Goal: Task Accomplishment & Management: Manage account settings

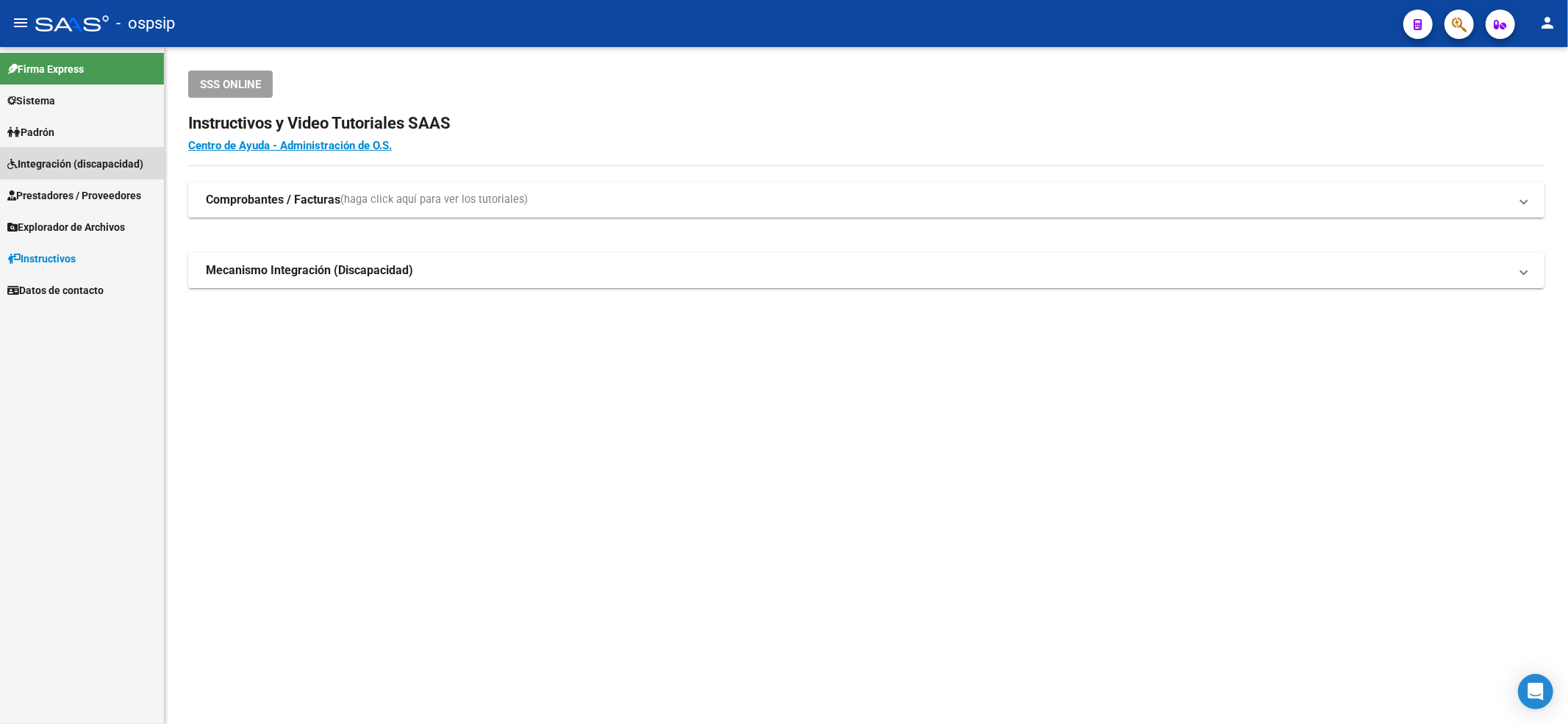
click at [80, 157] on span "Integración (discapacidad)" at bounding box center [75, 163] width 136 height 16
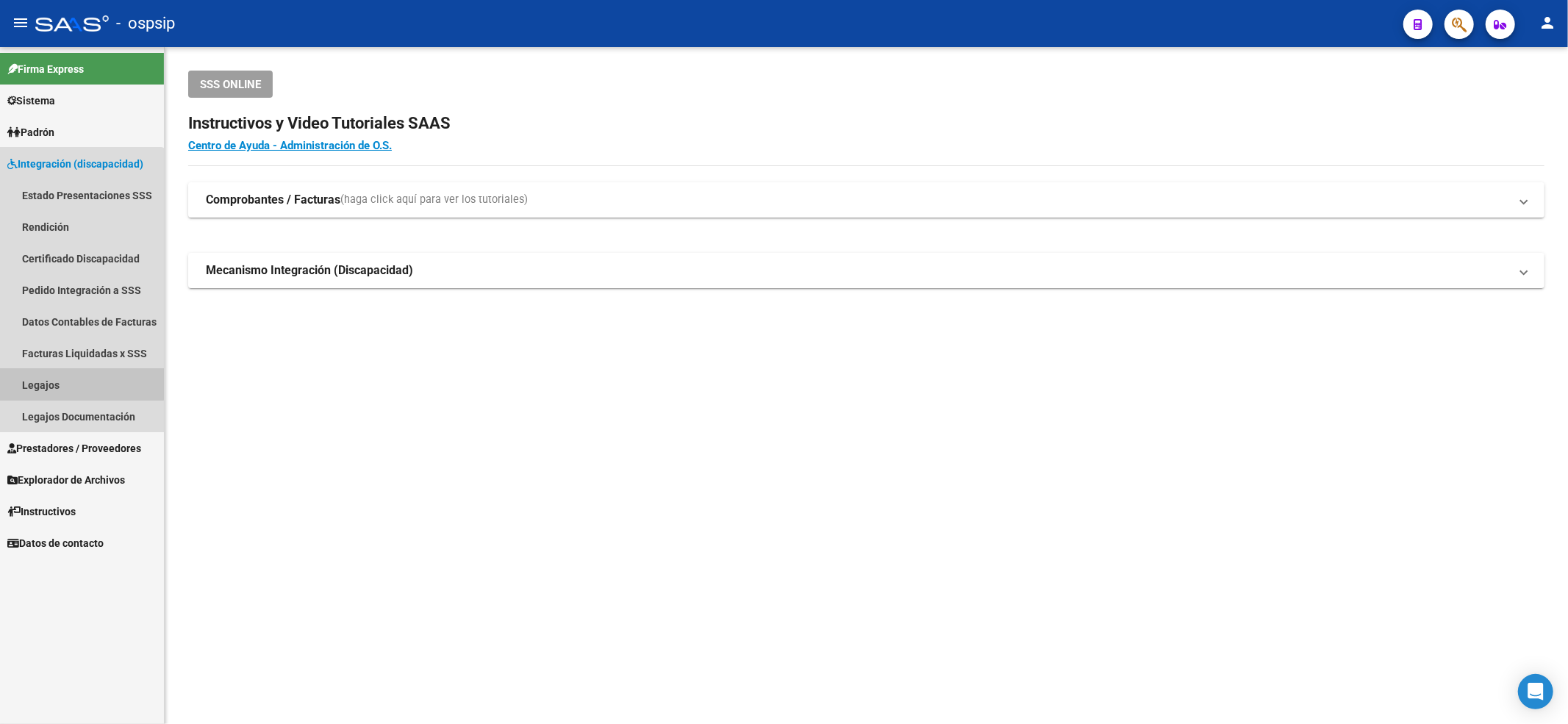
click at [68, 379] on link "Legajos" at bounding box center [82, 385] width 164 height 32
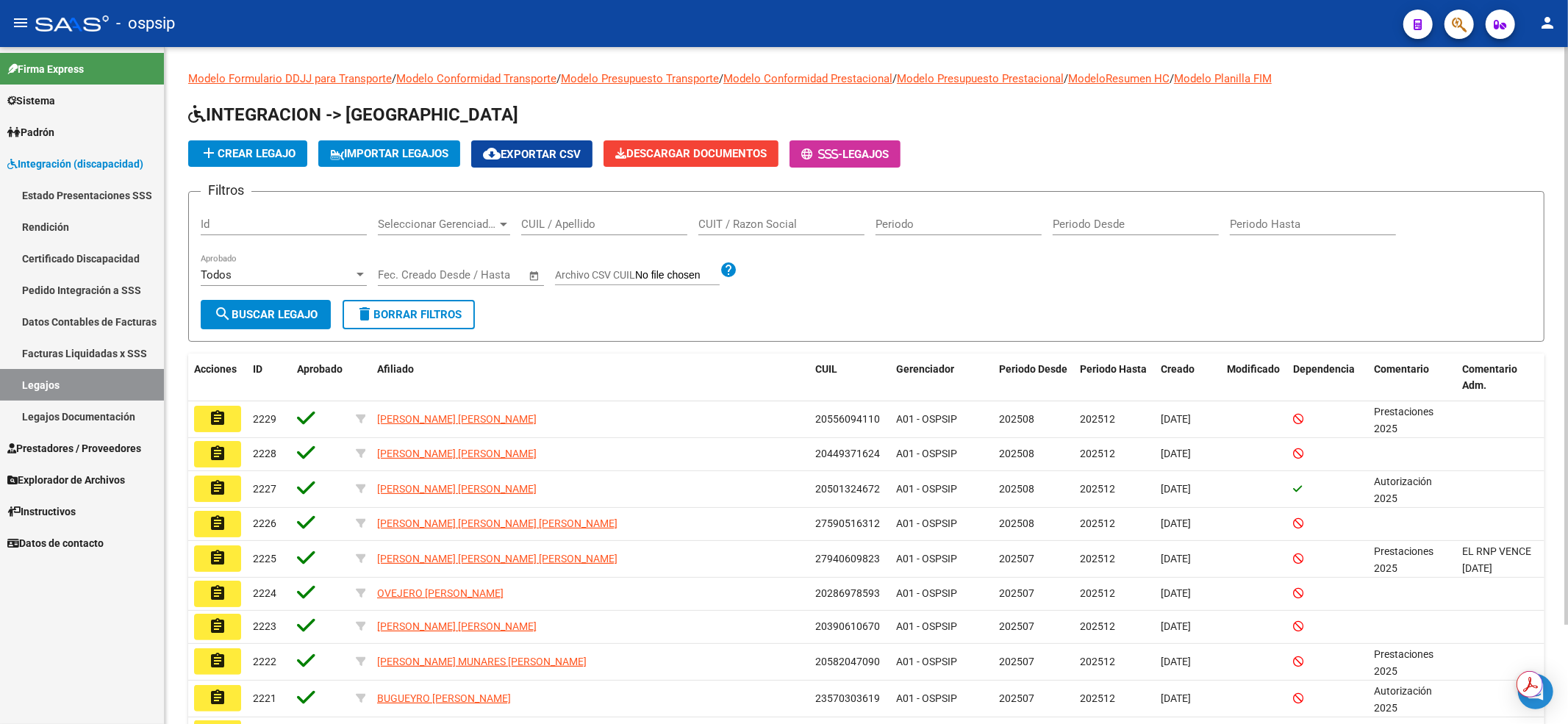
click at [550, 228] on input "CUIL / Apellido" at bounding box center [604, 224] width 166 height 14
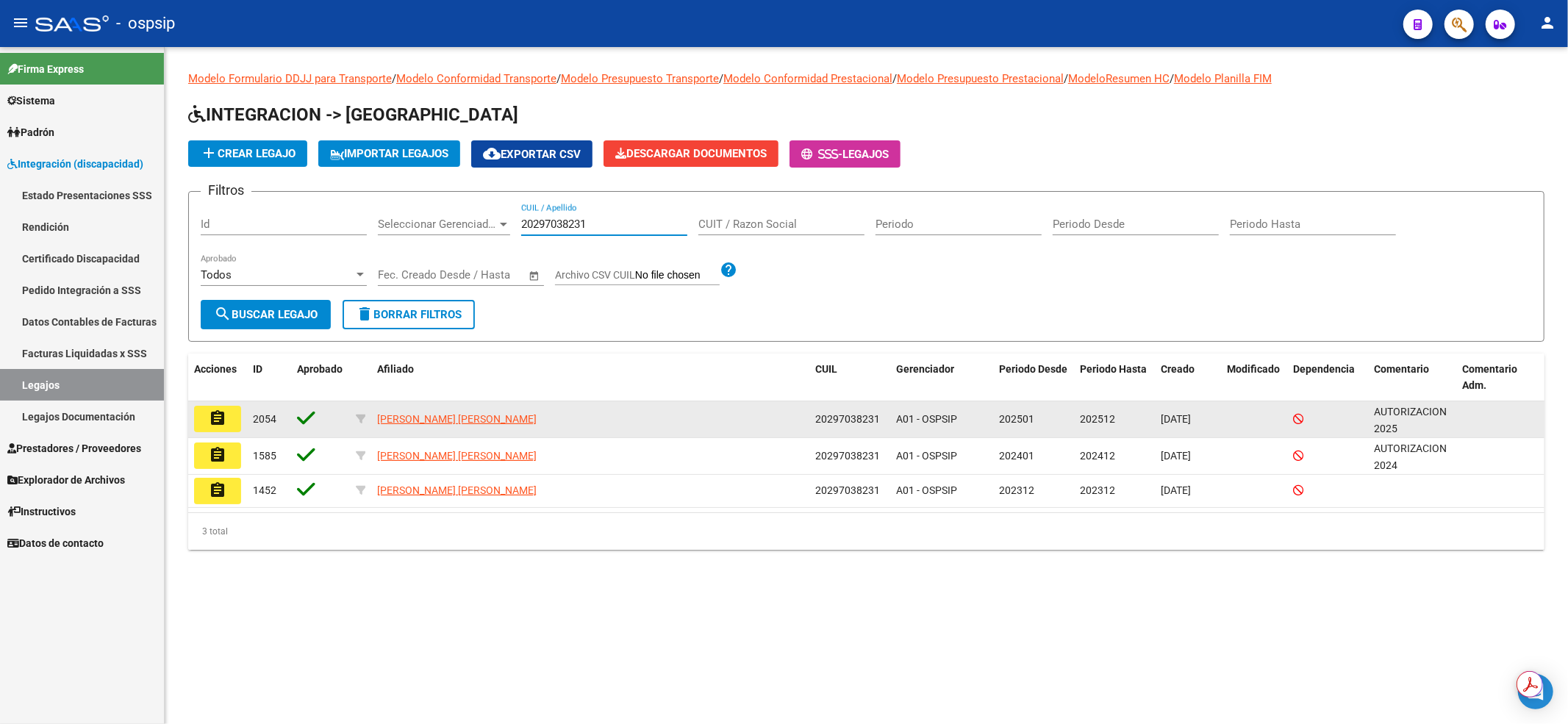
type input "20297038231"
click at [230, 421] on button "assignment" at bounding box center [218, 418] width 47 height 26
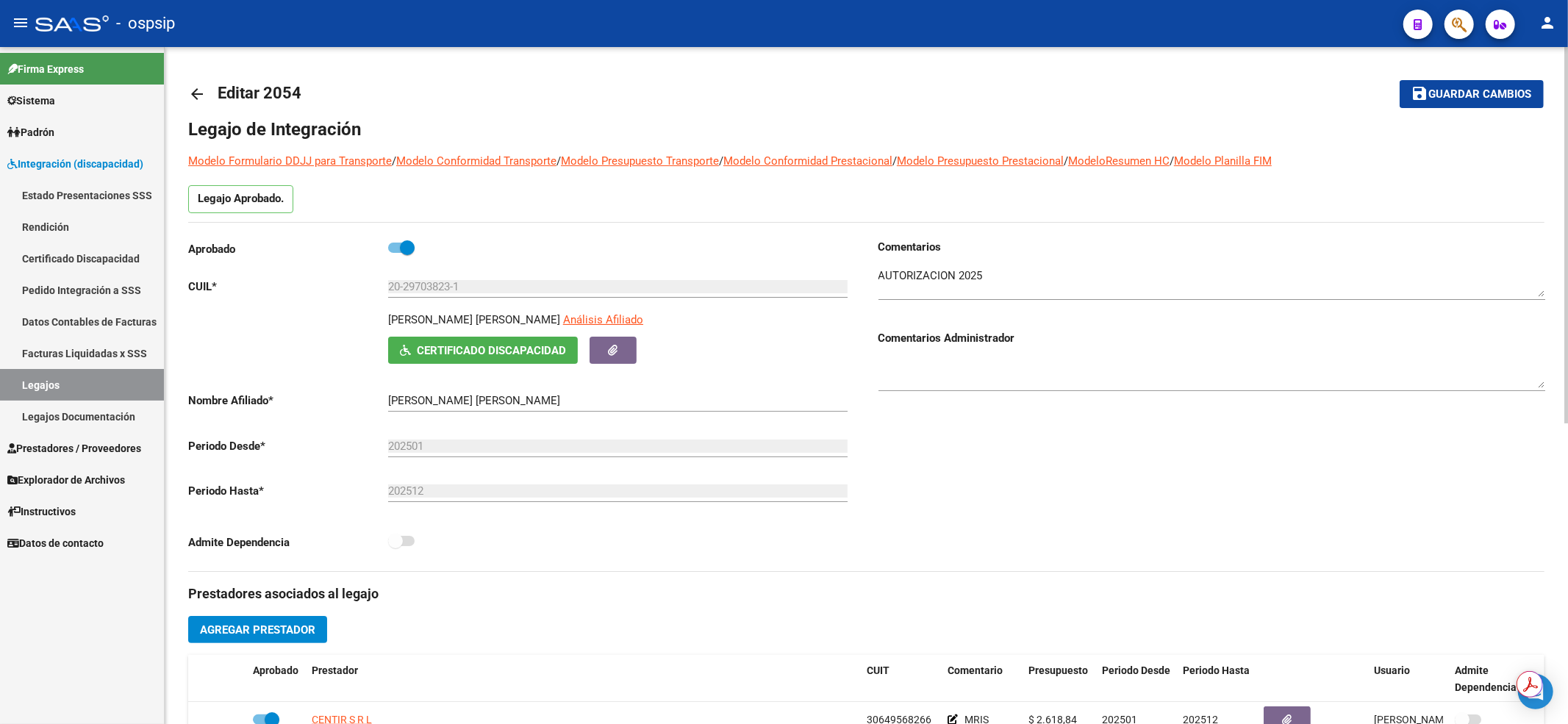
scroll to position [98, 0]
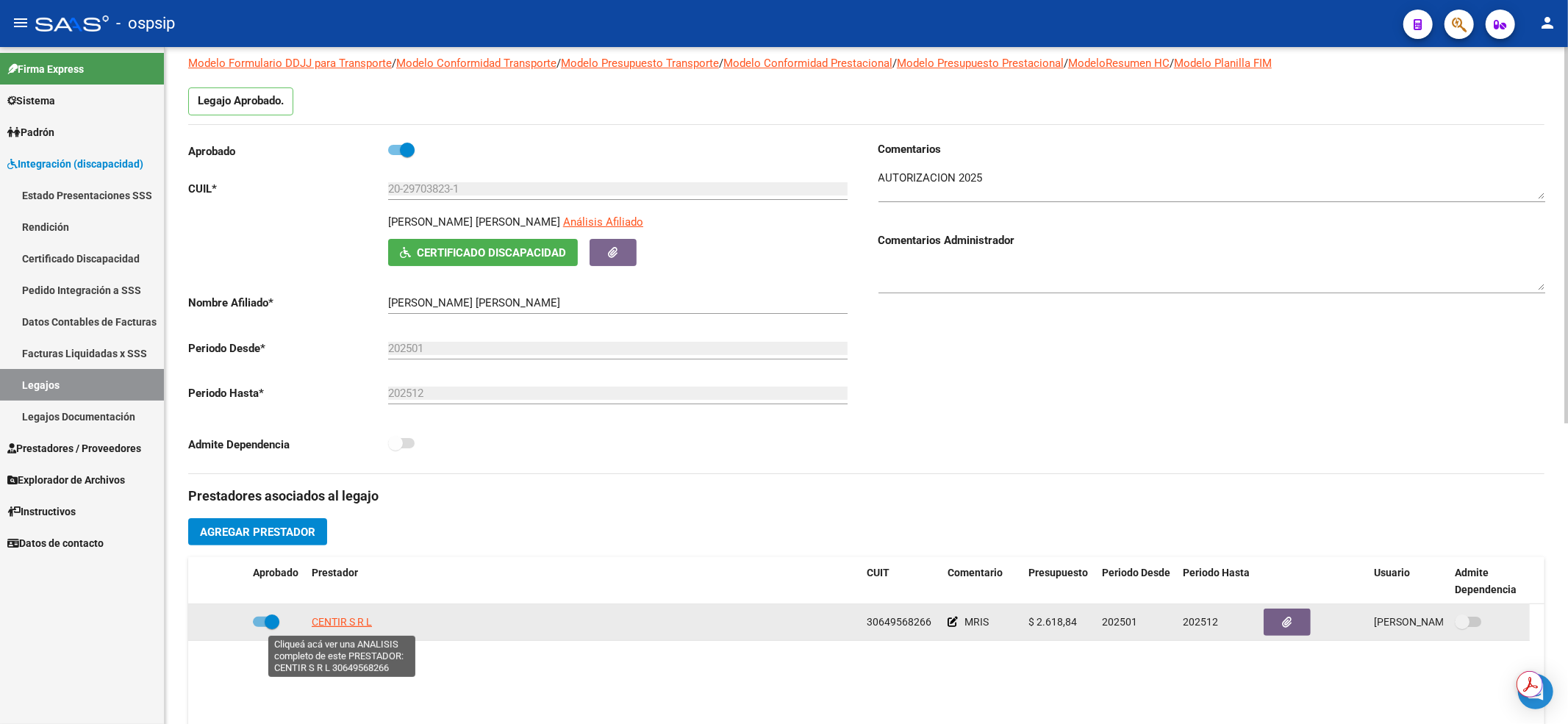
click at [333, 628] on span "CENTIR S R L" at bounding box center [342, 622] width 60 height 12
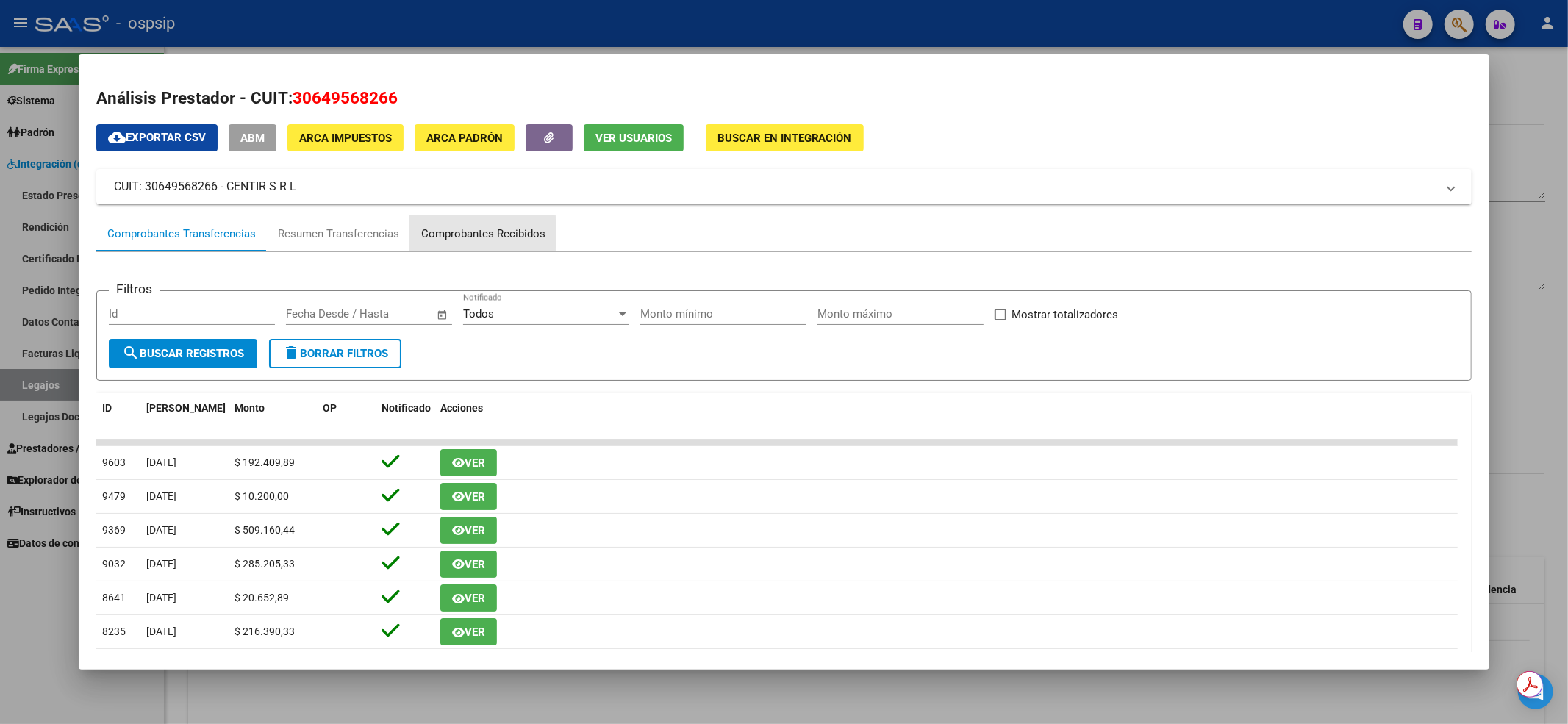
click at [480, 234] on div "Comprobantes Recibidos" at bounding box center [483, 234] width 124 height 17
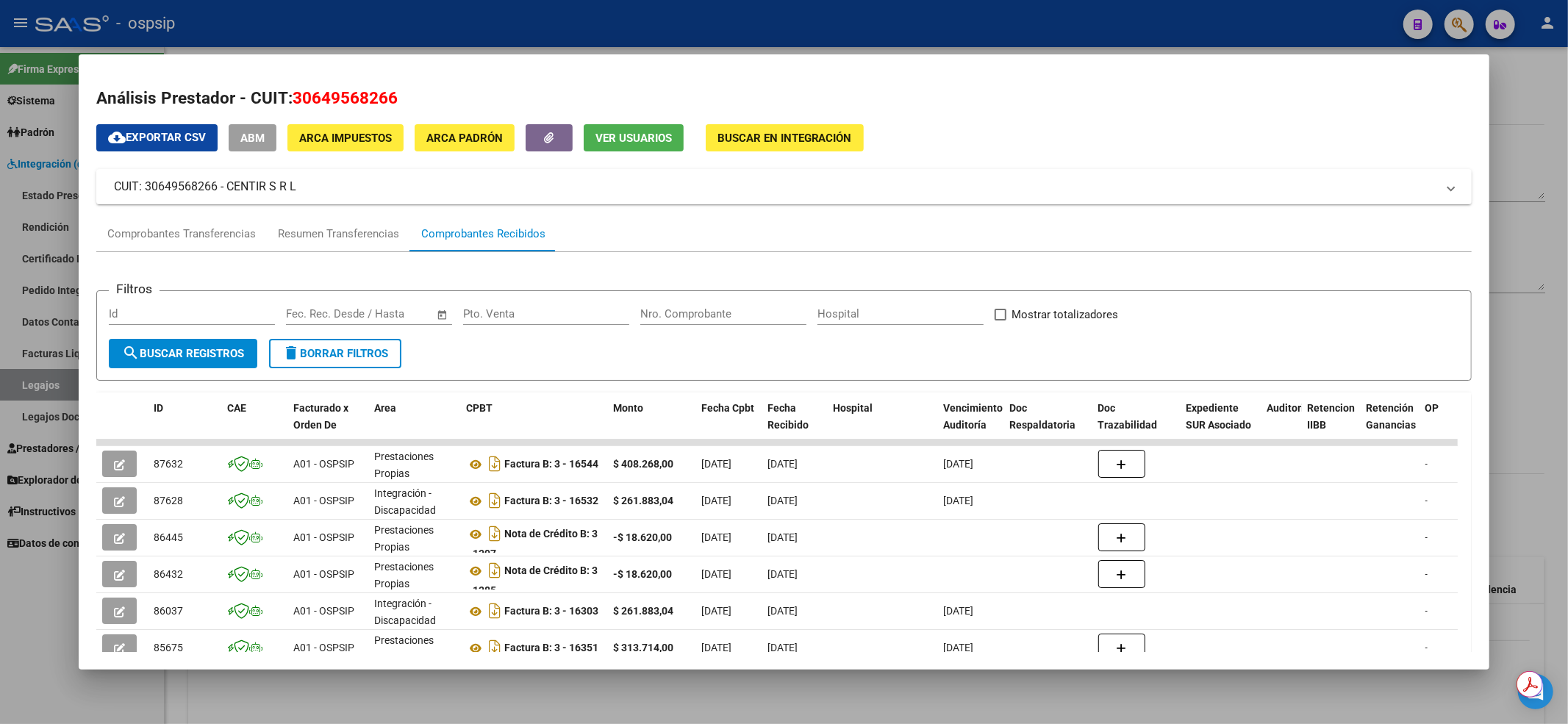
click at [477, 1] on div at bounding box center [784, 362] width 1568 height 724
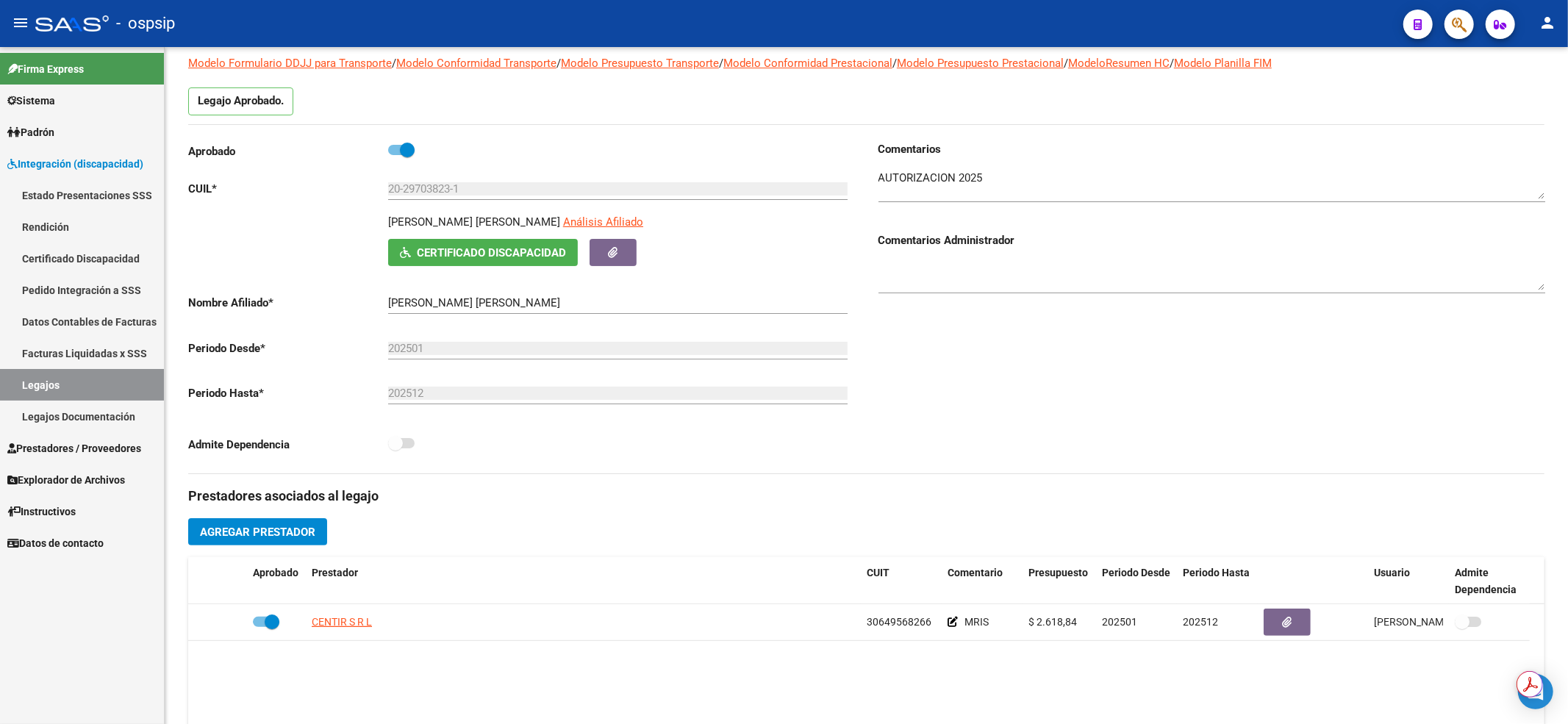
click at [23, 390] on link "Legajos" at bounding box center [82, 385] width 164 height 32
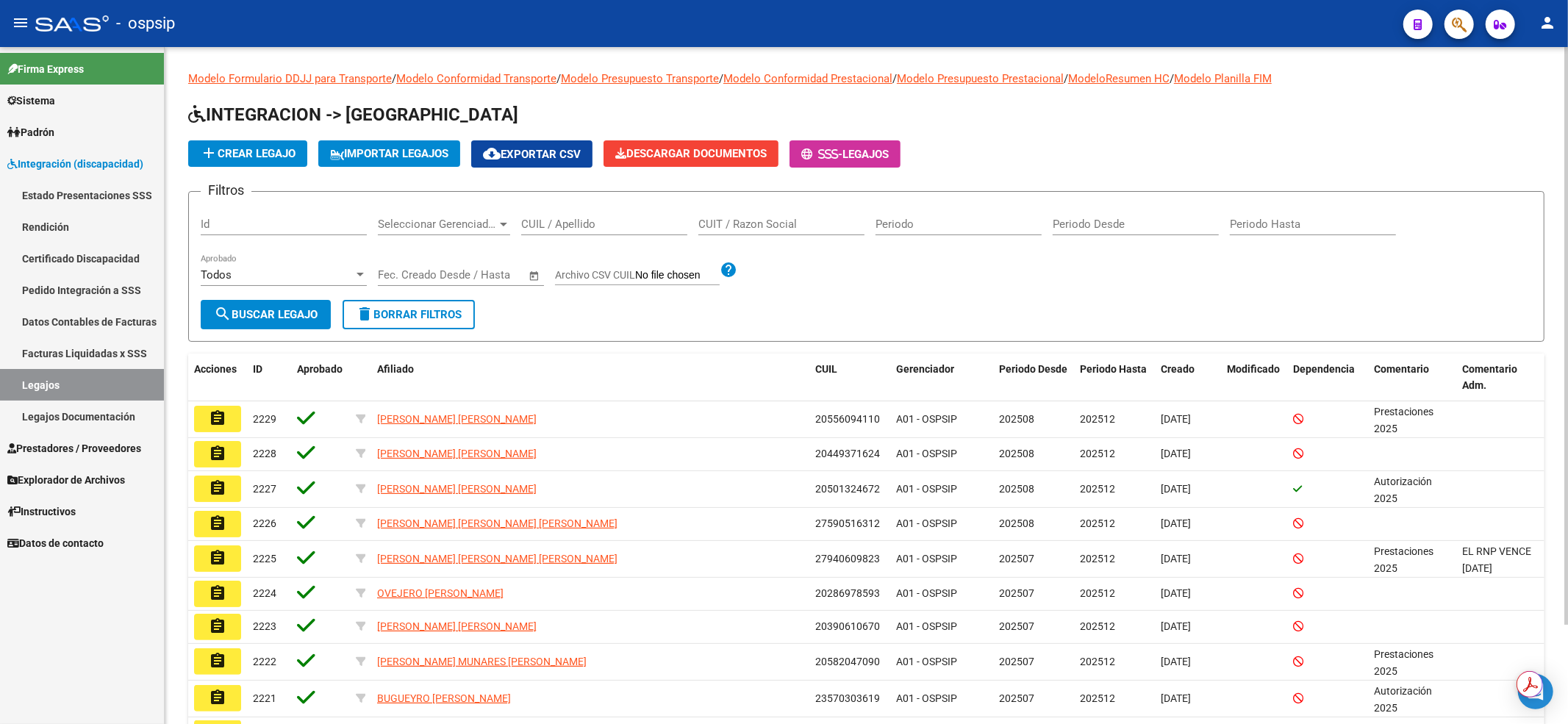
click at [574, 224] on input "CUIL / Apellido" at bounding box center [604, 224] width 166 height 14
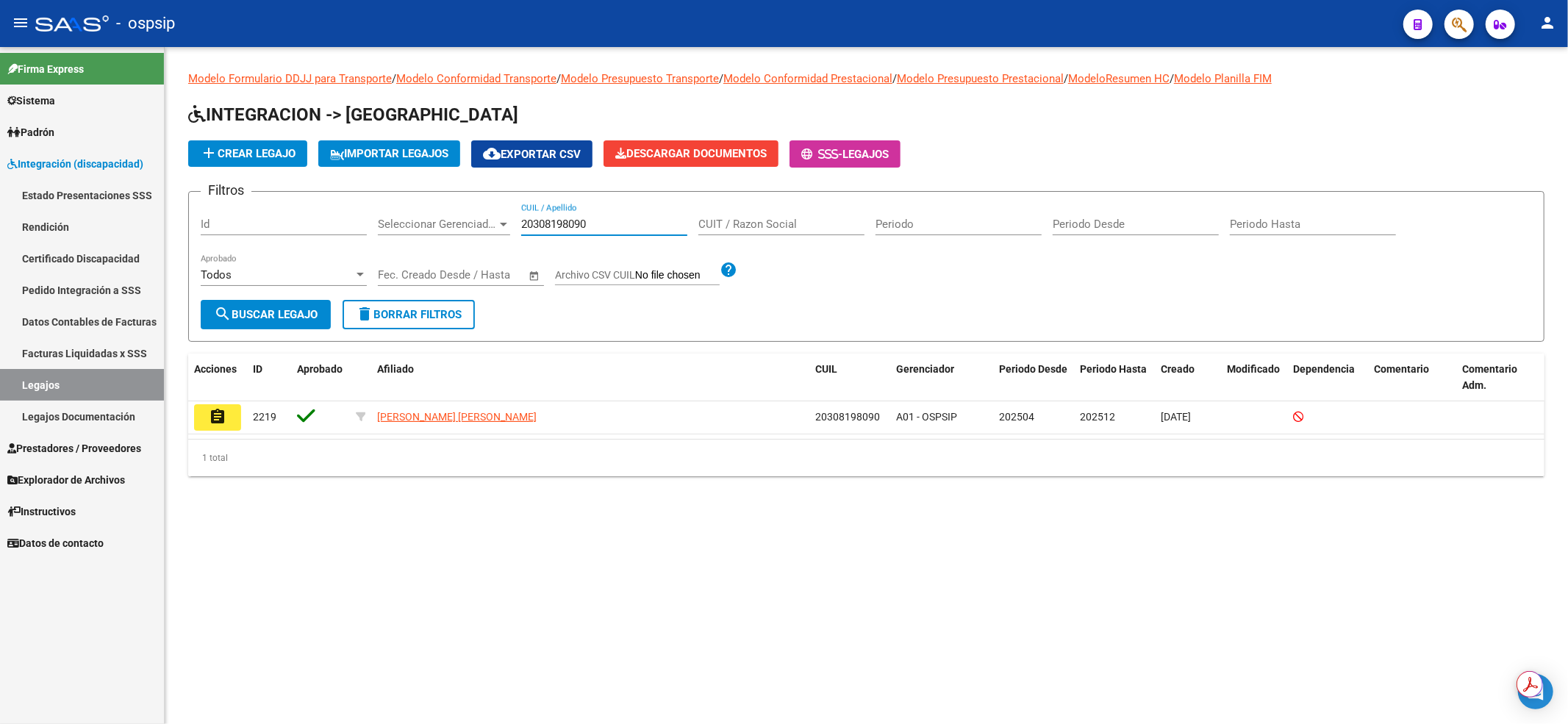
type input "20308198090"
drag, startPoint x: 598, startPoint y: 213, endPoint x: 569, endPoint y: 214, distance: 29.0
click at [569, 214] on div "20308198090 CUIL / Apellido" at bounding box center [604, 219] width 166 height 32
drag, startPoint x: 600, startPoint y: 221, endPoint x: 477, endPoint y: 219, distance: 123.0
click at [477, 219] on div "Filtros Id Seleccionar Gerenciador Seleccionar Gerenciador 20308198090 CUIL / A…" at bounding box center [866, 251] width 1331 height 96
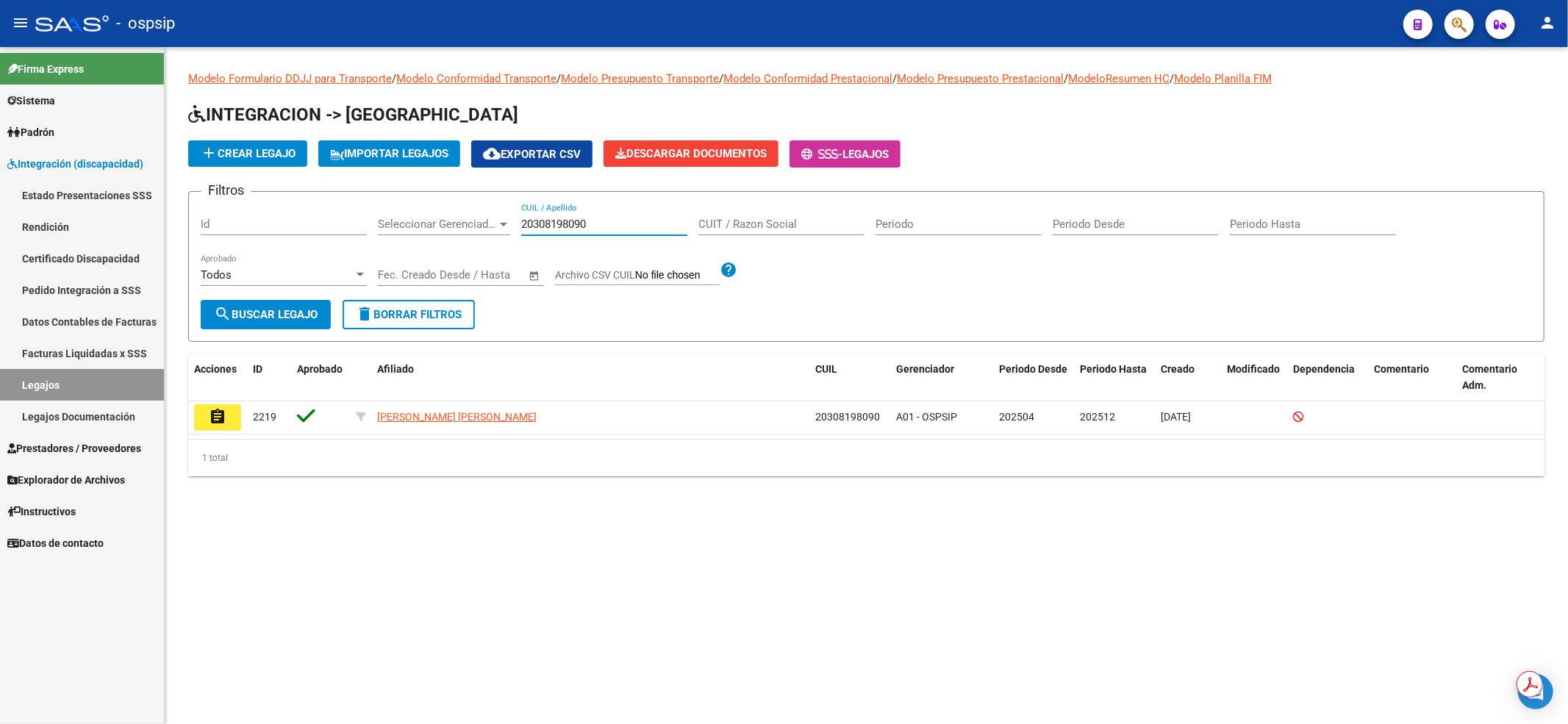
click at [477, 219] on span "Seleccionar Gerenciador" at bounding box center [437, 224] width 119 height 14
type input "20324723359"
drag, startPoint x: 598, startPoint y: 215, endPoint x: 580, endPoint y: 219, distance: 18.4
click at [485, 221] on div "Filtros Id Todos Seleccionar Gerenciador 20308198090 CUIL / Apellido CUIT / Raz…" at bounding box center [866, 251] width 1331 height 96
drag, startPoint x: 595, startPoint y: 218, endPoint x: 469, endPoint y: 222, distance: 126.1
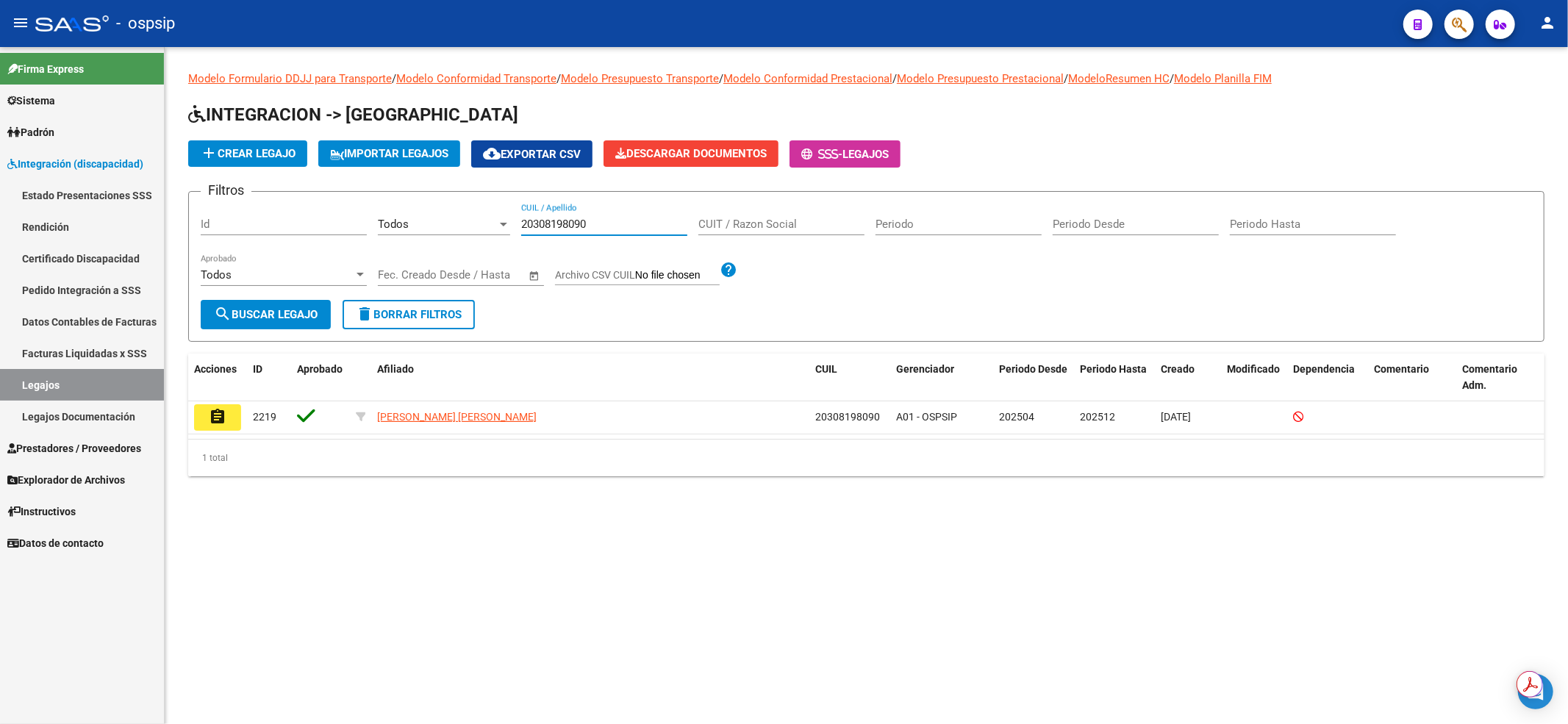
click at [469, 222] on div "Filtros Id Todos Seleccionar Gerenciador 20308198090 CUIL / Apellido CUIT / Raz…" at bounding box center [866, 251] width 1331 height 96
drag, startPoint x: 610, startPoint y: 221, endPoint x: 475, endPoint y: 201, distance: 136.5
click at [476, 201] on form "Filtros Id Todos Seleccionar Gerenciador 20324723359 CUIL / Apellido CUIT / Raz…" at bounding box center [866, 266] width 1356 height 151
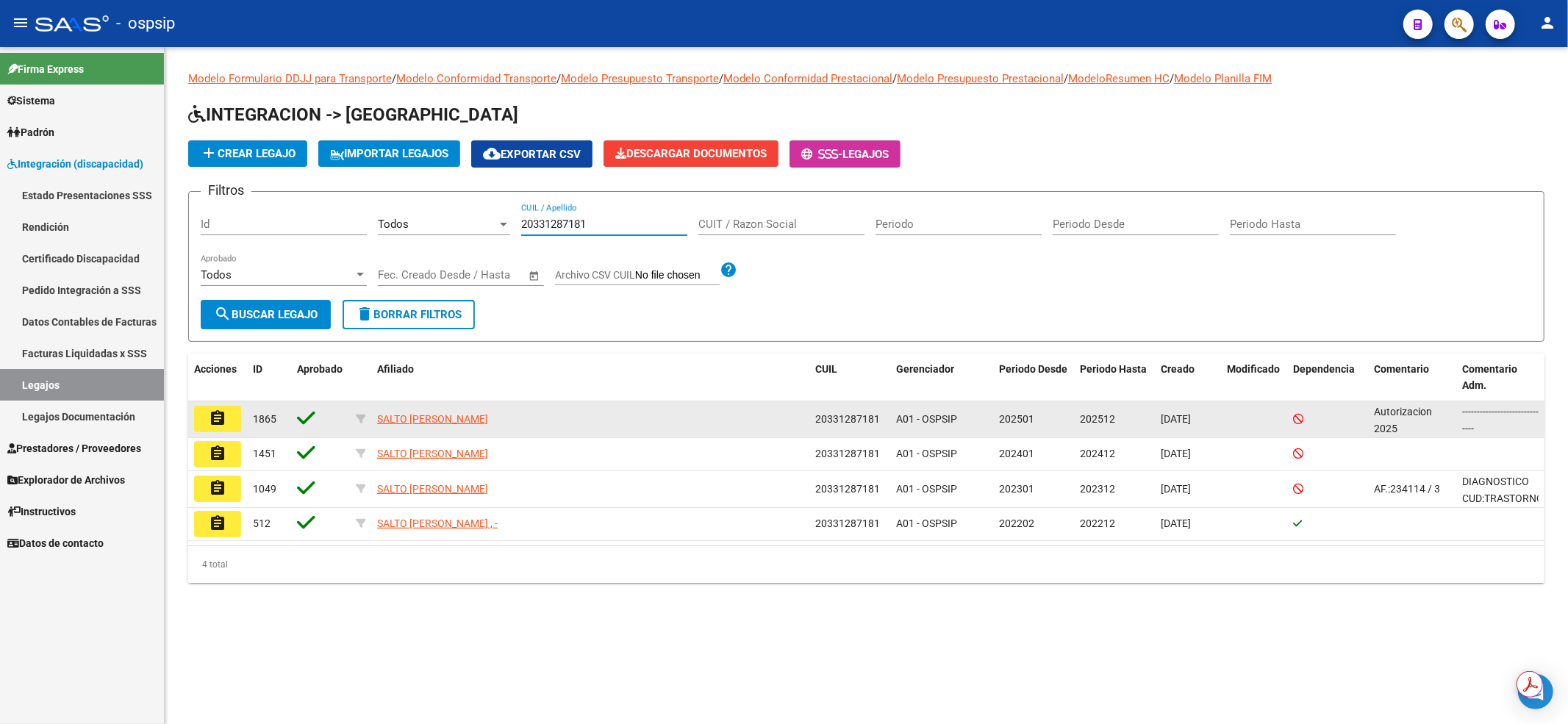
type input "20331287181"
click at [204, 421] on button "assignment" at bounding box center [218, 418] width 47 height 26
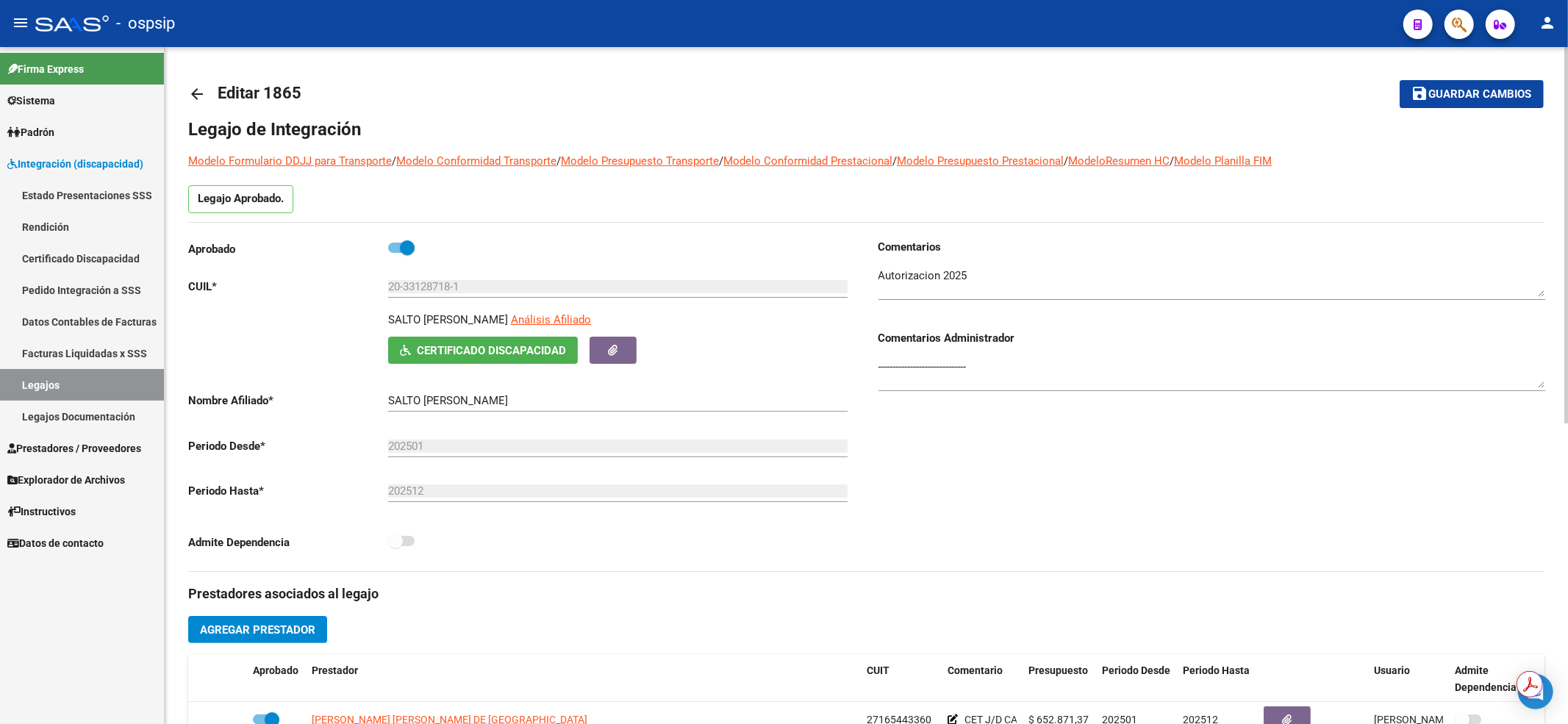
scroll to position [196, 0]
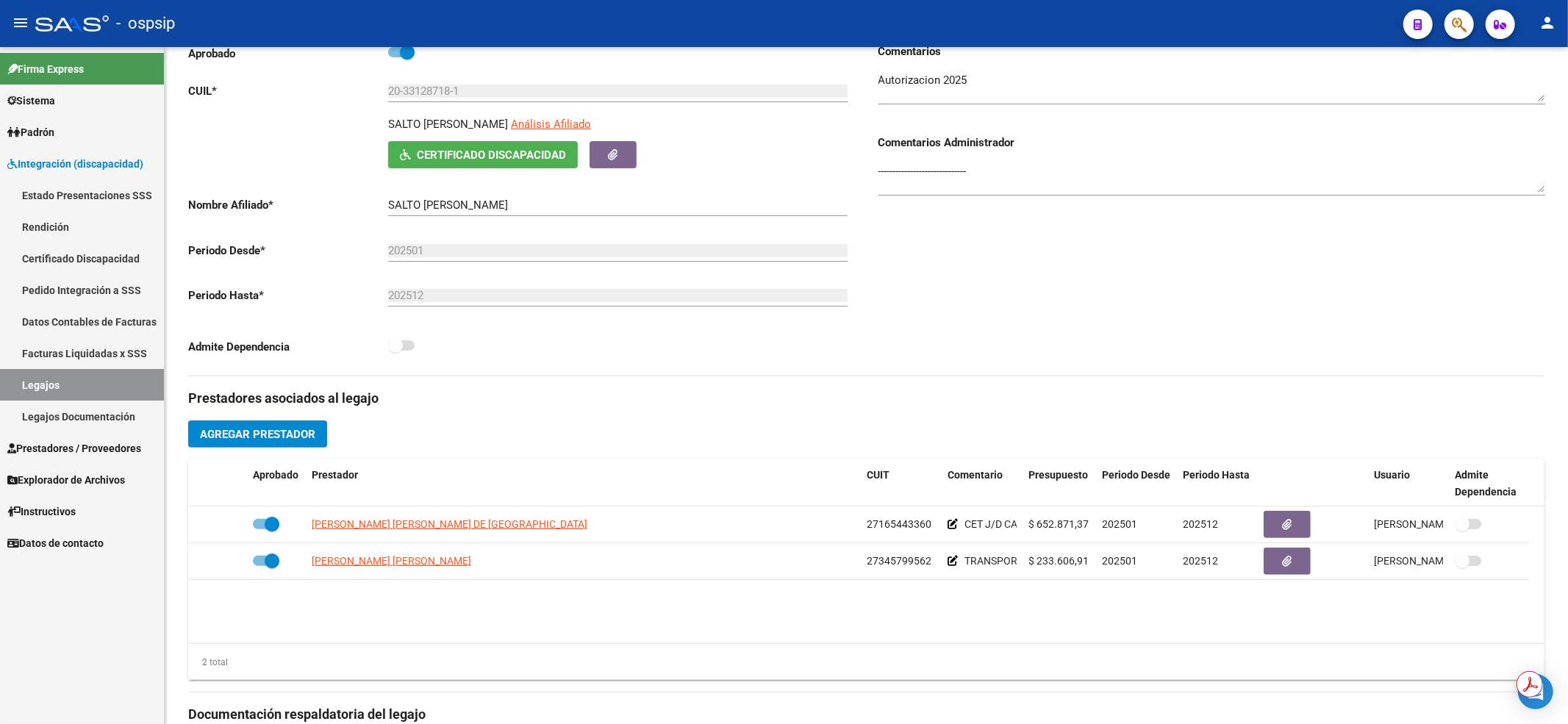
click at [56, 380] on link "Legajos" at bounding box center [82, 385] width 164 height 32
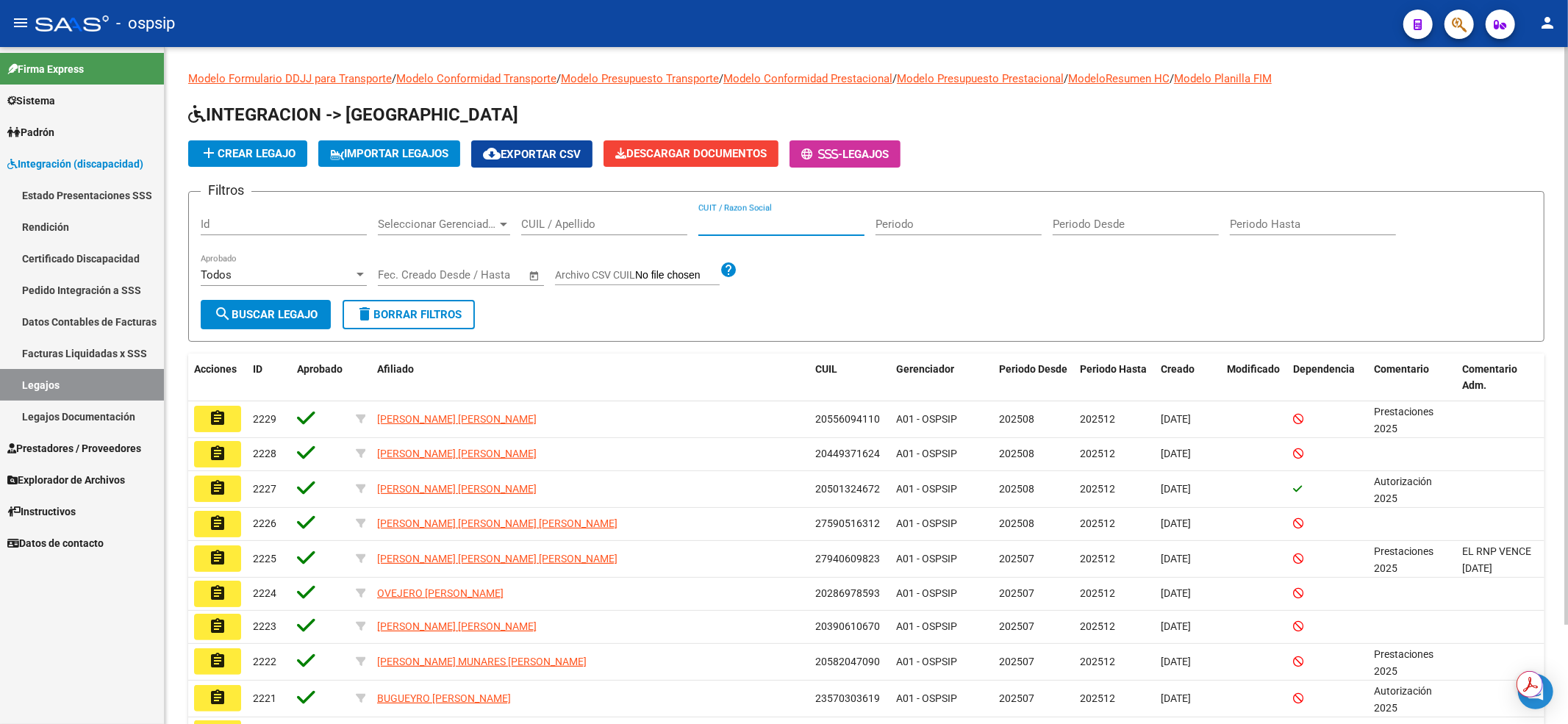
click at [733, 218] on input "CUIT / Razon Social" at bounding box center [781, 224] width 166 height 14
click at [644, 221] on input "CUIL / Apellido" at bounding box center [604, 224] width 166 height 14
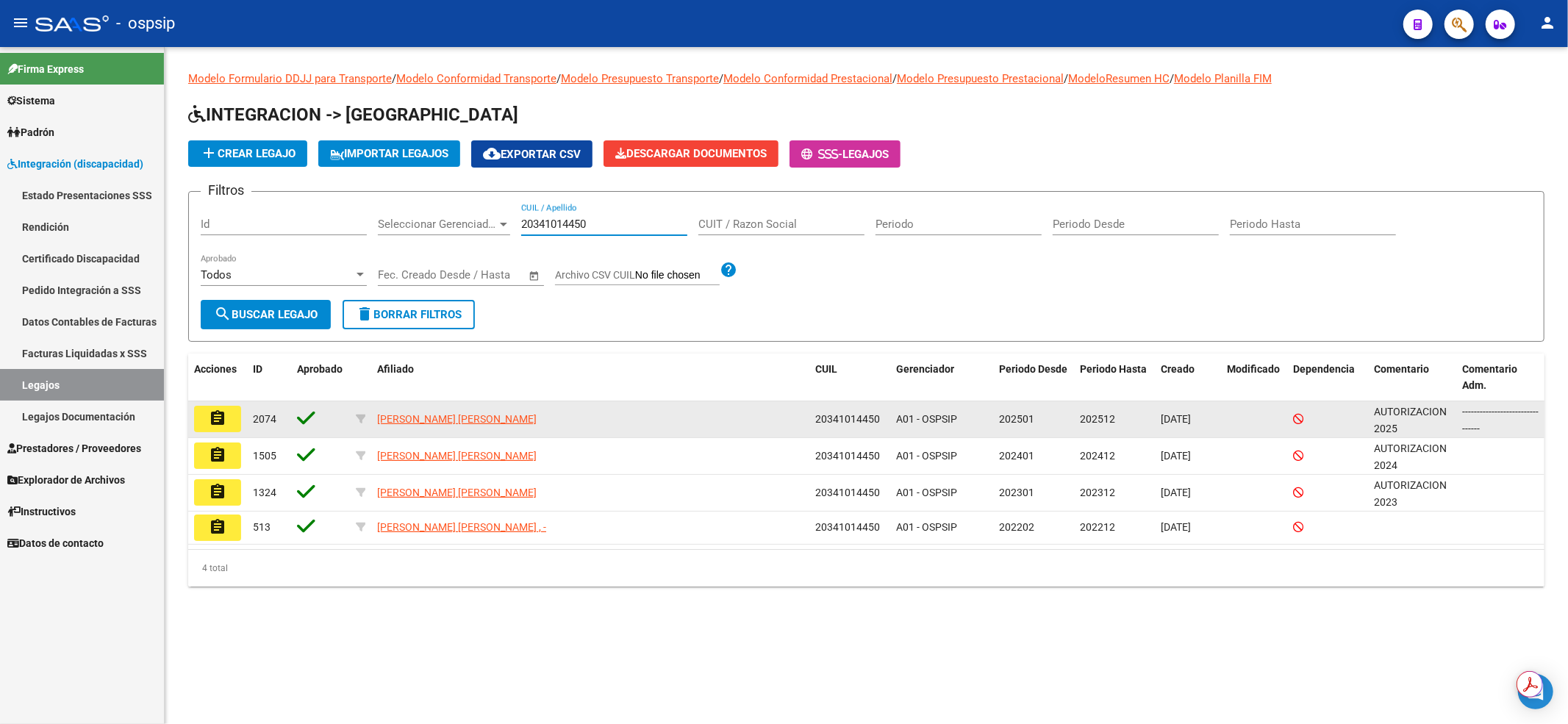
type input "20341014450"
click at [230, 427] on button "assignment" at bounding box center [218, 418] width 47 height 26
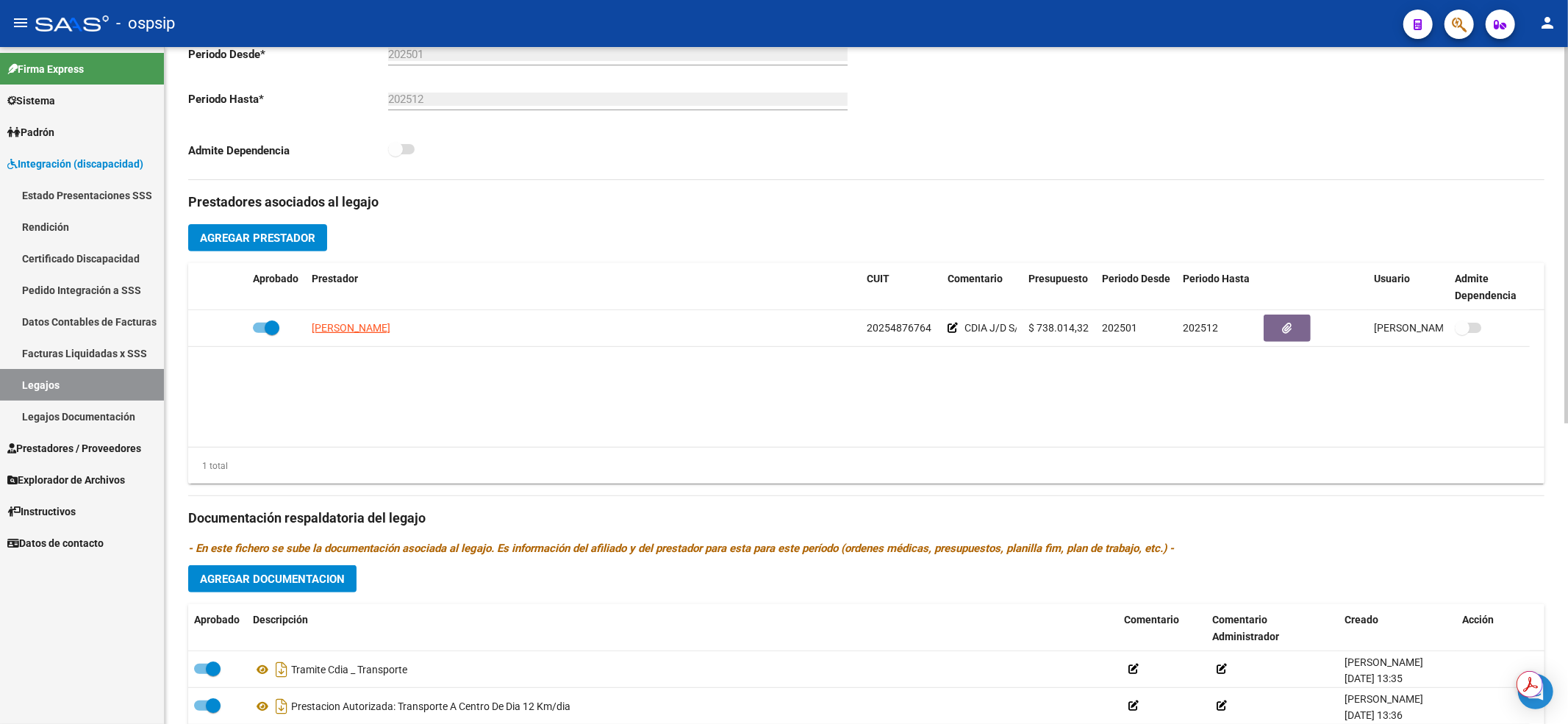
scroll to position [489, 0]
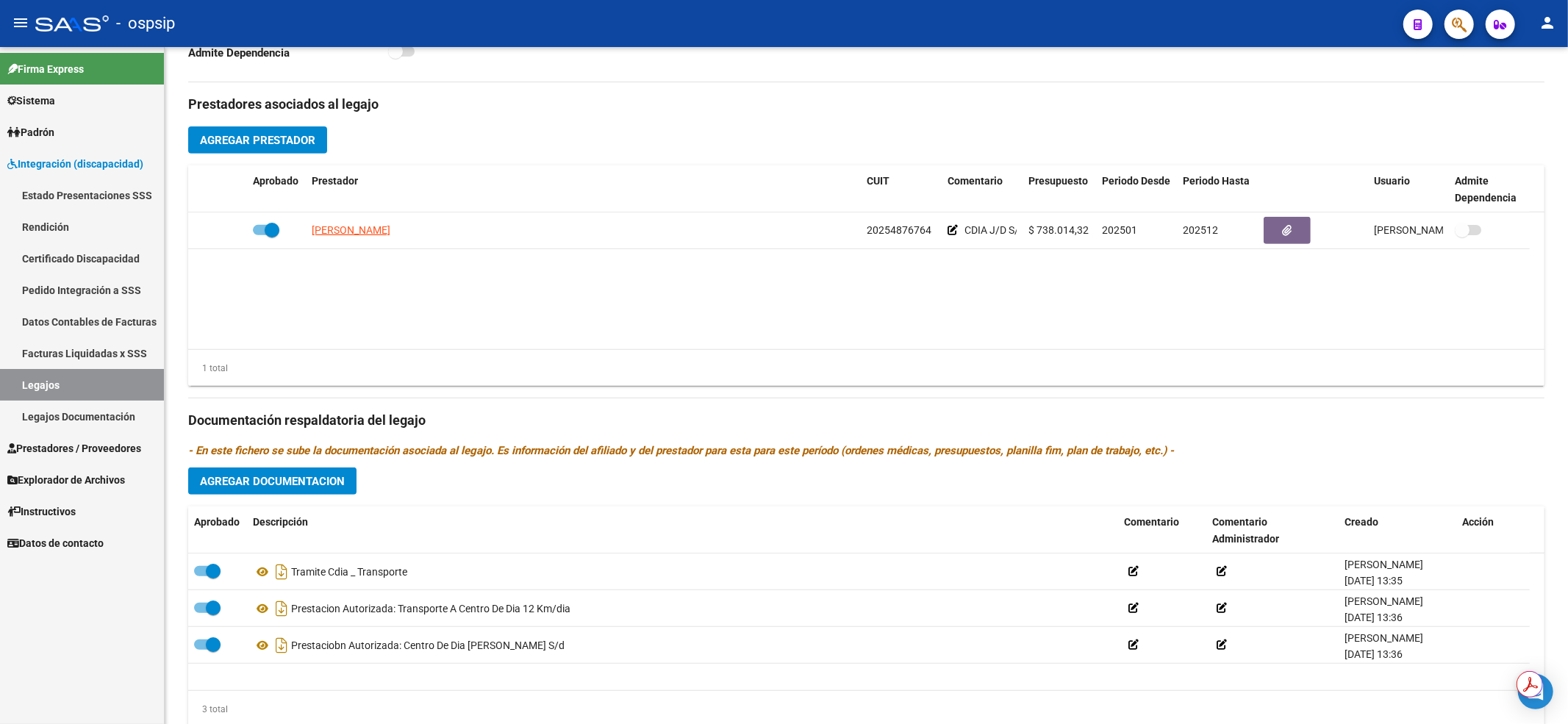
click at [39, 374] on link "Legajos" at bounding box center [82, 385] width 164 height 32
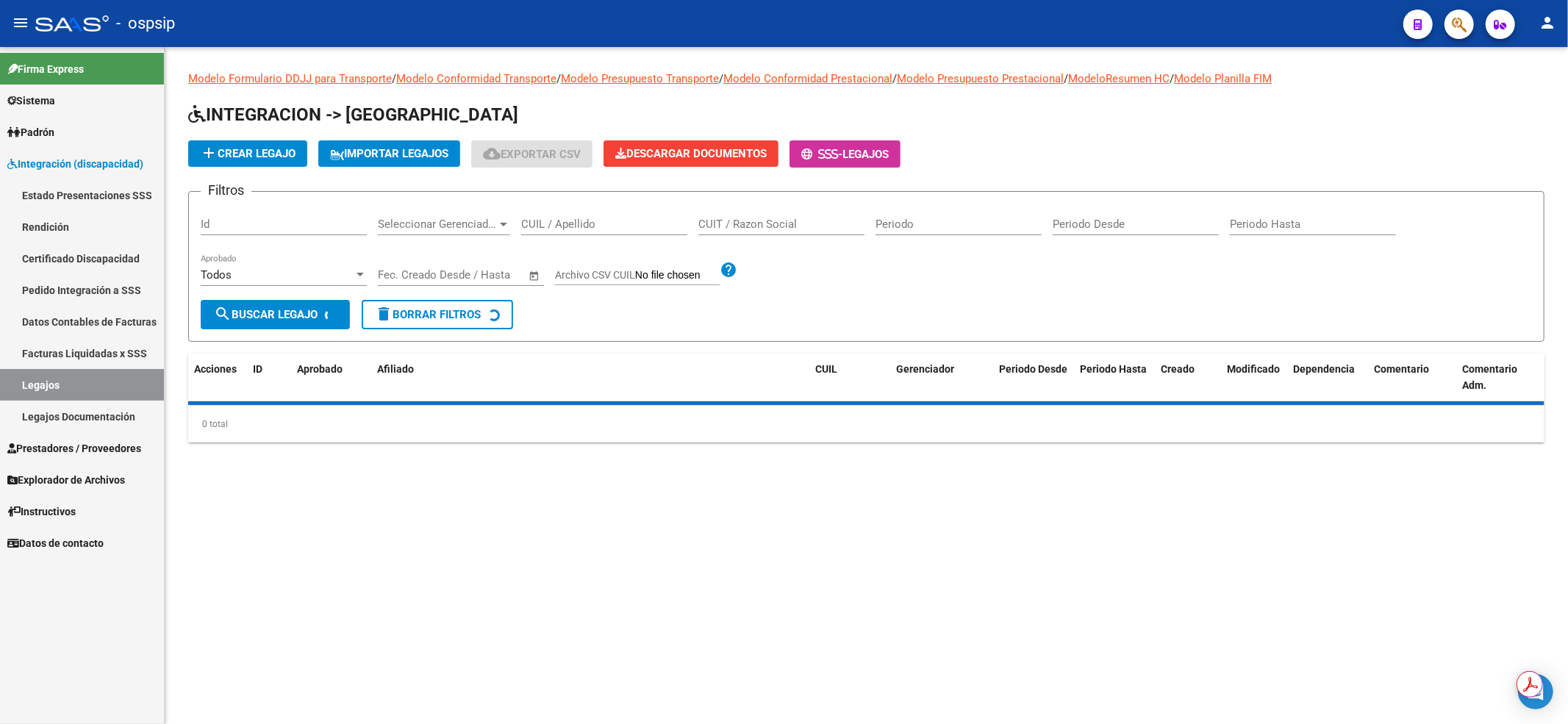
click at [612, 216] on div "CUIL / Apellido" at bounding box center [604, 219] width 166 height 32
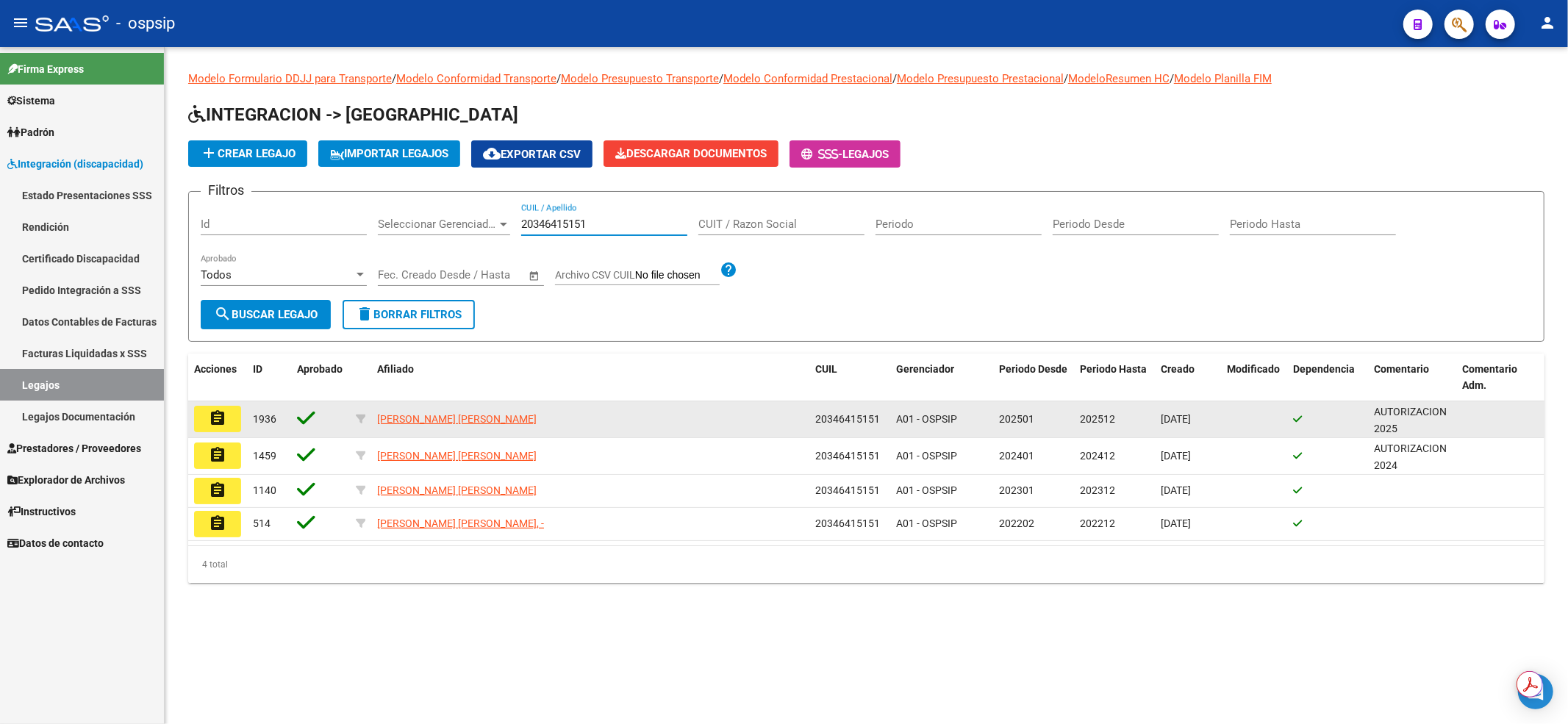
type input "20346415151"
click at [230, 415] on button "assignment" at bounding box center [218, 418] width 47 height 26
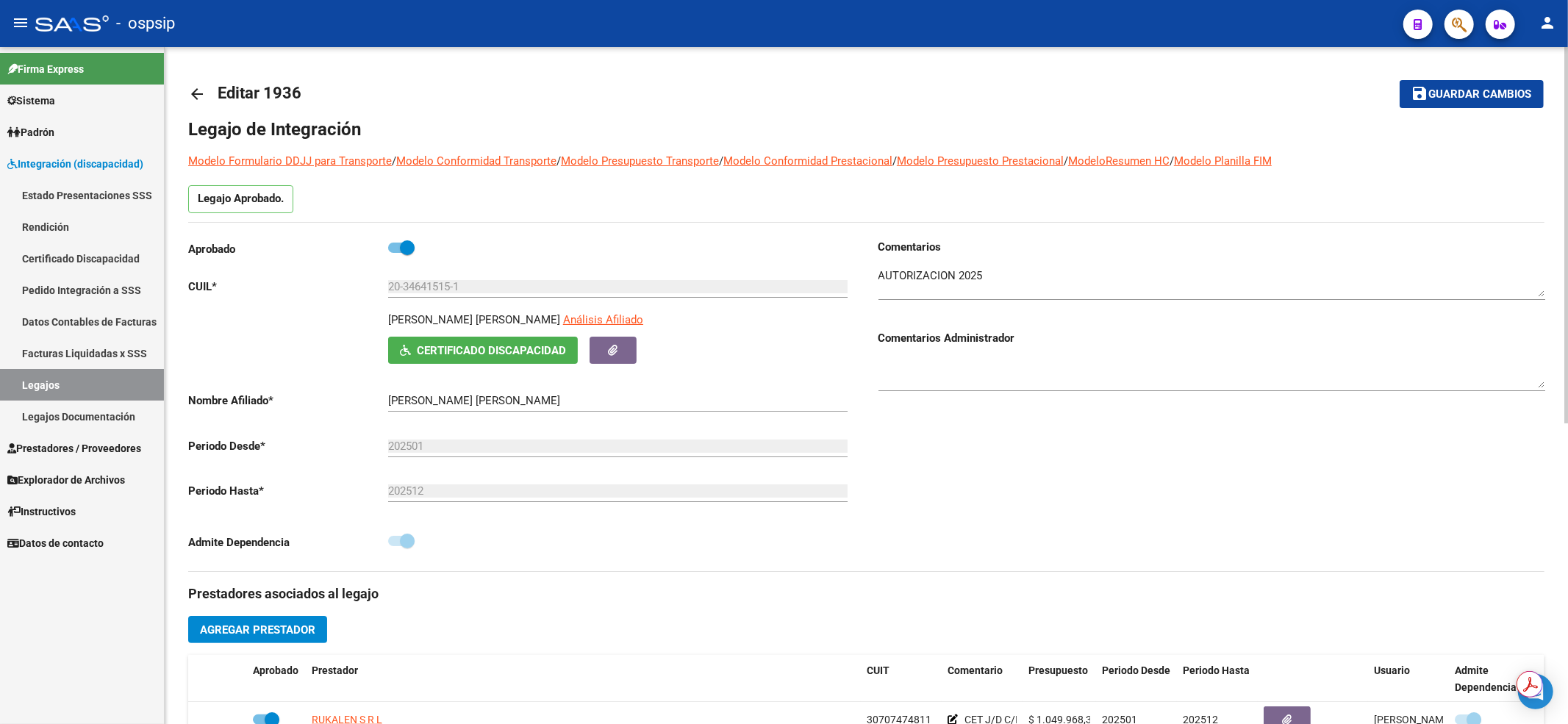
scroll to position [196, 0]
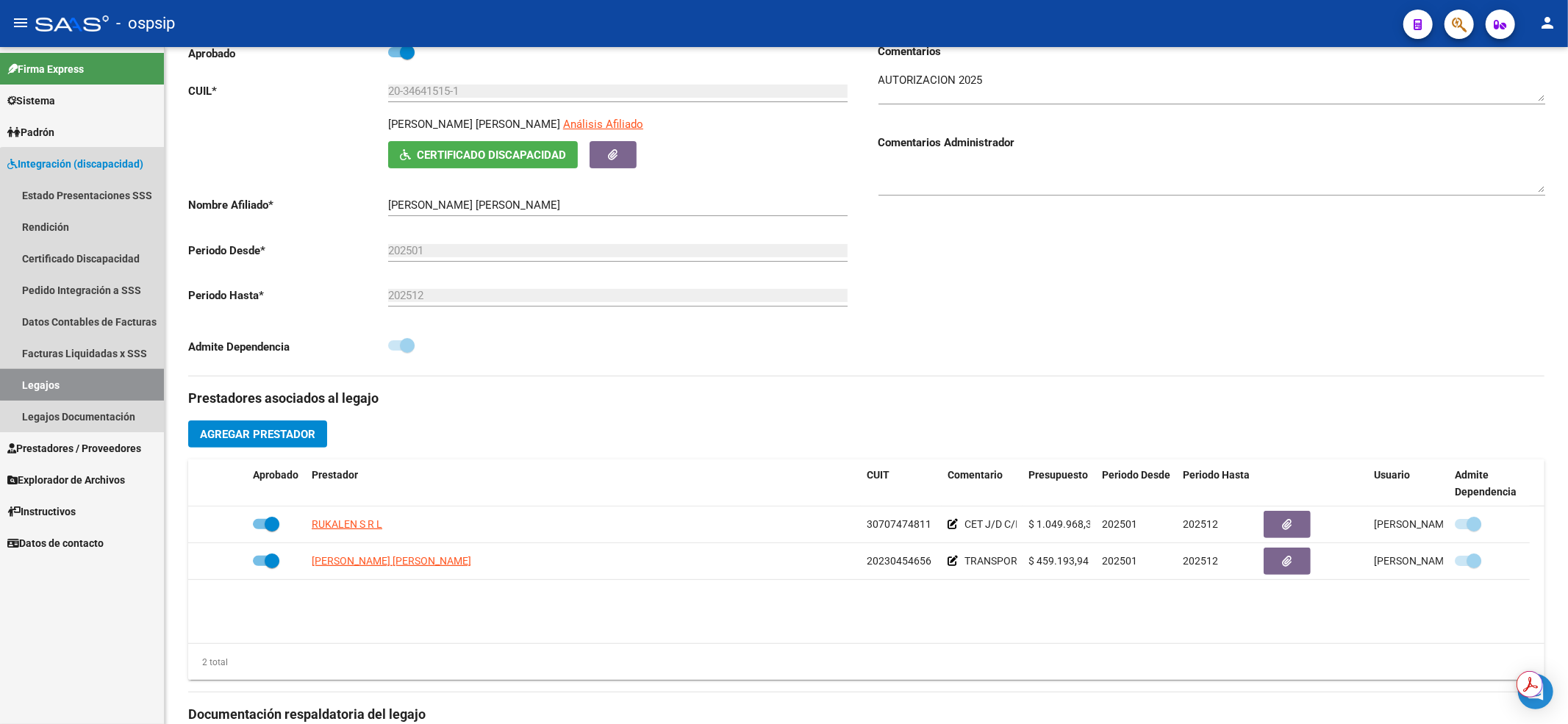
click at [123, 379] on link "Legajos" at bounding box center [82, 385] width 164 height 32
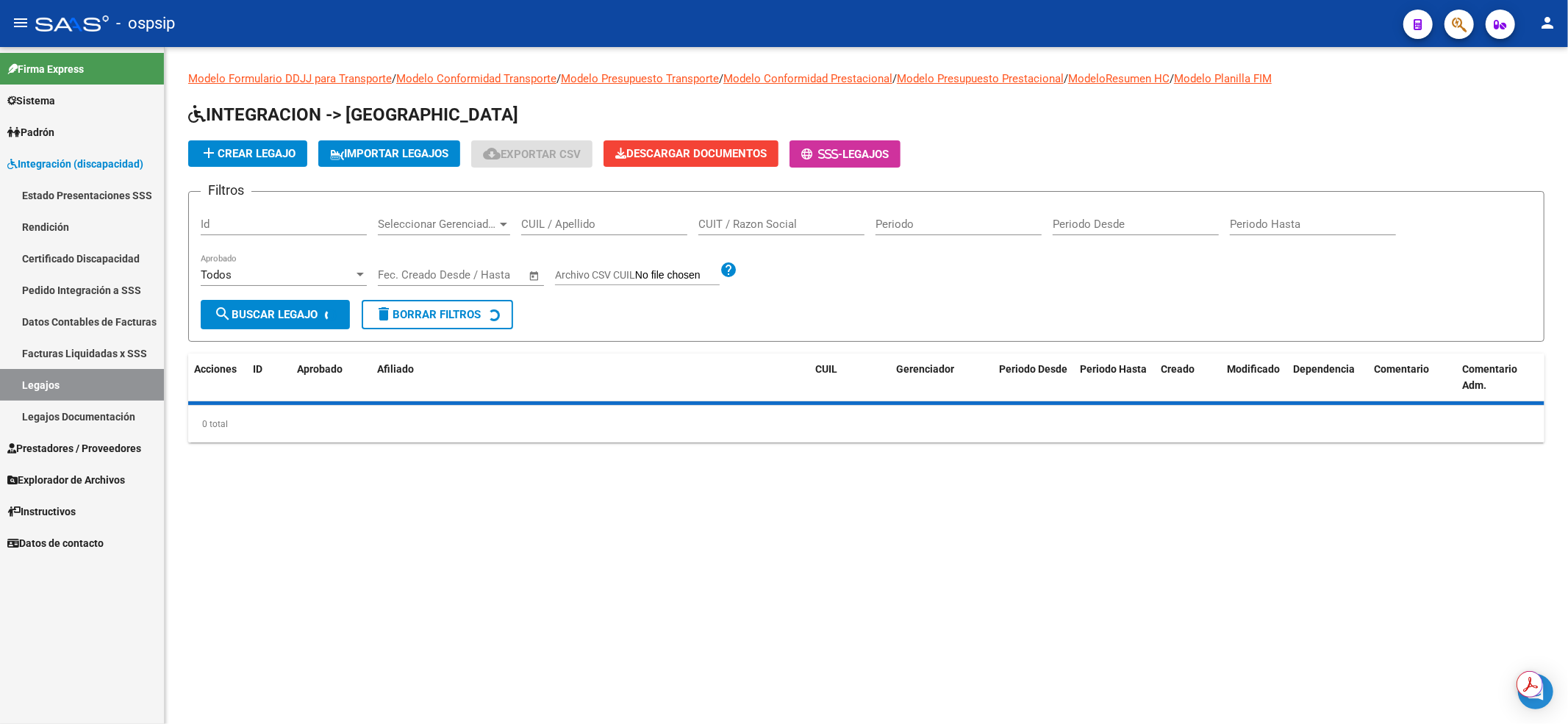
click at [586, 221] on input "CUIL / Apellido" at bounding box center [604, 224] width 166 height 14
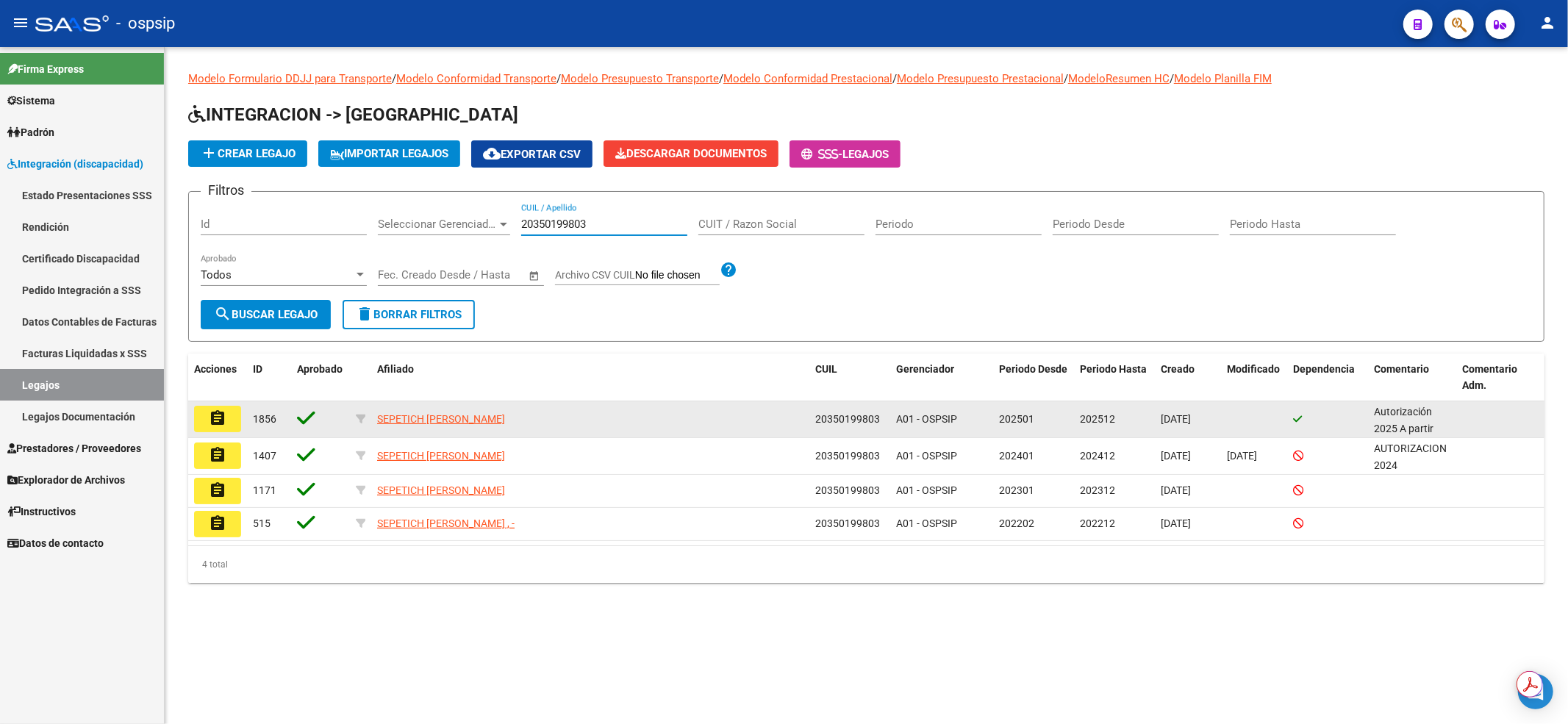
type input "20350199803"
click at [212, 418] on mat-icon "assignment" at bounding box center [217, 418] width 17 height 17
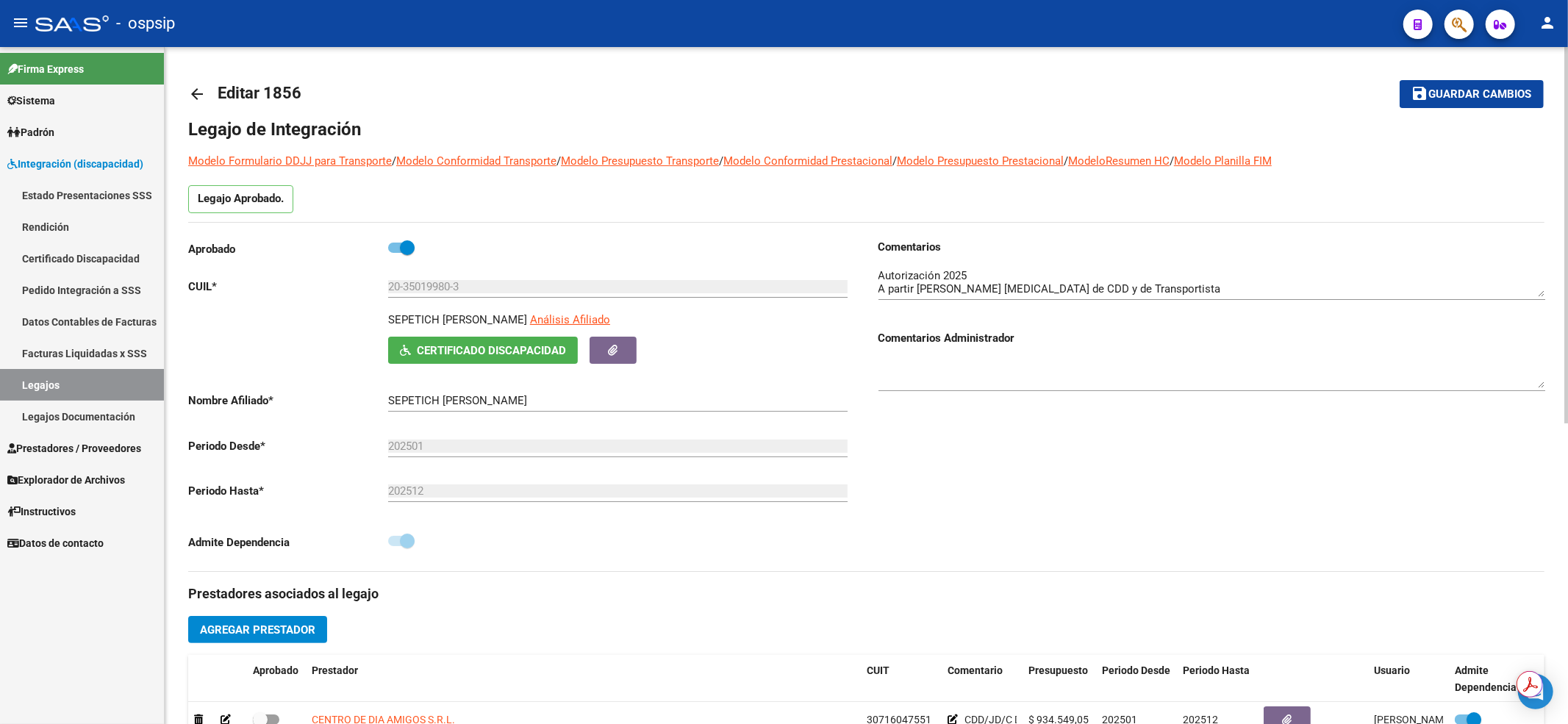
scroll to position [294, 0]
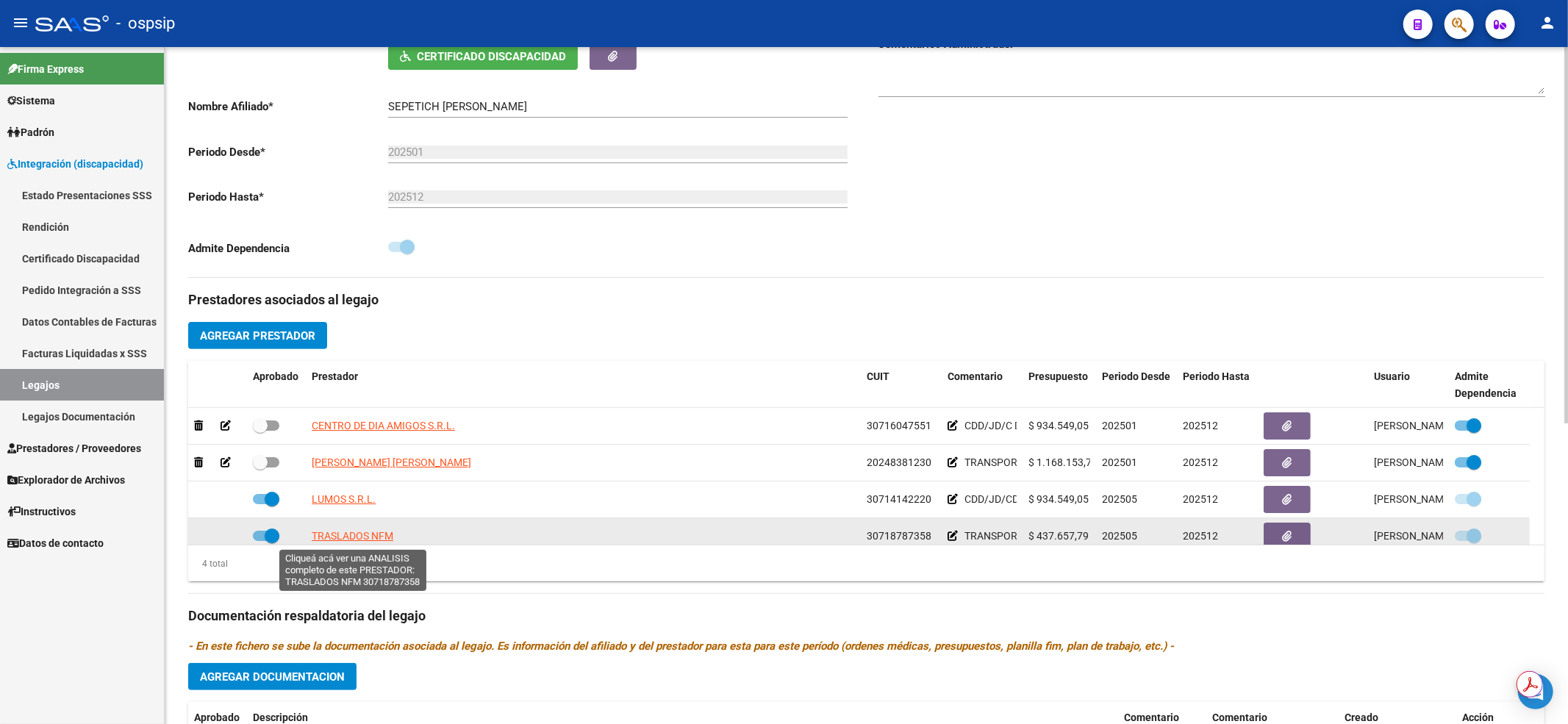
click at [358, 538] on span "TRASLADOS NFM" at bounding box center [352, 536] width 81 height 12
type textarea "30718787358"
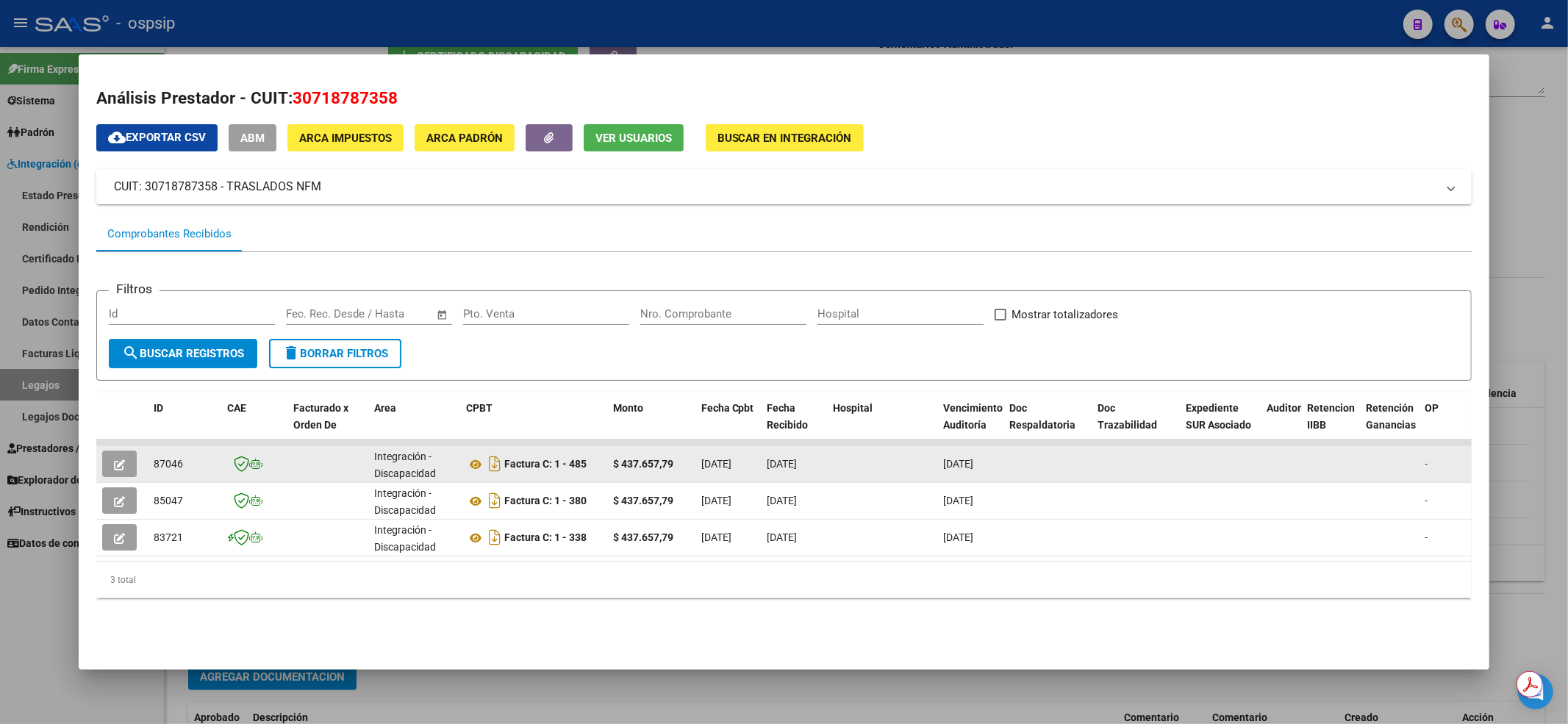
click at [121, 460] on icon "button" at bounding box center [119, 464] width 11 height 11
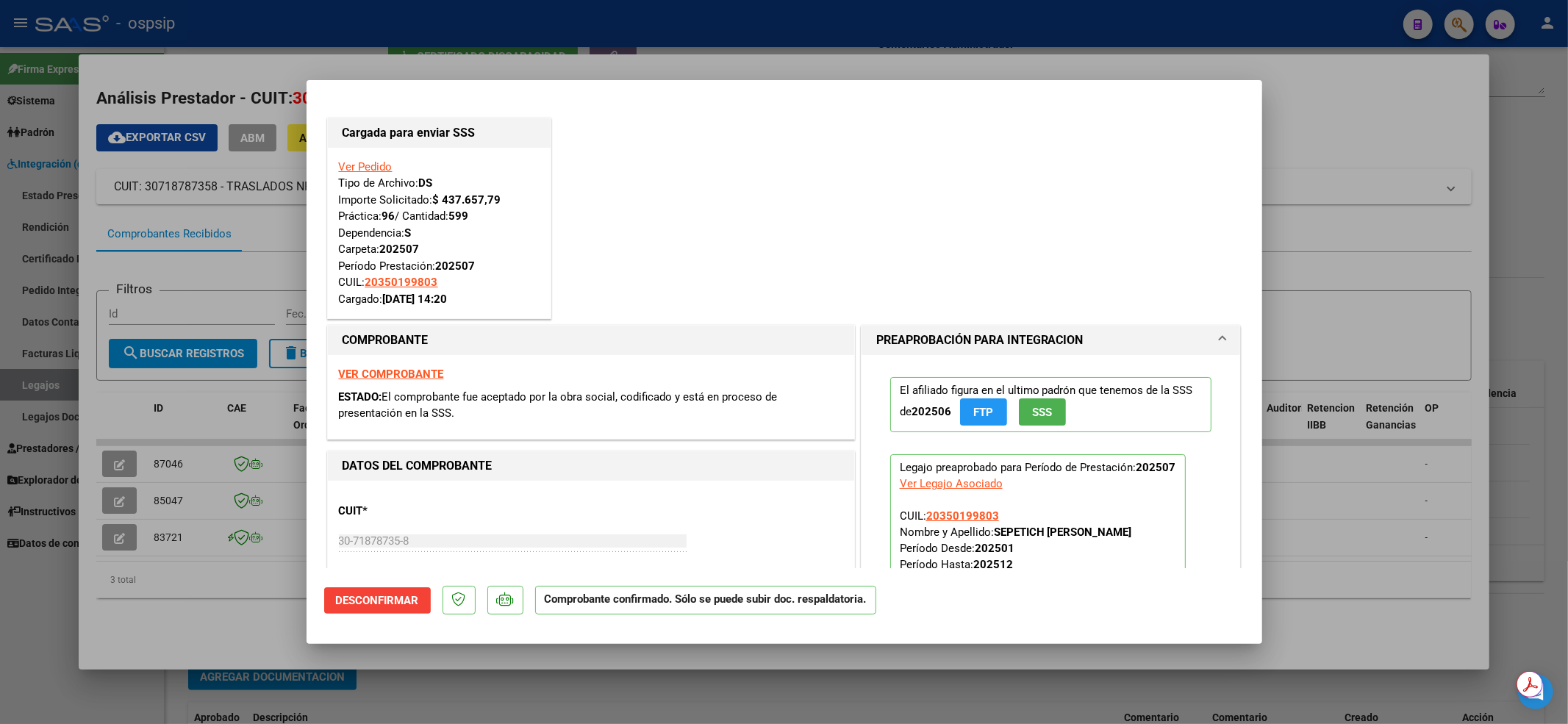
click at [109, 514] on div at bounding box center [784, 362] width 1568 height 724
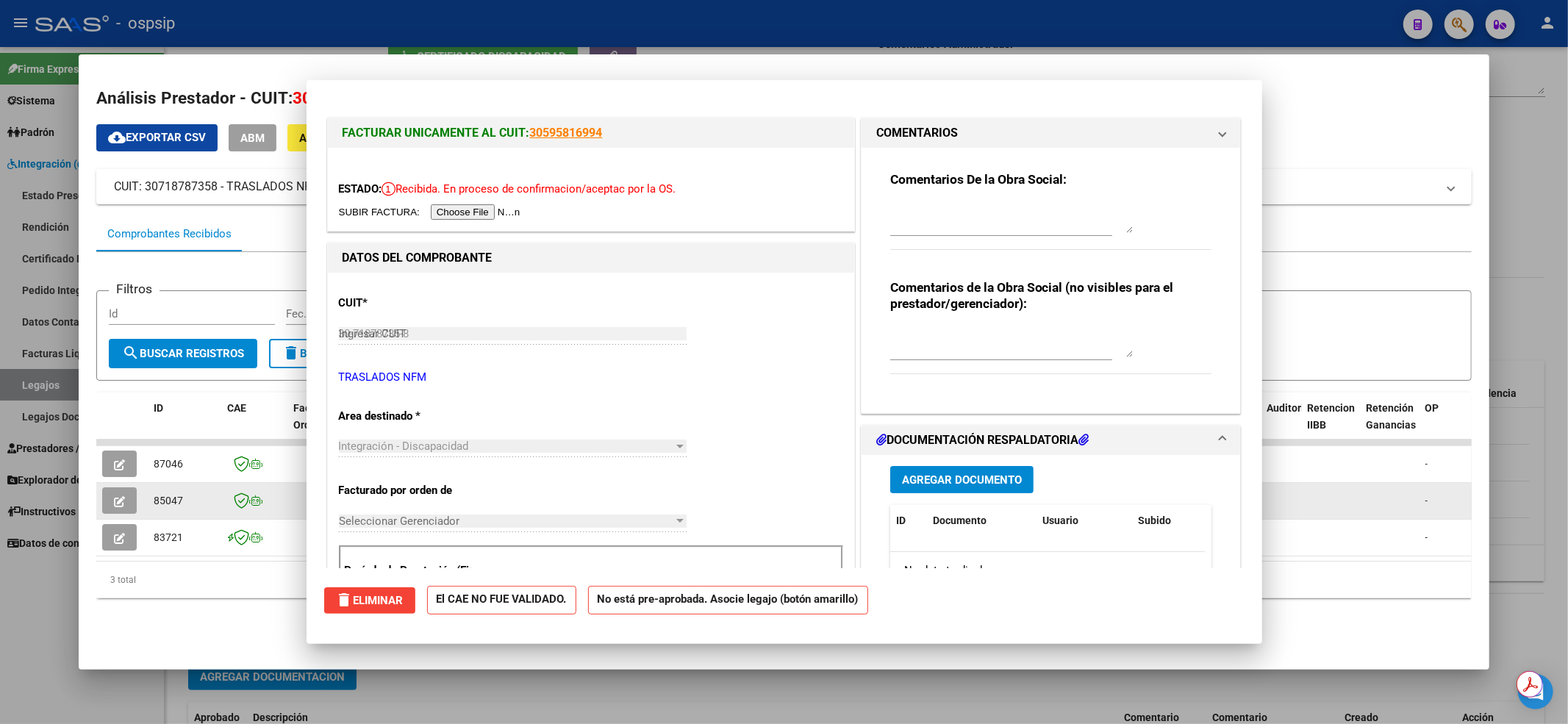
type input "$ 0,00"
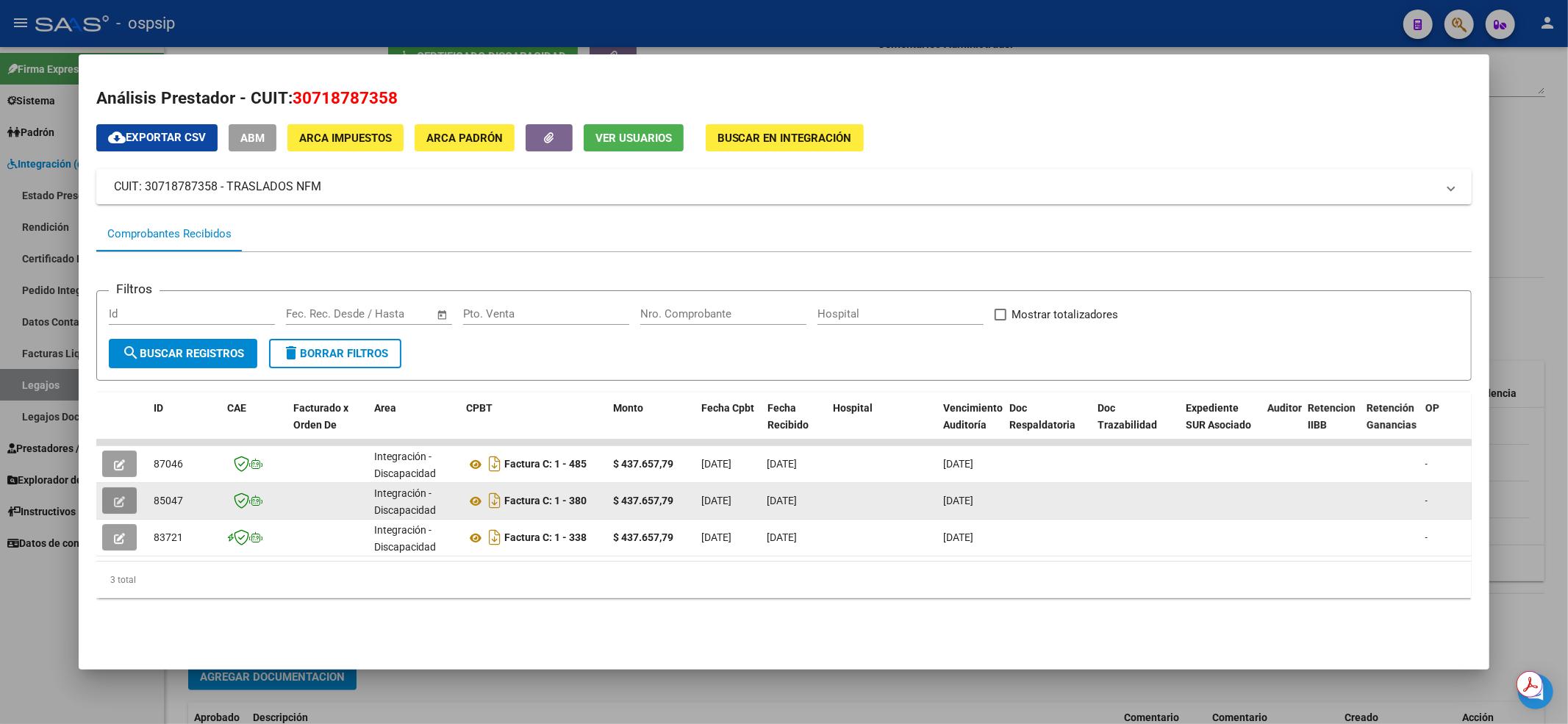
click at [119, 500] on icon "button" at bounding box center [119, 501] width 11 height 11
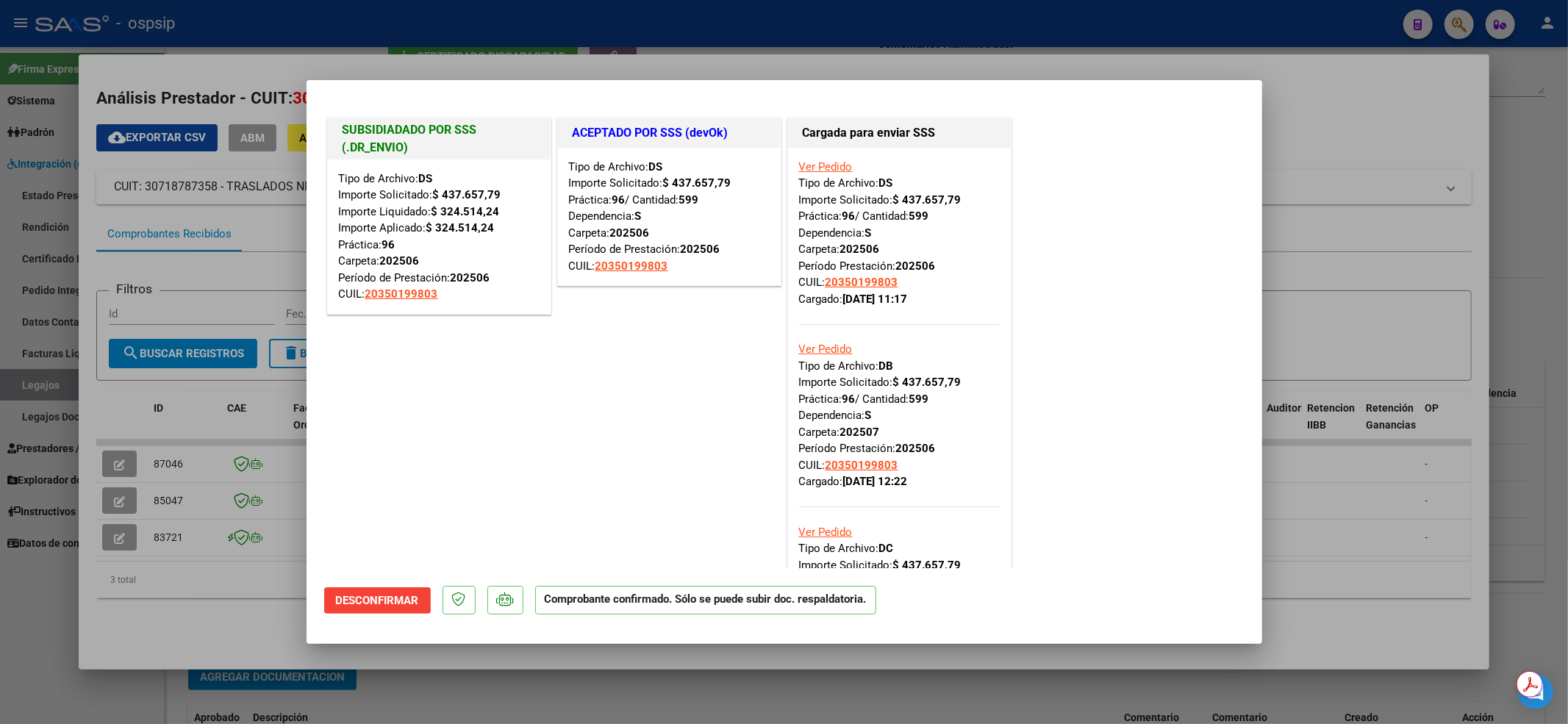
scroll to position [98, 0]
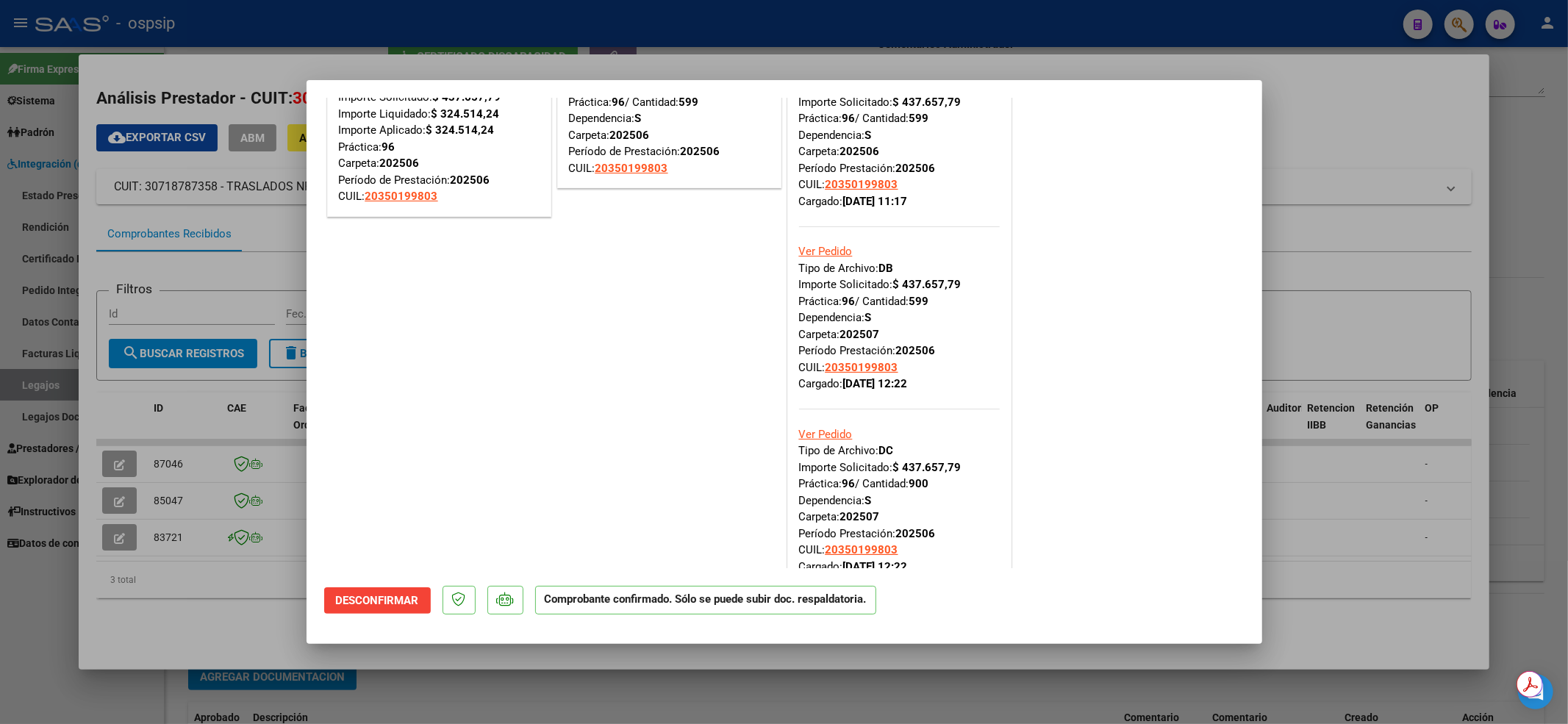
click at [159, 615] on div at bounding box center [784, 362] width 1568 height 724
type input "$ 0,00"
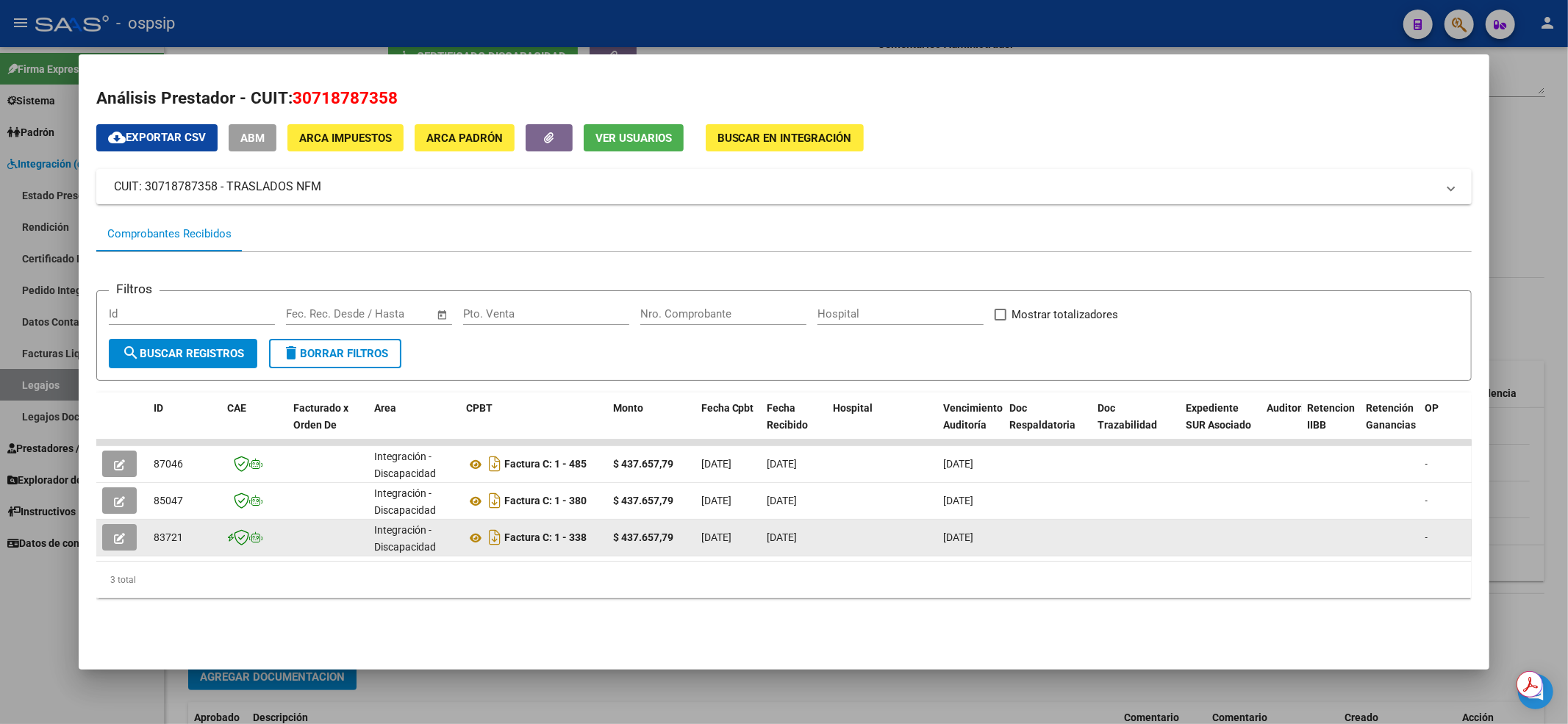
click at [115, 544] on button "button" at bounding box center [120, 537] width 35 height 26
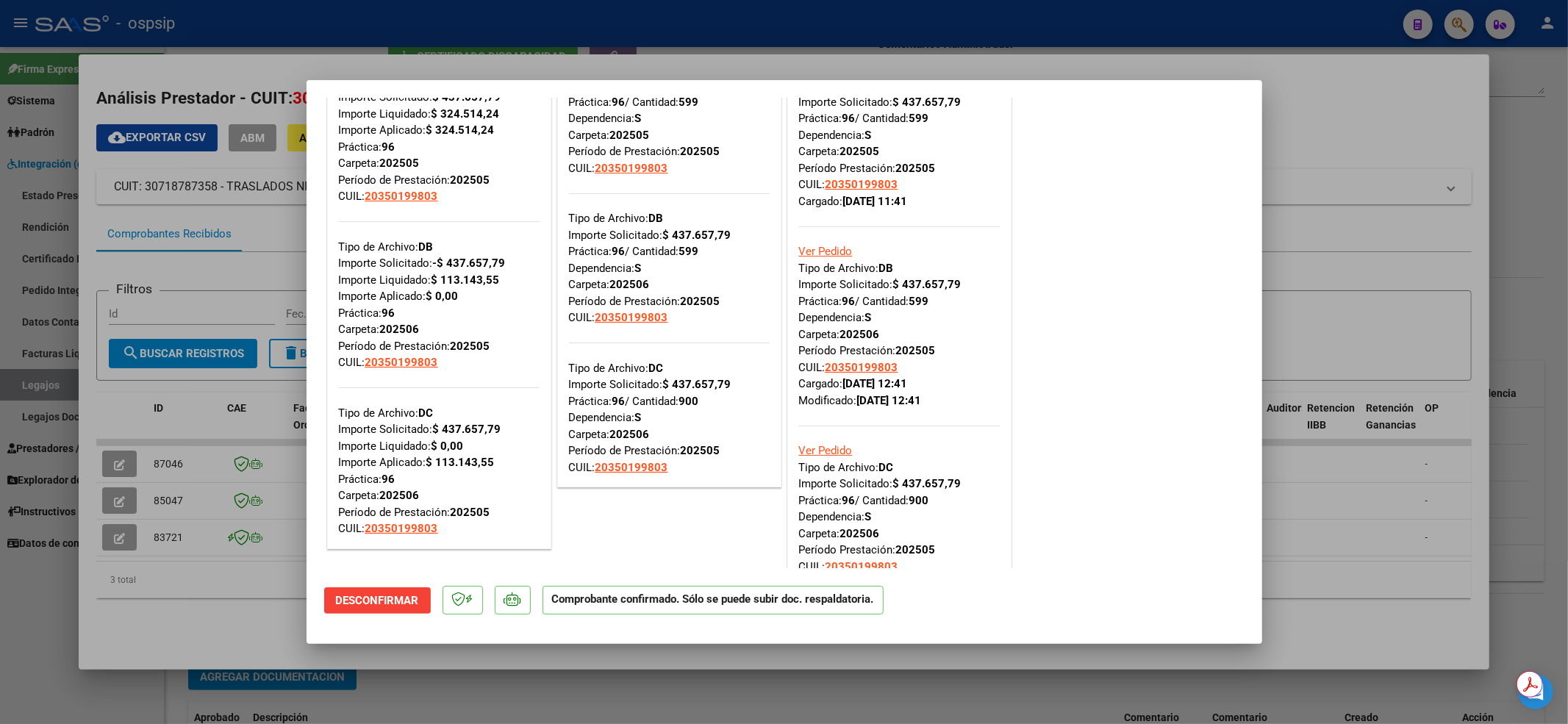
scroll to position [196, 0]
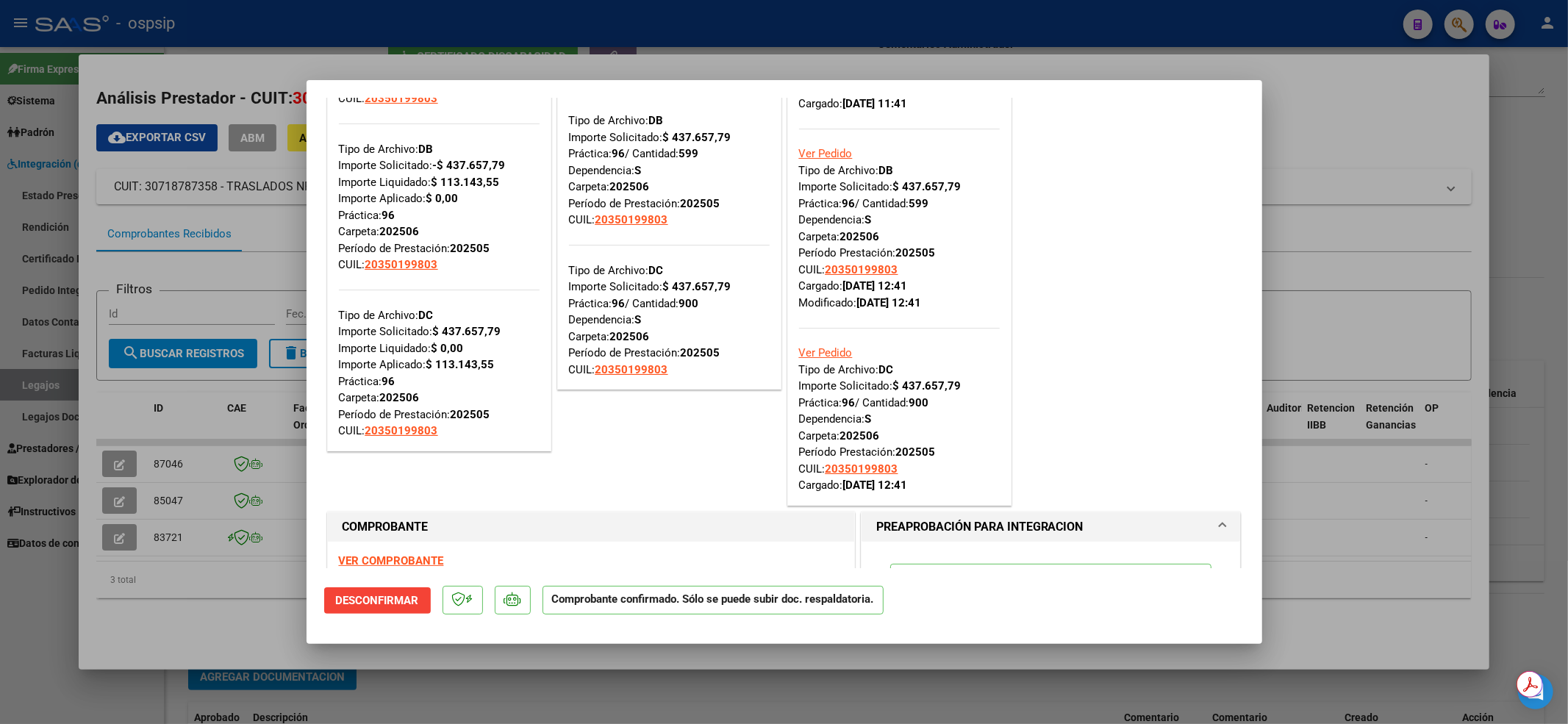
click at [145, 677] on div at bounding box center [784, 362] width 1568 height 724
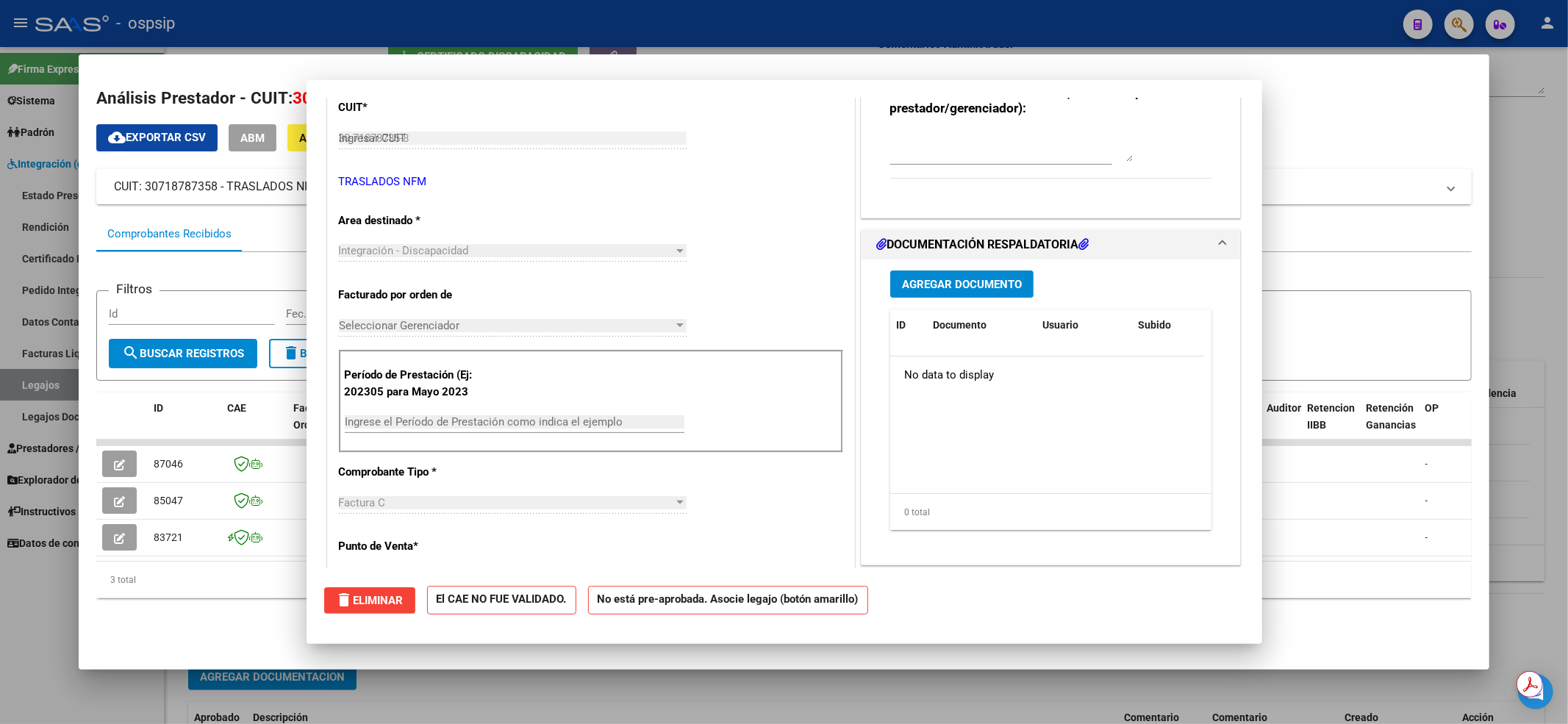
type input "$ 0,00"
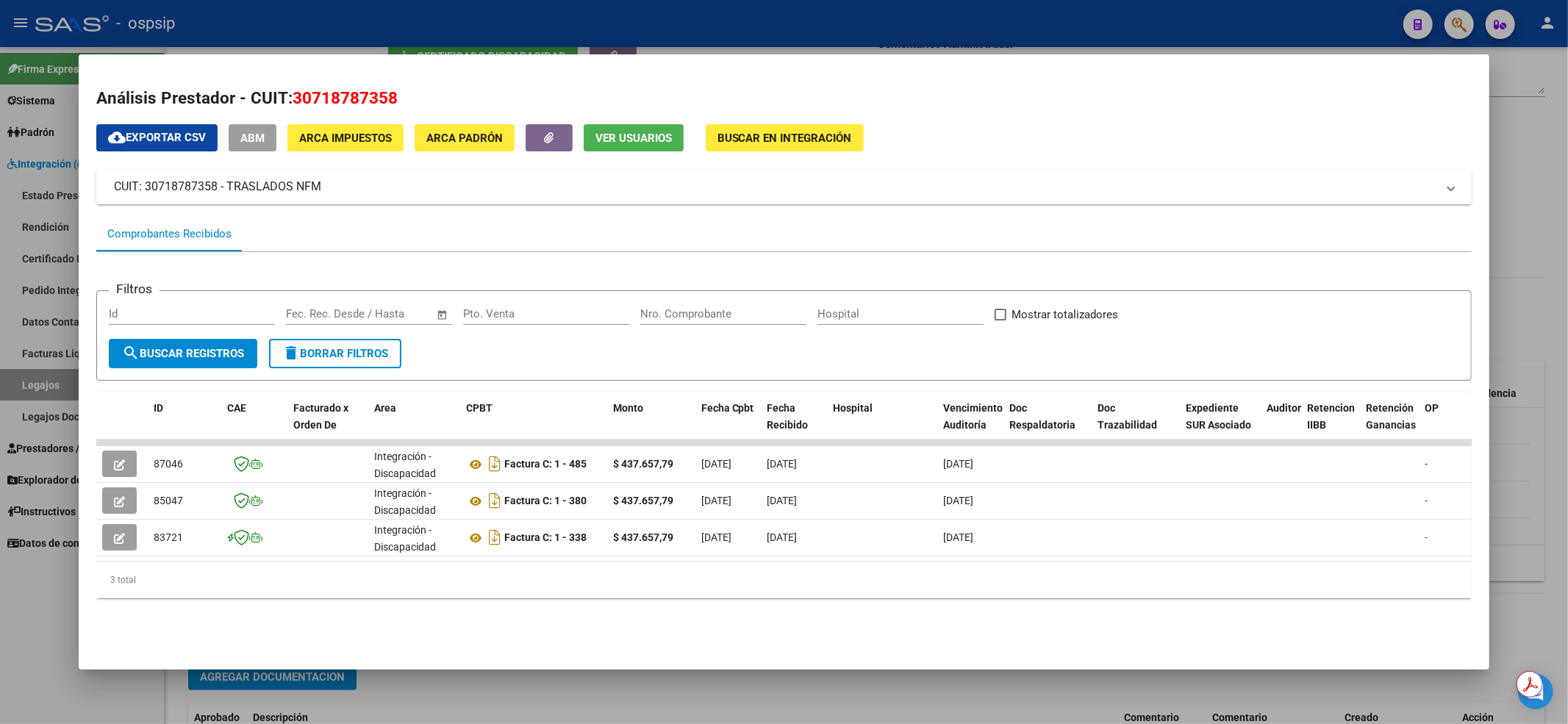
click at [90, 686] on div at bounding box center [784, 362] width 1568 height 724
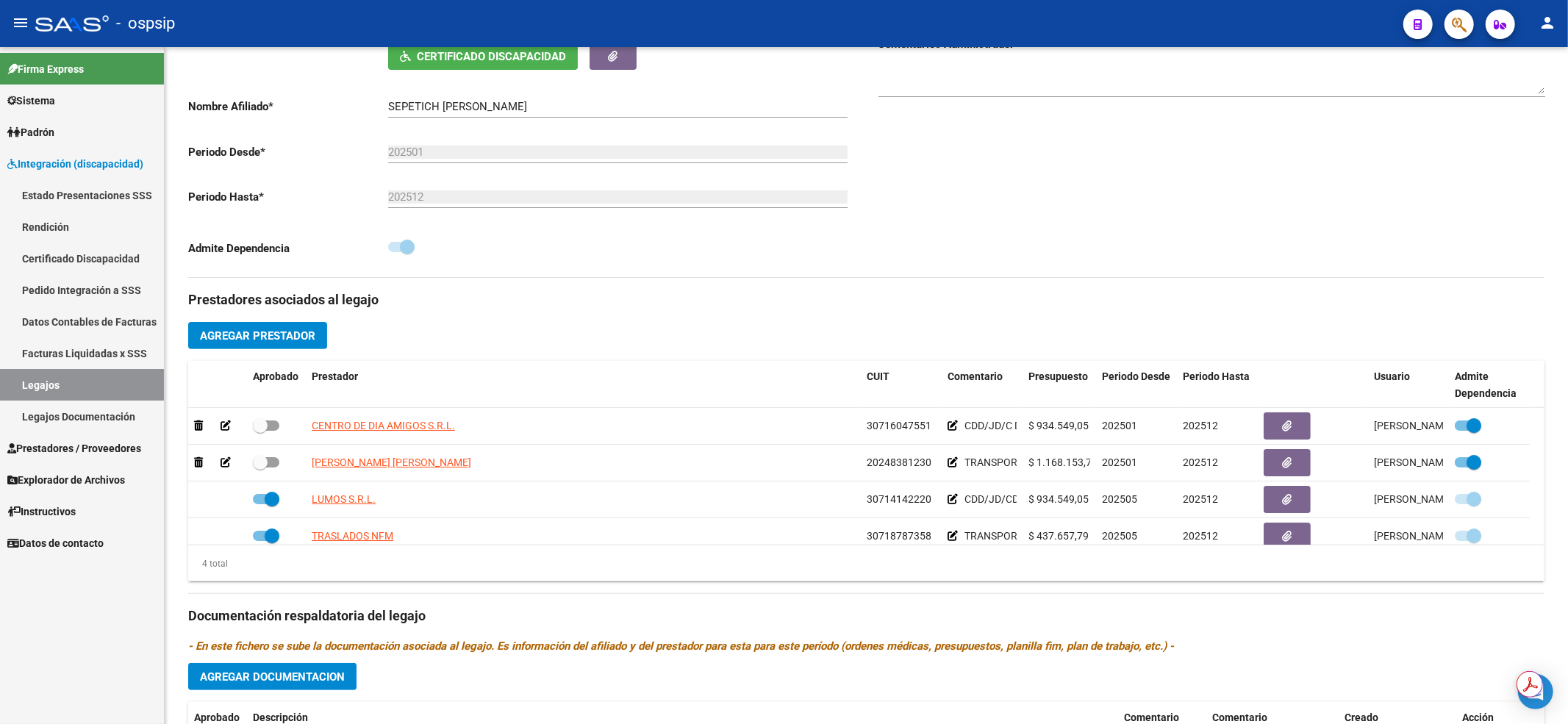
click at [124, 381] on link "Legajos" at bounding box center [82, 385] width 164 height 32
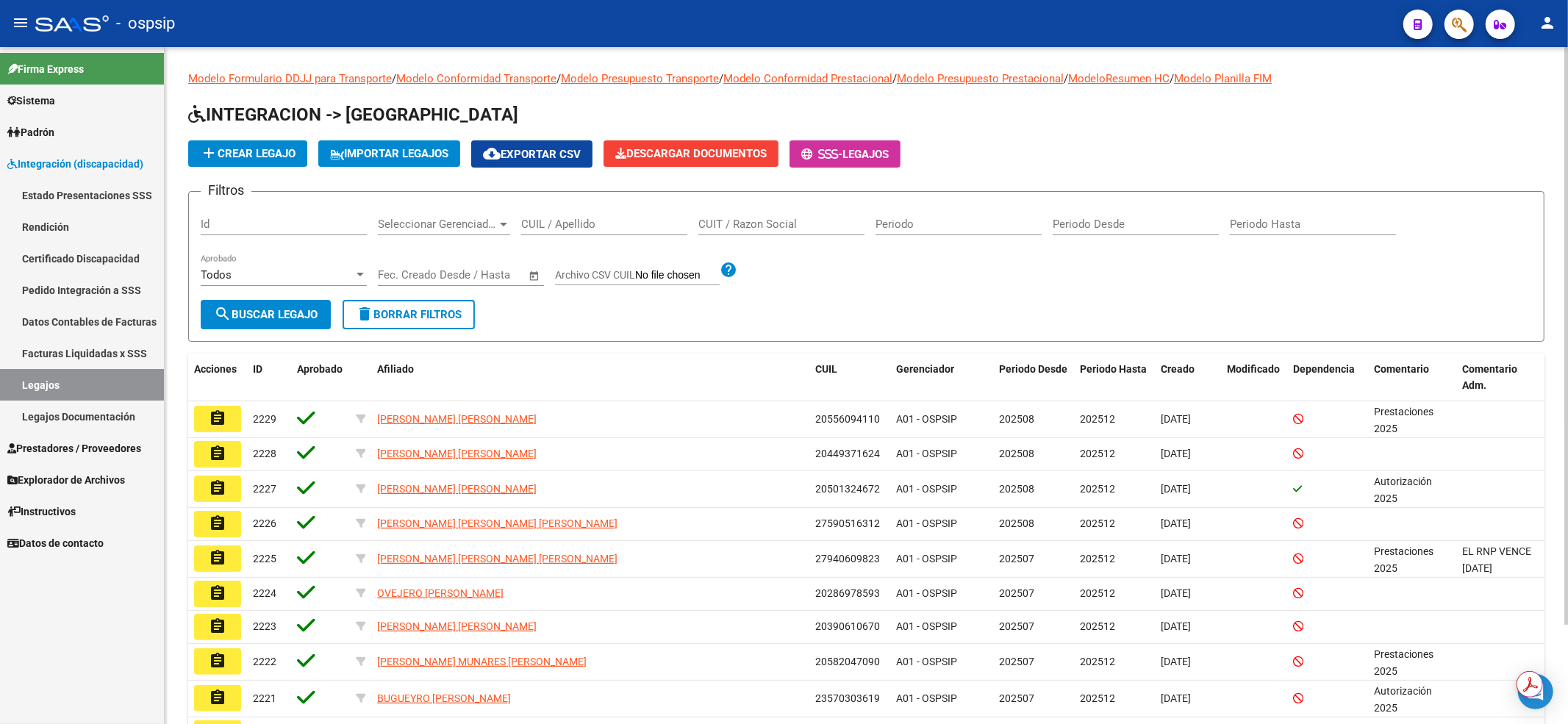
click at [577, 222] on input "CUIL / Apellido" at bounding box center [604, 224] width 166 height 14
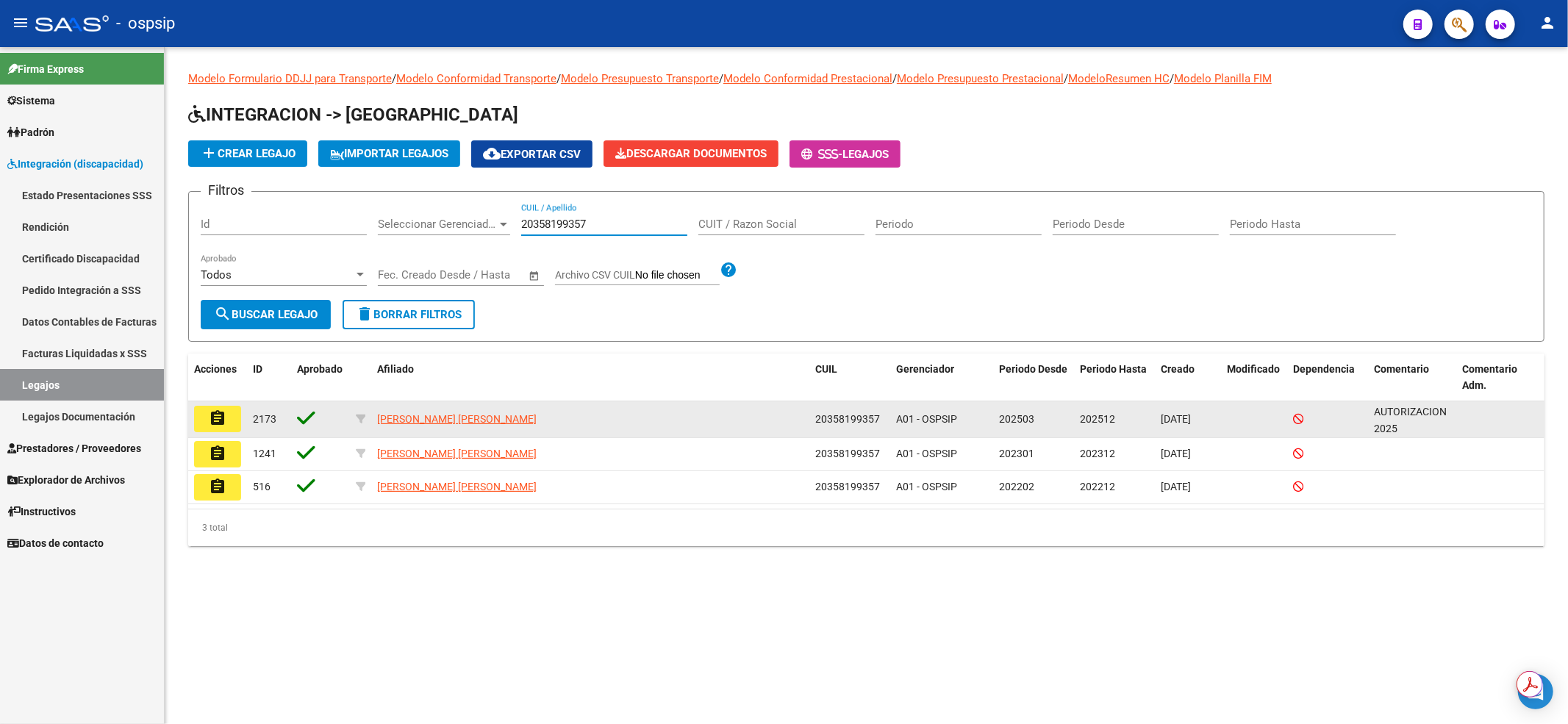
type input "20358199357"
click at [216, 412] on mat-icon "assignment" at bounding box center [217, 418] width 17 height 17
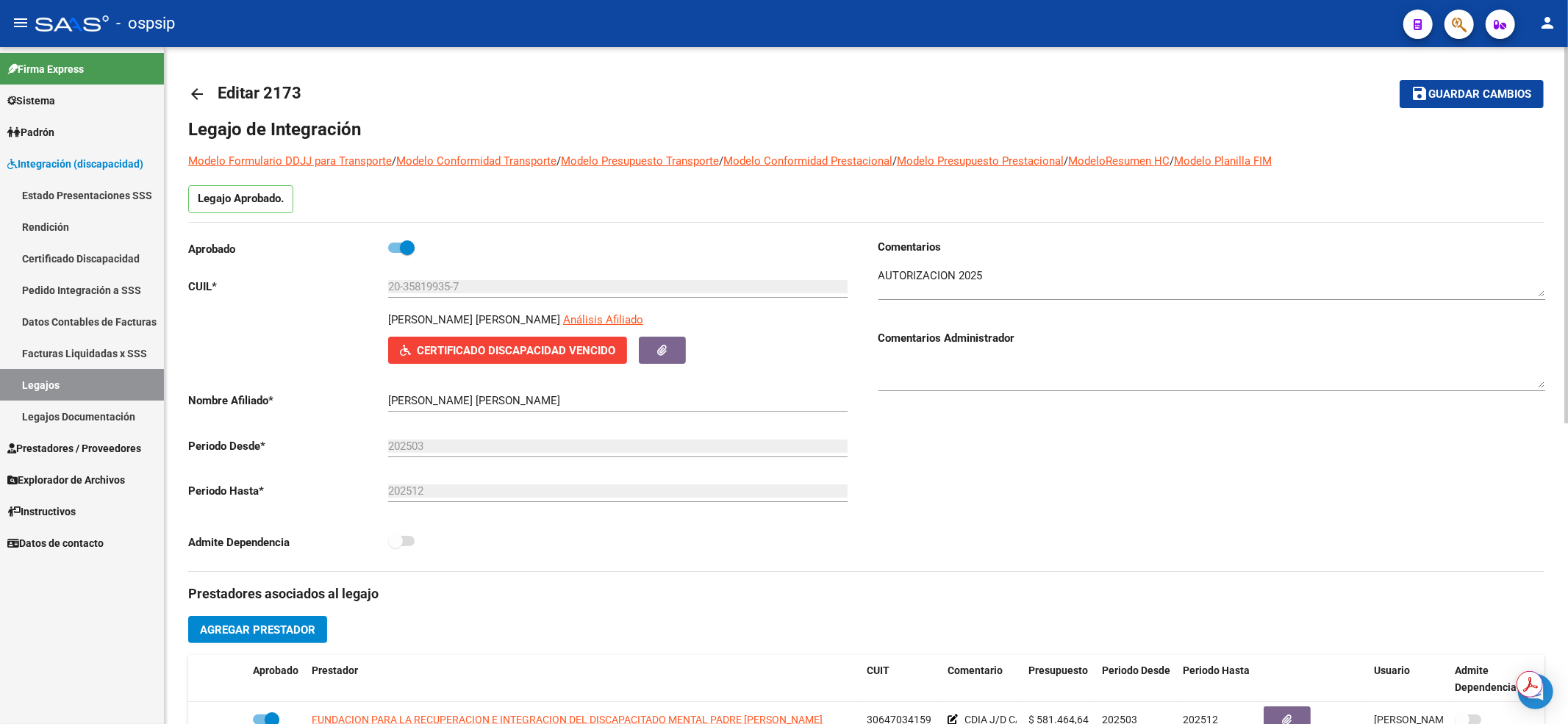
scroll to position [196, 0]
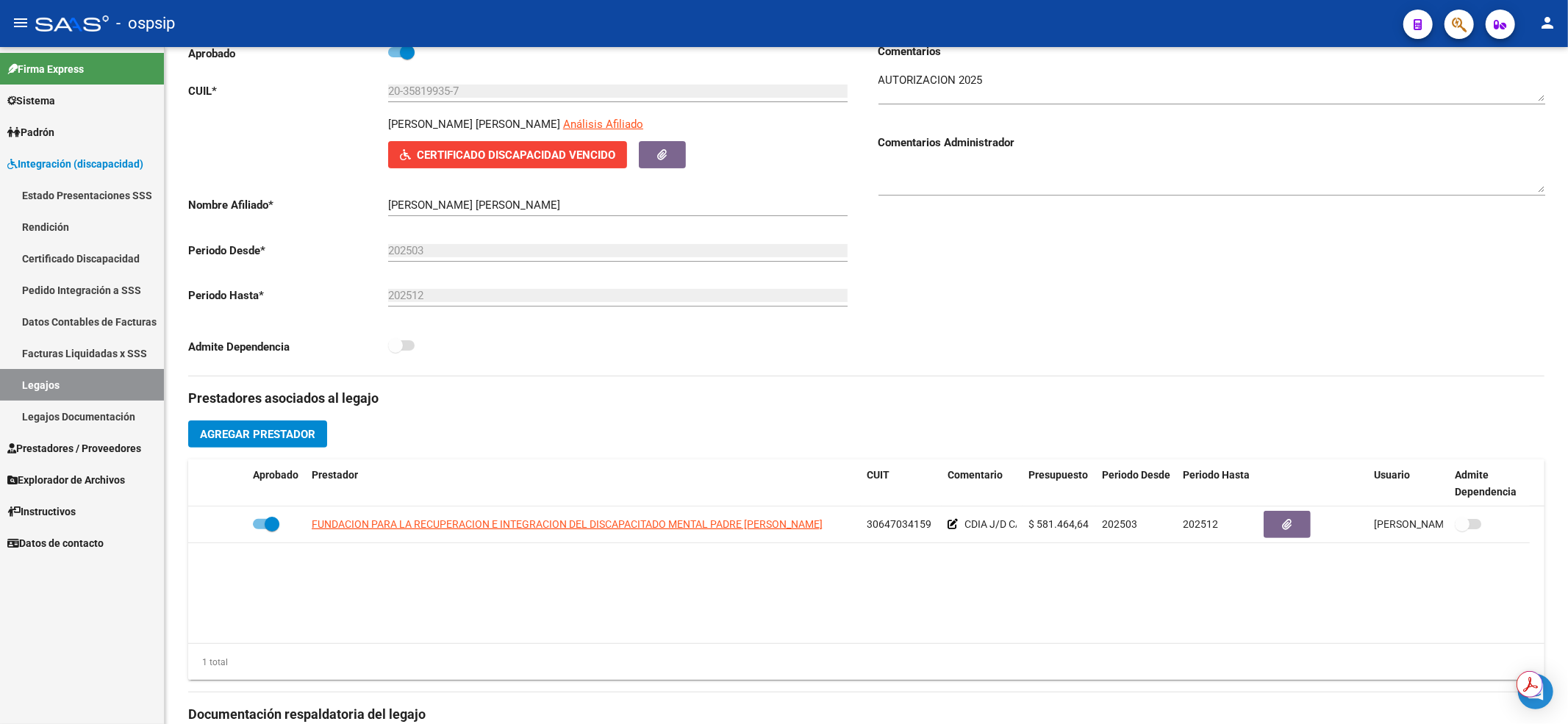
click at [97, 378] on link "Legajos" at bounding box center [82, 385] width 164 height 32
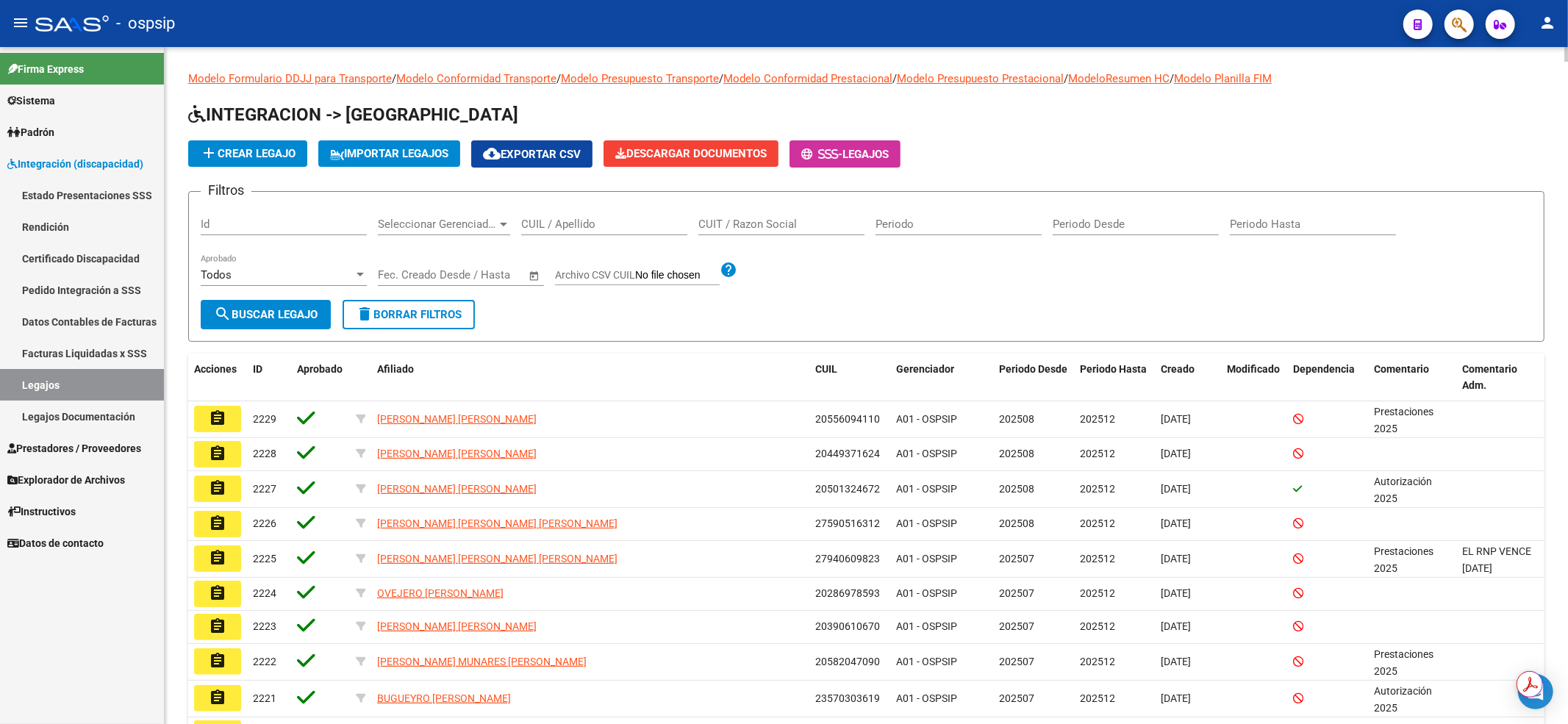
click at [636, 221] on input "CUIL / Apellido" at bounding box center [604, 224] width 166 height 14
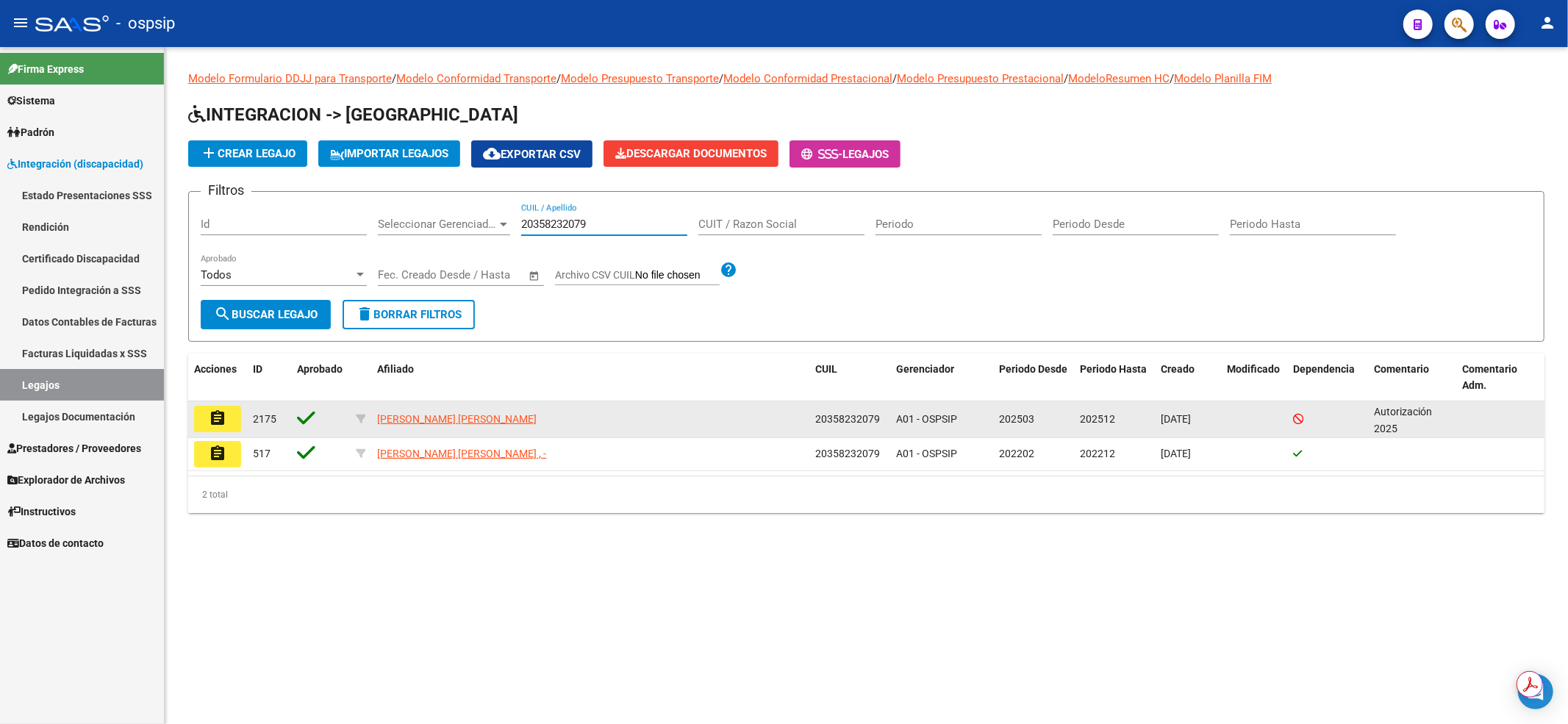
type input "20358232079"
click at [230, 423] on button "assignment" at bounding box center [218, 418] width 47 height 26
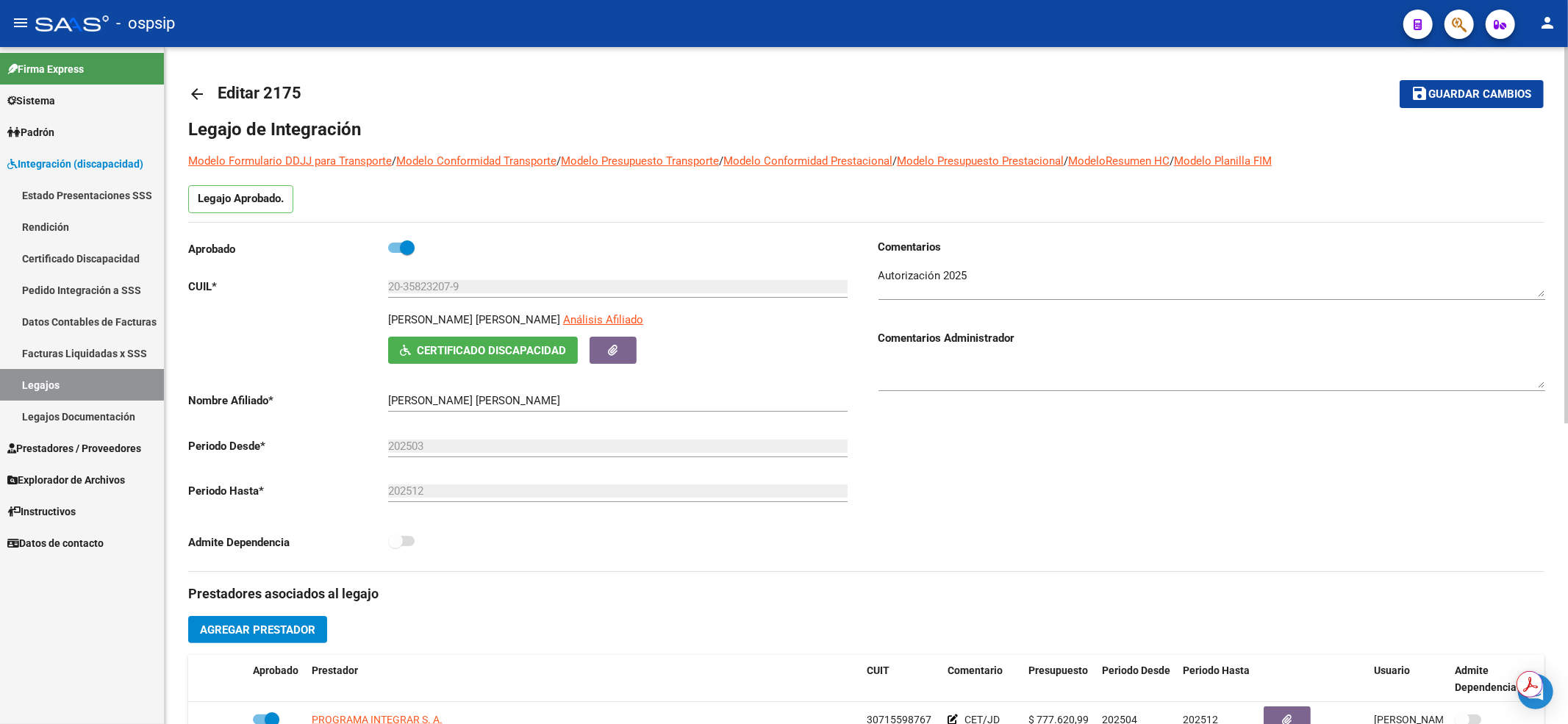
scroll to position [196, 0]
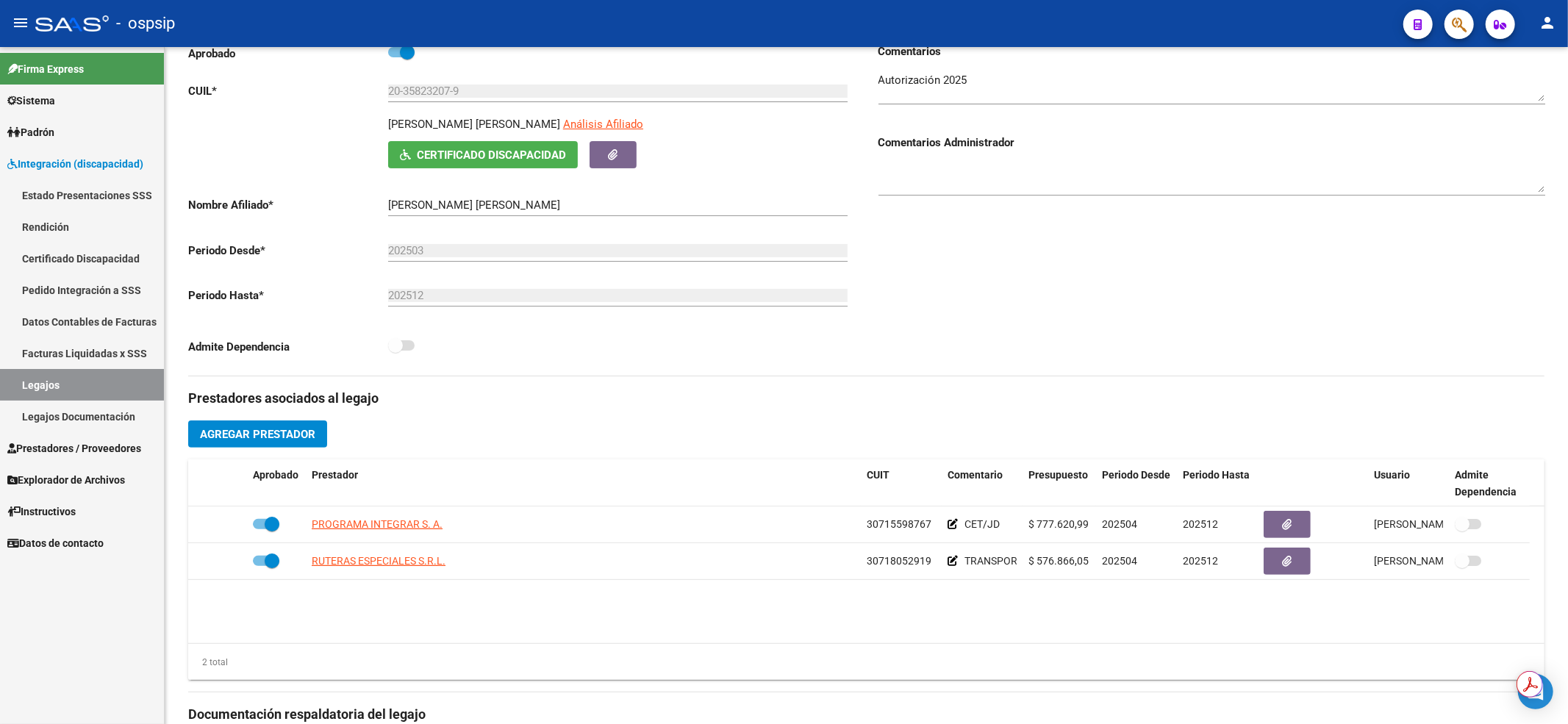
click at [60, 391] on link "Legajos" at bounding box center [82, 385] width 164 height 32
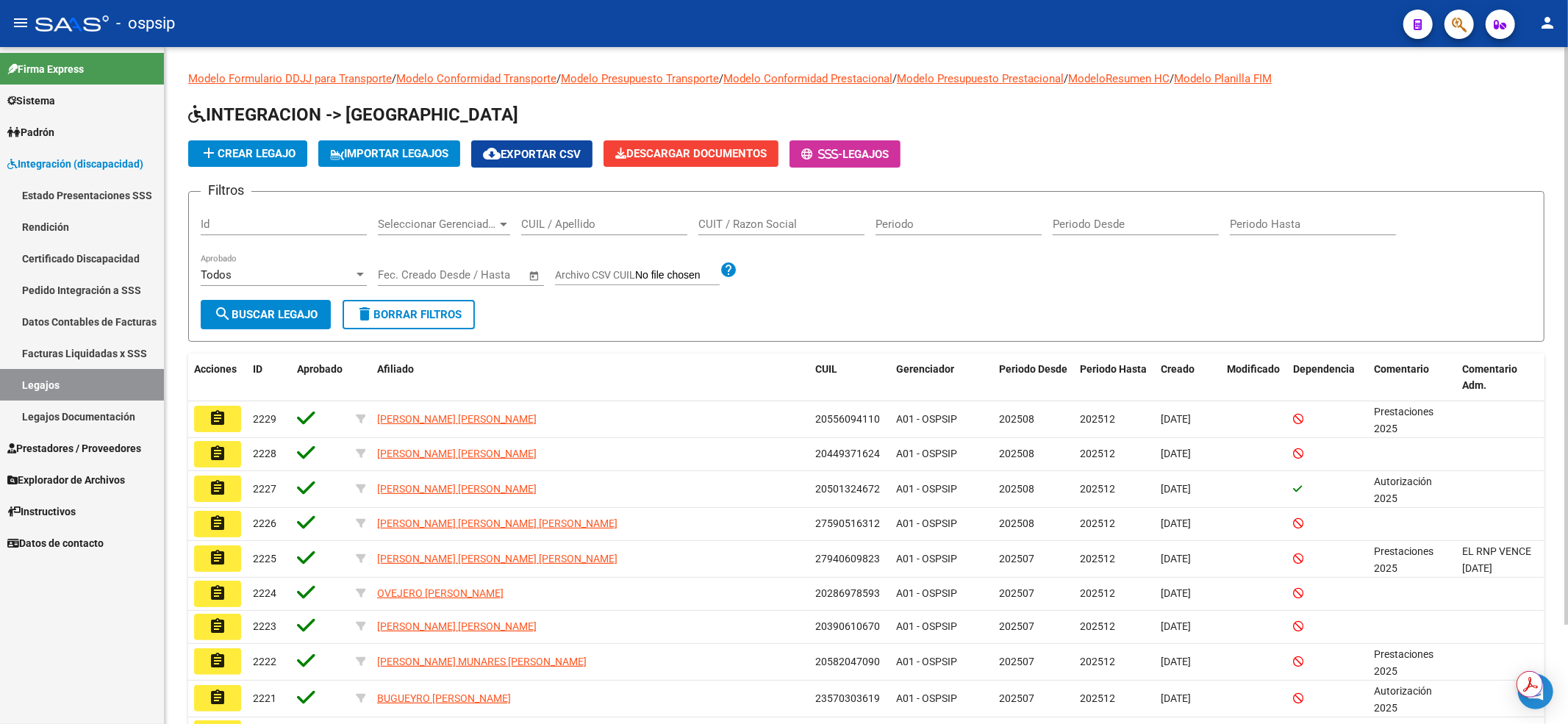
click at [606, 227] on input "CUIL / Apellido" at bounding box center [604, 224] width 166 height 14
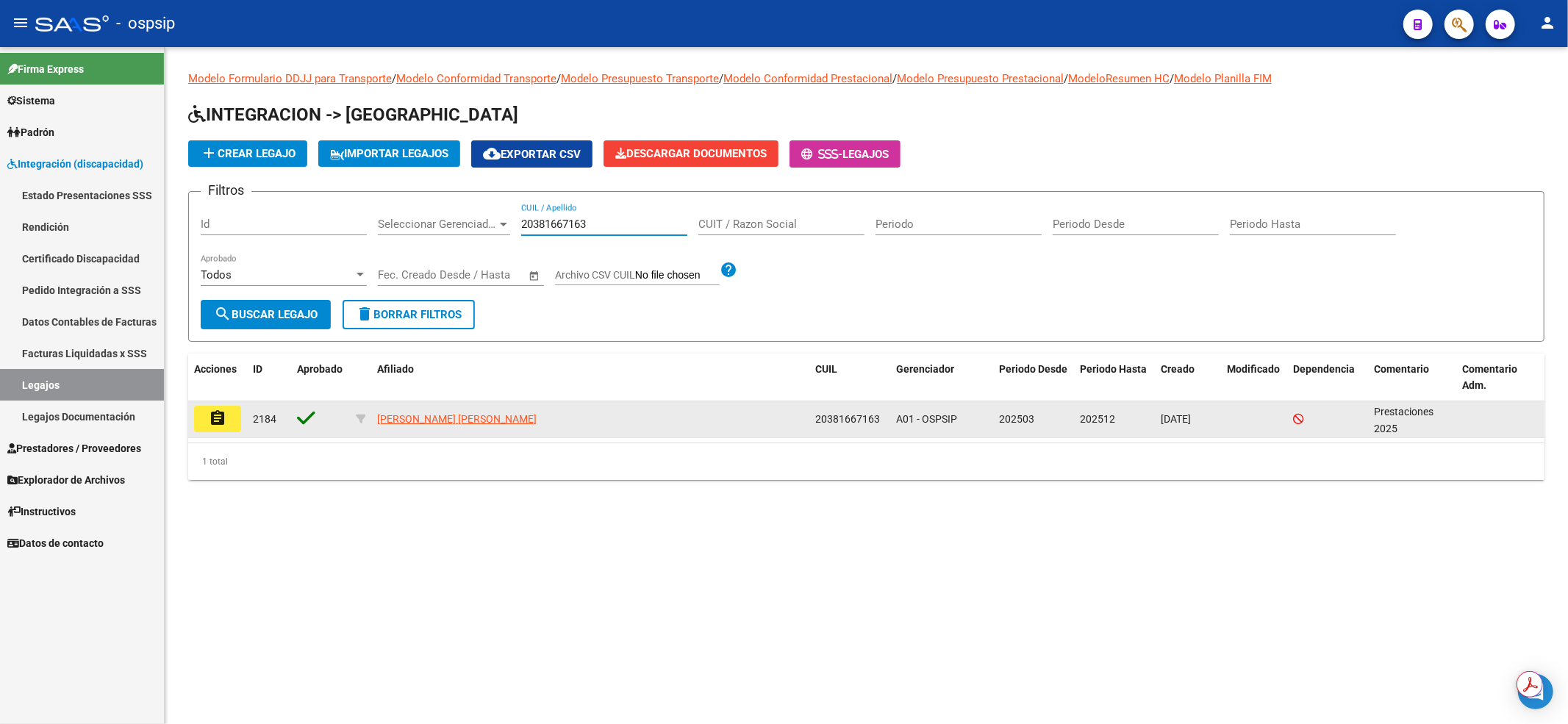
type input "20381667163"
click at [227, 424] on button "assignment" at bounding box center [218, 418] width 47 height 26
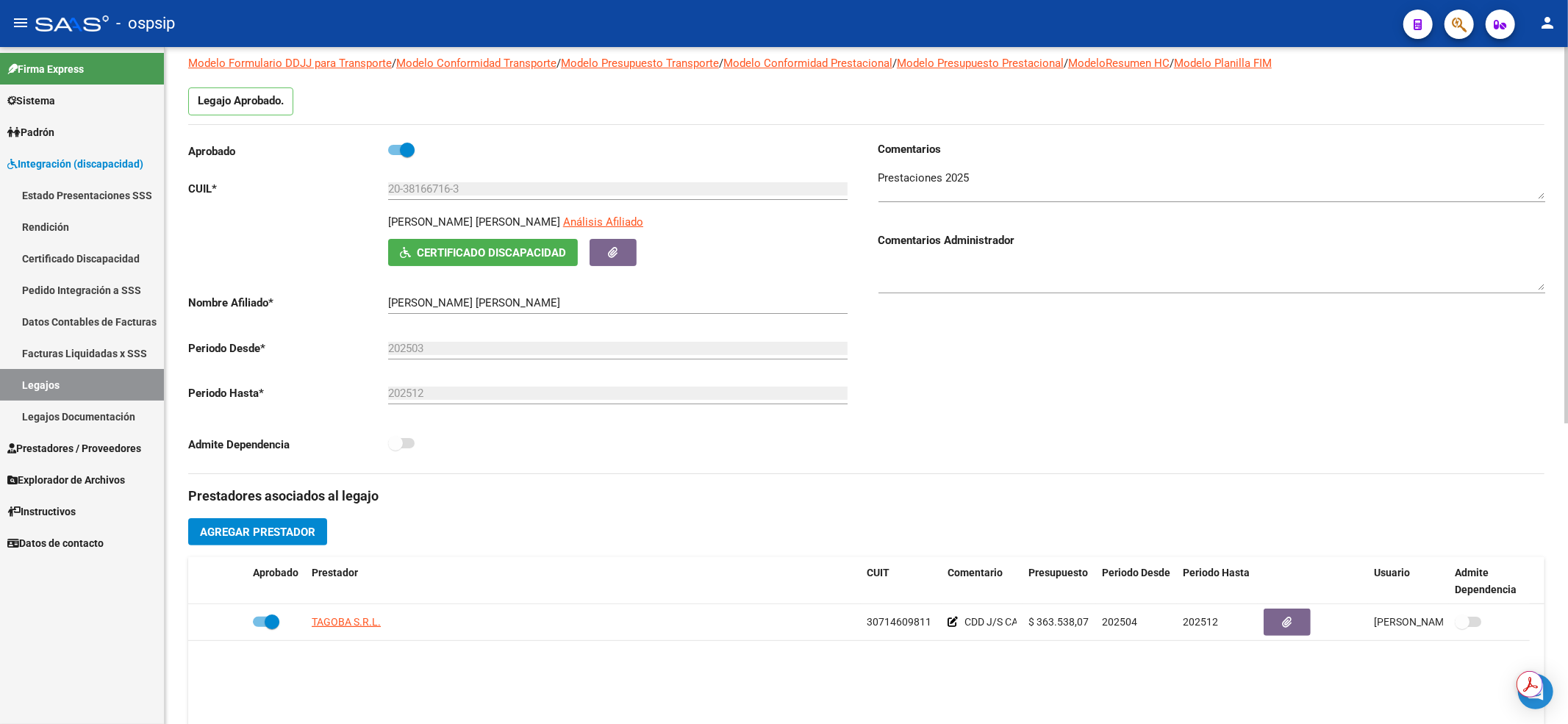
scroll to position [294, 0]
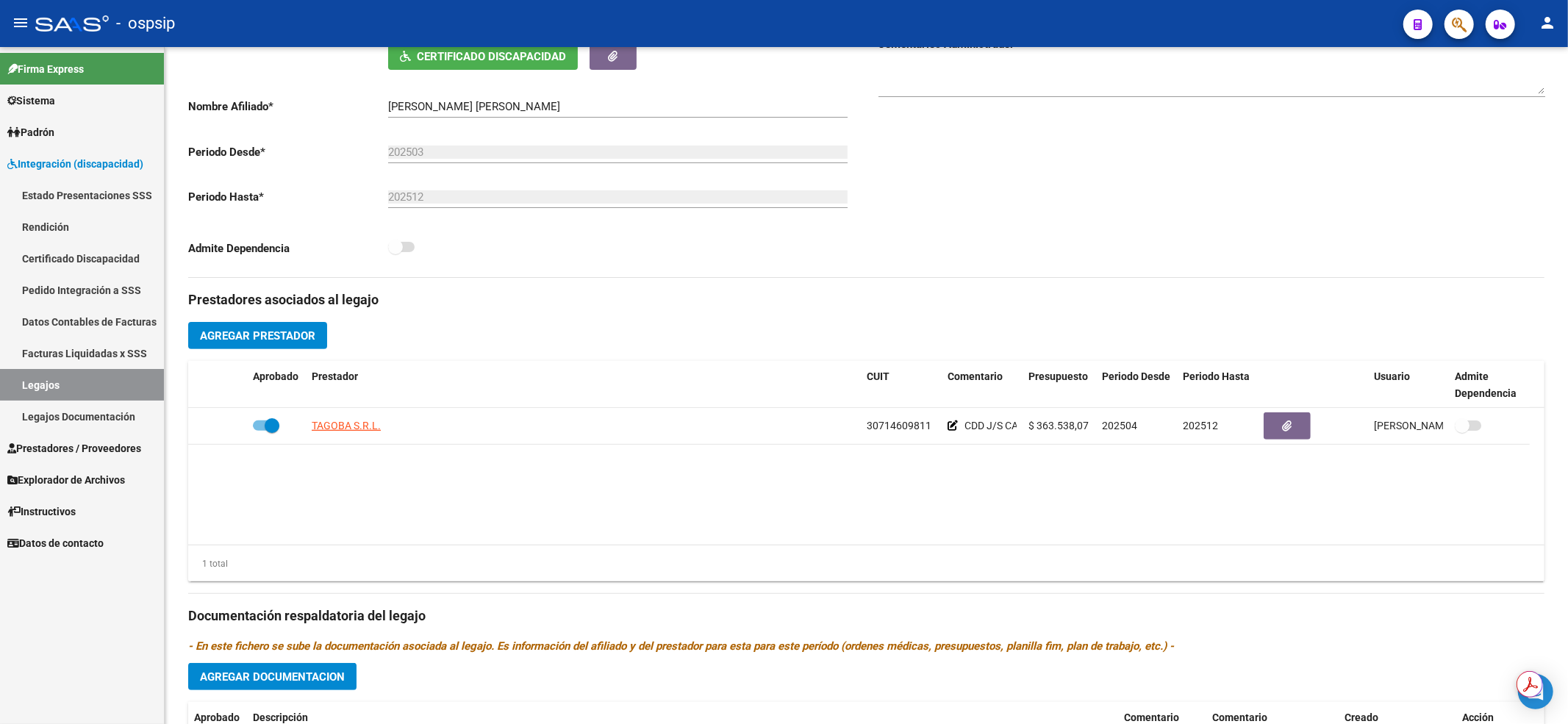
click at [135, 388] on link "Legajos" at bounding box center [82, 385] width 164 height 32
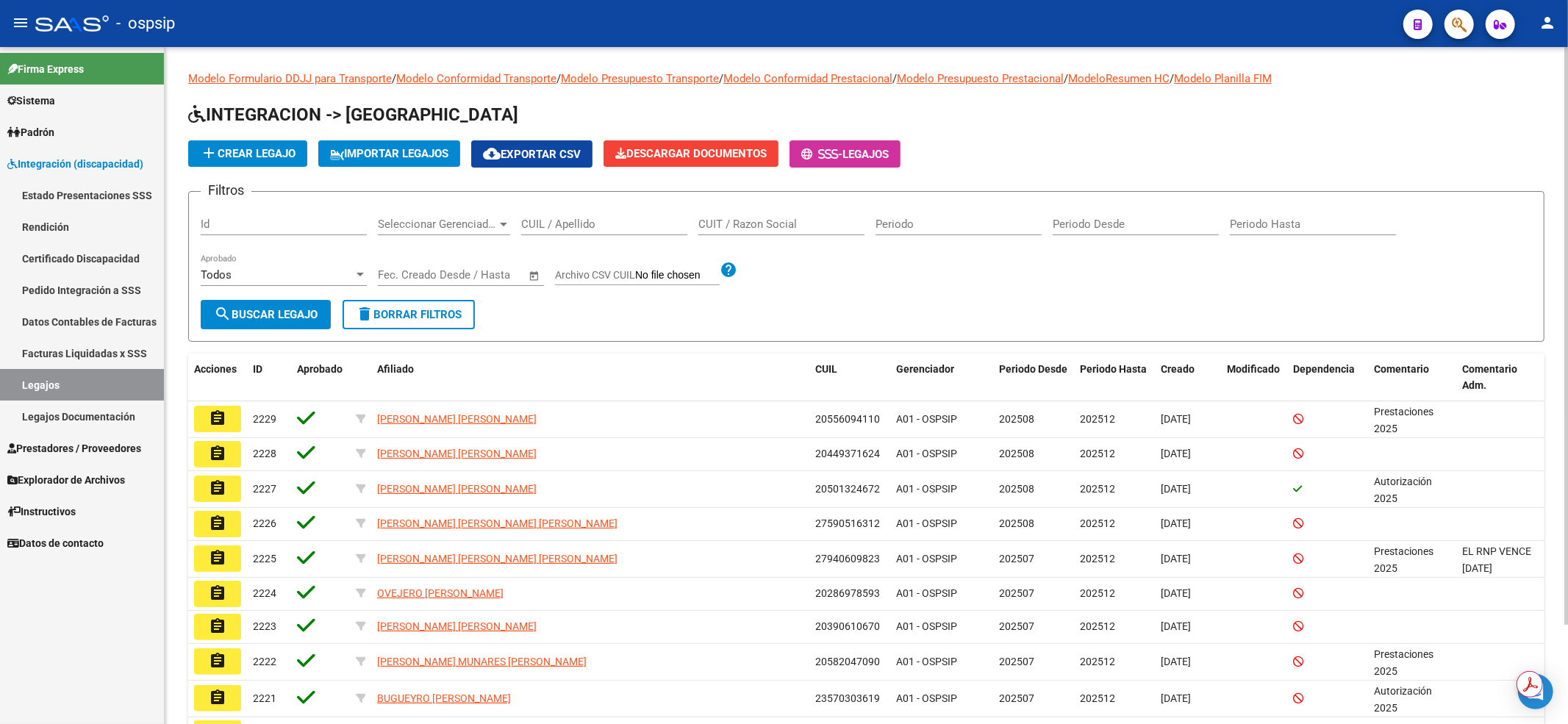
click at [585, 221] on input "CUIL / Apellido" at bounding box center [604, 224] width 166 height 14
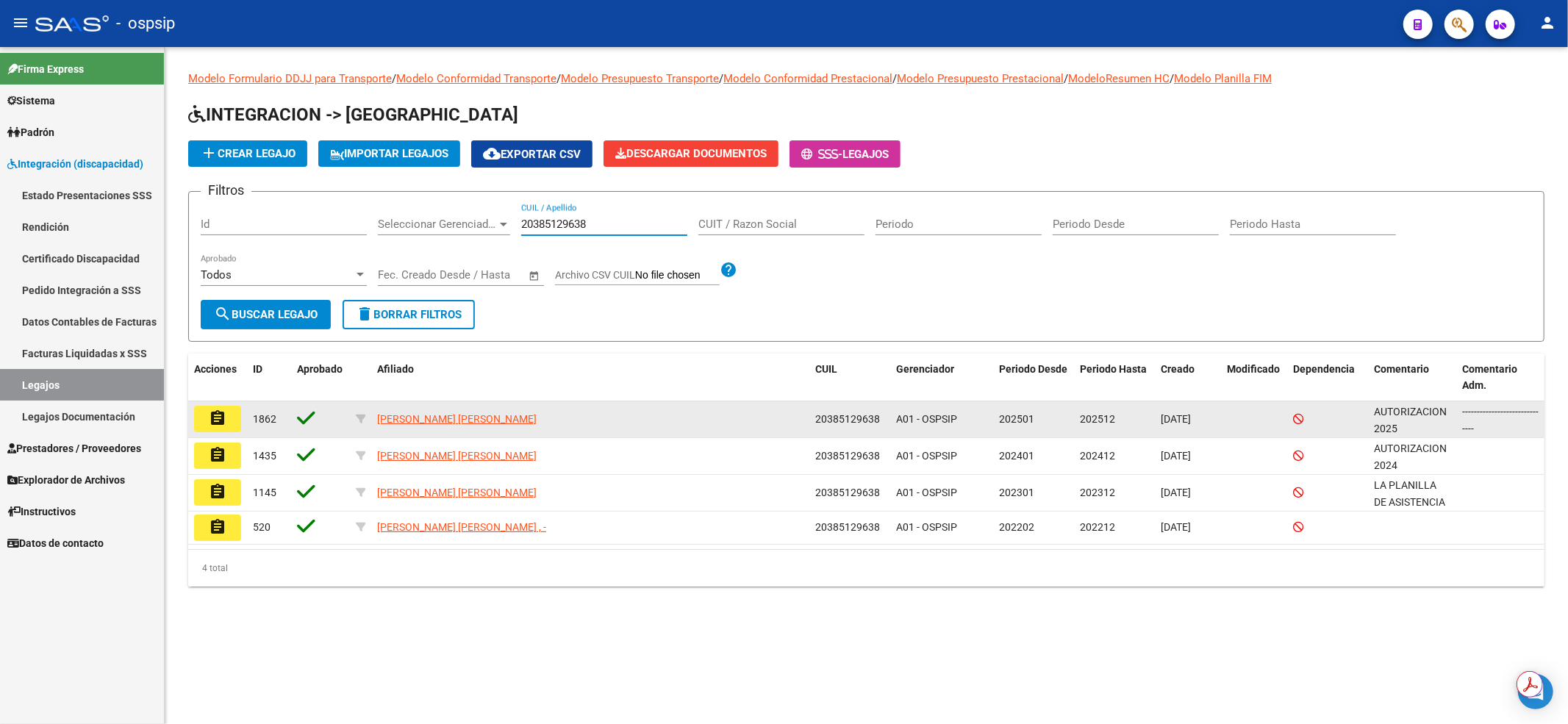
type input "20385129638"
click at [227, 419] on button "assignment" at bounding box center [218, 418] width 47 height 26
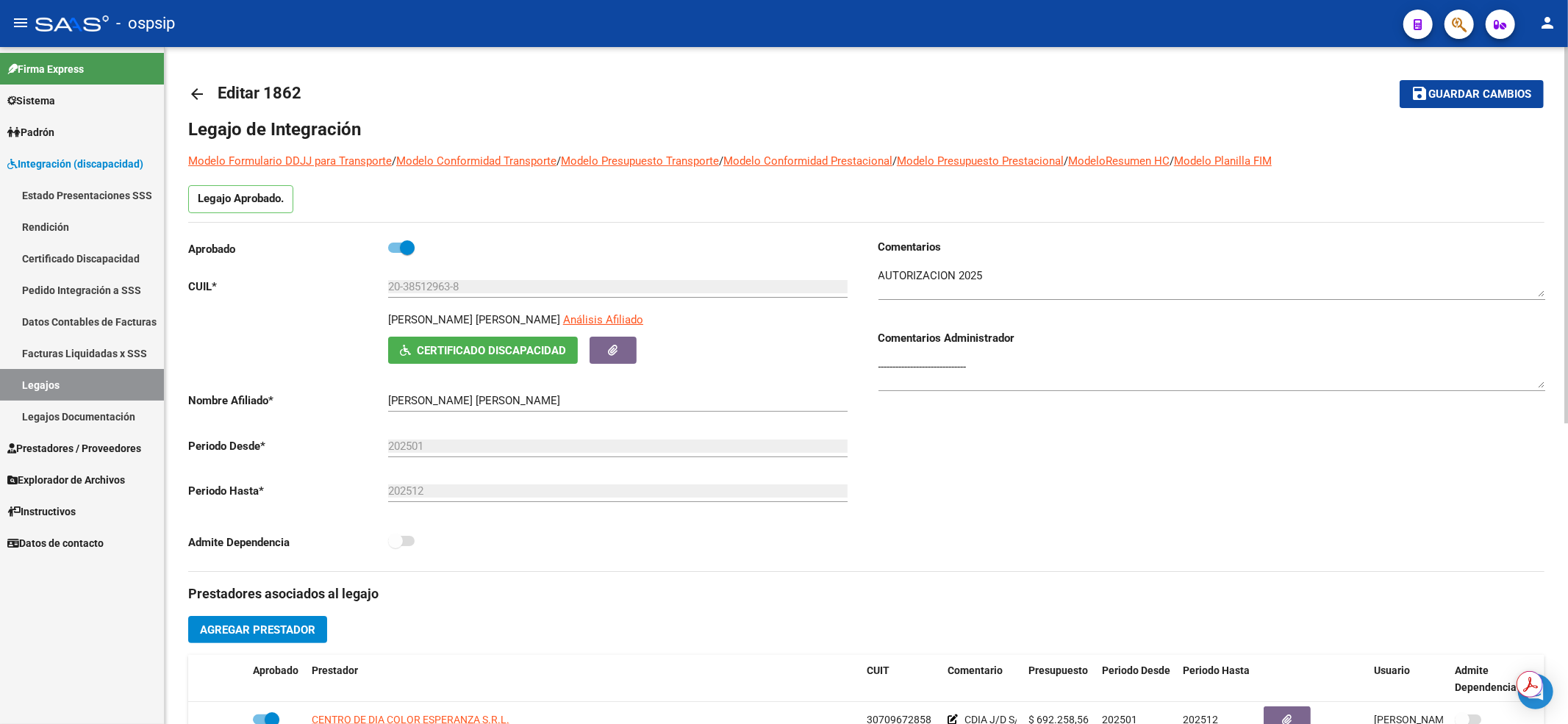
scroll to position [196, 0]
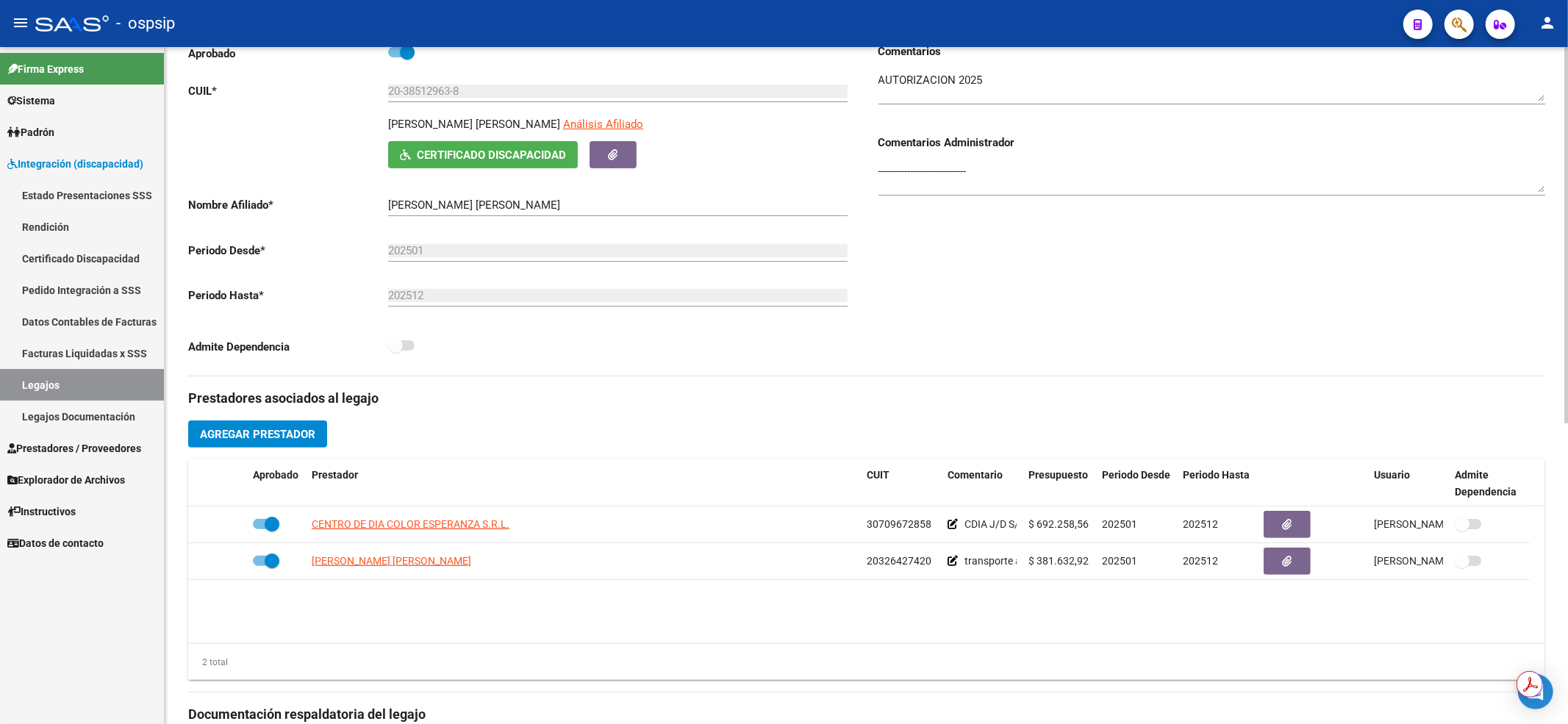
drag, startPoint x: 46, startPoint y: 374, endPoint x: 178, endPoint y: 366, distance: 132.2
click at [47, 375] on link "Legajos" at bounding box center [82, 385] width 164 height 32
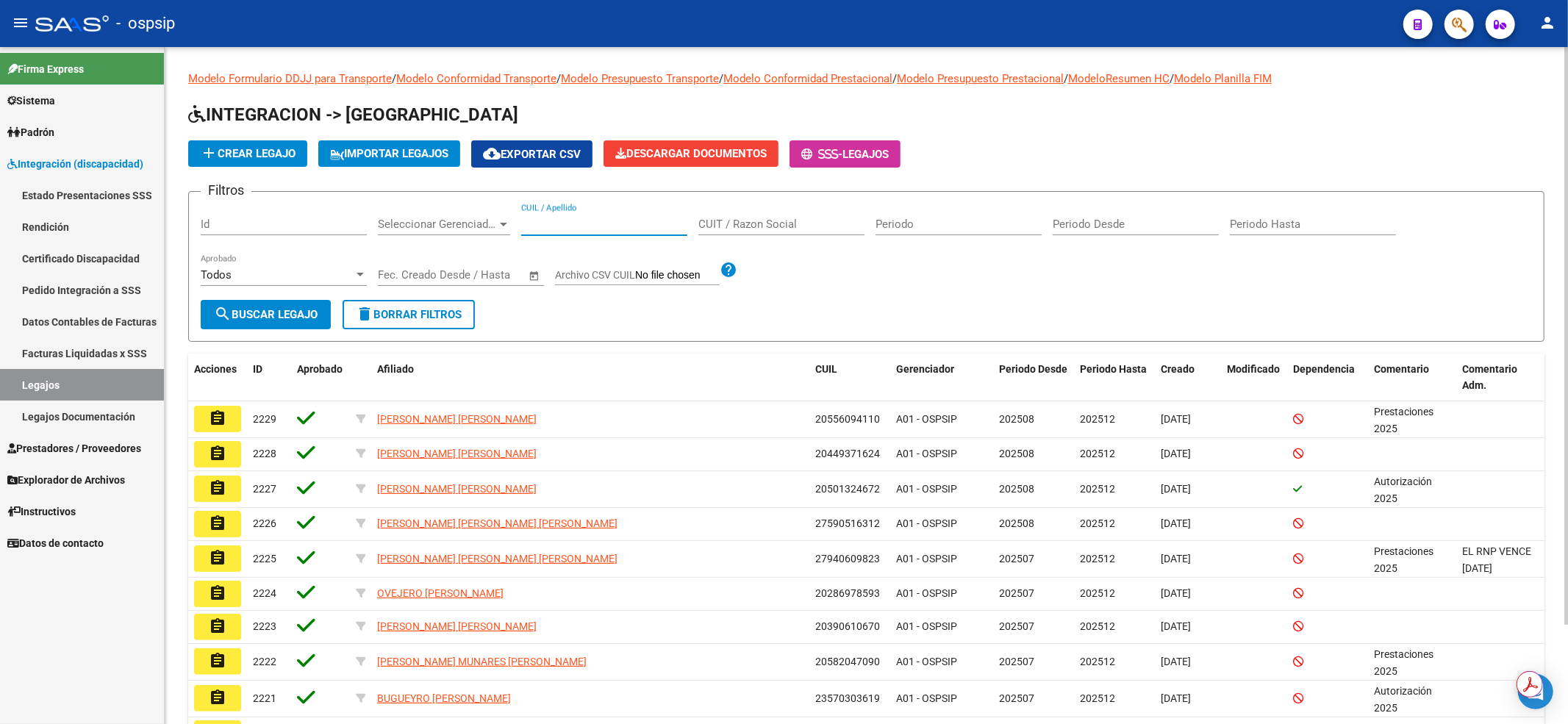
click at [580, 221] on input "CUIL / Apellido" at bounding box center [604, 224] width 166 height 14
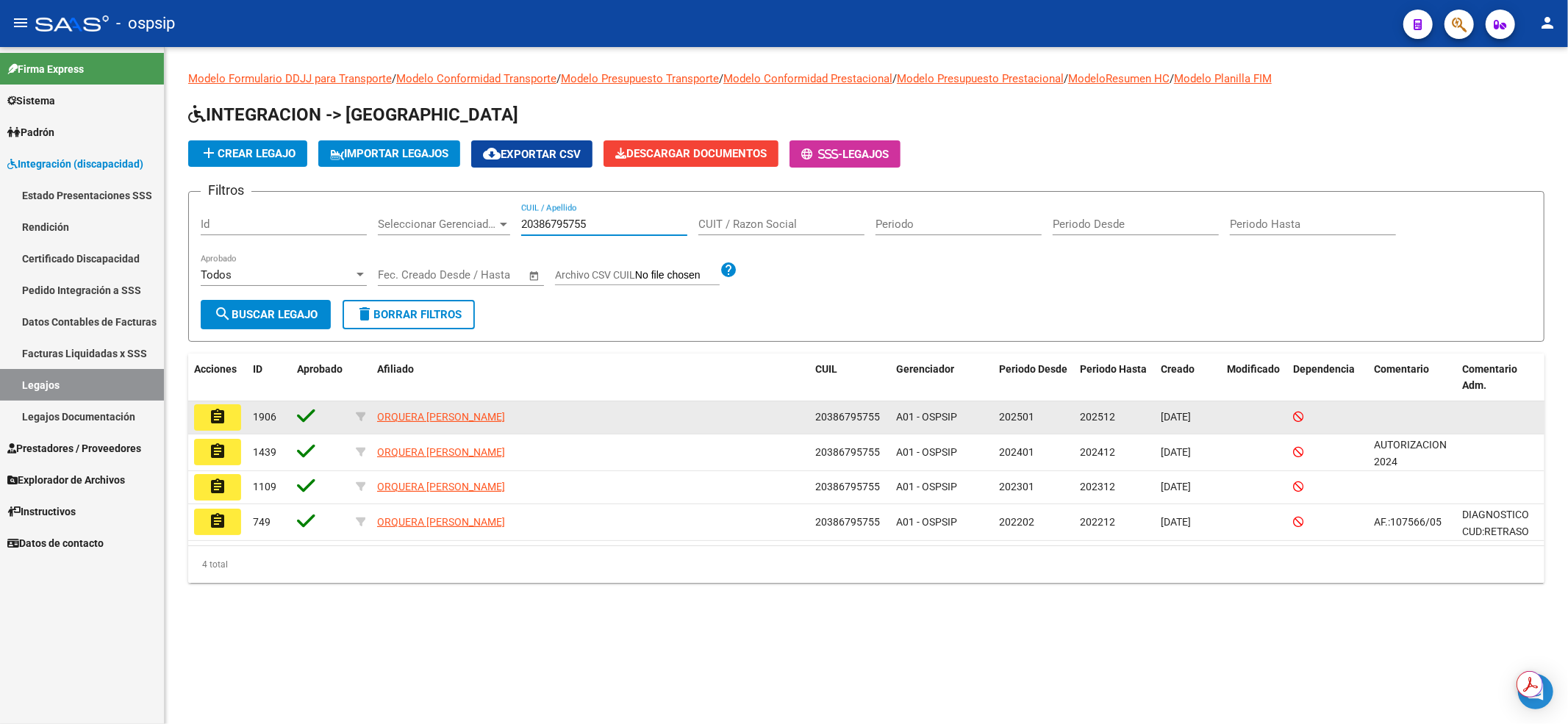
type input "20386795755"
click at [209, 416] on mat-icon "assignment" at bounding box center [217, 416] width 17 height 17
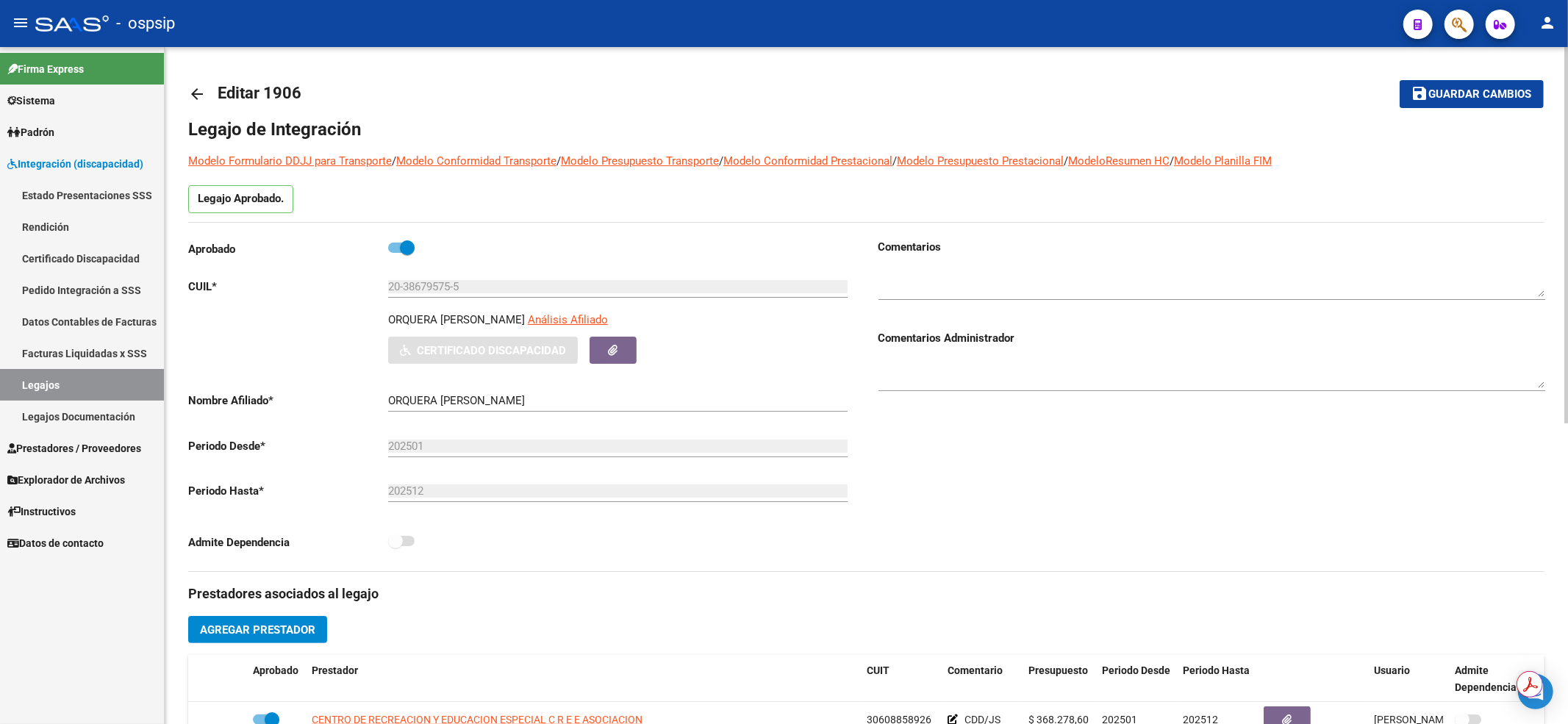
scroll to position [294, 0]
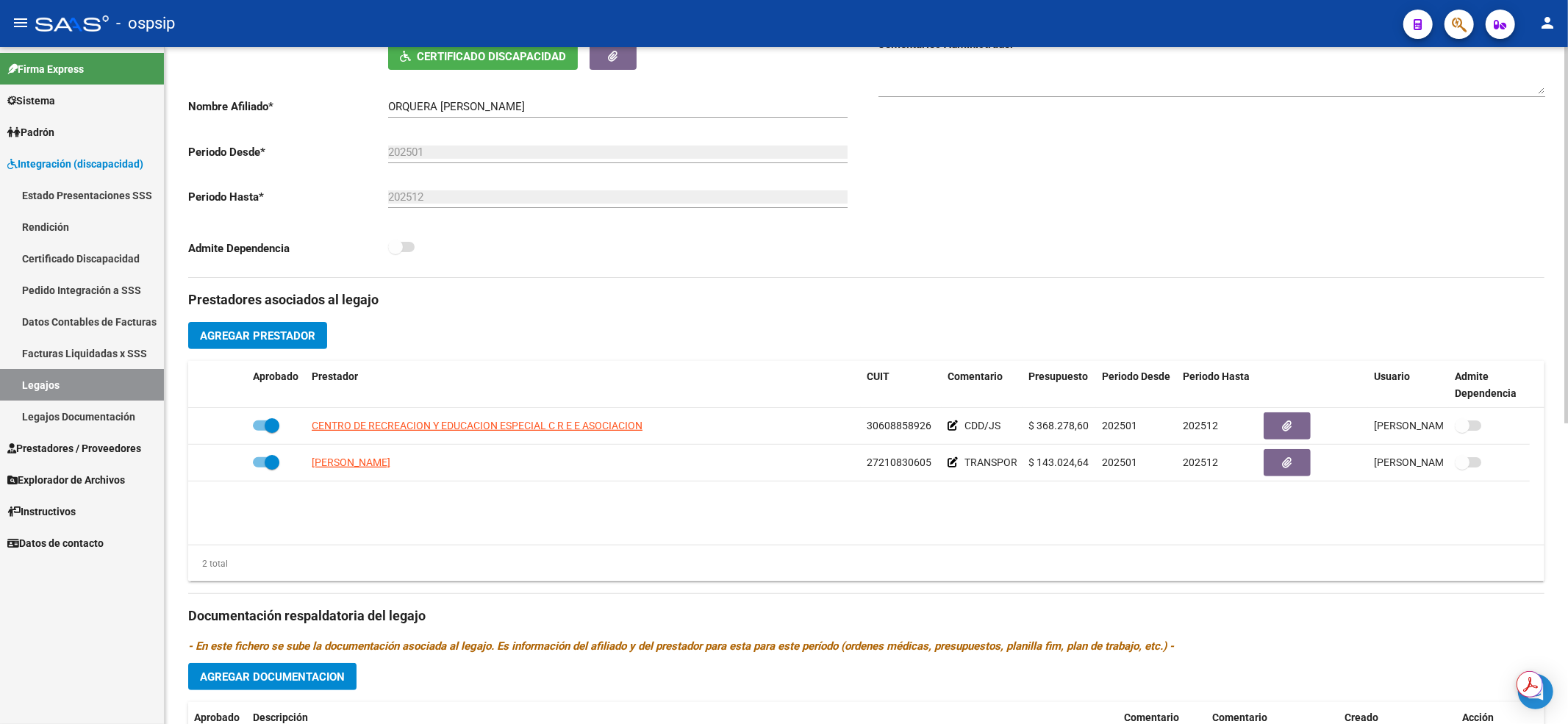
click at [39, 371] on link "Legajos" at bounding box center [82, 385] width 164 height 32
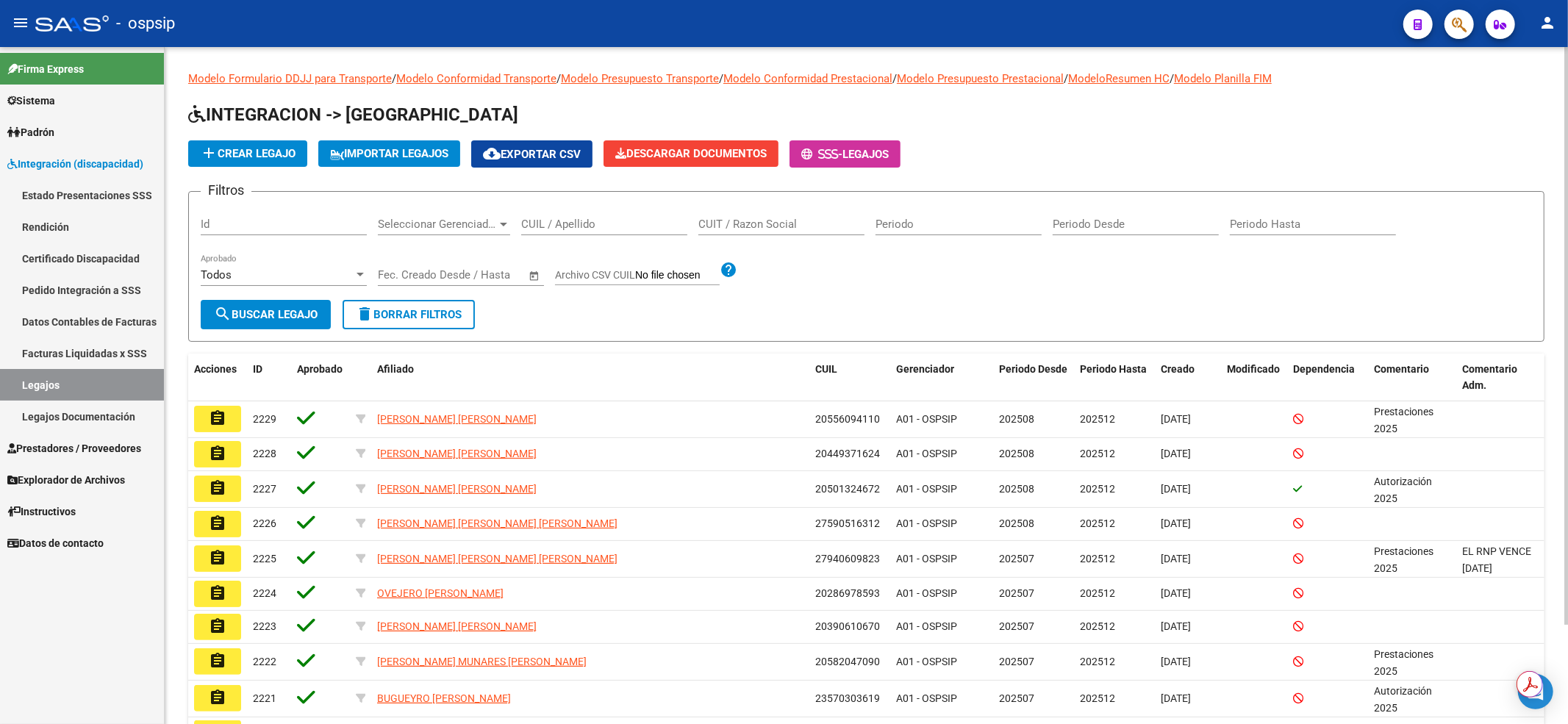
click at [613, 230] on input "CUIL / Apellido" at bounding box center [604, 224] width 166 height 14
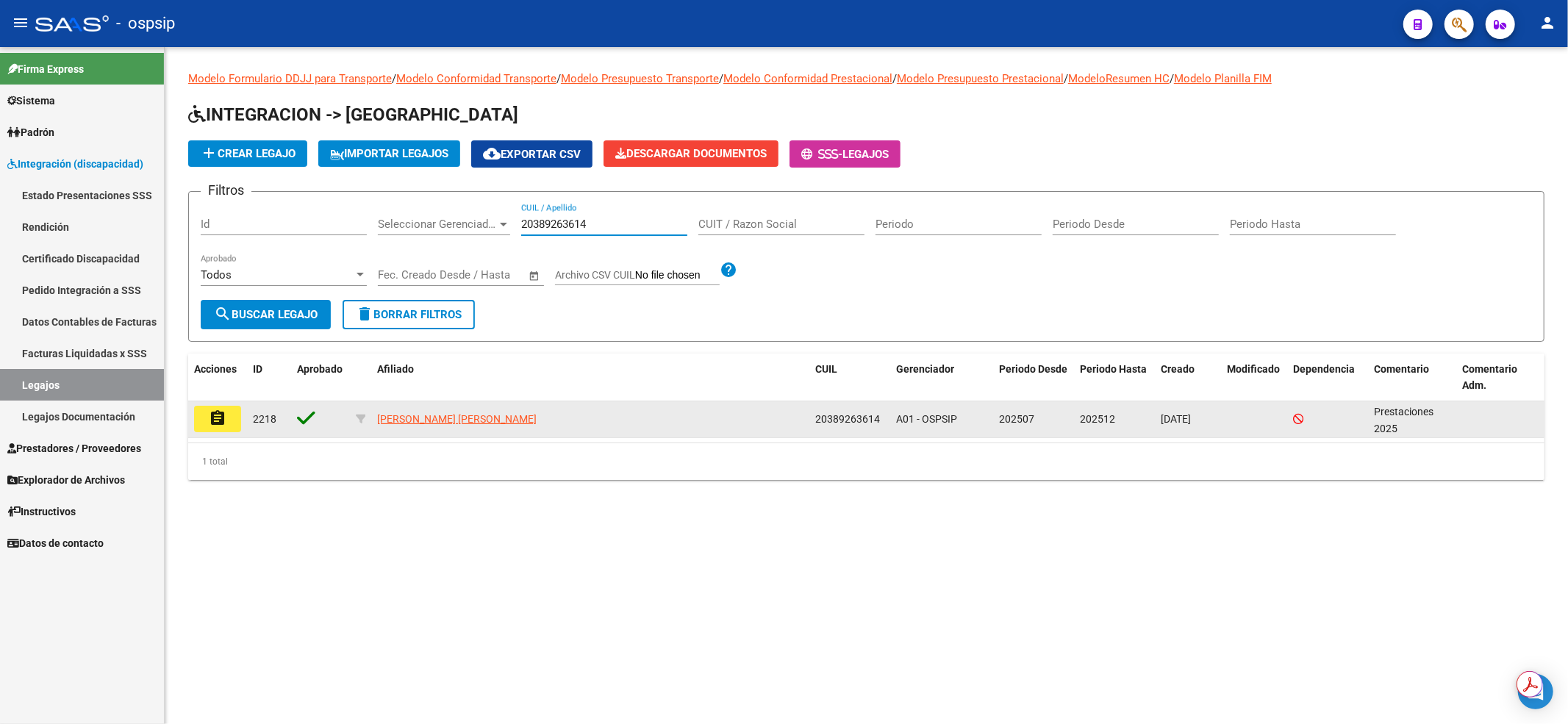
type input "20389263614"
click at [209, 418] on mat-icon "assignment" at bounding box center [217, 418] width 17 height 17
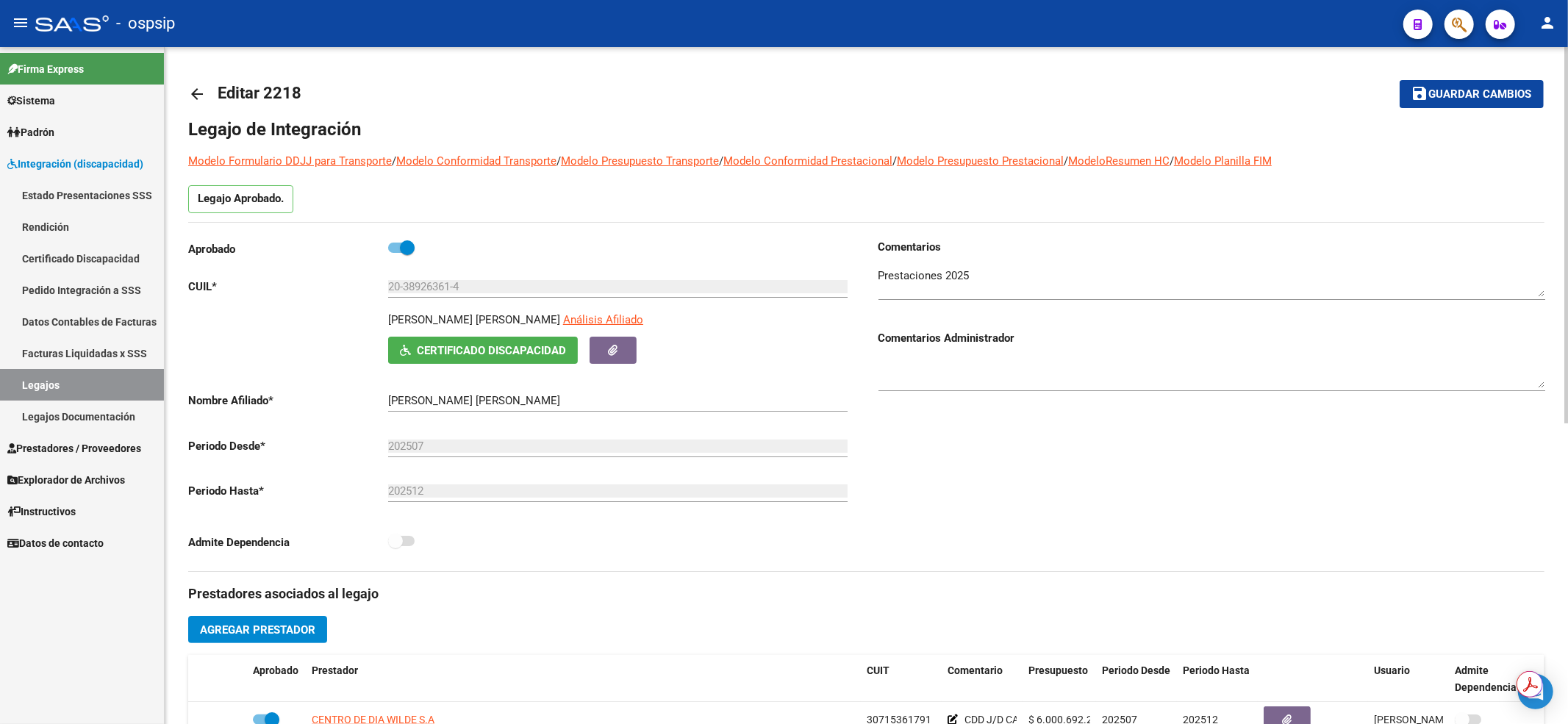
scroll to position [196, 0]
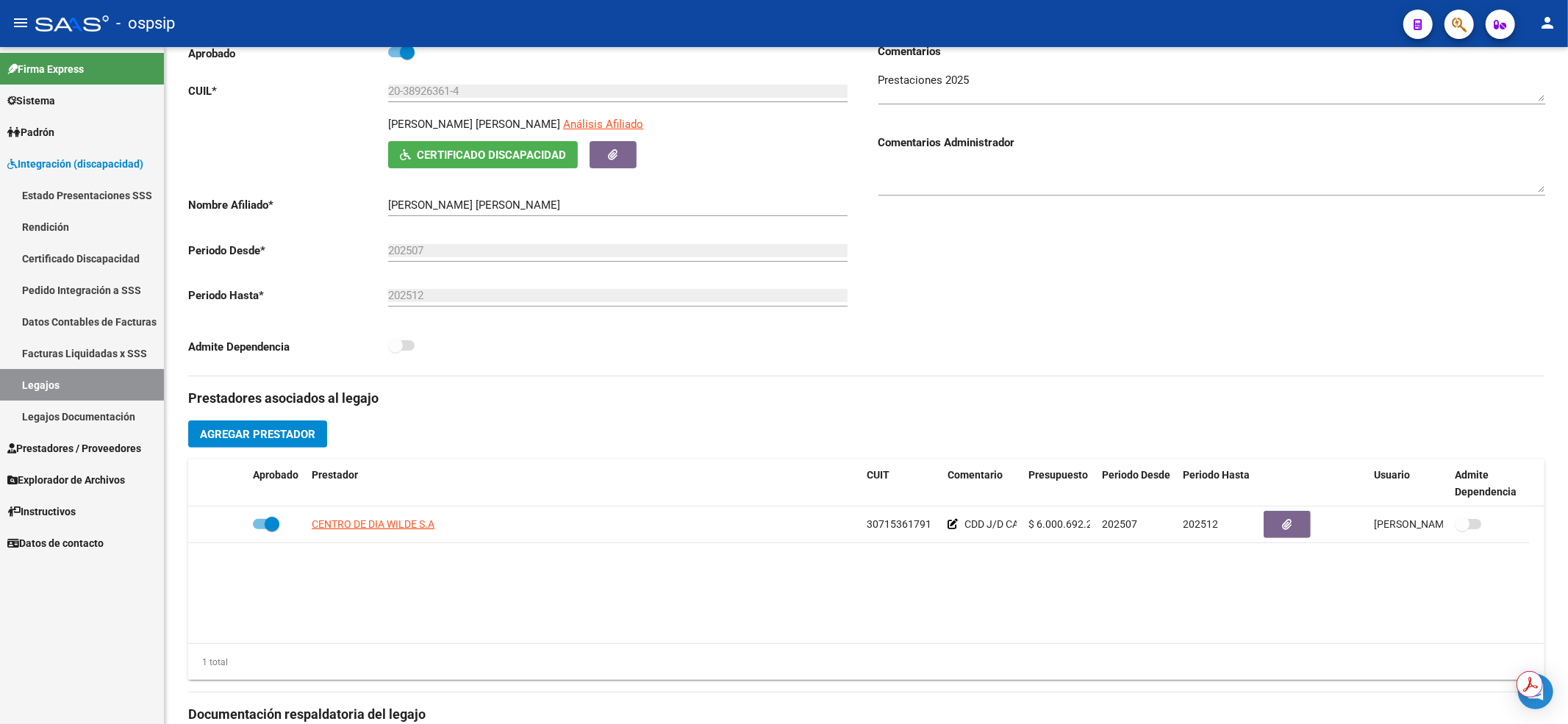
click at [53, 374] on link "Legajos" at bounding box center [82, 385] width 164 height 32
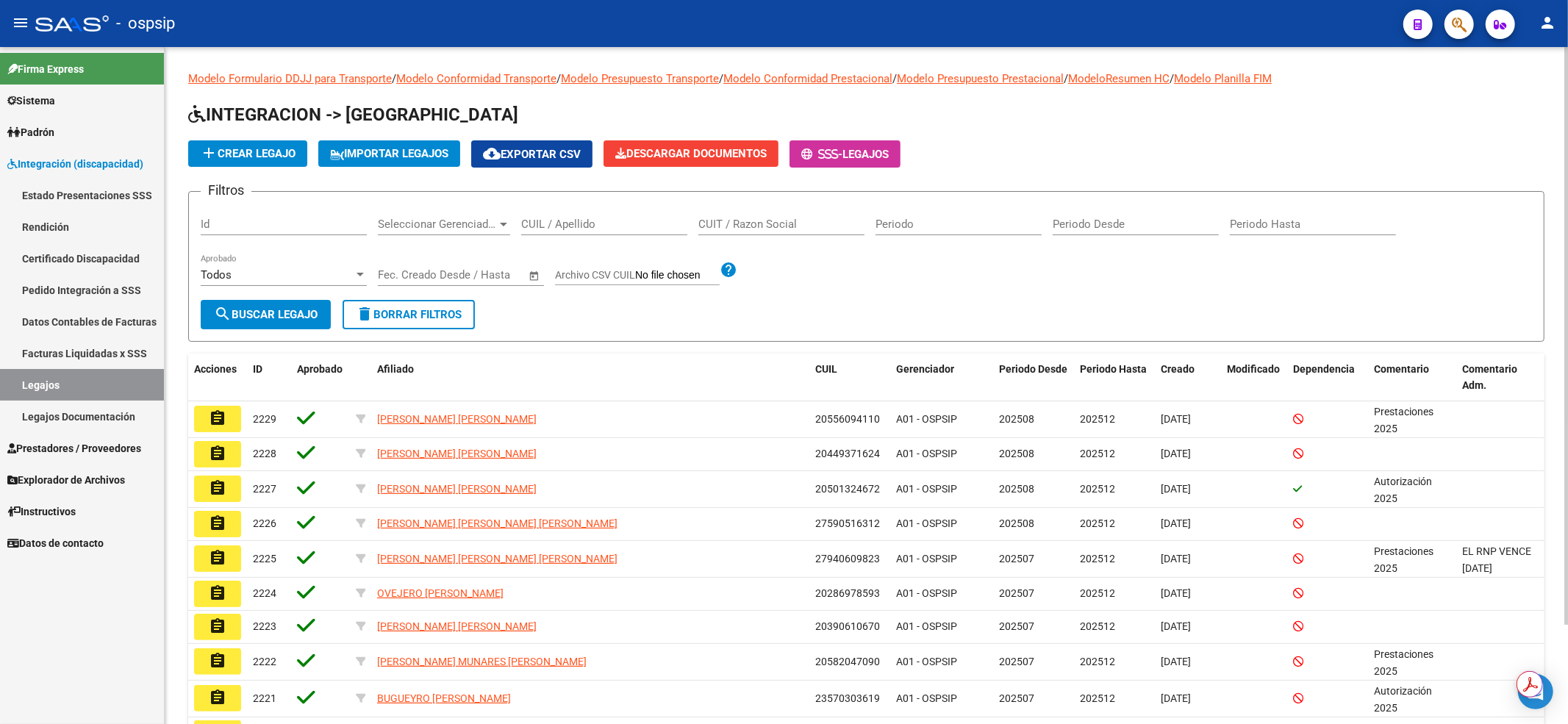
click at [544, 227] on input "CUIL / Apellido" at bounding box center [604, 224] width 166 height 14
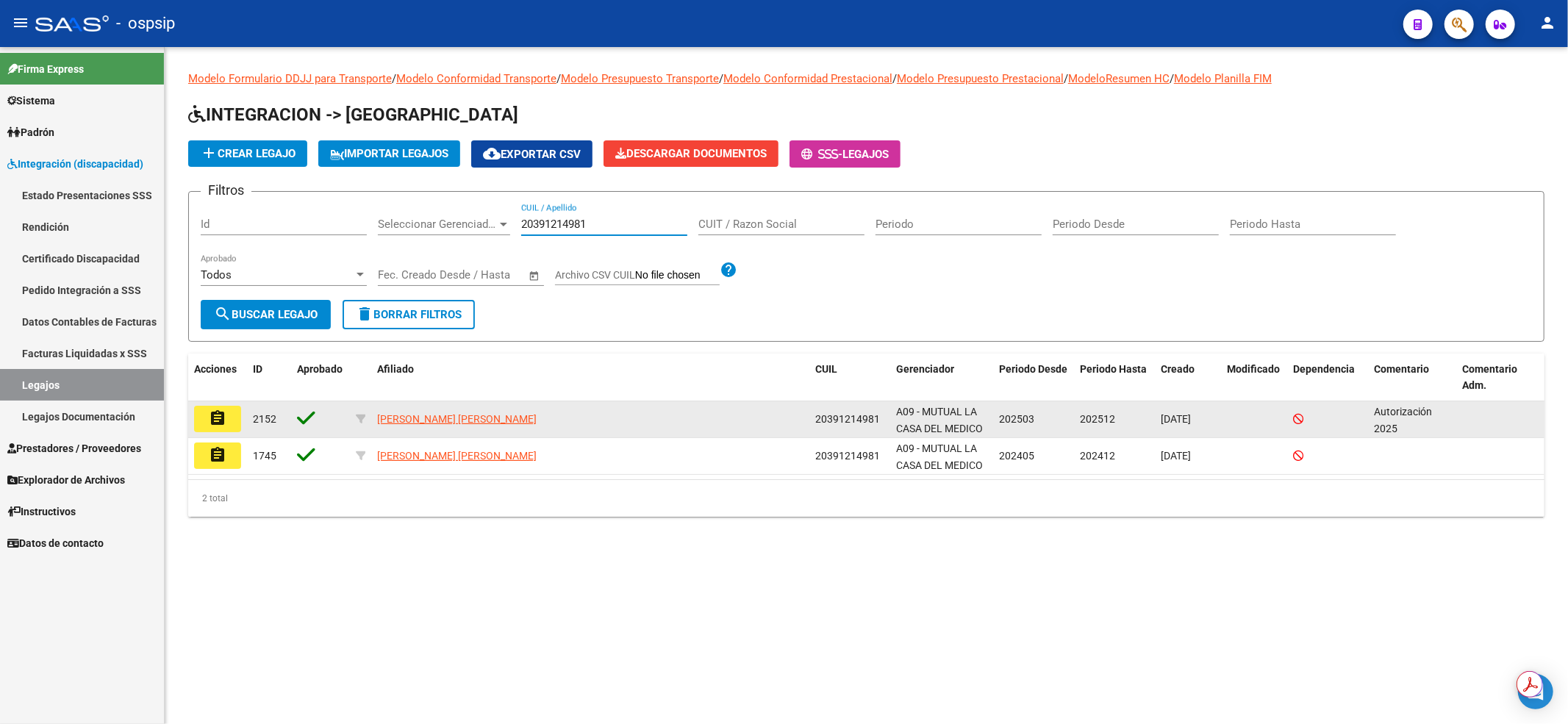
type input "20391214981"
click at [221, 427] on button "assignment" at bounding box center [218, 418] width 47 height 26
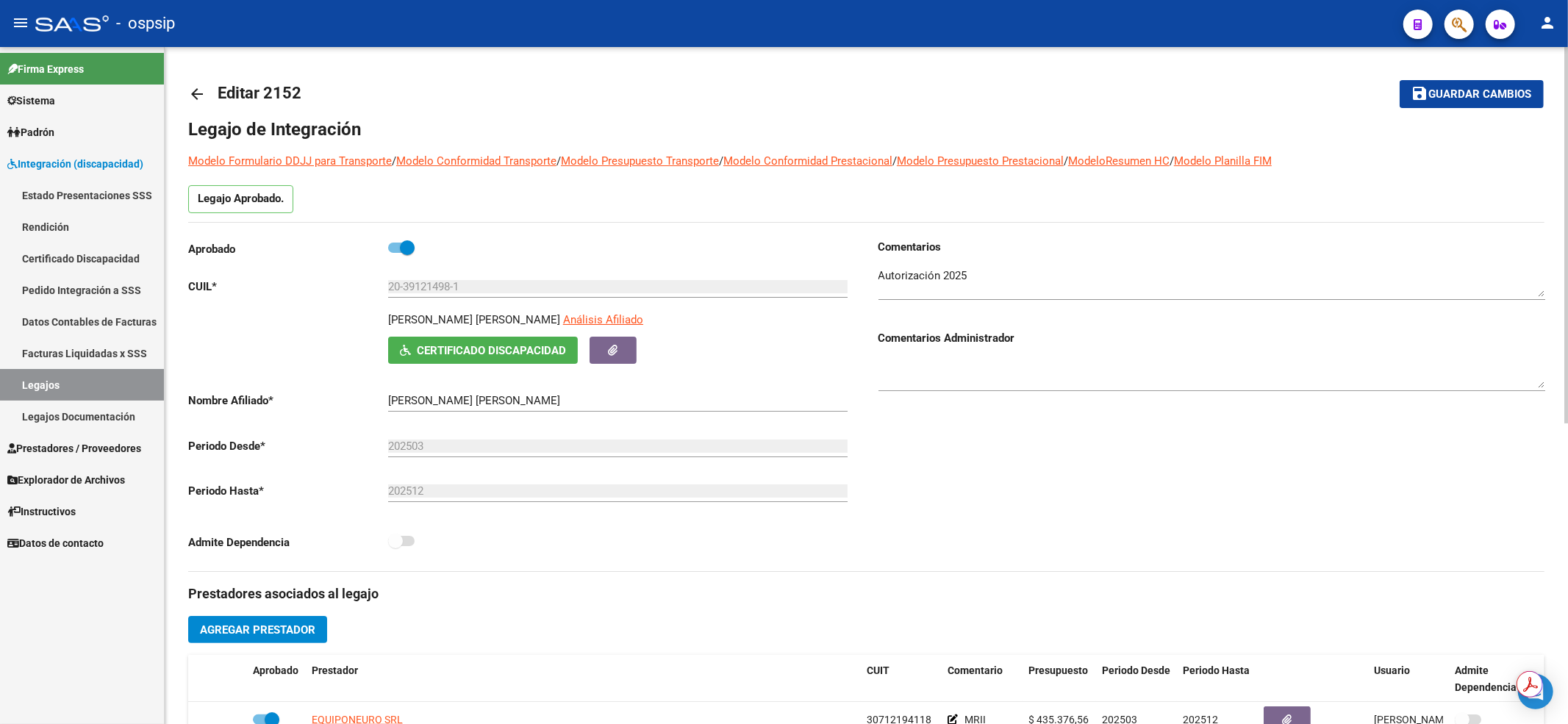
scroll to position [98, 0]
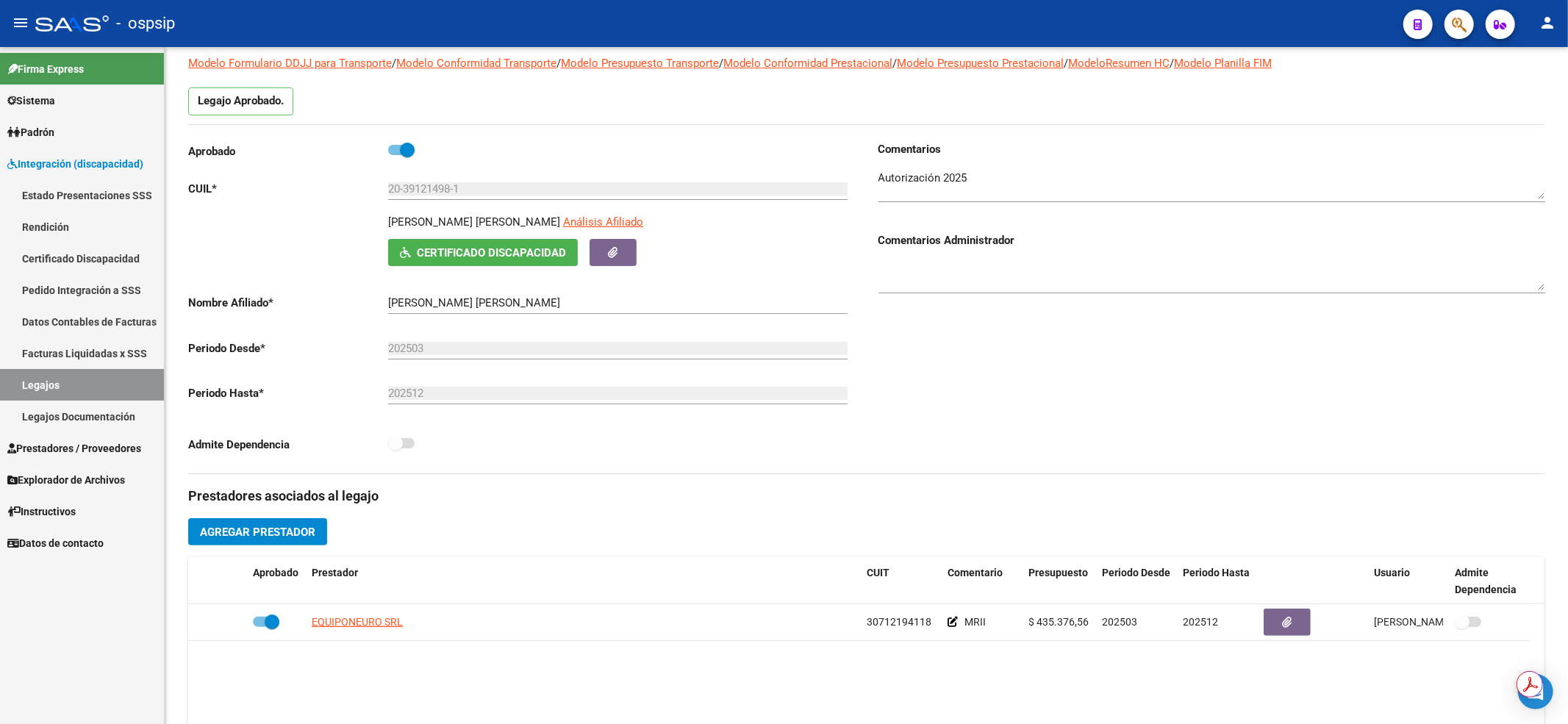
click at [90, 380] on link "Legajos" at bounding box center [82, 385] width 164 height 32
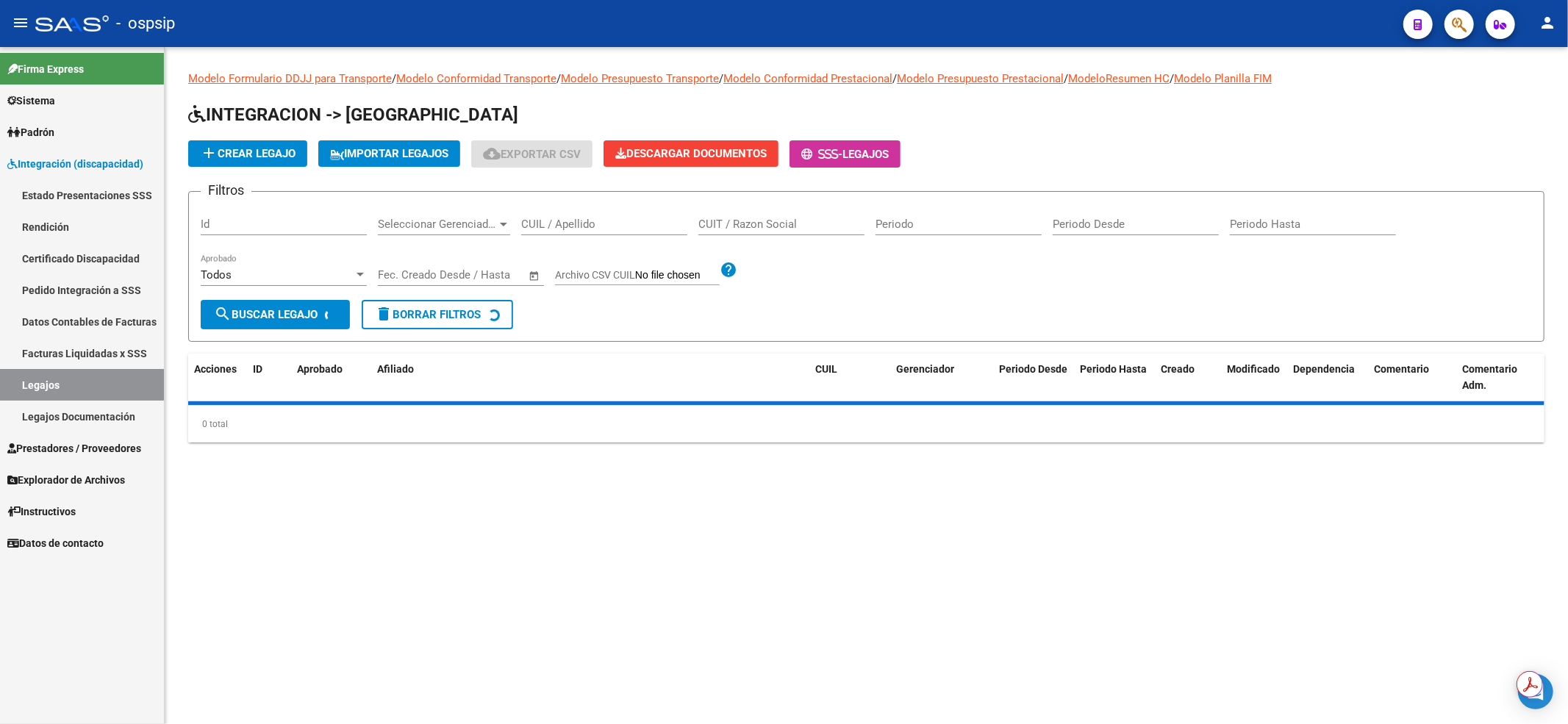
click at [621, 218] on input "CUIL / Apellido" at bounding box center [604, 224] width 166 height 14
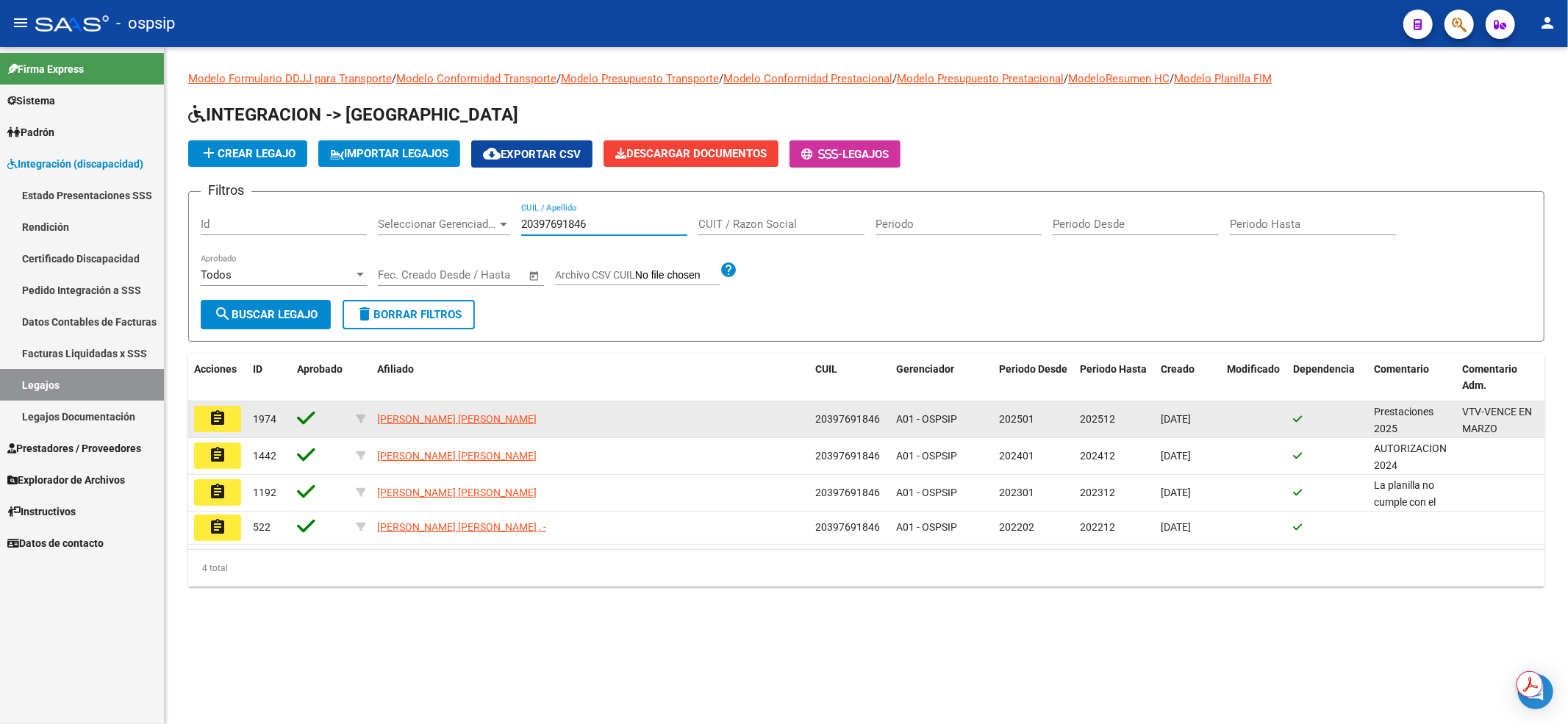
type input "20397691846"
click at [201, 419] on button "assignment" at bounding box center [218, 418] width 47 height 26
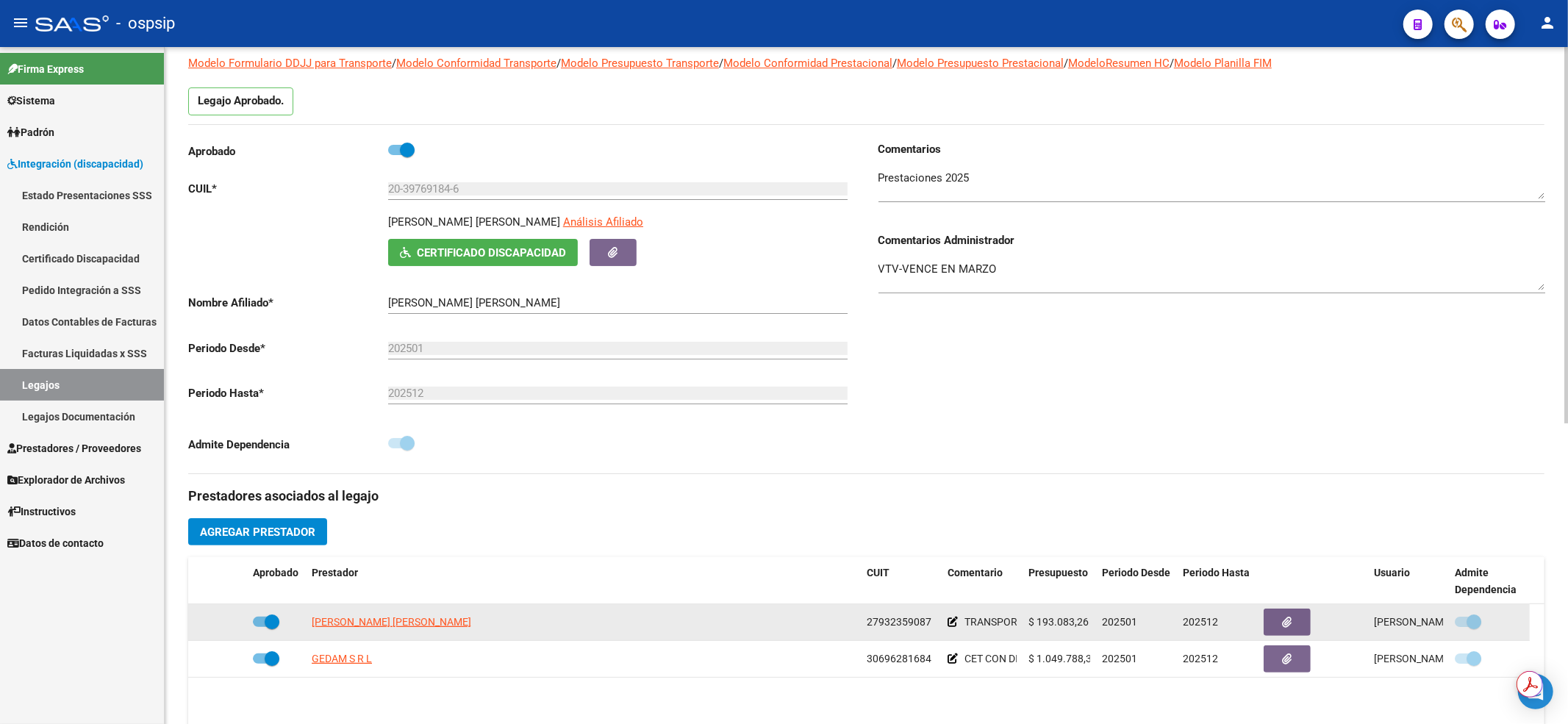
scroll to position [196, 0]
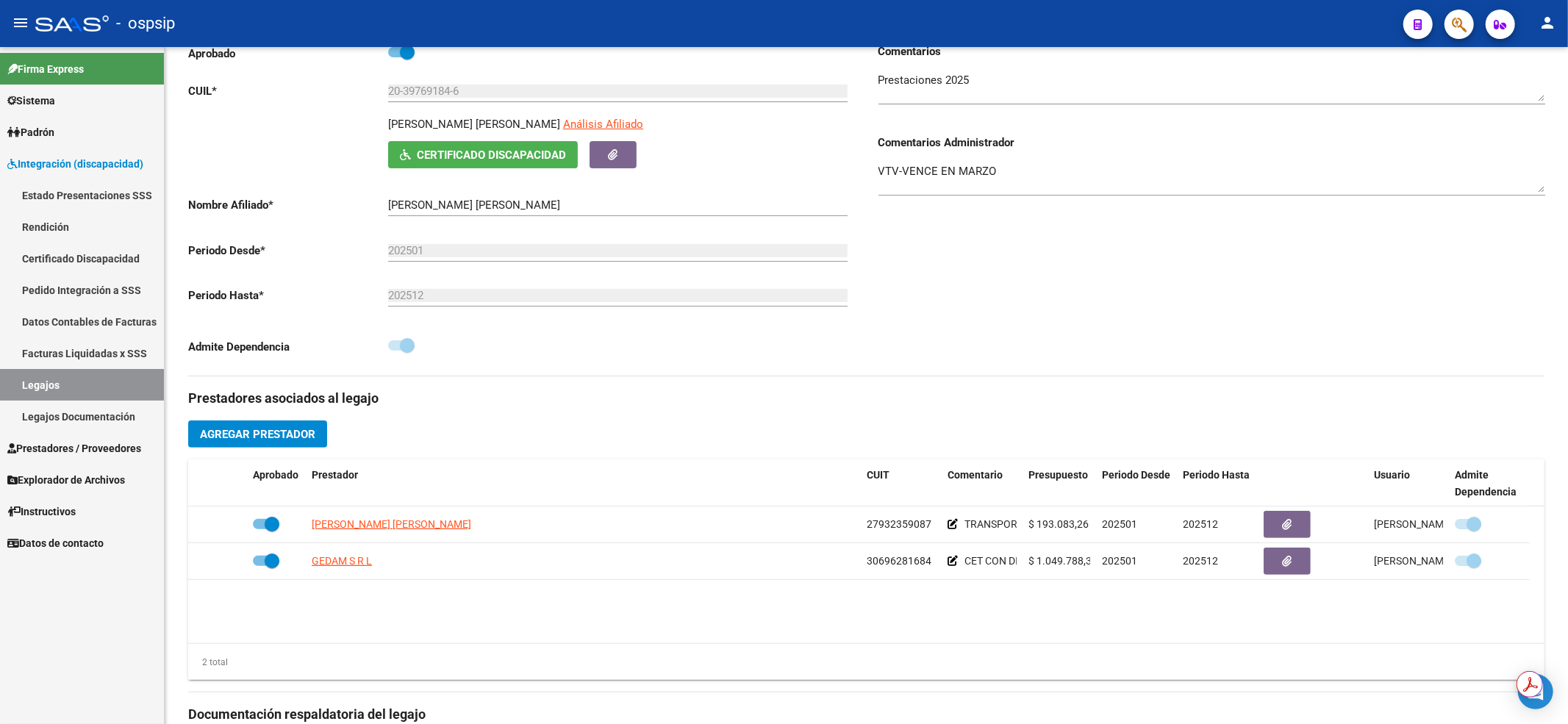
click at [93, 391] on link "Legajos" at bounding box center [82, 385] width 164 height 32
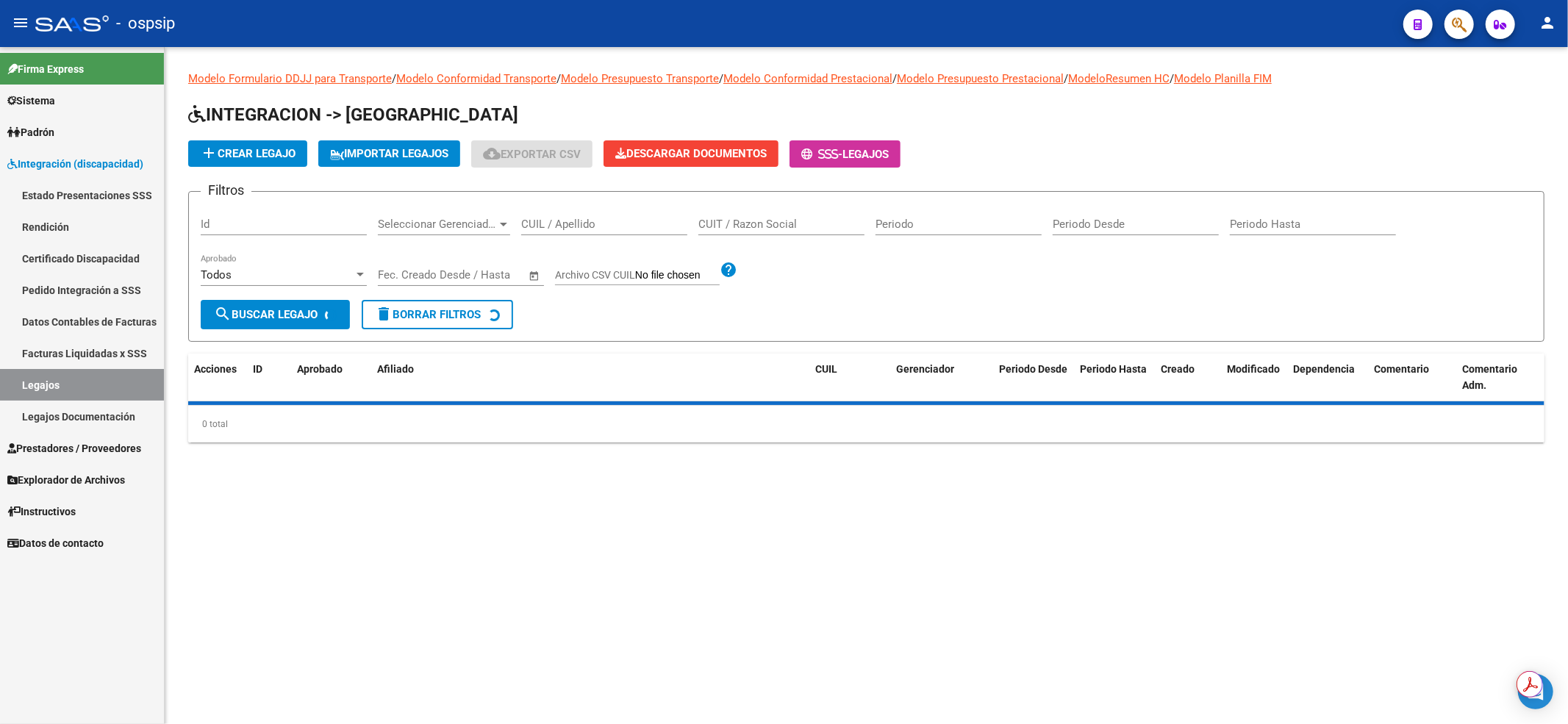
click at [559, 228] on input "CUIL / Apellido" at bounding box center [604, 224] width 166 height 14
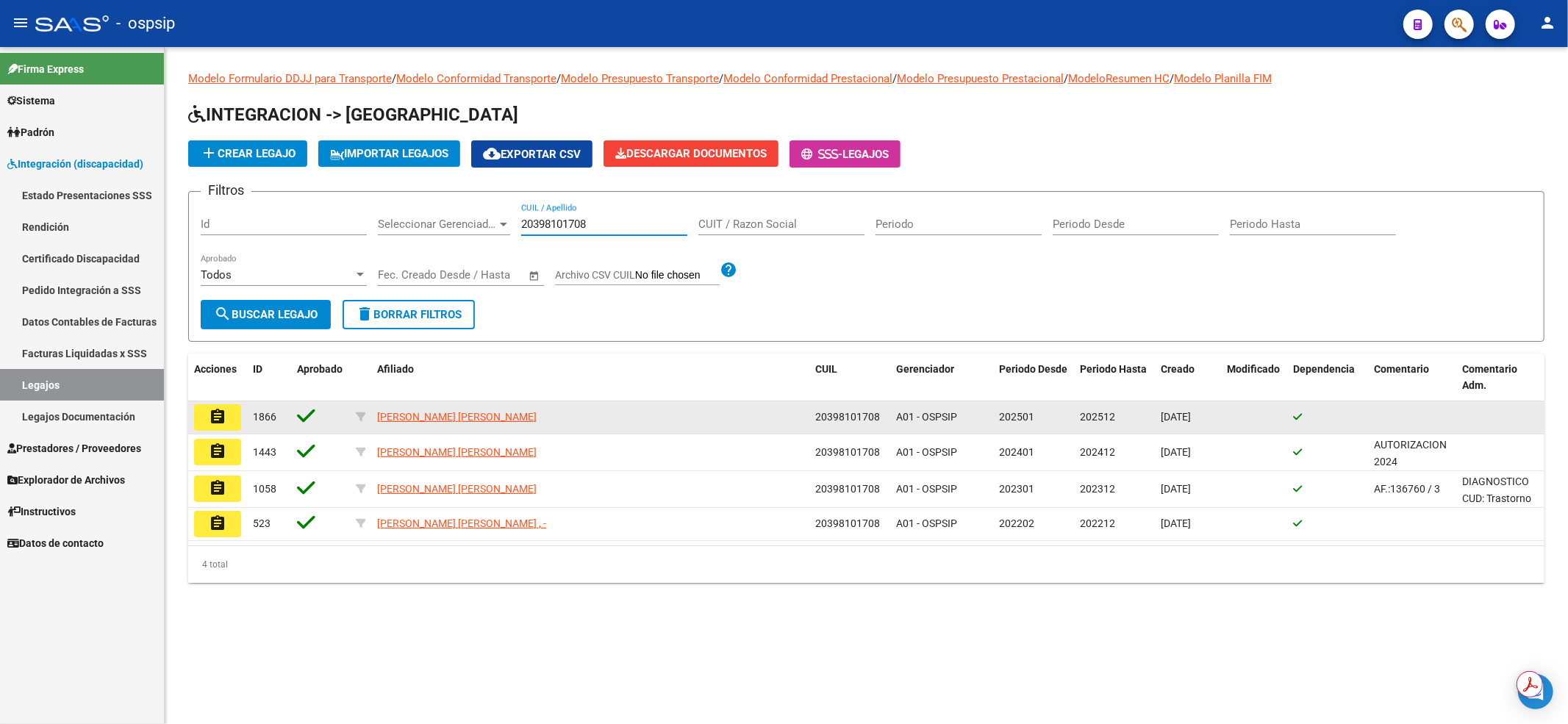
type input "20398101708"
click at [213, 415] on mat-icon "assignment" at bounding box center [217, 416] width 17 height 17
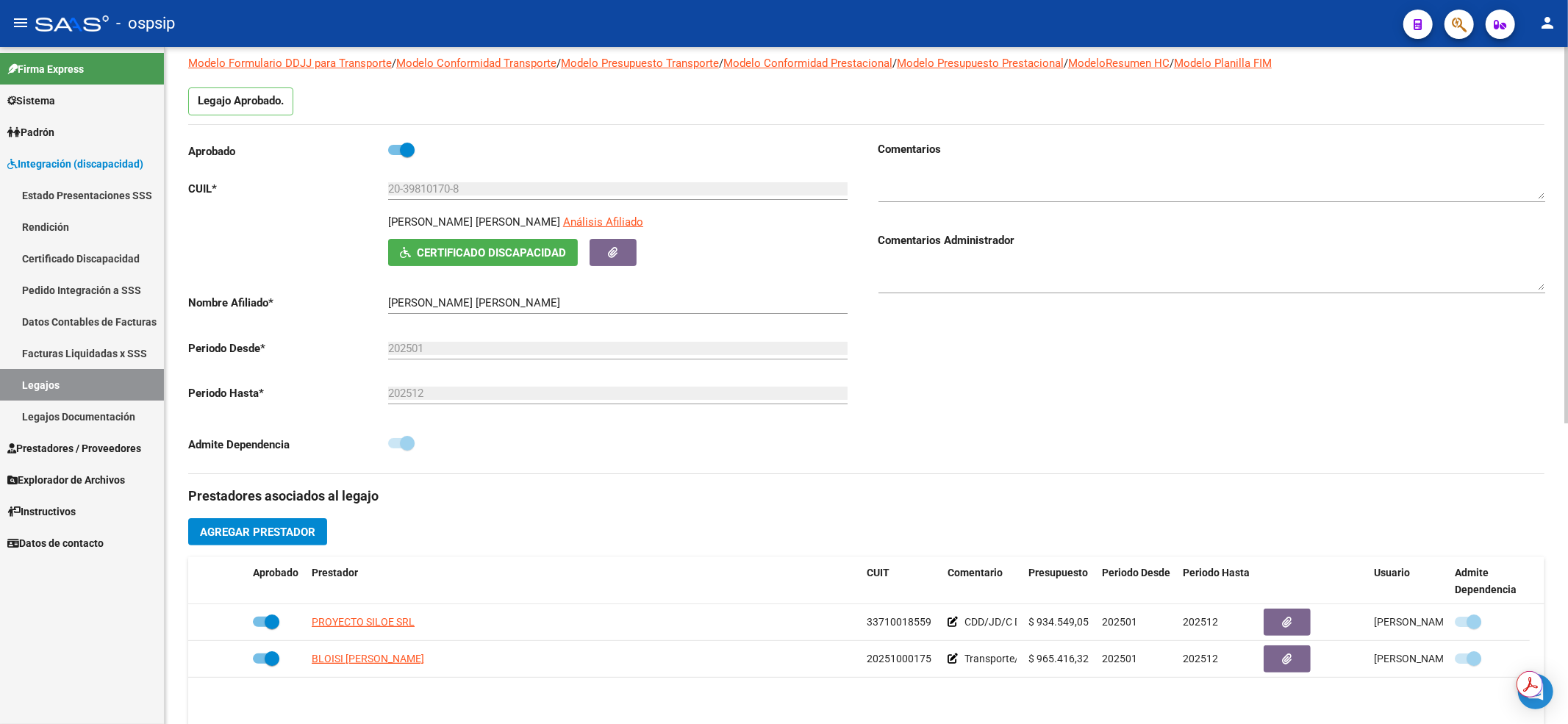
scroll to position [294, 0]
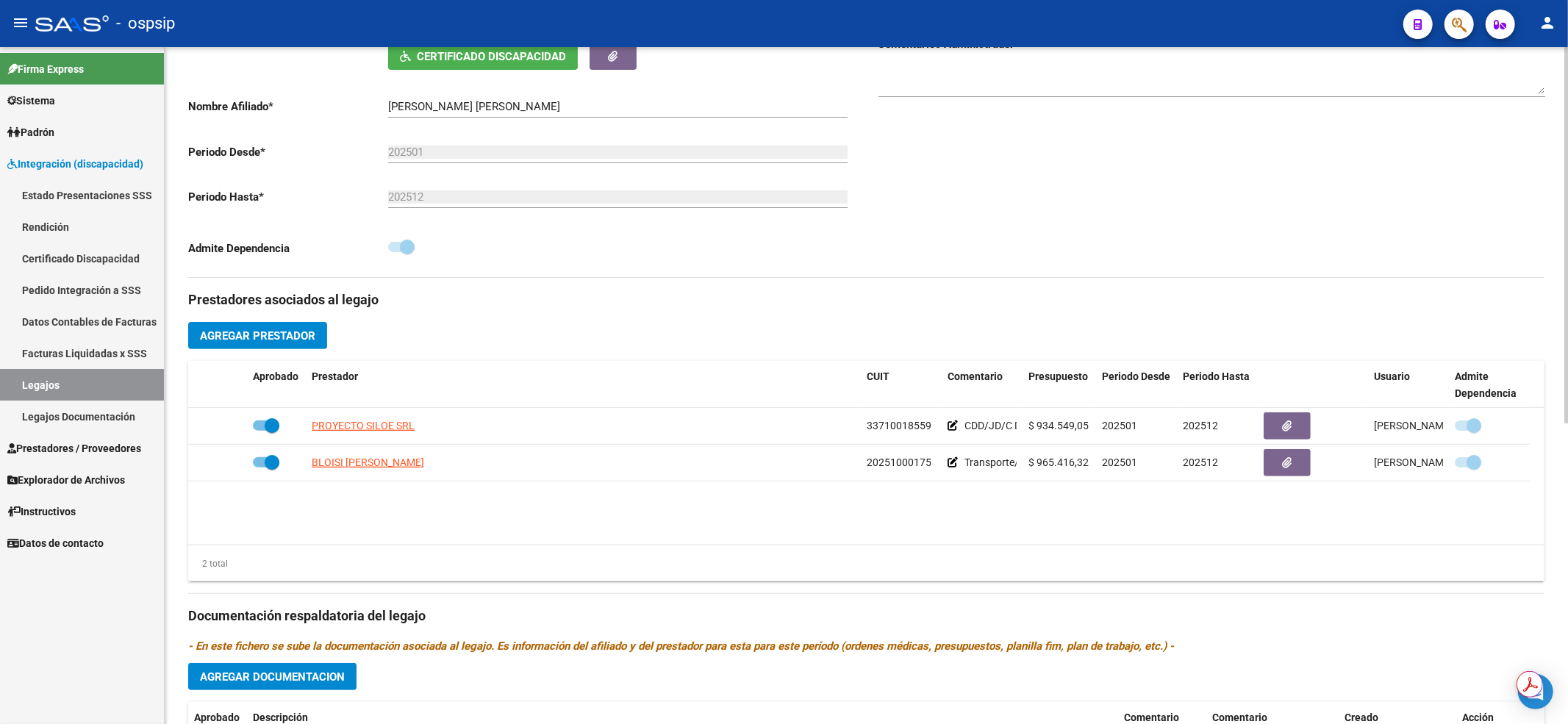
click at [978, 300] on h3 "Prestadores asociados al legajo" at bounding box center [866, 300] width 1356 height 20
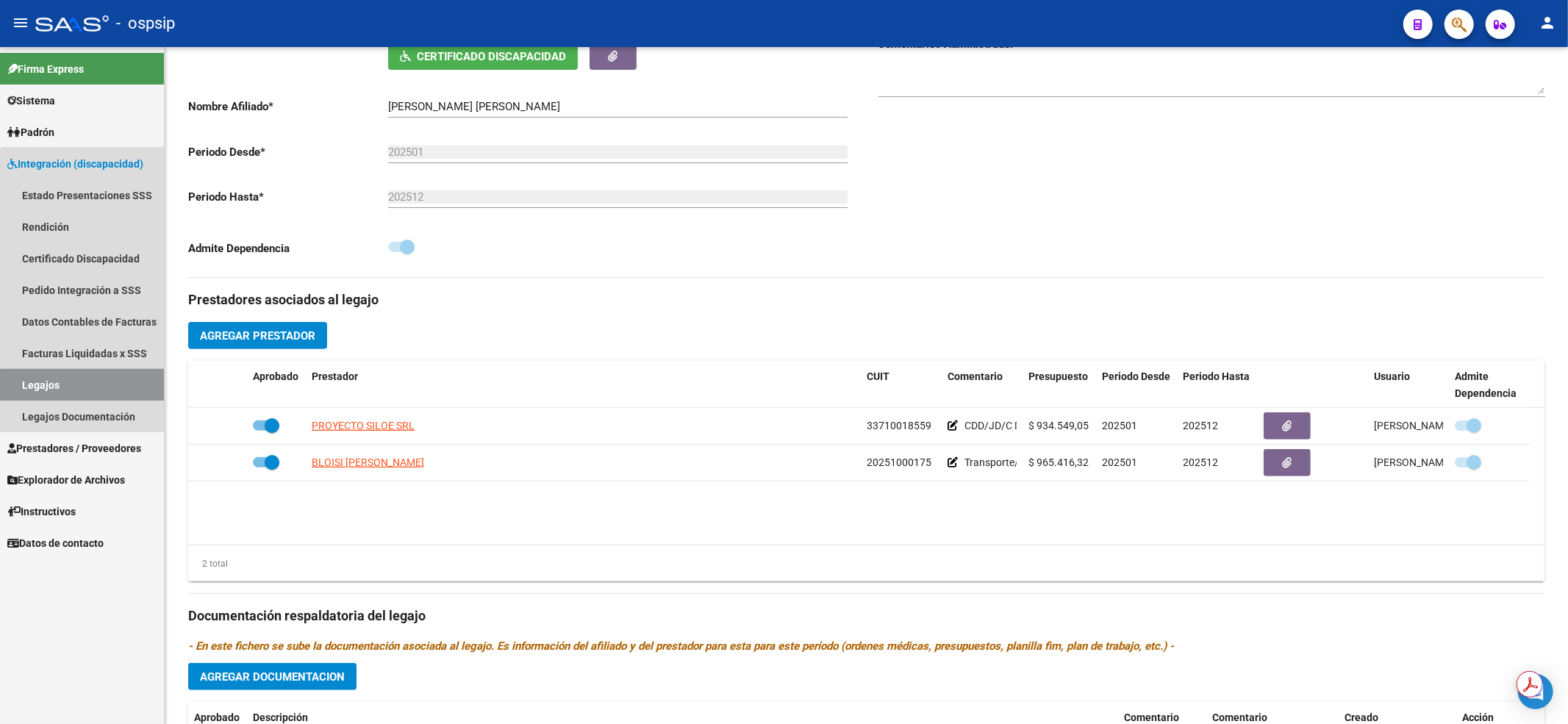
click at [116, 394] on link "Legajos" at bounding box center [82, 385] width 164 height 32
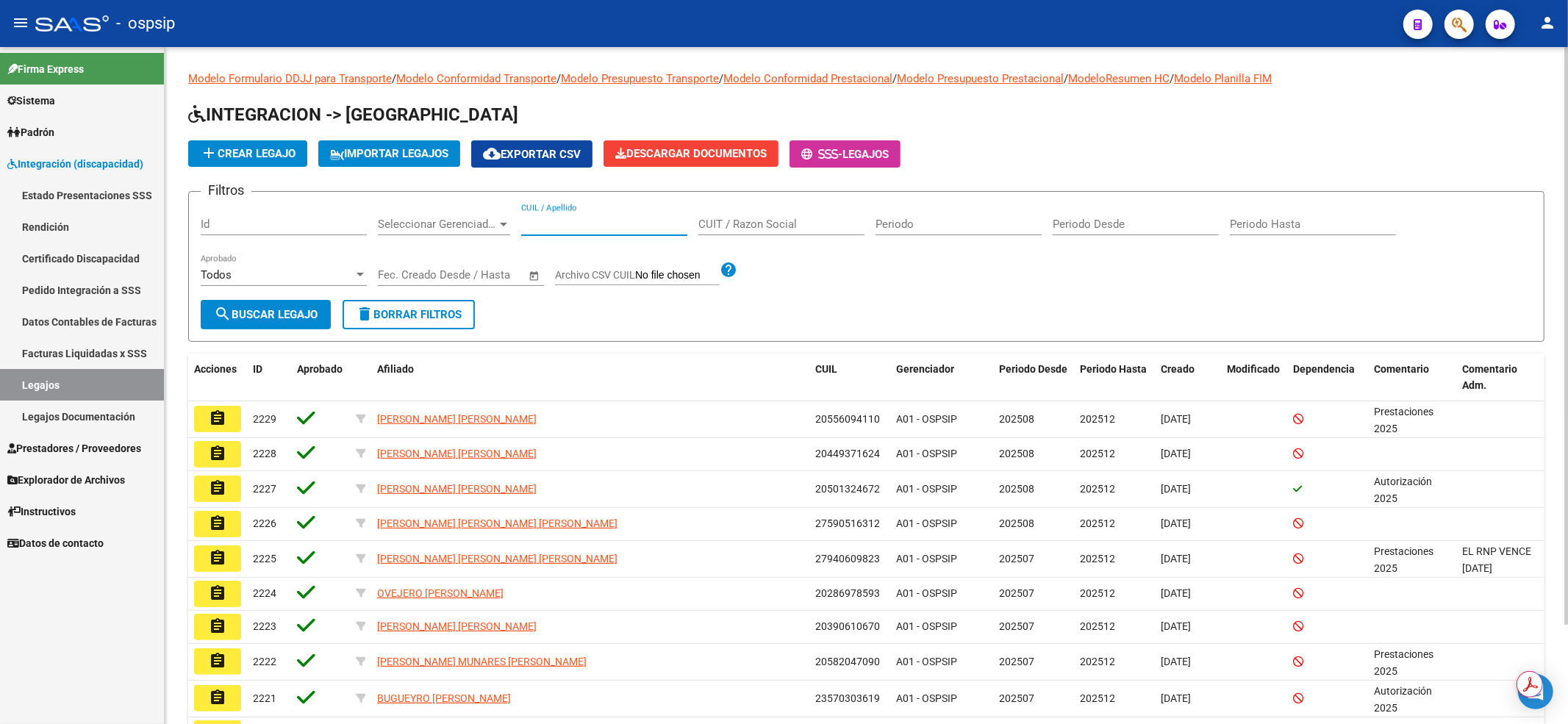
click at [595, 230] on input "CUIL / Apellido" at bounding box center [604, 224] width 166 height 14
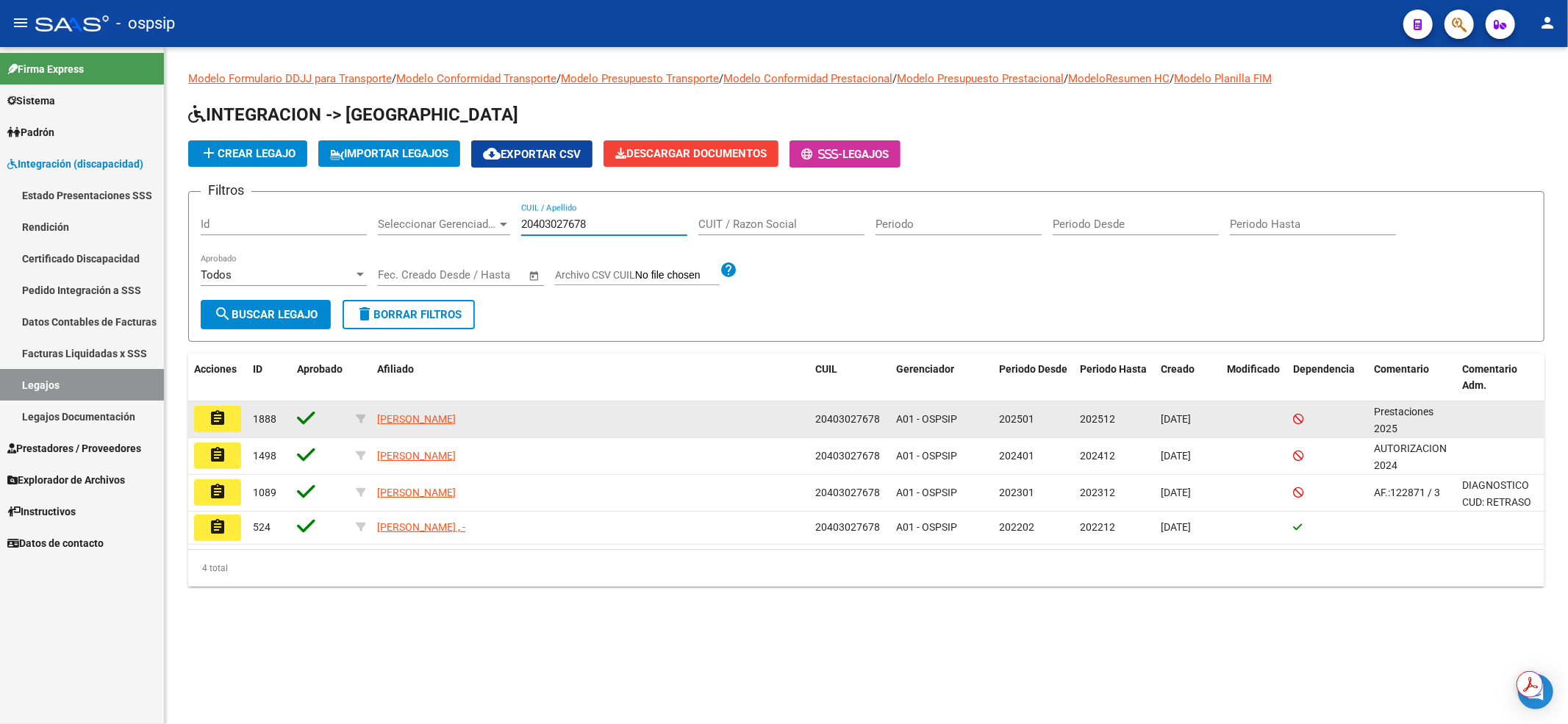
type input "20403027678"
click at [224, 418] on mat-icon "assignment" at bounding box center [217, 418] width 17 height 17
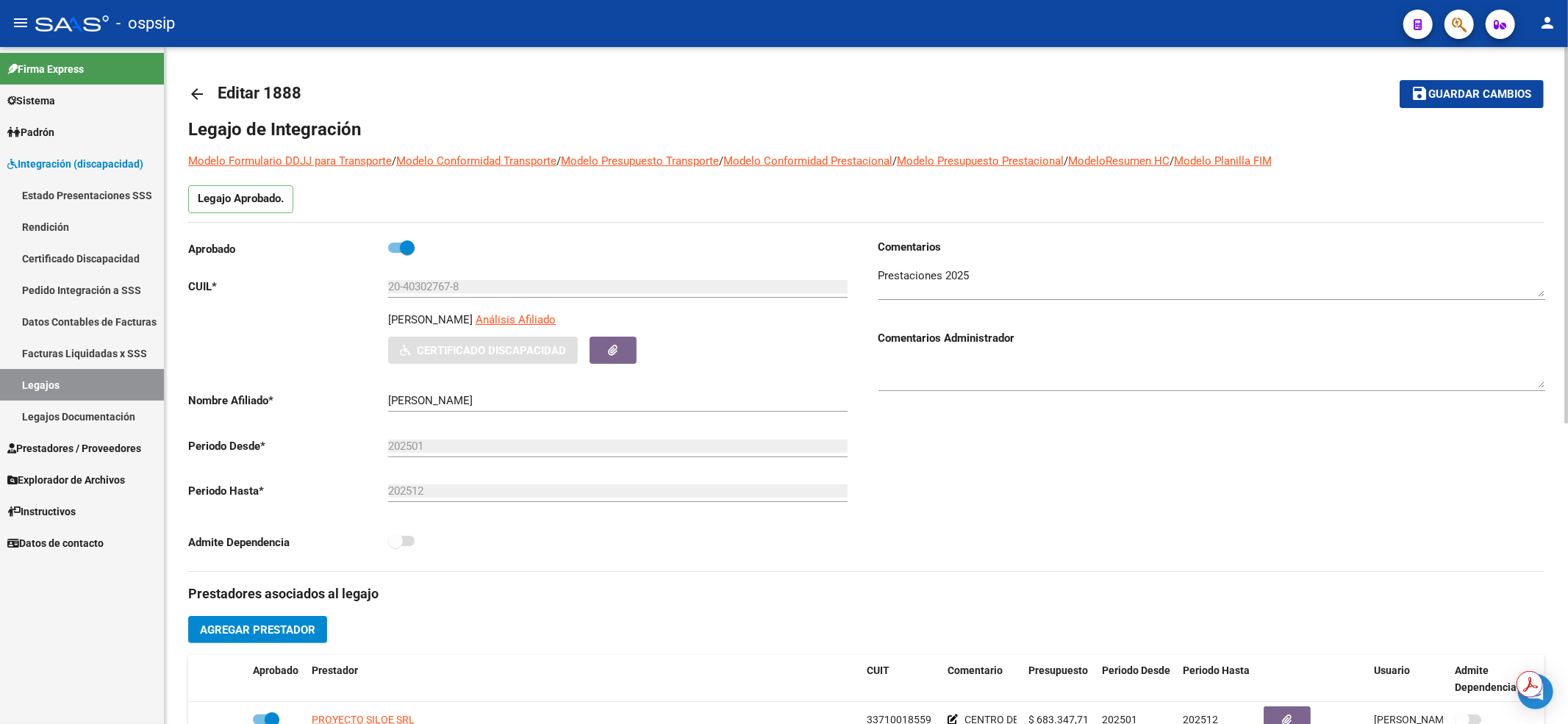
scroll to position [196, 0]
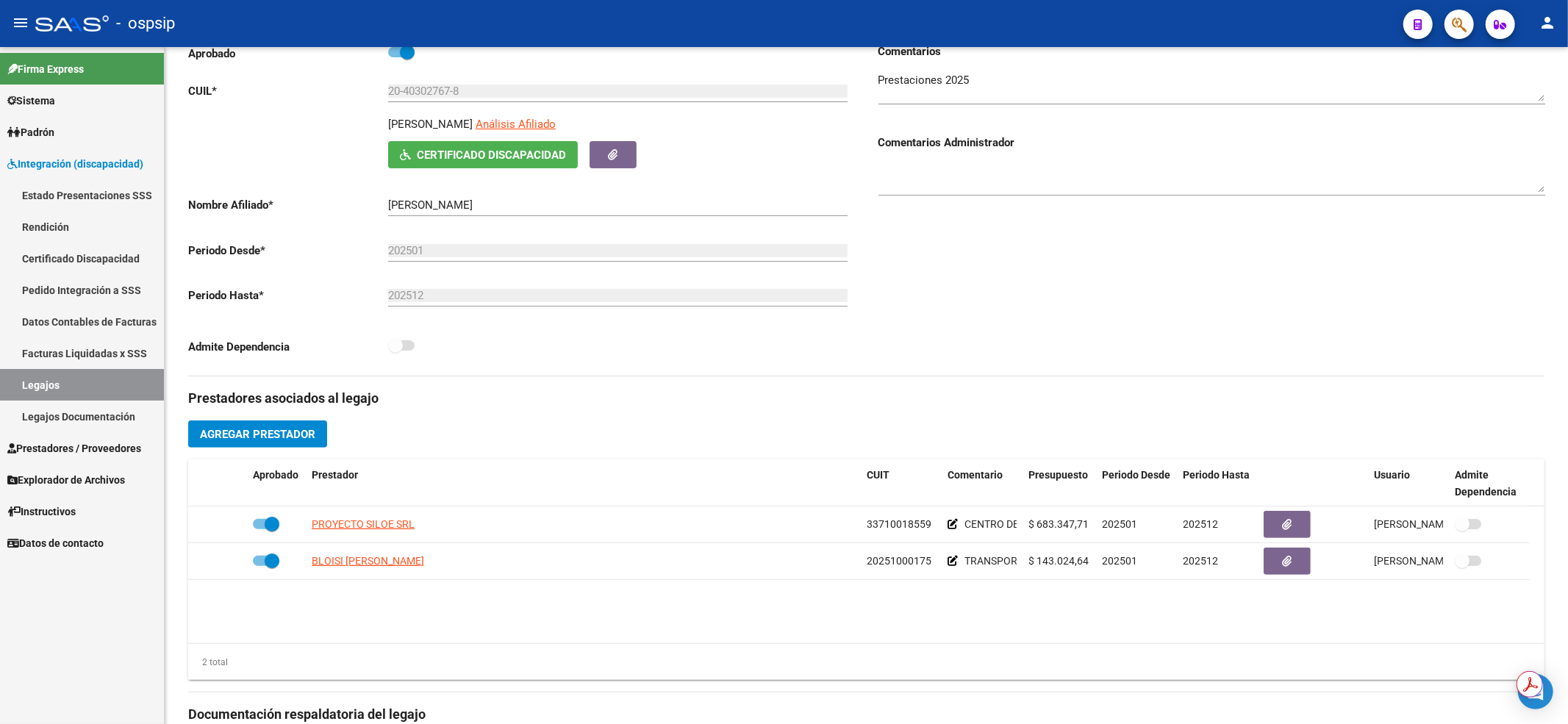
click at [131, 387] on link "Legajos" at bounding box center [82, 385] width 164 height 32
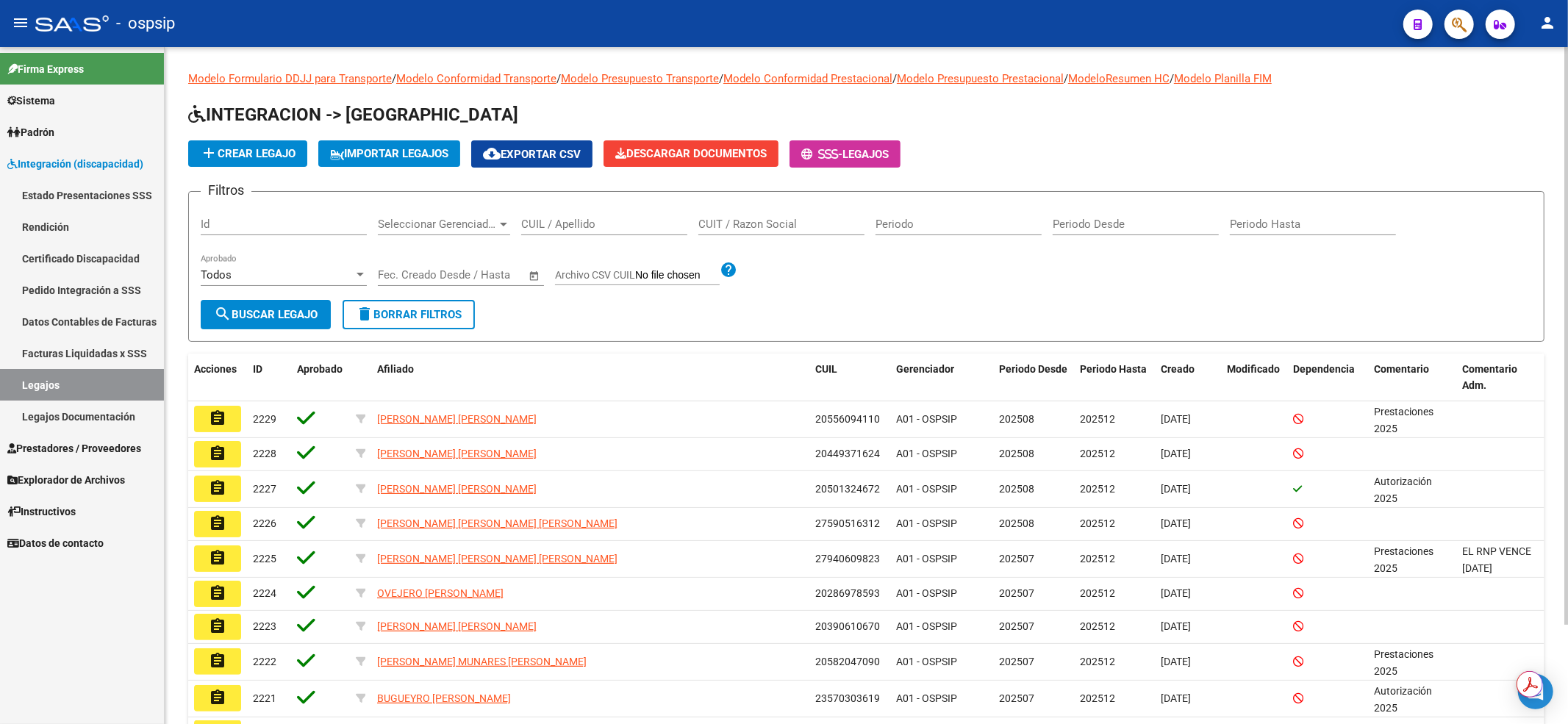
click at [636, 219] on input "CUIL / Apellido" at bounding box center [604, 224] width 166 height 14
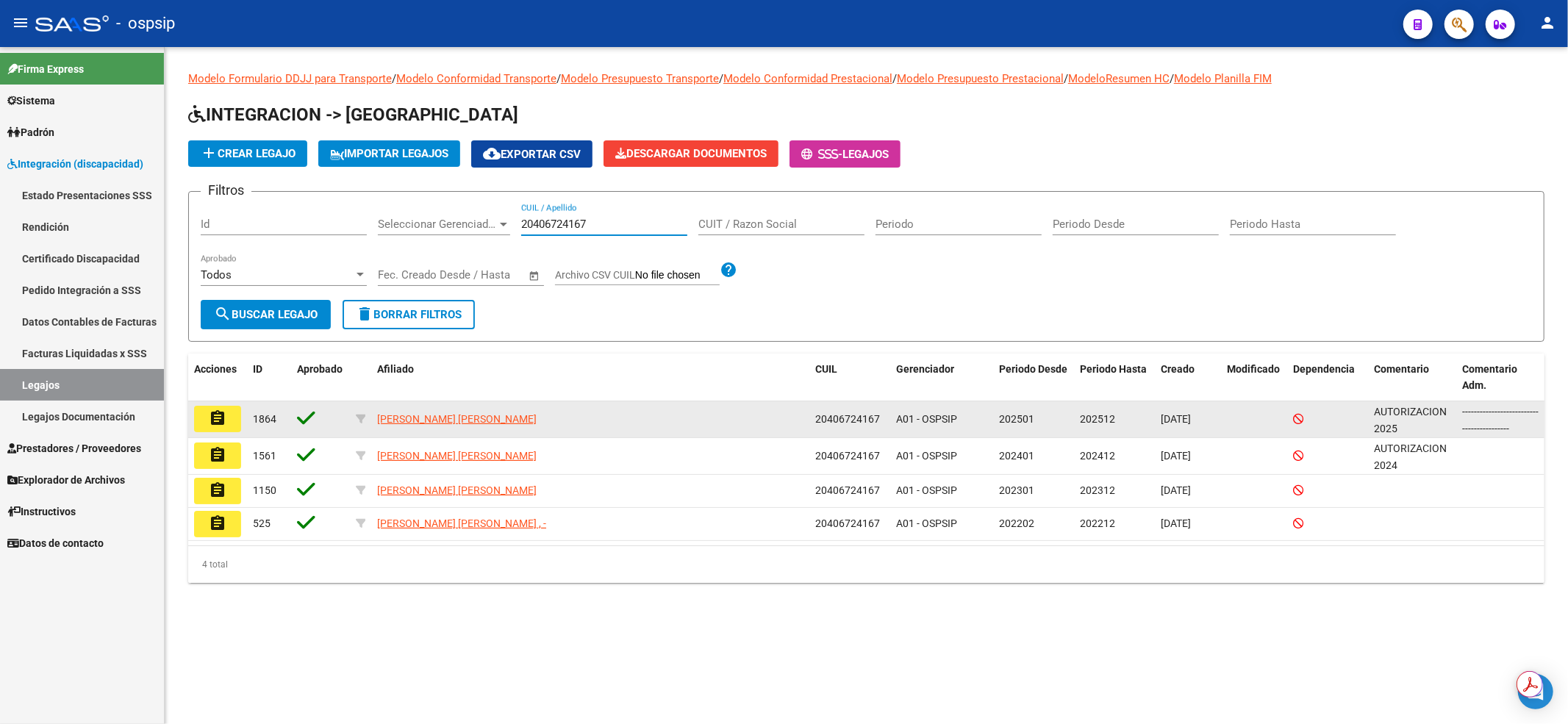
type input "20406724167"
click at [227, 415] on button "assignment" at bounding box center [218, 418] width 47 height 26
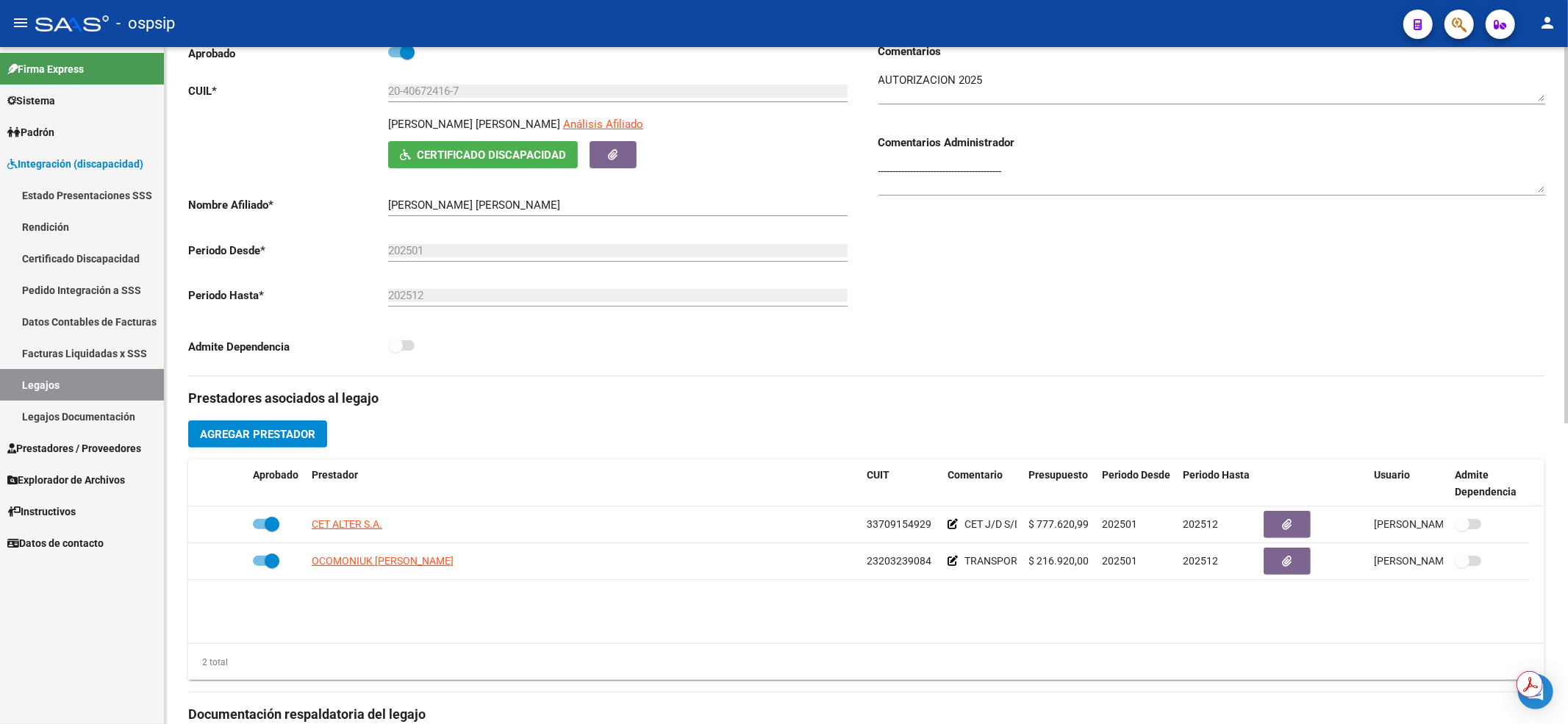
scroll to position [294, 0]
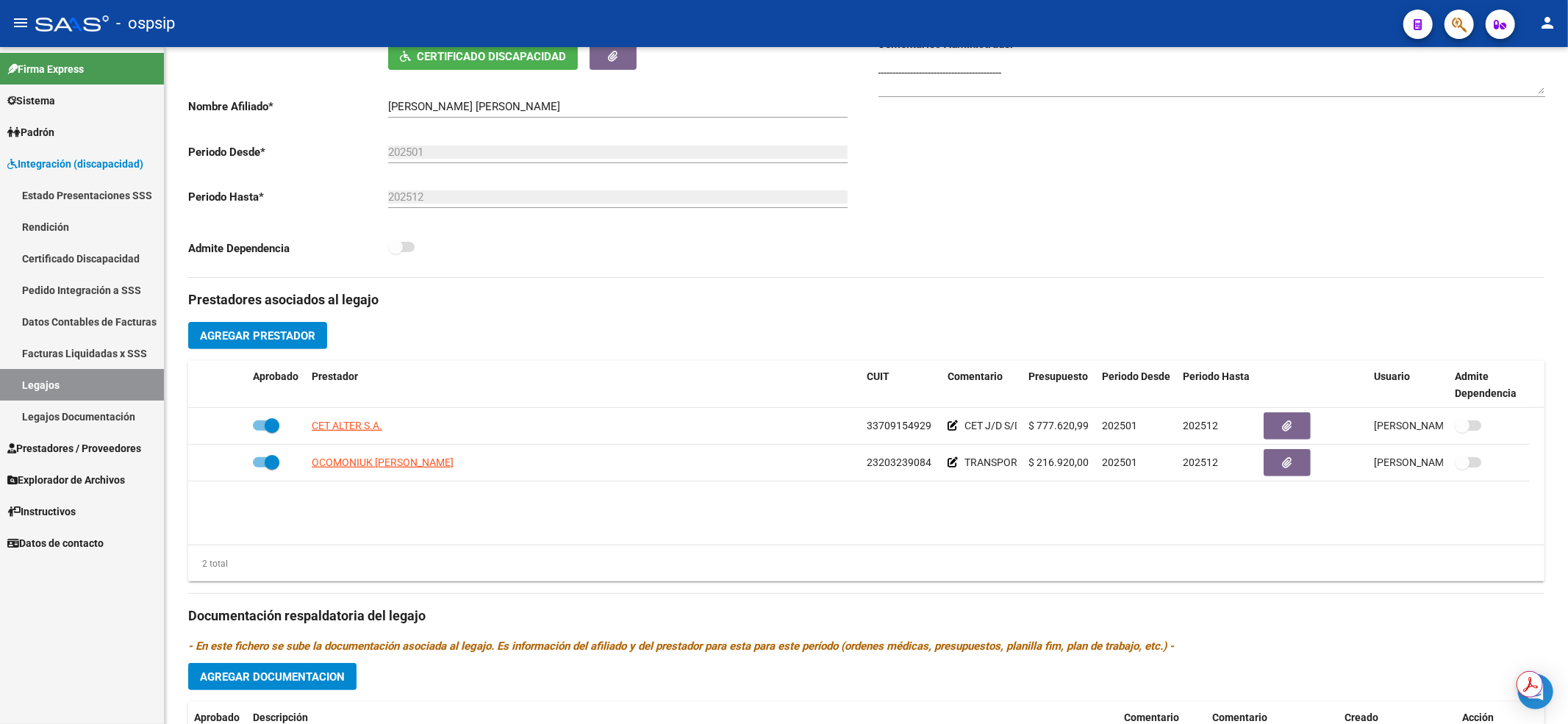
click at [29, 387] on link "Legajos" at bounding box center [82, 385] width 164 height 32
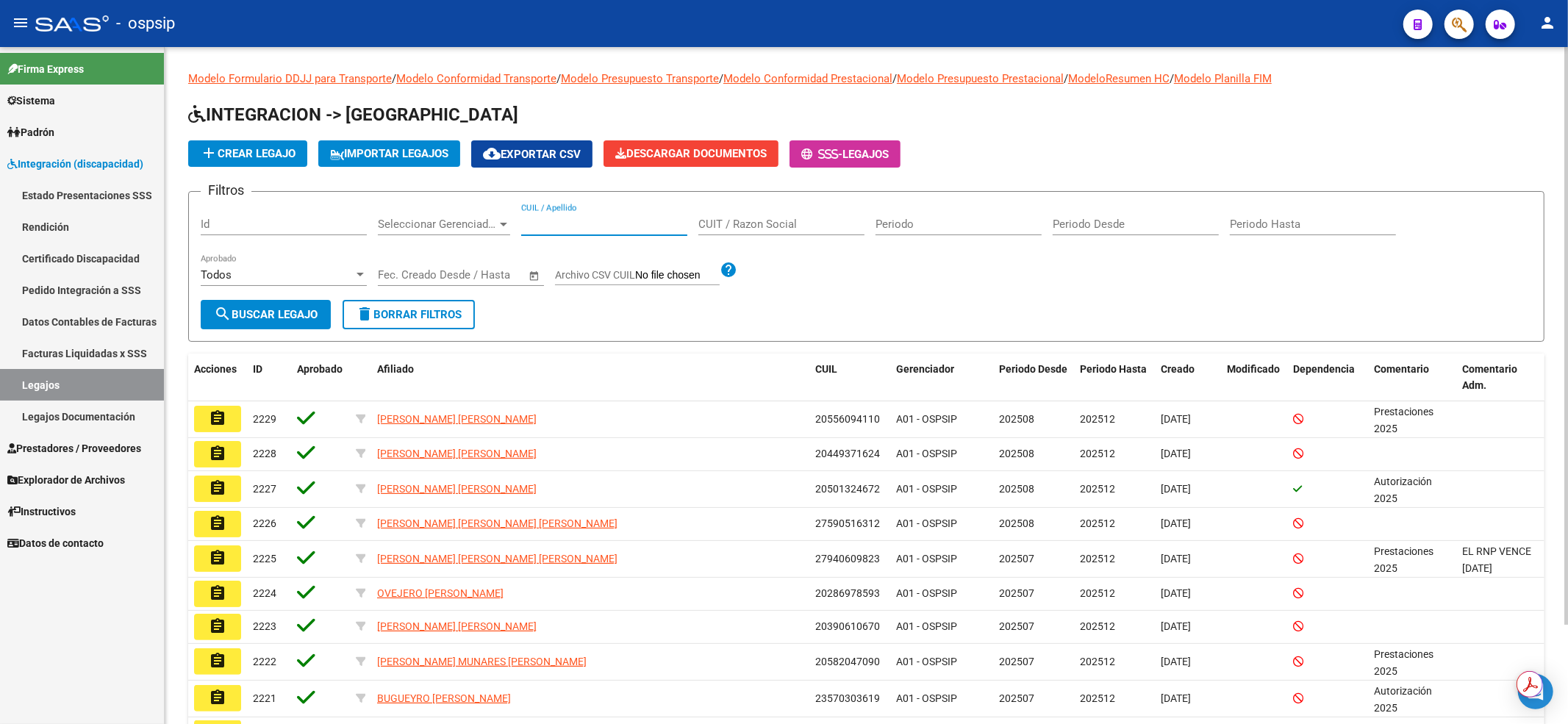
click at [606, 218] on input "CUIL / Apellido" at bounding box center [604, 224] width 166 height 14
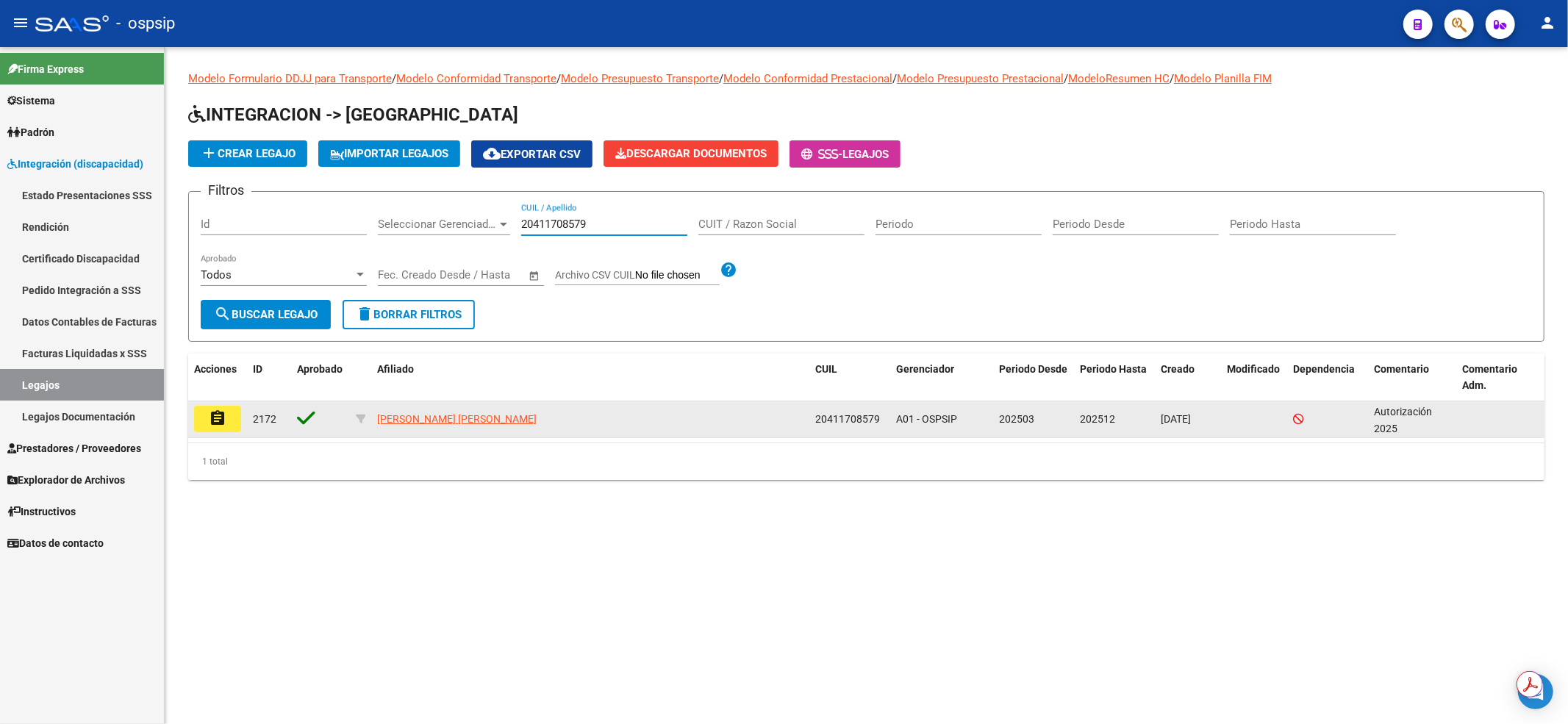
type input "20411708579"
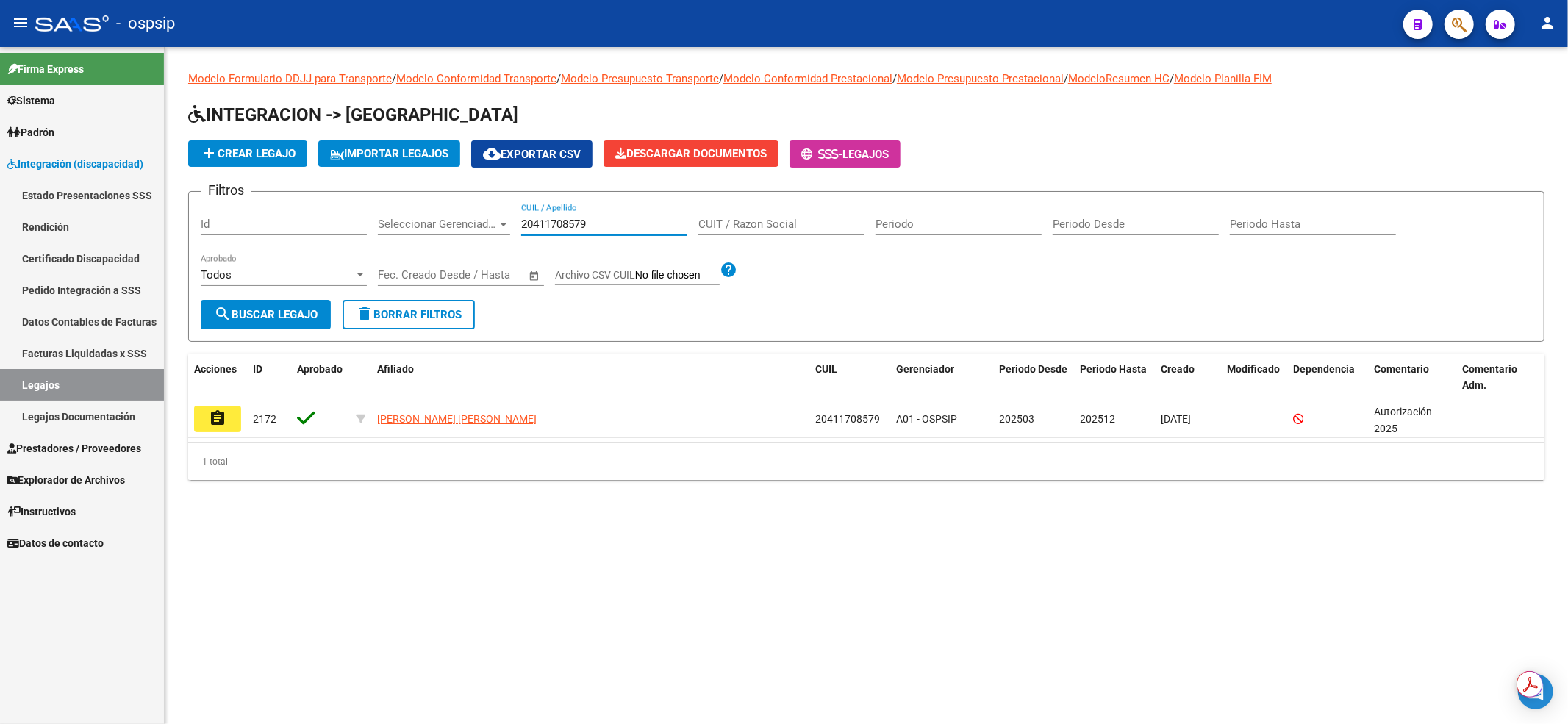
click at [227, 416] on button "assignment" at bounding box center [218, 418] width 47 height 26
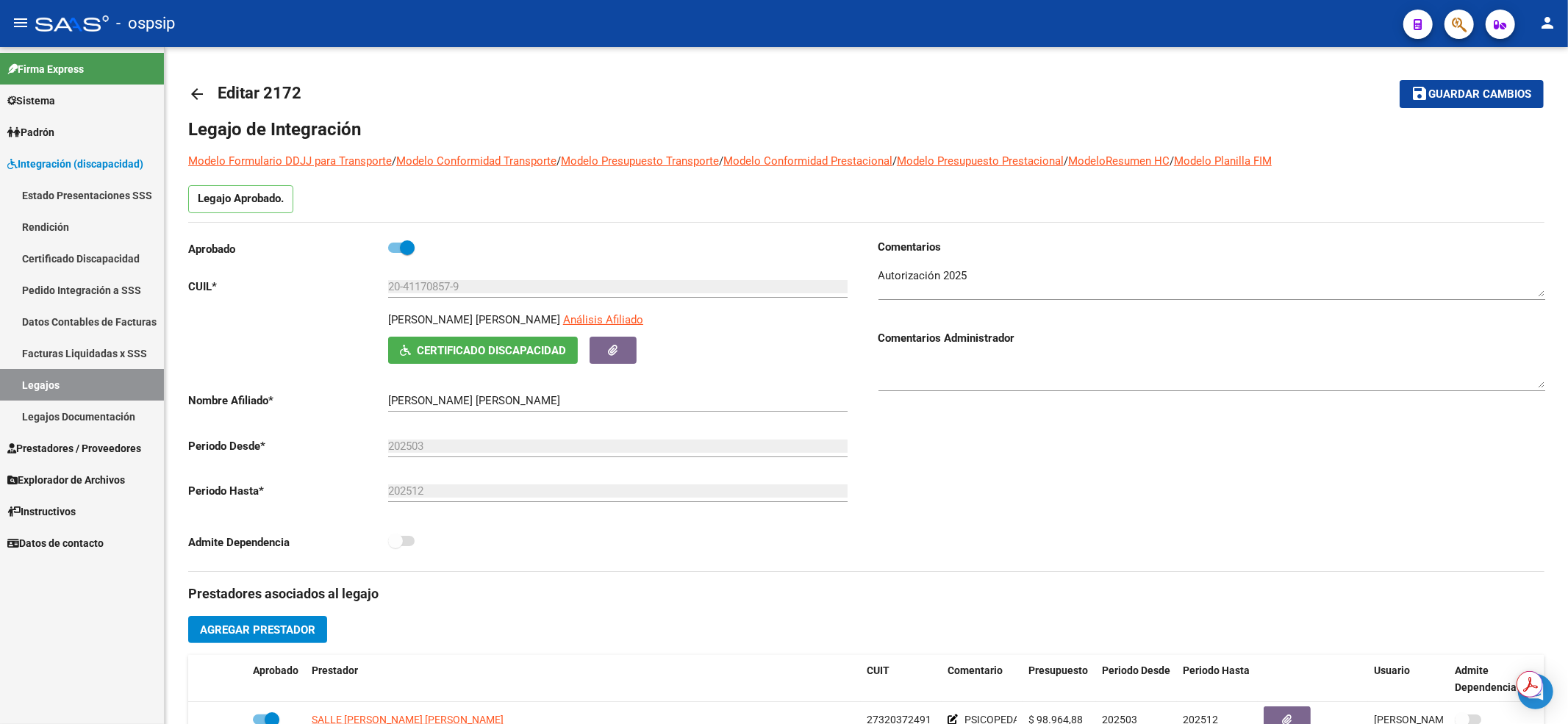
scroll to position [196, 0]
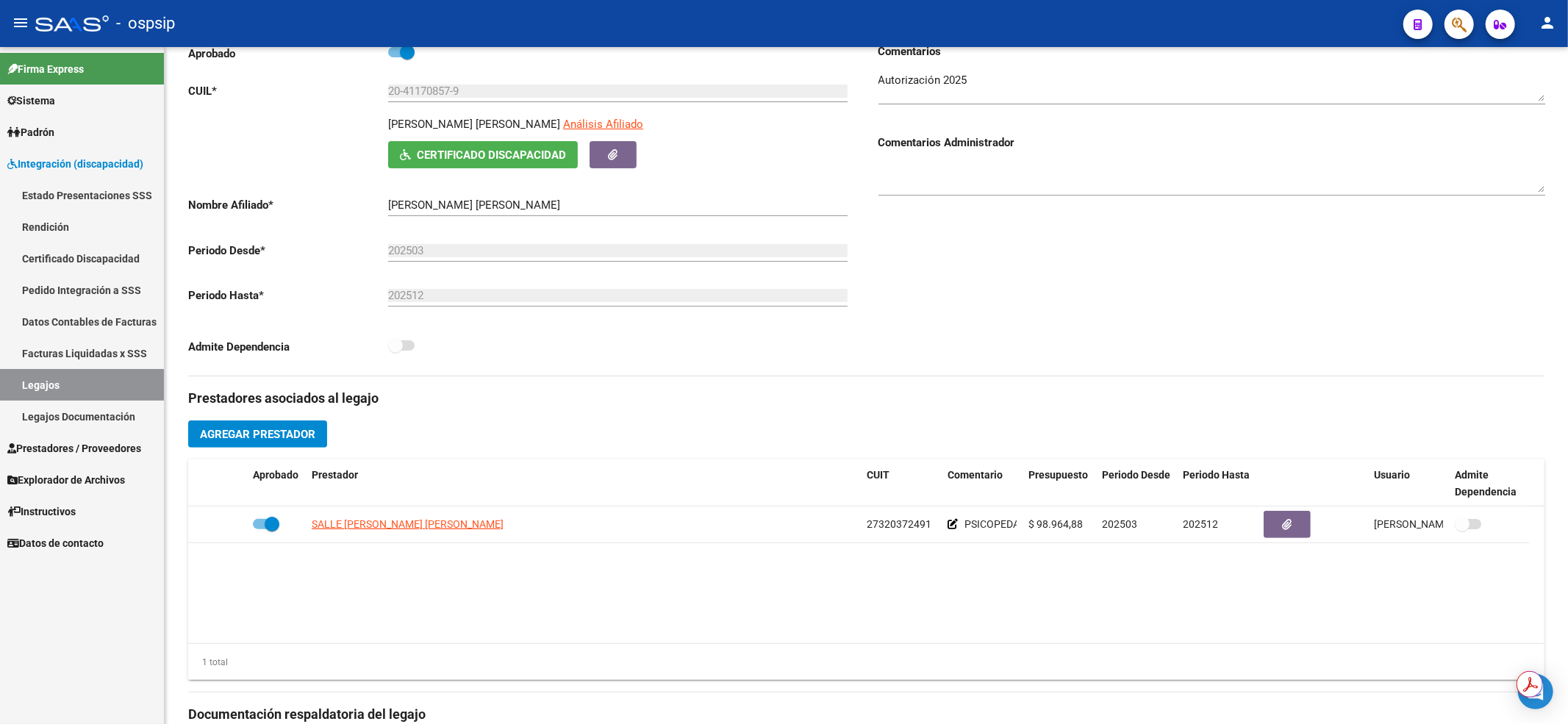
click at [92, 382] on link "Legajos" at bounding box center [82, 385] width 164 height 32
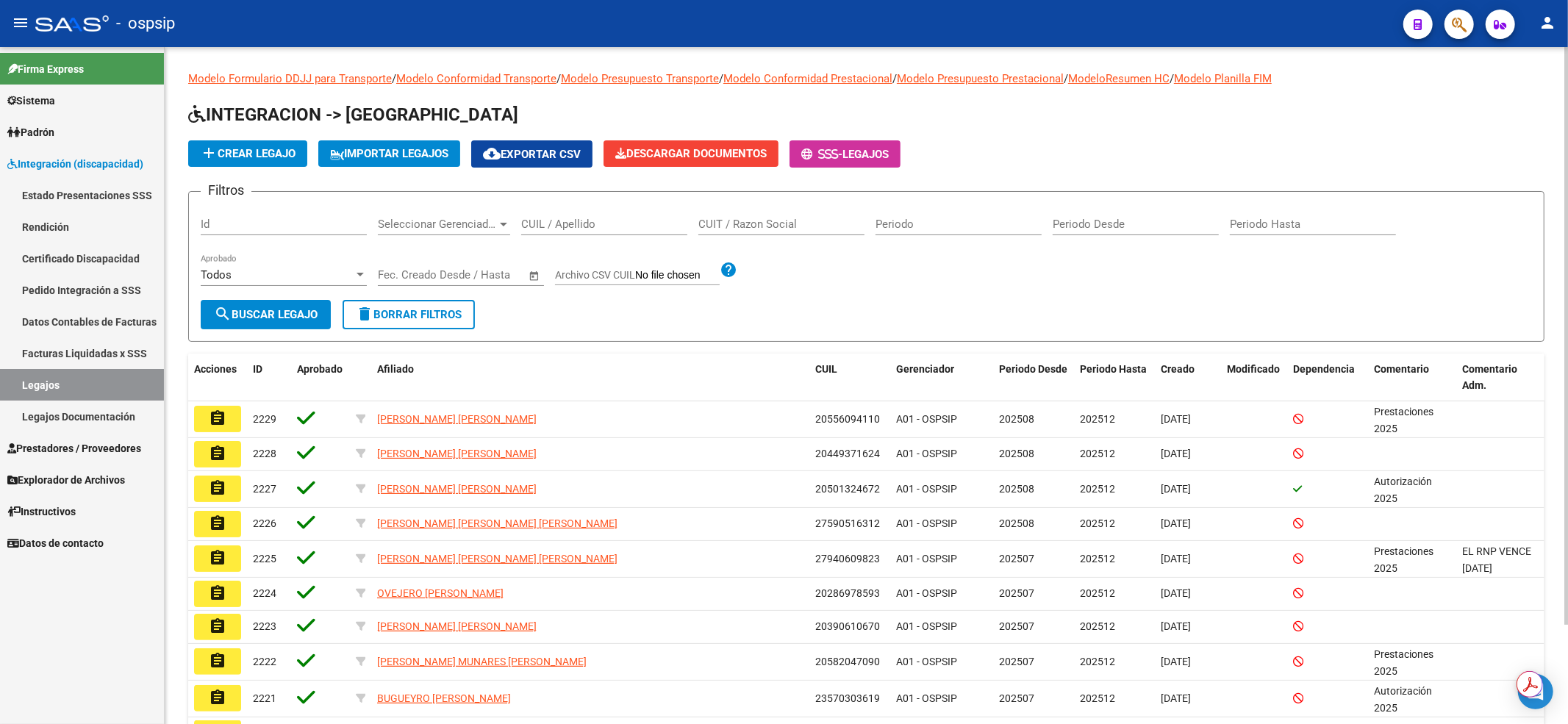
click at [560, 224] on input "CUIL / Apellido" at bounding box center [604, 224] width 166 height 14
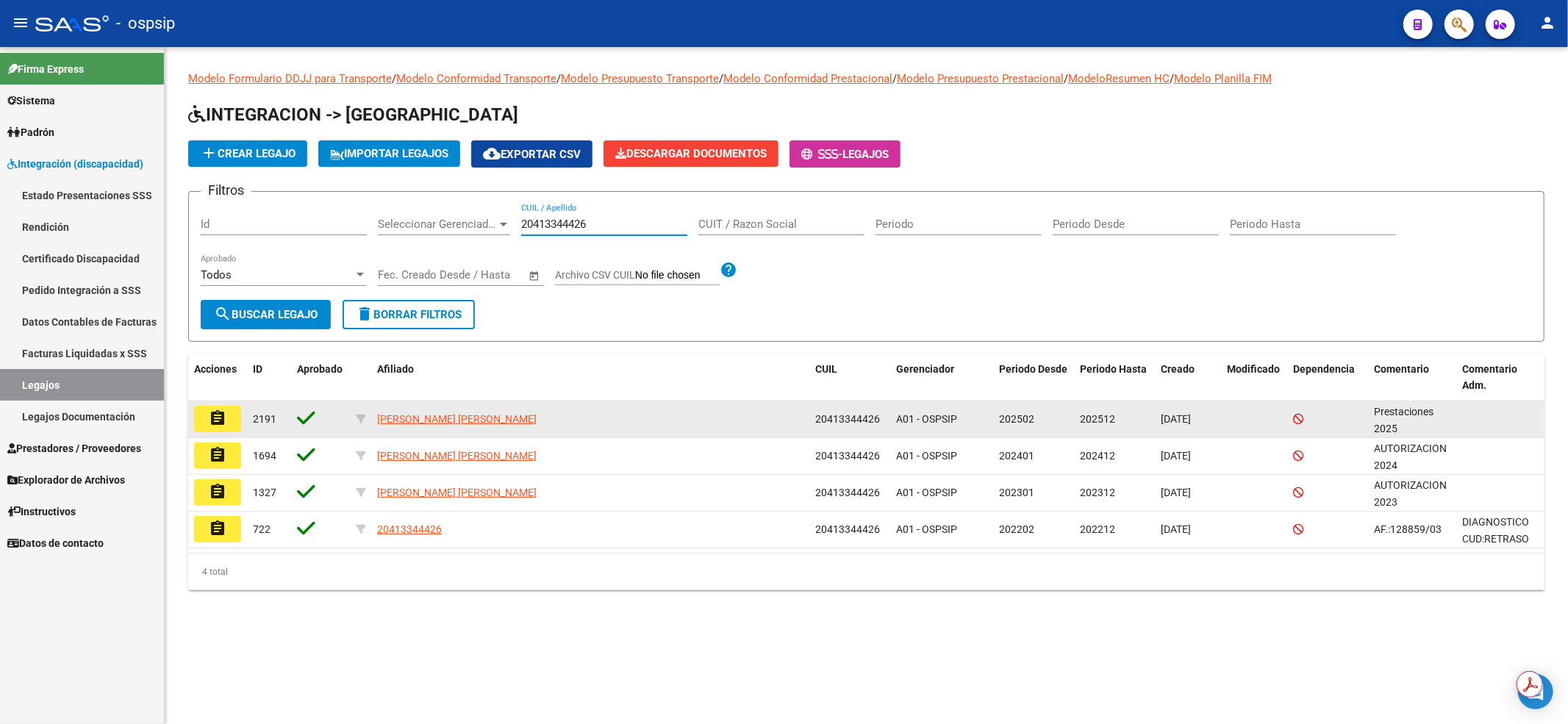
type input "20413344426"
click at [206, 410] on button "assignment" at bounding box center [218, 418] width 47 height 26
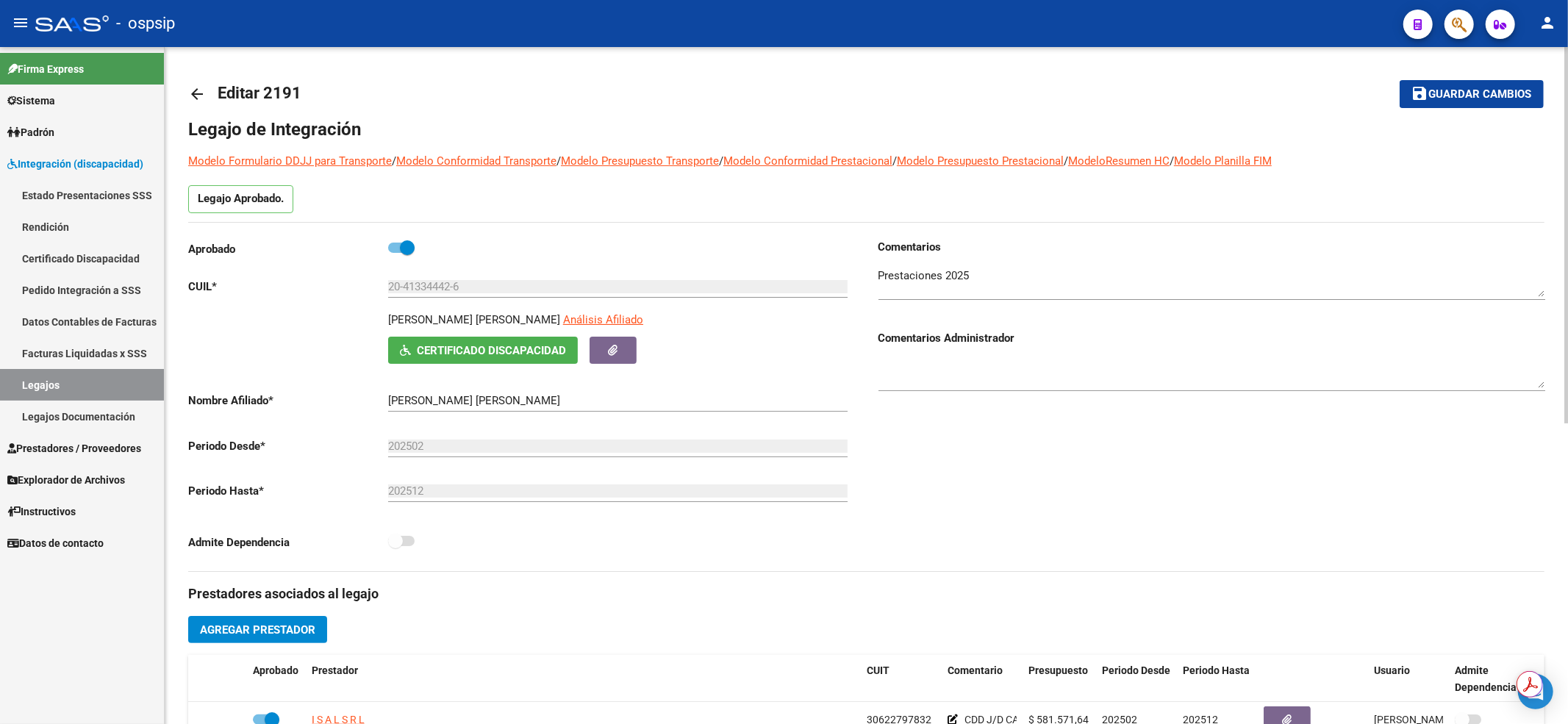
scroll to position [294, 0]
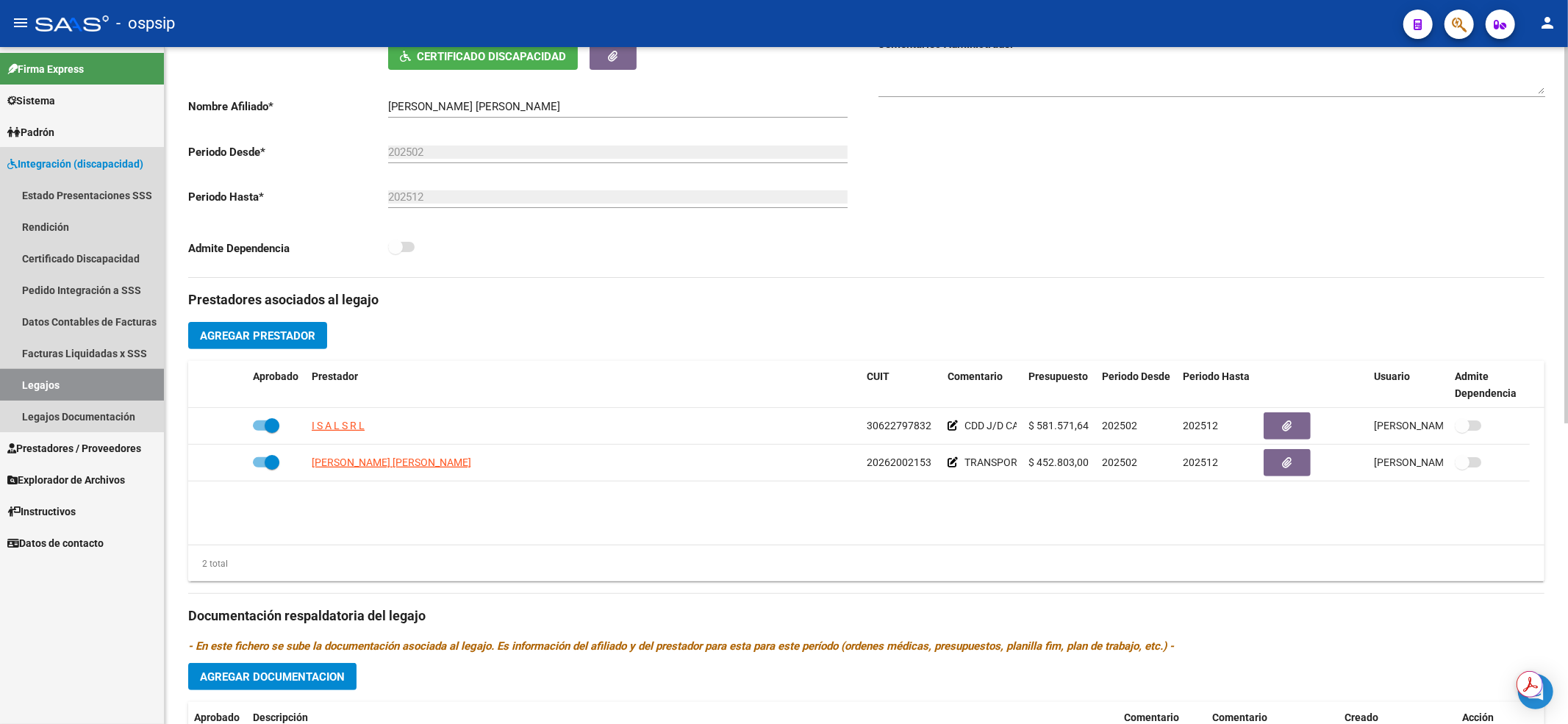
click at [132, 387] on link "Legajos" at bounding box center [82, 385] width 164 height 32
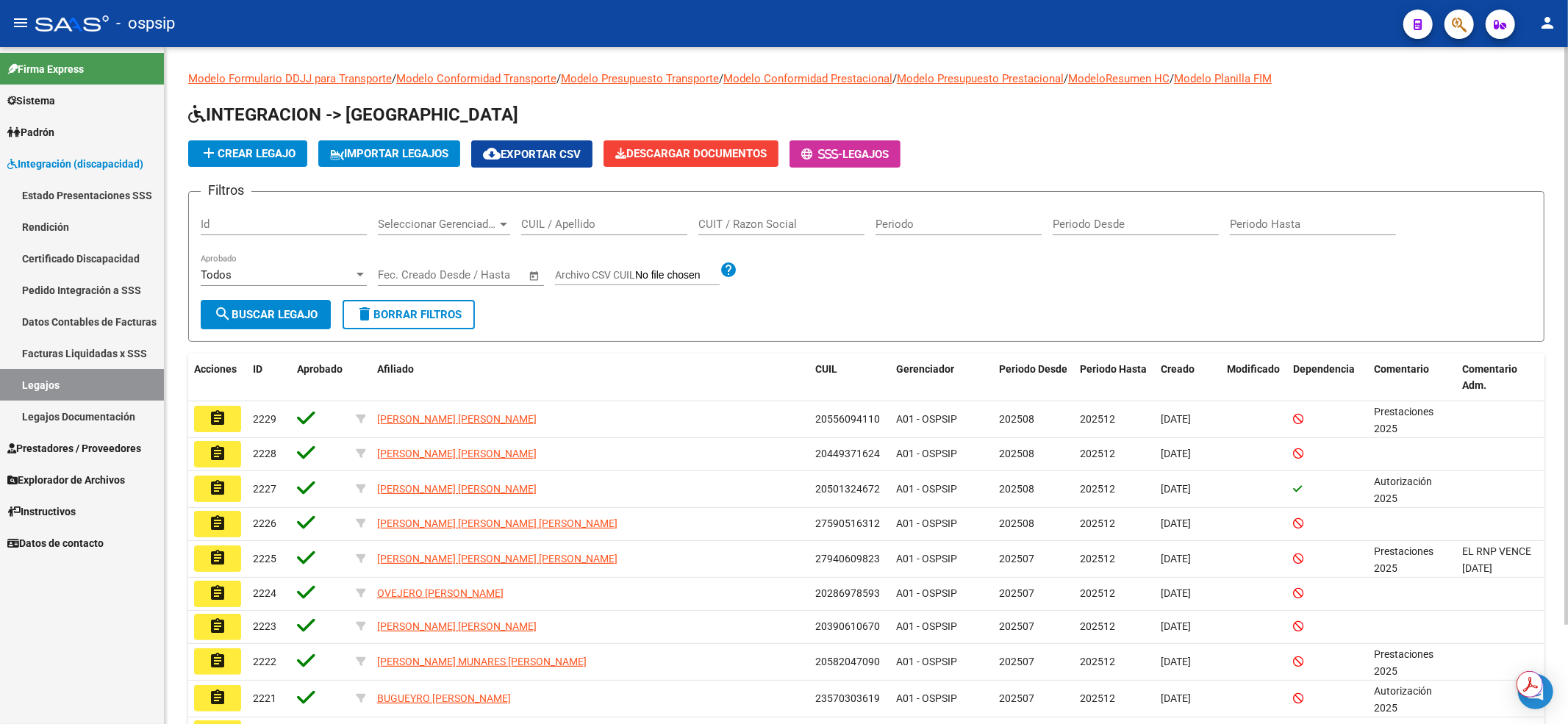
click at [577, 225] on input "CUIL / Apellido" at bounding box center [604, 224] width 166 height 14
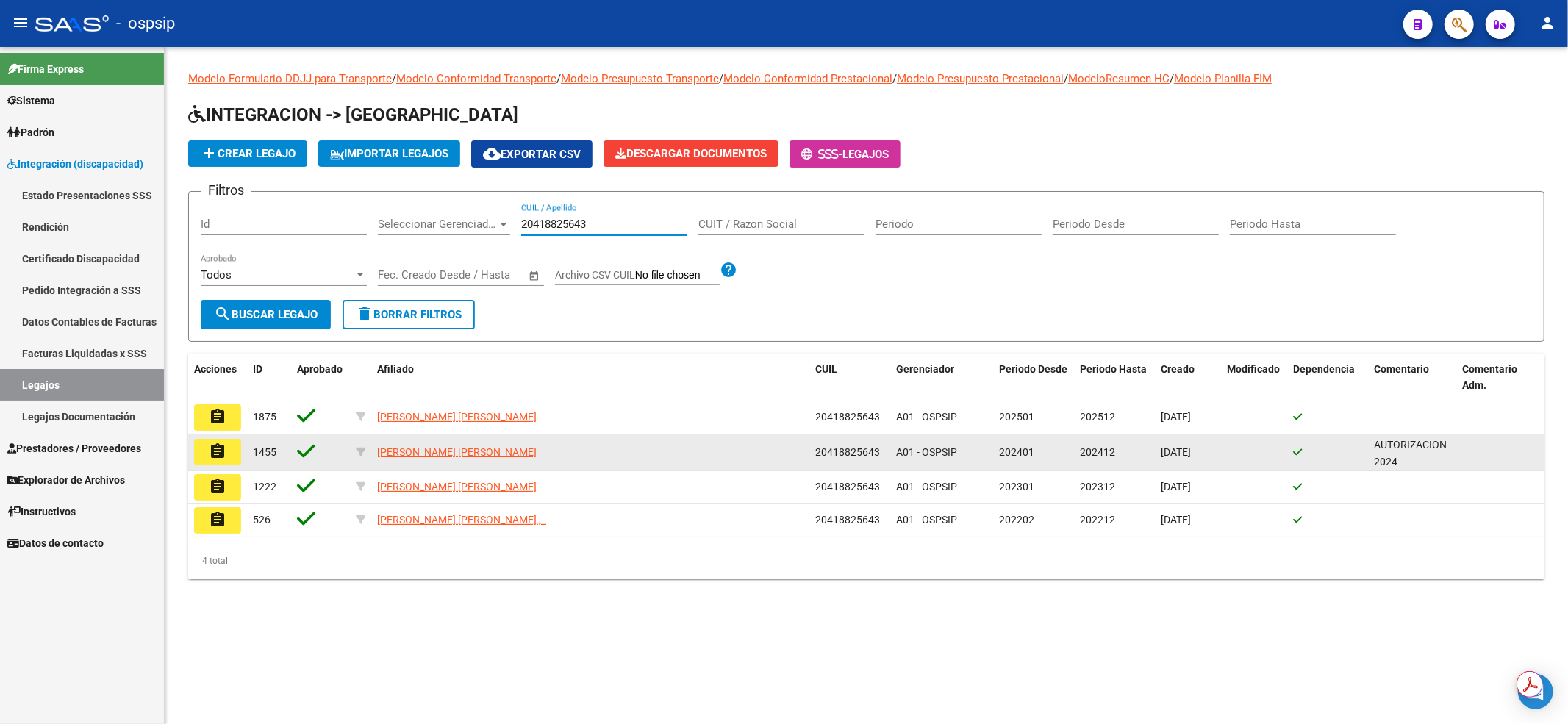
type input "20418825643"
click at [202, 434] on datatable-body-cell "assignment" at bounding box center [218, 452] width 59 height 36
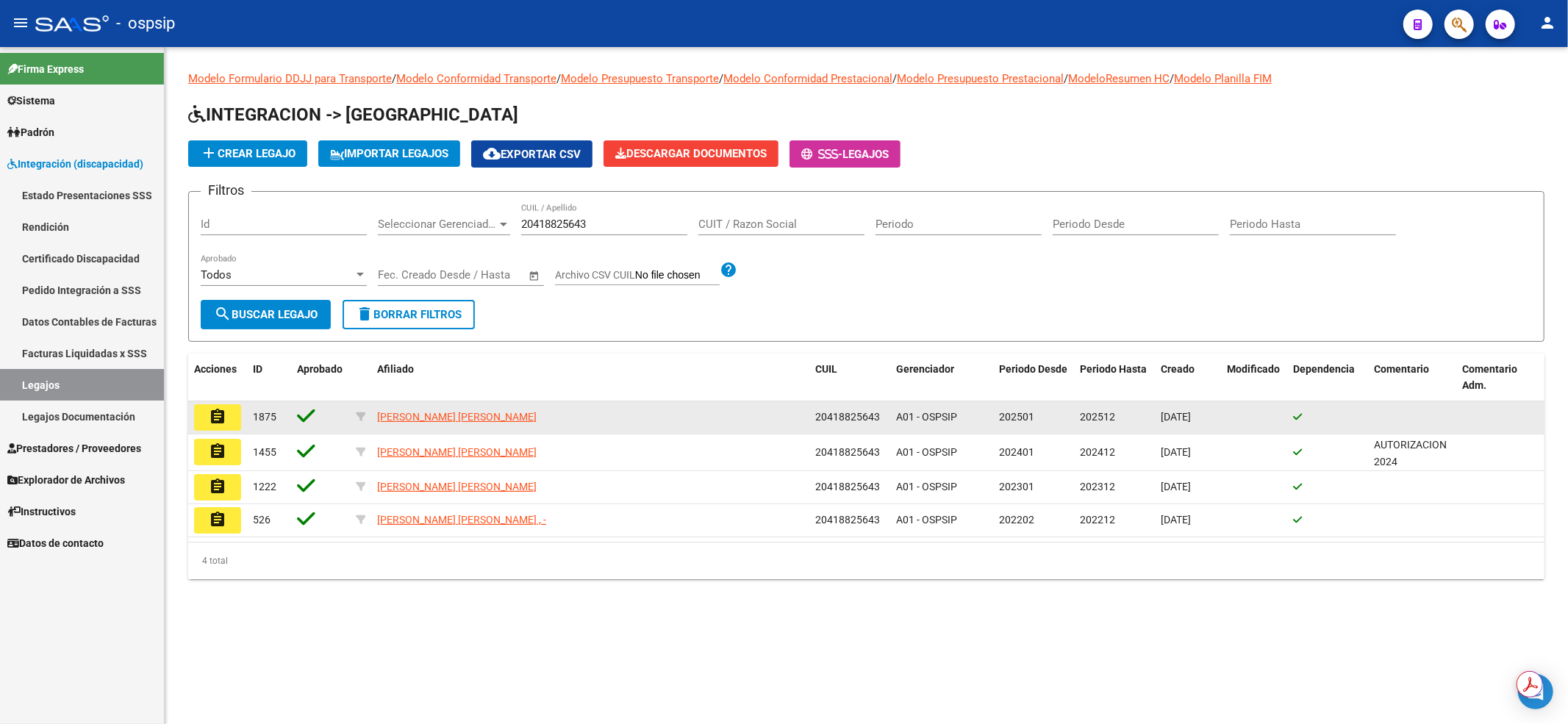
click at [212, 426] on button "assignment" at bounding box center [218, 417] width 47 height 26
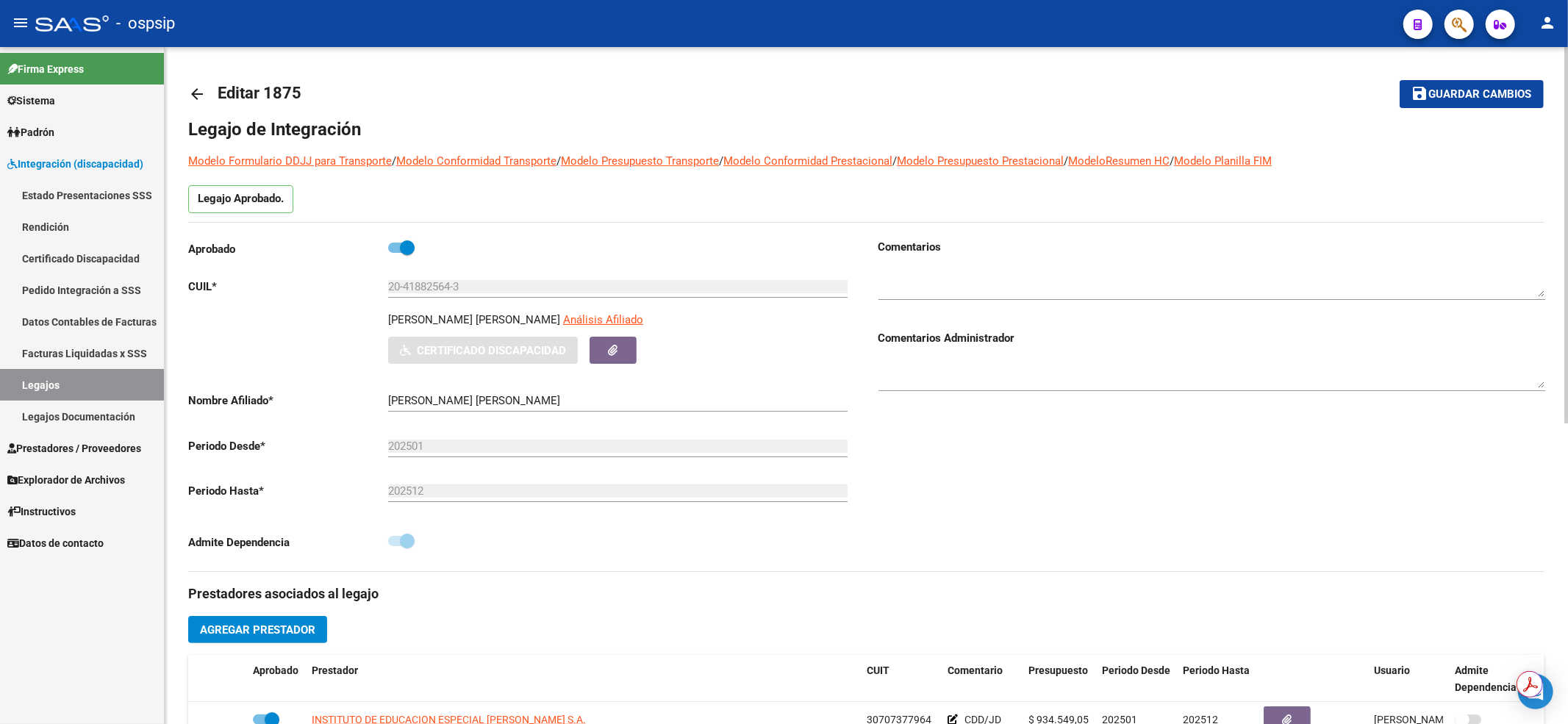
scroll to position [294, 0]
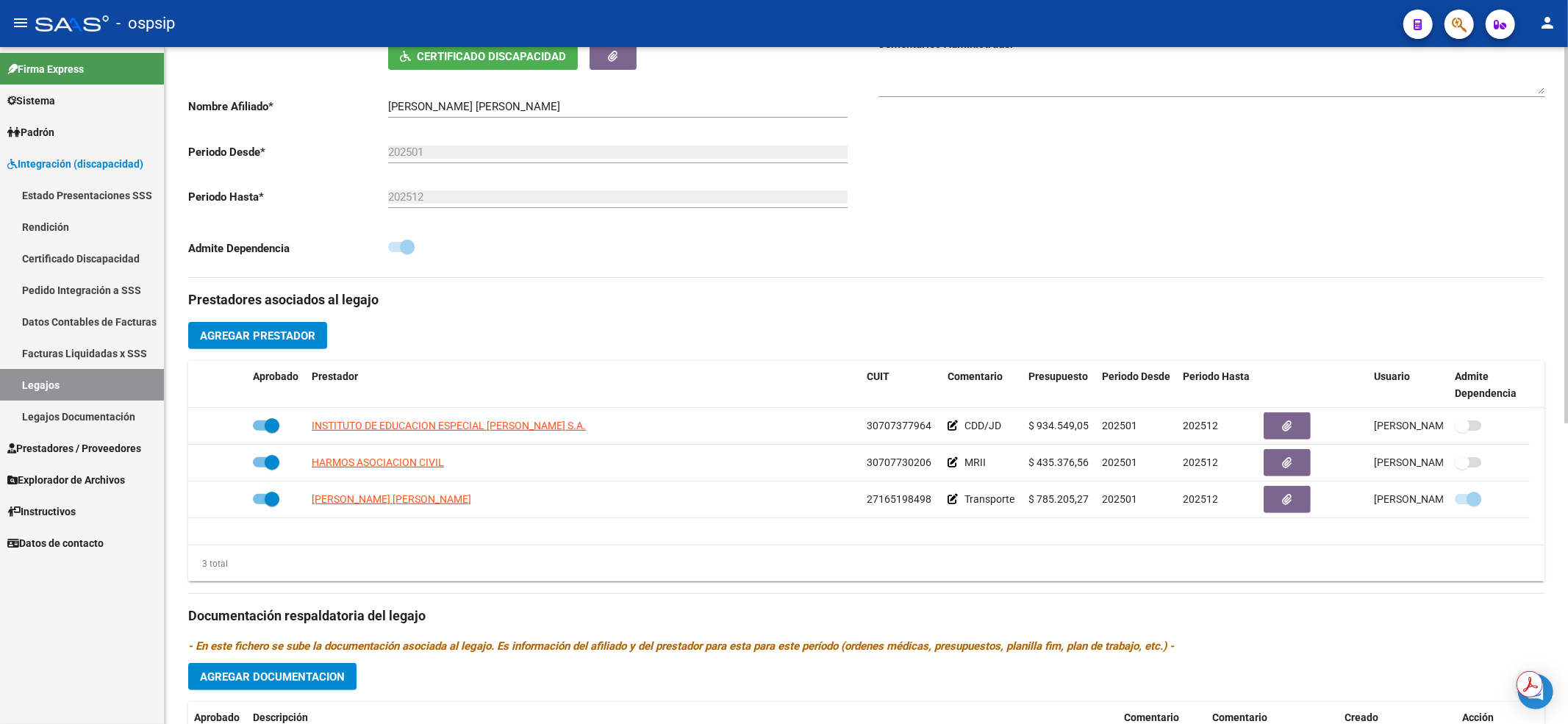
click at [127, 392] on link "Legajos" at bounding box center [82, 385] width 164 height 32
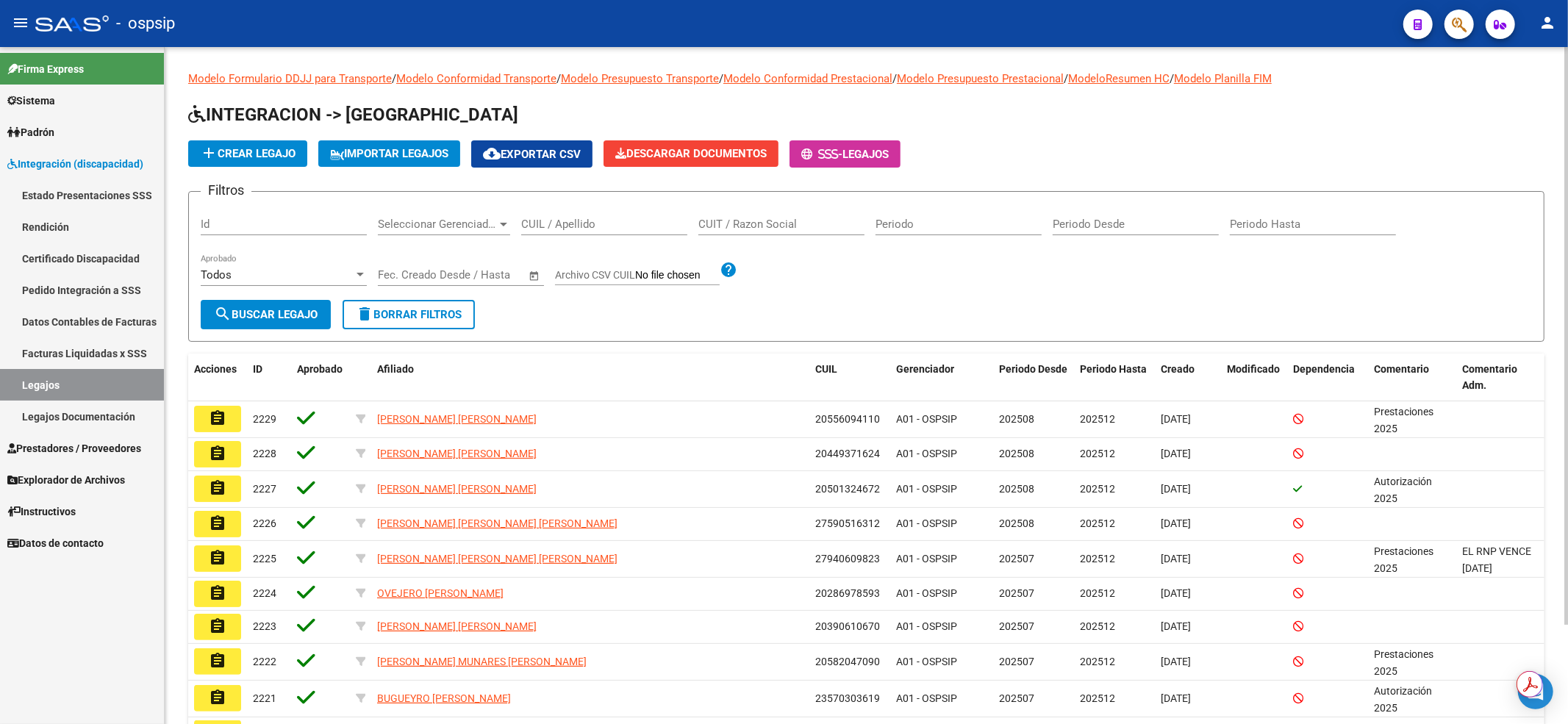
click at [559, 233] on div "CUIL / Apellido" at bounding box center [604, 219] width 166 height 32
type input "20422372777"
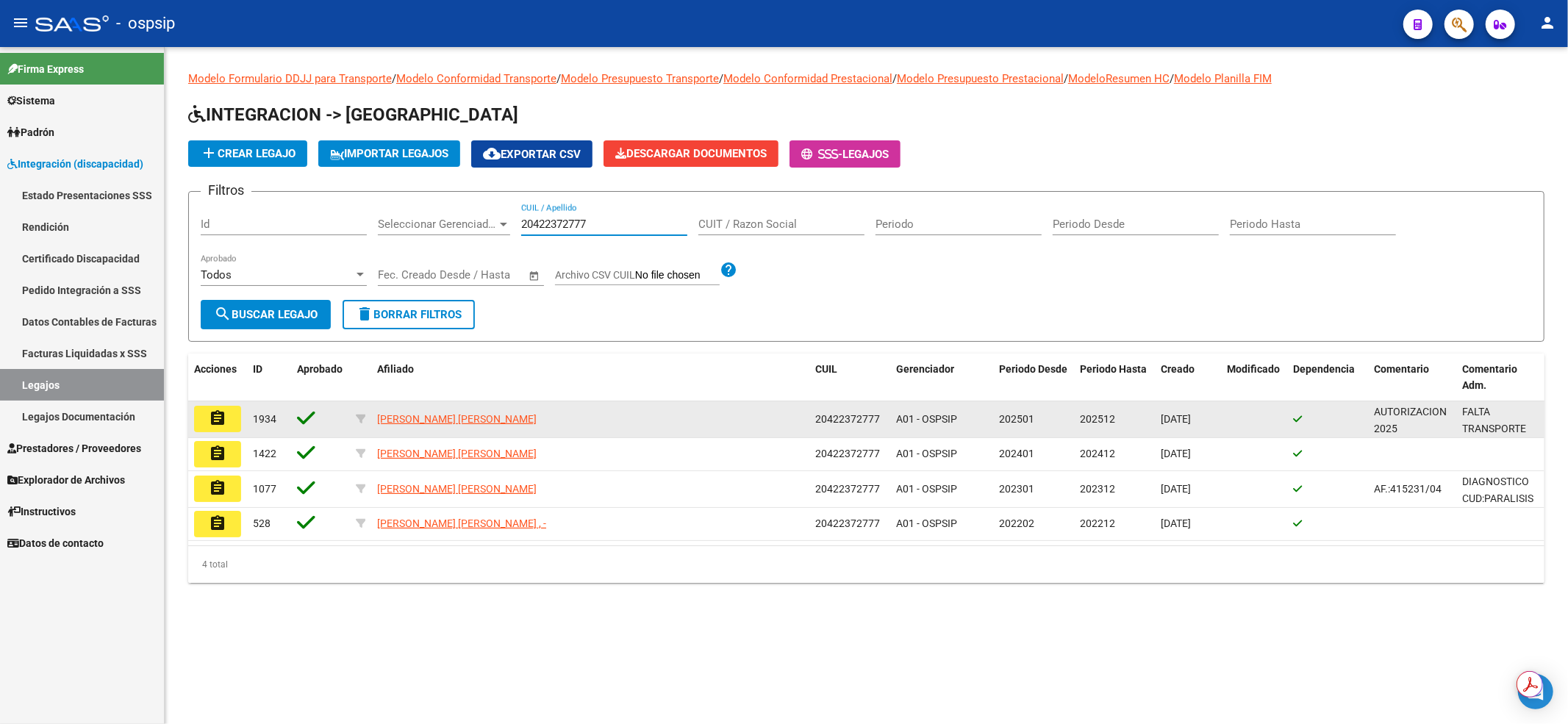
click at [222, 412] on mat-icon "assignment" at bounding box center [217, 418] width 17 height 17
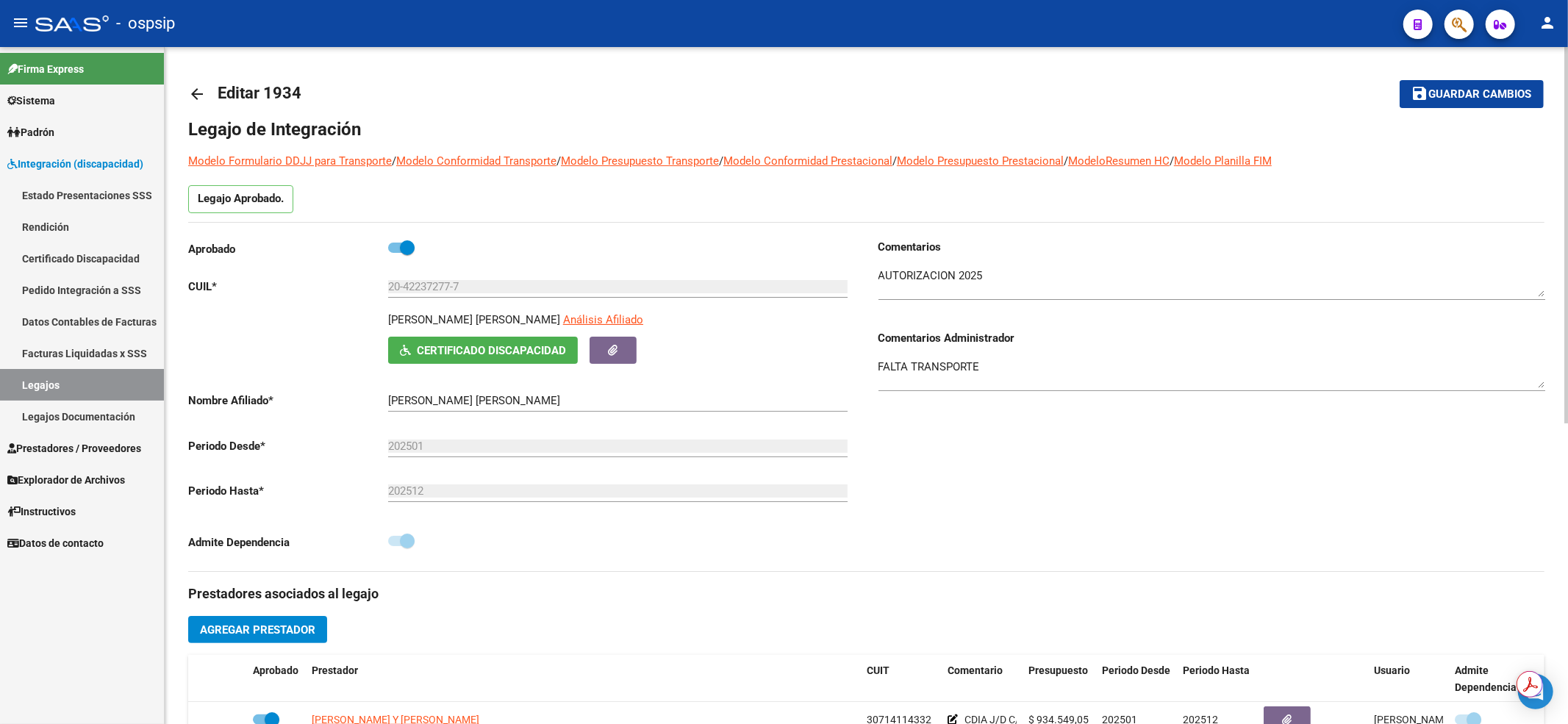
scroll to position [196, 0]
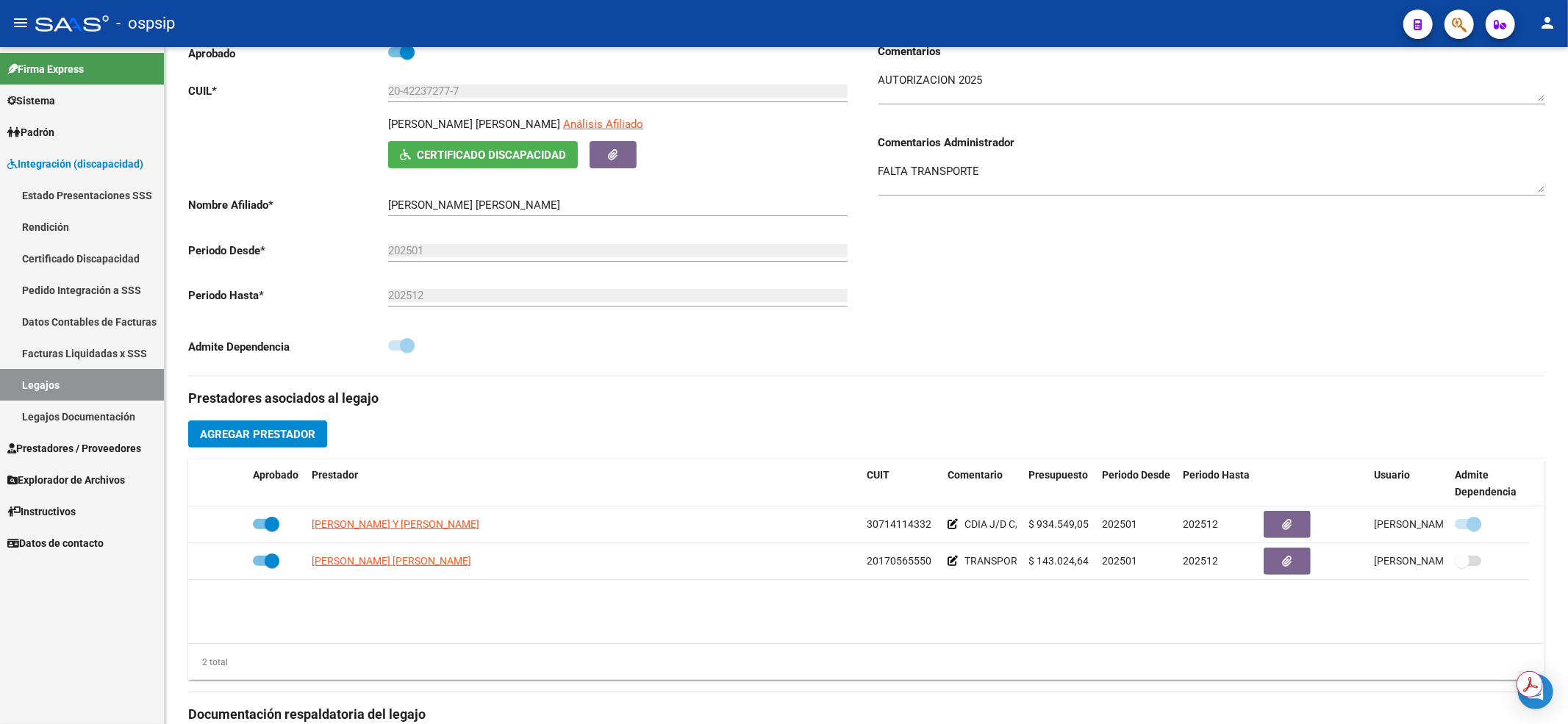
click at [45, 394] on link "Legajos" at bounding box center [82, 385] width 164 height 32
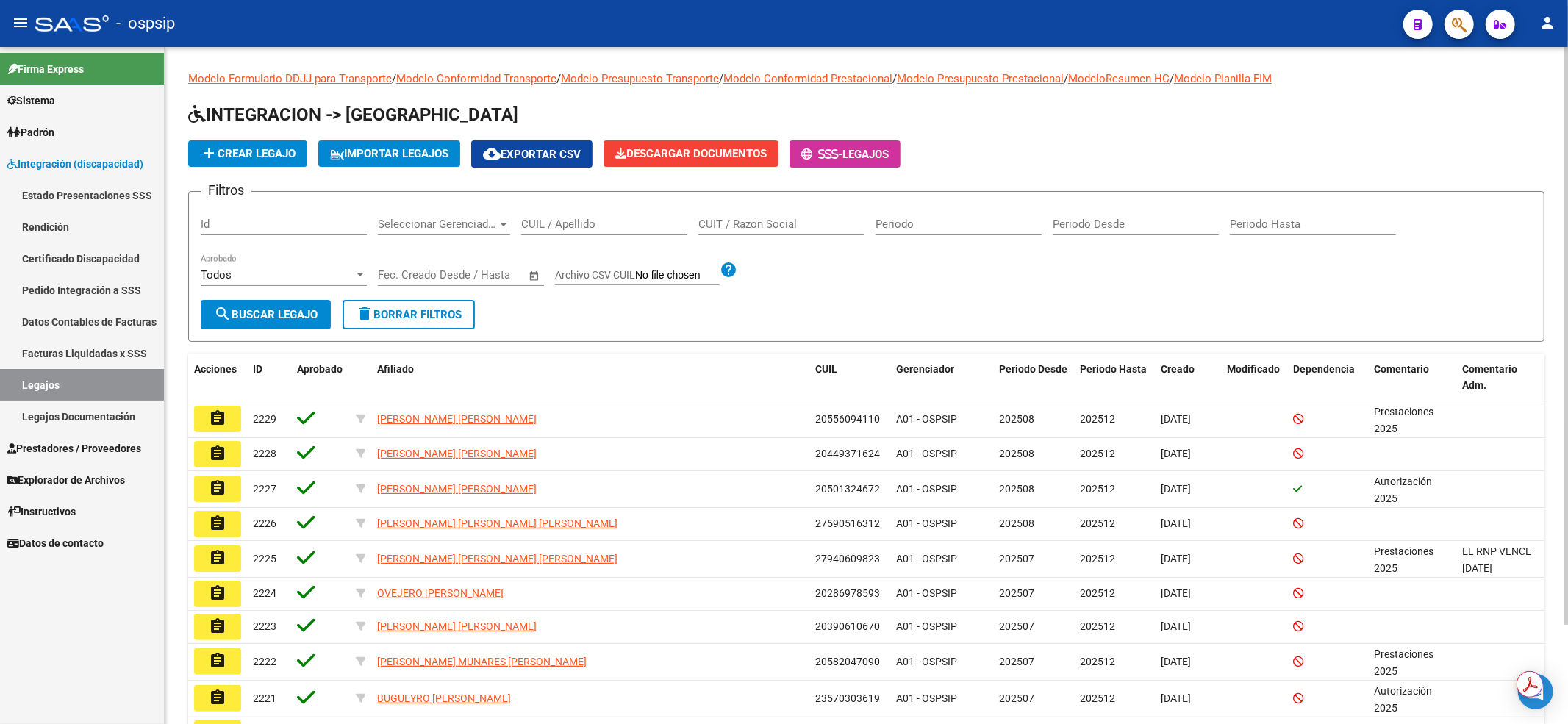
click at [639, 212] on div "CUIL / Apellido" at bounding box center [604, 219] width 166 height 32
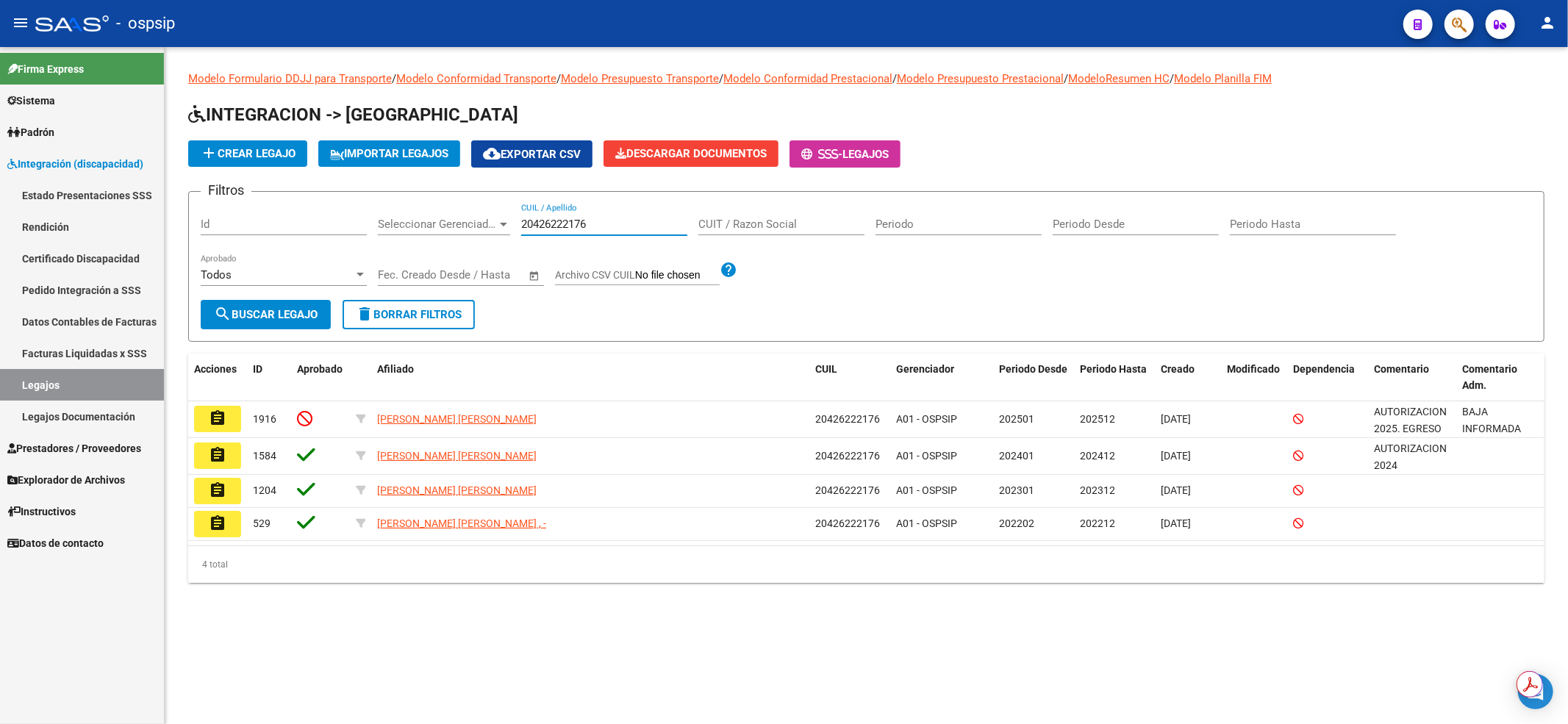
click at [100, 380] on link "Legajos" at bounding box center [82, 385] width 164 height 32
drag, startPoint x: 607, startPoint y: 227, endPoint x: 430, endPoint y: 224, distance: 177.0
click at [430, 224] on div "Filtros Id Seleccionar Gerenciador Seleccionar Gerenciador 20426222176 CUIL / A…" at bounding box center [866, 251] width 1331 height 96
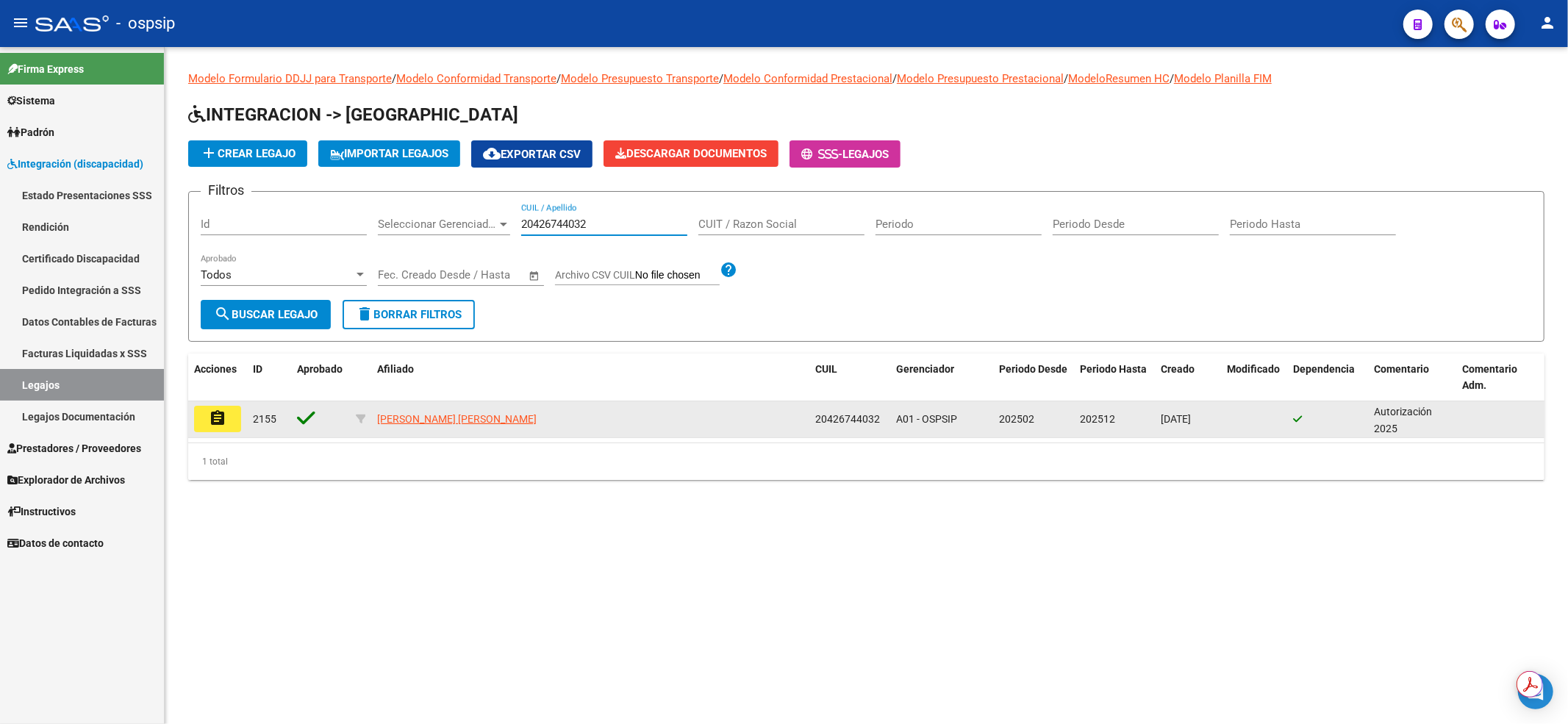
type input "20426744032"
click at [219, 412] on mat-icon "assignment" at bounding box center [217, 418] width 17 height 17
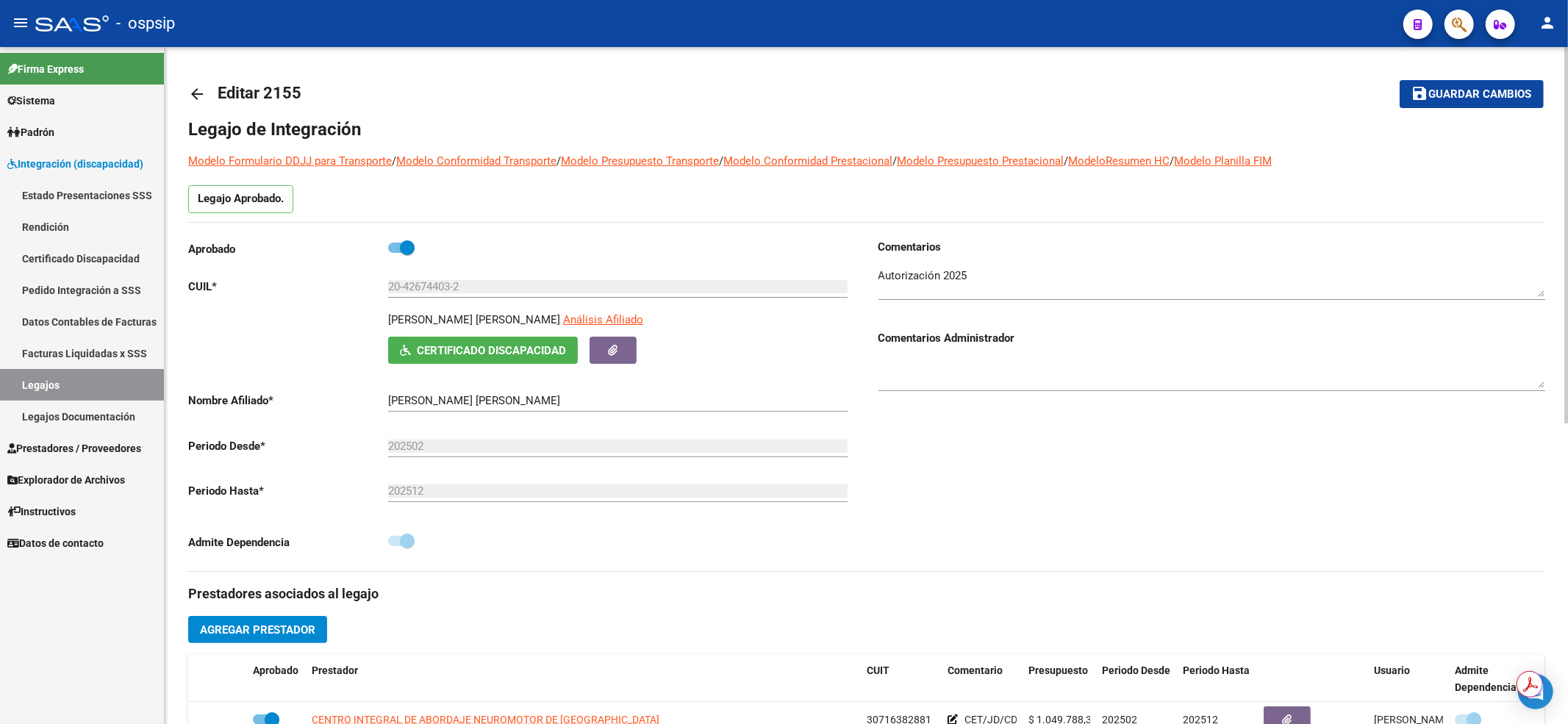
scroll to position [196, 0]
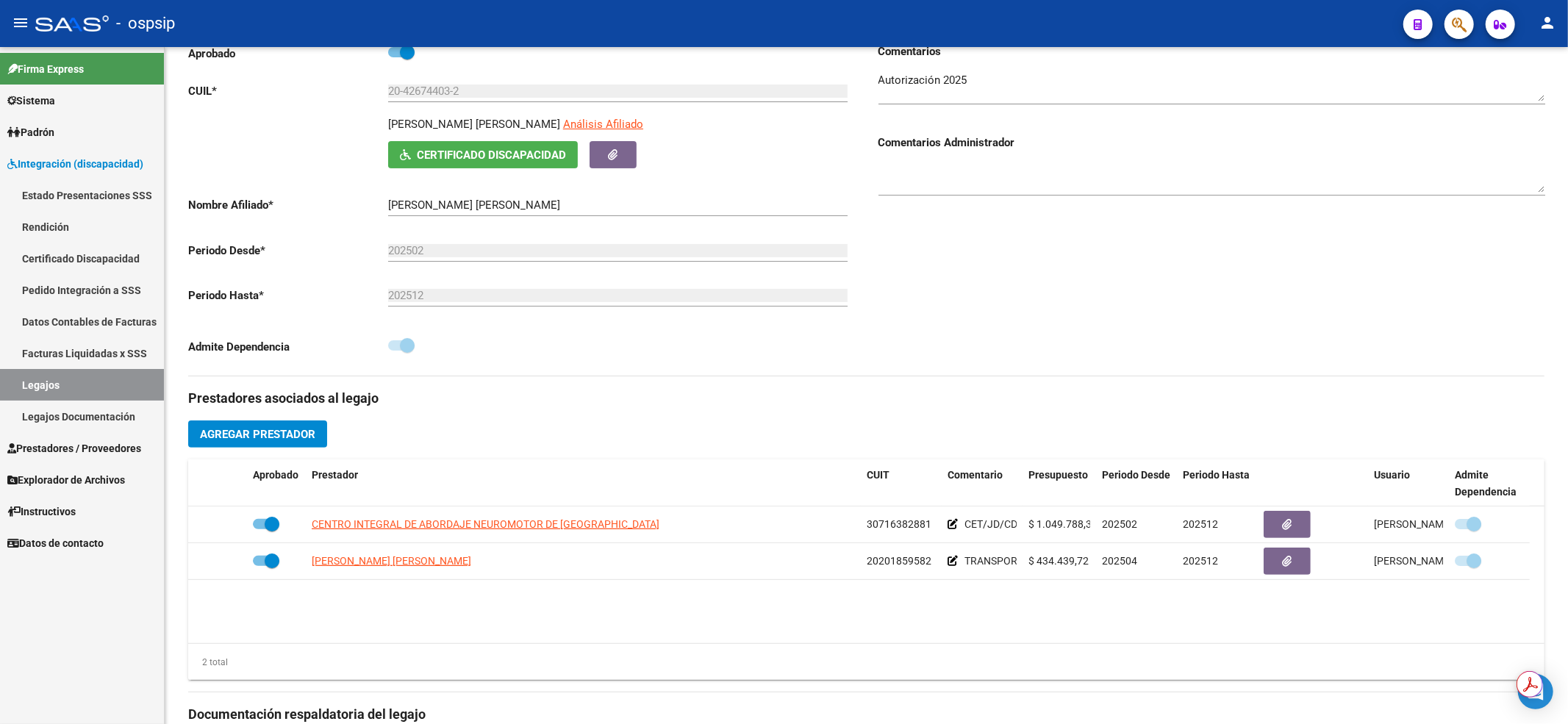
click at [125, 389] on link "Legajos" at bounding box center [82, 385] width 164 height 32
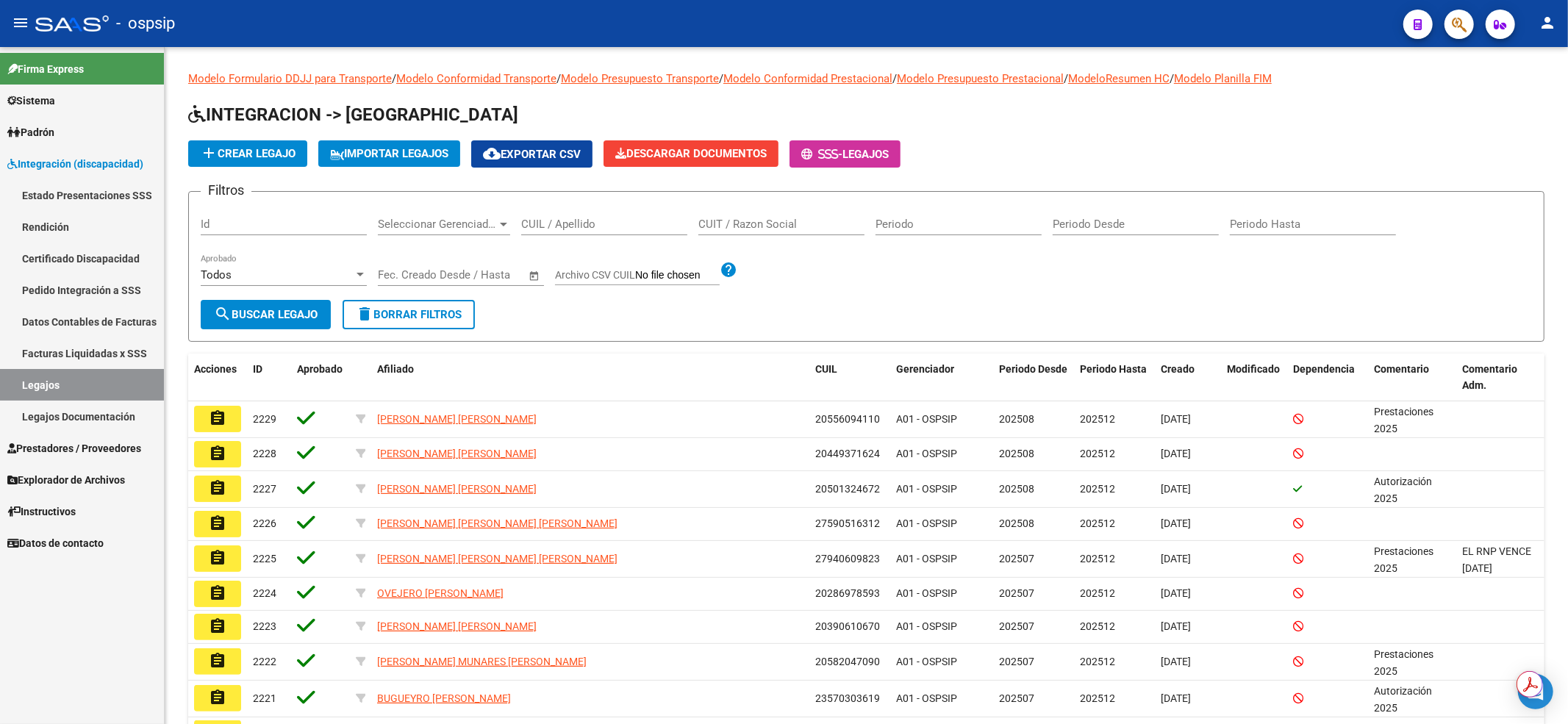
click at [651, 216] on div "CUIL / Apellido" at bounding box center [604, 219] width 166 height 32
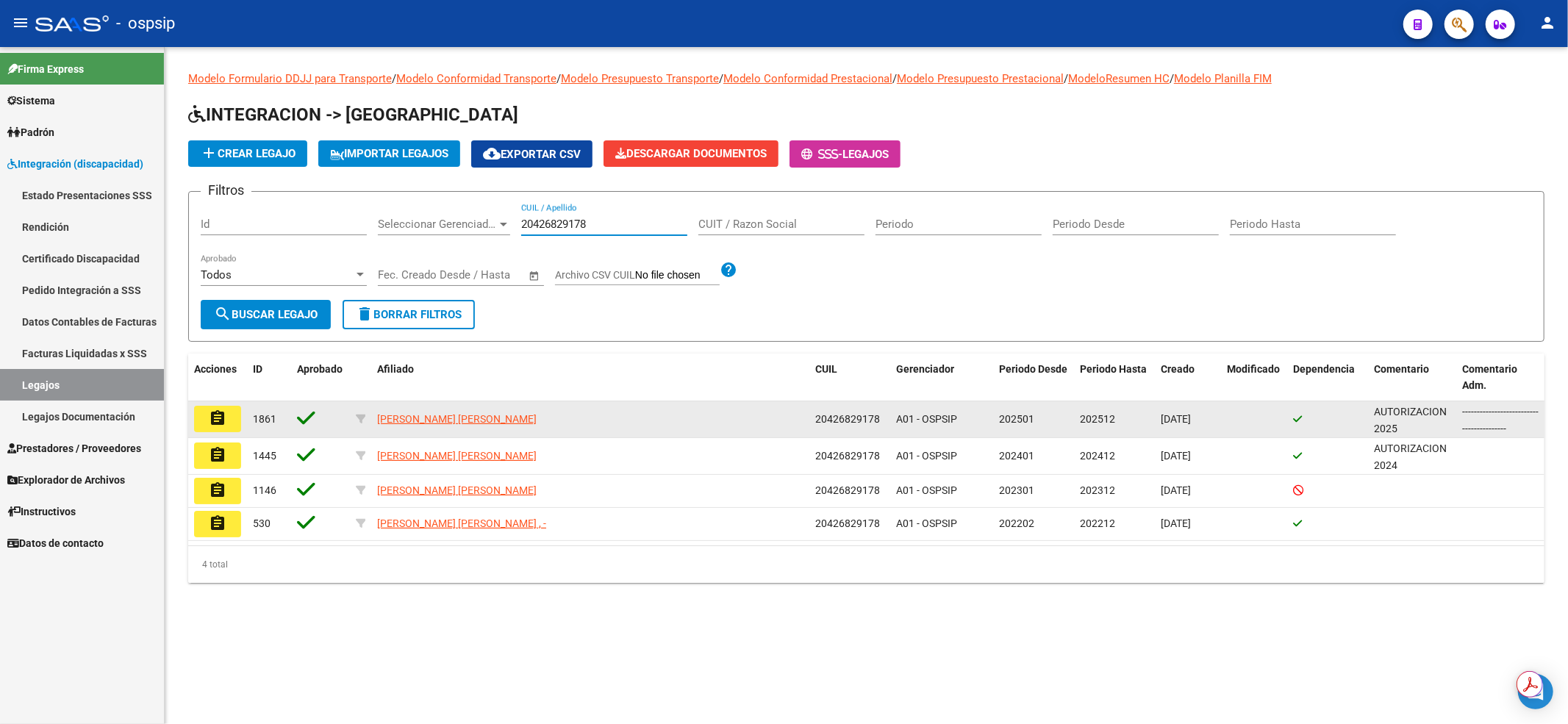
type input "20426829178"
click at [195, 418] on button "assignment" at bounding box center [218, 418] width 47 height 26
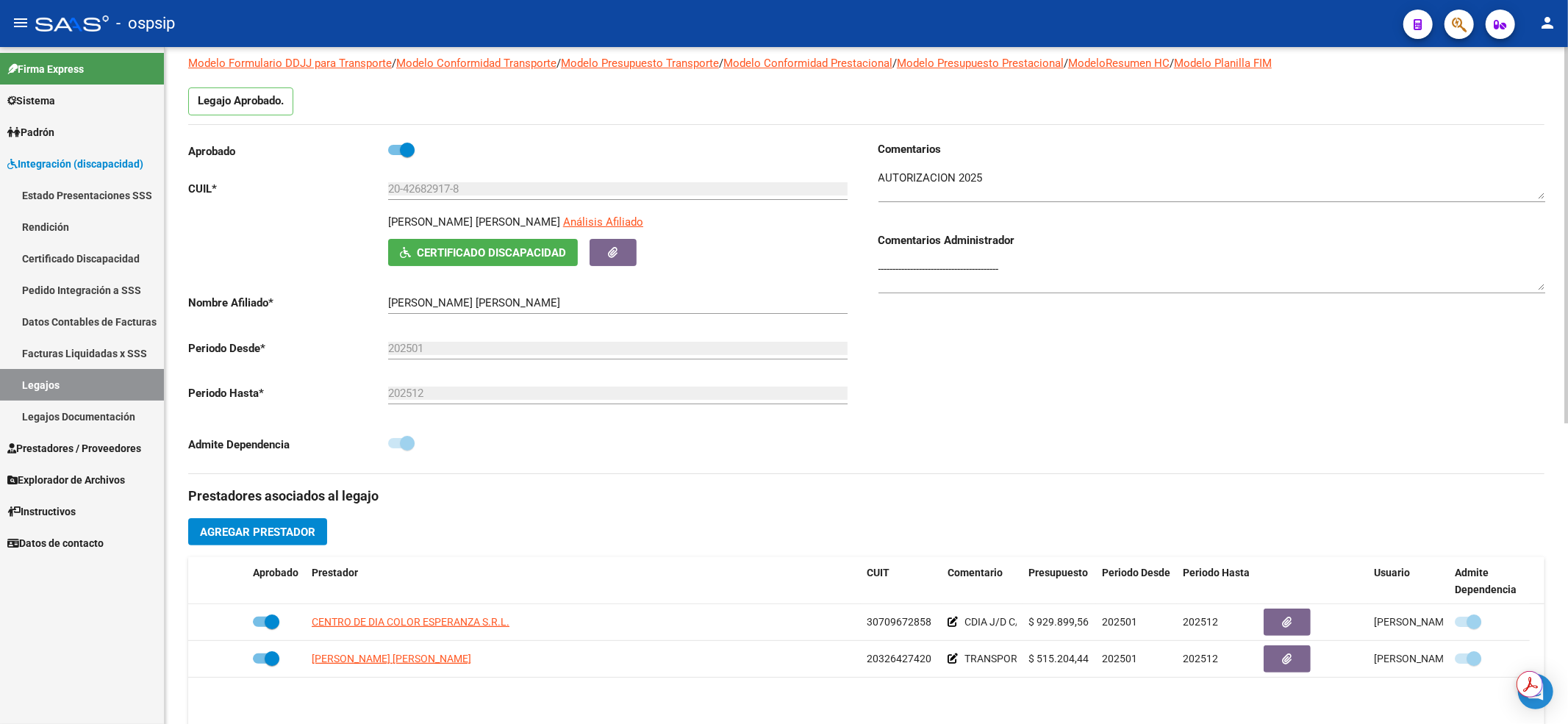
scroll to position [294, 0]
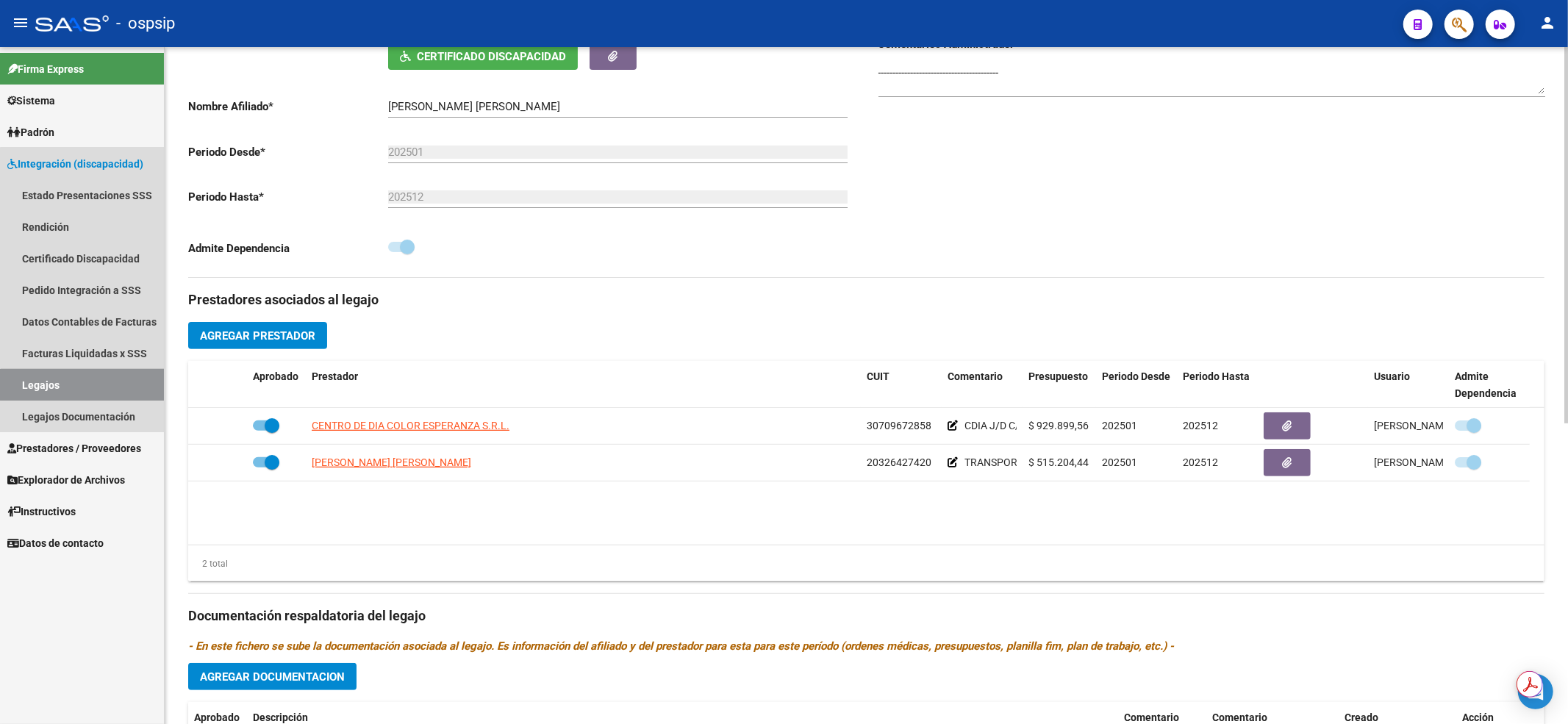
click at [134, 386] on link "Legajos" at bounding box center [82, 385] width 164 height 32
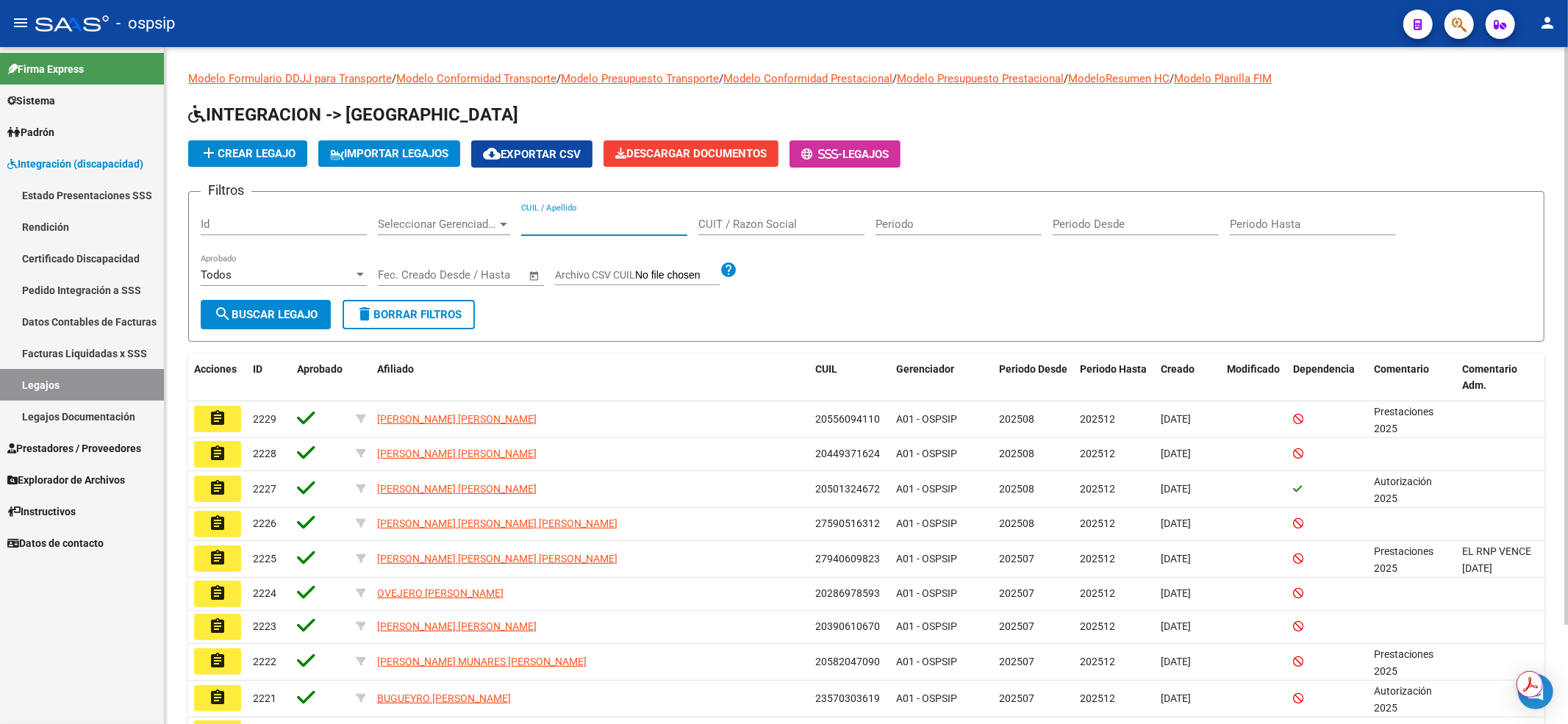
click at [547, 230] on input "CUIL / Apellido" at bounding box center [604, 224] width 166 height 14
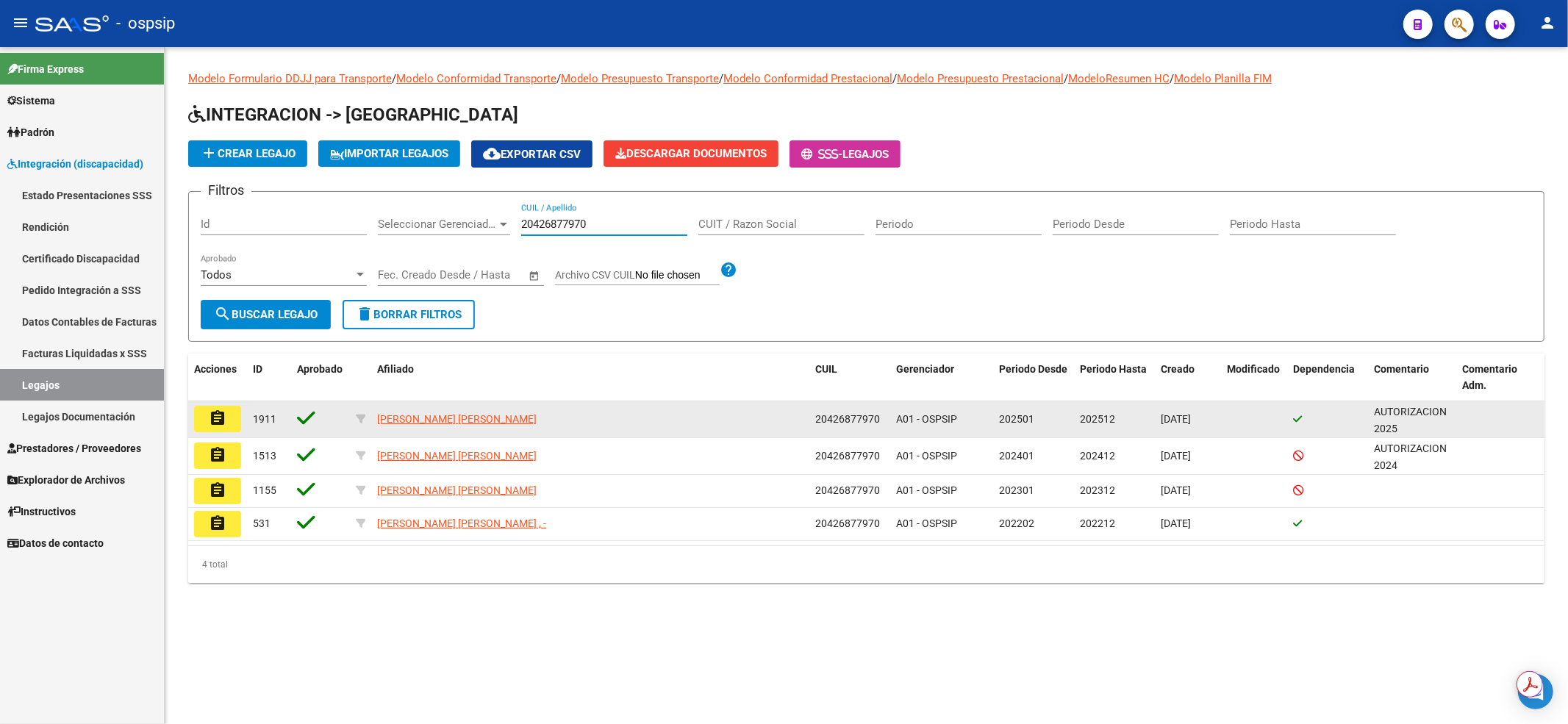
type input "20426877970"
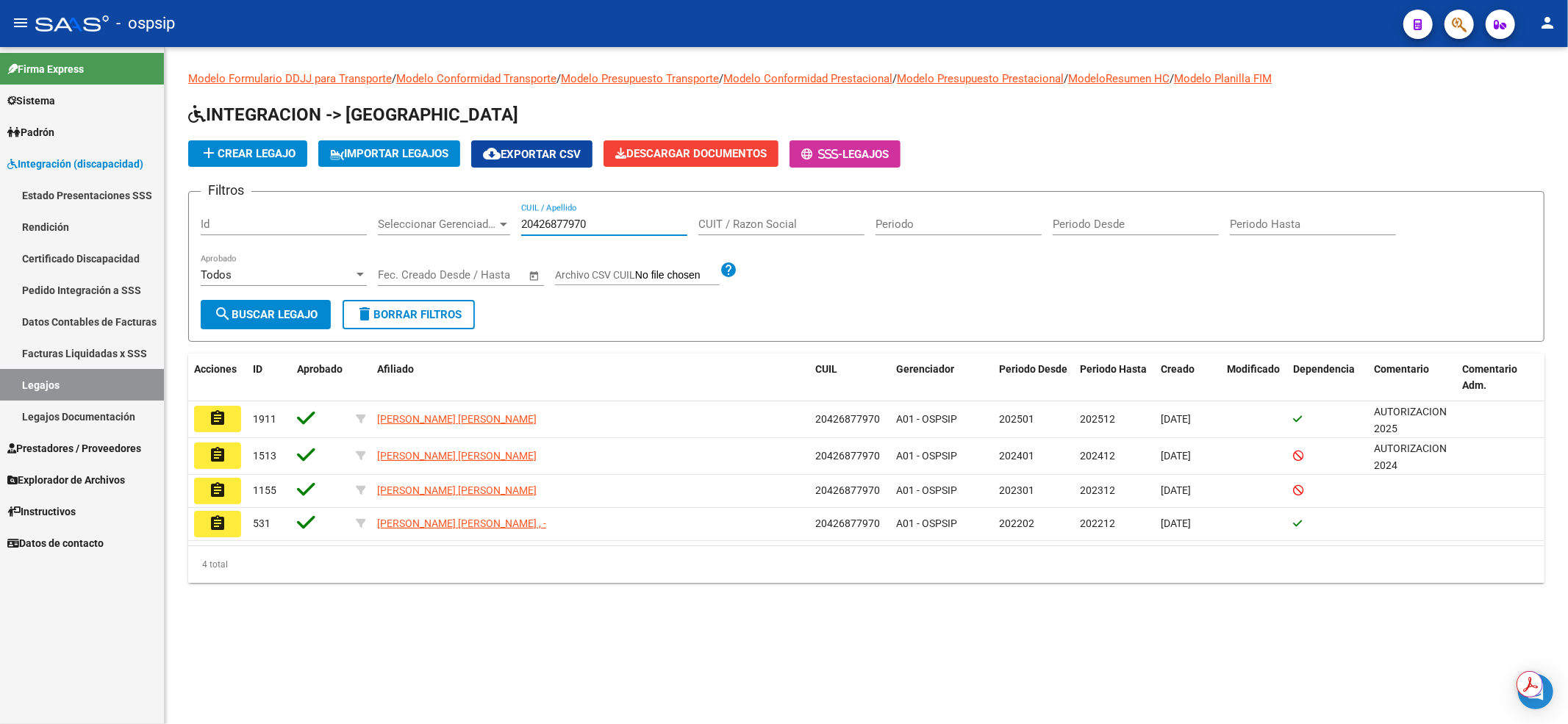
click at [218, 421] on mat-icon "assignment" at bounding box center [217, 418] width 17 height 17
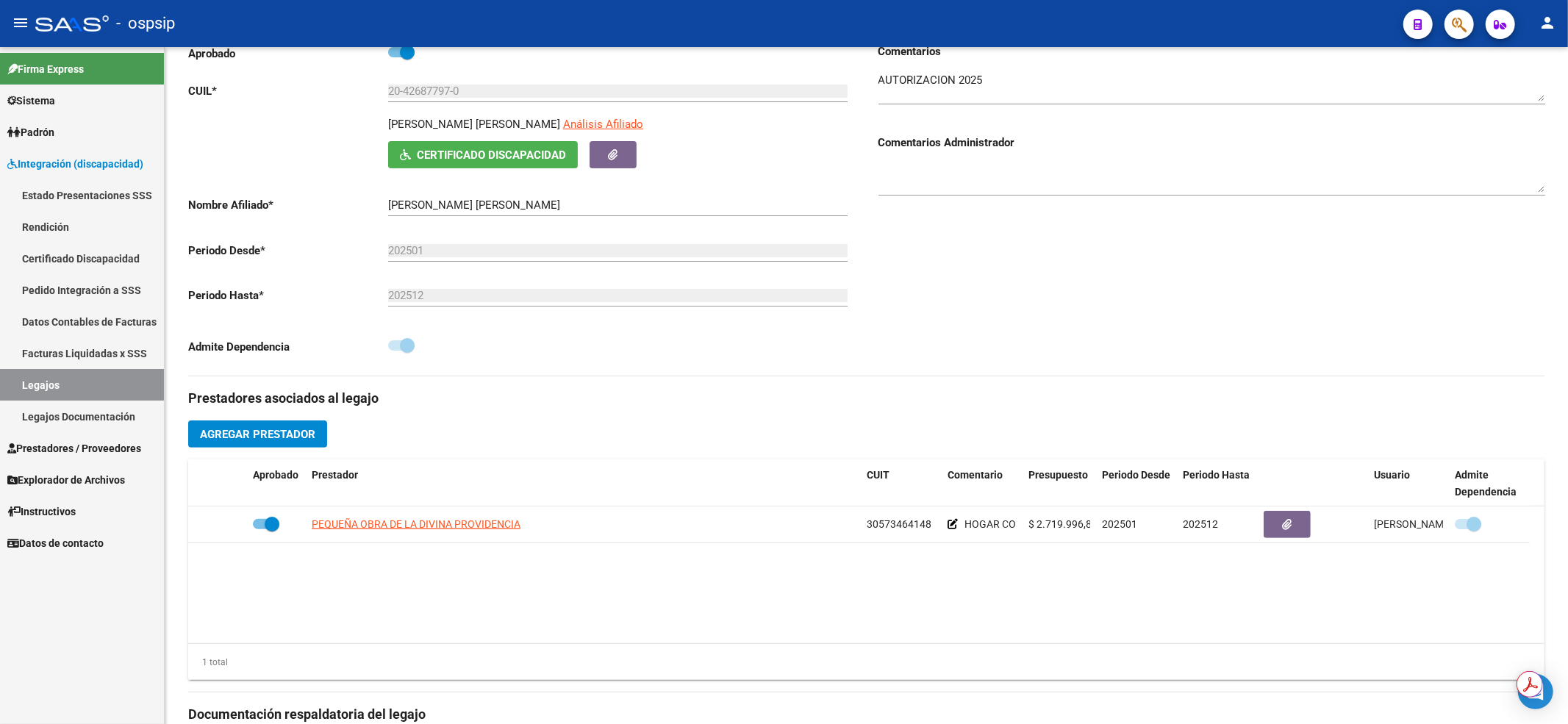
scroll to position [294, 0]
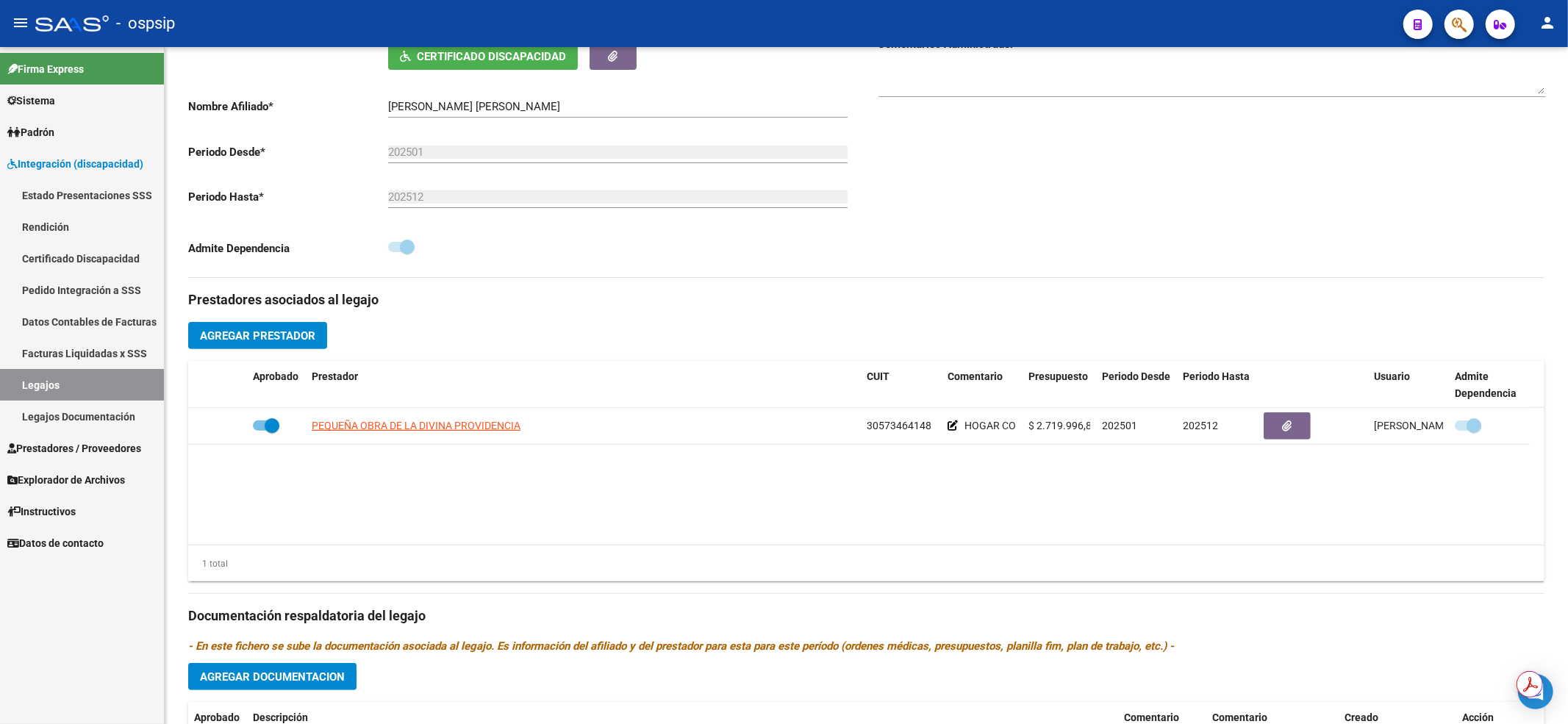
click at [100, 376] on link "Legajos" at bounding box center [82, 385] width 164 height 32
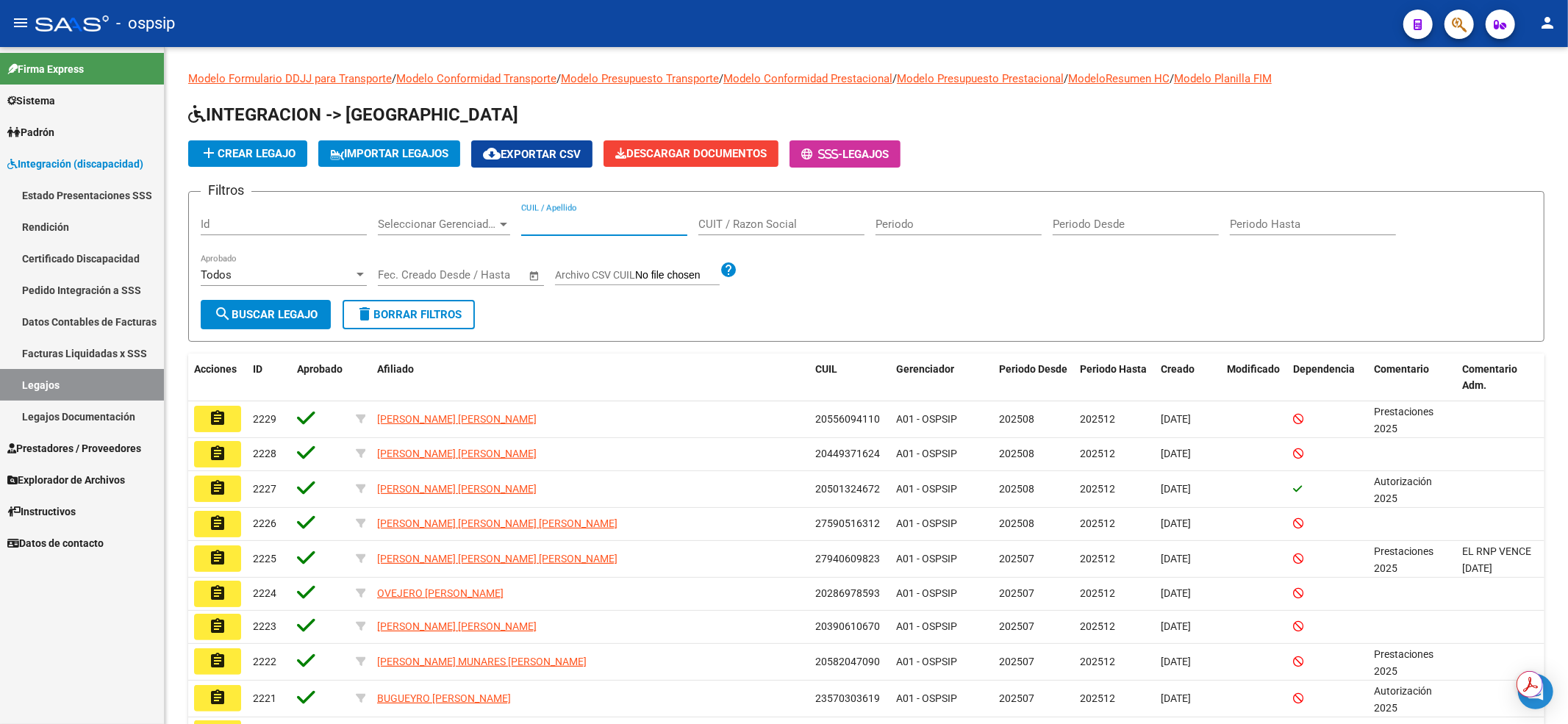
click at [592, 227] on input "CUIL / Apellido" at bounding box center [604, 224] width 166 height 14
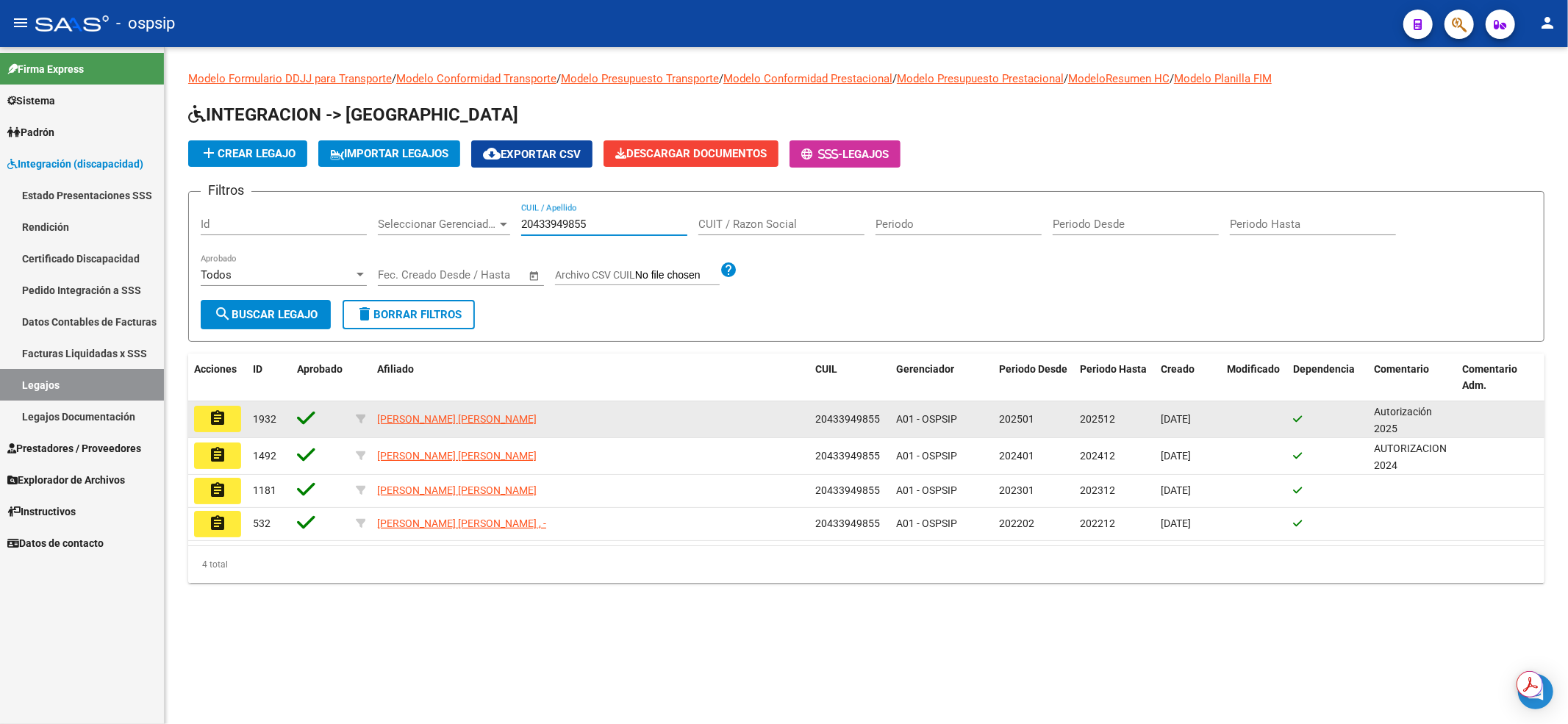
type input "20433949855"
click at [215, 406] on button "assignment" at bounding box center [218, 418] width 47 height 26
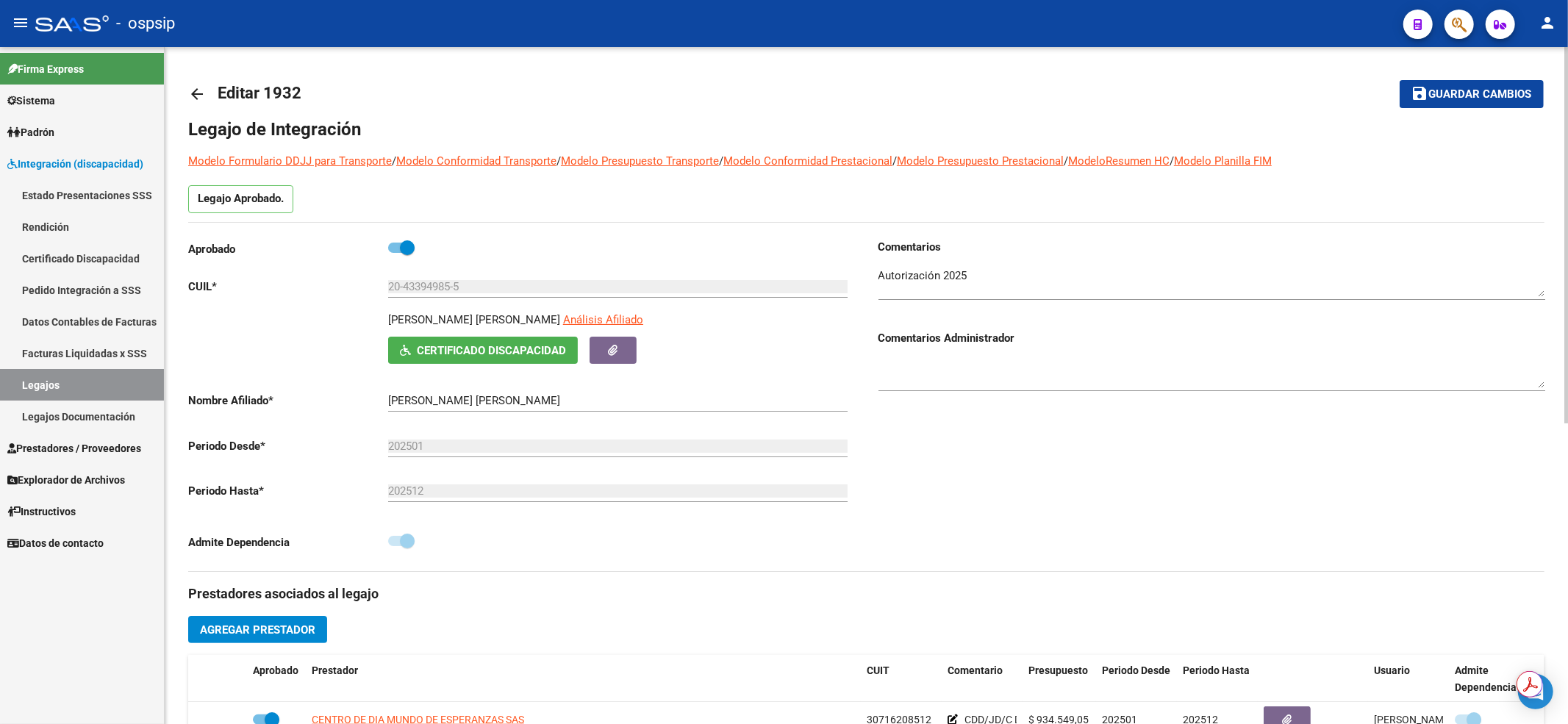
scroll to position [196, 0]
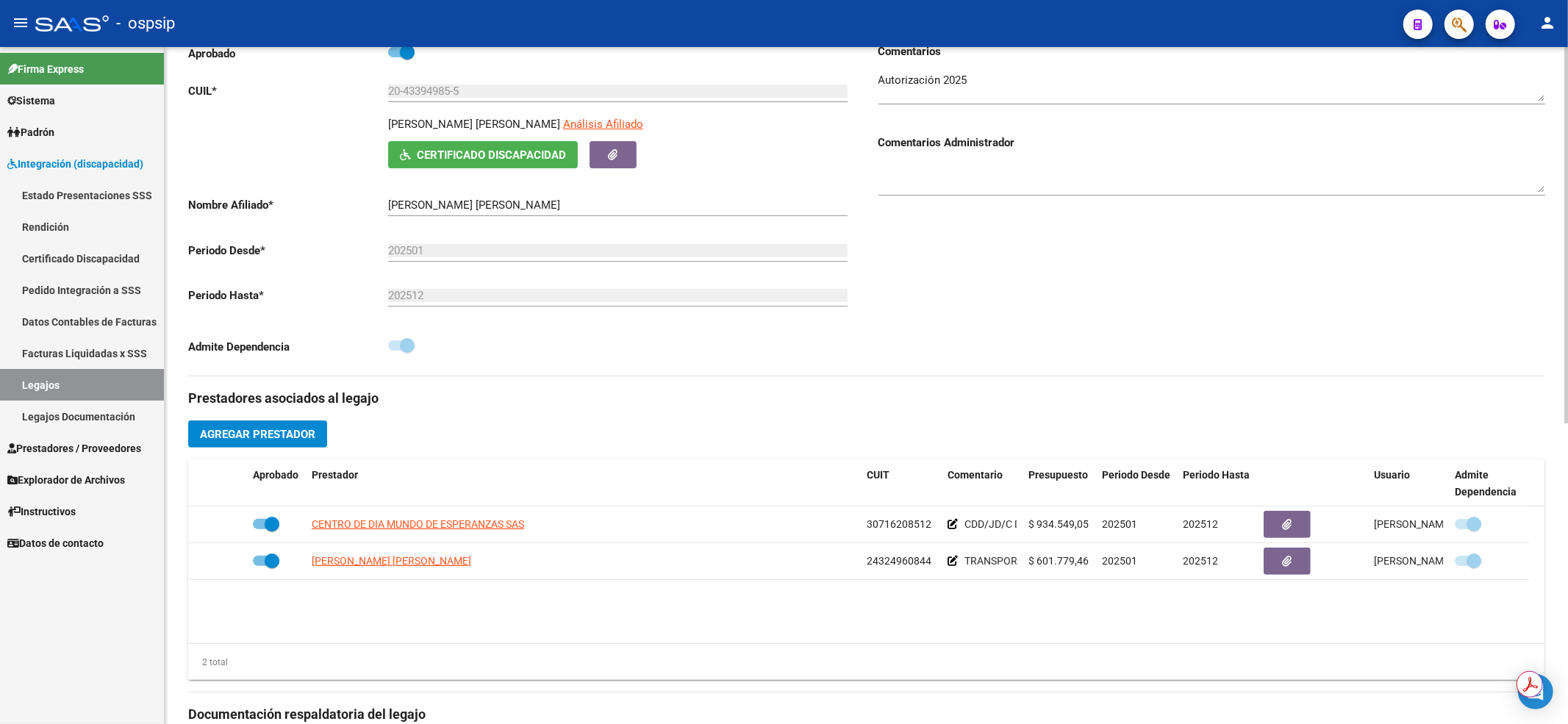
click at [79, 391] on link "Legajos" at bounding box center [82, 385] width 164 height 32
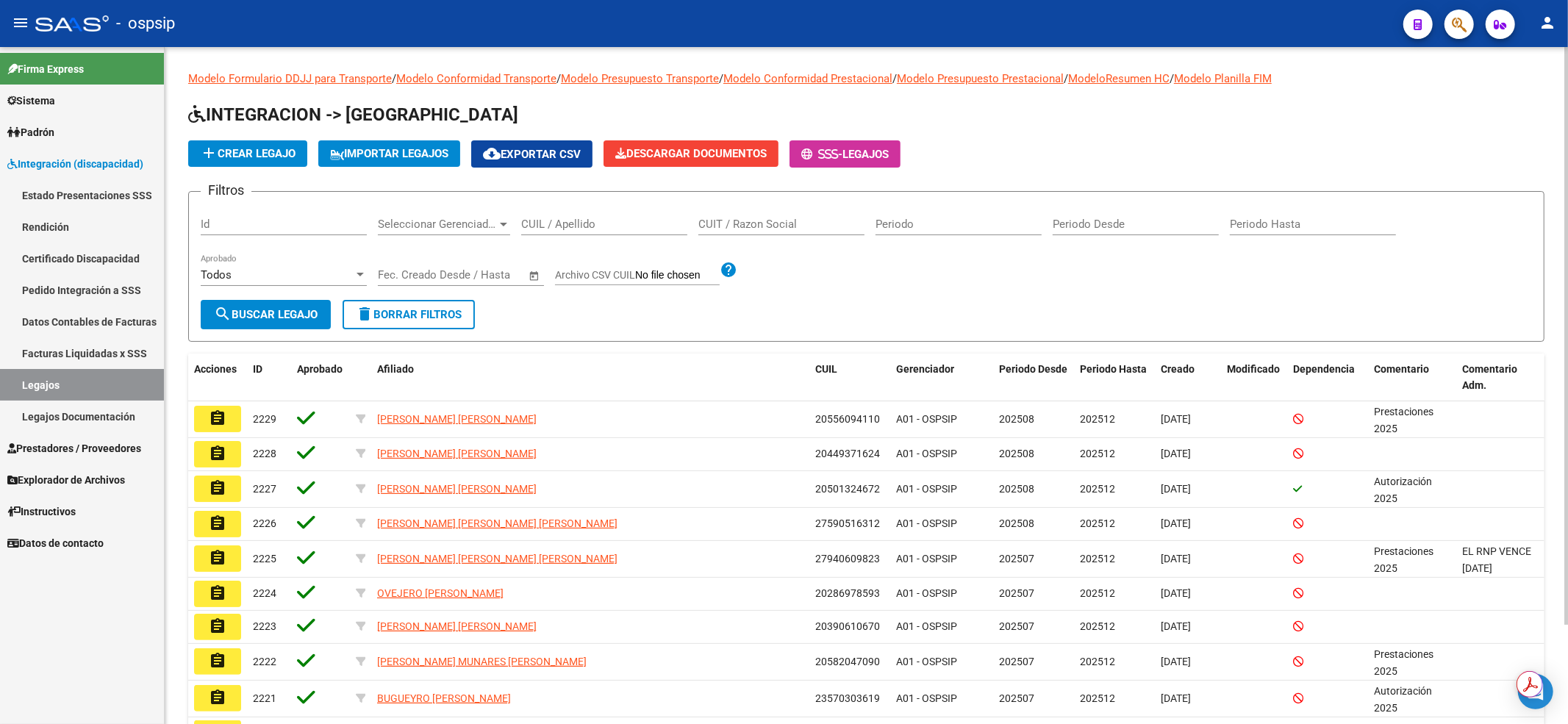
click at [556, 219] on input "CUIL / Apellido" at bounding box center [604, 224] width 166 height 14
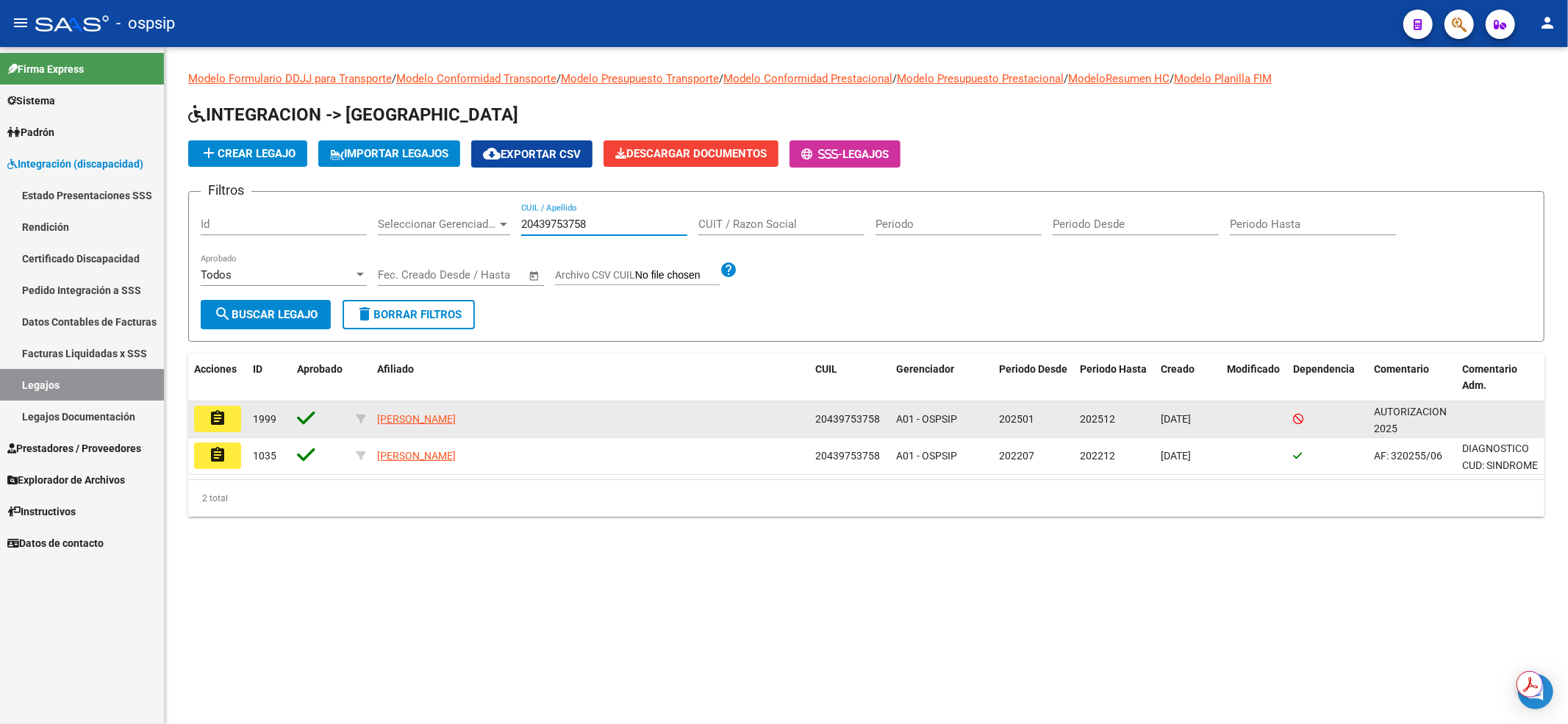
type input "20439753758"
click at [219, 430] on button "assignment" at bounding box center [218, 418] width 47 height 26
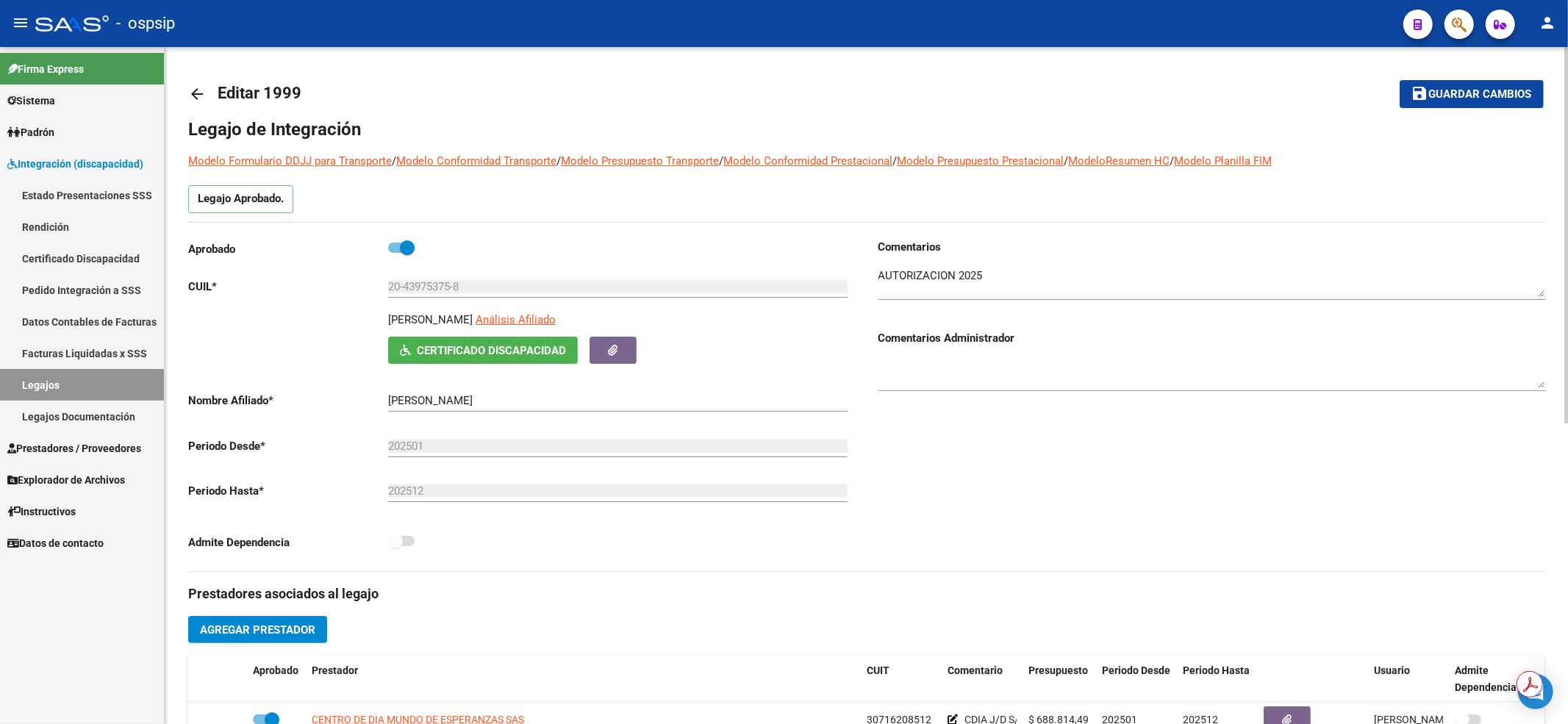
scroll to position [196, 0]
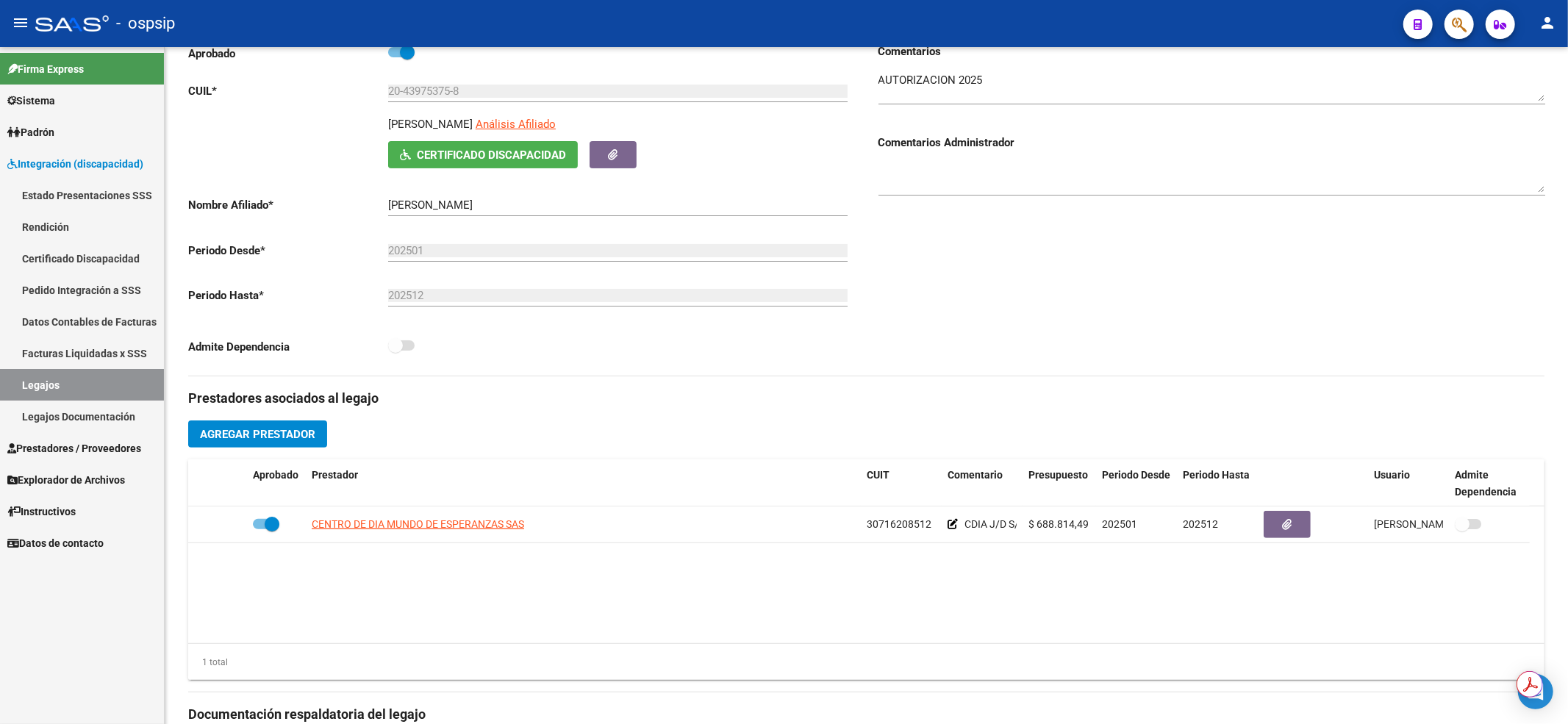
click at [98, 385] on link "Legajos" at bounding box center [82, 385] width 164 height 32
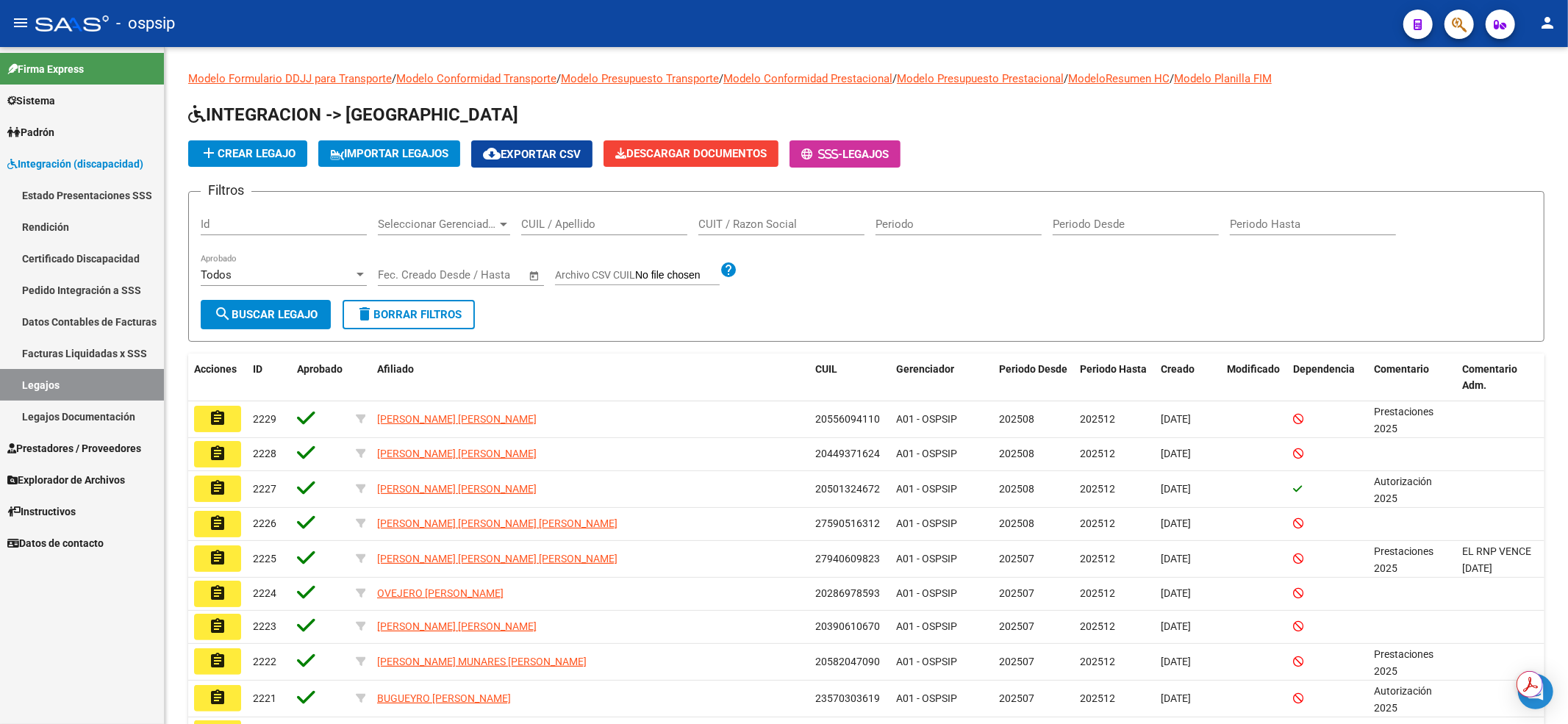
click at [597, 221] on input "CUIL / Apellido" at bounding box center [604, 224] width 166 height 14
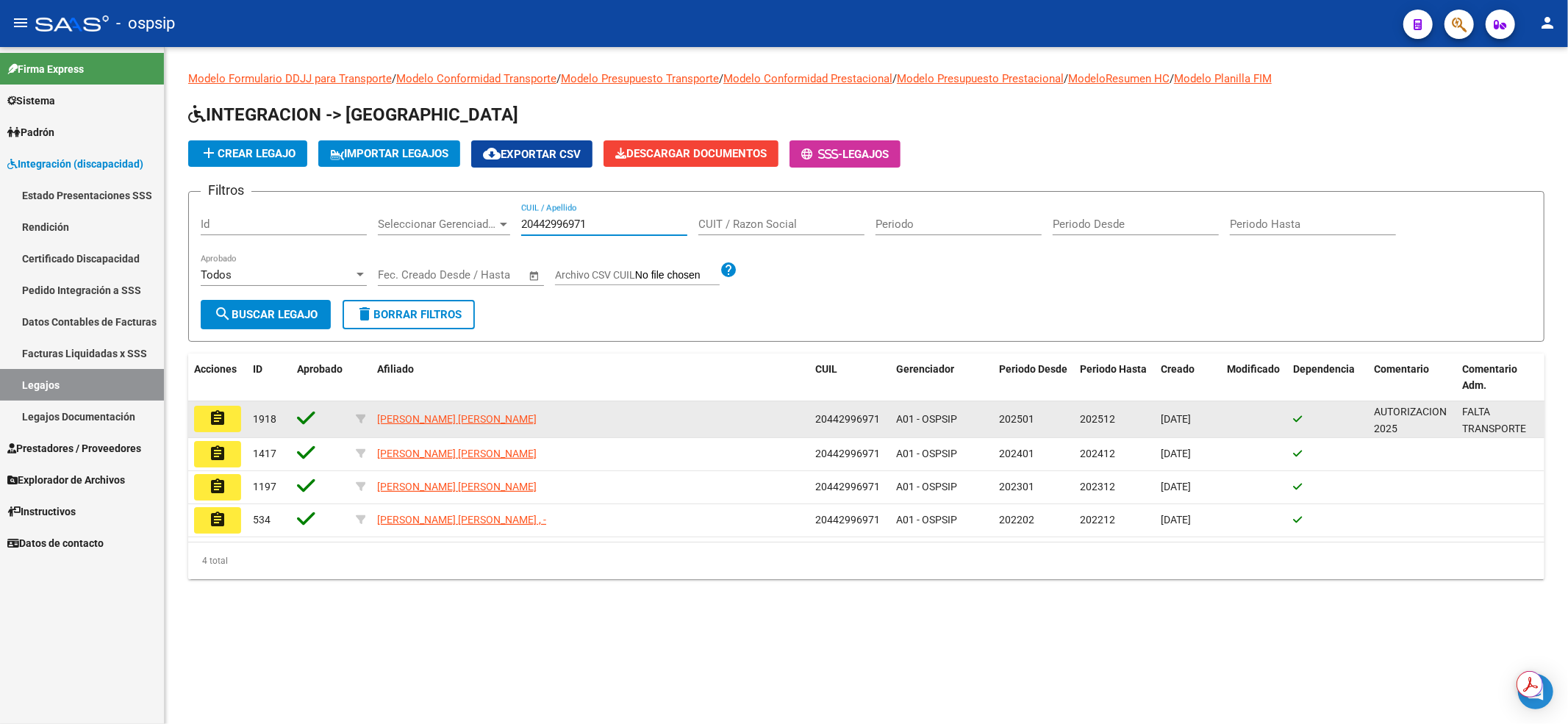
type input "20442996971"
click at [215, 416] on mat-icon "assignment" at bounding box center [217, 418] width 17 height 17
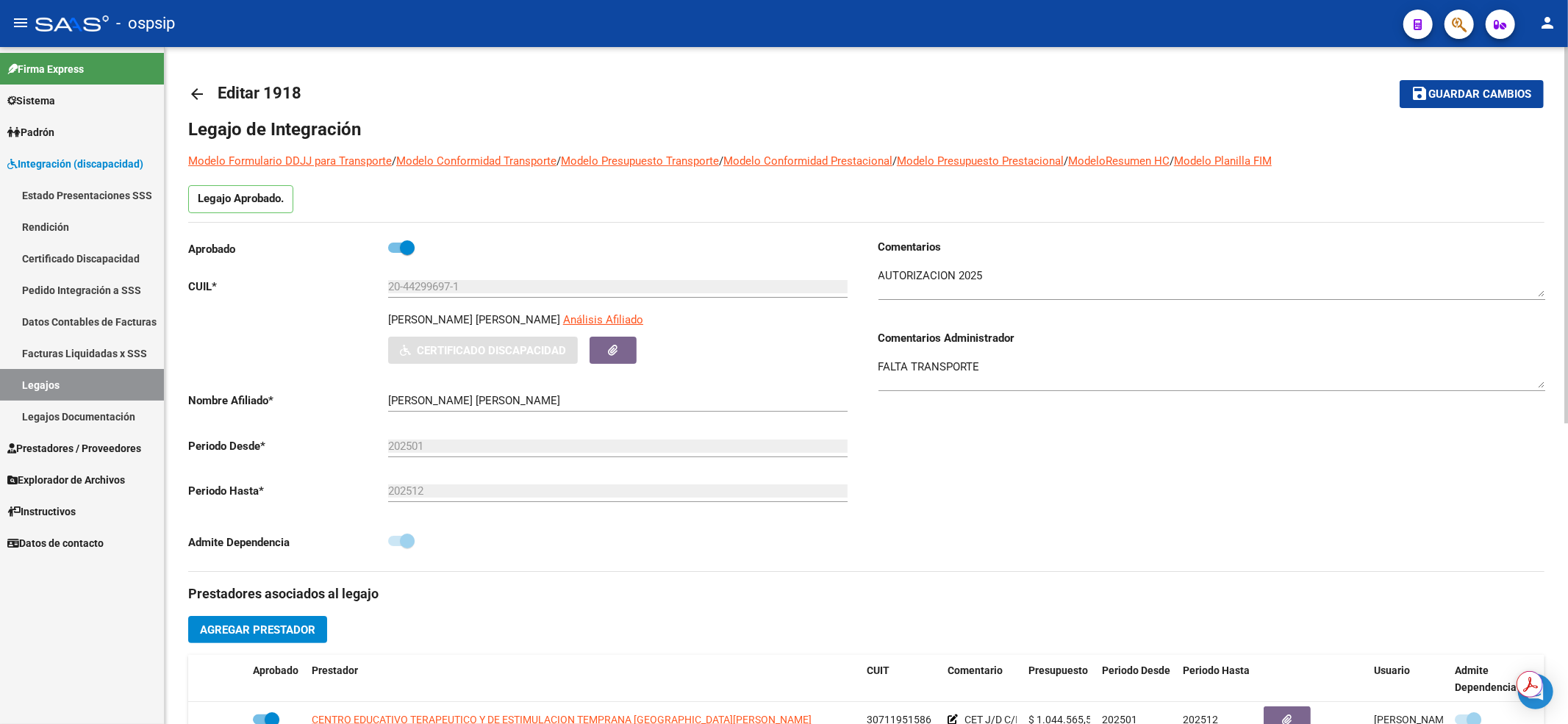
scroll to position [196, 0]
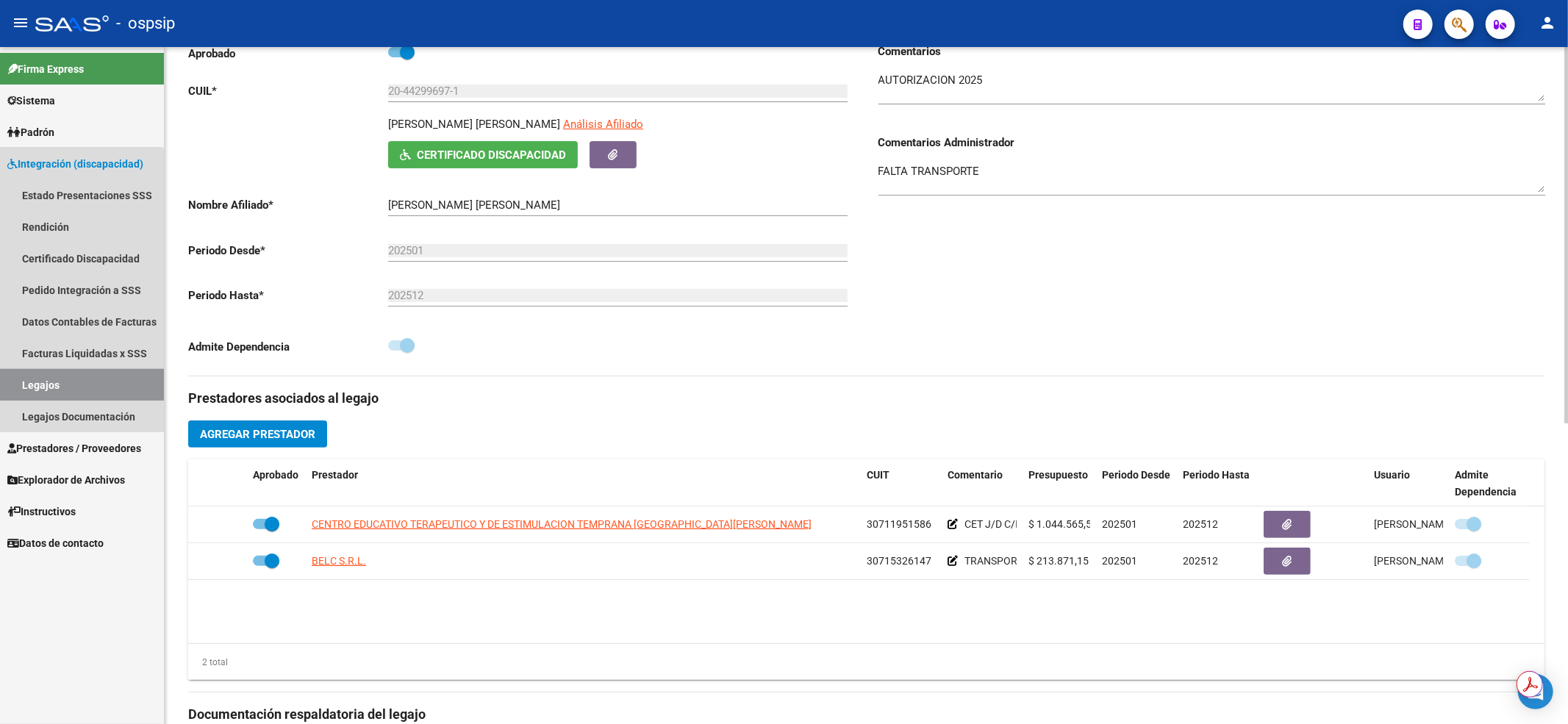
click at [78, 376] on link "Legajos" at bounding box center [82, 385] width 164 height 32
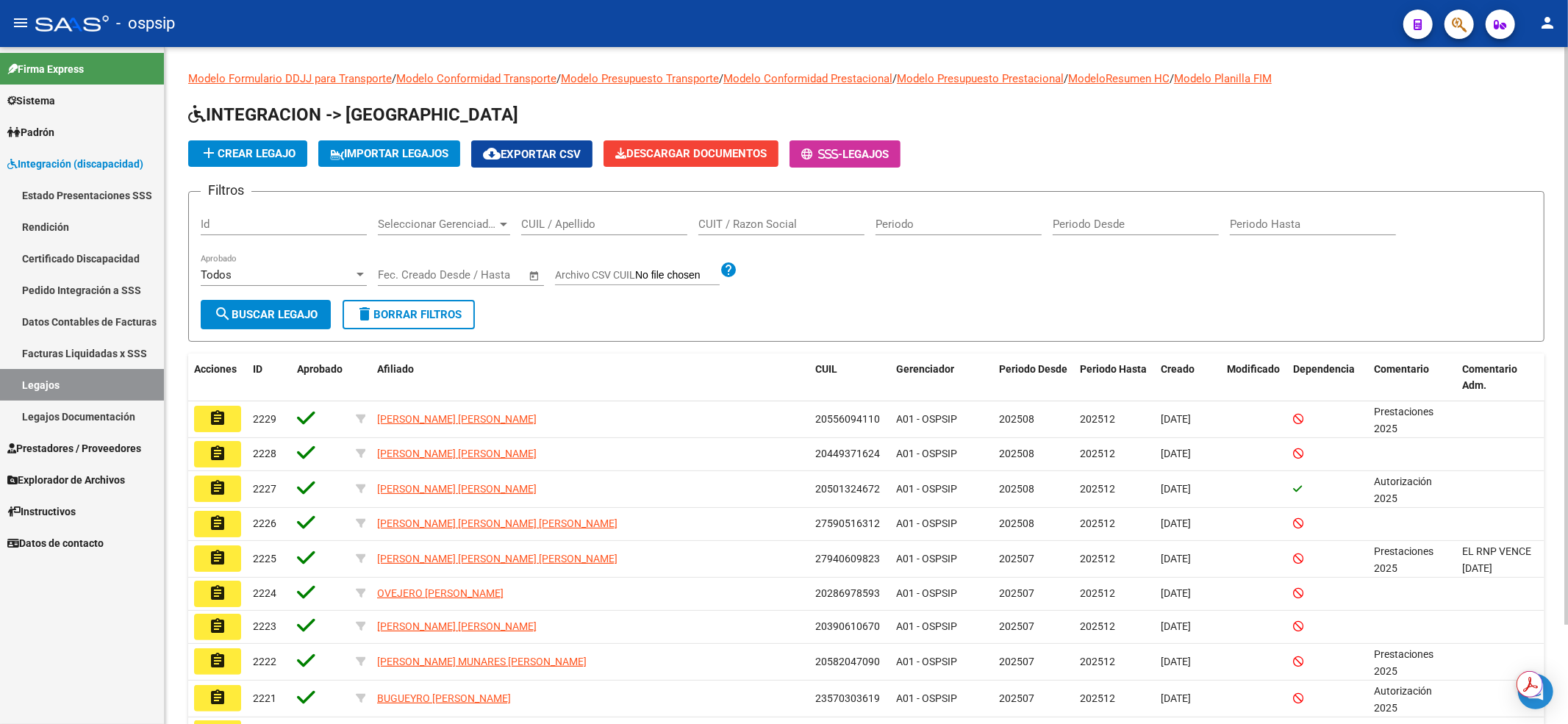
click at [528, 227] on input "CUIL / Apellido" at bounding box center [604, 224] width 166 height 14
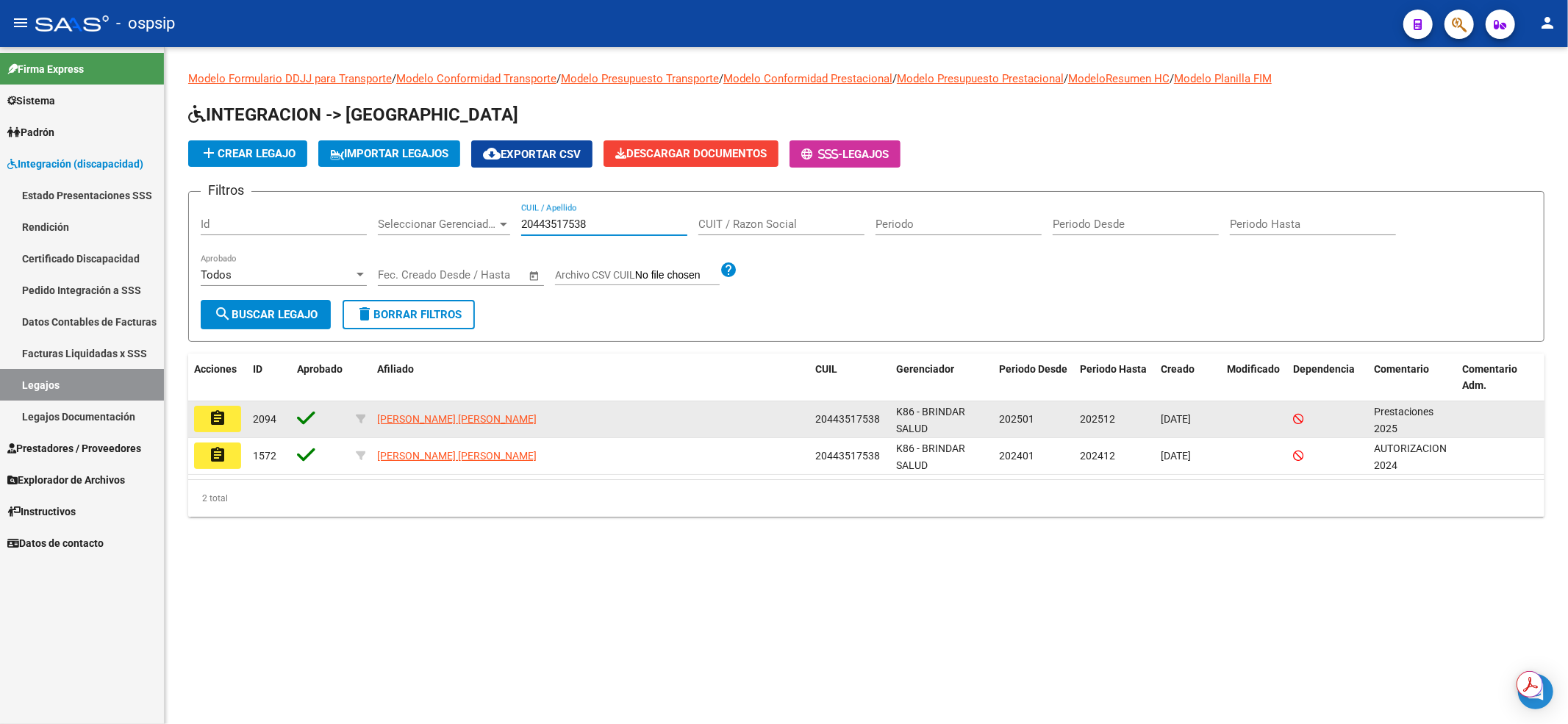
type input "20443517538"
click at [227, 418] on button "assignment" at bounding box center [218, 418] width 47 height 26
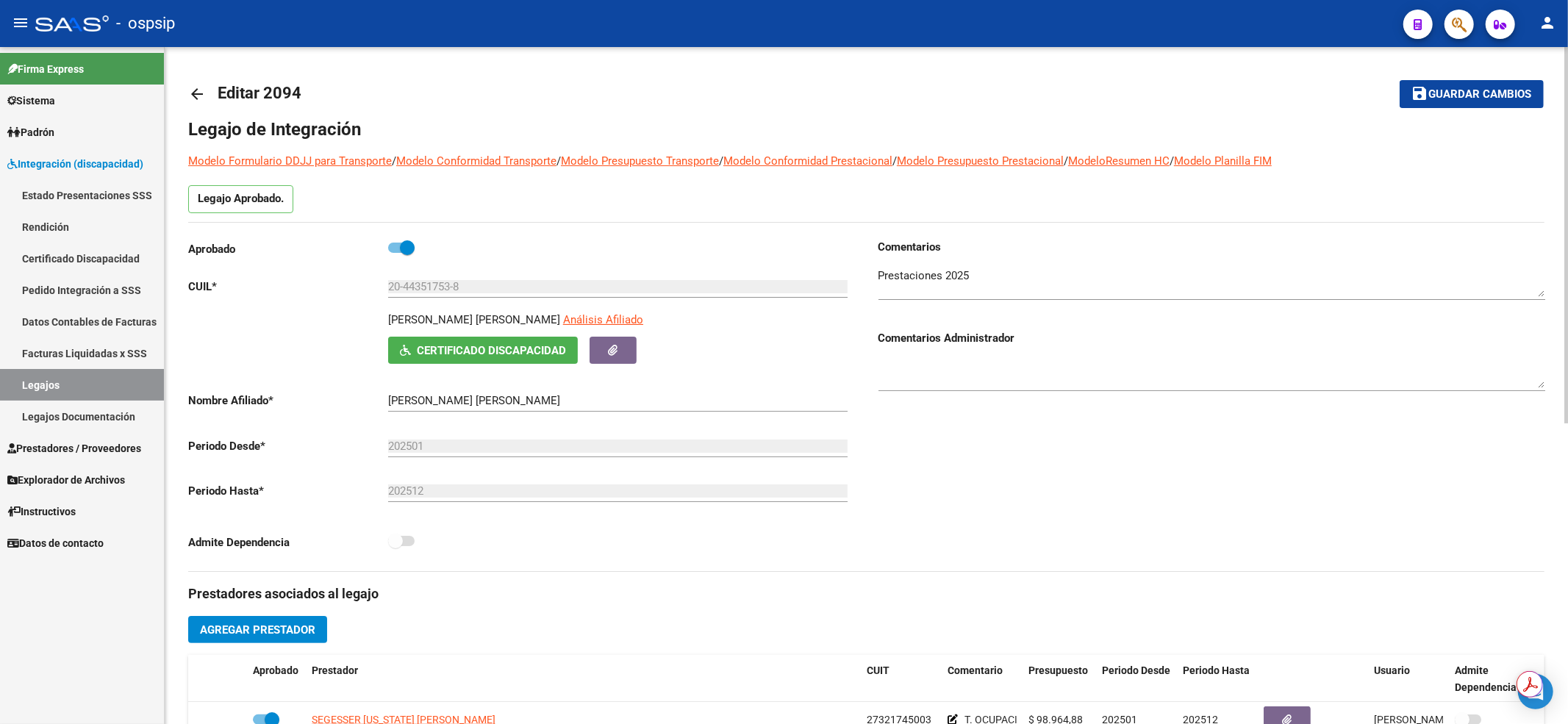
scroll to position [294, 0]
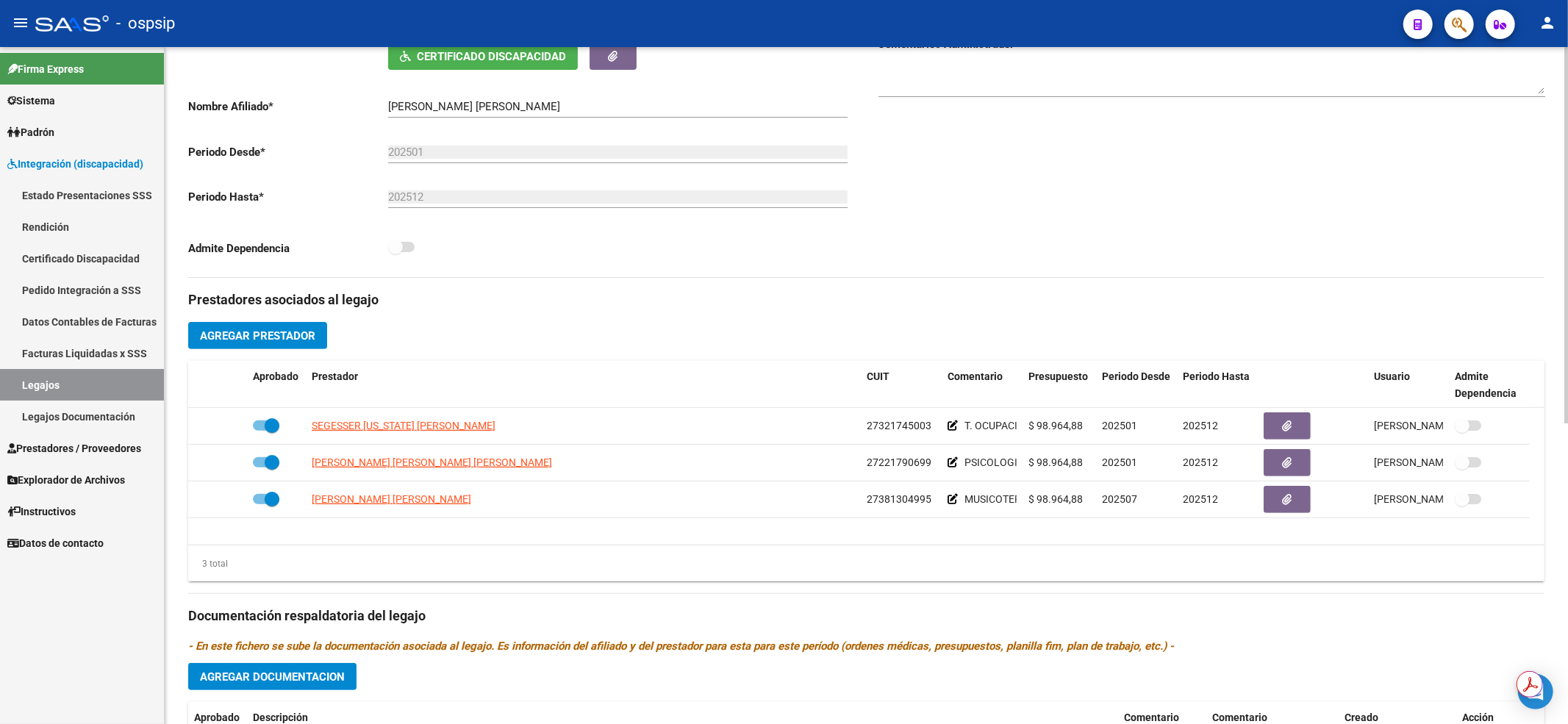
click at [69, 380] on link "Legajos" at bounding box center [82, 385] width 164 height 32
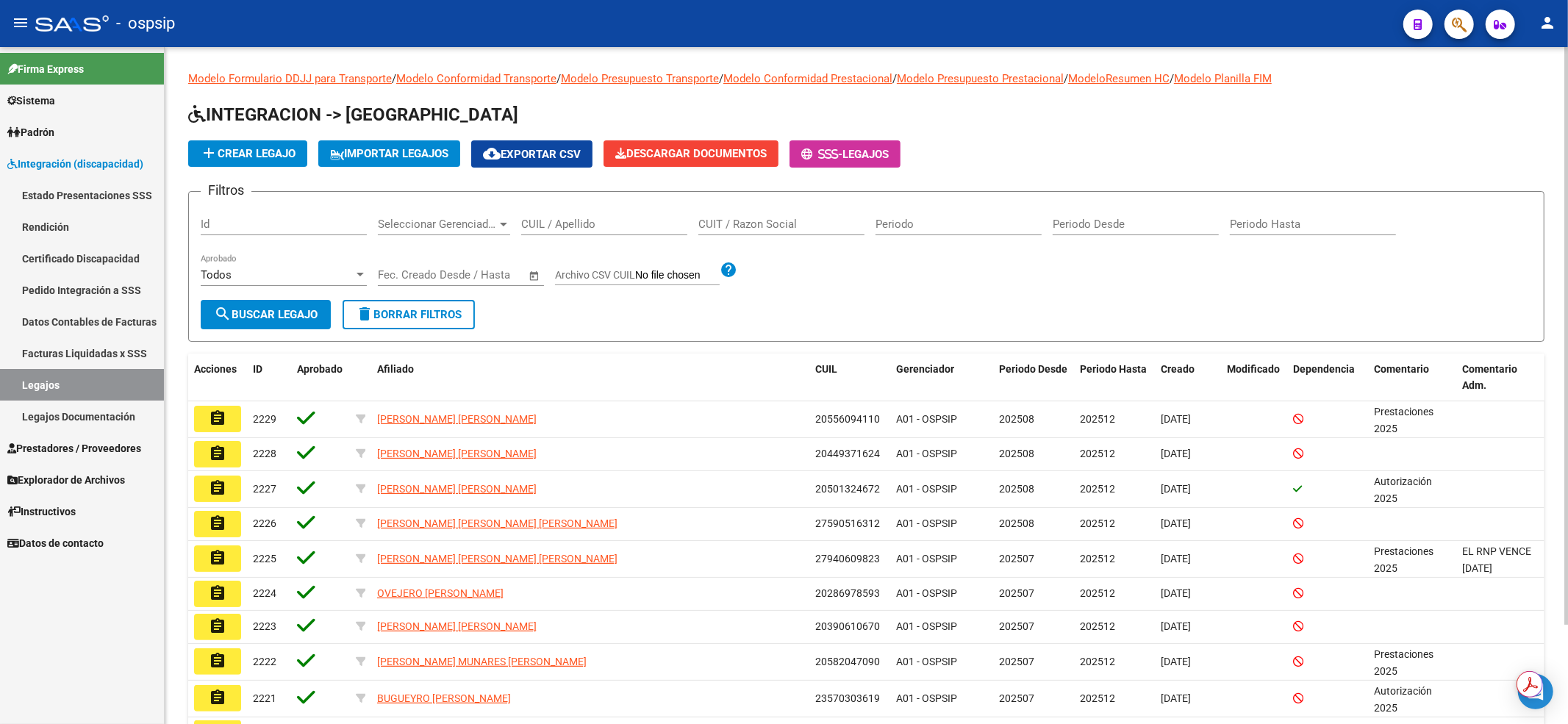
click at [608, 211] on div "CUIL / Apellido" at bounding box center [604, 219] width 166 height 32
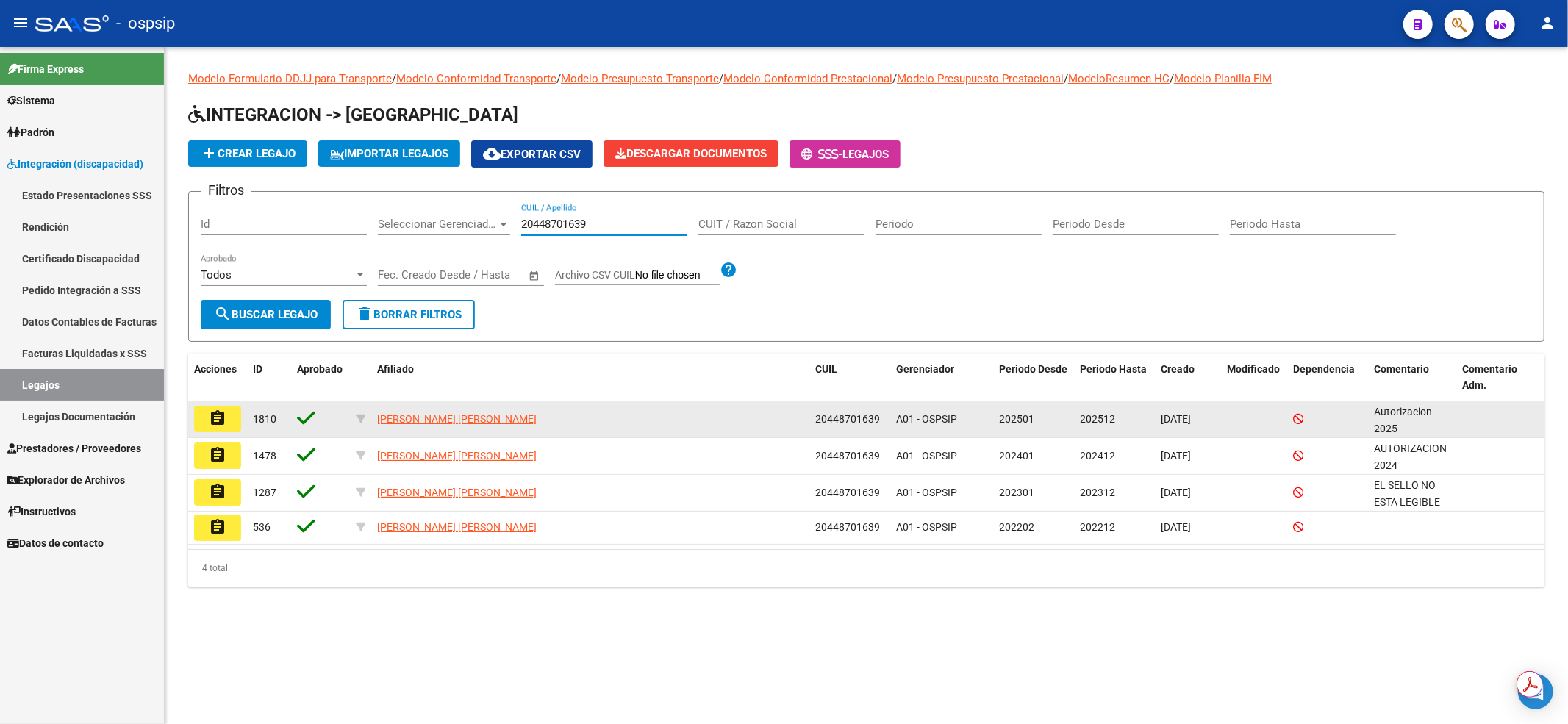
type input "20448701639"
click at [221, 419] on mat-icon "assignment" at bounding box center [217, 418] width 17 height 17
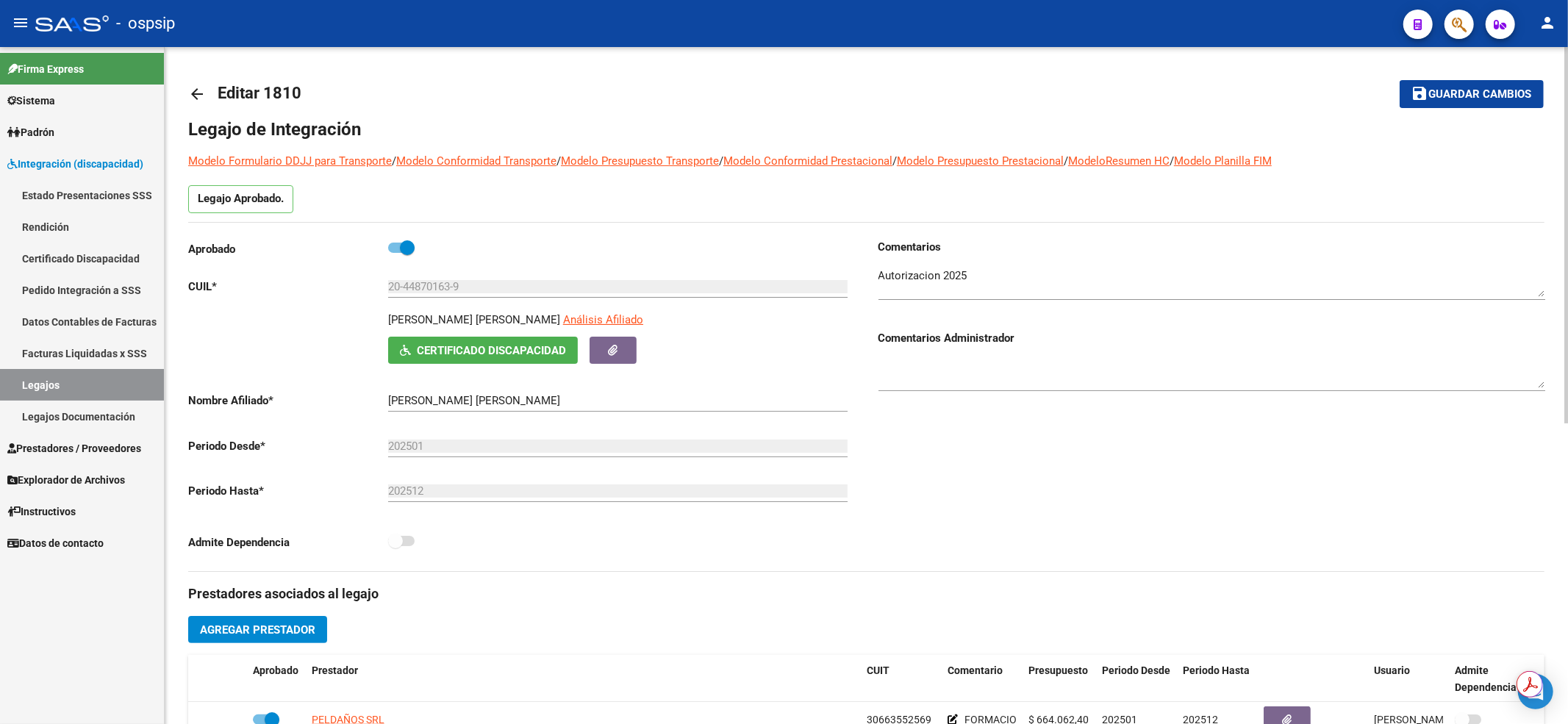
scroll to position [196, 0]
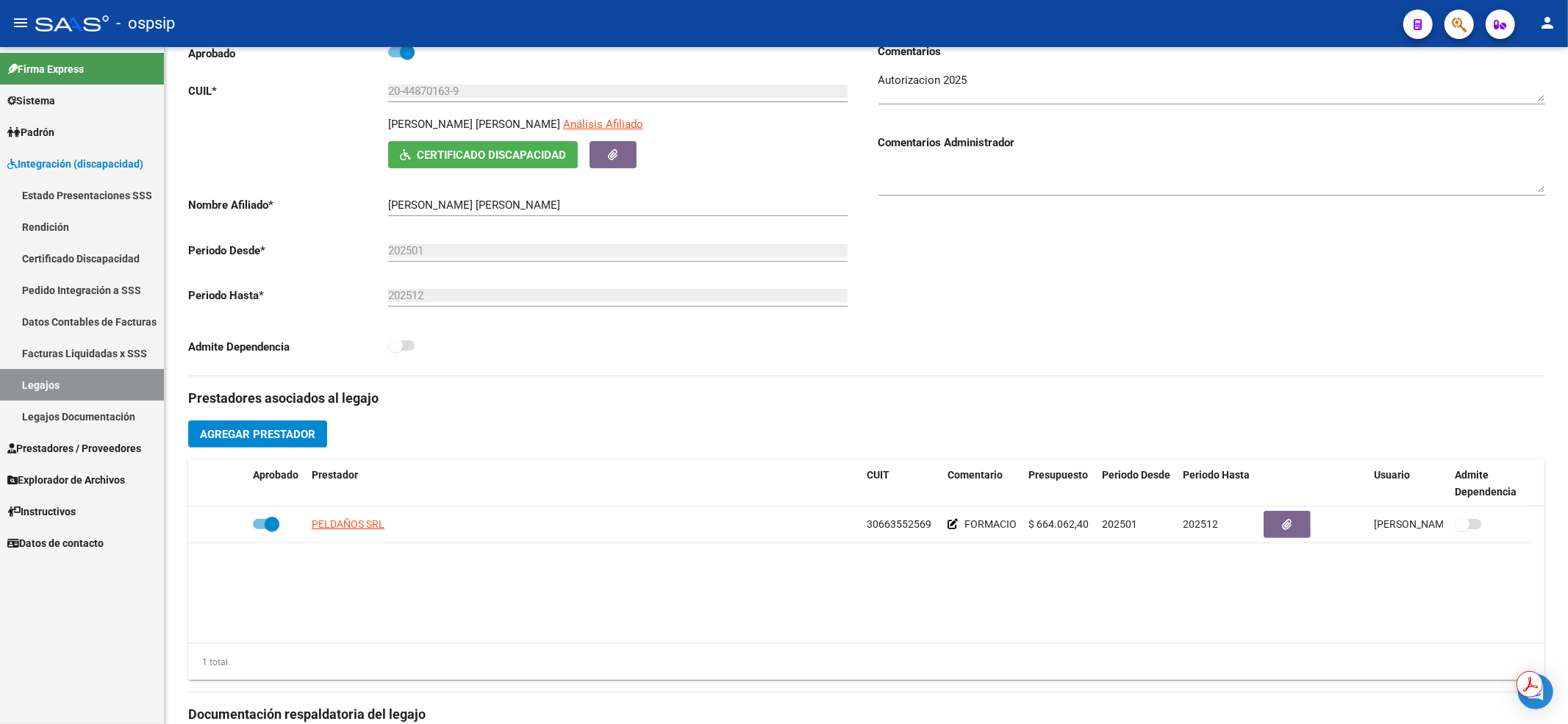
click at [56, 376] on link "Legajos" at bounding box center [82, 385] width 164 height 32
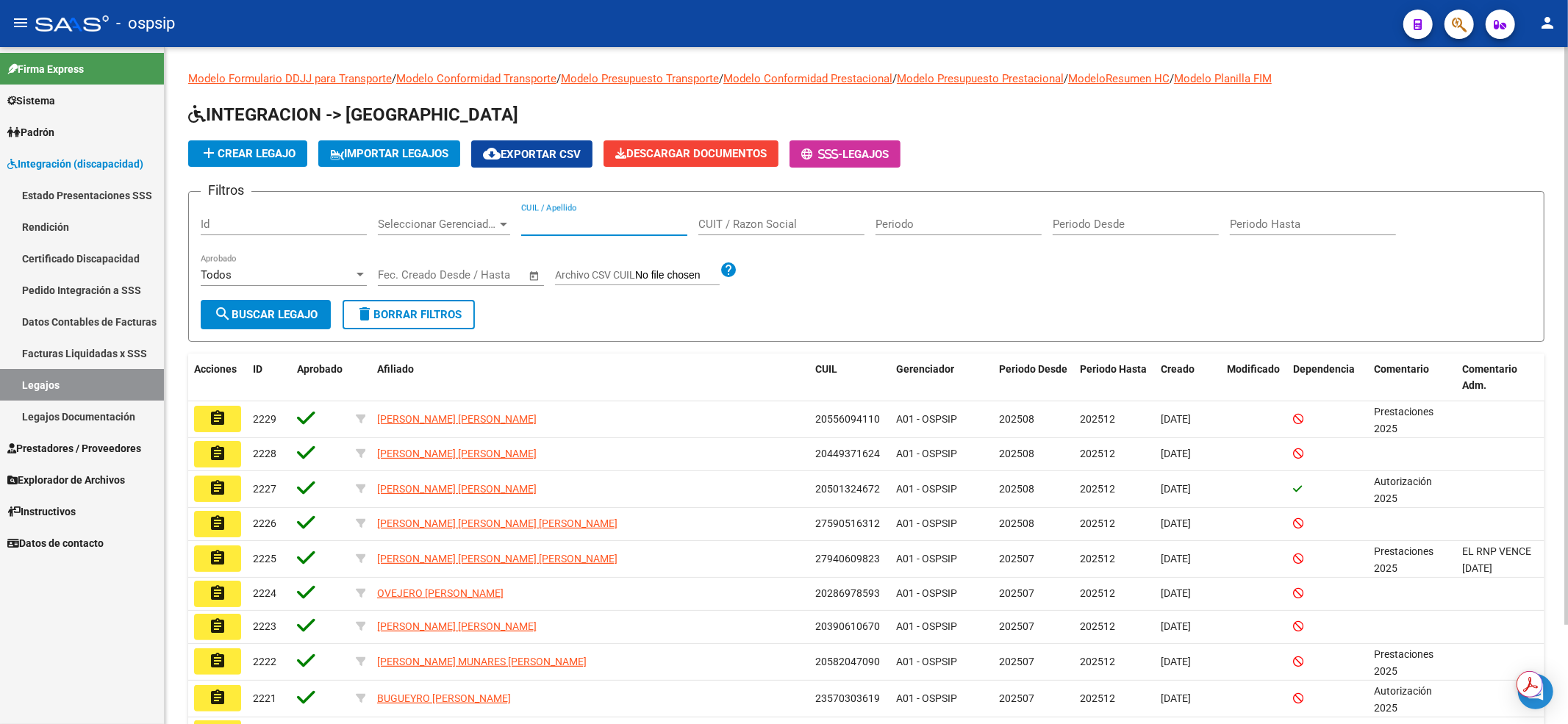
click at [569, 225] on input "CUIL / Apellido" at bounding box center [604, 224] width 166 height 14
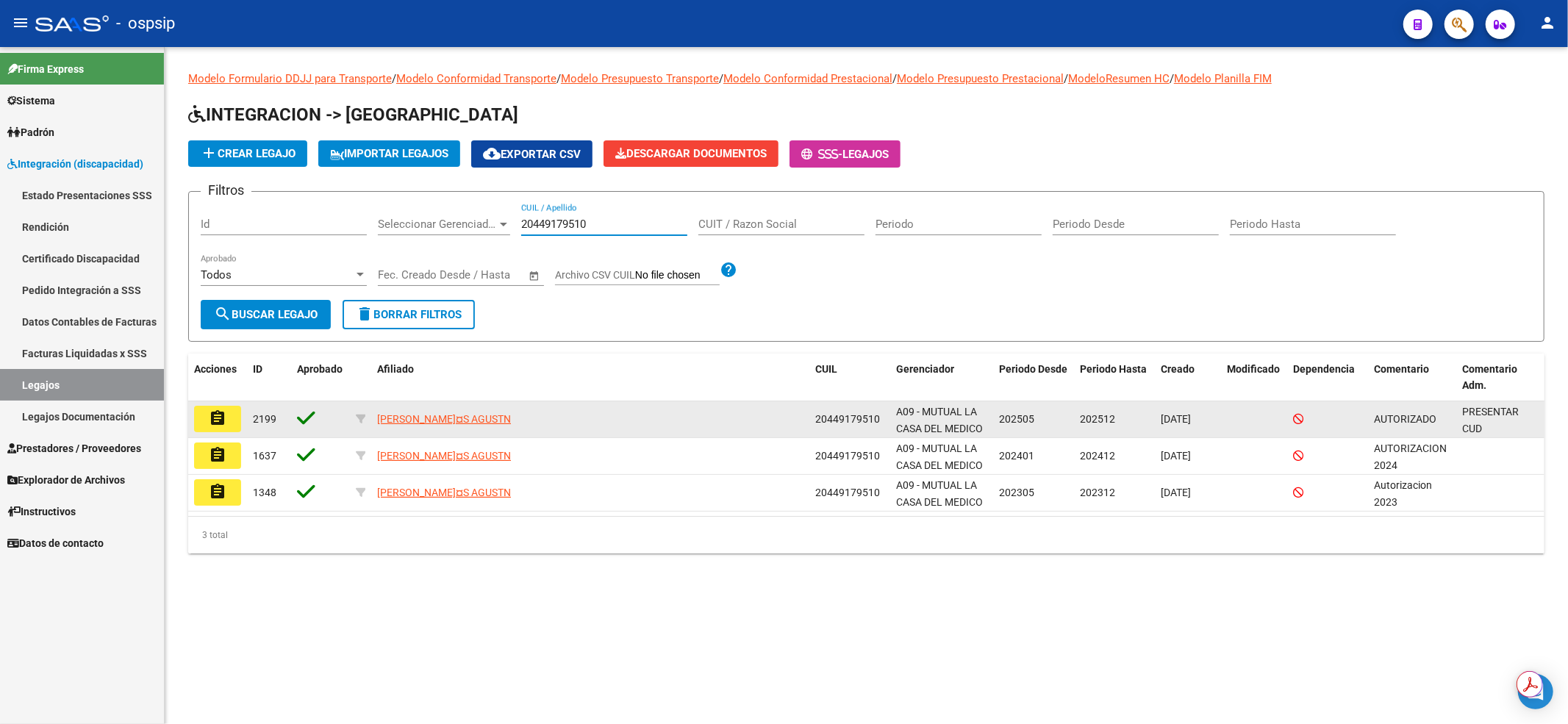
type input "20449179510"
click at [213, 421] on mat-icon "assignment" at bounding box center [217, 418] width 17 height 17
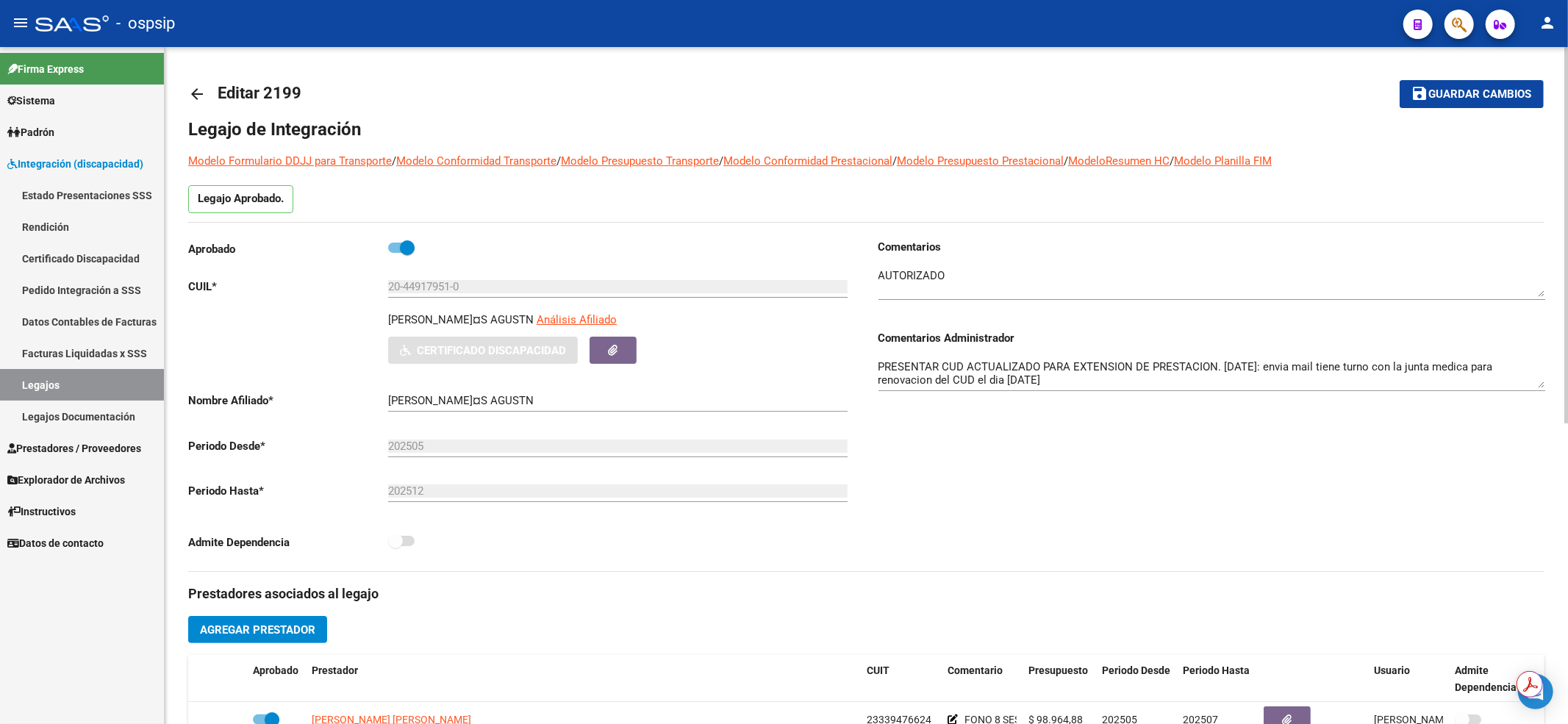
scroll to position [294, 0]
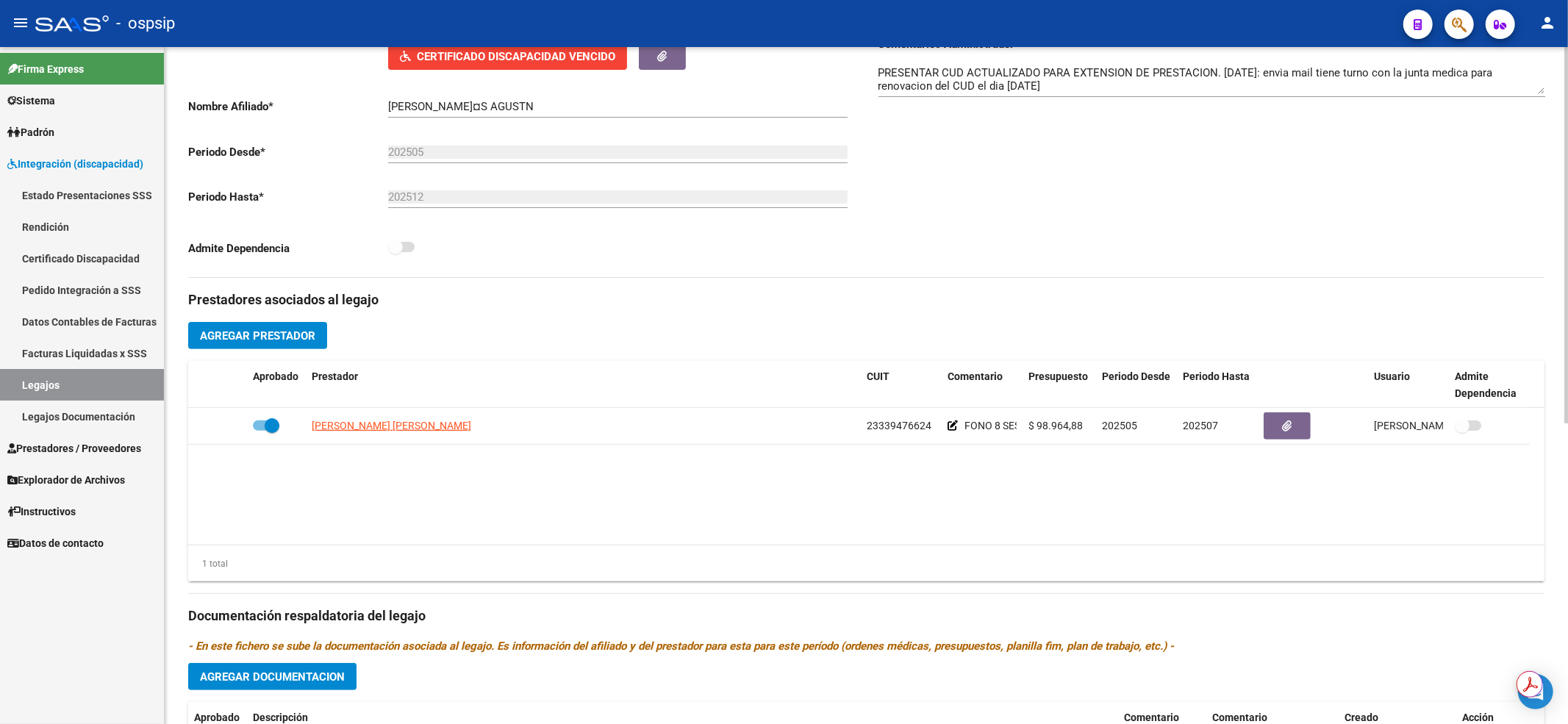
click at [126, 400] on link "Legajos Documentación" at bounding box center [82, 416] width 164 height 32
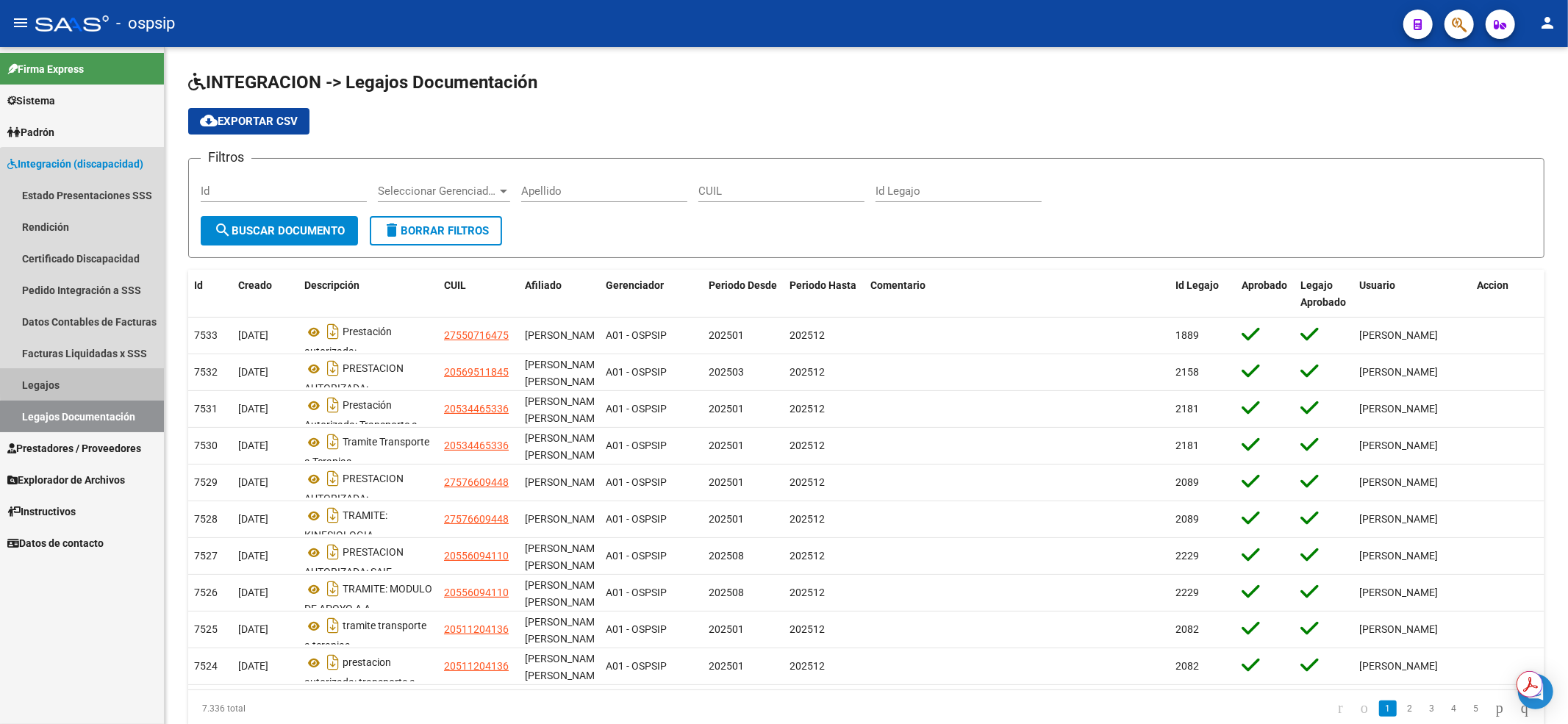
click at [133, 380] on link "Legajos" at bounding box center [82, 385] width 164 height 32
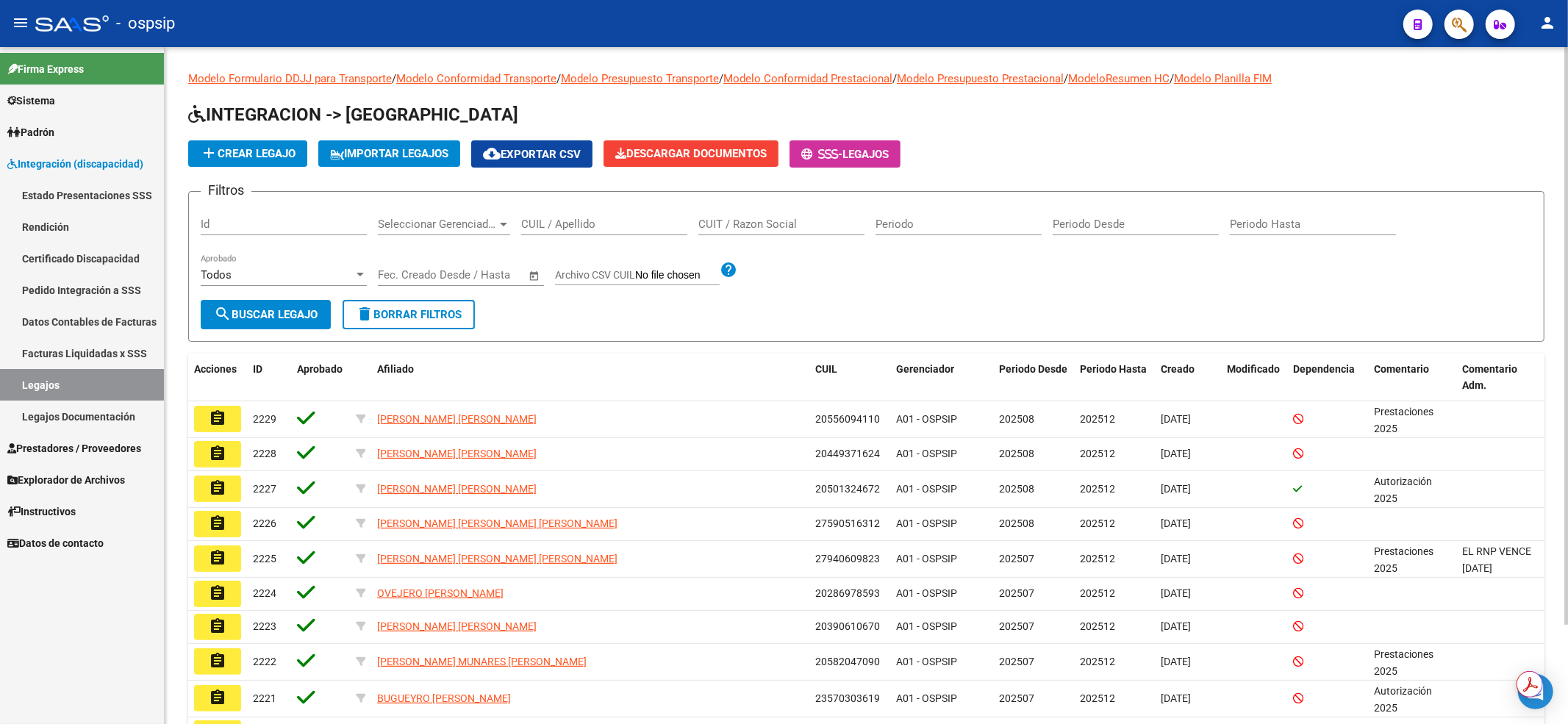
click at [535, 225] on input "CUIL / Apellido" at bounding box center [604, 224] width 166 height 14
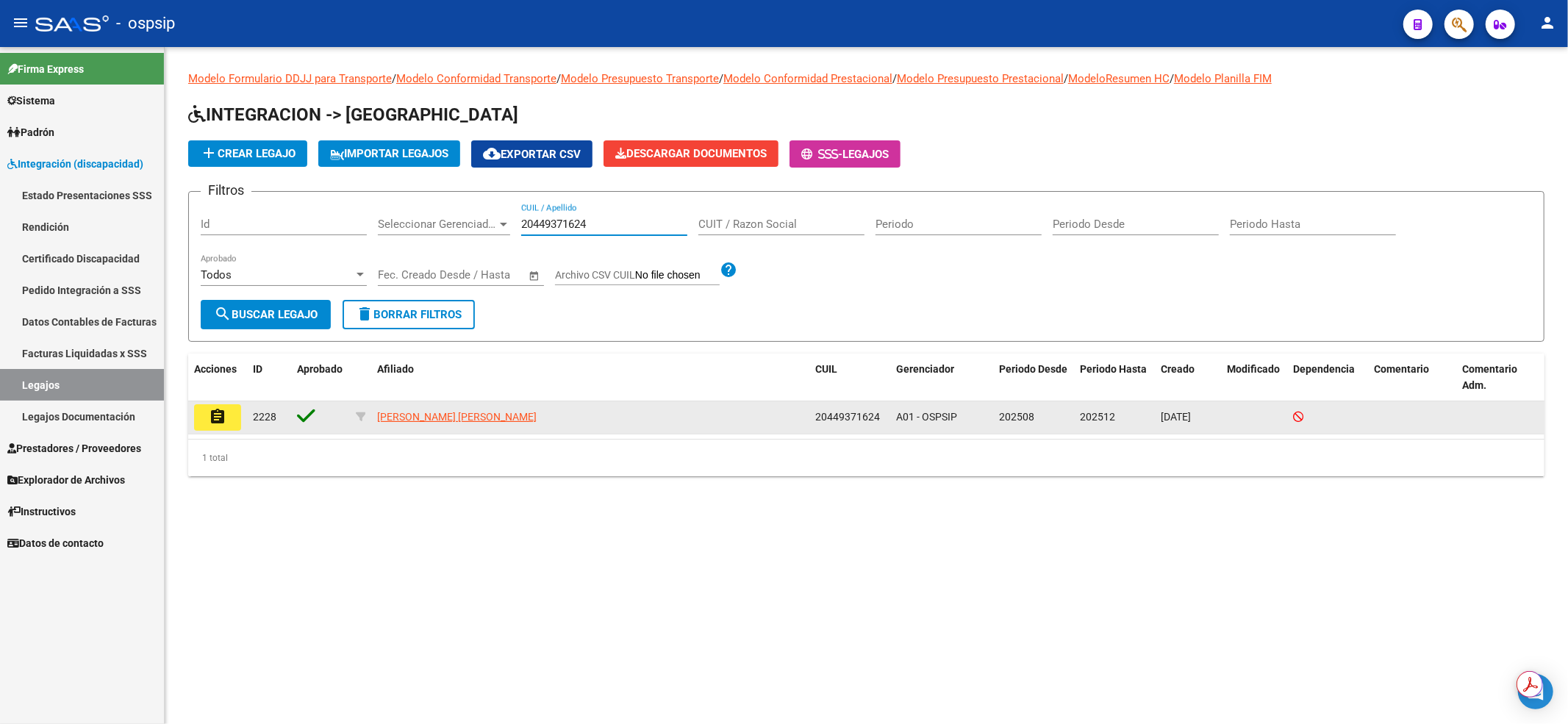
type input "20449371624"
click at [201, 424] on button "assignment" at bounding box center [218, 417] width 47 height 26
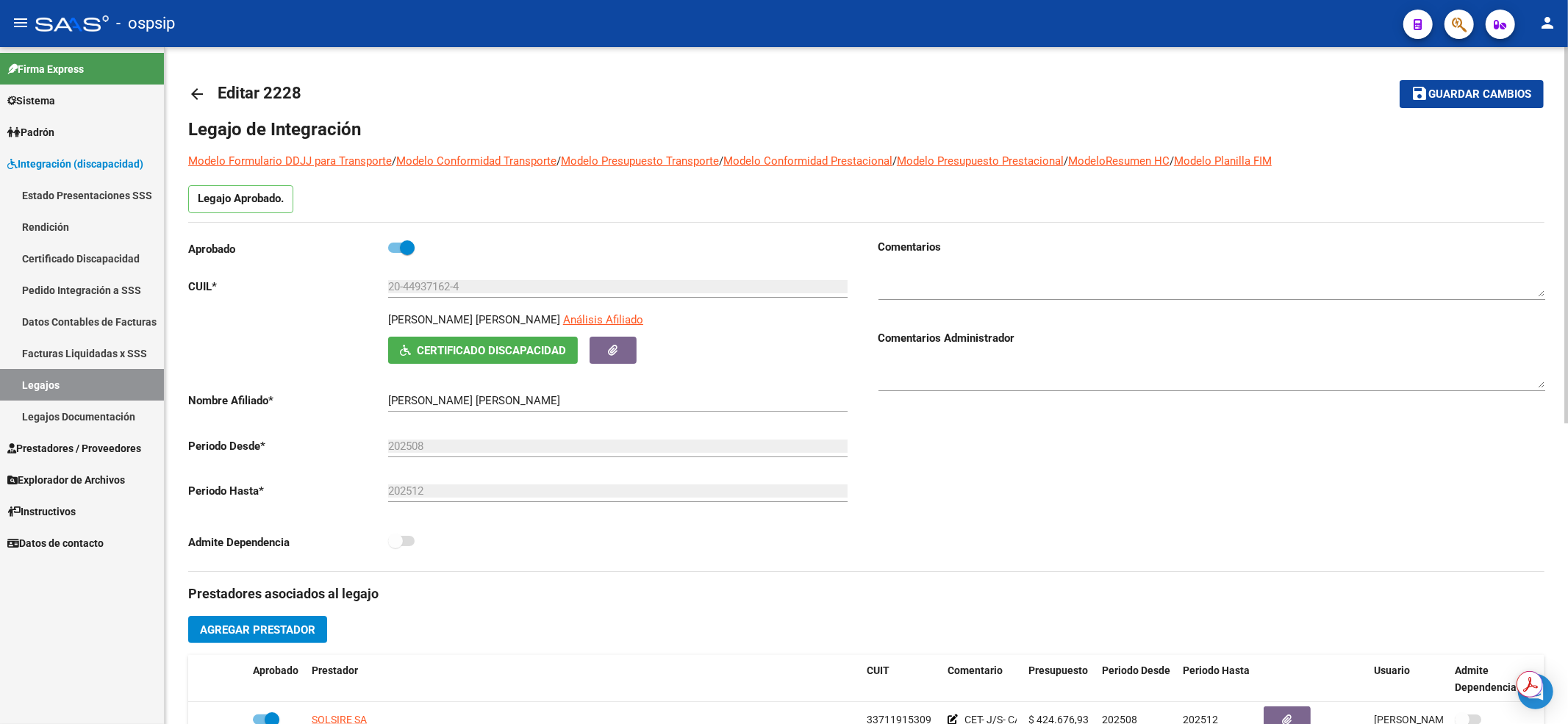
scroll to position [196, 0]
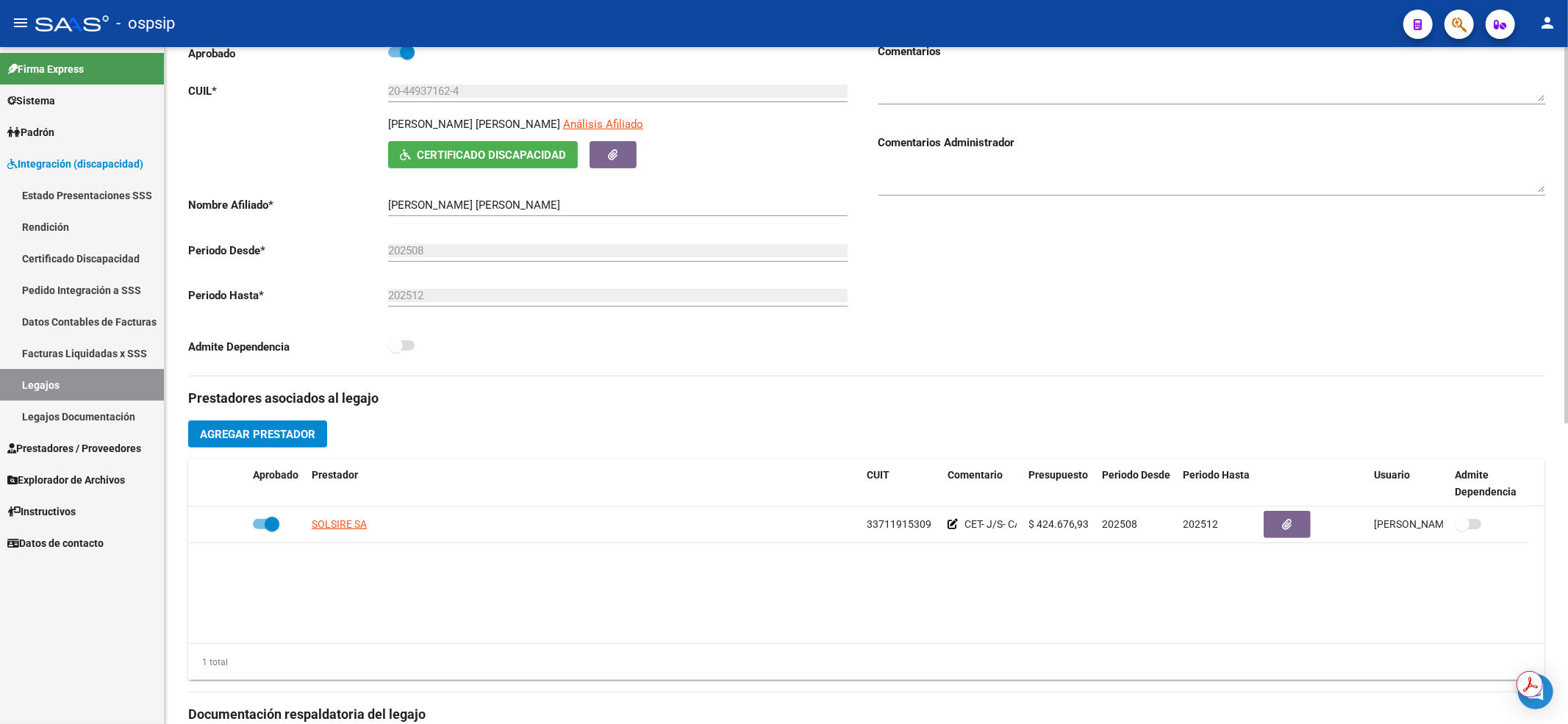
click at [119, 371] on link "Legajos" at bounding box center [82, 385] width 164 height 32
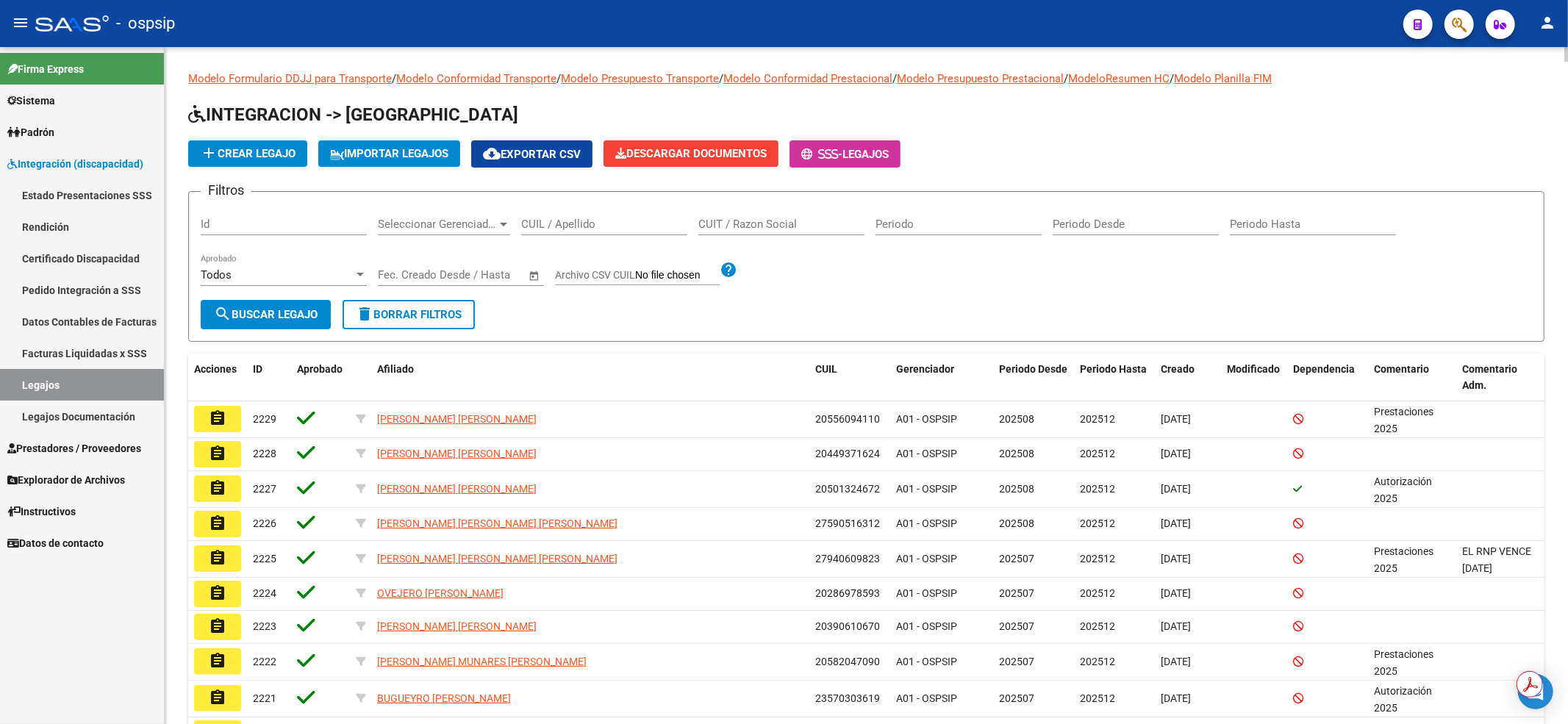
click at [626, 222] on input "CUIL / Apellido" at bounding box center [604, 224] width 166 height 14
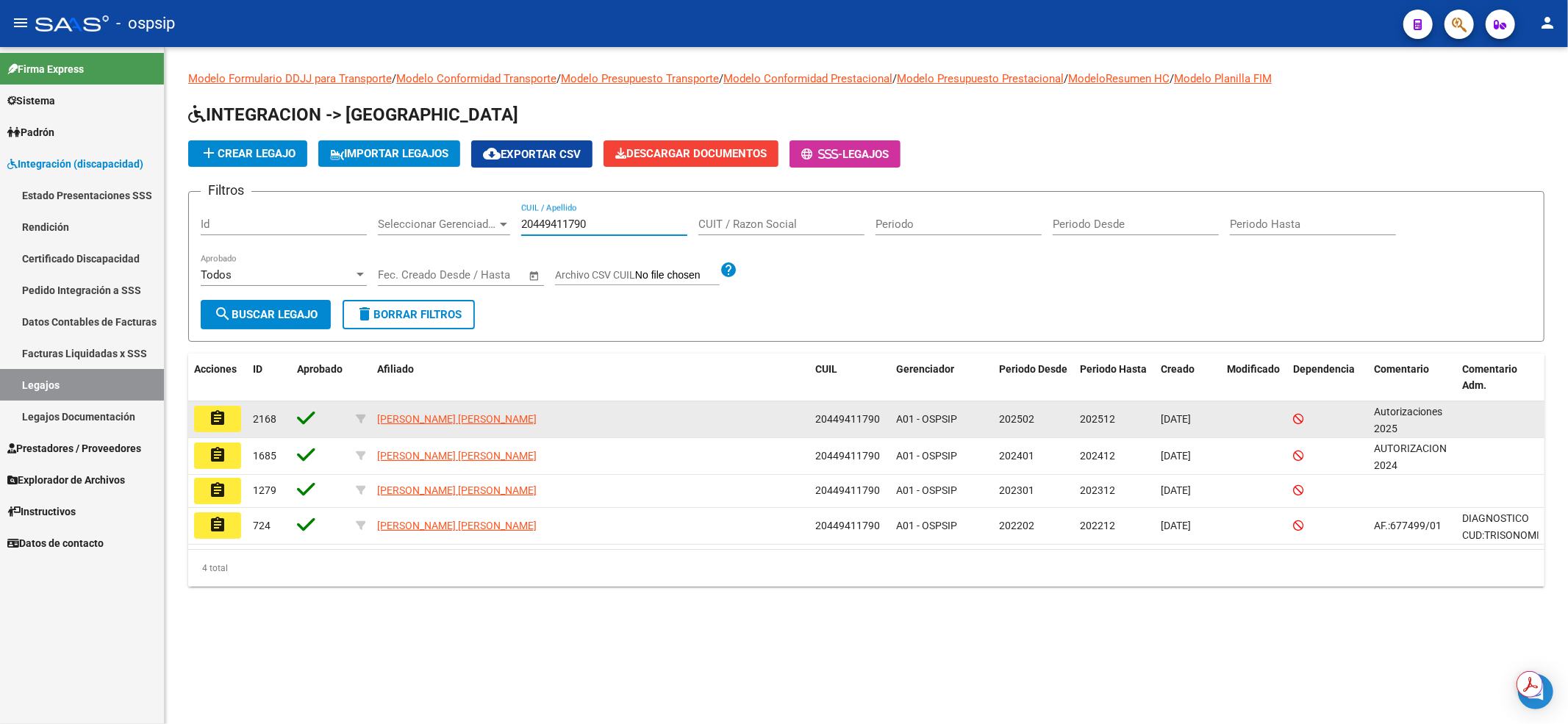
type input "20449411790"
click at [196, 426] on button "assignment" at bounding box center [218, 418] width 47 height 26
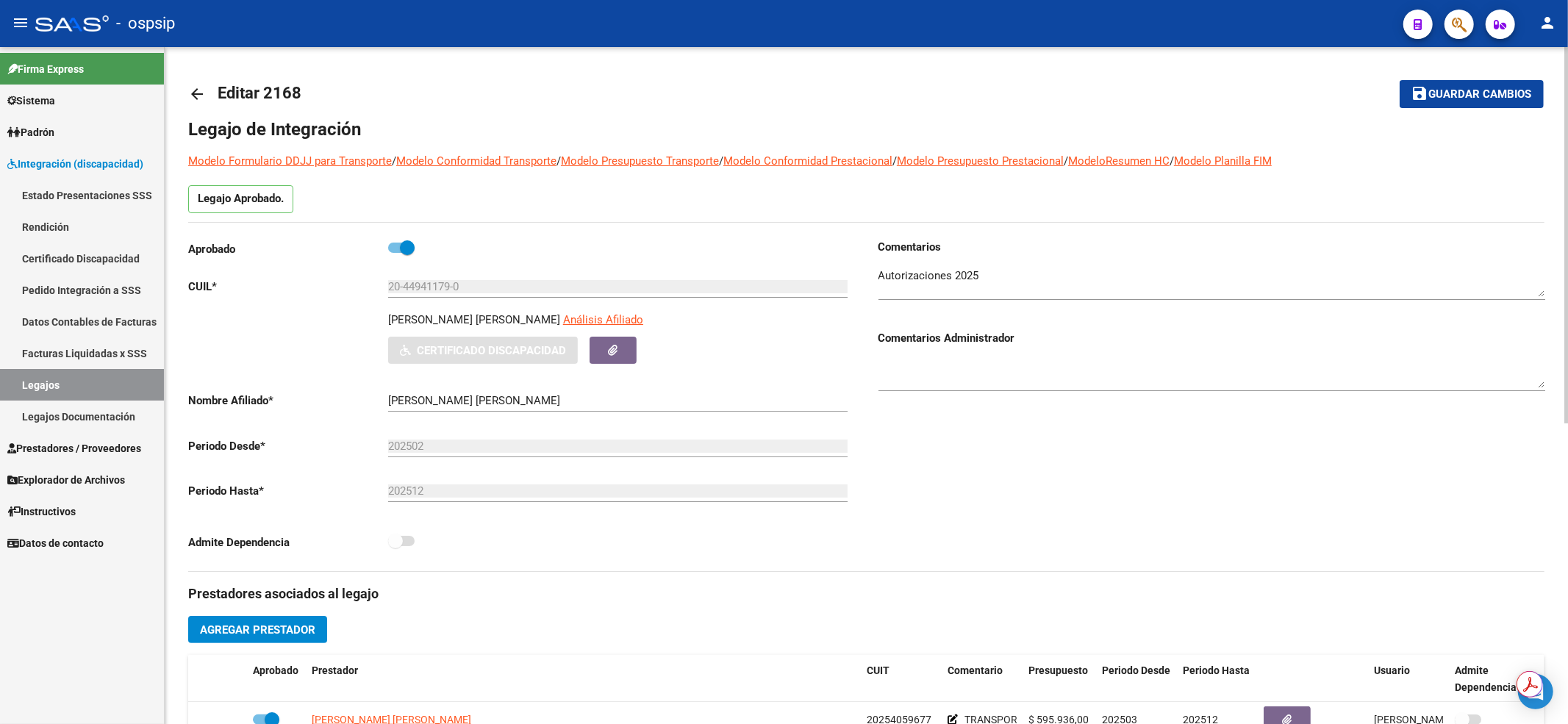
scroll to position [196, 0]
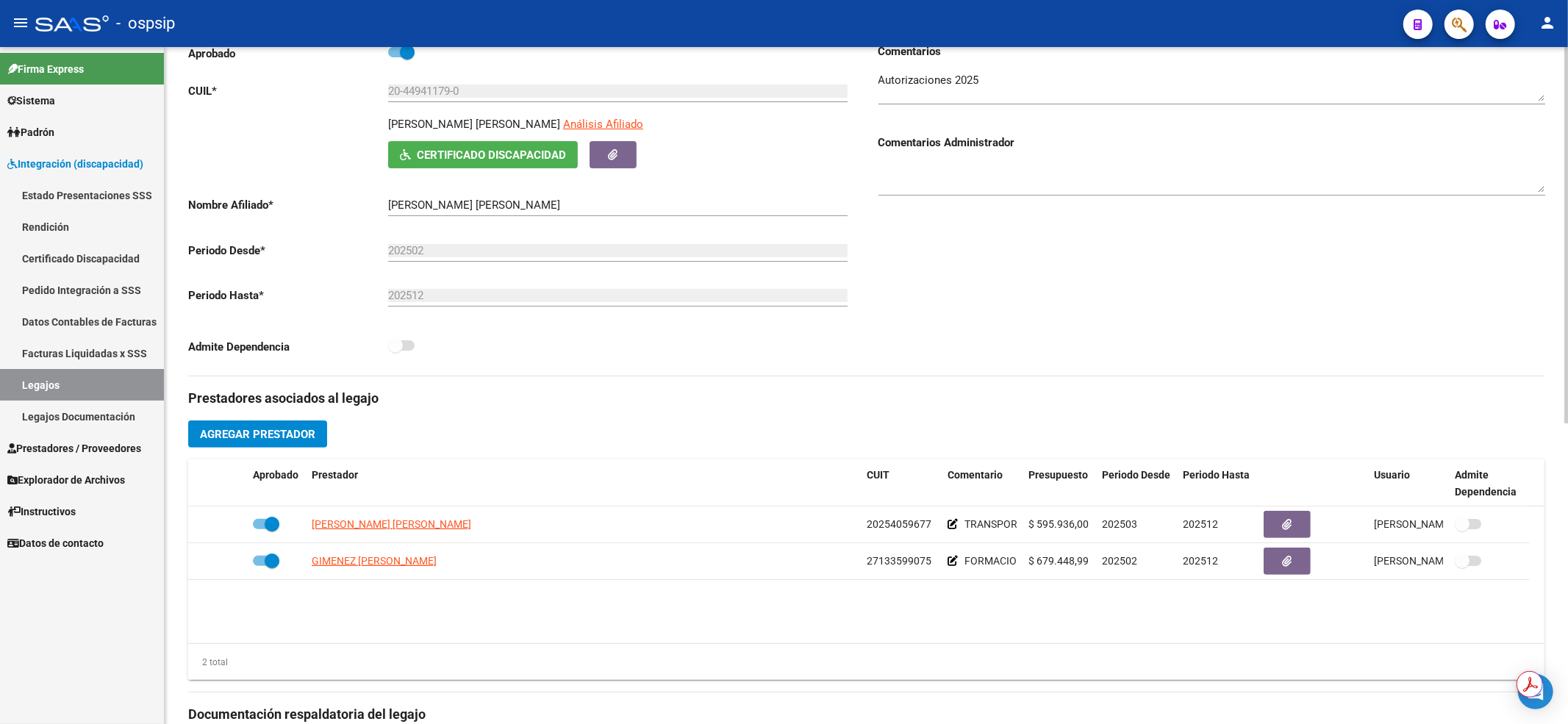
click at [96, 382] on link "Legajos" at bounding box center [82, 385] width 164 height 32
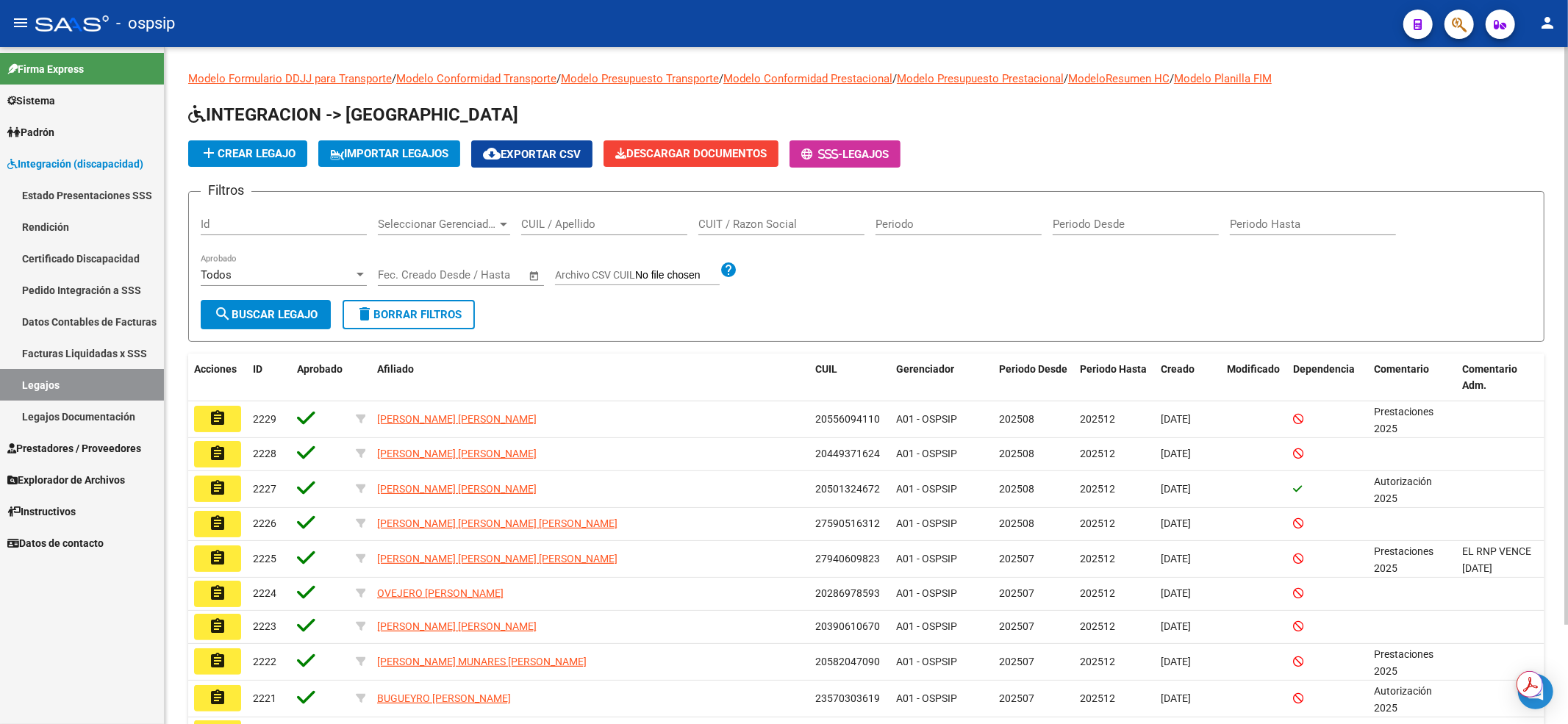
click at [568, 224] on input "CUIL / Apellido" at bounding box center [604, 224] width 166 height 14
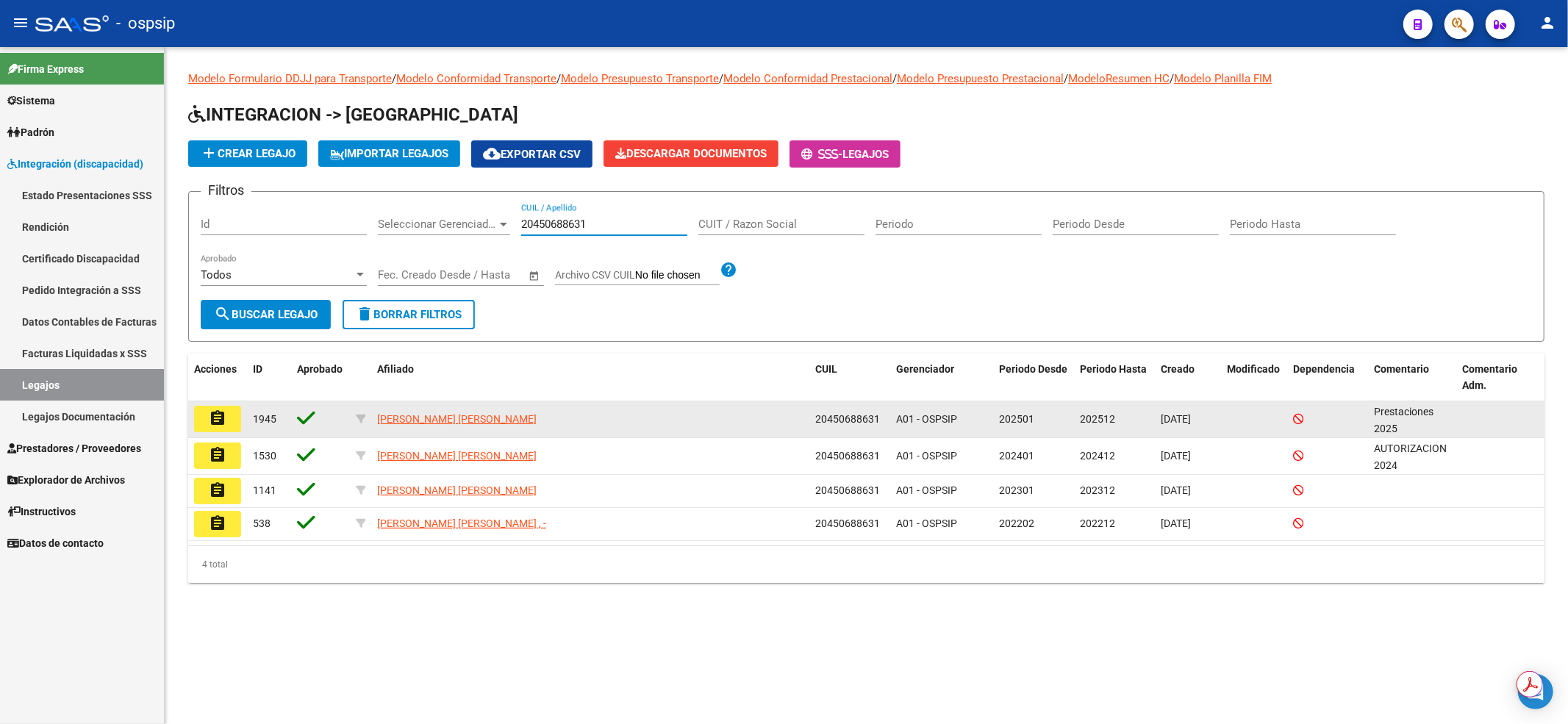
type input "20450688631"
click at [233, 415] on button "assignment" at bounding box center [218, 418] width 47 height 26
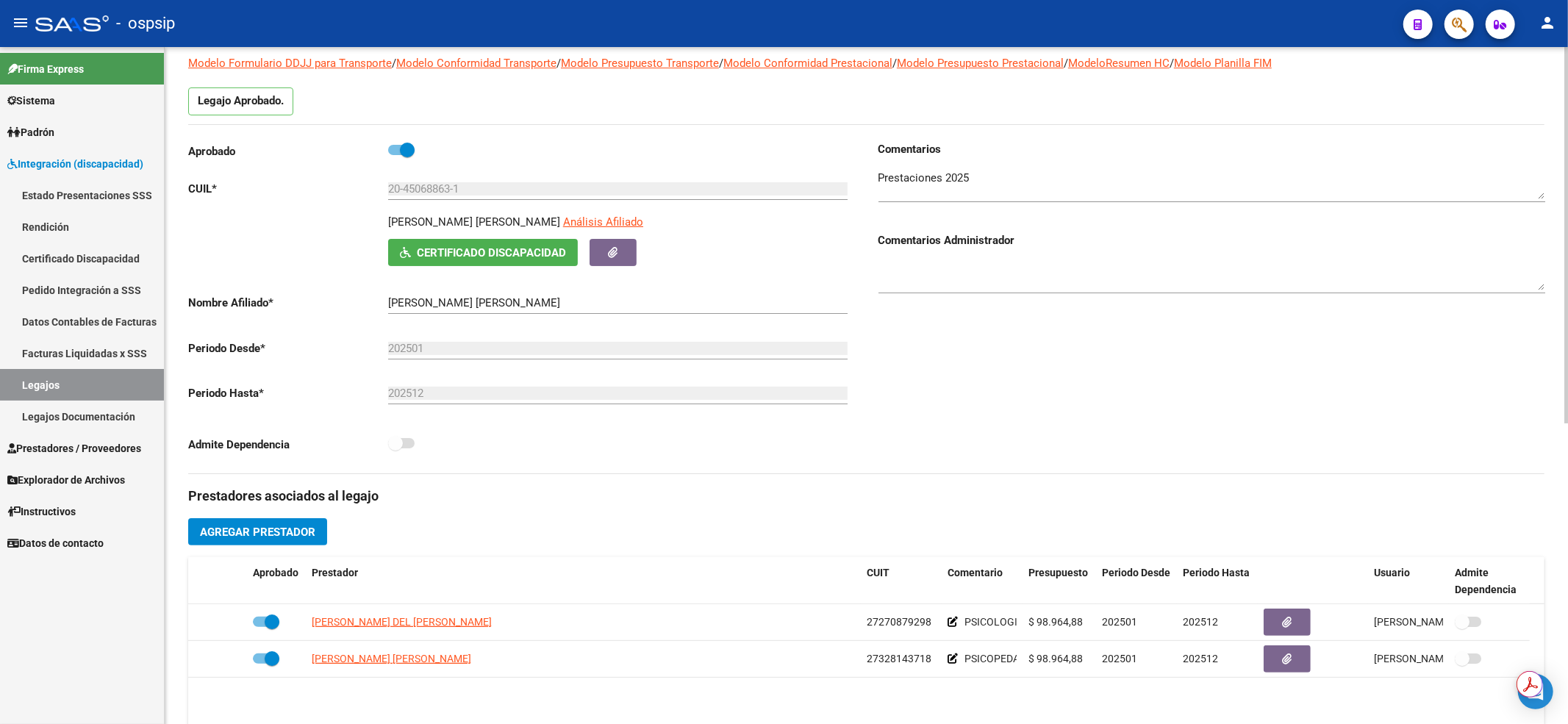
scroll to position [294, 0]
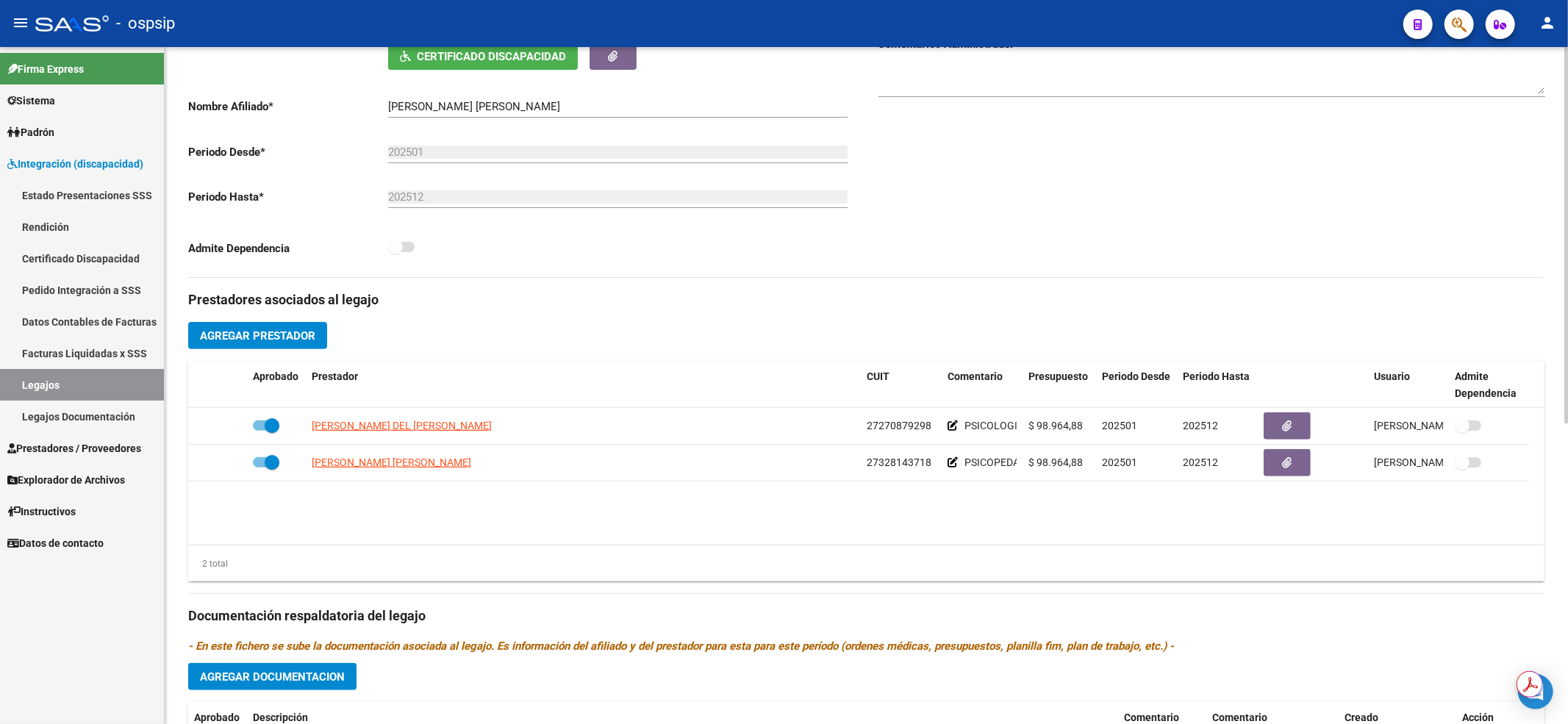
click at [71, 375] on link "Legajos" at bounding box center [82, 385] width 164 height 32
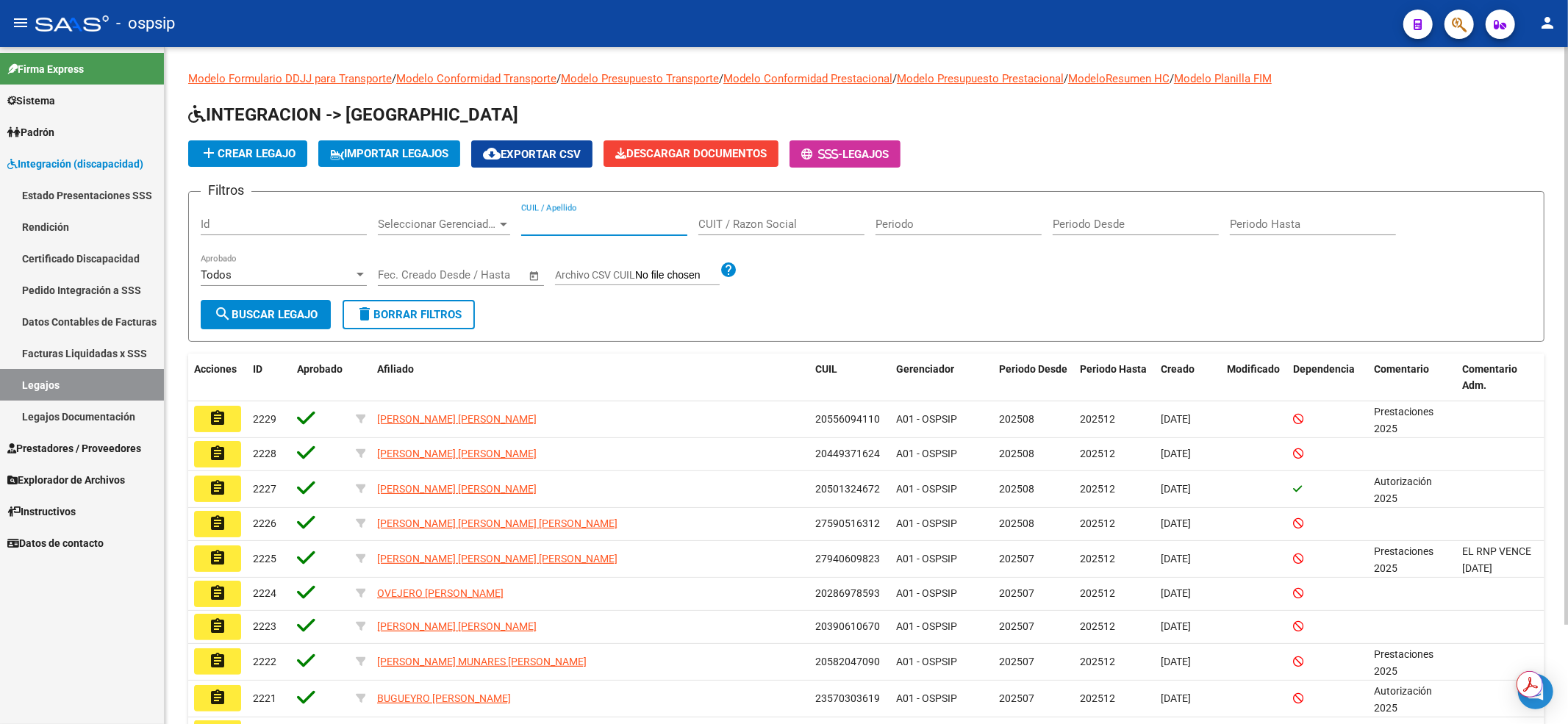
click at [566, 222] on input "CUIL / Apellido" at bounding box center [604, 224] width 166 height 14
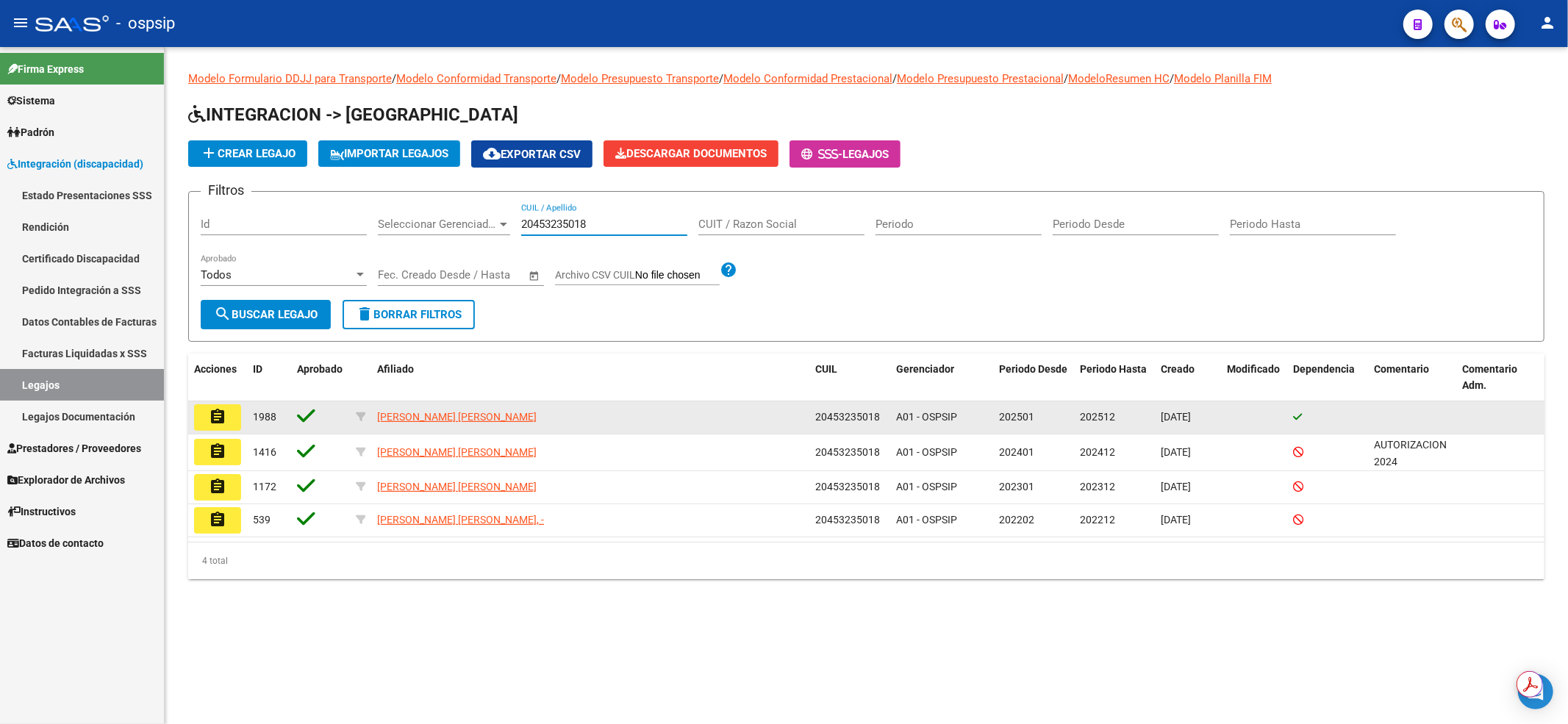
type input "20453235018"
click at [224, 418] on mat-icon "assignment" at bounding box center [217, 416] width 17 height 17
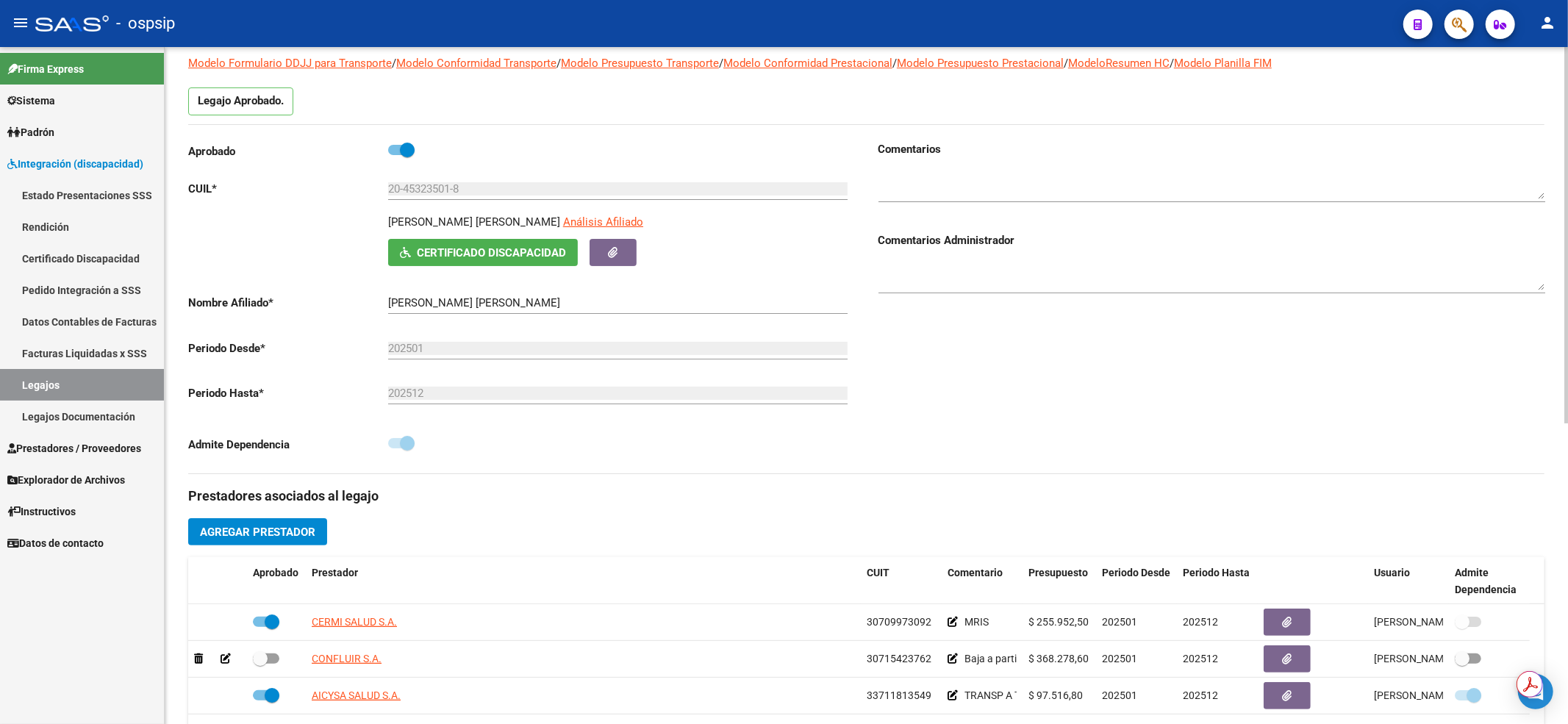
scroll to position [196, 0]
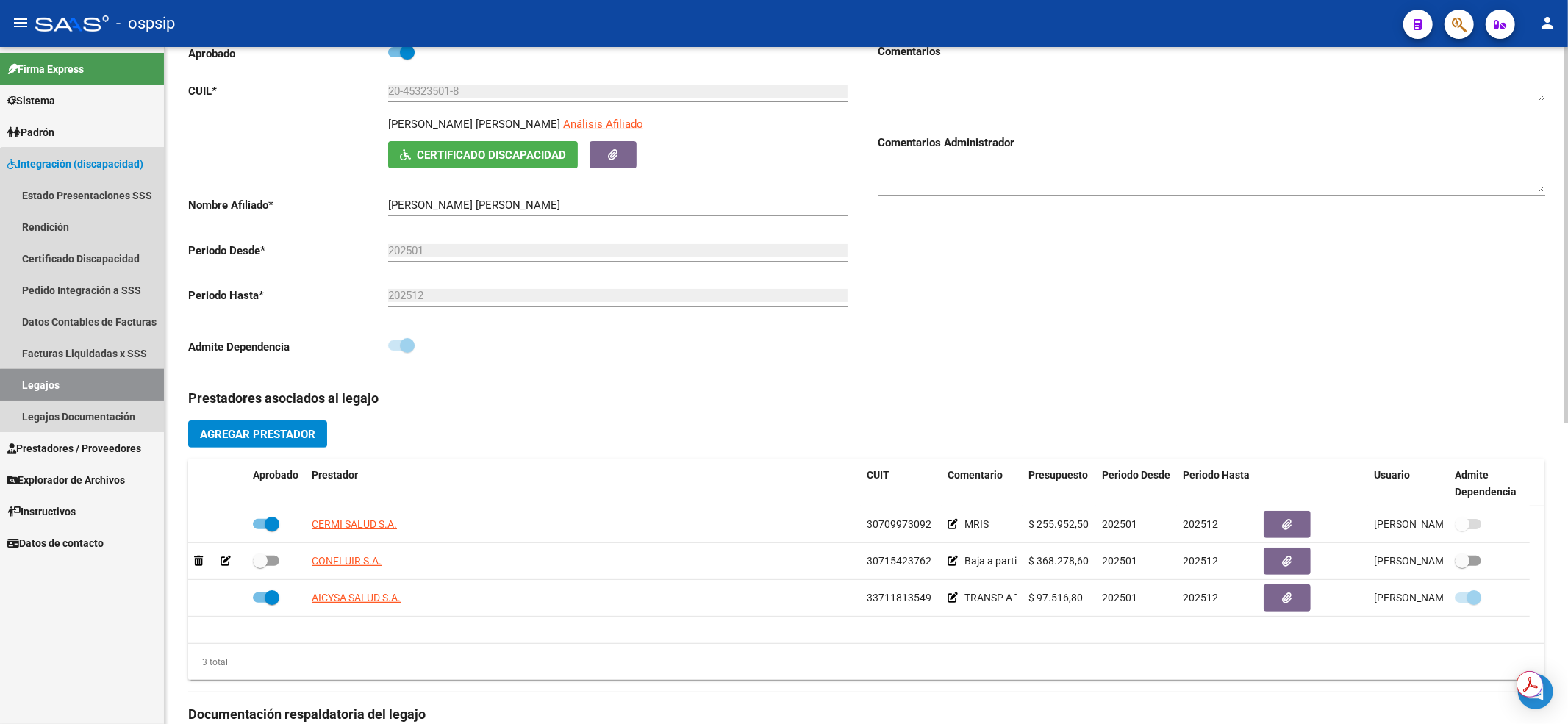
click at [118, 391] on link "Legajos" at bounding box center [82, 385] width 164 height 32
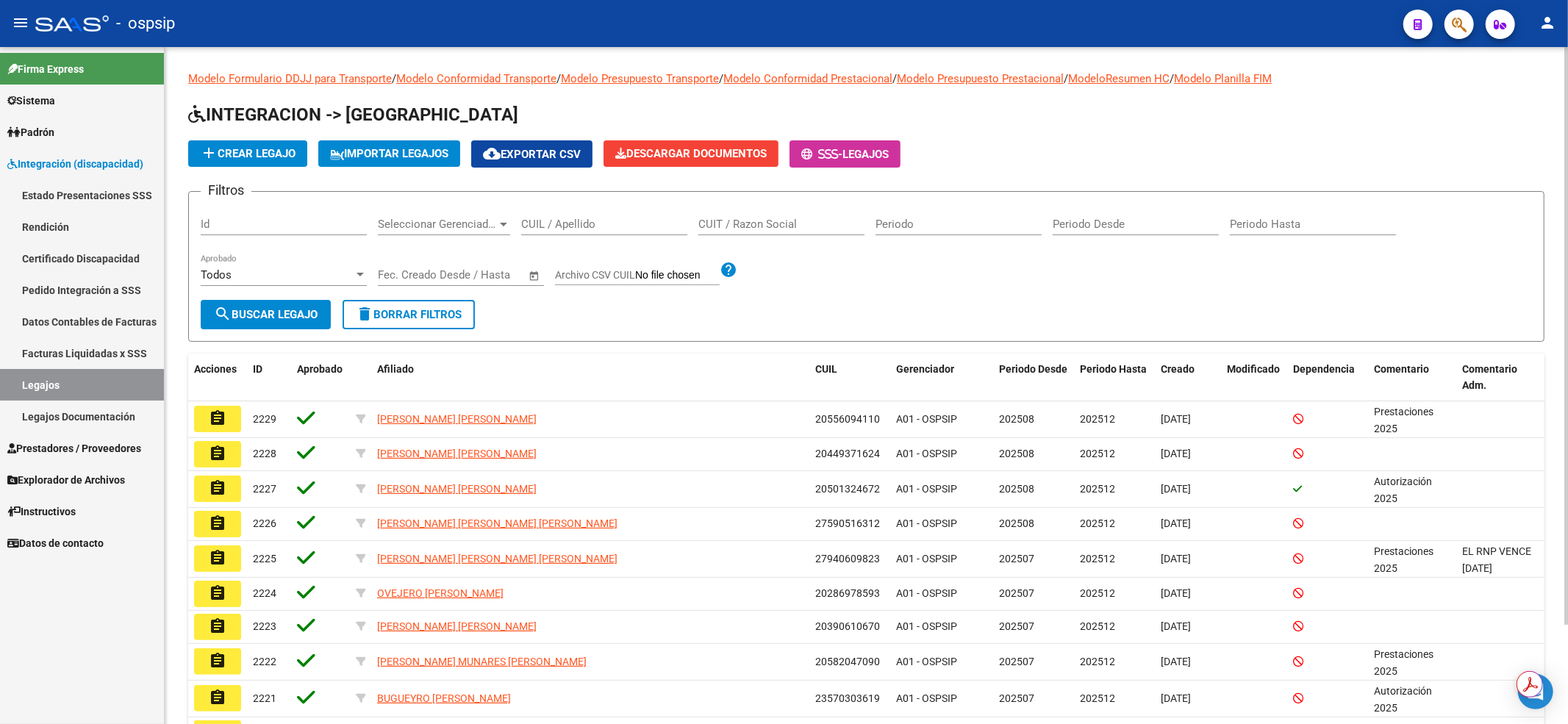
click at [575, 208] on div "CUIL / Apellido" at bounding box center [604, 219] width 166 height 32
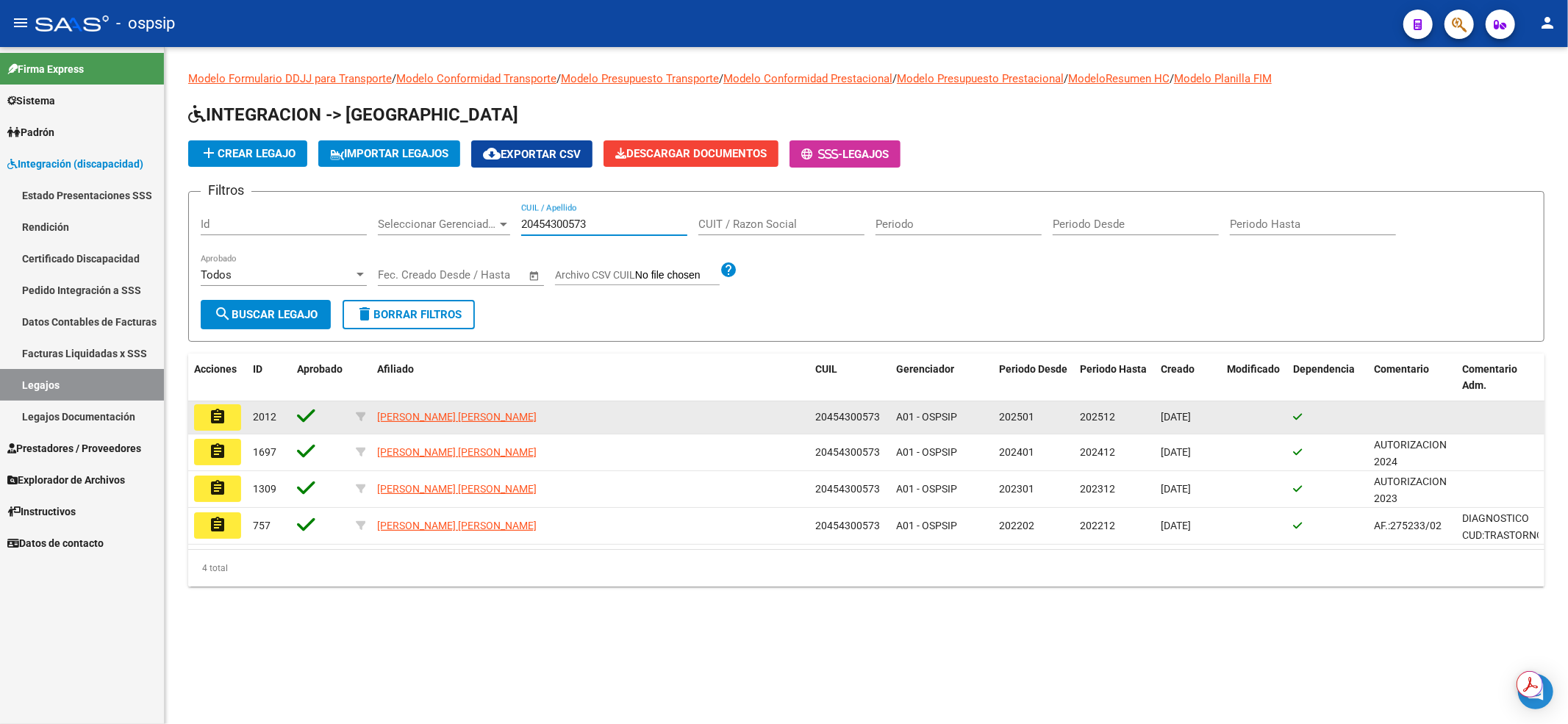
type input "20454300573"
click at [230, 421] on button "assignment" at bounding box center [218, 417] width 47 height 26
click at [230, 421] on mat-sidenav-content "Modelo Formulario DDJJ para Transporte / Modelo Conformidad Transporte / Modelo…" at bounding box center [866, 385] width 1403 height 677
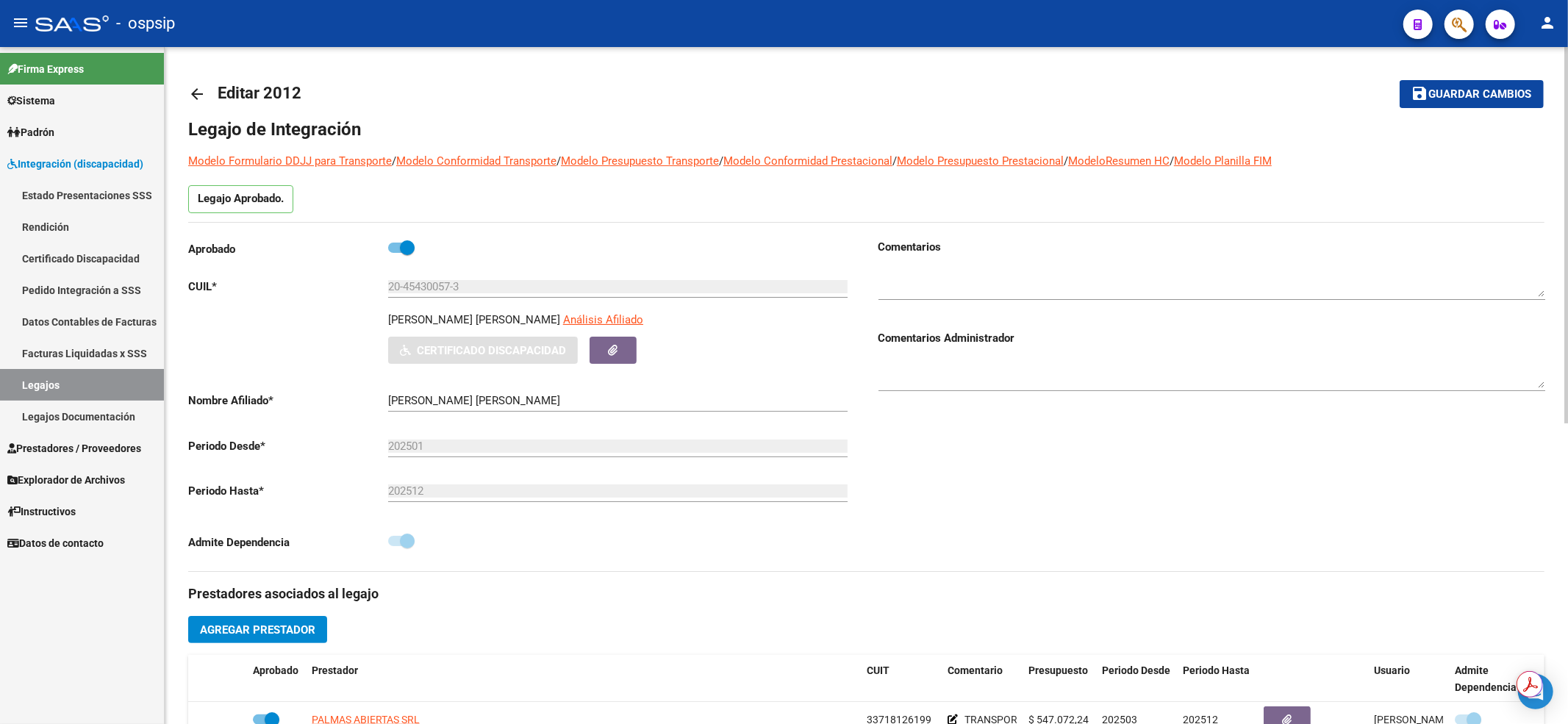
scroll to position [196, 0]
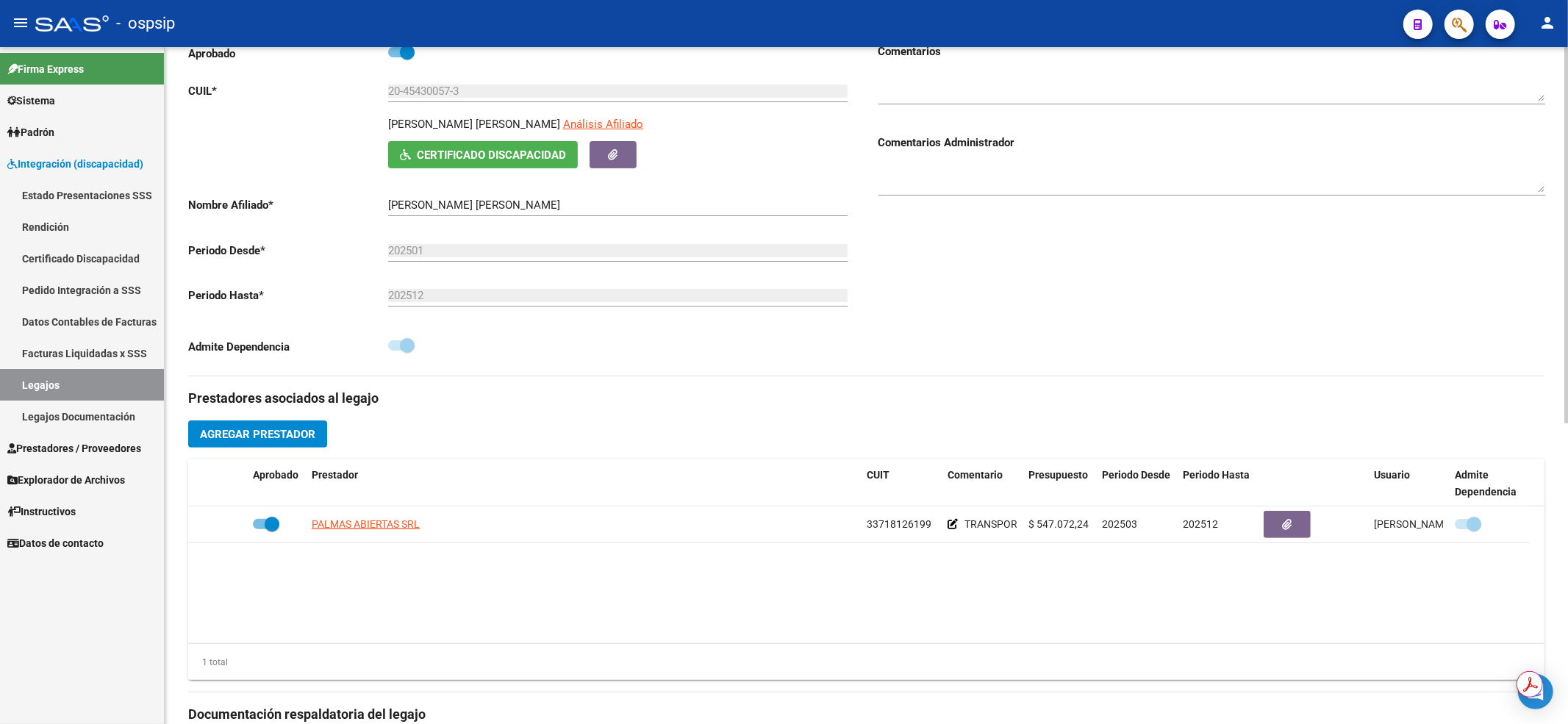
click at [17, 390] on link "Legajos" at bounding box center [82, 385] width 164 height 32
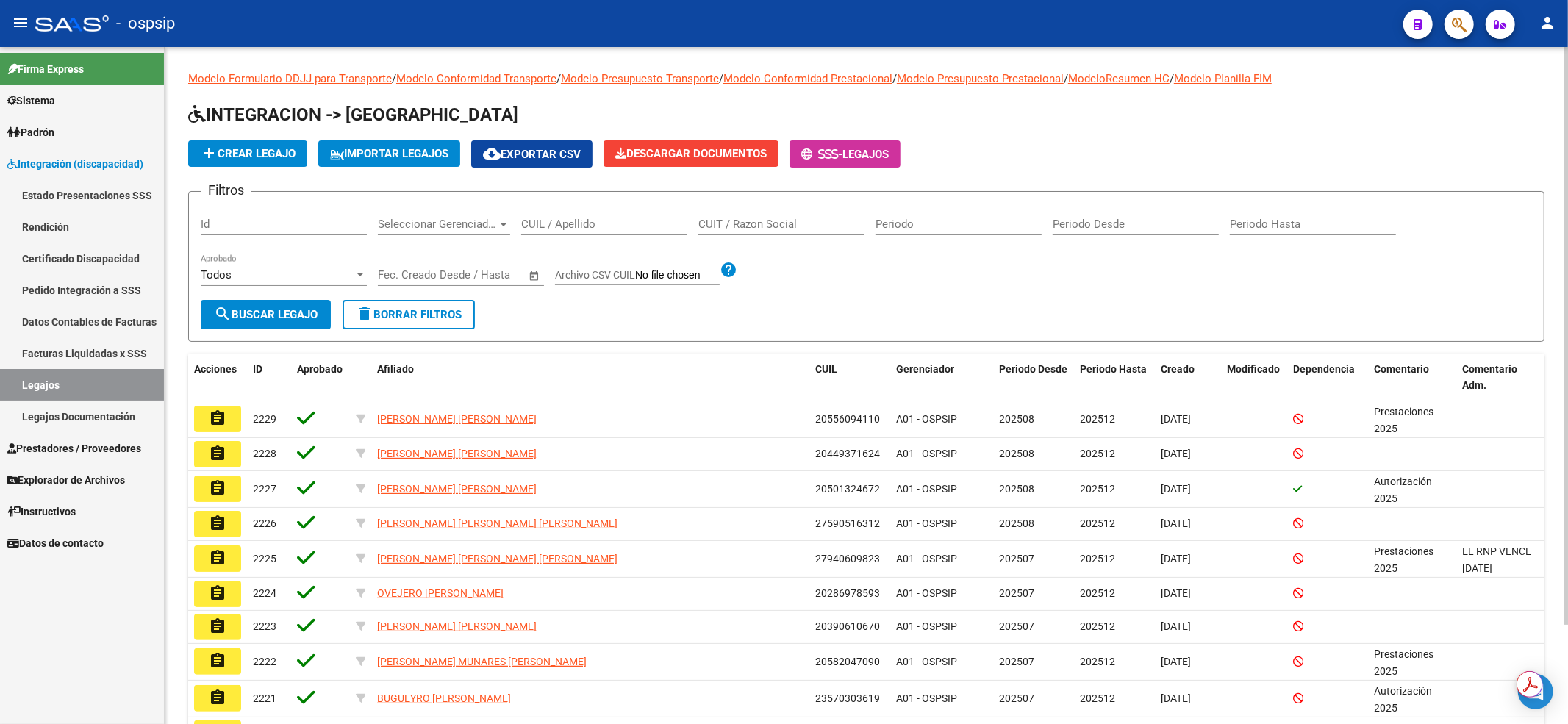
click at [560, 219] on input "CUIL / Apellido" at bounding box center [604, 224] width 166 height 14
drag, startPoint x: 559, startPoint y: 221, endPoint x: 494, endPoint y: 259, distance: 75.3
click at [494, 259] on div "Start date – End date Fec. Creado Desde / Hasta" at bounding box center [452, 270] width 148 height 32
drag, startPoint x: 588, startPoint y: 221, endPoint x: 458, endPoint y: 200, distance: 131.7
click at [458, 200] on form "Filtros Id Seleccionar Gerenciador Seleccionar Gerenciador 2045581153 CUIL / Ap…" at bounding box center [866, 266] width 1356 height 151
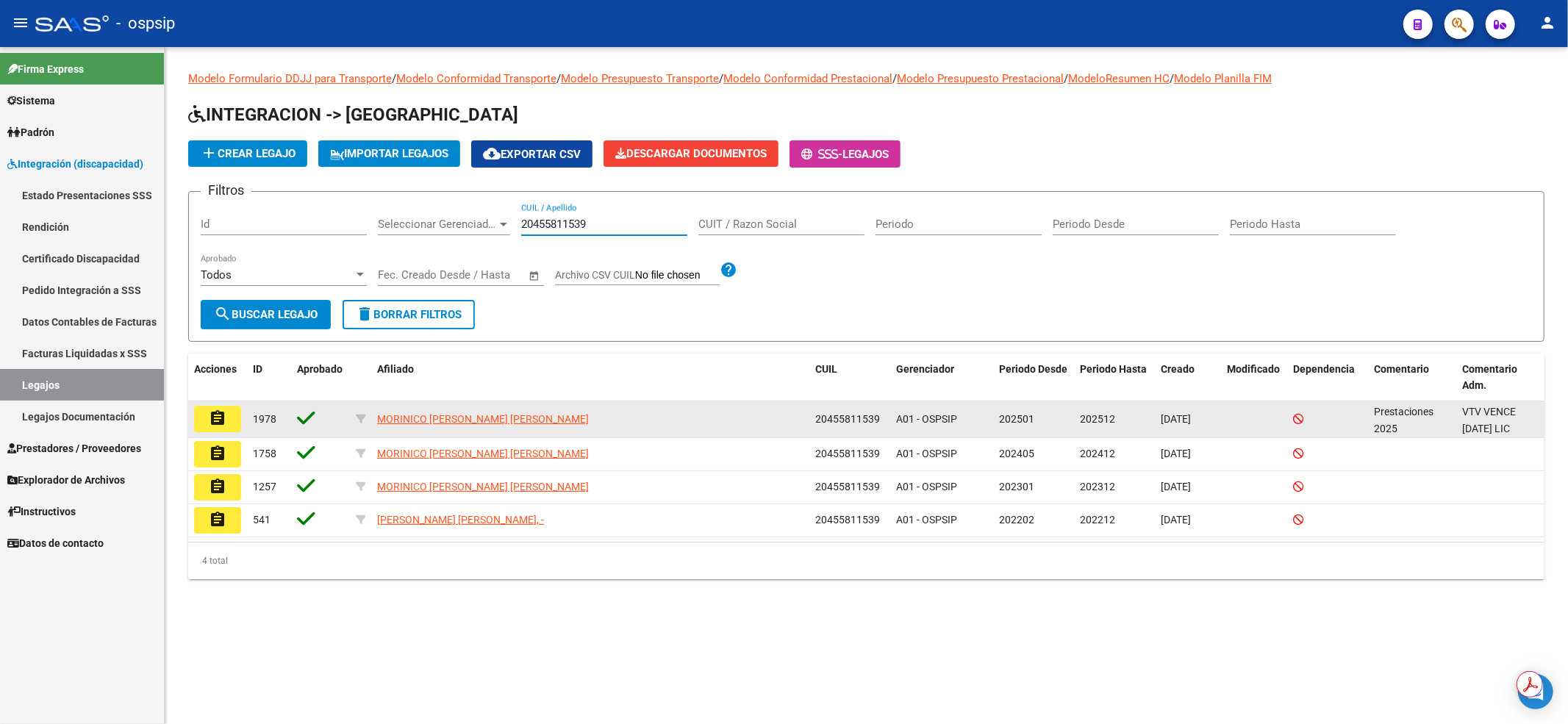
type input "20455811539"
click at [215, 421] on mat-icon "assignment" at bounding box center [217, 418] width 17 height 17
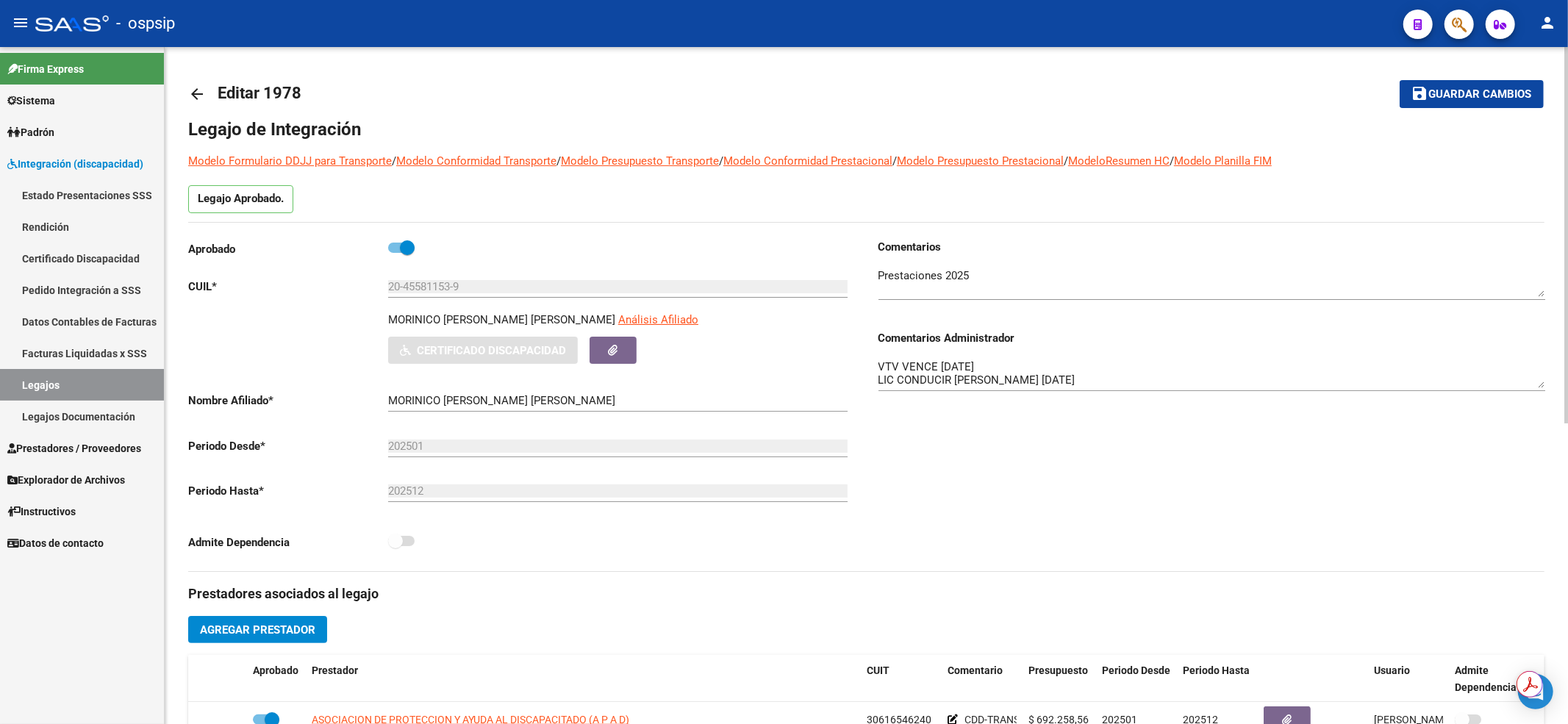
scroll to position [391, 0]
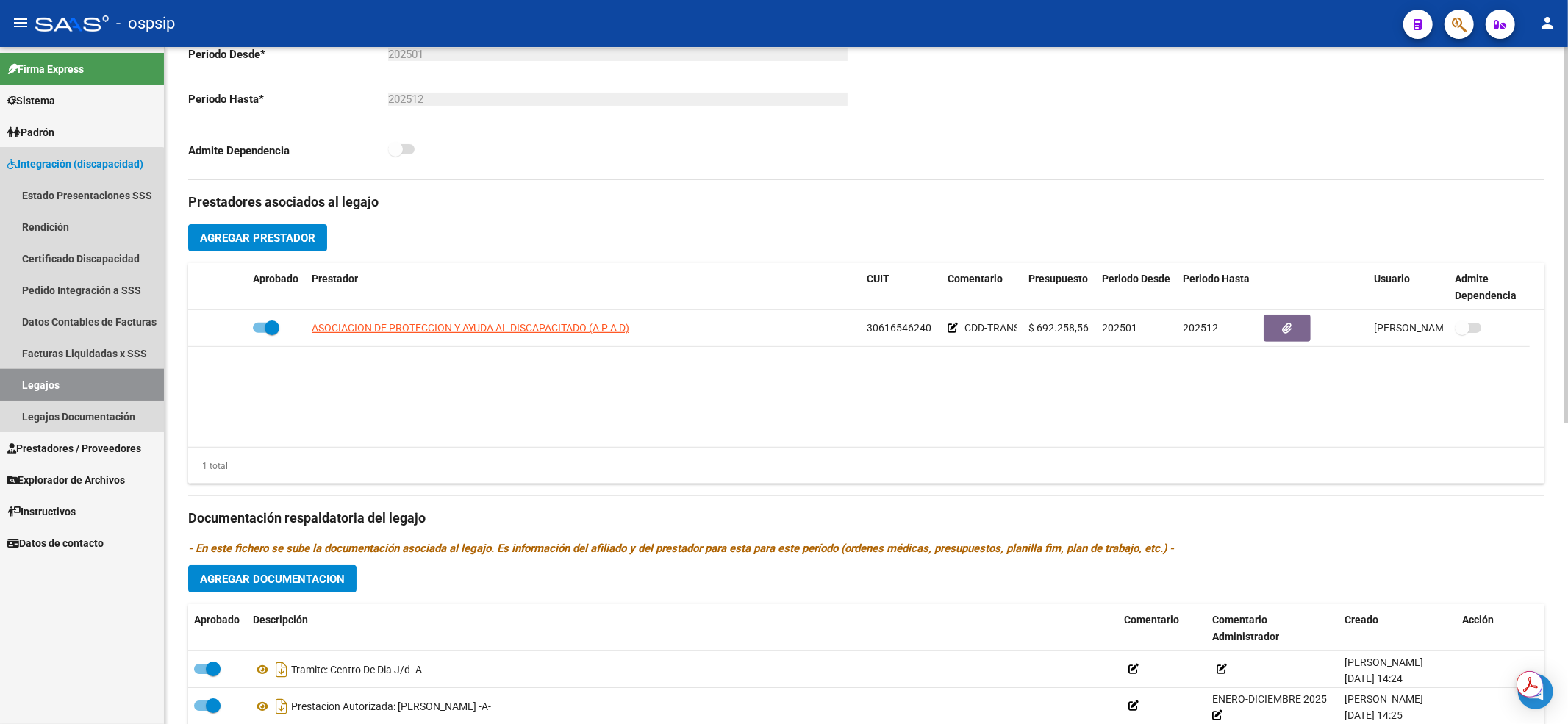
click at [78, 384] on link "Legajos" at bounding box center [82, 385] width 164 height 32
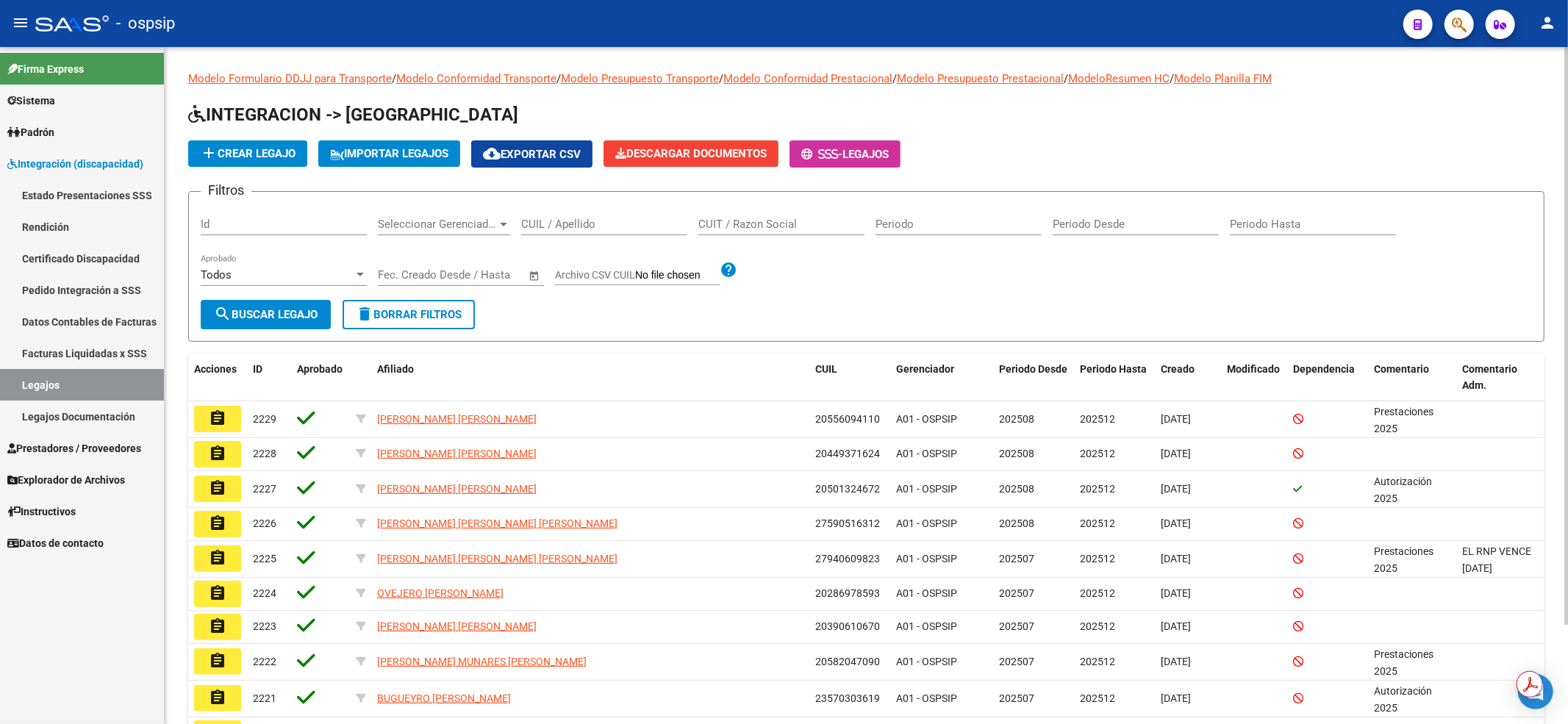
click at [534, 224] on input "CUIL / Apellido" at bounding box center [604, 224] width 166 height 14
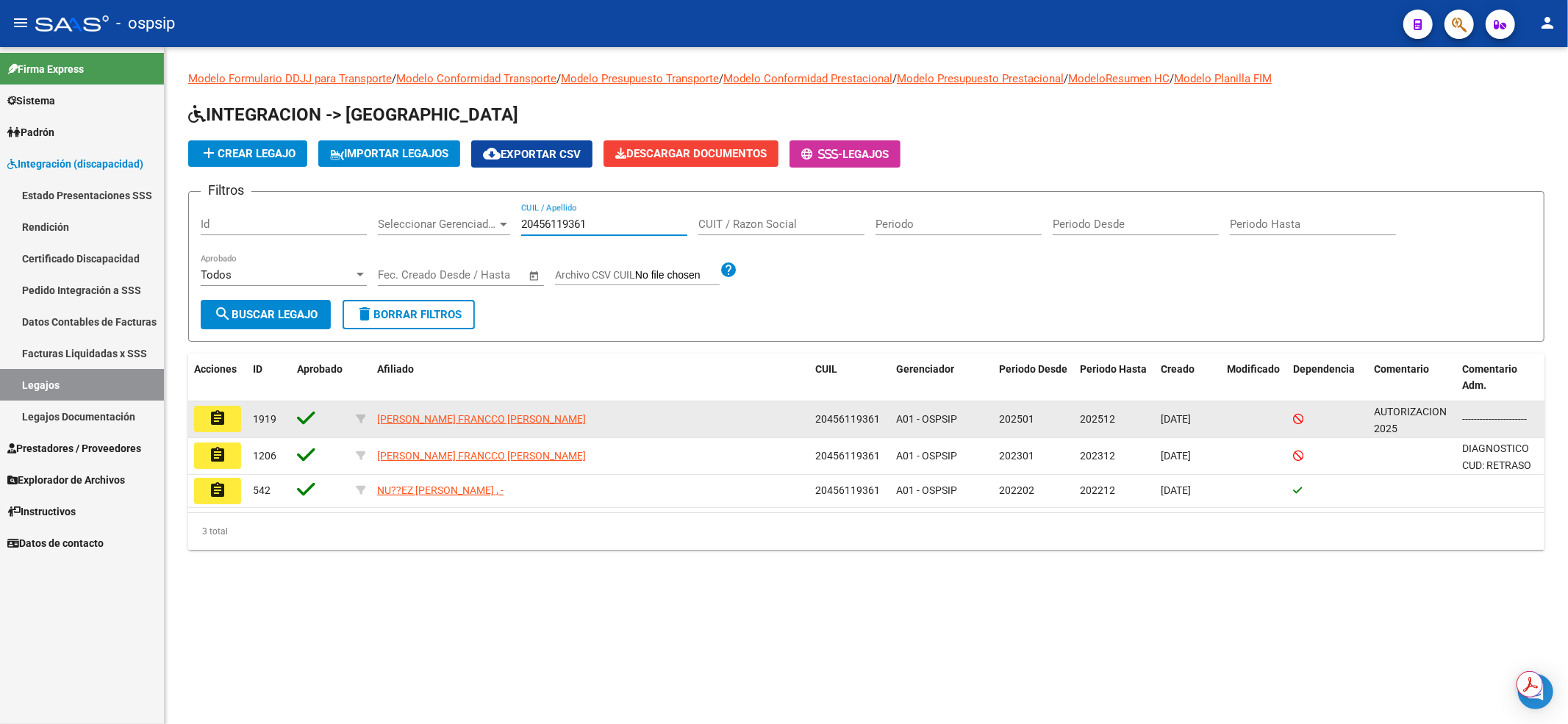
type input "20456119361"
click at [221, 415] on mat-icon "assignment" at bounding box center [217, 418] width 17 height 17
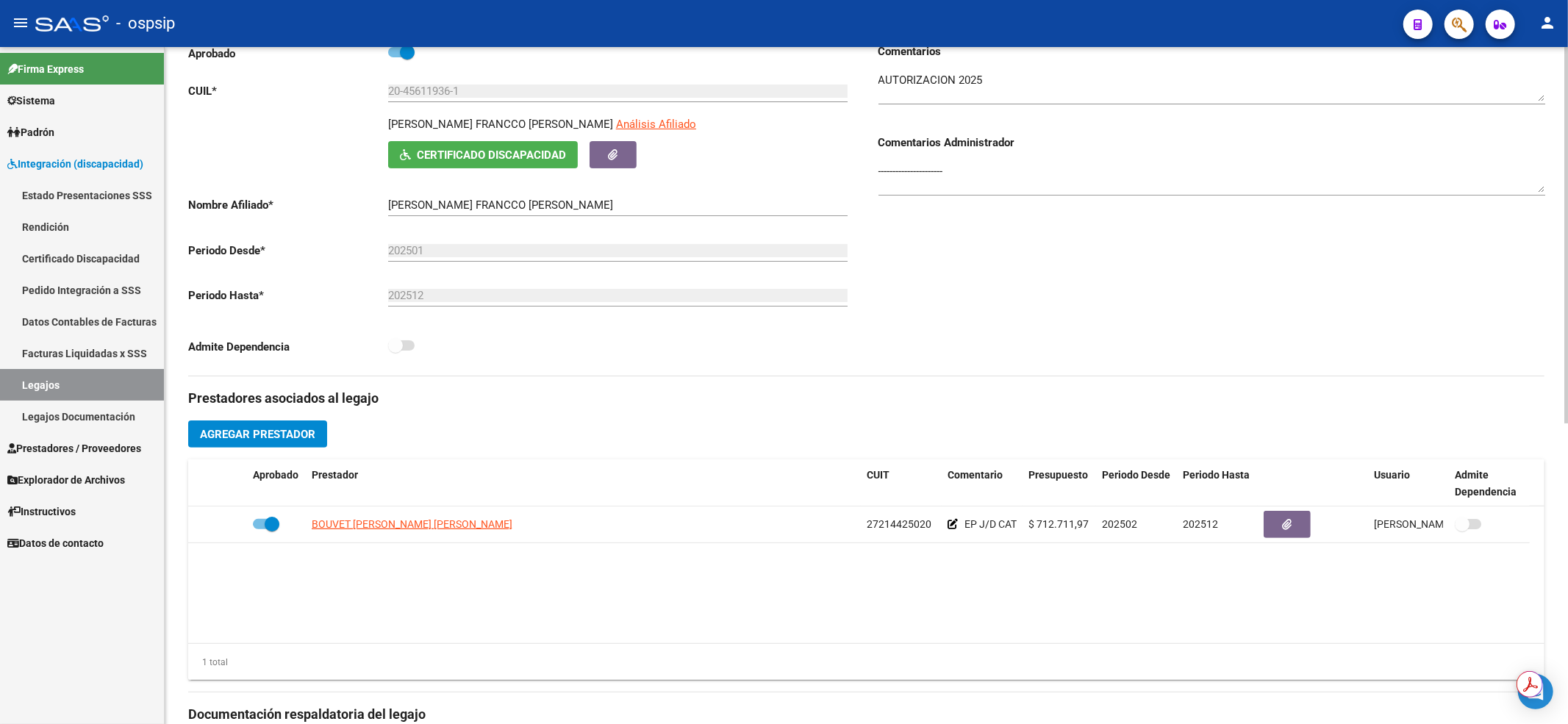
scroll to position [391, 0]
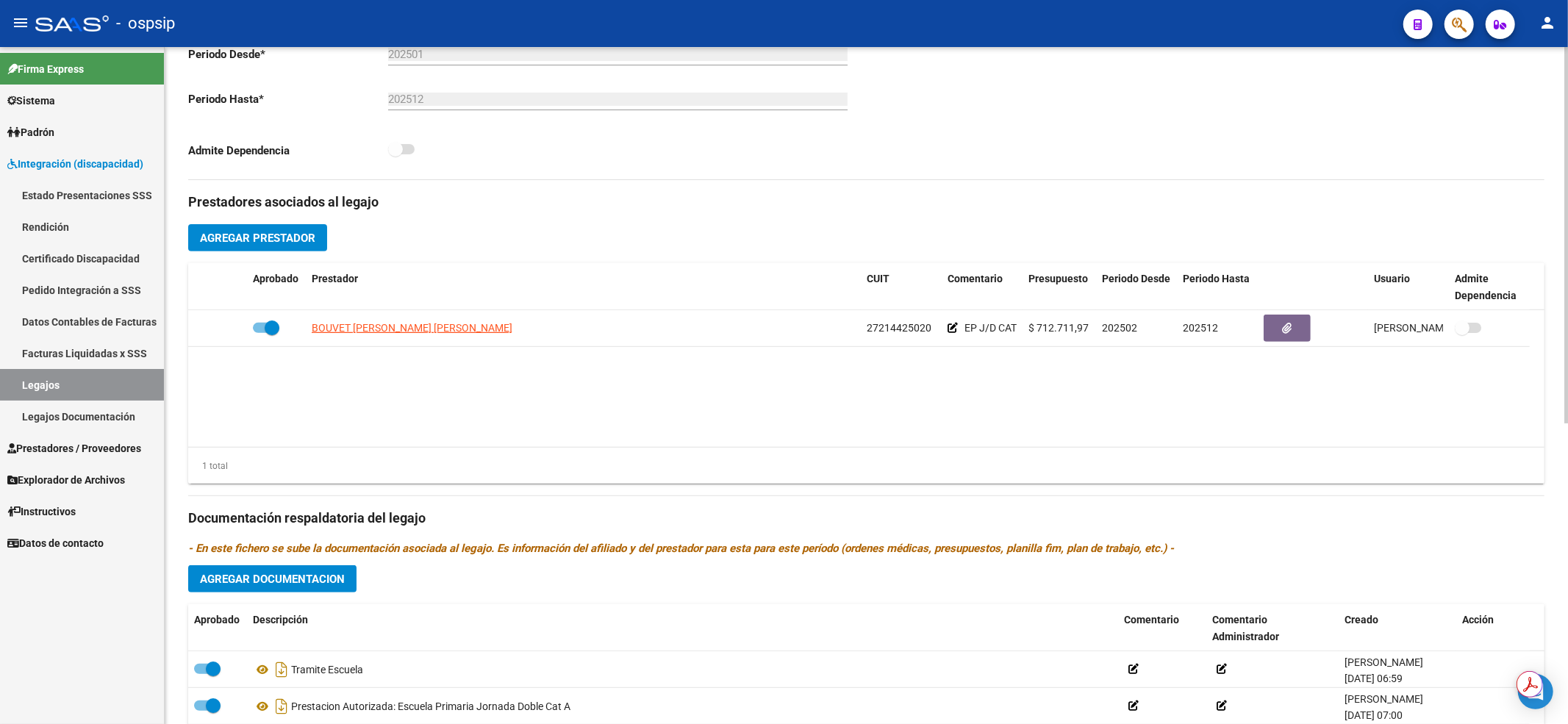
click at [127, 389] on link "Legajos" at bounding box center [82, 385] width 164 height 32
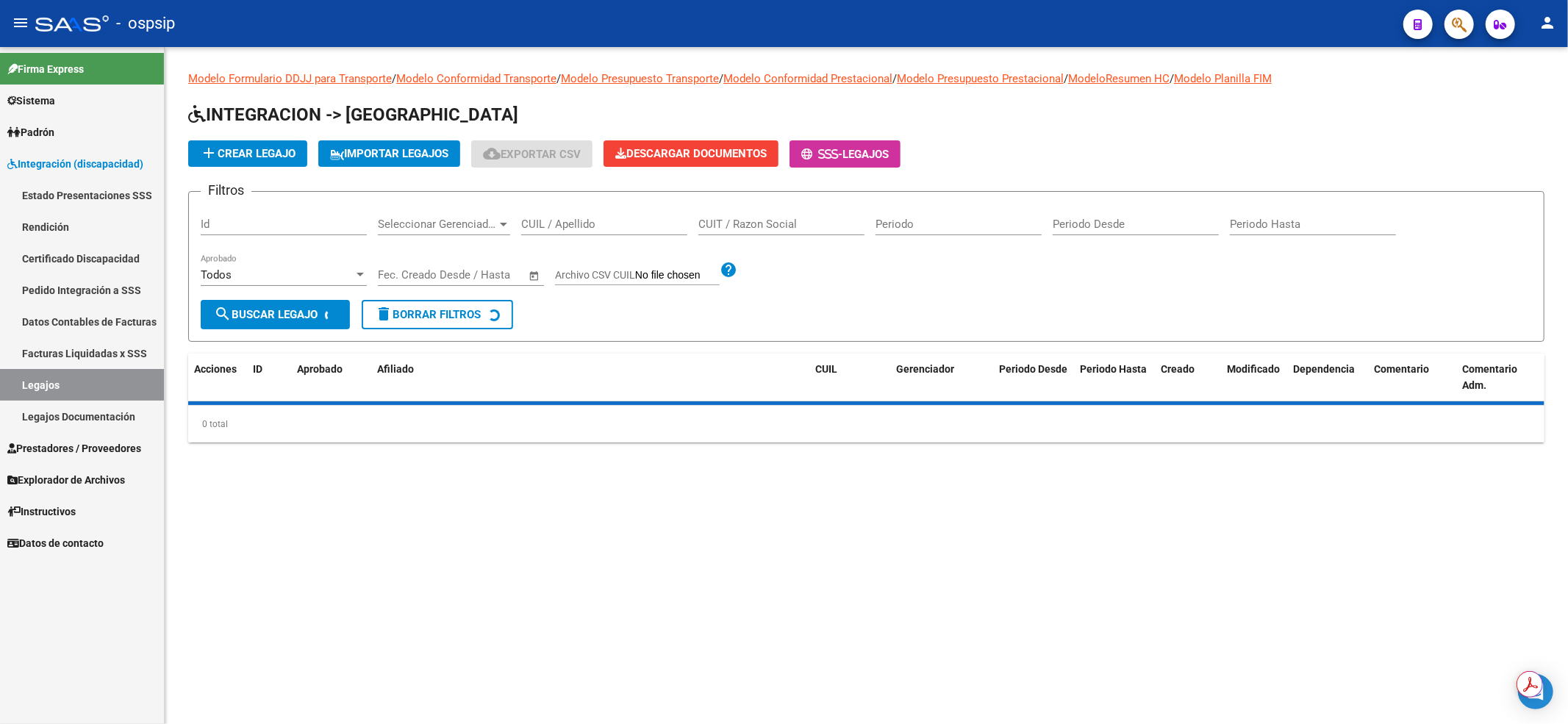
click at [548, 215] on div "CUIL / Apellido" at bounding box center [604, 219] width 166 height 32
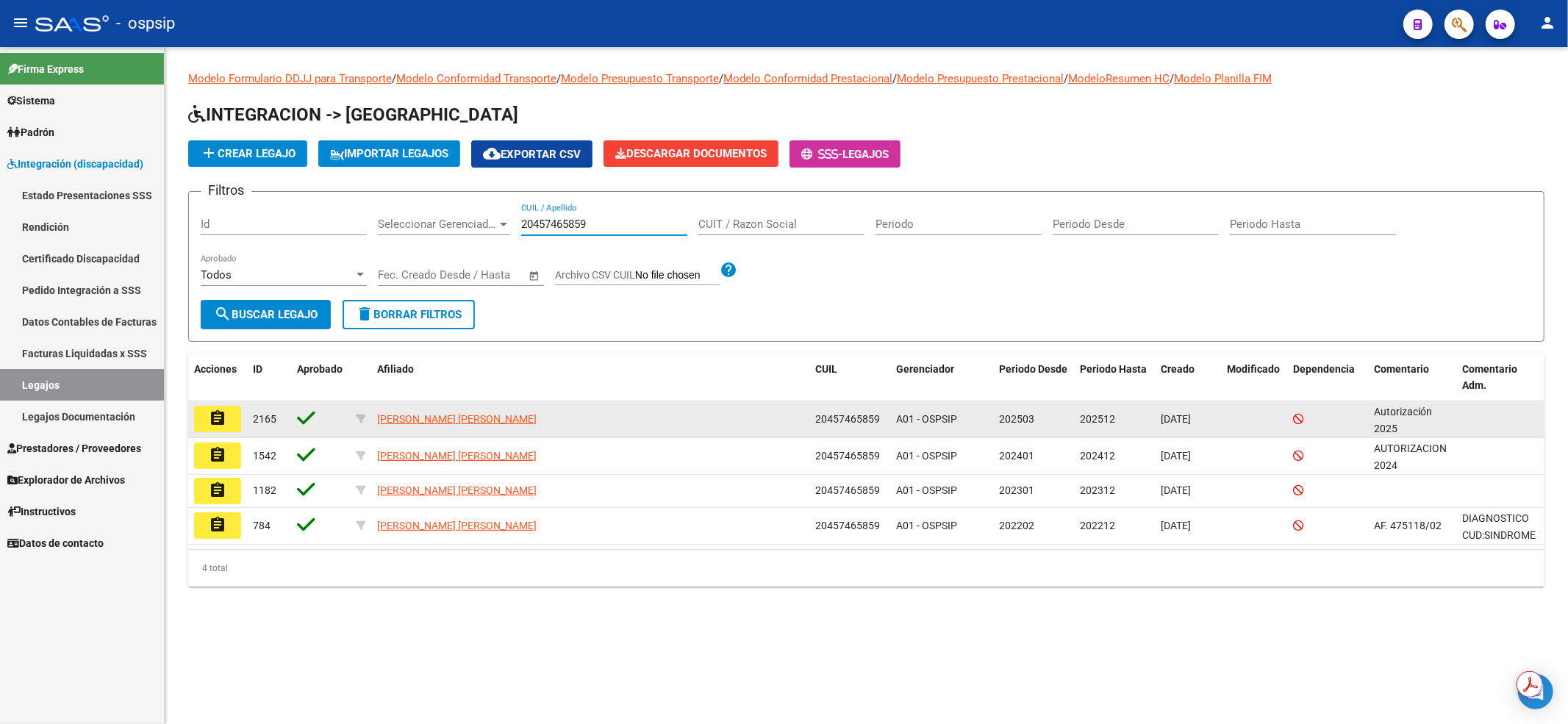
type input "20457465859"
click at [212, 415] on mat-icon "assignment" at bounding box center [217, 418] width 17 height 17
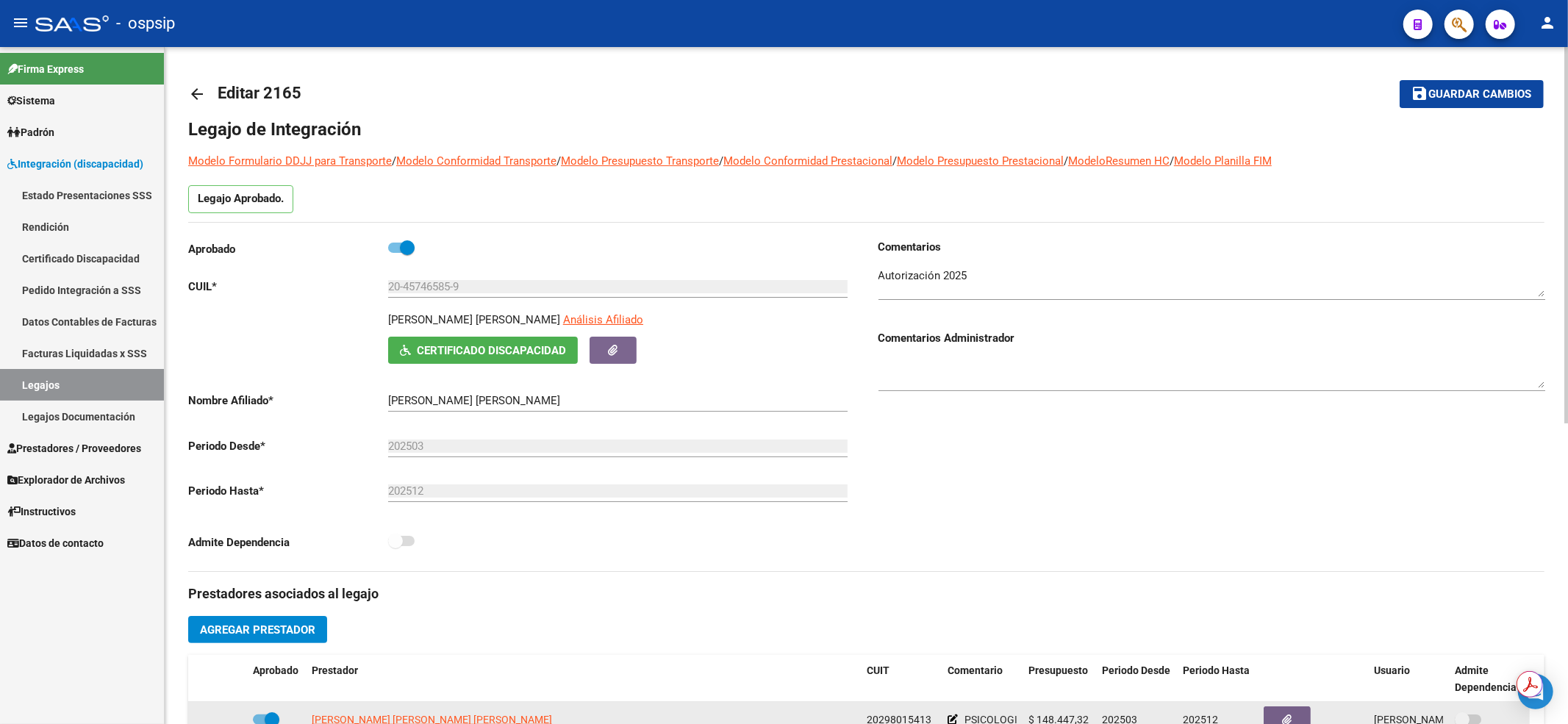
scroll to position [196, 0]
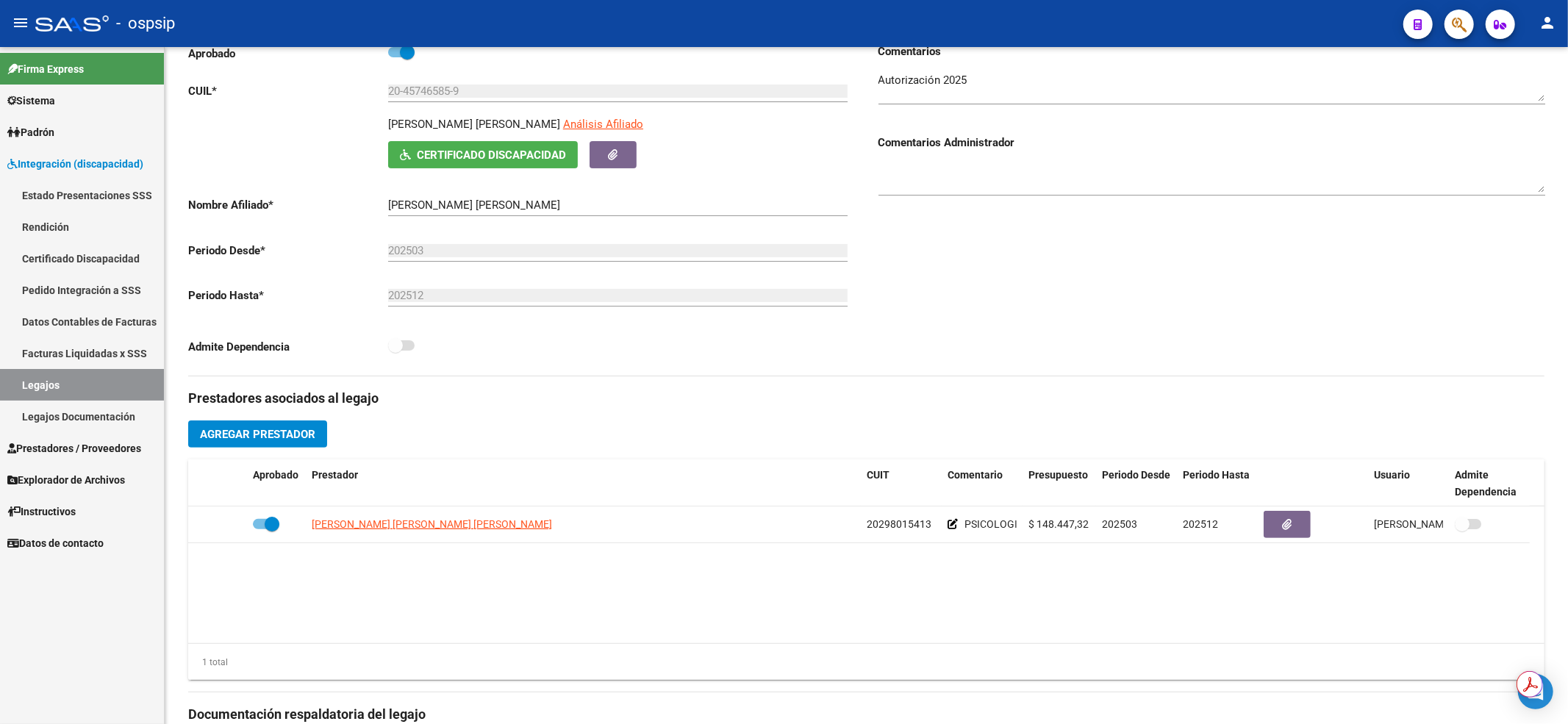
click at [139, 382] on link "Legajos" at bounding box center [82, 385] width 164 height 32
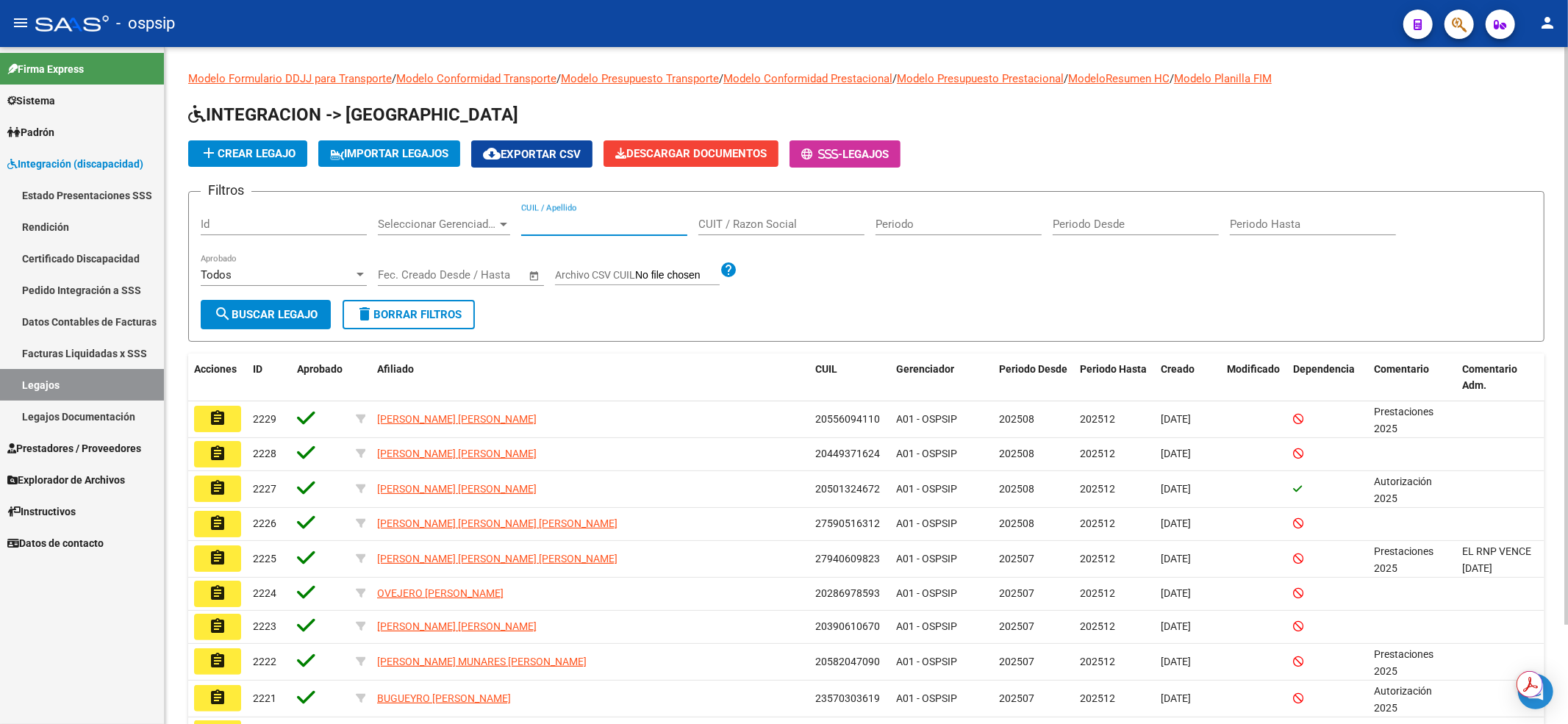
click at [553, 225] on input "CUIL / Apellido" at bounding box center [604, 224] width 166 height 14
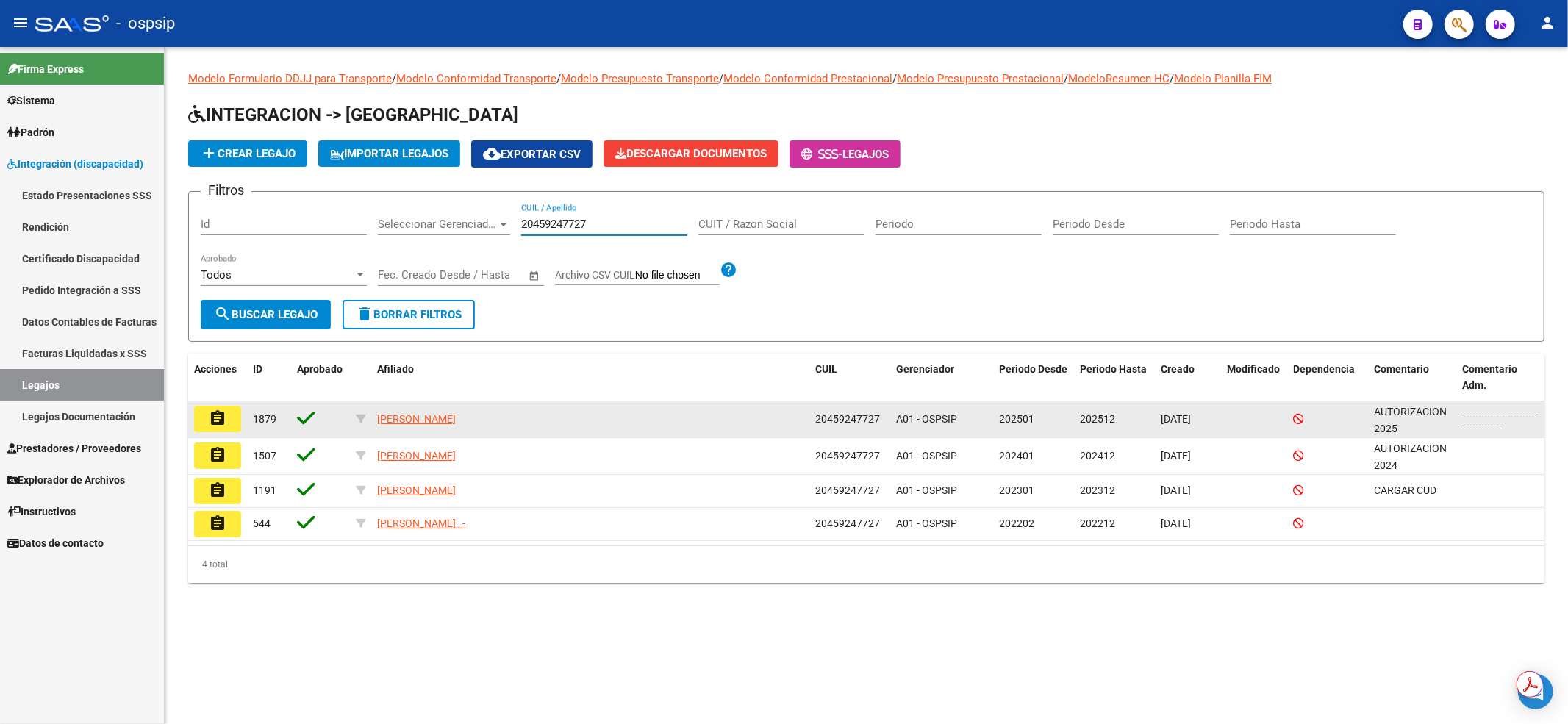
type input "20459247727"
click at [231, 407] on button "assignment" at bounding box center [218, 418] width 47 height 26
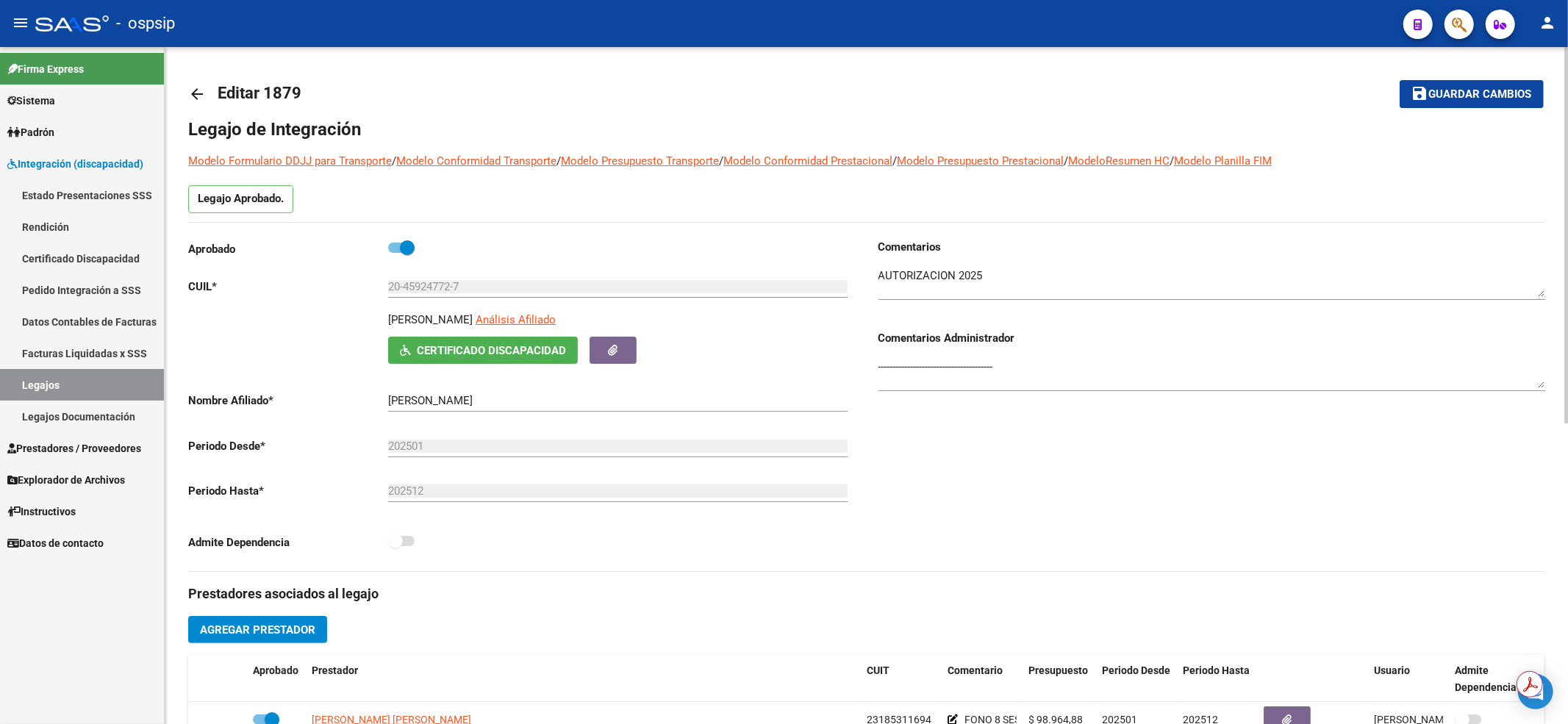
scroll to position [196, 0]
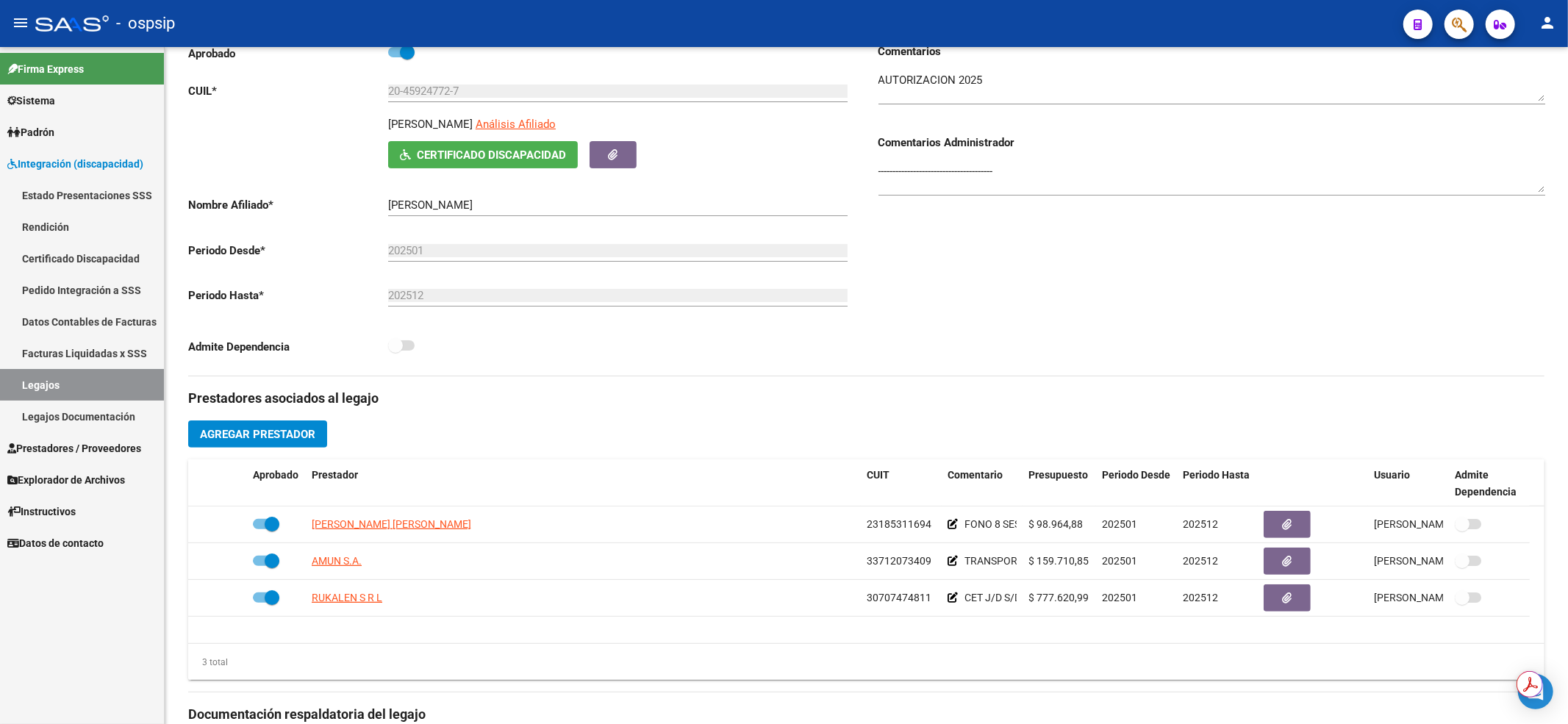
click at [8, 377] on link "Legajos" at bounding box center [82, 385] width 164 height 32
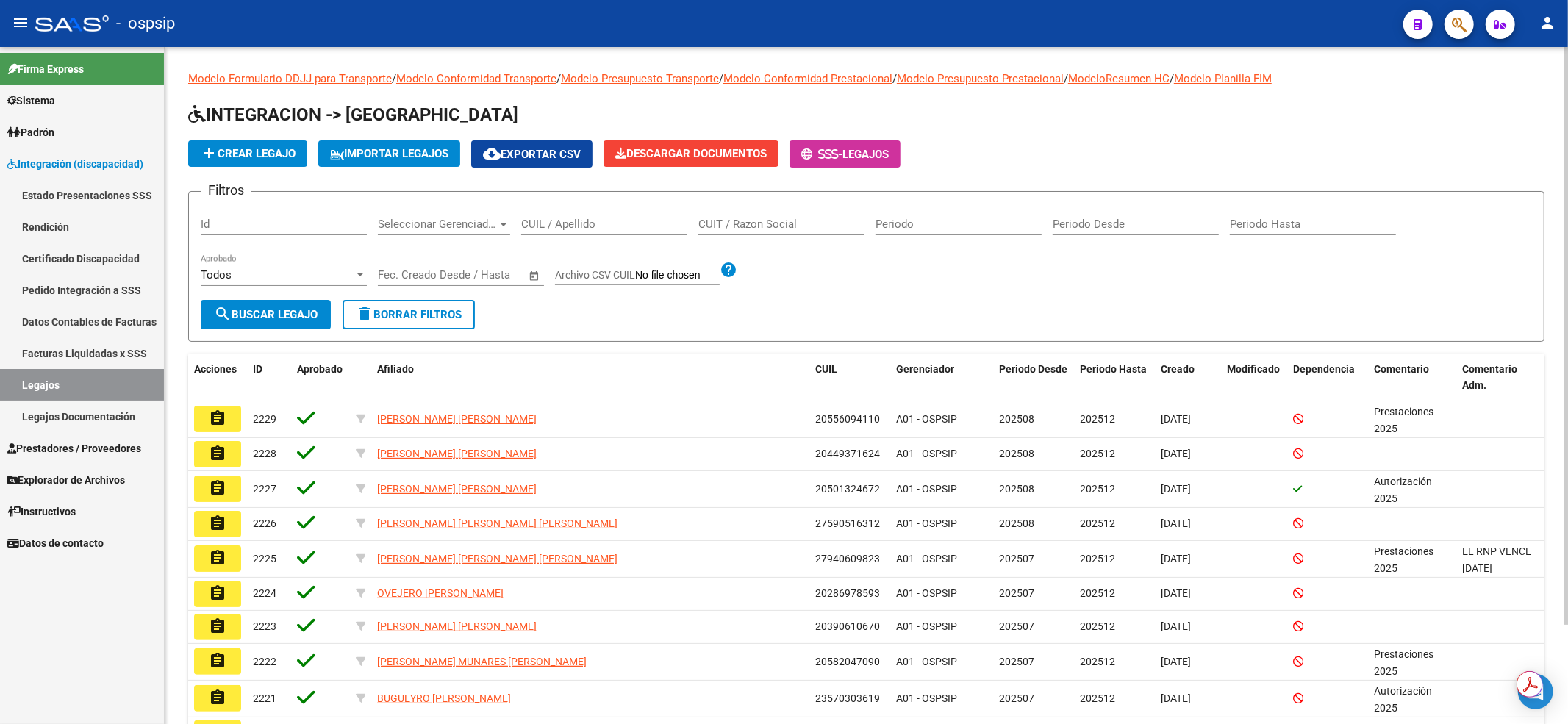
click at [562, 221] on input "CUIL / Apellido" at bounding box center [604, 224] width 166 height 14
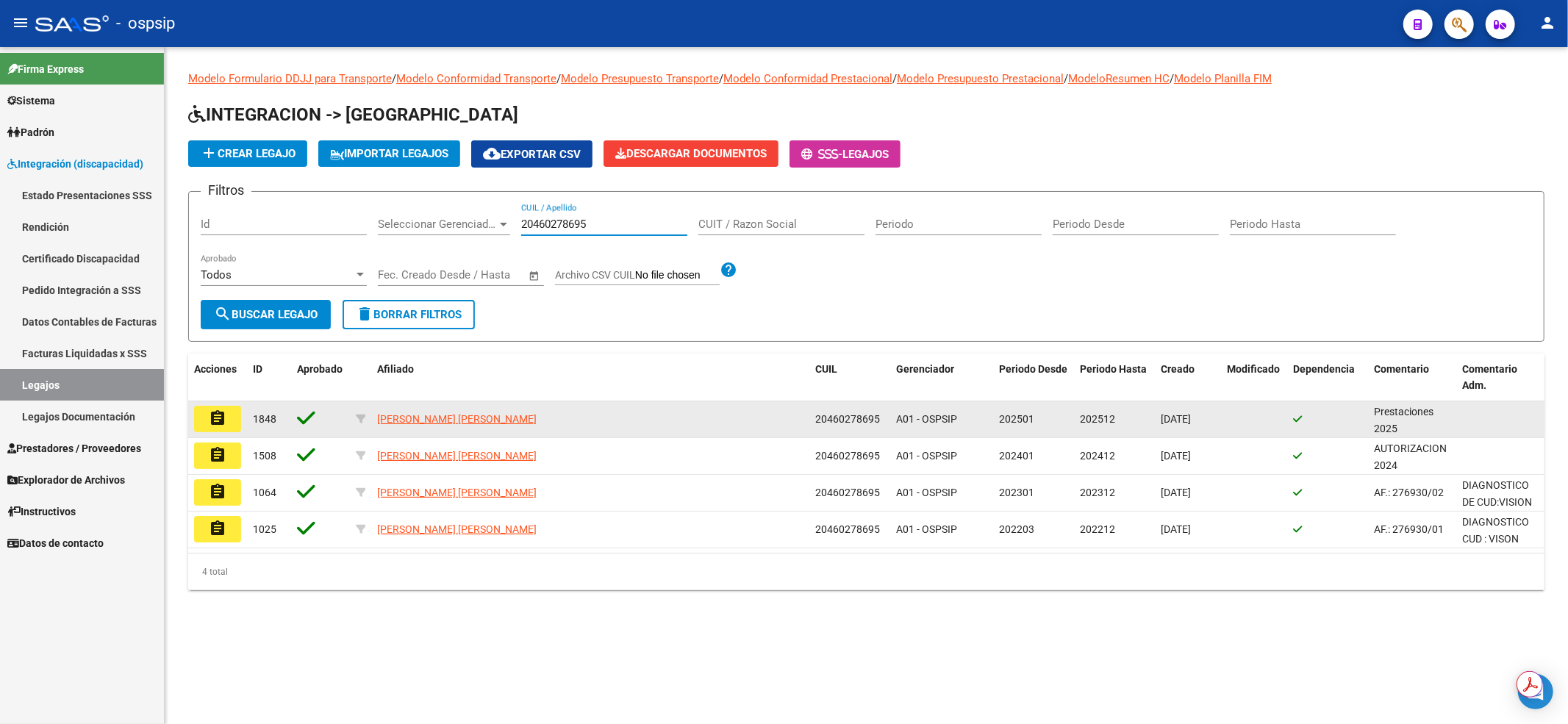
type input "20460278695"
click at [225, 429] on button "assignment" at bounding box center [218, 418] width 47 height 26
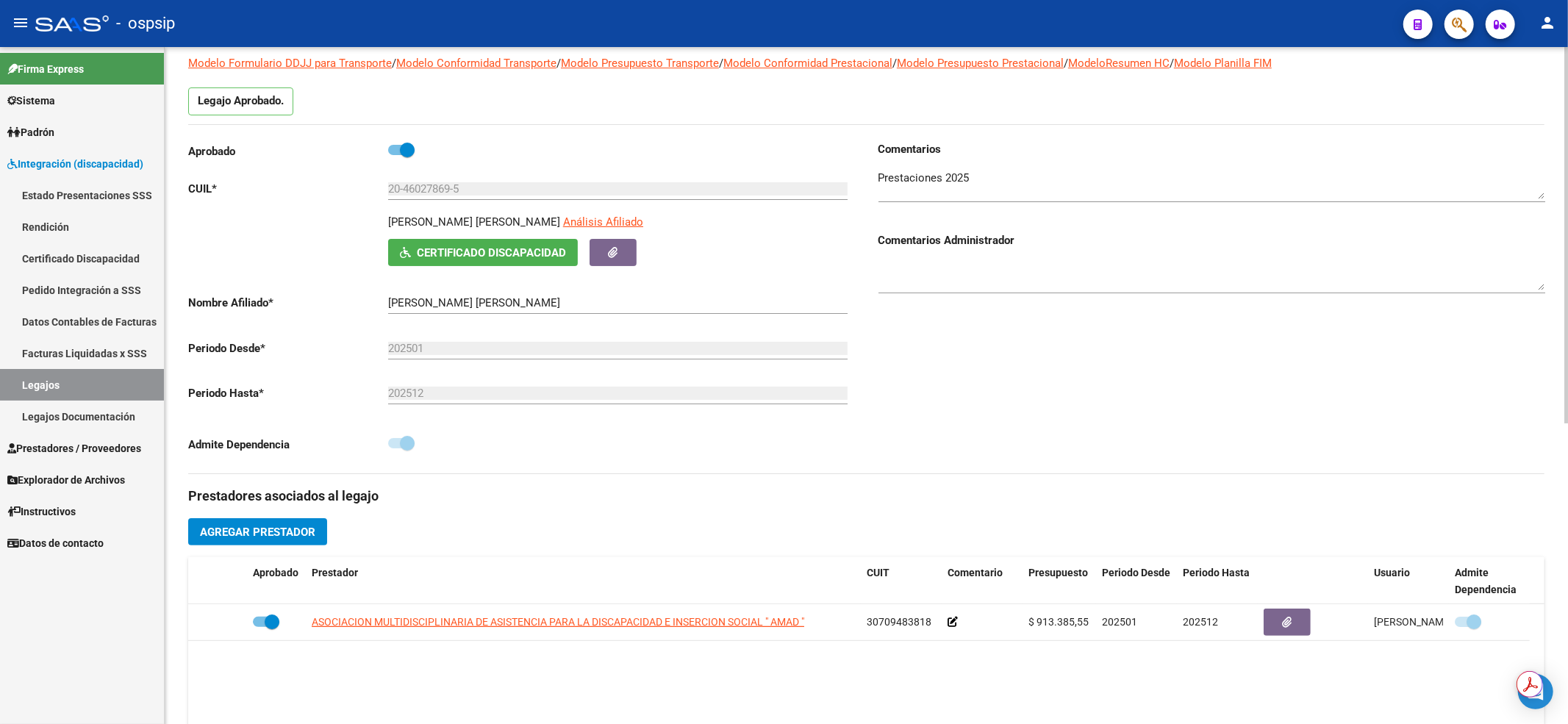
scroll to position [196, 0]
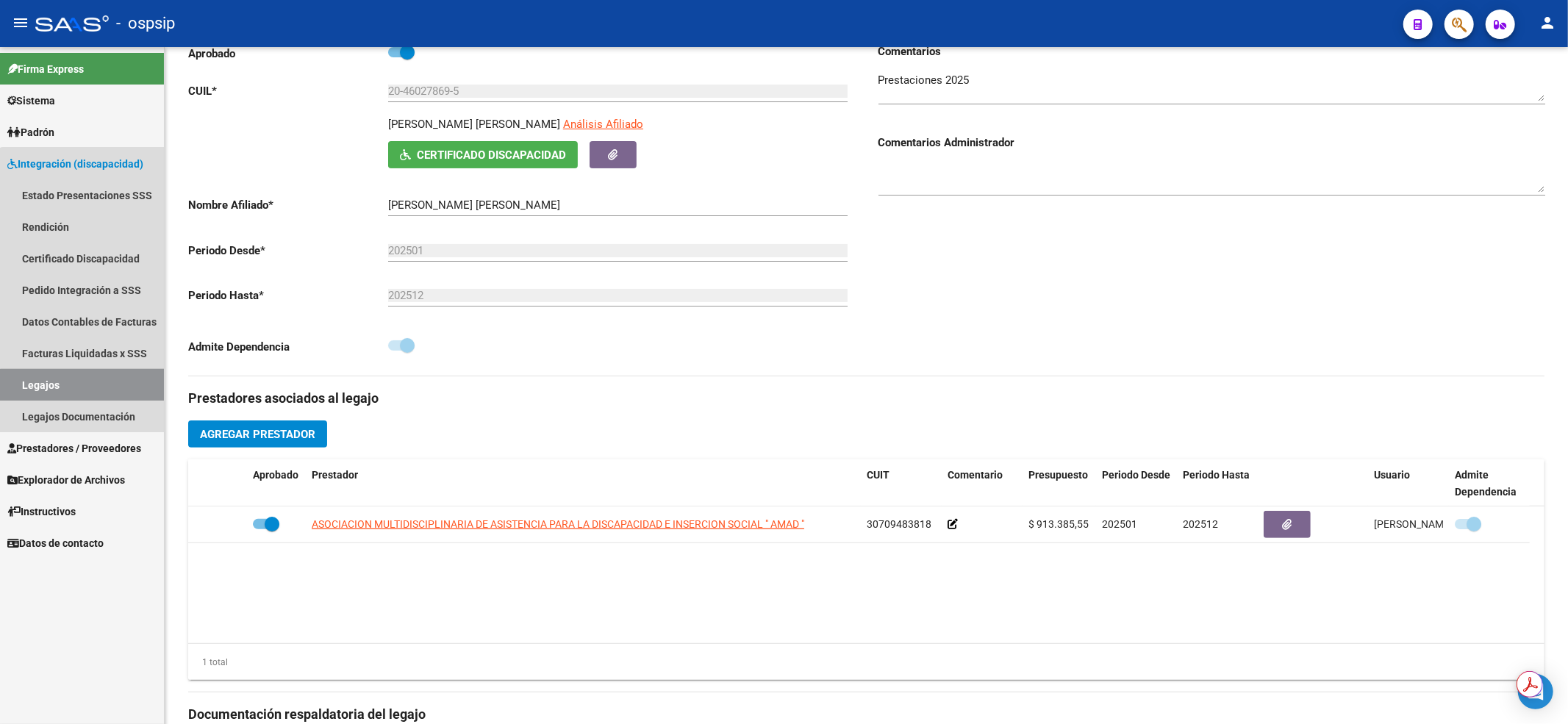
click at [106, 391] on link "Legajos" at bounding box center [82, 385] width 164 height 32
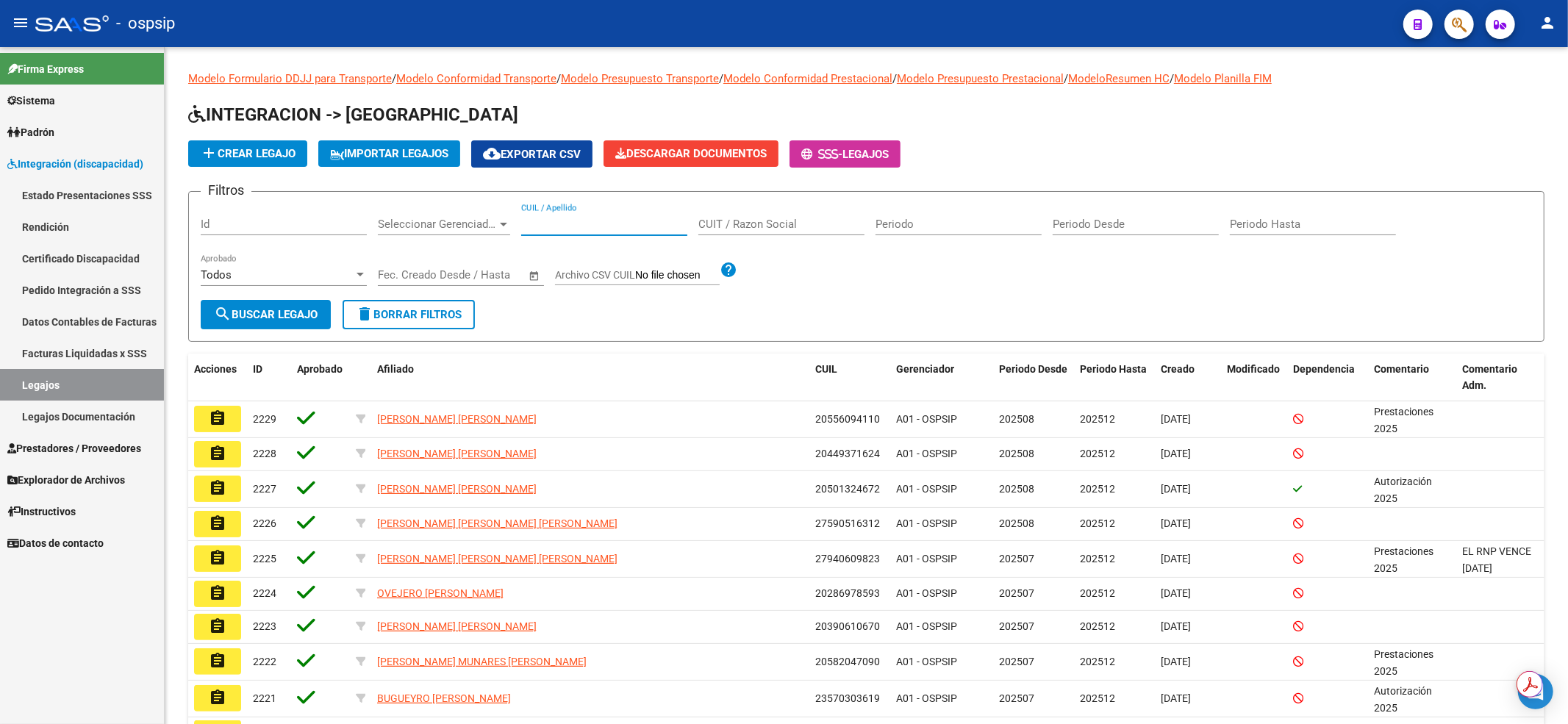
click at [557, 230] on input "CUIL / Apellido" at bounding box center [604, 224] width 166 height 14
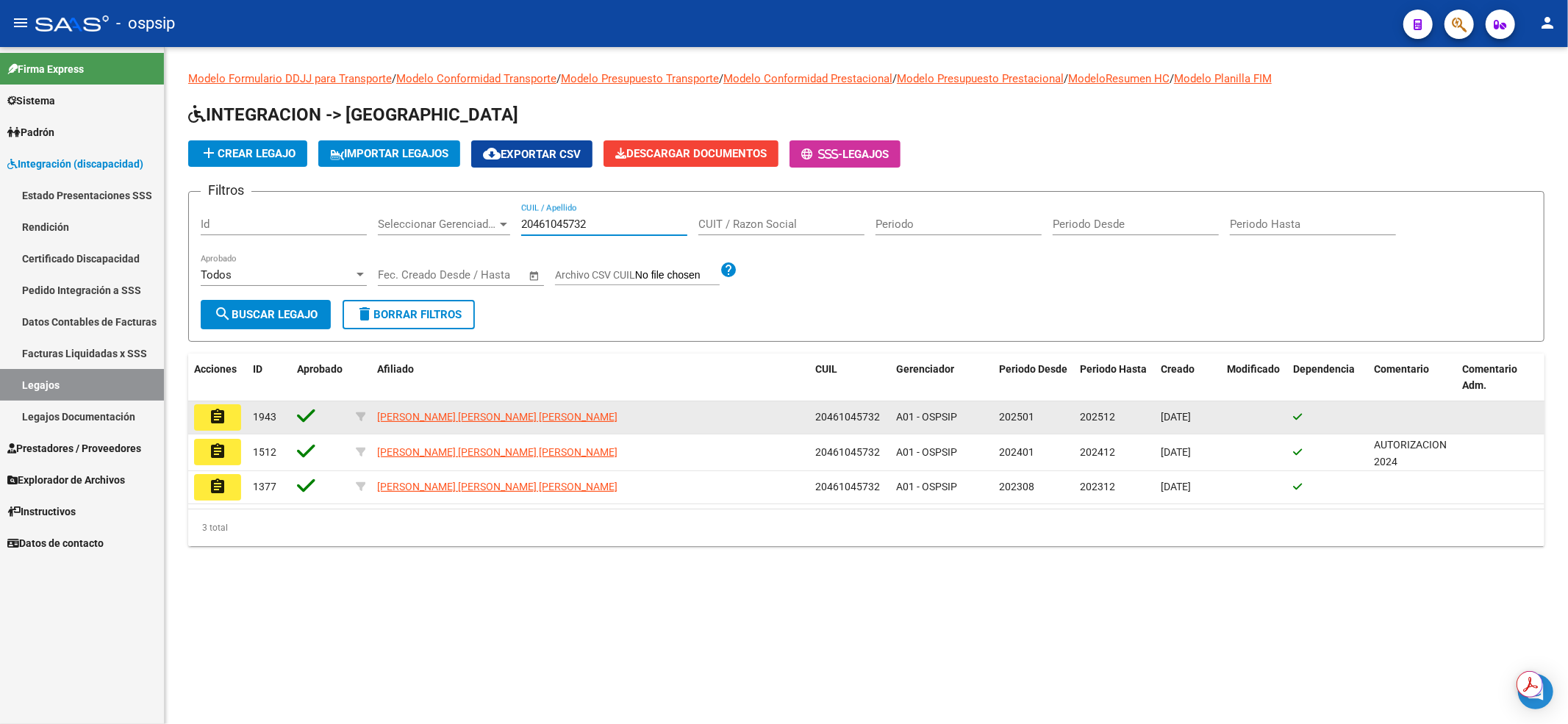
type input "20461045732"
click at [212, 423] on mat-icon "assignment" at bounding box center [217, 416] width 17 height 17
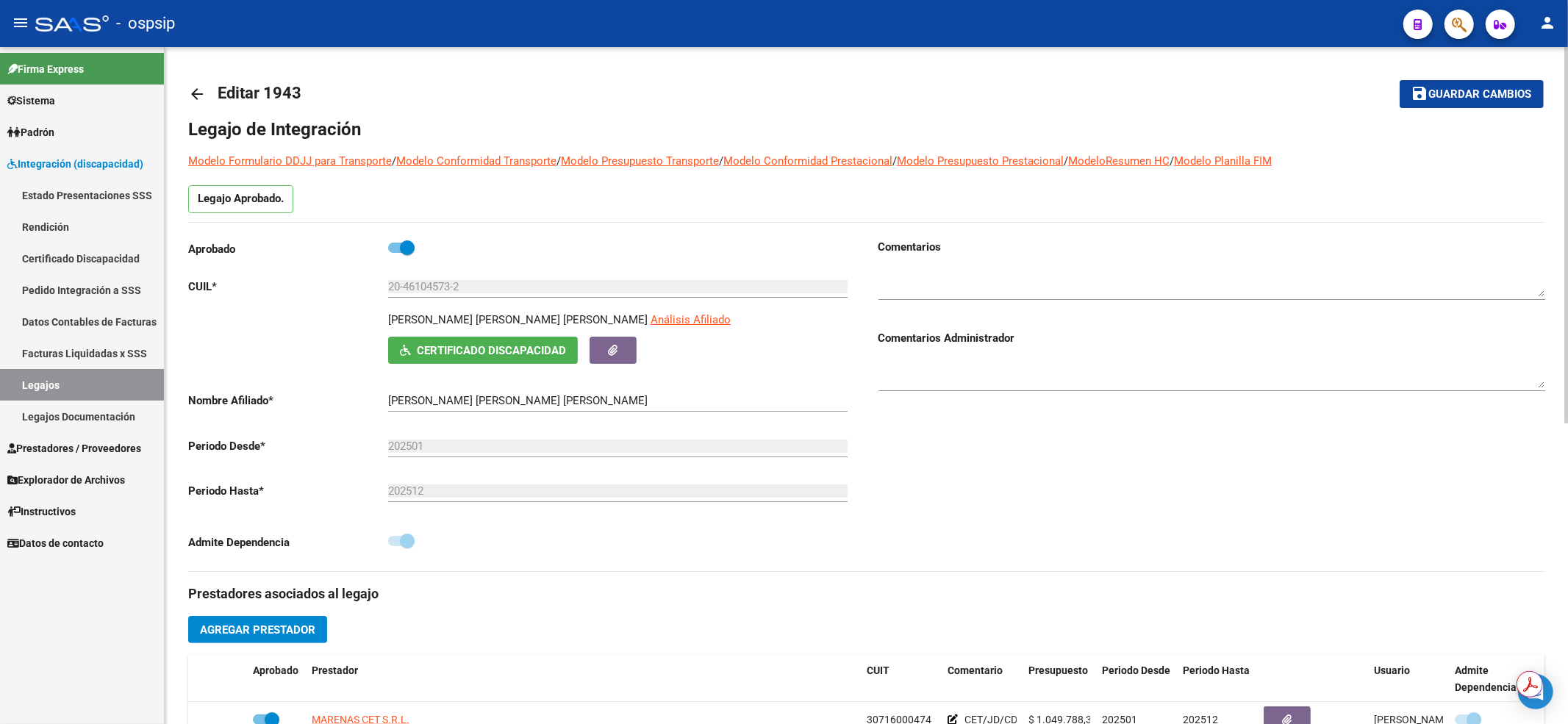
scroll to position [294, 0]
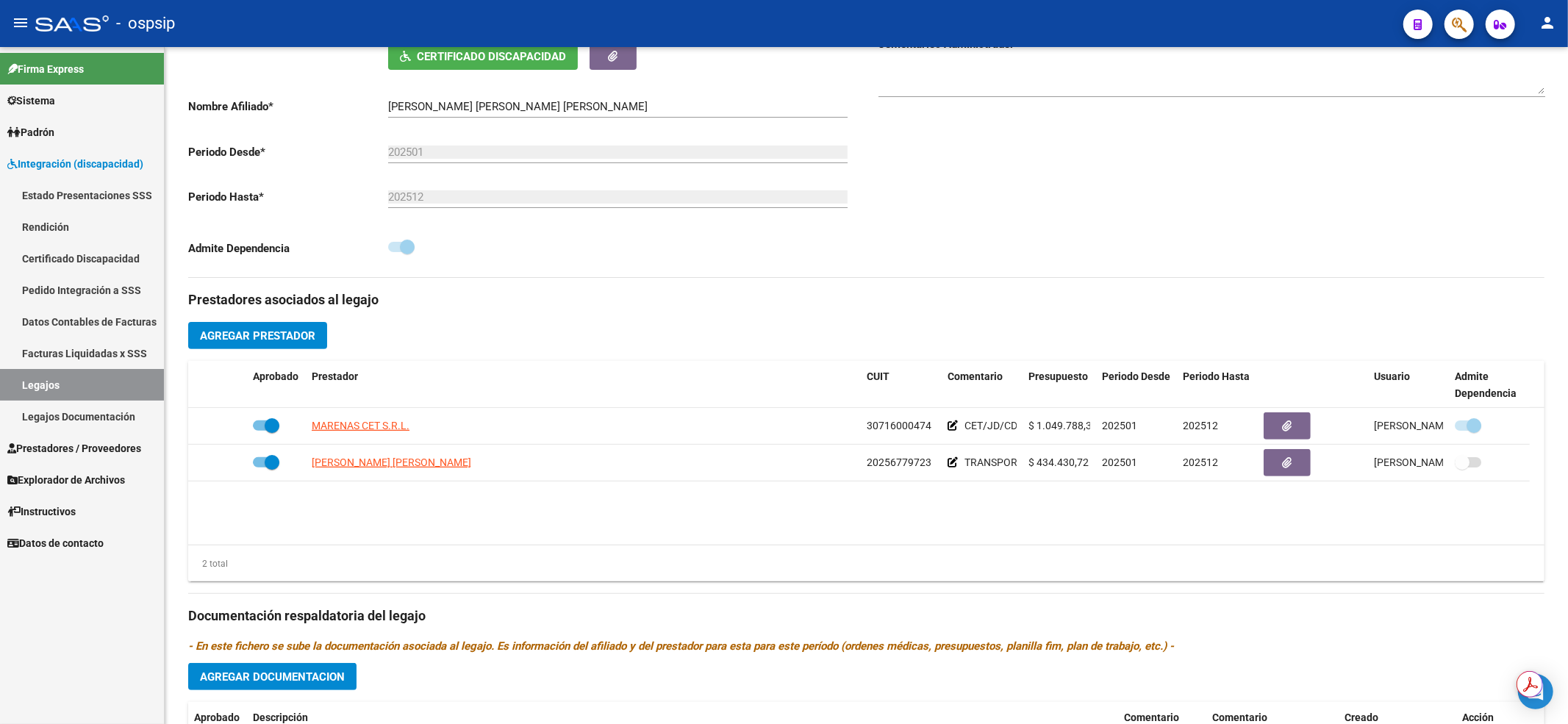
click at [111, 392] on link "Legajos" at bounding box center [82, 385] width 164 height 32
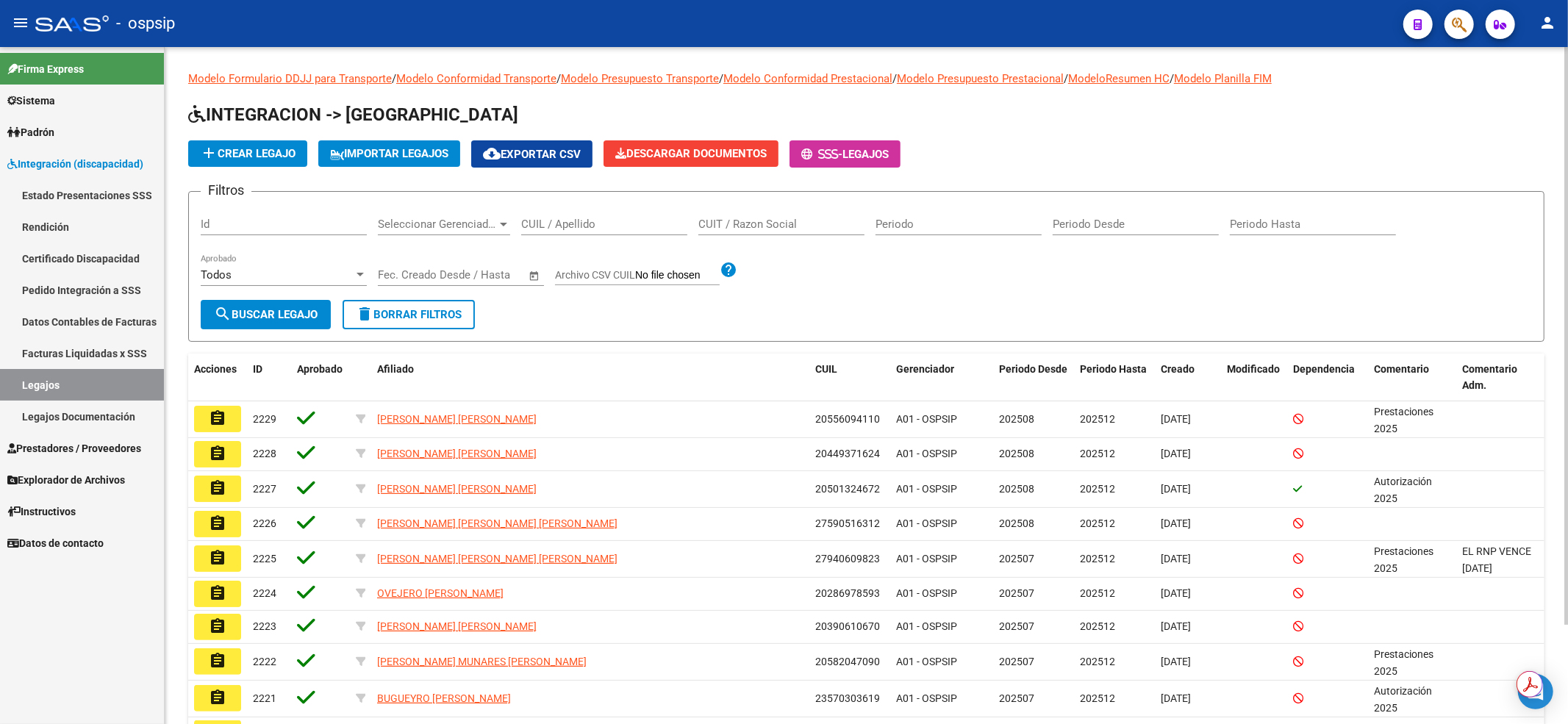
click at [572, 227] on input "CUIL / Apellido" at bounding box center [604, 224] width 166 height 14
type input "20462736178"
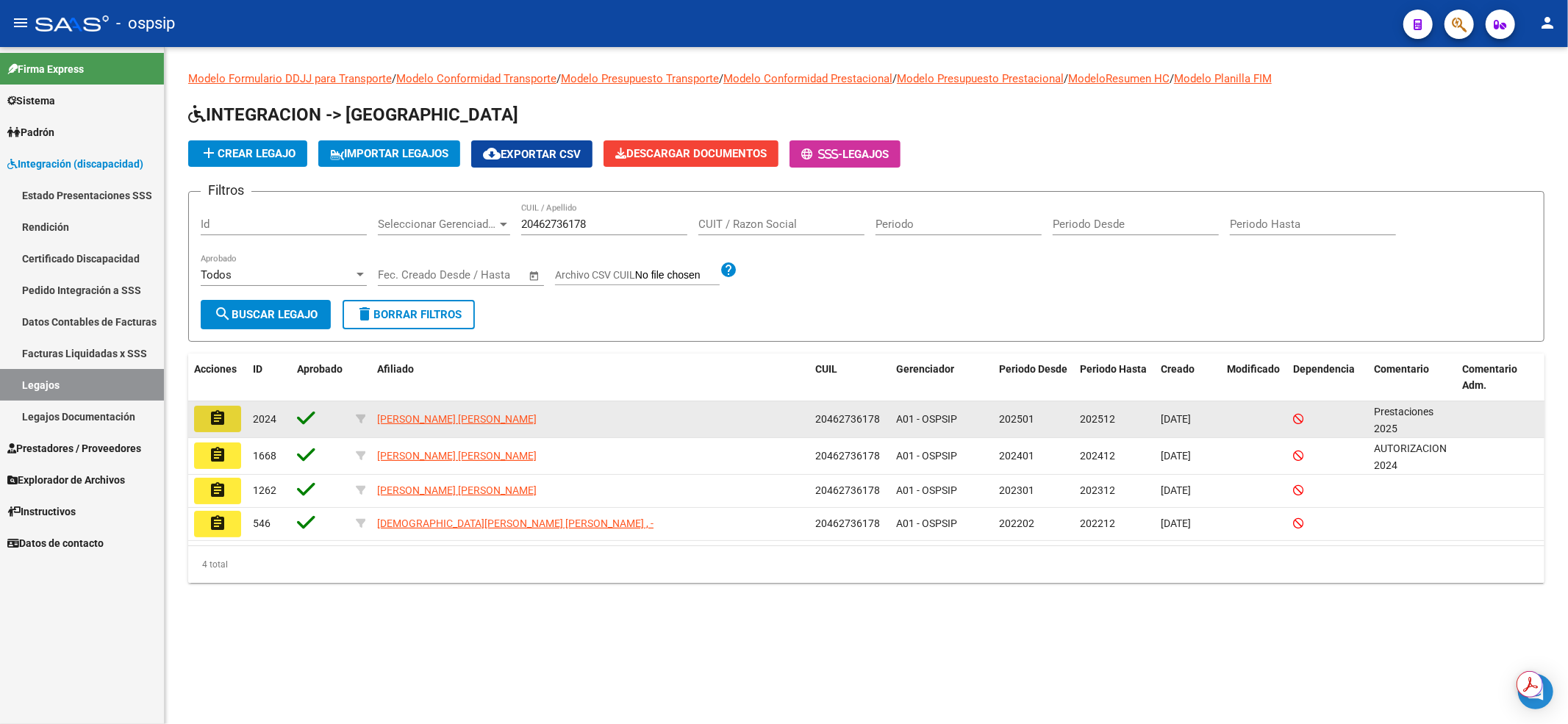
click at [230, 415] on button "assignment" at bounding box center [218, 418] width 47 height 26
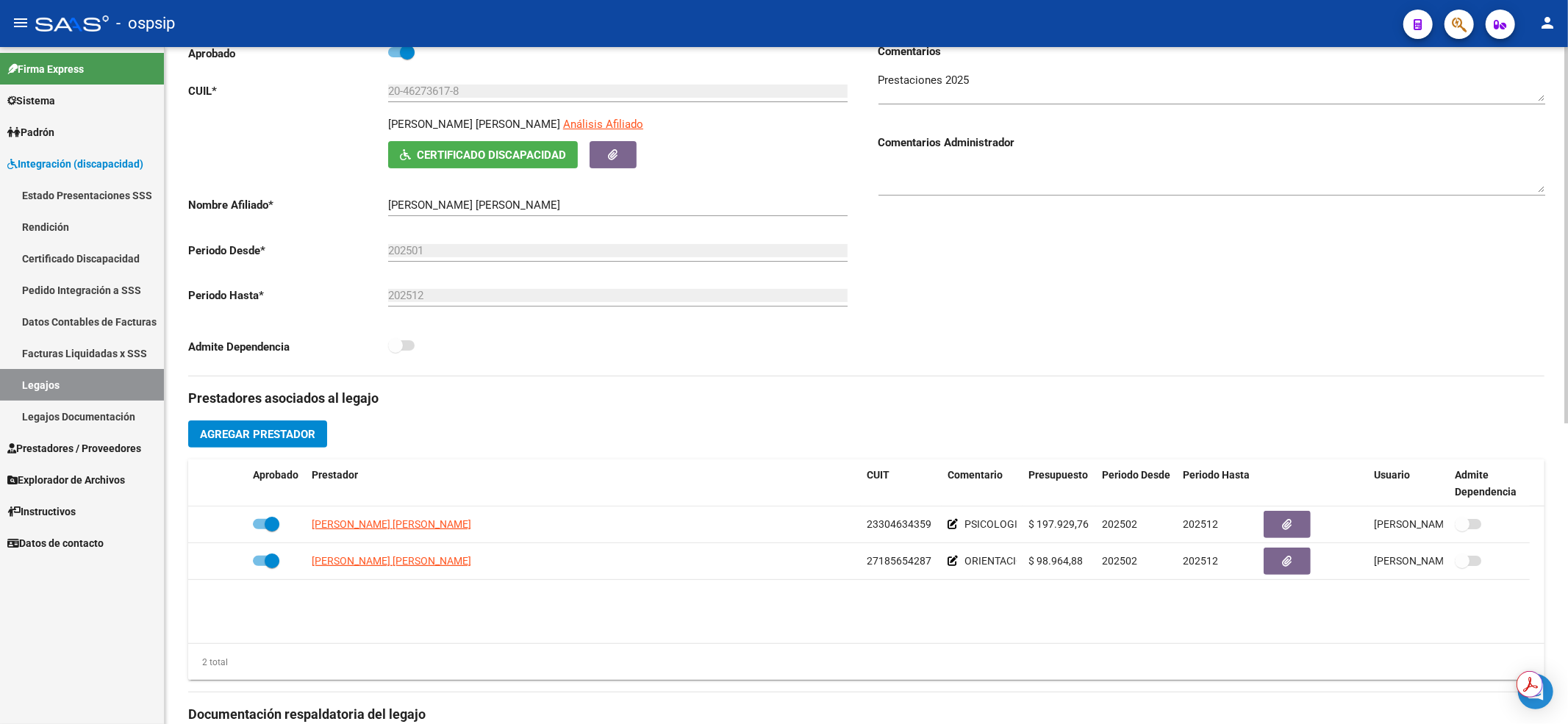
scroll to position [294, 0]
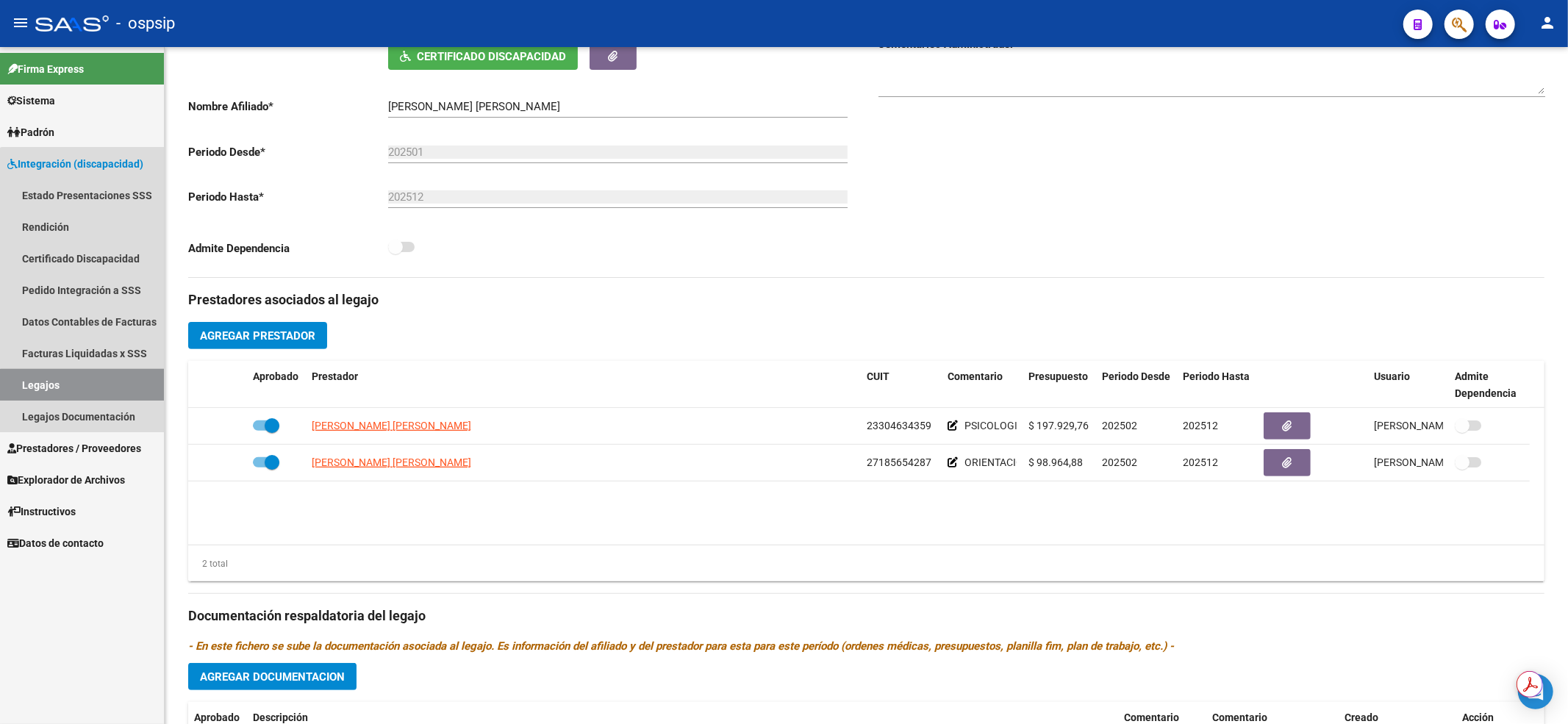
click at [119, 388] on link "Legajos" at bounding box center [82, 385] width 164 height 32
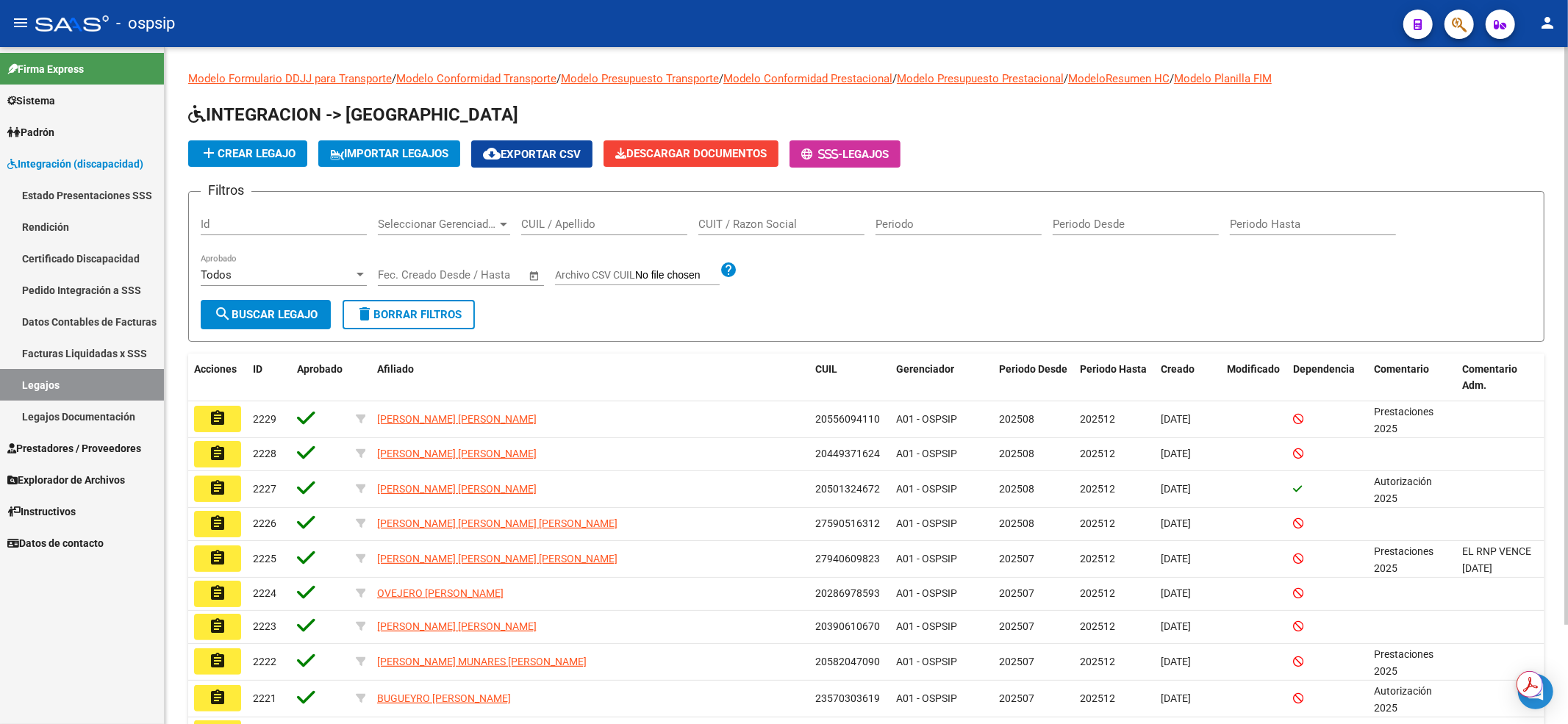
click at [580, 214] on div "CUIL / Apellido" at bounding box center [604, 219] width 166 height 32
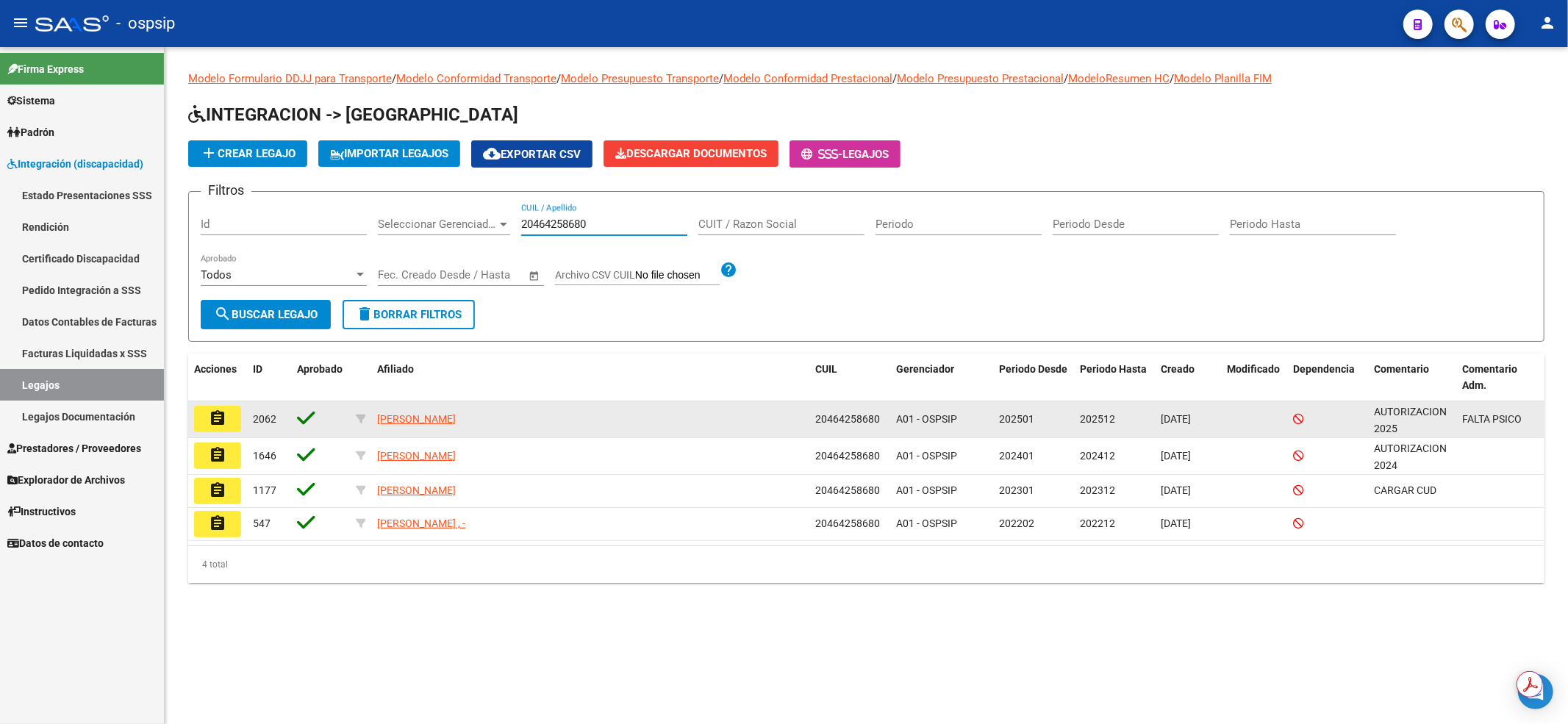
type input "20464258680"
click at [218, 416] on mat-icon "assignment" at bounding box center [217, 418] width 17 height 17
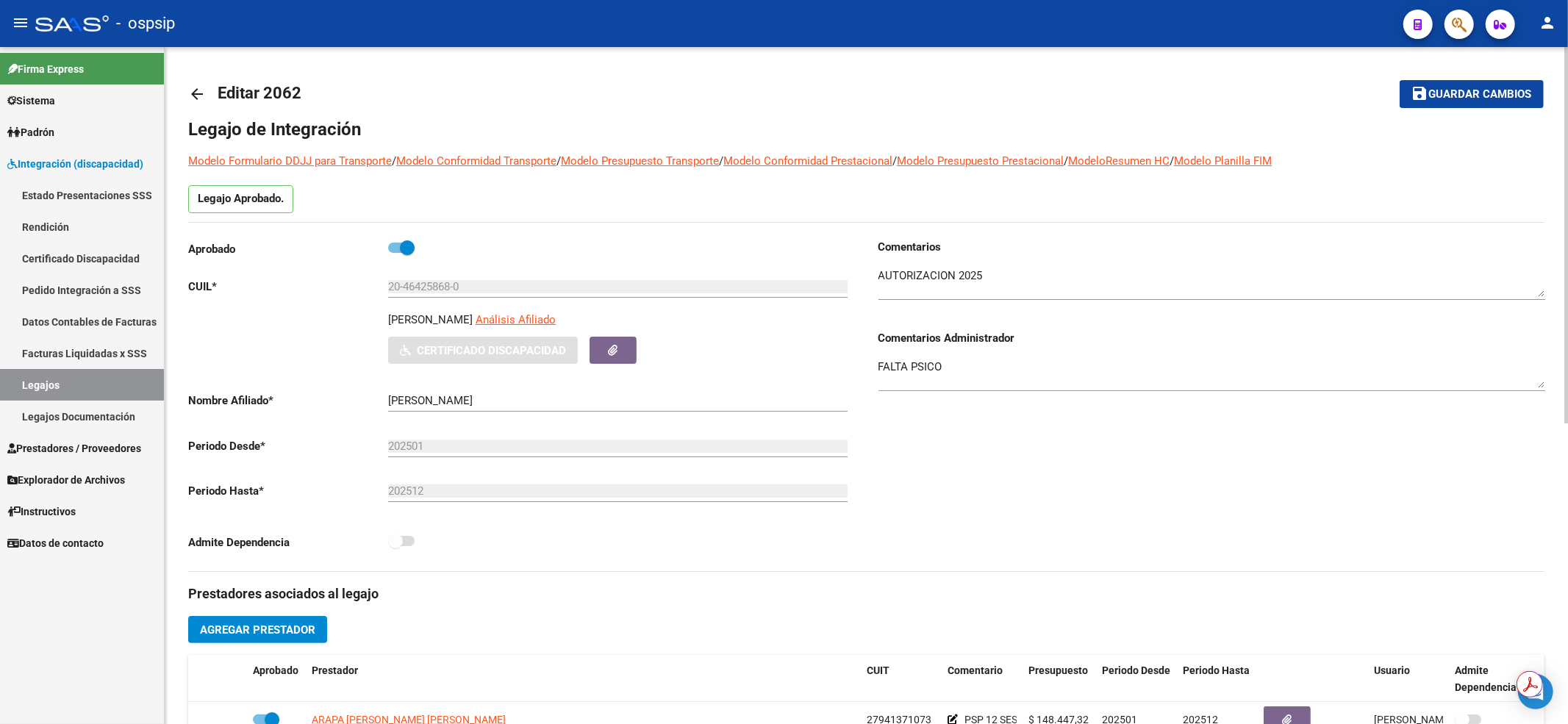
scroll to position [294, 0]
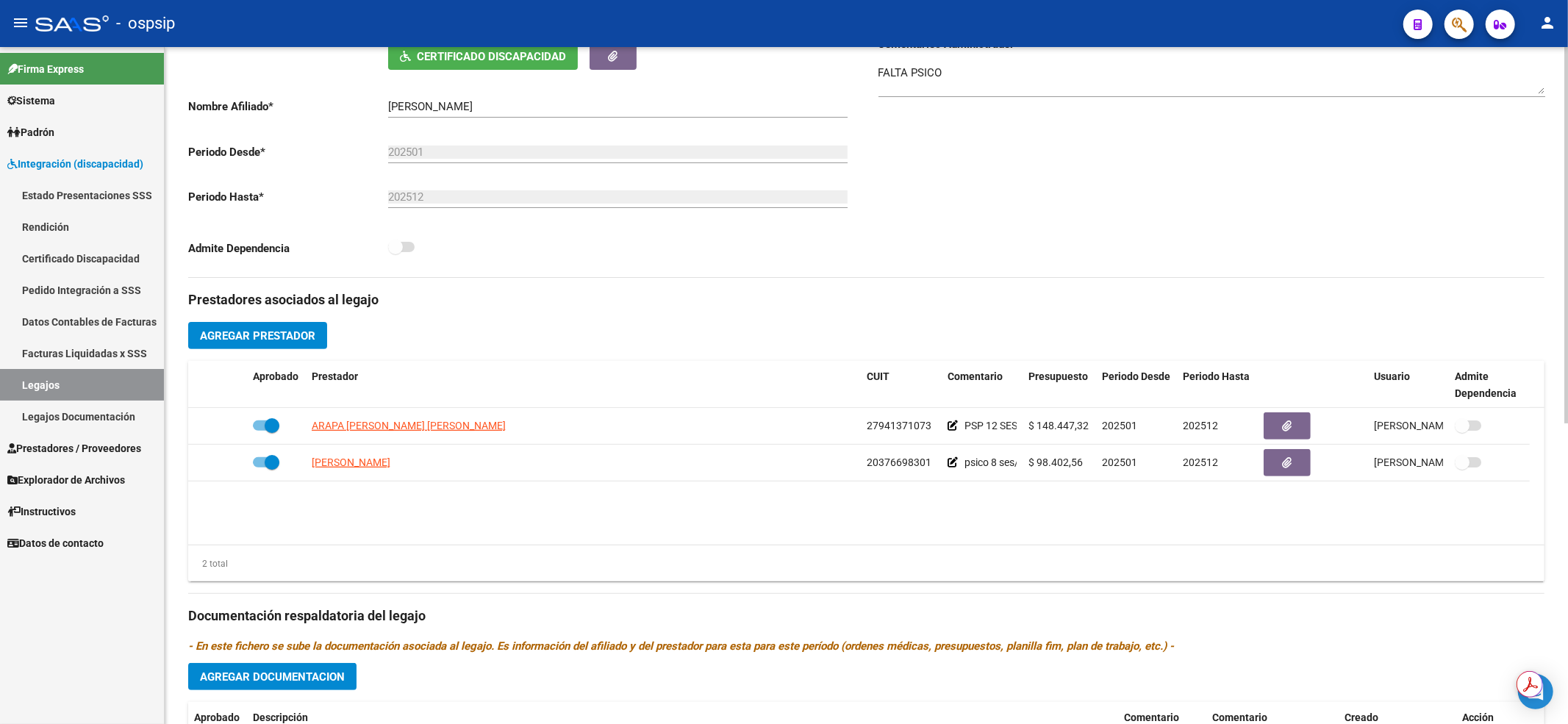
click at [96, 390] on link "Legajos" at bounding box center [82, 385] width 164 height 32
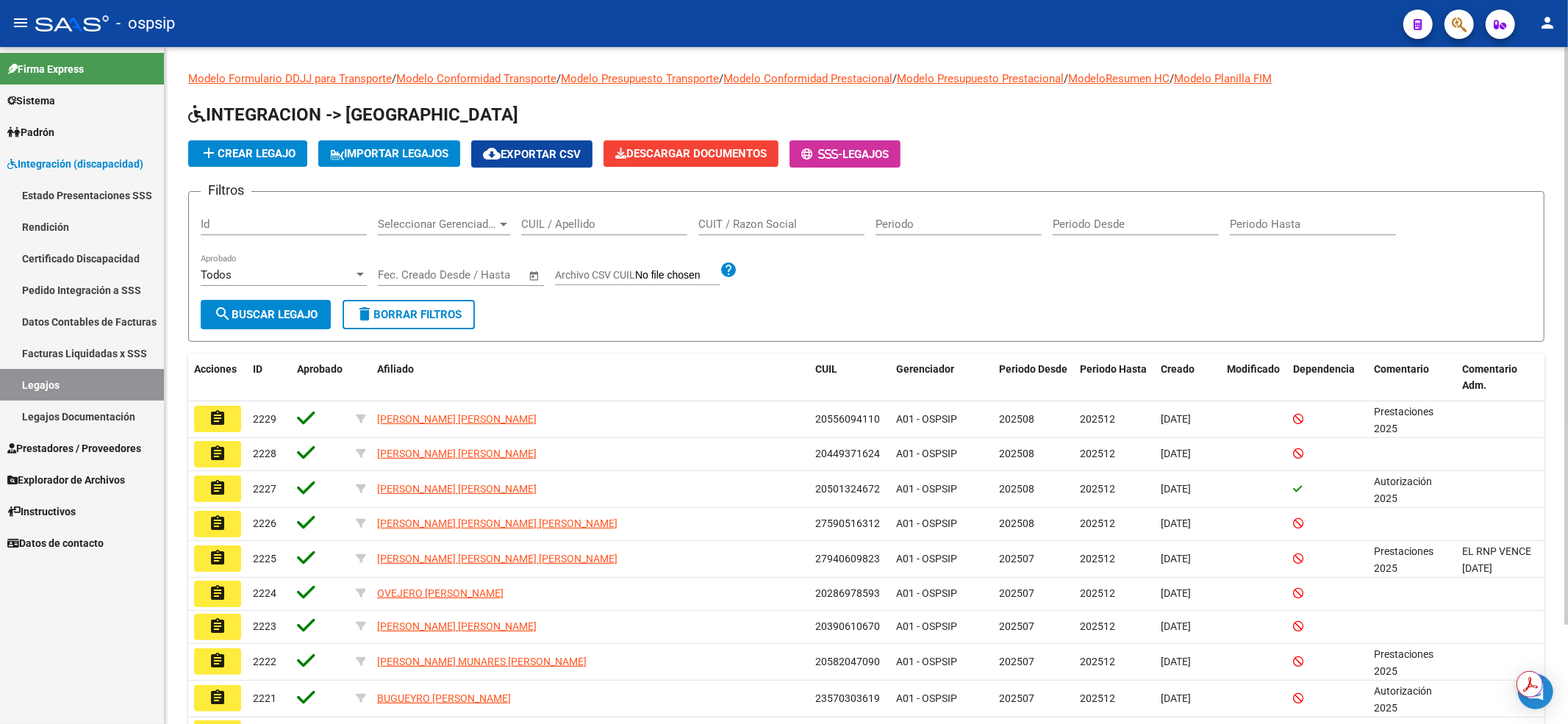
click at [541, 227] on input "CUIL / Apellido" at bounding box center [604, 224] width 166 height 14
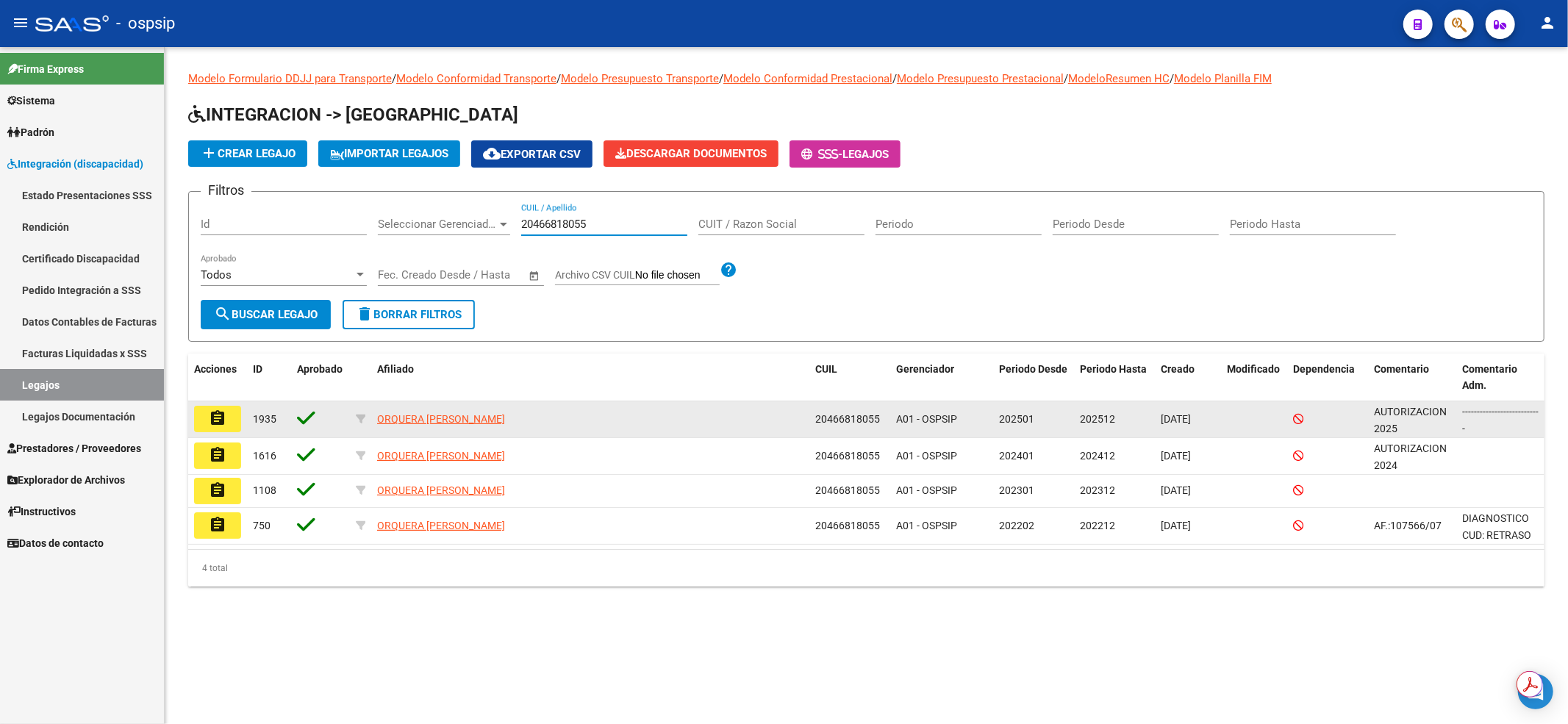
type input "20466818055"
click at [225, 415] on mat-icon "assignment" at bounding box center [217, 418] width 17 height 17
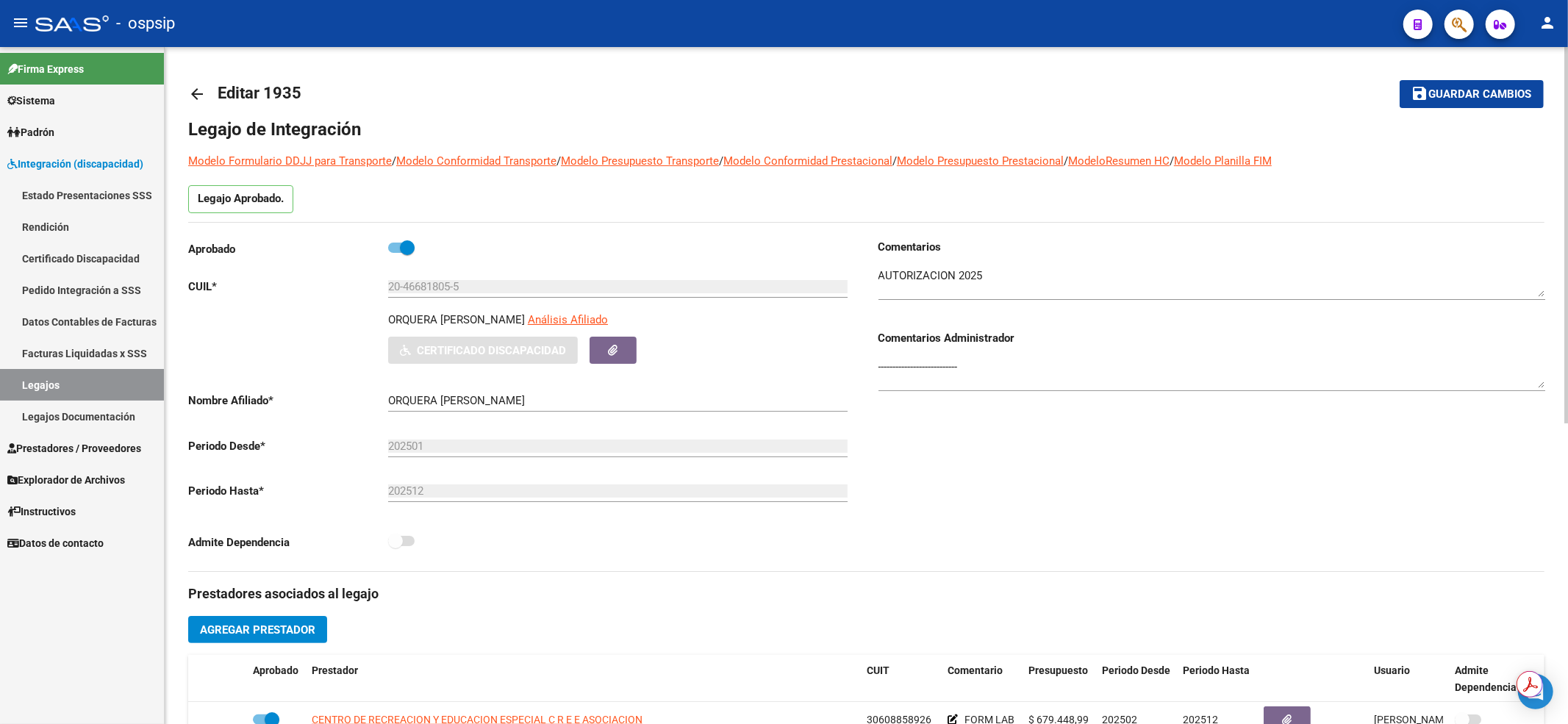
scroll to position [294, 0]
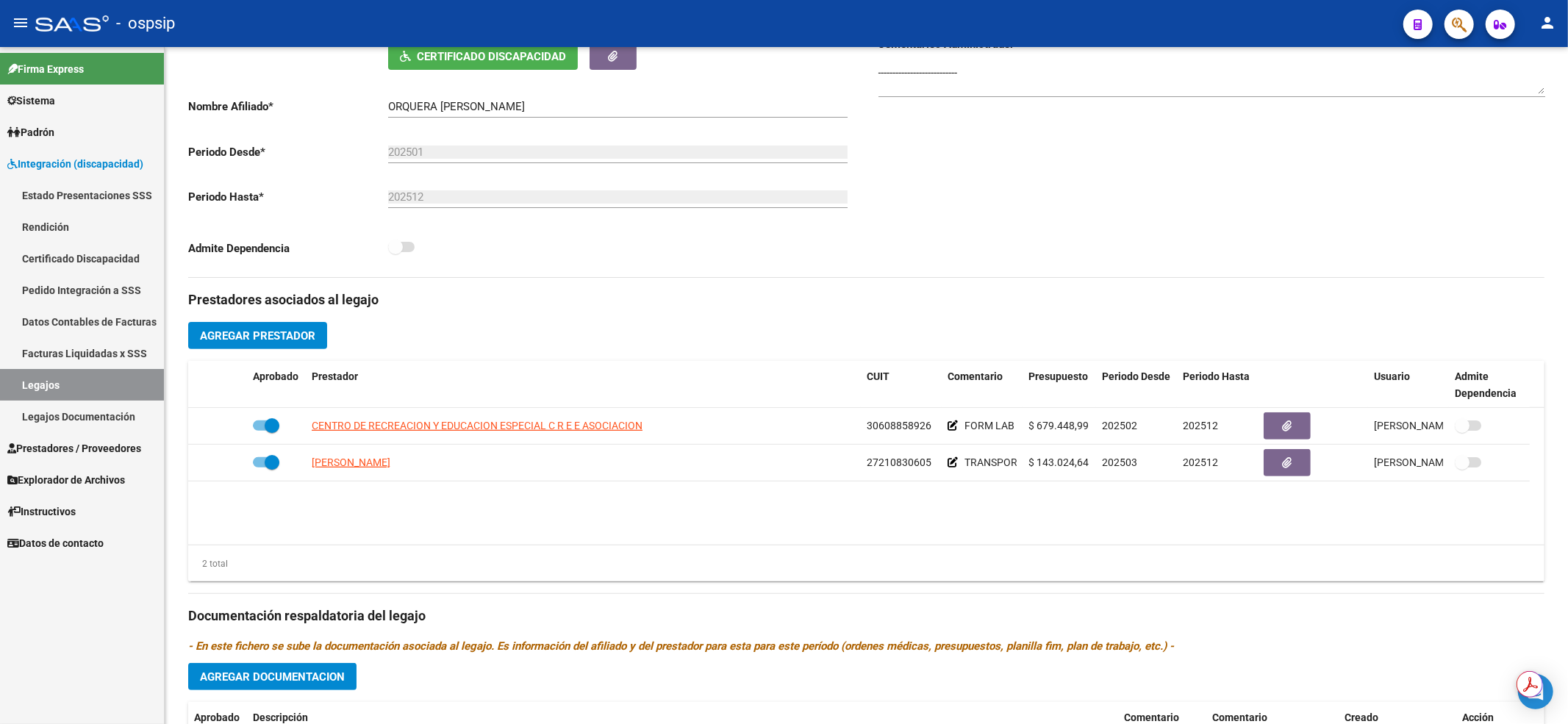
click at [114, 386] on link "Legajos" at bounding box center [82, 385] width 164 height 32
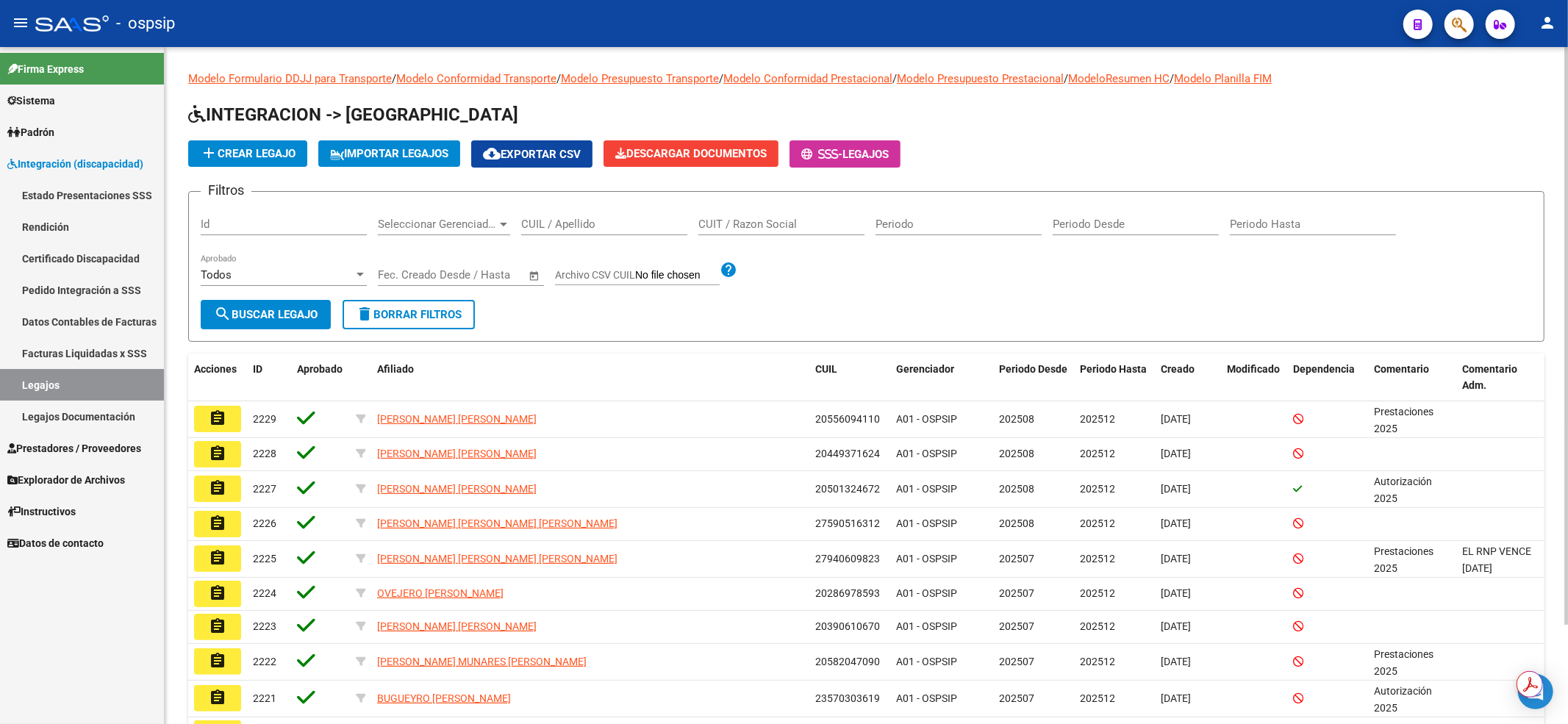
click at [586, 212] on div "CUIL / Apellido" at bounding box center [604, 219] width 166 height 32
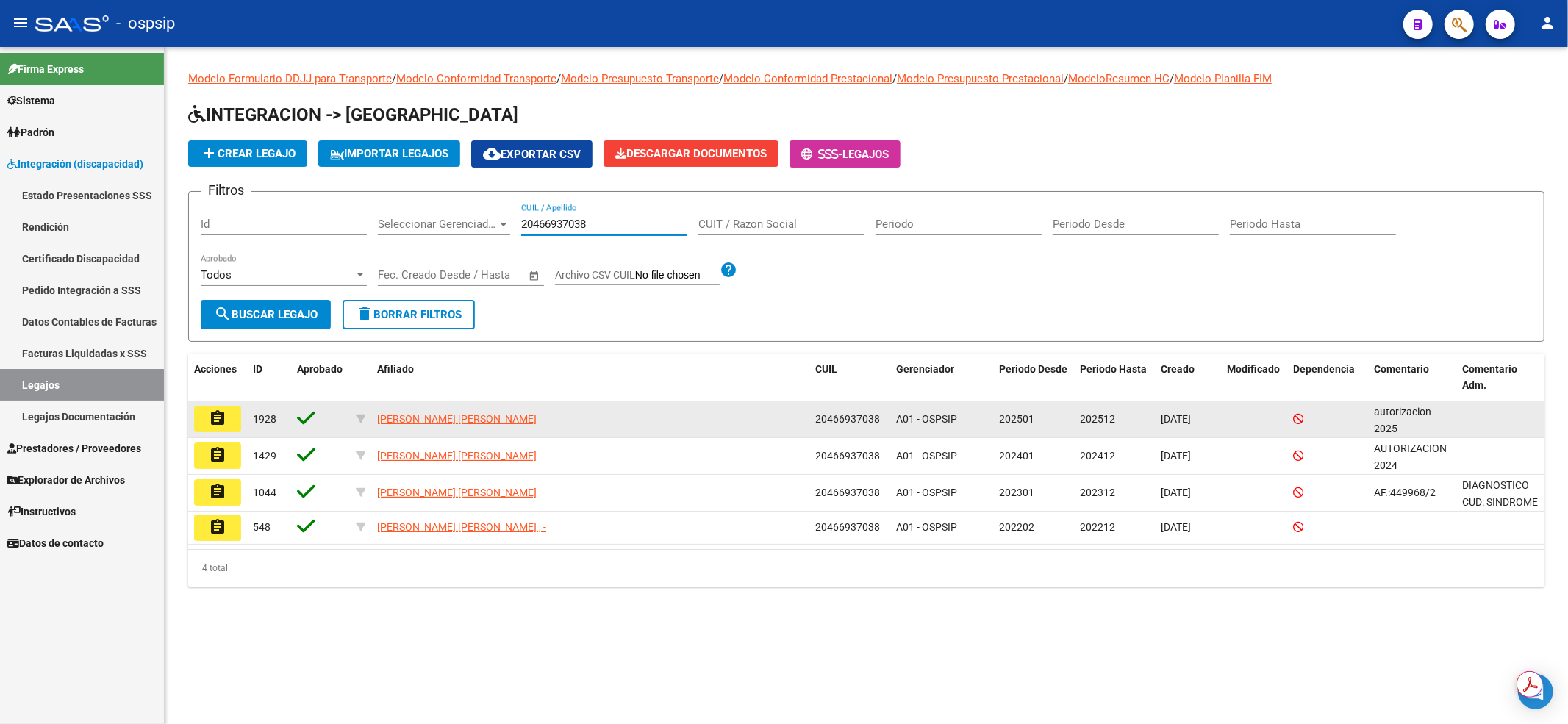
type input "20466937038"
click at [225, 421] on mat-icon "assignment" at bounding box center [217, 418] width 17 height 17
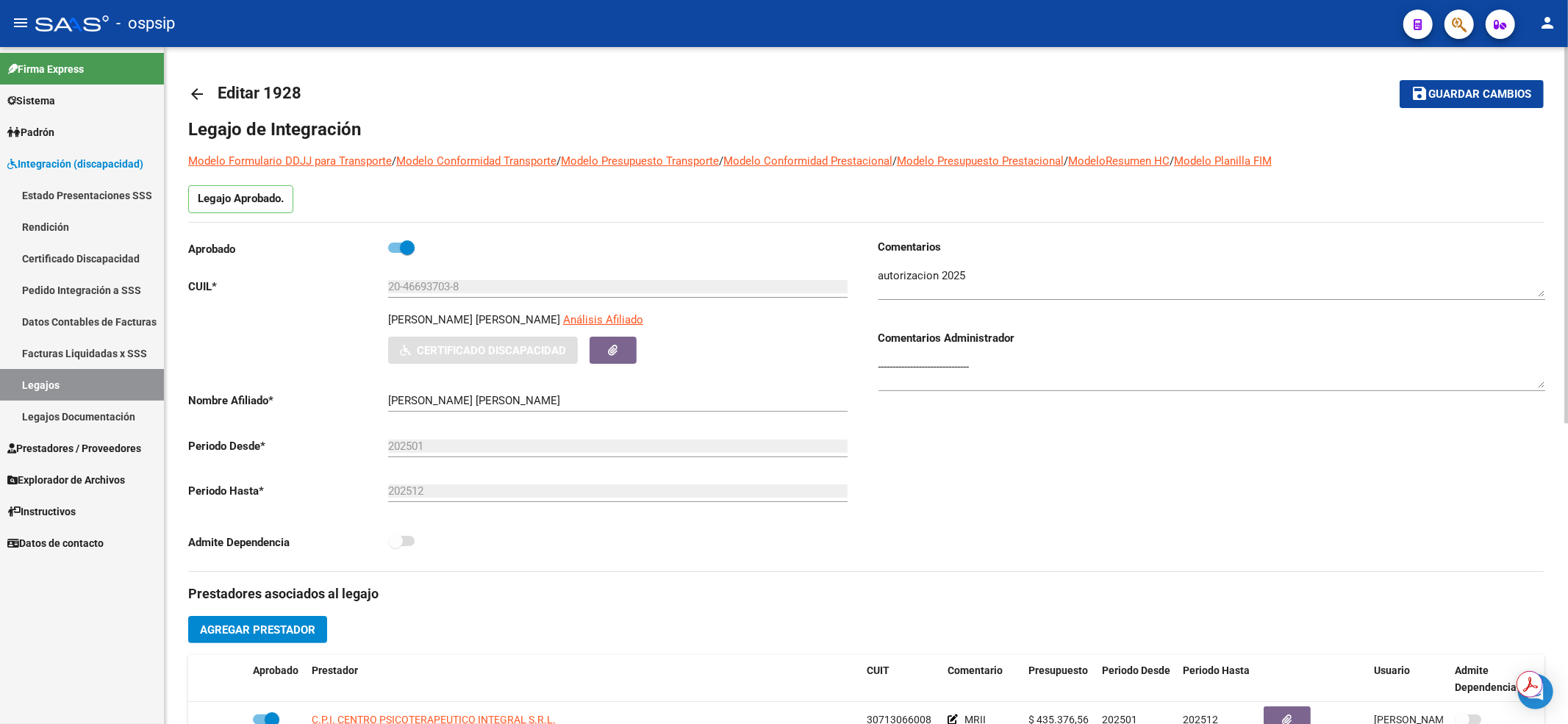
scroll to position [196, 0]
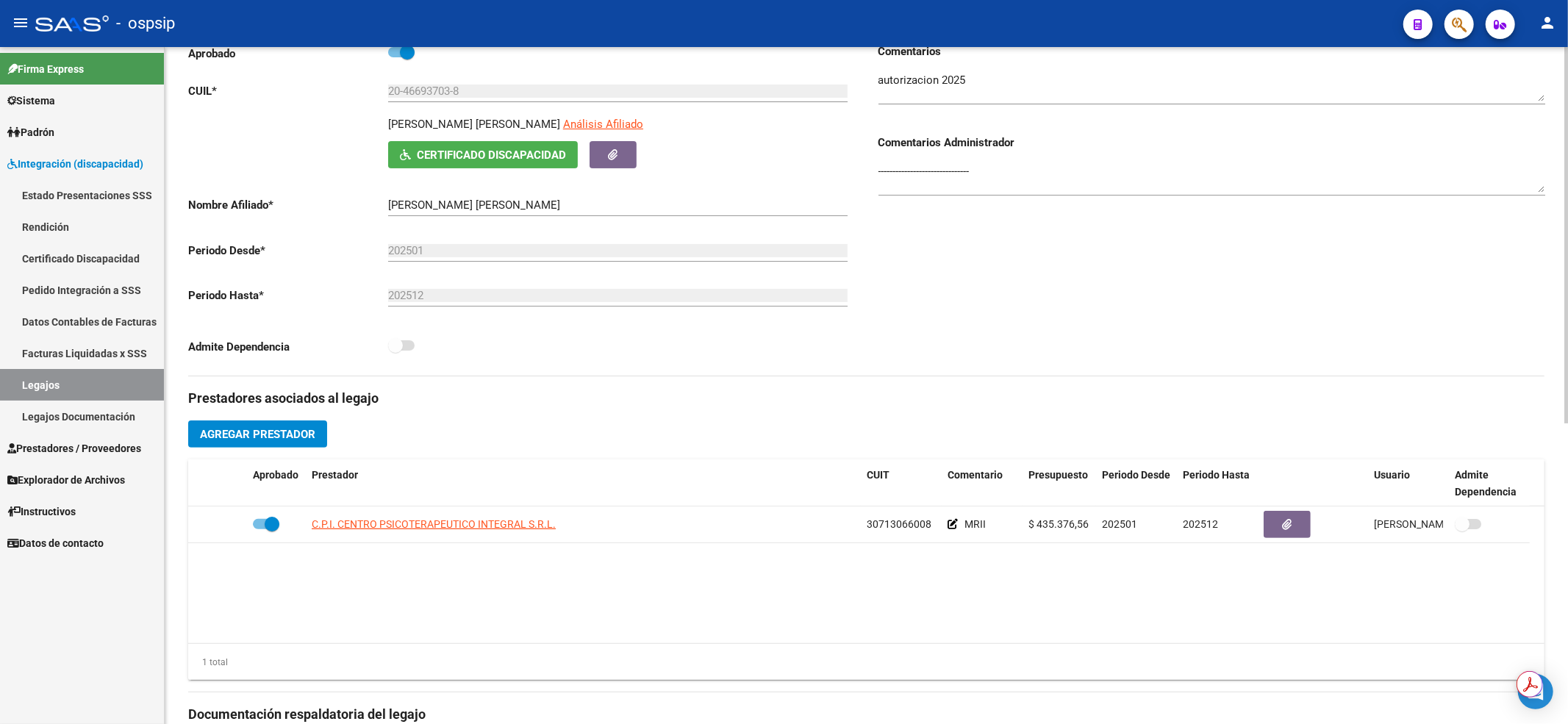
click at [74, 390] on link "Legajos" at bounding box center [82, 385] width 164 height 32
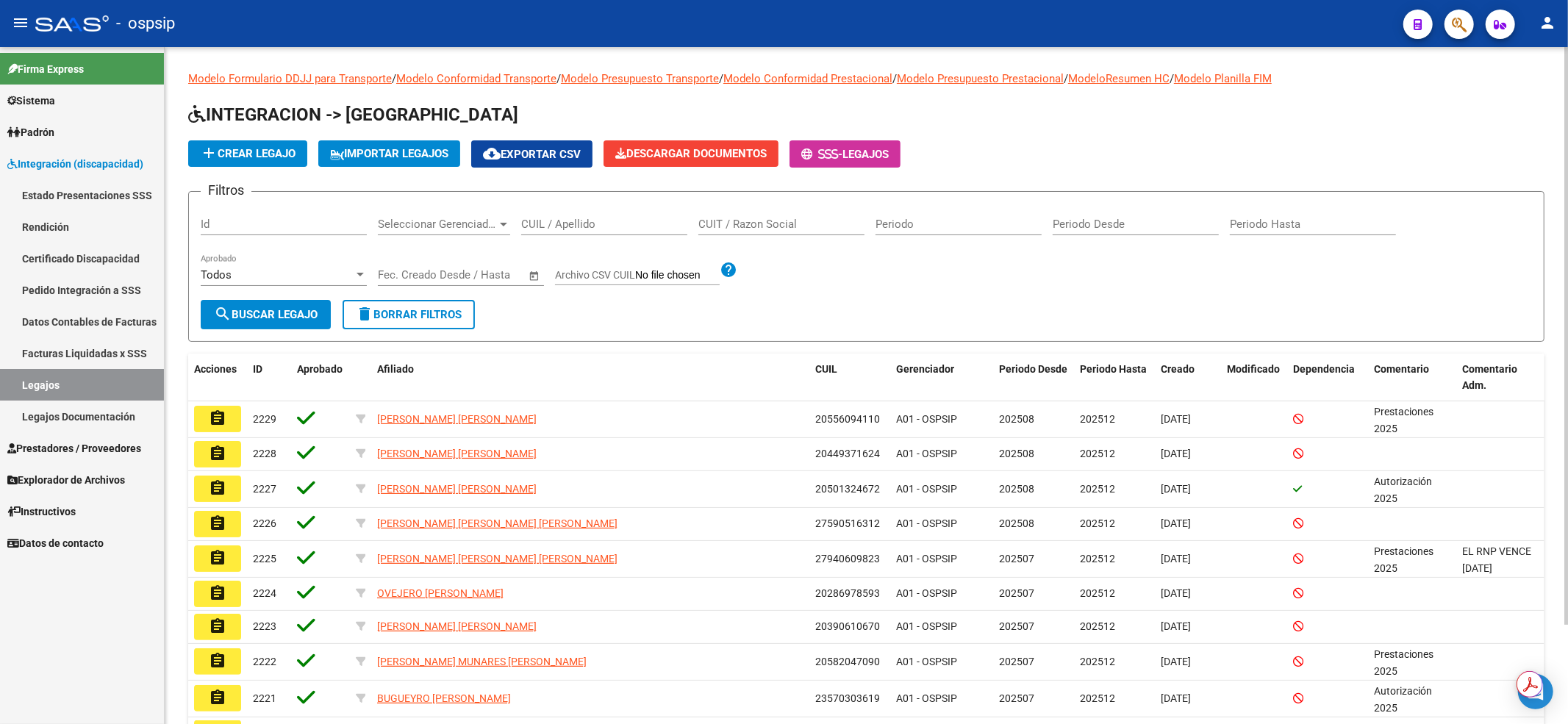
click at [535, 216] on div "CUIL / Apellido" at bounding box center [604, 219] width 166 height 32
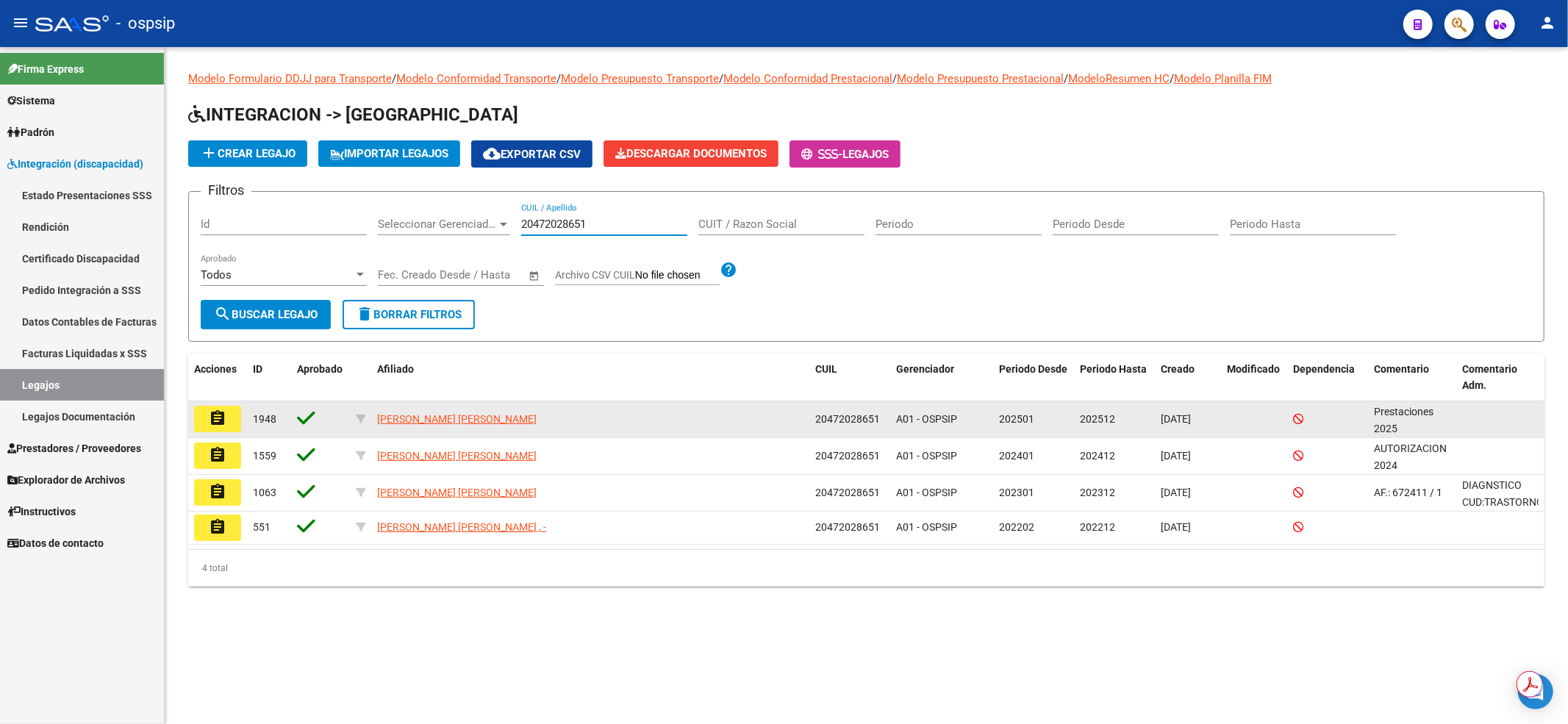
type input "20472028651"
click at [225, 419] on mat-icon "assignment" at bounding box center [217, 418] width 17 height 17
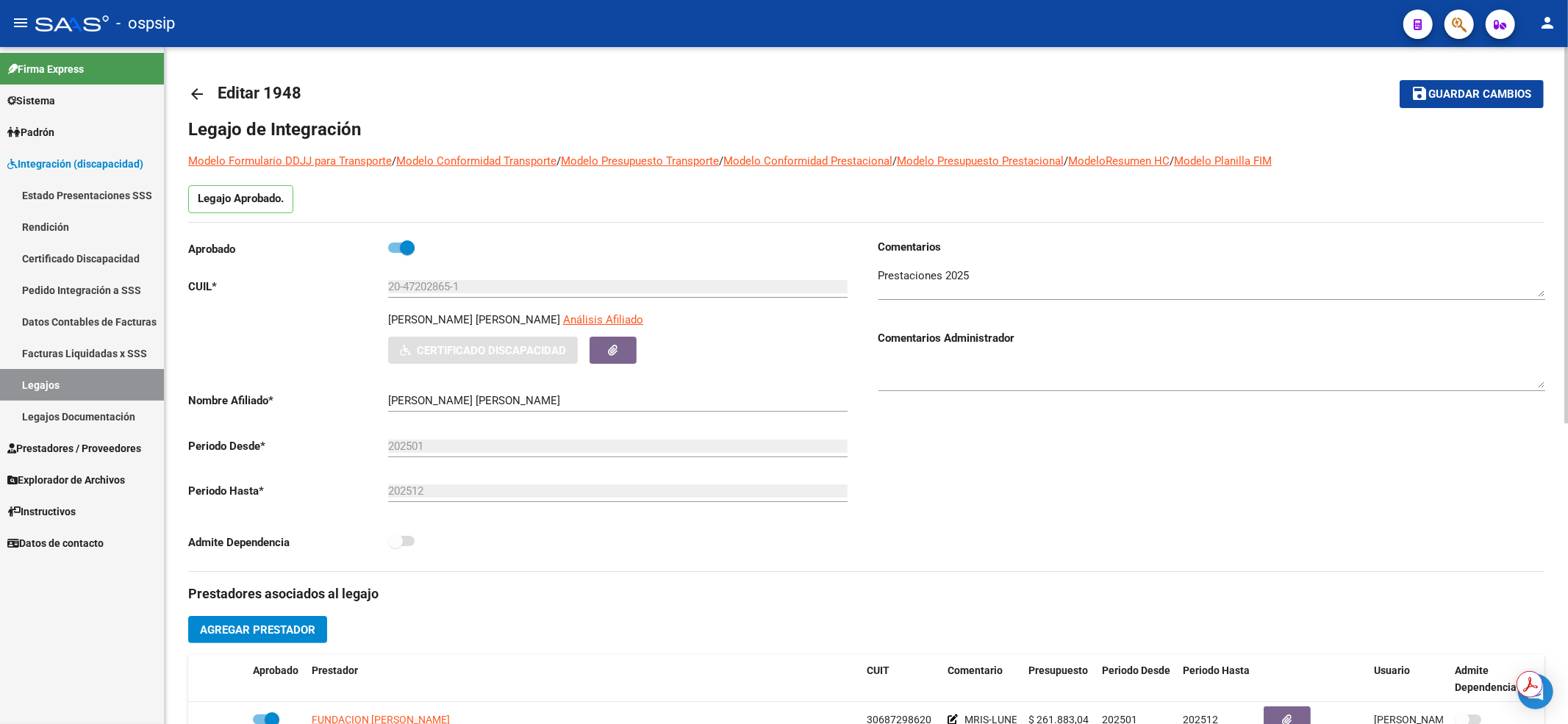
scroll to position [196, 0]
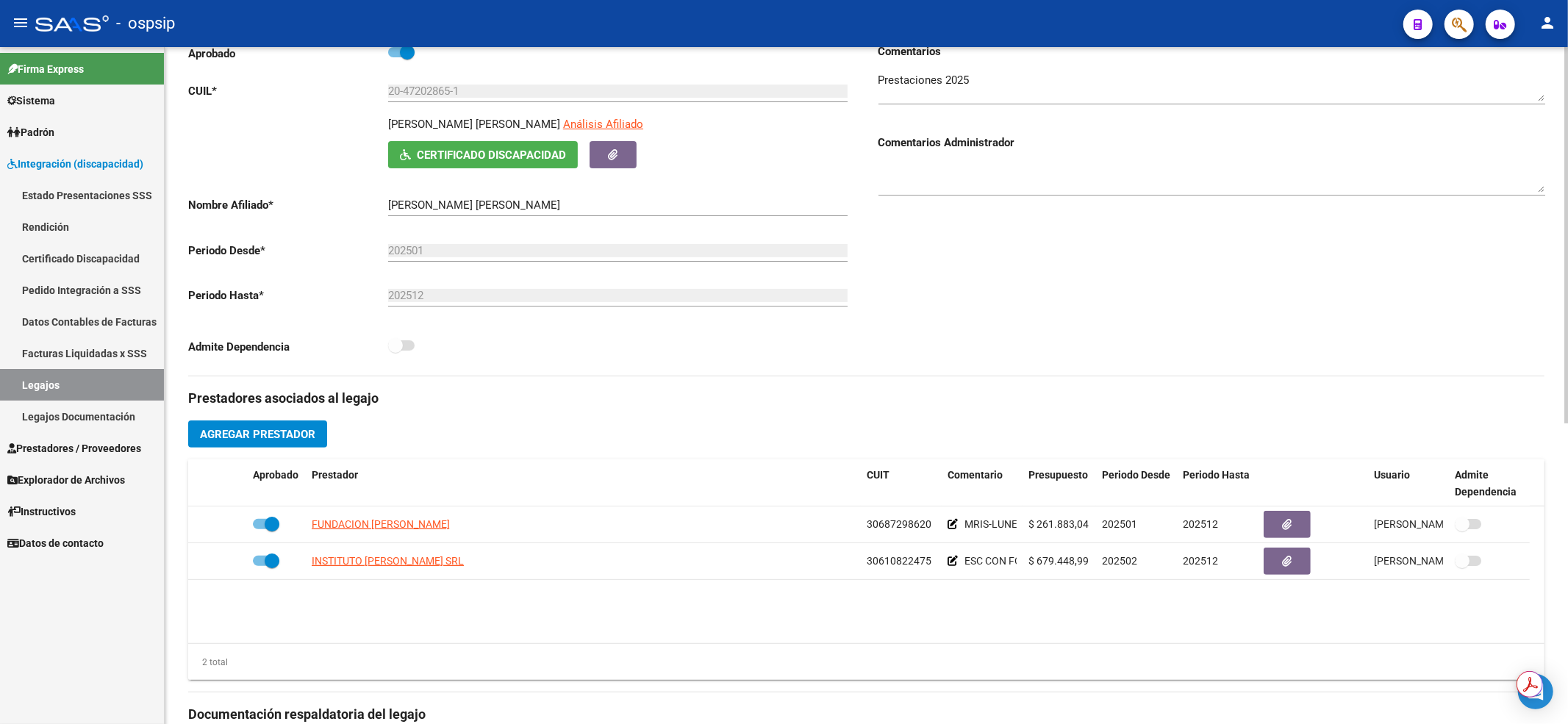
click at [56, 386] on link "Legajos" at bounding box center [82, 385] width 164 height 32
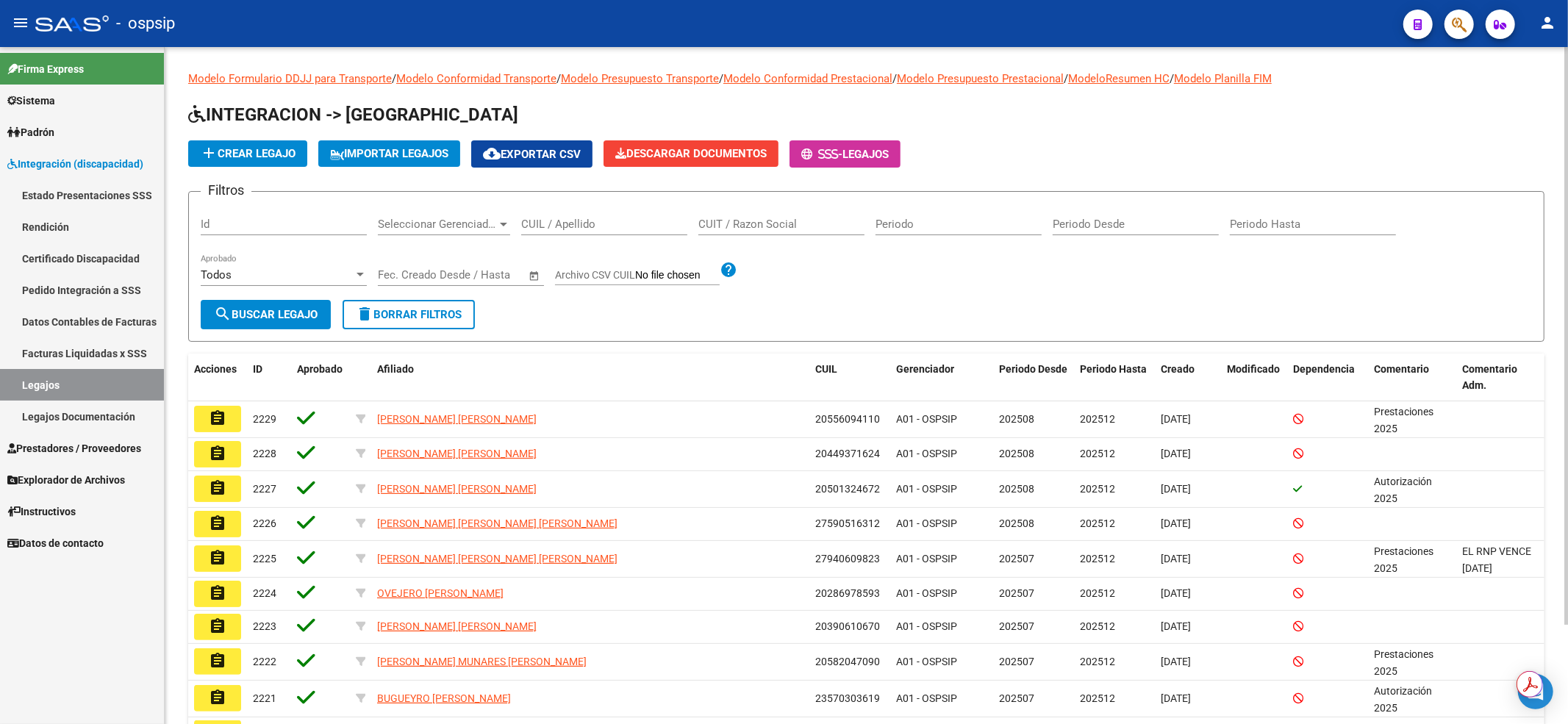
click at [580, 231] on div "CUIL / Apellido" at bounding box center [604, 219] width 166 height 32
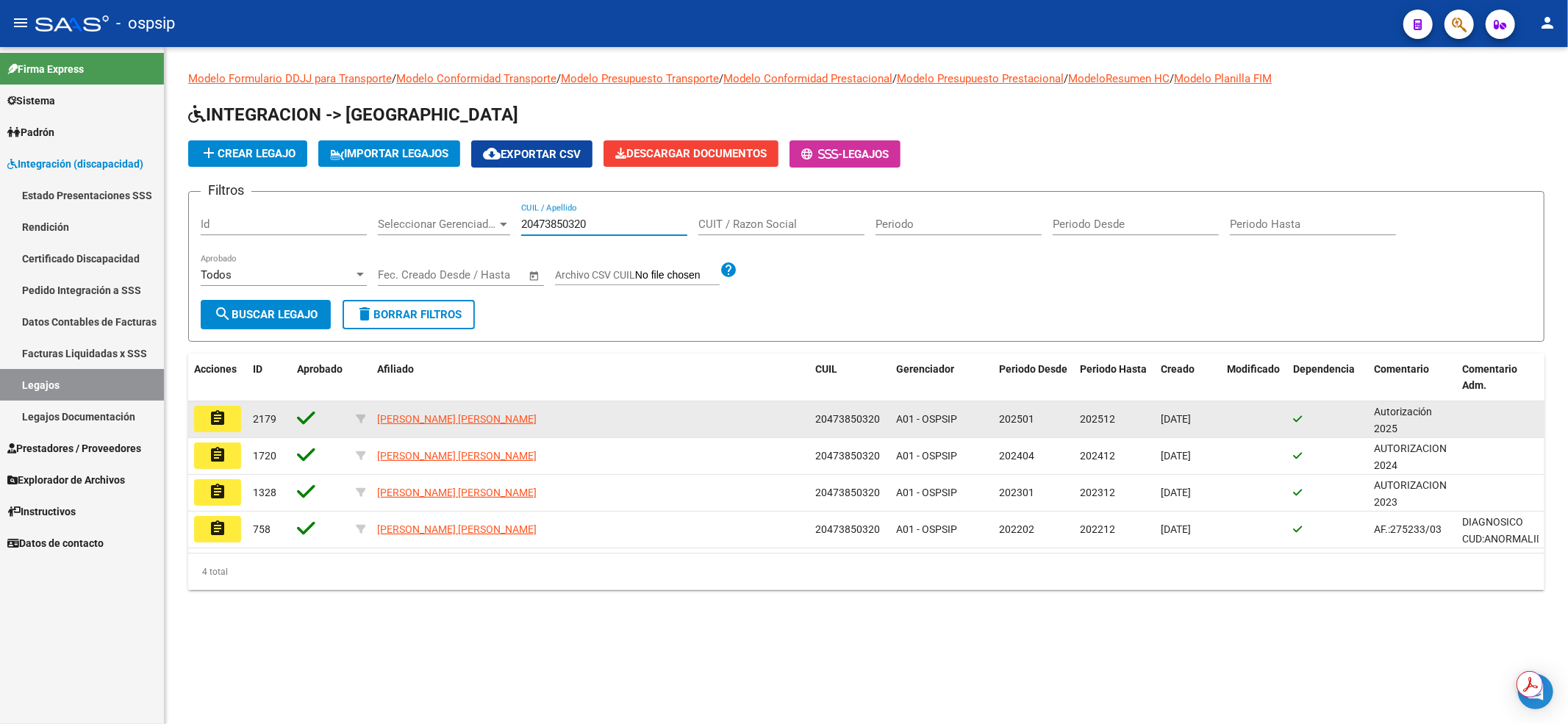
type input "20473850320"
click at [221, 415] on mat-icon "assignment" at bounding box center [217, 418] width 17 height 17
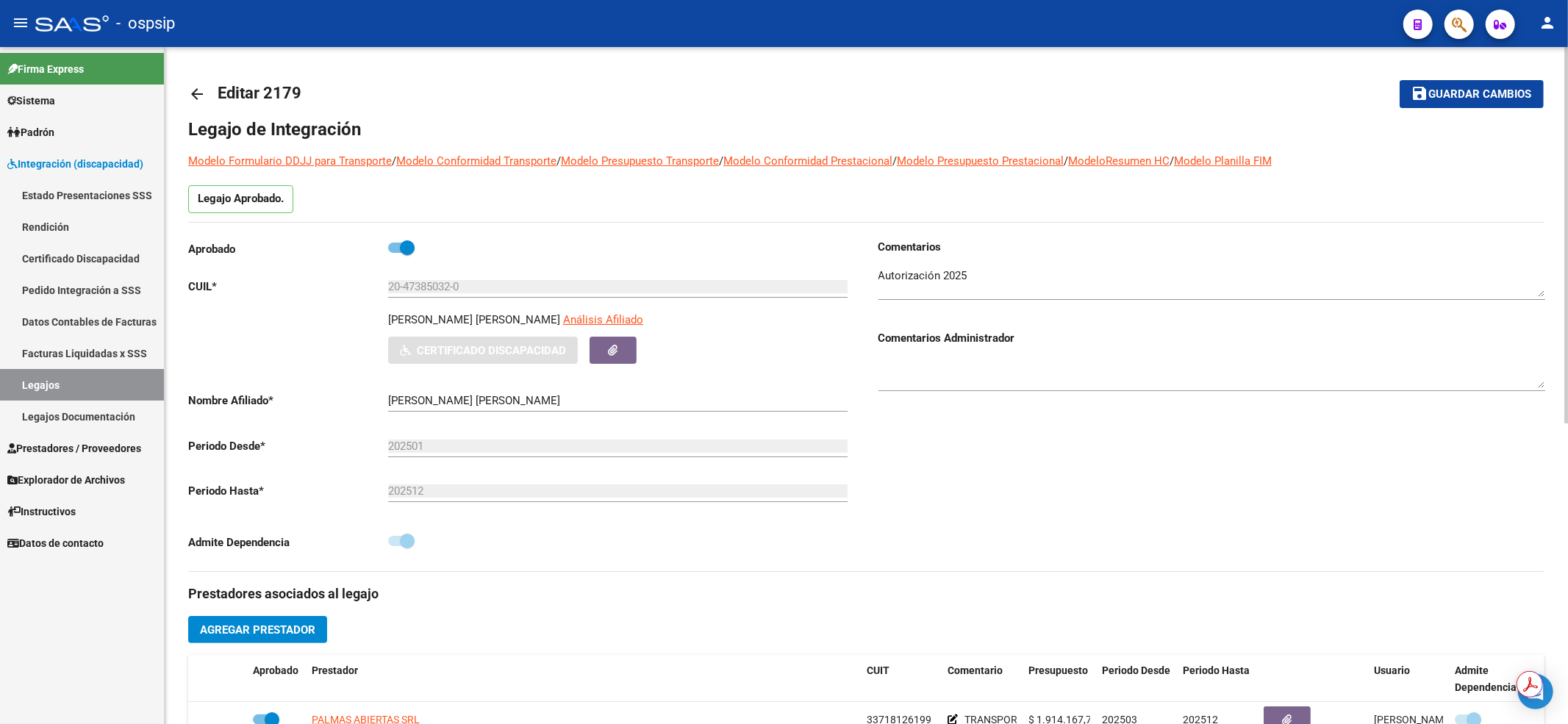
scroll to position [196, 0]
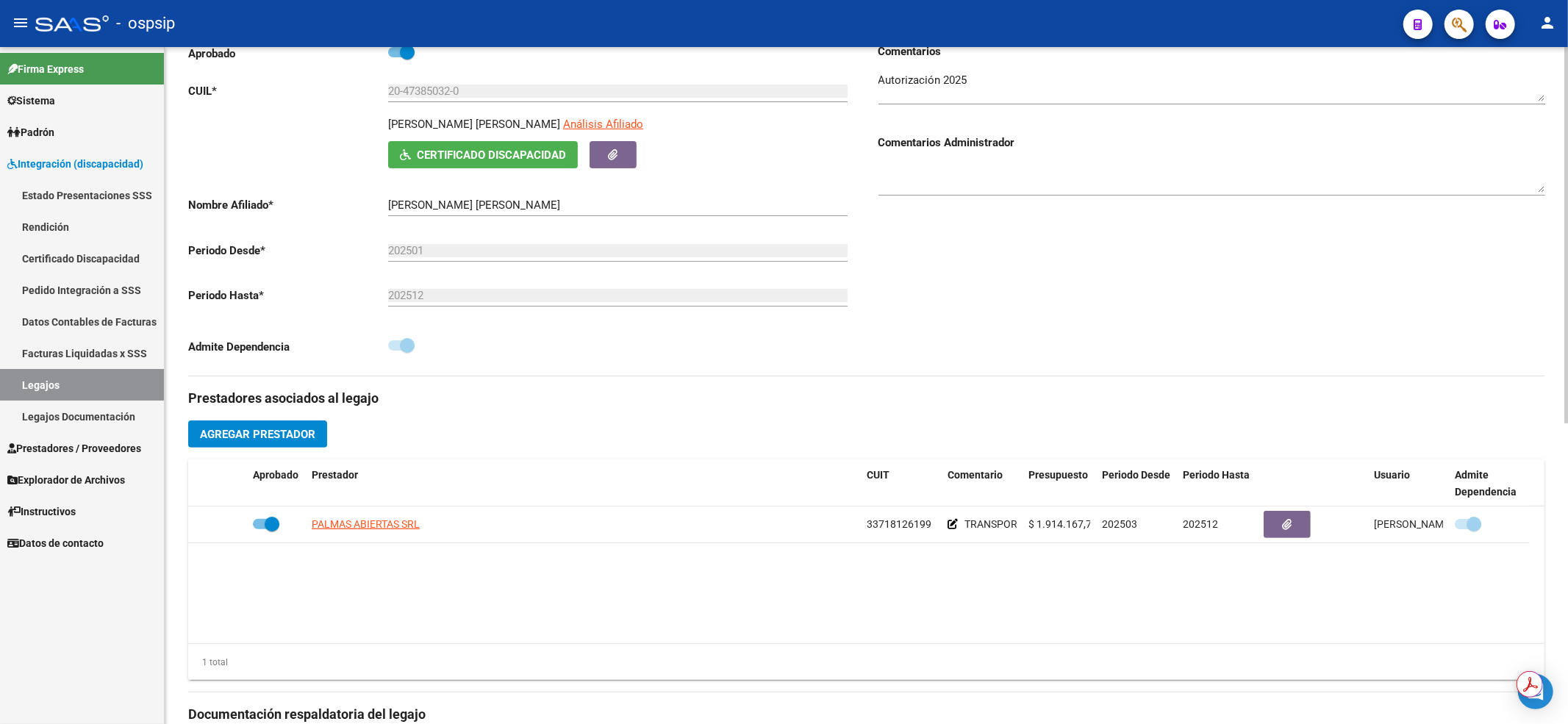
click at [116, 385] on link "Legajos" at bounding box center [82, 385] width 164 height 32
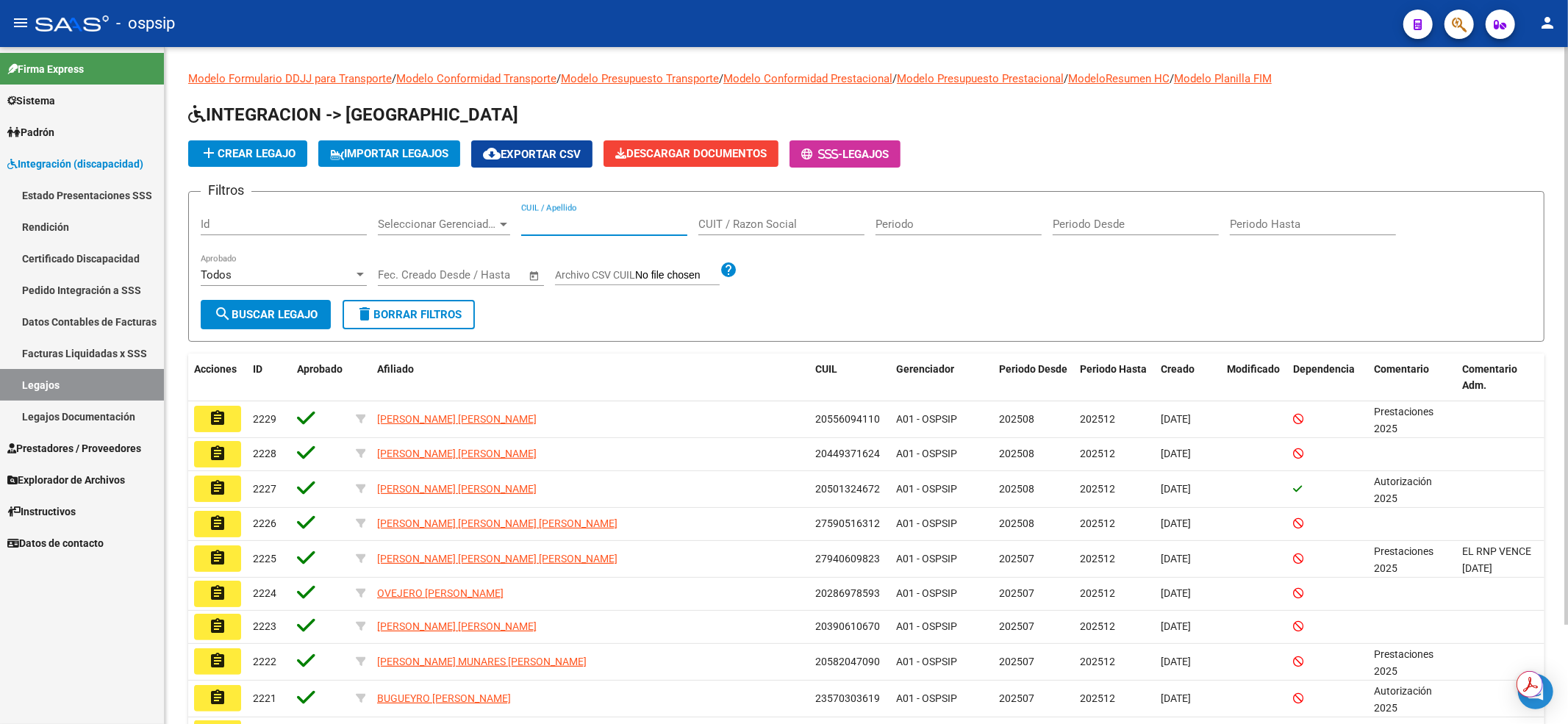
click at [571, 218] on input "CUIL / Apellido" at bounding box center [604, 224] width 166 height 14
type input "20473911176"
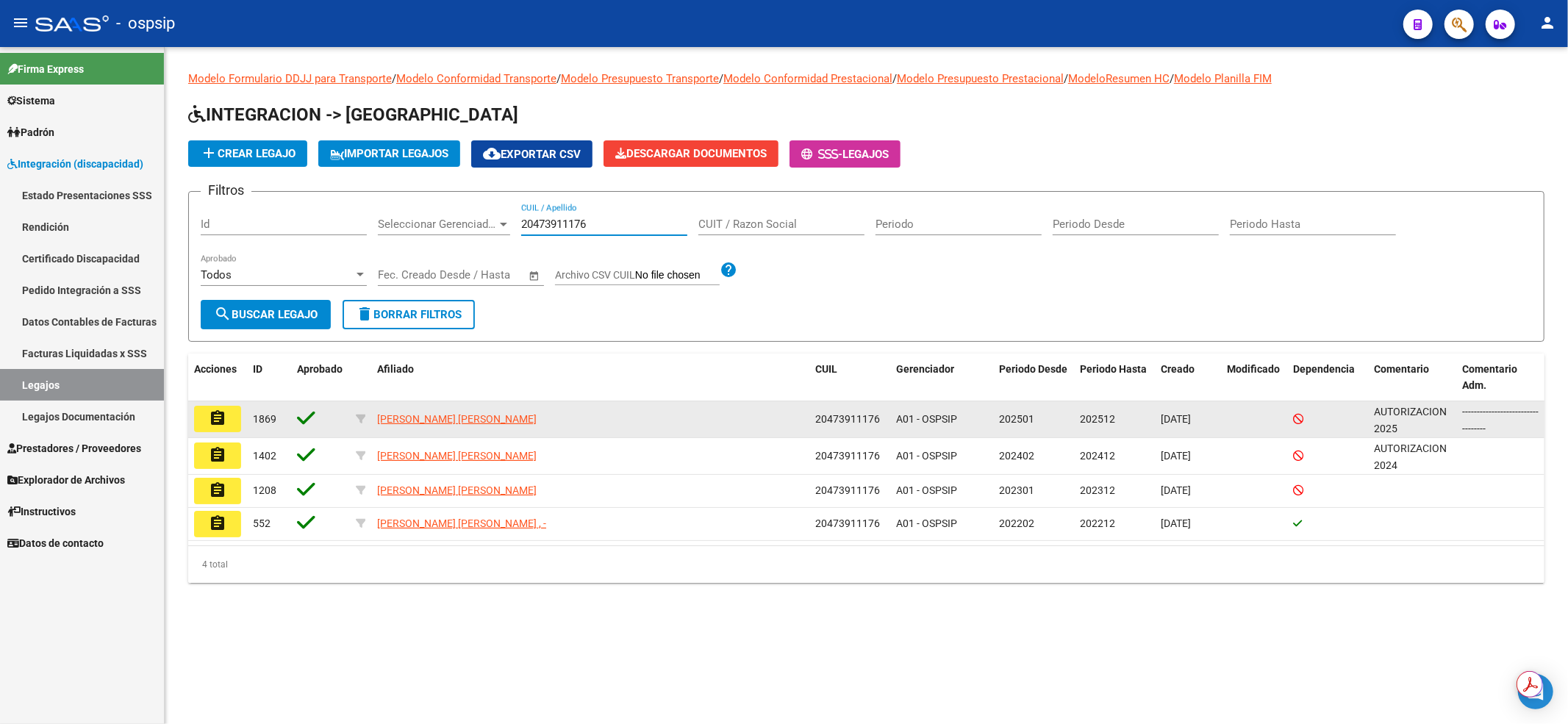
click at [204, 421] on button "assignment" at bounding box center [218, 418] width 47 height 26
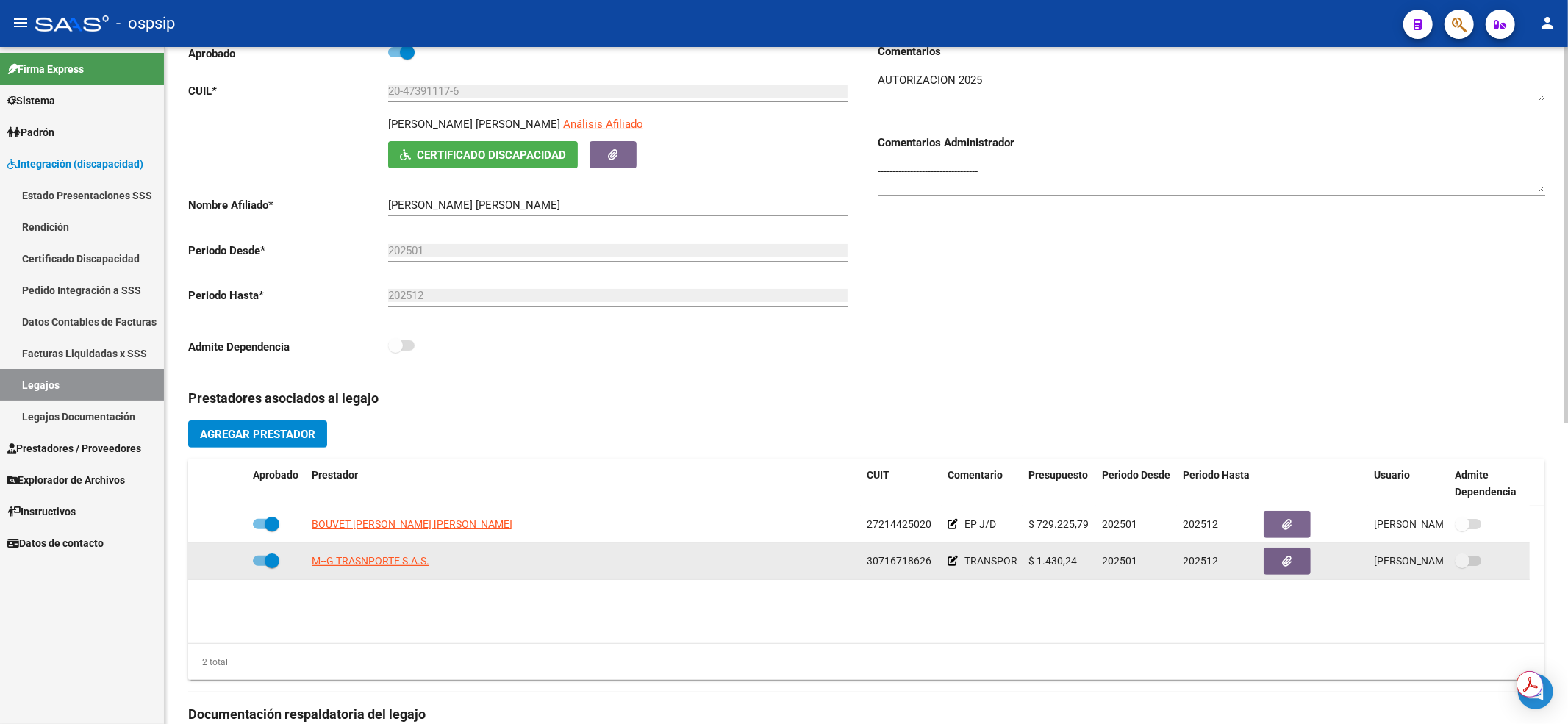
scroll to position [391, 0]
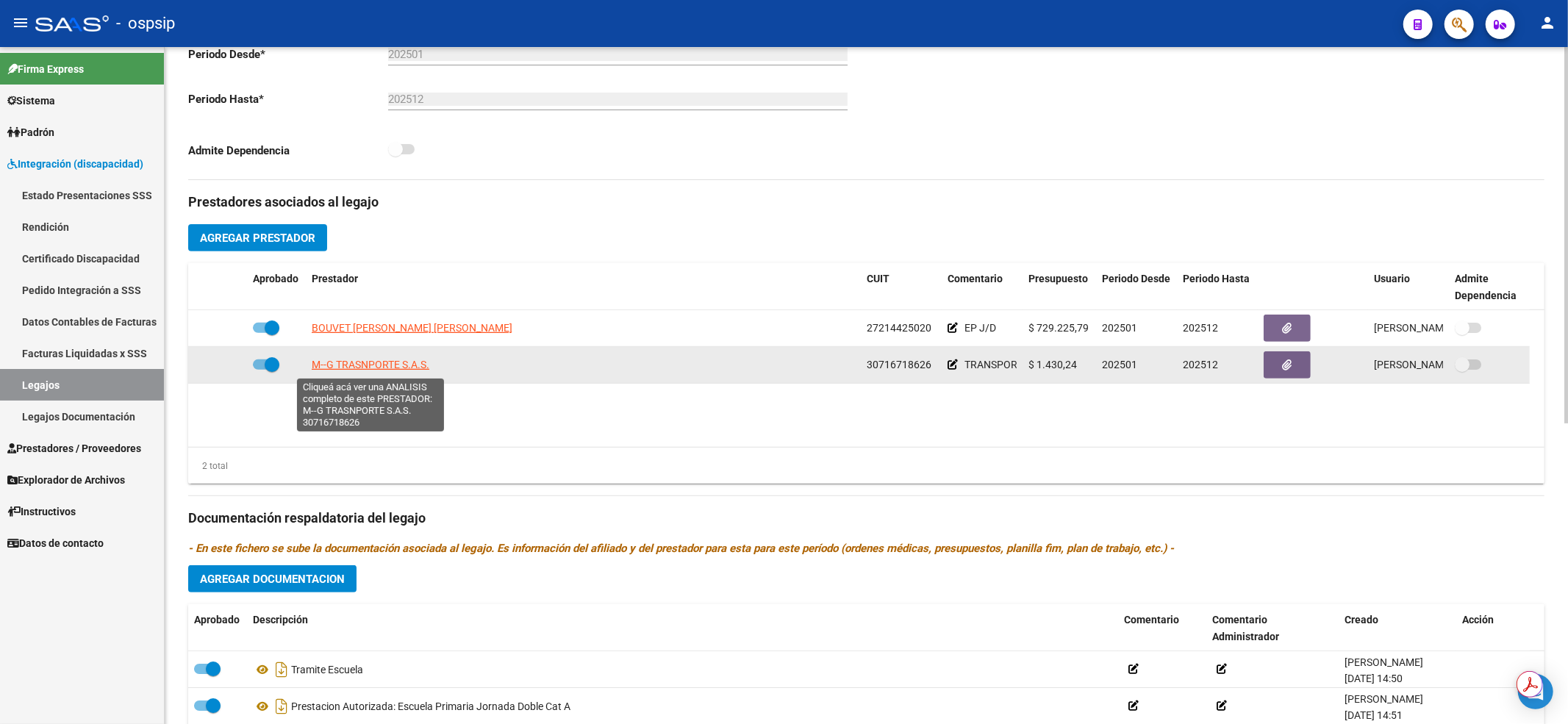
click at [382, 363] on span "M--G TRASNPORTE S.A.S." at bounding box center [370, 364] width 117 height 12
type textarea "30716718626"
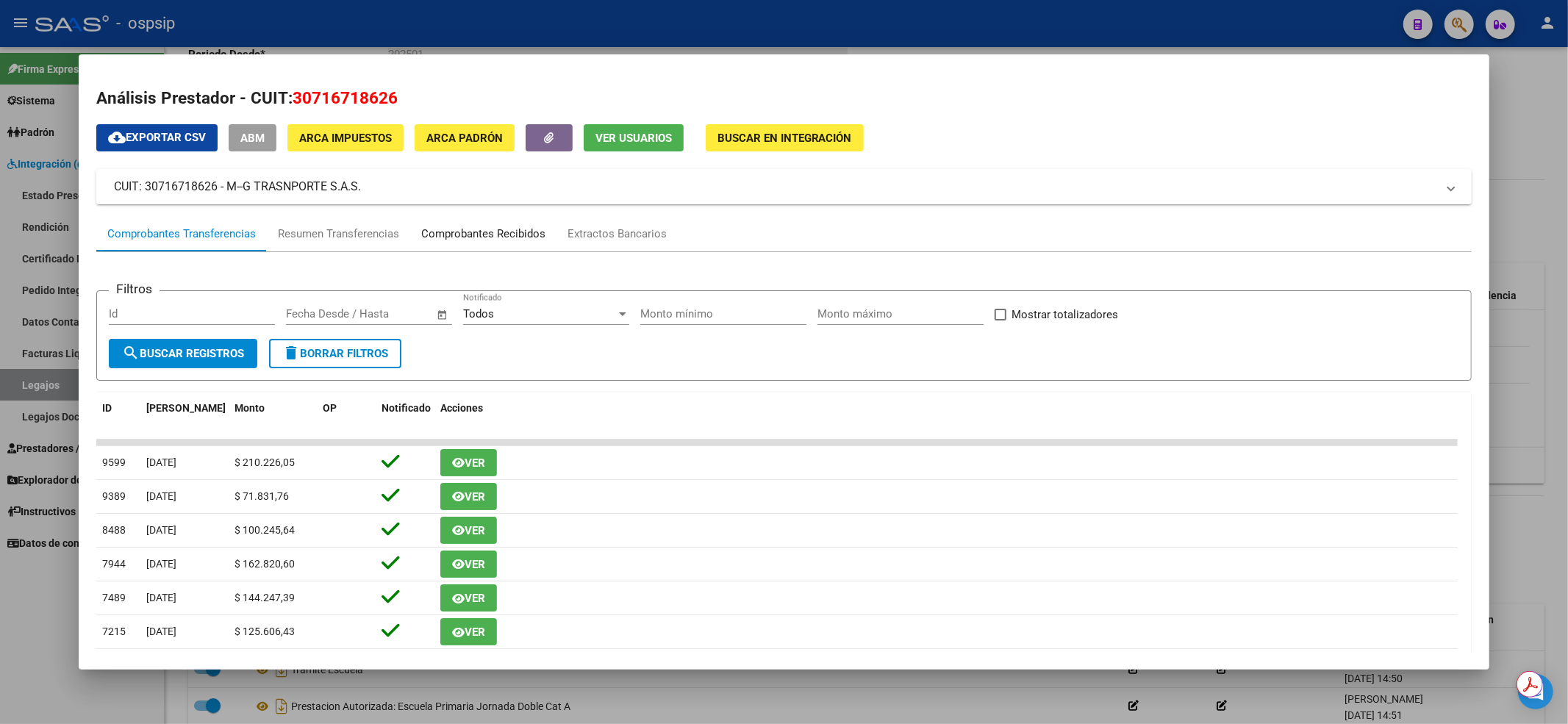
click at [504, 226] on div "Comprobantes Recibidos" at bounding box center [483, 234] width 124 height 17
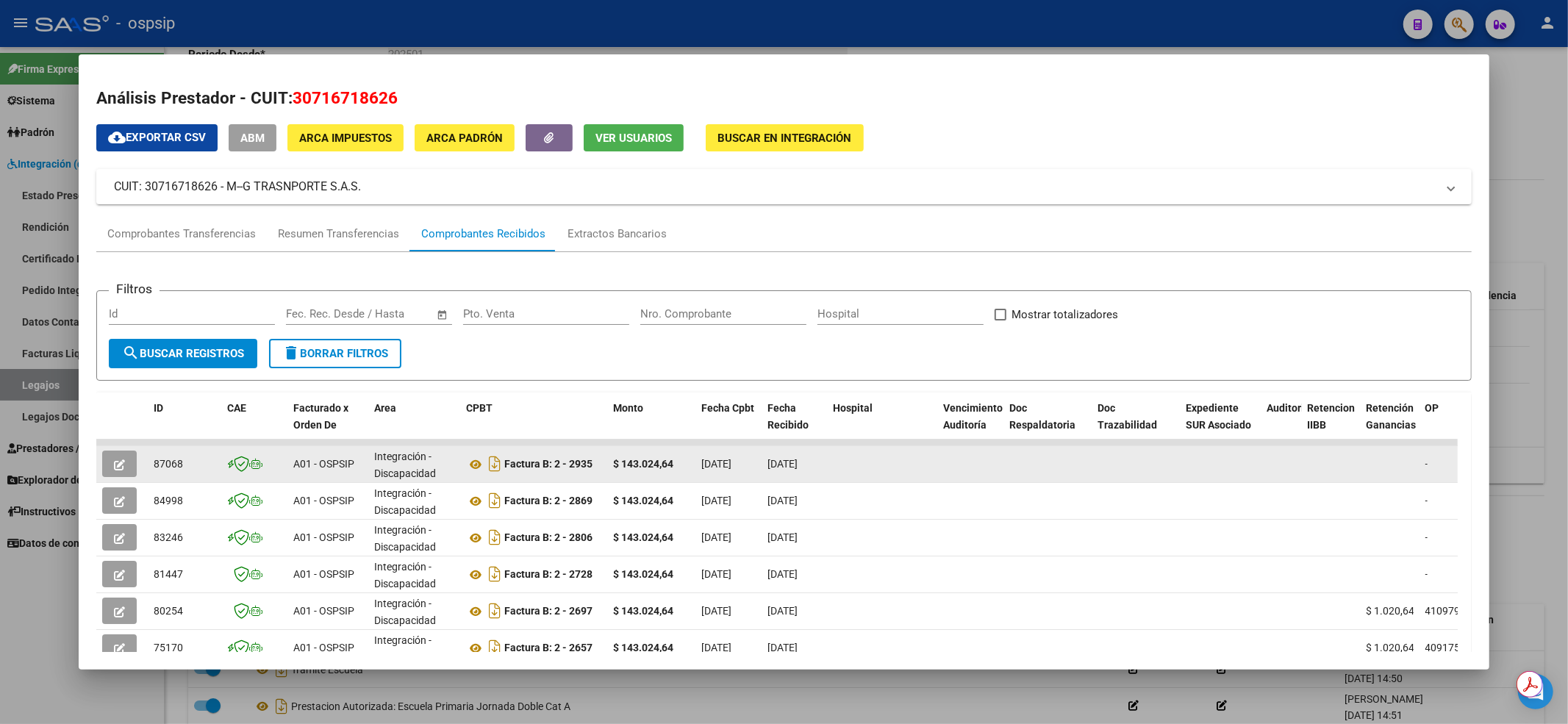
click at [125, 462] on button "button" at bounding box center [120, 464] width 35 height 26
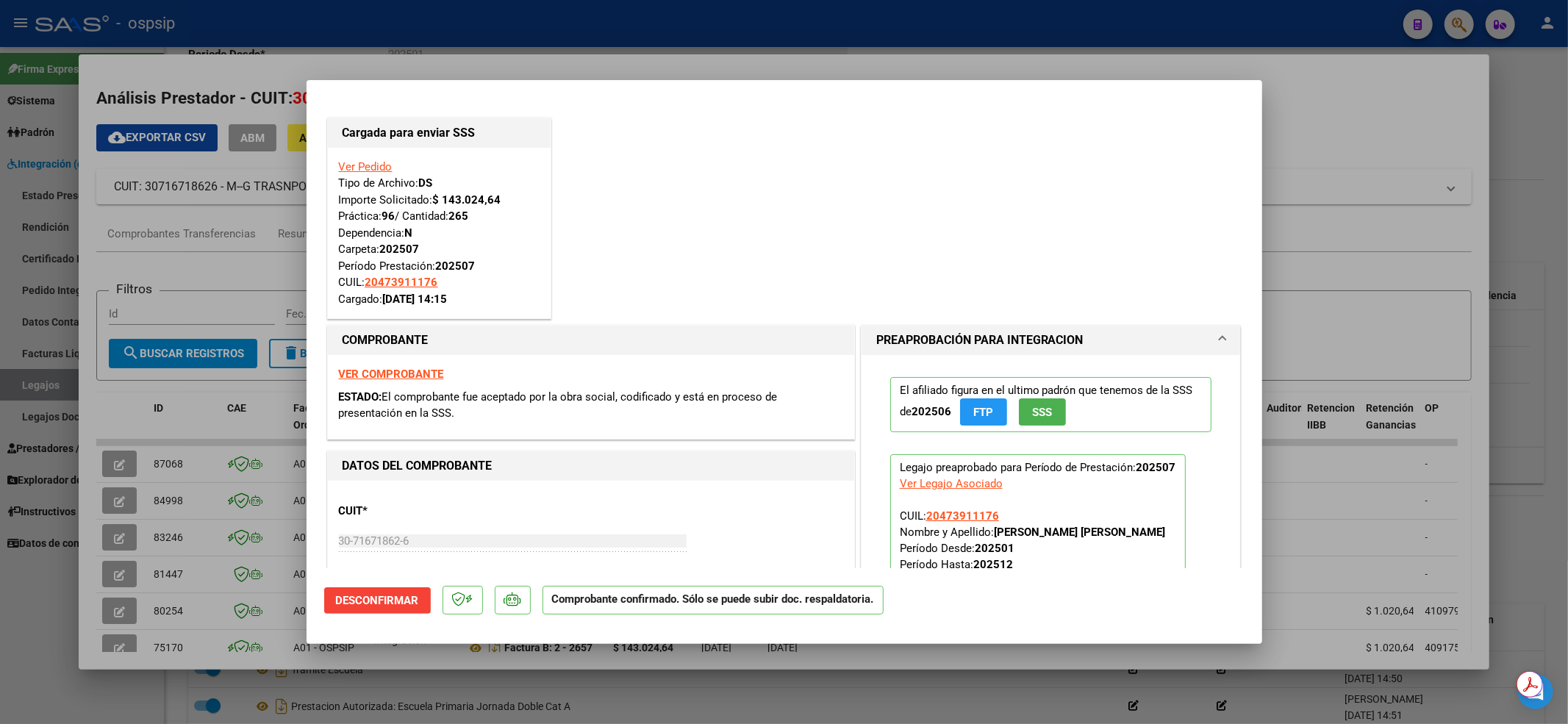
click at [150, 392] on div at bounding box center [784, 362] width 1568 height 724
type input "$ 0,00"
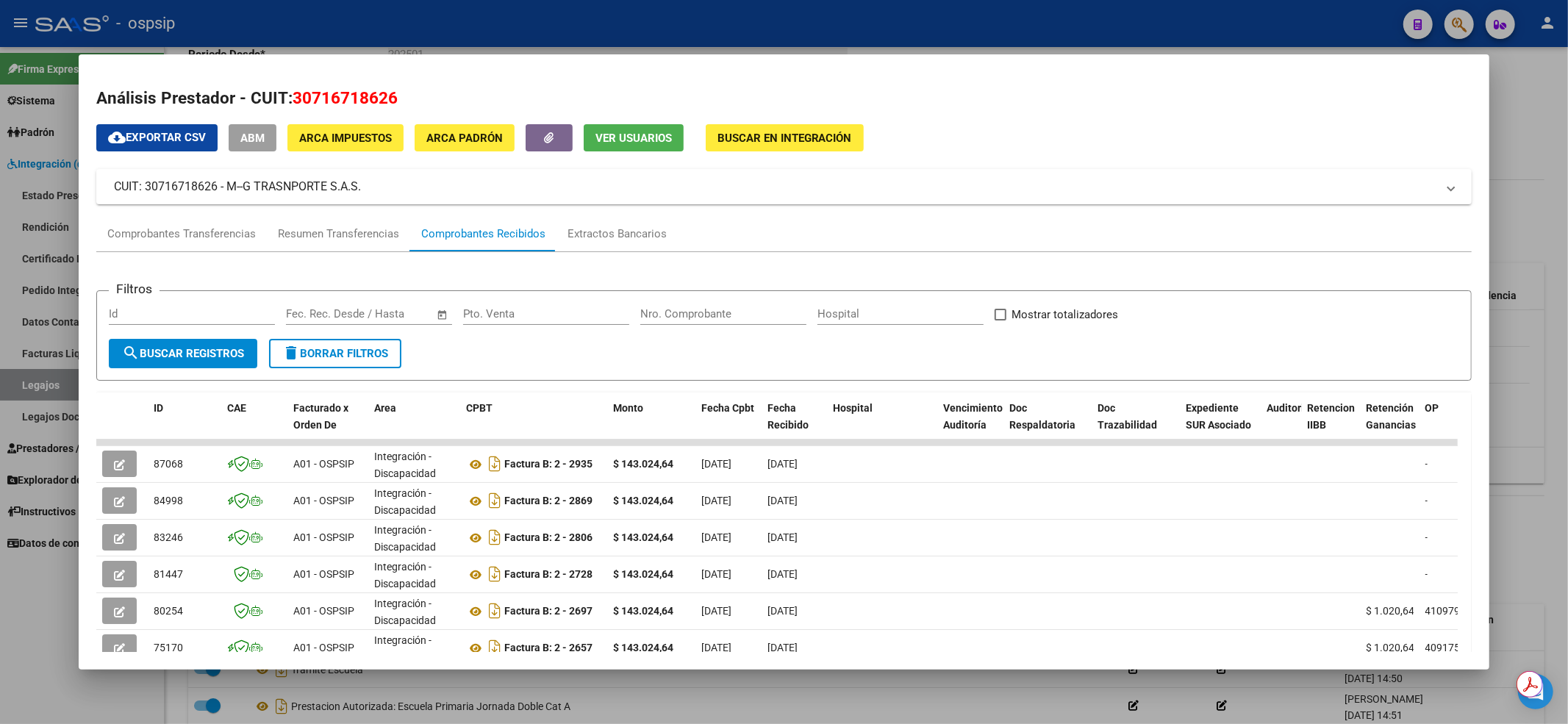
click at [357, 32] on div at bounding box center [784, 362] width 1568 height 724
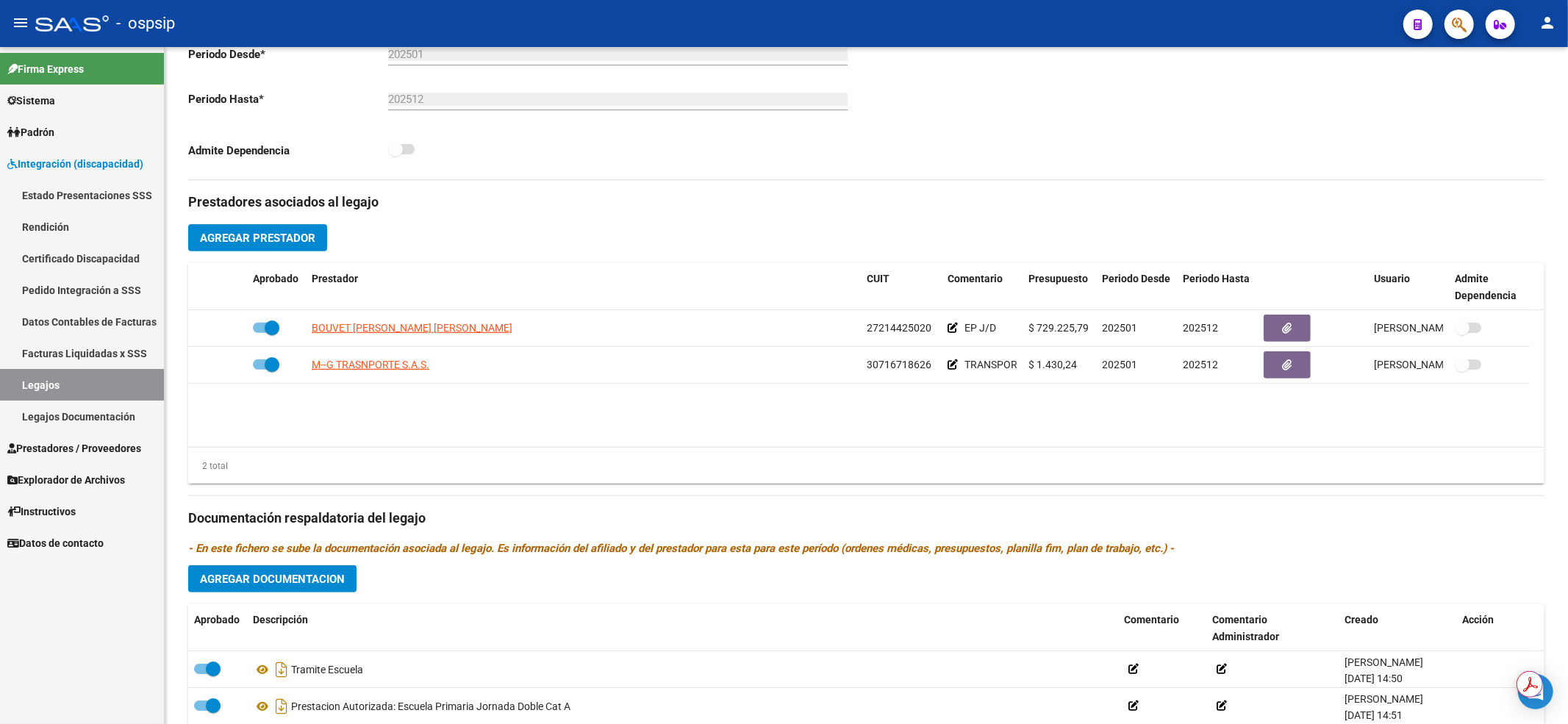
click at [77, 385] on link "Legajos" at bounding box center [82, 385] width 164 height 32
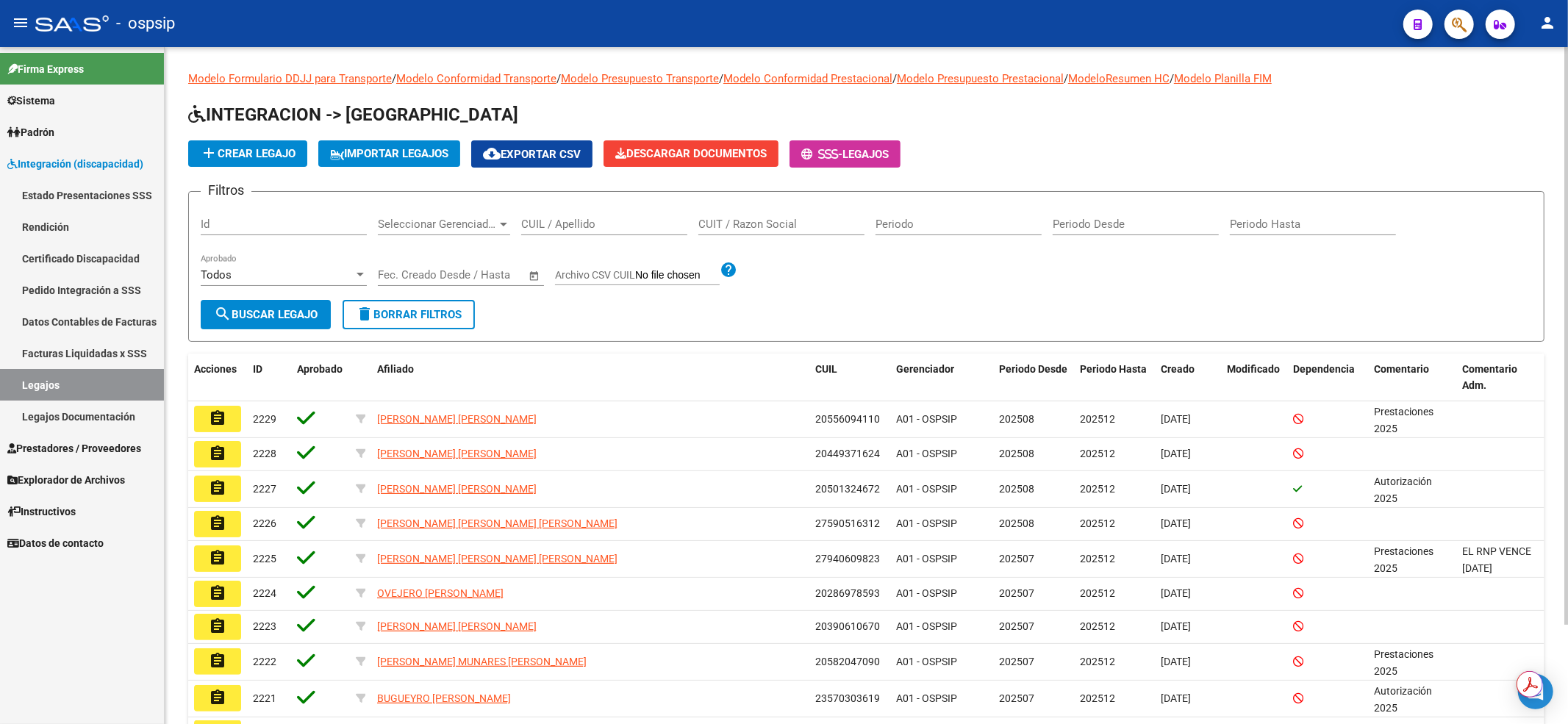
click at [598, 214] on div "CUIL / Apellido" at bounding box center [604, 219] width 166 height 32
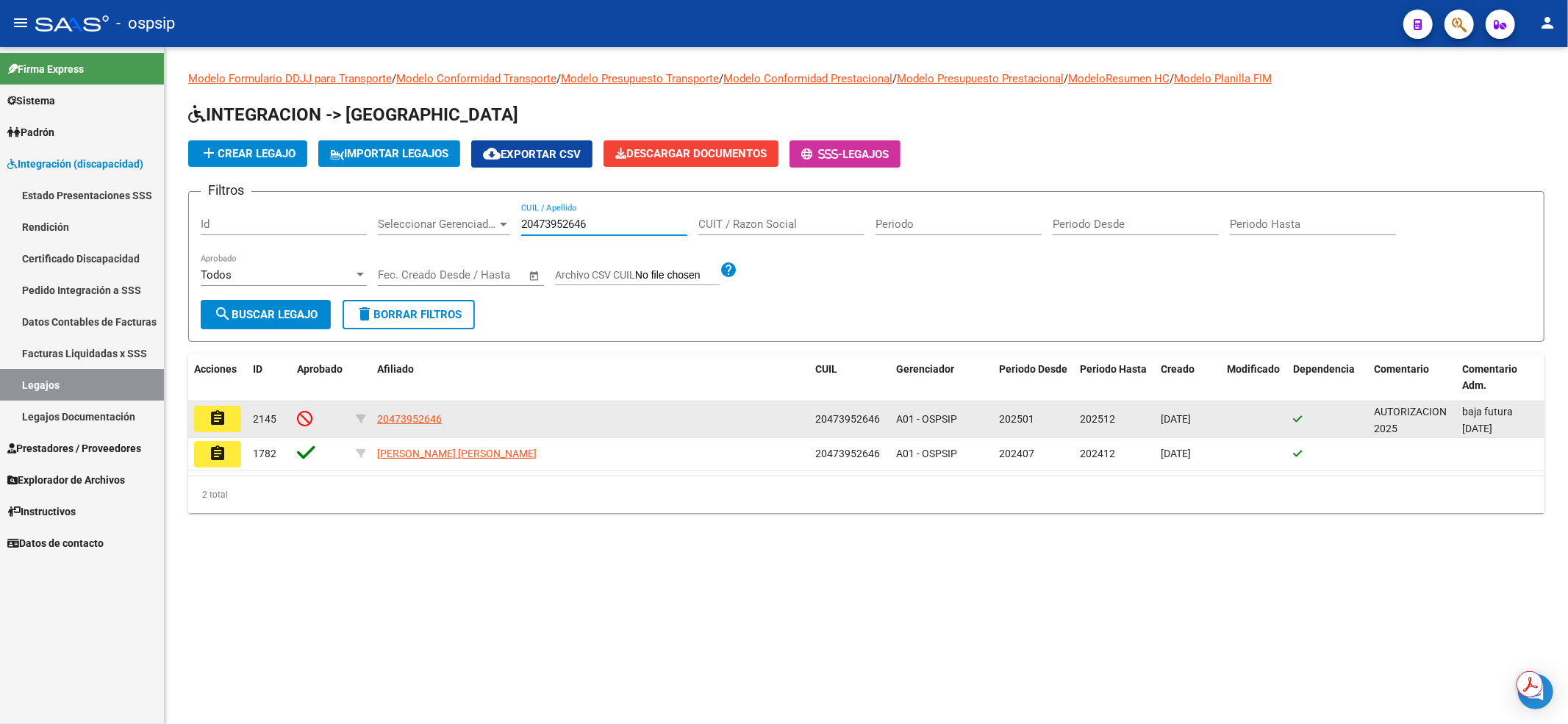
type input "20473952646"
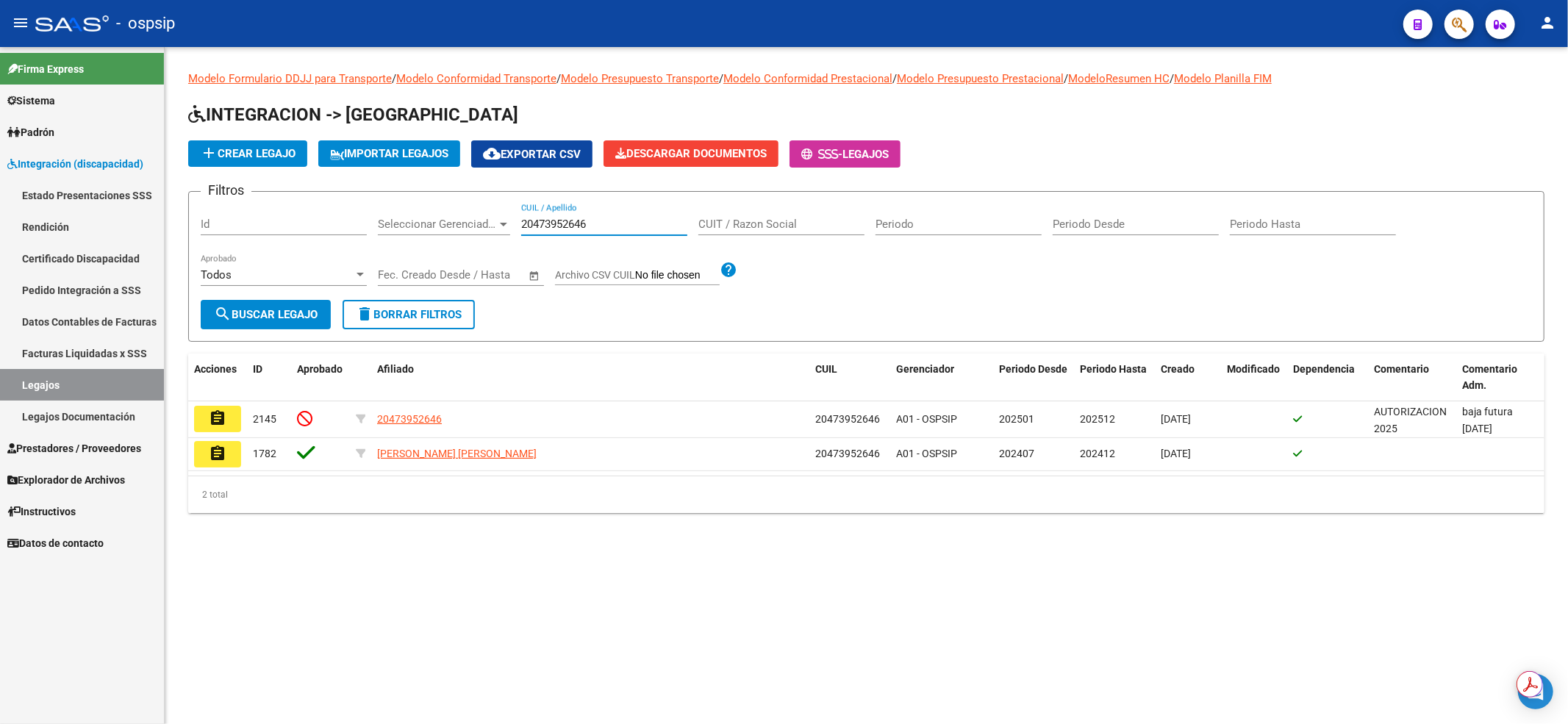
click at [209, 418] on button "assignment" at bounding box center [218, 418] width 47 height 26
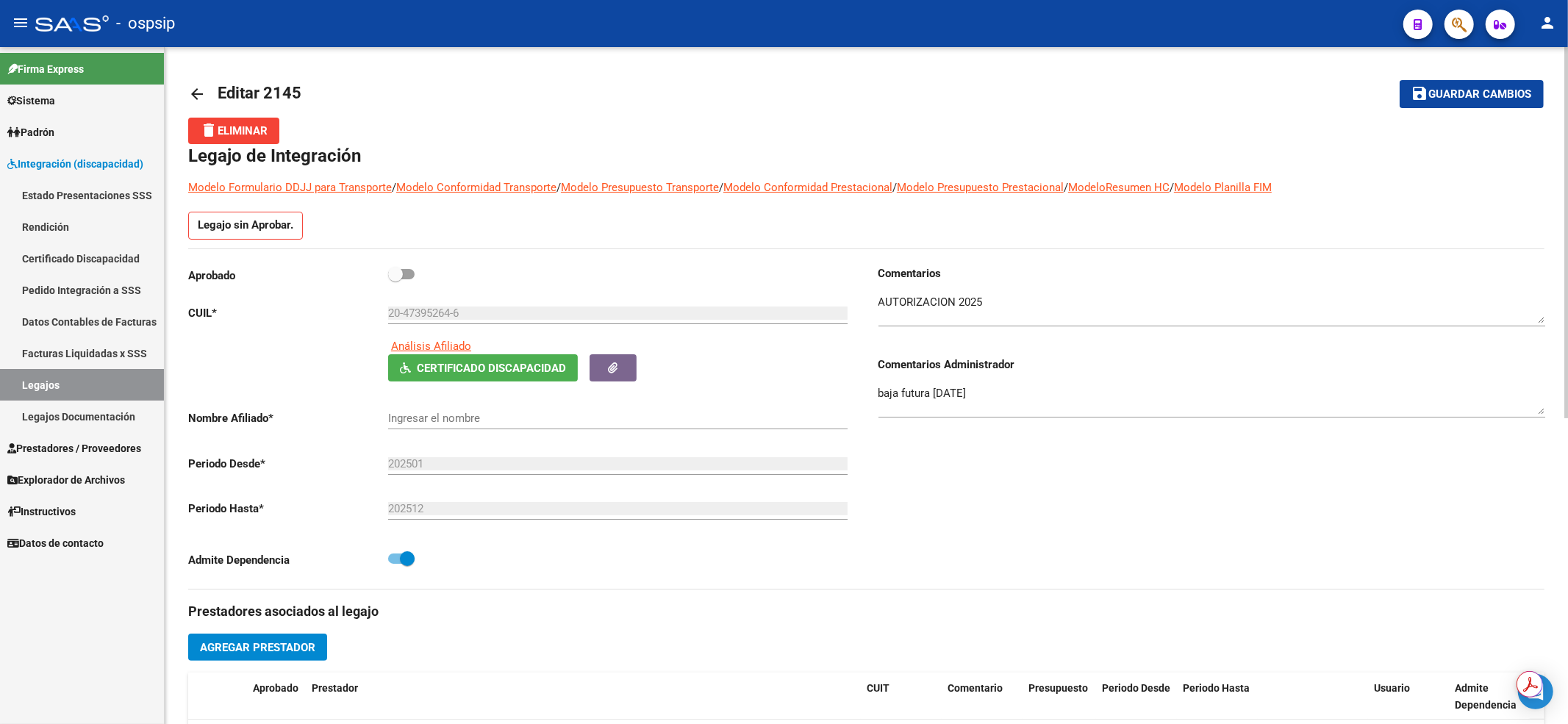
type input "[PERSON_NAME] [PERSON_NAME]"
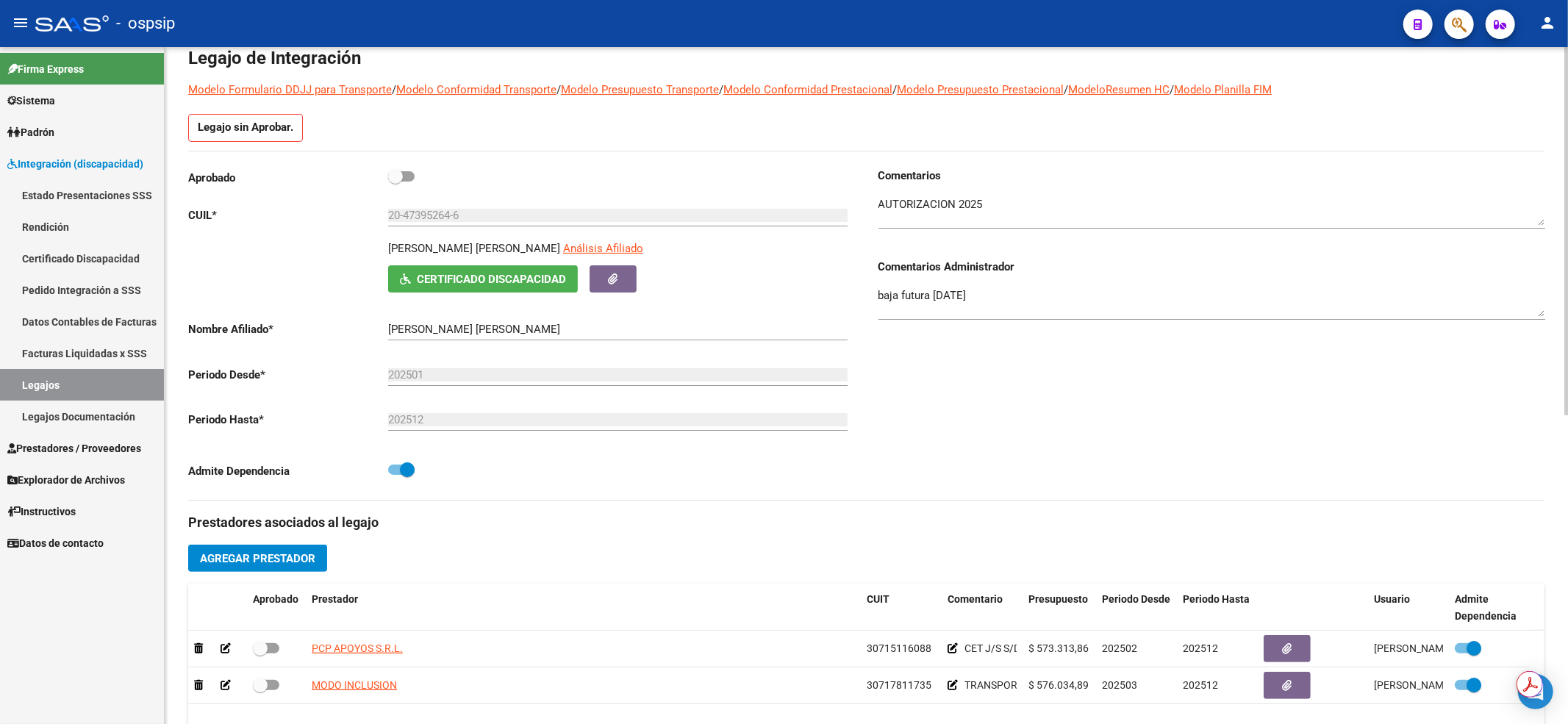
scroll to position [196, 0]
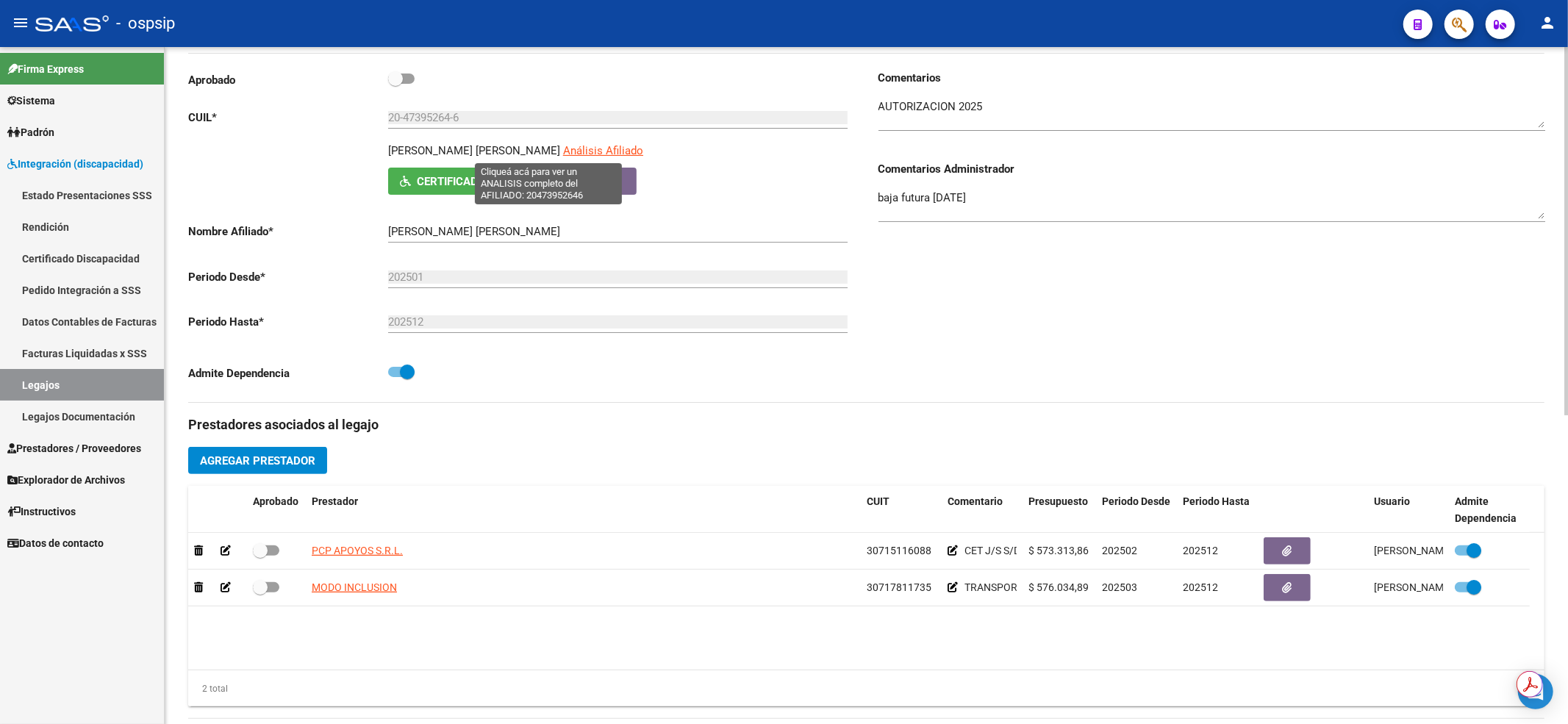
click at [563, 156] on span "Análisis Afiliado" at bounding box center [603, 151] width 80 height 14
type textarea "20473952646"
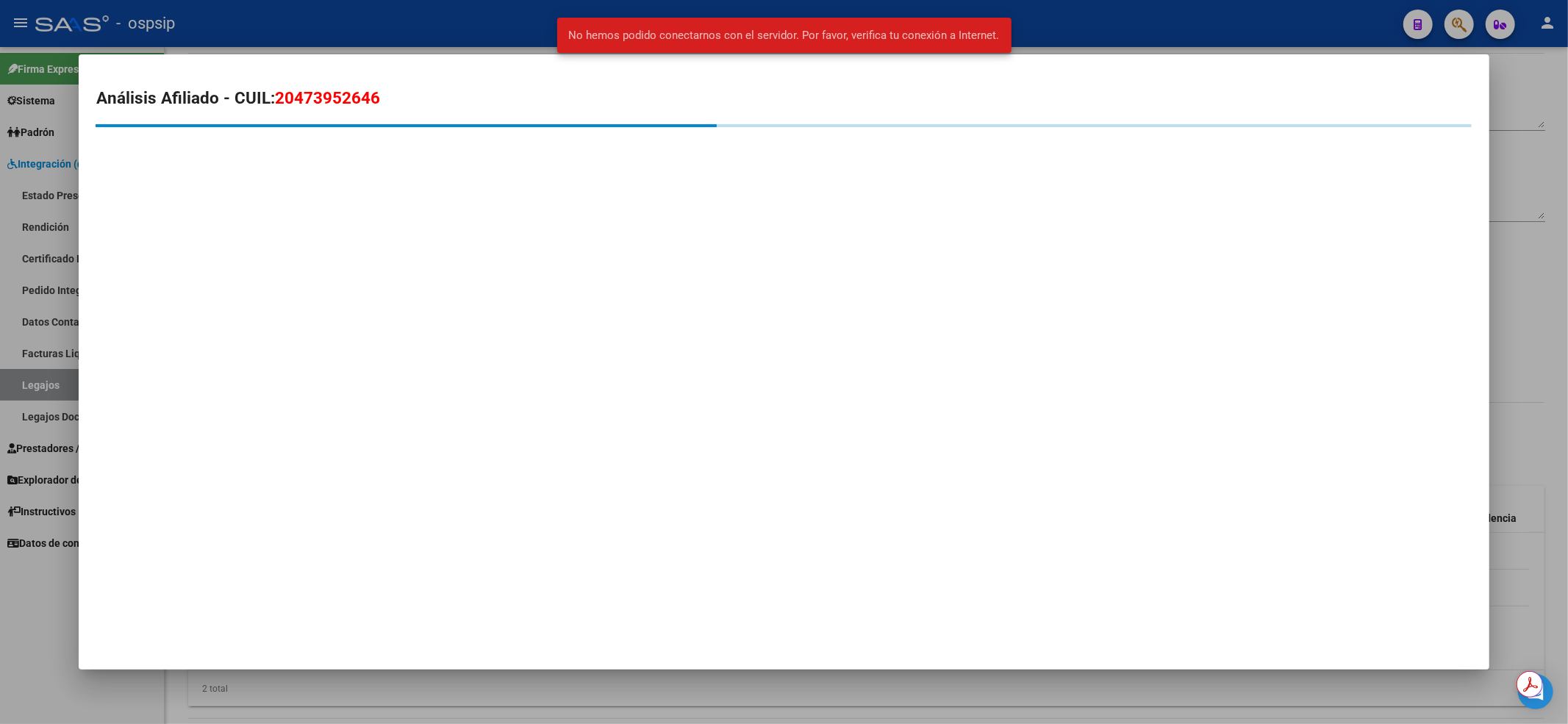
click at [428, 21] on div at bounding box center [784, 362] width 1568 height 724
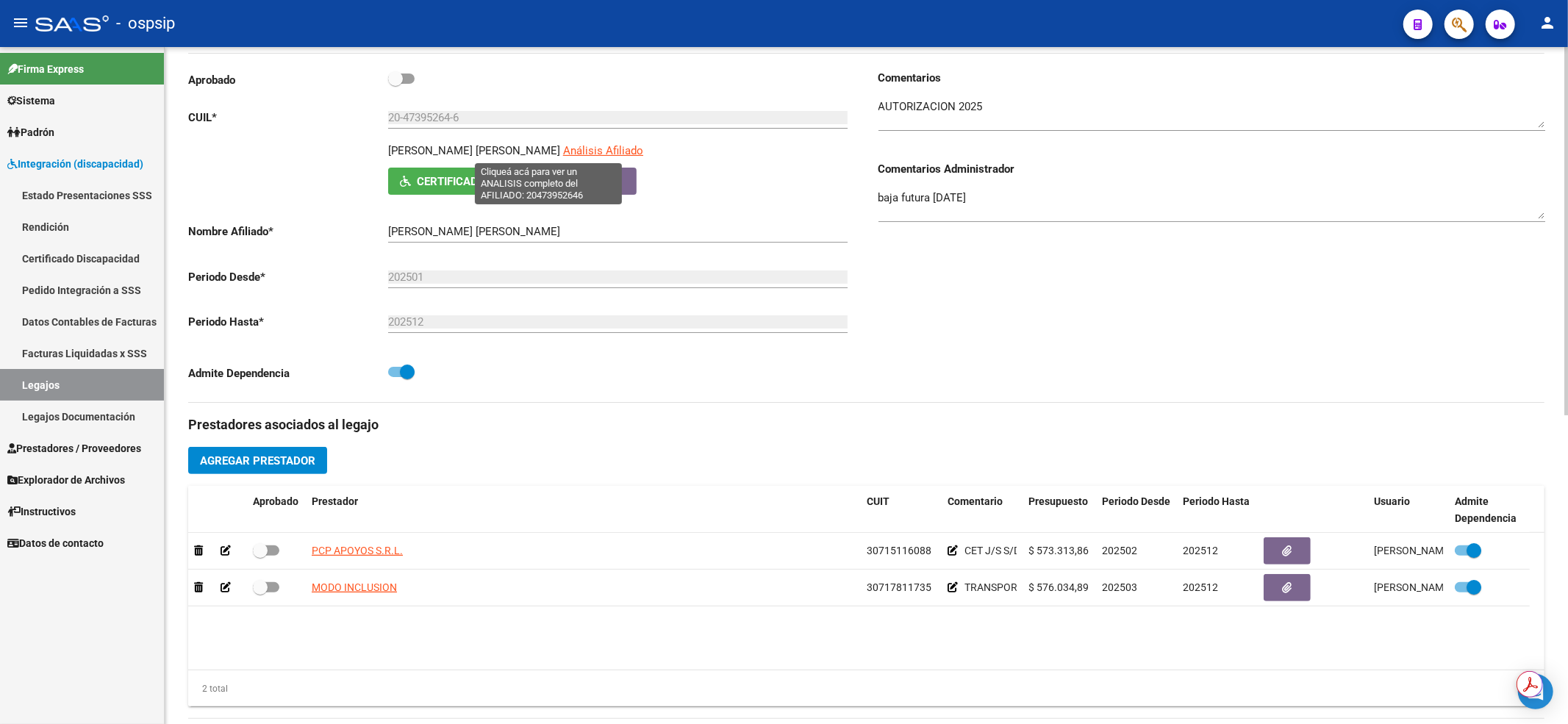
click at [563, 156] on span "Análisis Afiliado" at bounding box center [603, 151] width 80 height 14
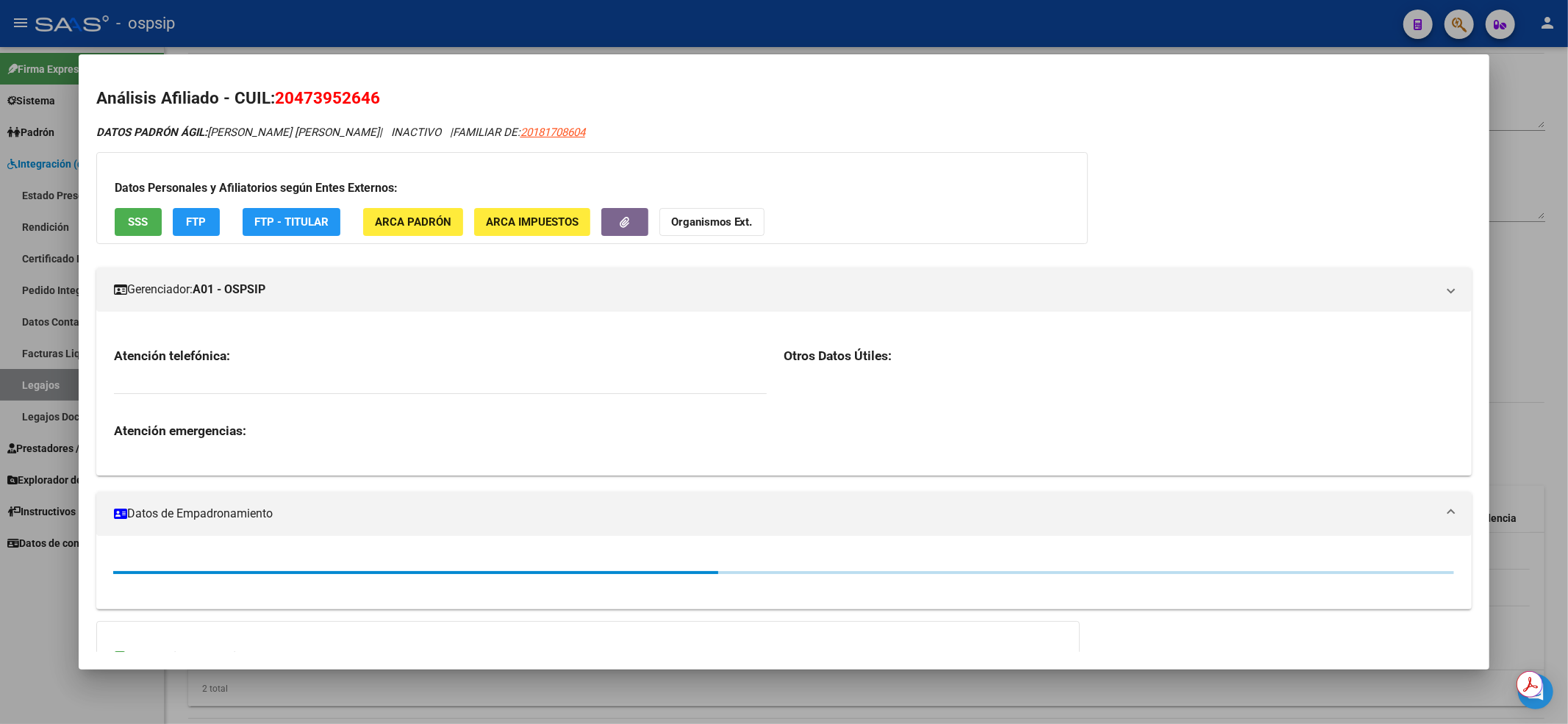
click at [504, 30] on div at bounding box center [784, 362] width 1568 height 724
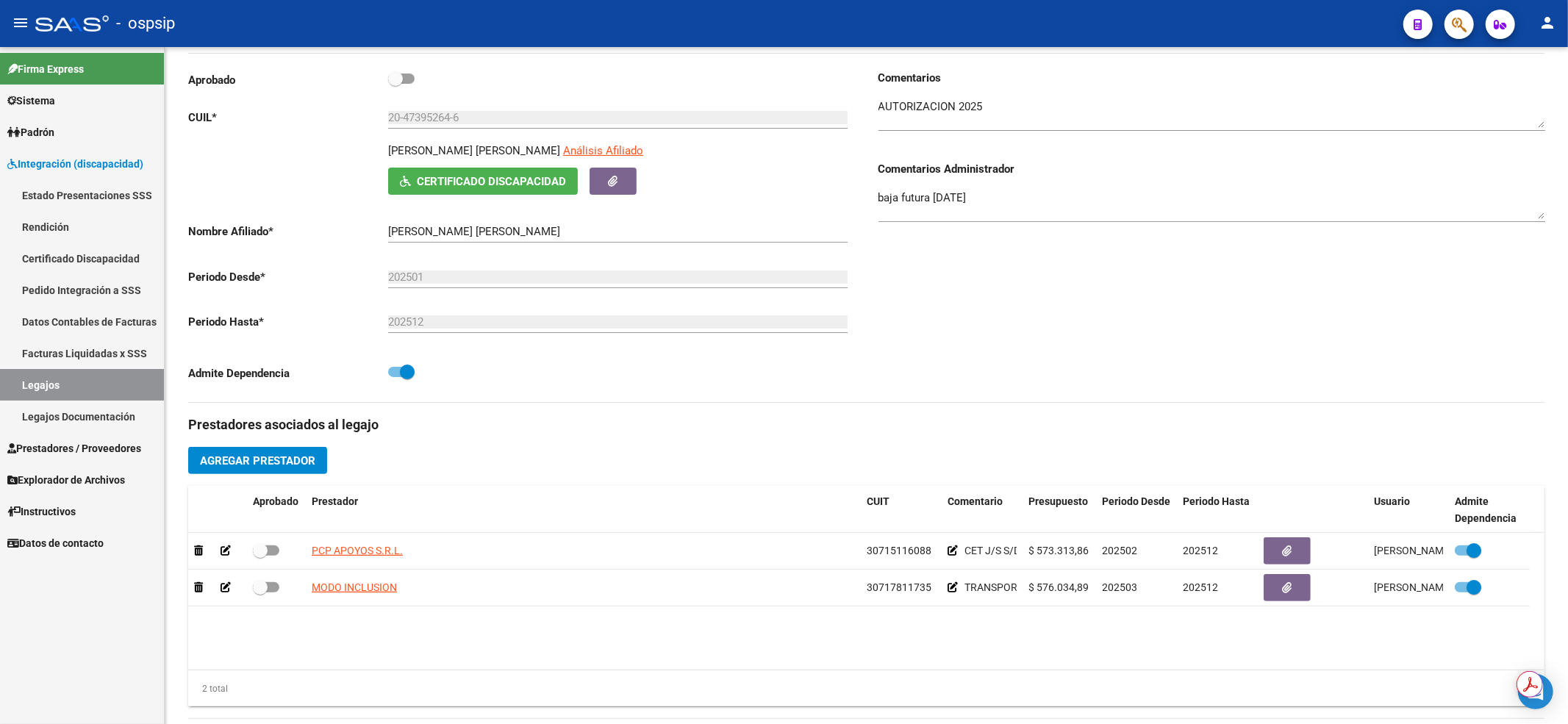
click at [75, 379] on link "Legajos" at bounding box center [82, 385] width 164 height 32
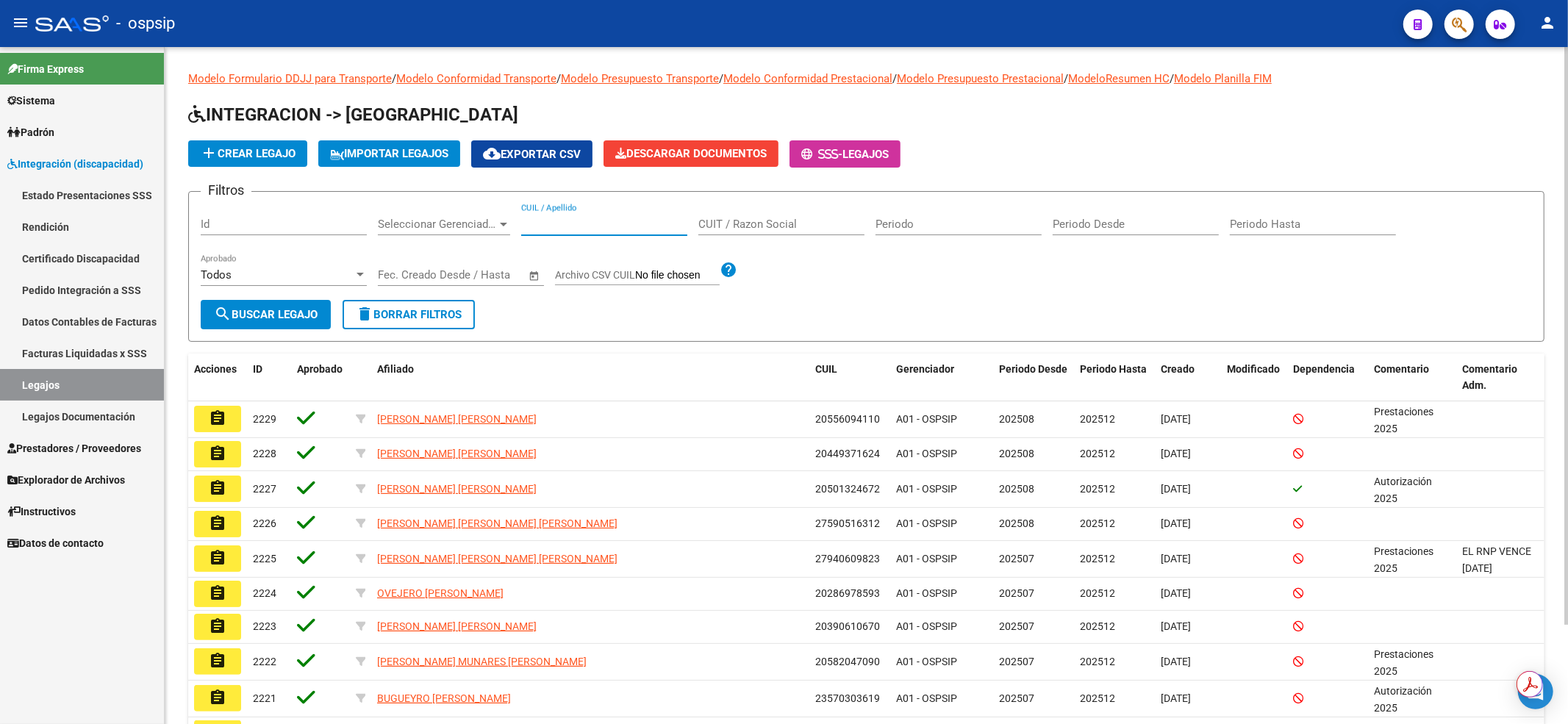
click at [644, 219] on input "CUIL / Apellido" at bounding box center [604, 224] width 166 height 14
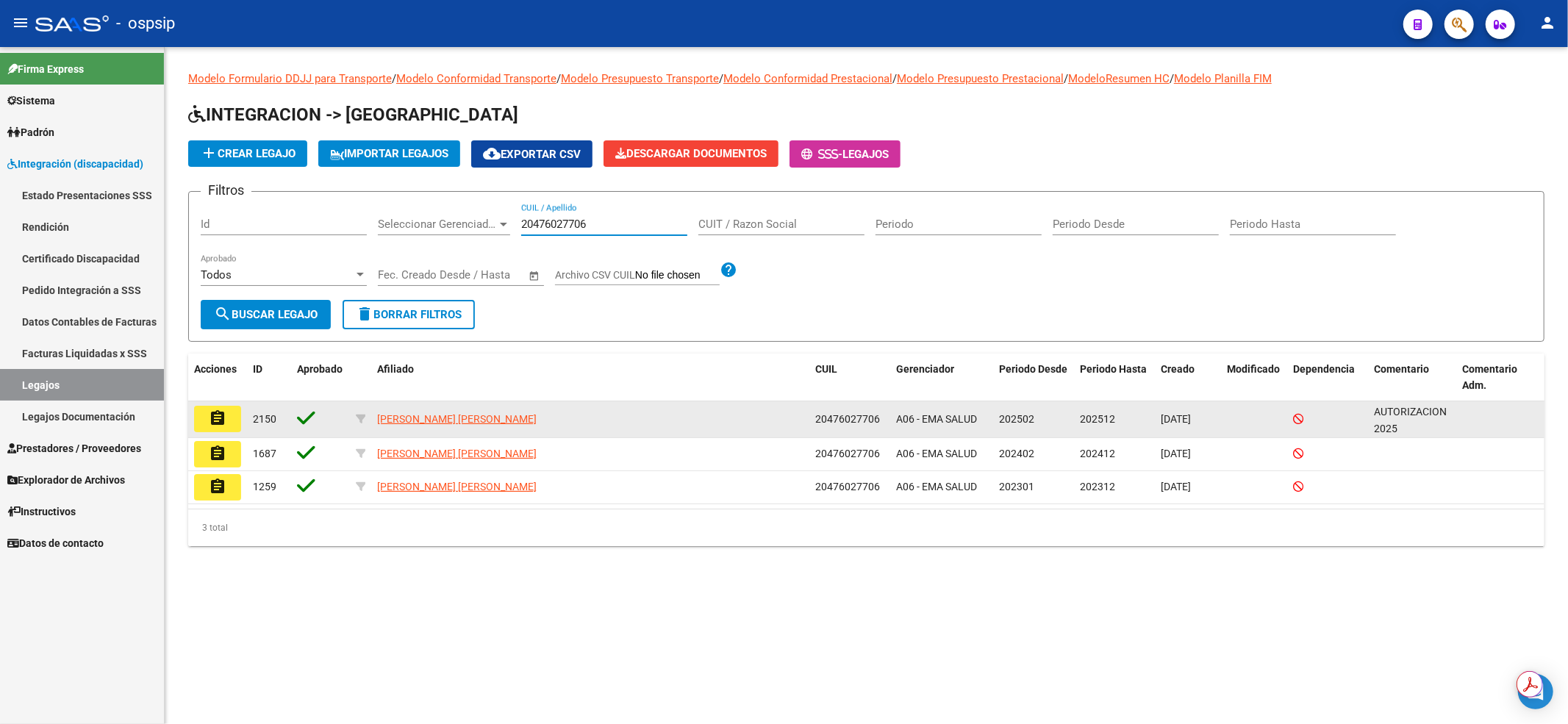
type input "20476027706"
click at [204, 415] on button "assignment" at bounding box center [218, 418] width 47 height 26
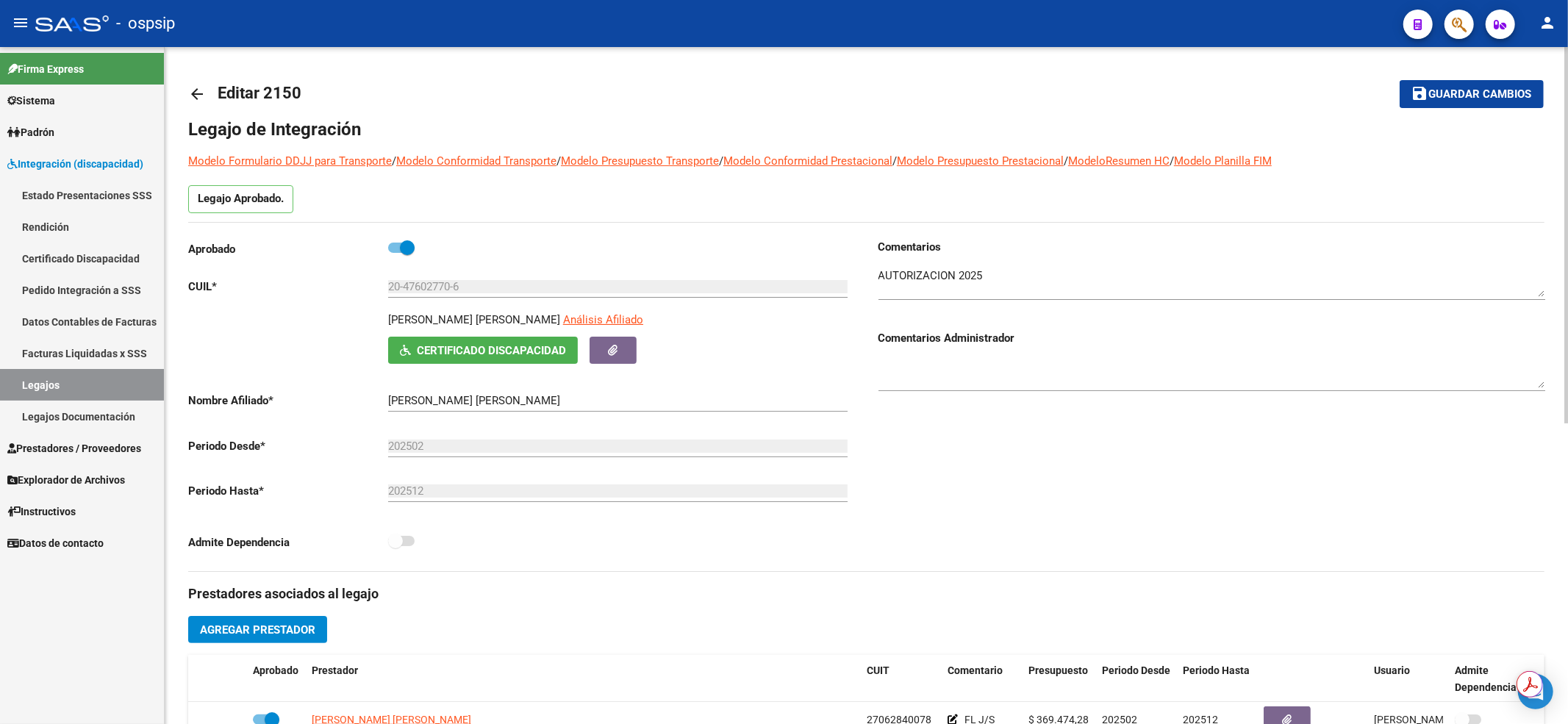
scroll to position [294, 0]
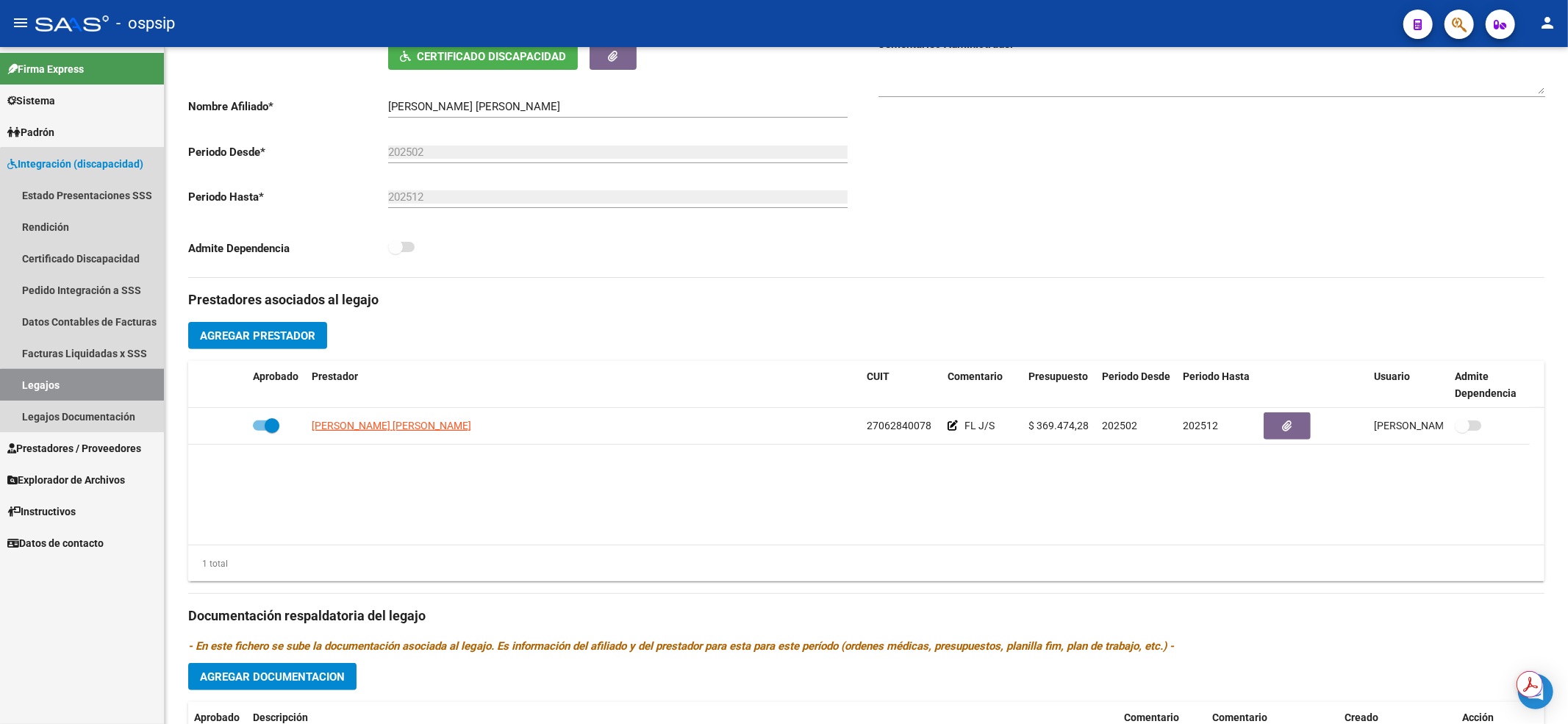
click at [110, 388] on link "Legajos" at bounding box center [82, 385] width 164 height 32
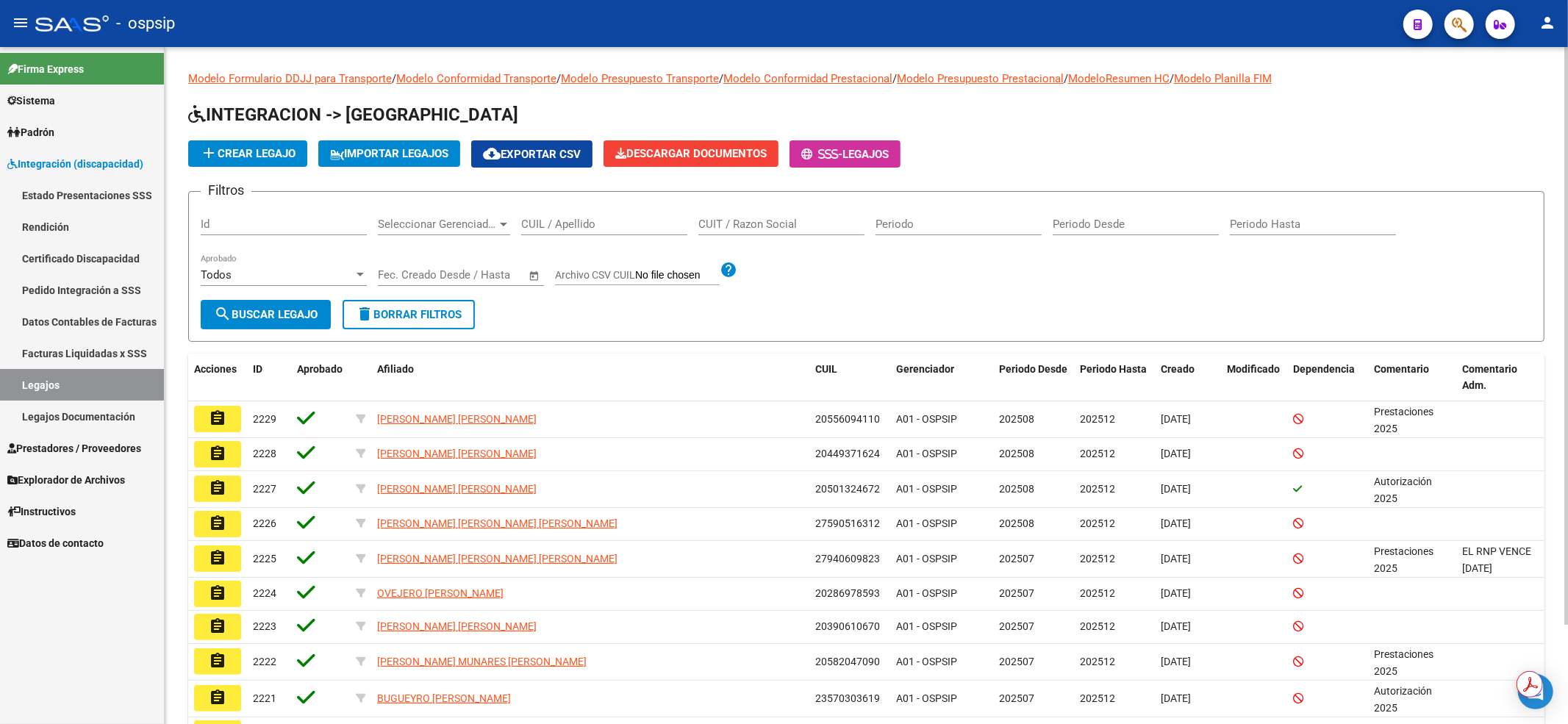
click at [594, 224] on input "CUIL / Apellido" at bounding box center [604, 224] width 166 height 14
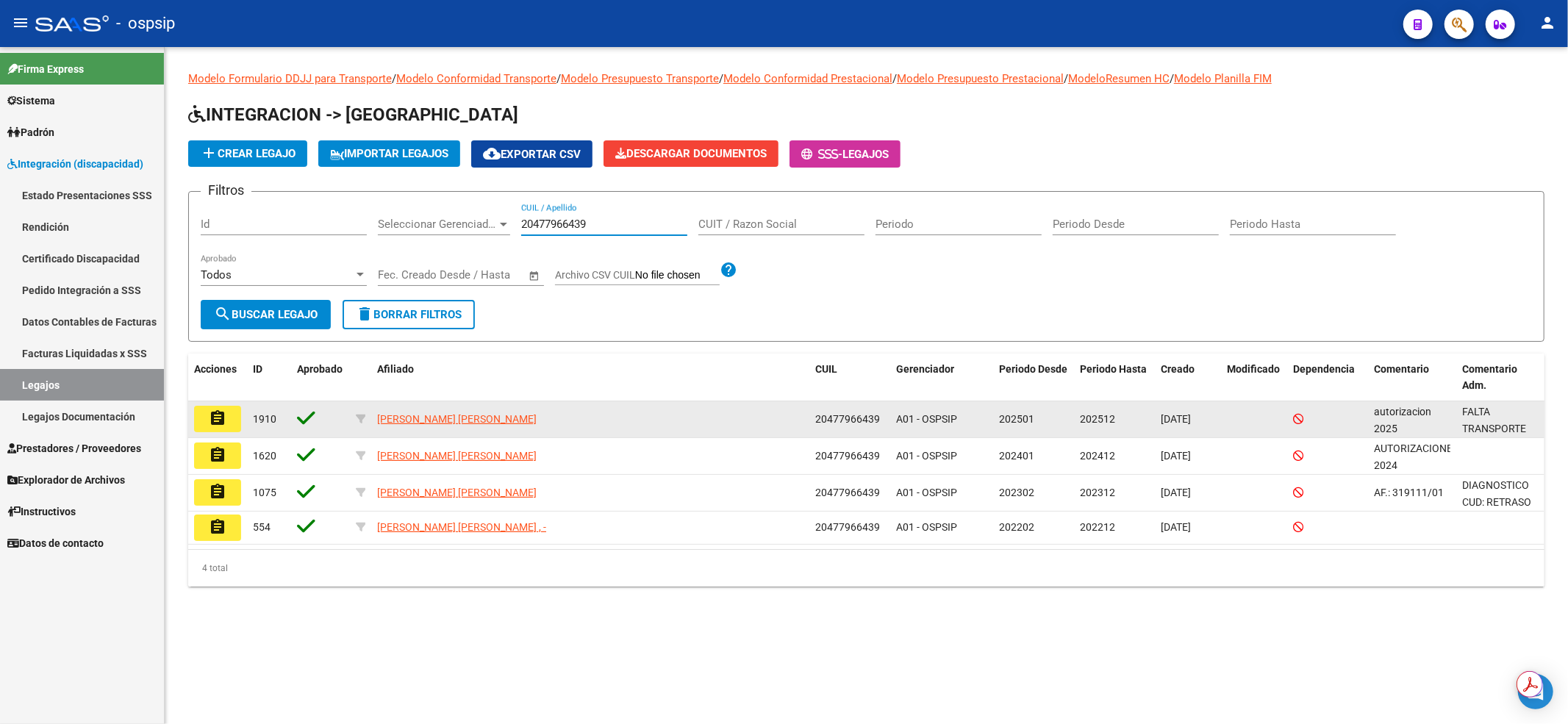
type input "20477966439"
click at [230, 421] on button "assignment" at bounding box center [218, 418] width 47 height 26
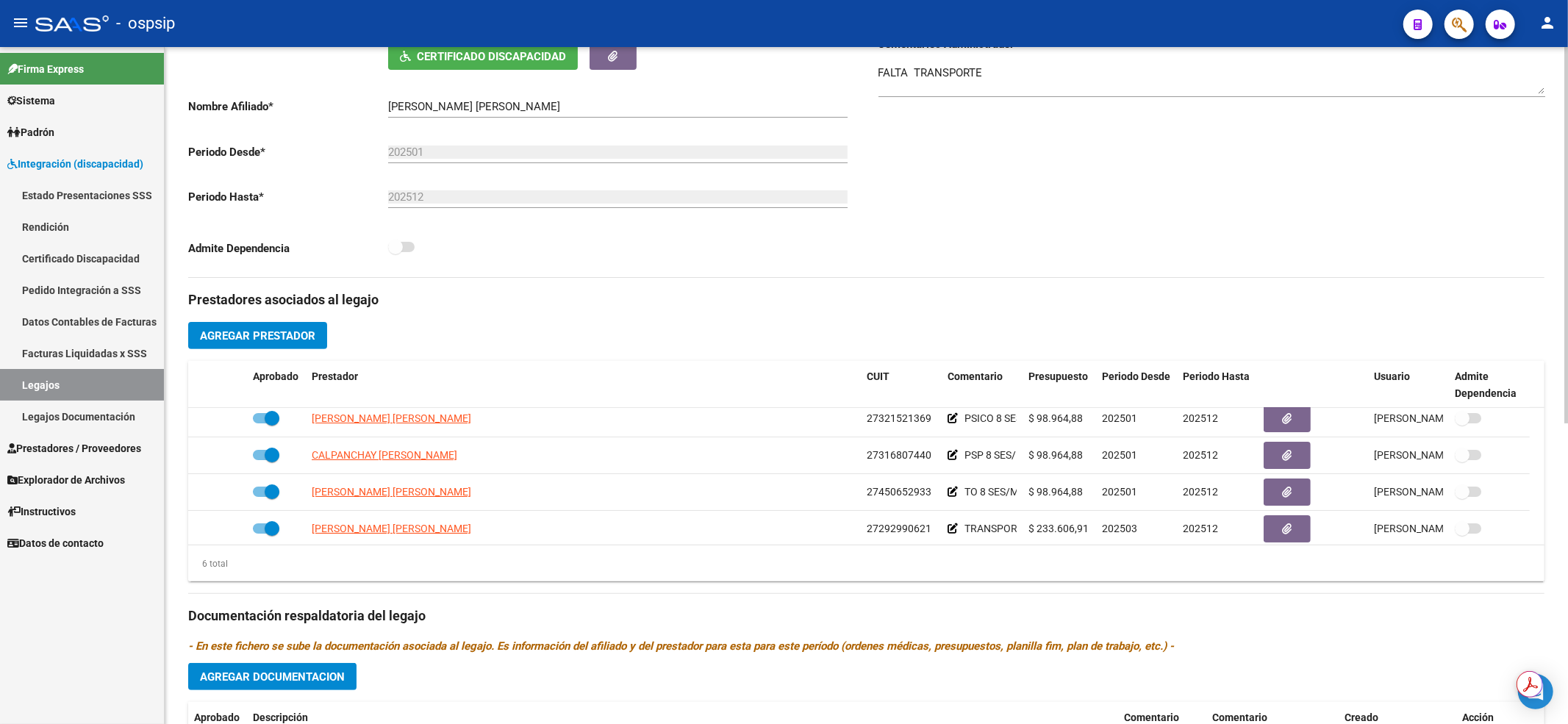
scroll to position [88, 0]
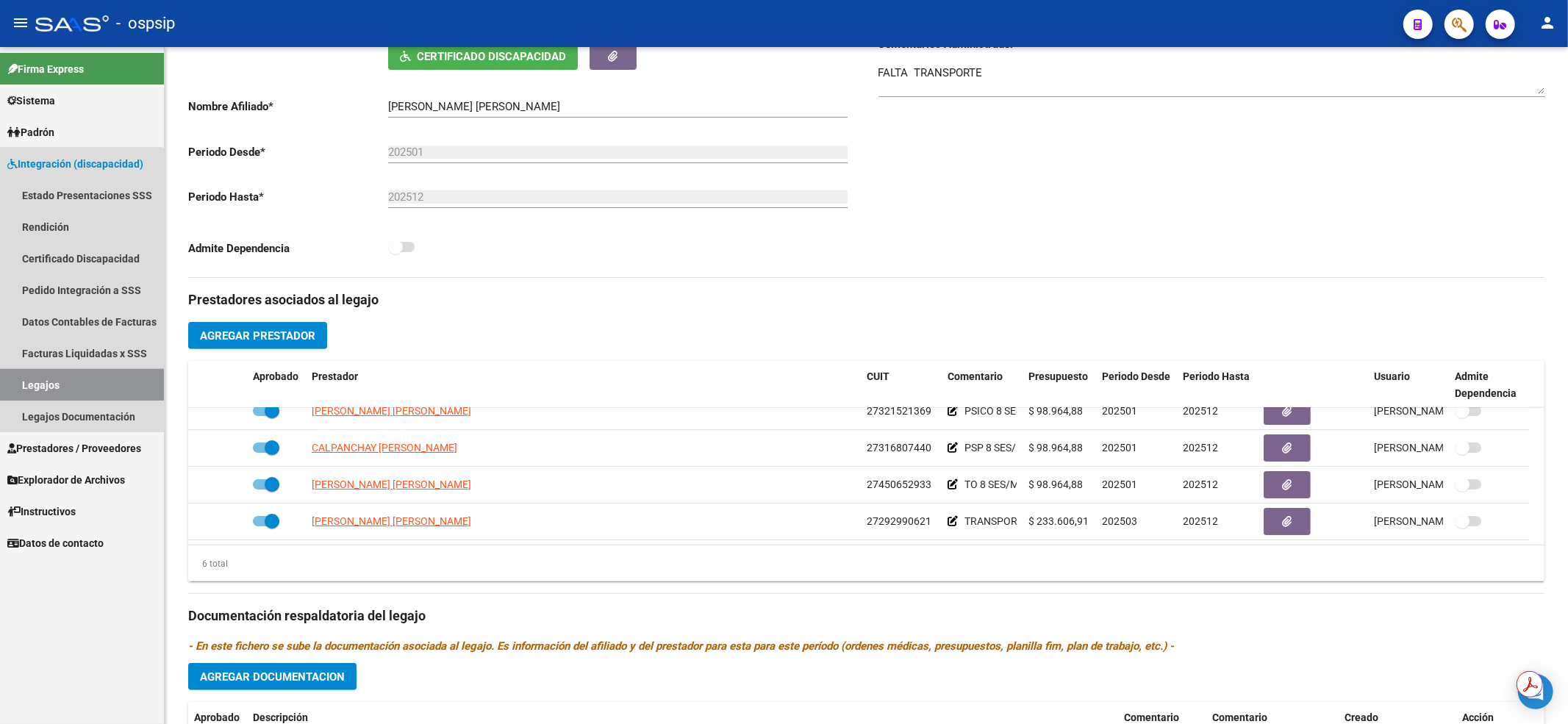
click at [81, 380] on link "Legajos" at bounding box center [82, 385] width 164 height 32
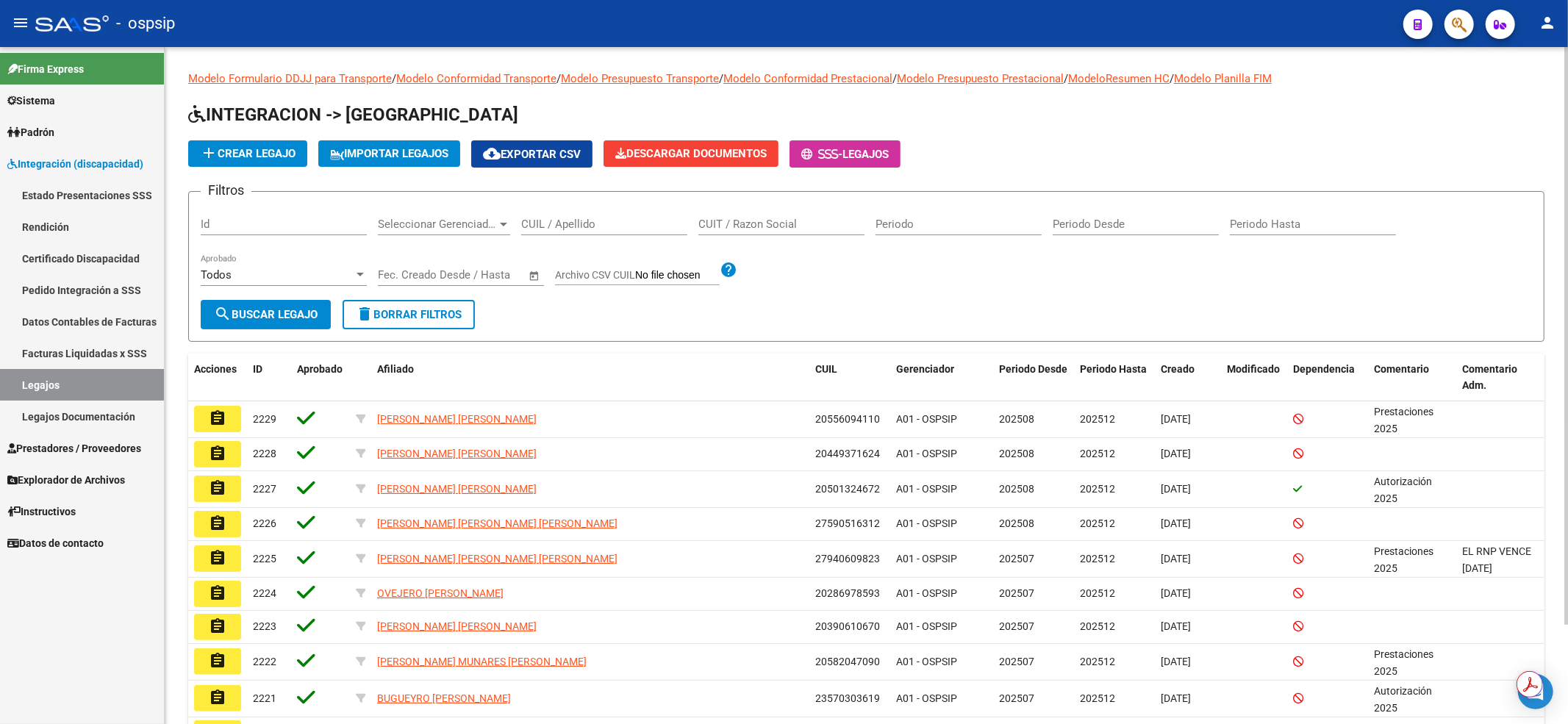
click at [550, 228] on input "CUIL / Apellido" at bounding box center [604, 224] width 166 height 14
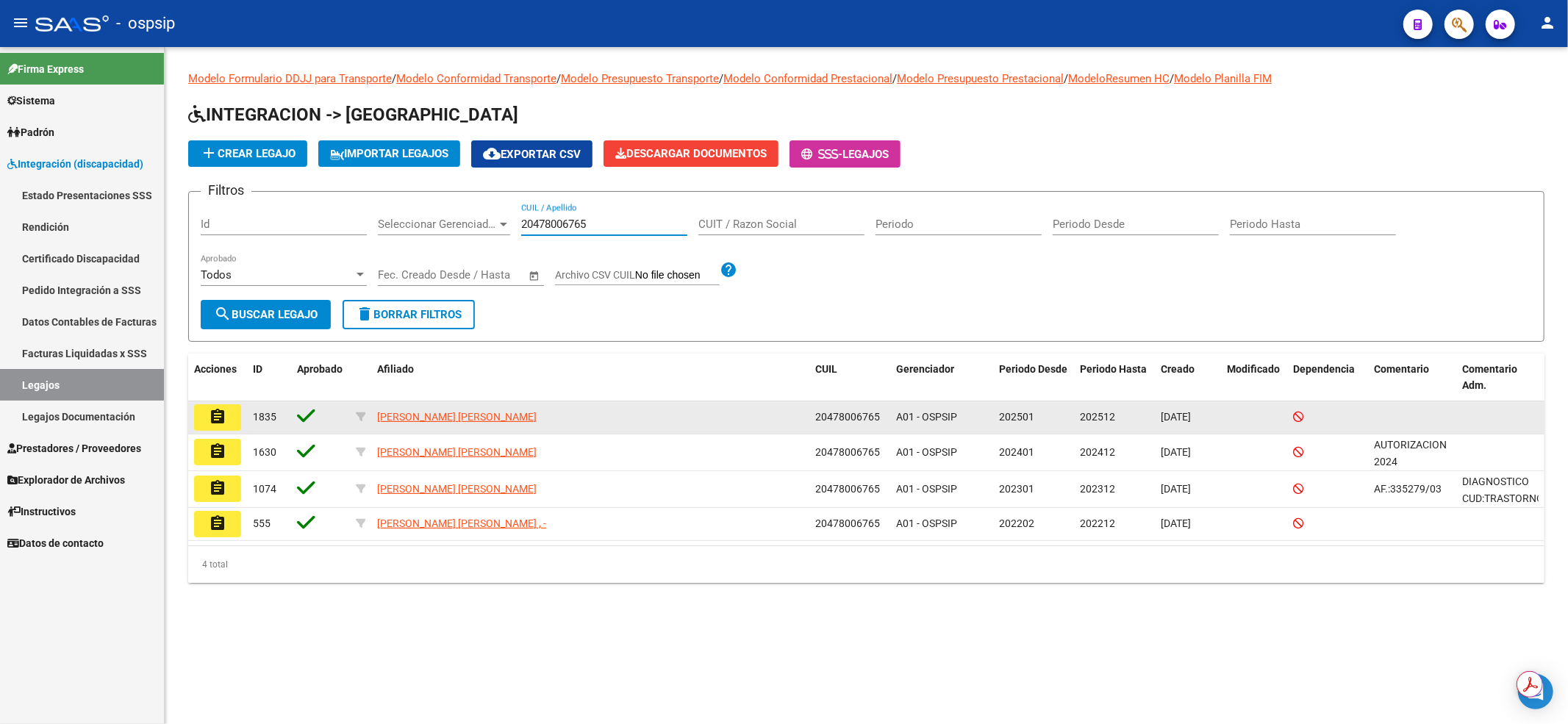
type input "20478006765"
click at [222, 406] on button "assignment" at bounding box center [218, 417] width 47 height 26
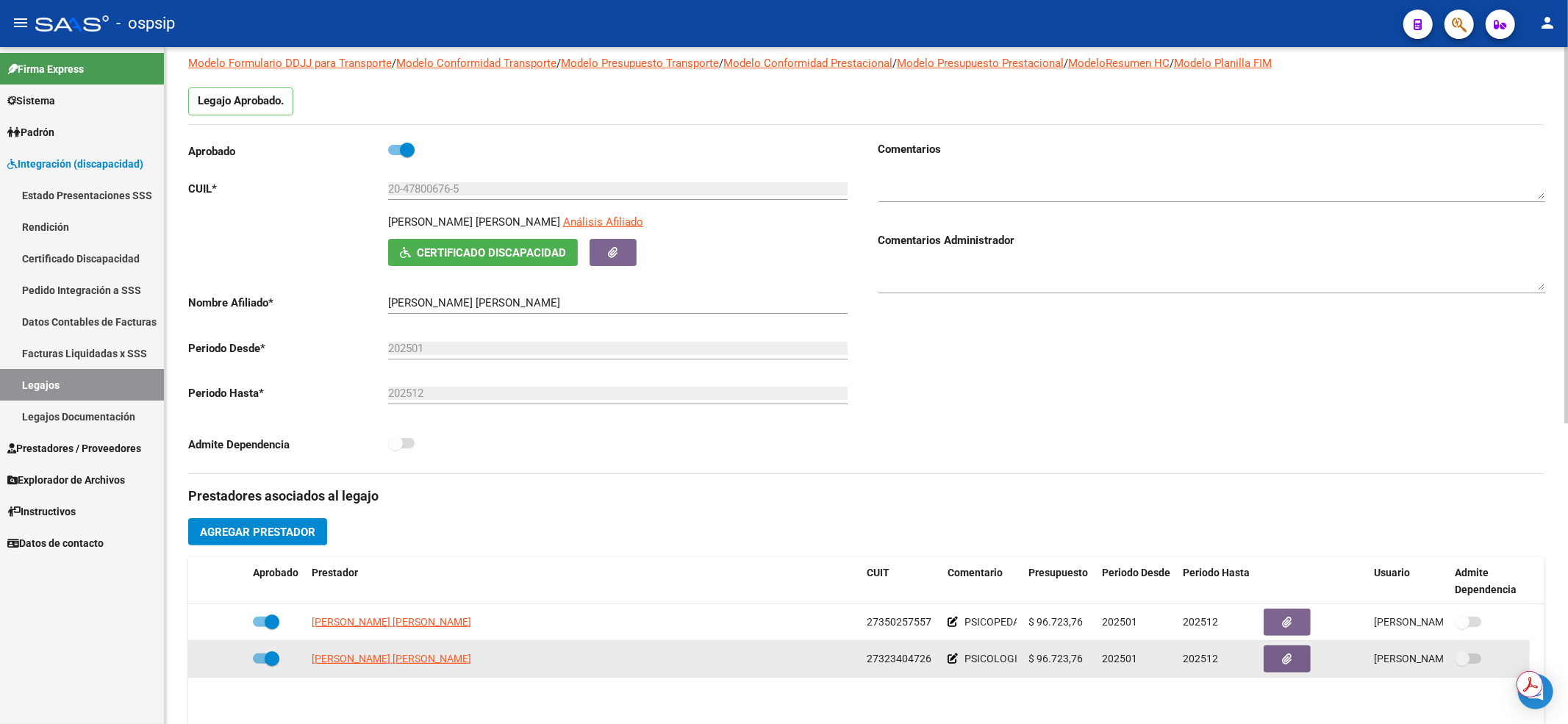
scroll to position [196, 0]
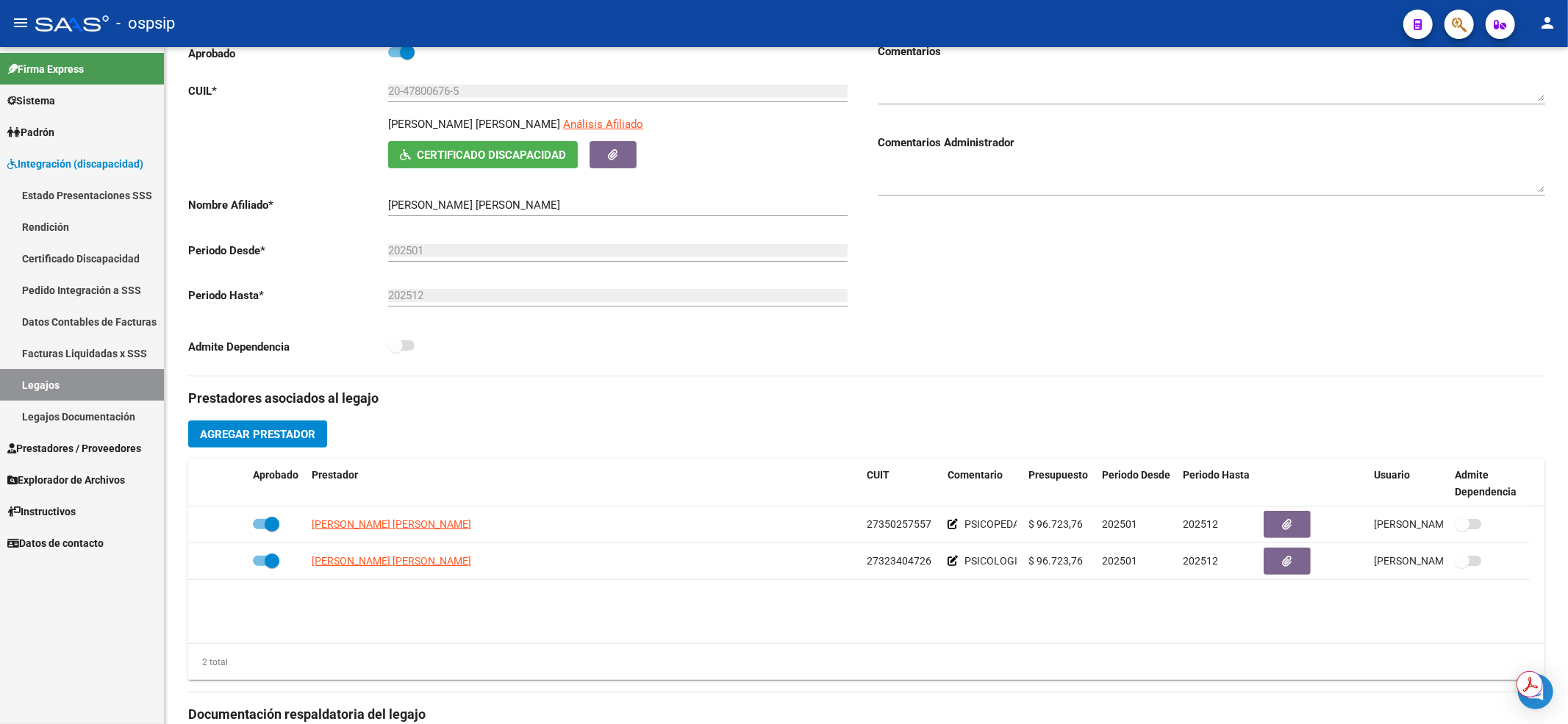
click at [62, 394] on link "Legajos" at bounding box center [82, 385] width 164 height 32
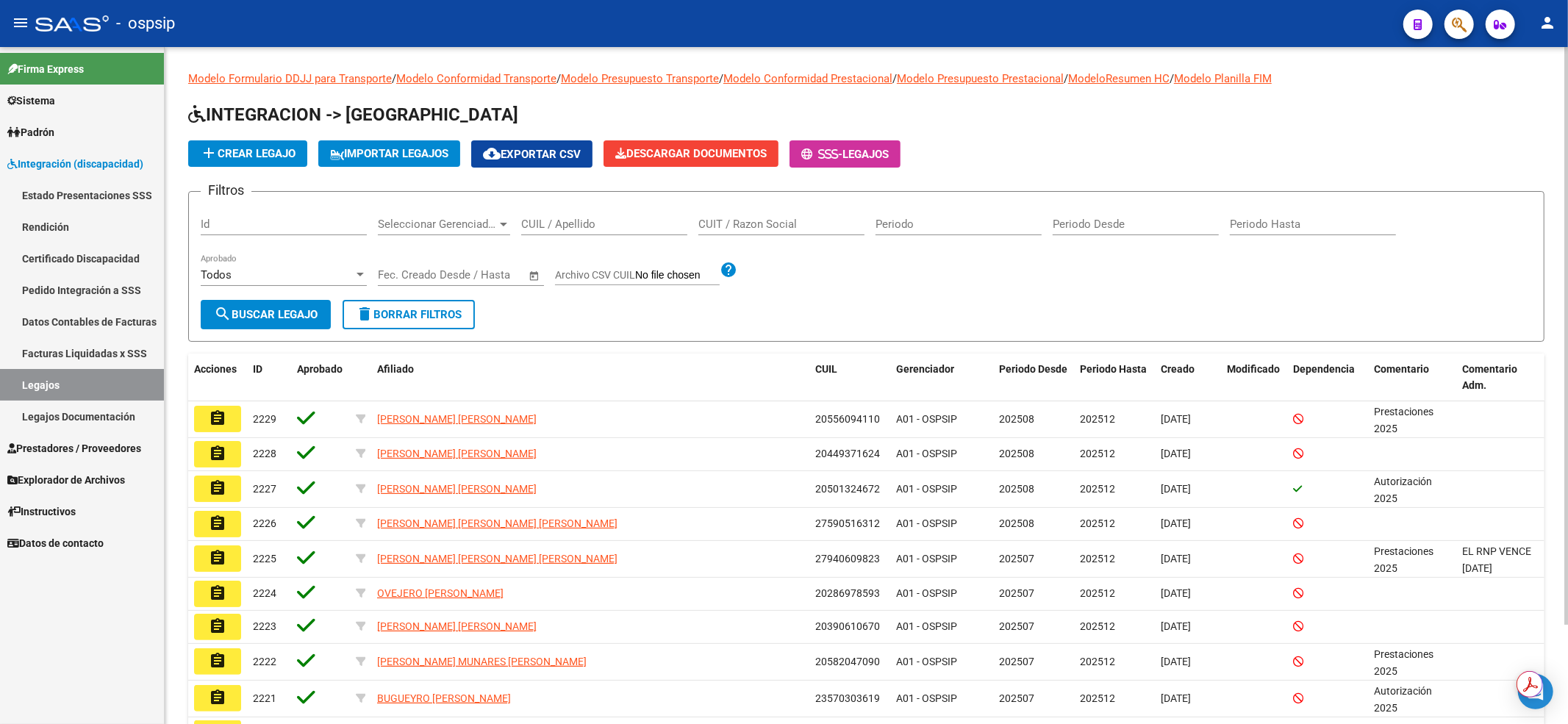
click at [577, 224] on input "CUIL / Apellido" at bounding box center [604, 224] width 166 height 14
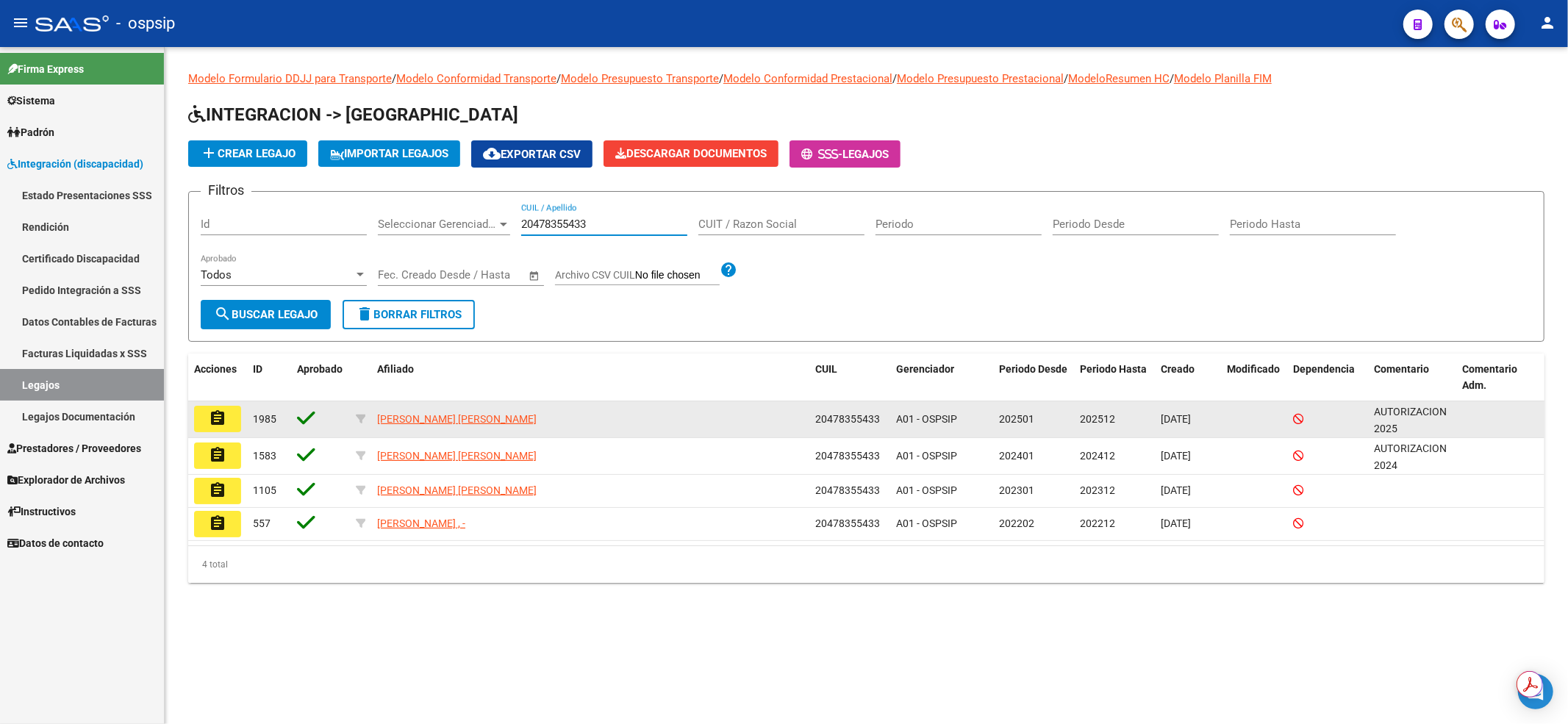
type input "20478355433"
click at [221, 409] on mat-icon "assignment" at bounding box center [217, 418] width 17 height 17
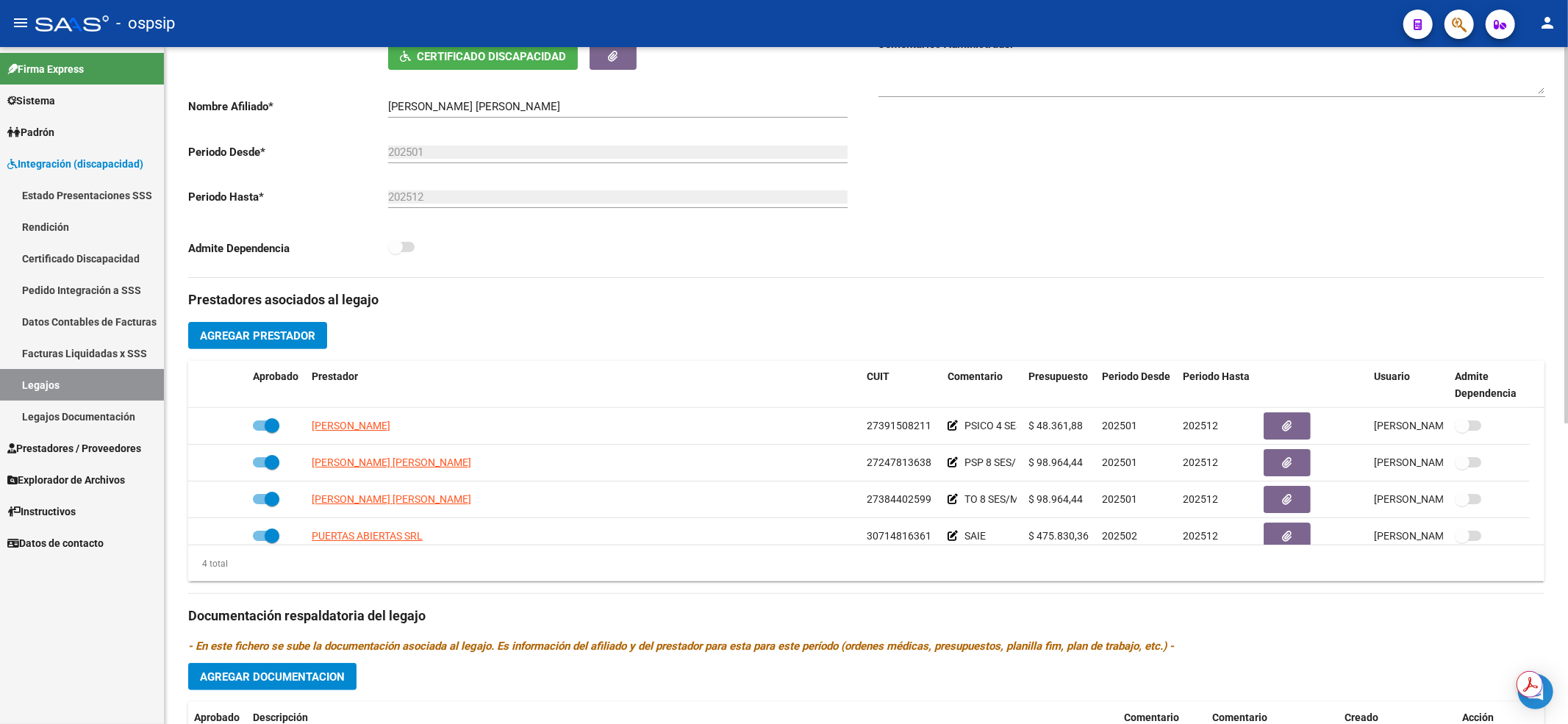
scroll to position [15, 0]
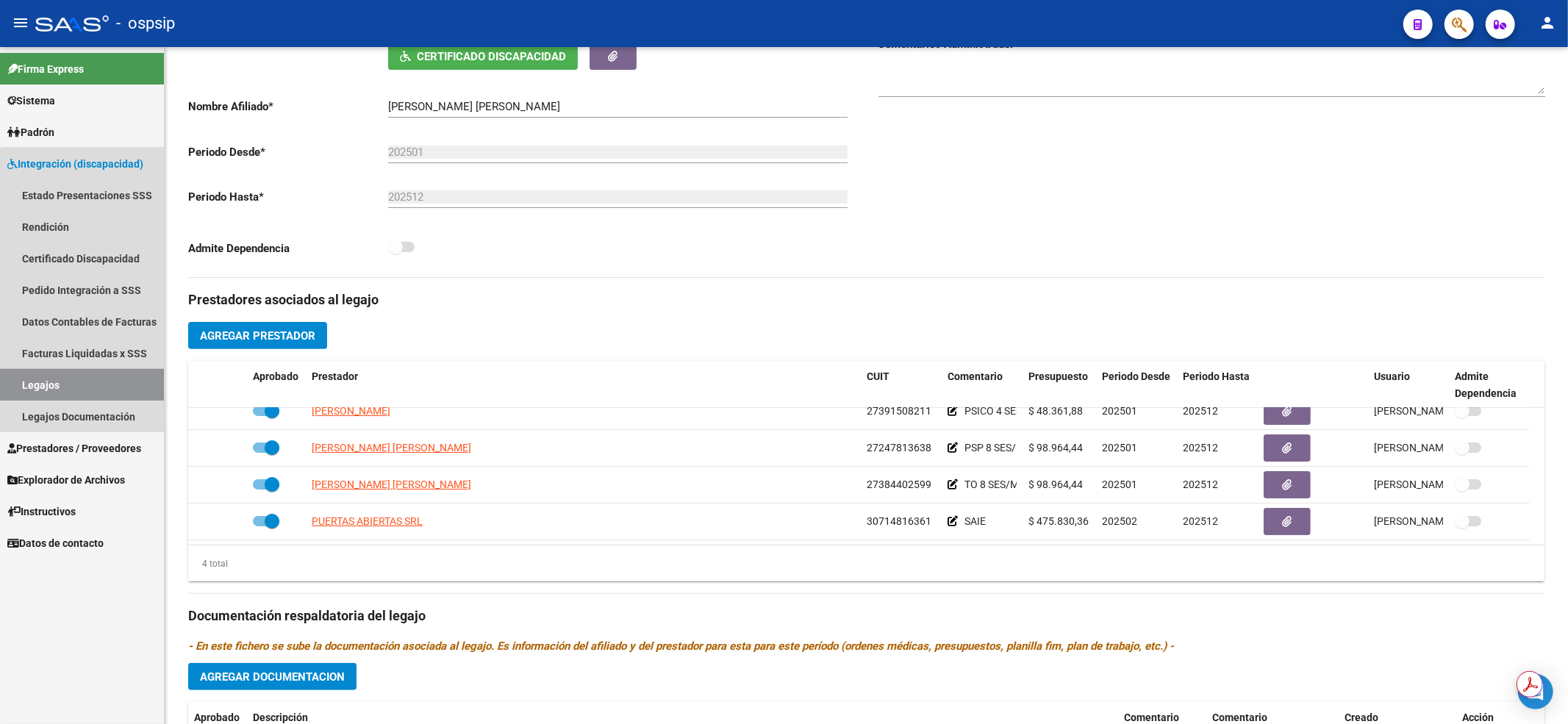
click at [83, 386] on link "Legajos" at bounding box center [82, 385] width 164 height 32
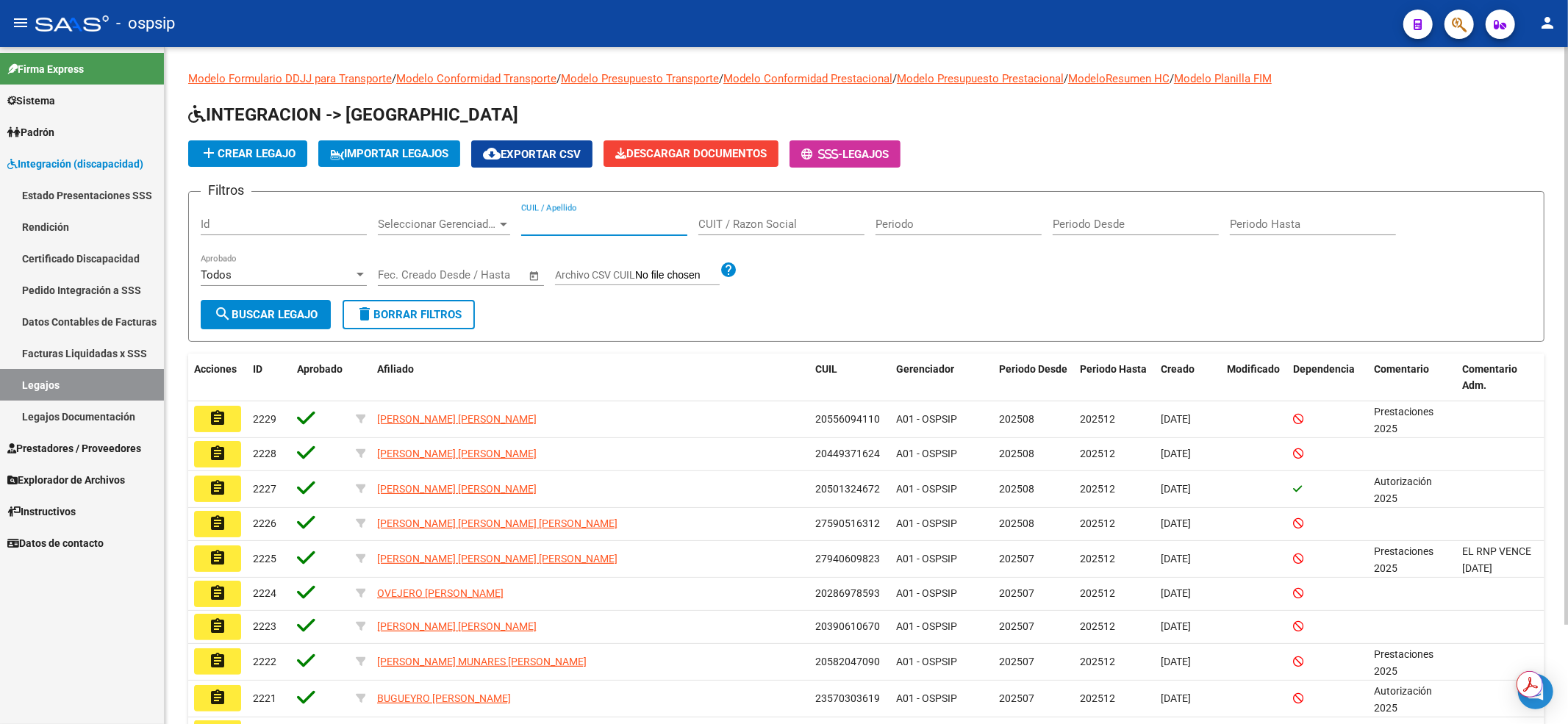
click at [556, 224] on input "CUIL / Apellido" at bounding box center [604, 224] width 166 height 14
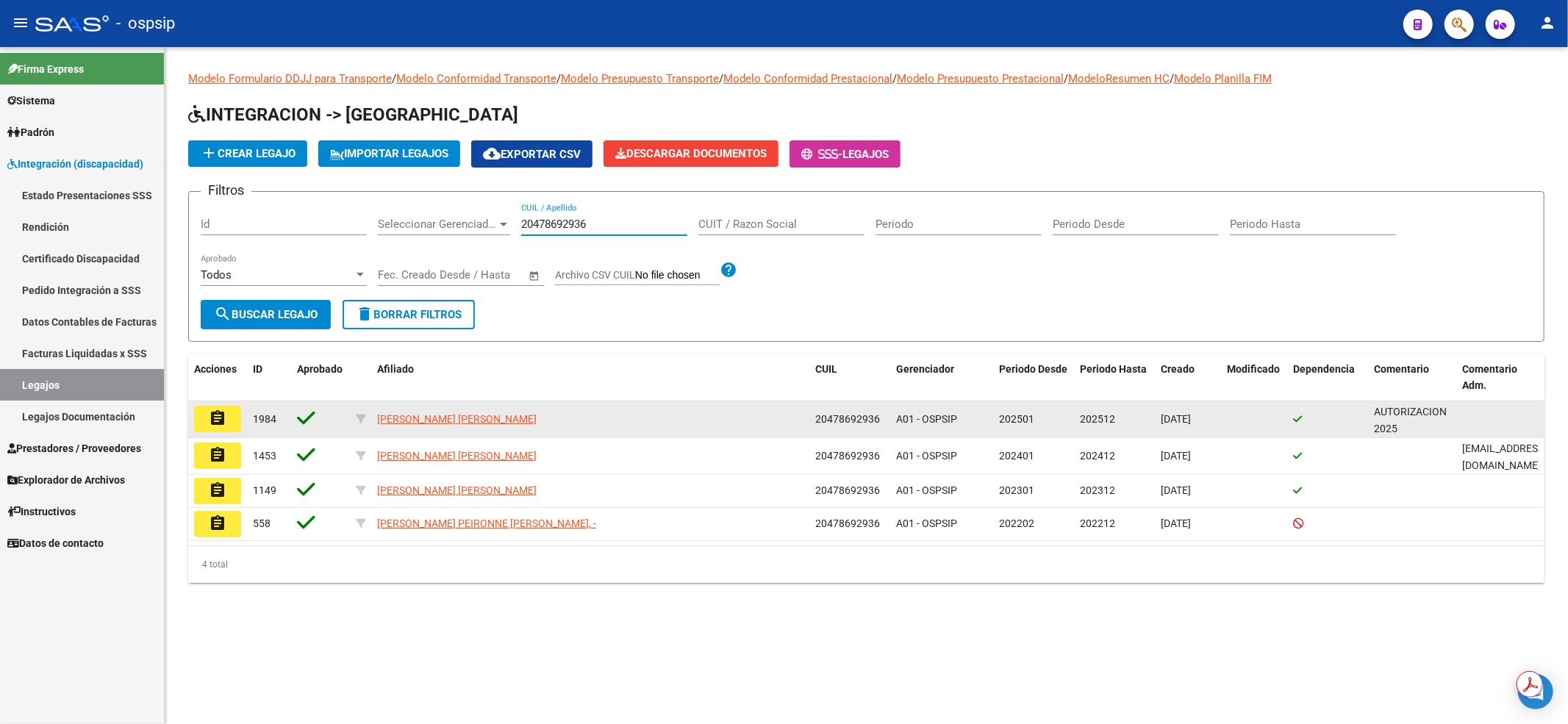
type input "20478692936"
click at [224, 419] on mat-icon "assignment" at bounding box center [217, 418] width 17 height 17
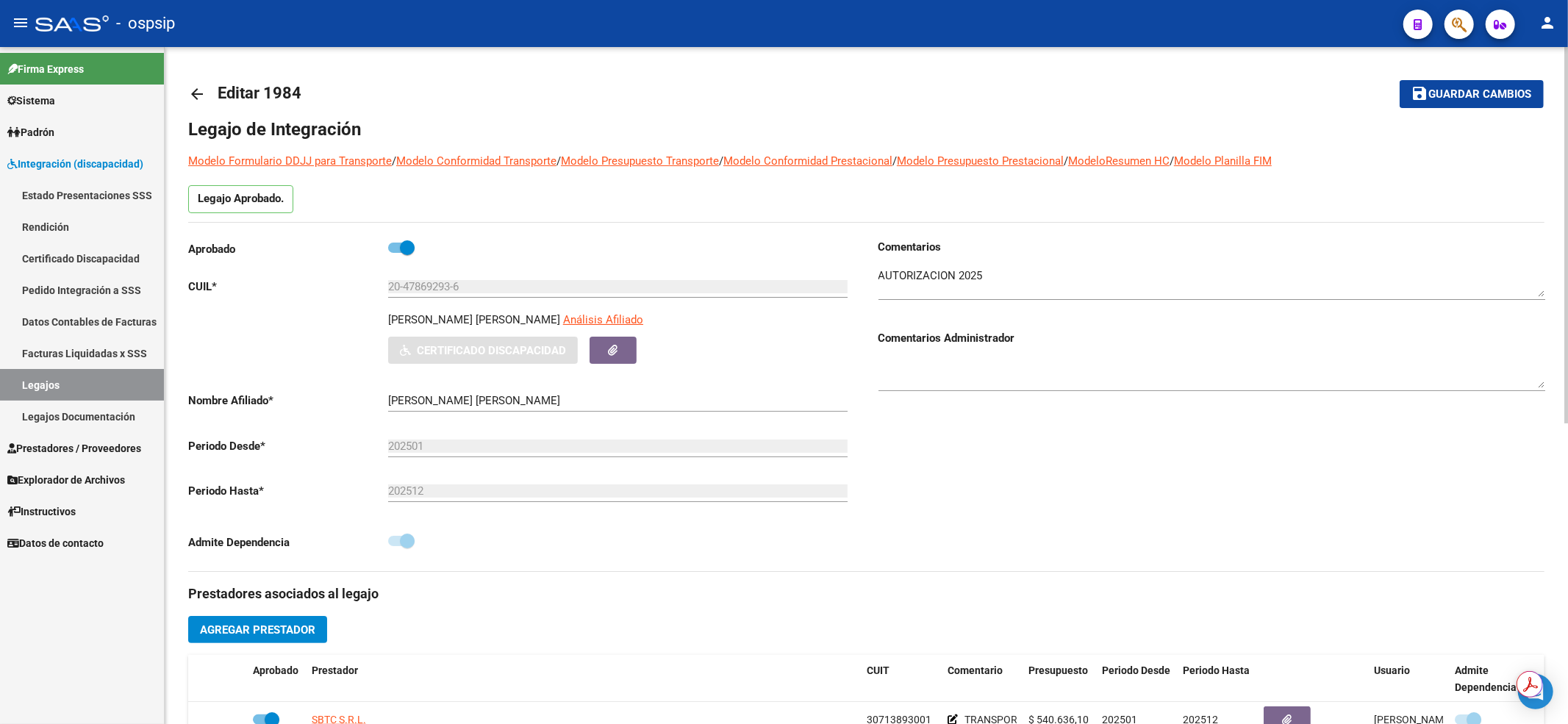
scroll to position [294, 0]
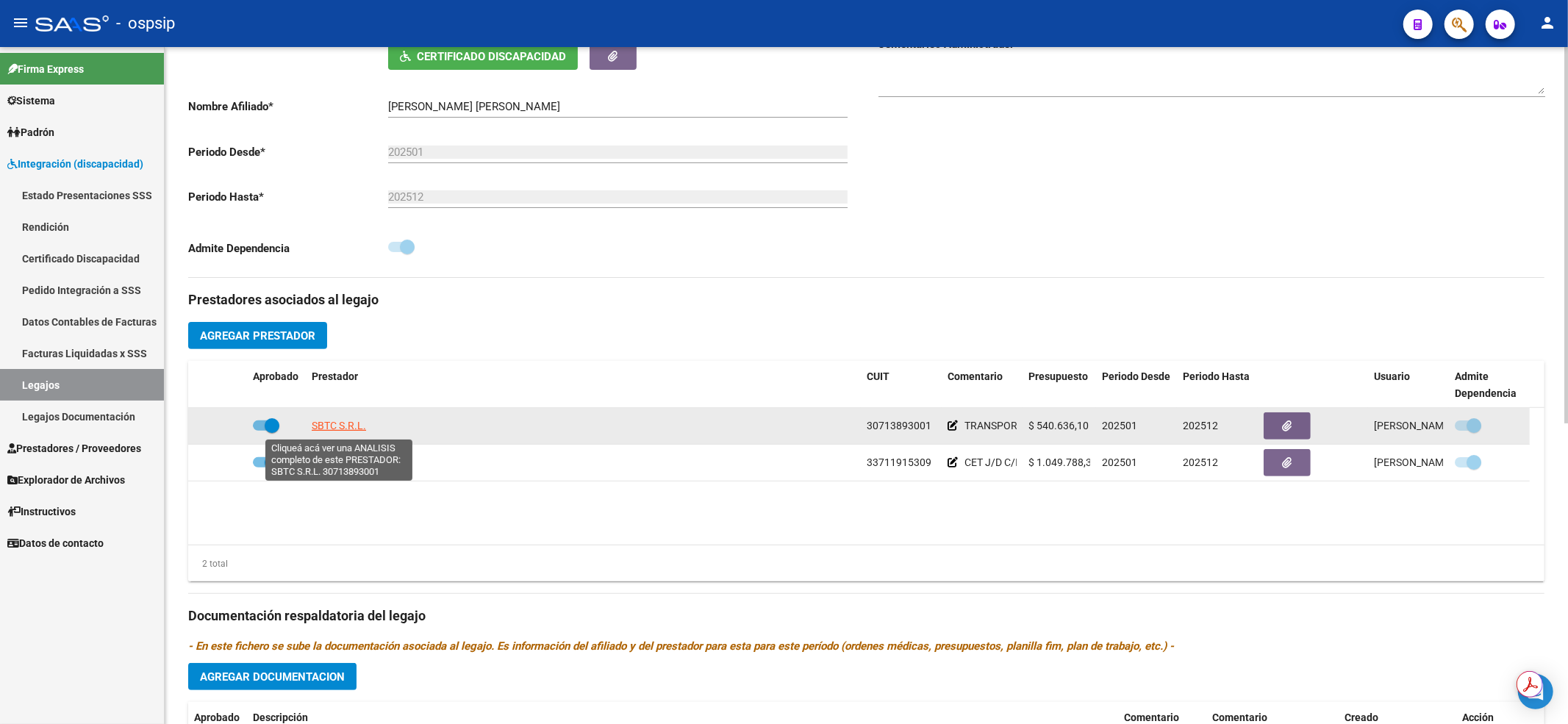
click at [319, 426] on span "SBTC S.R.L." at bounding box center [339, 426] width 54 height 12
type textarea "30713893001"
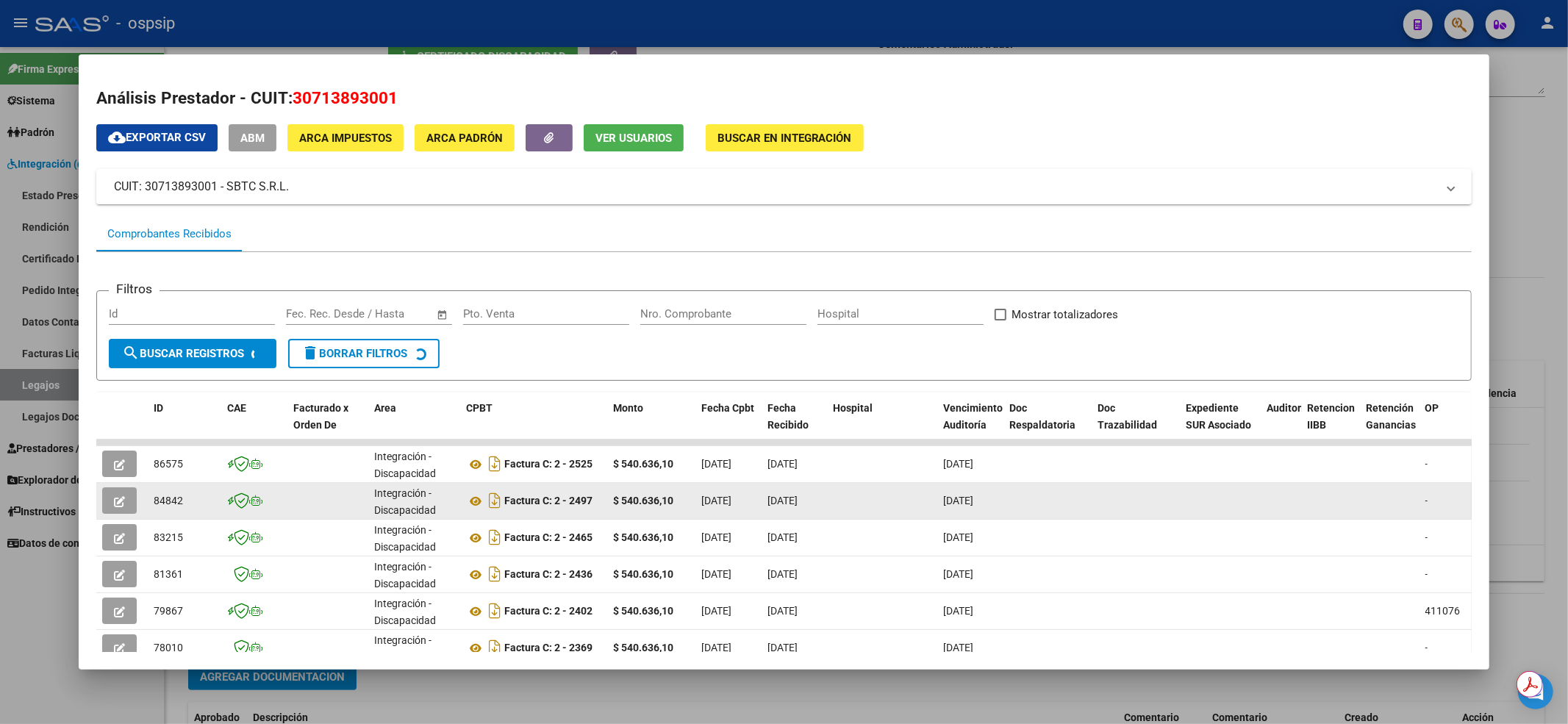
click at [123, 506] on span "button" at bounding box center [119, 500] width 11 height 14
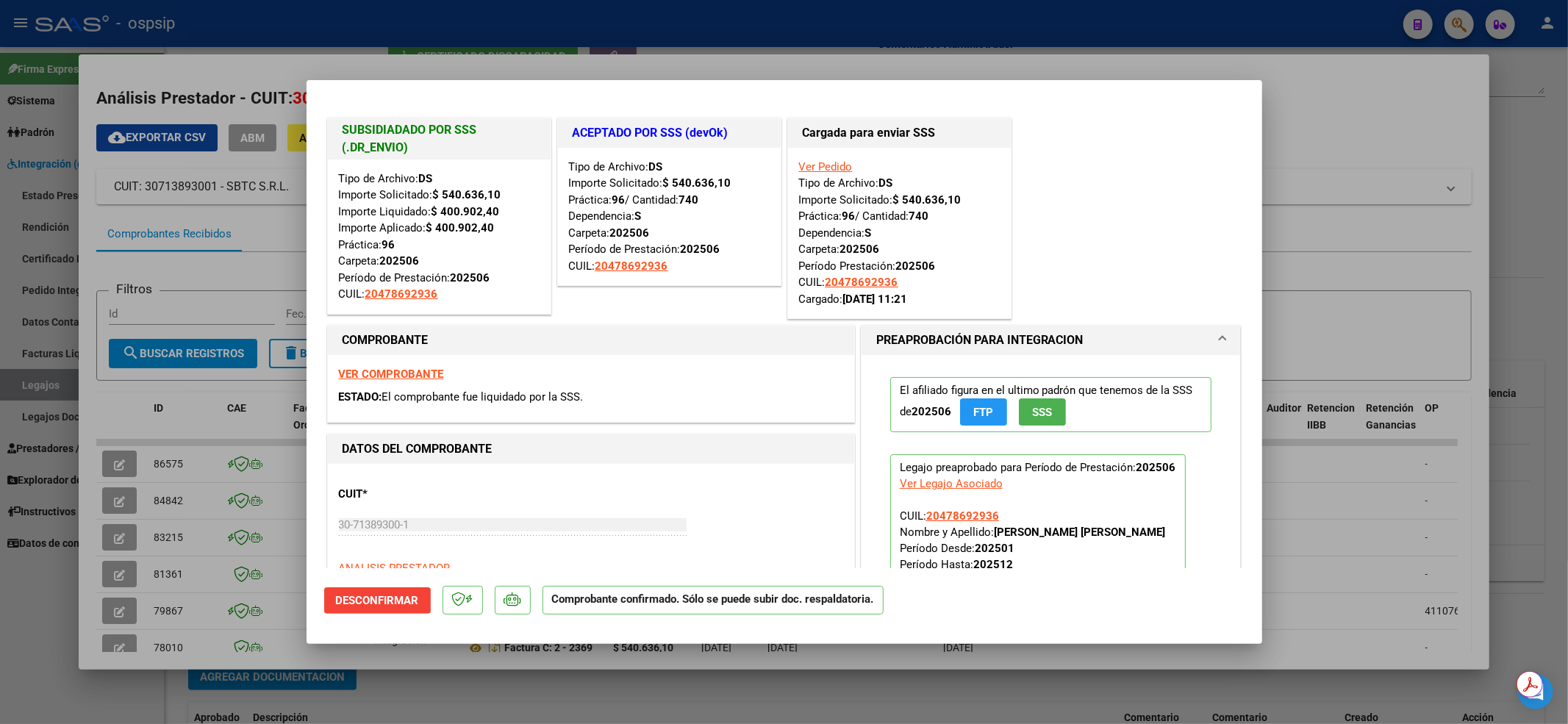
click at [1379, 88] on div at bounding box center [784, 362] width 1568 height 724
type input "$ 0,00"
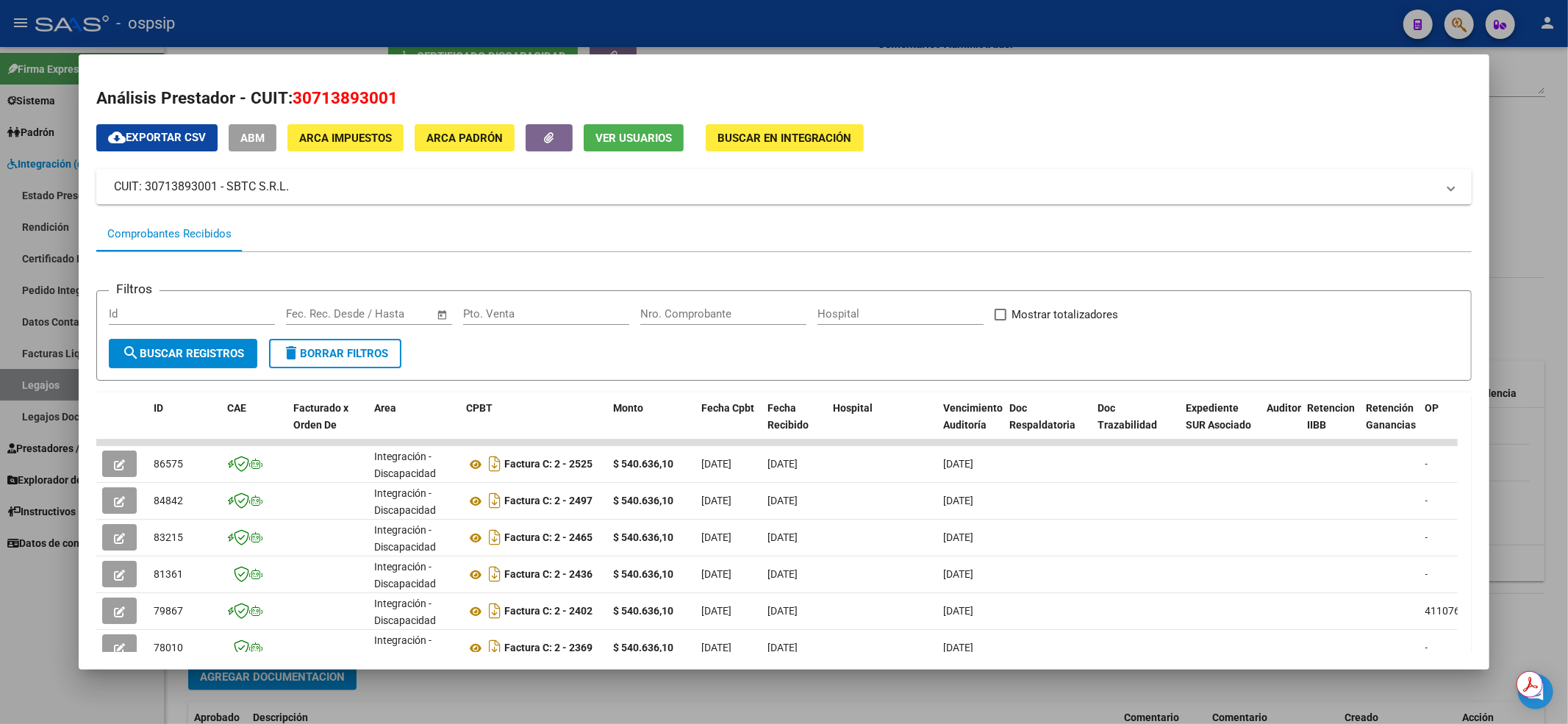
click at [1369, 40] on div at bounding box center [784, 362] width 1568 height 724
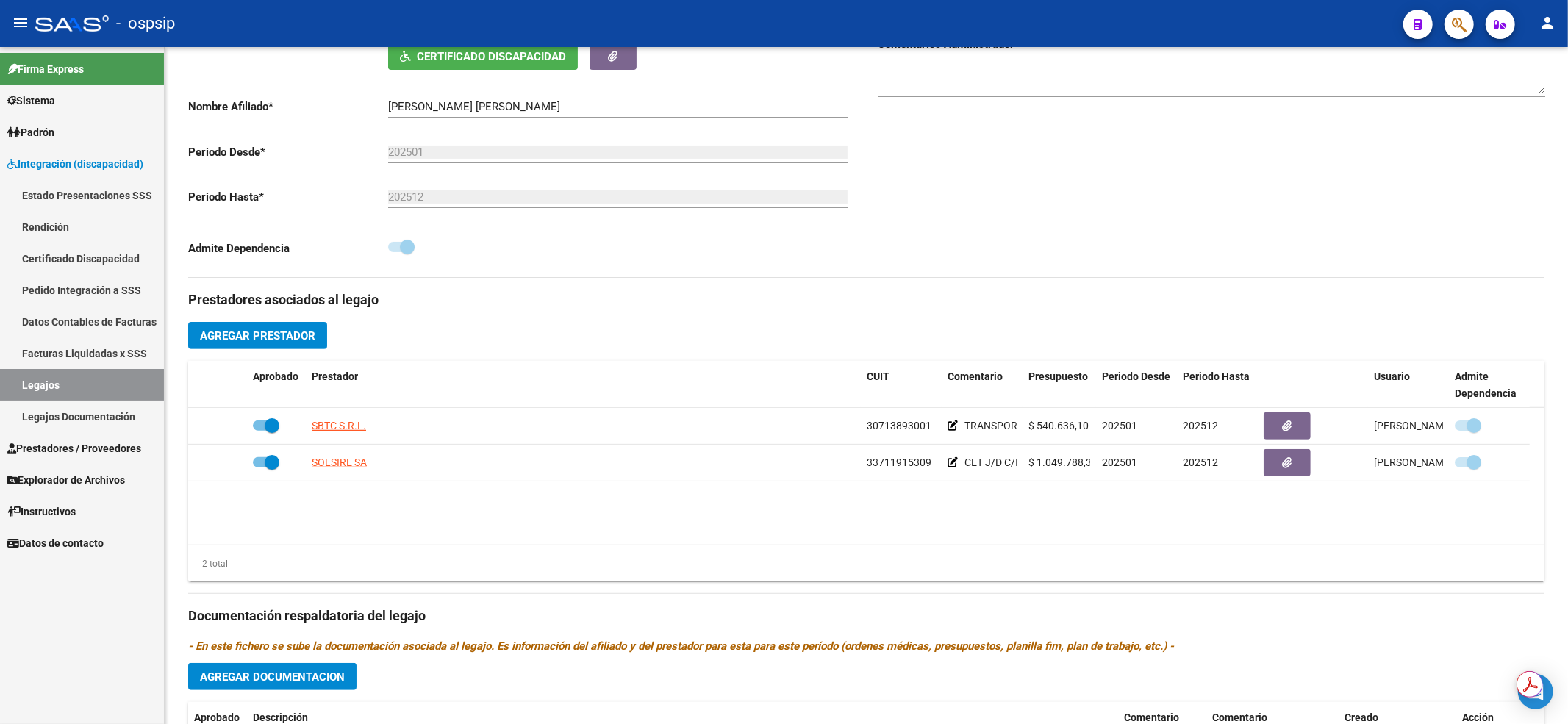
click at [119, 392] on link "Legajos" at bounding box center [82, 385] width 164 height 32
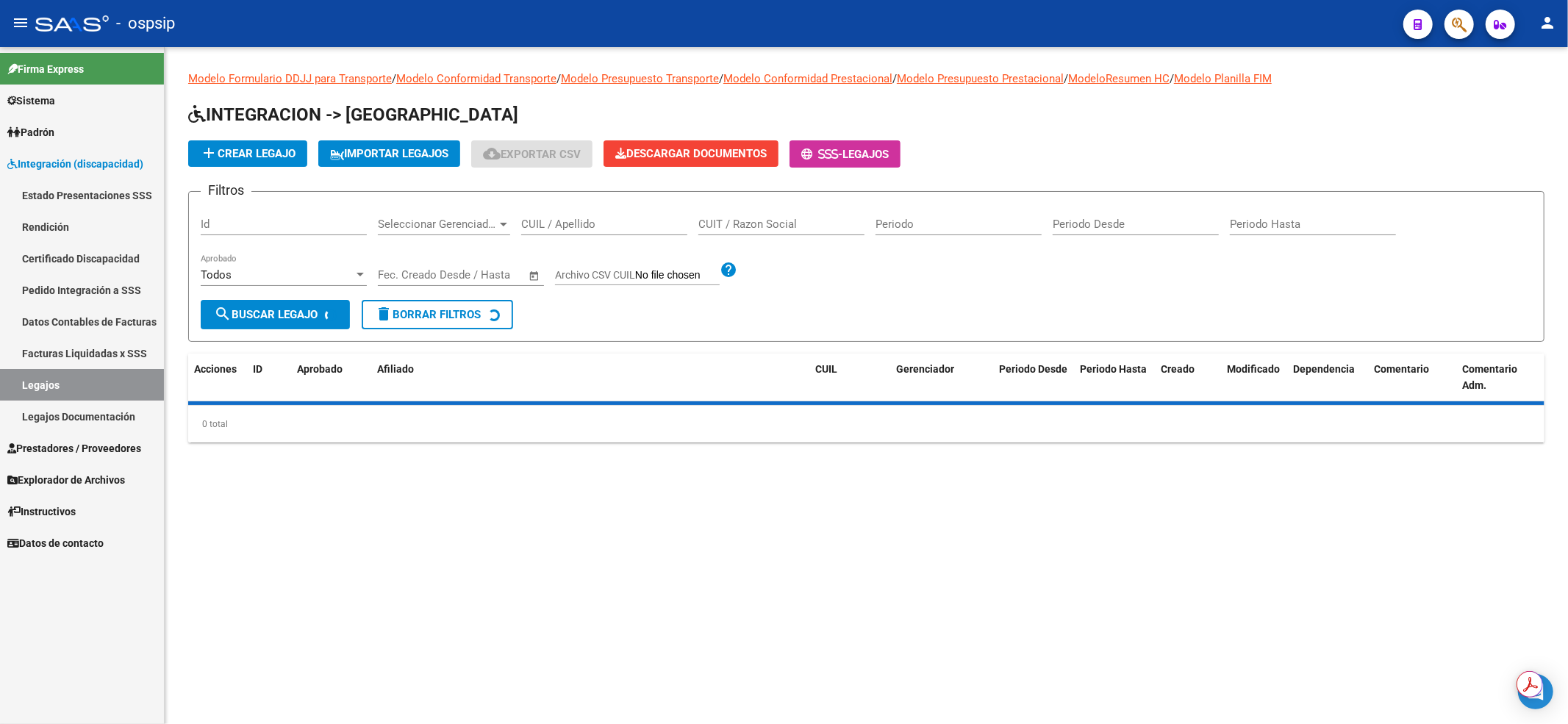
click at [565, 231] on div "CUIL / Apellido" at bounding box center [604, 219] width 166 height 32
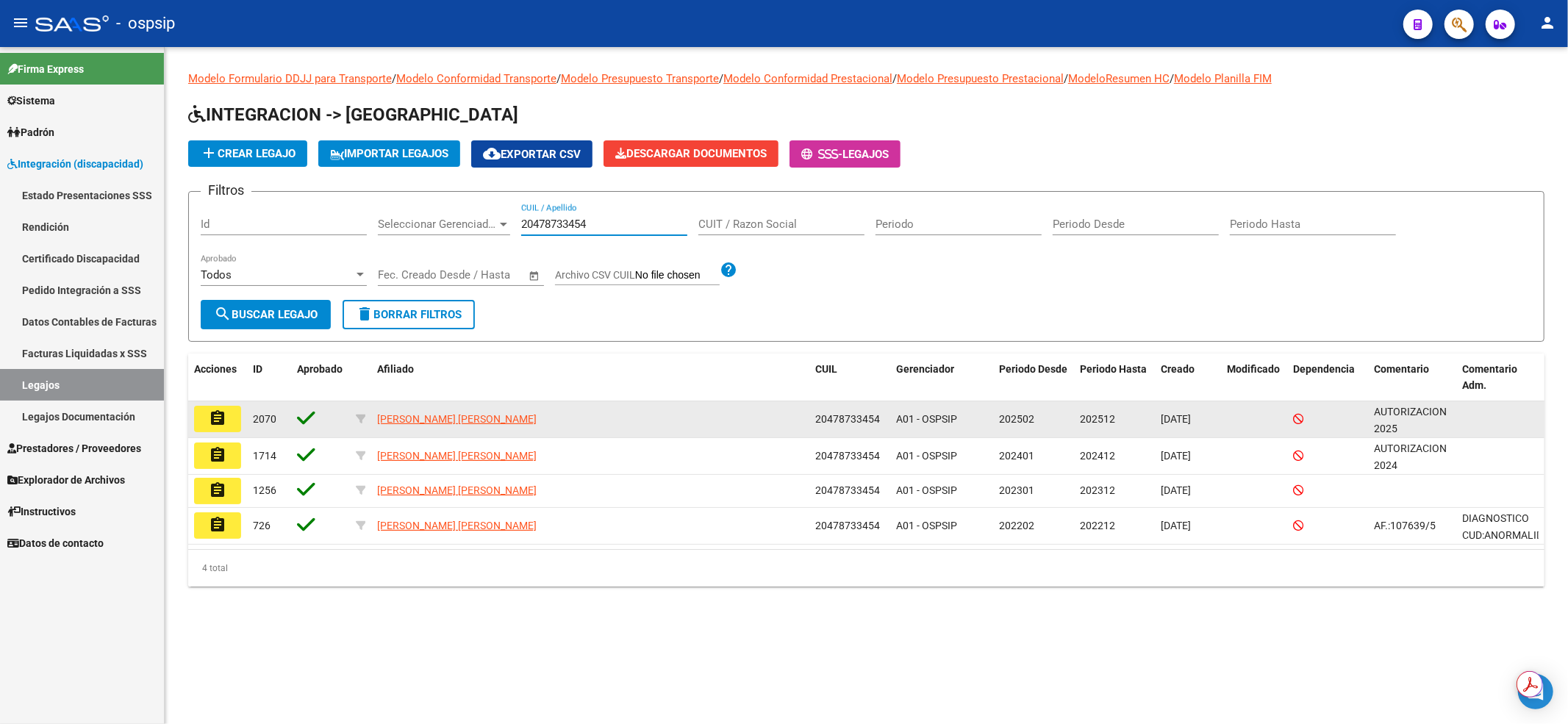
type input "20478733454"
click at [216, 418] on mat-icon "assignment" at bounding box center [217, 418] width 17 height 17
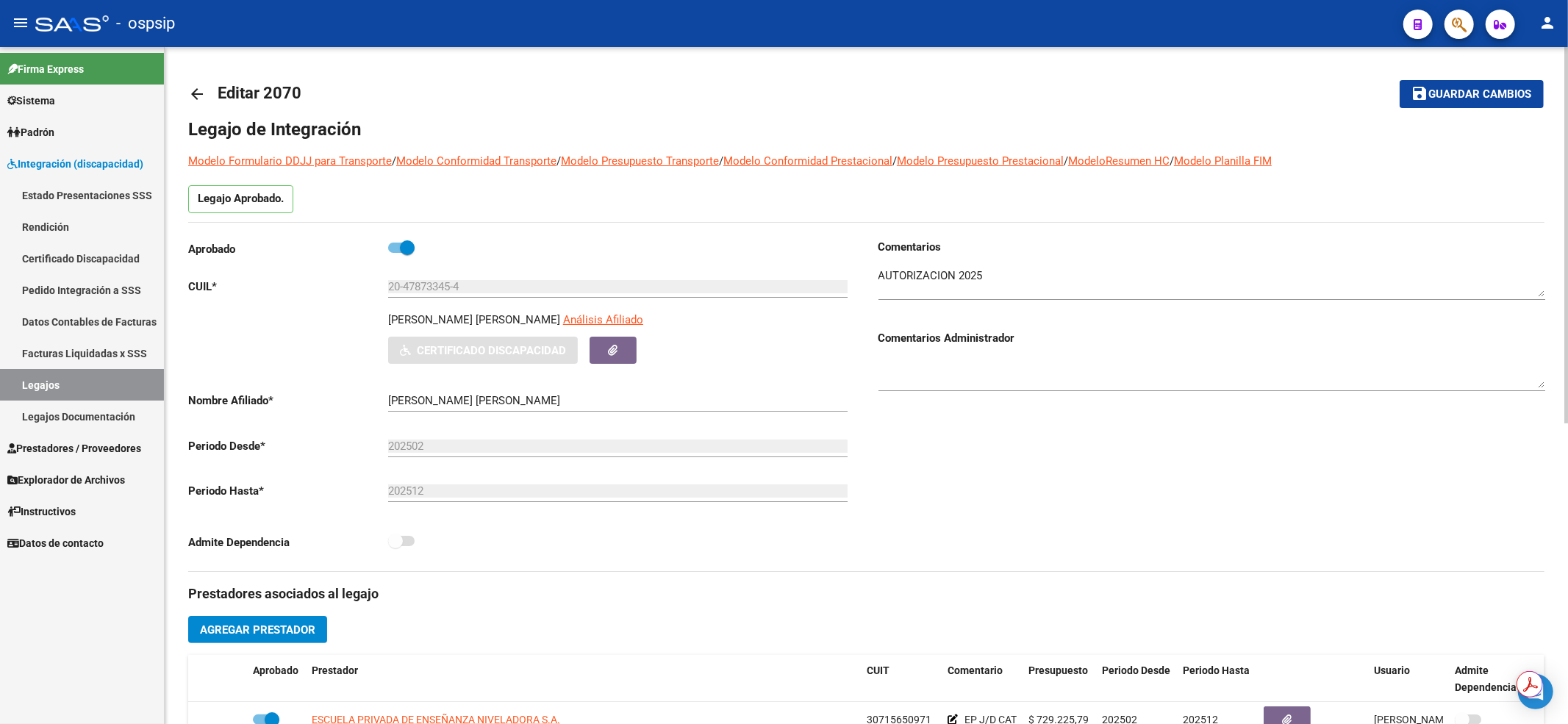
scroll to position [391, 0]
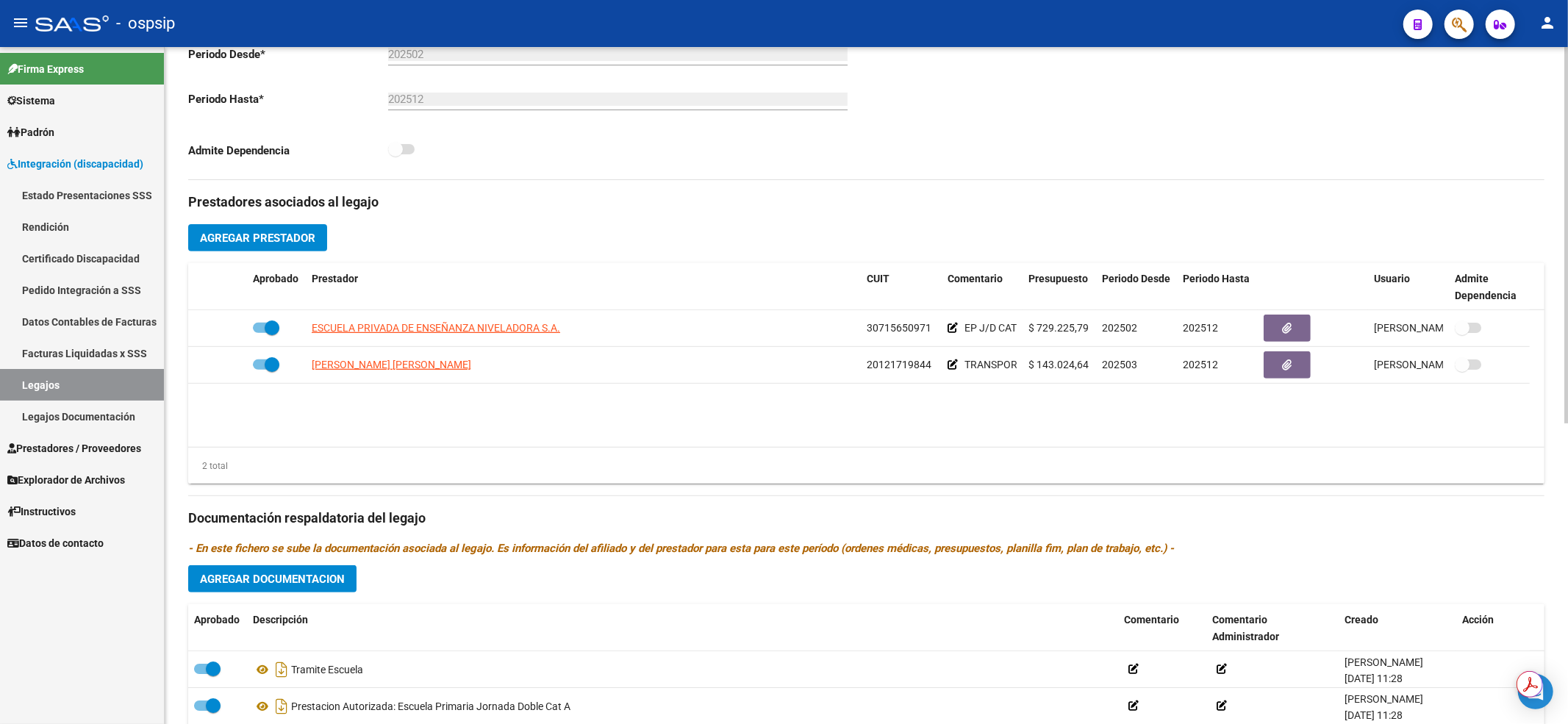
click at [102, 380] on link "Legajos" at bounding box center [82, 385] width 164 height 32
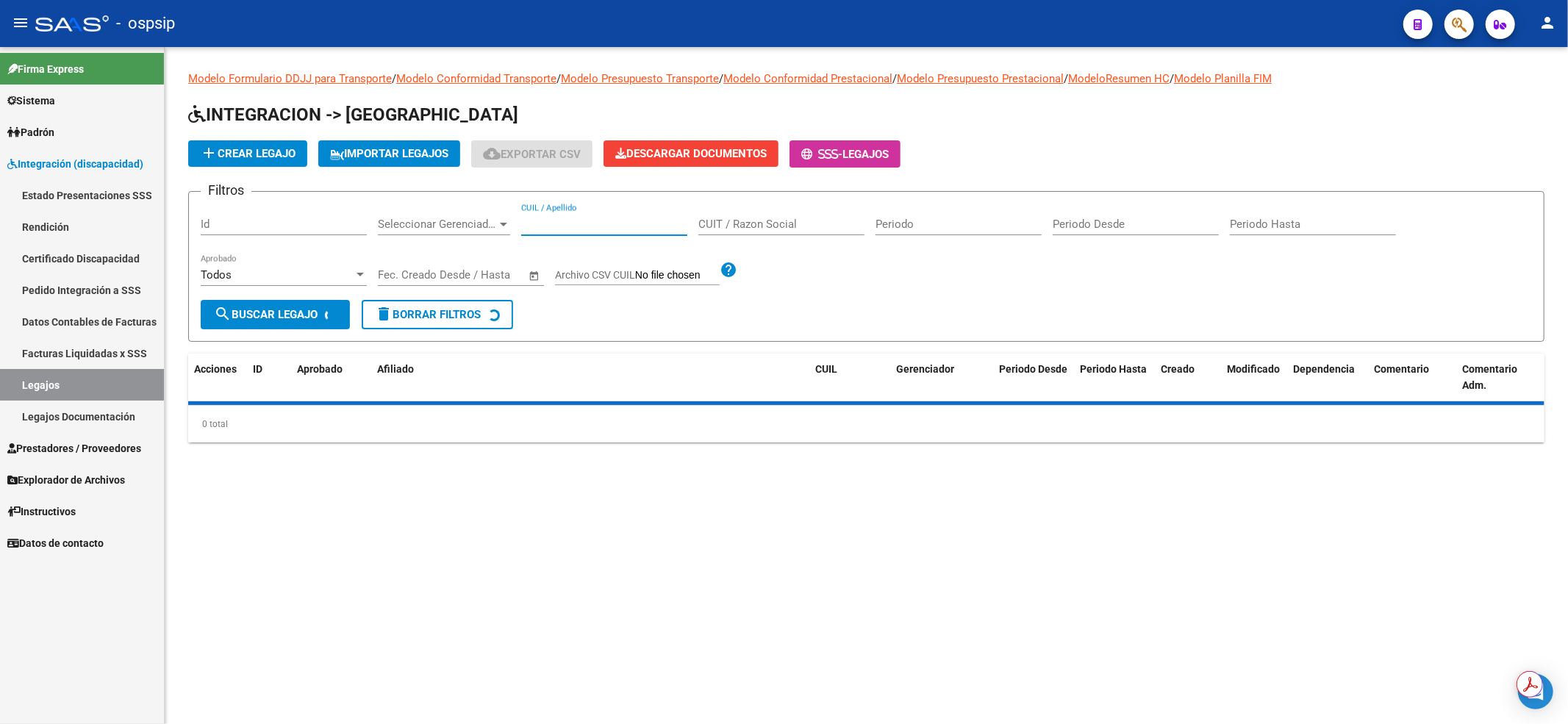
click at [550, 230] on input "CUIL / Apellido" at bounding box center [604, 224] width 166 height 14
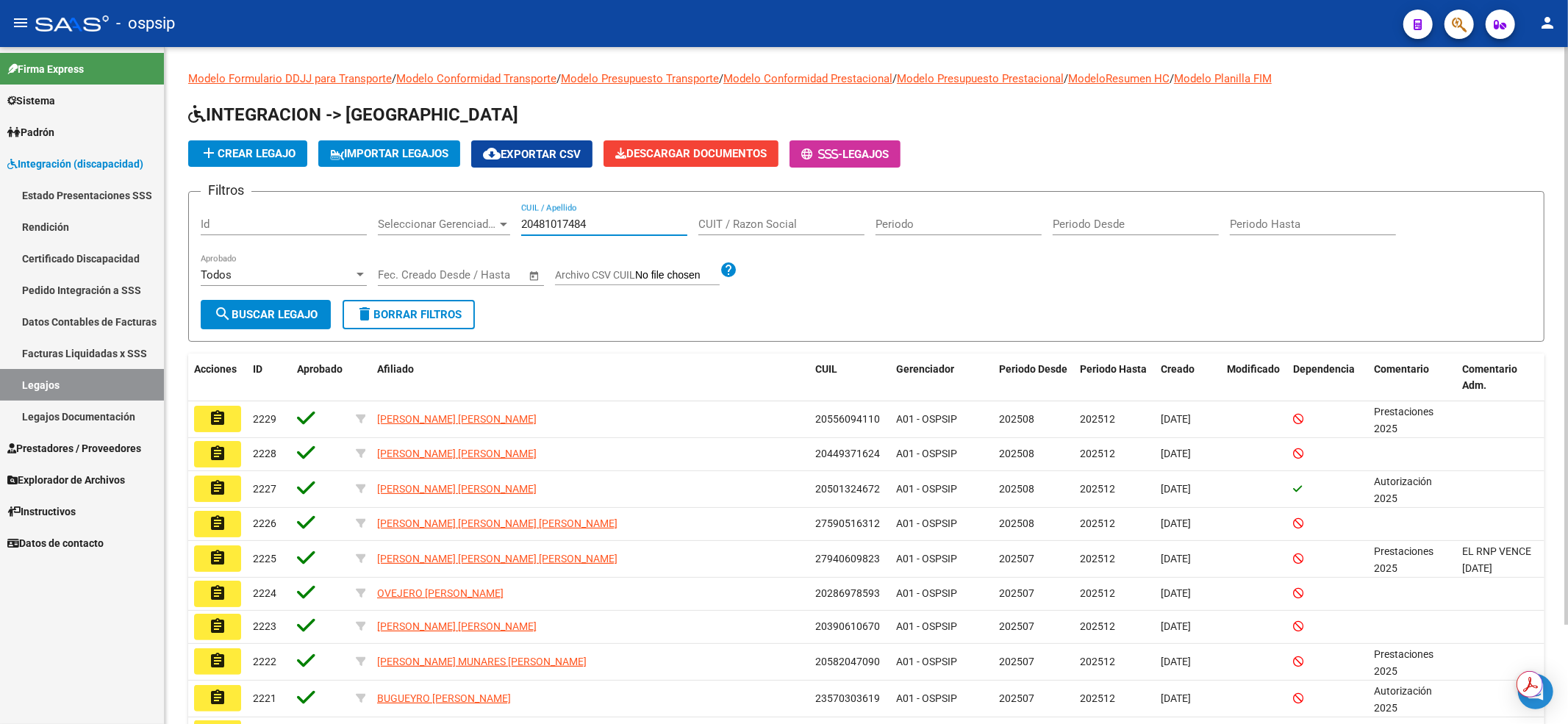
type input "20481017484"
click at [280, 313] on span "search Buscar Legajo" at bounding box center [266, 315] width 104 height 14
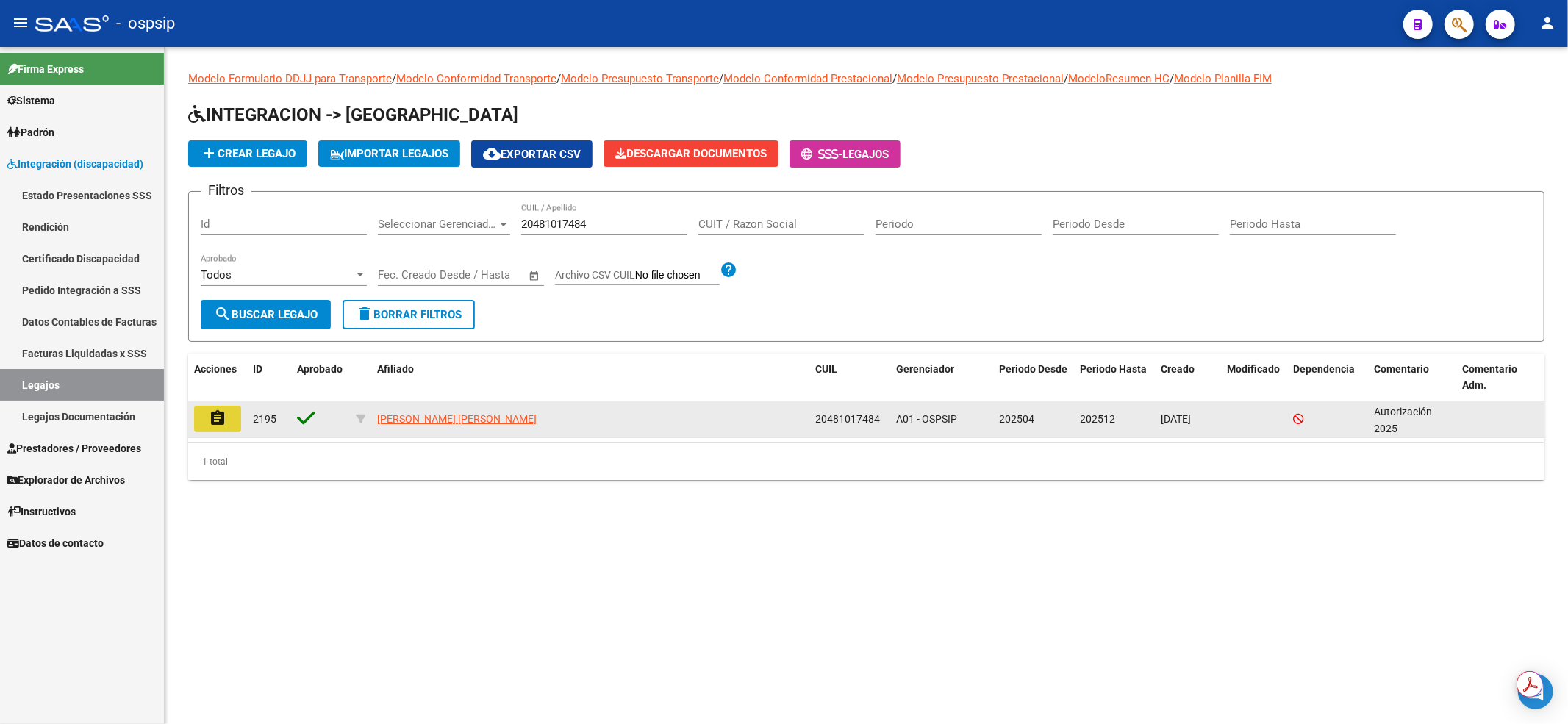
click at [228, 418] on button "assignment" at bounding box center [218, 418] width 47 height 26
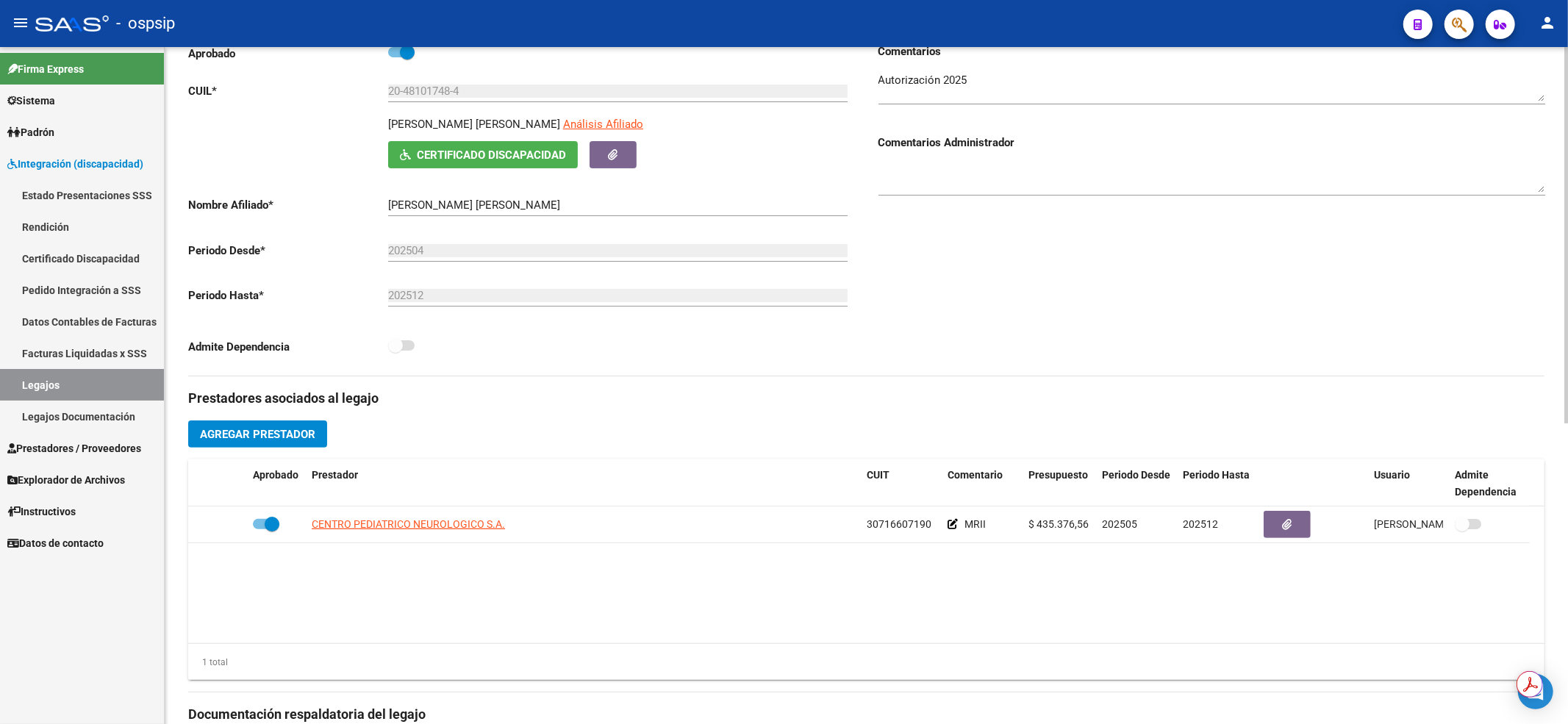
scroll to position [294, 0]
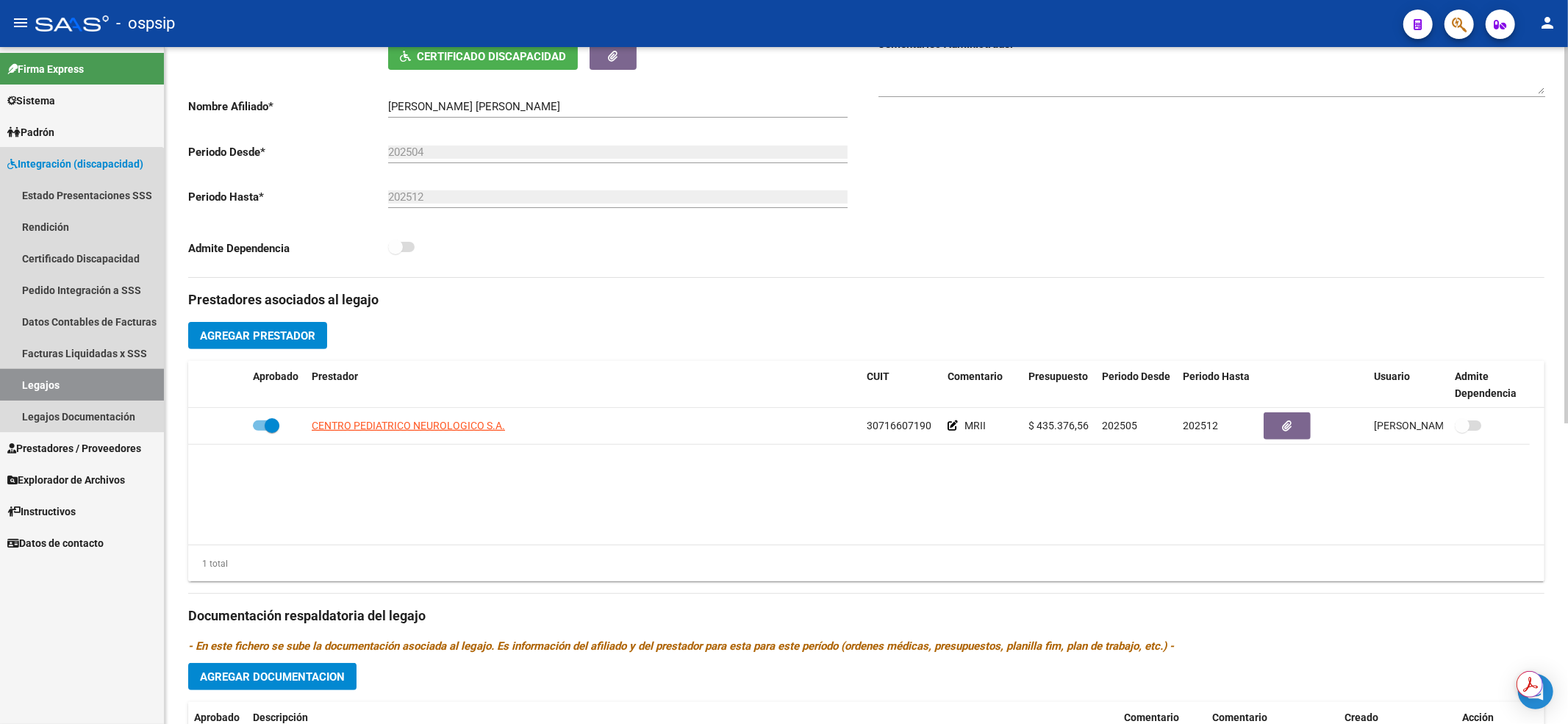
click at [37, 380] on link "Legajos" at bounding box center [82, 385] width 164 height 32
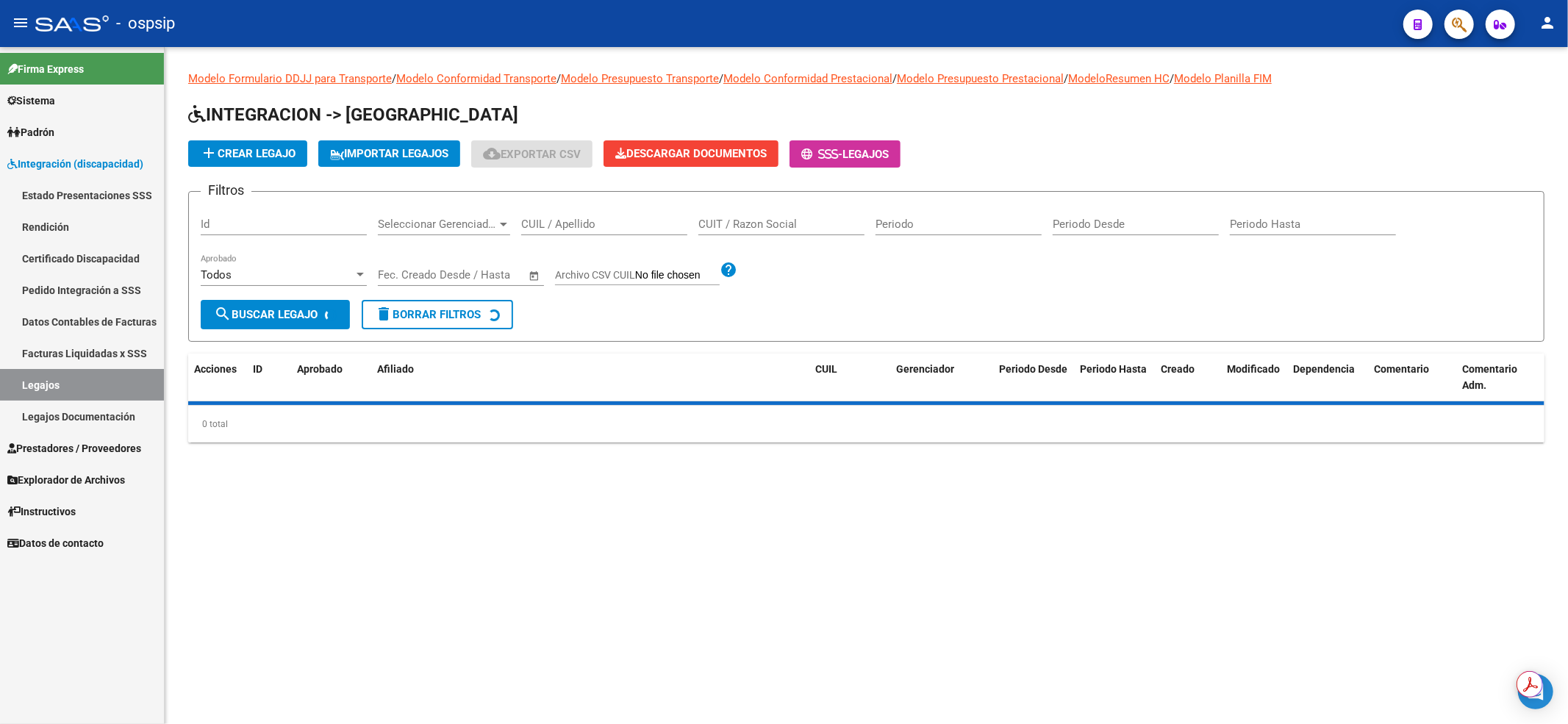
click at [616, 222] on input "CUIL / Apellido" at bounding box center [604, 224] width 166 height 14
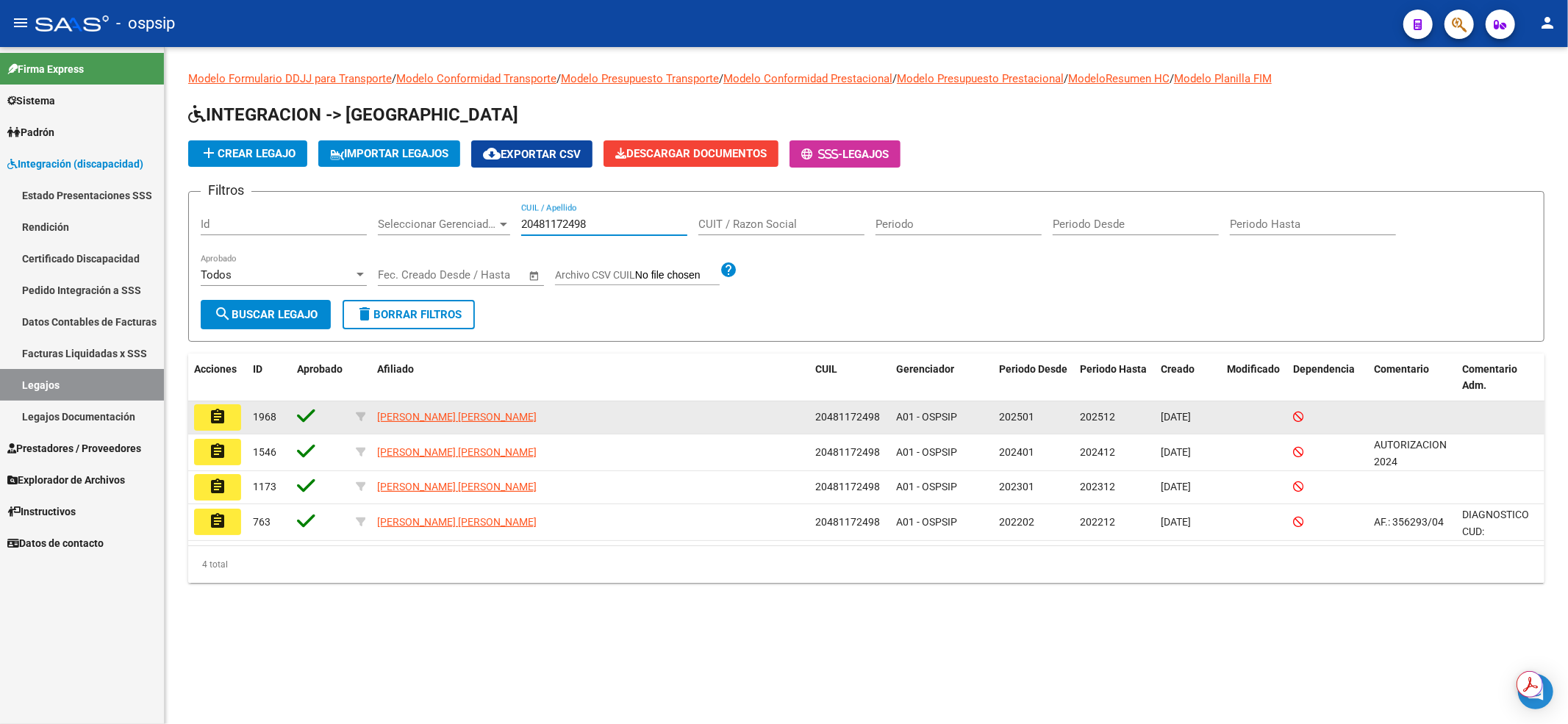
type input "20481172498"
click at [224, 412] on mat-icon "assignment" at bounding box center [217, 416] width 17 height 17
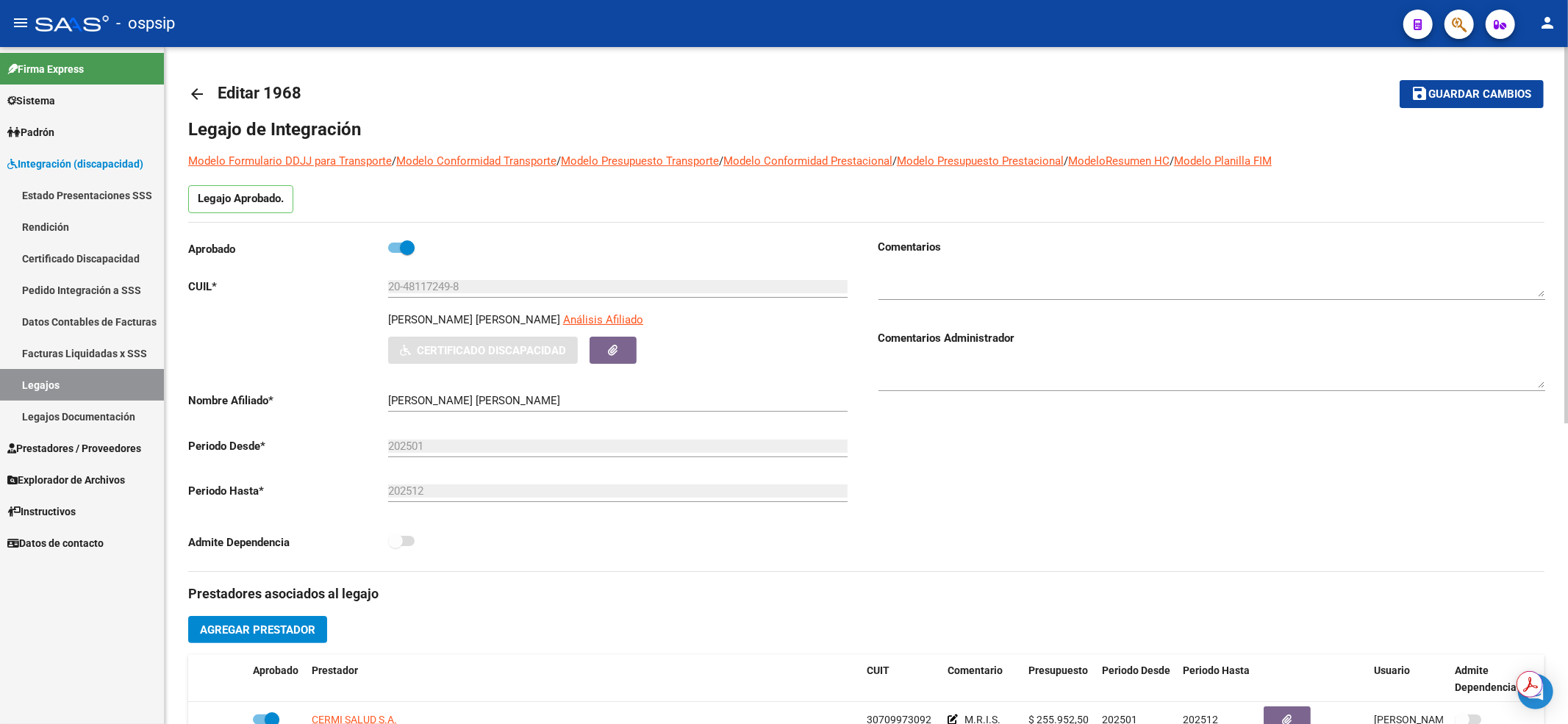
scroll to position [196, 0]
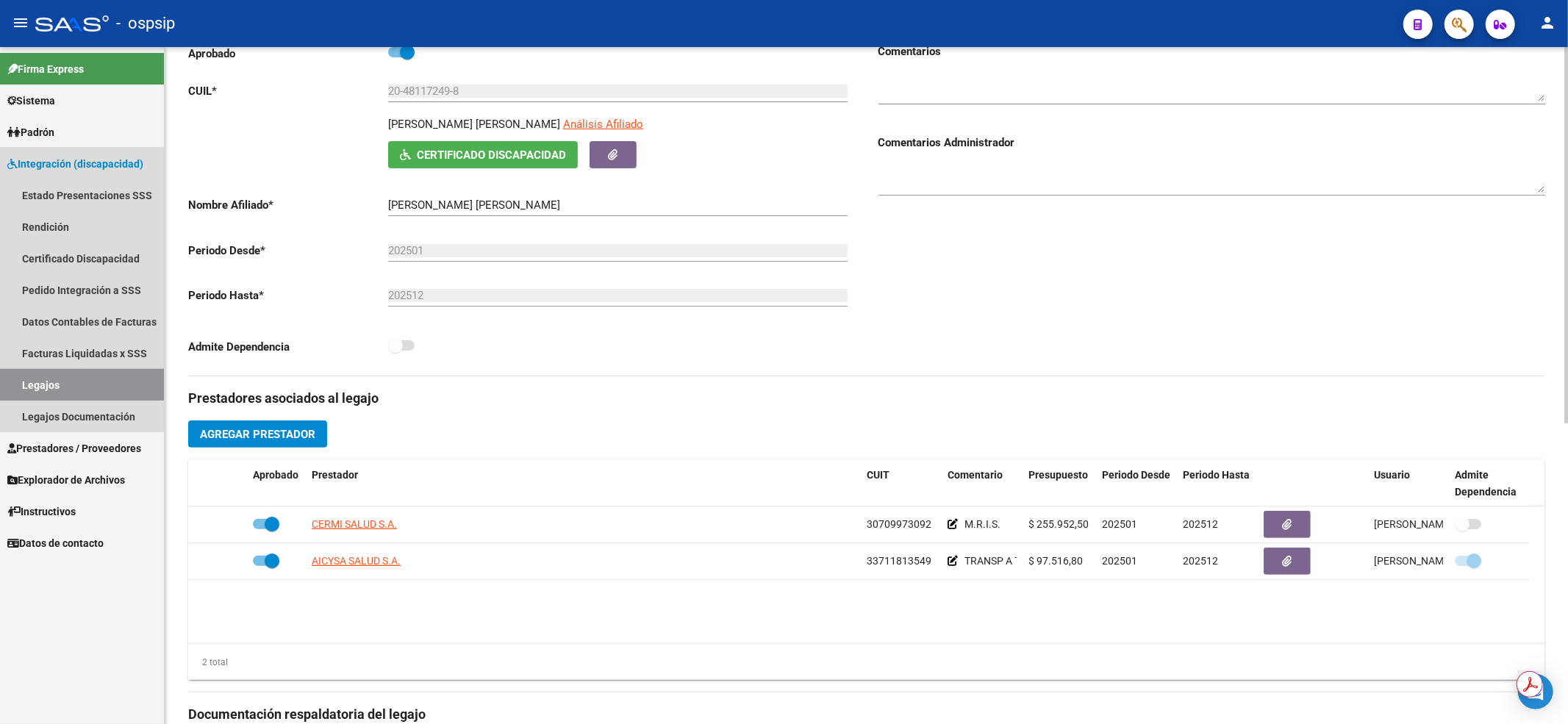
click at [65, 375] on link "Legajos" at bounding box center [82, 385] width 164 height 32
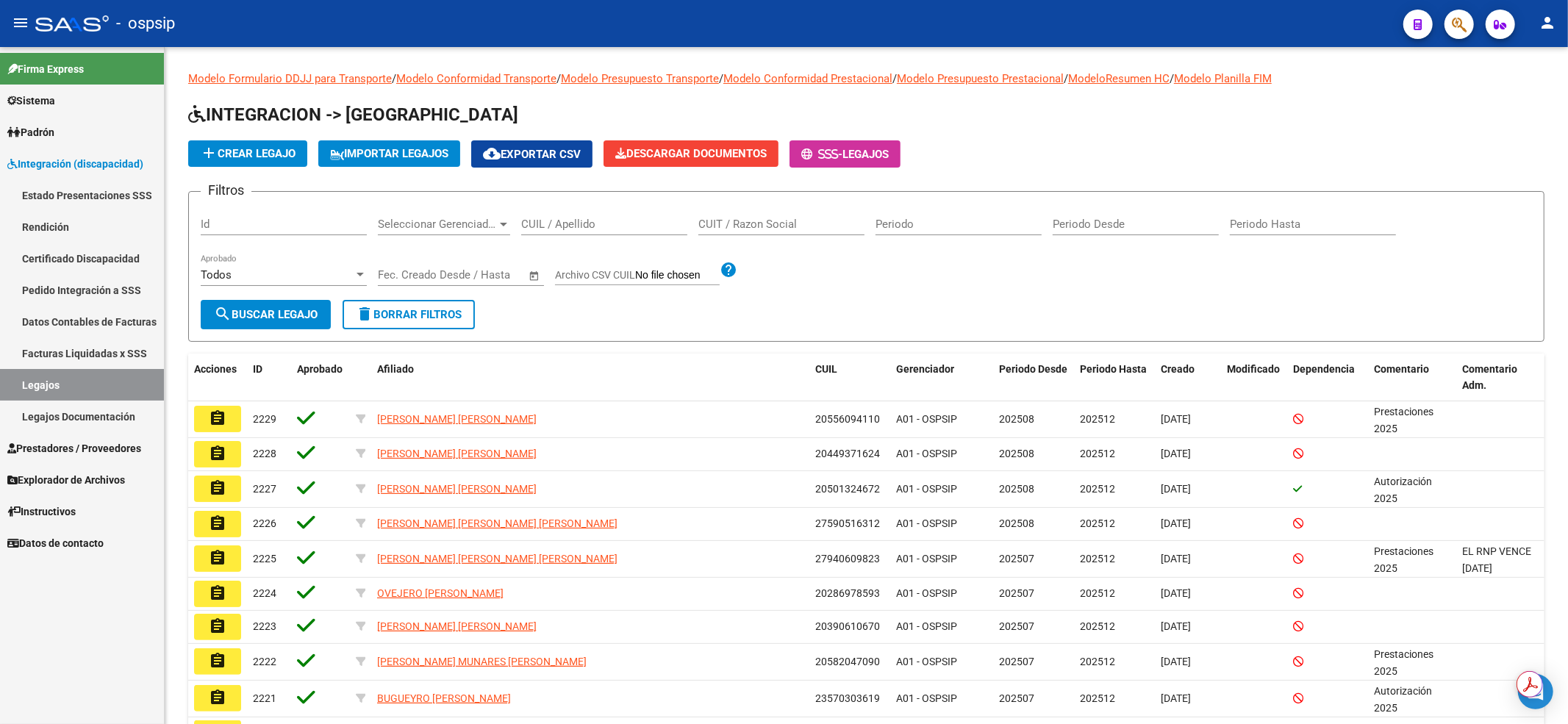
click at [604, 211] on div "CUIL / Apellido" at bounding box center [604, 219] width 166 height 32
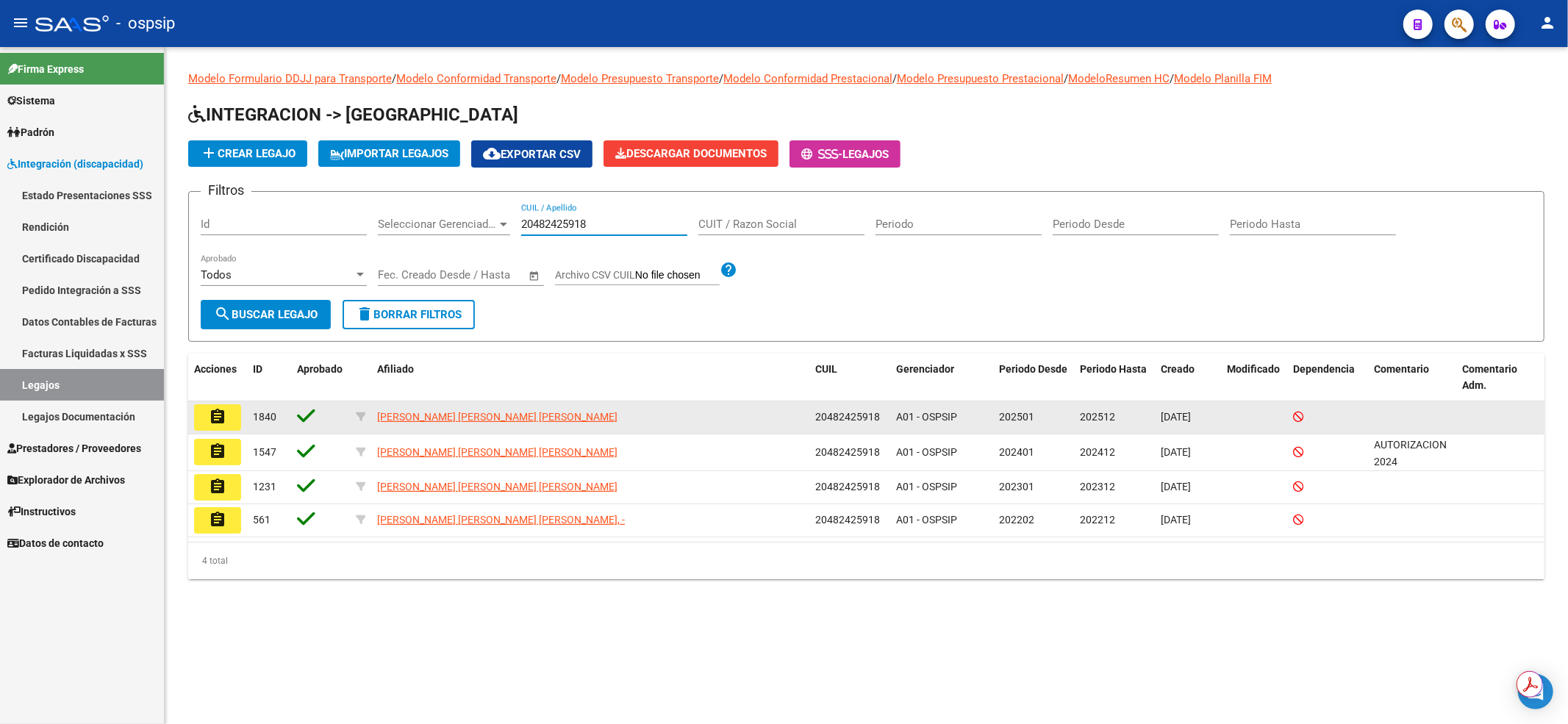
type input "20482425918"
click at [230, 410] on button "assignment" at bounding box center [218, 417] width 47 height 26
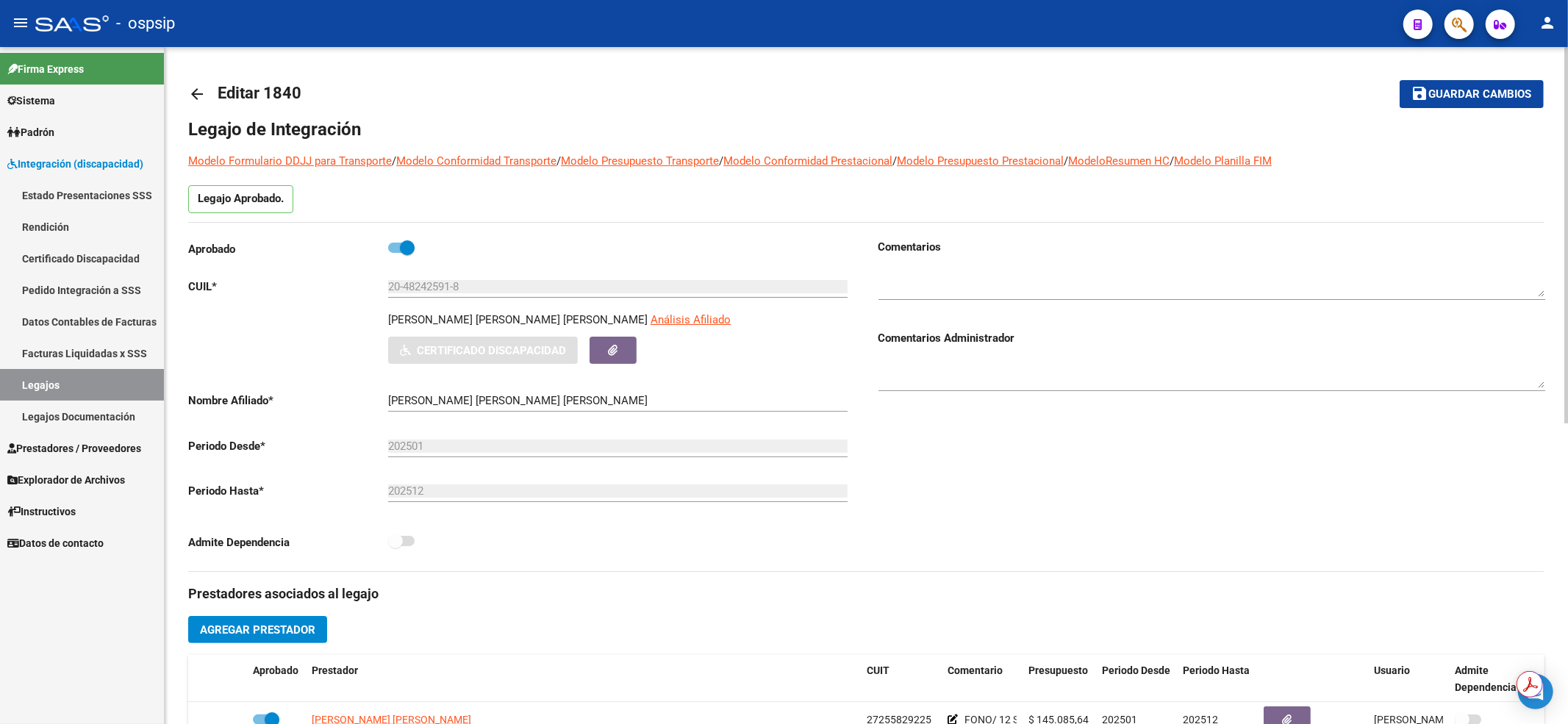
scroll to position [196, 0]
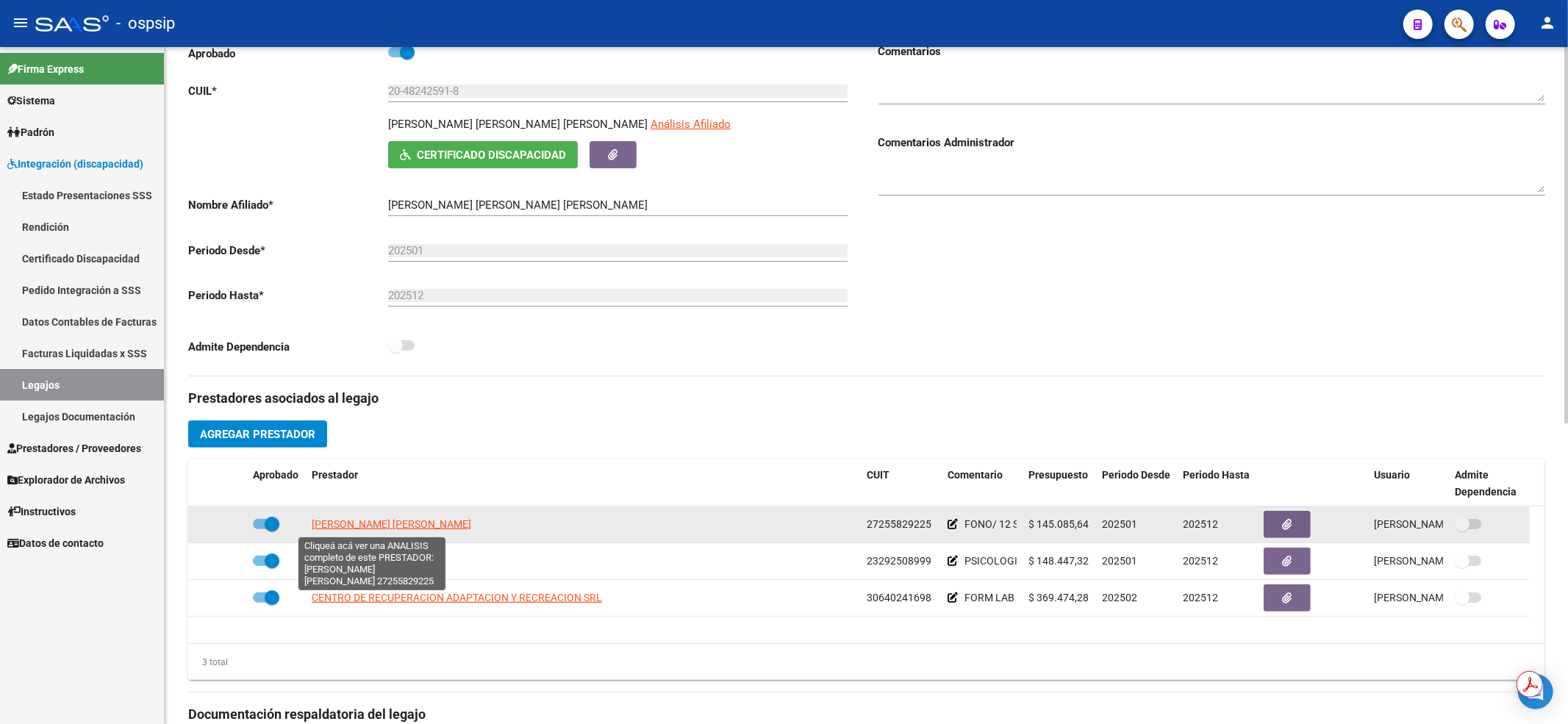
click at [354, 518] on span "[PERSON_NAME] [PERSON_NAME]" at bounding box center [391, 524] width 160 height 12
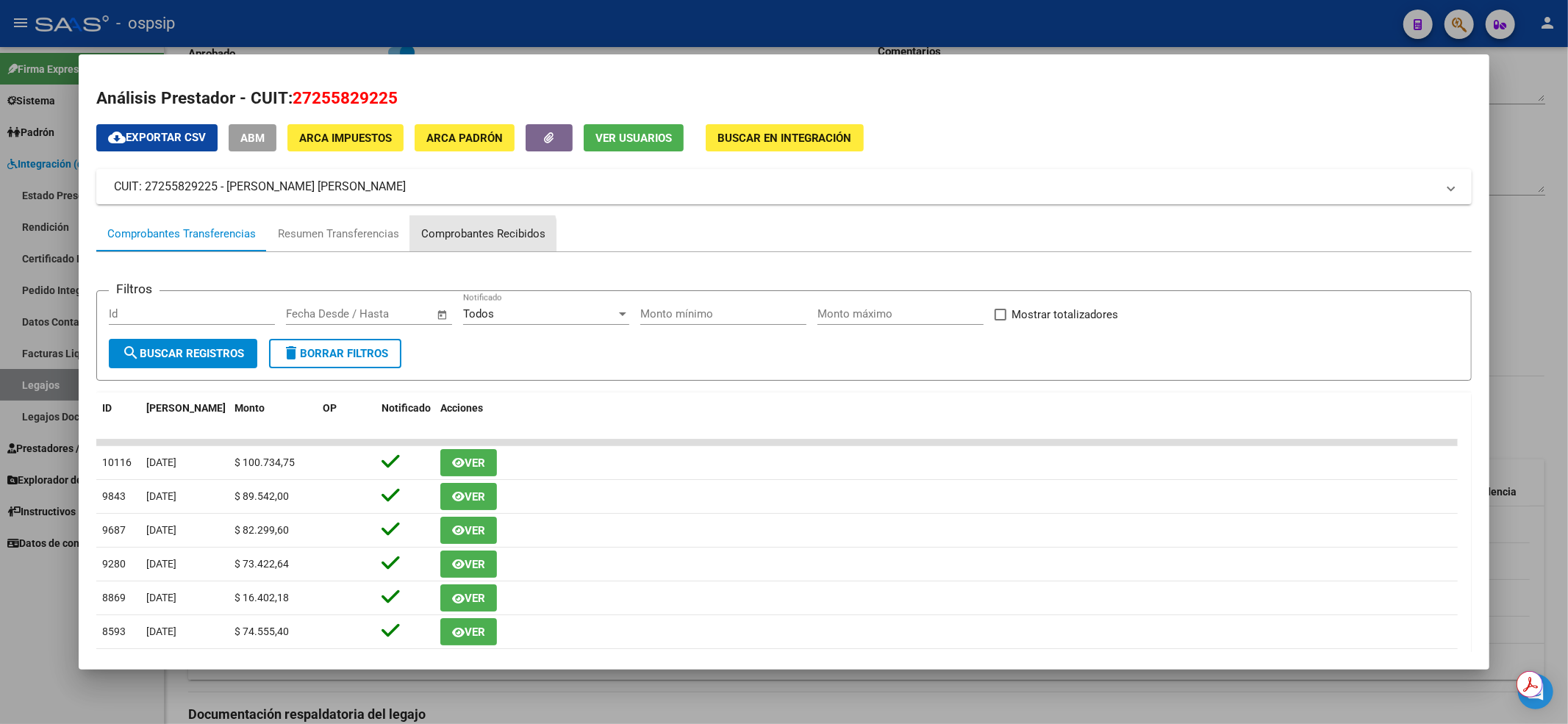
click at [470, 242] on div "Comprobantes Recibidos" at bounding box center [483, 233] width 146 height 35
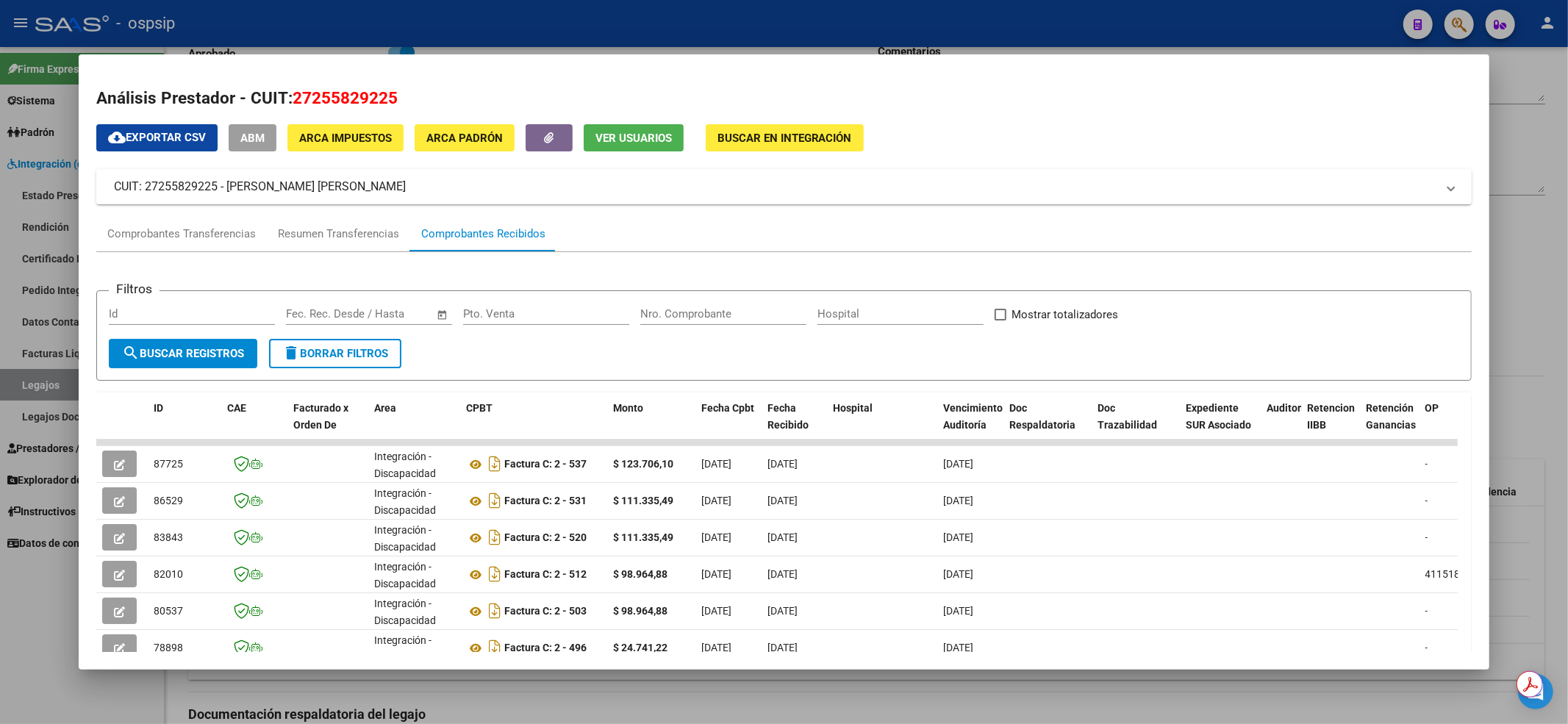
click at [566, 44] on div at bounding box center [784, 362] width 1568 height 724
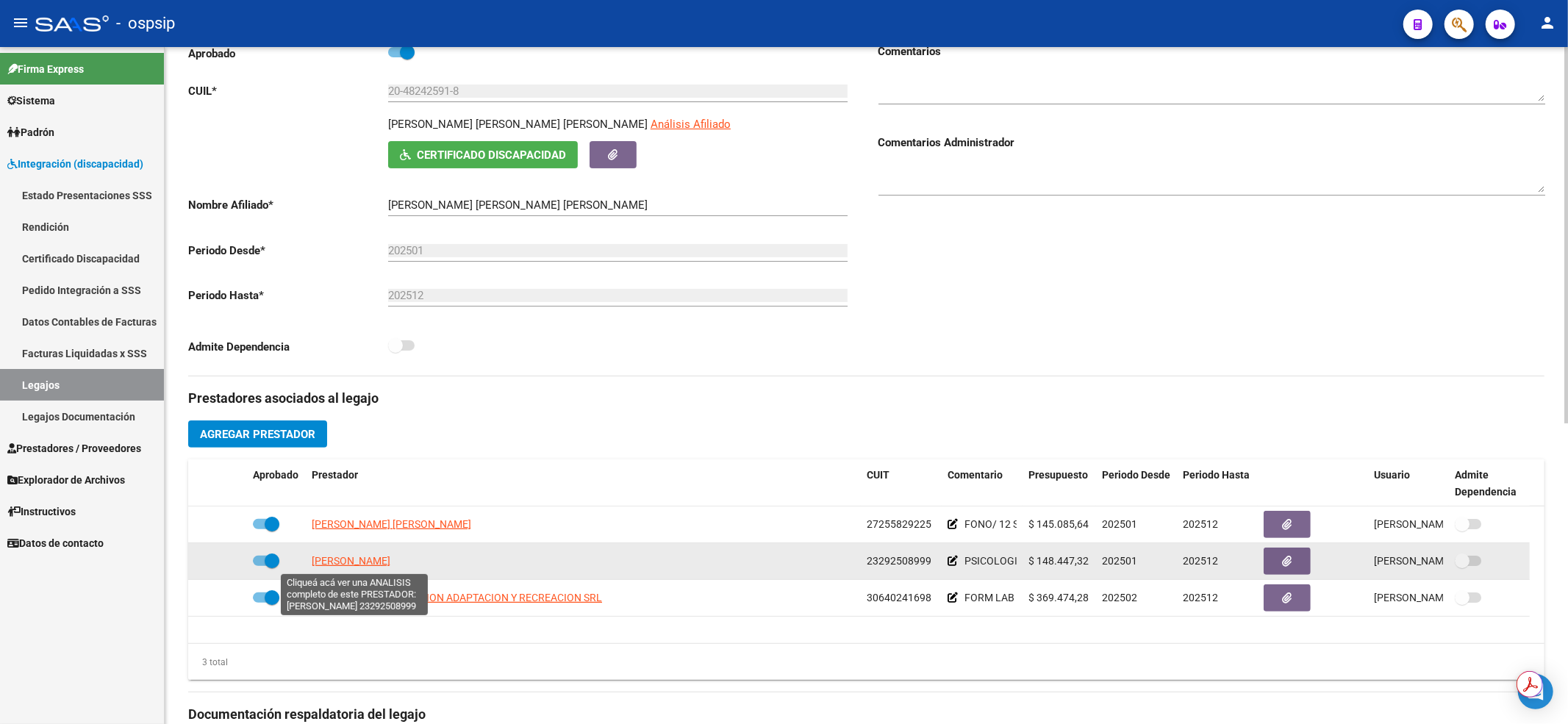
click at [327, 565] on span "[PERSON_NAME]" at bounding box center [351, 561] width 78 height 12
type textarea "23292508999"
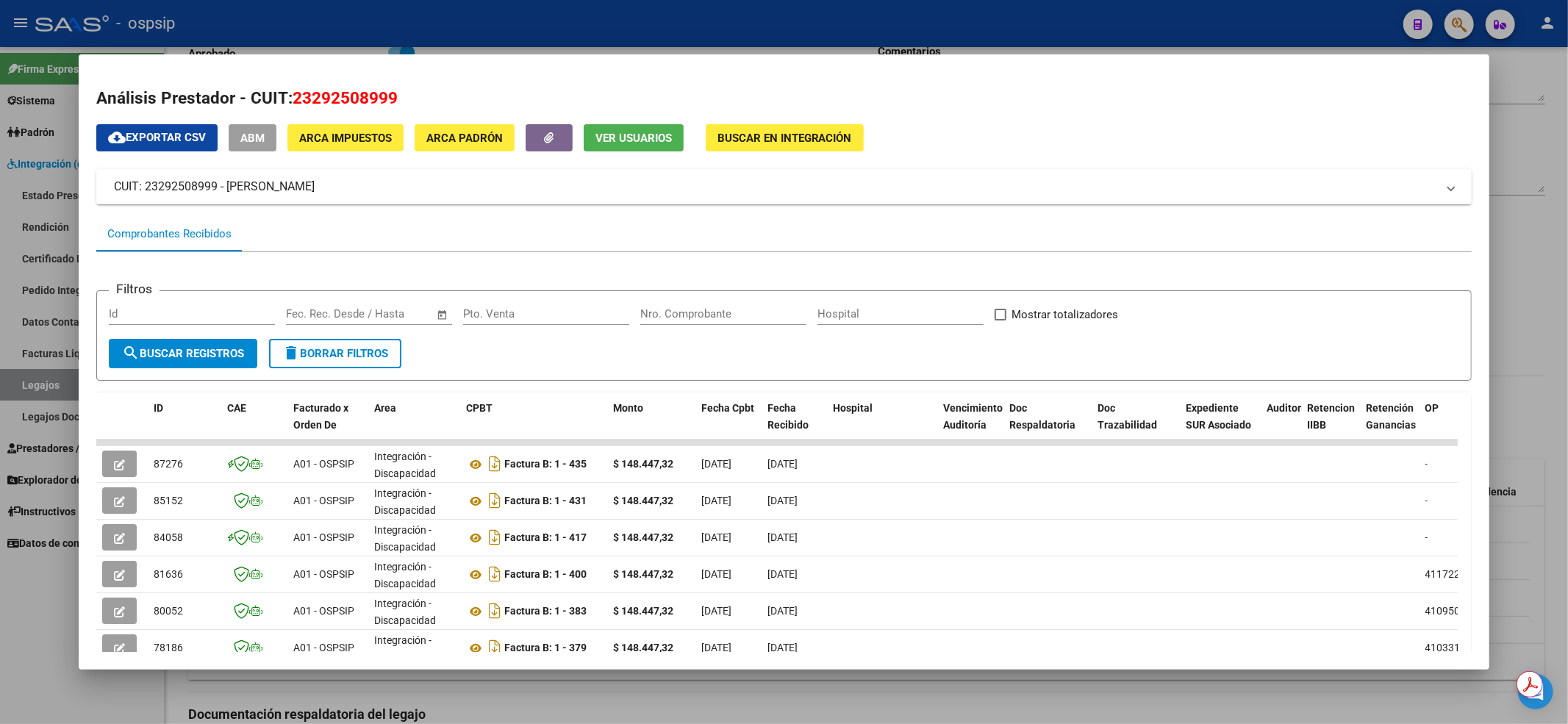
click at [31, 649] on div at bounding box center [784, 362] width 1568 height 724
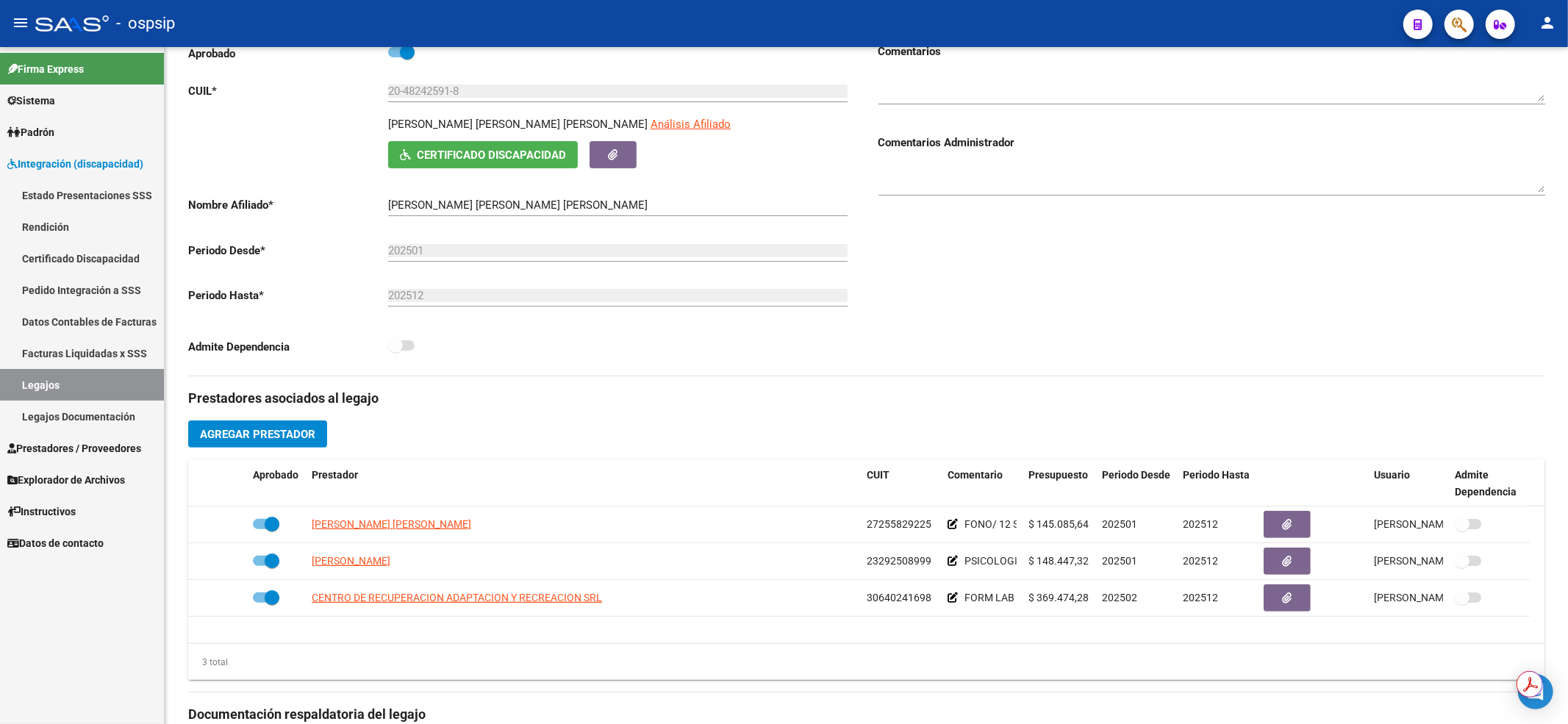
click at [93, 394] on link "Legajos" at bounding box center [82, 385] width 164 height 32
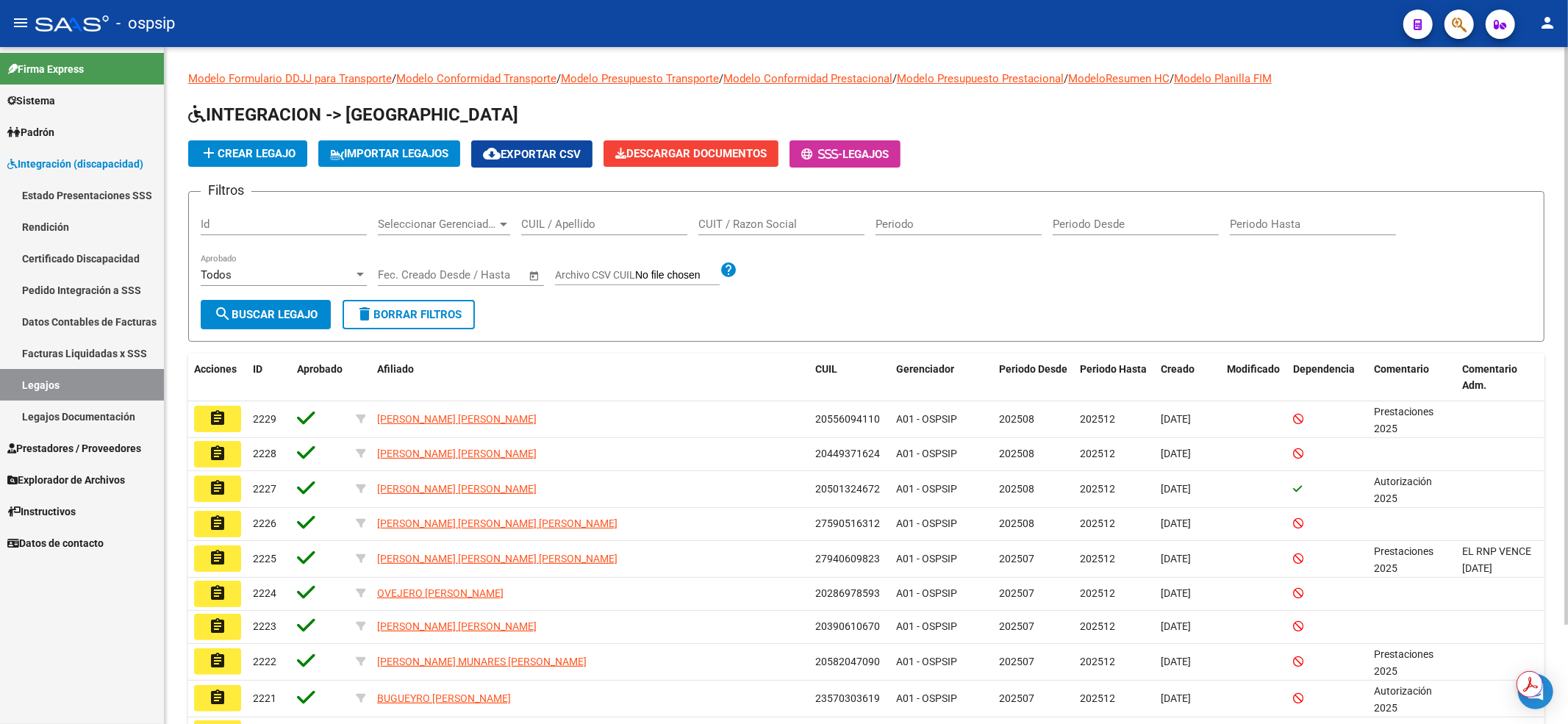
click at [660, 216] on div "CUIL / Apellido" at bounding box center [604, 219] width 166 height 32
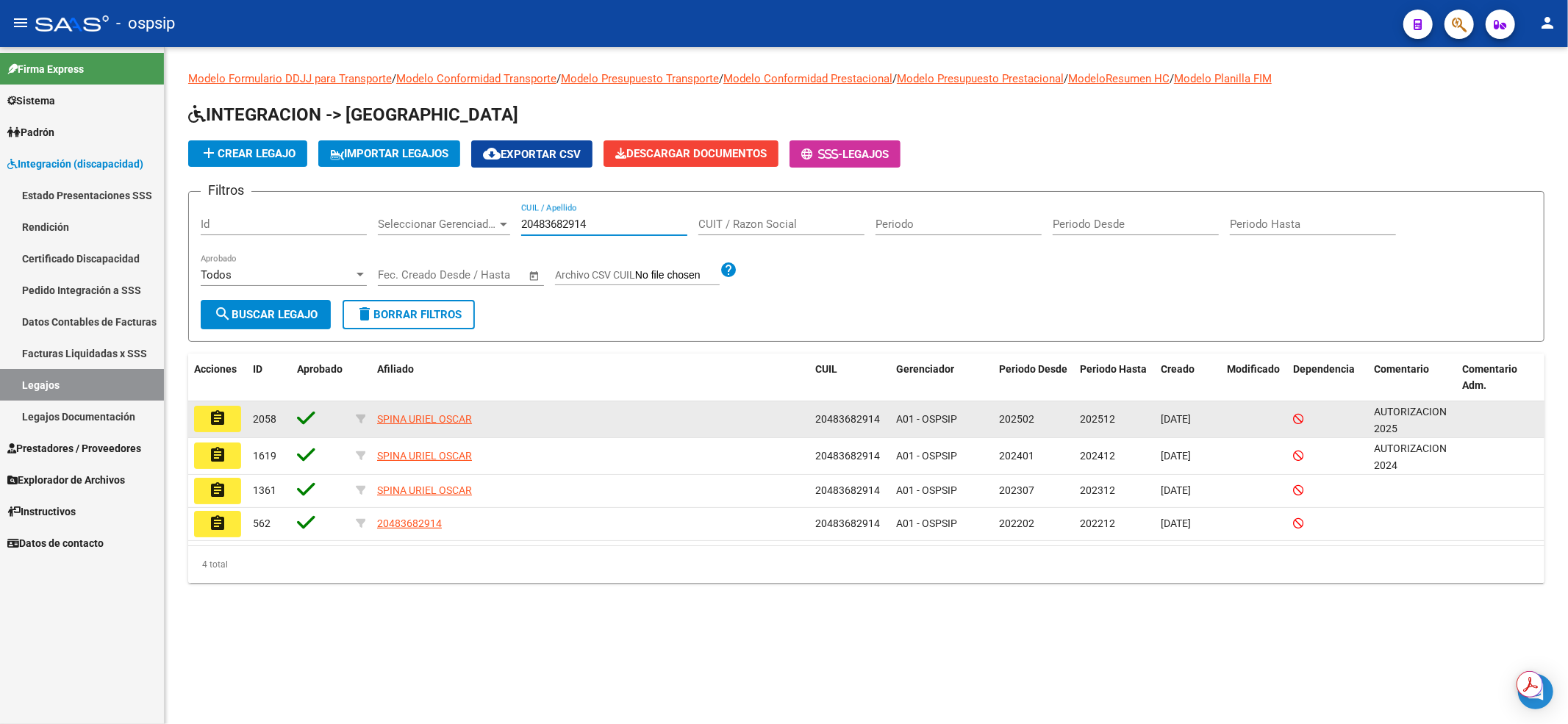
type input "20483682914"
click at [219, 415] on mat-icon "assignment" at bounding box center [217, 418] width 17 height 17
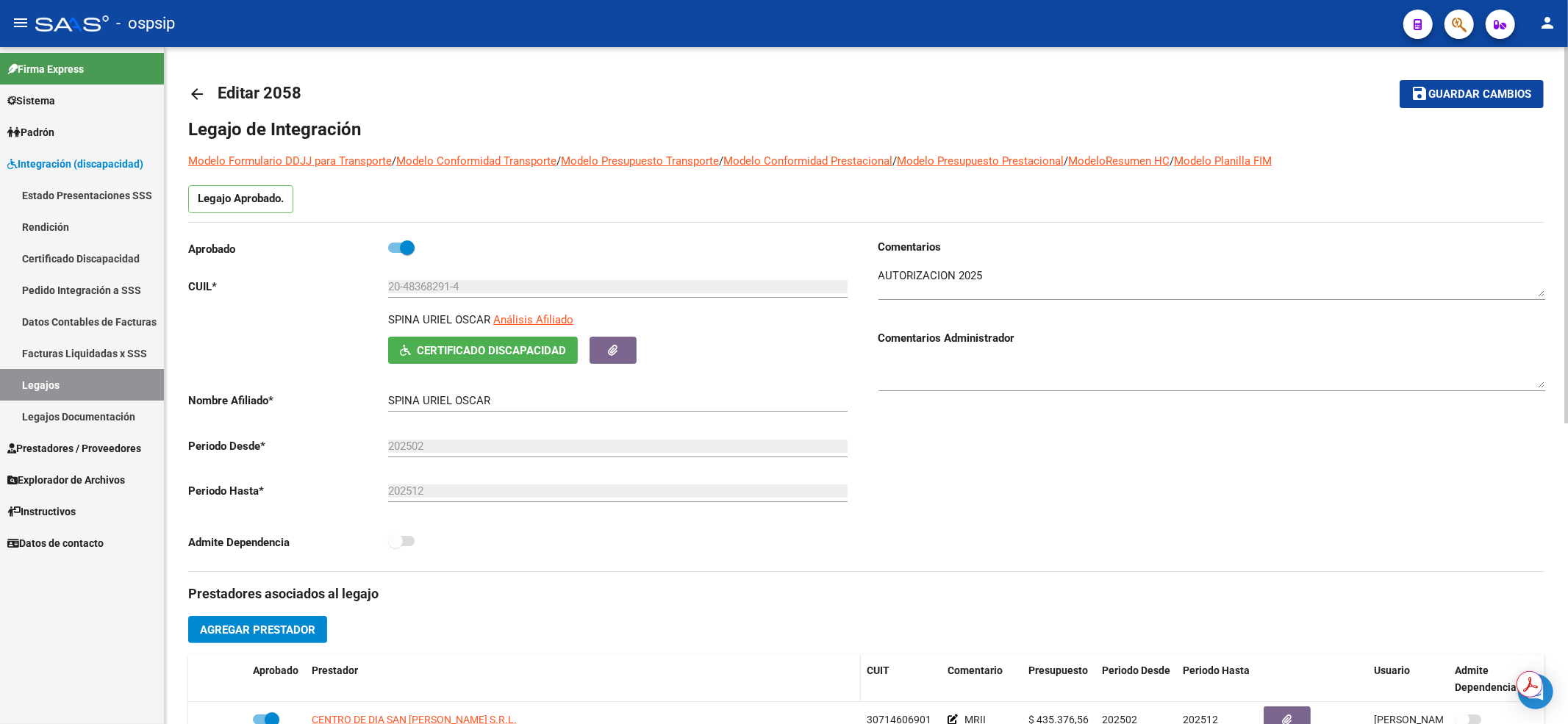
scroll to position [196, 0]
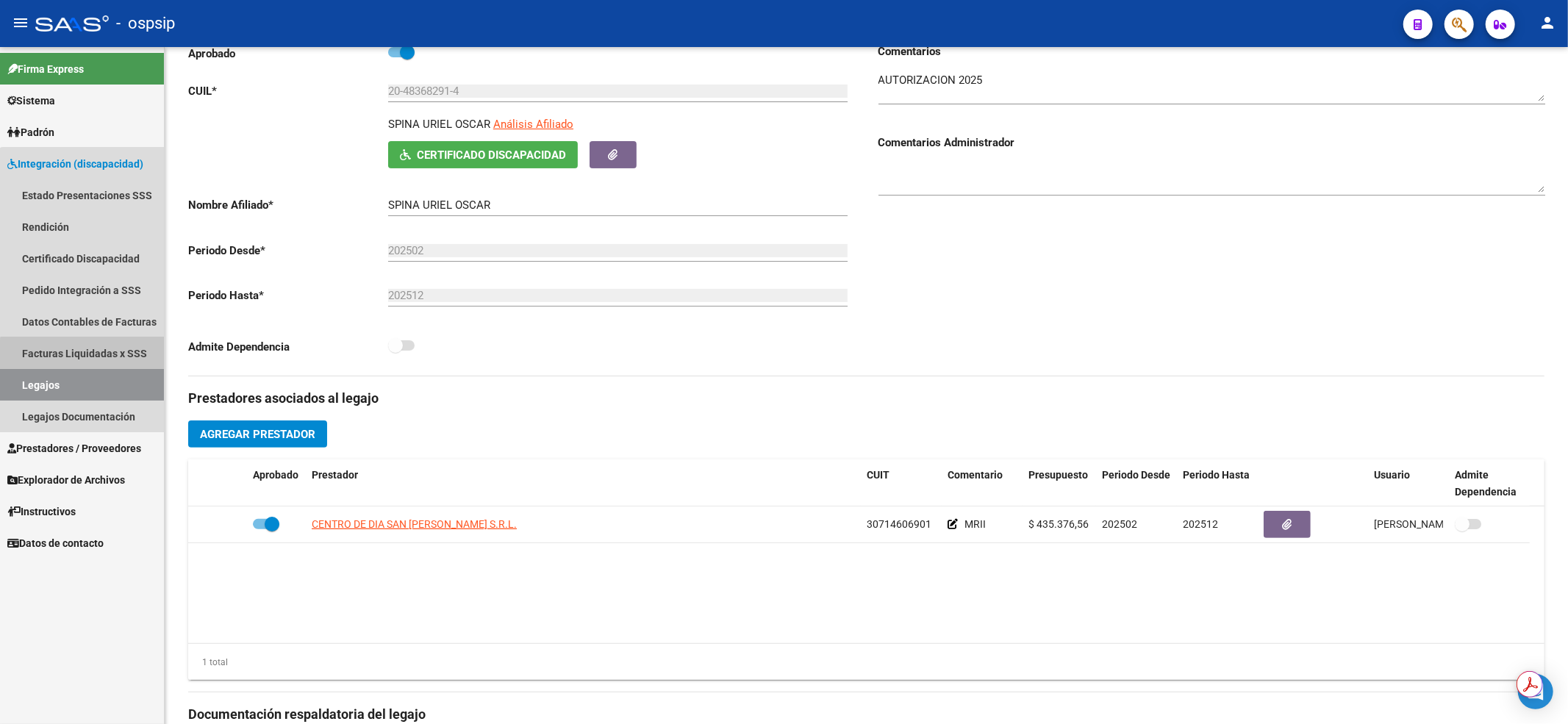
drag, startPoint x: 85, startPoint y: 365, endPoint x: 86, endPoint y: 400, distance: 35.0
click at [85, 367] on link "Facturas Liquidadas x SSS" at bounding box center [82, 353] width 164 height 32
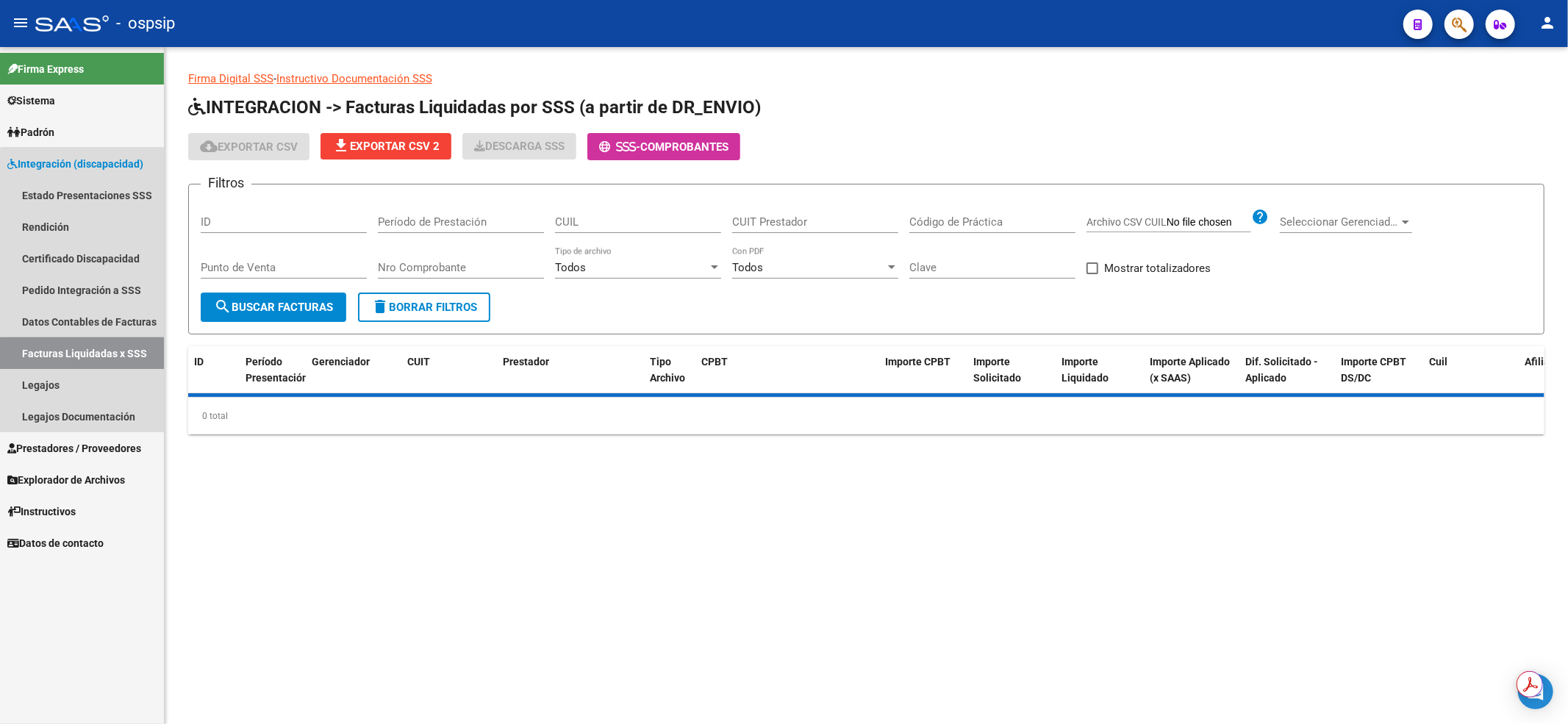
click at [83, 370] on link "Legajos" at bounding box center [82, 385] width 164 height 32
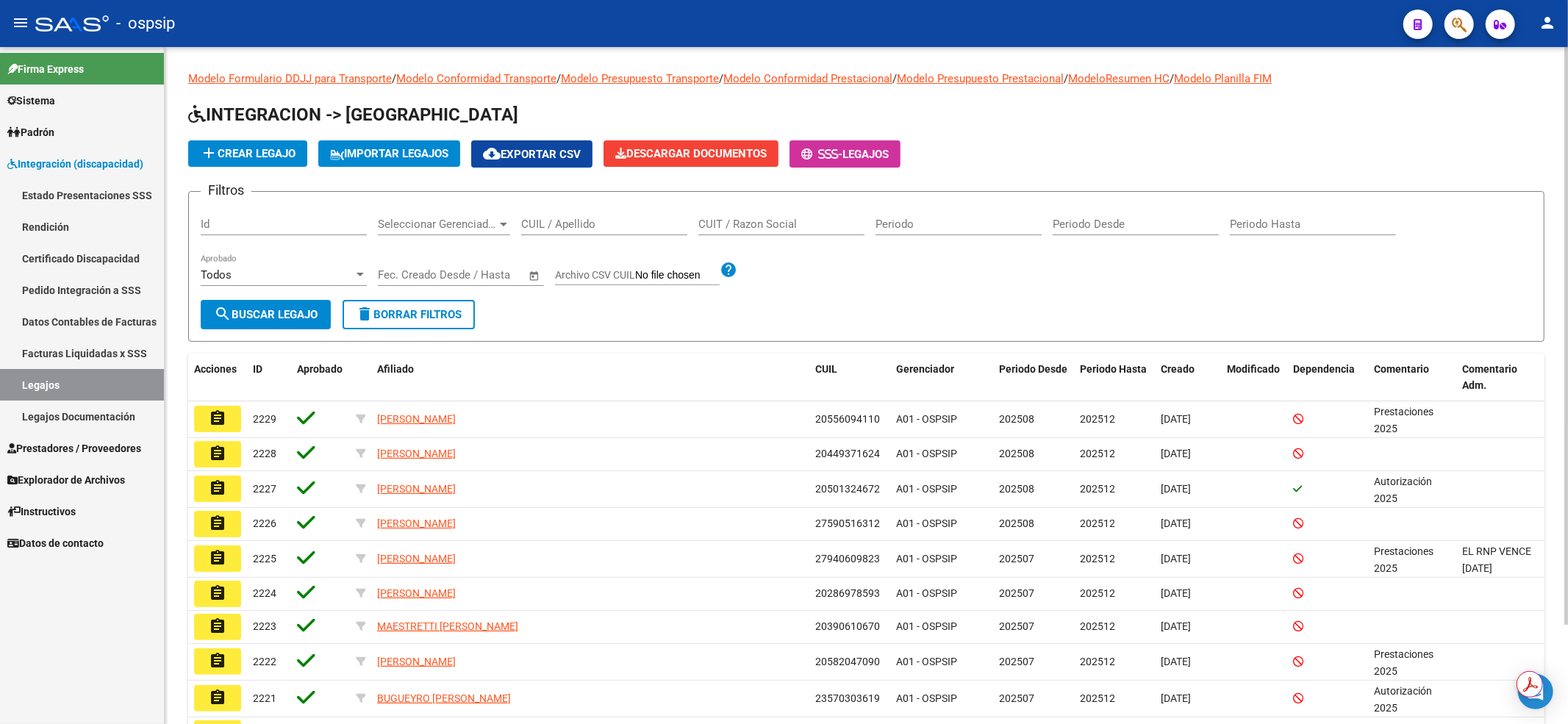
click at [601, 230] on input "CUIL / Apellido" at bounding box center [604, 224] width 166 height 14
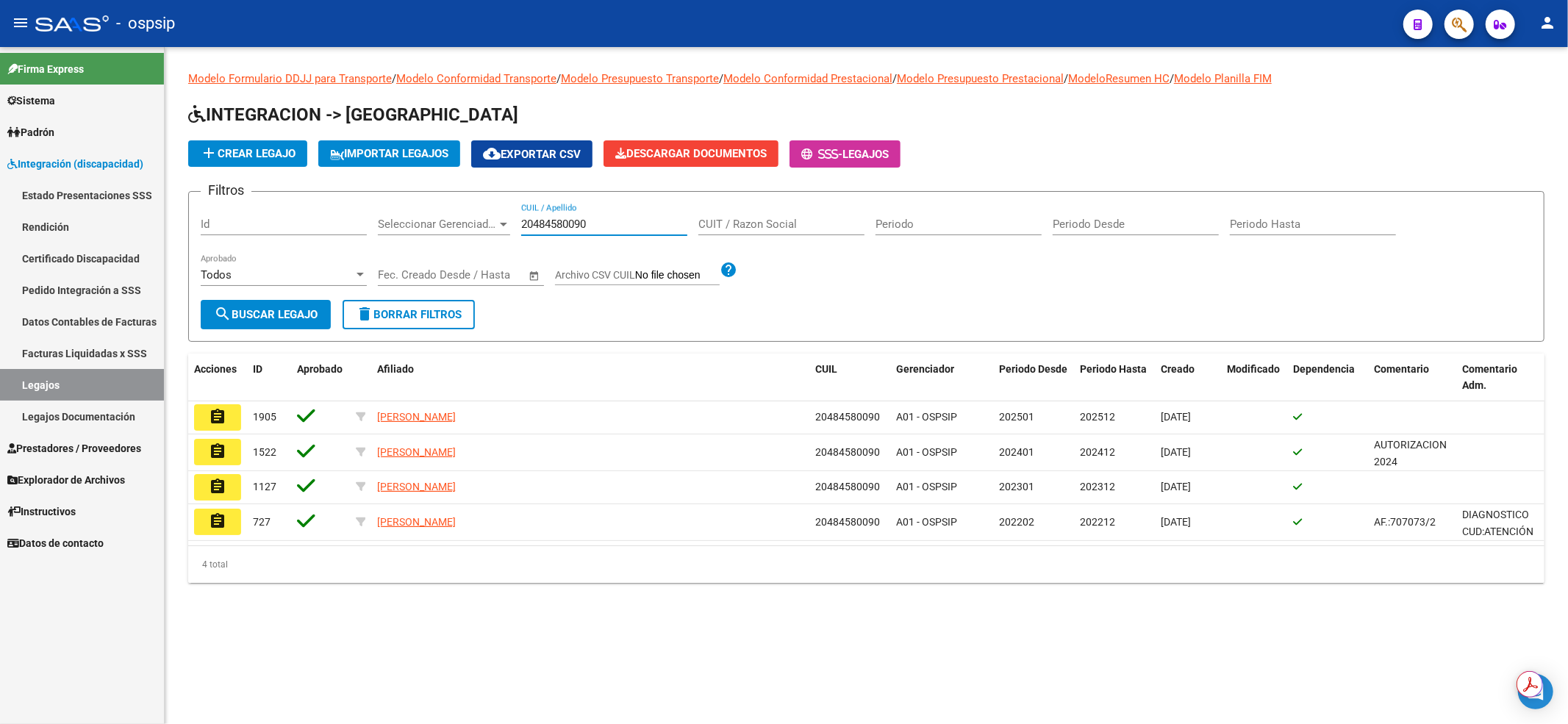
type input "20484580090"
click at [230, 415] on button "assignment" at bounding box center [218, 417] width 47 height 26
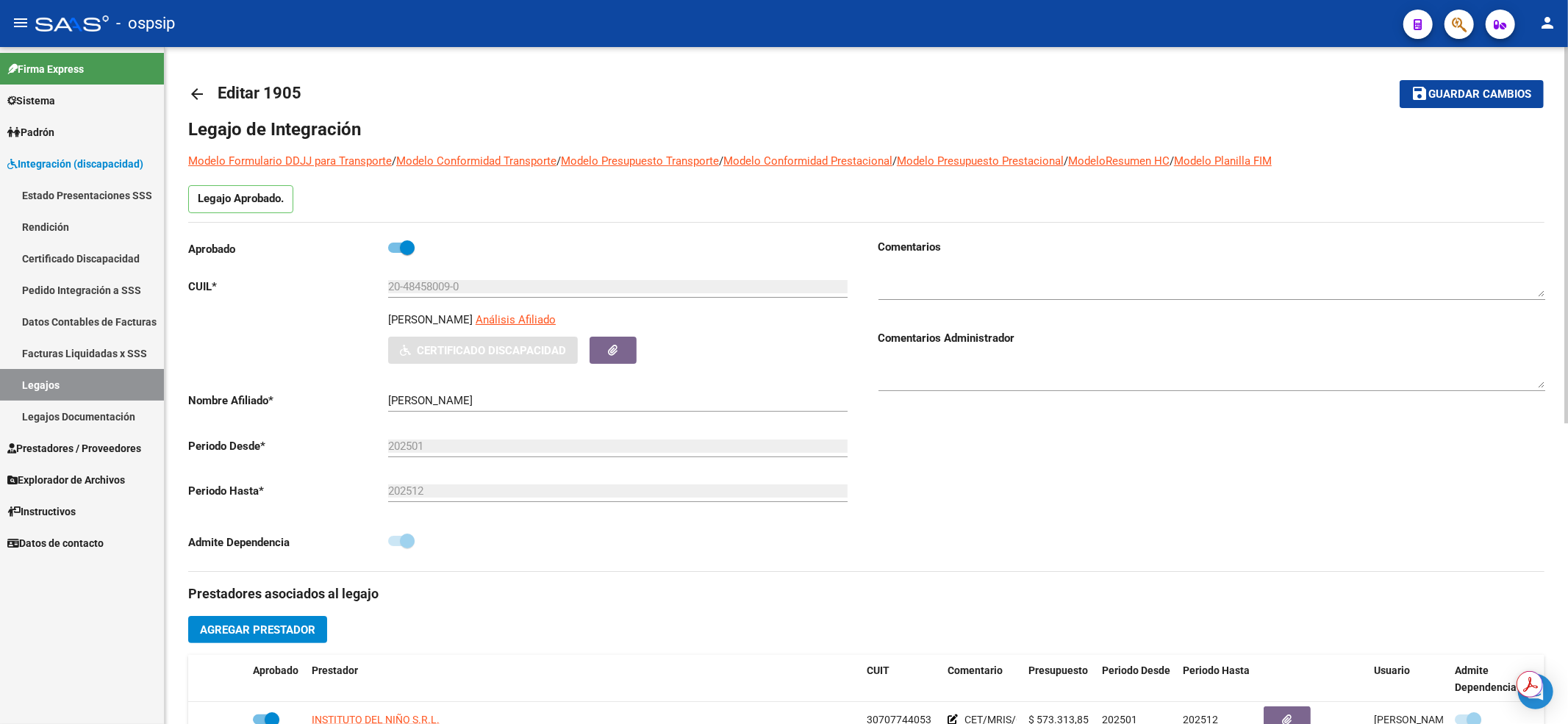
scroll to position [294, 0]
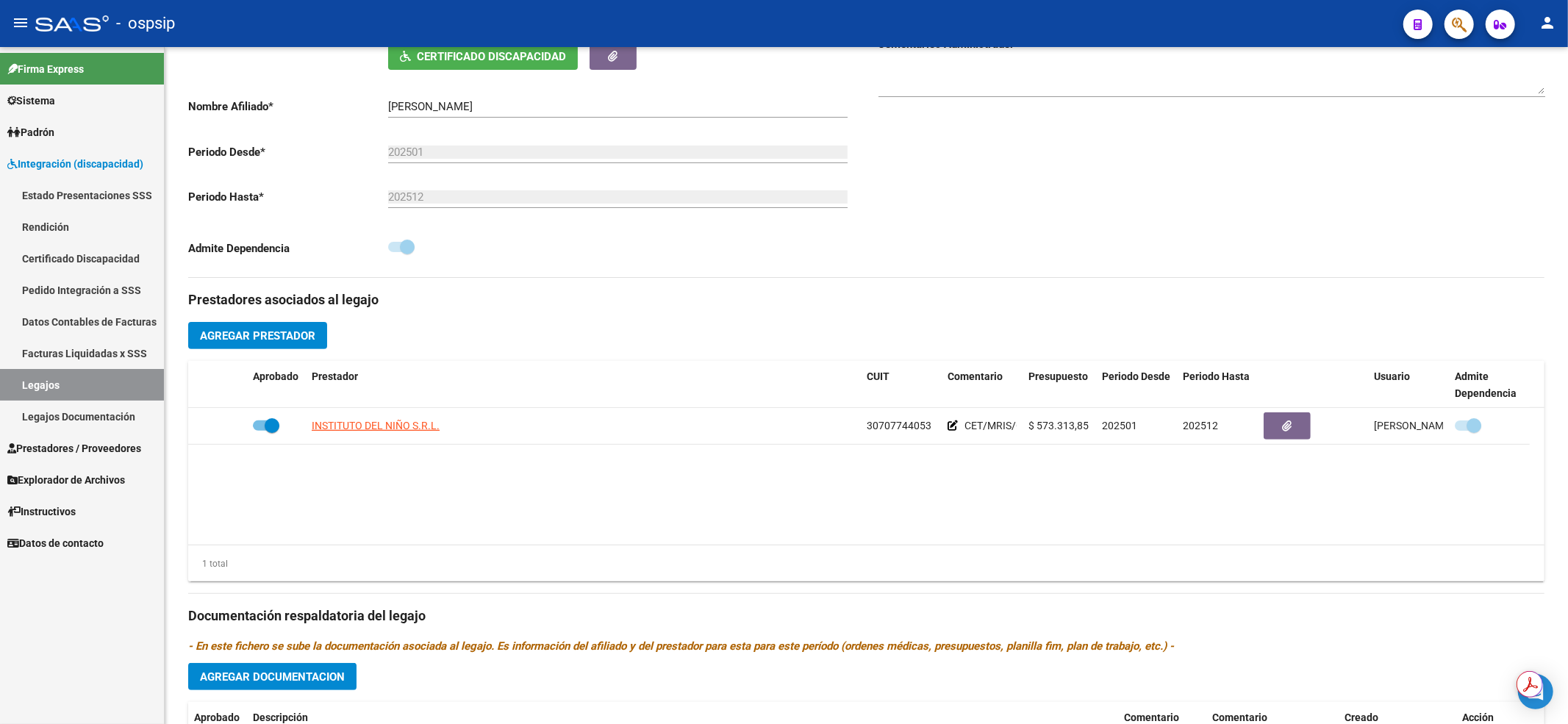
click at [26, 379] on link "Legajos" at bounding box center [82, 385] width 164 height 32
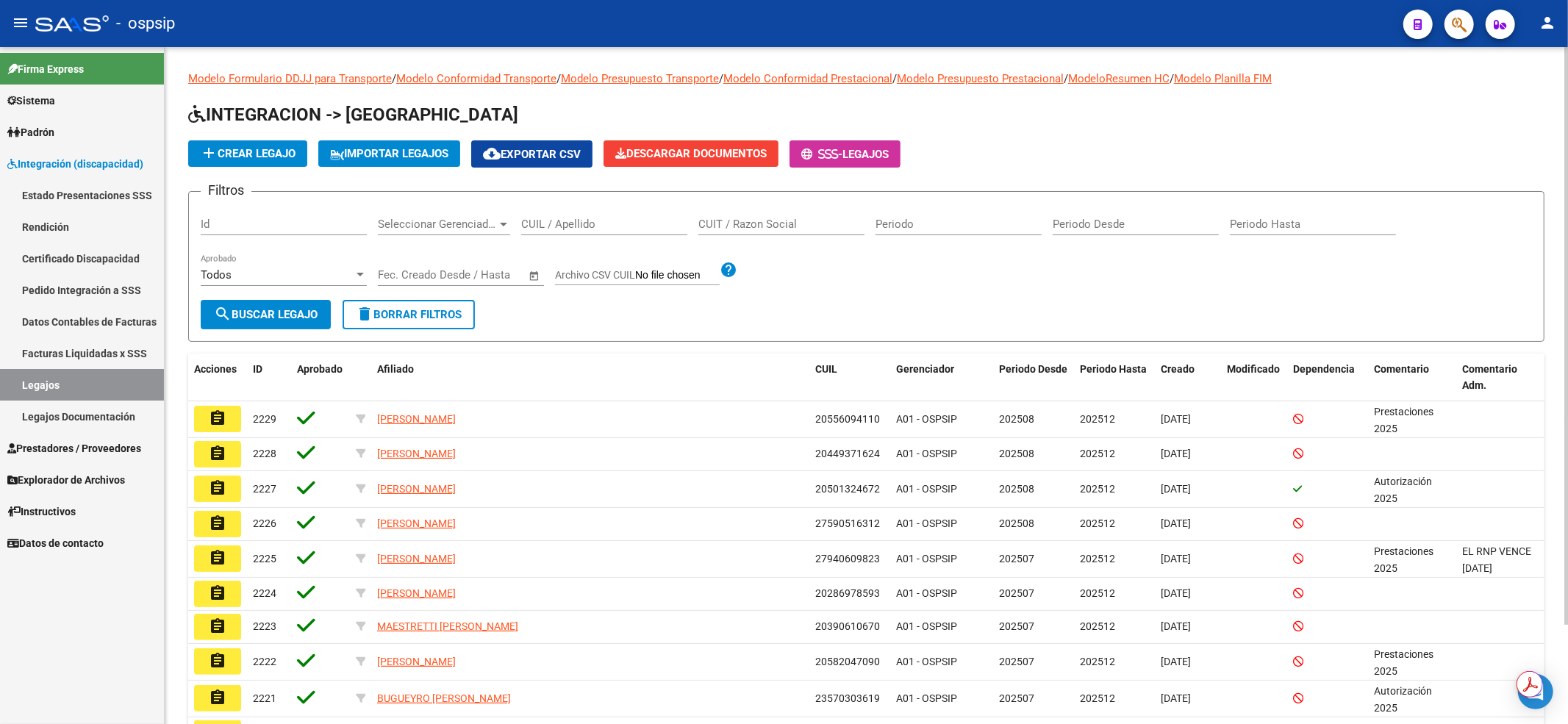
click at [529, 218] on input "CUIL / Apellido" at bounding box center [604, 224] width 166 height 14
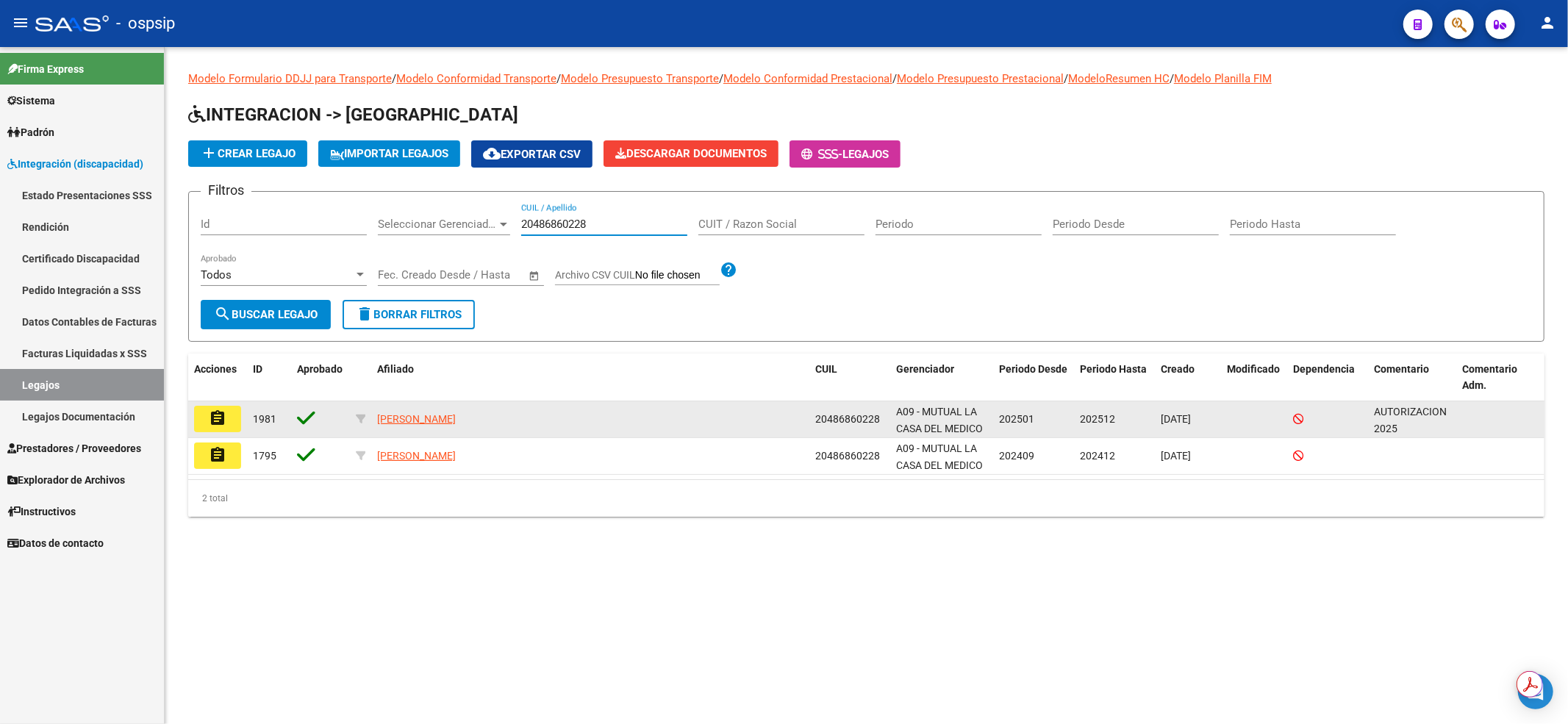
type input "20486860228"
click at [219, 409] on mat-icon "assignment" at bounding box center [217, 418] width 17 height 17
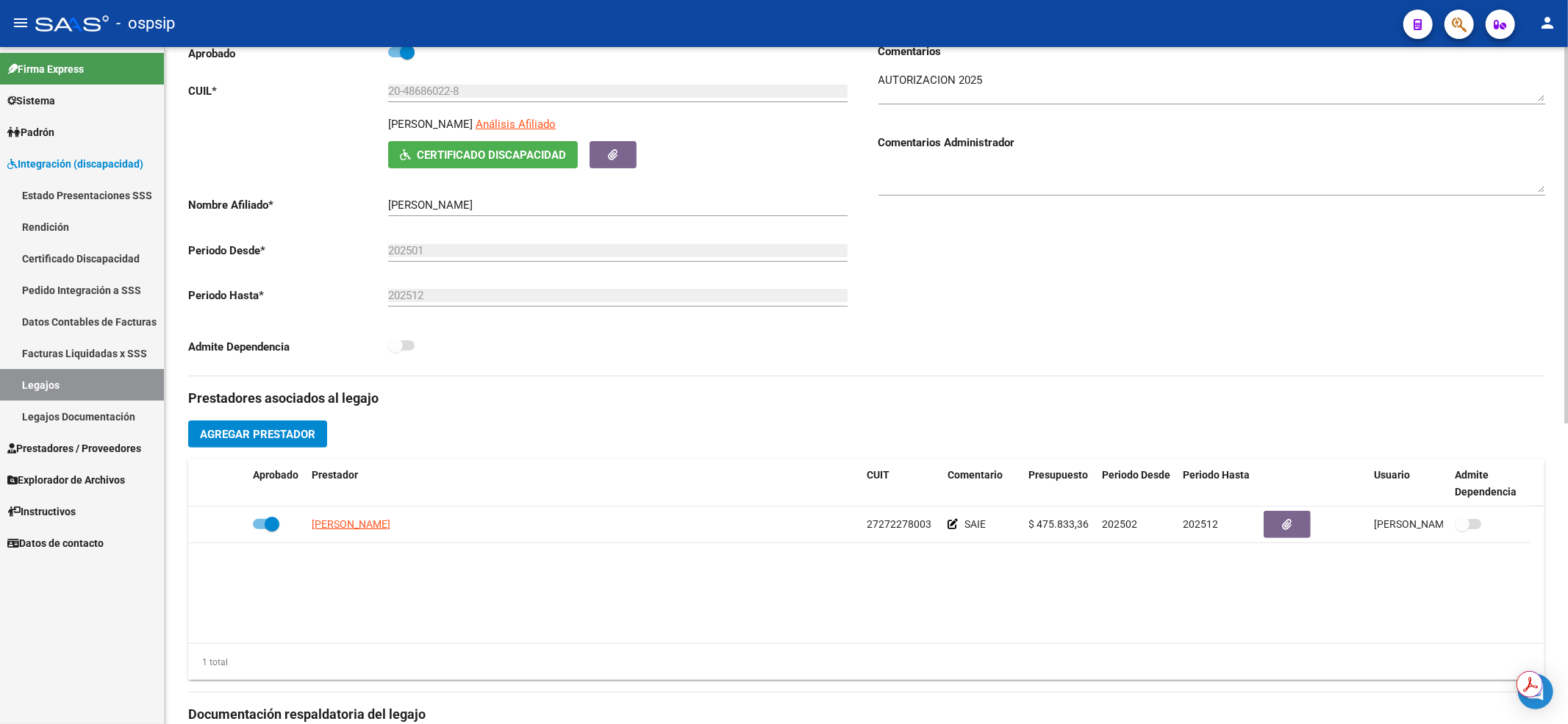
scroll to position [294, 0]
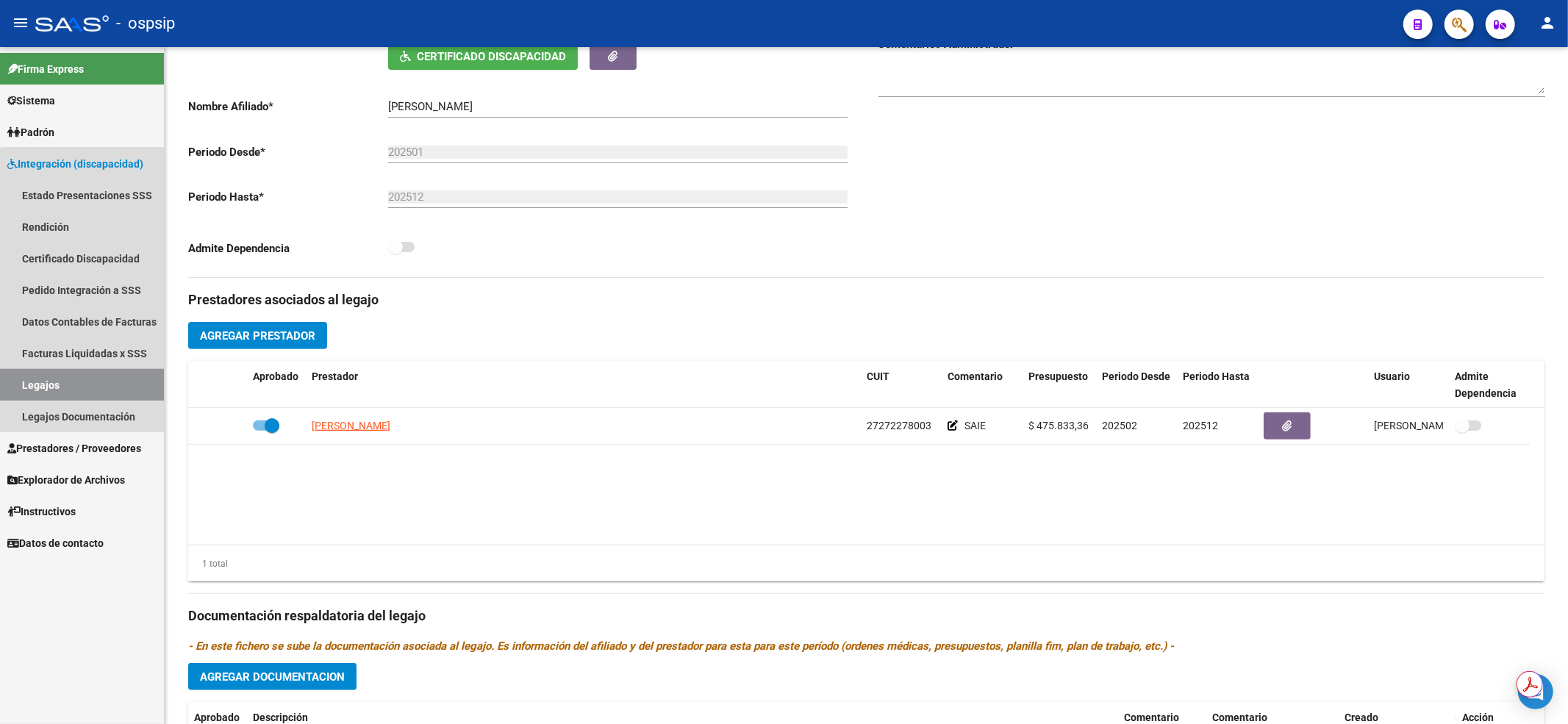
click at [141, 392] on link "Legajos" at bounding box center [82, 385] width 164 height 32
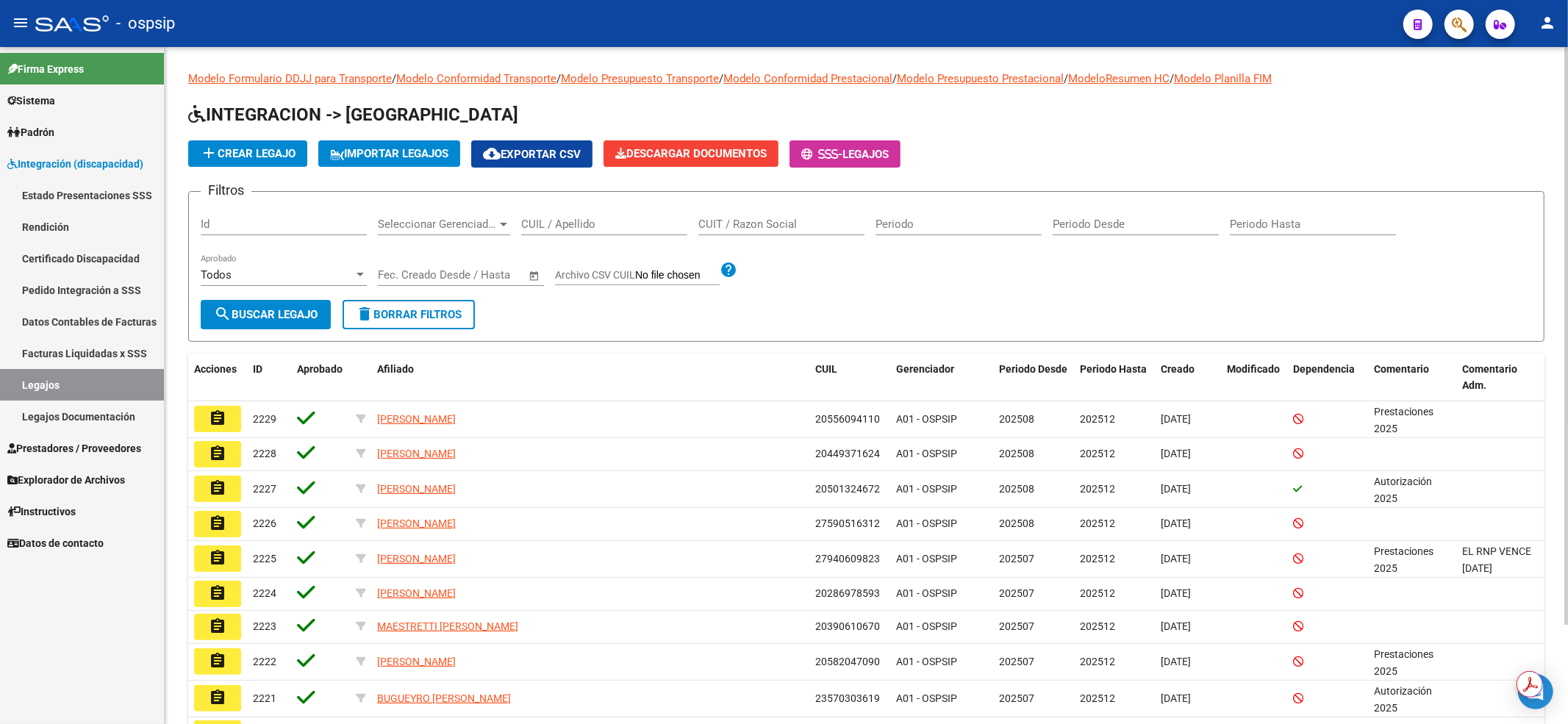
click at [566, 224] on input "CUIL / Apellido" at bounding box center [604, 224] width 166 height 14
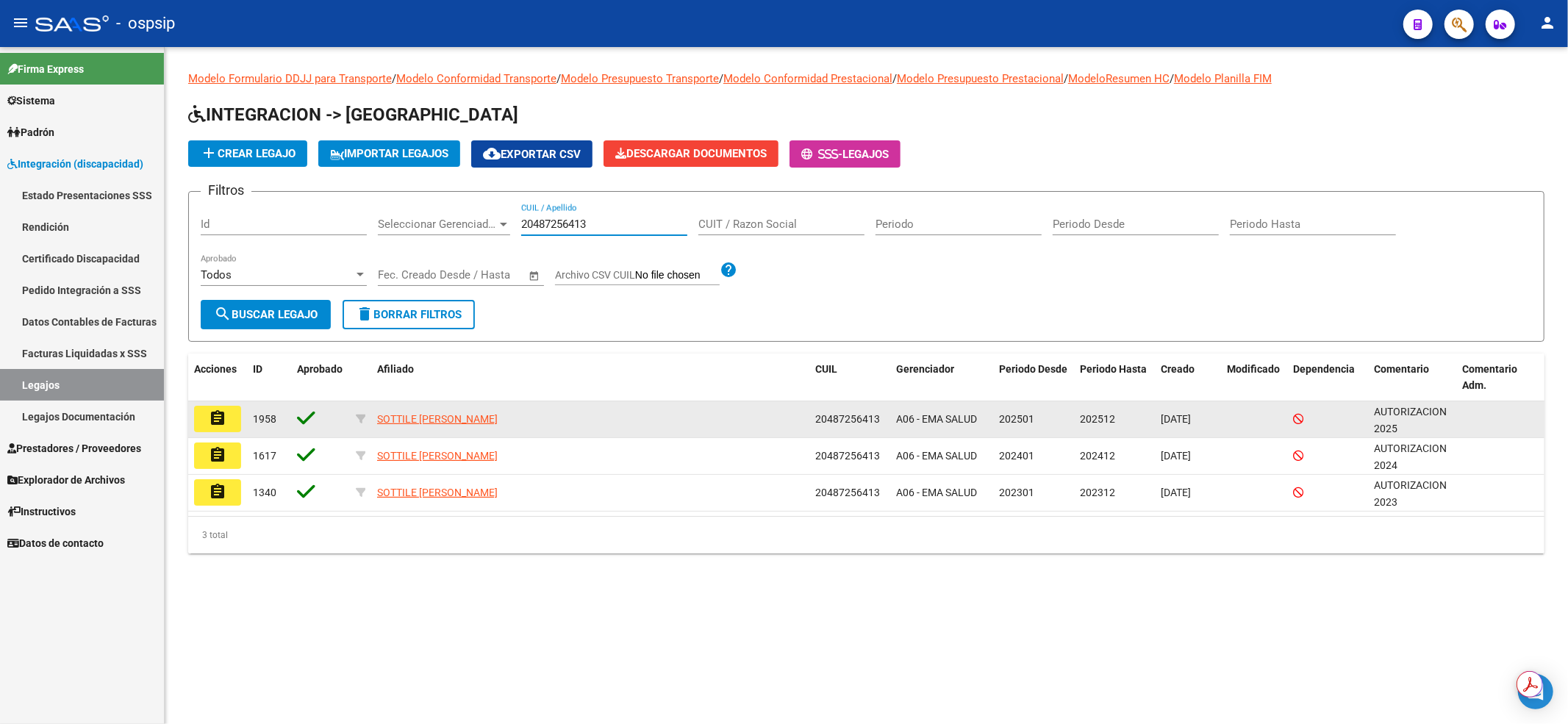
type input "20487256413"
click at [221, 415] on mat-icon "assignment" at bounding box center [217, 418] width 17 height 17
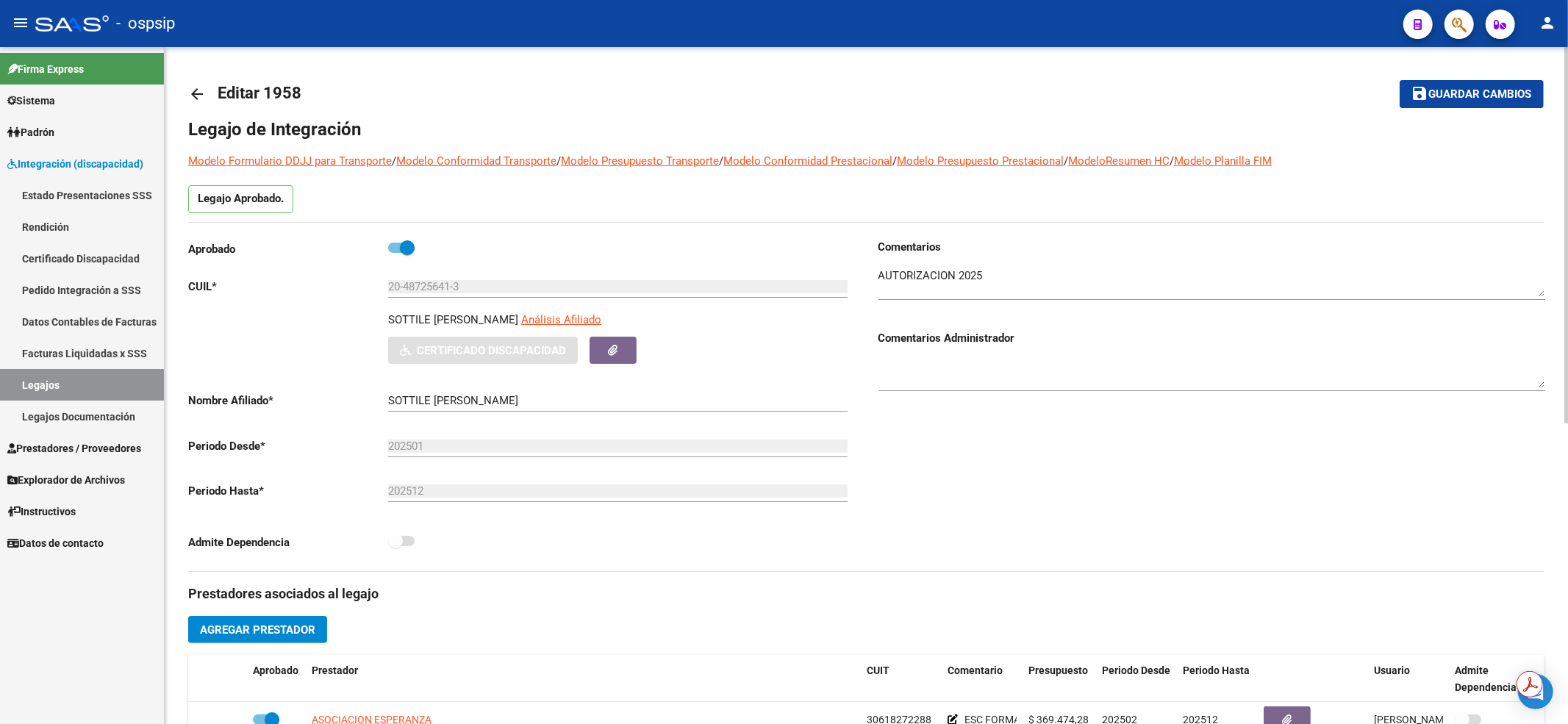
scroll to position [98, 0]
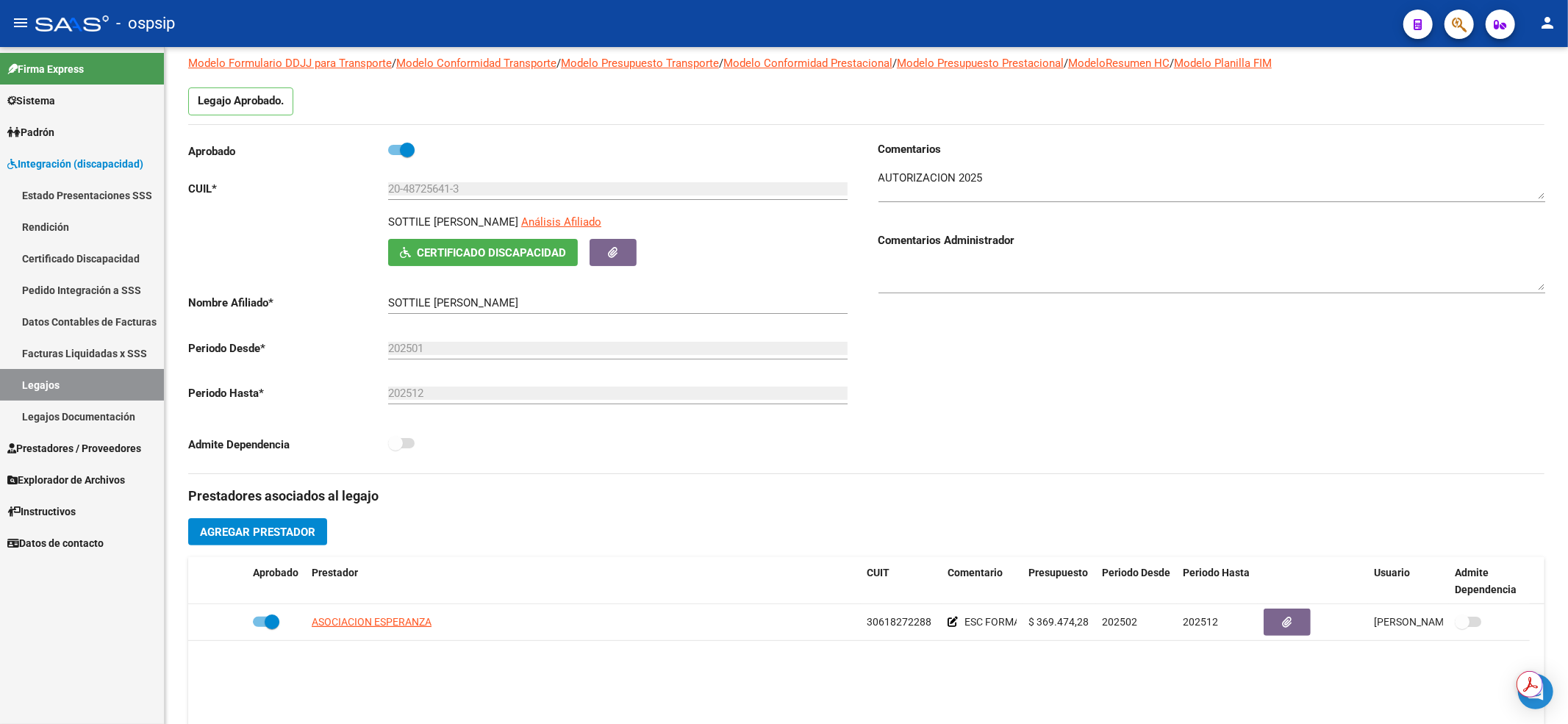
click at [132, 394] on link "Legajos" at bounding box center [82, 385] width 164 height 32
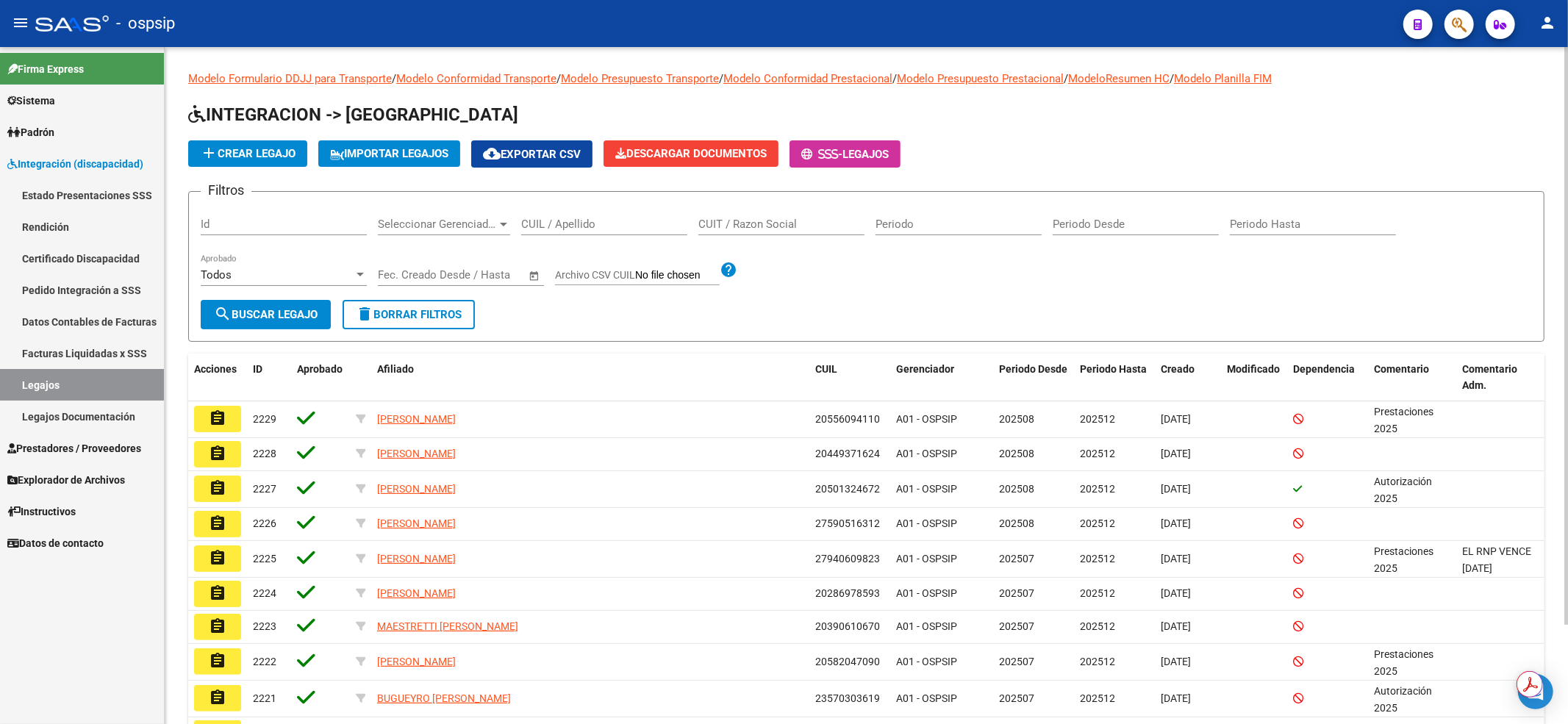
click at [539, 207] on div "CUIL / Apellido" at bounding box center [604, 219] width 166 height 32
type input "20487966445"
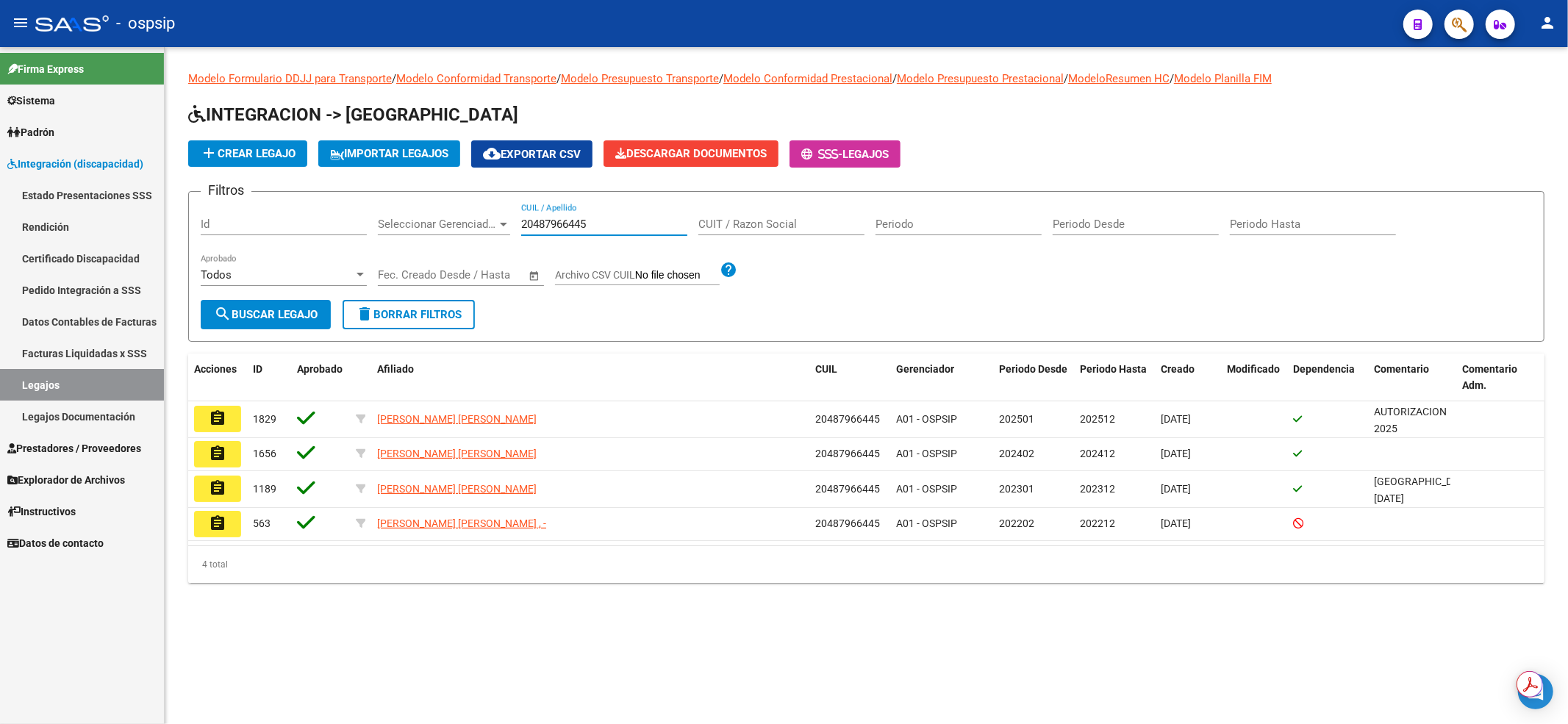
click at [212, 418] on mat-icon "assignment" at bounding box center [217, 418] width 17 height 17
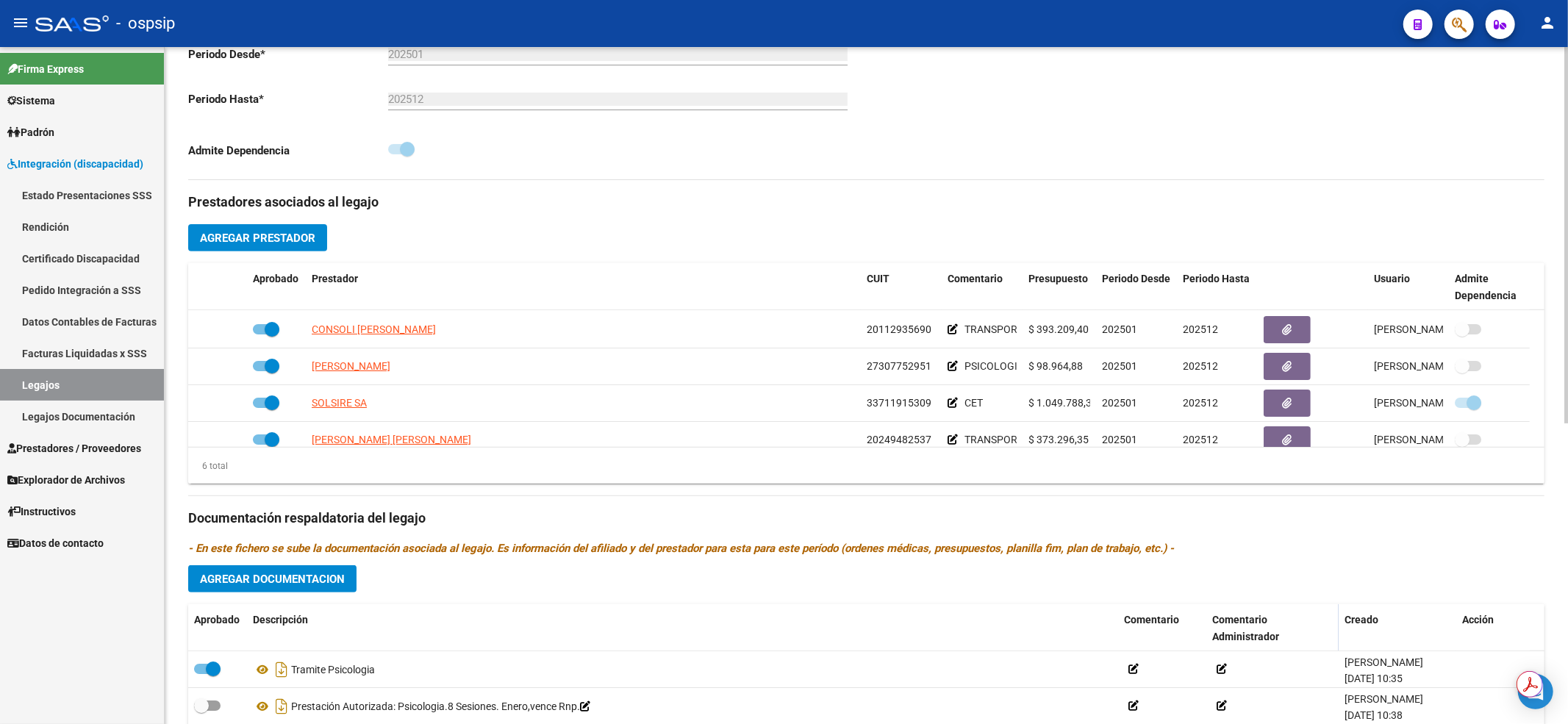
scroll to position [88, 0]
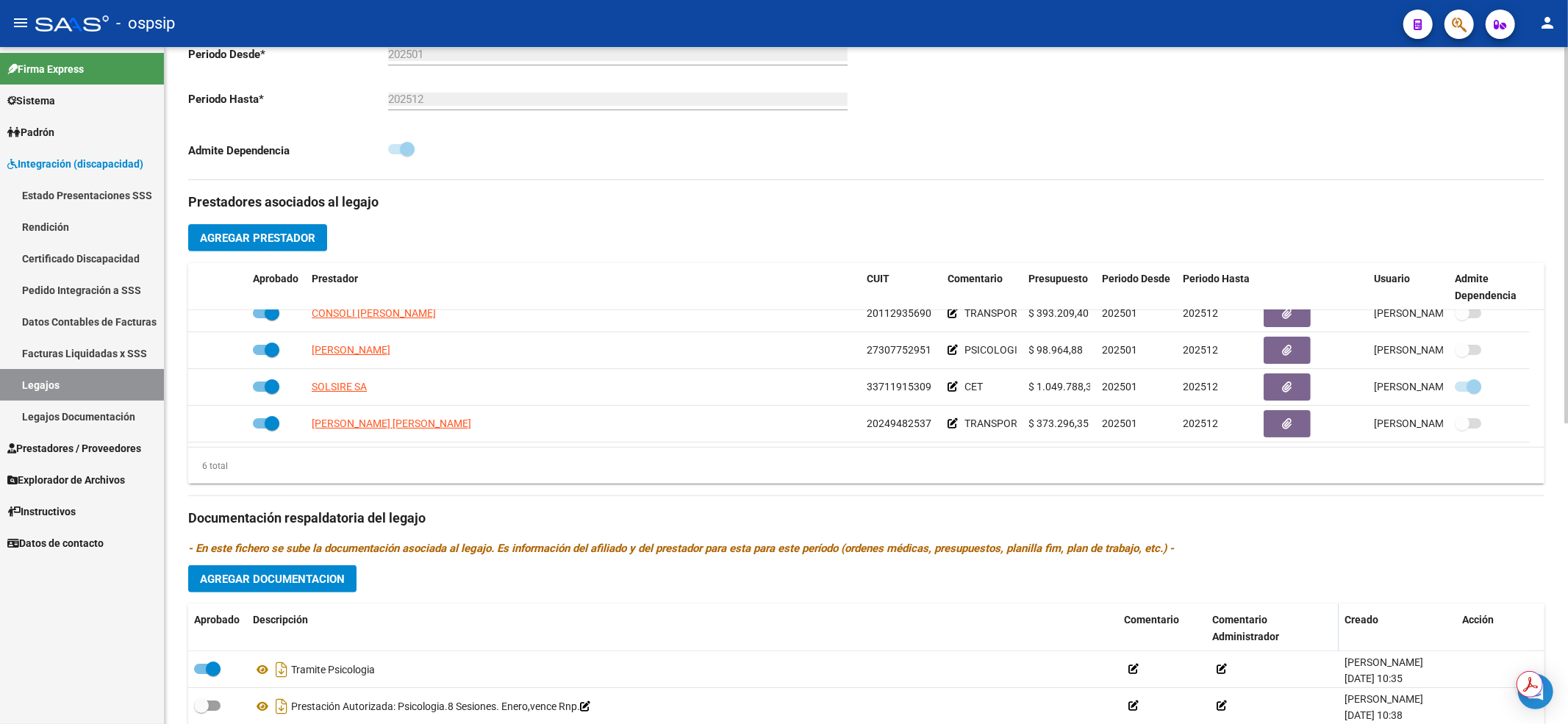
click at [1556, 404] on div "arrow_back Editar 1829 save Guardar cambios Legajo de Integración Modelo Formul…" at bounding box center [866, 263] width 1403 height 1216
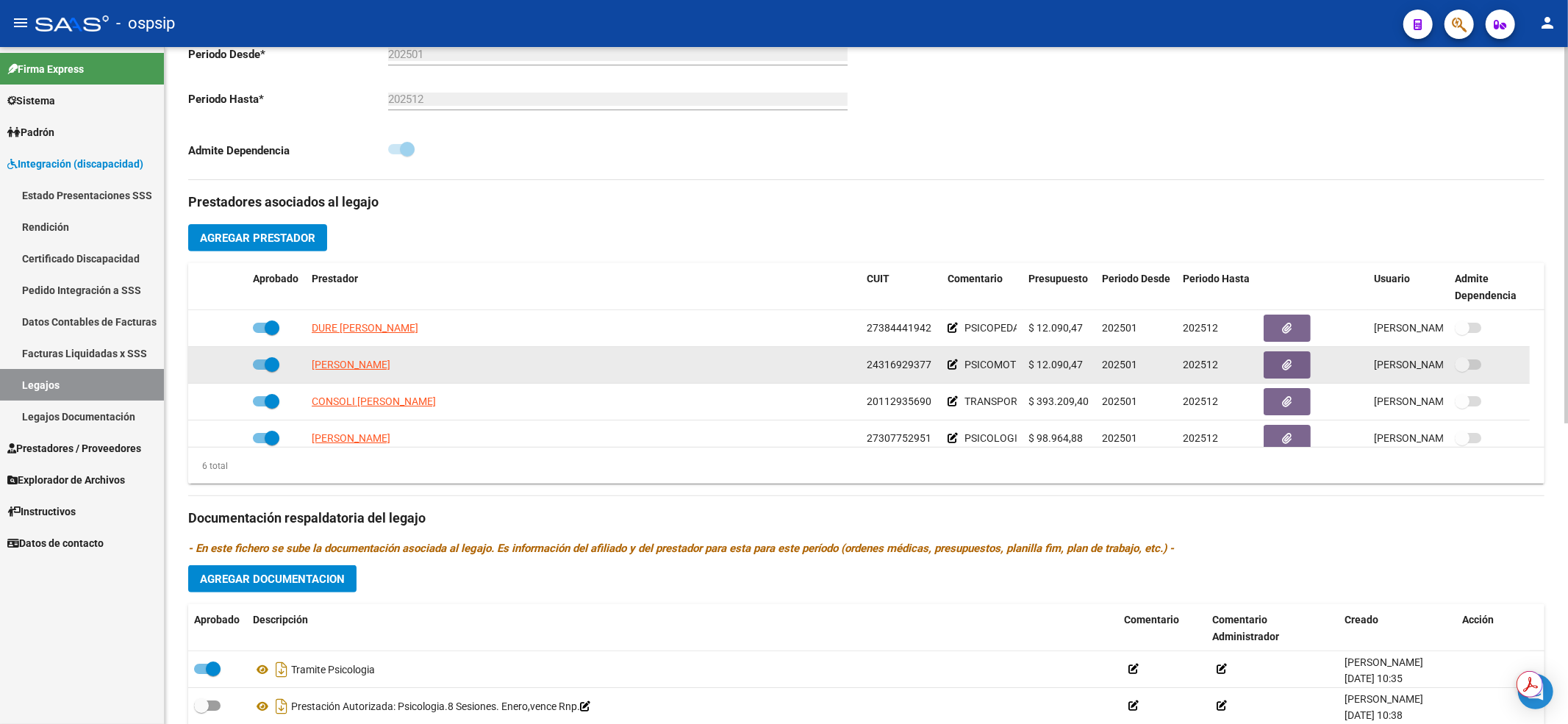
click at [1526, 351] on datatable-body-cell at bounding box center [1489, 365] width 81 height 36
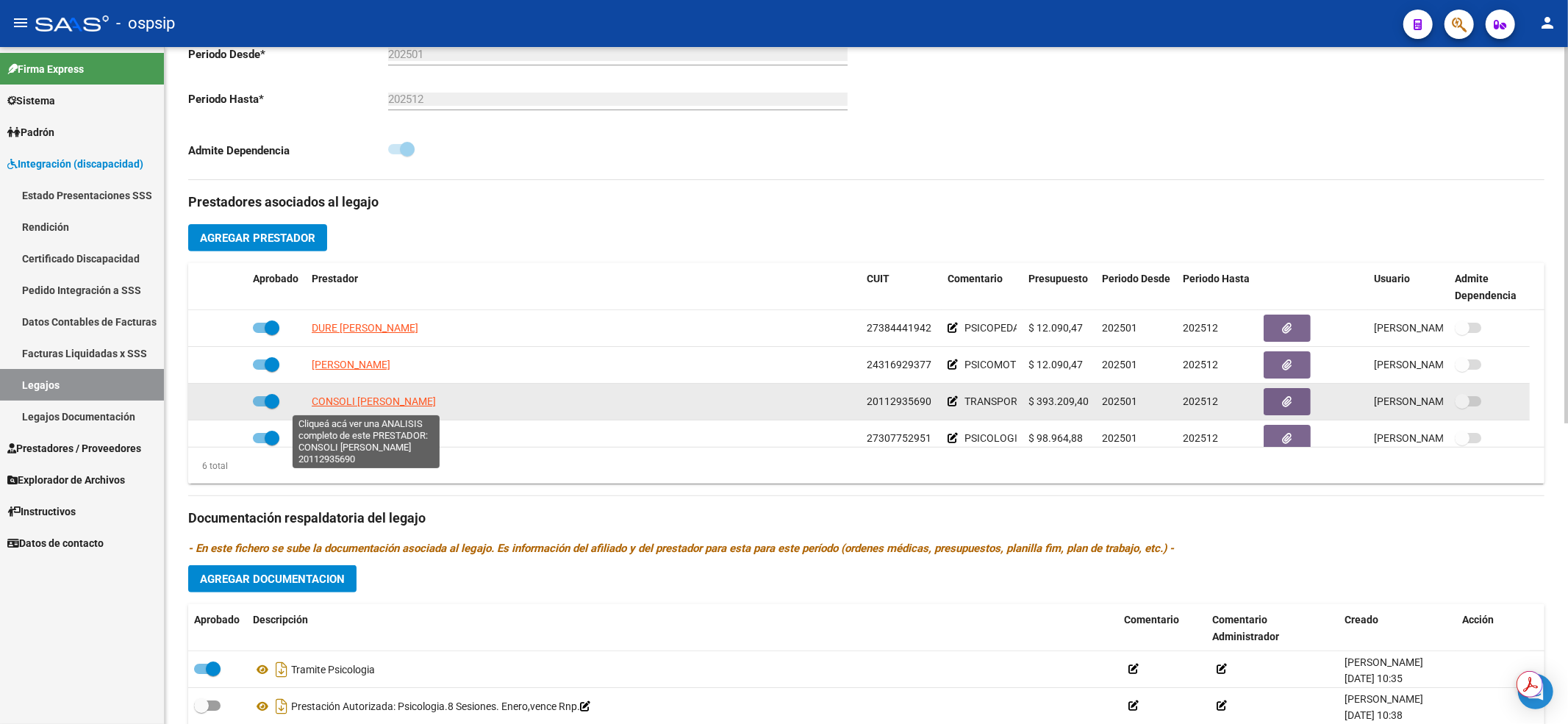
click at [388, 398] on span "CONSOLI JORGE OMAR" at bounding box center [373, 401] width 124 height 12
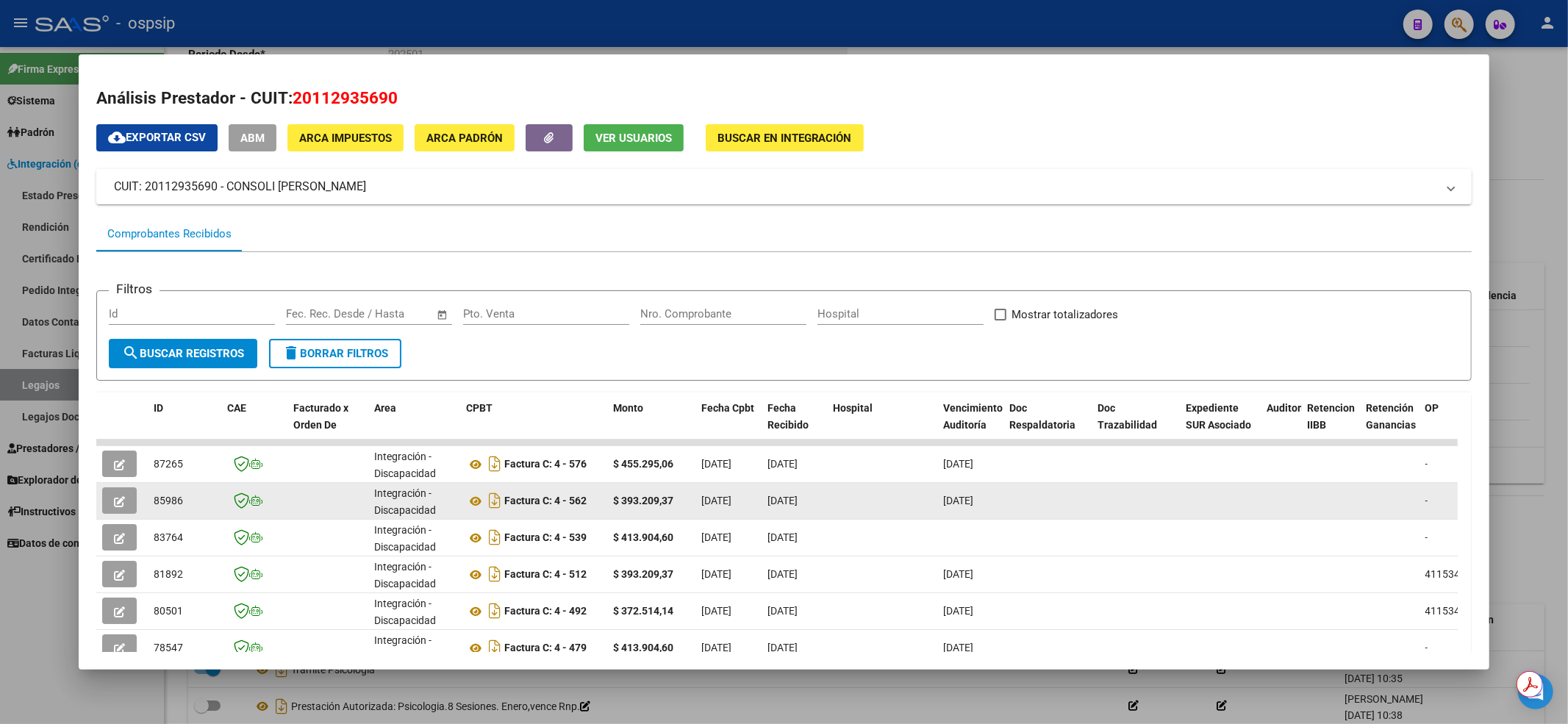
click at [128, 494] on button "button" at bounding box center [120, 500] width 35 height 26
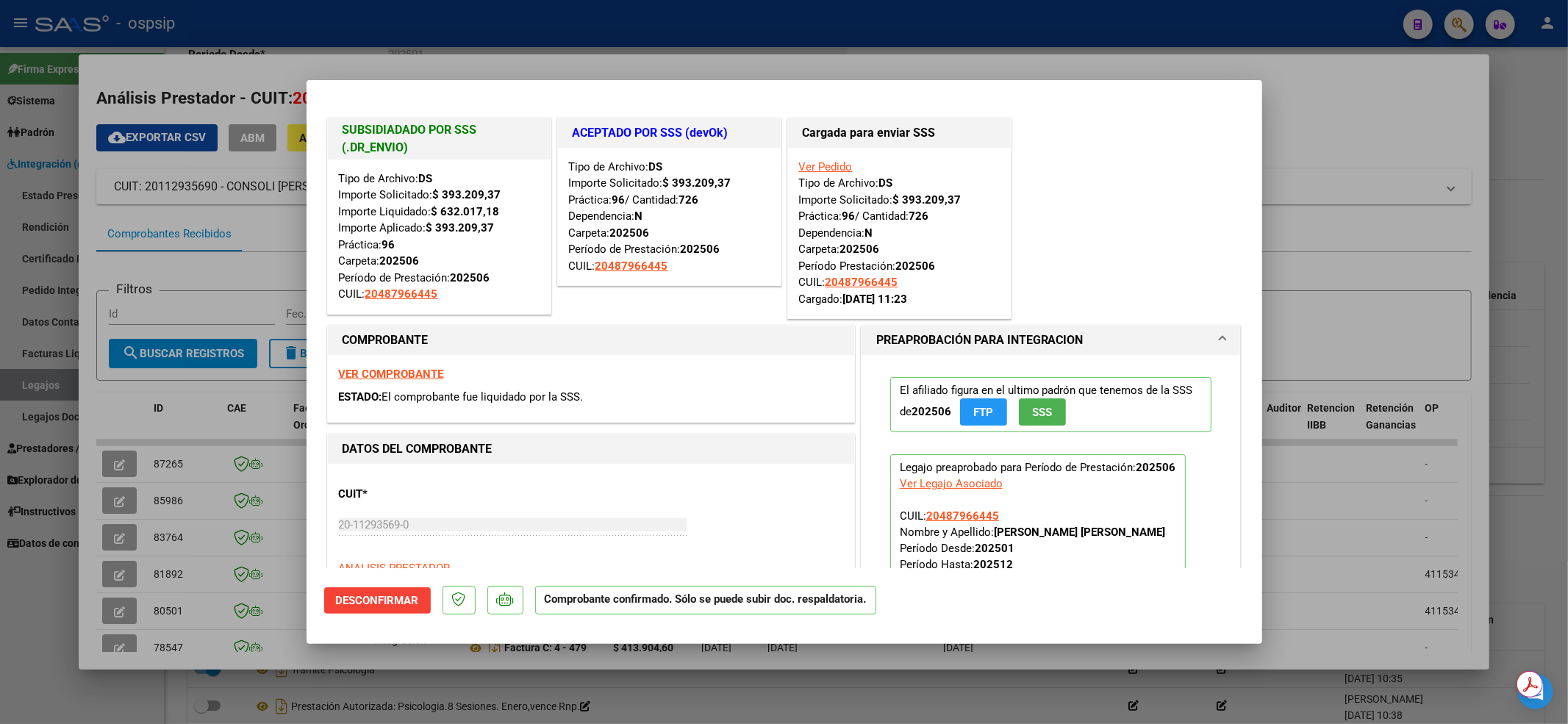
click at [45, 559] on div at bounding box center [784, 362] width 1568 height 724
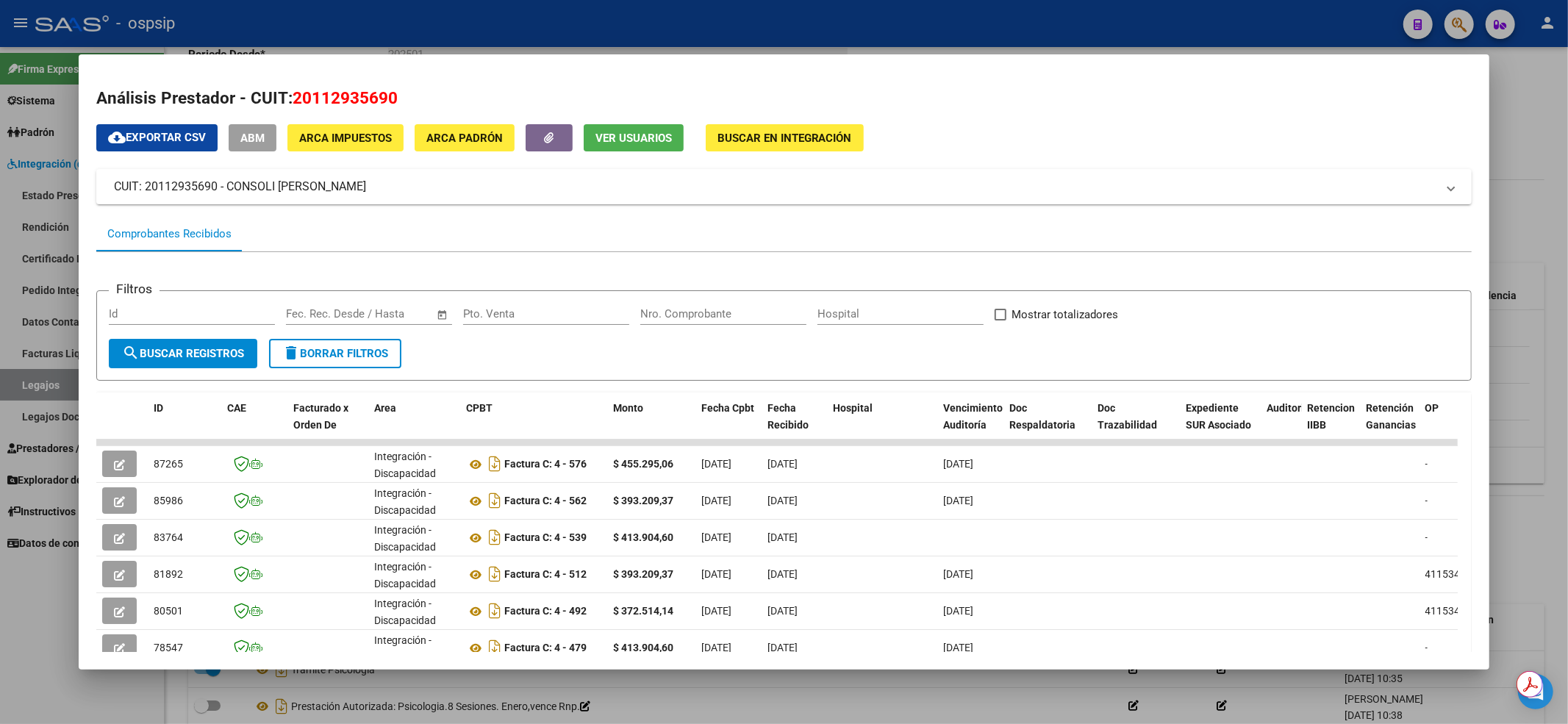
click at [57, 616] on div at bounding box center [784, 362] width 1568 height 724
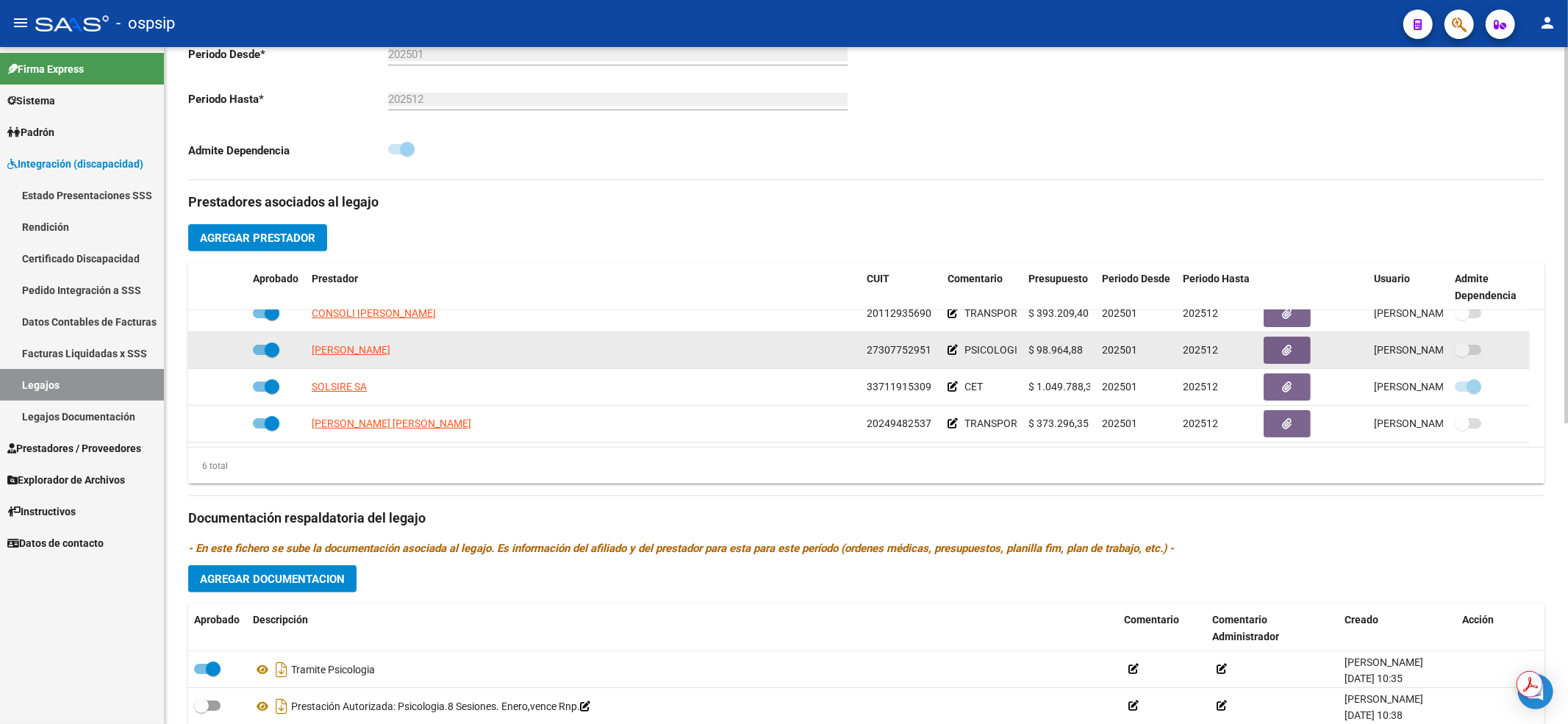
scroll to position [489, 0]
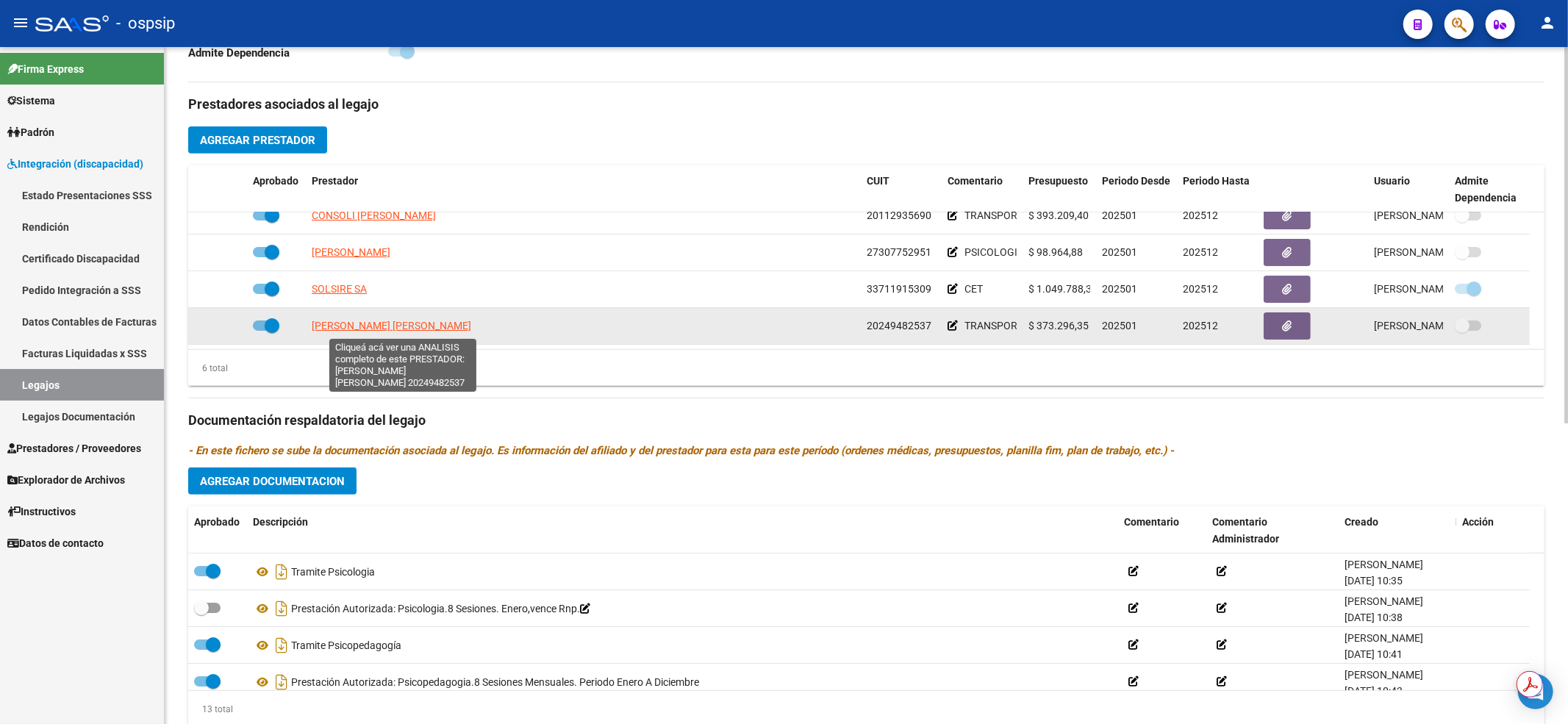
click at [383, 322] on span "GIMENEZ MILLAN EDUARDO MAURICIO" at bounding box center [391, 326] width 160 height 12
type textarea "20249482537"
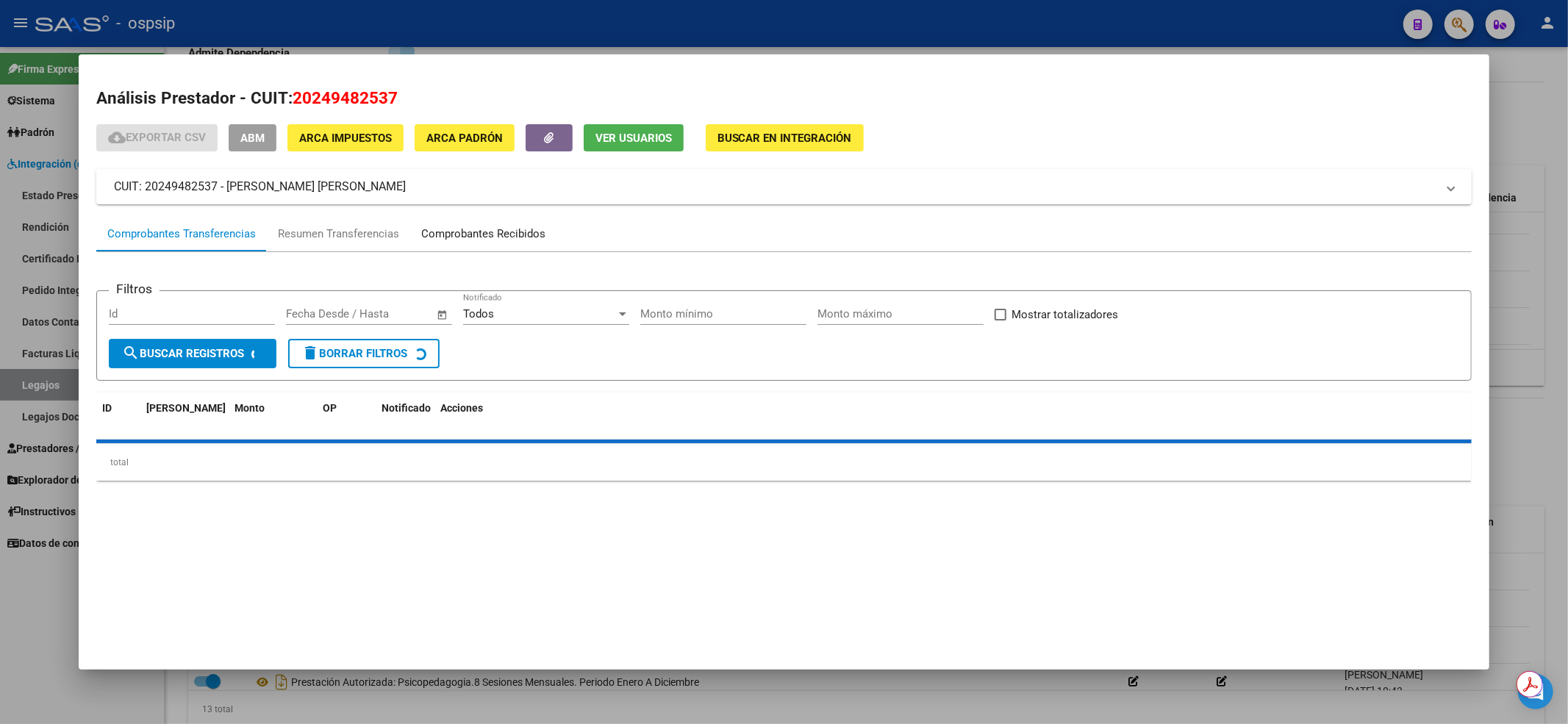
click at [461, 236] on div "Comprobantes Recibidos" at bounding box center [483, 234] width 124 height 17
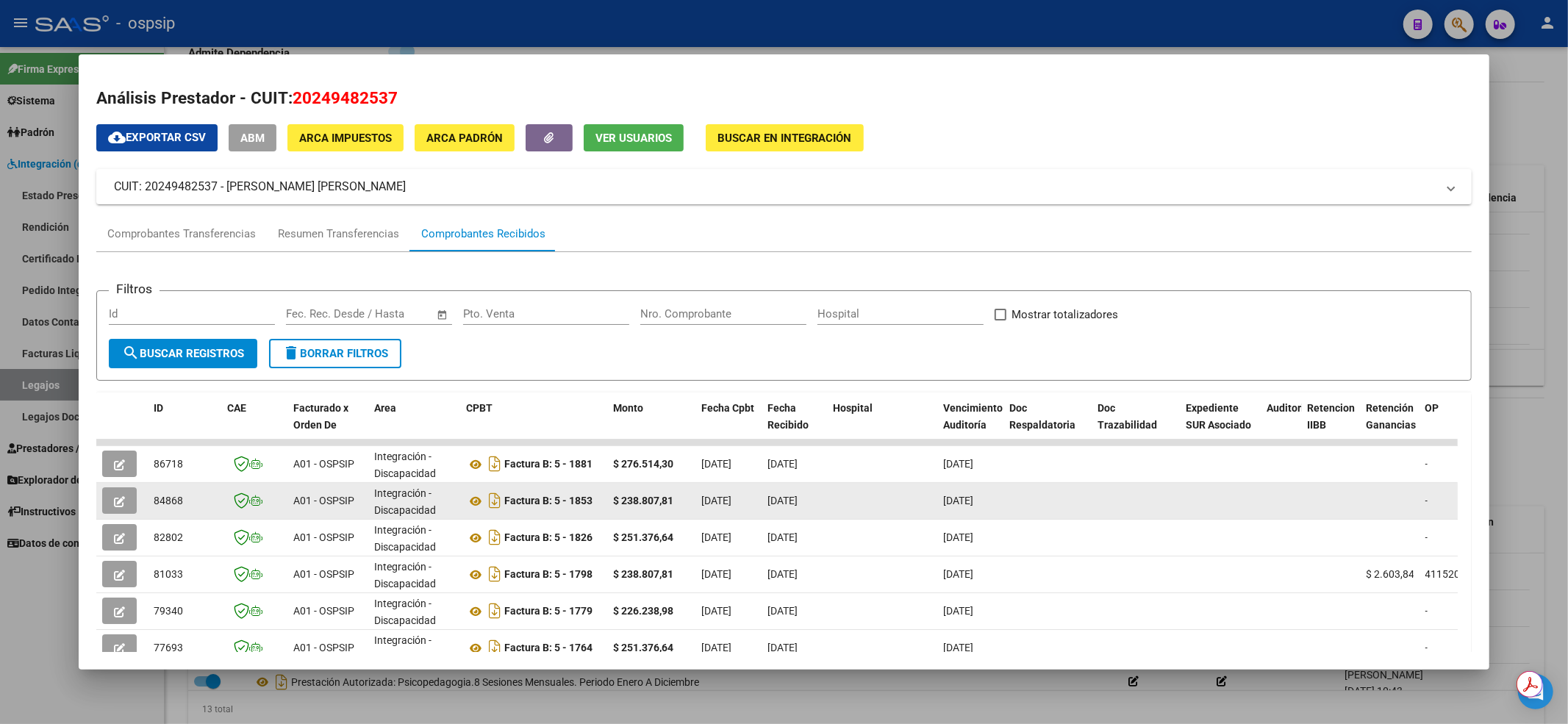
click at [120, 507] on button "button" at bounding box center [120, 500] width 35 height 26
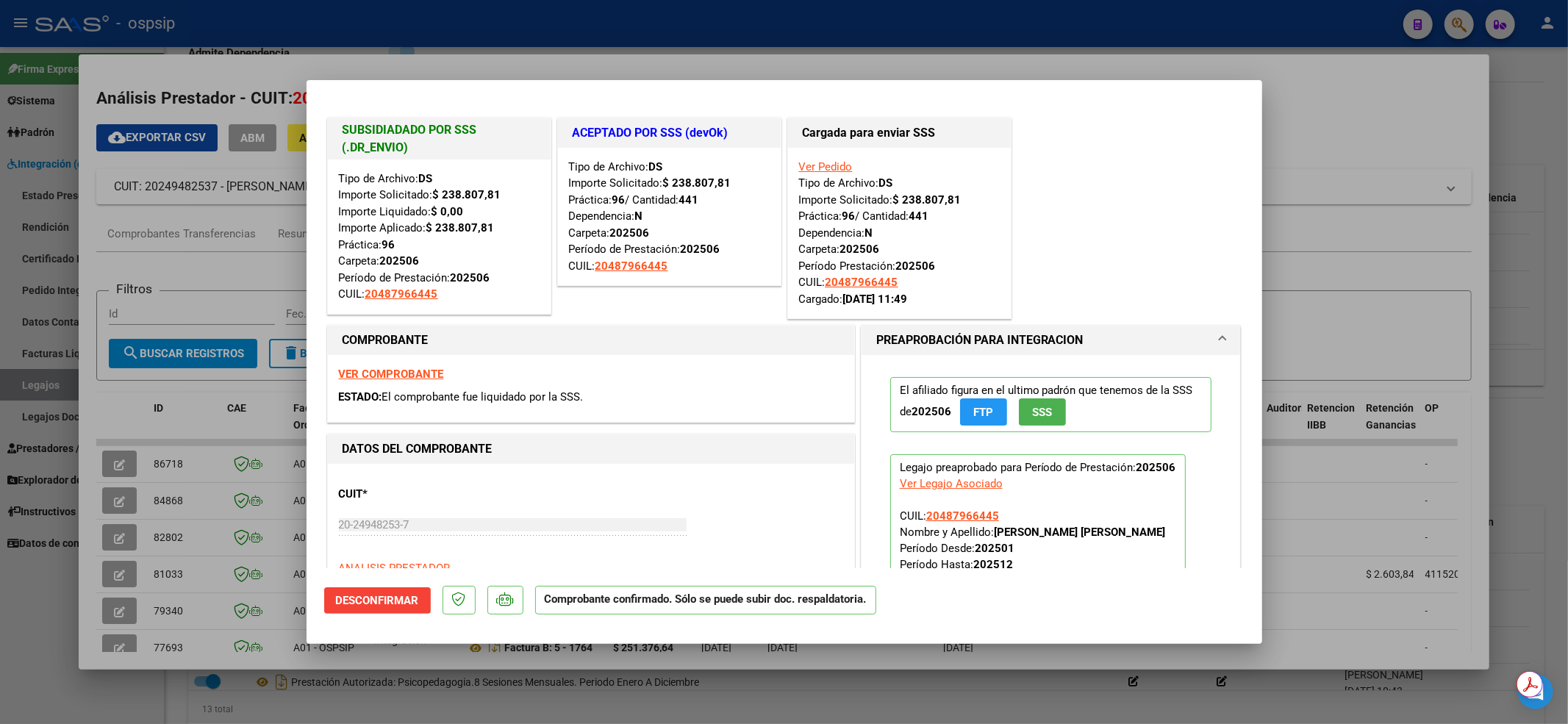
click at [0, 673] on div at bounding box center [784, 362] width 1568 height 724
type input "$ 0,00"
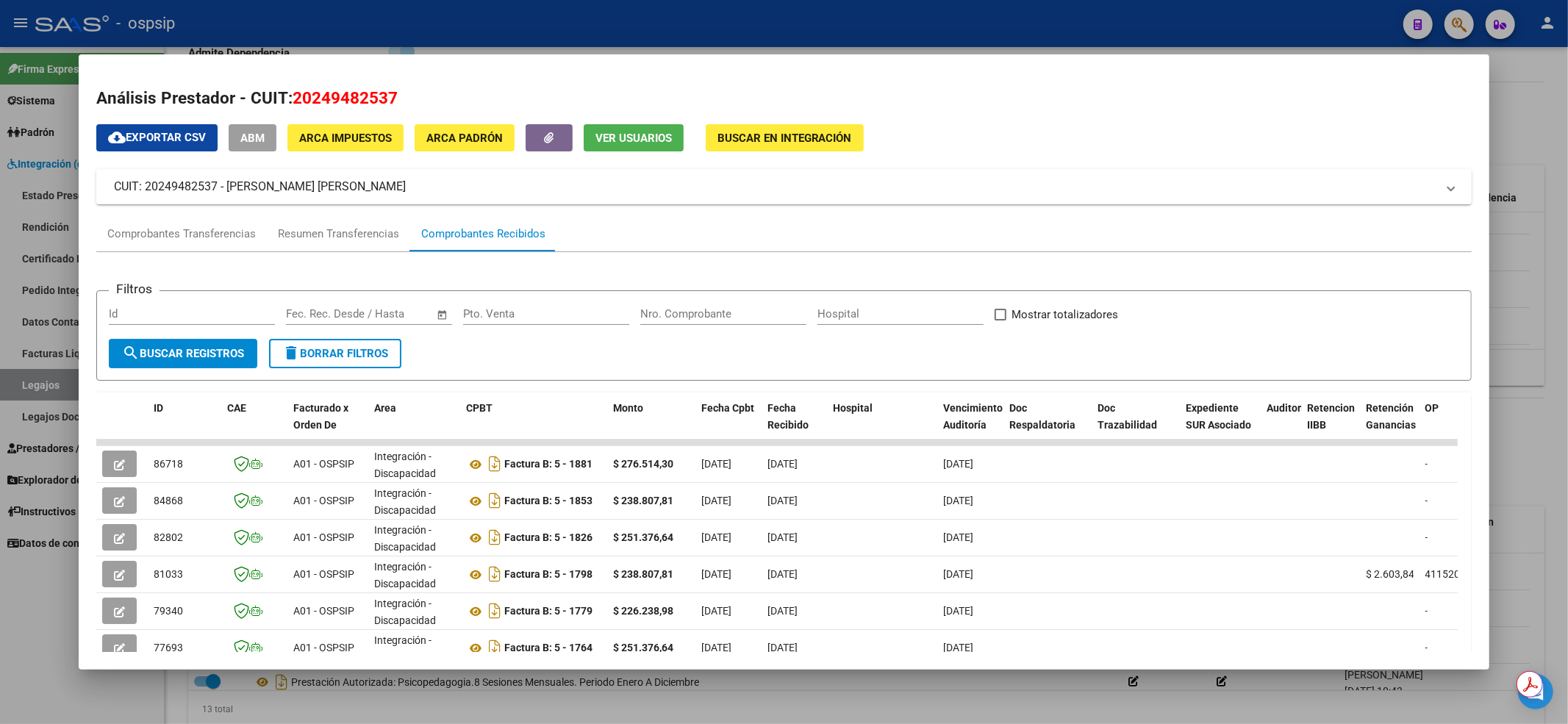
click at [10, 665] on div at bounding box center [784, 362] width 1568 height 724
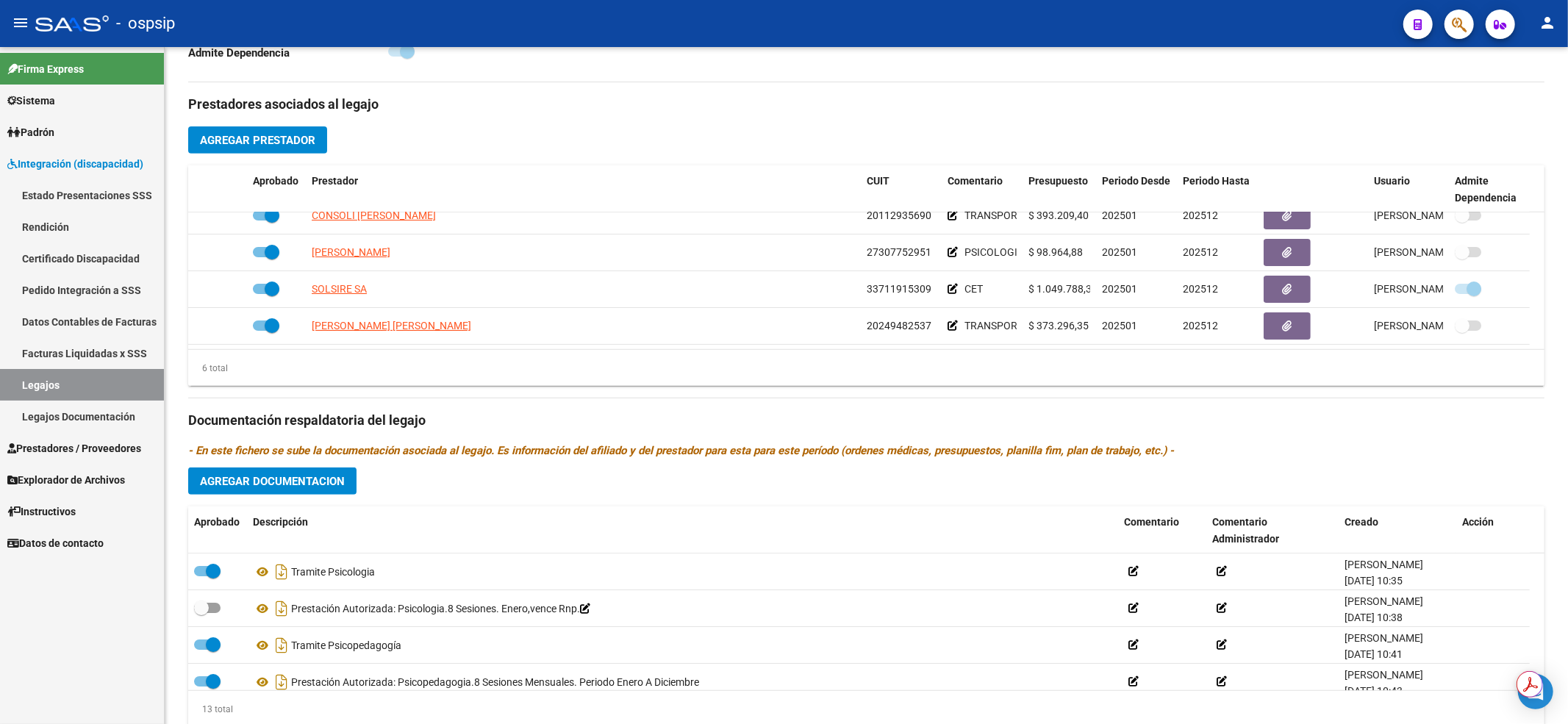
click at [117, 387] on link "Legajos" at bounding box center [82, 385] width 164 height 32
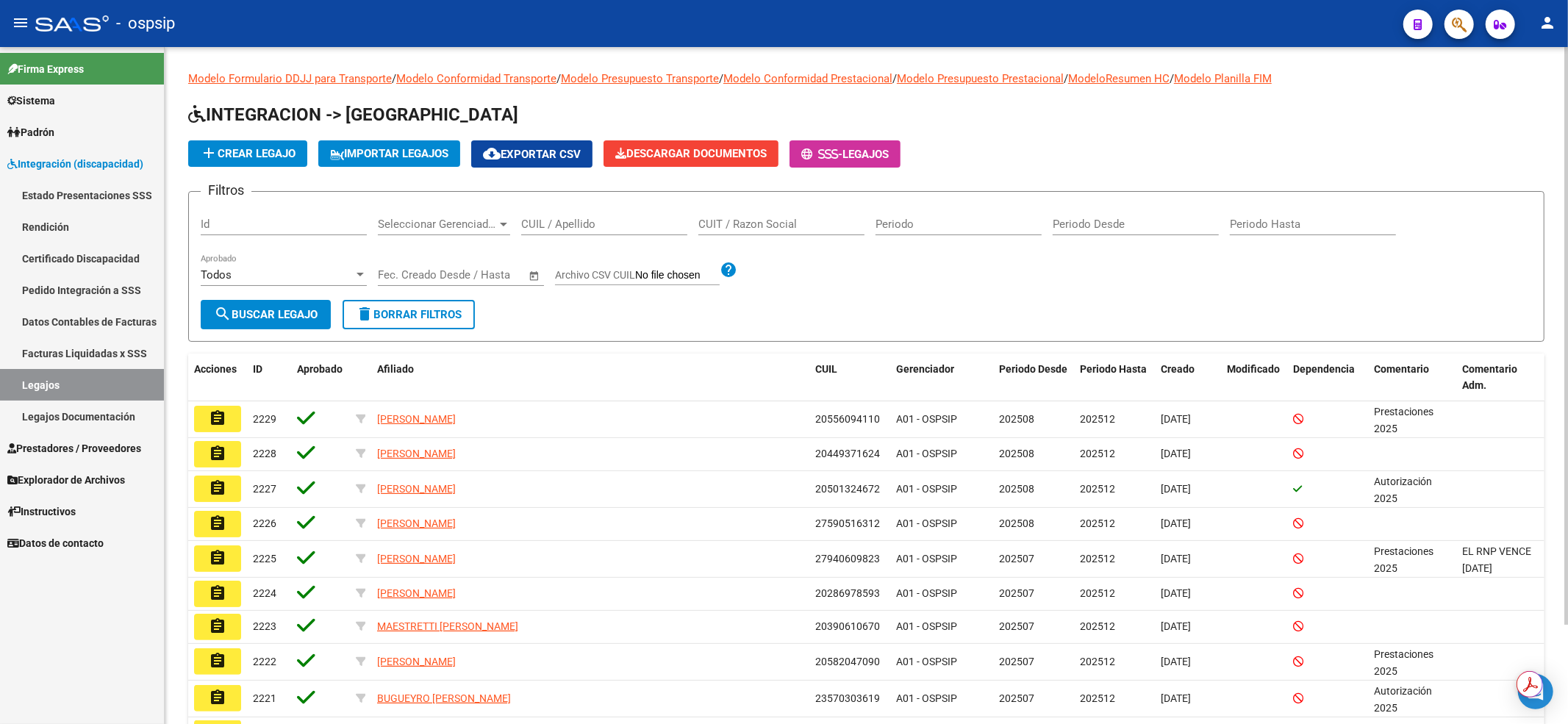
click at [546, 224] on input "CUIL / Apellido" at bounding box center [604, 224] width 166 height 14
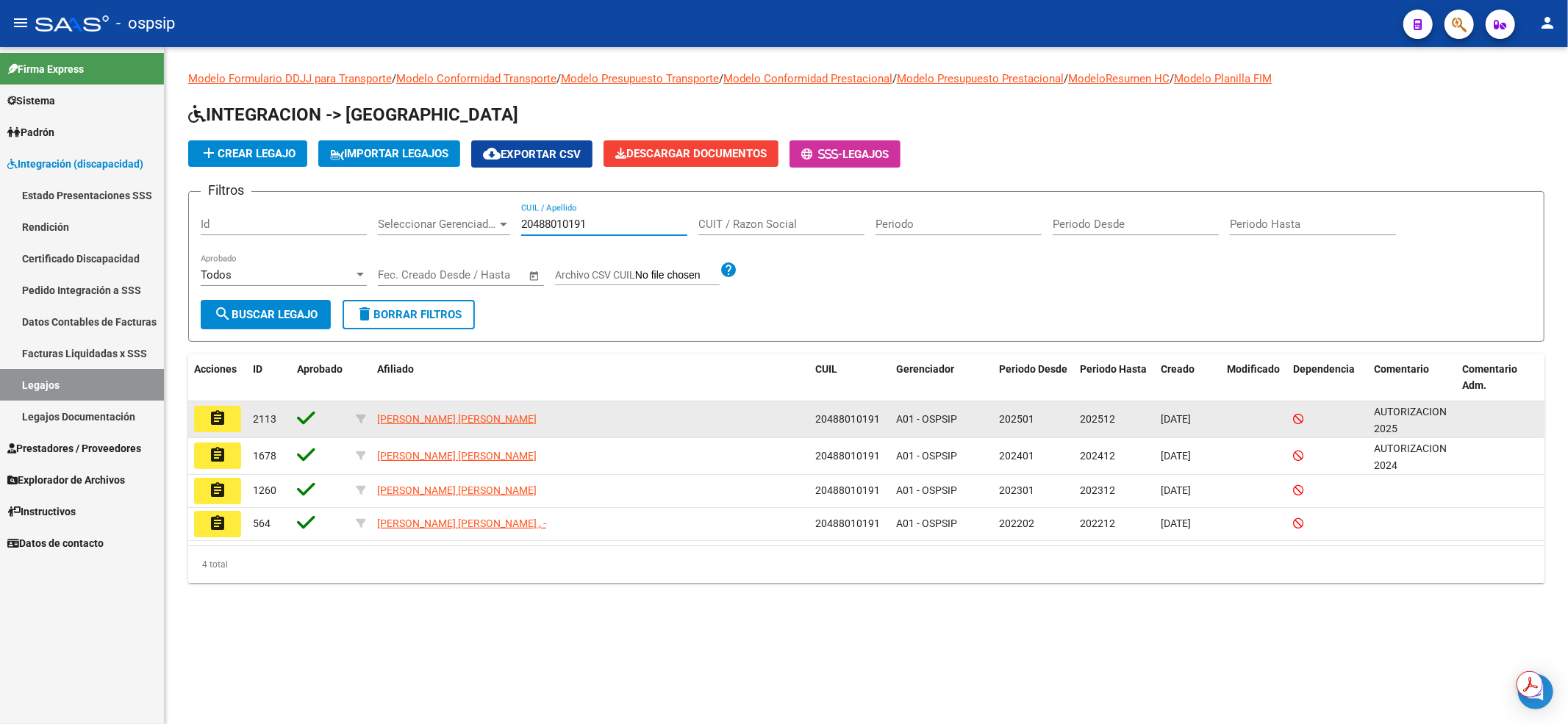
type input "20488010191"
click at [213, 413] on mat-icon "assignment" at bounding box center [217, 418] width 17 height 17
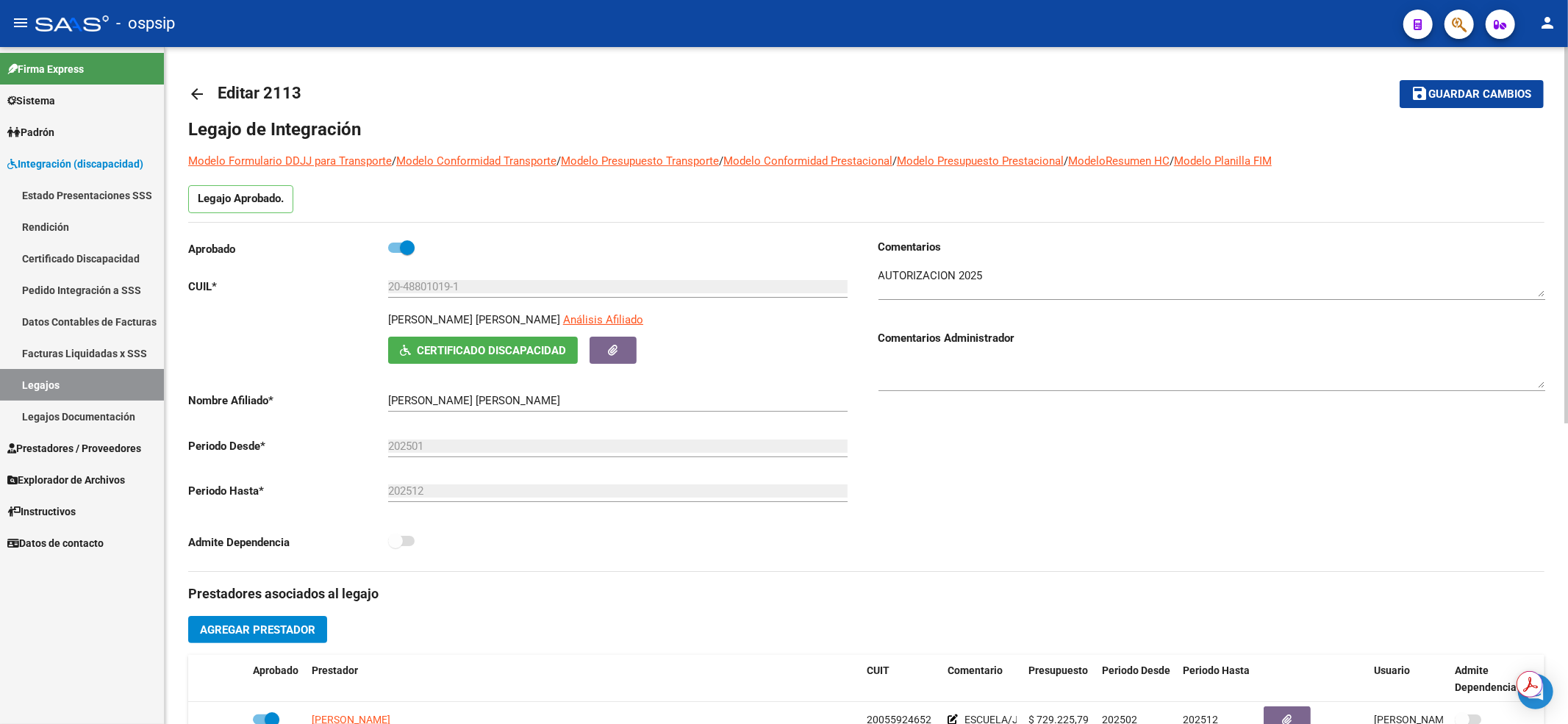
scroll to position [294, 0]
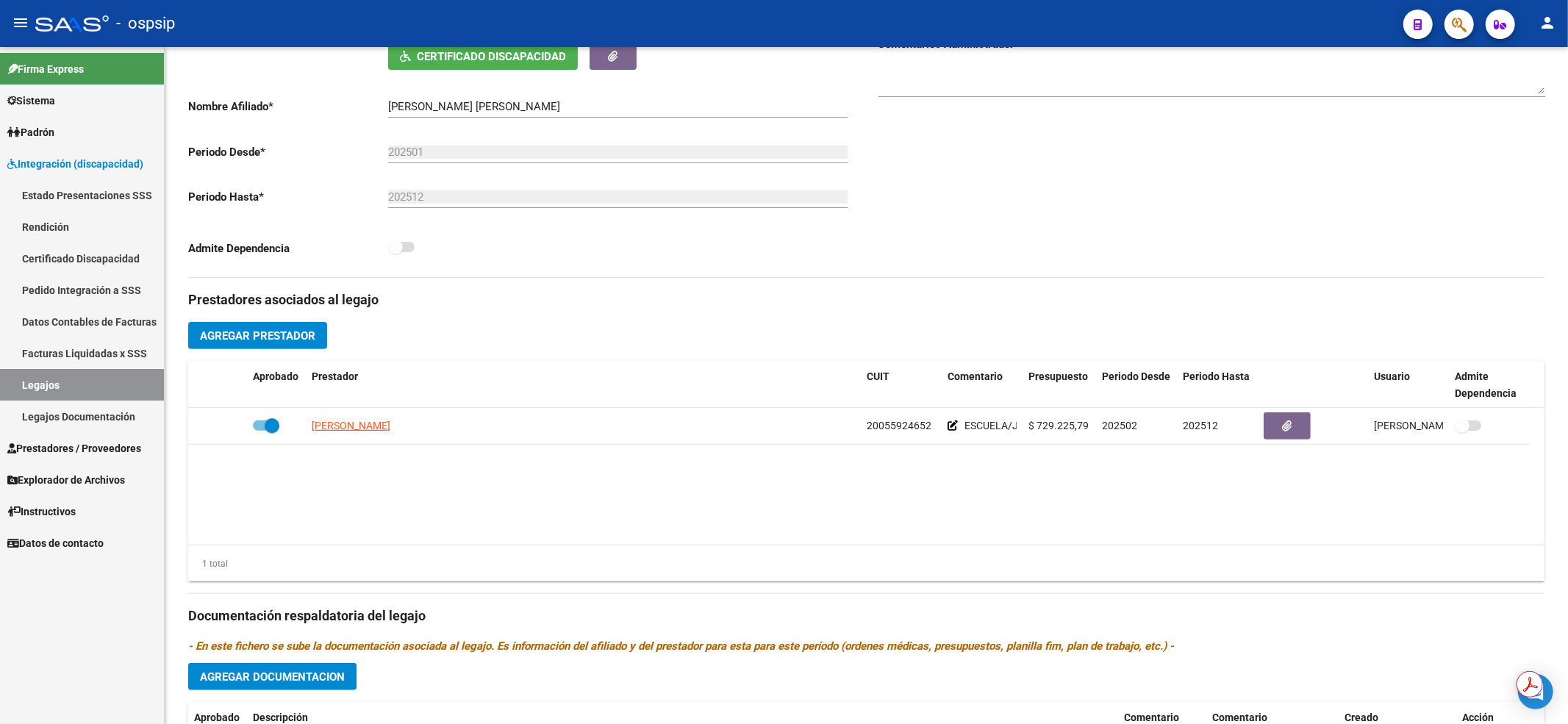
click at [45, 389] on link "Legajos" at bounding box center [82, 385] width 164 height 32
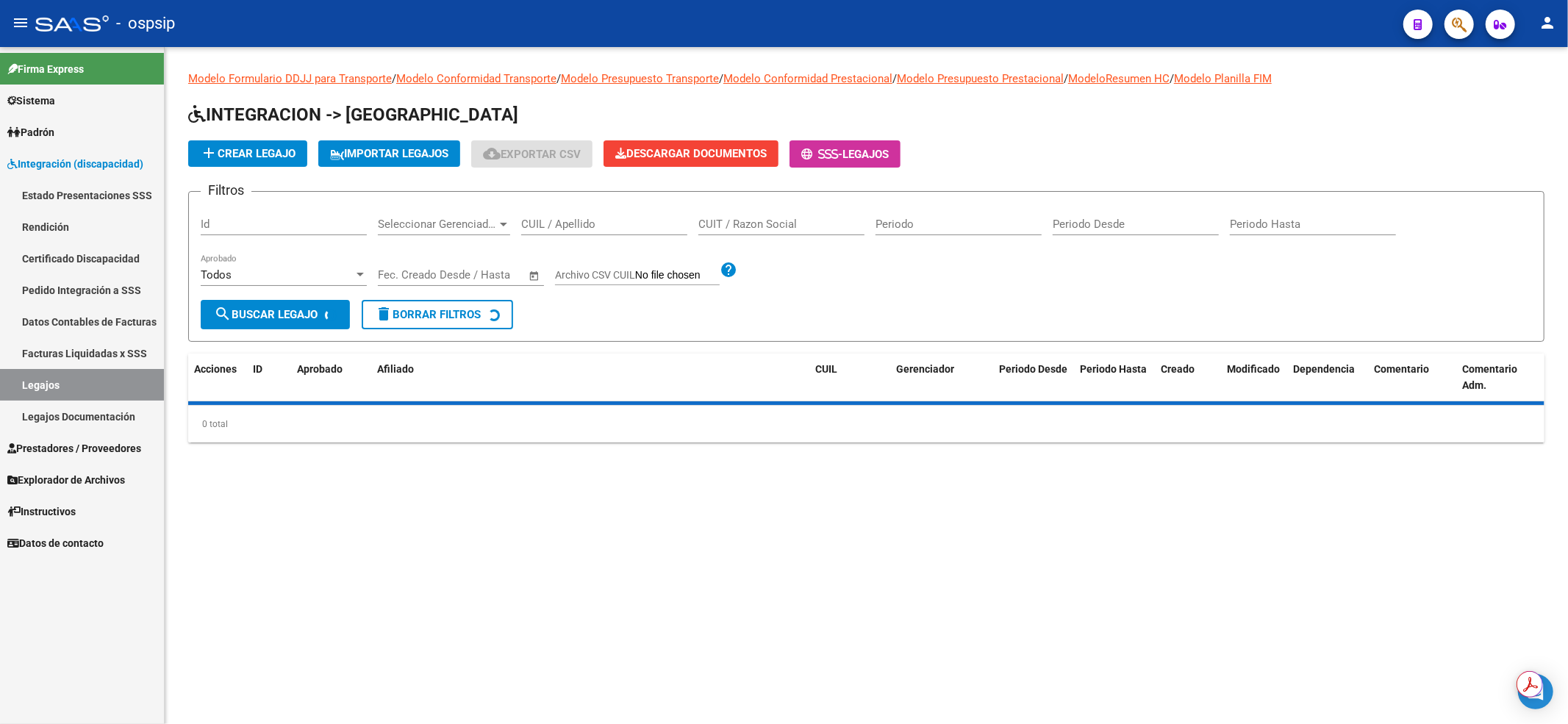
click at [635, 224] on input "CUIL / Apellido" at bounding box center [604, 224] width 166 height 14
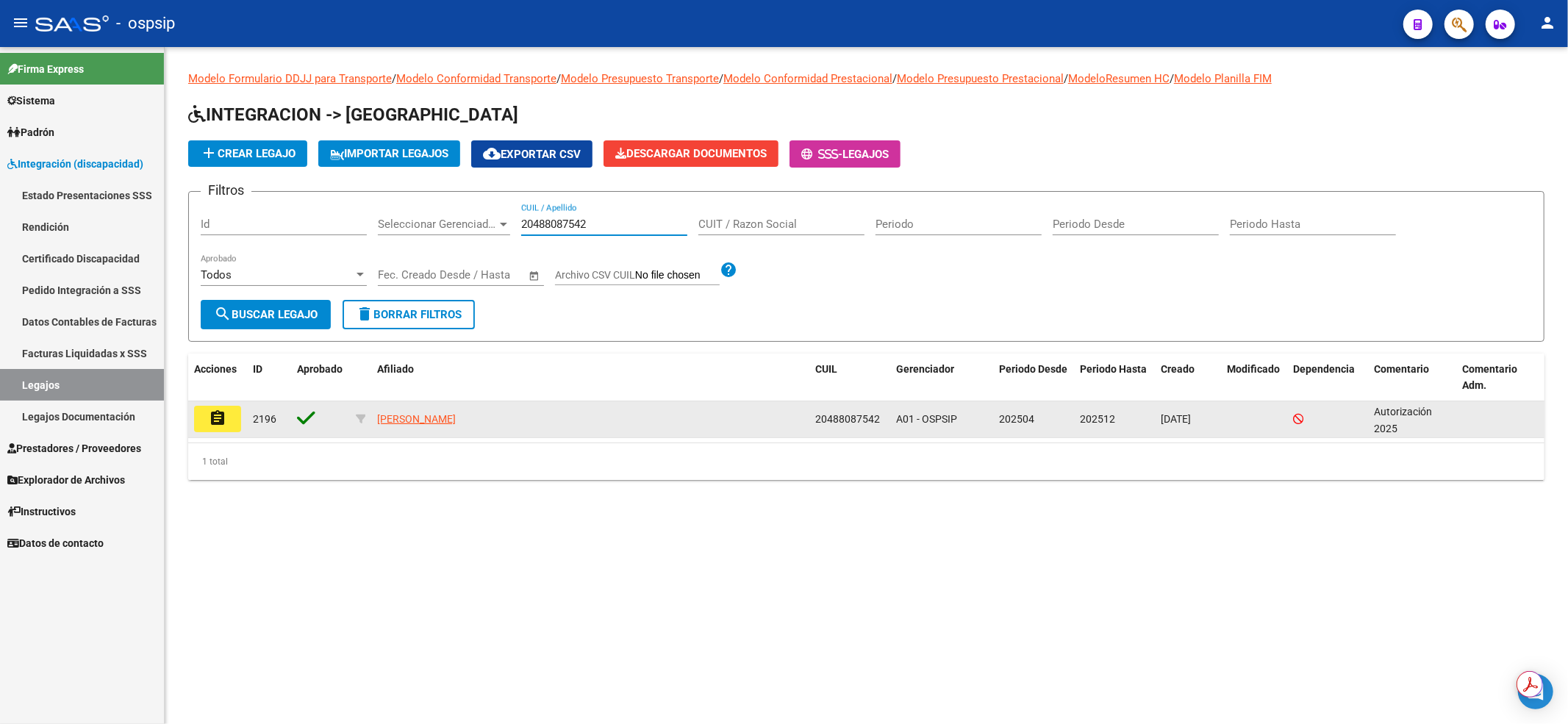
type input "20488087542"
click at [215, 424] on mat-icon "assignment" at bounding box center [217, 418] width 17 height 17
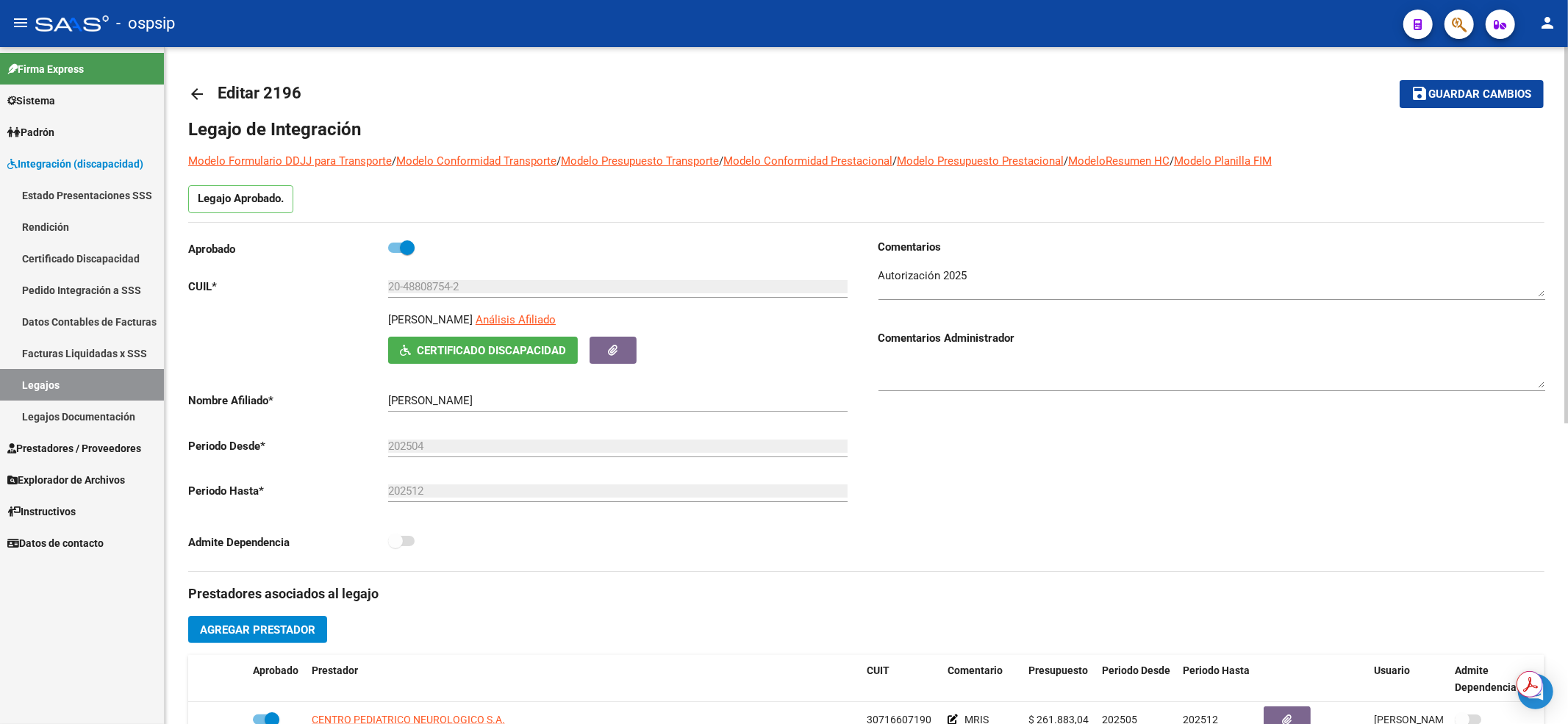
scroll to position [196, 0]
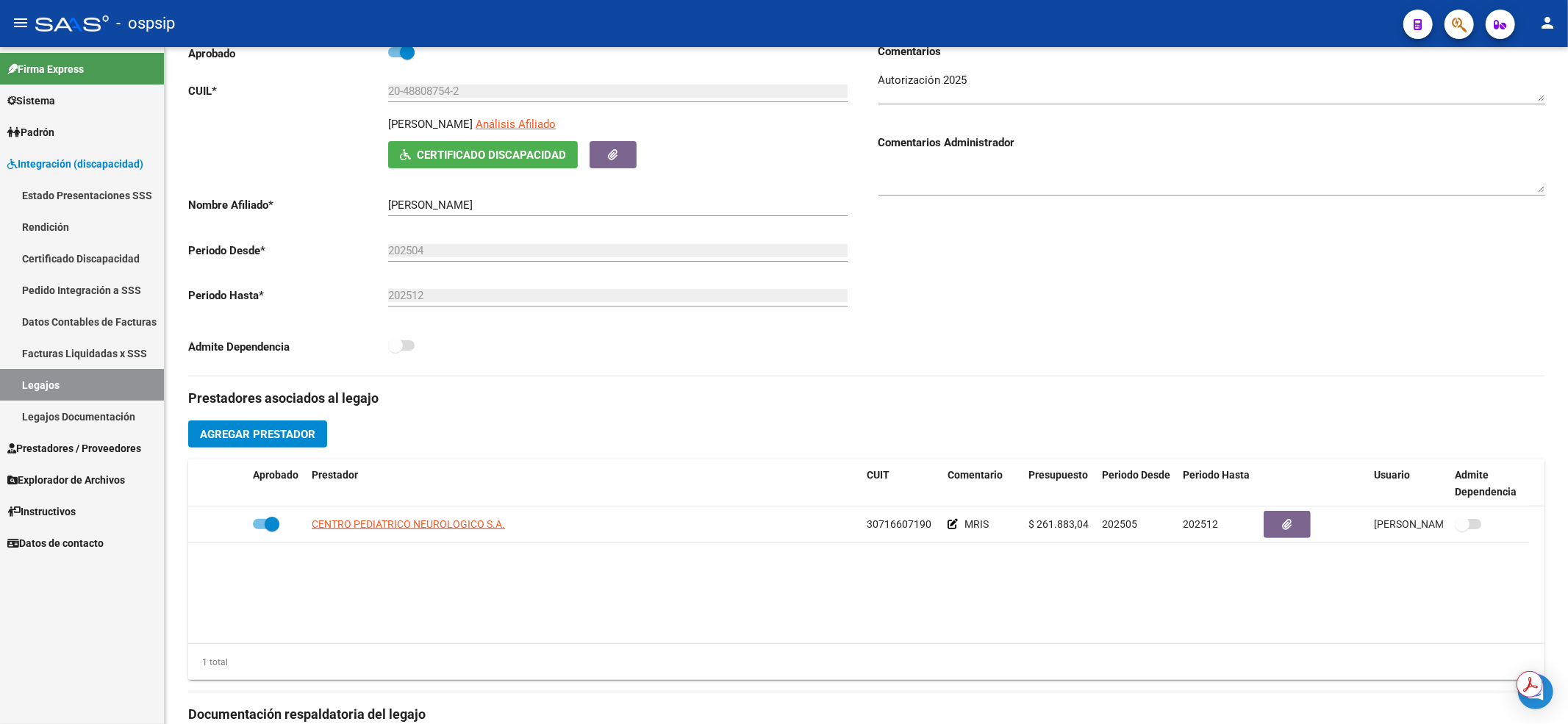
click at [50, 375] on link "Legajos" at bounding box center [82, 385] width 164 height 32
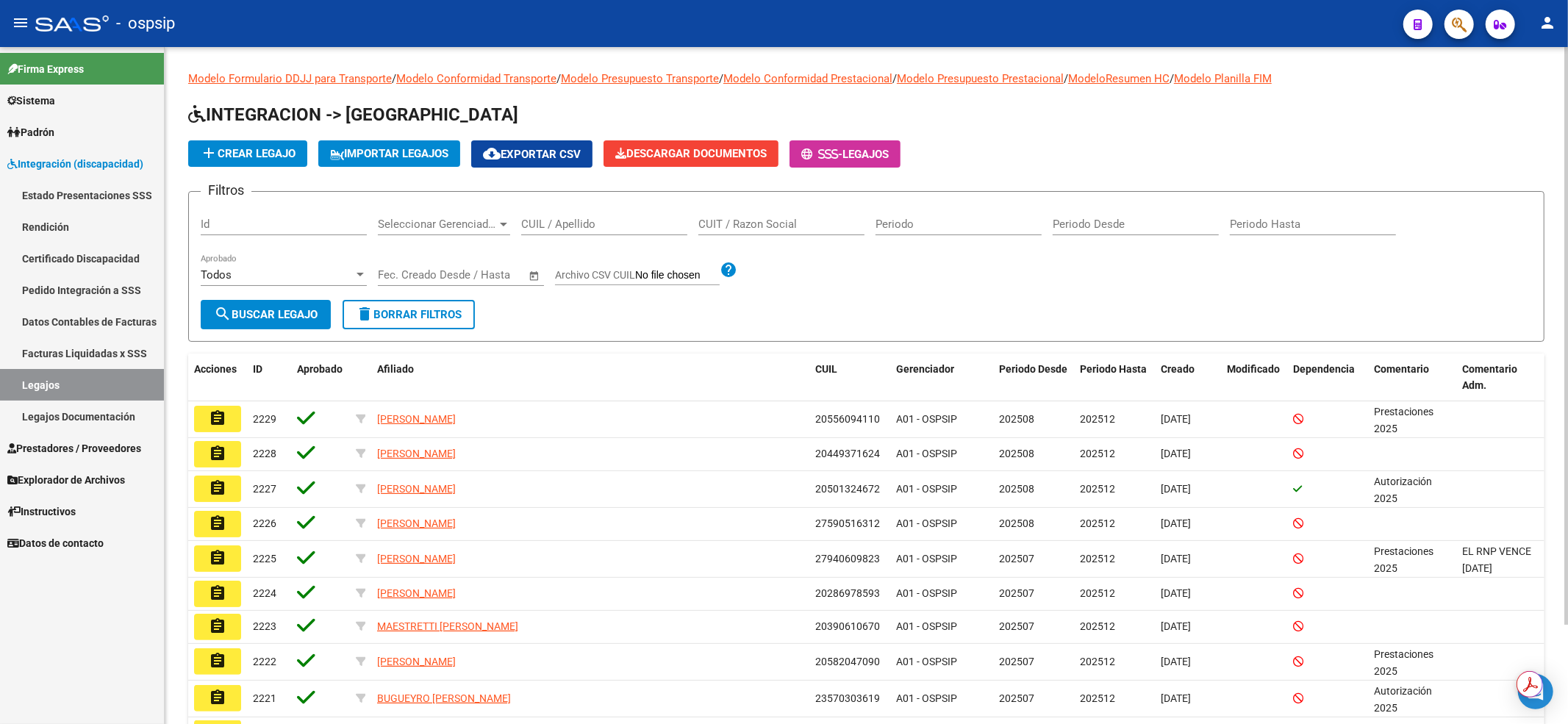
click at [592, 224] on input "CUIL / Apellido" at bounding box center [604, 224] width 166 height 14
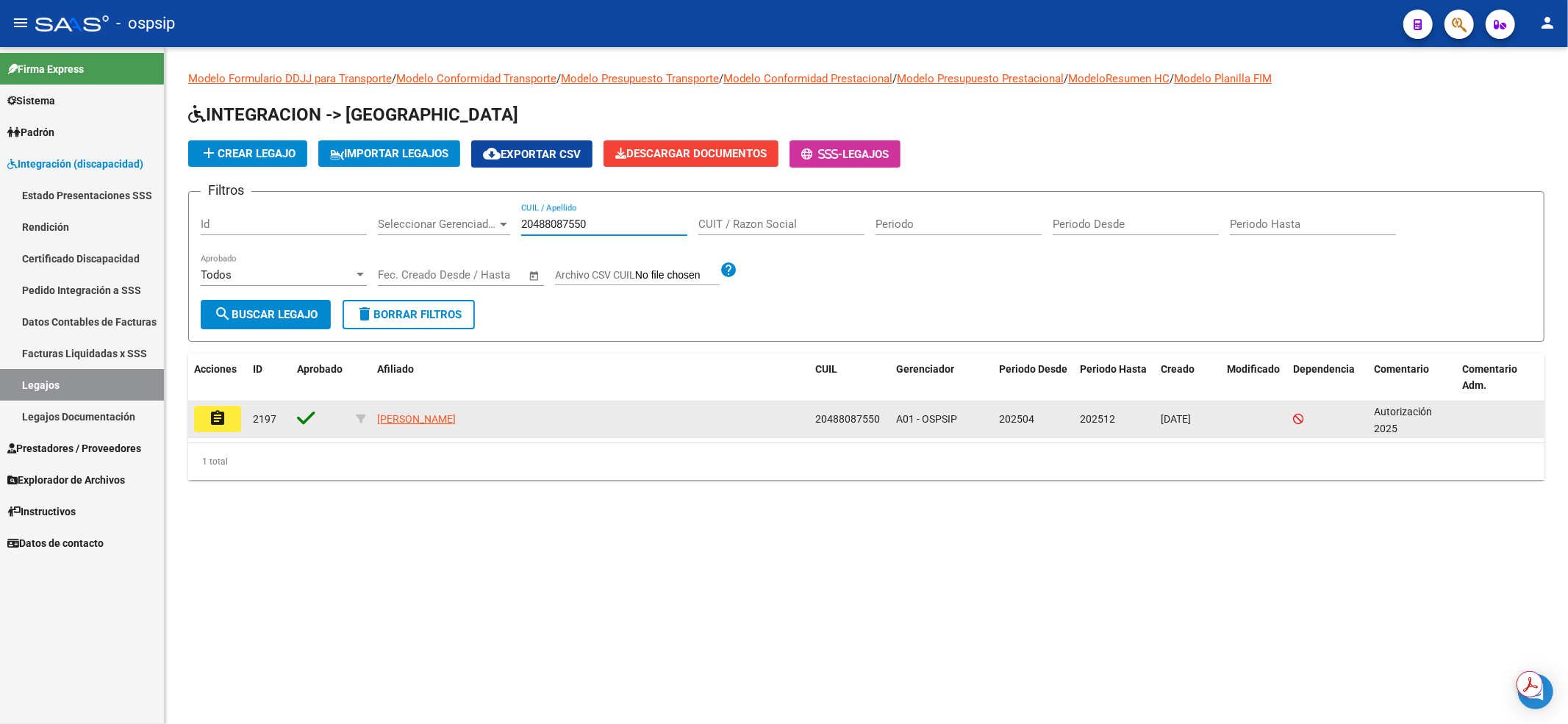
type input "20488087550"
click at [215, 424] on mat-icon "assignment" at bounding box center [217, 418] width 17 height 17
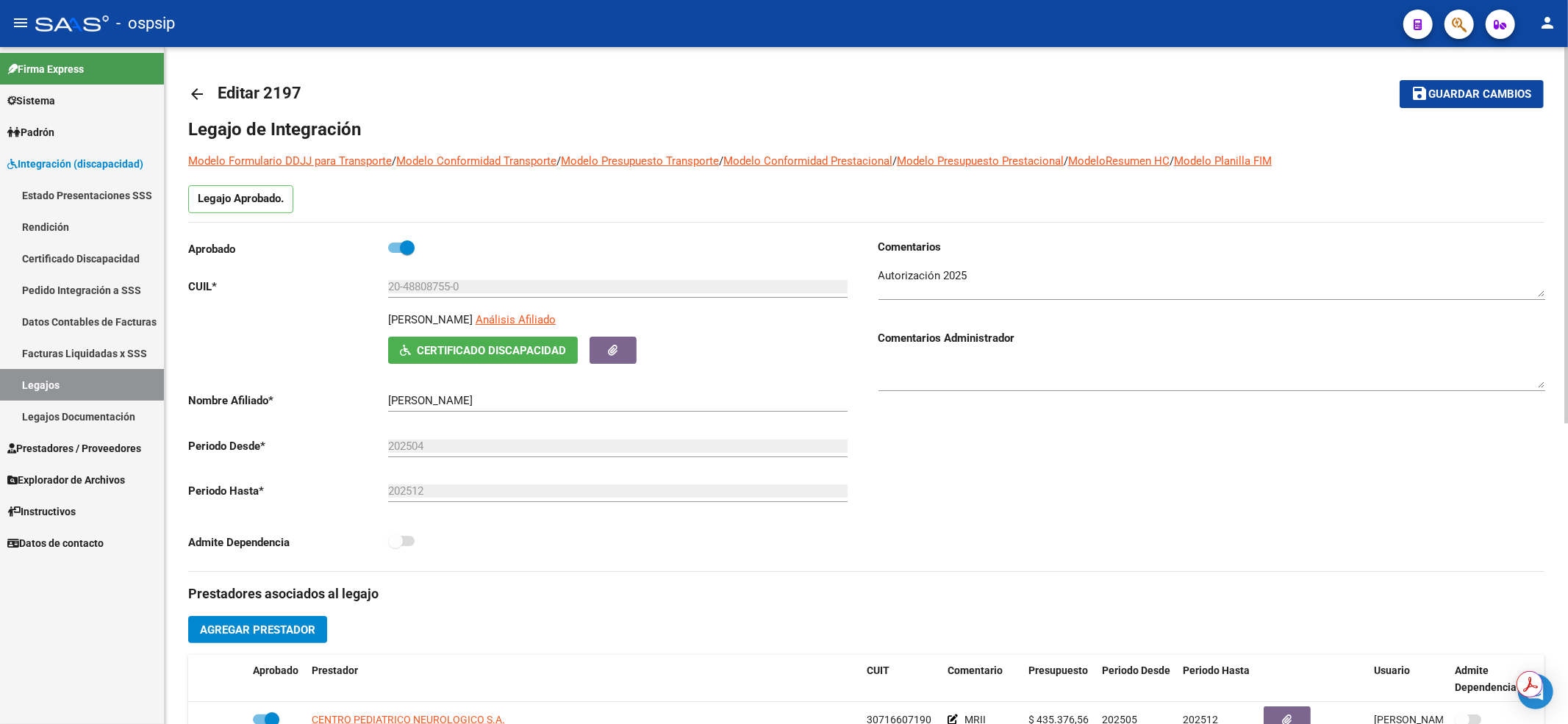
scroll to position [196, 0]
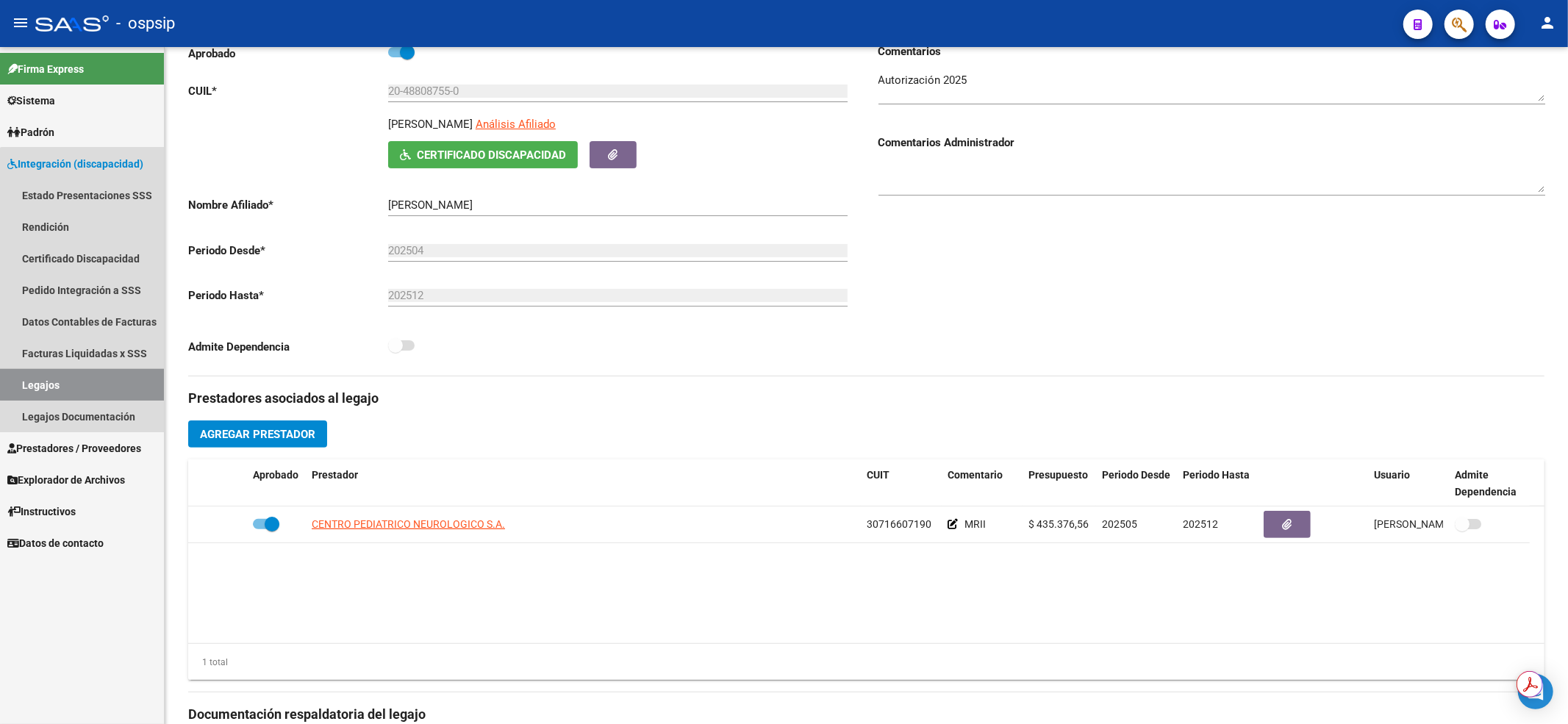
click at [109, 376] on link "Legajos" at bounding box center [82, 385] width 164 height 32
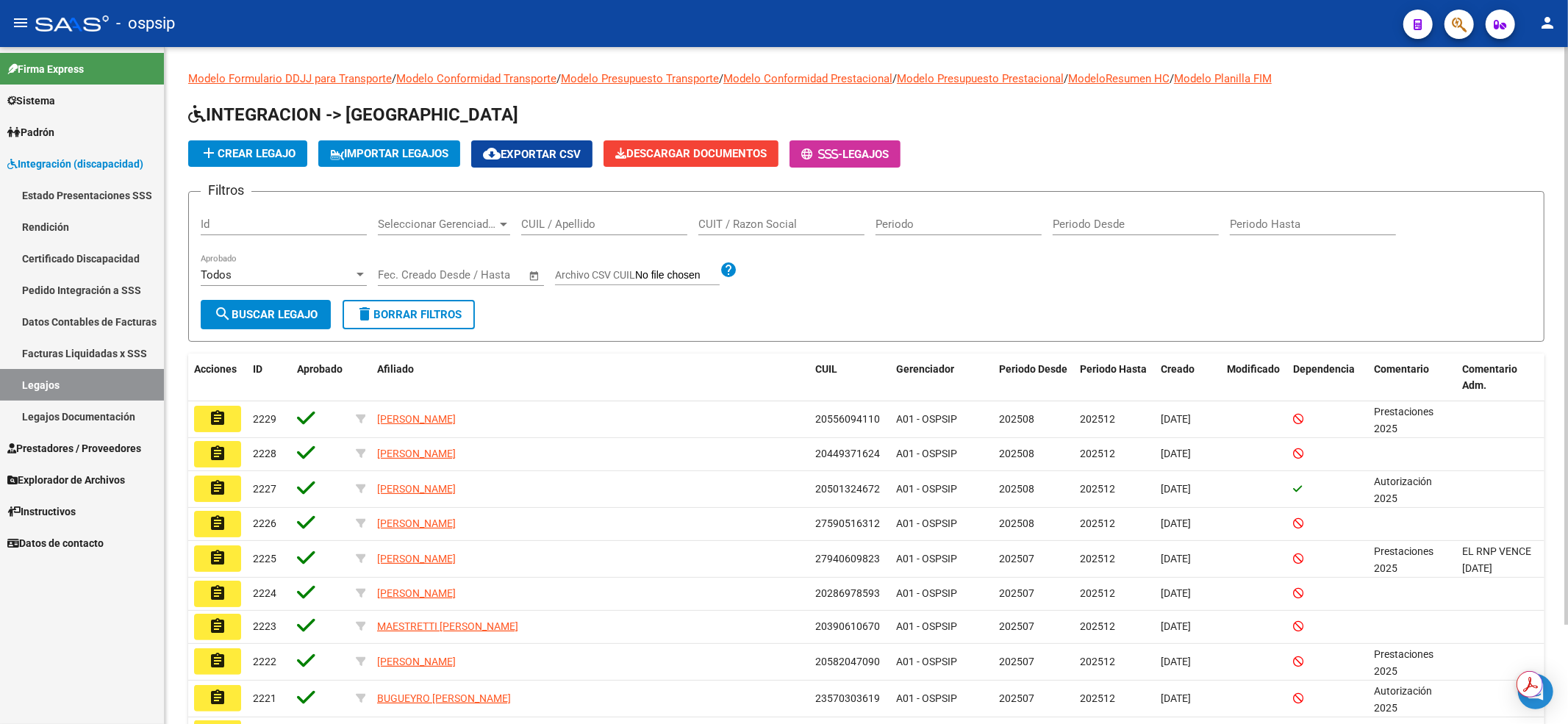
click at [624, 211] on div "CUIL / Apellido" at bounding box center [604, 219] width 166 height 32
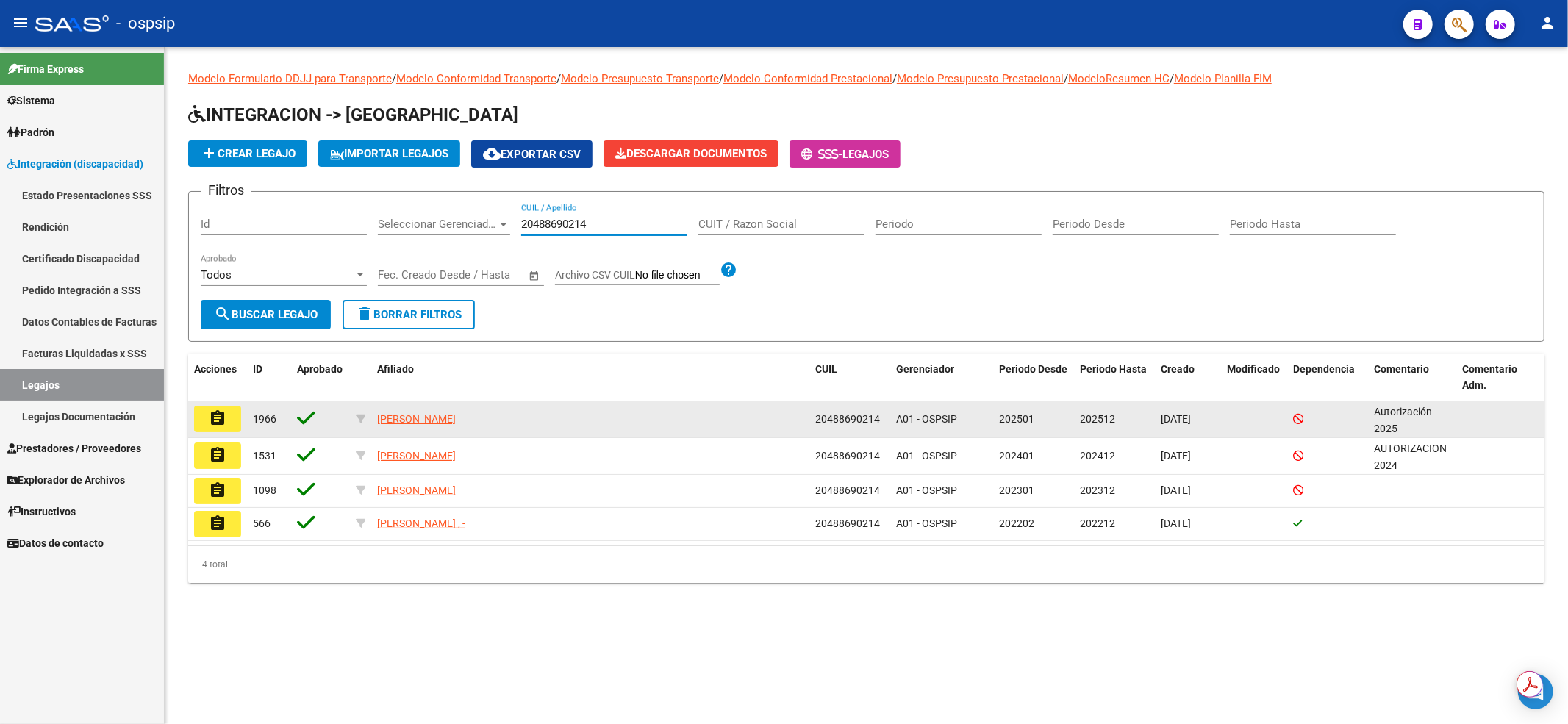
type input "20488690214"
click at [206, 427] on button "assignment" at bounding box center [218, 418] width 47 height 26
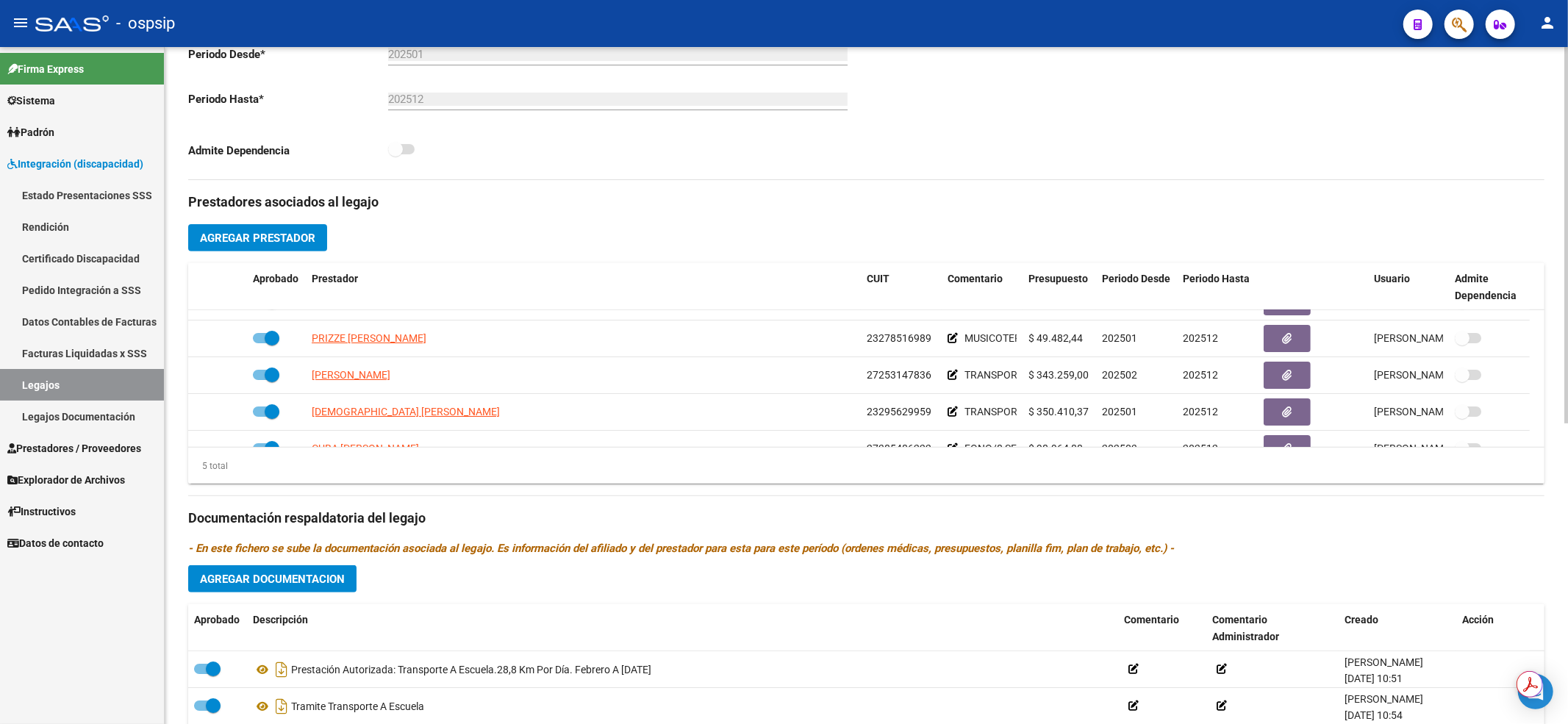
scroll to position [50, 0]
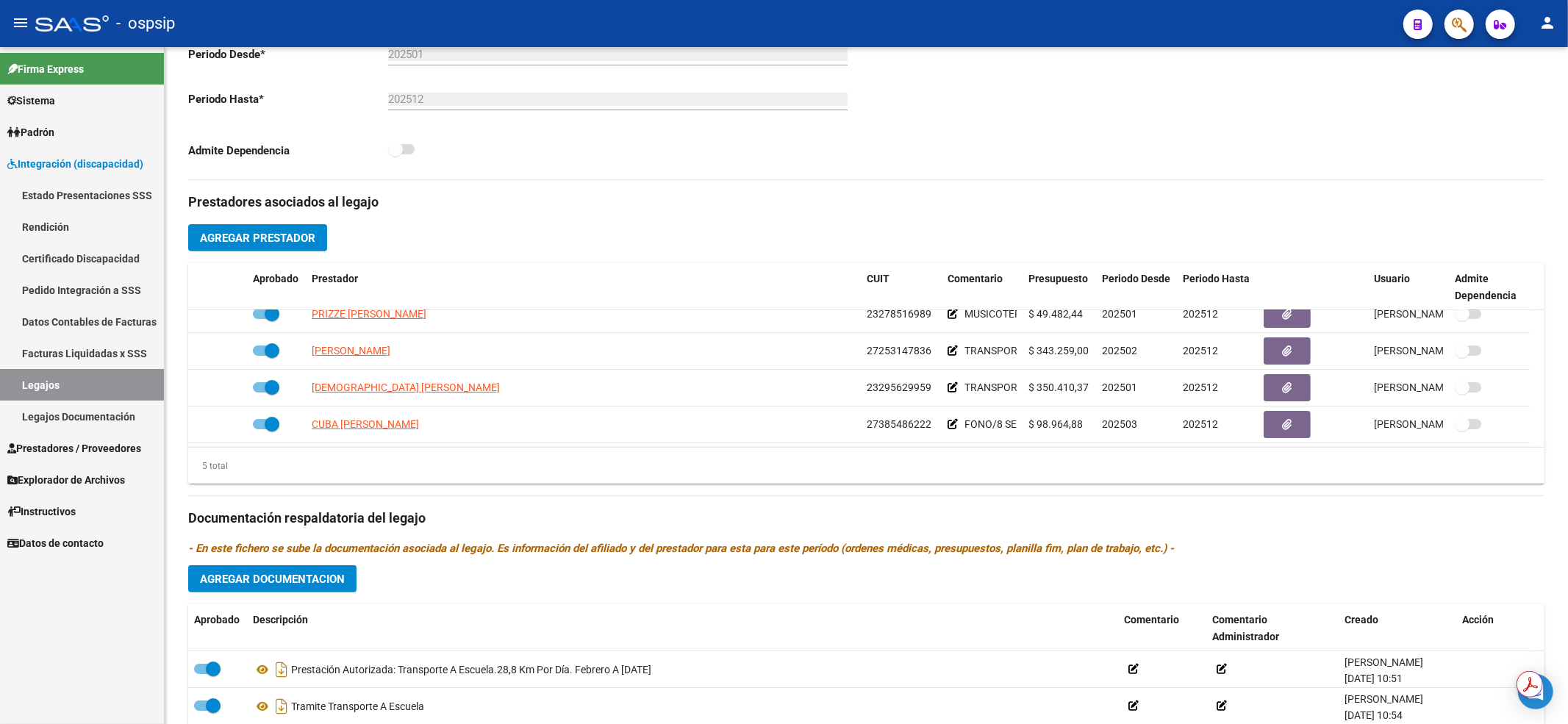
click at [59, 386] on link "Legajos" at bounding box center [82, 385] width 164 height 32
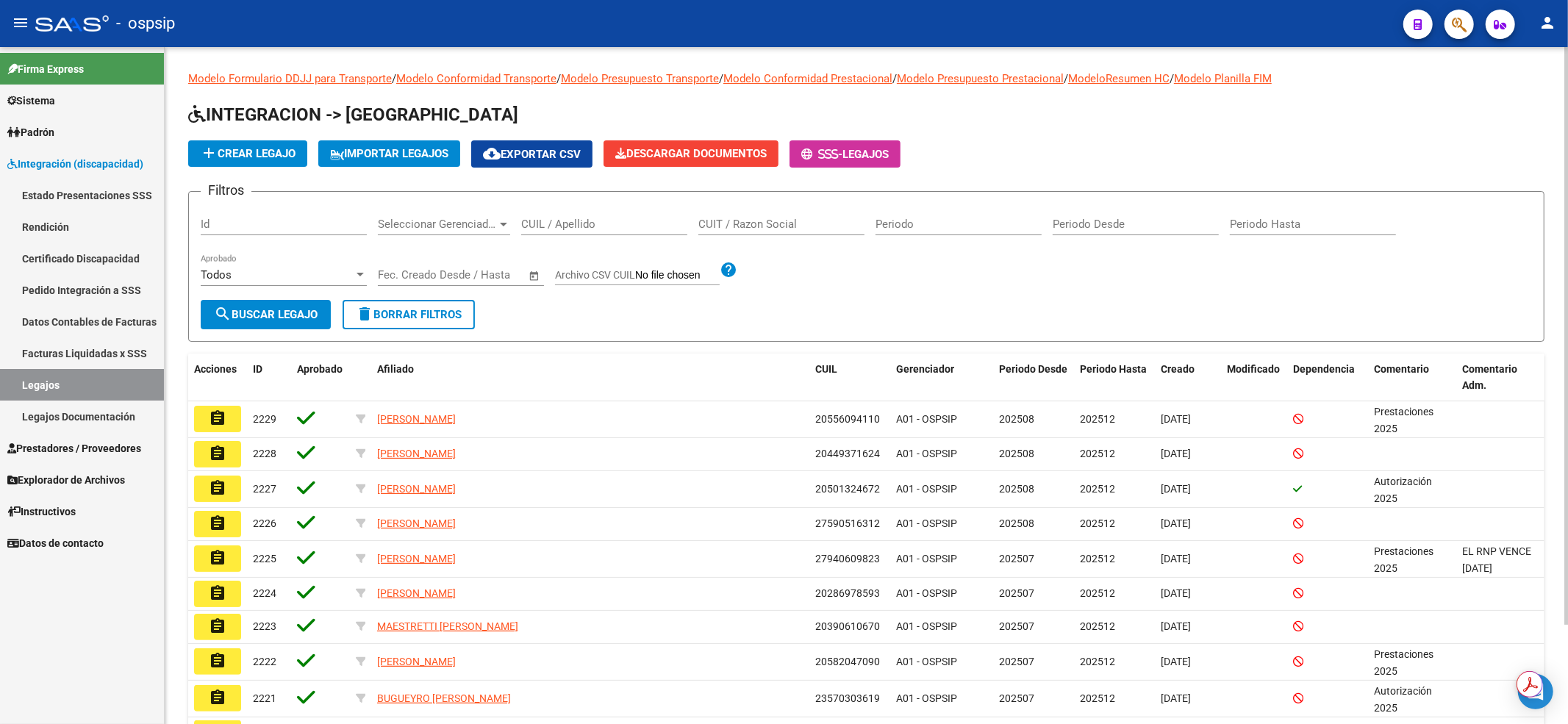
click at [604, 209] on div "CUIL / Apellido" at bounding box center [604, 219] width 166 height 32
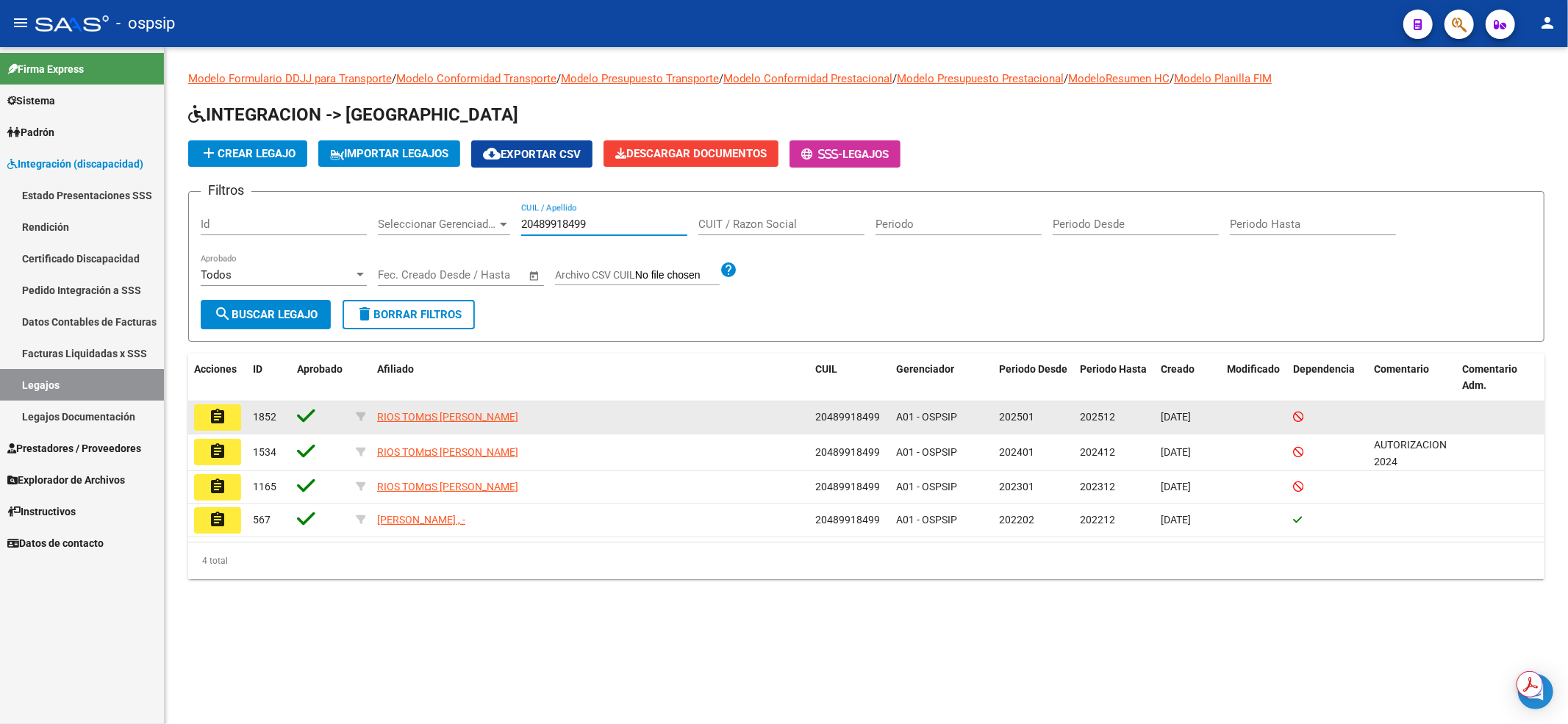
type input "20489918499"
click at [210, 424] on button "assignment" at bounding box center [218, 417] width 47 height 26
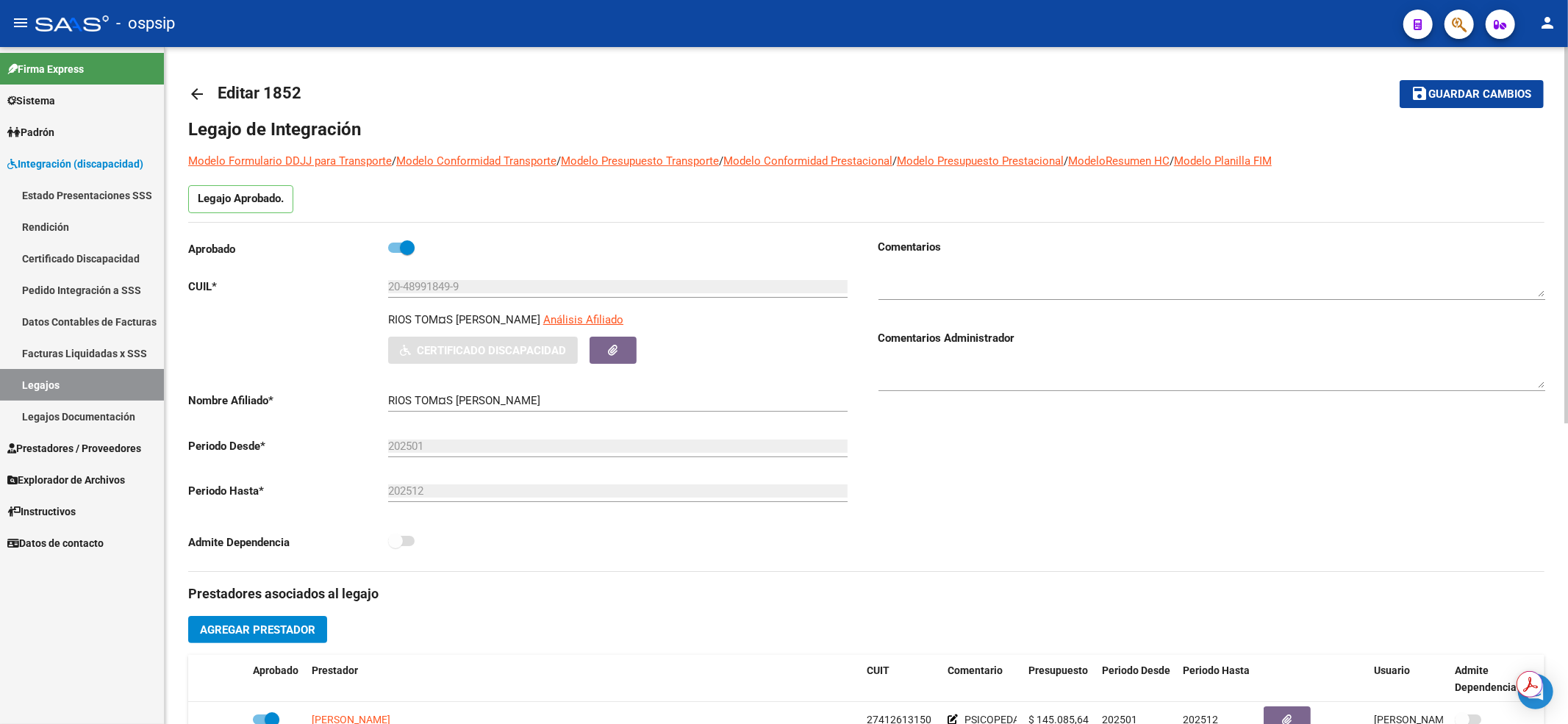
scroll to position [294, 0]
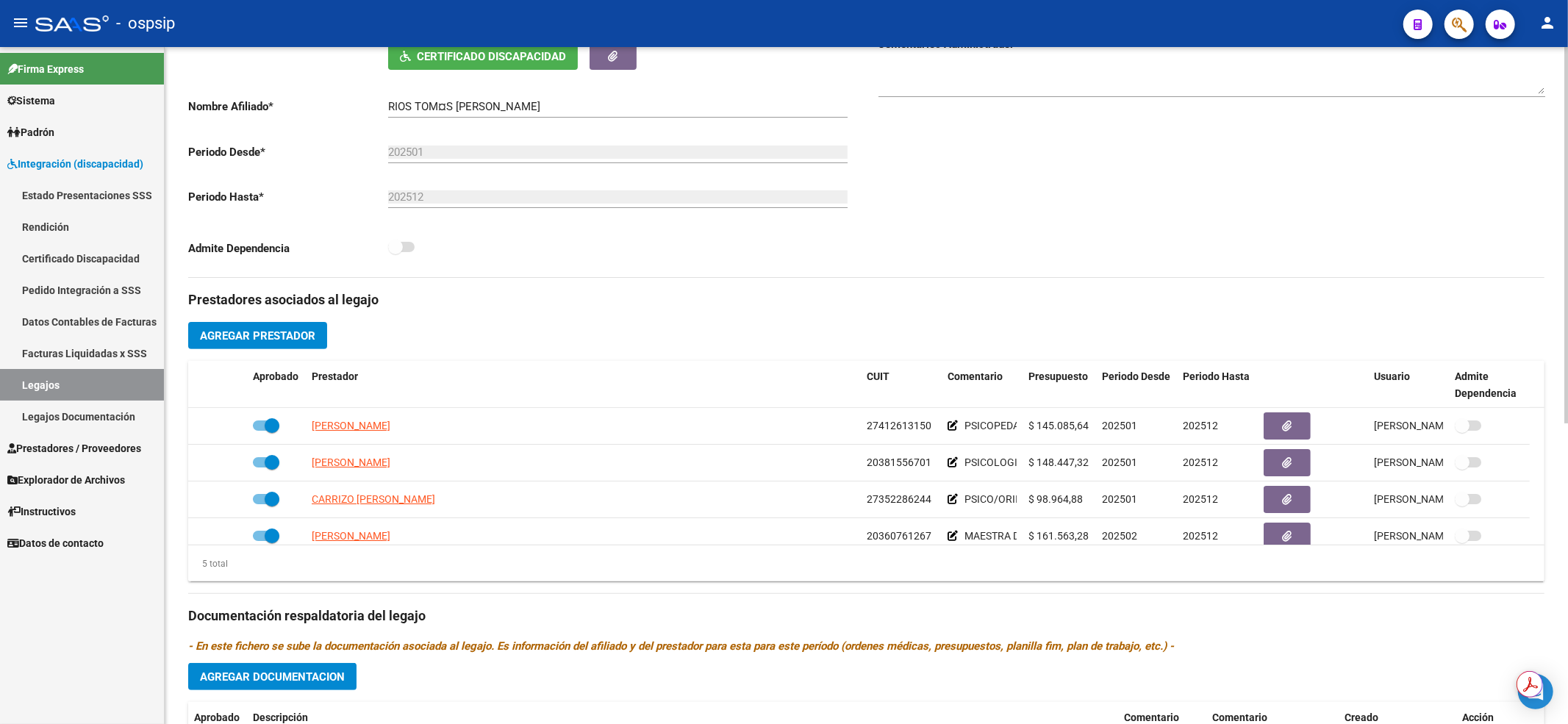
type input "RIOS TOMAS GABRIEL"
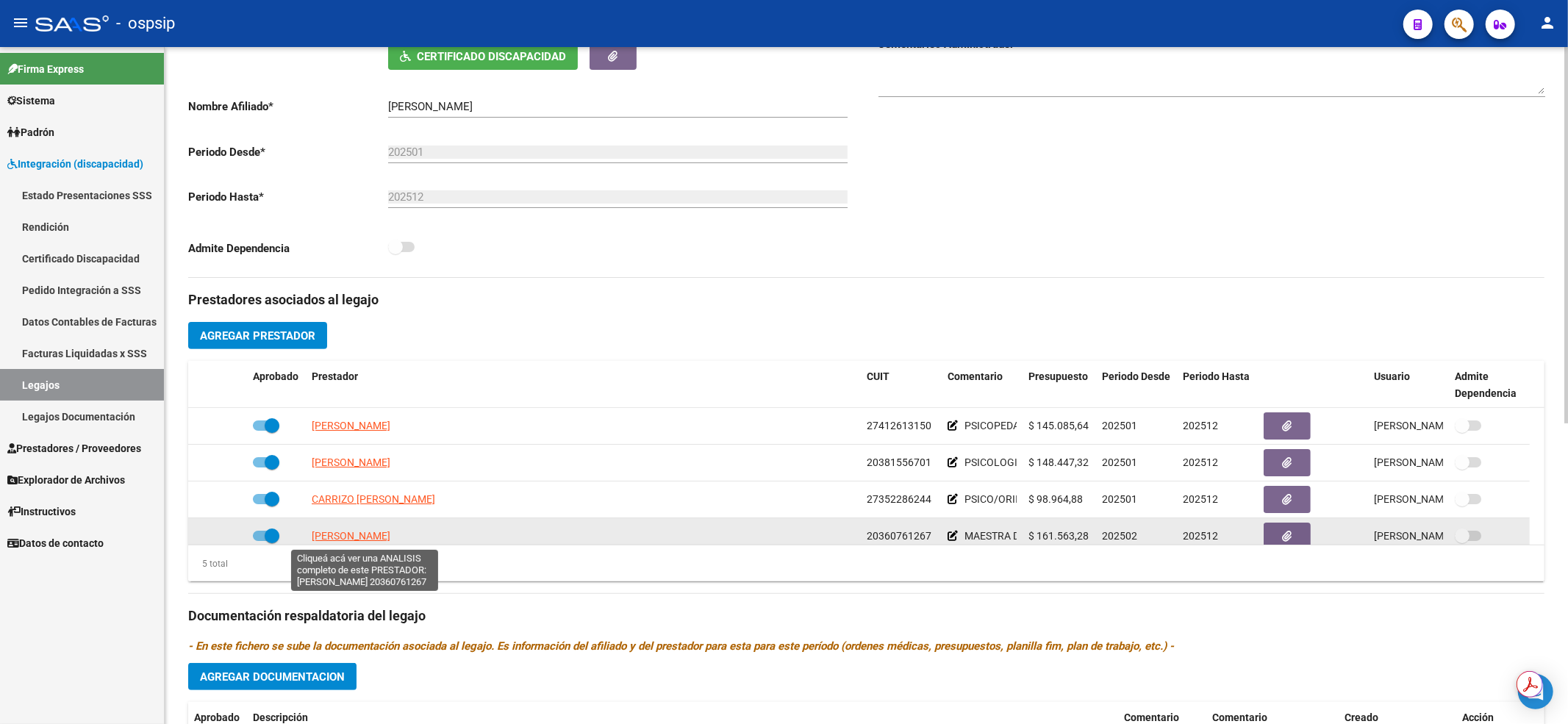
click at [390, 537] on span "FLORES SILVIA DENISE" at bounding box center [351, 536] width 78 height 12
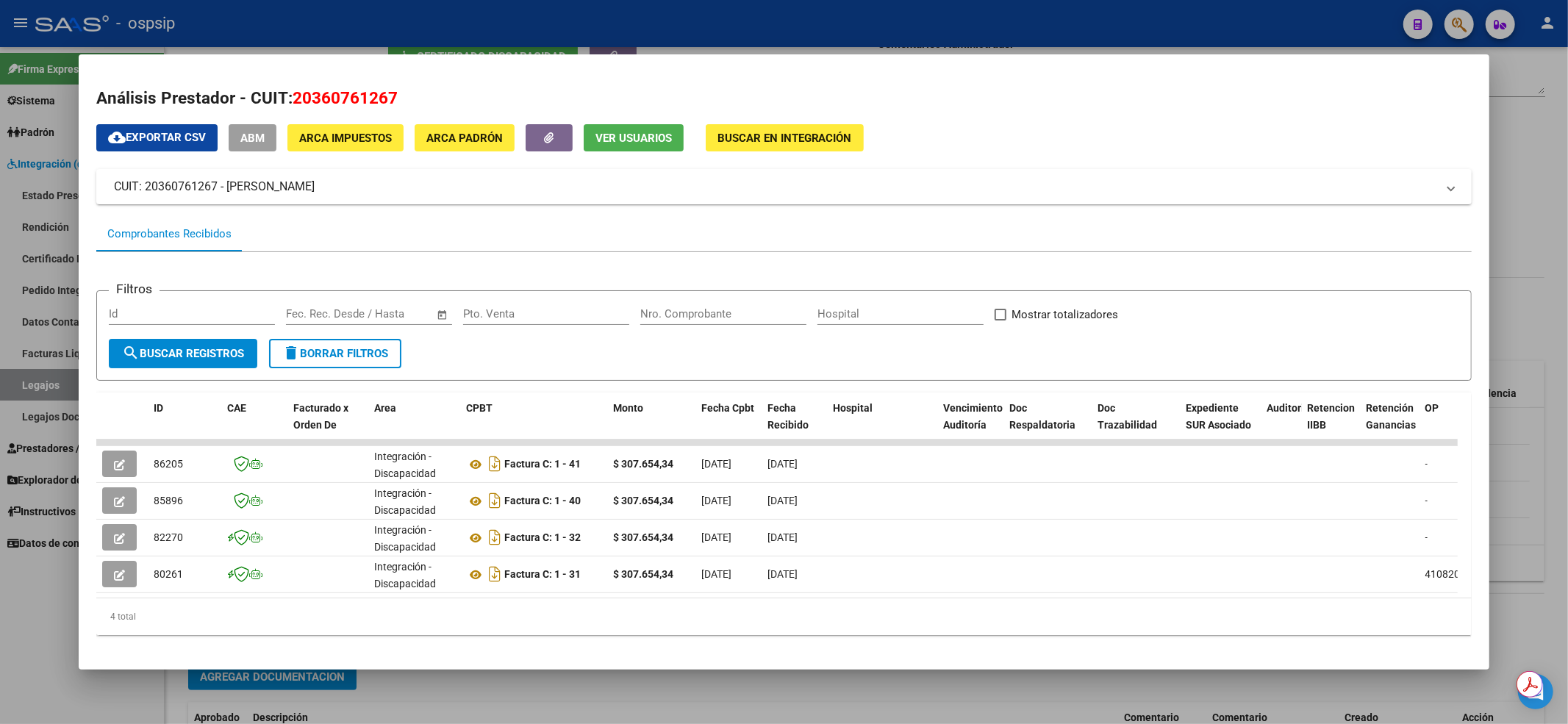
click at [650, 24] on div at bounding box center [784, 362] width 1568 height 724
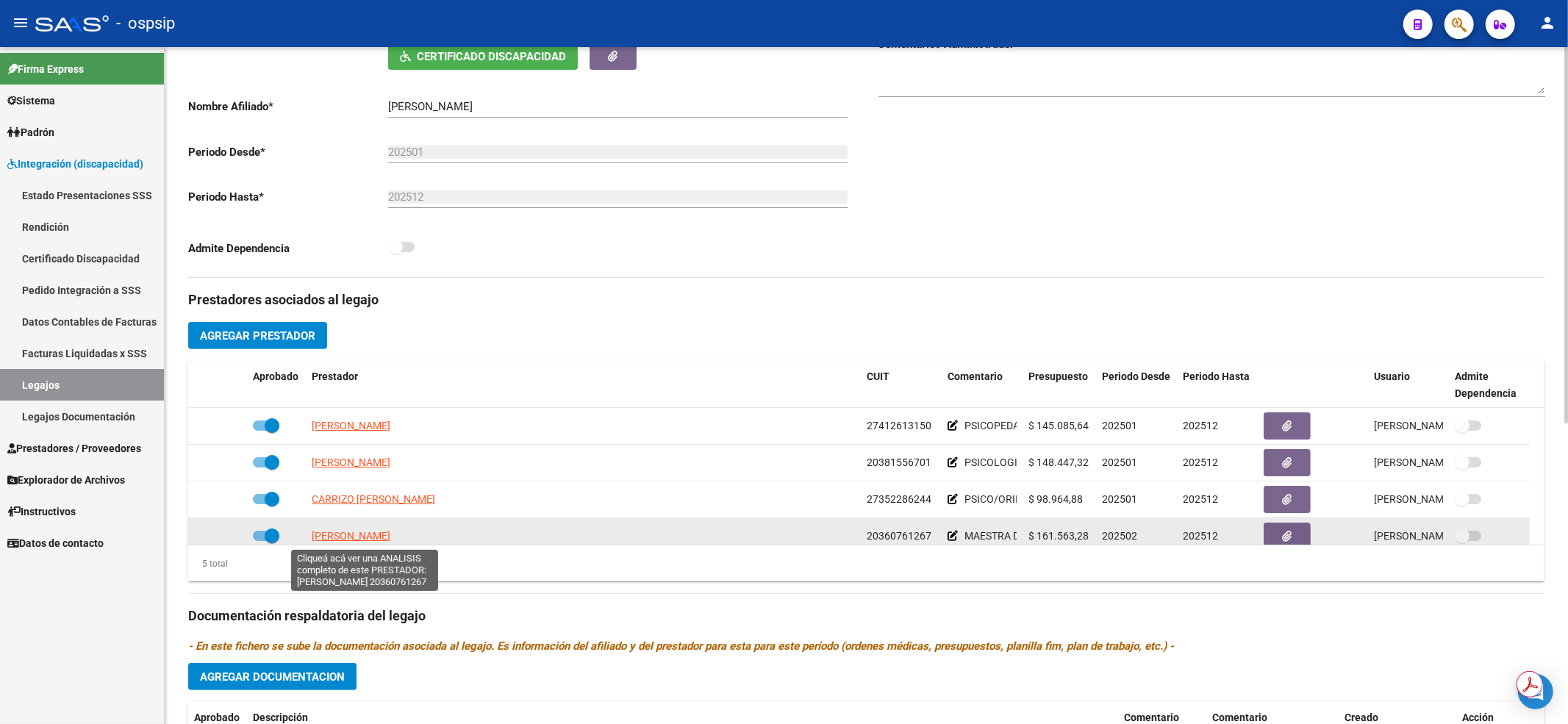
click at [356, 536] on span "FLORES SILVIA DENISE" at bounding box center [351, 536] width 78 height 12
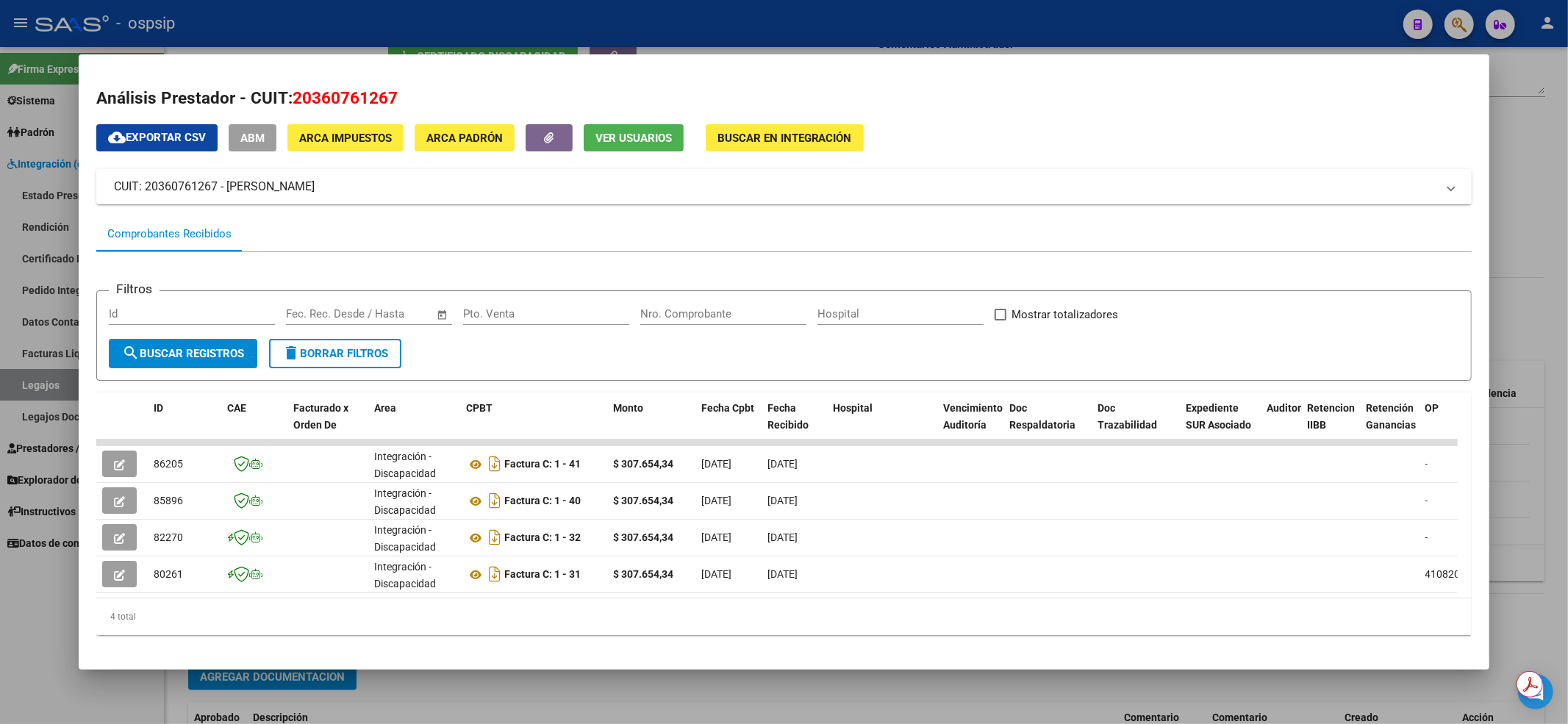
click at [915, 8] on div at bounding box center [784, 362] width 1568 height 724
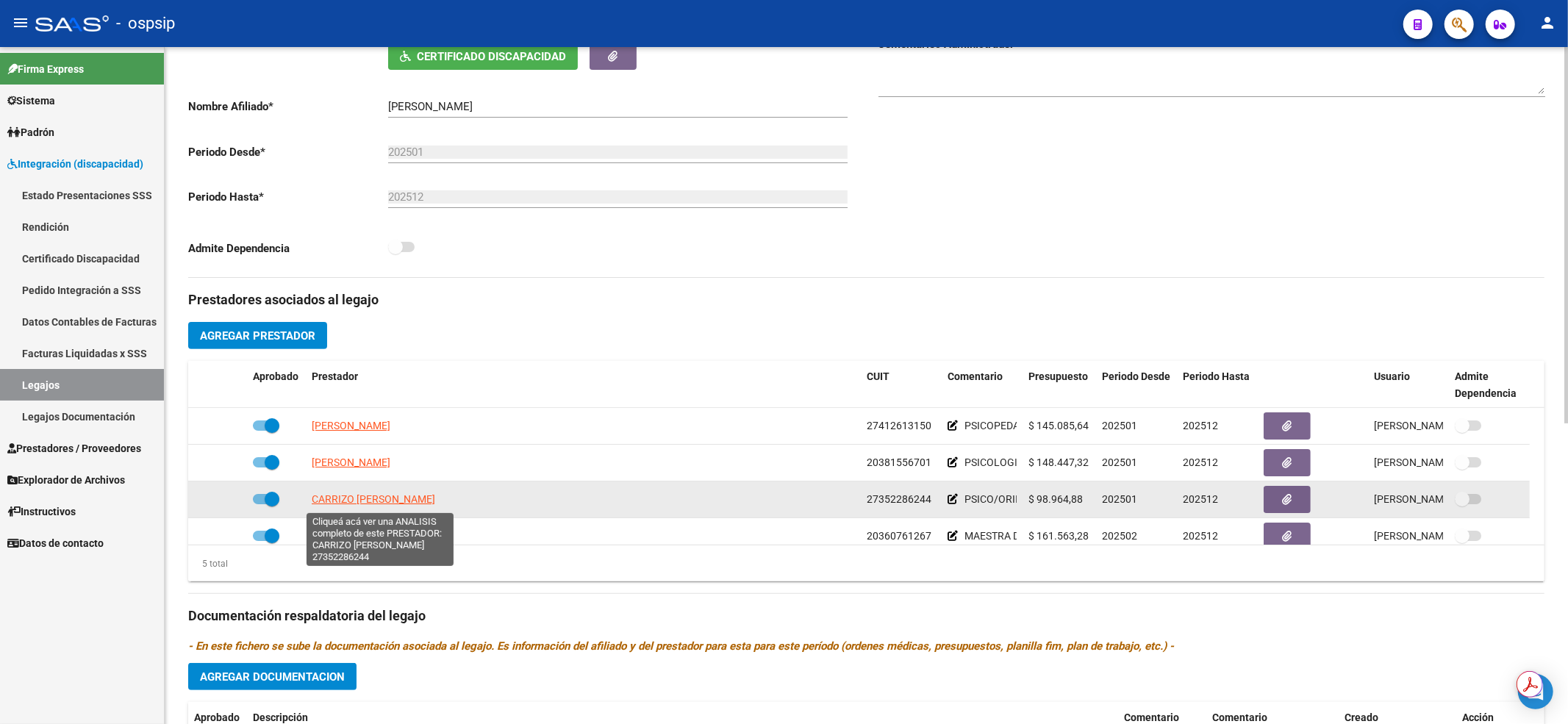
click at [329, 503] on span "CARRIZO GABRIELA LUCIANA" at bounding box center [373, 499] width 123 height 12
type textarea "27352286244"
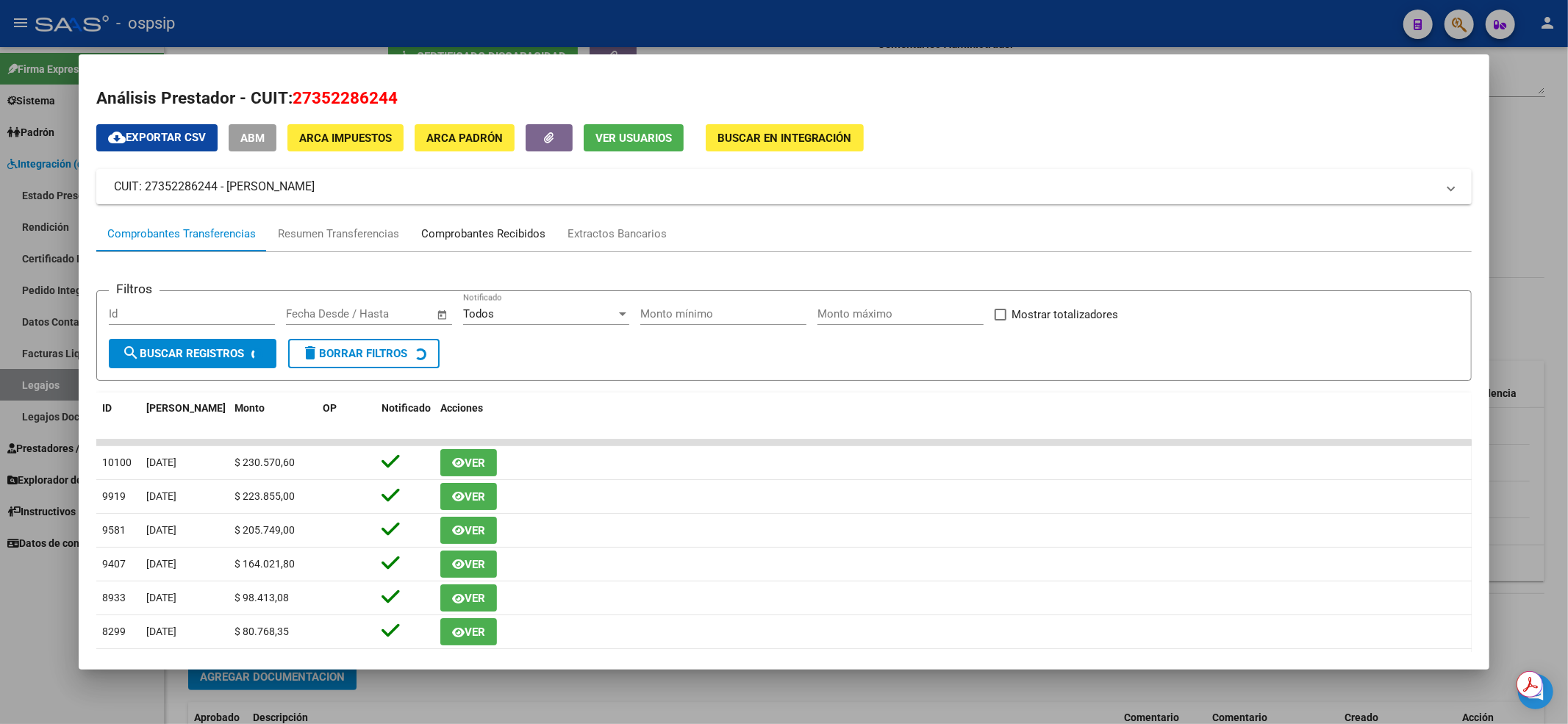
click at [514, 222] on div "Comprobantes Recibidos" at bounding box center [483, 233] width 146 height 35
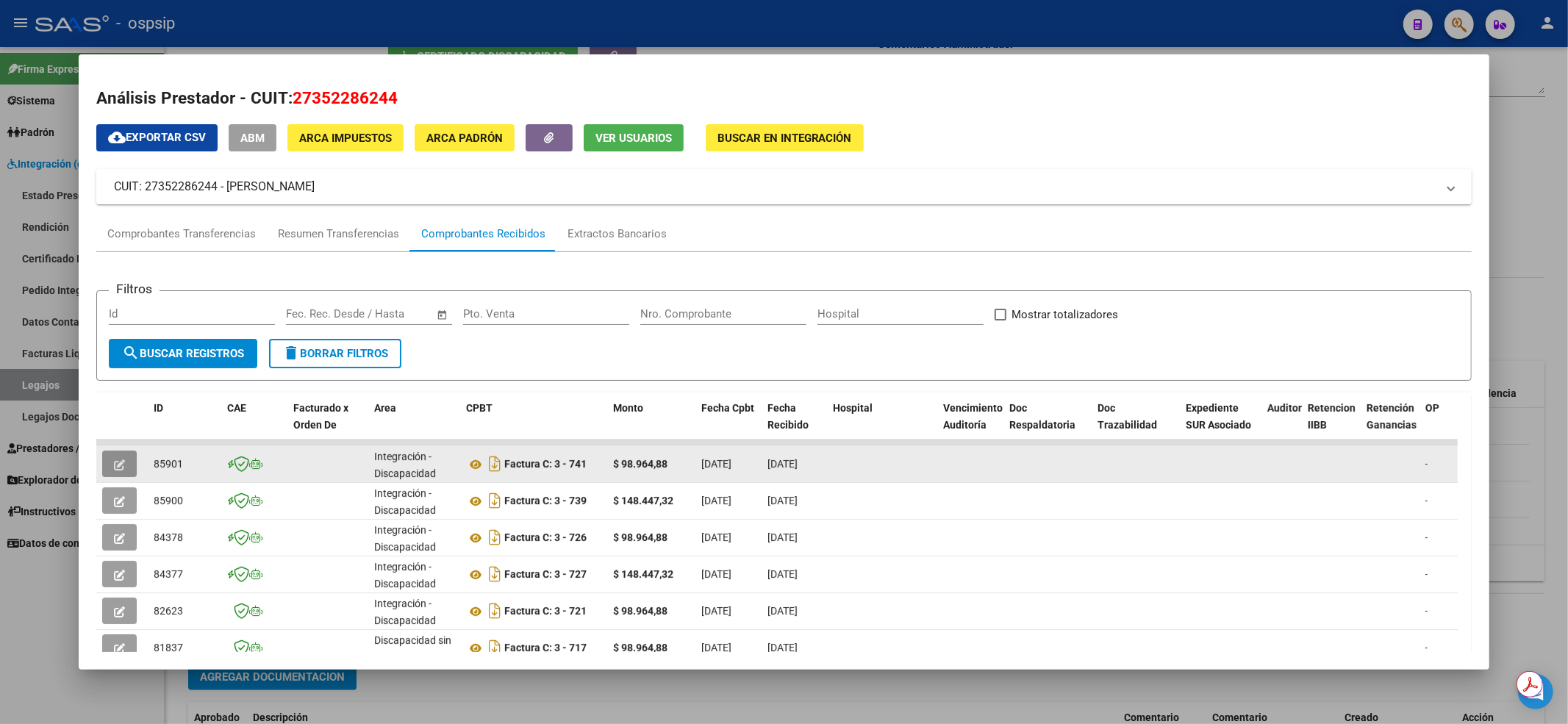
click at [121, 459] on icon "button" at bounding box center [119, 464] width 11 height 11
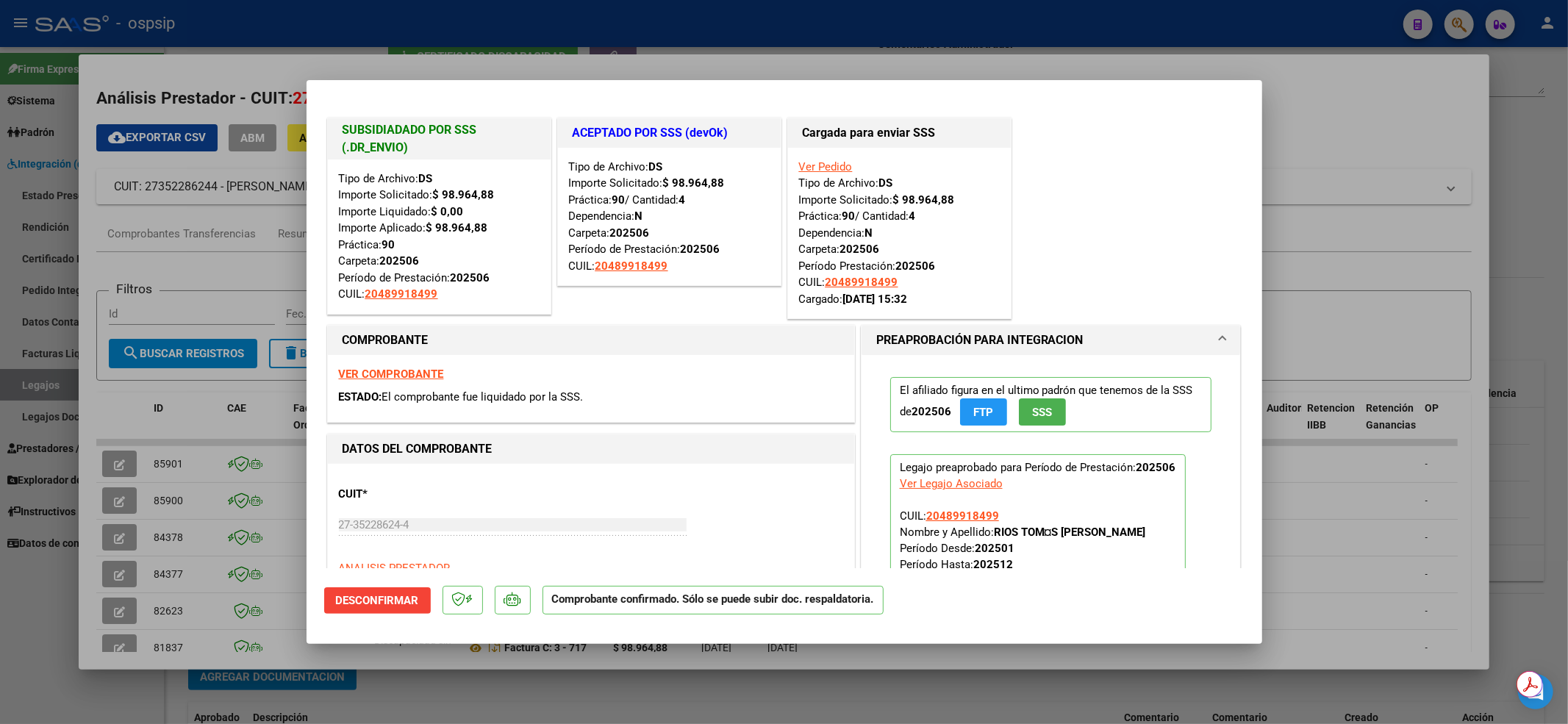
click at [520, 13] on div at bounding box center [784, 362] width 1568 height 724
type input "$ 0,00"
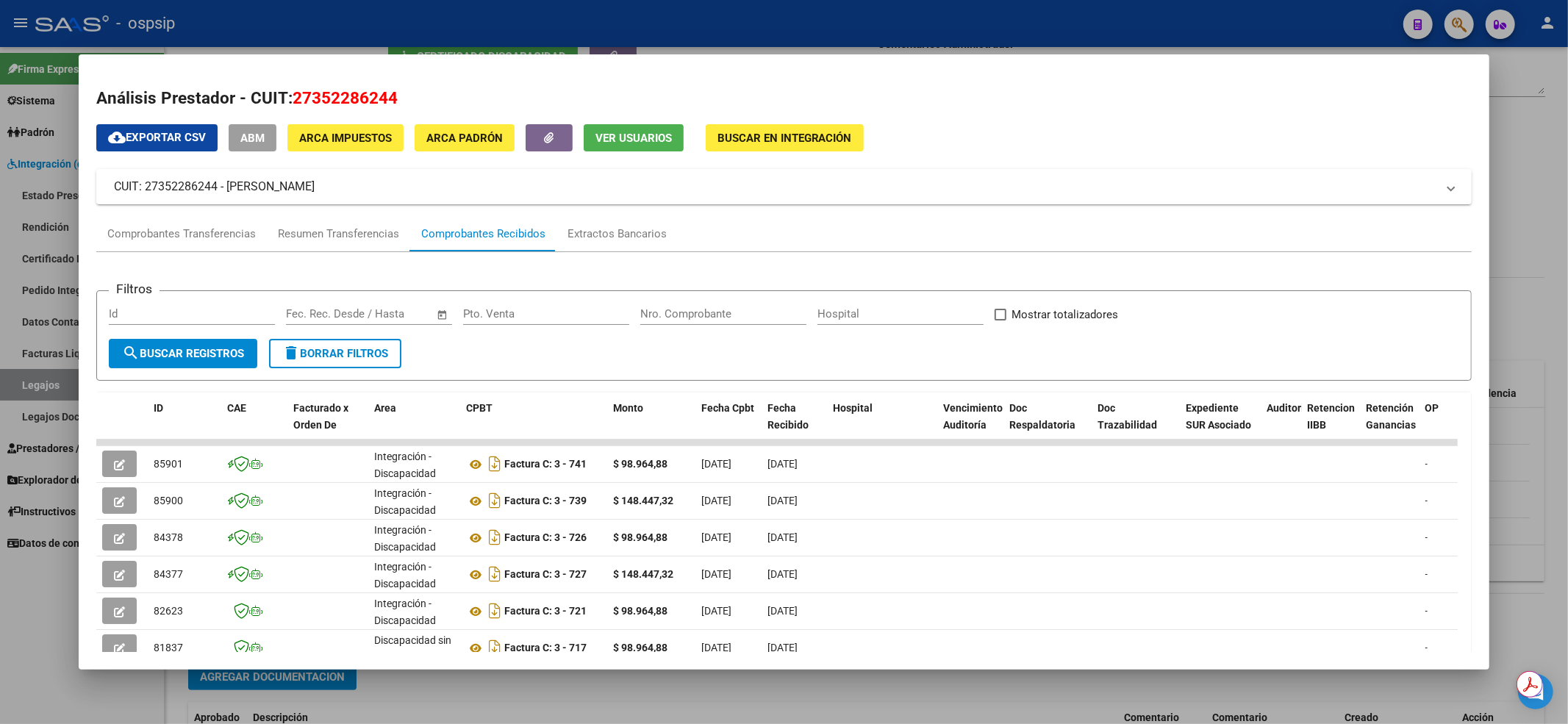
click at [816, 21] on div at bounding box center [784, 362] width 1568 height 724
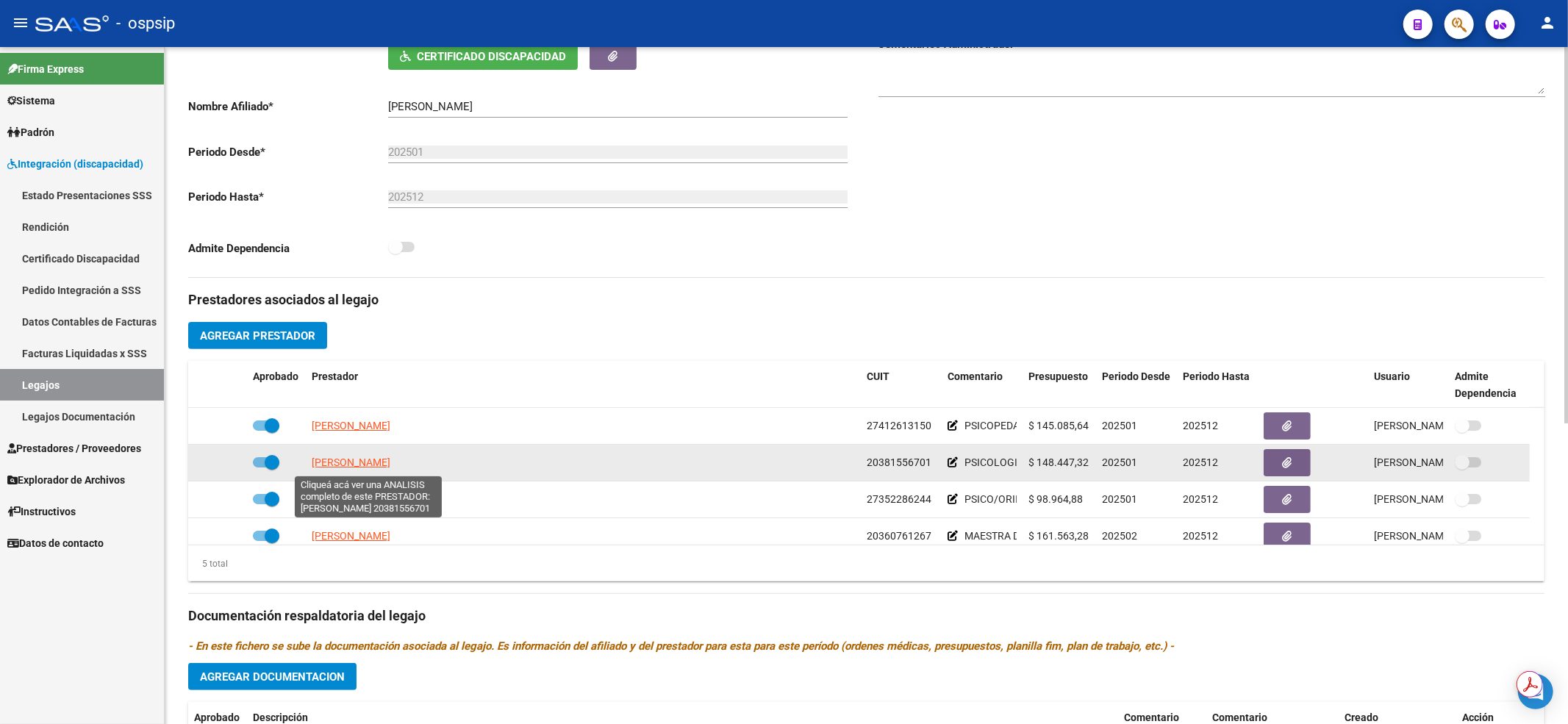
click at [333, 458] on span "GARRO PABLO AGUSTIN" at bounding box center [351, 462] width 78 height 12
type textarea "20381556701"
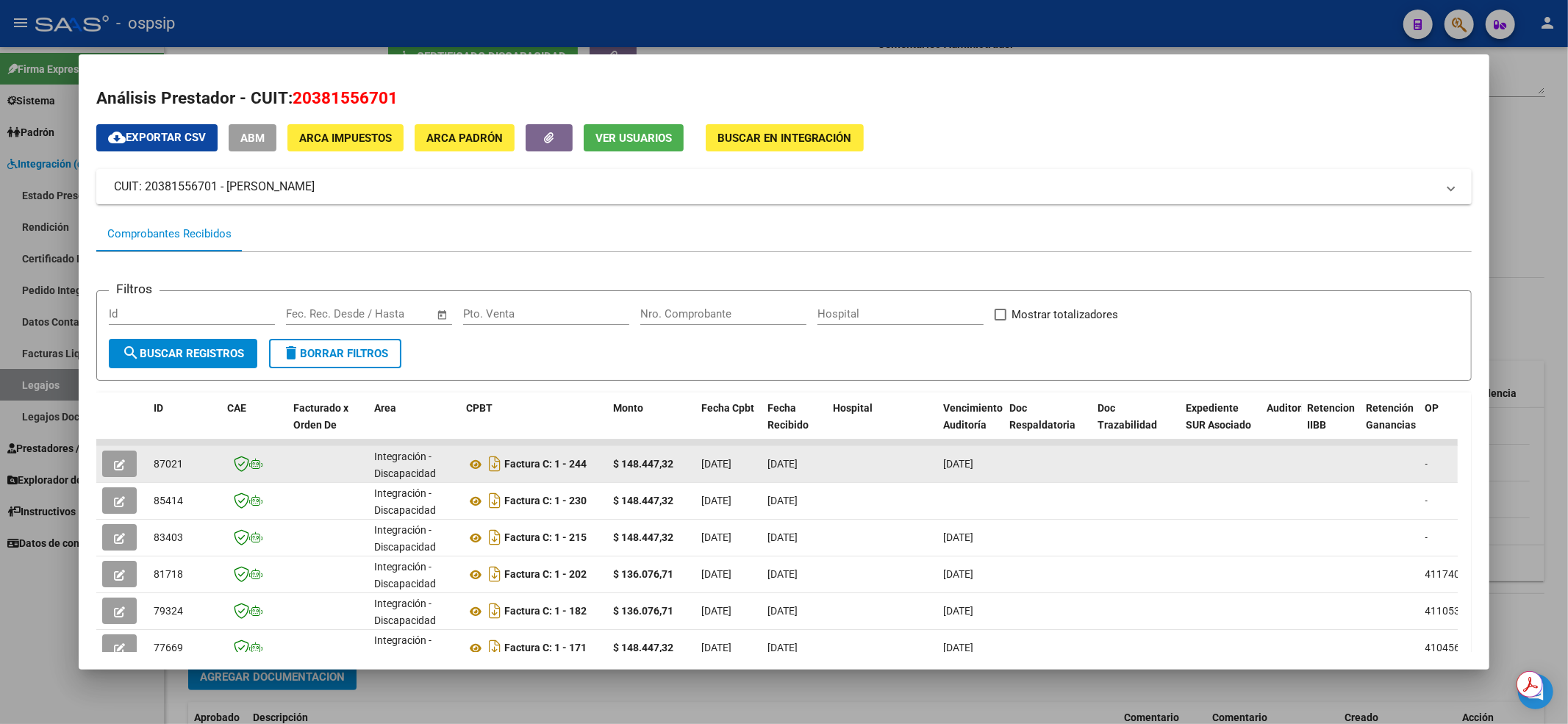
click at [120, 470] on button "button" at bounding box center [120, 464] width 35 height 26
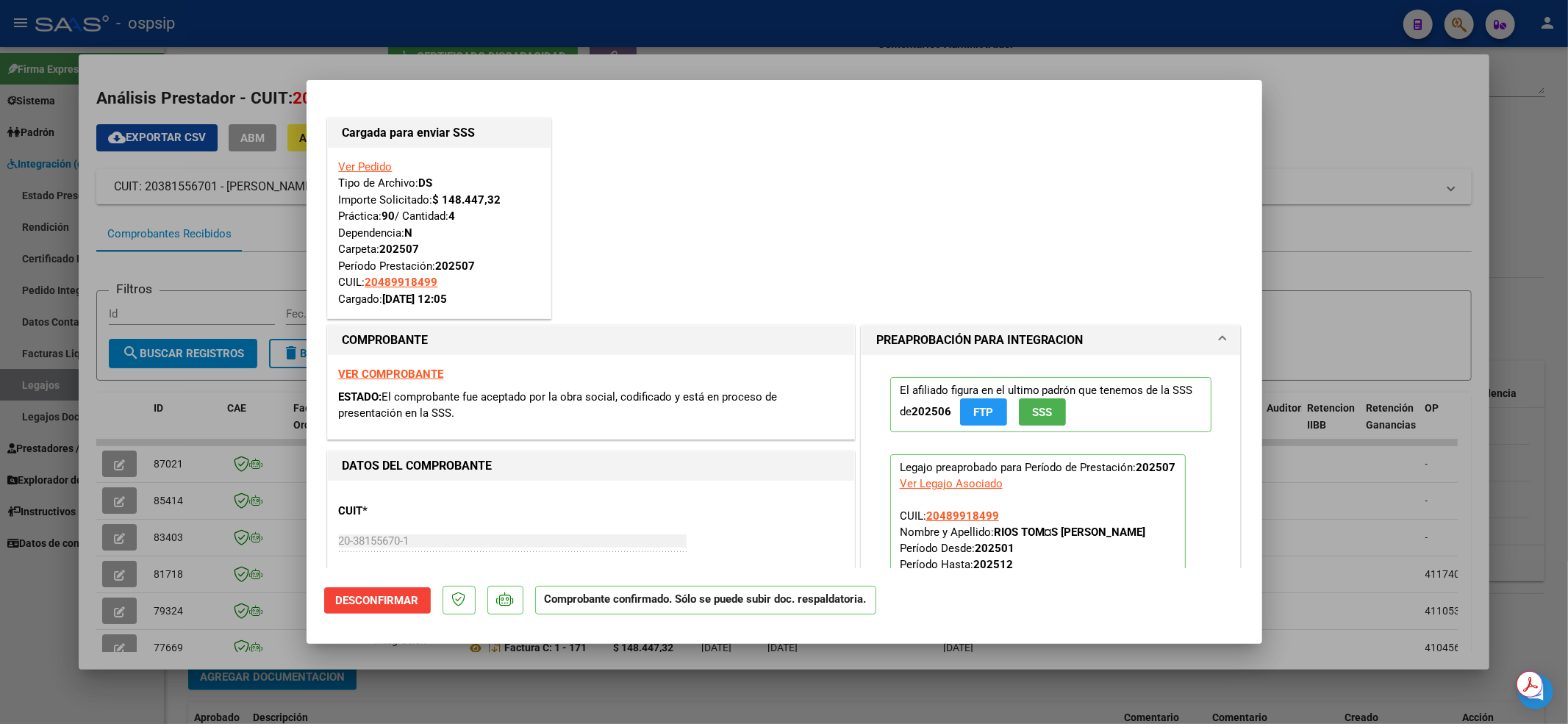
click at [901, 31] on div at bounding box center [784, 362] width 1568 height 724
type input "$ 0,00"
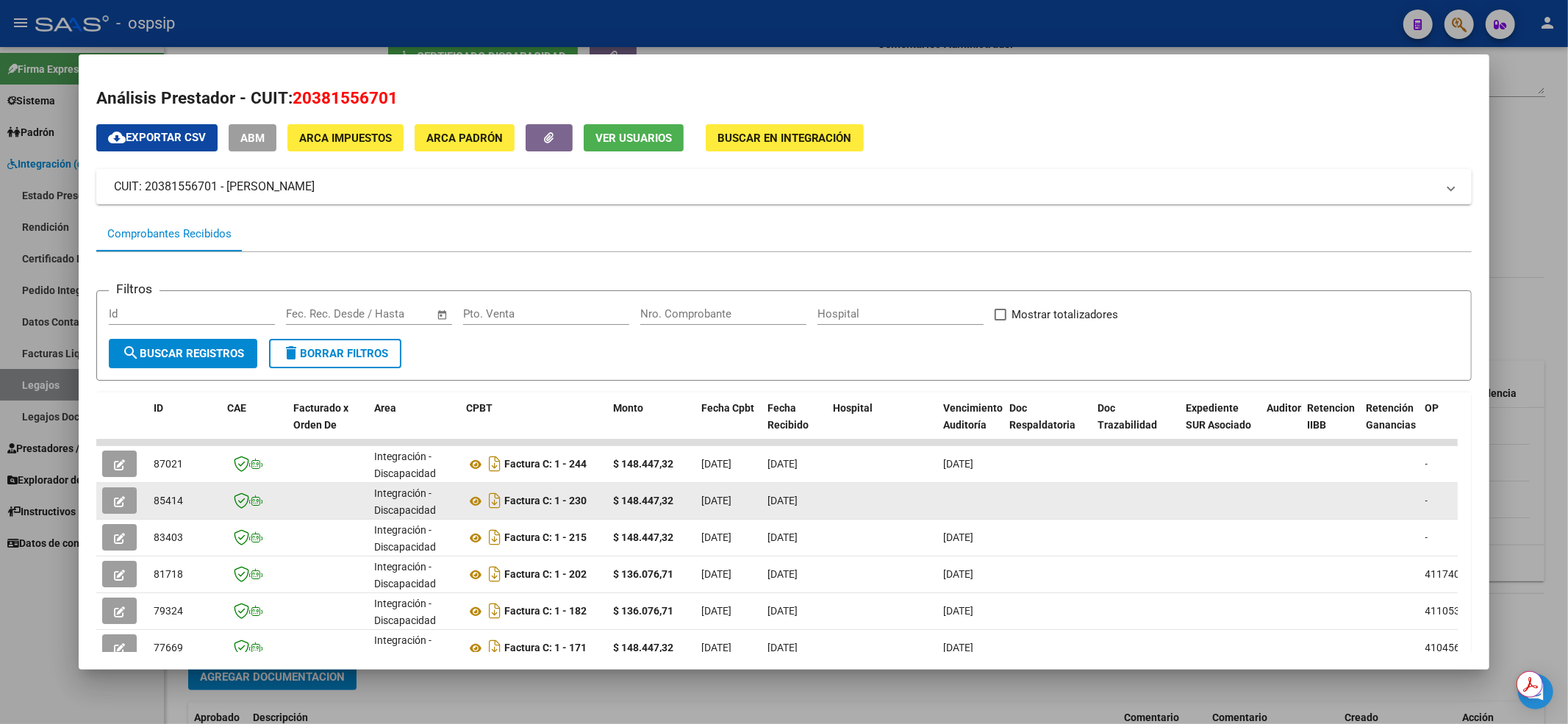
click at [124, 494] on button "button" at bounding box center [120, 500] width 35 height 26
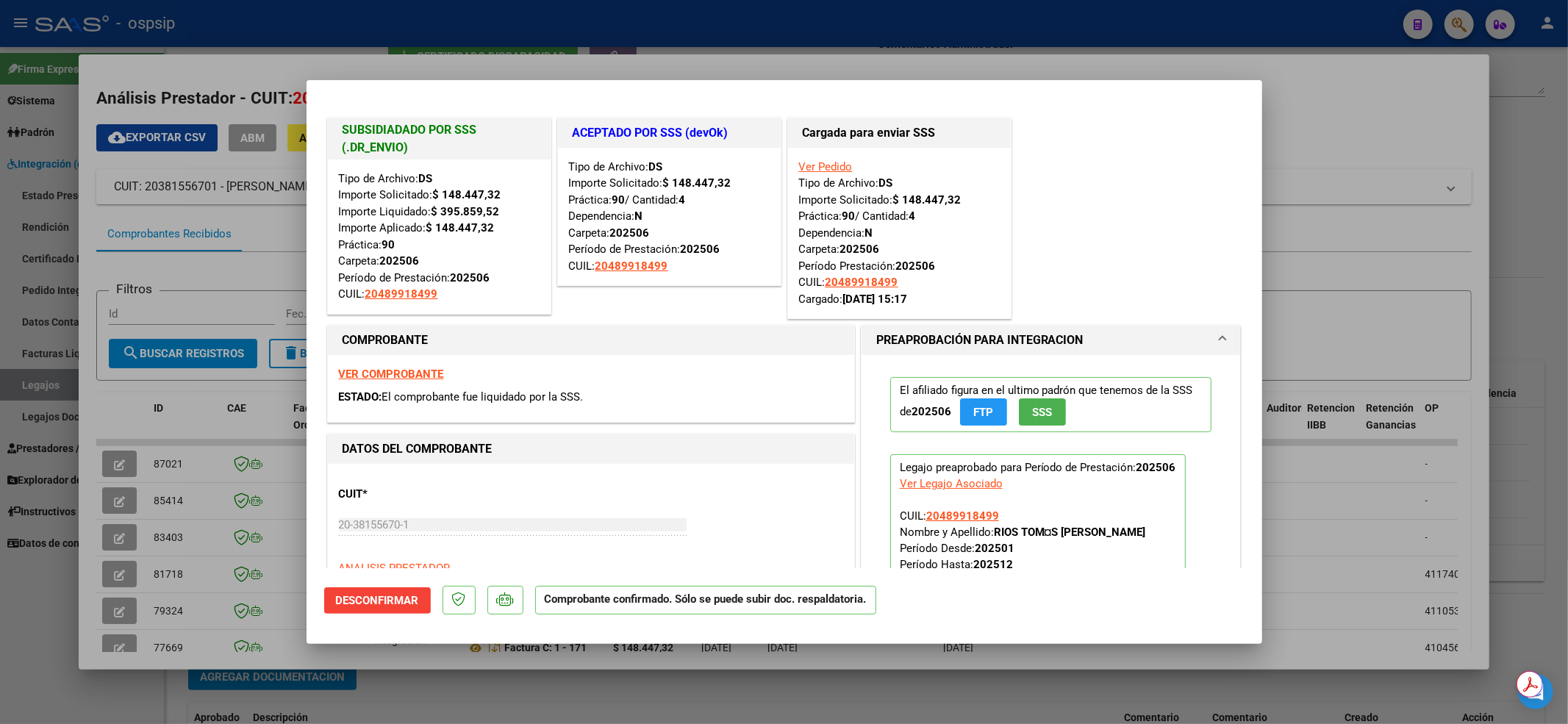
click at [674, 25] on div at bounding box center [784, 362] width 1568 height 724
type input "$ 0,00"
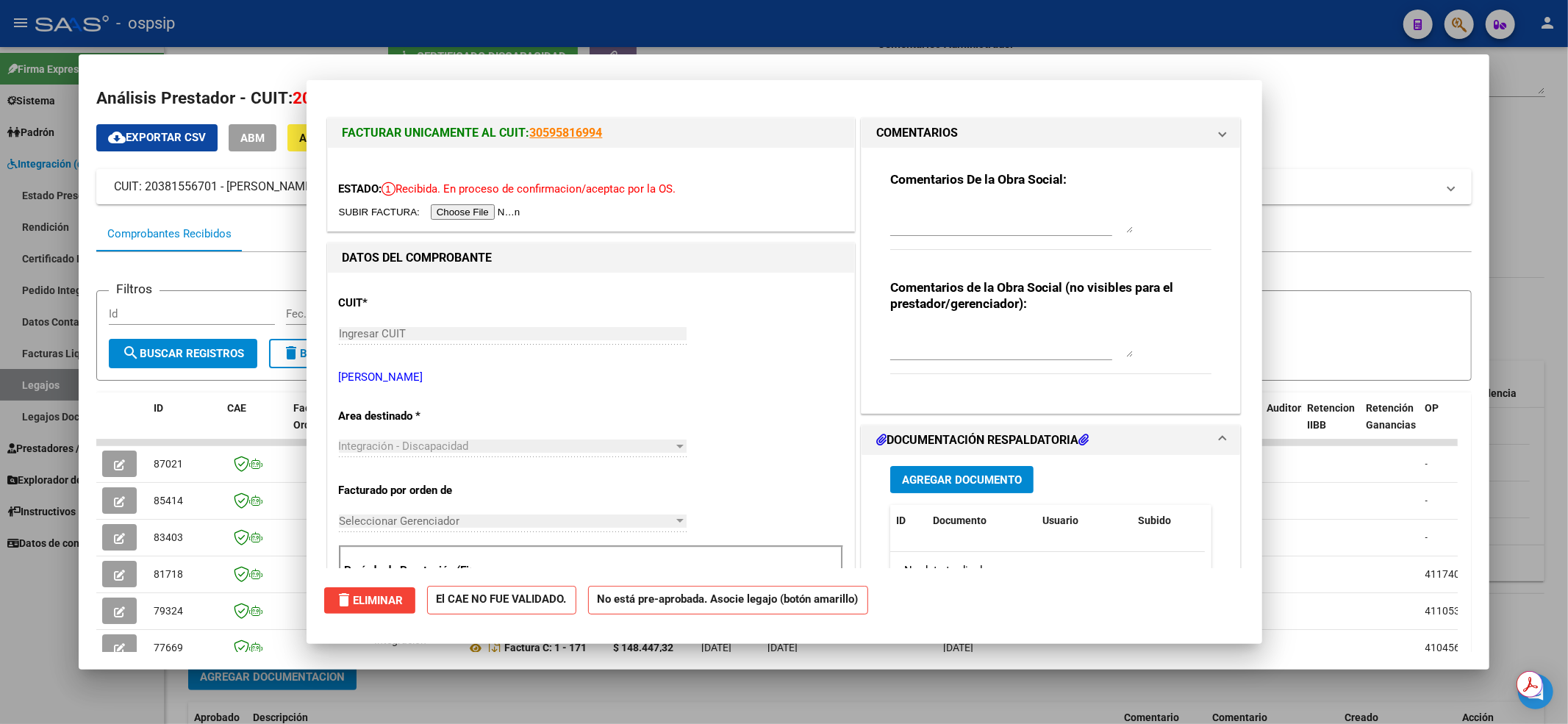
click at [674, 25] on div at bounding box center [784, 362] width 1568 height 724
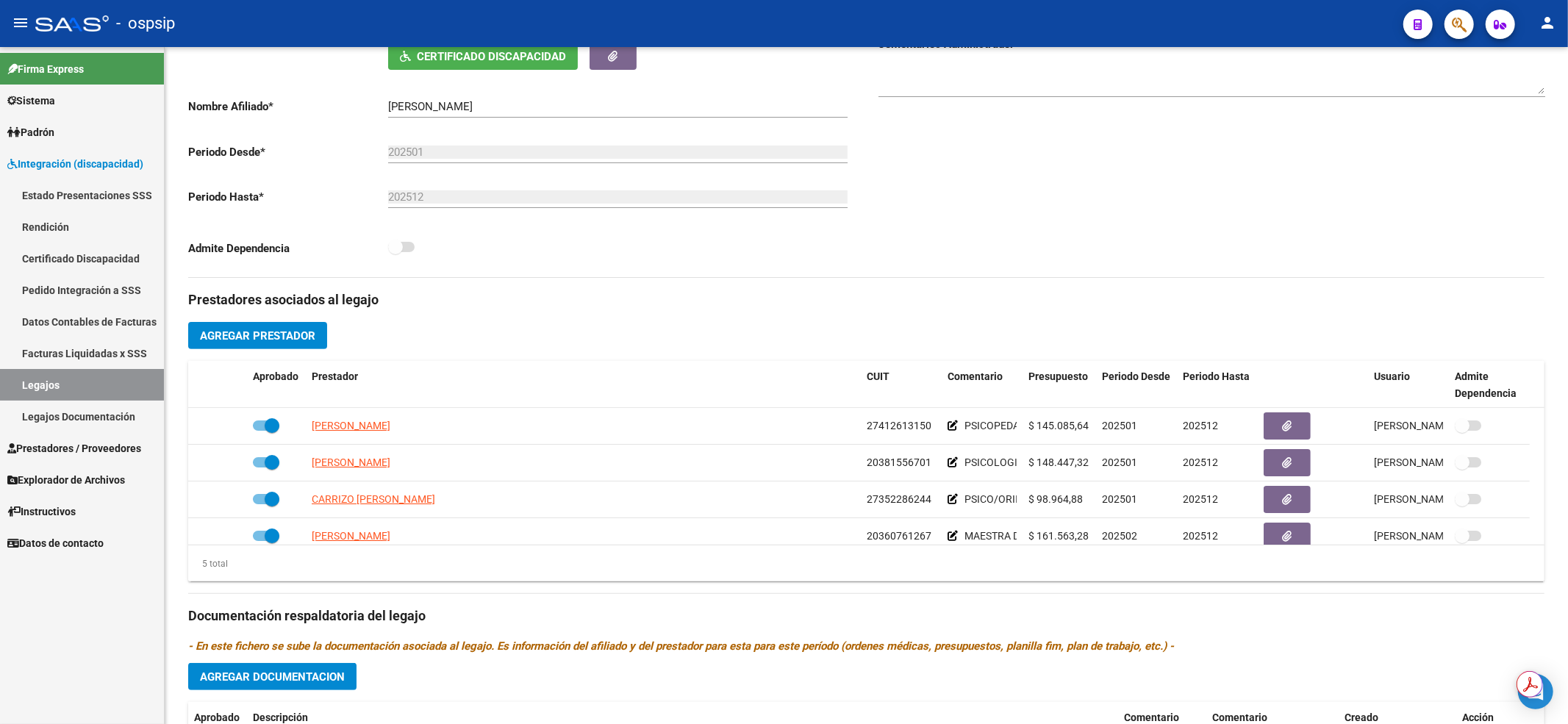
click at [63, 381] on link "Legajos" at bounding box center [82, 385] width 164 height 32
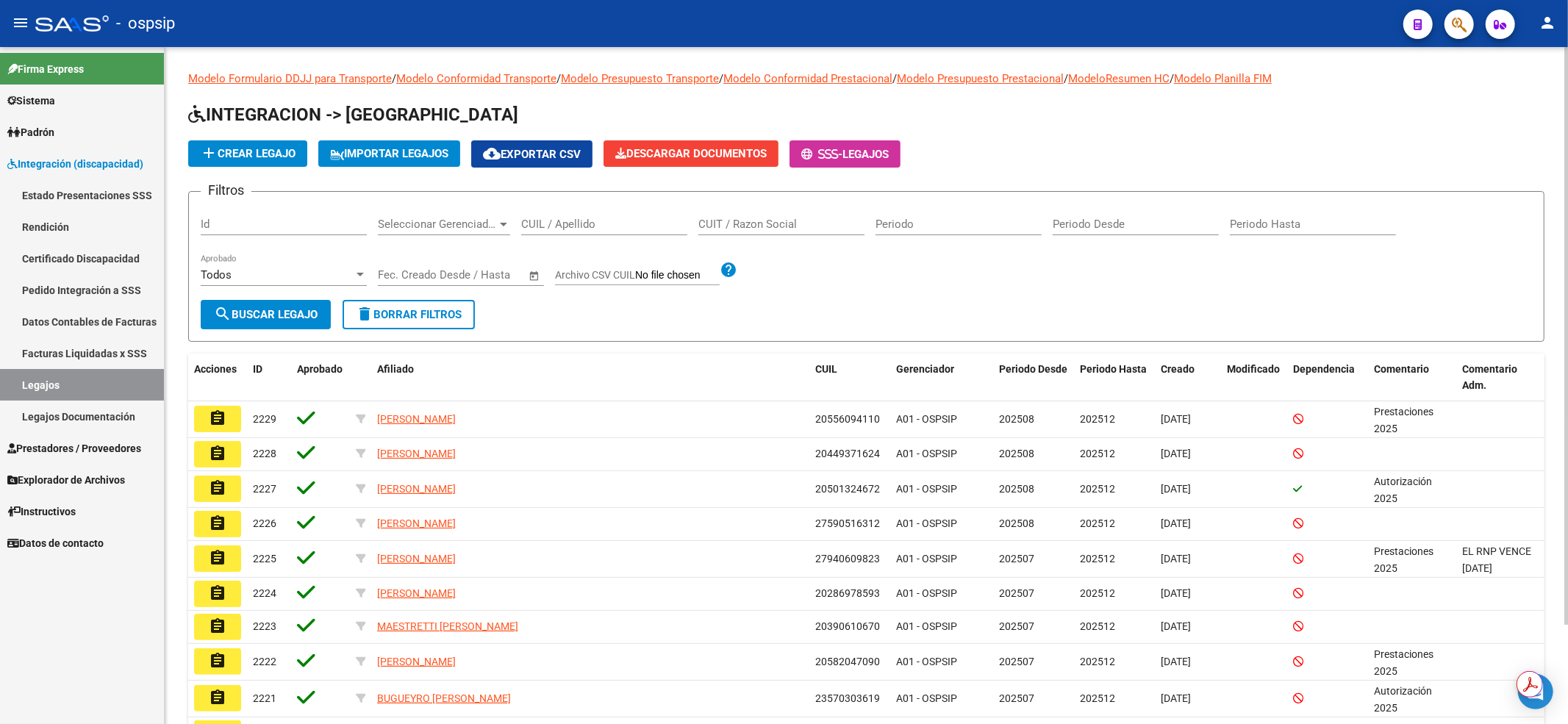
click at [707, 227] on input "CUIT / Razon Social" at bounding box center [781, 224] width 166 height 14
click at [585, 224] on input "CUIL / Apellido" at bounding box center [604, 224] width 166 height 14
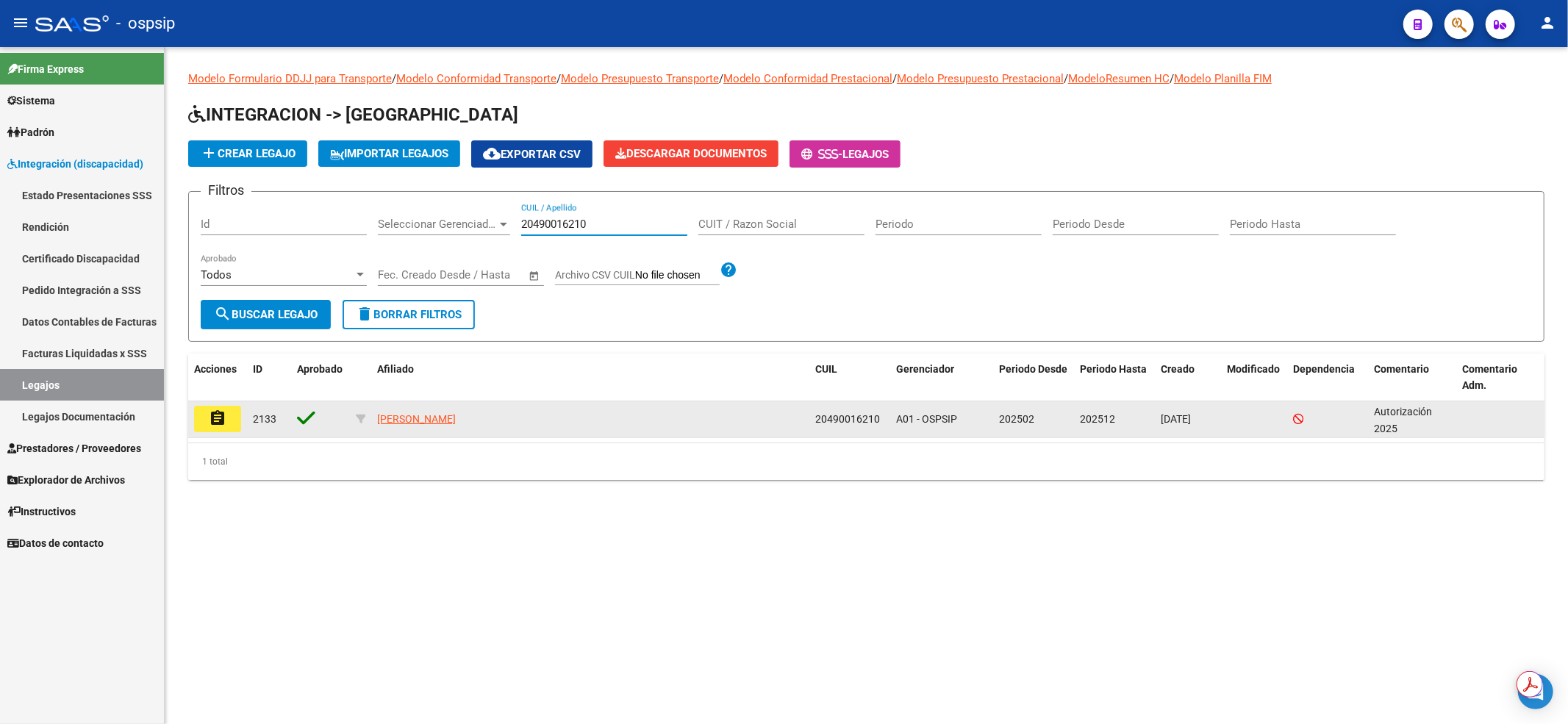
type input "20490016210"
click at [218, 421] on mat-icon "assignment" at bounding box center [217, 418] width 17 height 17
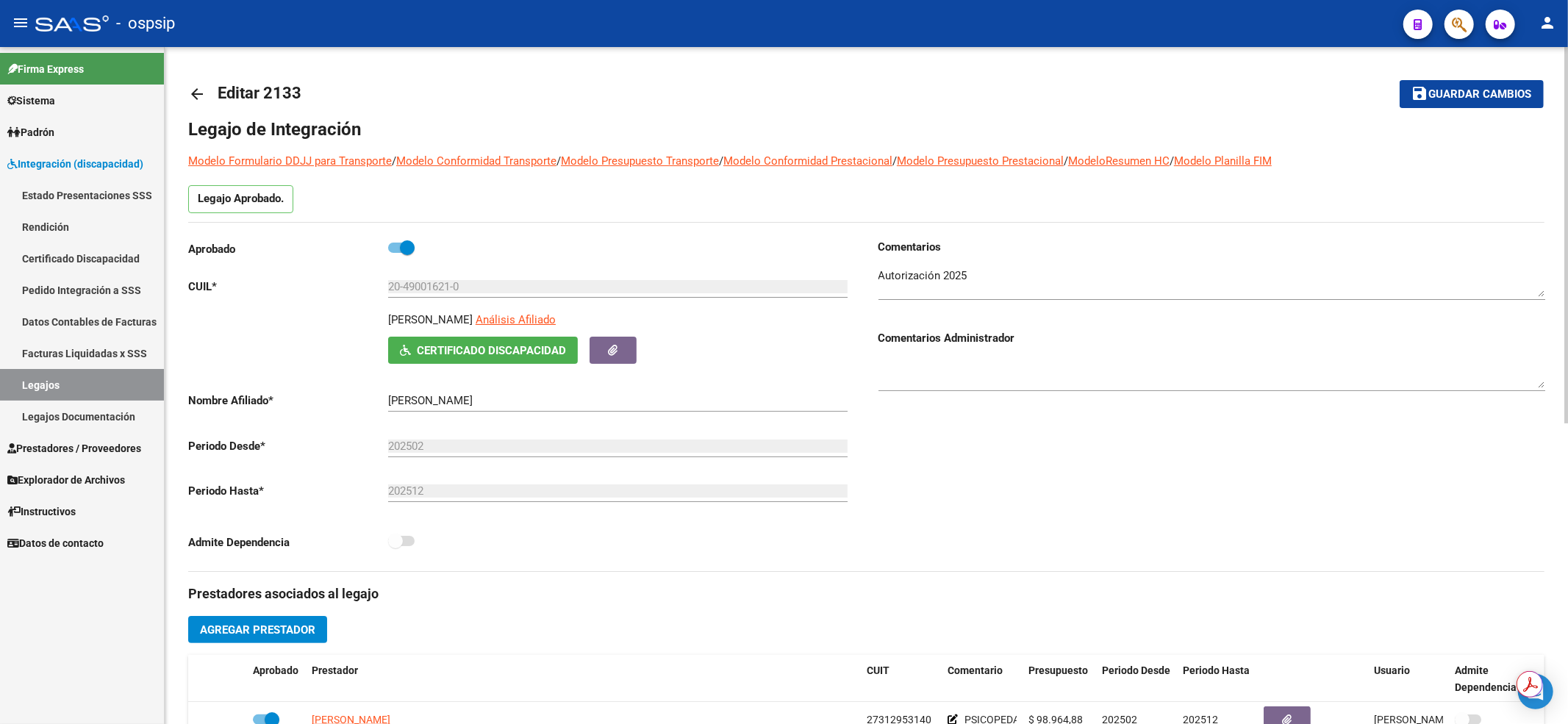
scroll to position [294, 0]
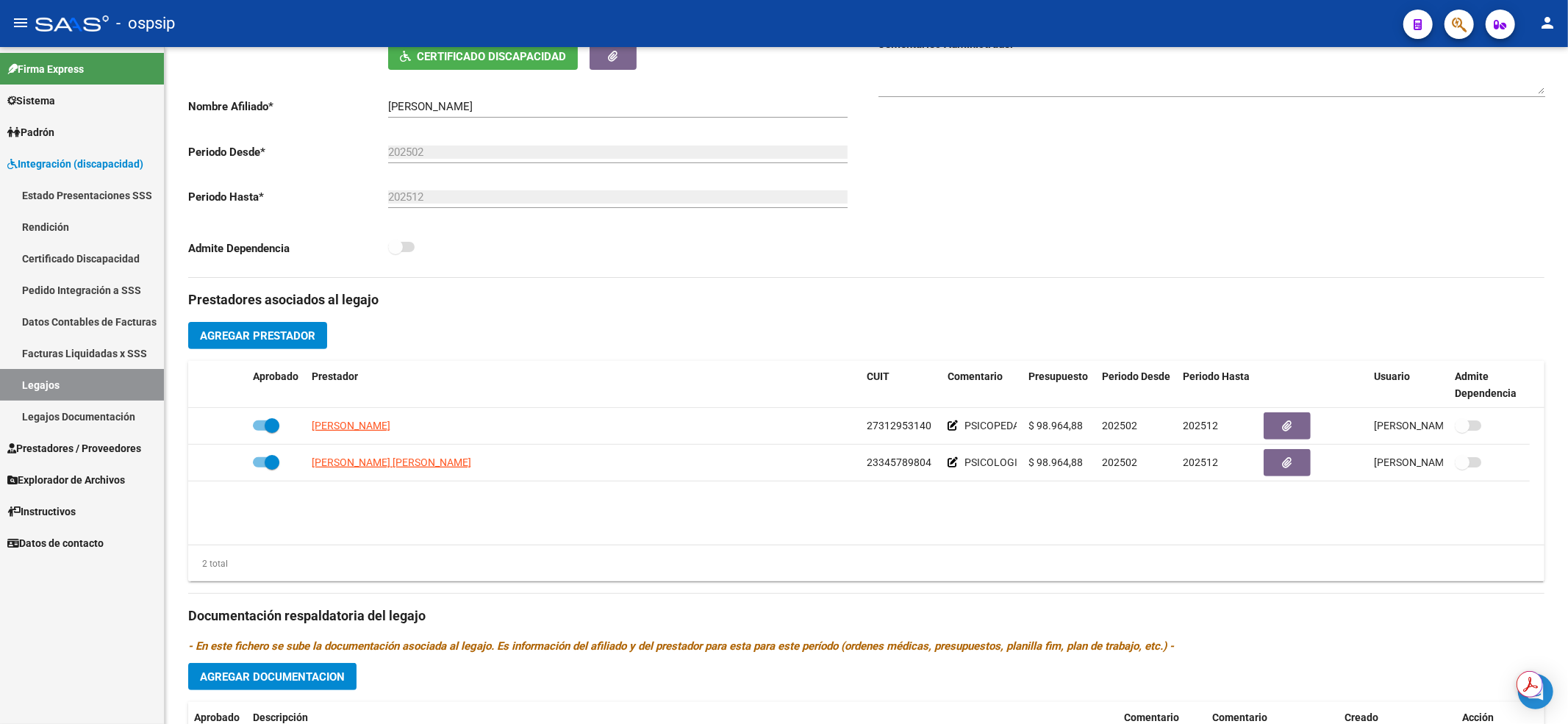
click at [60, 376] on link "Legajos" at bounding box center [82, 385] width 164 height 32
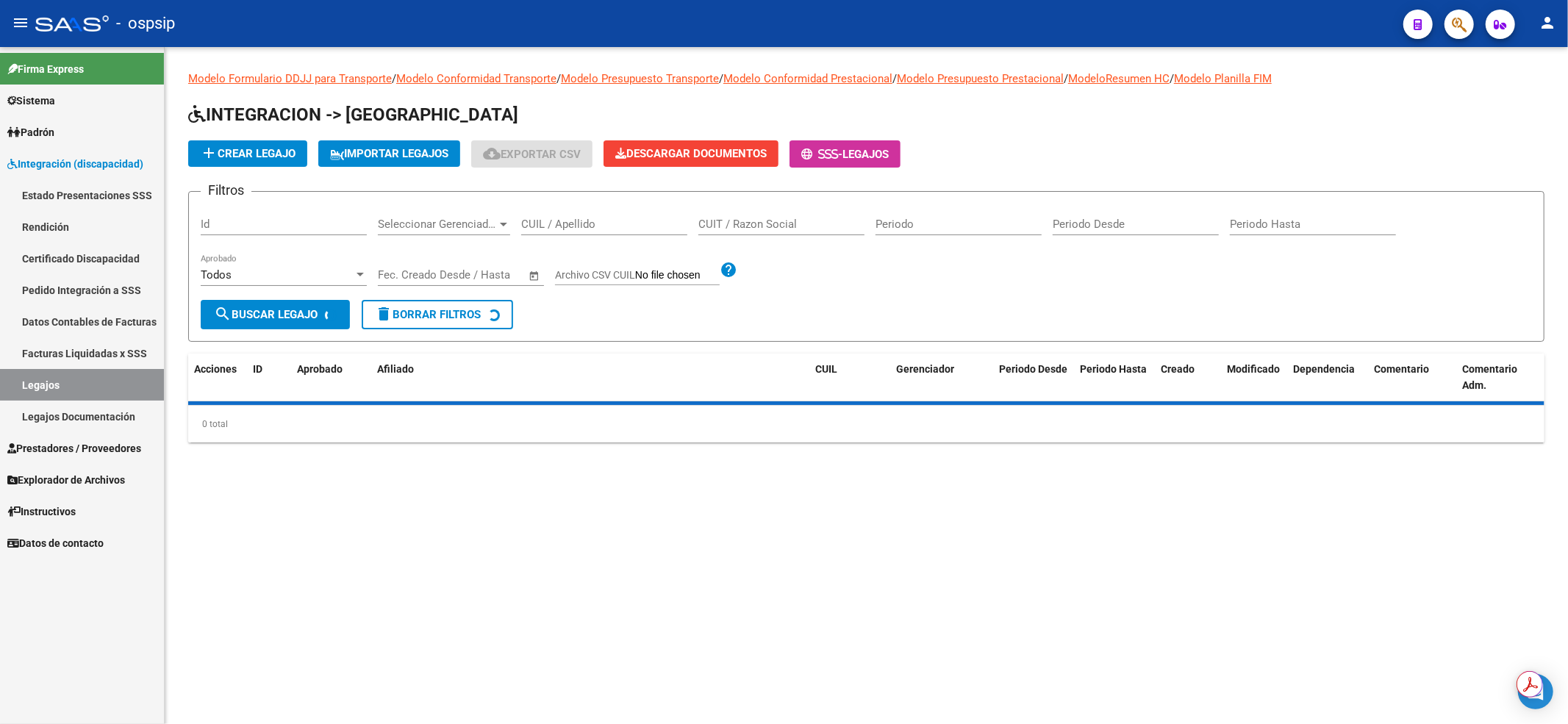
click at [627, 224] on input "CUIL / Apellido" at bounding box center [604, 224] width 166 height 14
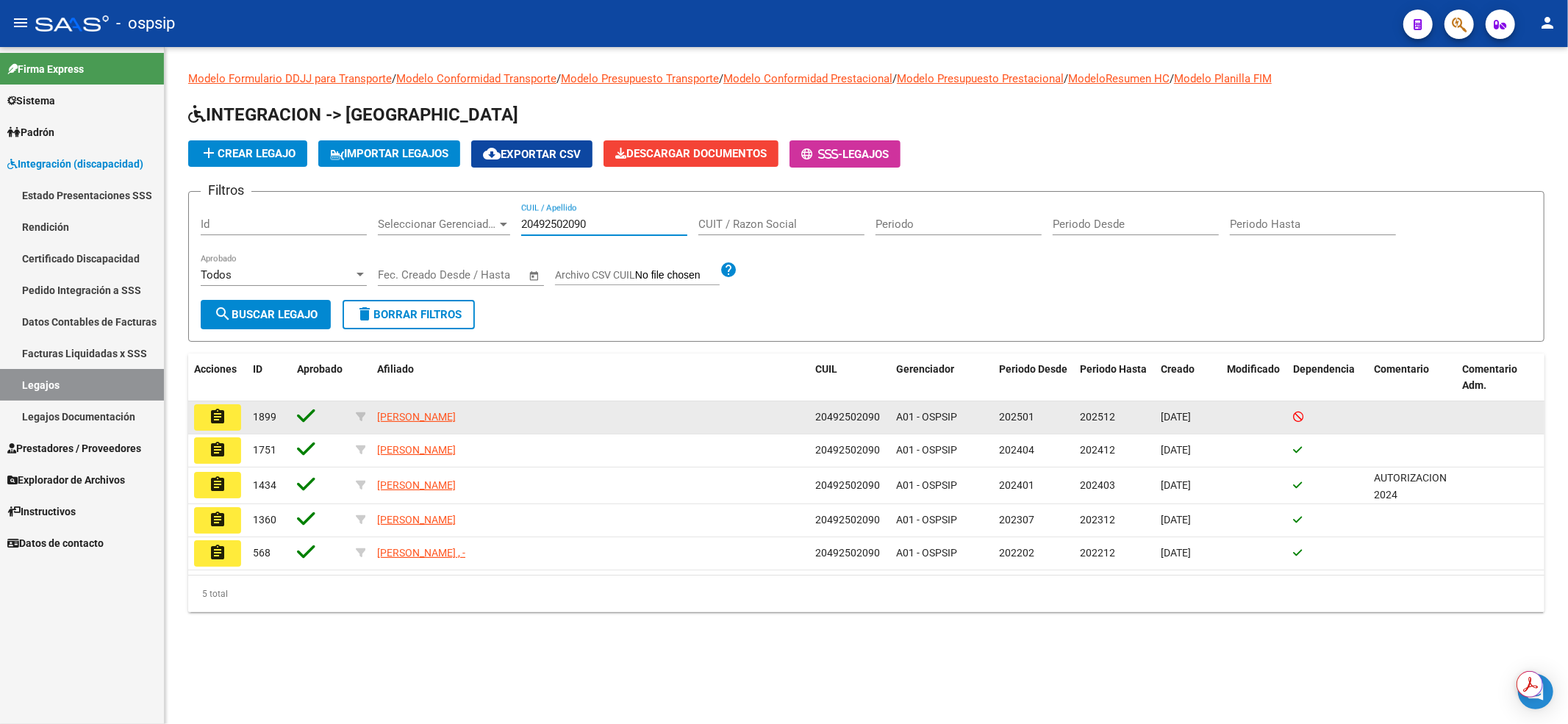
type input "20492502090"
click at [228, 406] on button "assignment" at bounding box center [218, 417] width 47 height 26
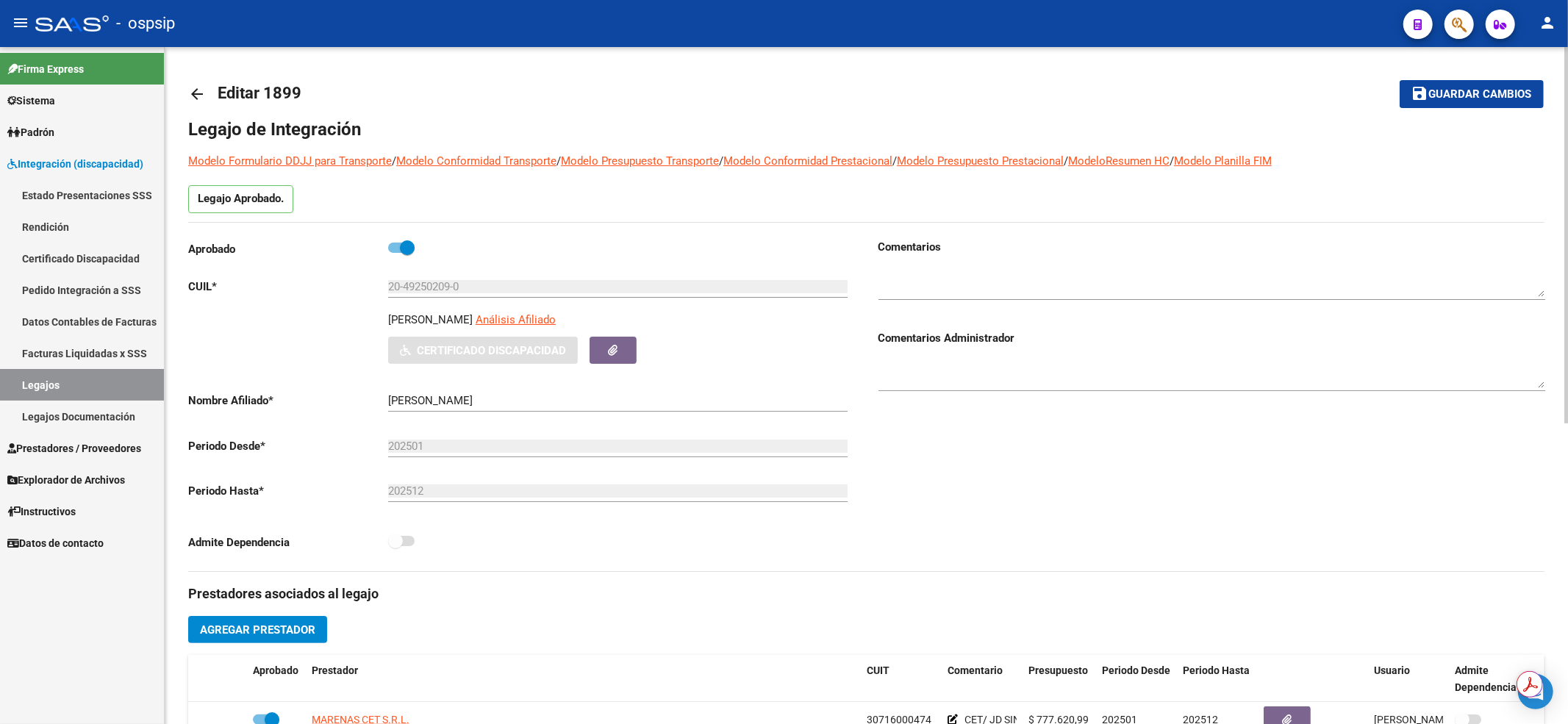
scroll to position [294, 0]
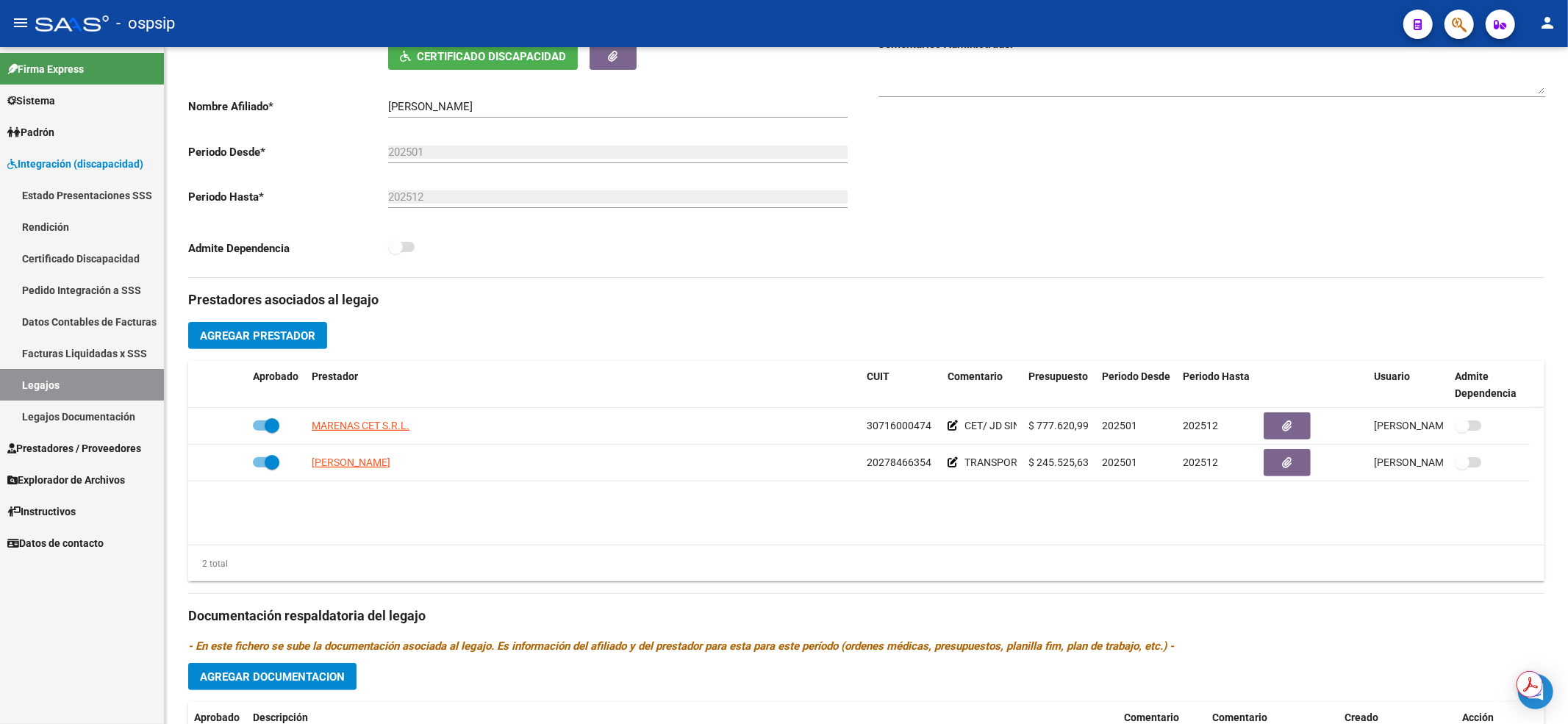
click at [53, 376] on link "Legajos" at bounding box center [82, 385] width 164 height 32
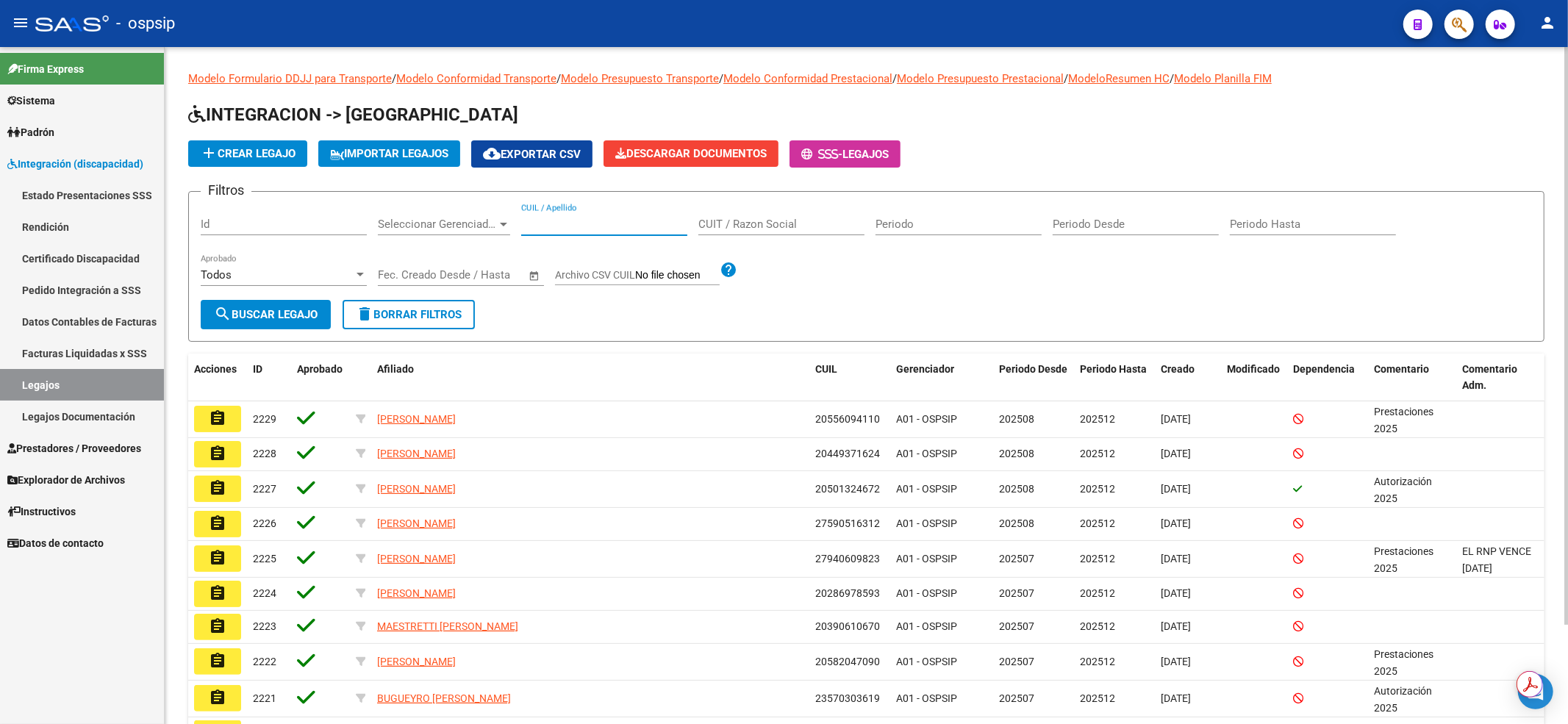
click at [627, 218] on input "CUIL / Apellido" at bounding box center [604, 224] width 166 height 14
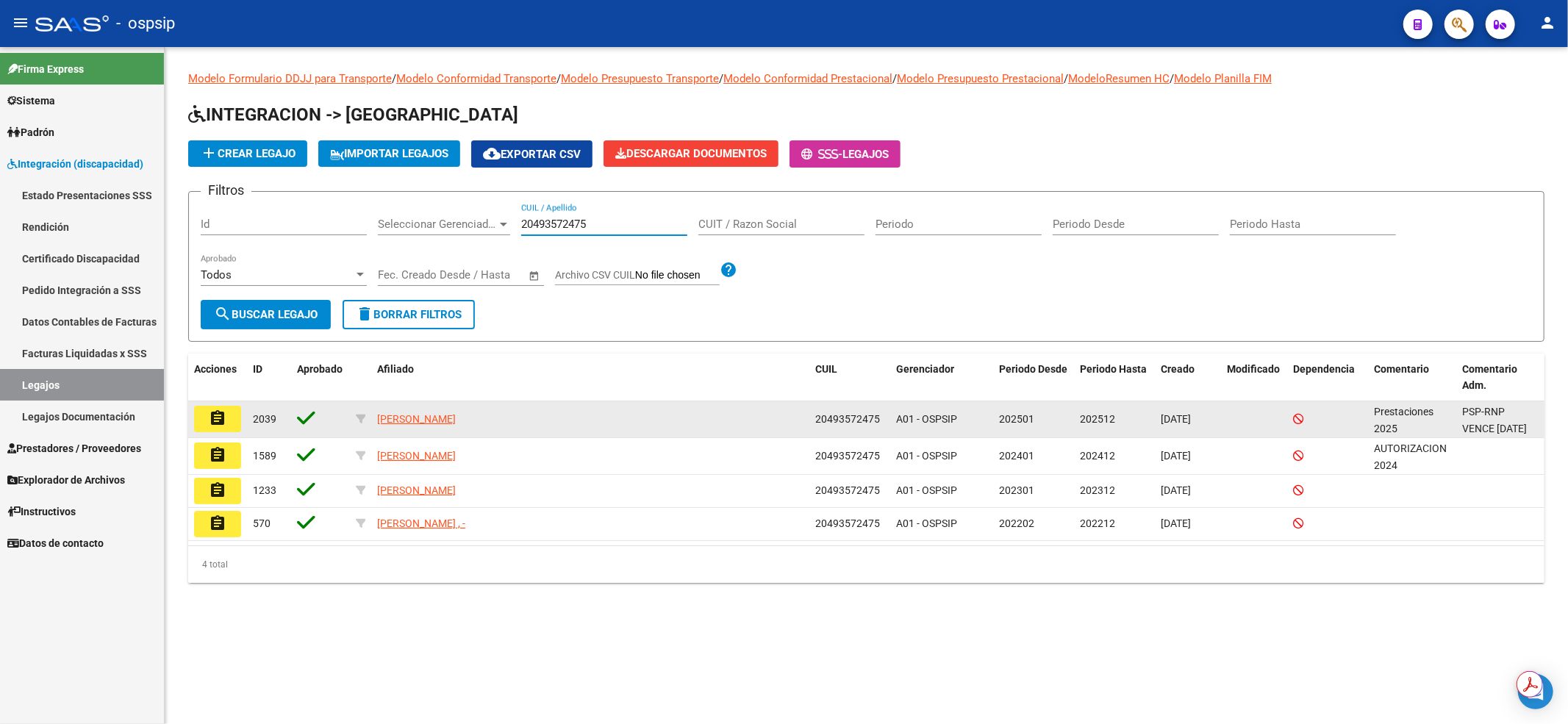
type input "20493572475"
click at [224, 413] on mat-icon "assignment" at bounding box center [217, 418] width 17 height 17
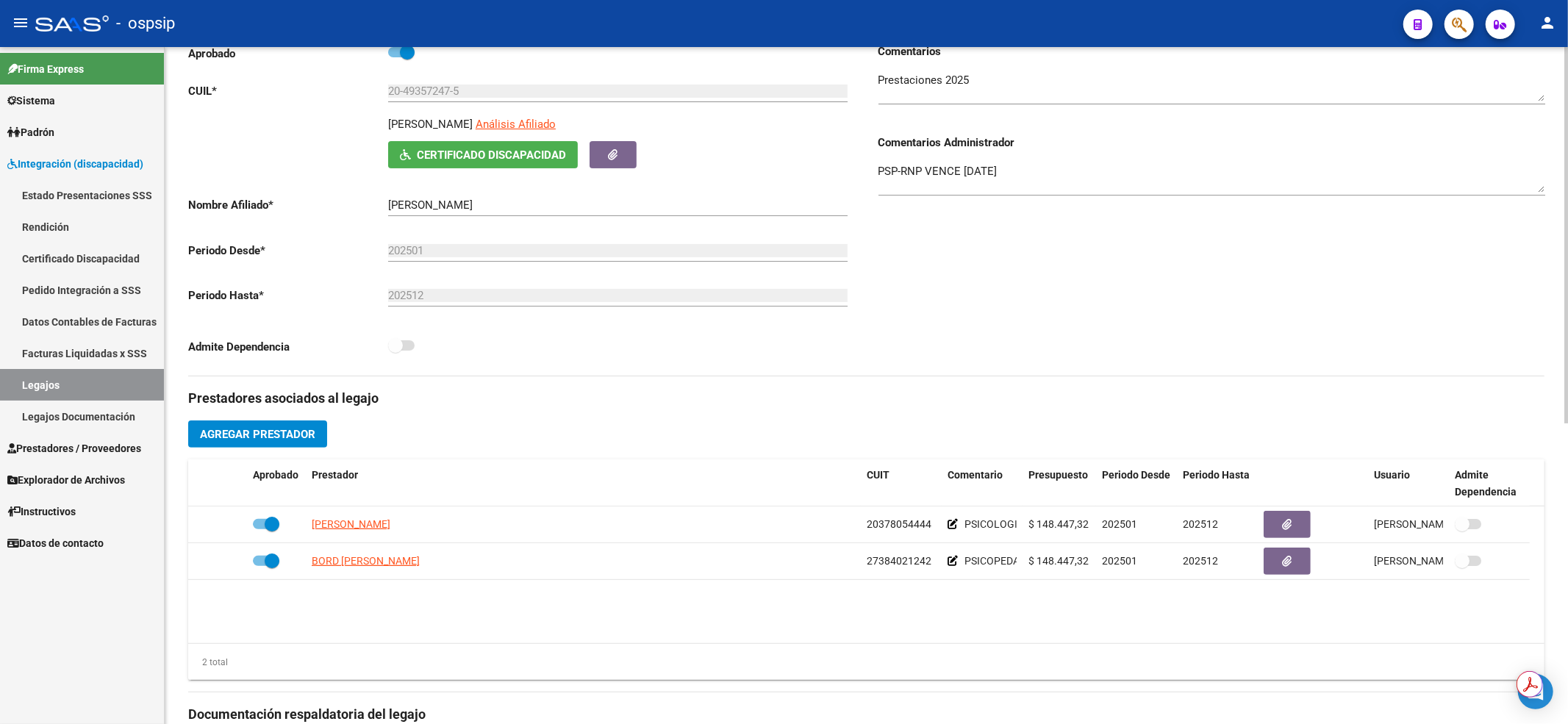
scroll to position [294, 0]
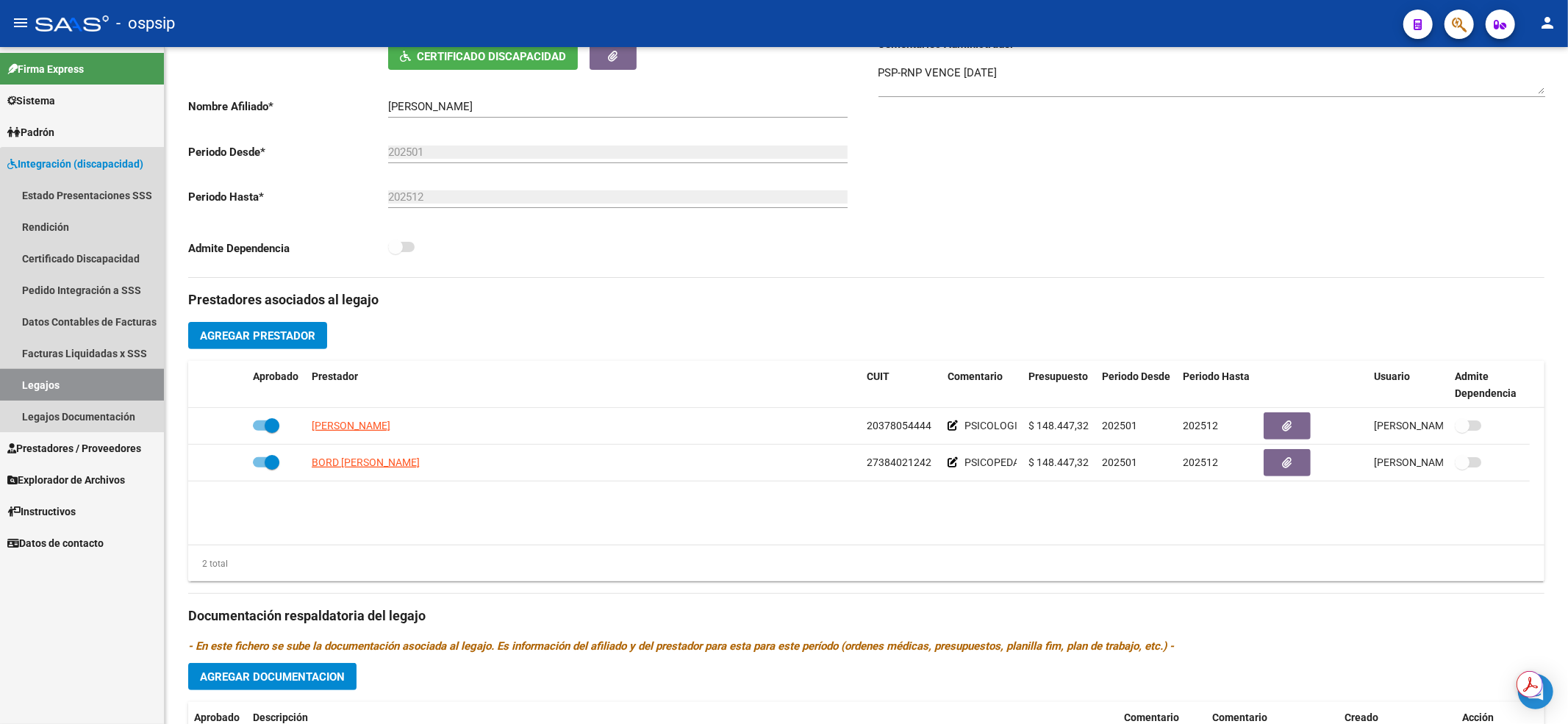
click at [137, 388] on link "Legajos" at bounding box center [82, 385] width 164 height 32
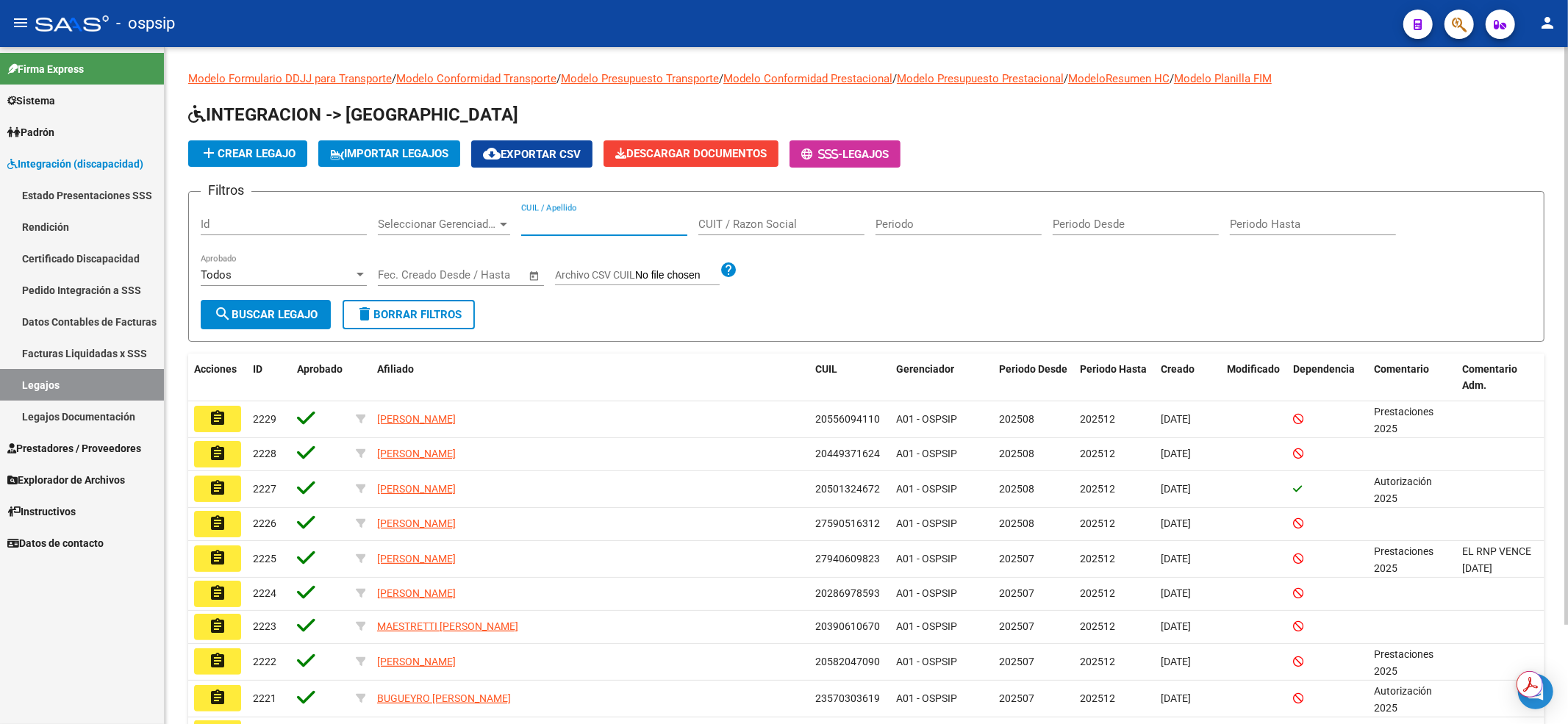
click at [624, 219] on input "CUIL / Apellido" at bounding box center [604, 224] width 166 height 14
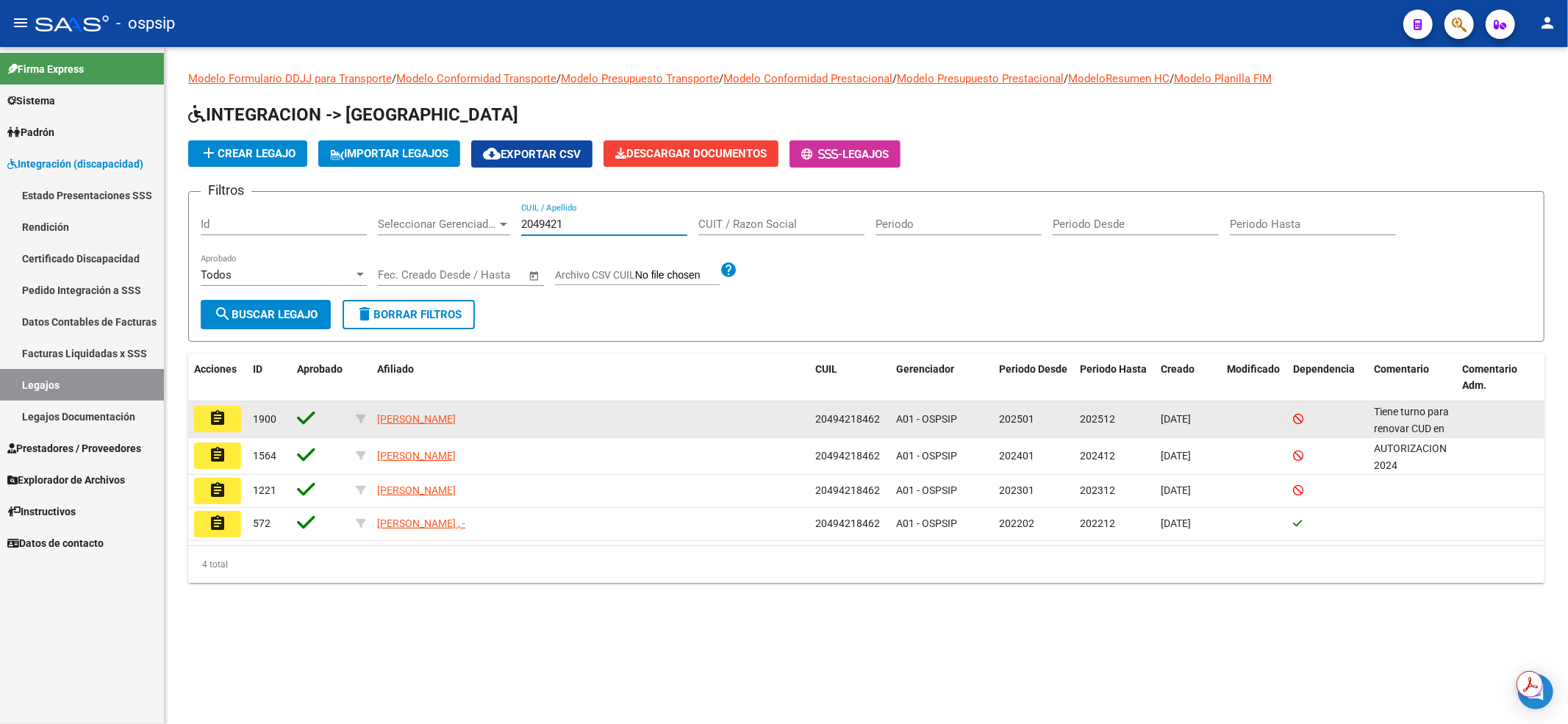
type input "2049421"
click at [218, 415] on mat-icon "assignment" at bounding box center [217, 418] width 17 height 17
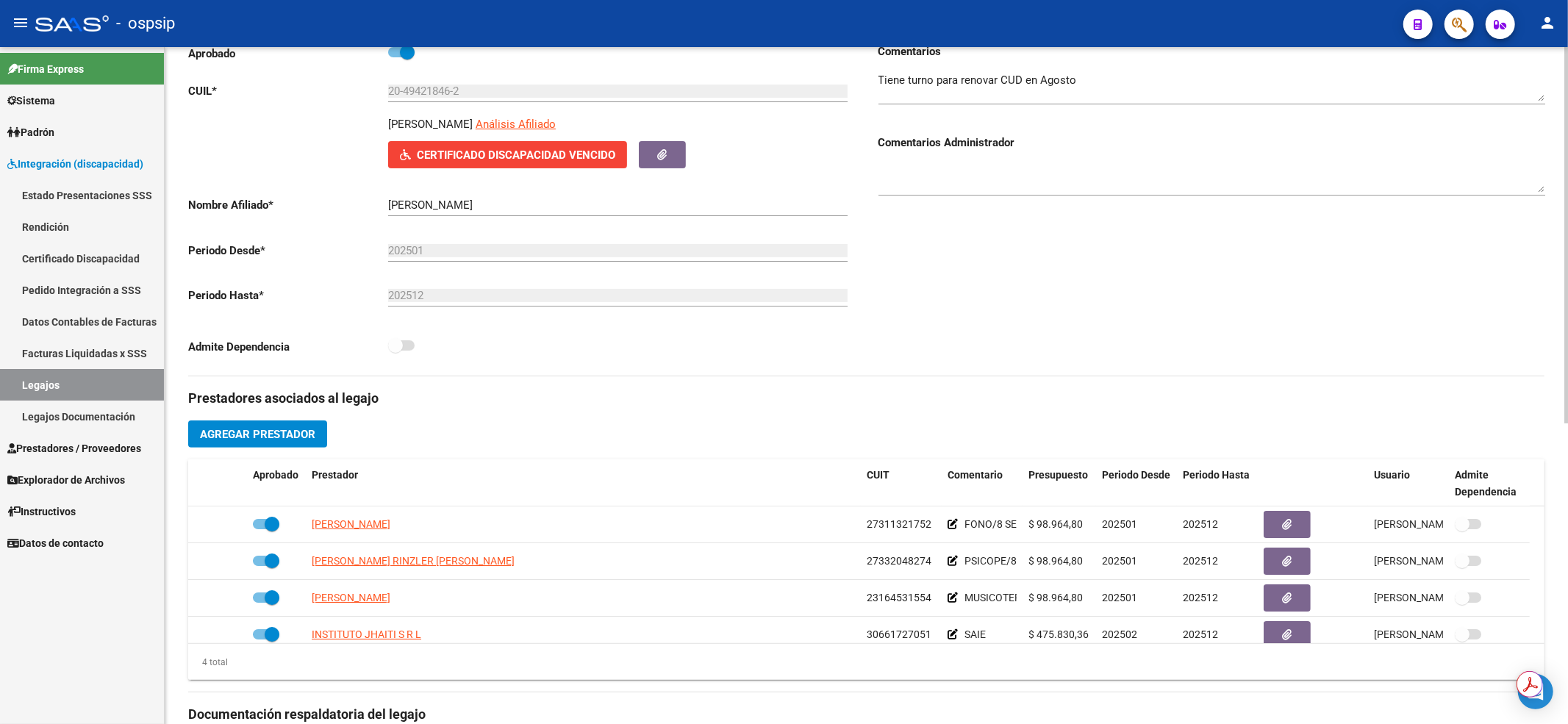
scroll to position [294, 0]
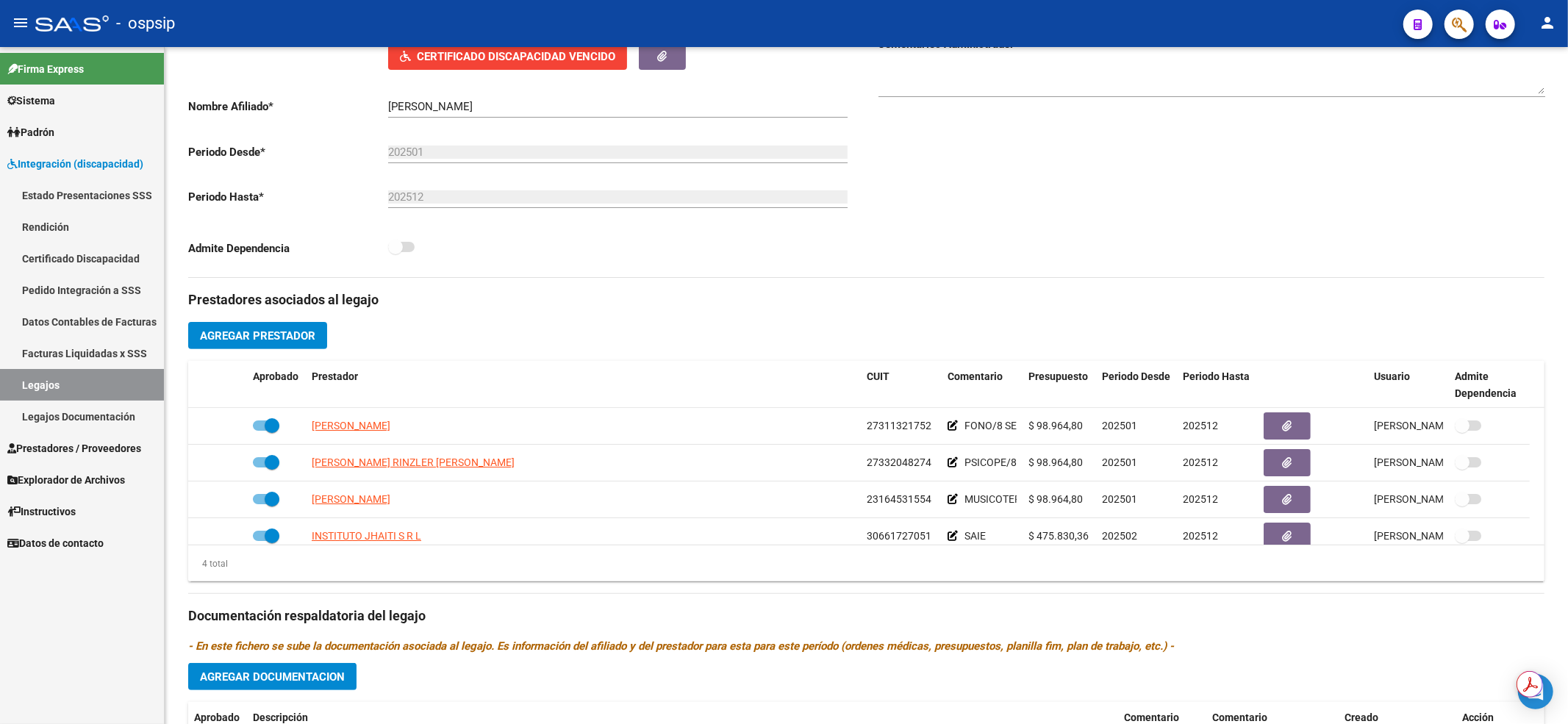
click at [41, 389] on link "Legajos" at bounding box center [82, 385] width 164 height 32
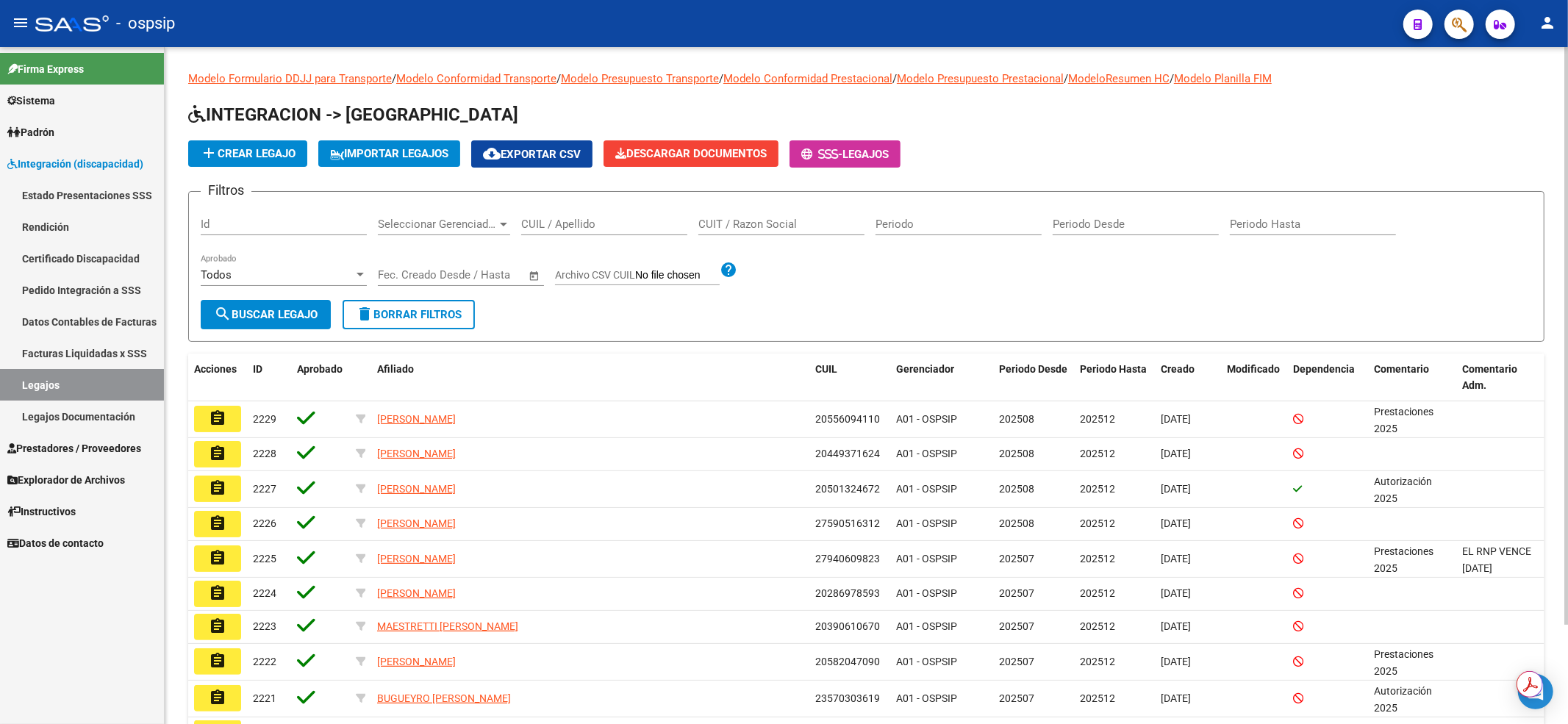
click at [579, 228] on input "CUIL / Apellido" at bounding box center [604, 224] width 166 height 14
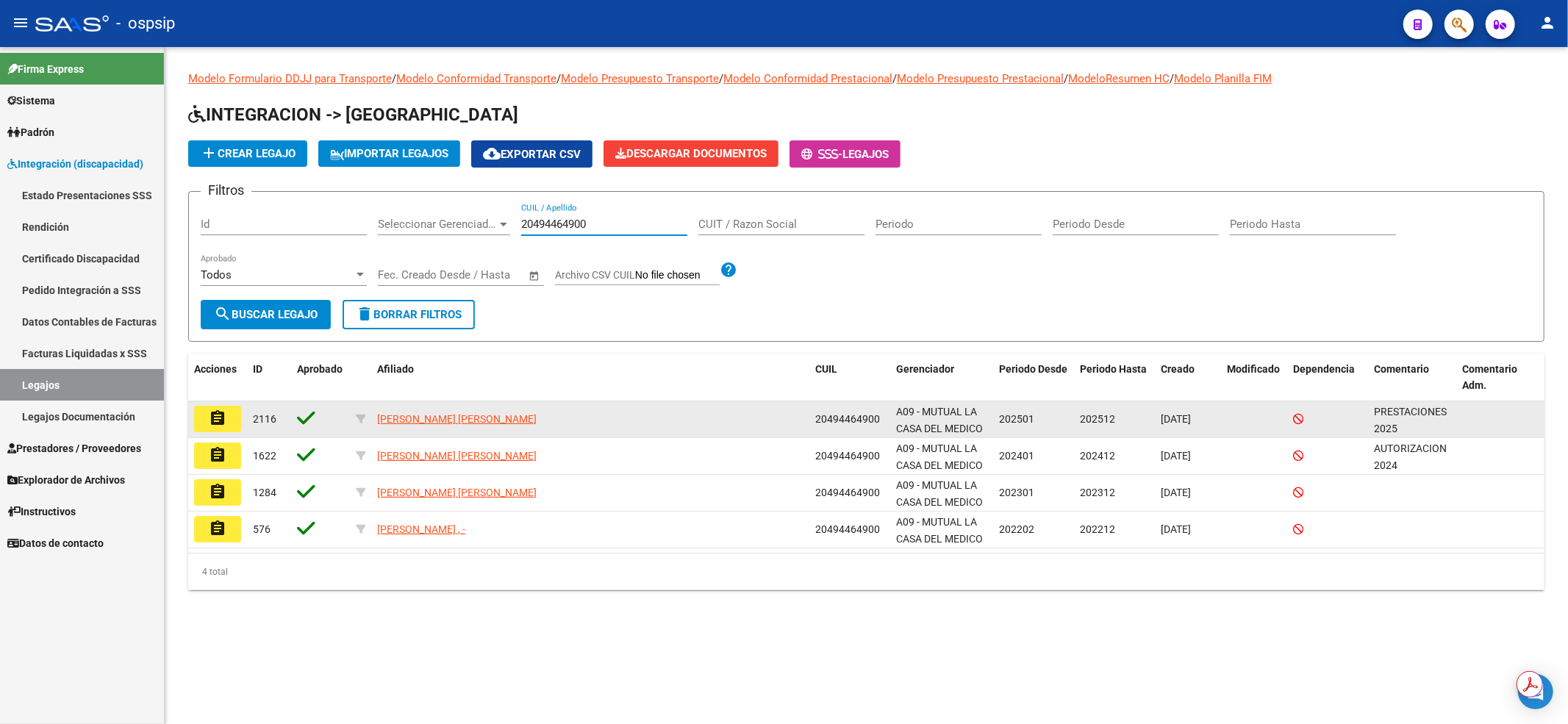
type input "20494464900"
click at [218, 421] on mat-icon "assignment" at bounding box center [217, 418] width 17 height 17
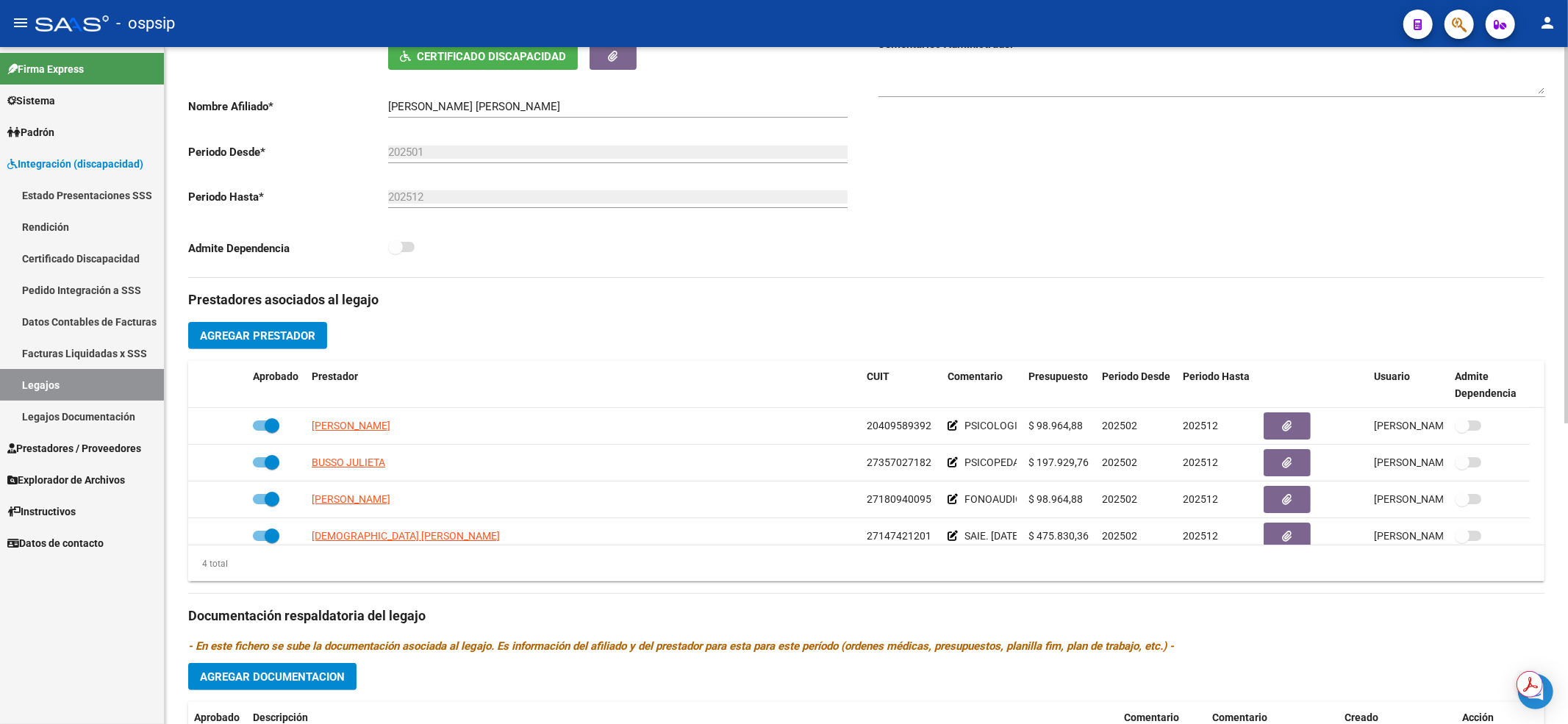
scroll to position [15, 0]
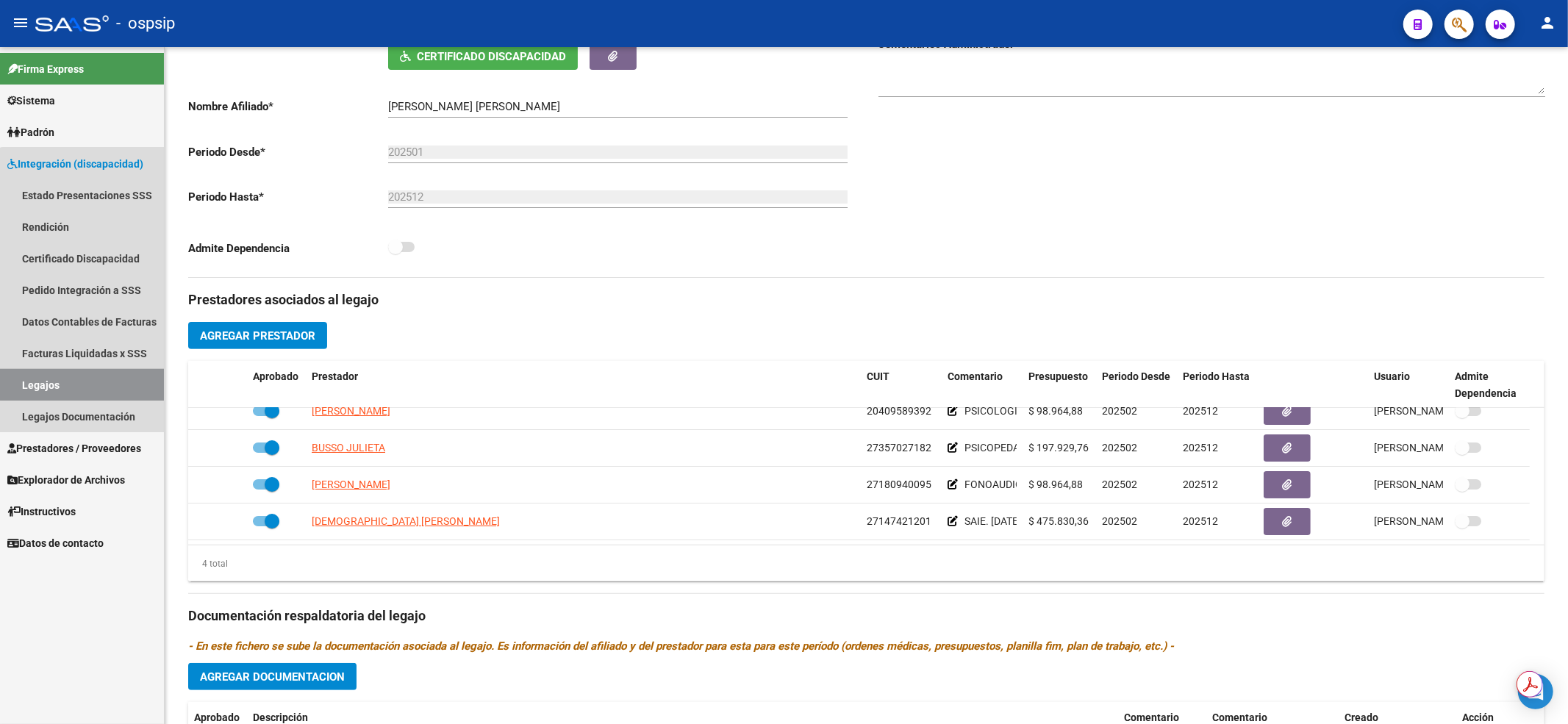
click at [86, 382] on link "Legajos" at bounding box center [82, 385] width 164 height 32
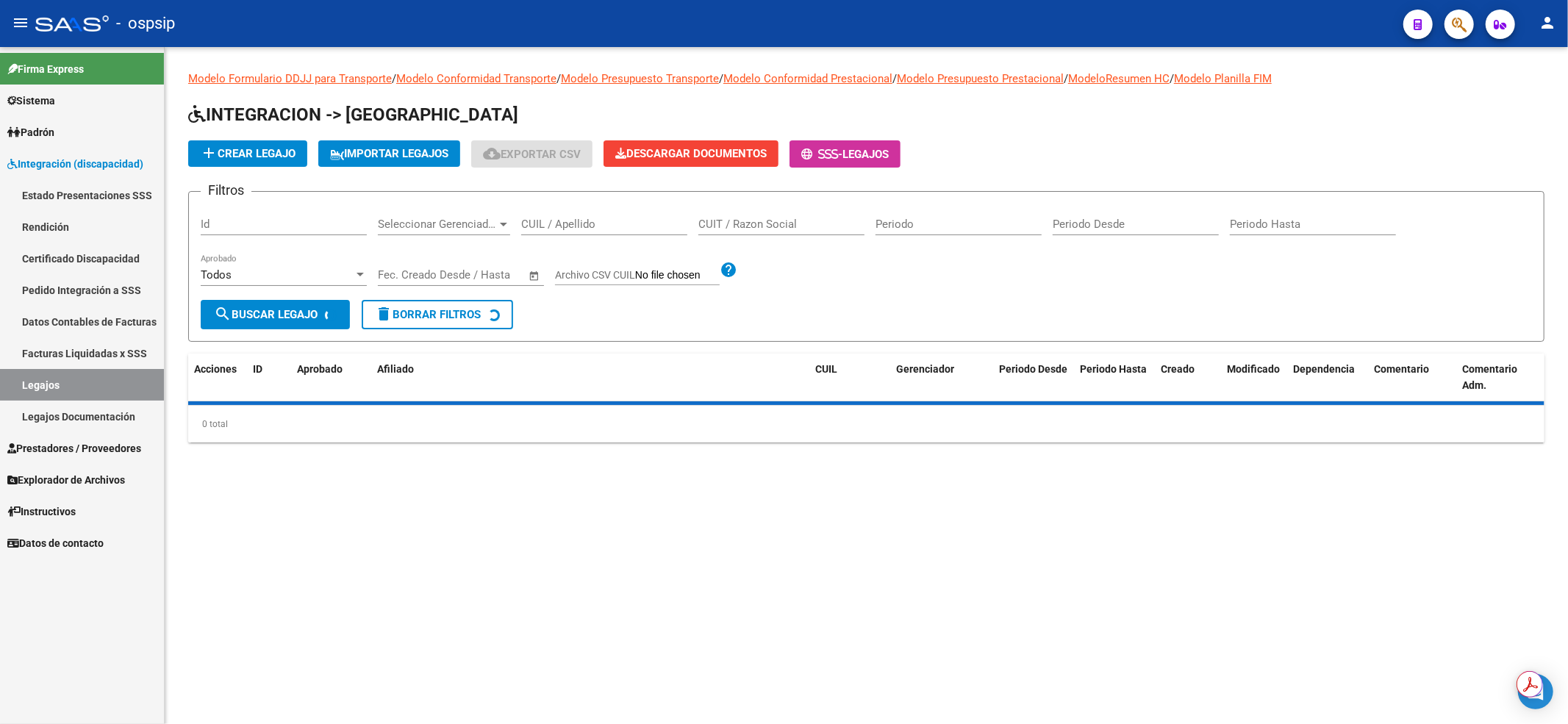
click at [627, 225] on input "CUIL / Apellido" at bounding box center [604, 224] width 166 height 14
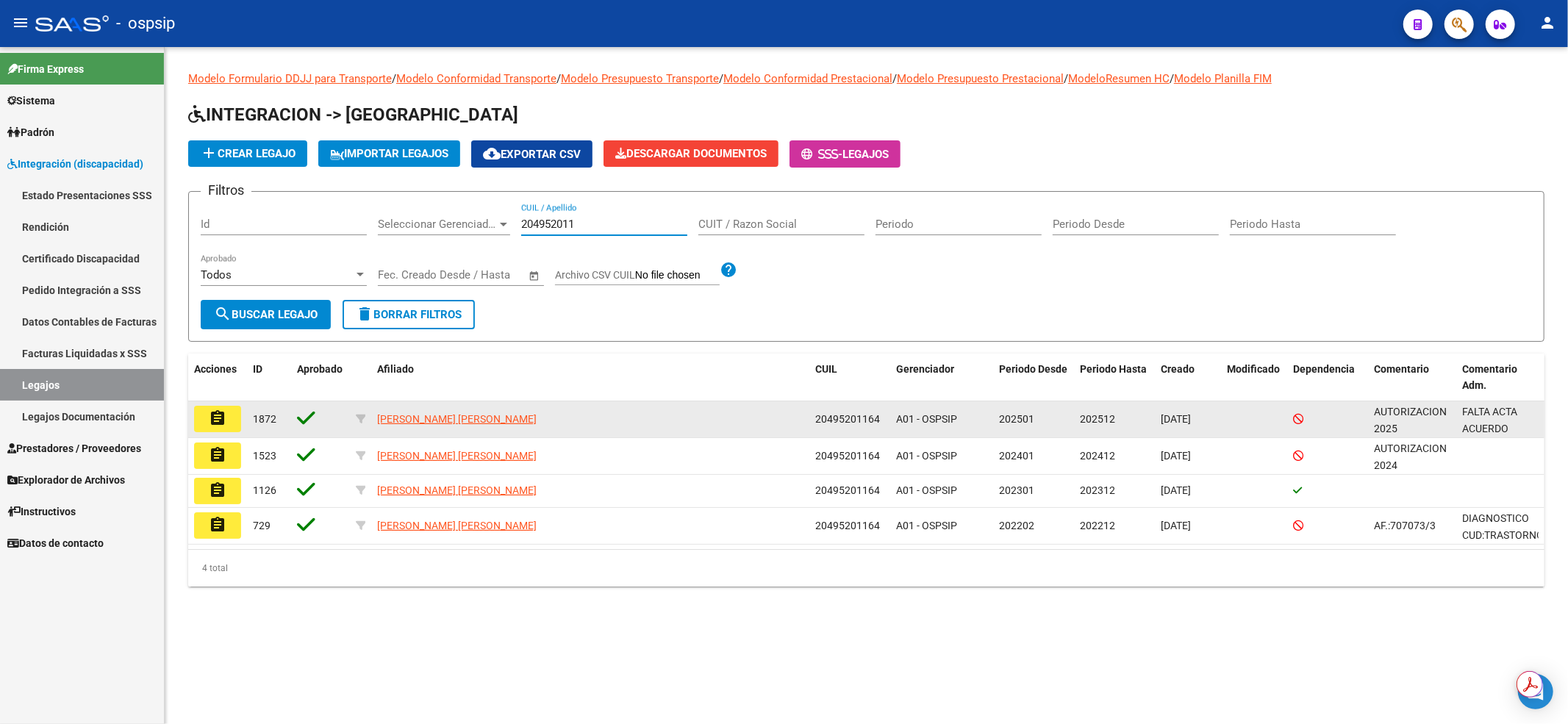
type input "204952011"
click at [221, 416] on mat-icon "assignment" at bounding box center [217, 418] width 17 height 17
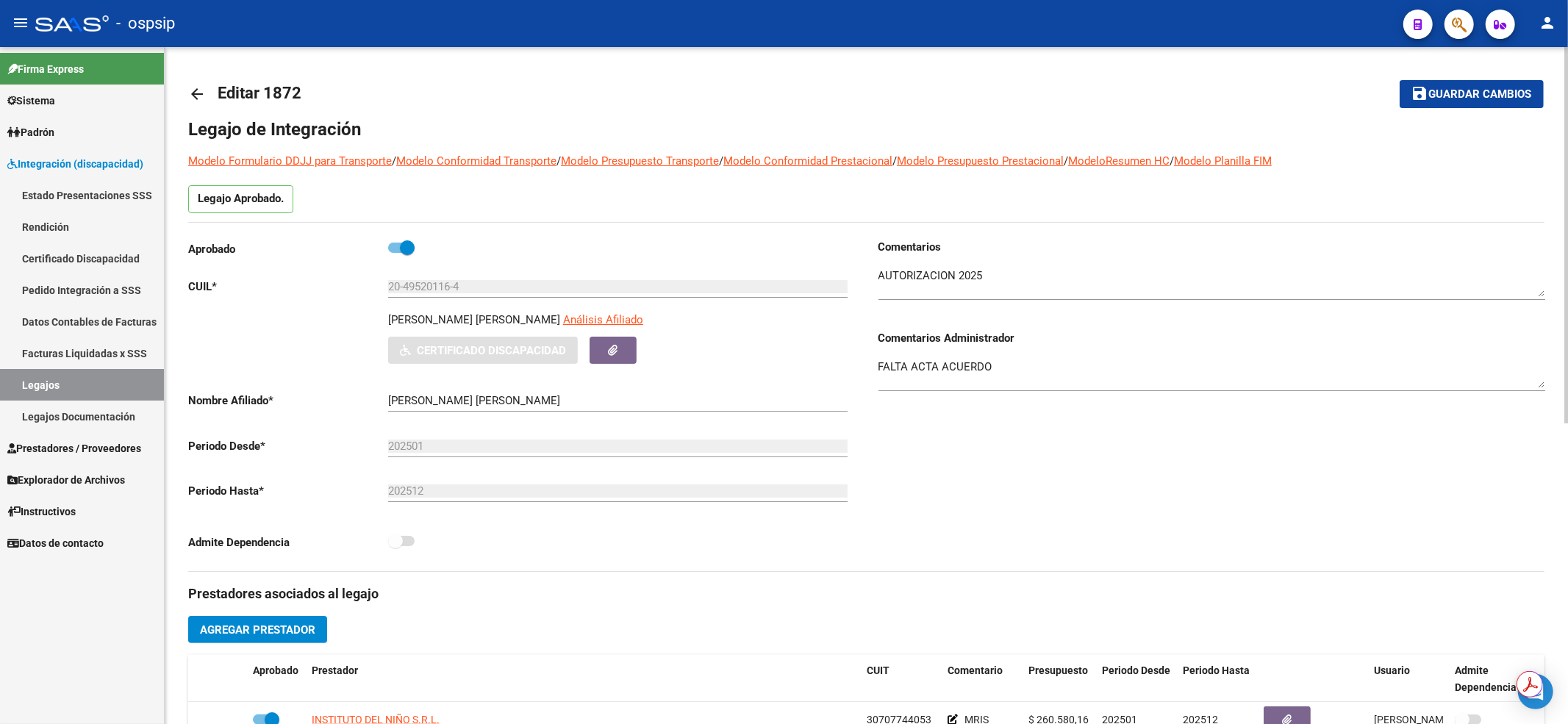
scroll to position [196, 0]
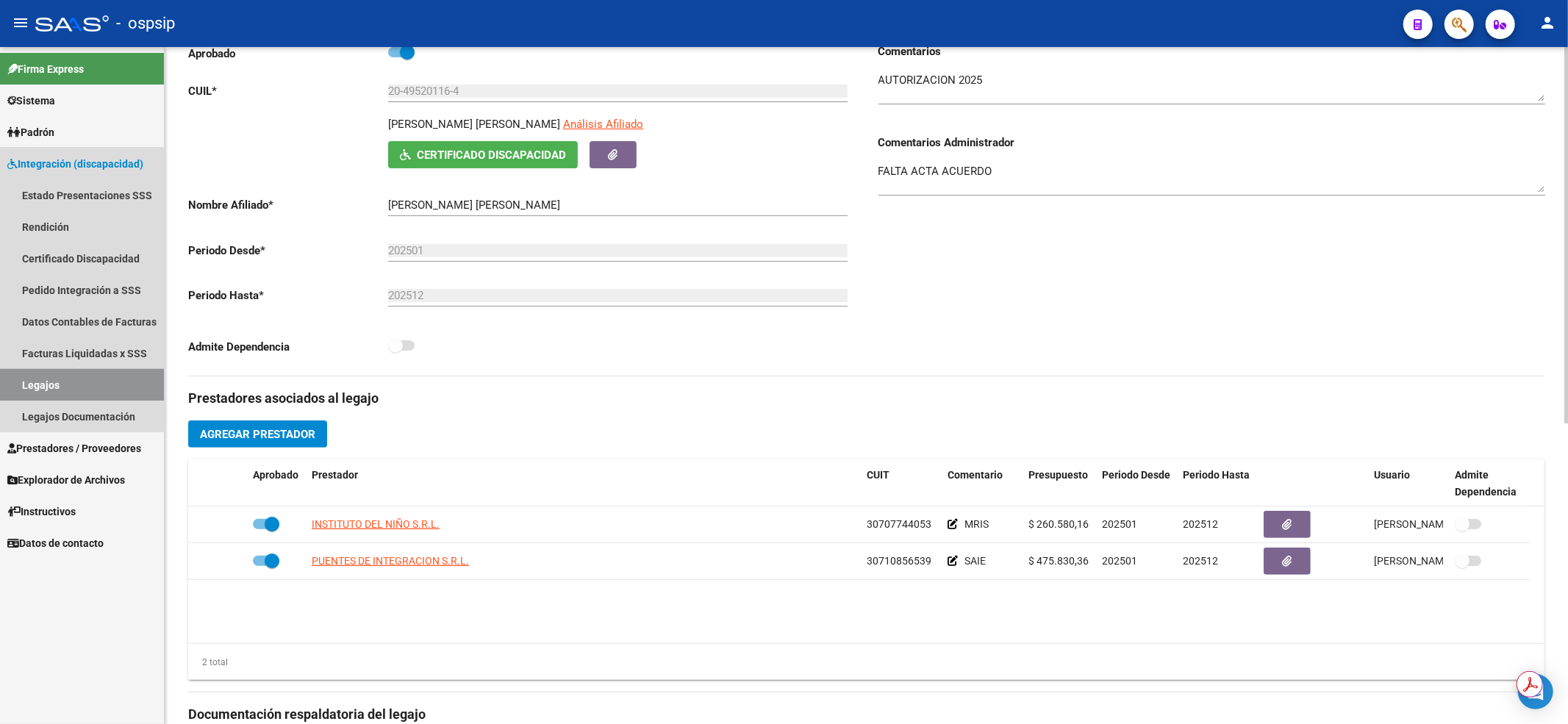
click at [74, 392] on link "Legajos" at bounding box center [82, 385] width 164 height 32
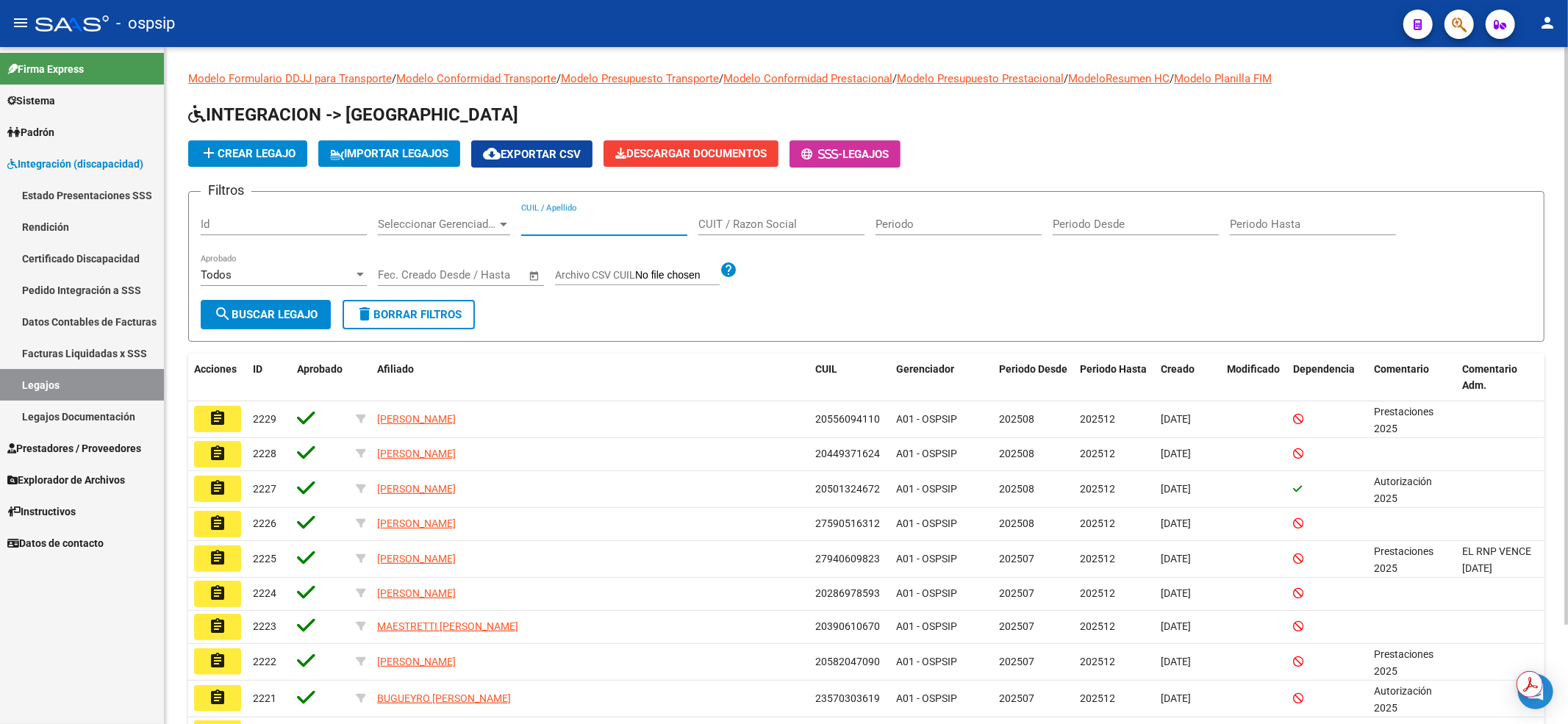
click at [577, 228] on input "CUIL / Apellido" at bounding box center [604, 224] width 166 height 14
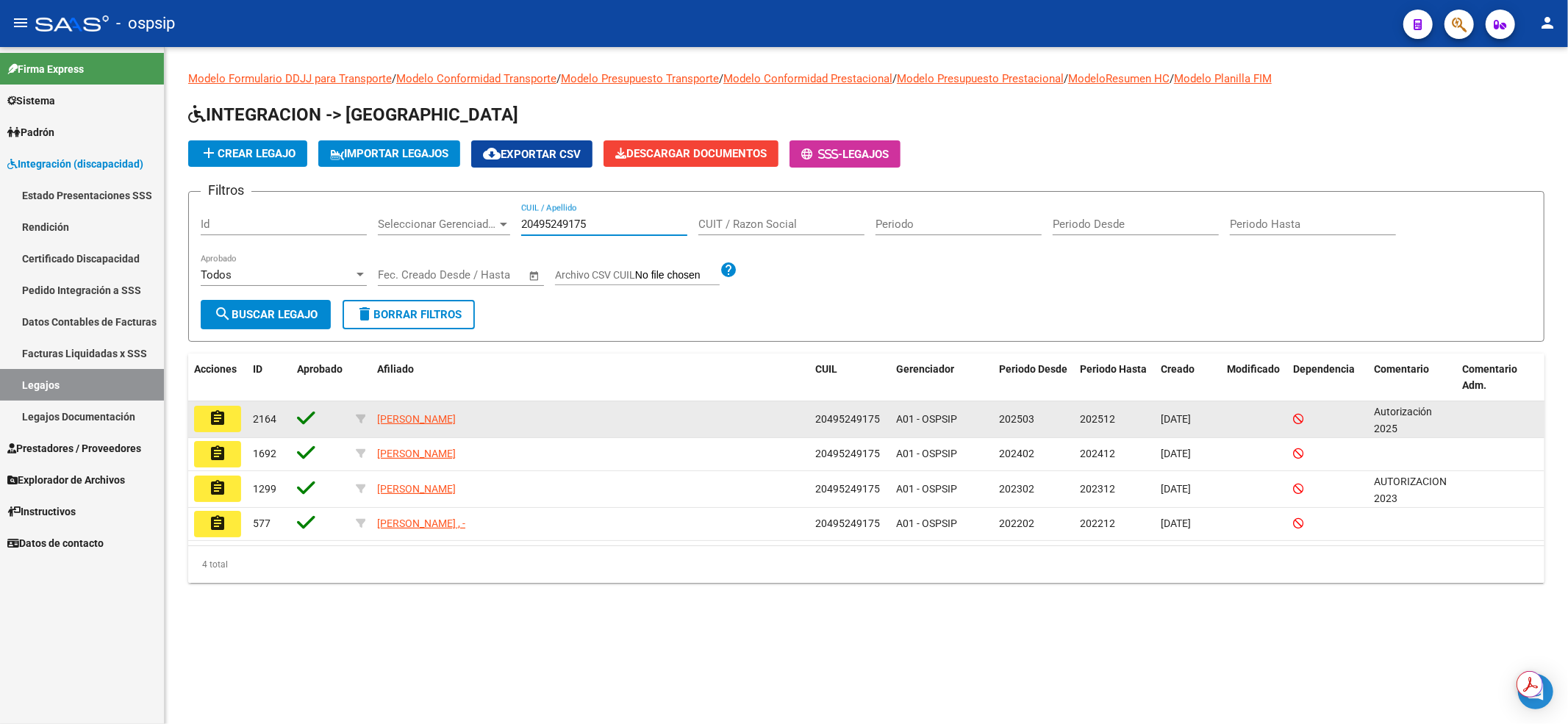
type input "20495249175"
click at [227, 413] on button "assignment" at bounding box center [218, 418] width 47 height 26
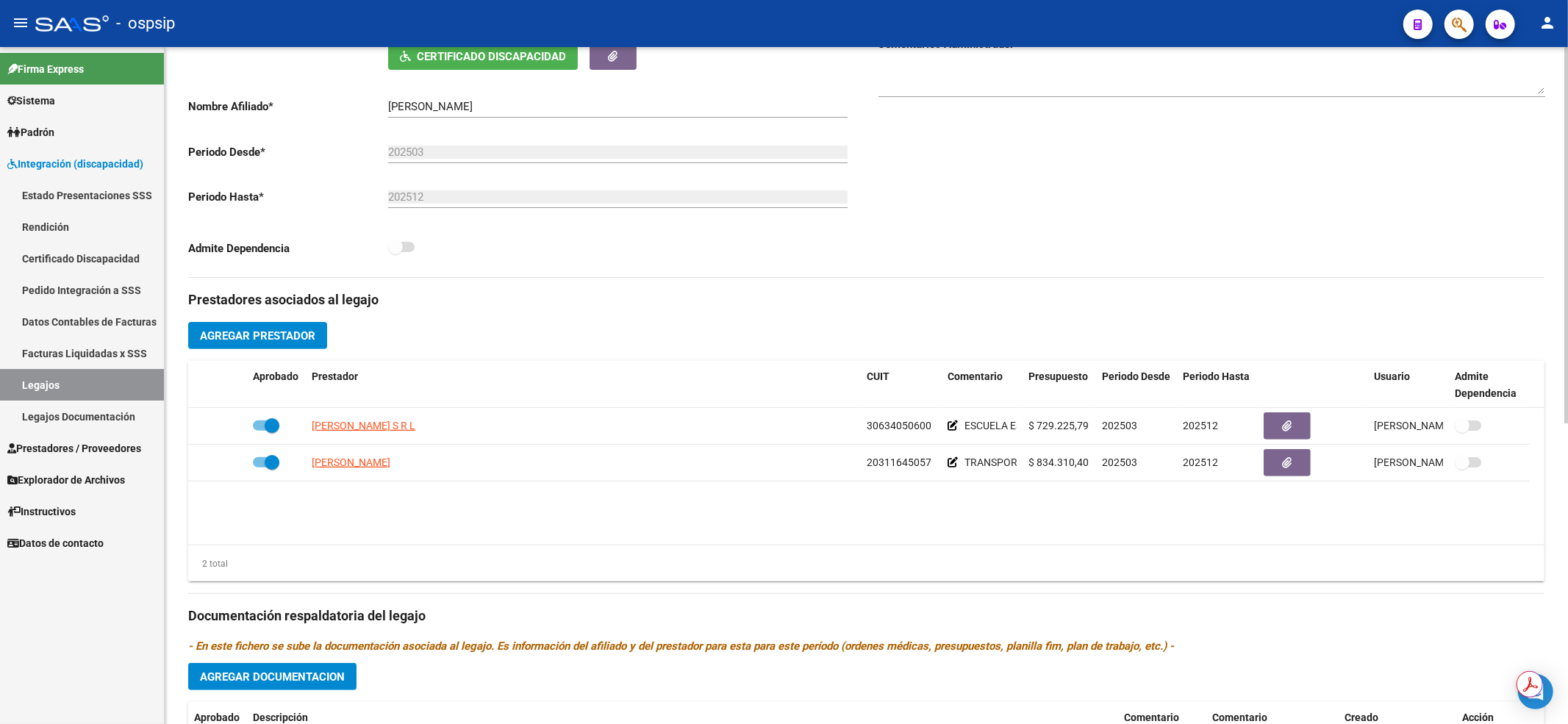
scroll to position [391, 0]
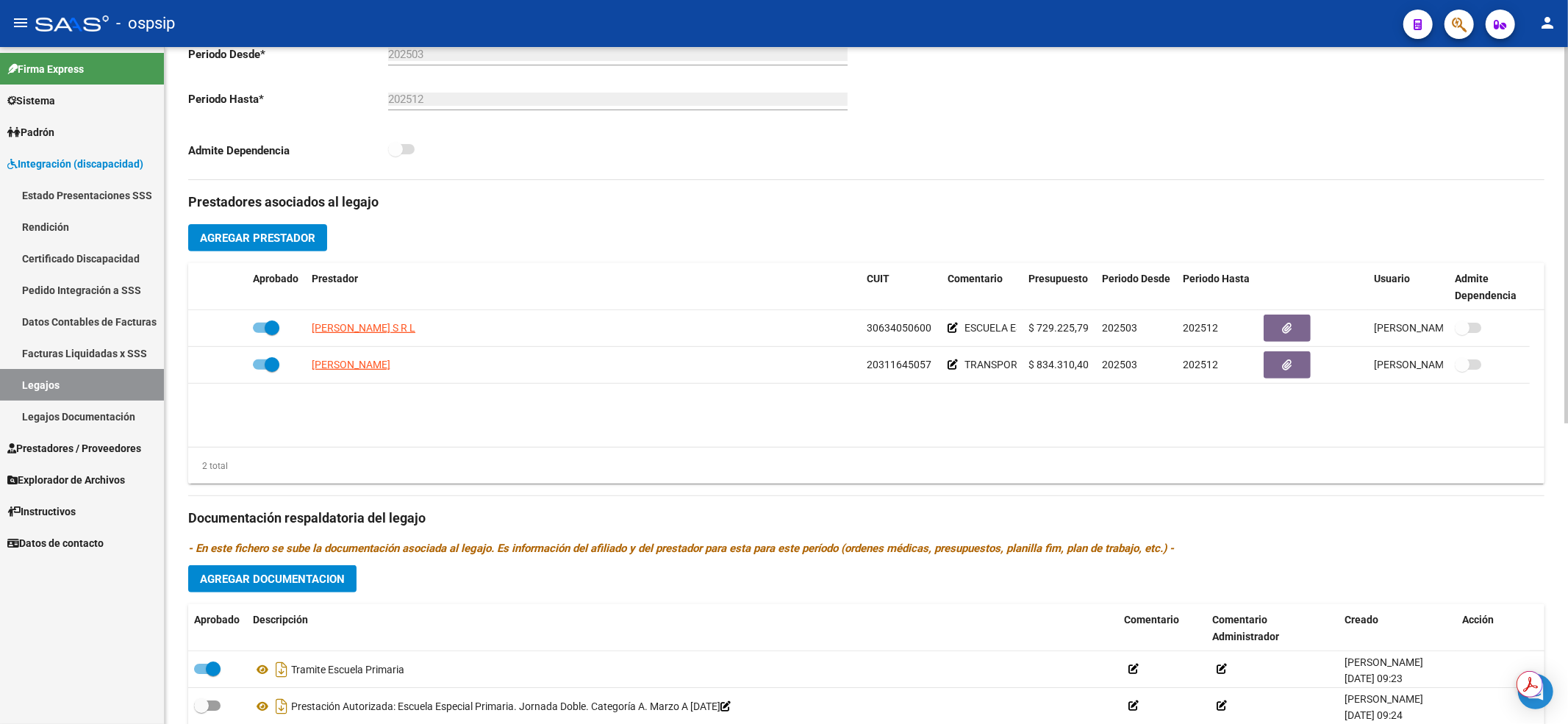
click at [75, 394] on link "Legajos" at bounding box center [82, 385] width 164 height 32
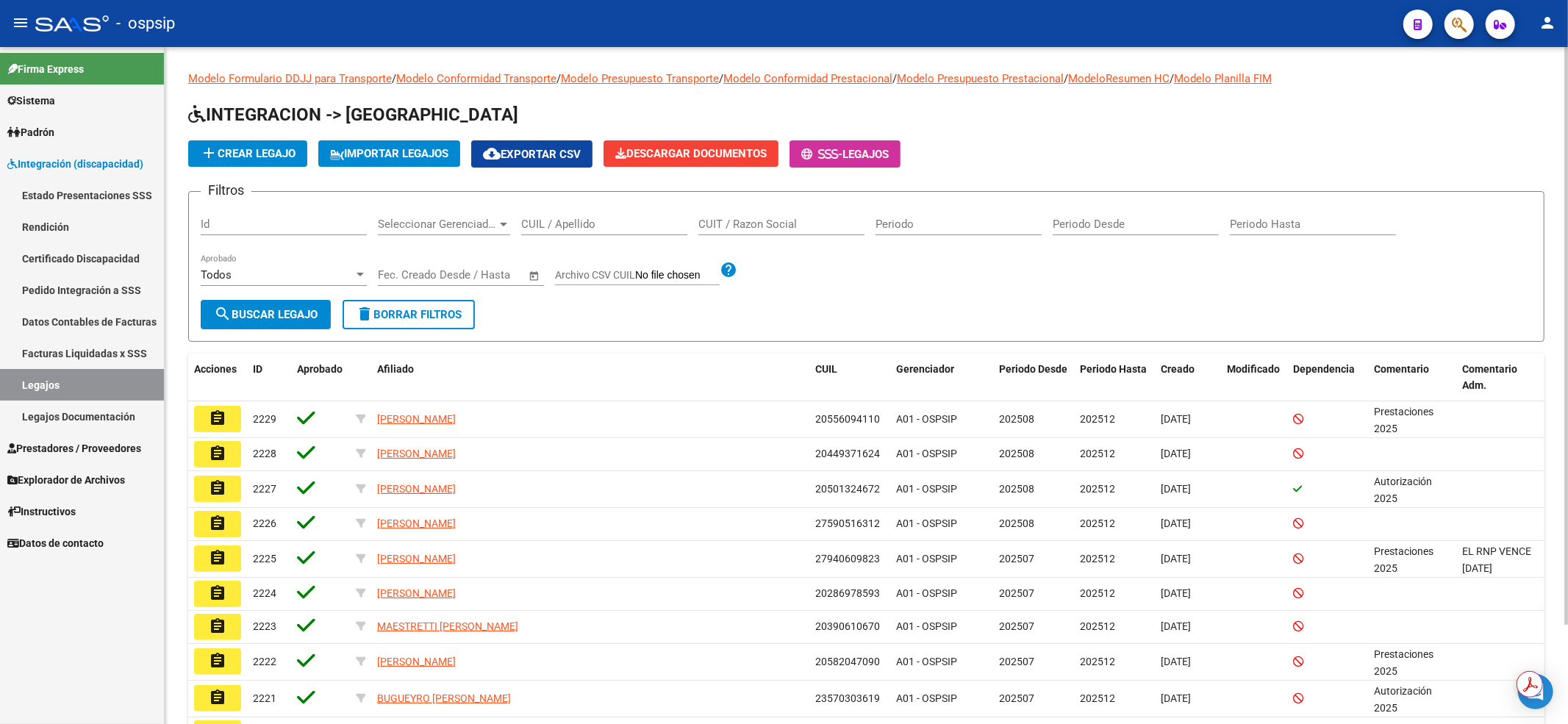
click at [644, 221] on input "CUIL / Apellido" at bounding box center [604, 224] width 166 height 14
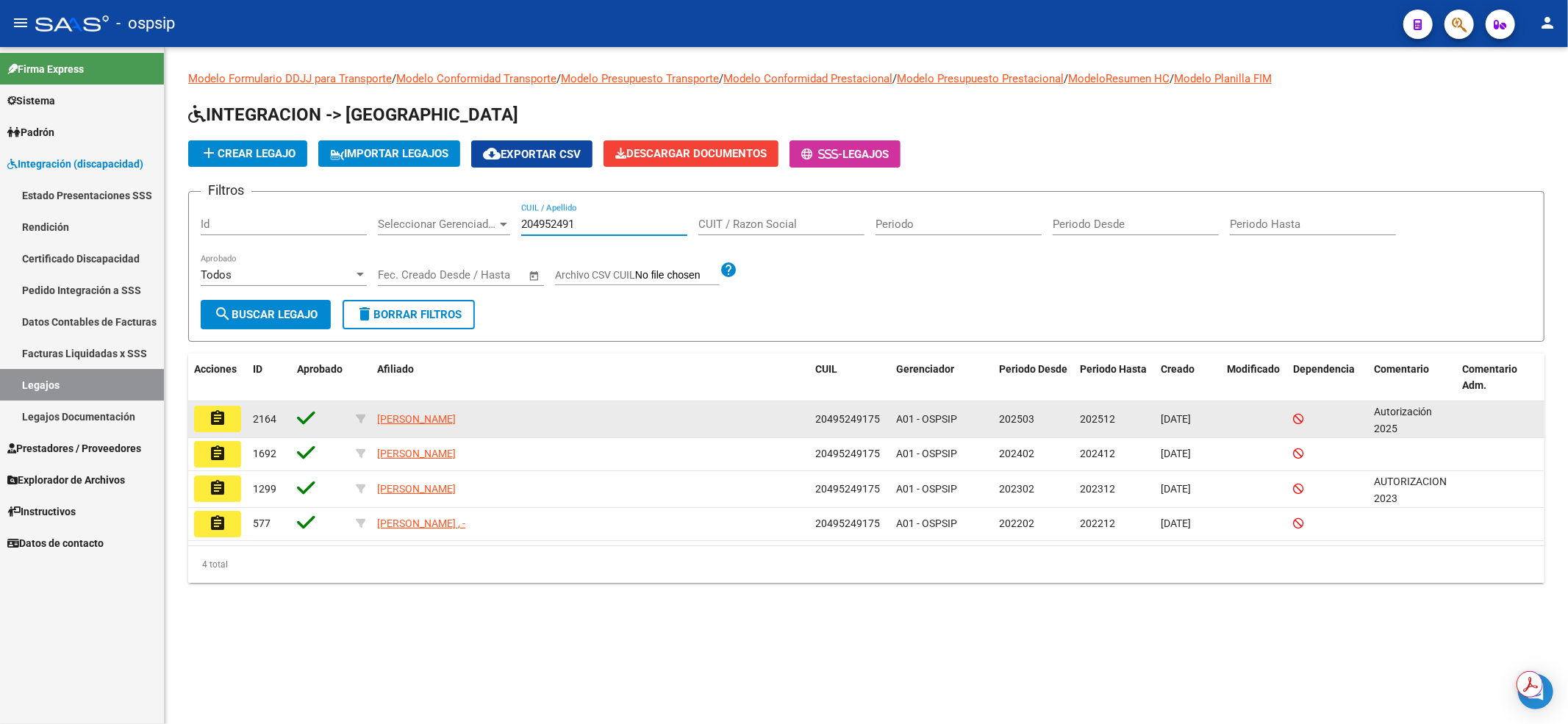
type input "204952491"
click at [207, 418] on button "assignment" at bounding box center [218, 418] width 47 height 26
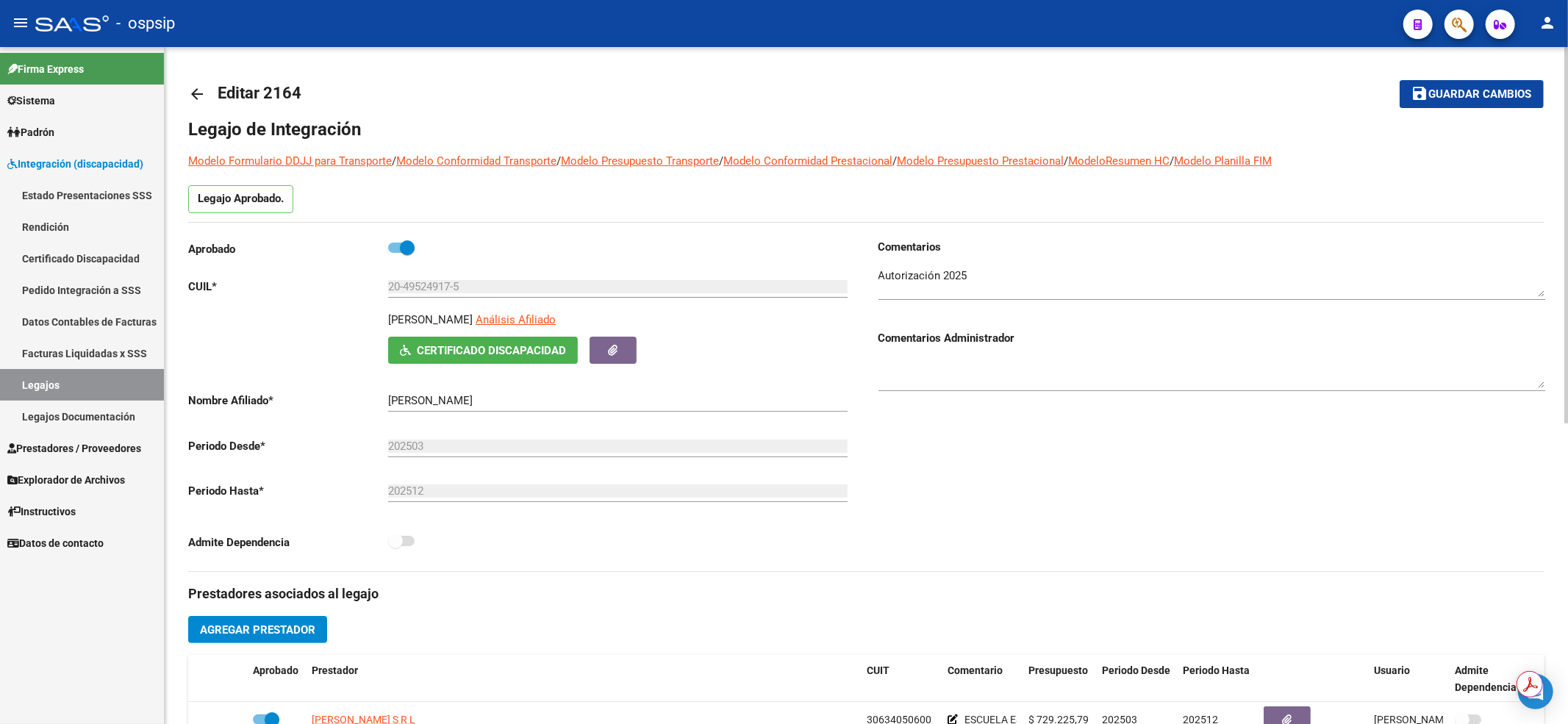
scroll to position [196, 0]
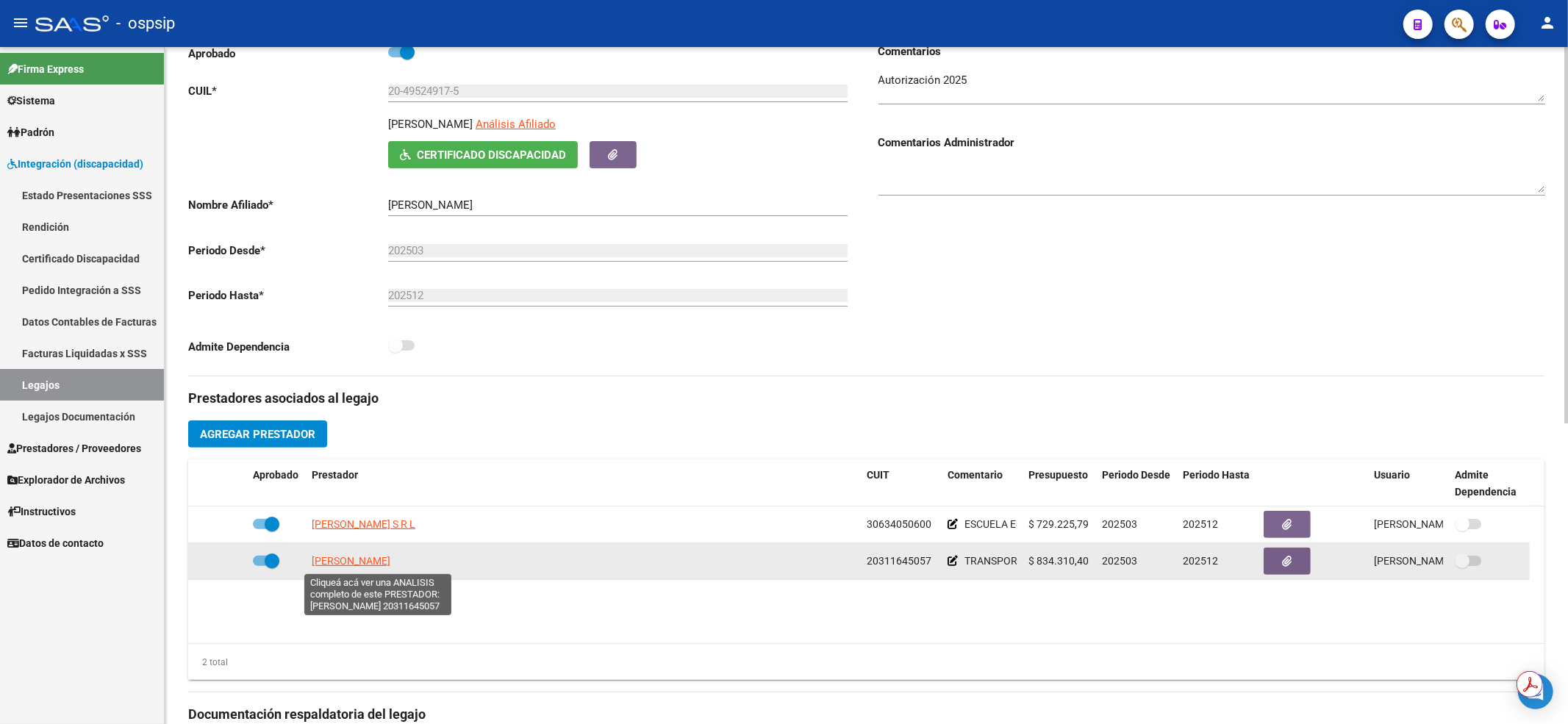
click at [390, 565] on span "ALVAREZ LAUTARO ANDRES" at bounding box center [351, 561] width 78 height 12
type textarea "20311645057"
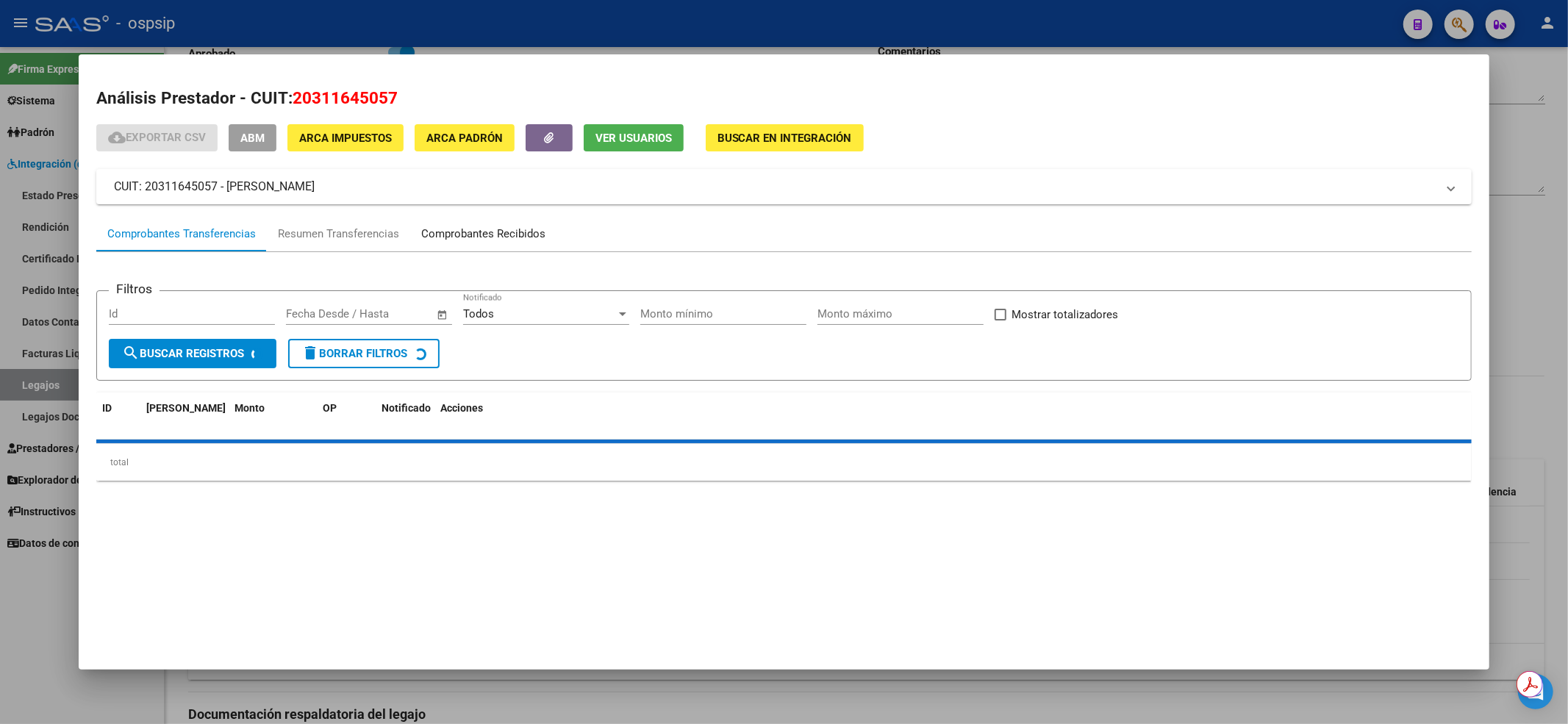
click at [485, 236] on div "Comprobantes Recibidos" at bounding box center [483, 234] width 124 height 17
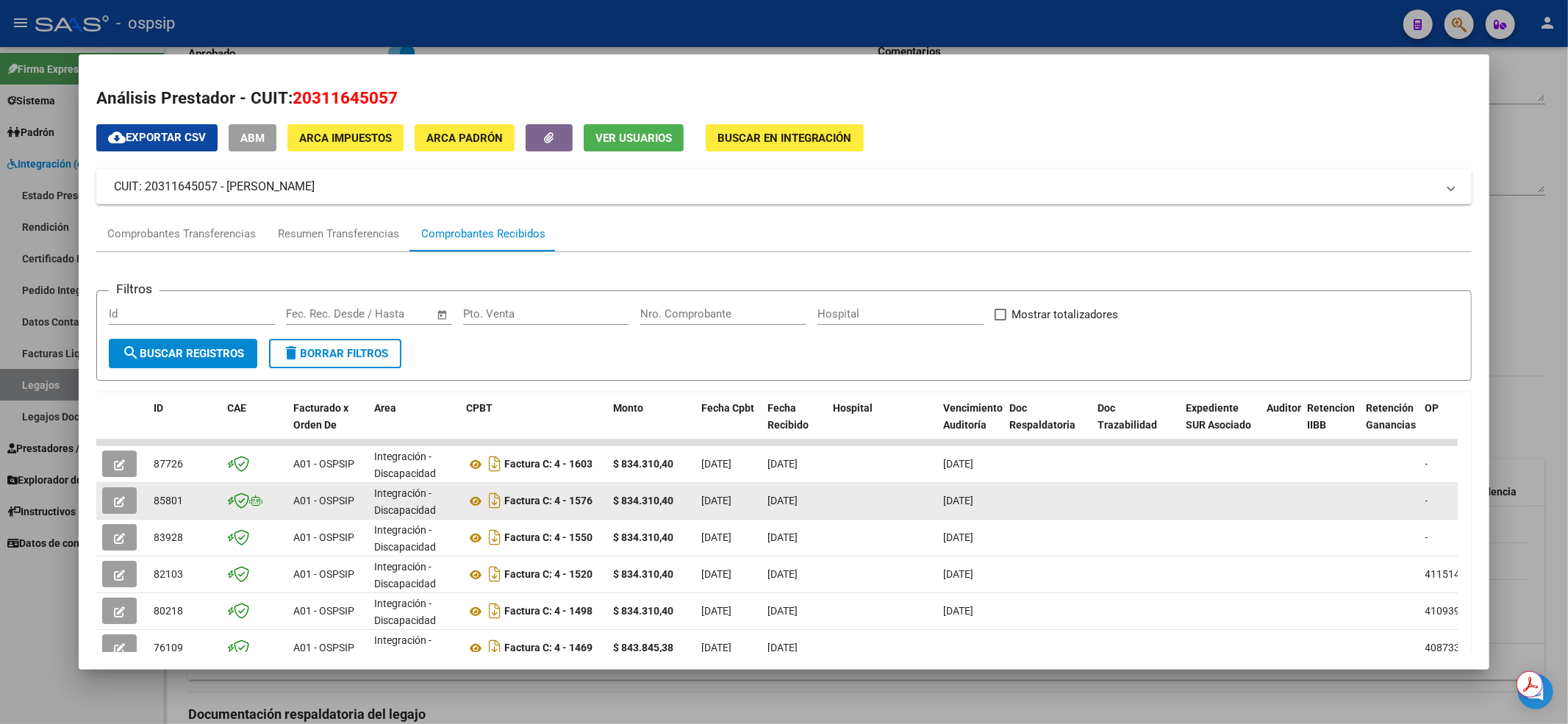
click at [122, 504] on icon "button" at bounding box center [119, 501] width 11 height 11
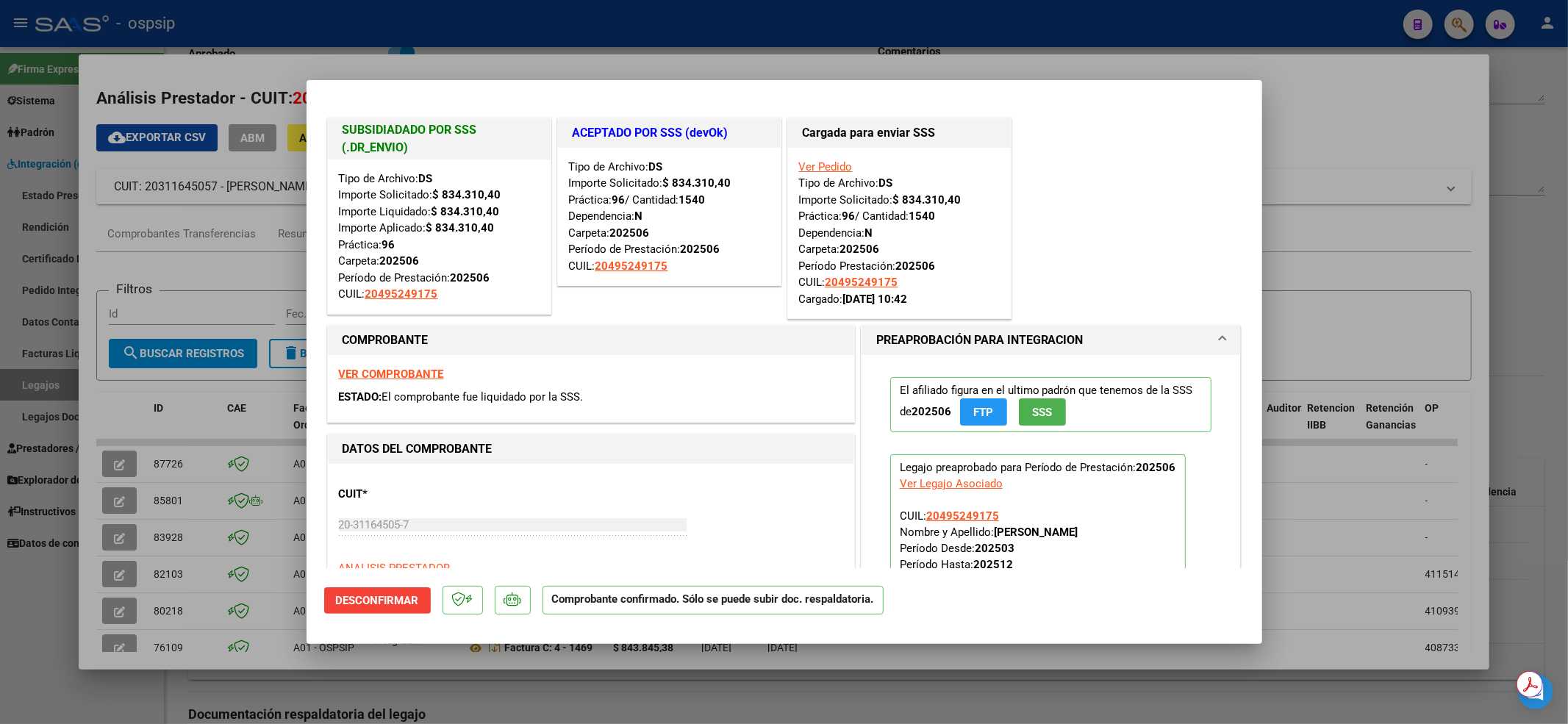
click at [16, 614] on div at bounding box center [784, 362] width 1568 height 724
type input "$ 0,00"
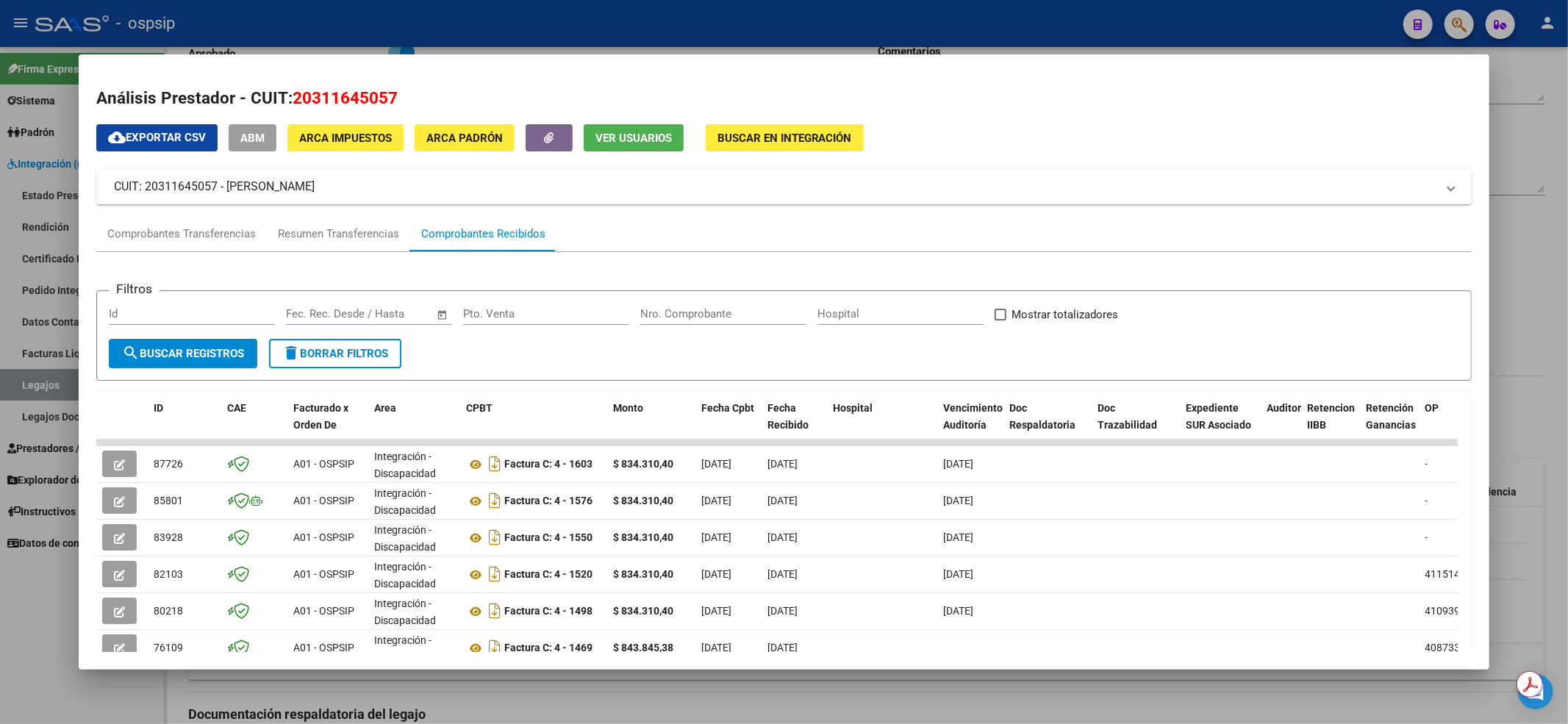
click at [16, 614] on div at bounding box center [784, 362] width 1568 height 724
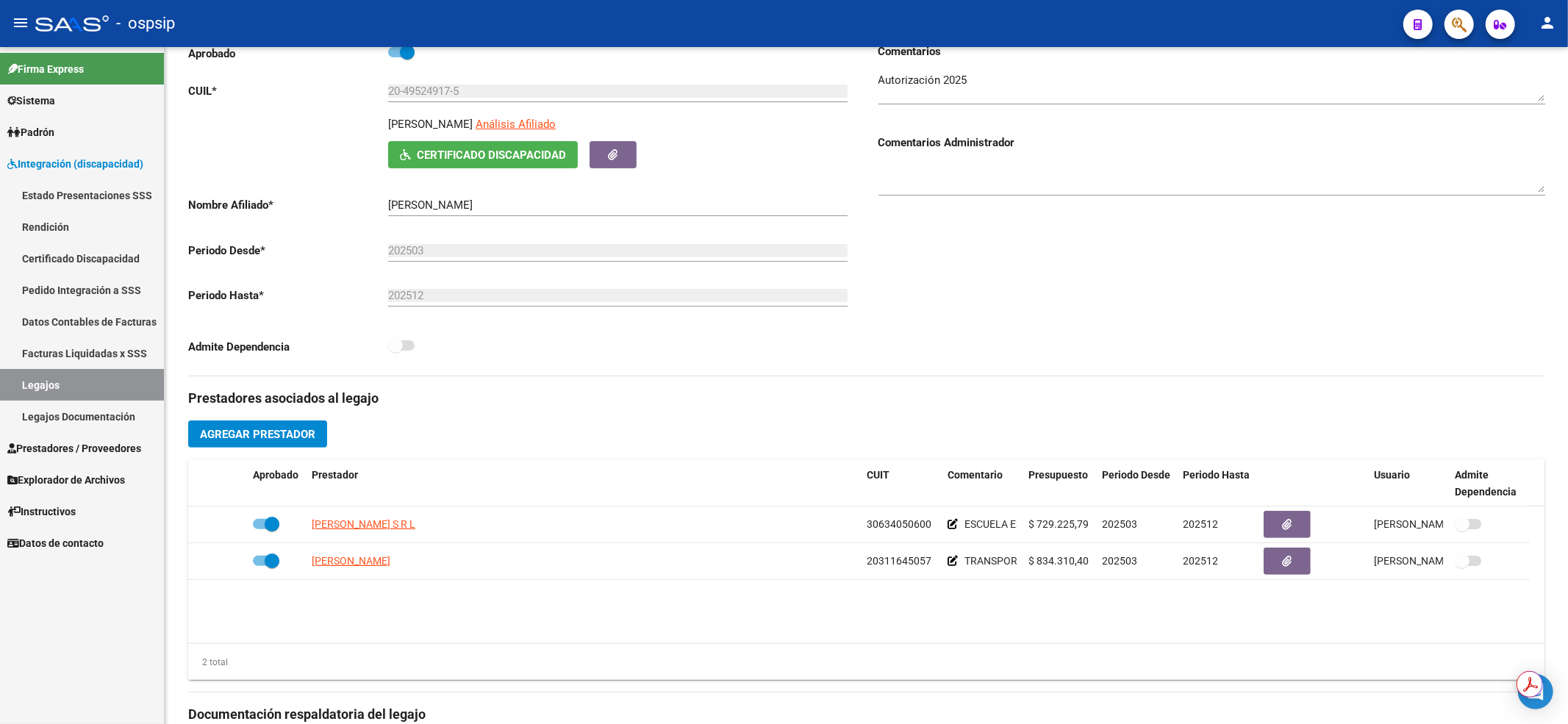
click at [101, 376] on link "Legajos" at bounding box center [82, 385] width 164 height 32
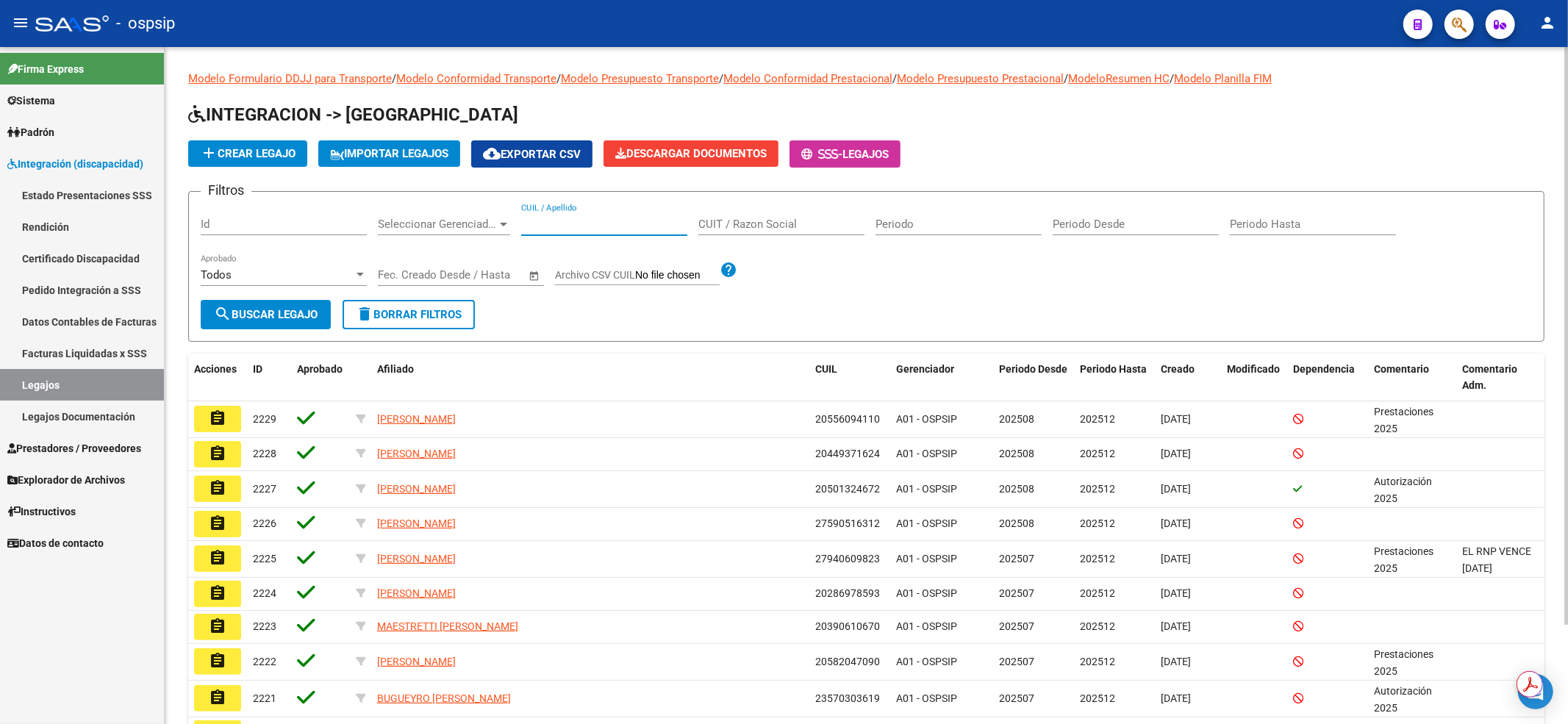
click at [565, 221] on input "CUIL / Apellido" at bounding box center [604, 224] width 166 height 14
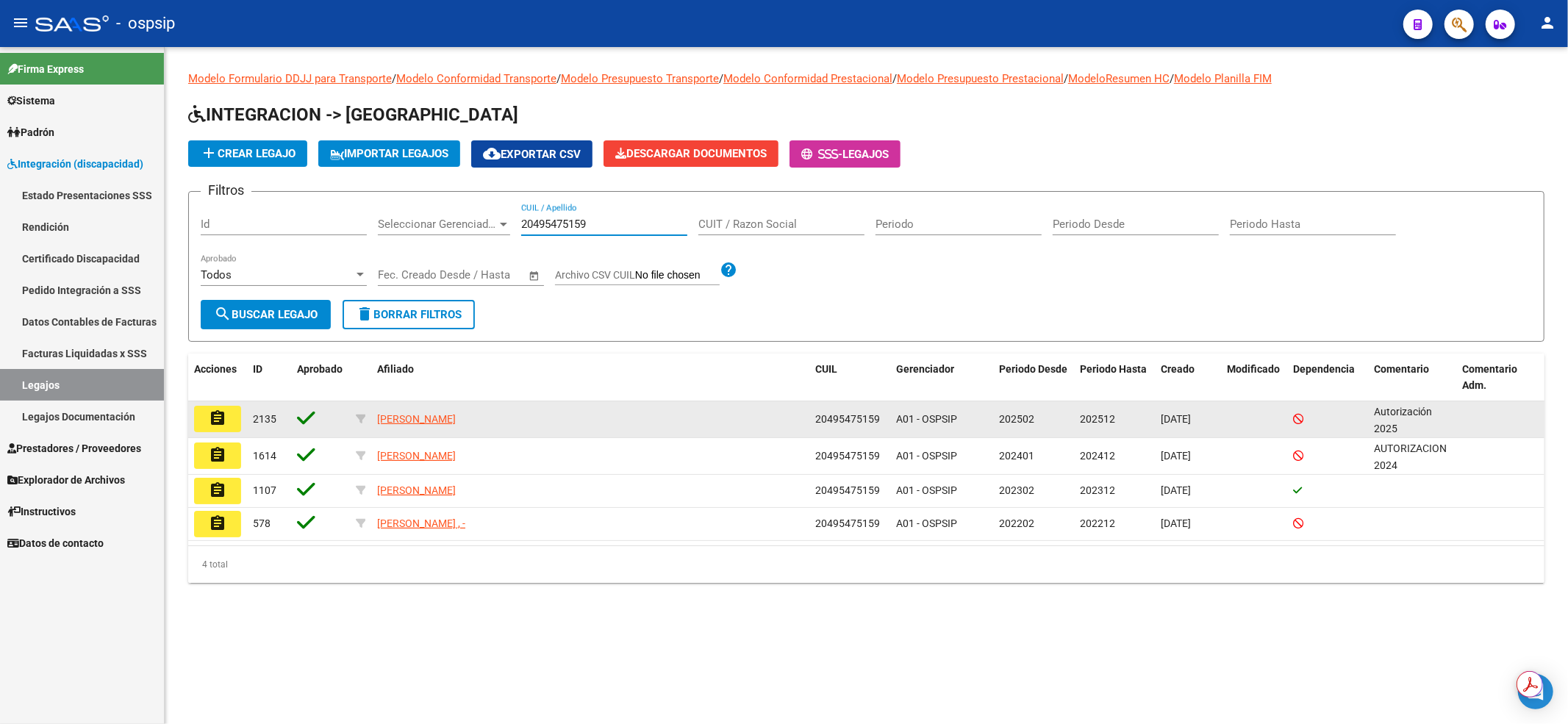
type input "20495475159"
click at [206, 424] on button "assignment" at bounding box center [218, 418] width 47 height 26
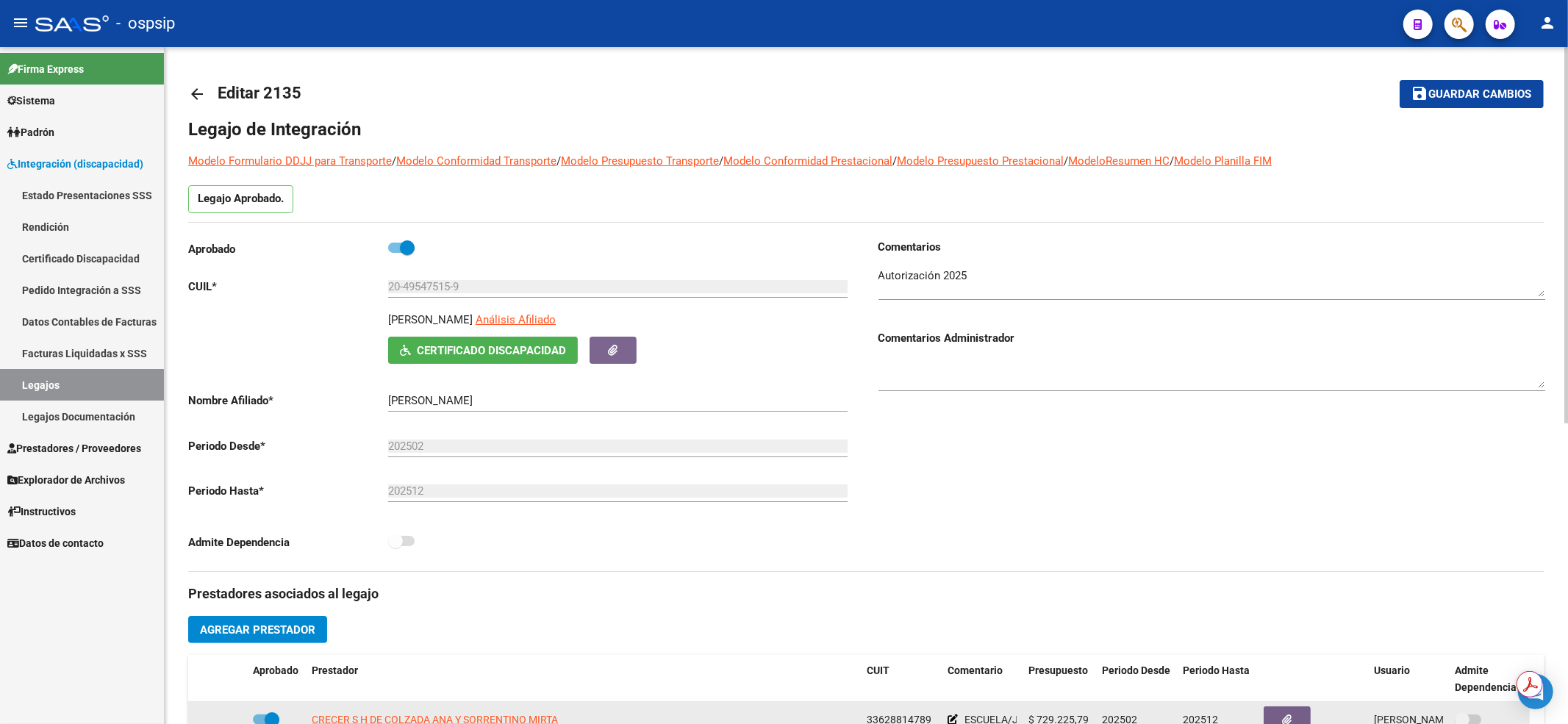
scroll to position [196, 0]
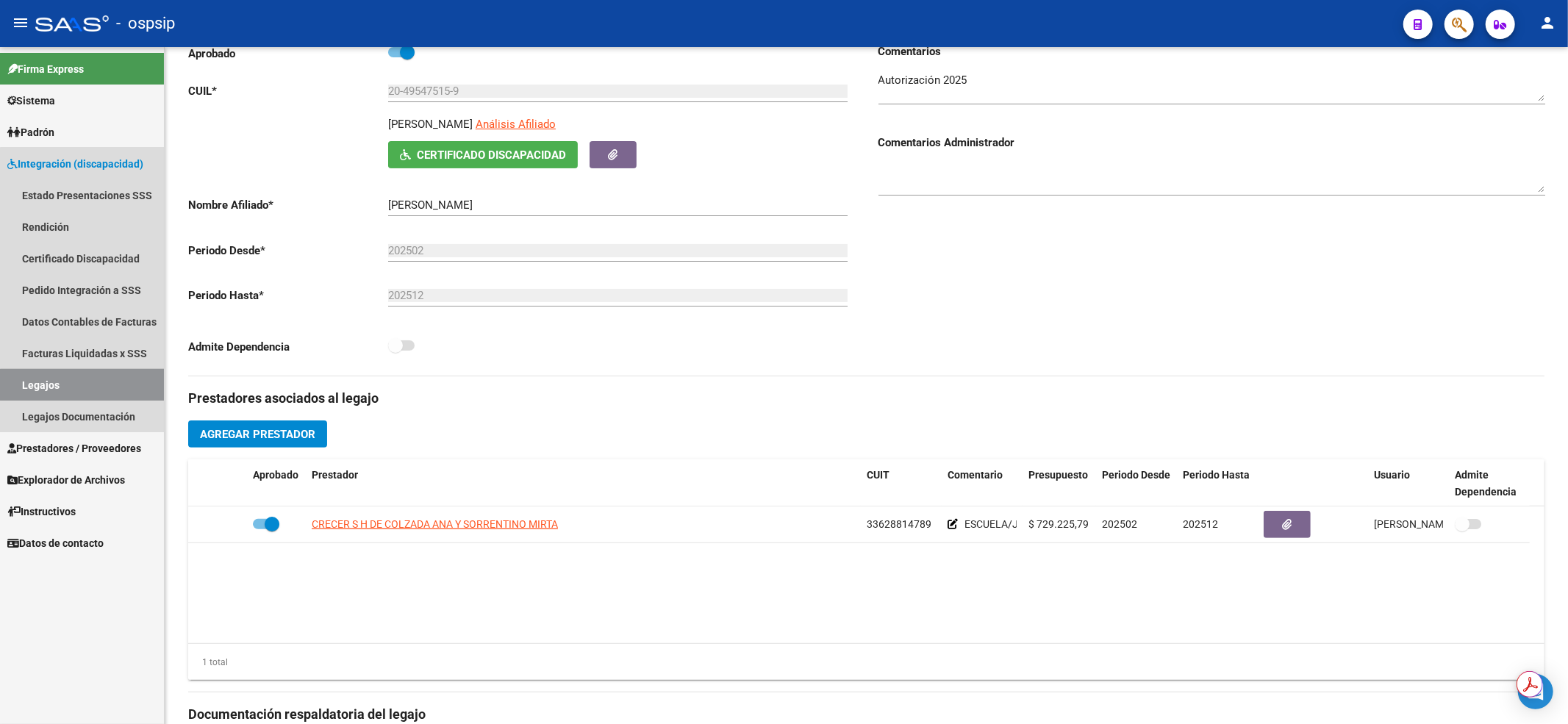
click at [86, 385] on link "Legajos" at bounding box center [82, 385] width 164 height 32
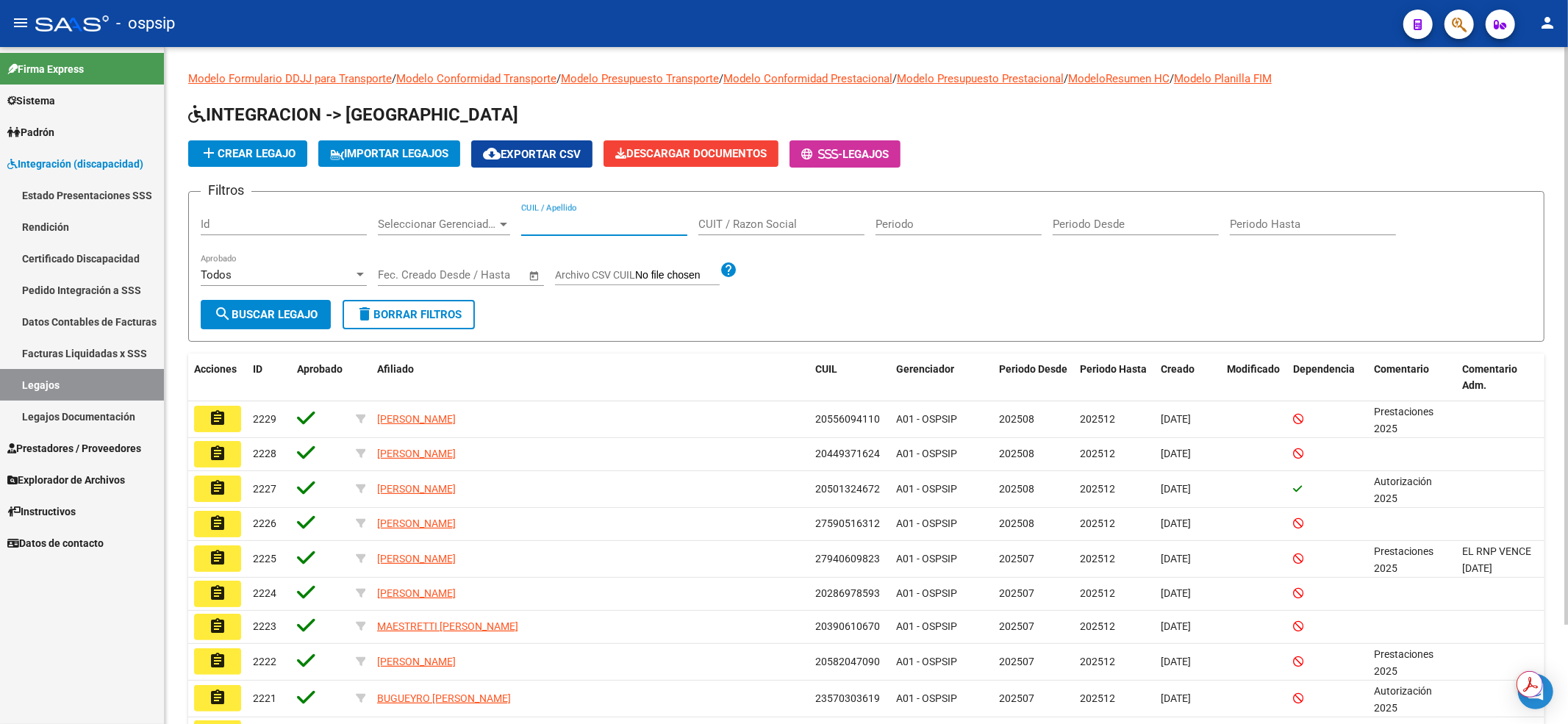
click at [557, 221] on input "CUIL / Apellido" at bounding box center [604, 224] width 166 height 14
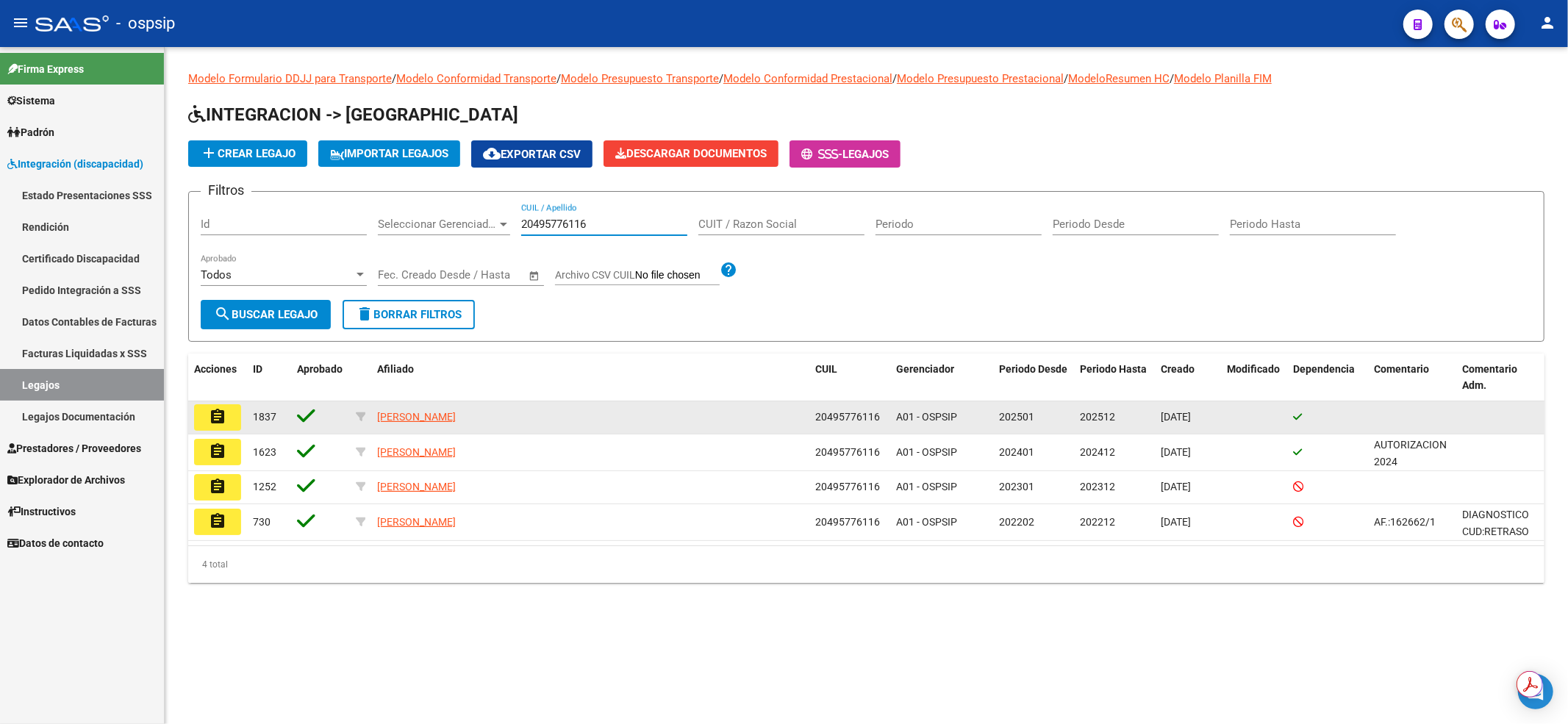
type input "20495776116"
click at [209, 409] on mat-icon "assignment" at bounding box center [217, 416] width 17 height 17
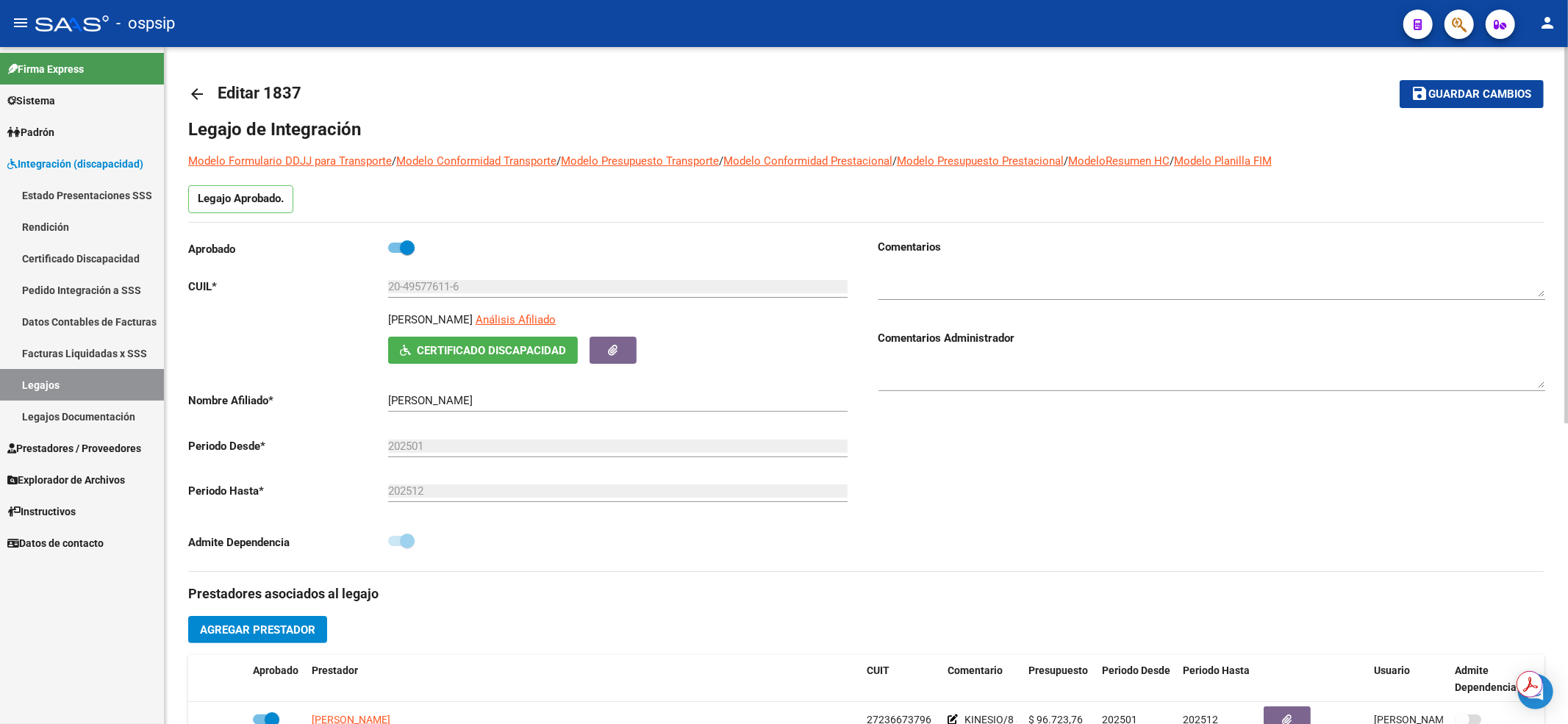
scroll to position [294, 0]
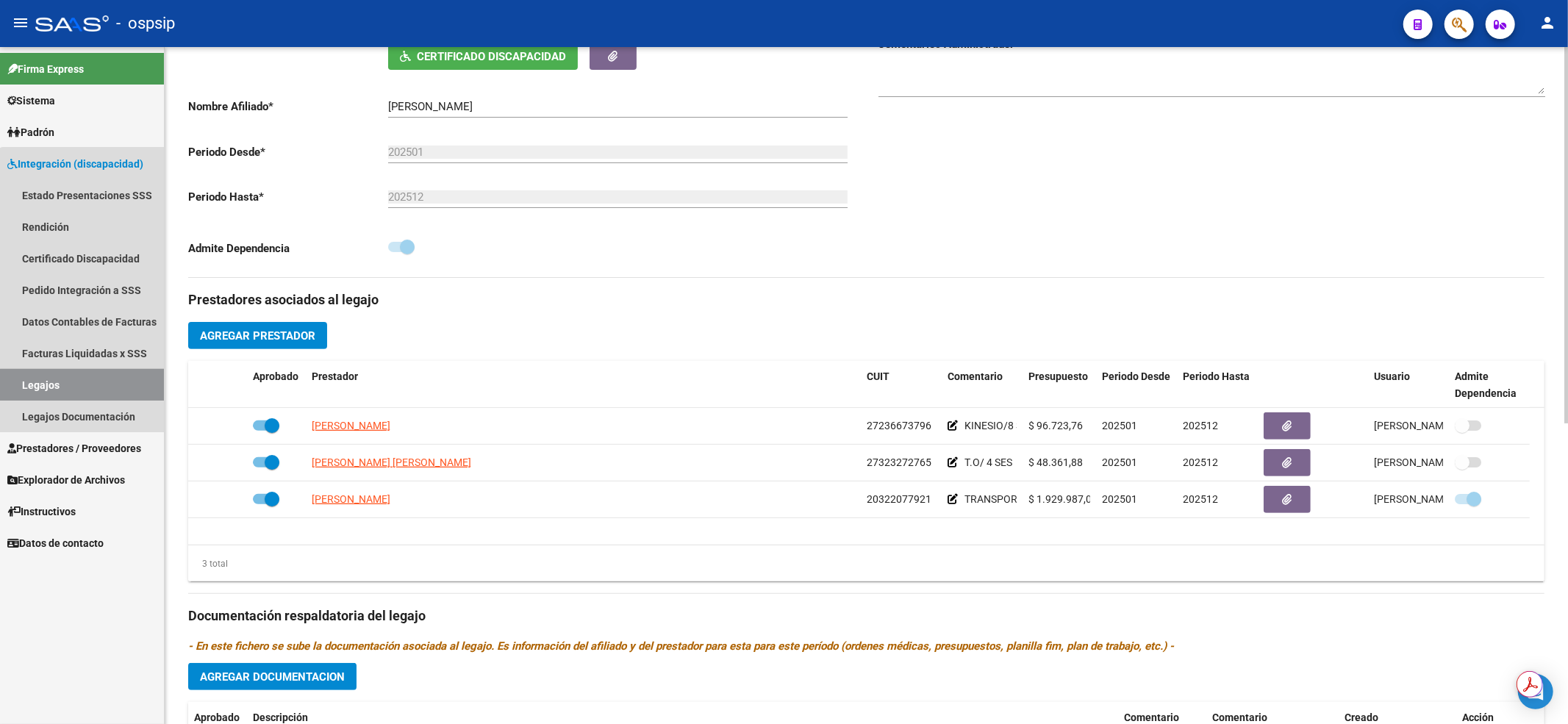
click at [99, 391] on link "Legajos" at bounding box center [82, 385] width 164 height 32
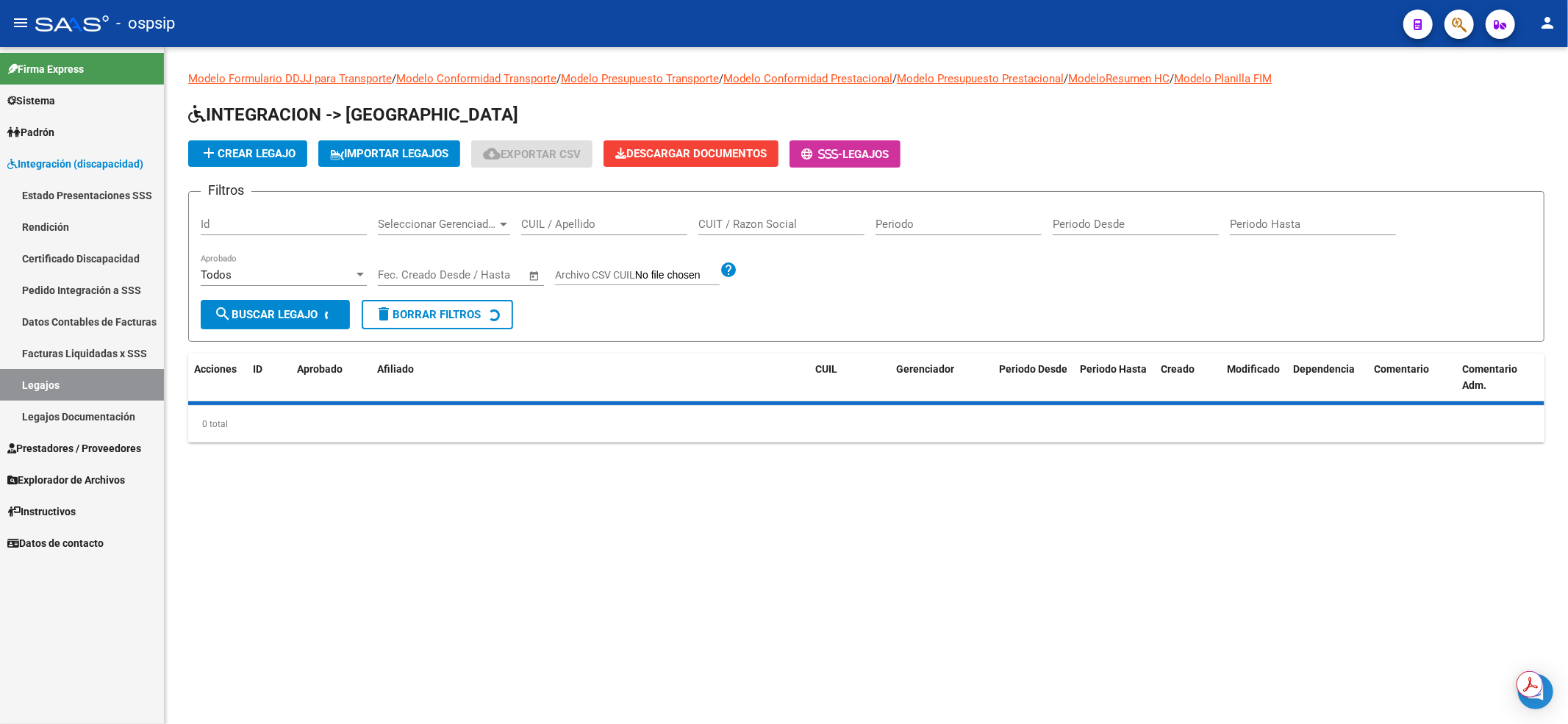
click at [534, 221] on input "CUIL / Apellido" at bounding box center [604, 224] width 166 height 14
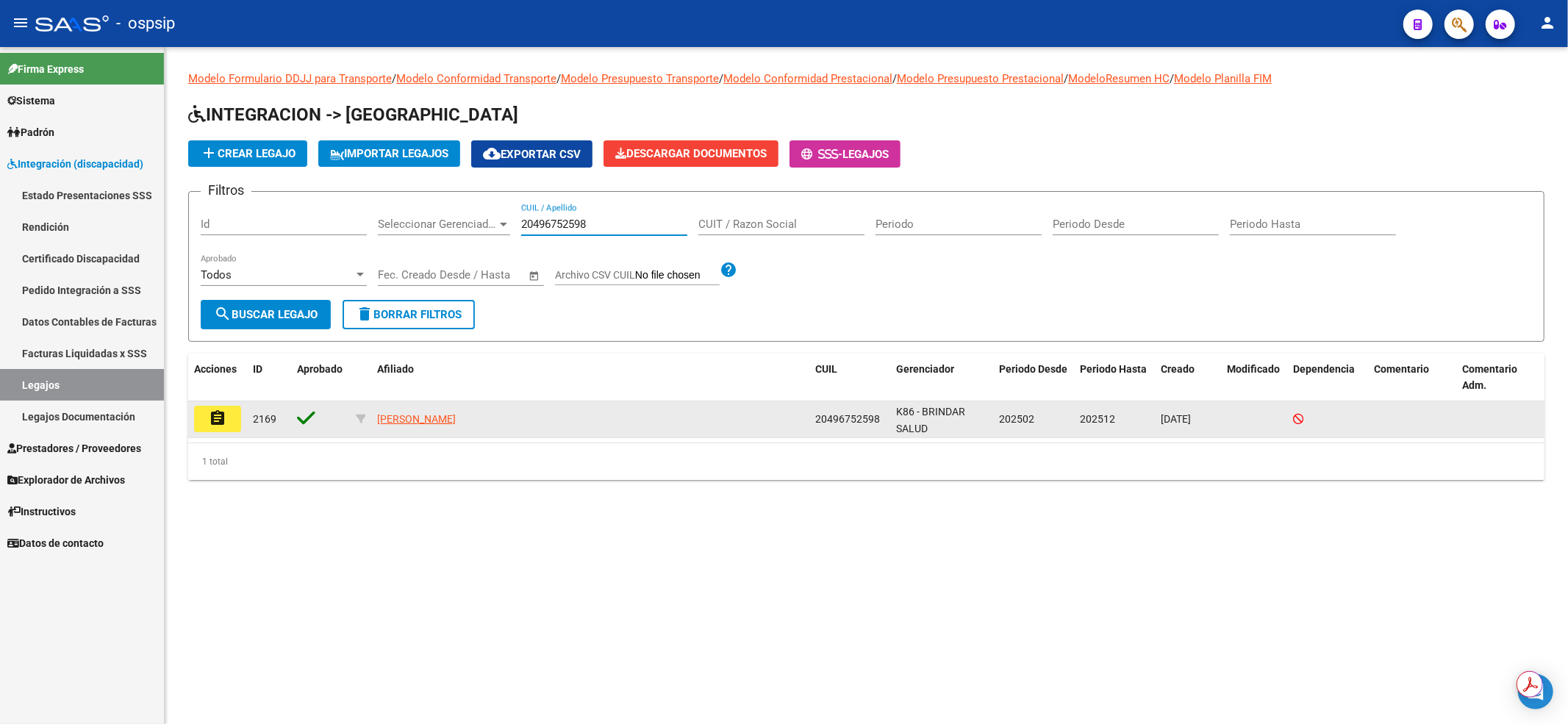
type input "20496752598"
click at [215, 426] on mat-icon "assignment" at bounding box center [217, 418] width 17 height 17
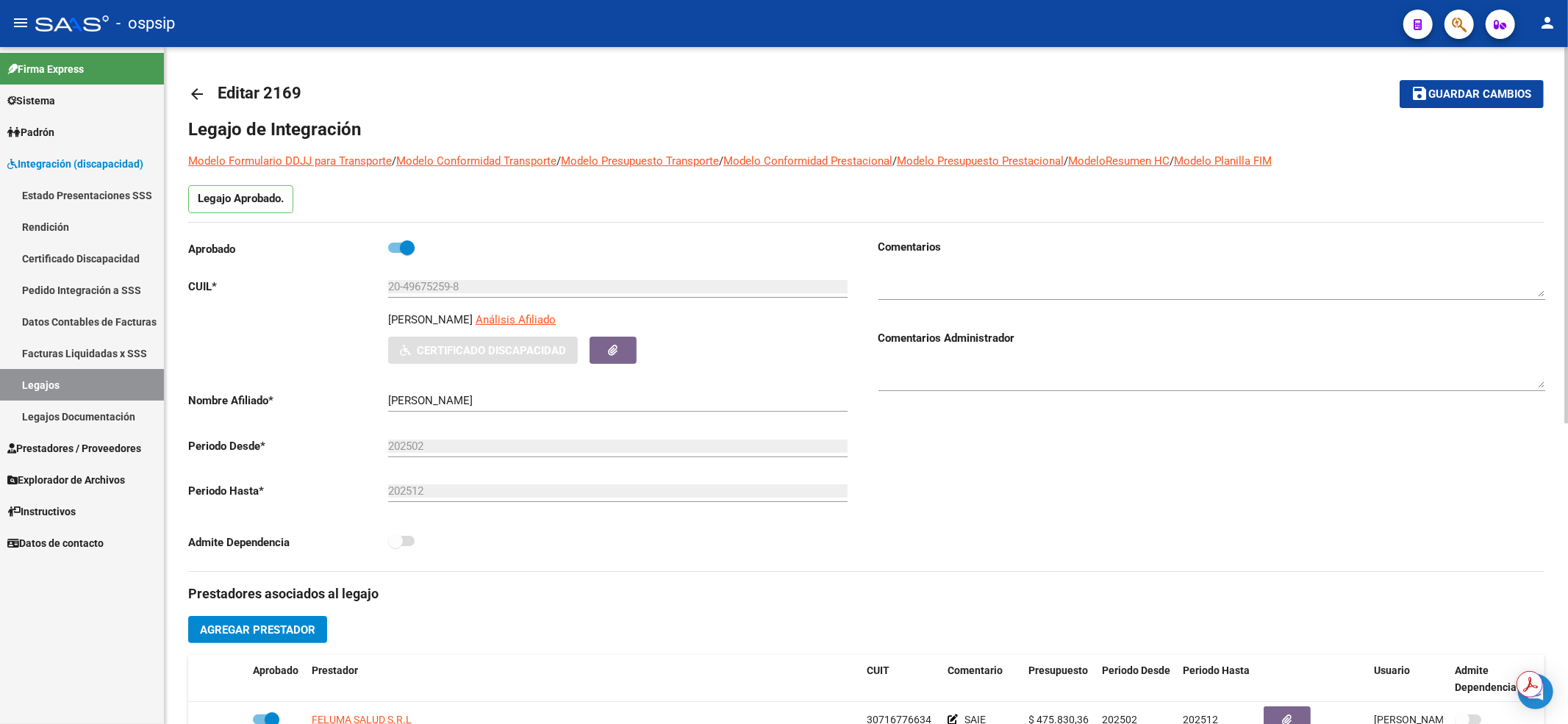
scroll to position [196, 0]
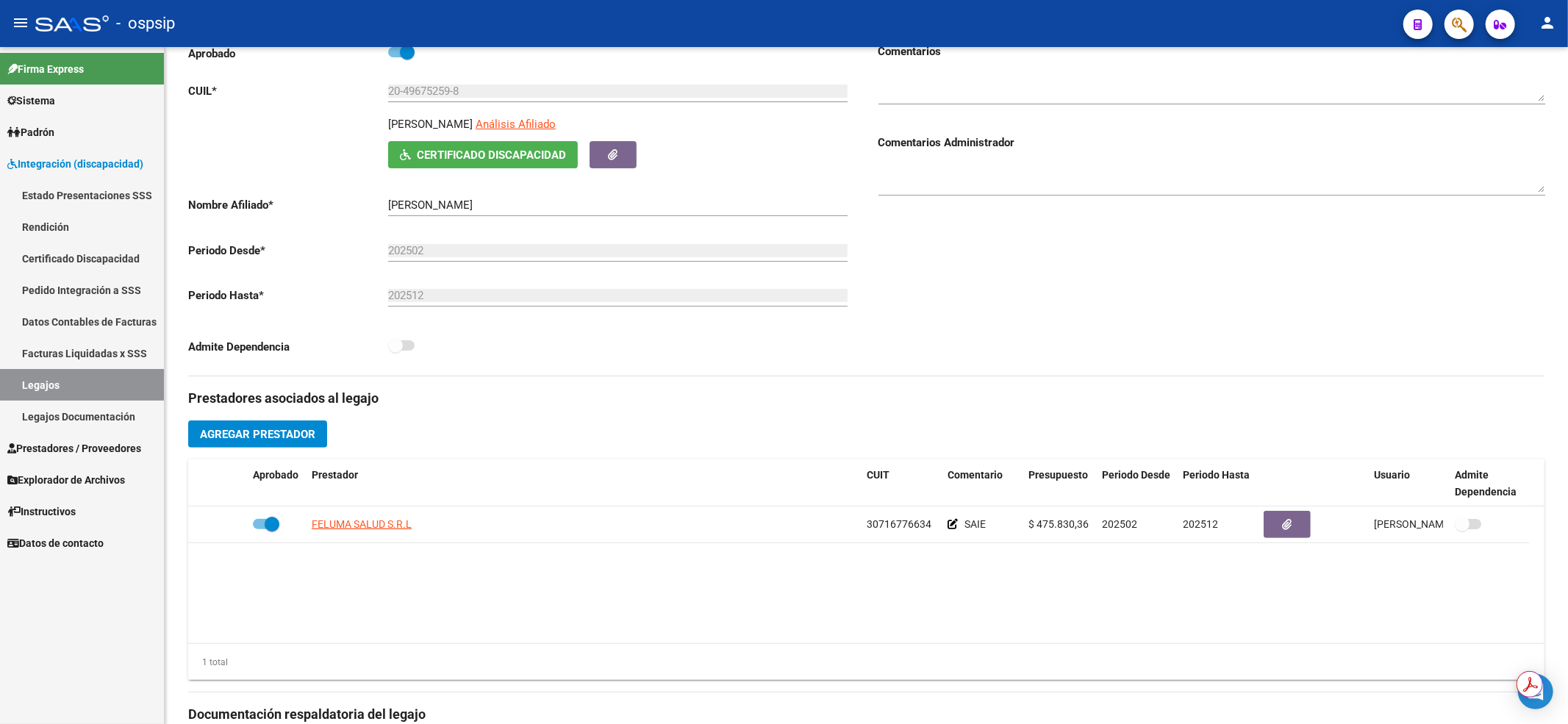
click at [86, 390] on link "Legajos" at bounding box center [82, 385] width 164 height 32
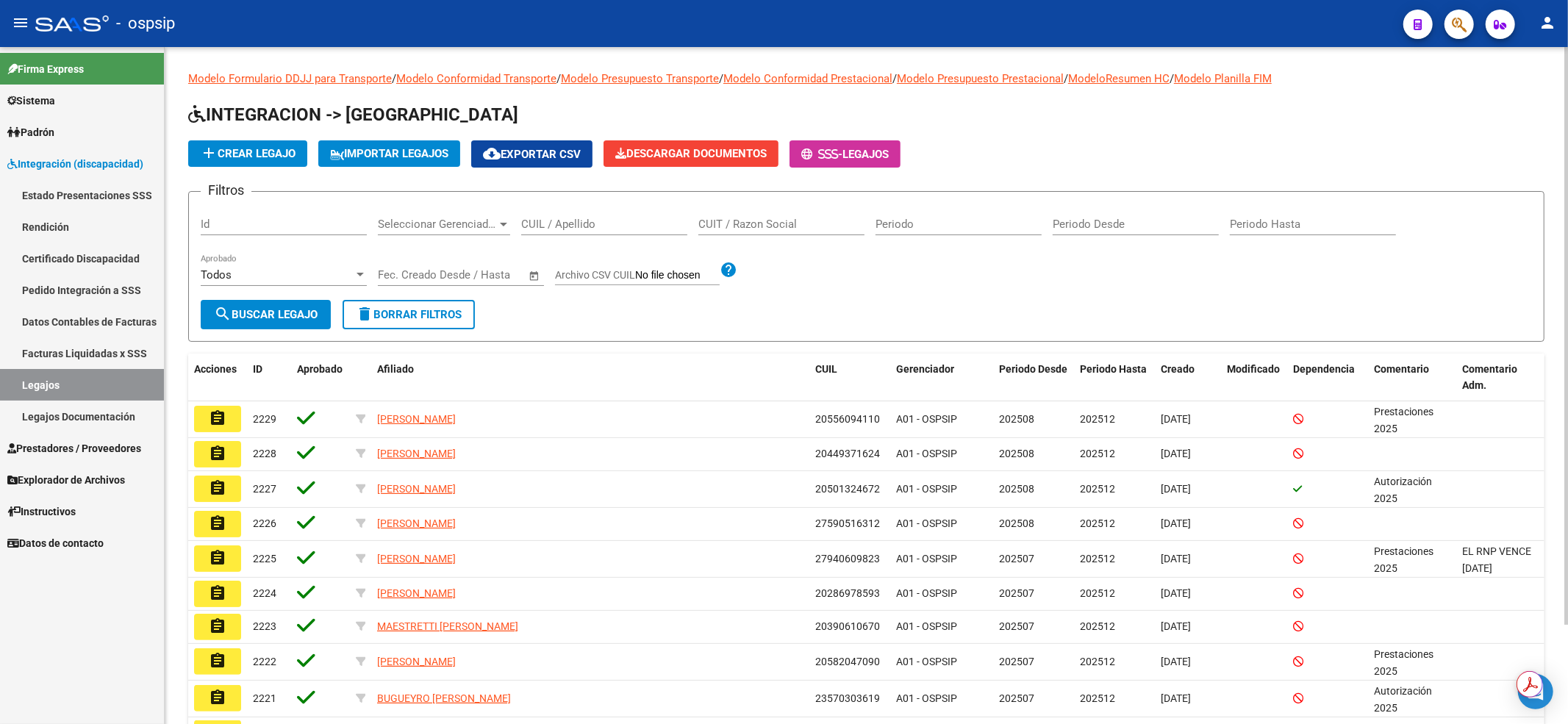
click at [543, 221] on input "CUIL / Apellido" at bounding box center [604, 224] width 166 height 14
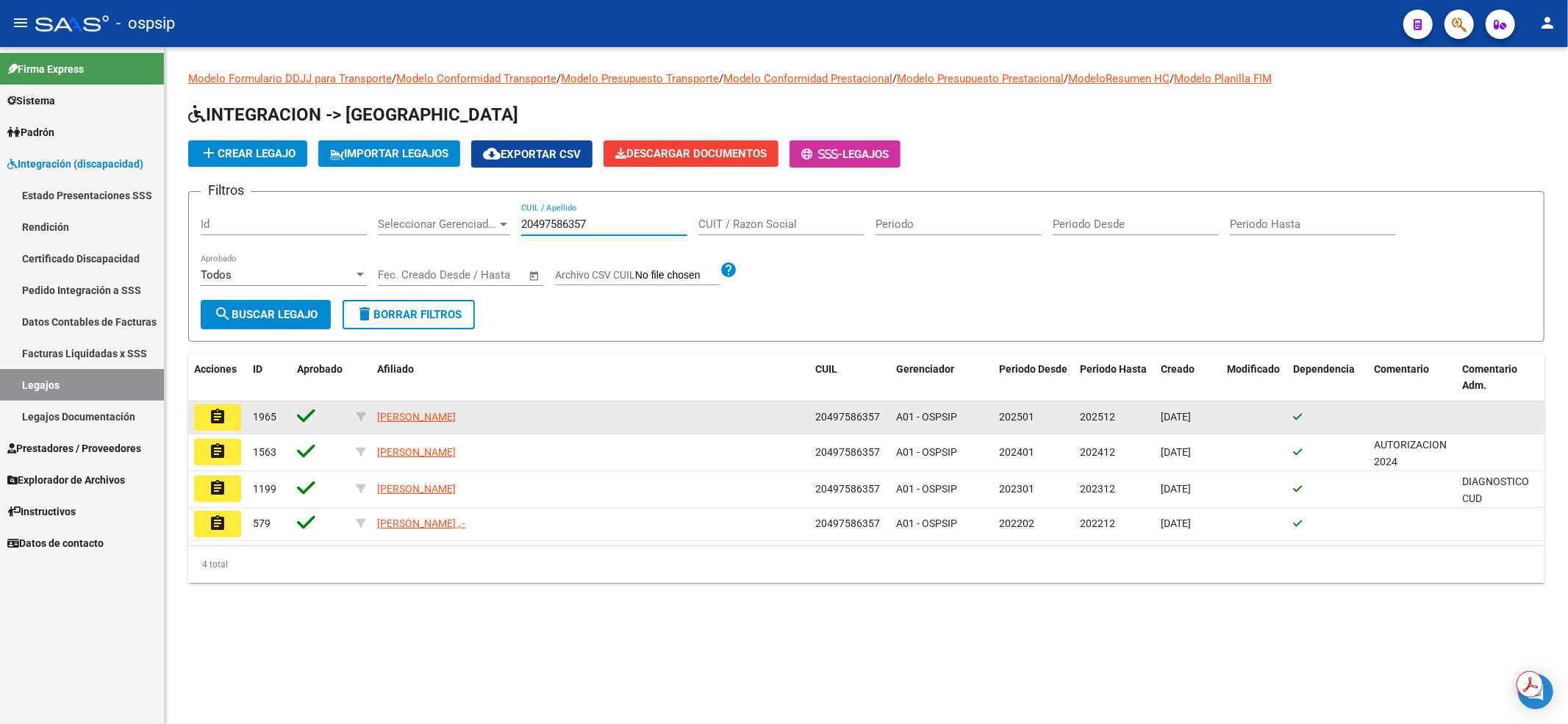
type input "20497586357"
click at [239, 415] on button "assignment" at bounding box center [218, 417] width 47 height 26
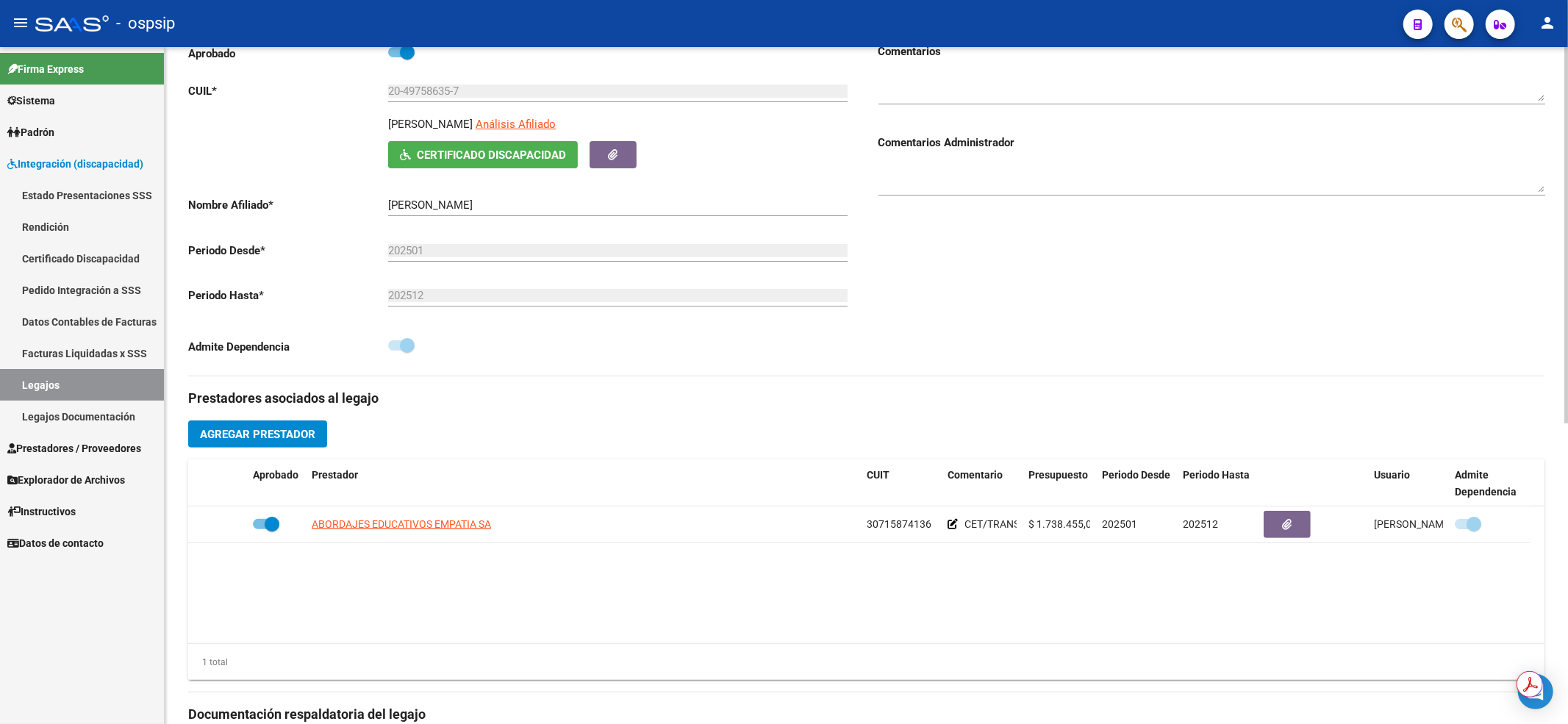
scroll to position [294, 0]
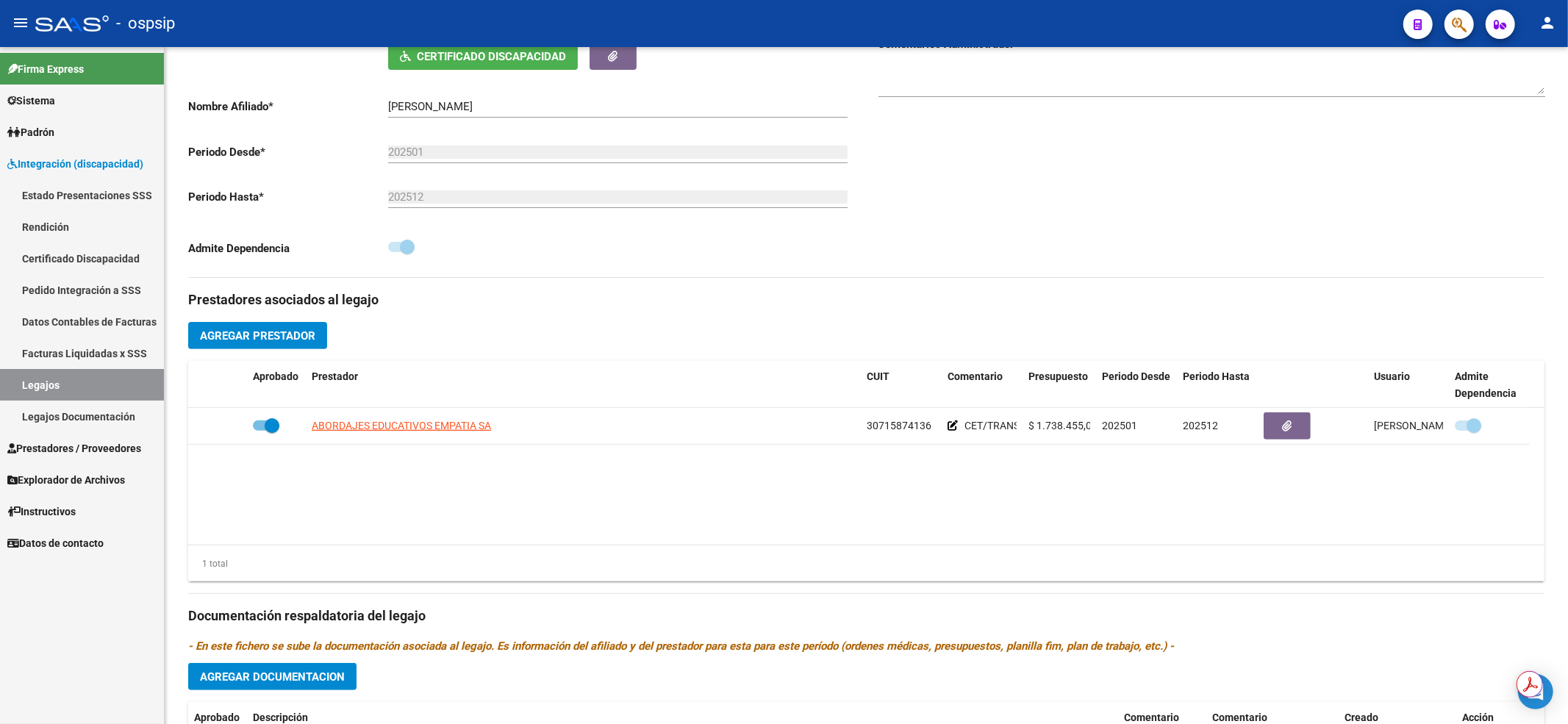
click at [106, 362] on link "Facturas Liquidadas x SSS" at bounding box center [82, 353] width 164 height 32
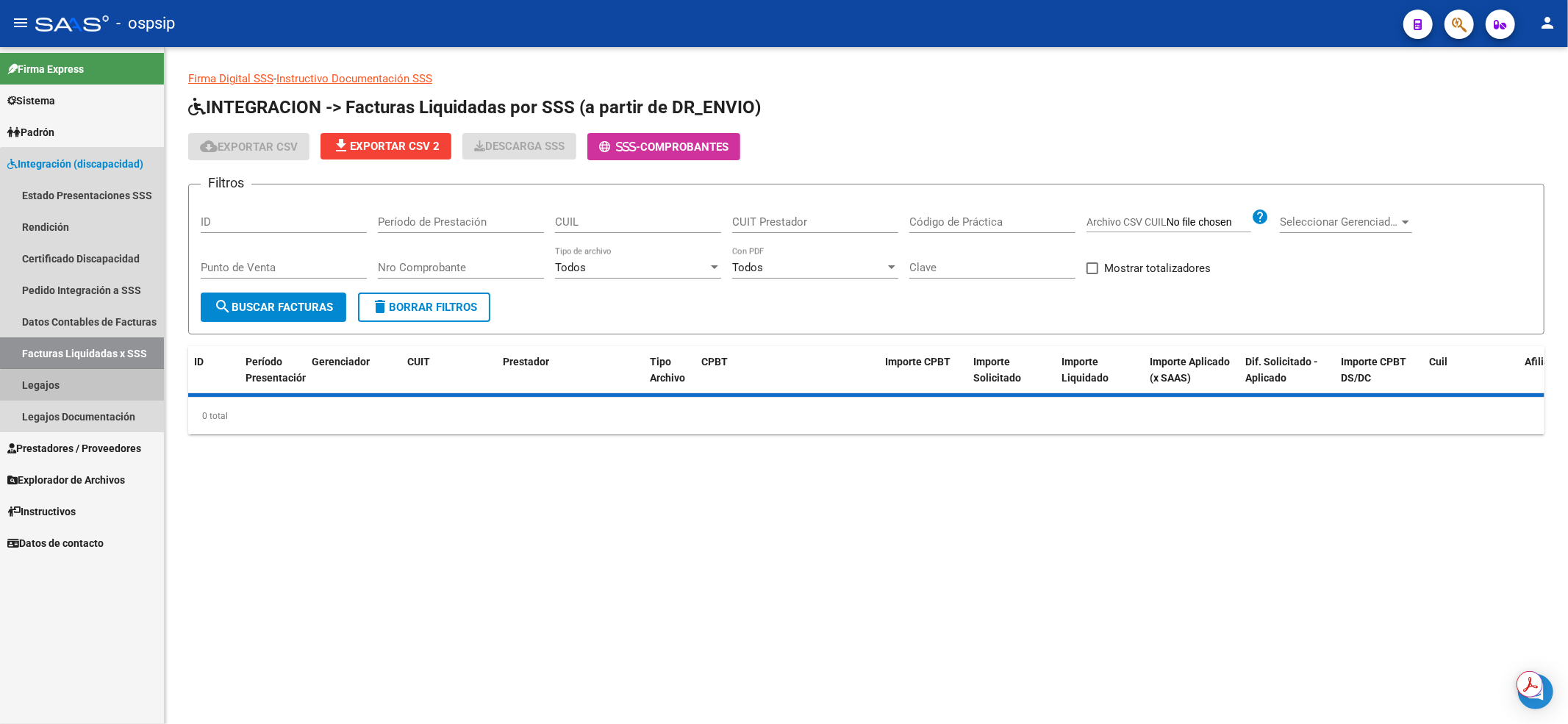
click at [112, 388] on link "Legajos" at bounding box center [82, 385] width 164 height 32
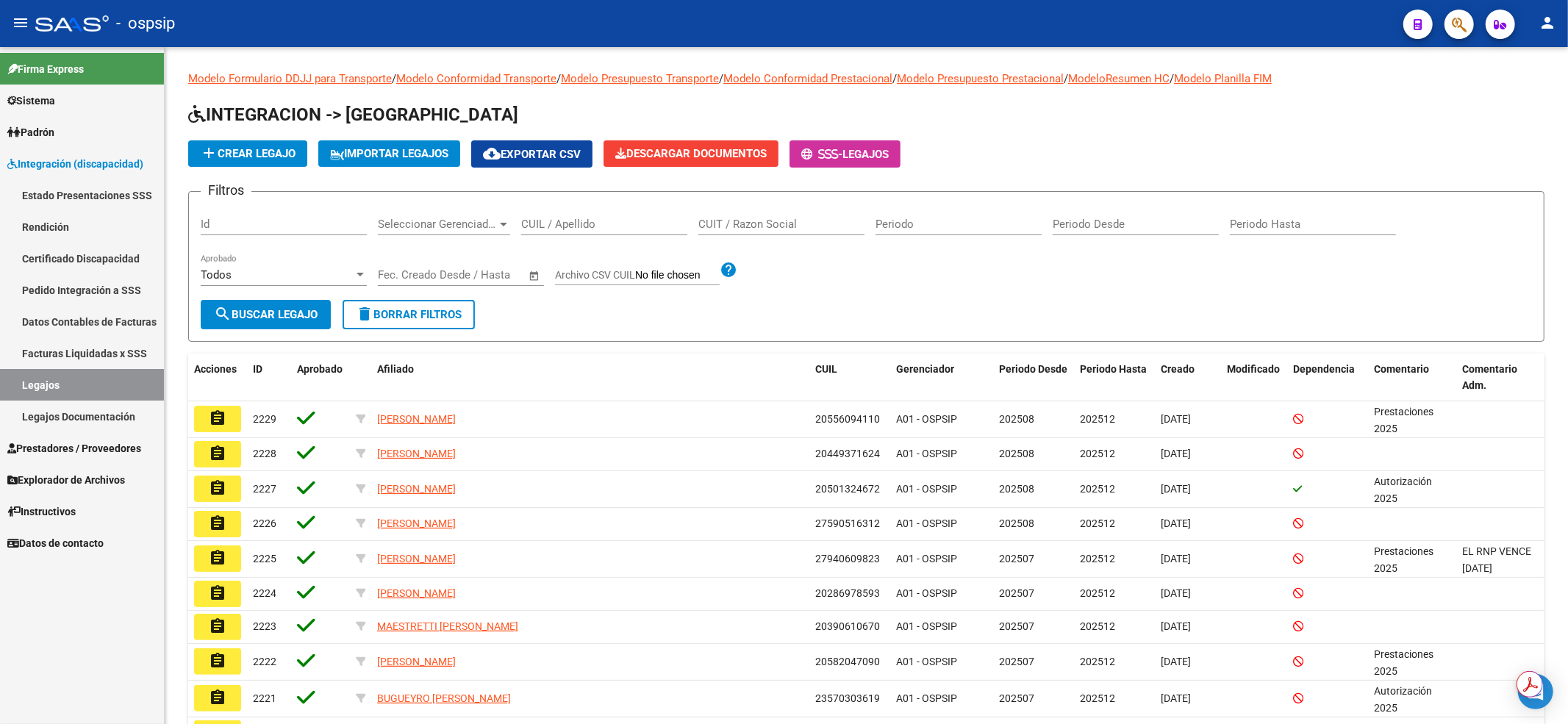
click at [533, 227] on input "CUIL / Apellido" at bounding box center [604, 224] width 166 height 14
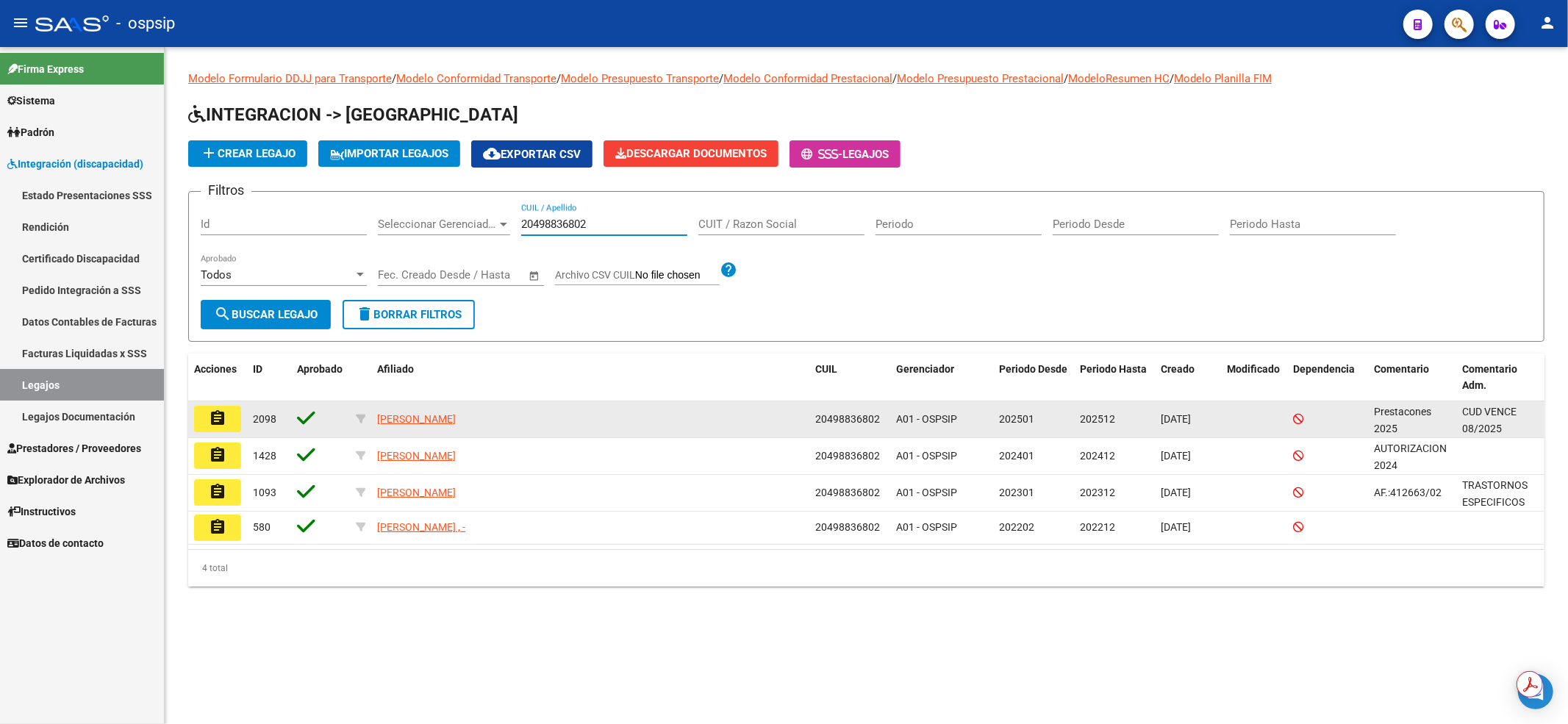
type input "20498836802"
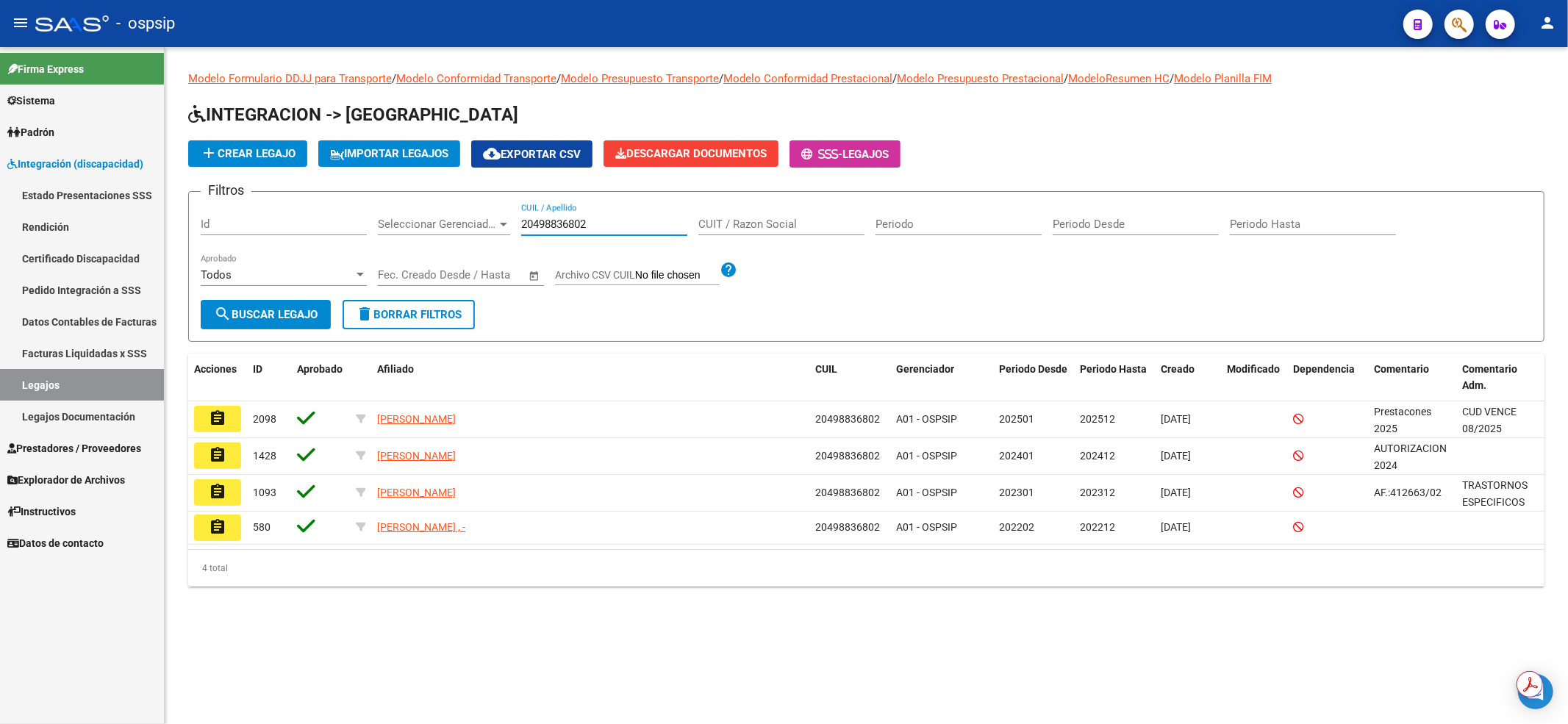
drag, startPoint x: 227, startPoint y: 406, endPoint x: 227, endPoint y: 415, distance: 9.0
click at [225, 407] on button "assignment" at bounding box center [218, 418] width 47 height 26
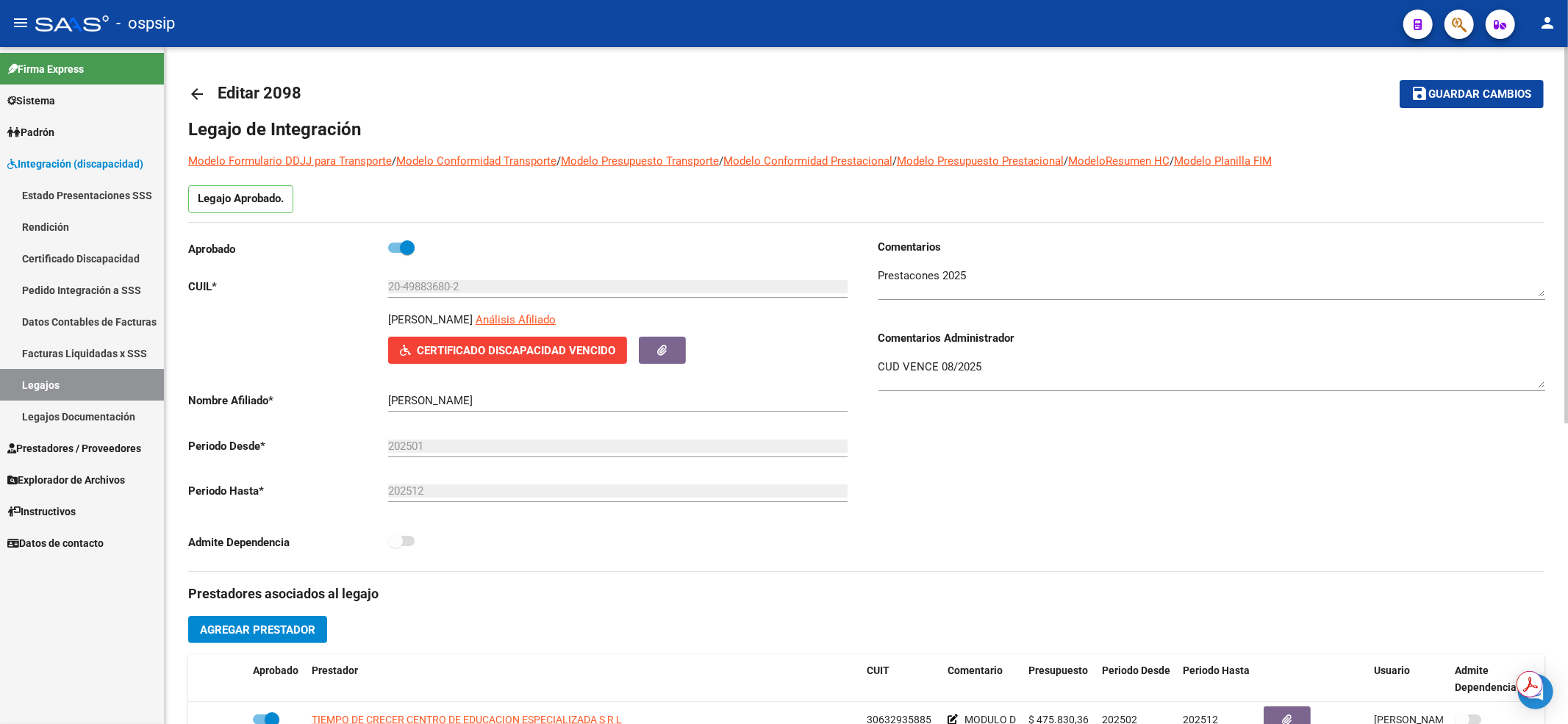
scroll to position [294, 0]
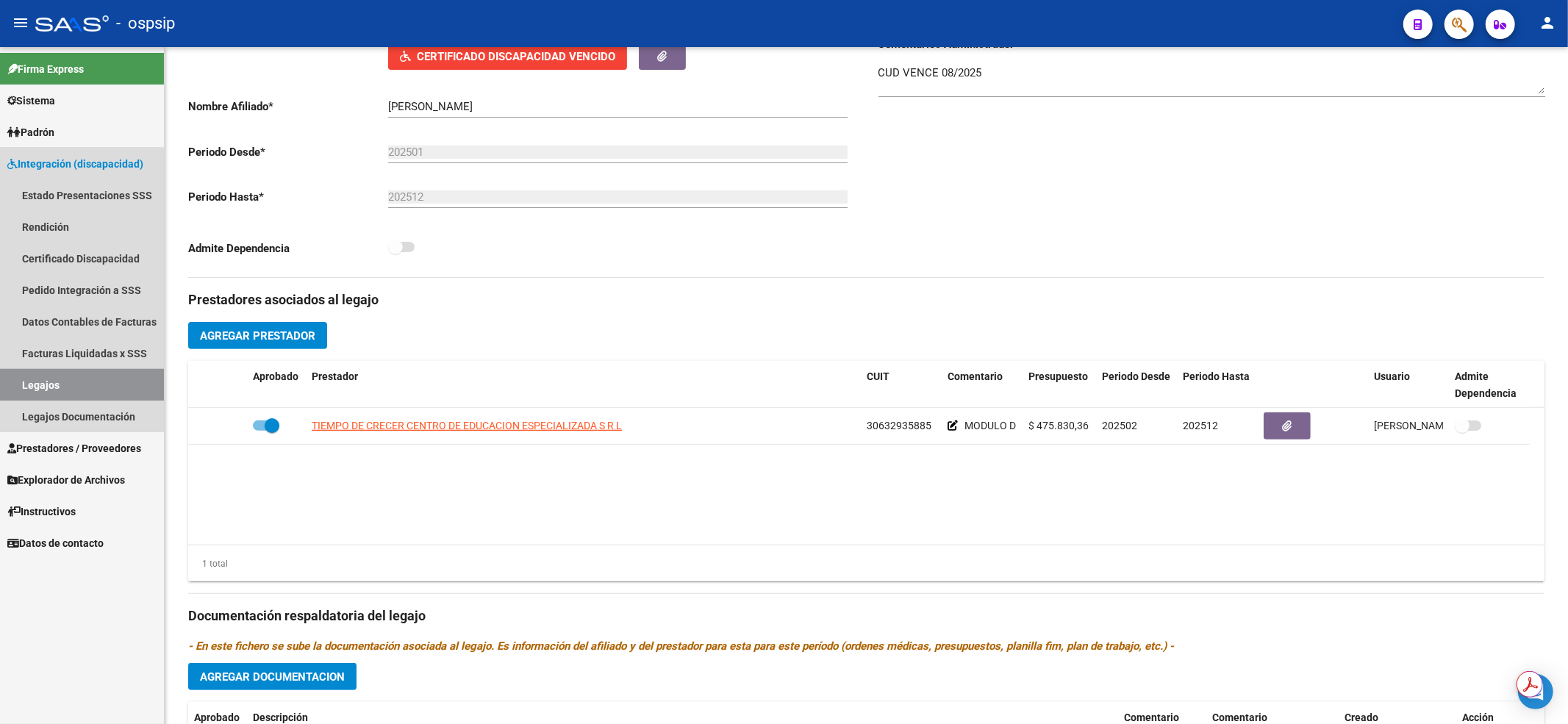
click at [63, 394] on link "Legajos" at bounding box center [82, 385] width 164 height 32
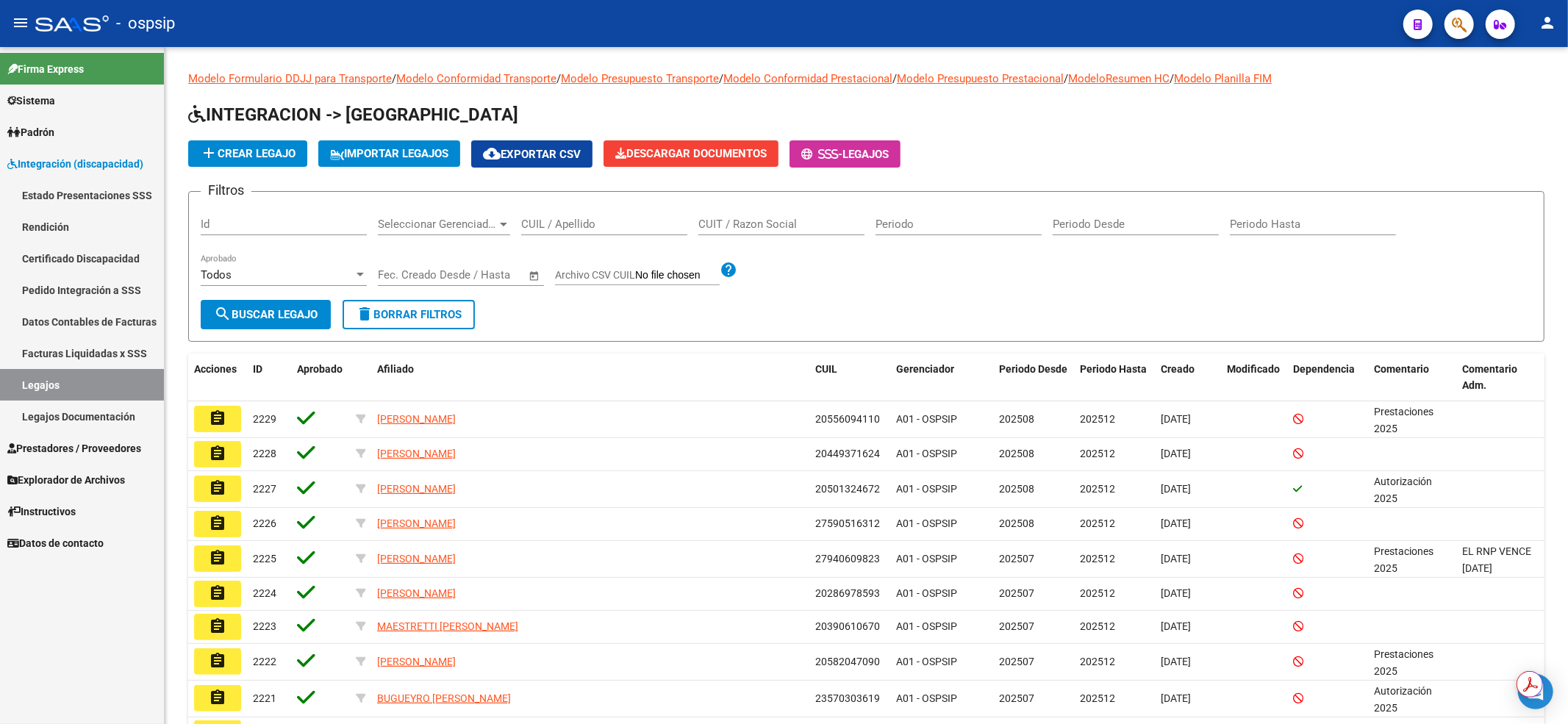
click at [543, 221] on input "CUIL / Apellido" at bounding box center [604, 224] width 166 height 14
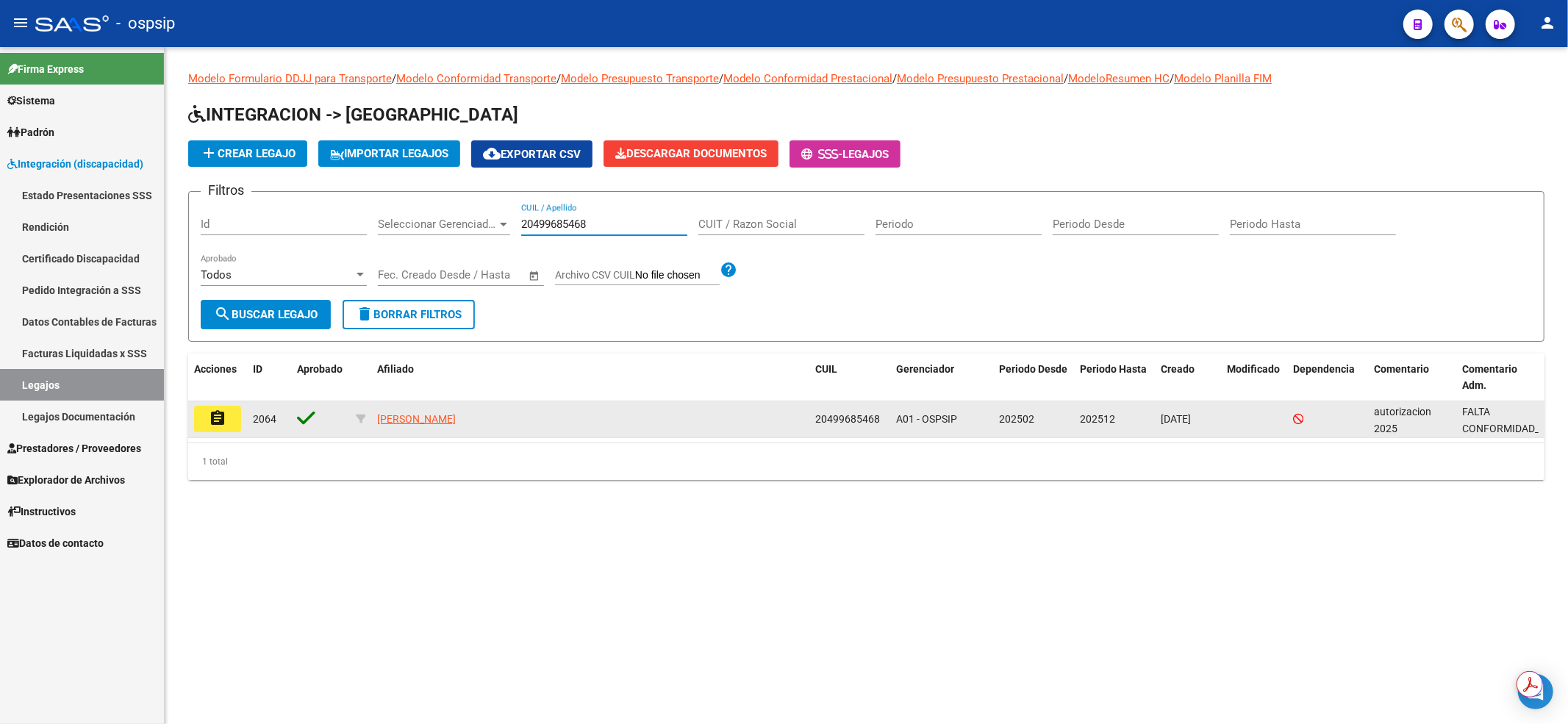
type input "20499685468"
click at [203, 419] on button "assignment" at bounding box center [218, 418] width 47 height 26
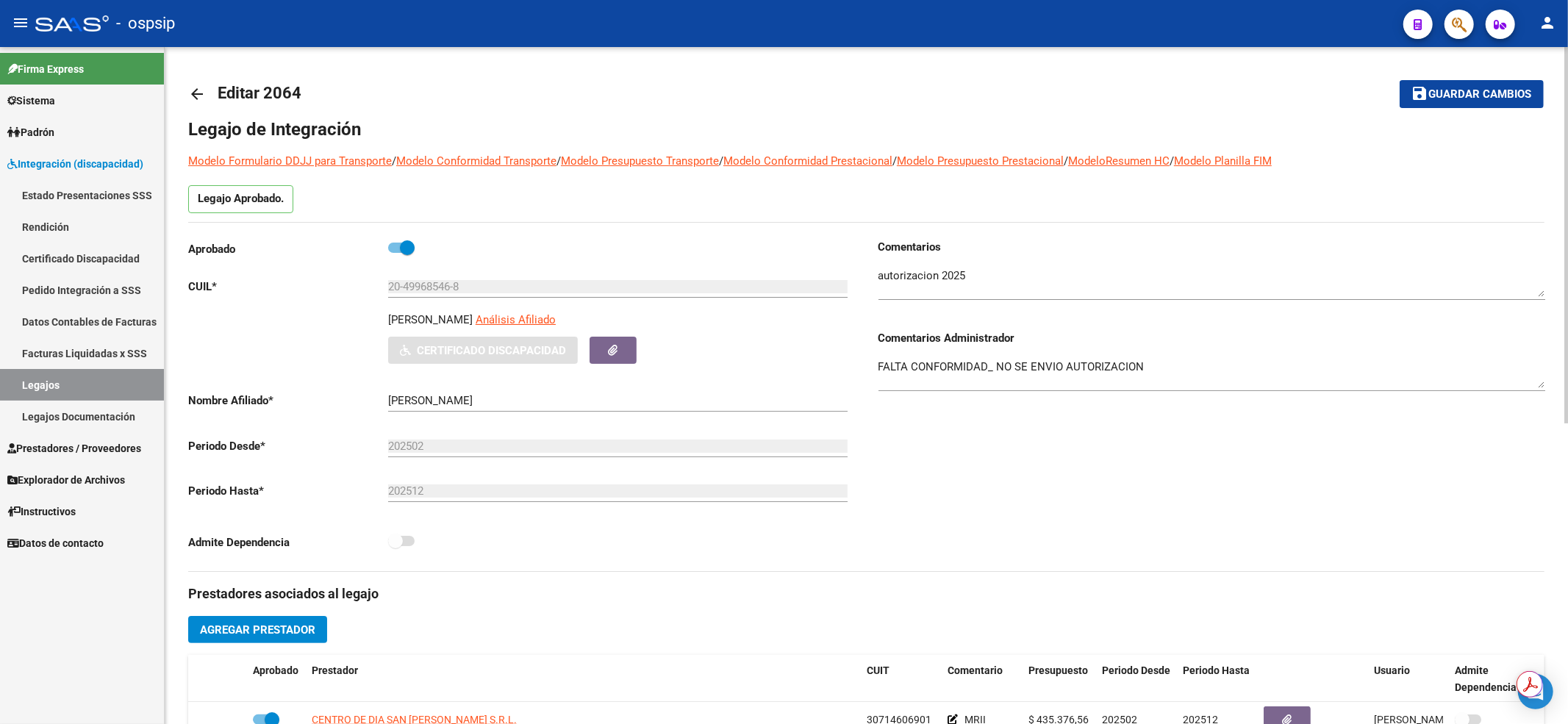
scroll to position [294, 0]
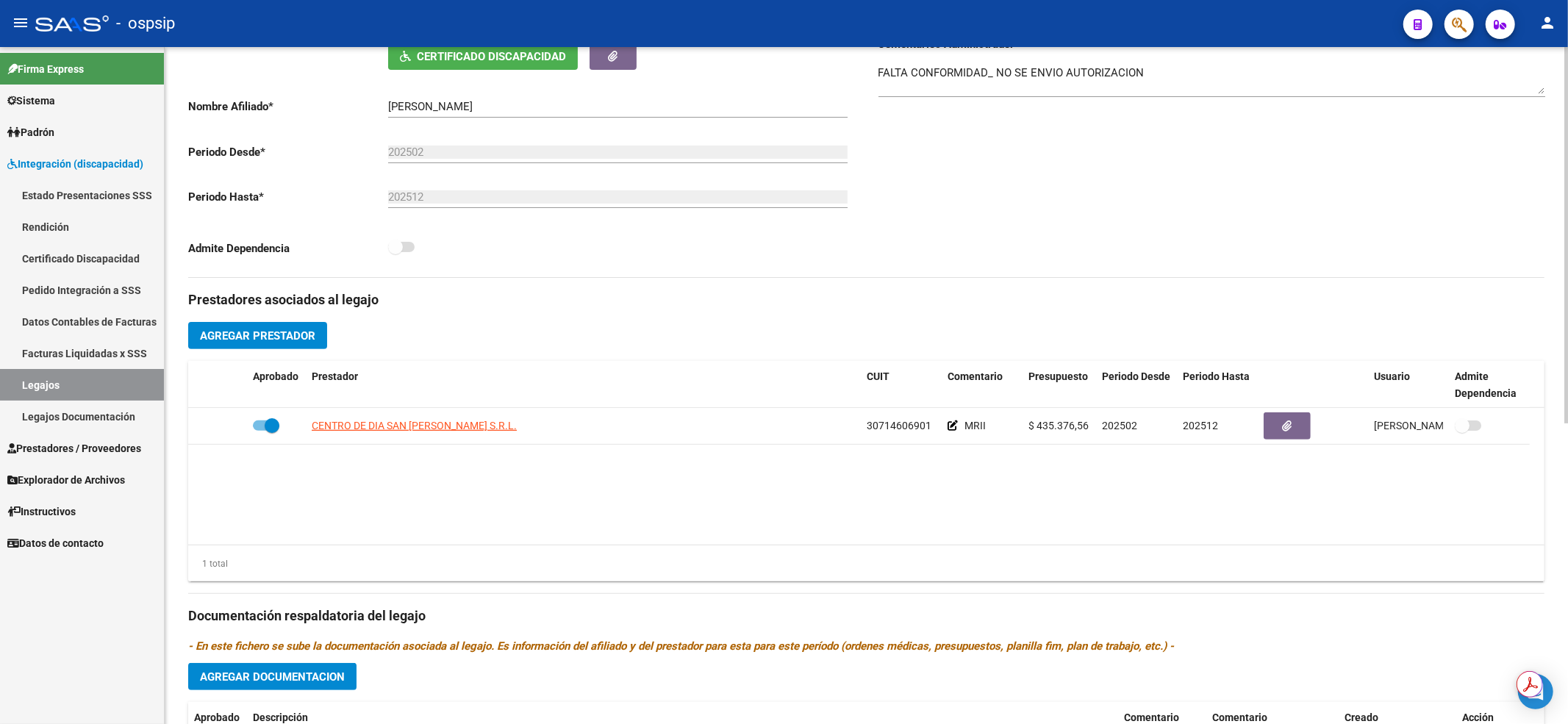
click at [40, 382] on link "Legajos" at bounding box center [82, 385] width 164 height 32
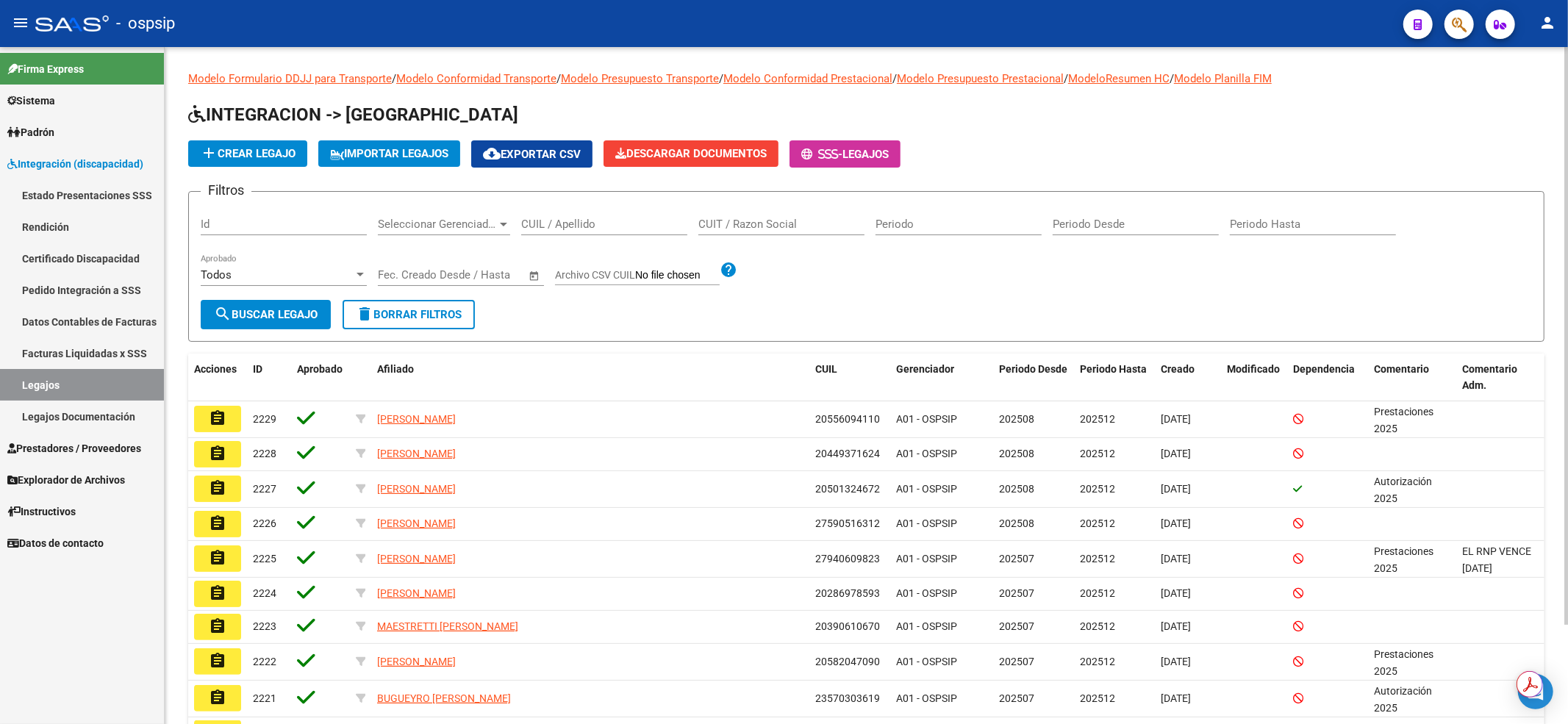
click at [542, 224] on input "CUIL / Apellido" at bounding box center [604, 224] width 166 height 14
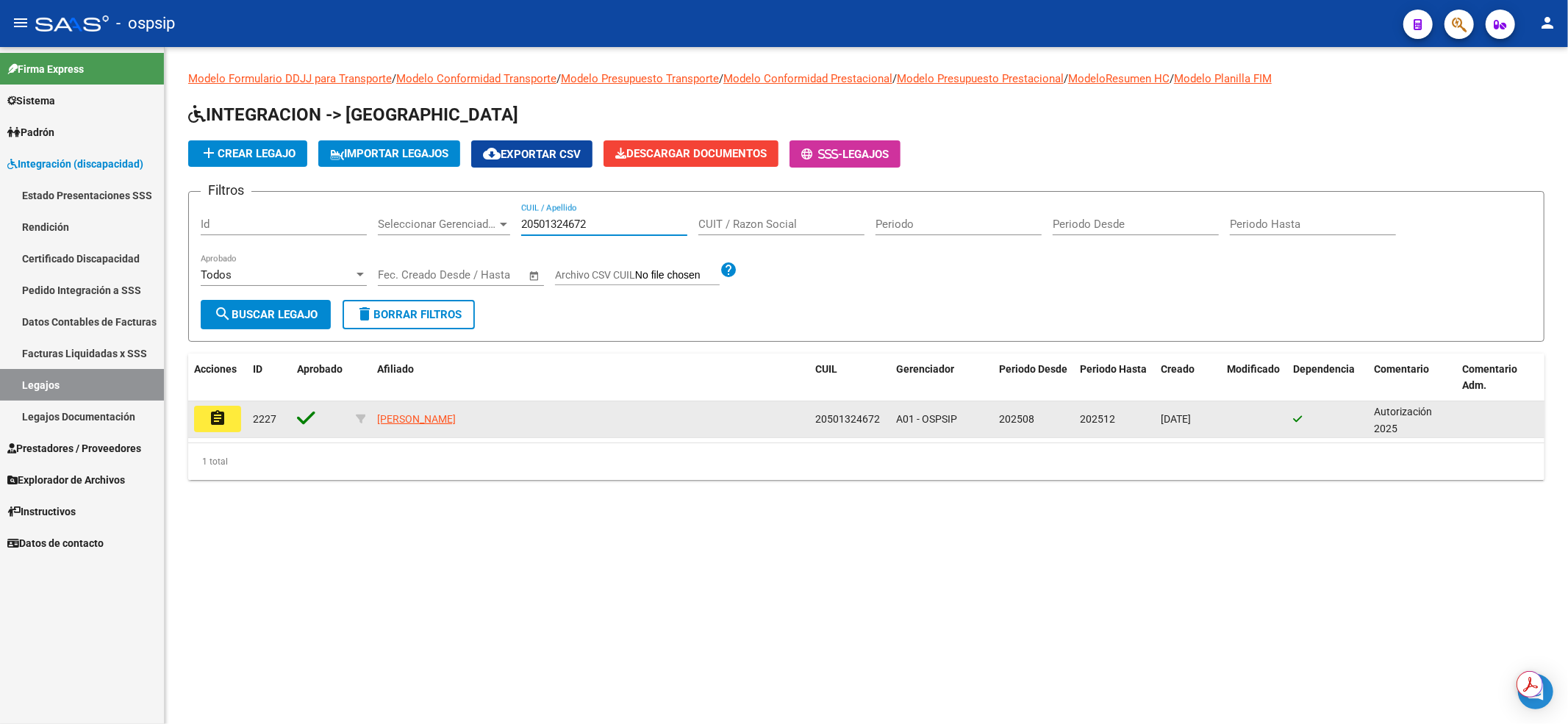
type input "20501324672"
click at [219, 412] on mat-icon "assignment" at bounding box center [217, 418] width 17 height 17
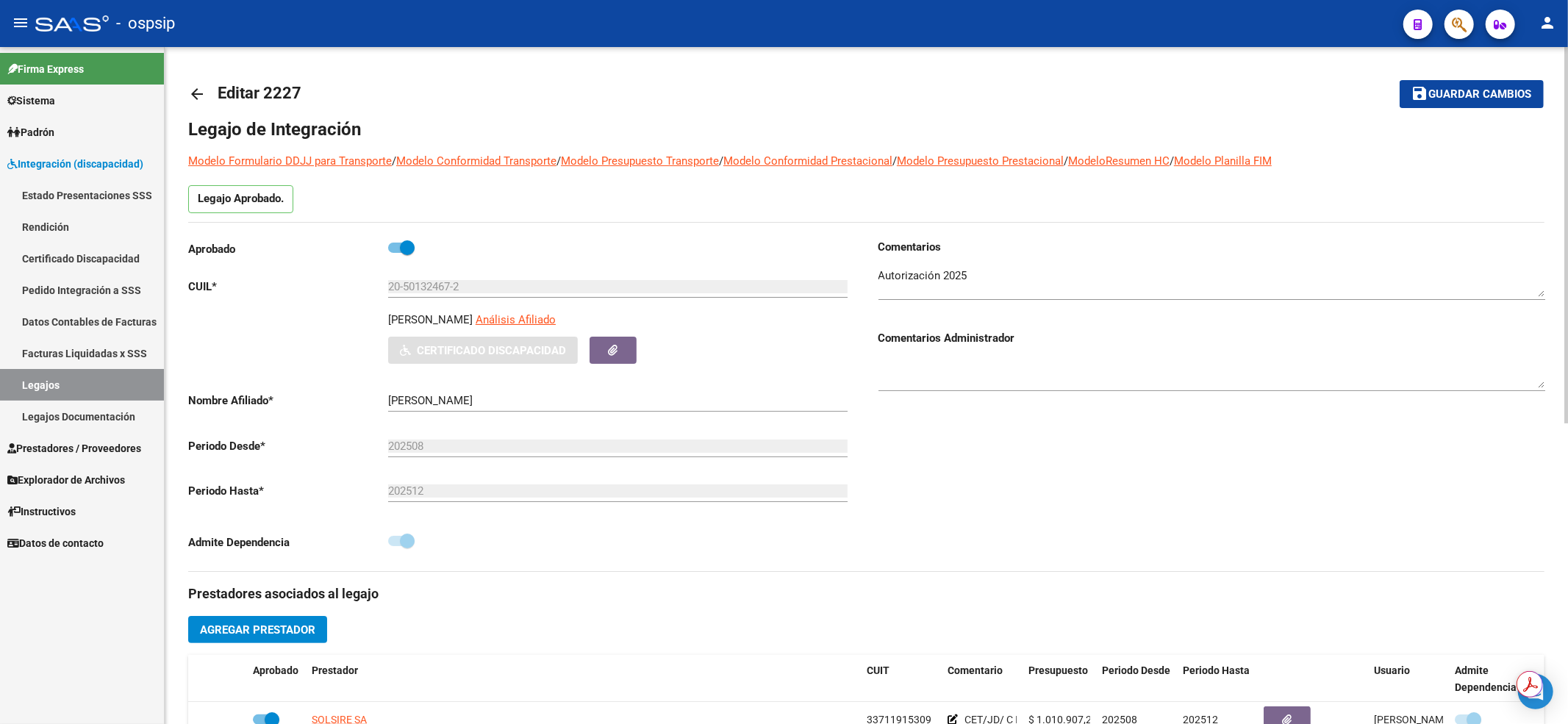
scroll to position [196, 0]
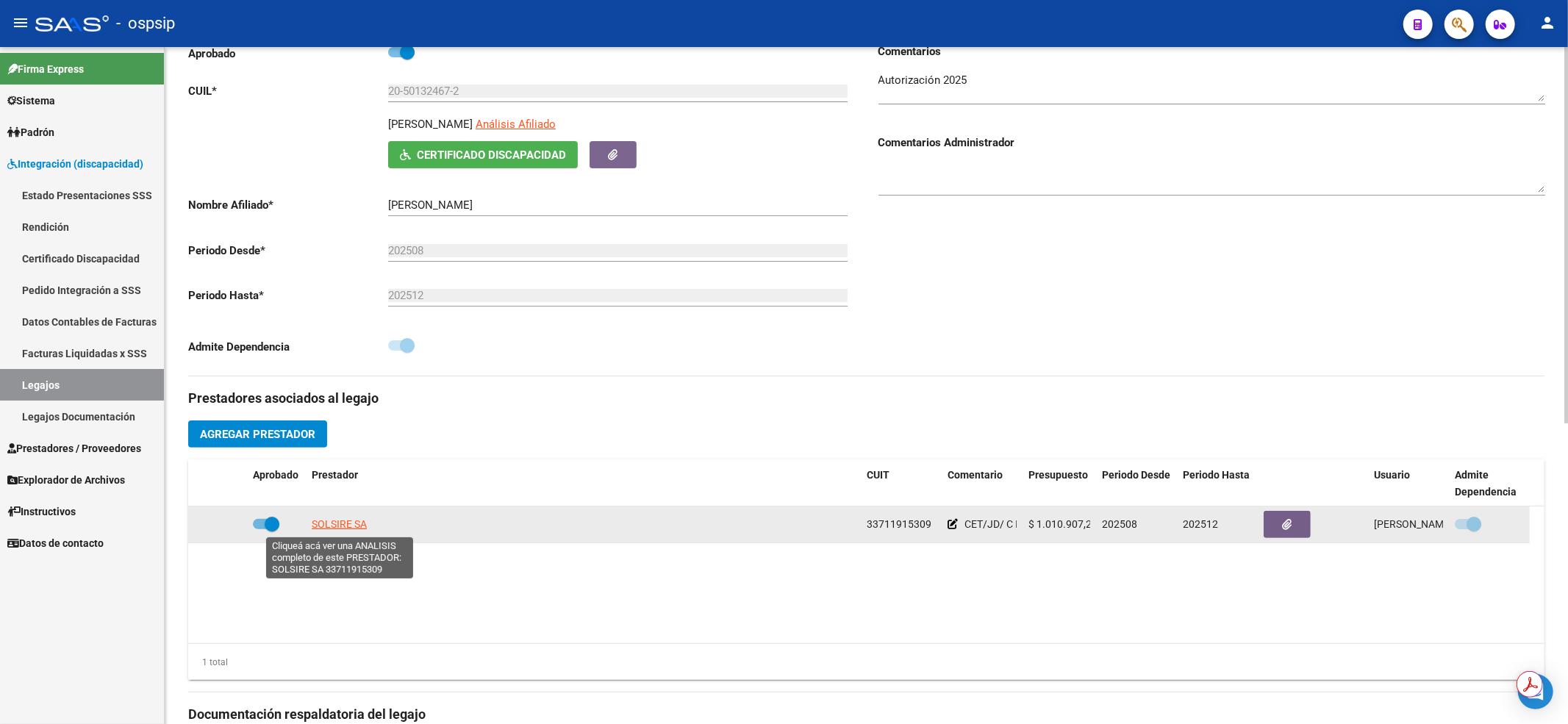
click at [321, 523] on span "SOLSIRE SA" at bounding box center [339, 524] width 55 height 12
type textarea "33711915309"
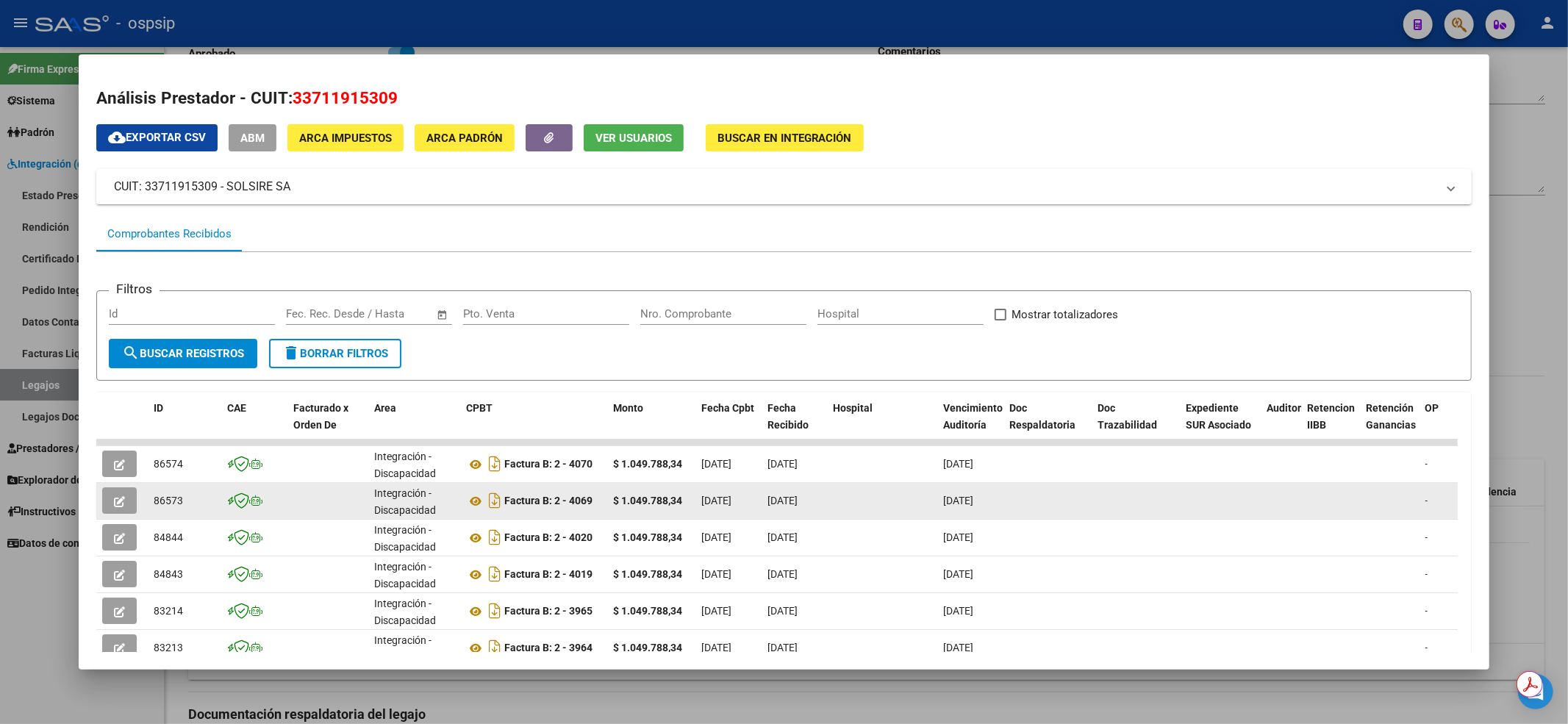
click at [118, 498] on icon "button" at bounding box center [119, 501] width 11 height 11
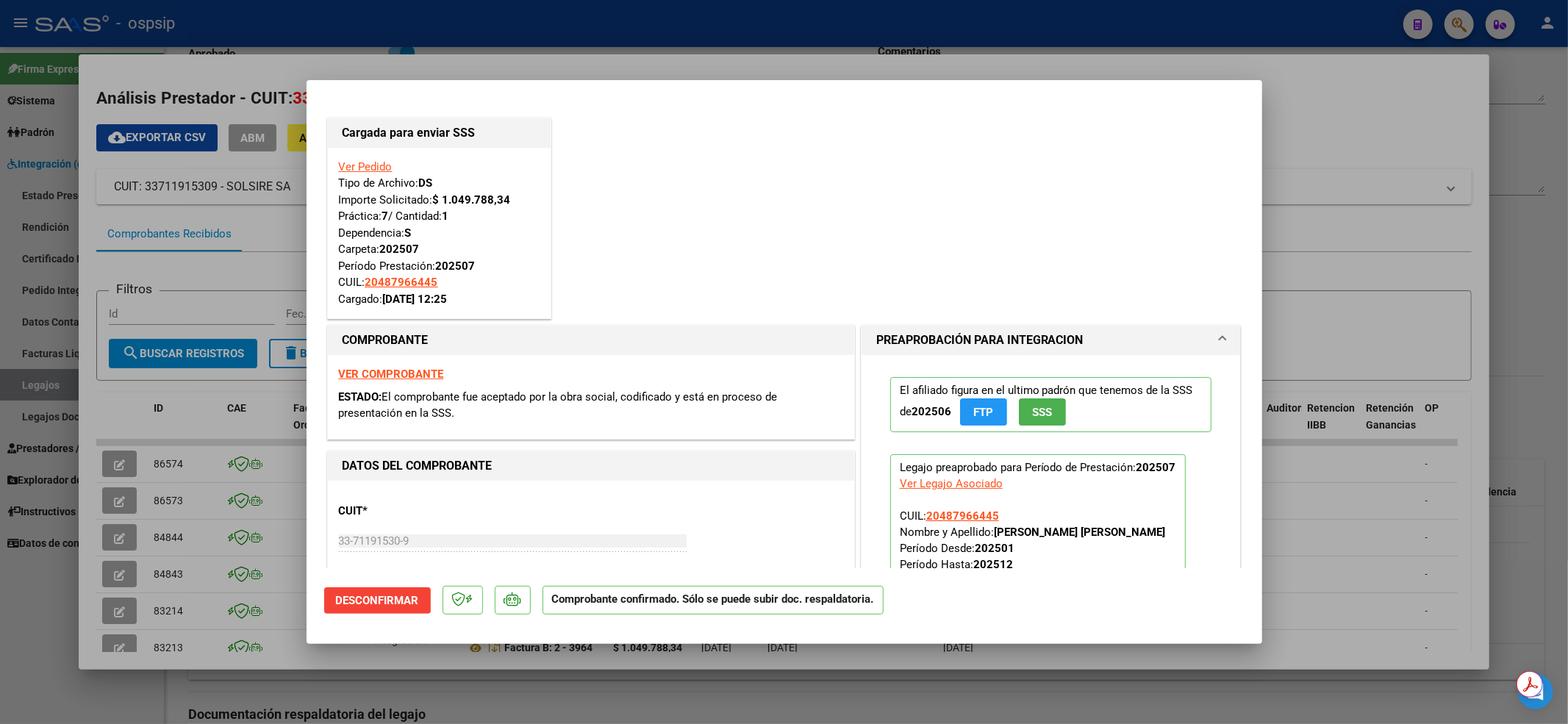
click at [119, 554] on div at bounding box center [784, 362] width 1568 height 724
type input "$ 0,00"
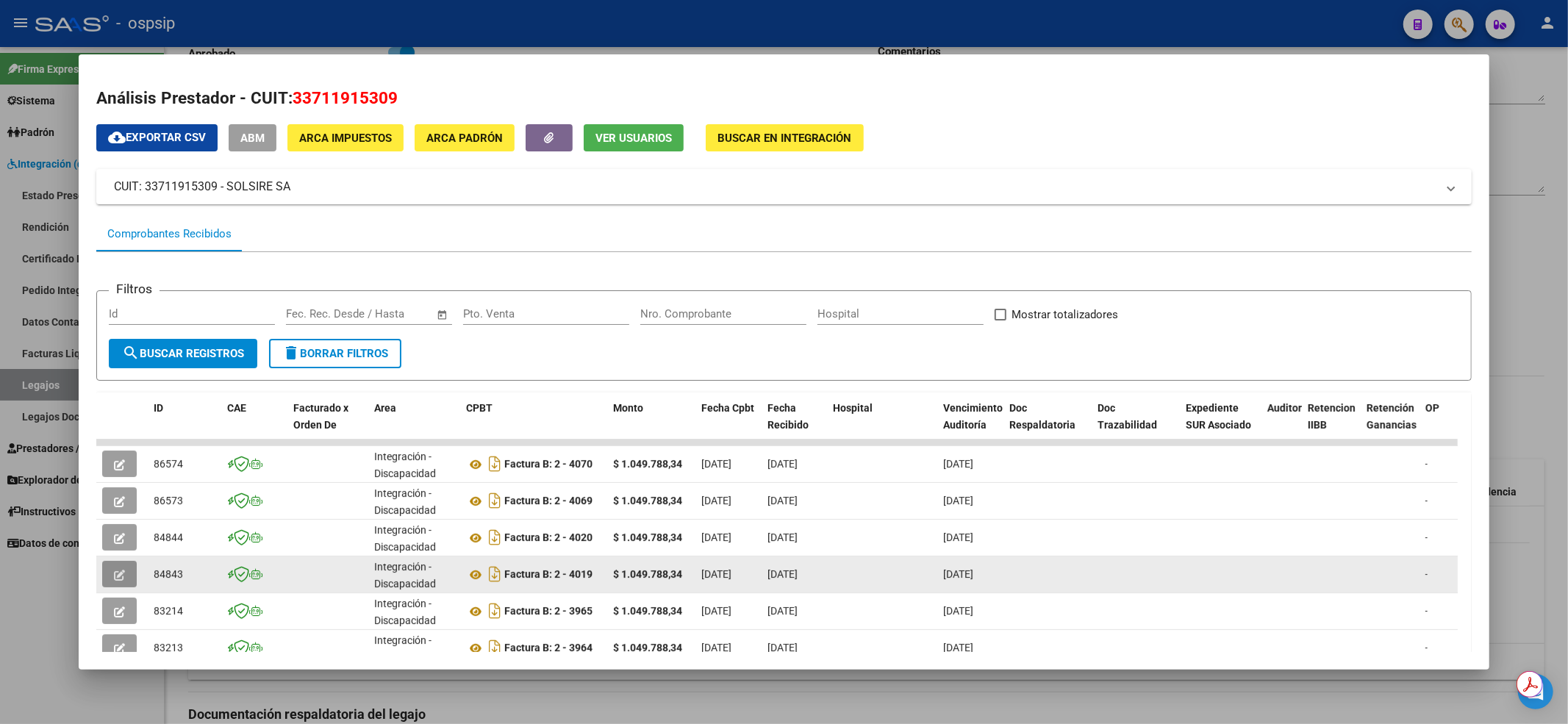
click at [116, 579] on icon "button" at bounding box center [119, 575] width 11 height 11
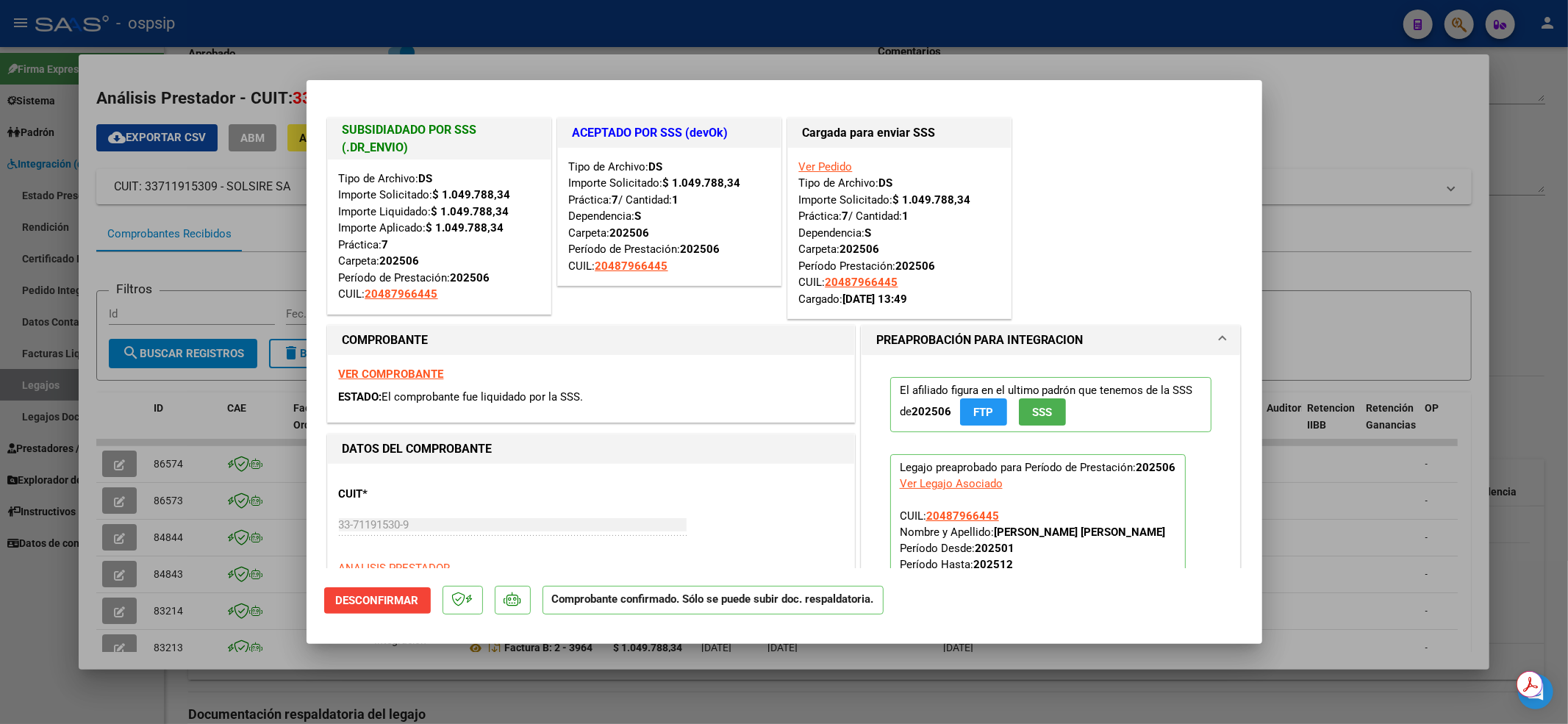
click at [9, 622] on div at bounding box center [784, 362] width 1568 height 724
type input "$ 0,00"
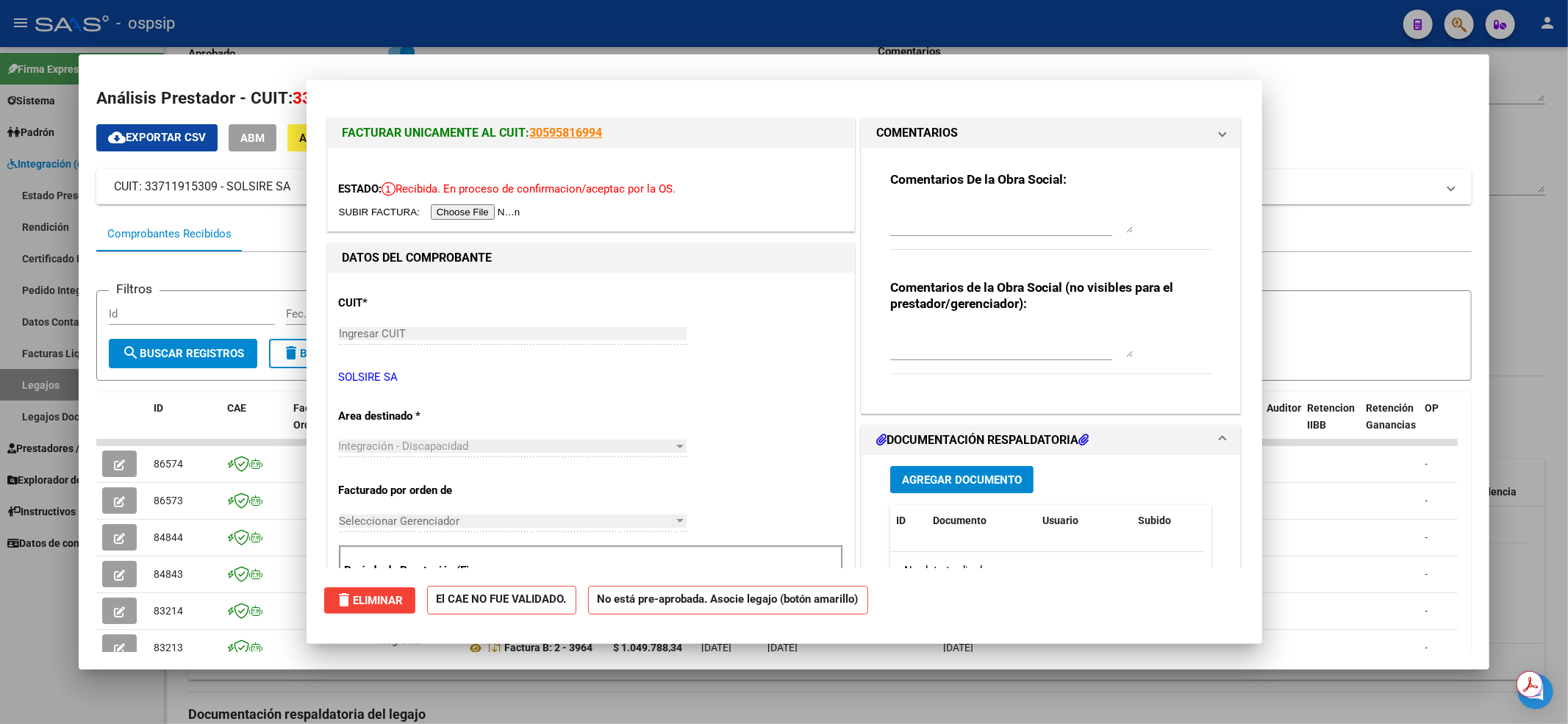
click at [9, 622] on div at bounding box center [784, 362] width 1568 height 724
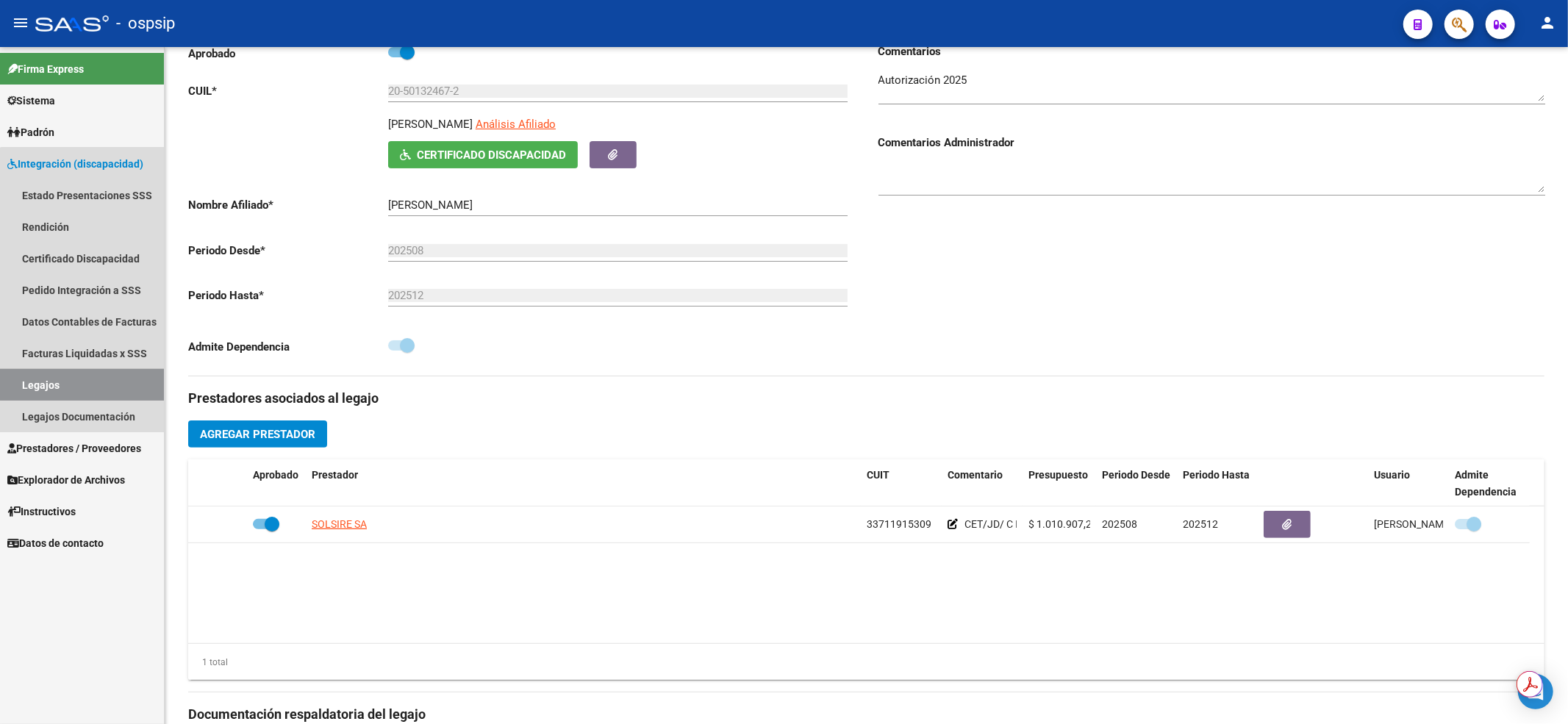
click at [126, 380] on link "Legajos" at bounding box center [82, 385] width 164 height 32
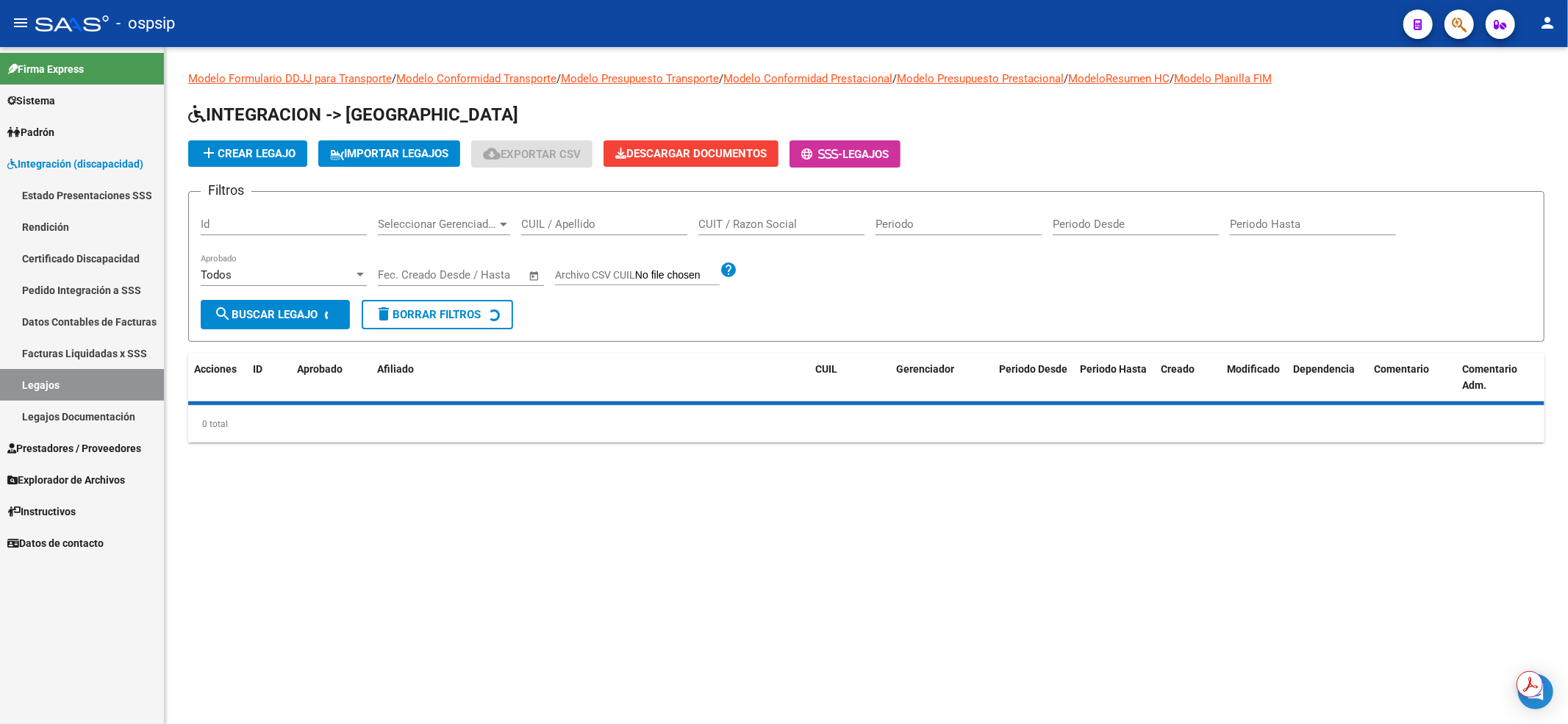
click at [603, 213] on div "CUIL / Apellido" at bounding box center [604, 219] width 166 height 32
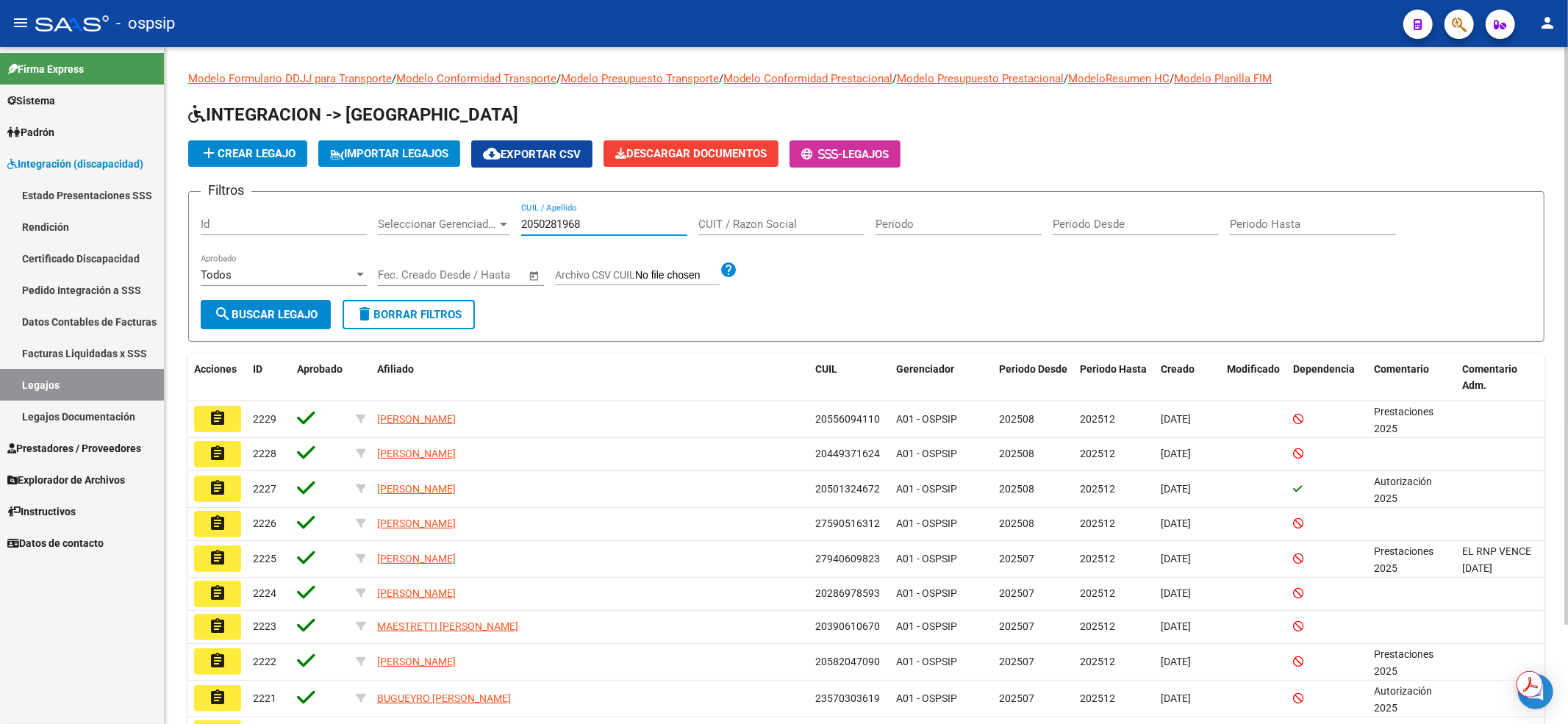
type input "20502819683"
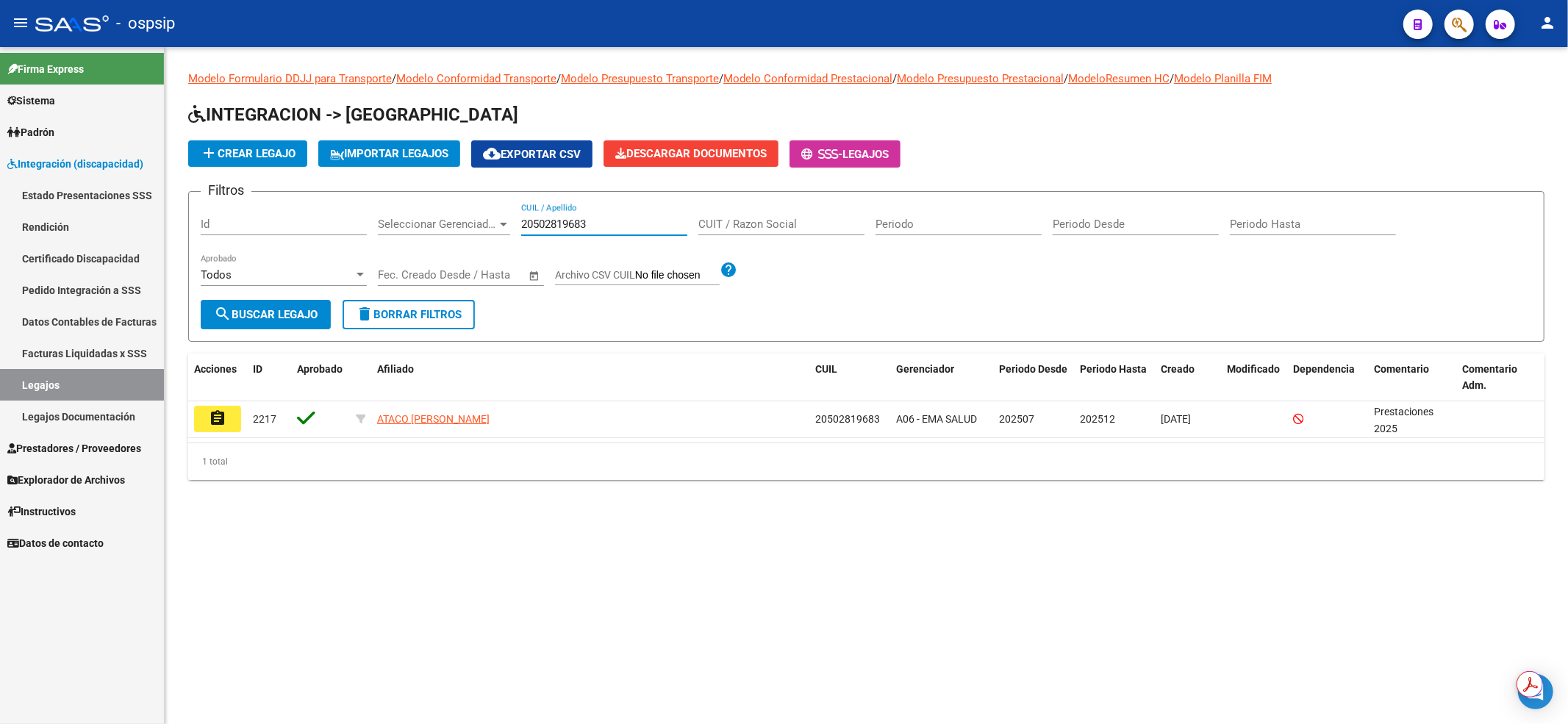
click at [203, 415] on button "assignment" at bounding box center [218, 418] width 47 height 26
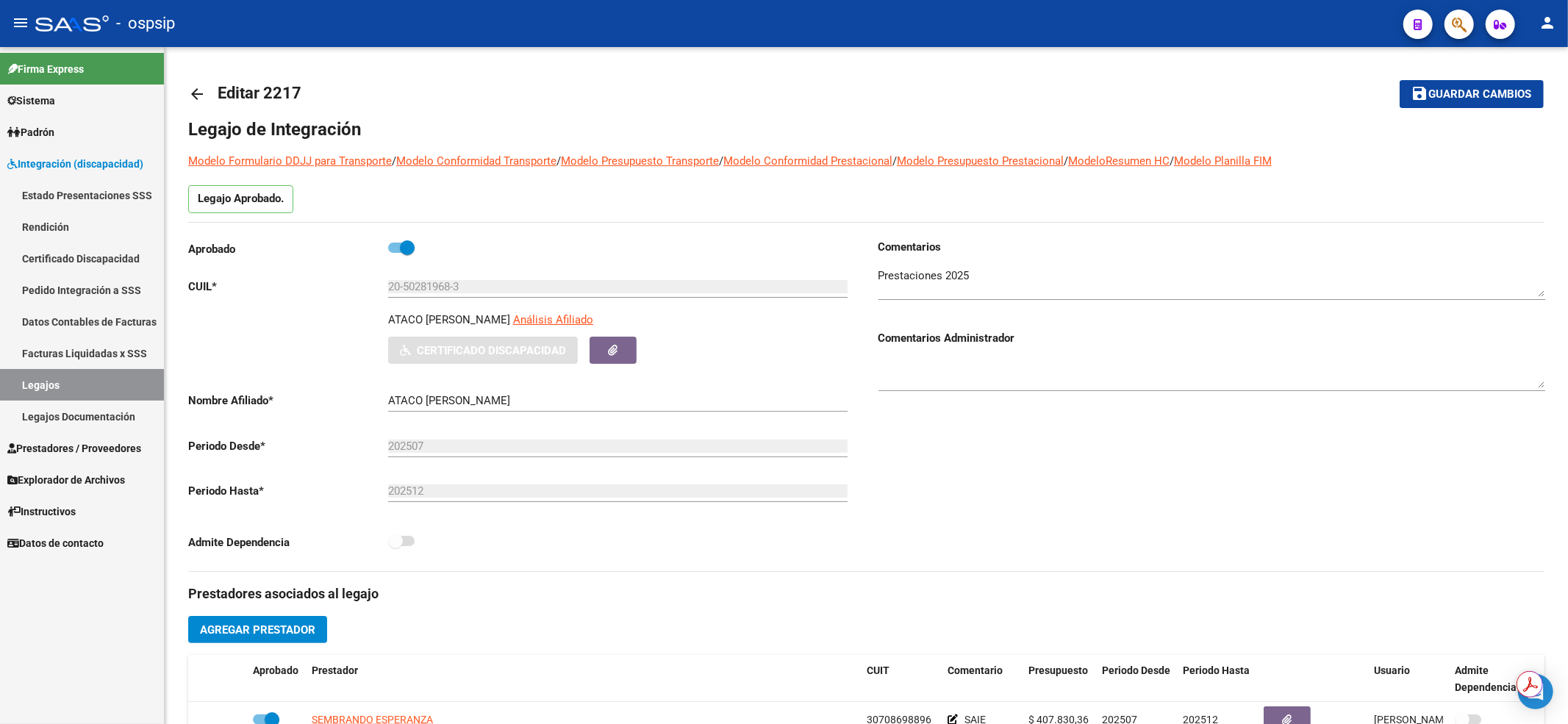
scroll to position [294, 0]
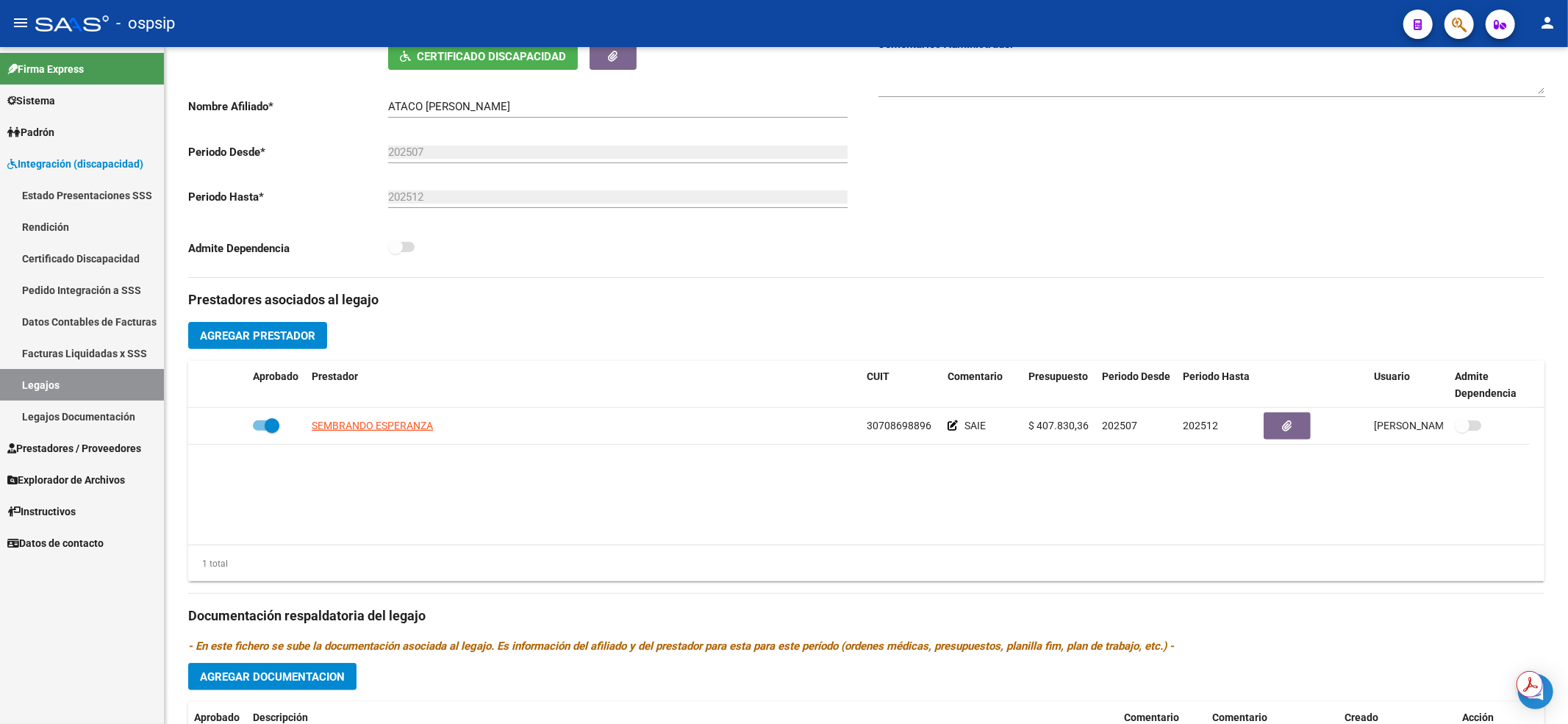
click at [85, 380] on link "Legajos" at bounding box center [82, 385] width 164 height 32
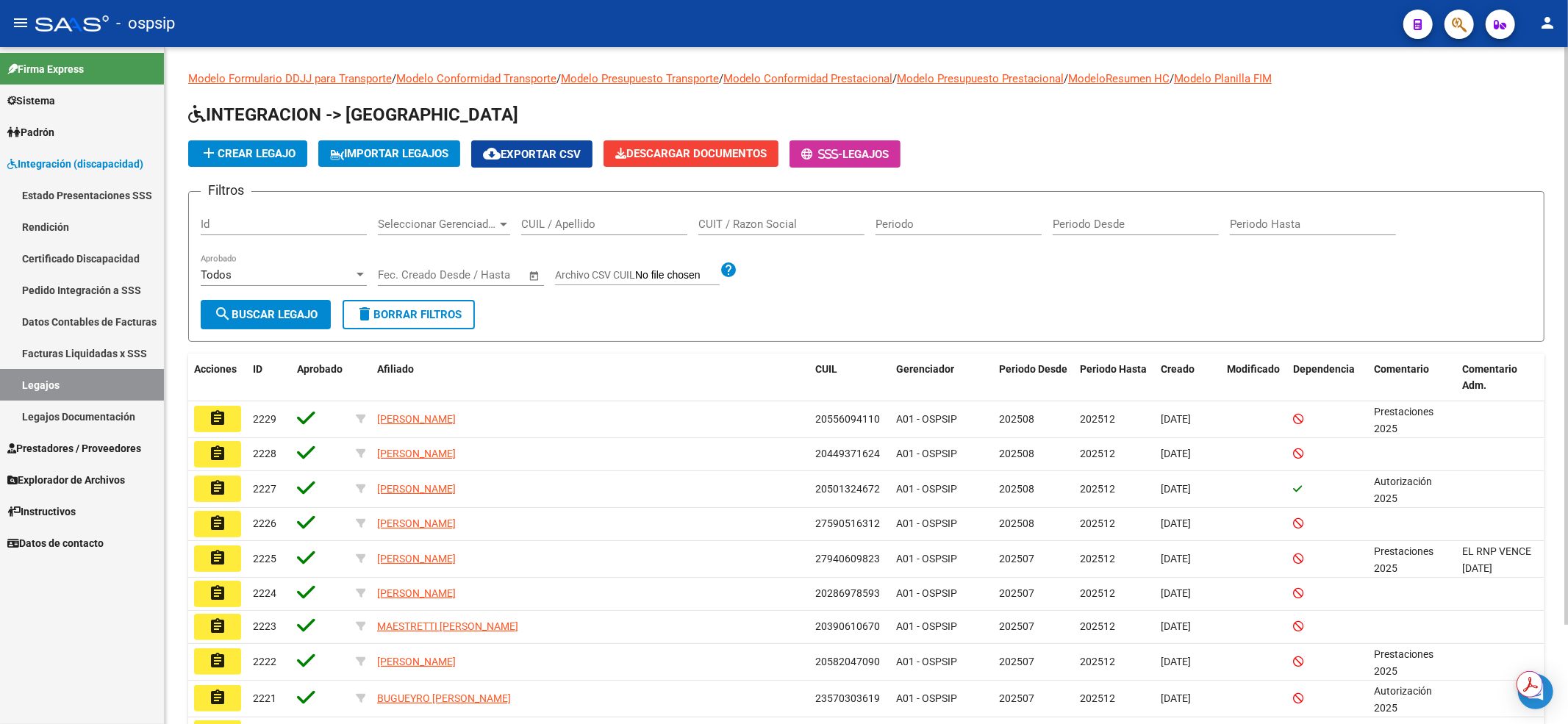
click at [551, 236] on div "CUIL / Apellido" at bounding box center [604, 226] width 166 height 46
click at [547, 230] on input "CUIL / Apellido" at bounding box center [604, 224] width 166 height 14
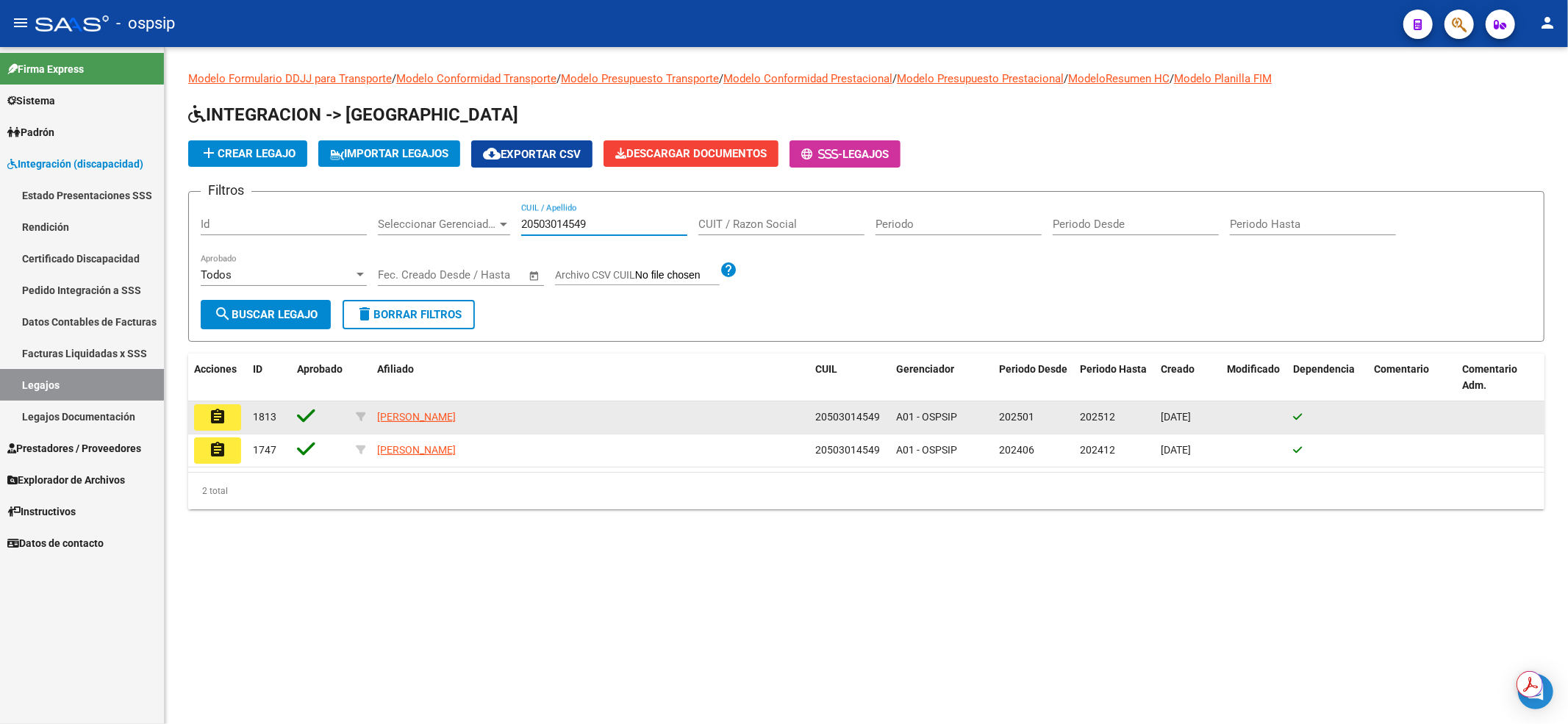
type input "20503014549"
click at [219, 413] on mat-icon "assignment" at bounding box center [217, 416] width 17 height 17
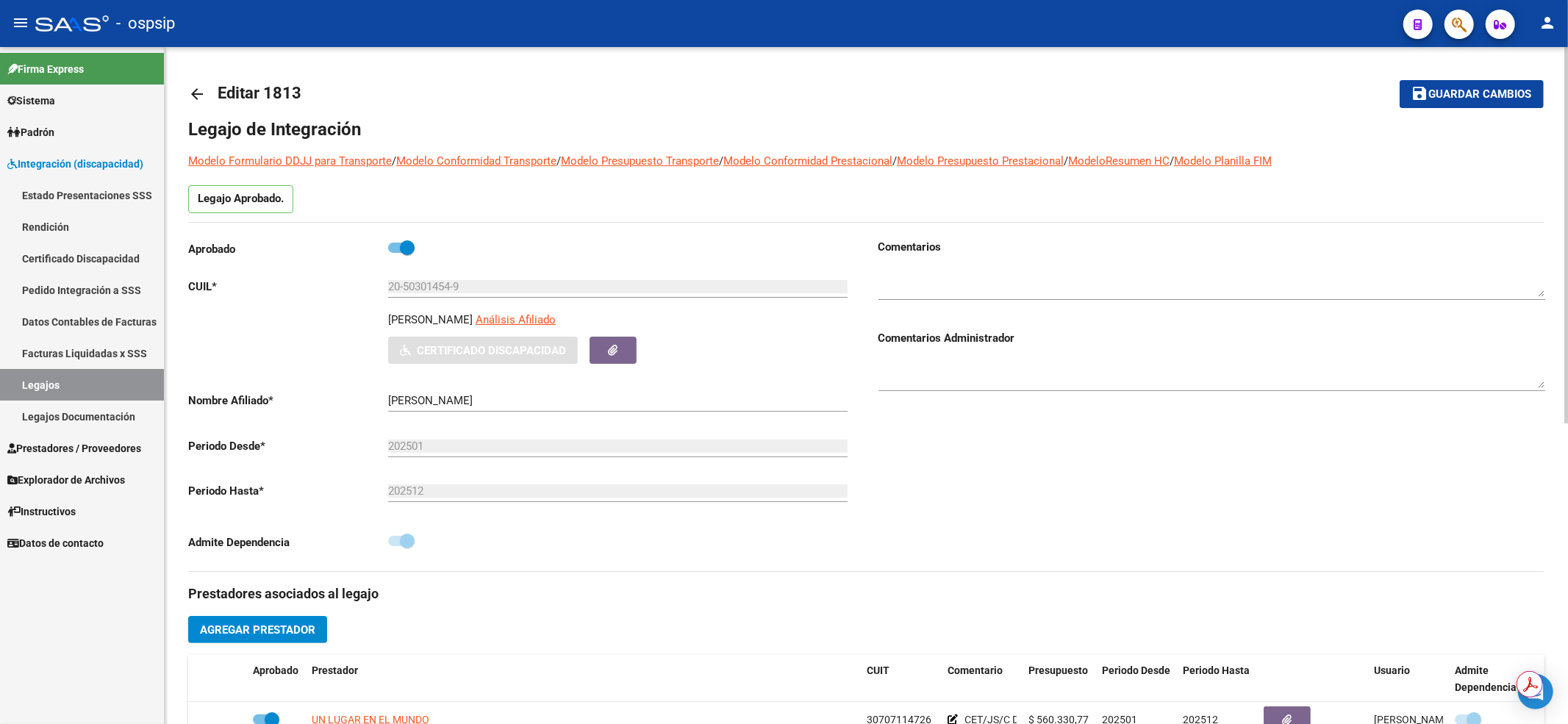
scroll to position [196, 0]
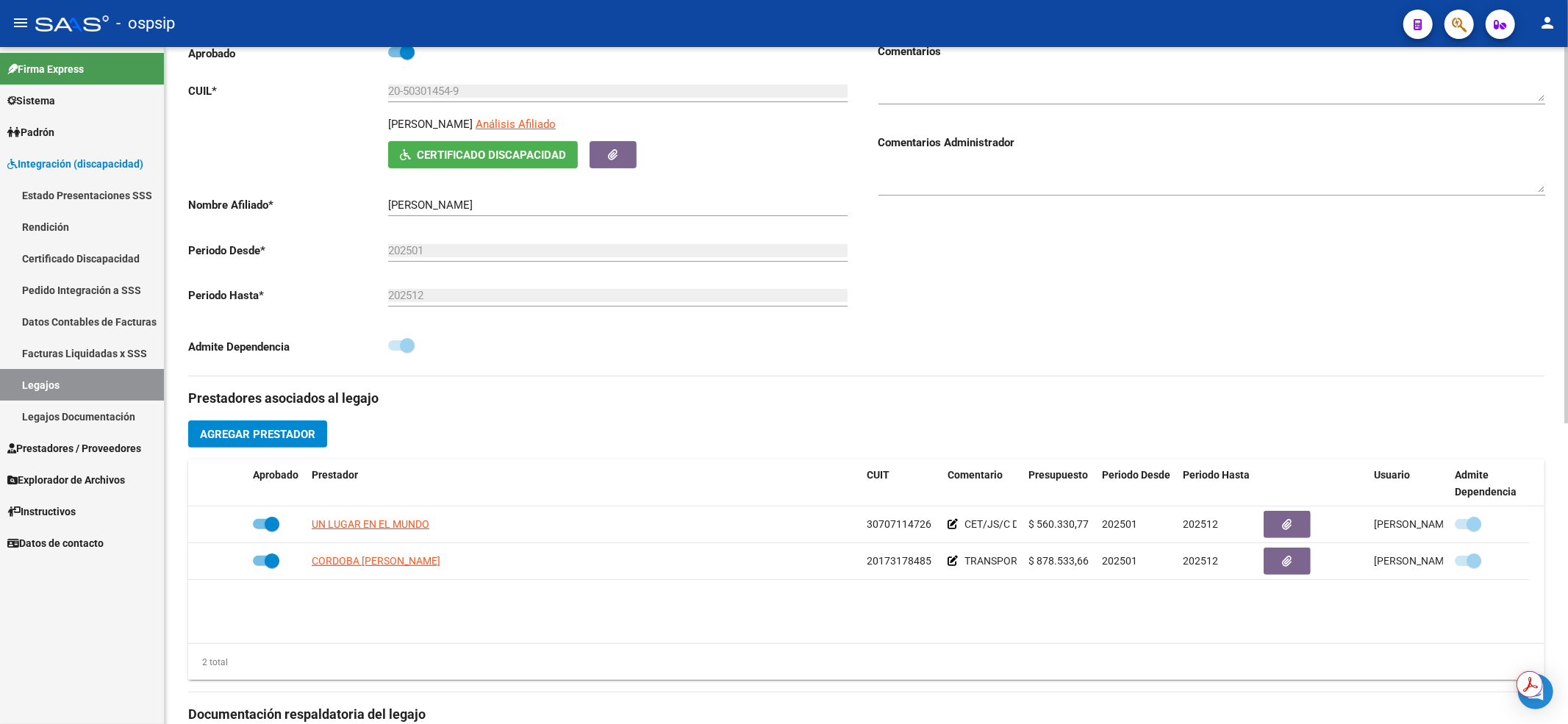
click at [80, 372] on link "Legajos" at bounding box center [82, 385] width 164 height 32
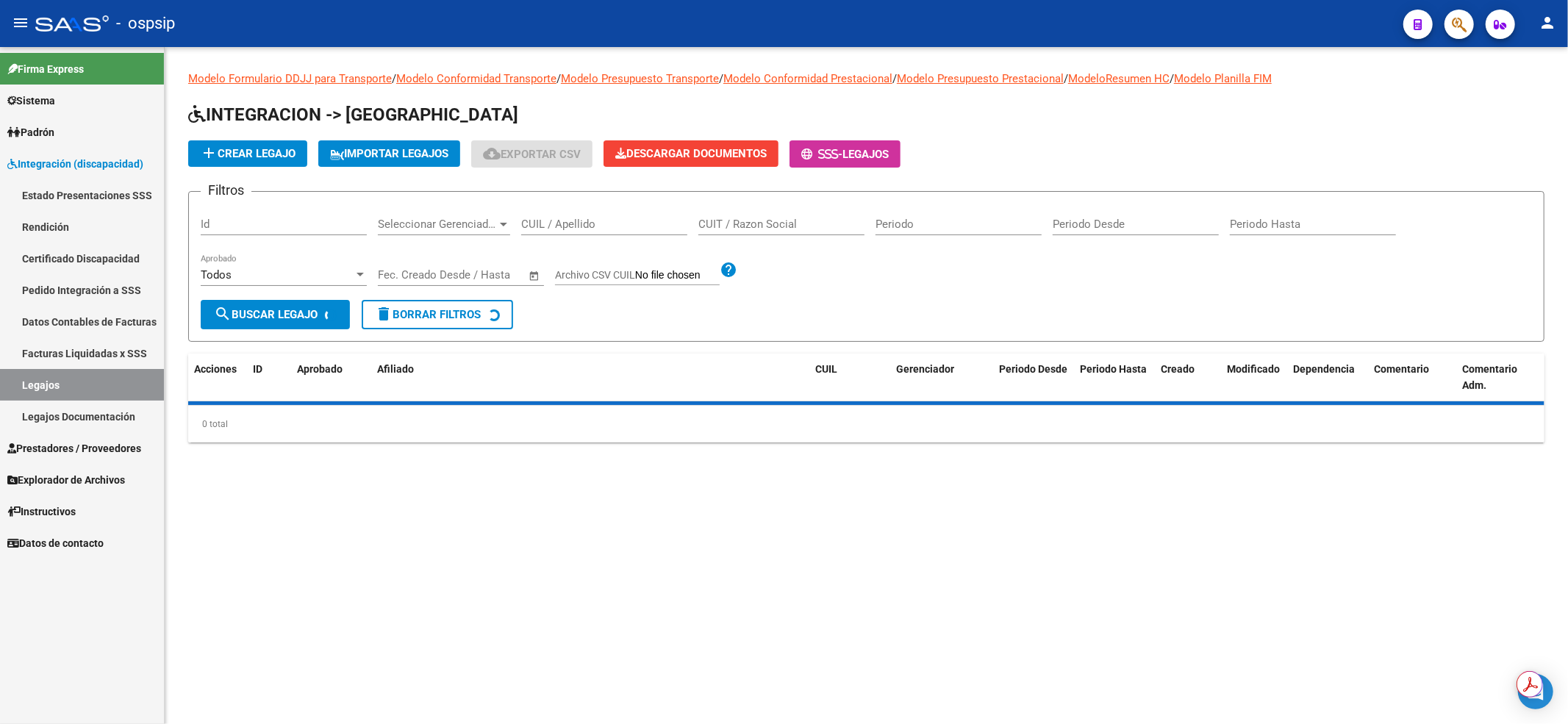
click at [562, 212] on div "CUIL / Apellido" at bounding box center [604, 219] width 166 height 32
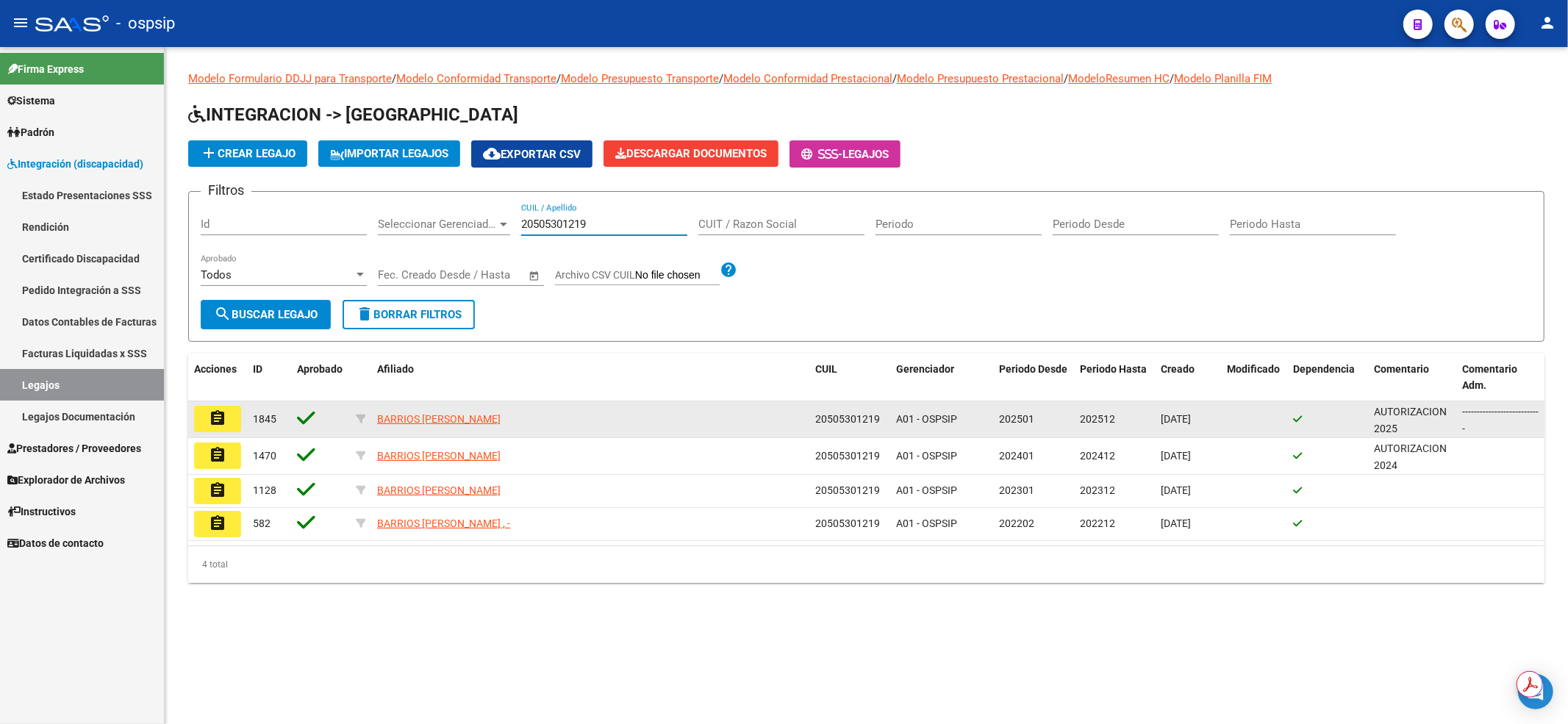
type input "20505301219"
click at [236, 416] on button "assignment" at bounding box center [218, 418] width 47 height 26
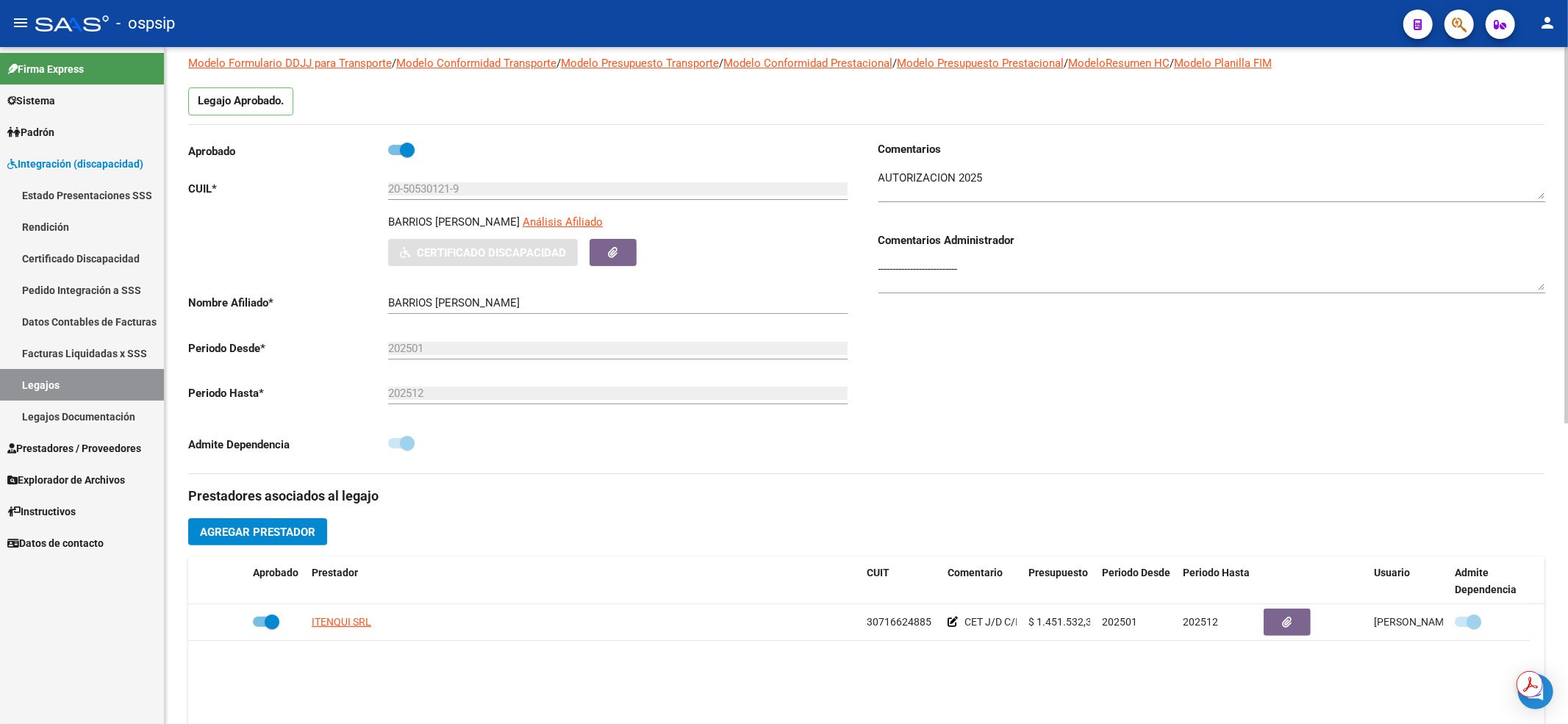
scroll to position [196, 0]
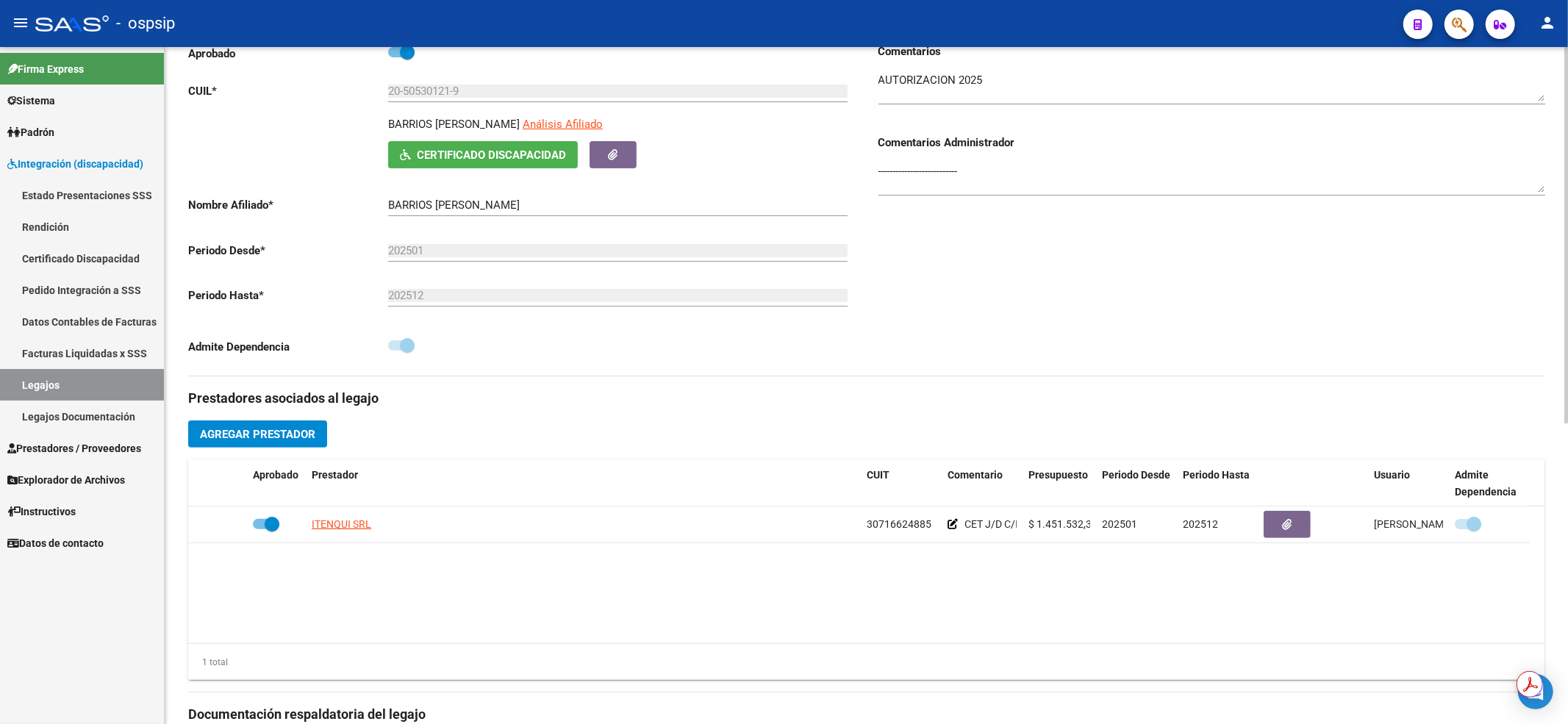
click at [34, 374] on link "Legajos" at bounding box center [82, 385] width 164 height 32
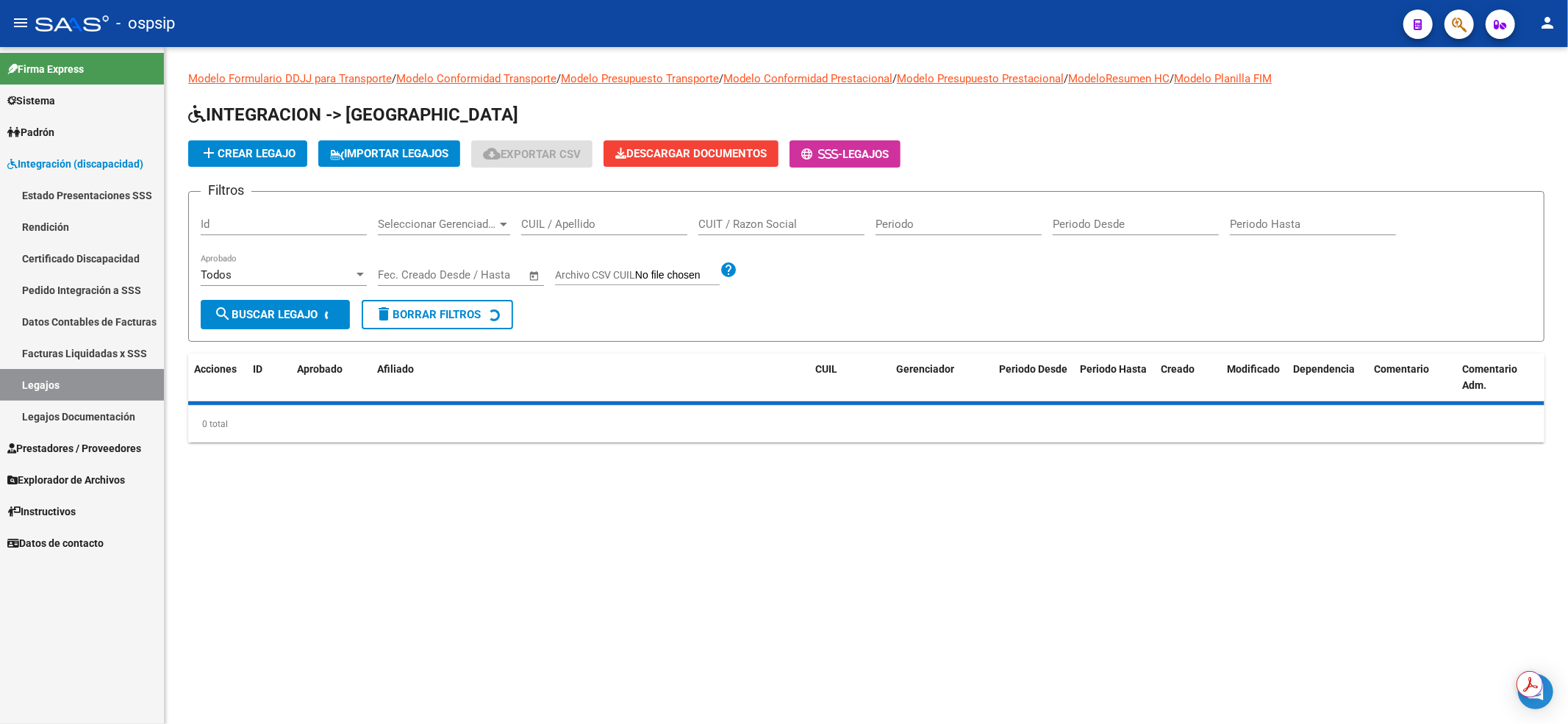
click at [556, 228] on input "CUIL / Apellido" at bounding box center [604, 224] width 166 height 14
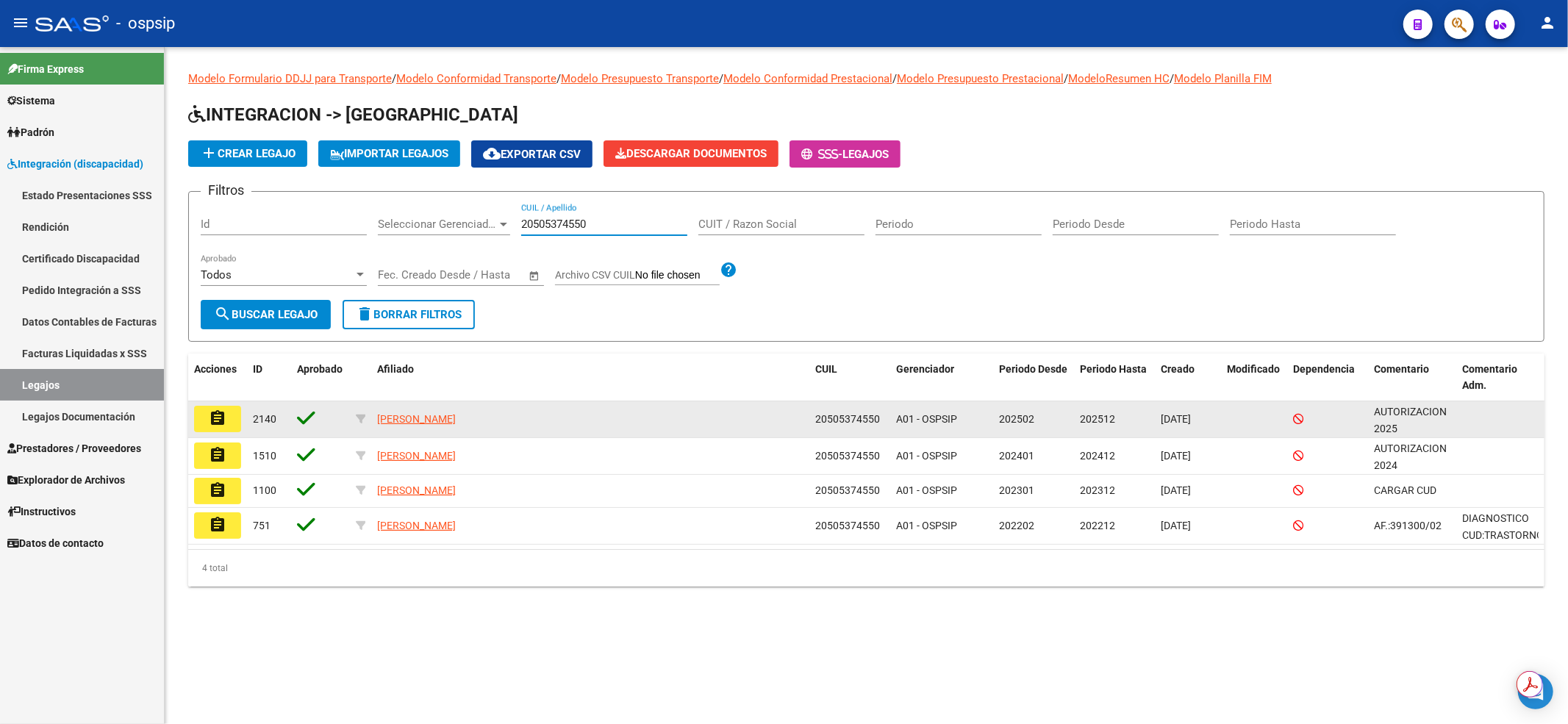
type input "20505374550"
click at [212, 421] on mat-icon "assignment" at bounding box center [217, 418] width 17 height 17
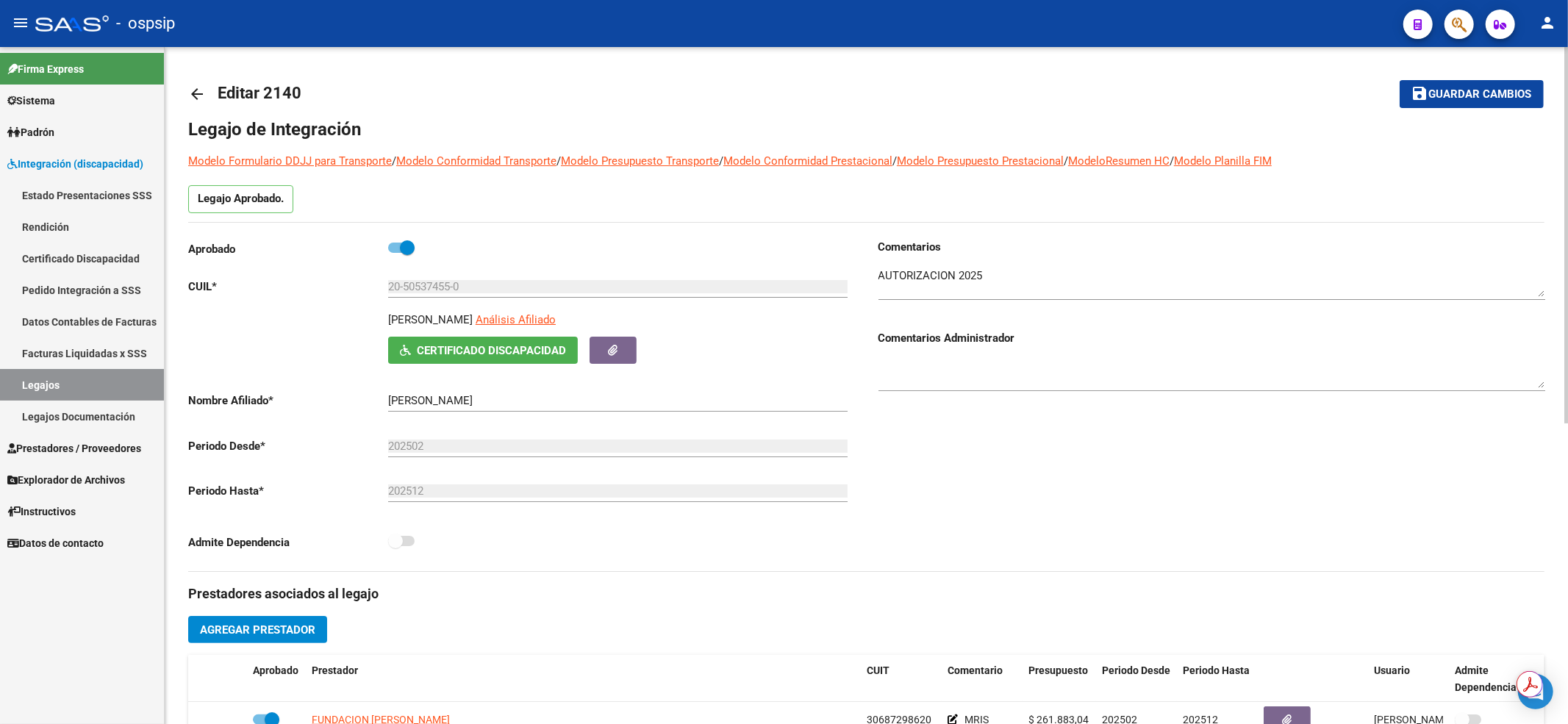
scroll to position [196, 0]
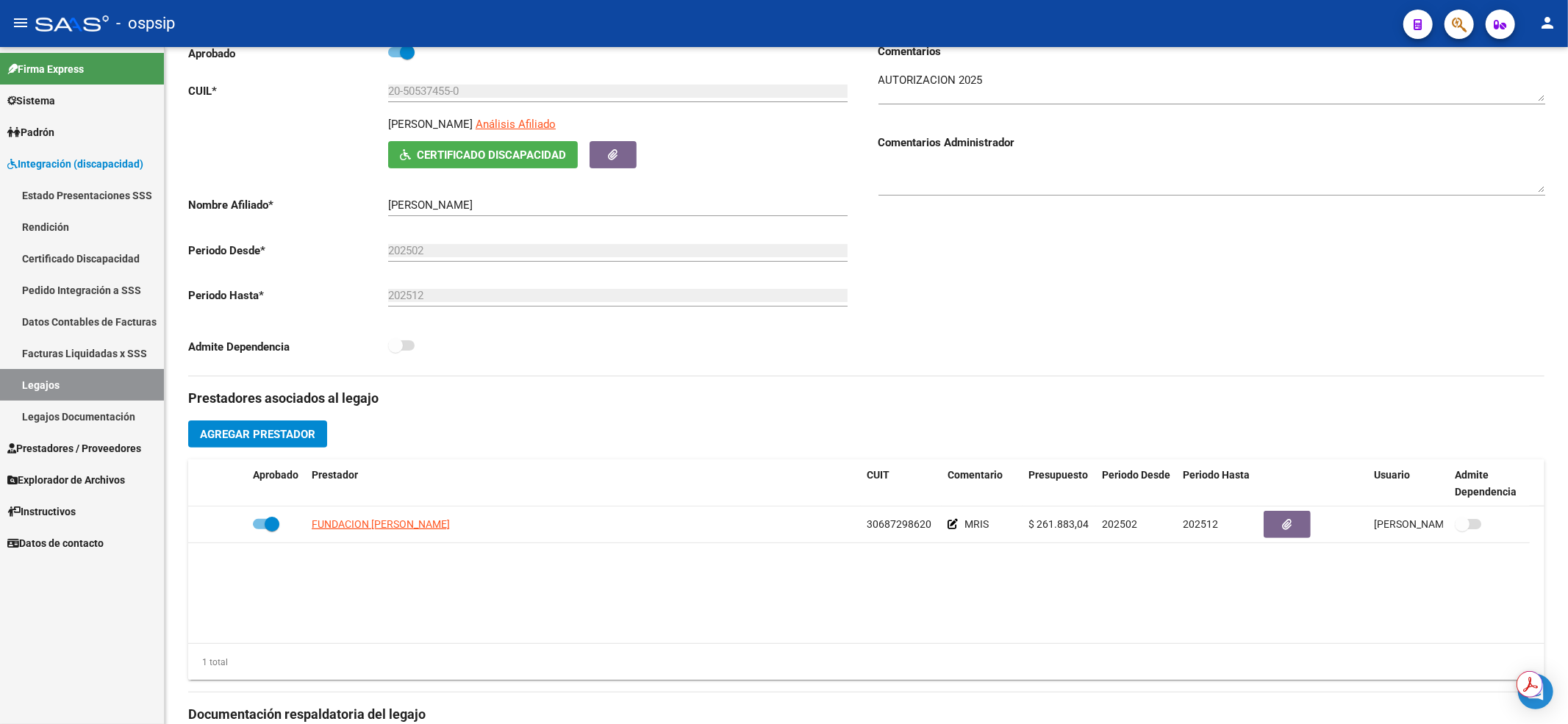
click at [96, 378] on link "Legajos" at bounding box center [82, 385] width 164 height 32
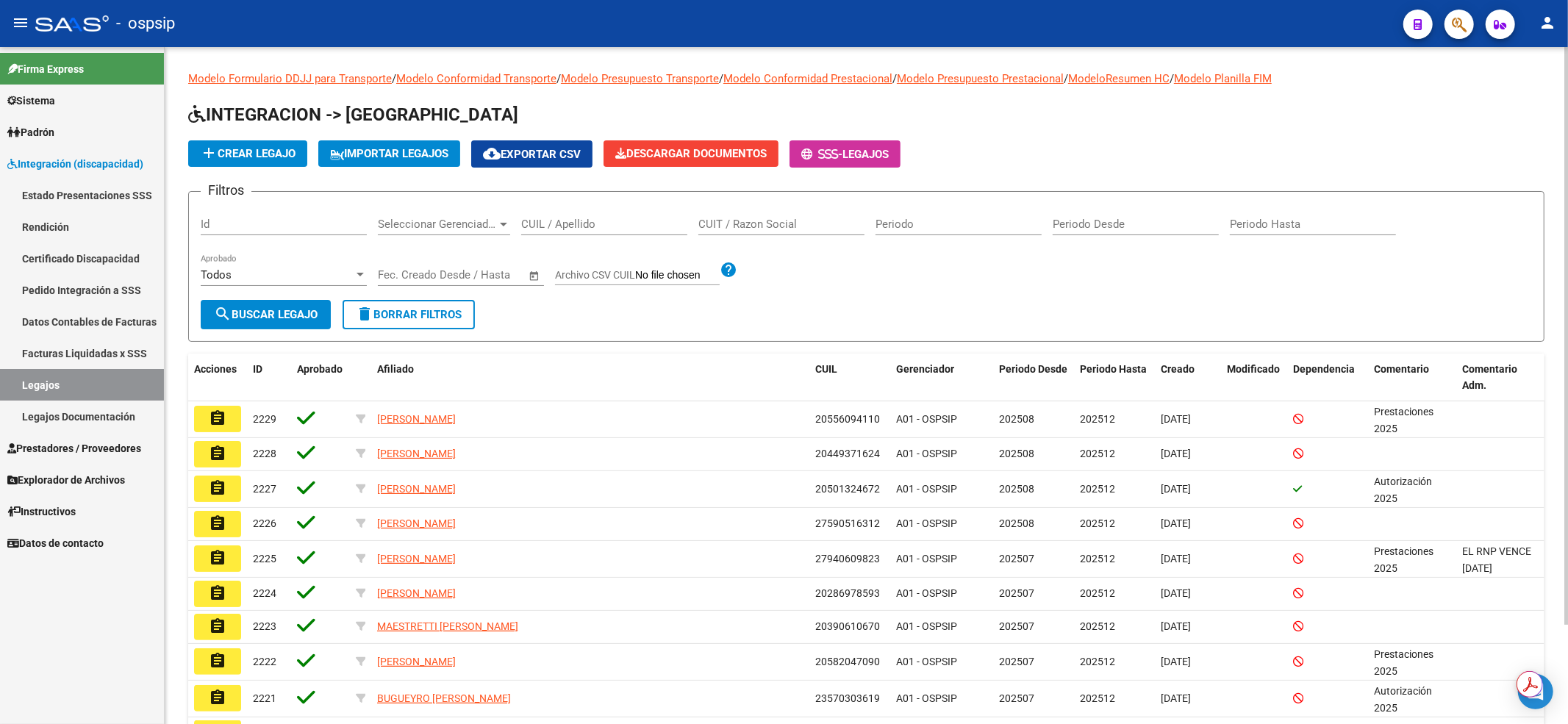
click at [559, 231] on div "CUIL / Apellido" at bounding box center [604, 219] width 166 height 32
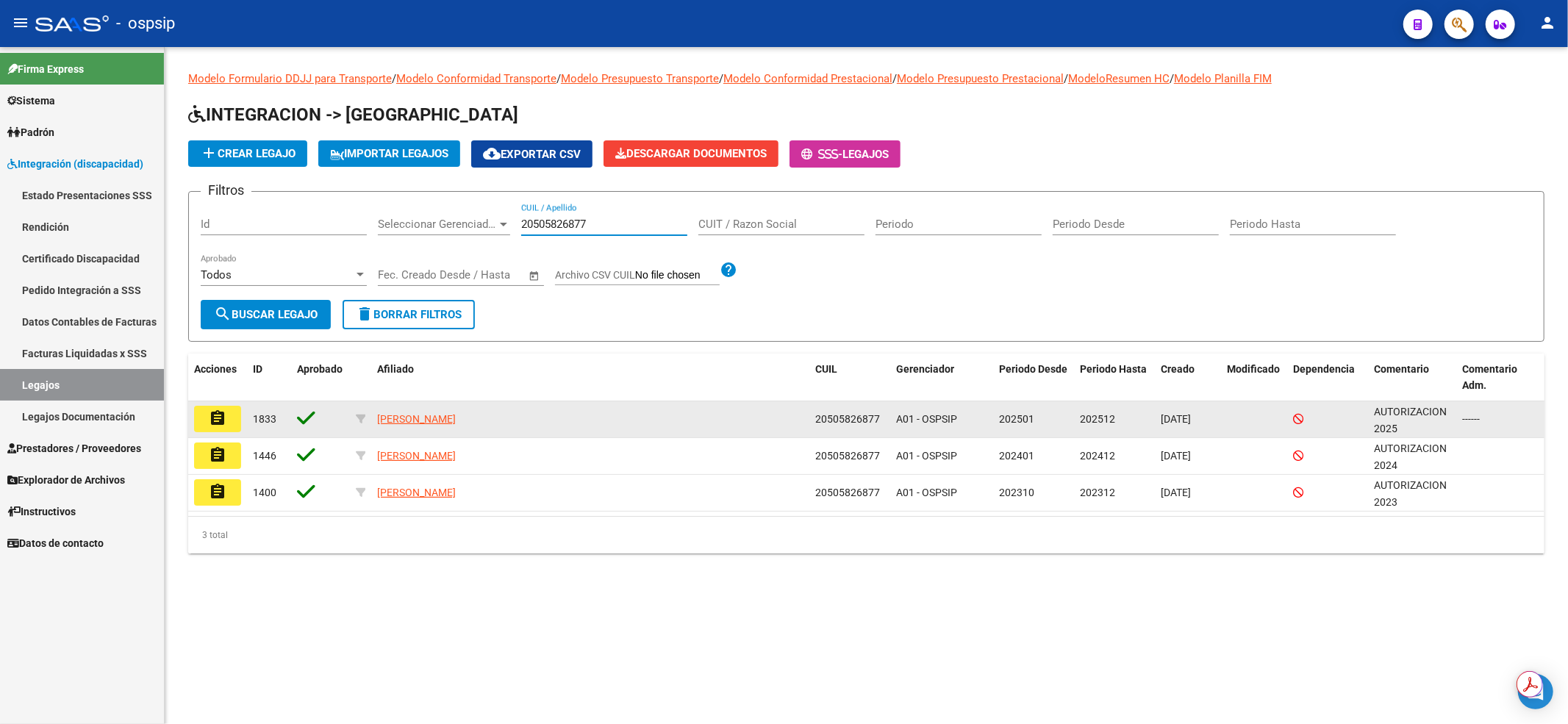
type input "20505826877"
click at [212, 421] on mat-icon "assignment" at bounding box center [217, 418] width 17 height 17
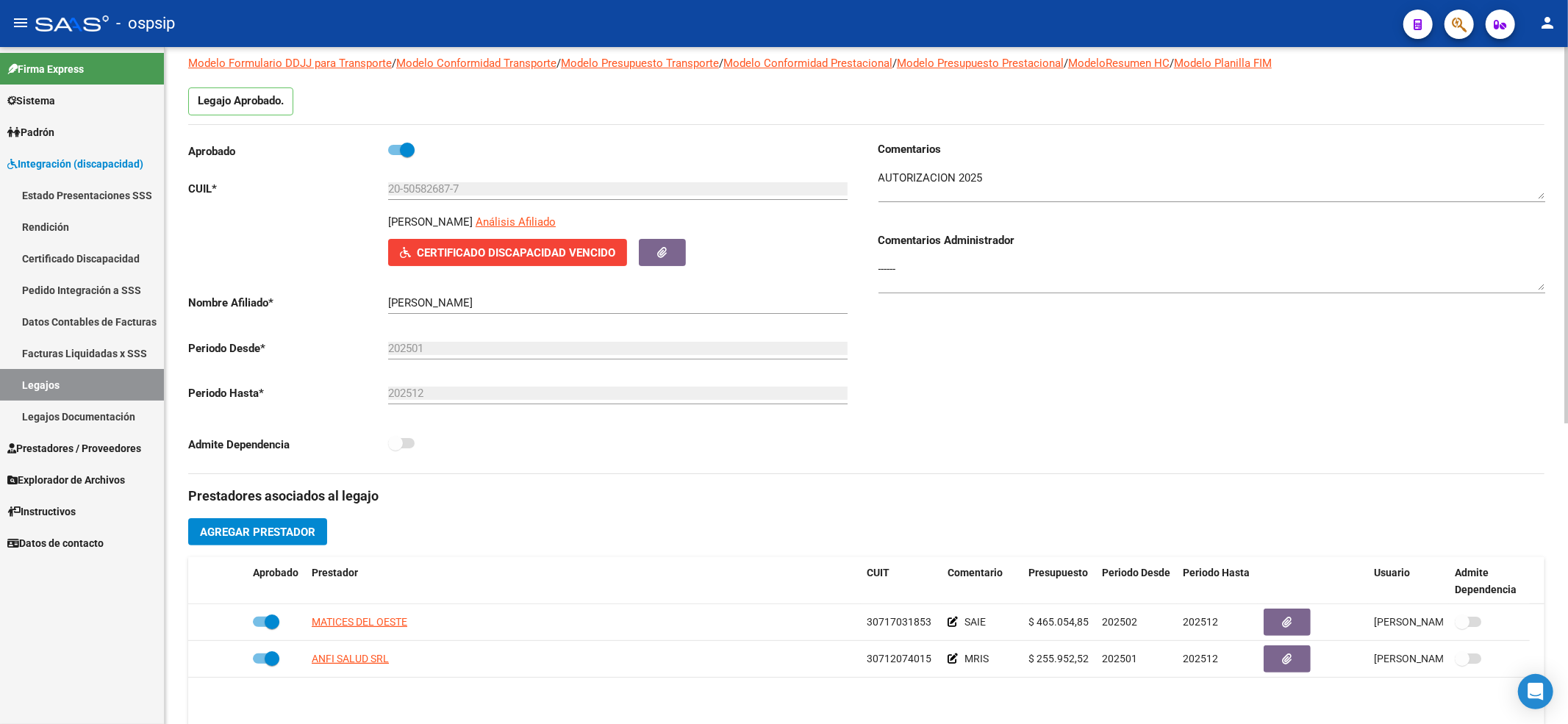
scroll to position [196, 0]
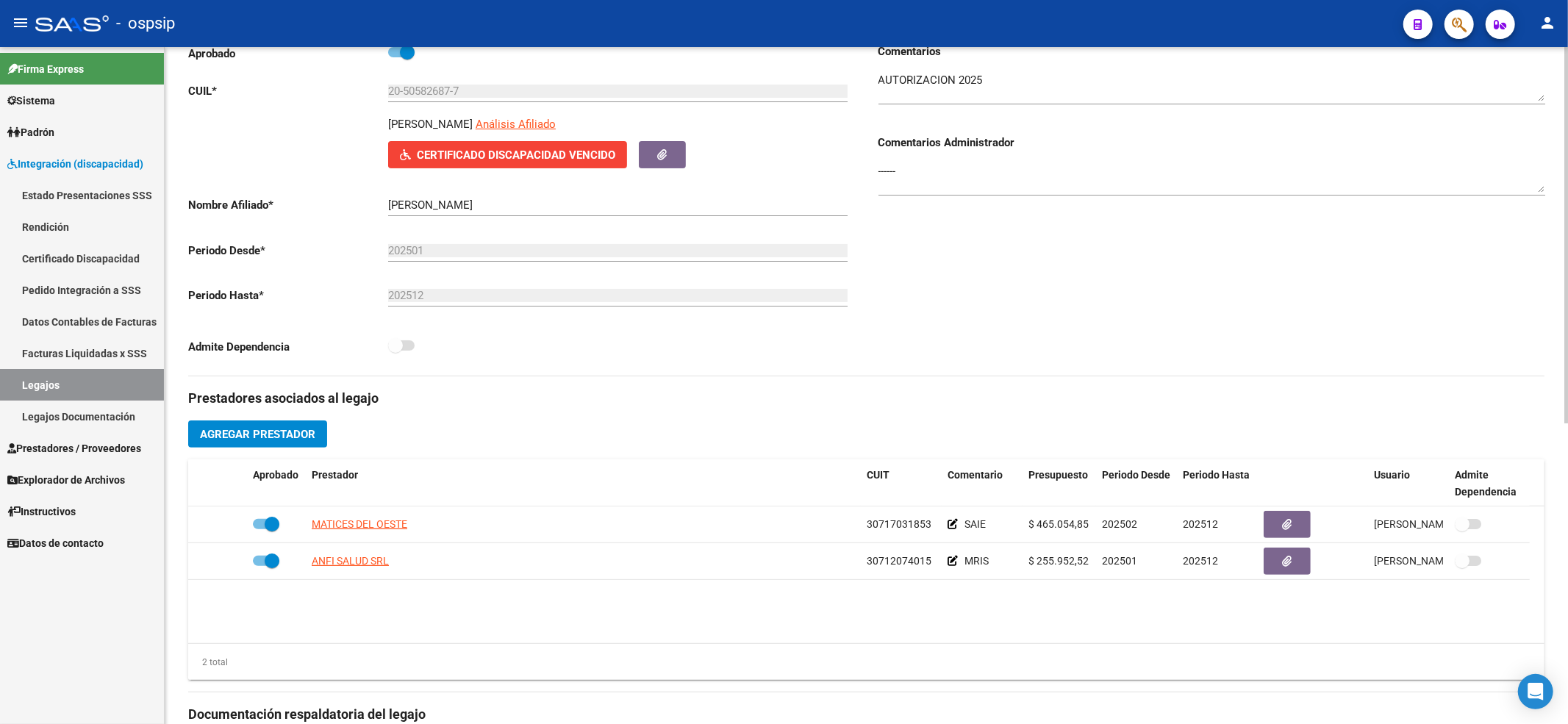
click at [124, 395] on link "Legajos" at bounding box center [82, 385] width 164 height 32
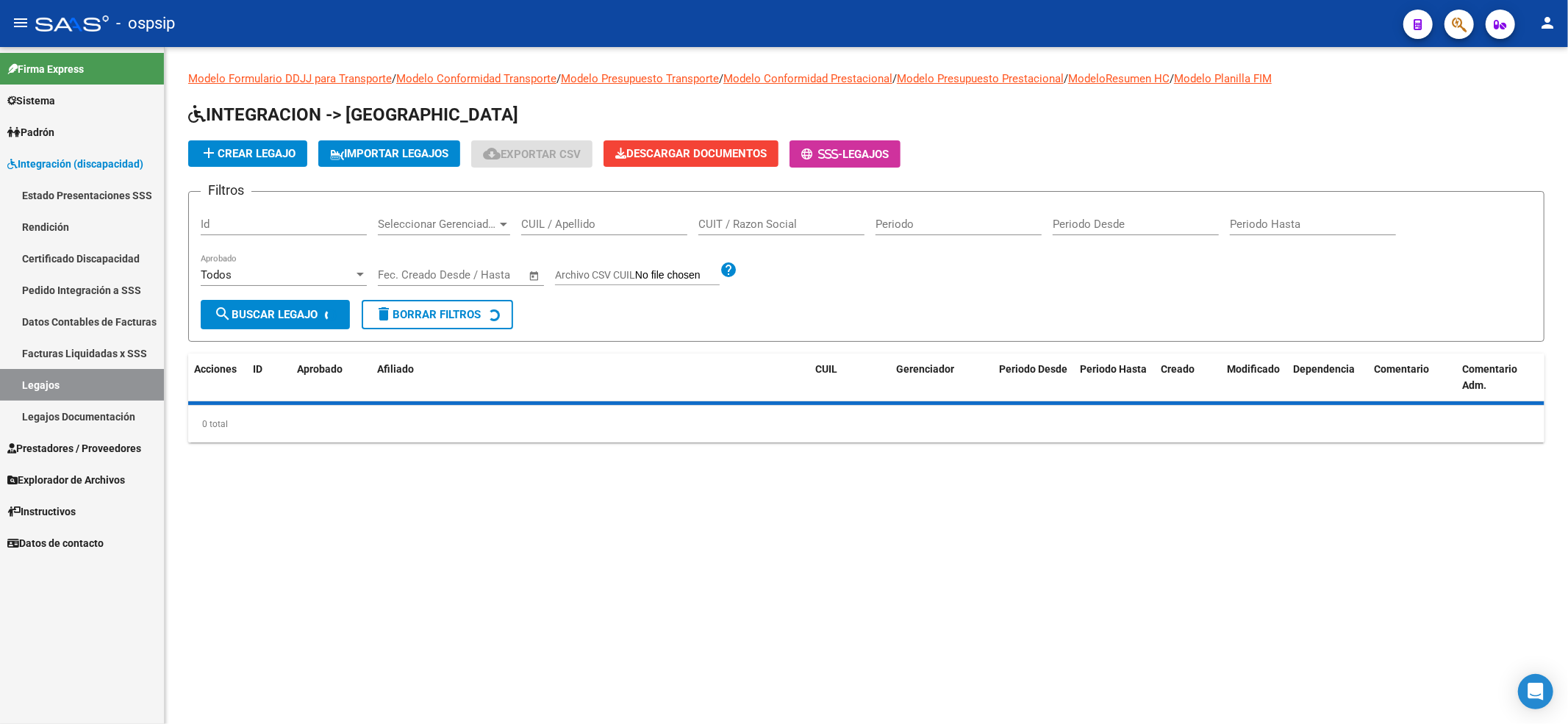
click at [534, 227] on input "CUIL / Apellido" at bounding box center [604, 224] width 166 height 14
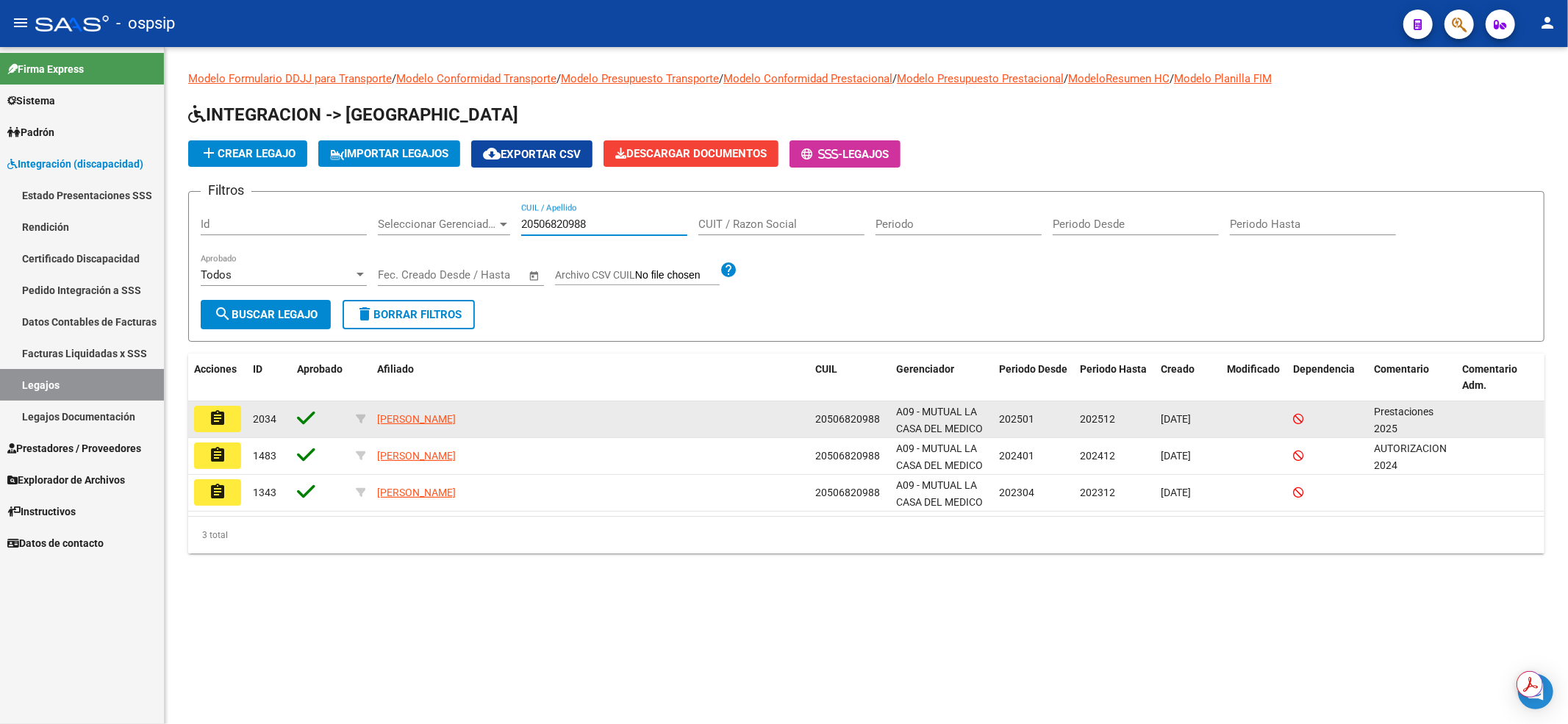
type input "20506820988"
click at [224, 412] on mat-icon "assignment" at bounding box center [217, 418] width 17 height 17
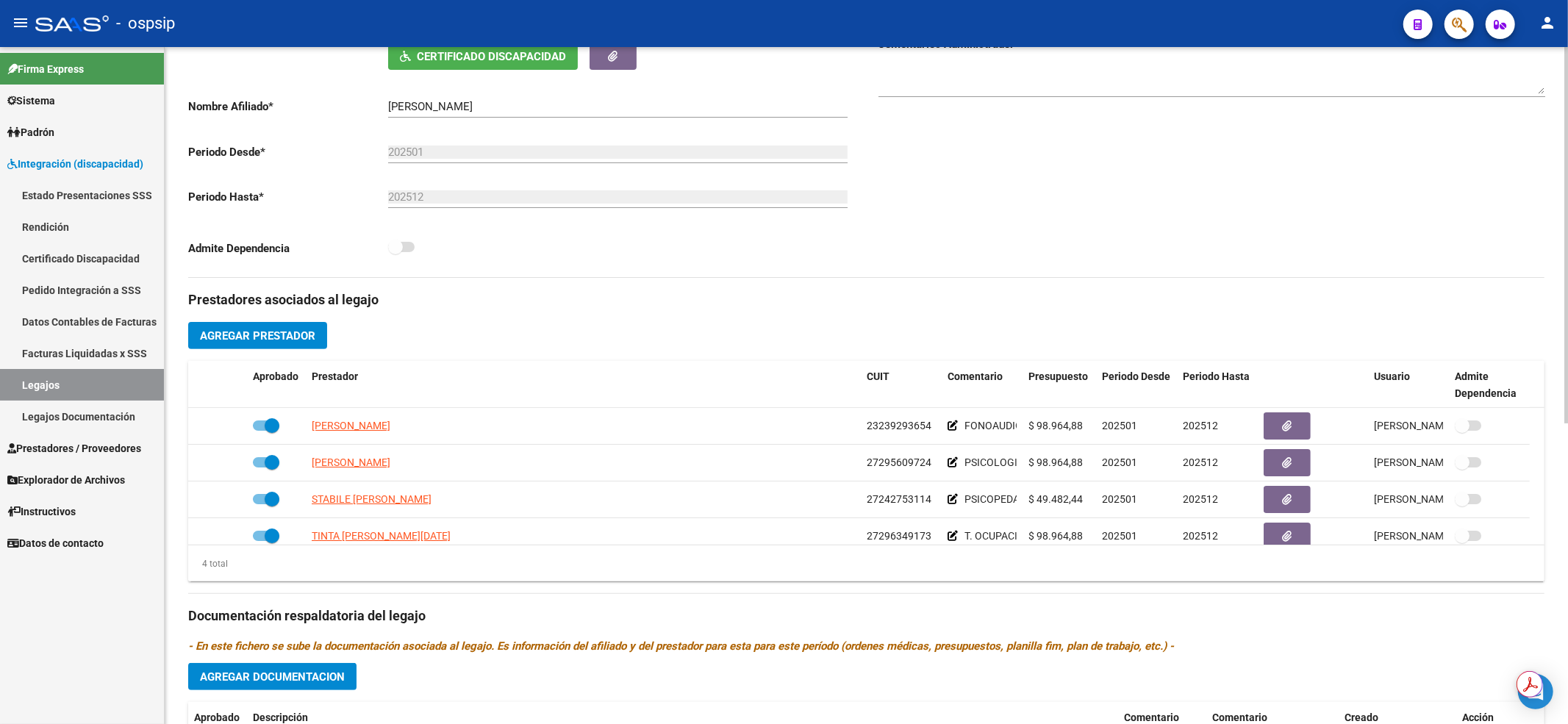
scroll to position [15, 0]
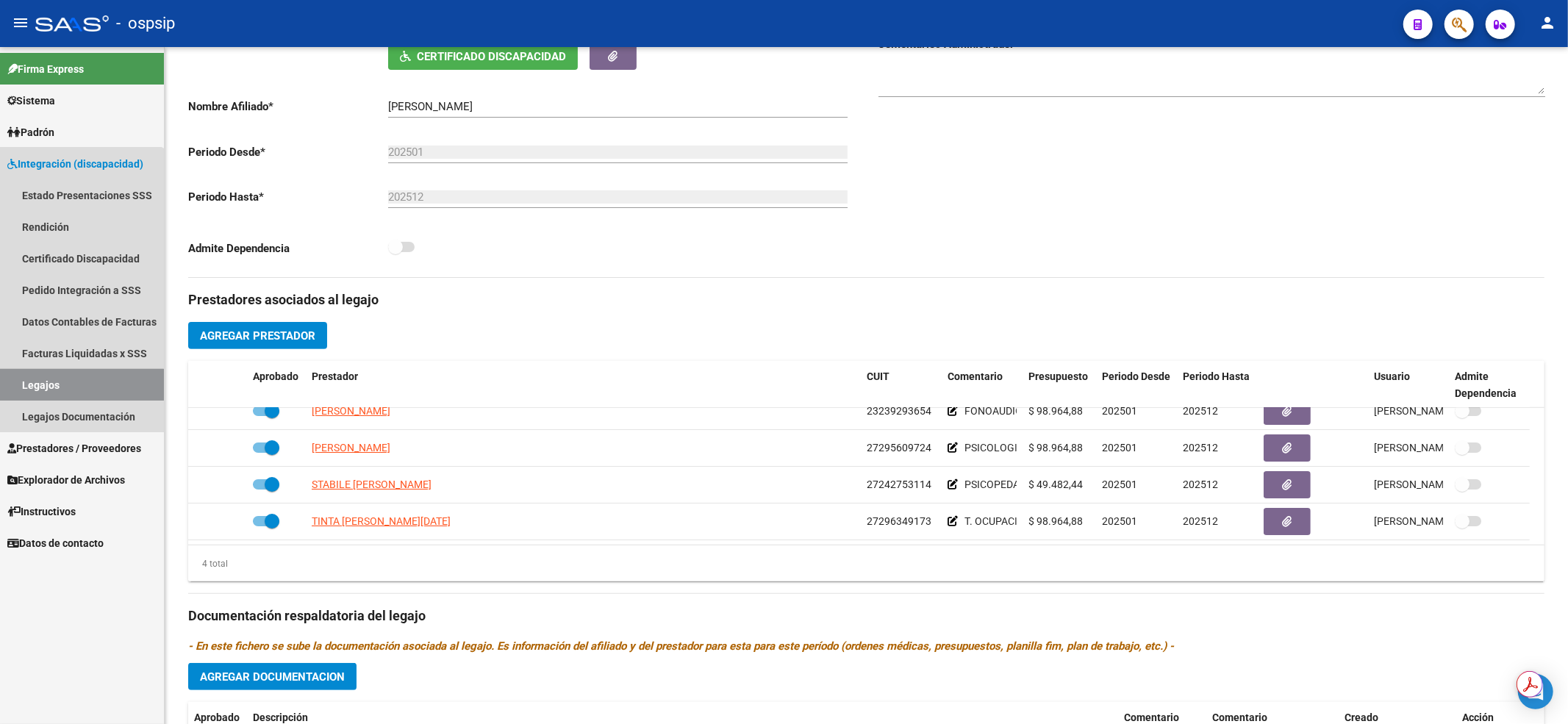
click at [29, 383] on link "Legajos" at bounding box center [82, 385] width 164 height 32
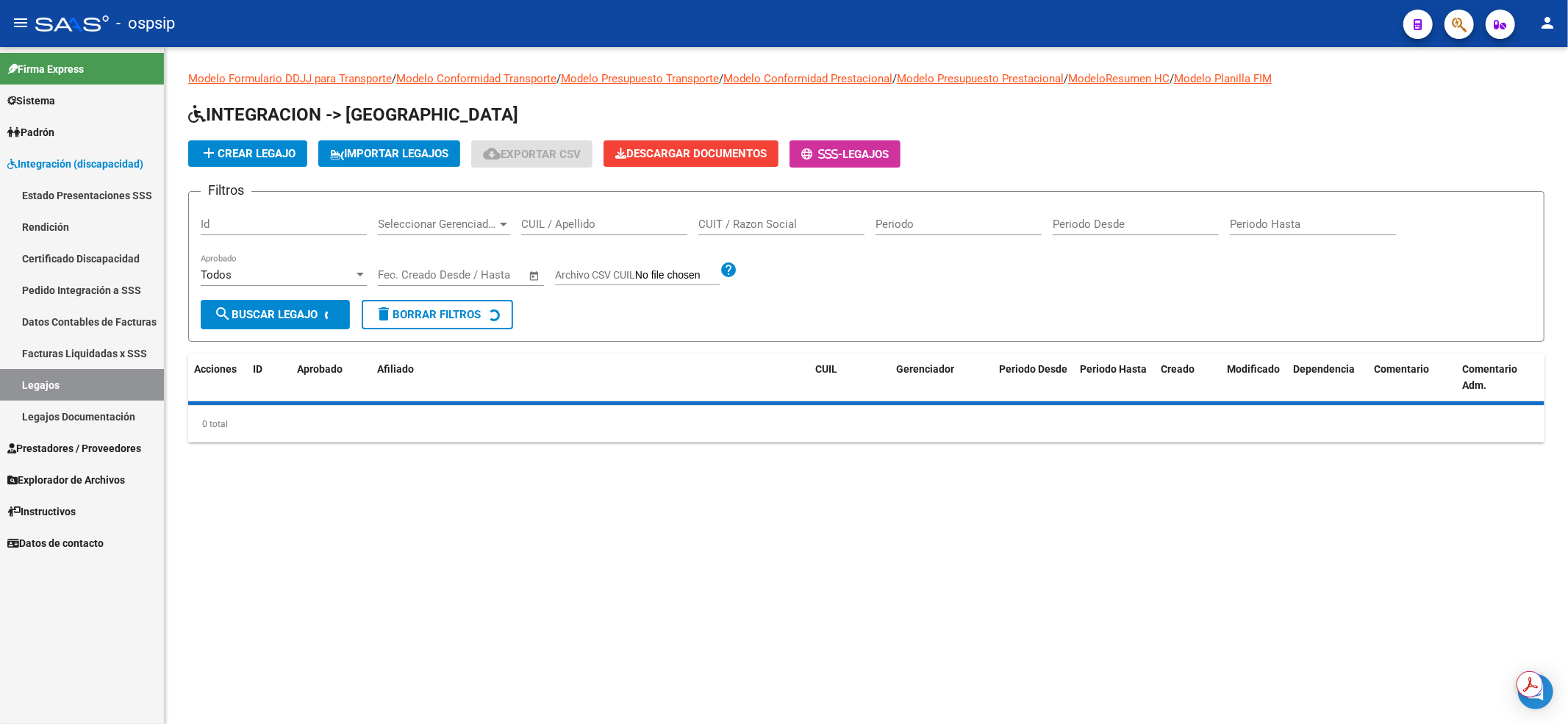
click at [580, 214] on div "CUIL / Apellido" at bounding box center [604, 219] width 166 height 32
type input "20507370781"
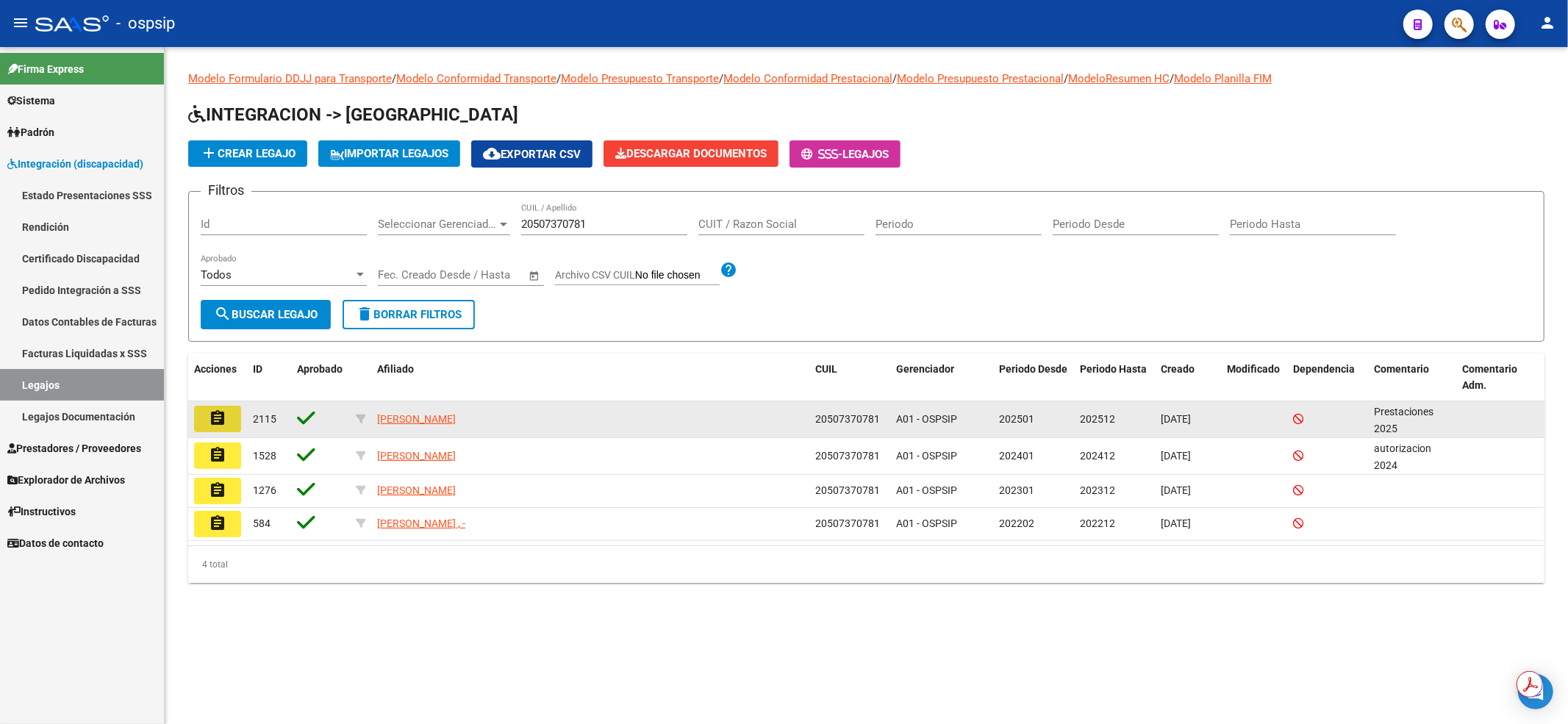
click at [221, 413] on mat-icon "assignment" at bounding box center [217, 418] width 17 height 17
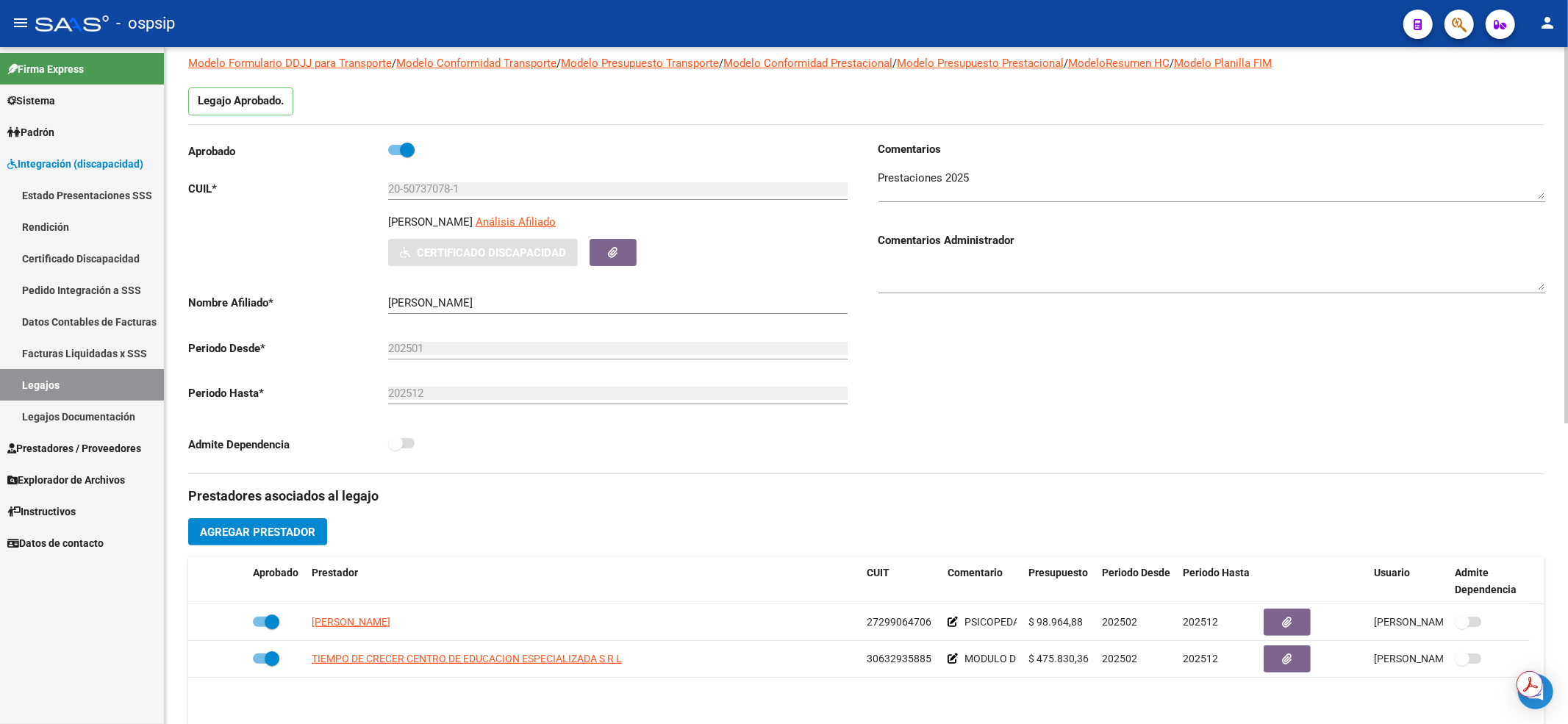
scroll to position [196, 0]
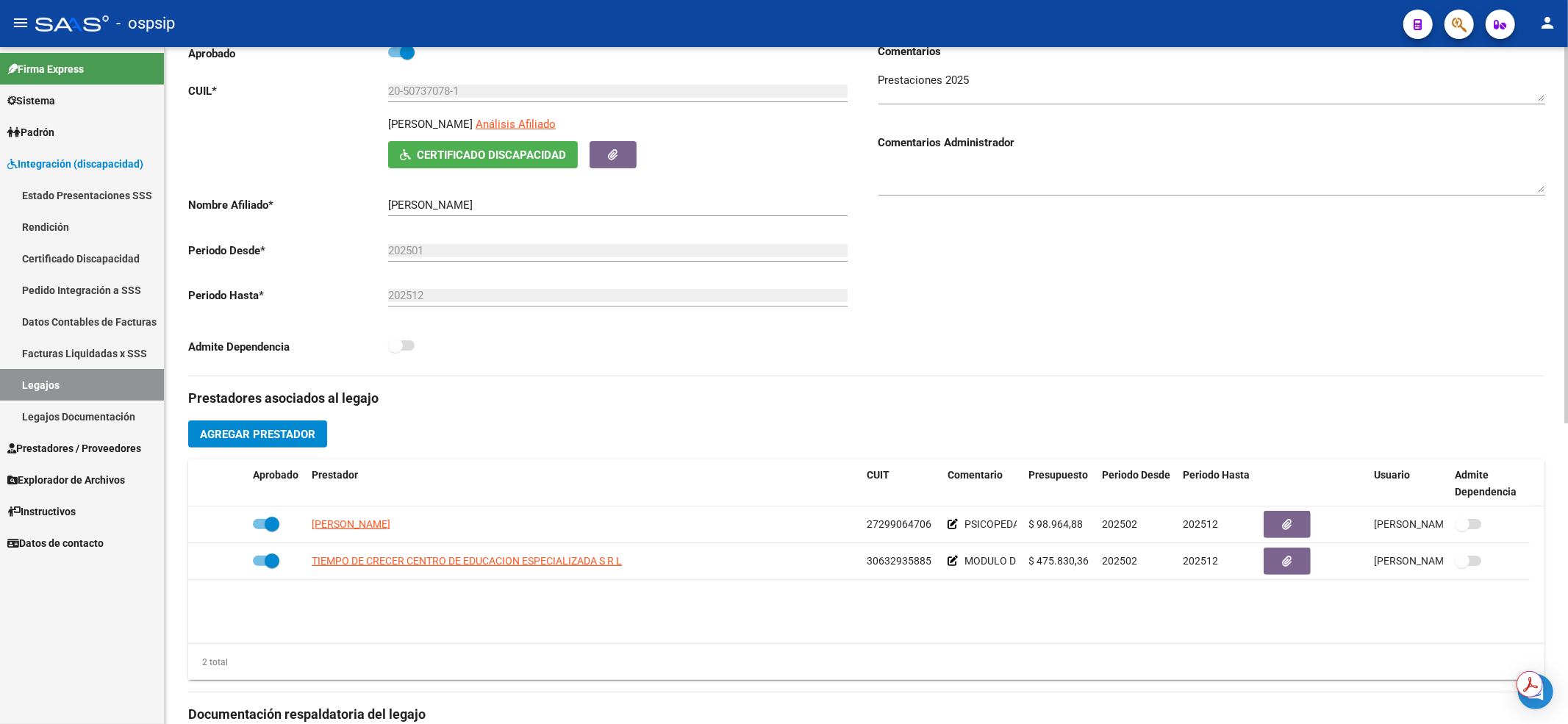
click at [33, 369] on link "Legajos" at bounding box center [82, 385] width 164 height 32
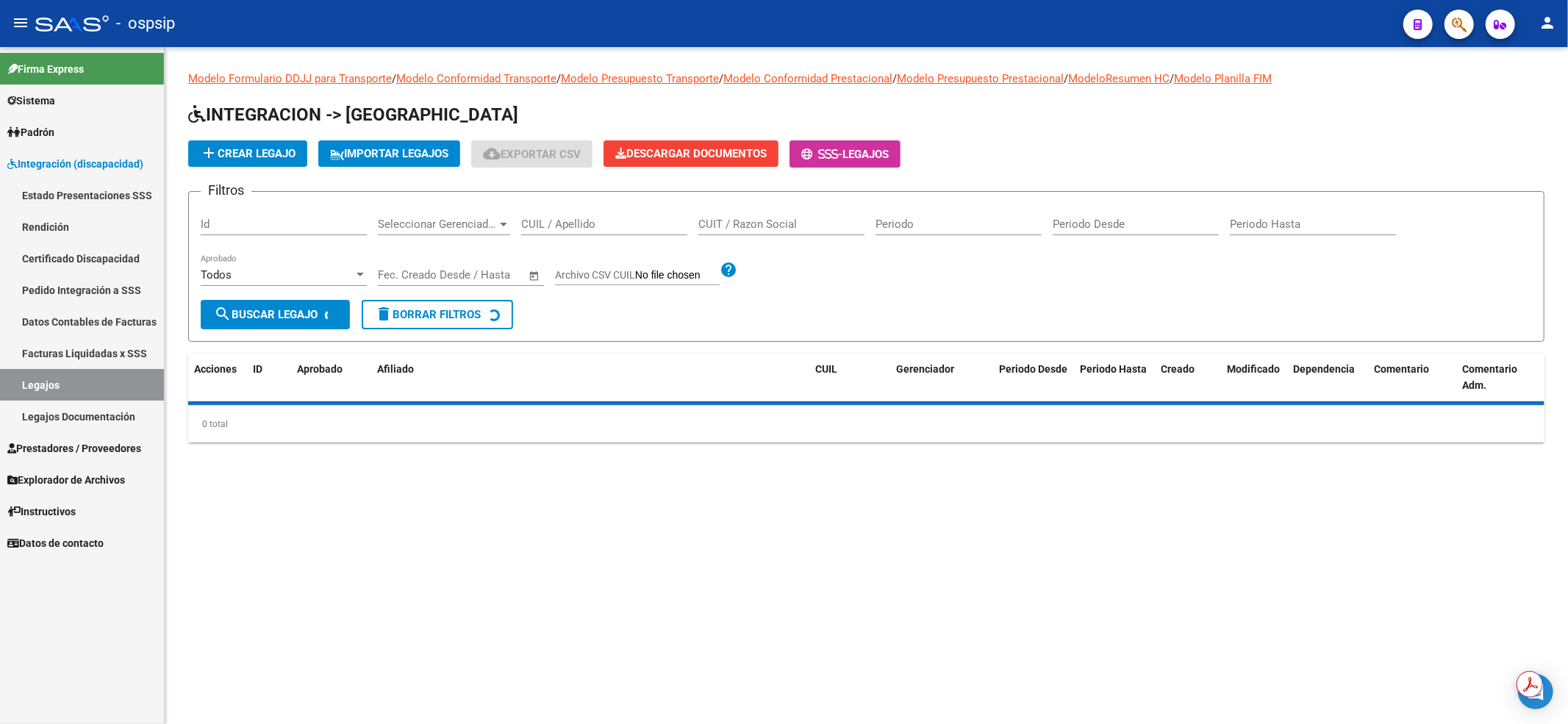
click at [542, 215] on div "CUIL / Apellido" at bounding box center [604, 219] width 166 height 32
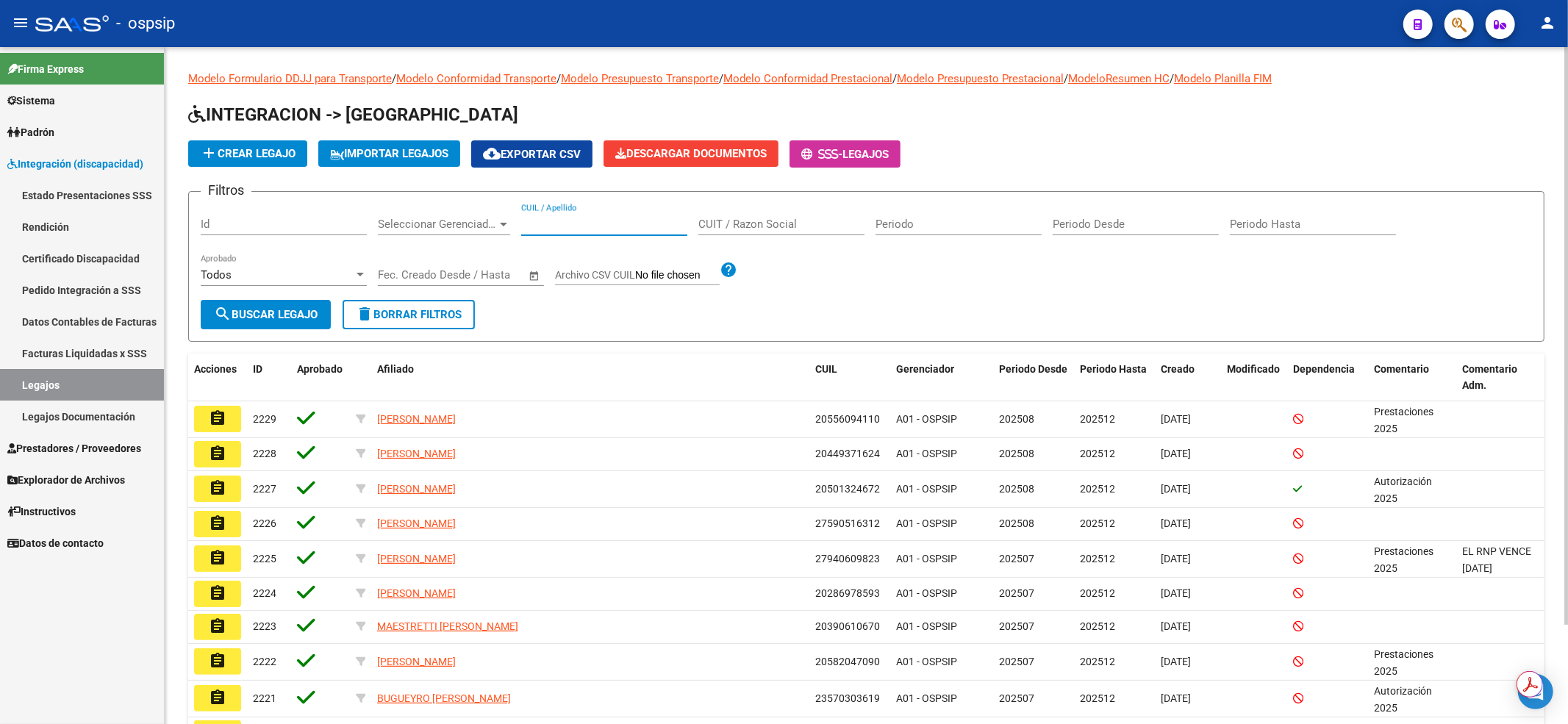
click at [543, 219] on input "CUIL / Apellido" at bounding box center [604, 224] width 166 height 14
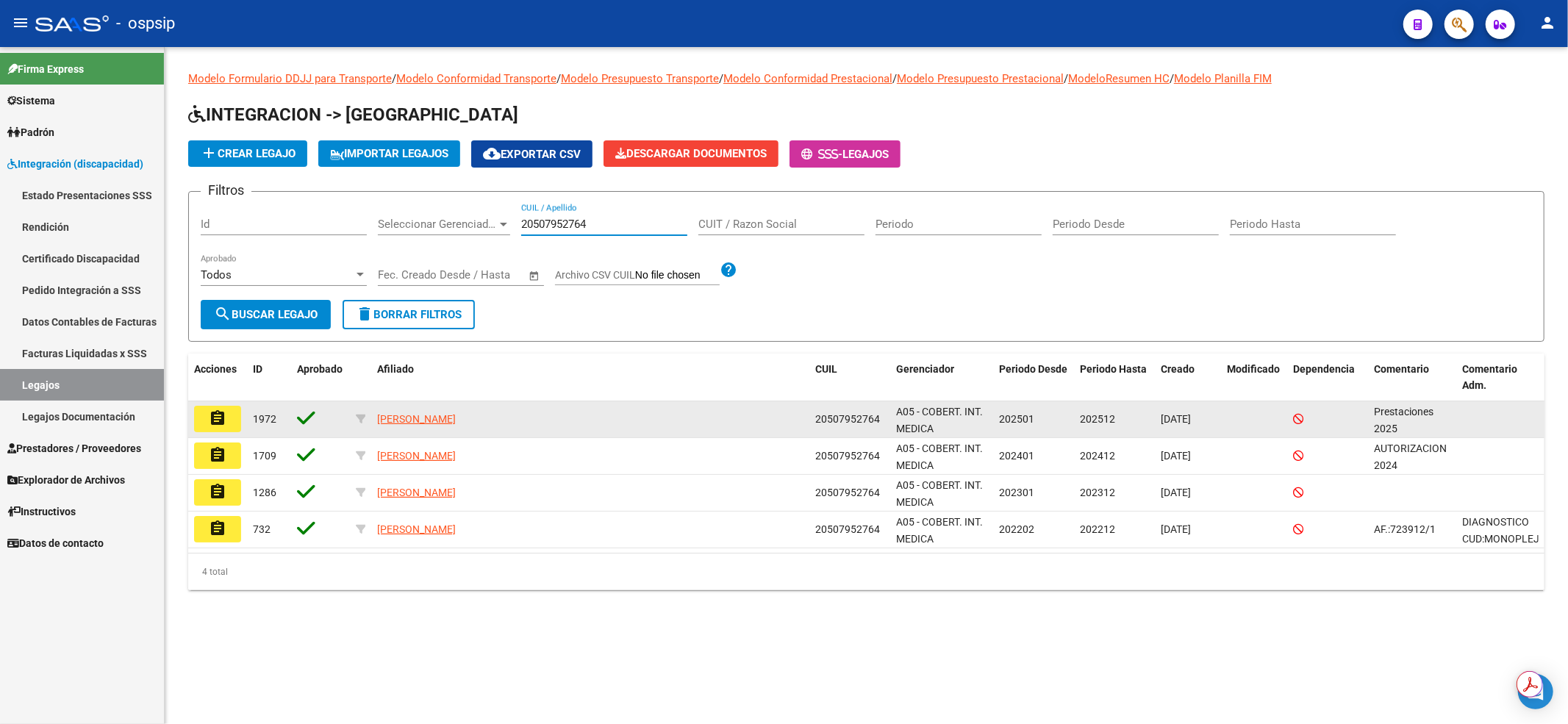
type input "20507952764"
click at [222, 419] on mat-icon "assignment" at bounding box center [217, 418] width 17 height 17
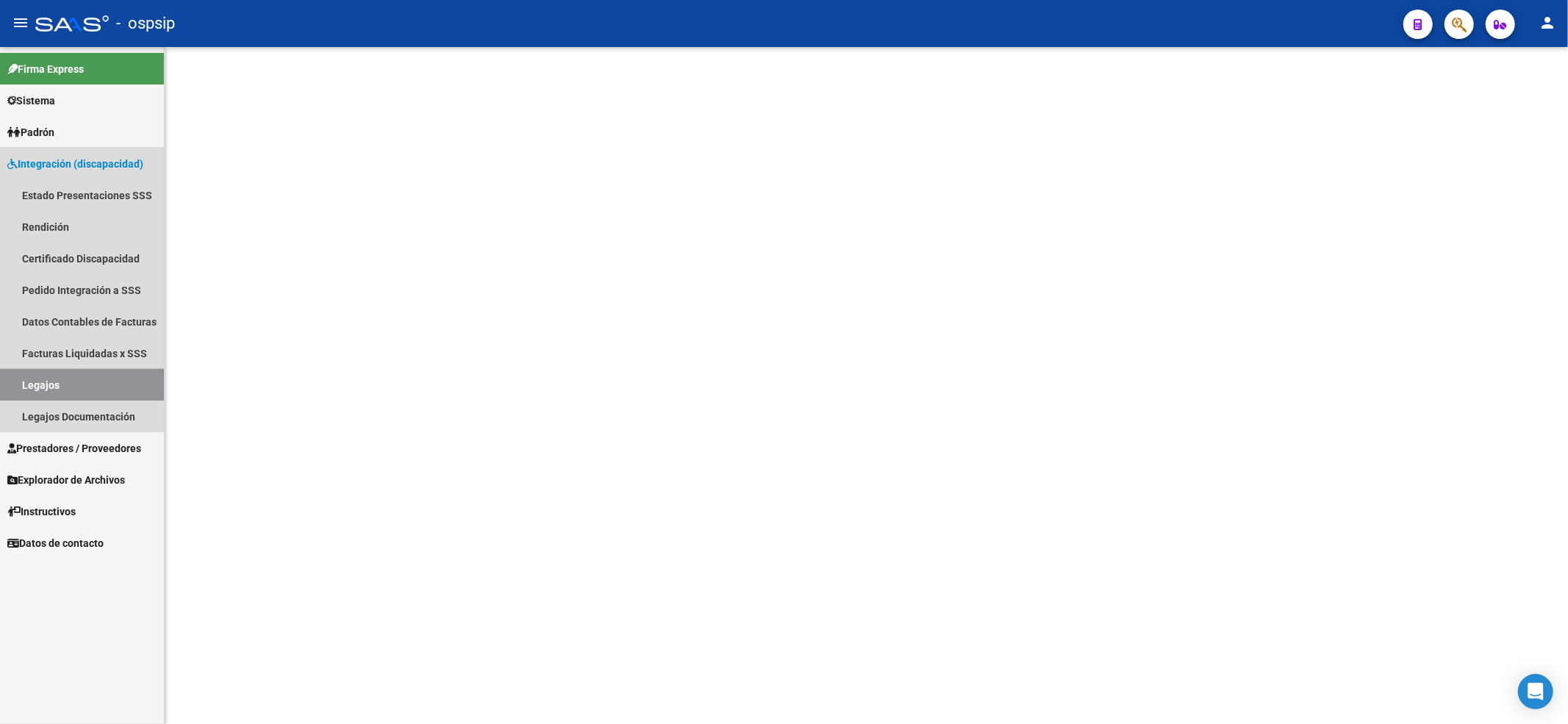
click at [113, 387] on link "Legajos" at bounding box center [82, 385] width 164 height 32
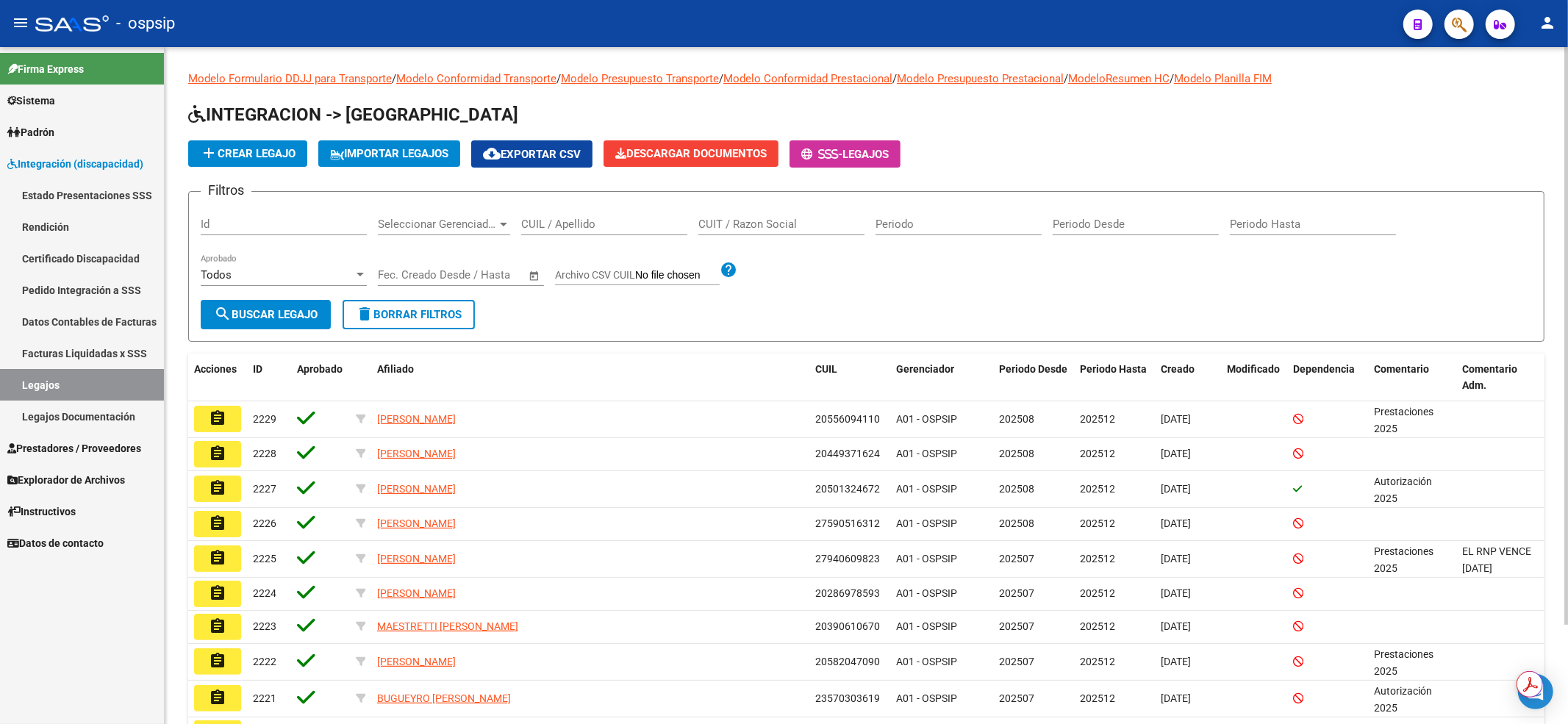
click at [638, 231] on div "CUIL / Apellido" at bounding box center [604, 219] width 166 height 32
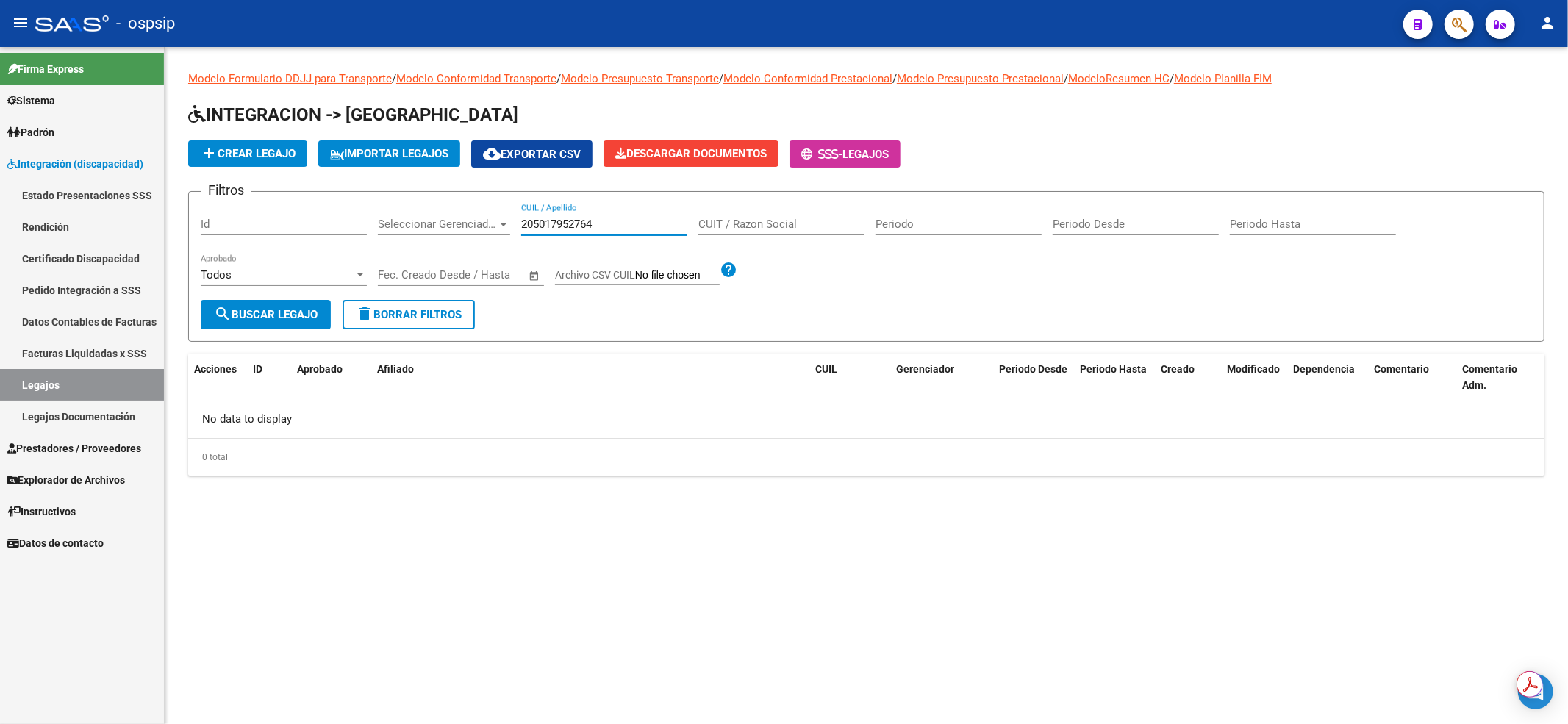
drag, startPoint x: 595, startPoint y: 221, endPoint x: 461, endPoint y: 211, distance: 134.4
click at [463, 210] on div "Filtros Id Seleccionar Gerenciador Seleccionar Gerenciador 205017952764 CUIL / …" at bounding box center [866, 251] width 1331 height 96
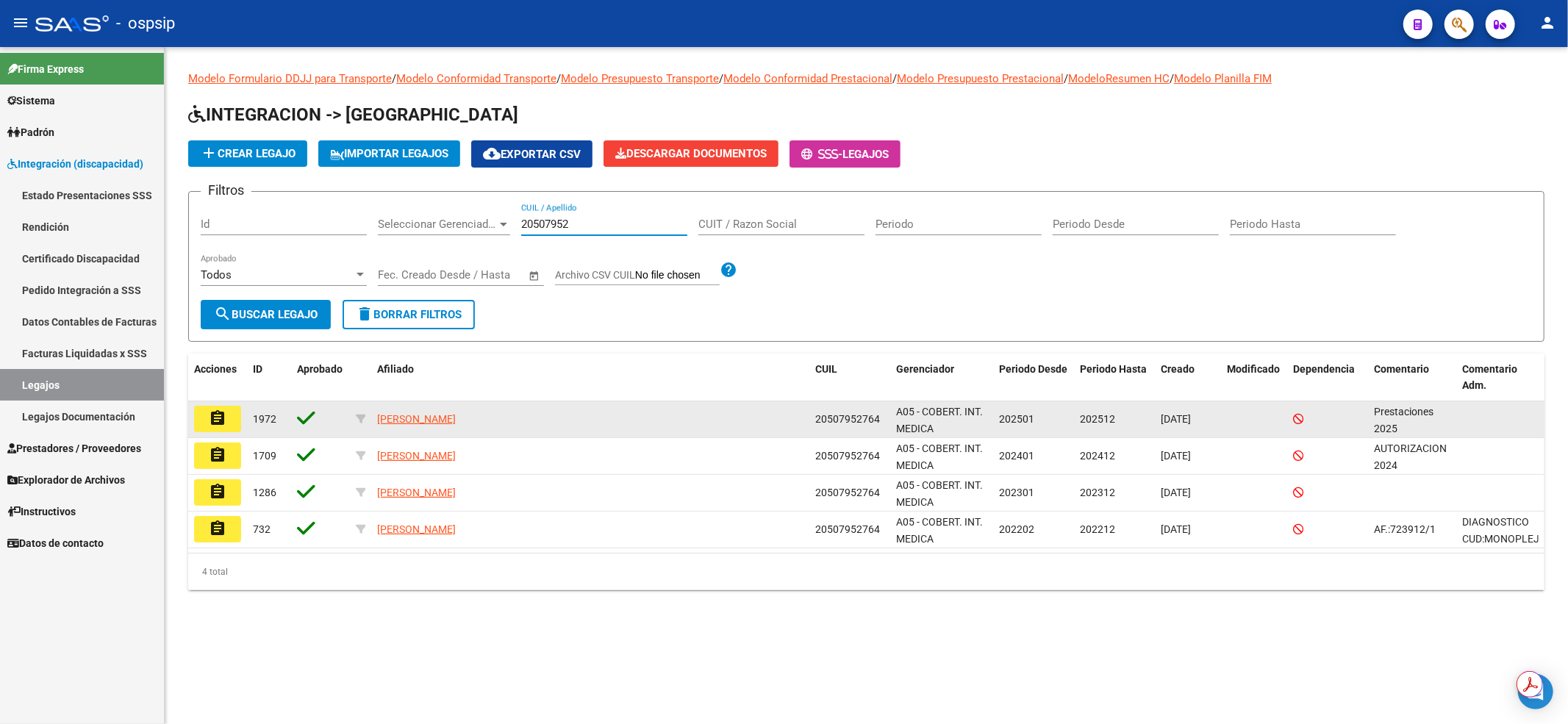
type input "20507952"
click at [209, 418] on mat-icon "assignment" at bounding box center [217, 418] width 17 height 17
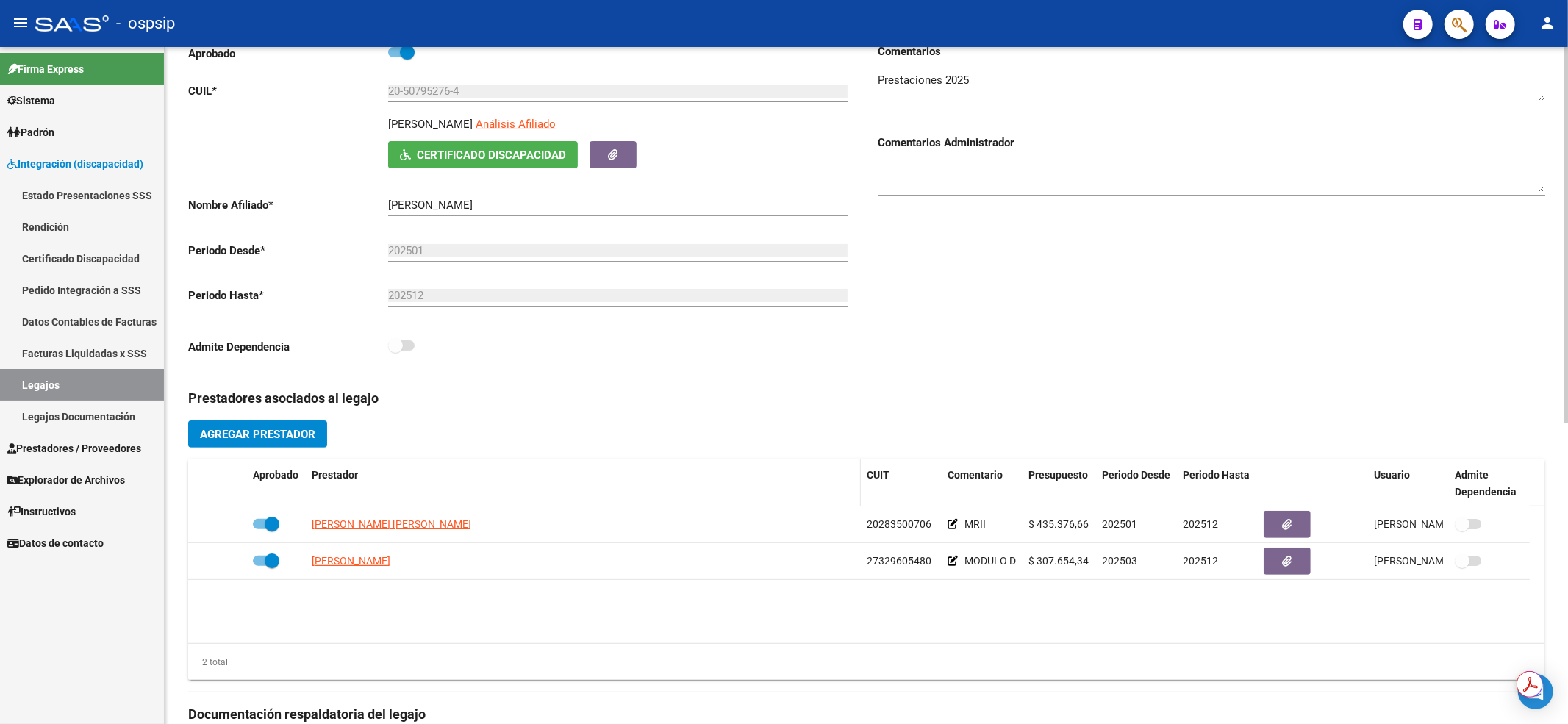
scroll to position [294, 0]
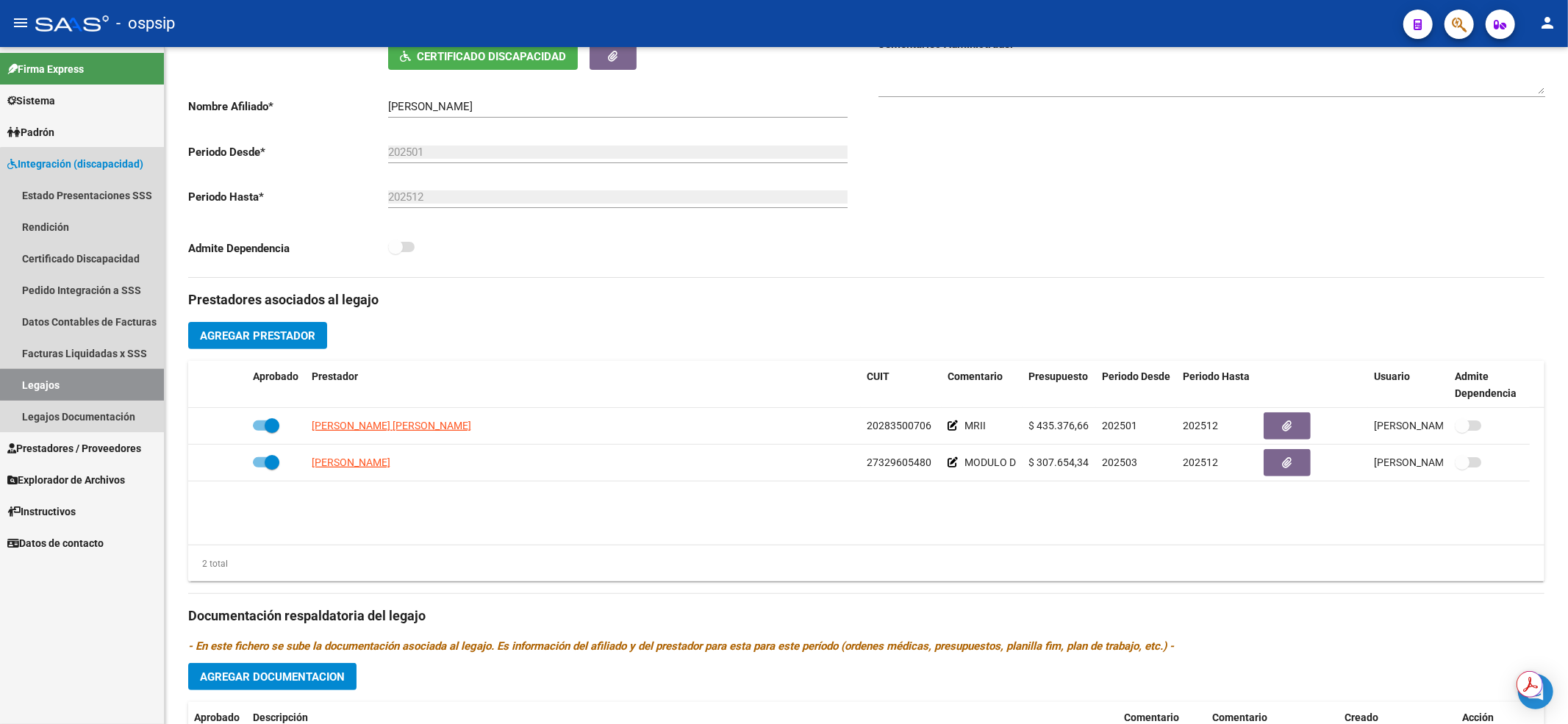
click at [121, 386] on link "Legajos" at bounding box center [82, 385] width 164 height 32
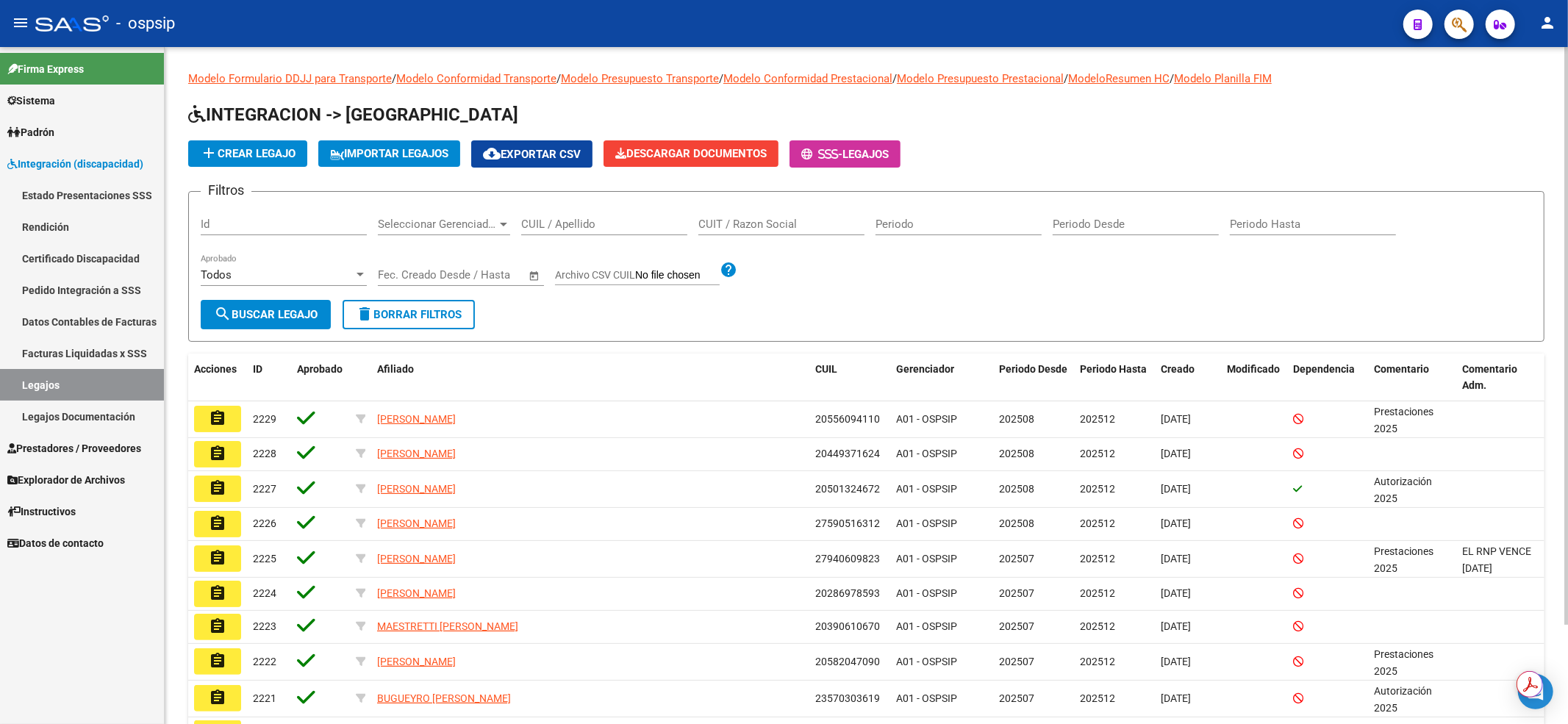
click at [586, 221] on input "CUIL / Apellido" at bounding box center [604, 224] width 166 height 14
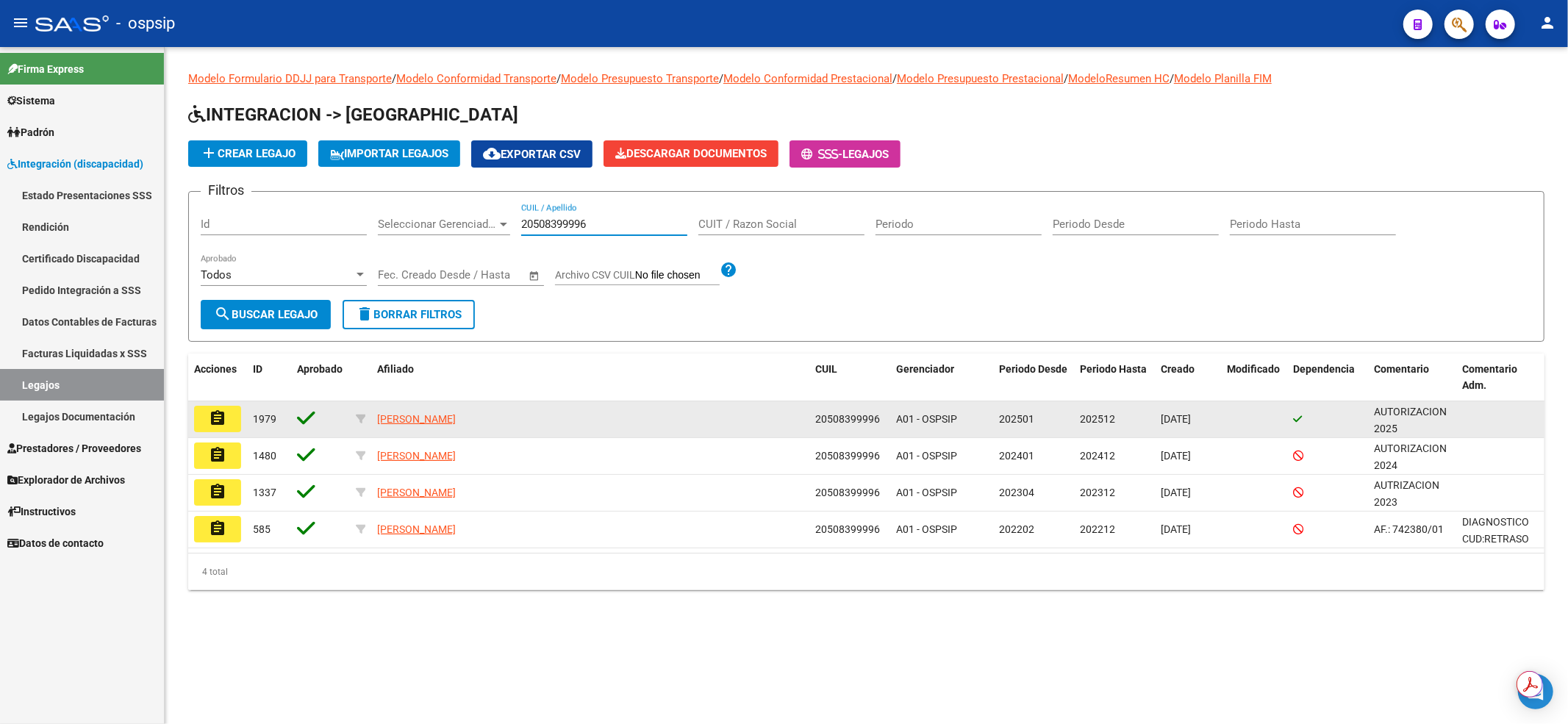
type input "20508399996"
click at [224, 412] on mat-icon "assignment" at bounding box center [217, 418] width 17 height 17
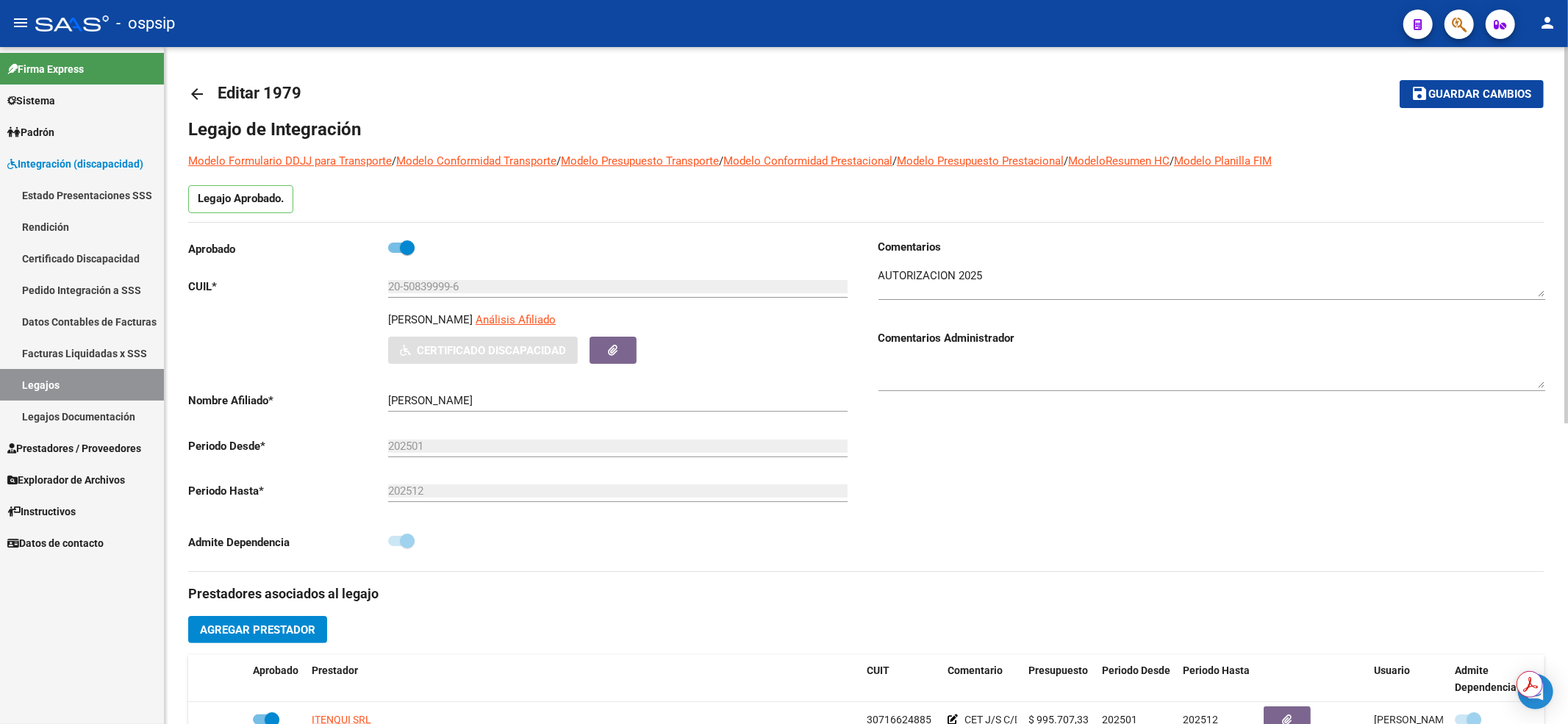
scroll to position [391, 0]
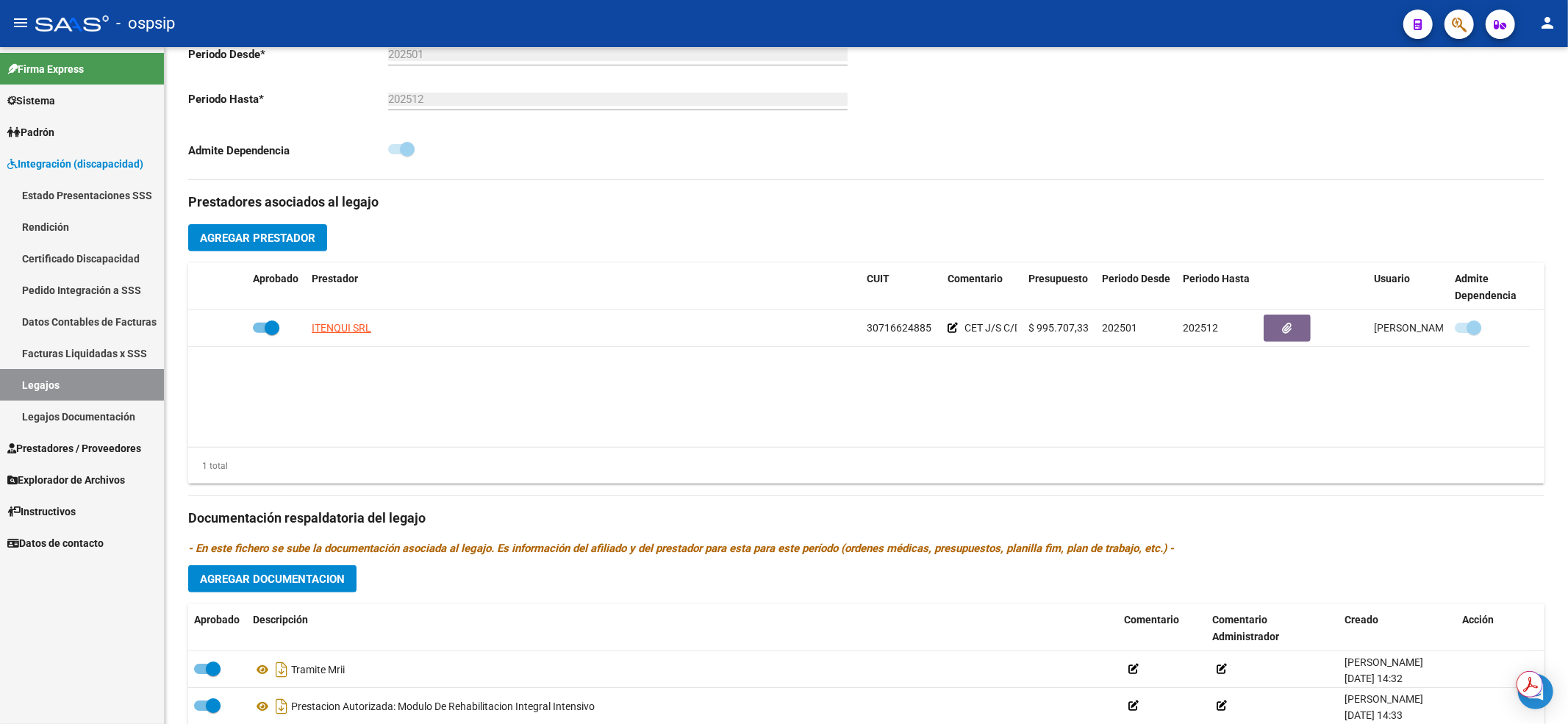
click at [121, 391] on link "Legajos" at bounding box center [82, 385] width 164 height 32
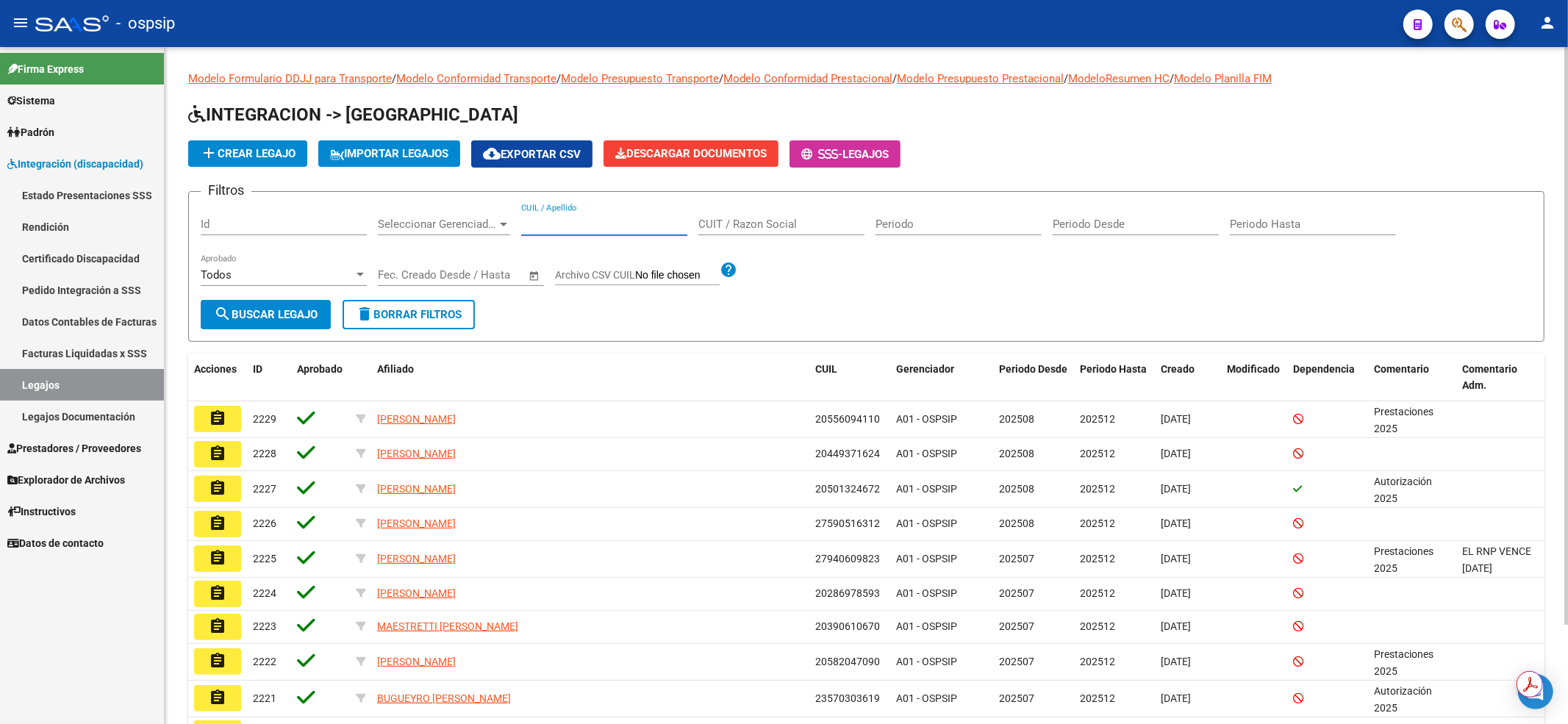
click at [550, 228] on input "CUIL / Apellido" at bounding box center [604, 224] width 166 height 14
type input "20509744069"
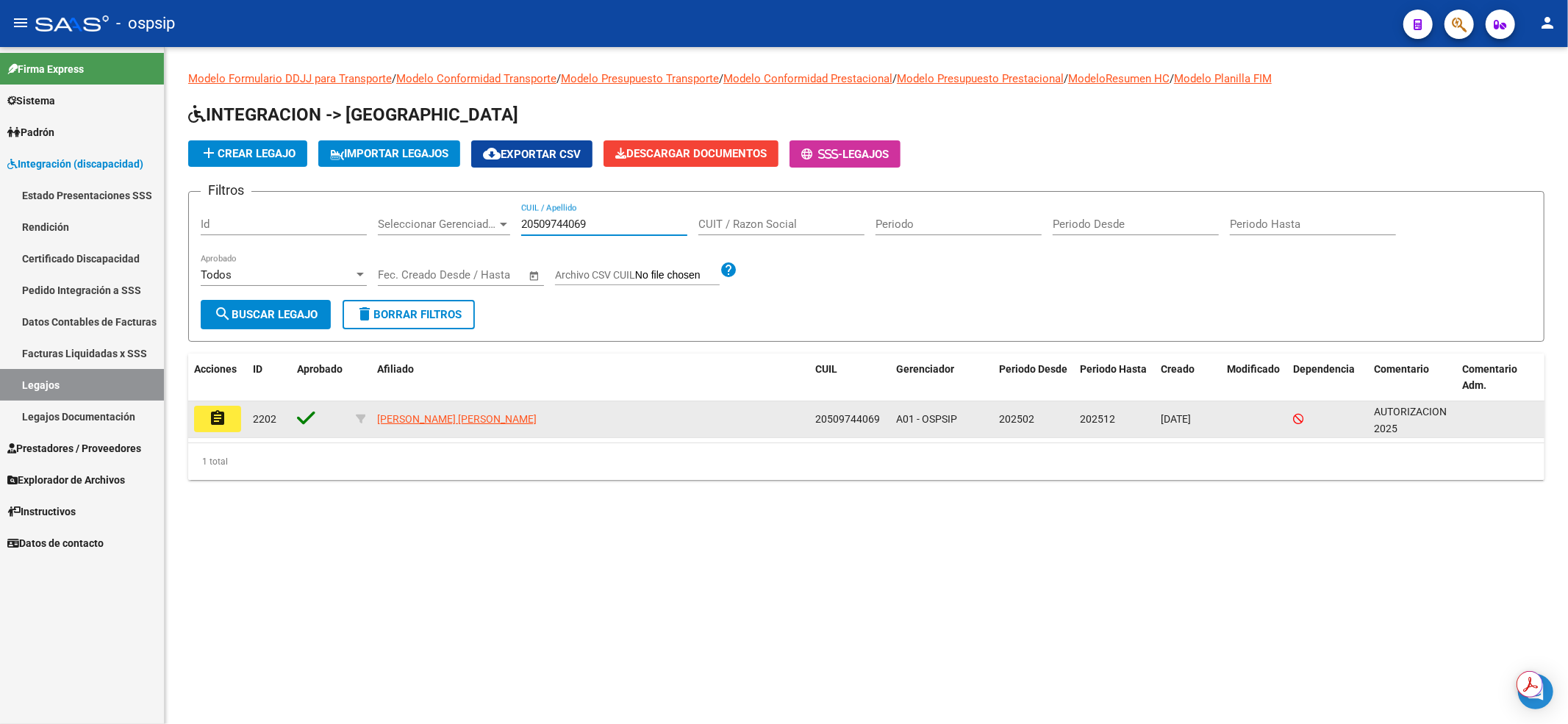
click at [215, 421] on mat-icon "assignment" at bounding box center [217, 418] width 17 height 17
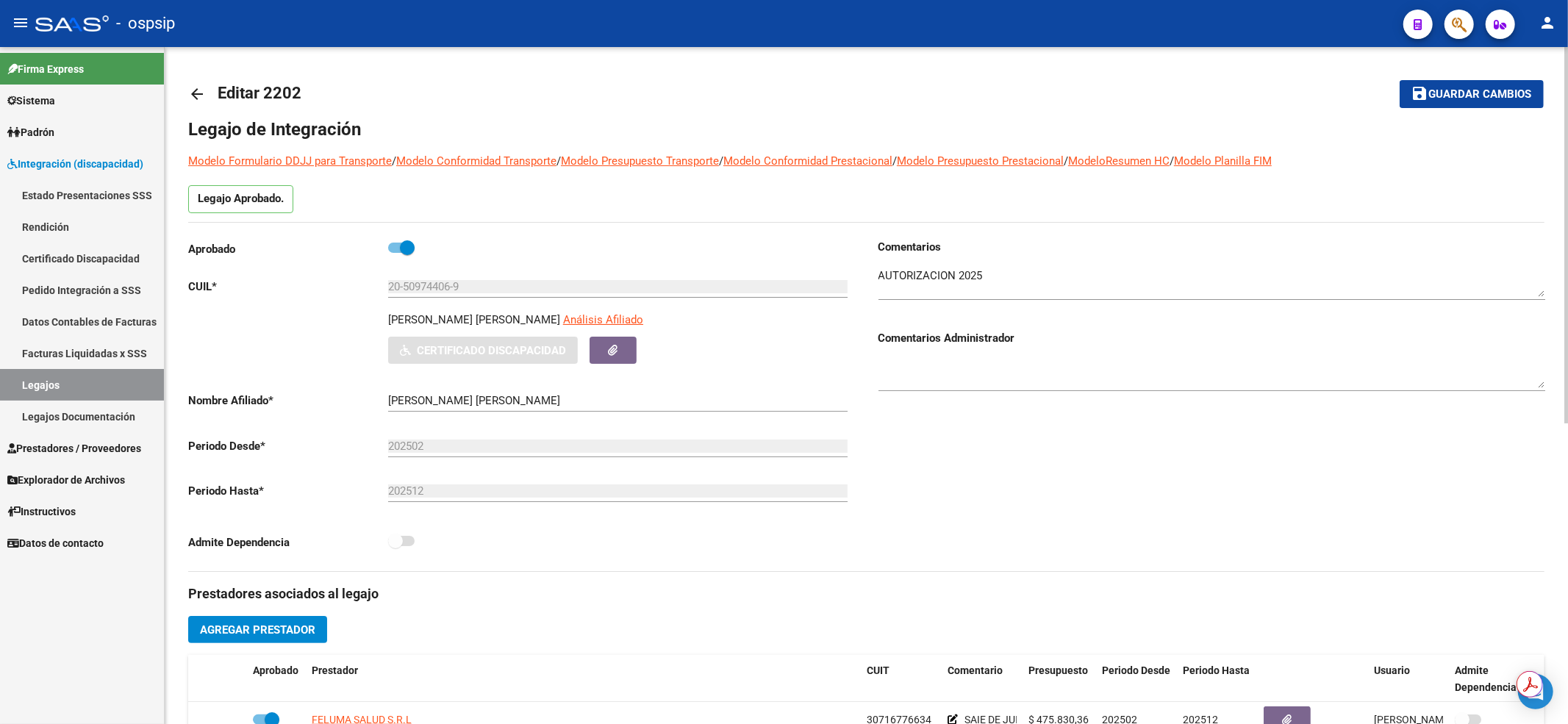
scroll to position [294, 0]
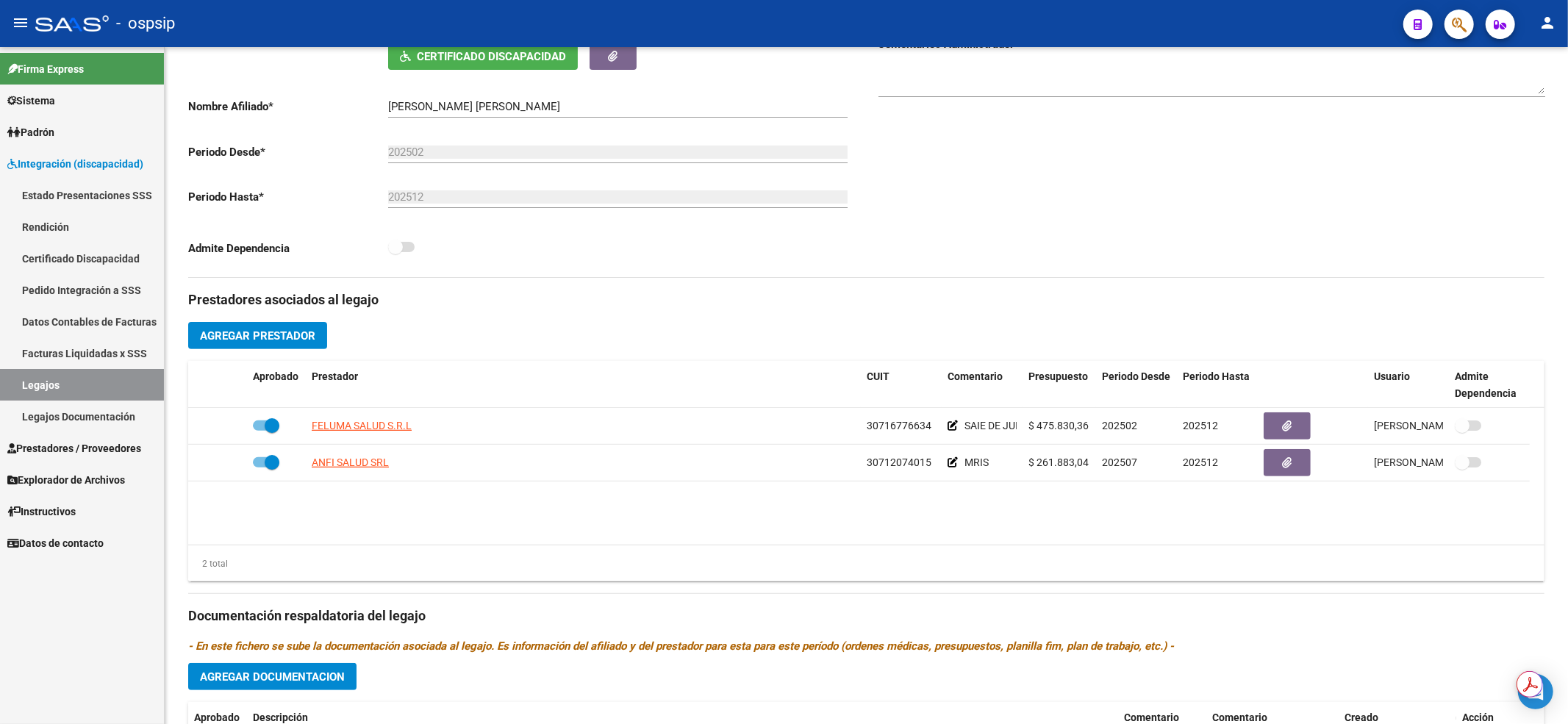
click at [75, 374] on link "Legajos" at bounding box center [82, 385] width 164 height 32
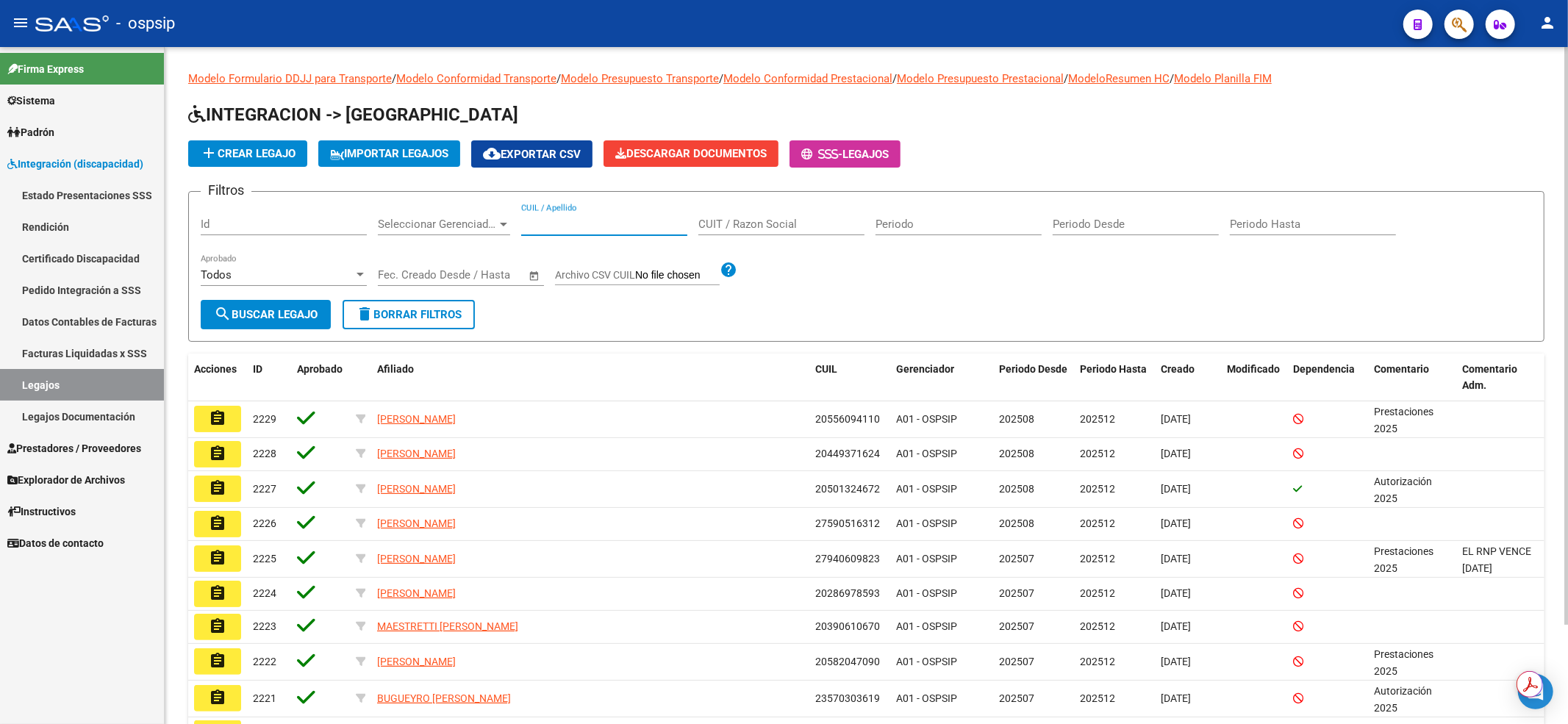
click at [551, 221] on input "CUIL / Apellido" at bounding box center [604, 224] width 166 height 14
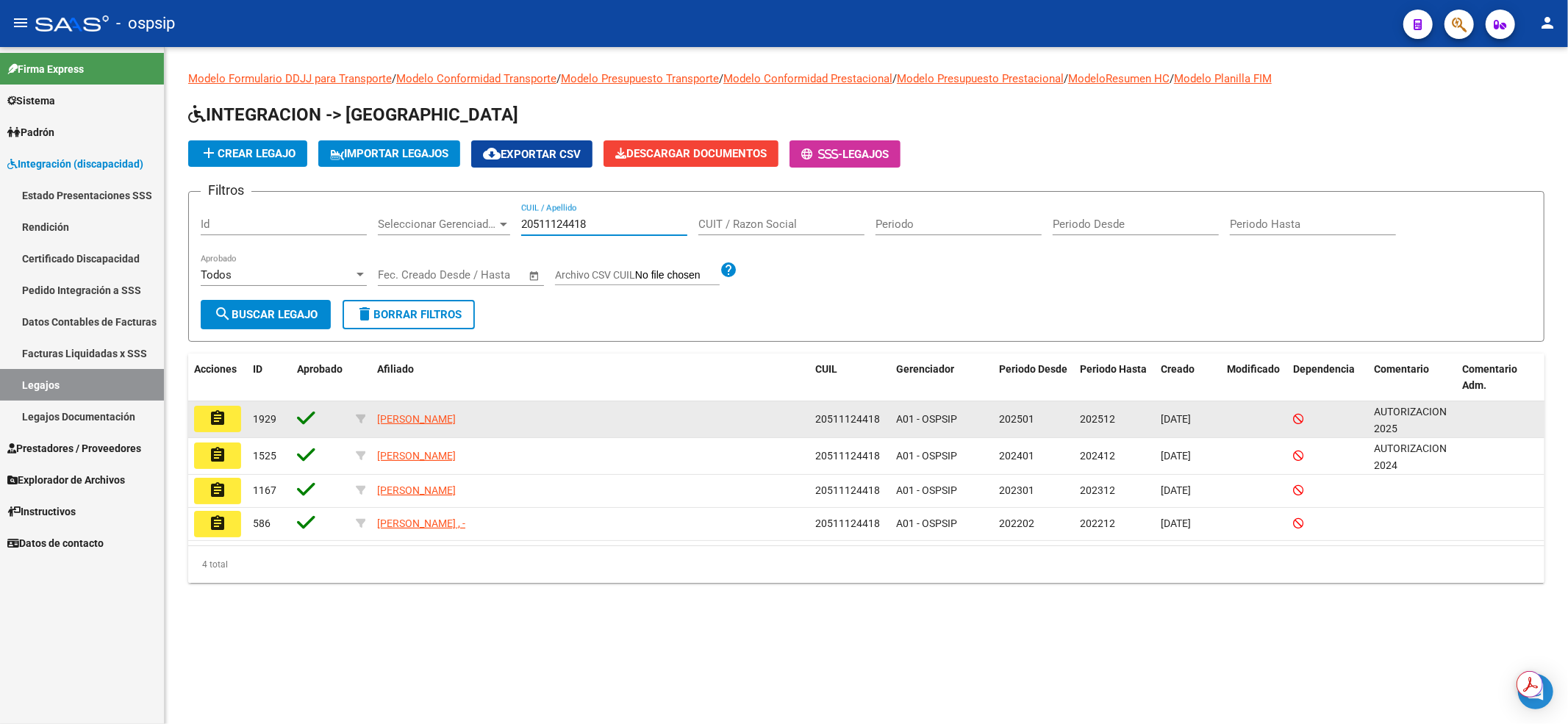
type input "20511124418"
click at [219, 419] on mat-icon "assignment" at bounding box center [217, 418] width 17 height 17
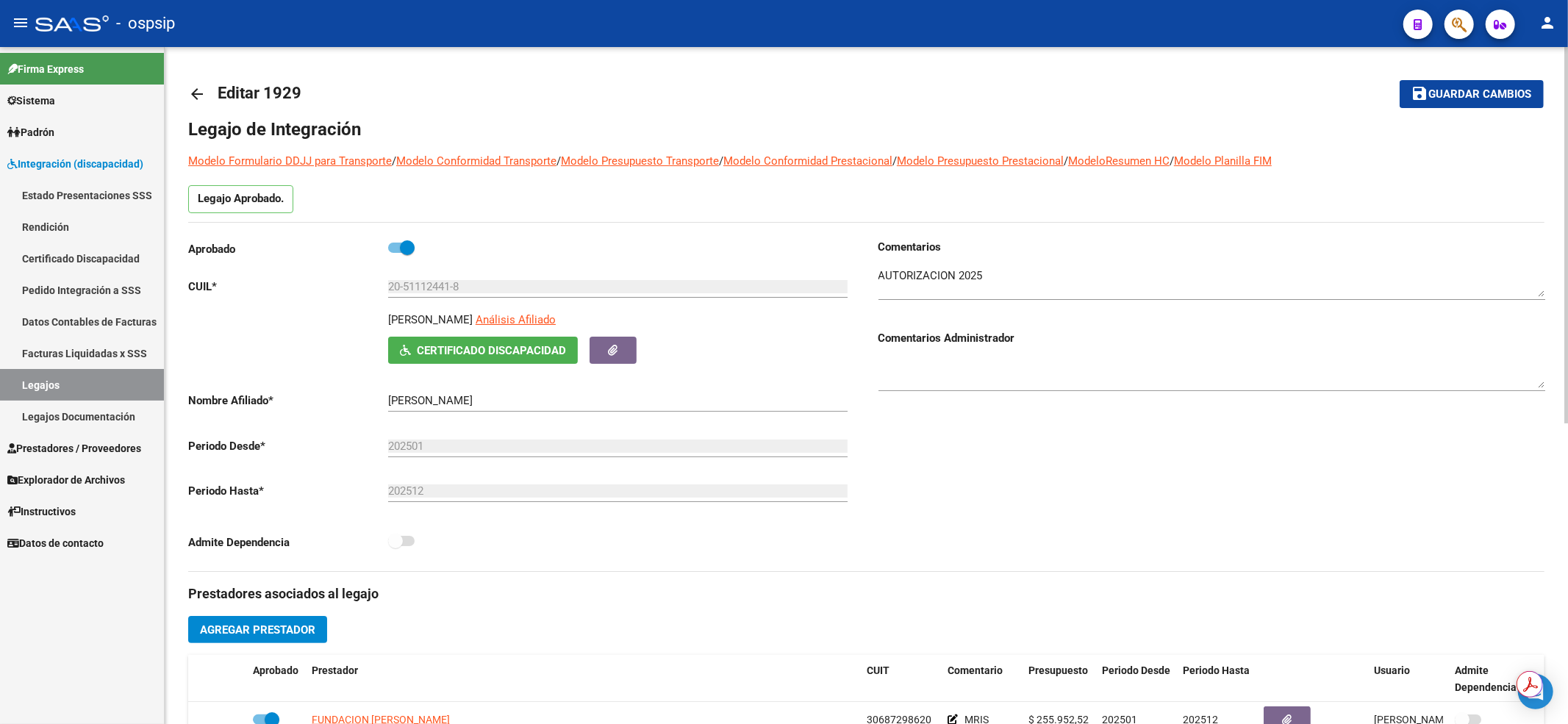
scroll to position [294, 0]
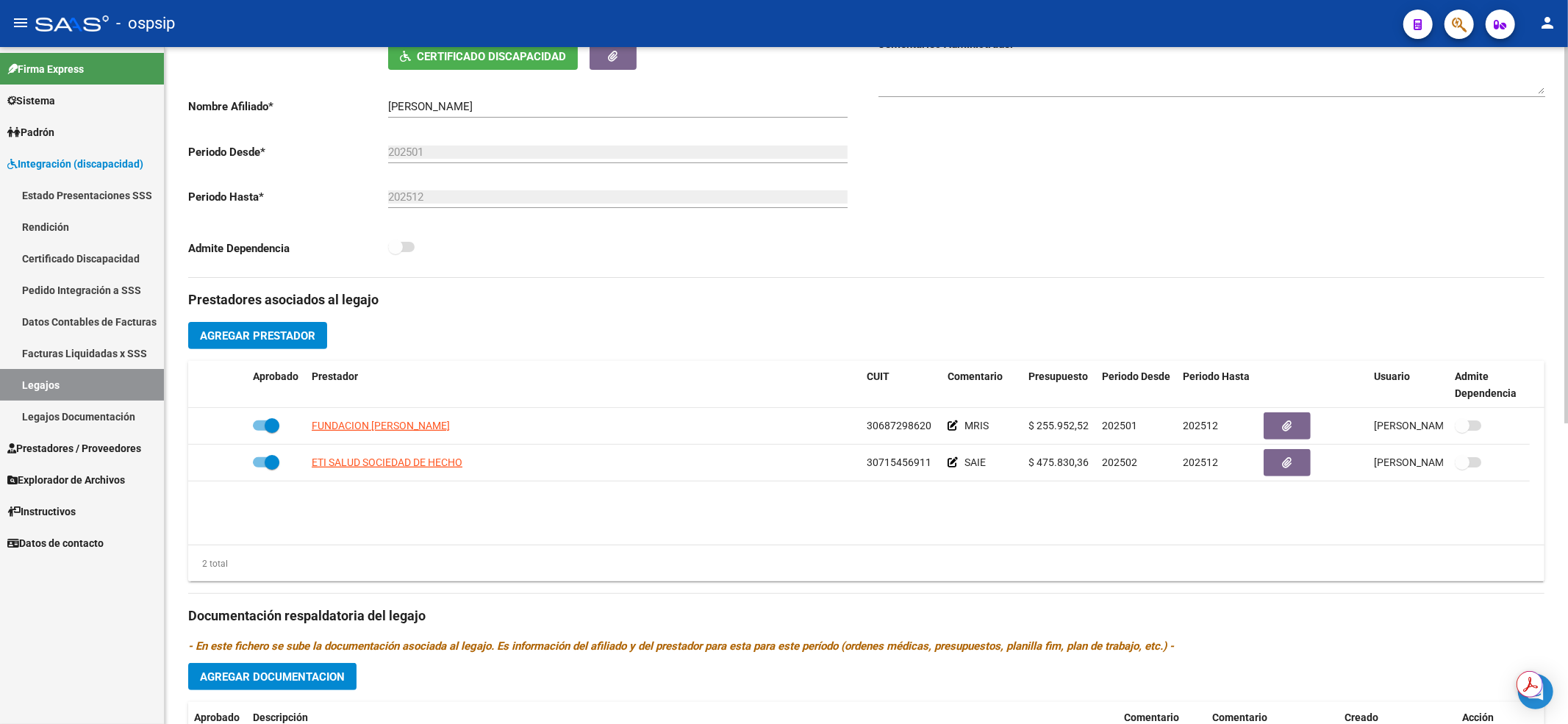
click at [79, 378] on link "Legajos" at bounding box center [82, 385] width 164 height 32
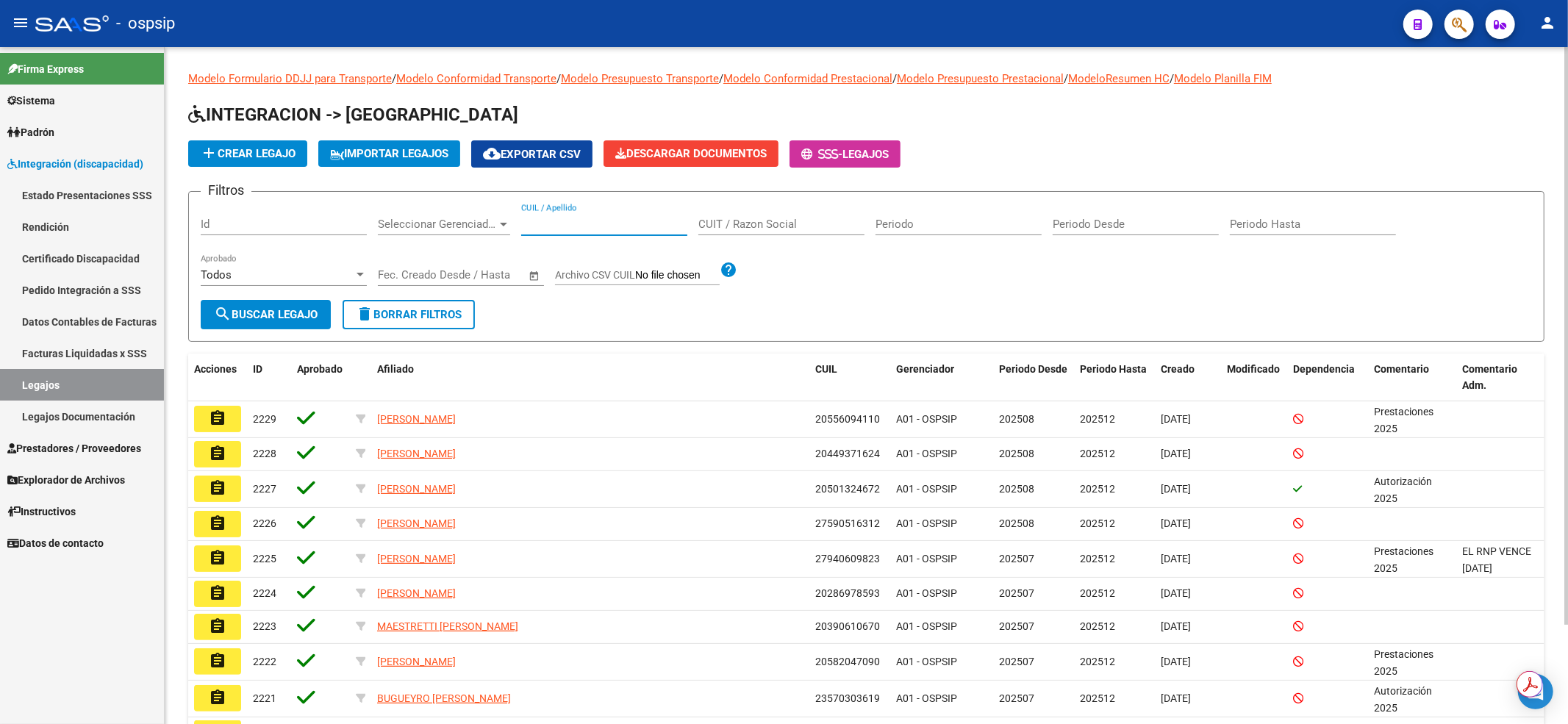
click at [533, 221] on input "CUIL / Apellido" at bounding box center [604, 224] width 166 height 14
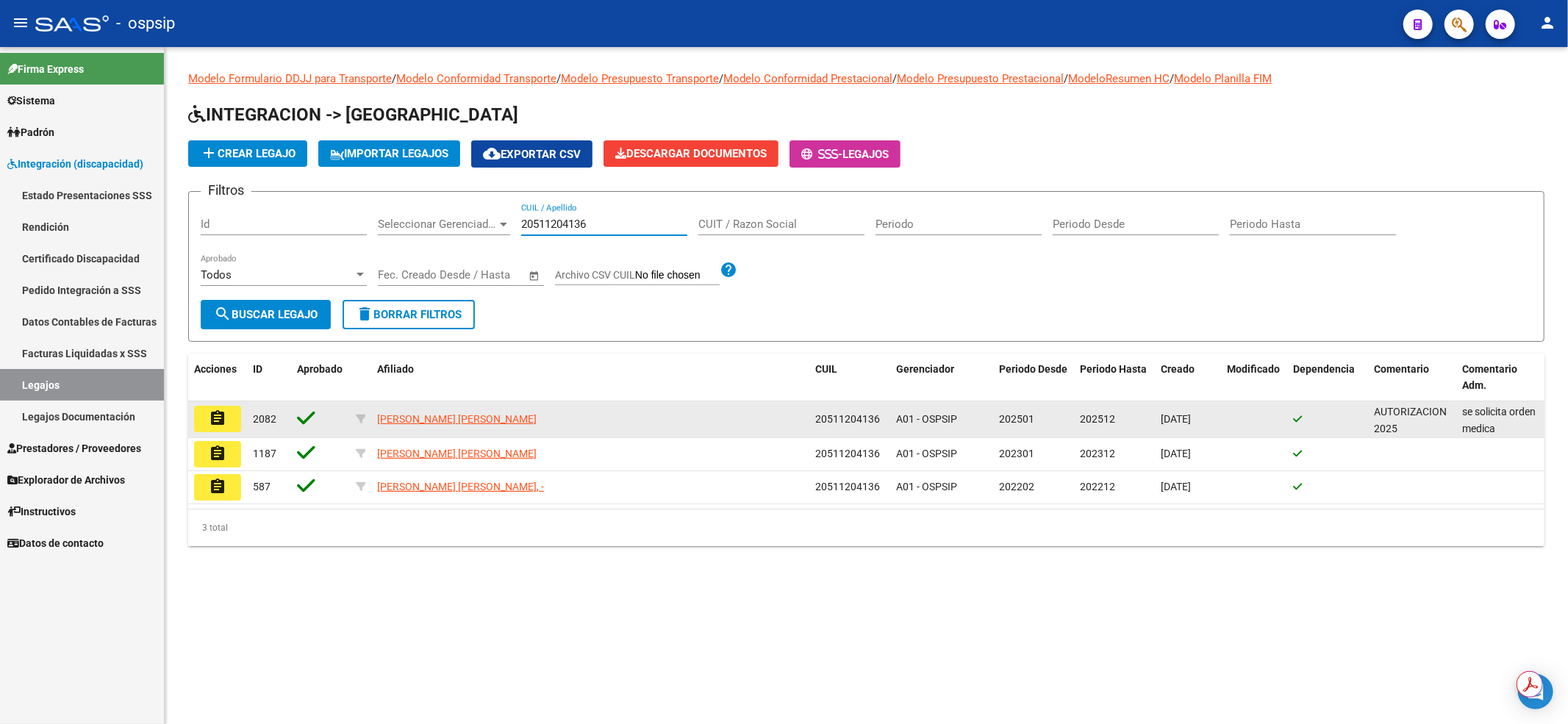
type input "20511204136"
click at [216, 412] on mat-icon "assignment" at bounding box center [217, 418] width 17 height 17
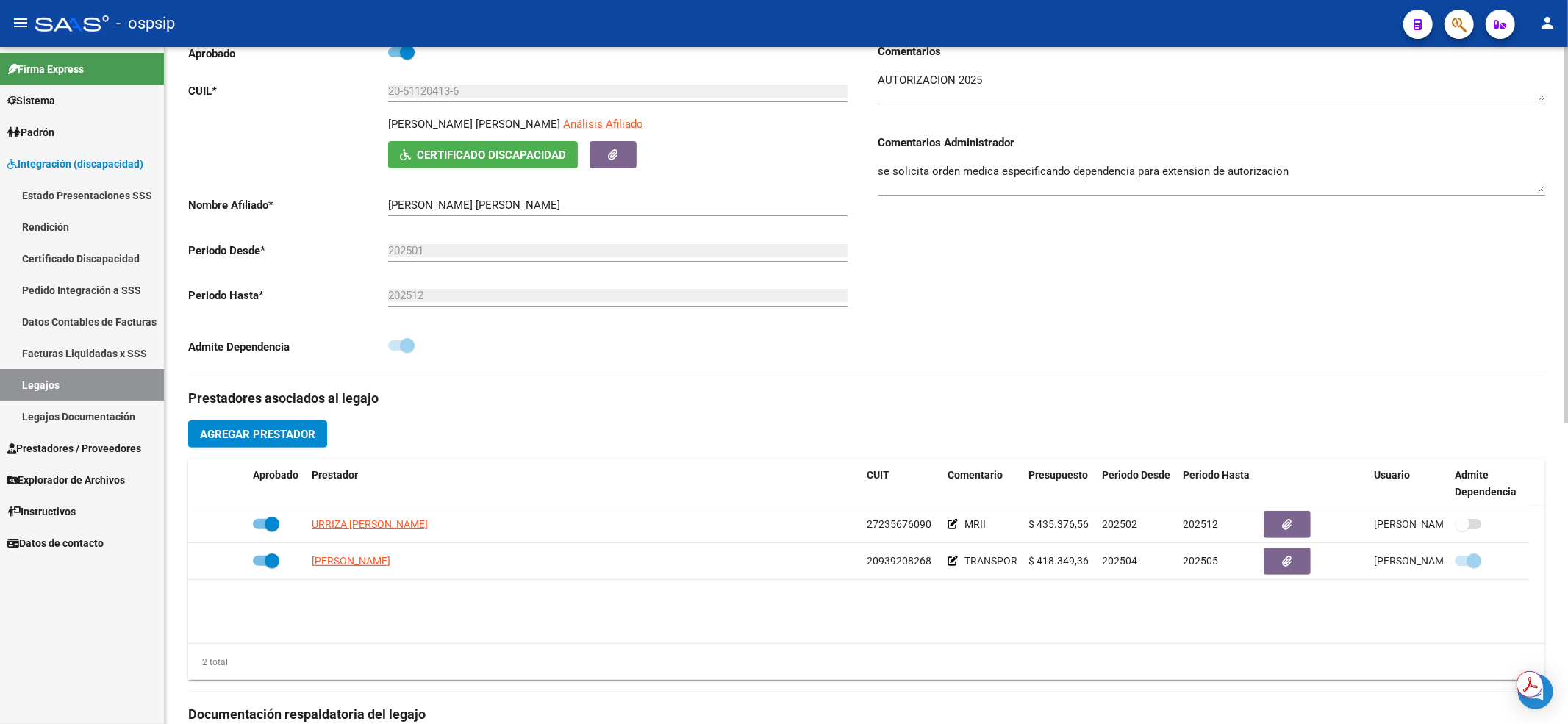
scroll to position [294, 0]
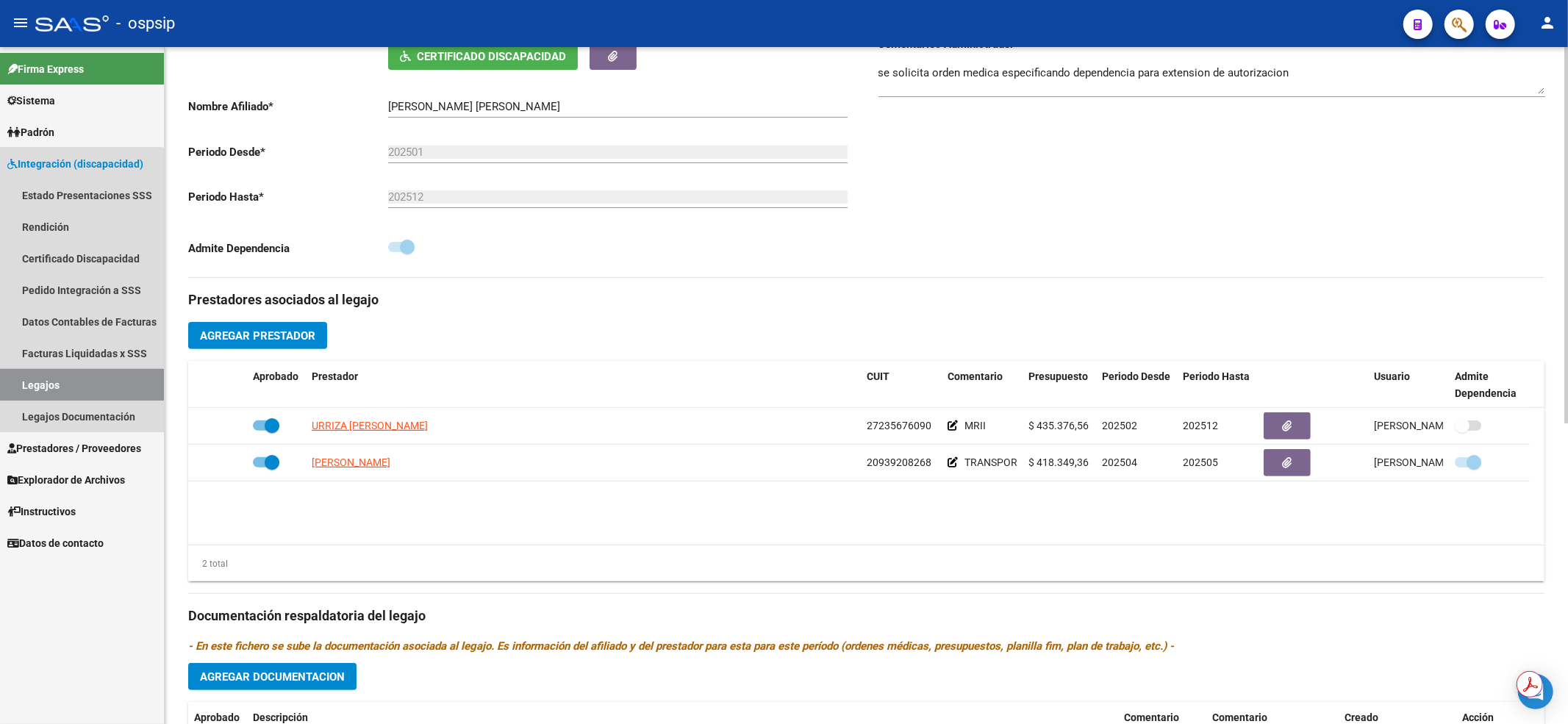
click at [66, 387] on link "Legajos" at bounding box center [82, 385] width 164 height 32
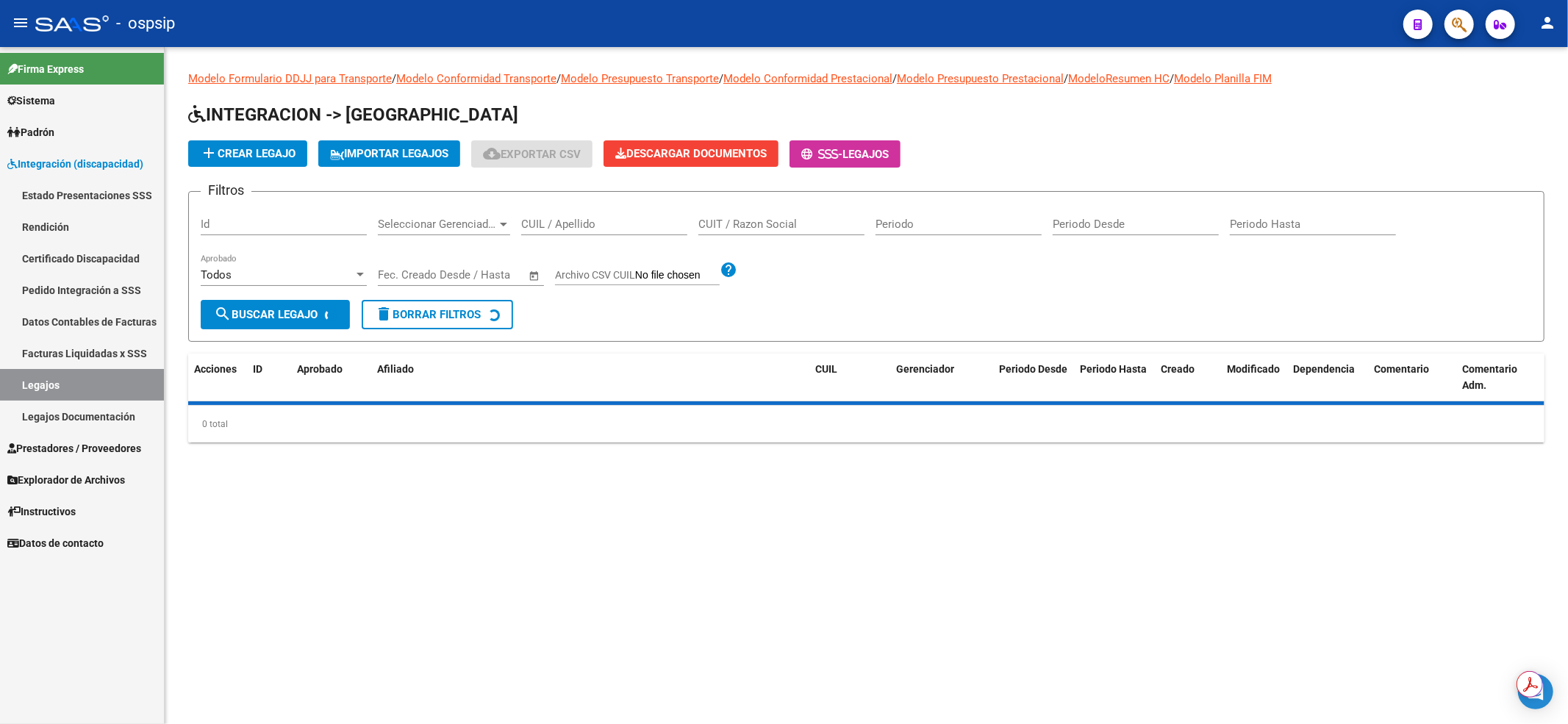
click at [604, 221] on input "CUIL / Apellido" at bounding box center [604, 224] width 166 height 14
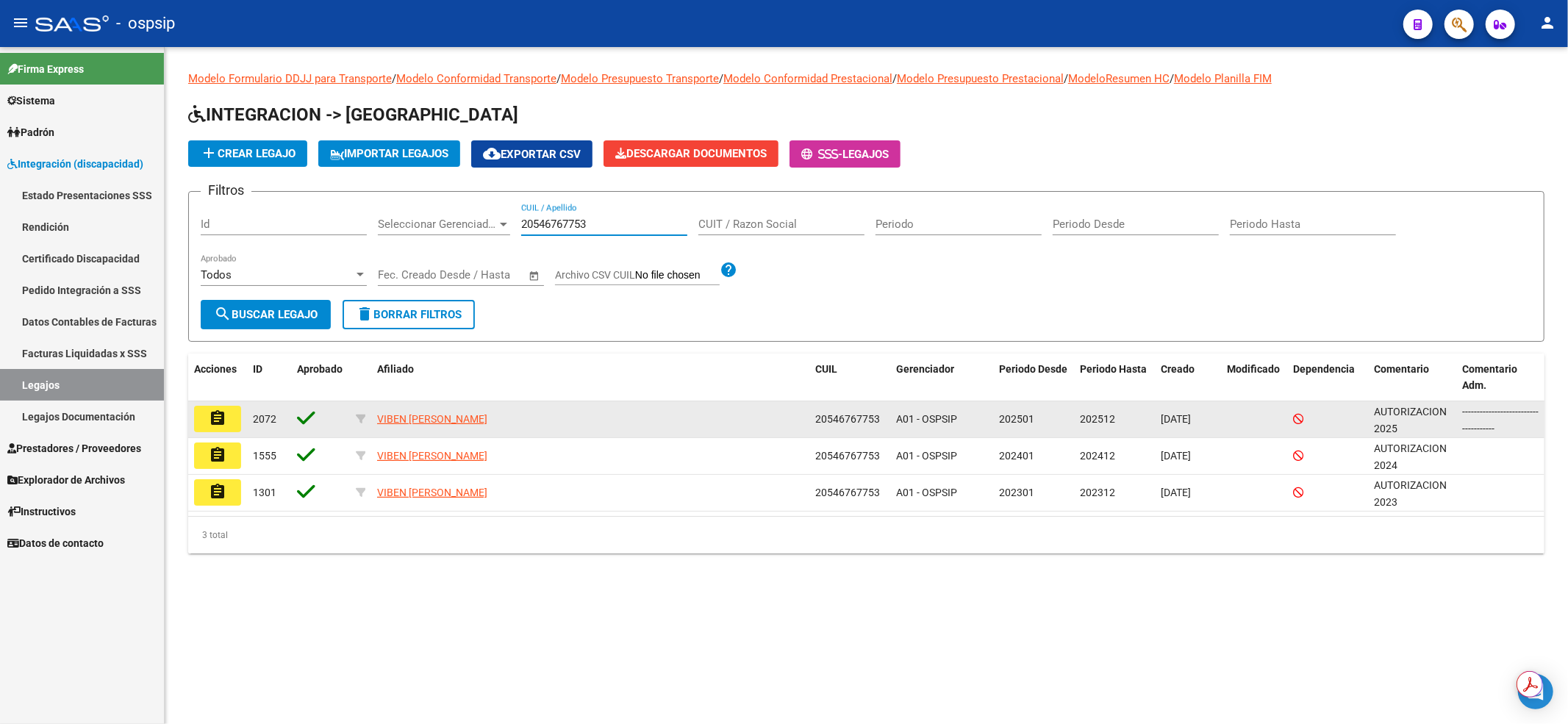
type input "20546767753"
click at [221, 423] on mat-icon "assignment" at bounding box center [217, 418] width 17 height 17
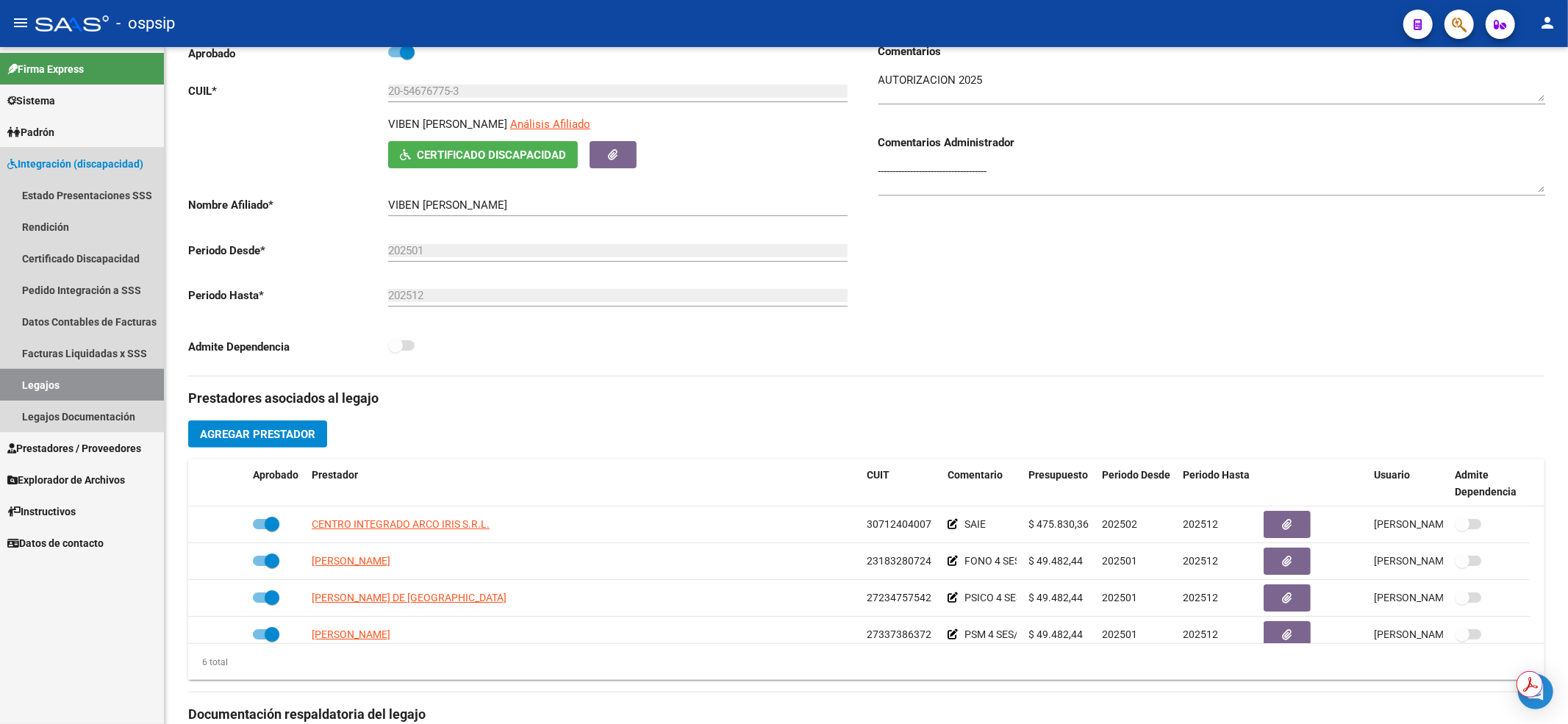
click at [96, 382] on link "Legajos" at bounding box center [82, 385] width 164 height 32
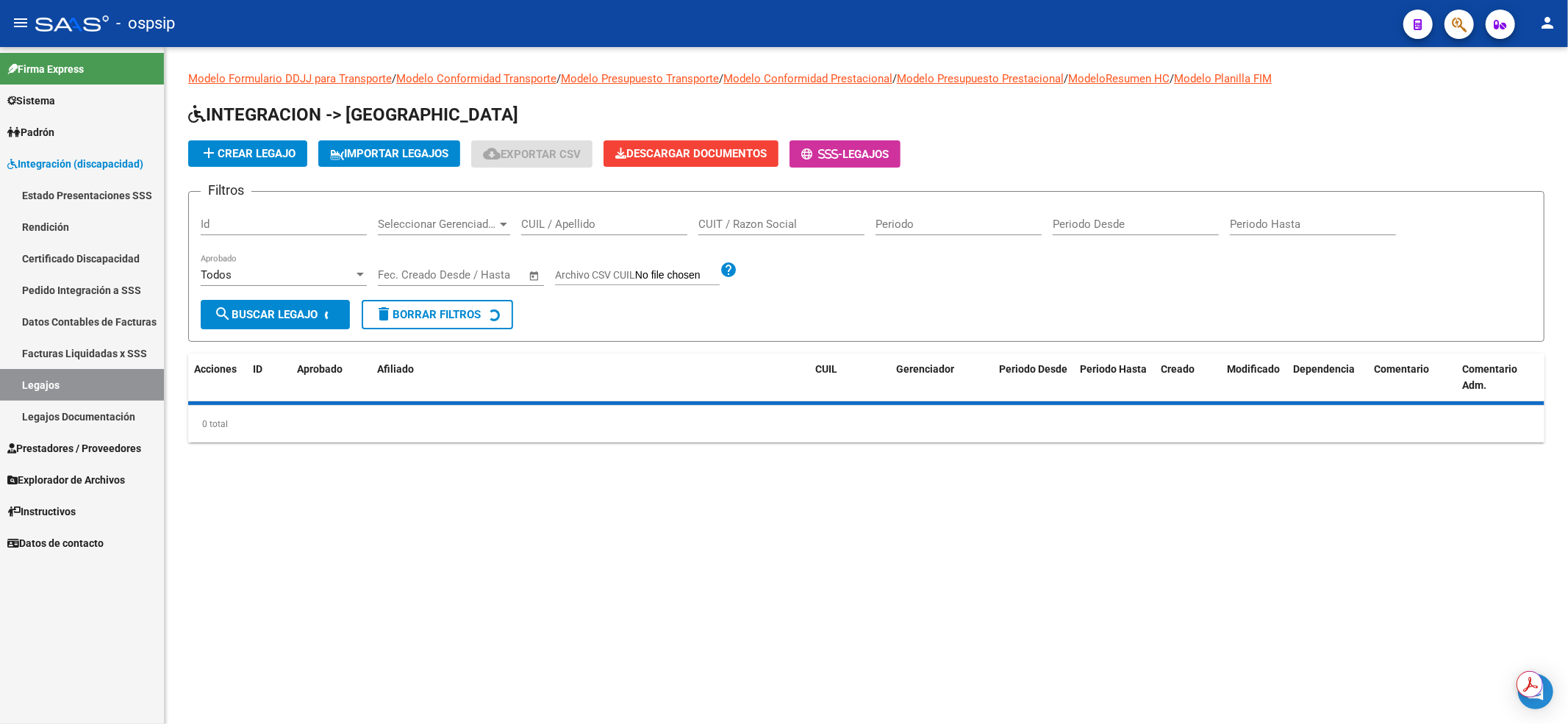
click at [598, 221] on input "CUIL / Apellido" at bounding box center [604, 224] width 166 height 14
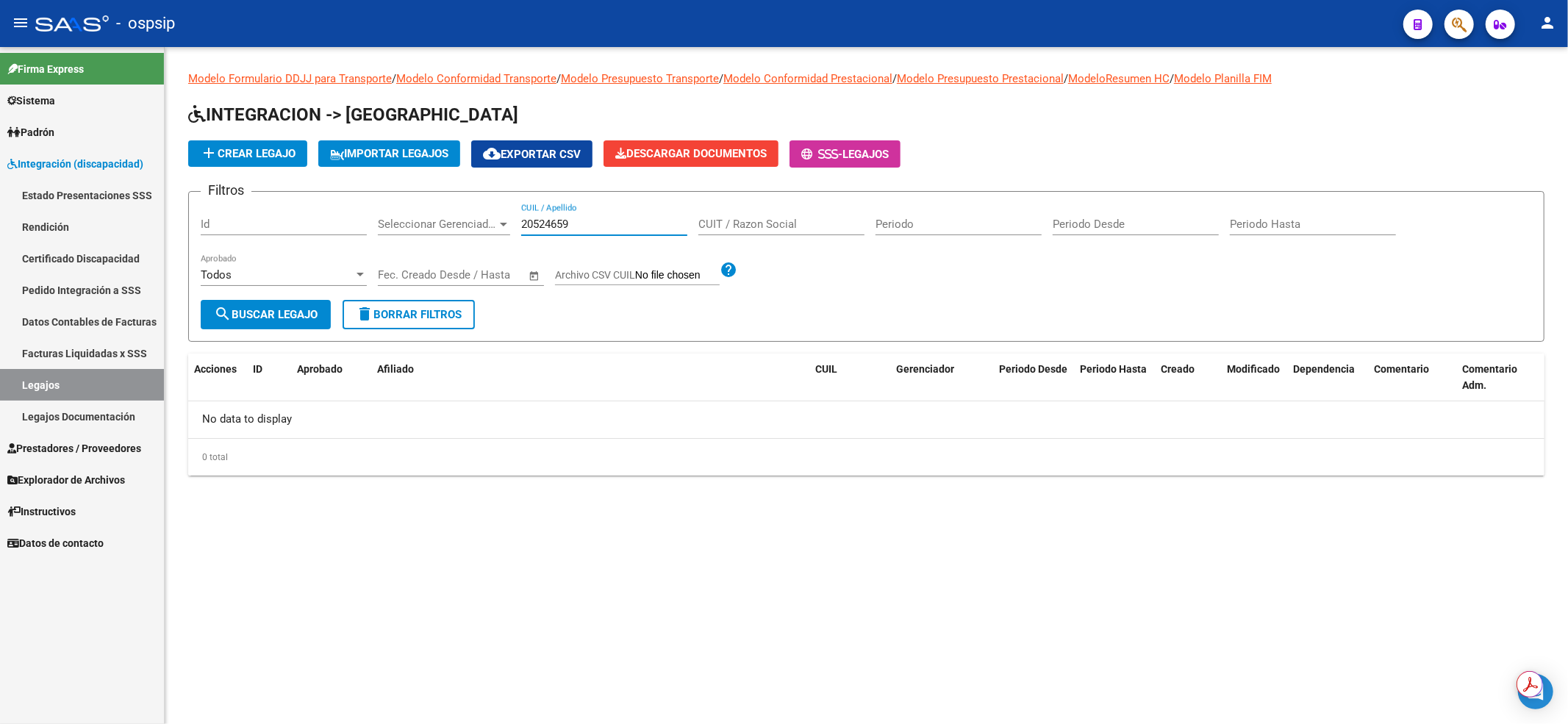
drag, startPoint x: 582, startPoint y: 230, endPoint x: 459, endPoint y: 230, distance: 123.0
click at [459, 230] on div "Filtros Id Seleccionar Gerenciador Seleccionar Gerenciador 20524659 CUIL / Apel…" at bounding box center [866, 251] width 1331 height 96
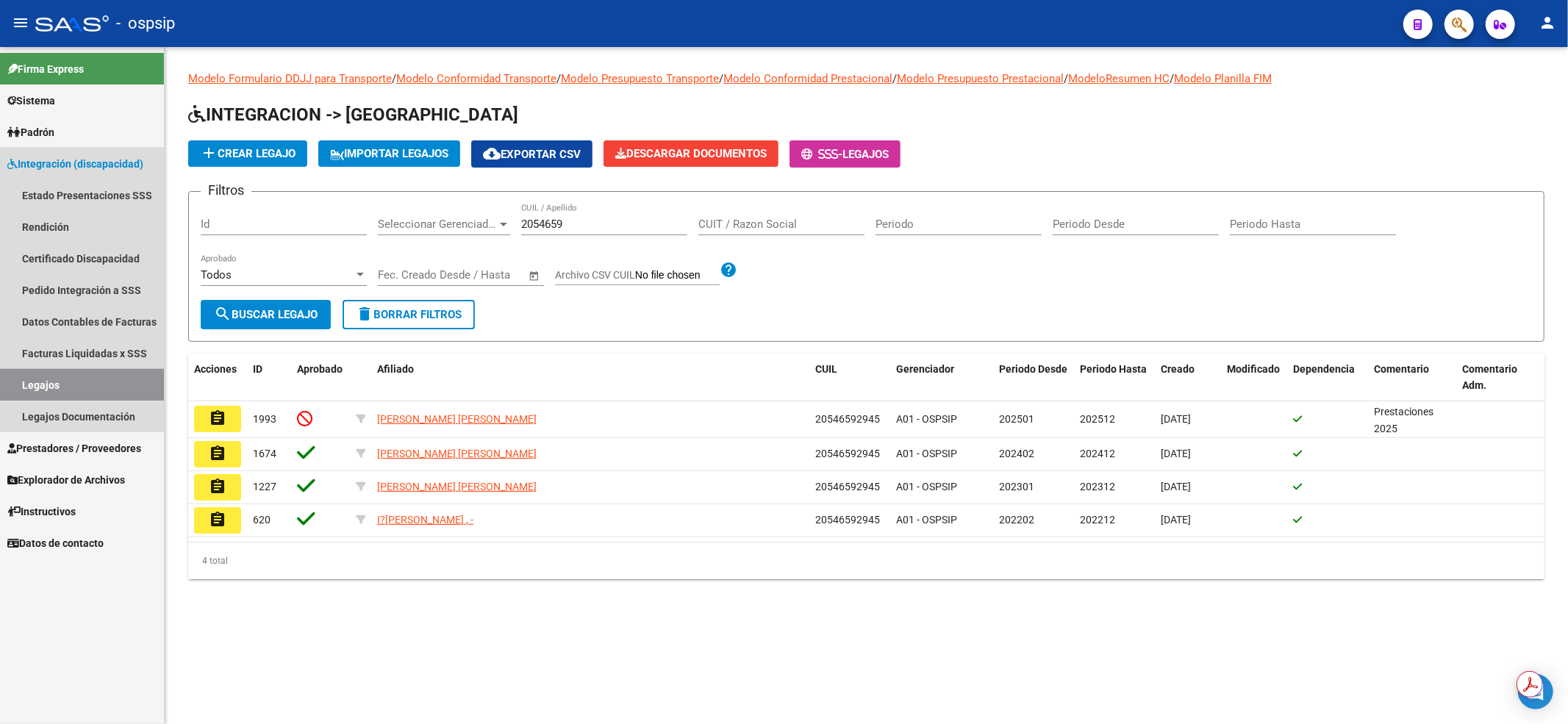
click at [72, 385] on link "Legajos" at bounding box center [82, 385] width 164 height 32
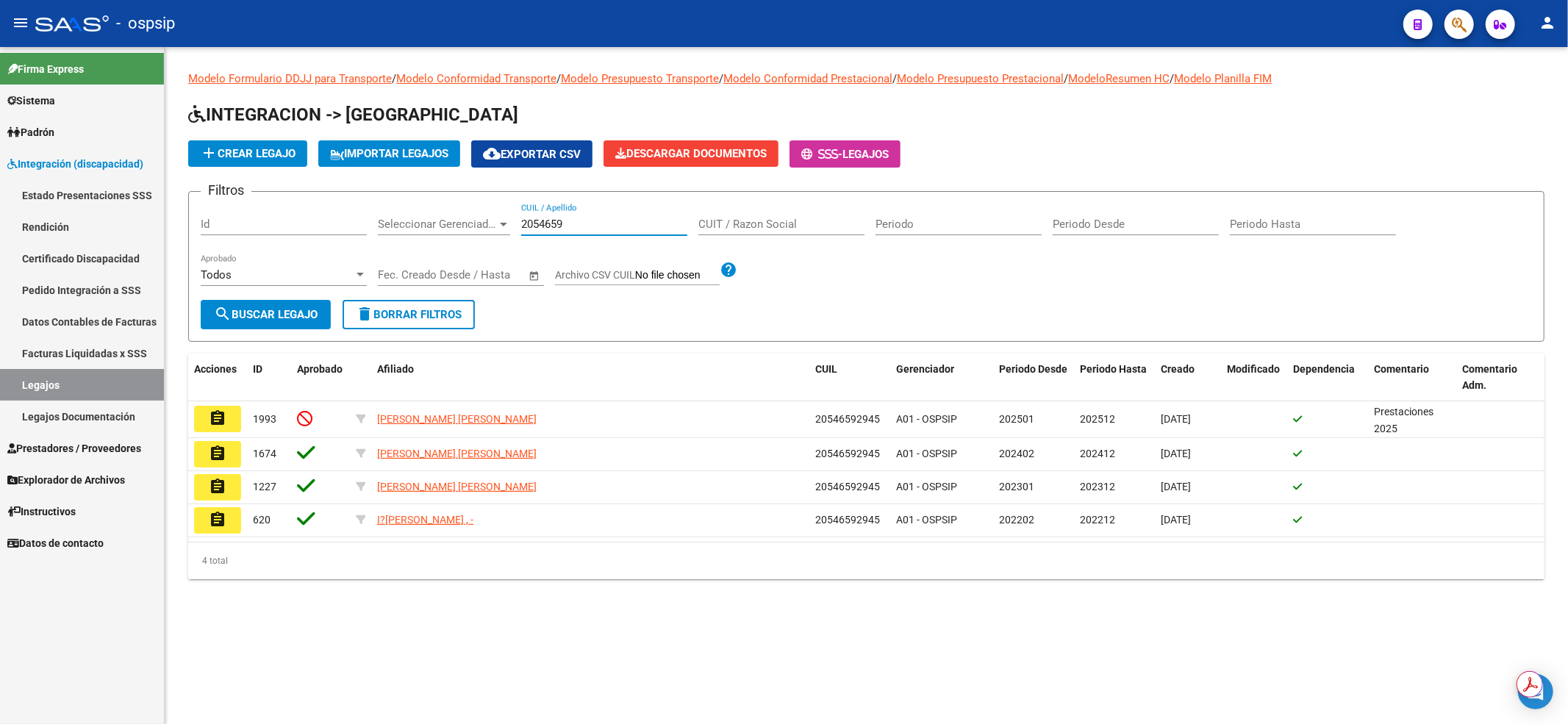
drag, startPoint x: 571, startPoint y: 227, endPoint x: 495, endPoint y: 224, distance: 76.1
click at [495, 224] on div "Filtros Id Seleccionar Gerenciador Seleccionar Gerenciador 2054659 CUIL / Apell…" at bounding box center [866, 251] width 1331 height 96
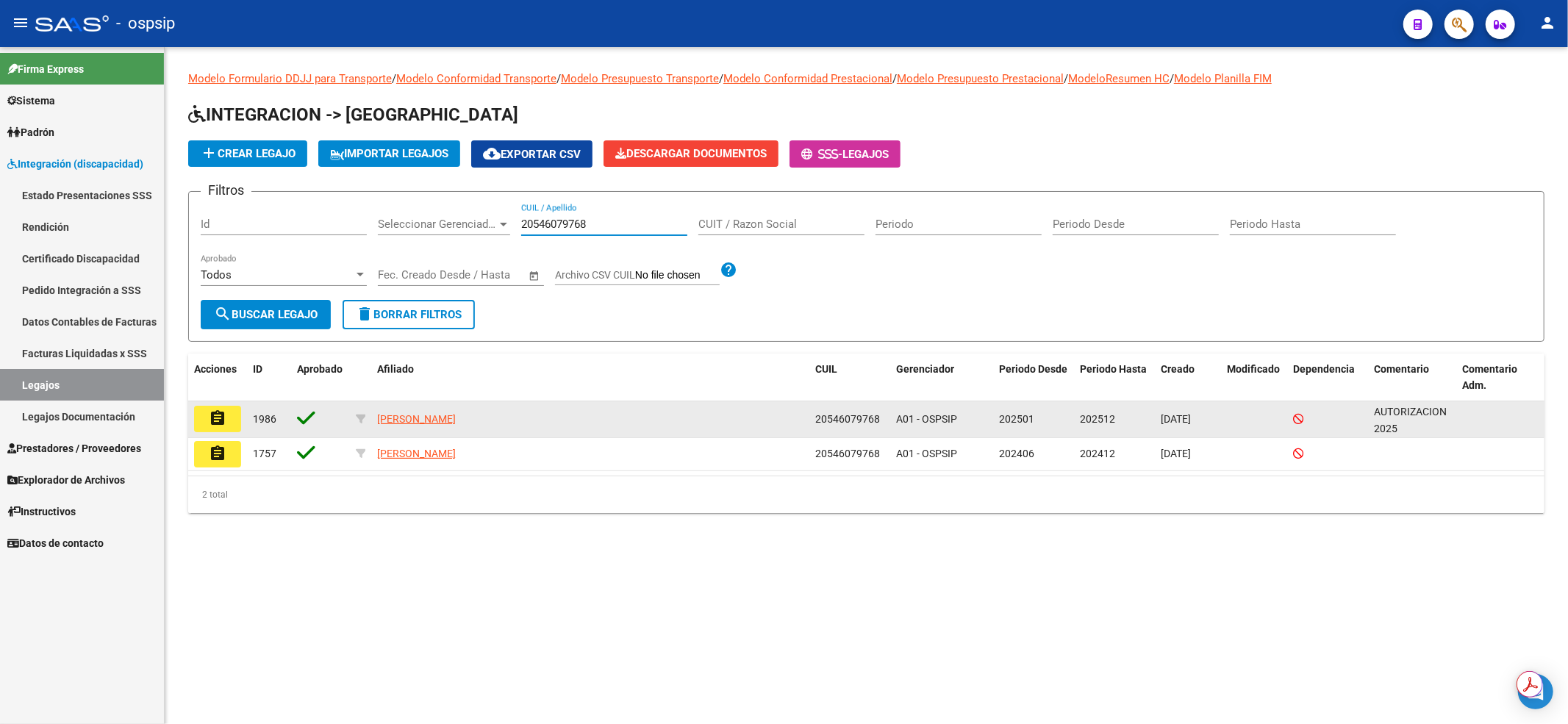
type input "20546079768"
click at [222, 418] on mat-icon "assignment" at bounding box center [217, 418] width 17 height 17
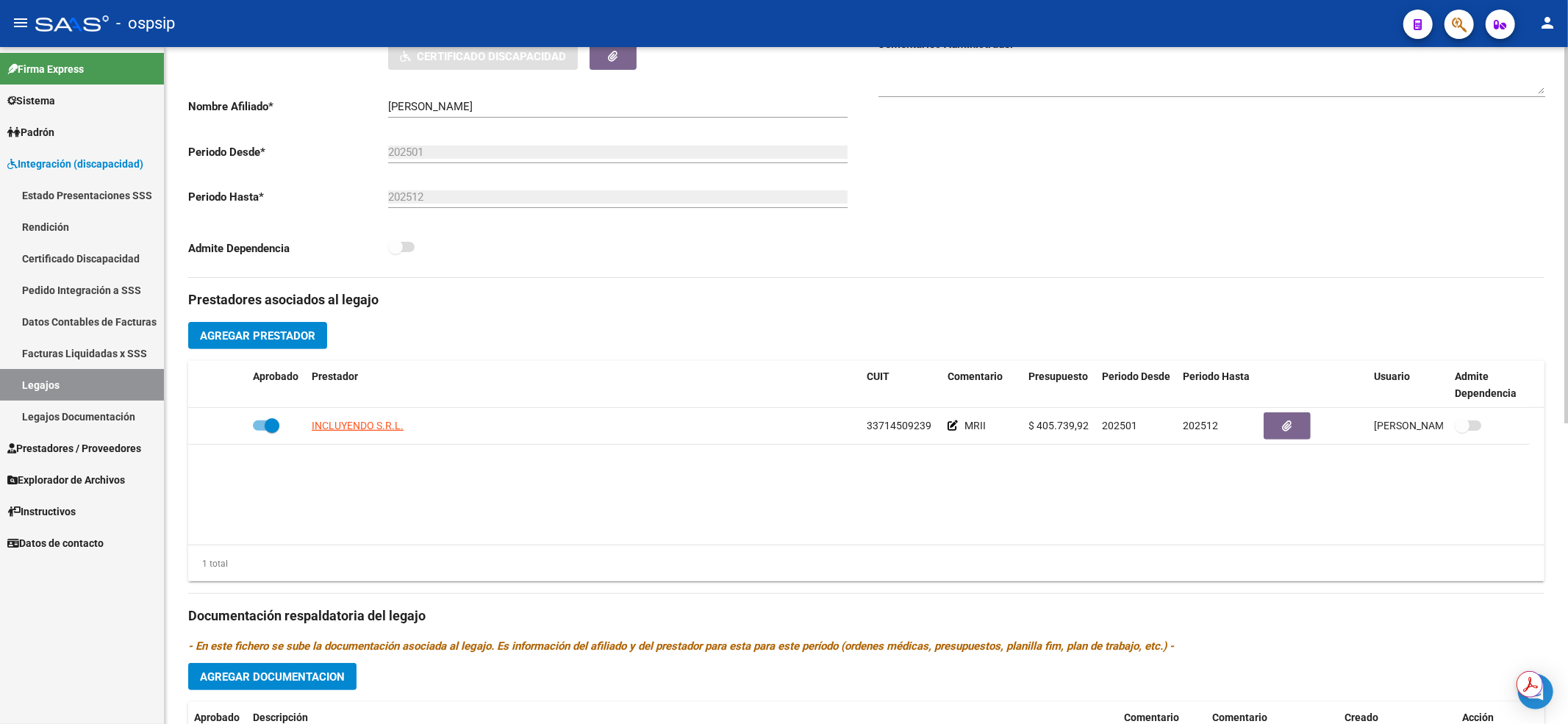
scroll to position [391, 0]
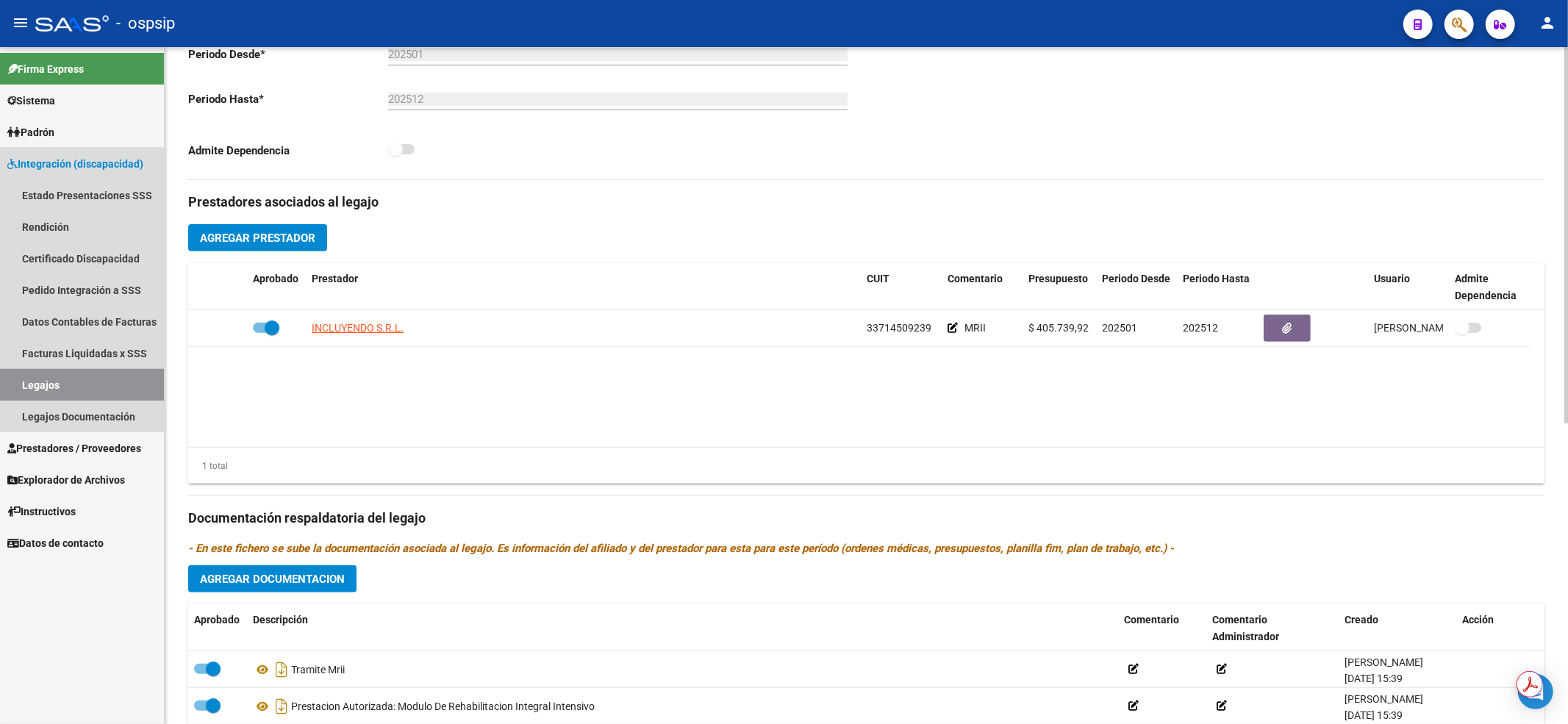
click at [29, 384] on link "Legajos" at bounding box center [82, 385] width 164 height 32
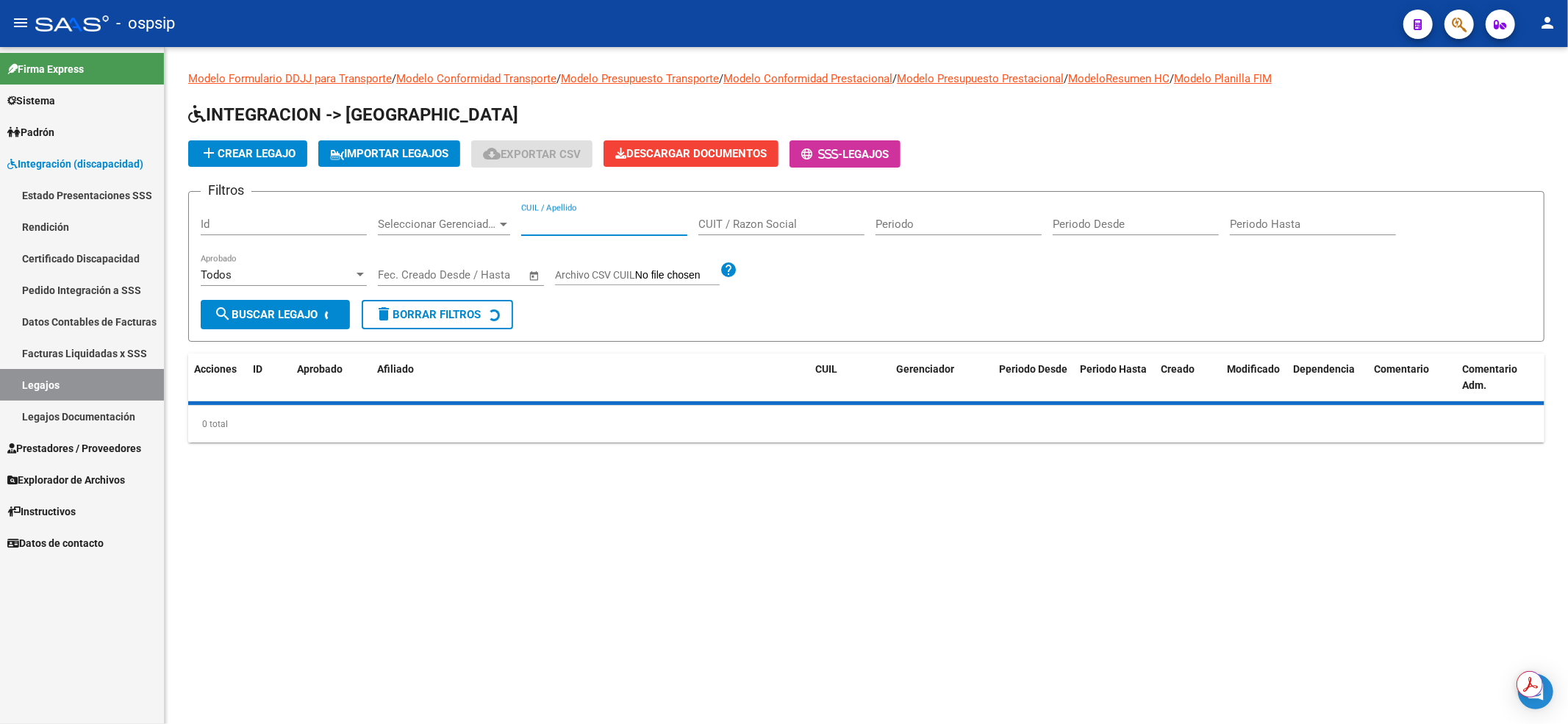
click at [544, 225] on input "CUIL / Apellido" at bounding box center [604, 224] width 166 height 14
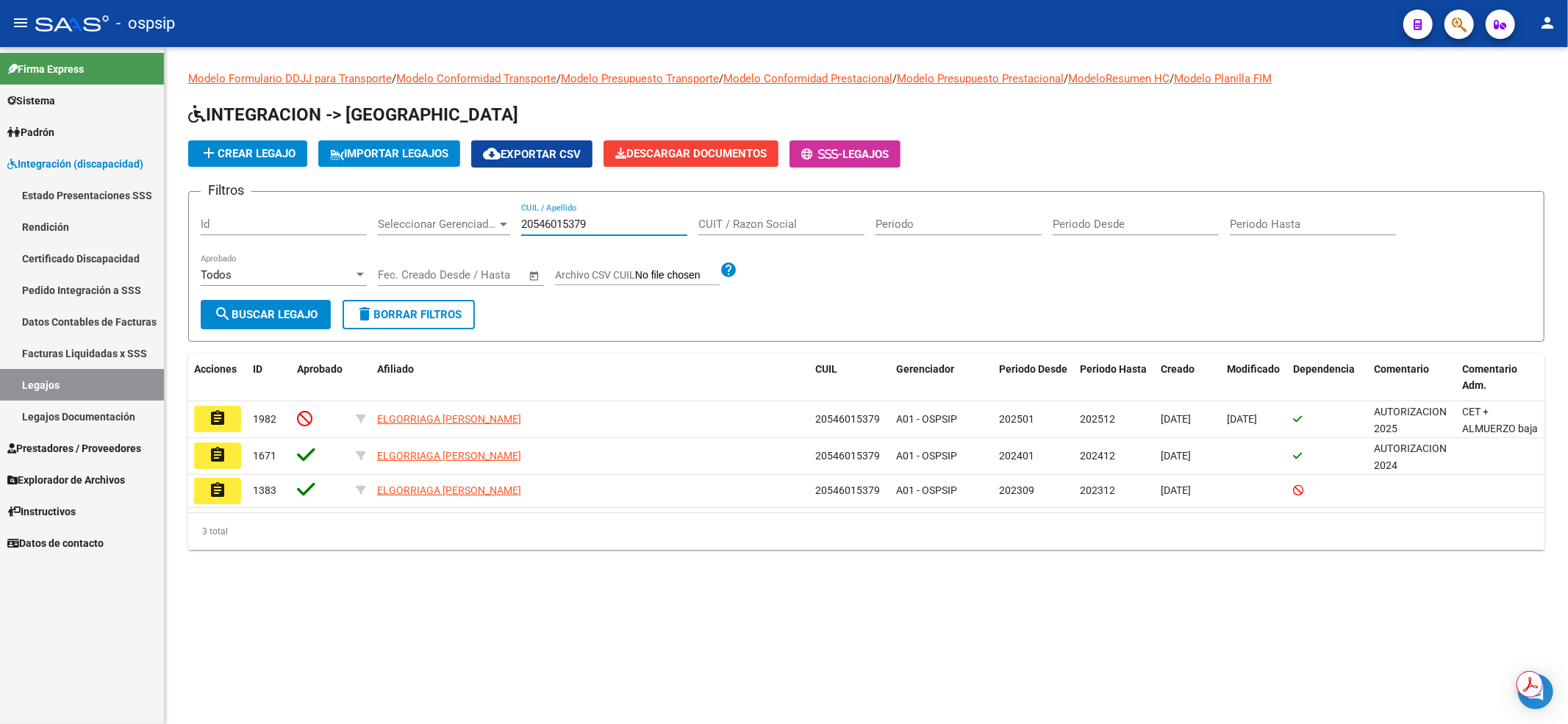
click at [94, 381] on link "Legajos" at bounding box center [82, 385] width 164 height 32
drag, startPoint x: 603, startPoint y: 215, endPoint x: 522, endPoint y: 221, distance: 81.2
click at [523, 221] on div "20546015379 CUIL / Apellido" at bounding box center [604, 219] width 166 height 32
drag, startPoint x: 618, startPoint y: 221, endPoint x: 478, endPoint y: 218, distance: 140.0
click at [478, 218] on div "Filtros Id Seleccionar Gerenciador Seleccionar Gerenciador 20546015379 CUIL / A…" at bounding box center [866, 251] width 1331 height 96
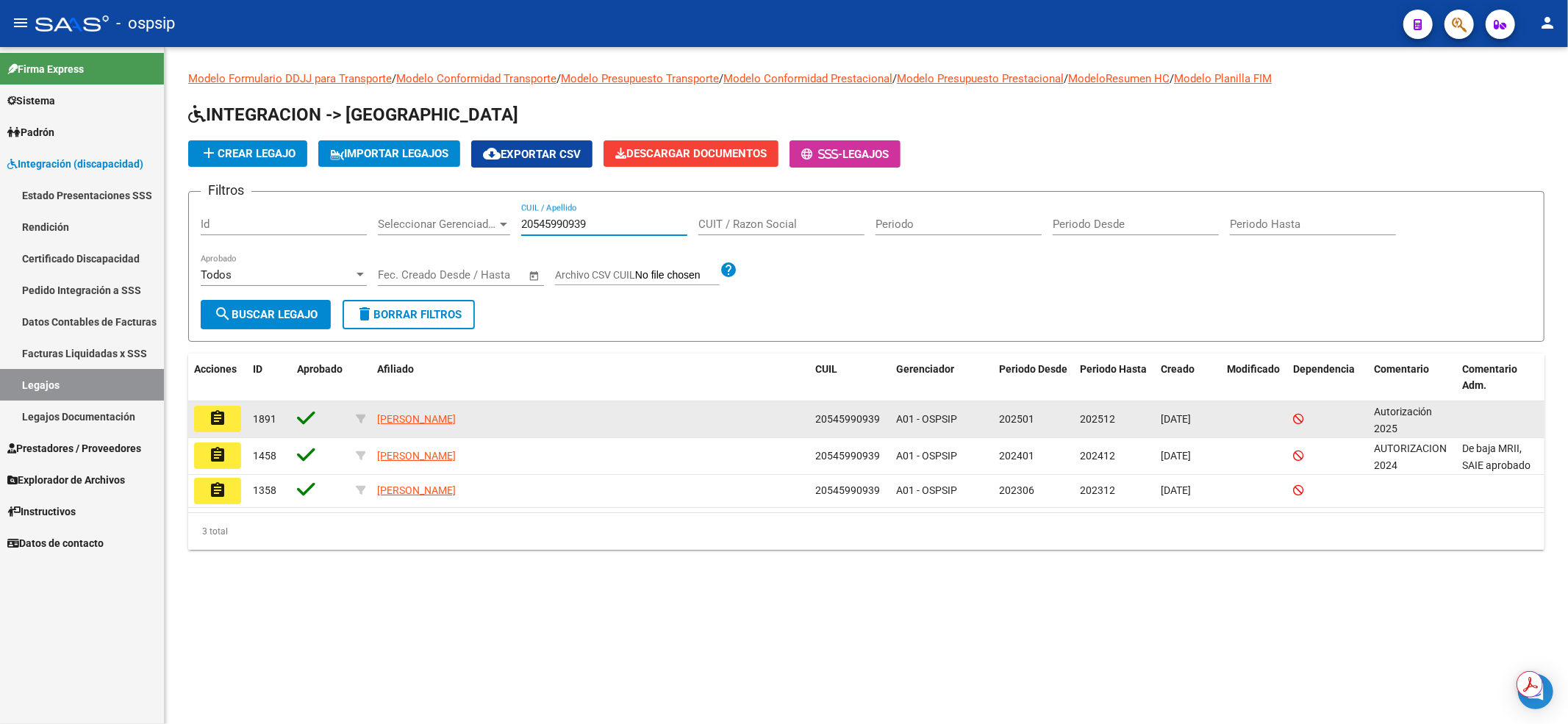
type input "20545990939"
click at [215, 419] on mat-icon "assignment" at bounding box center [217, 418] width 17 height 17
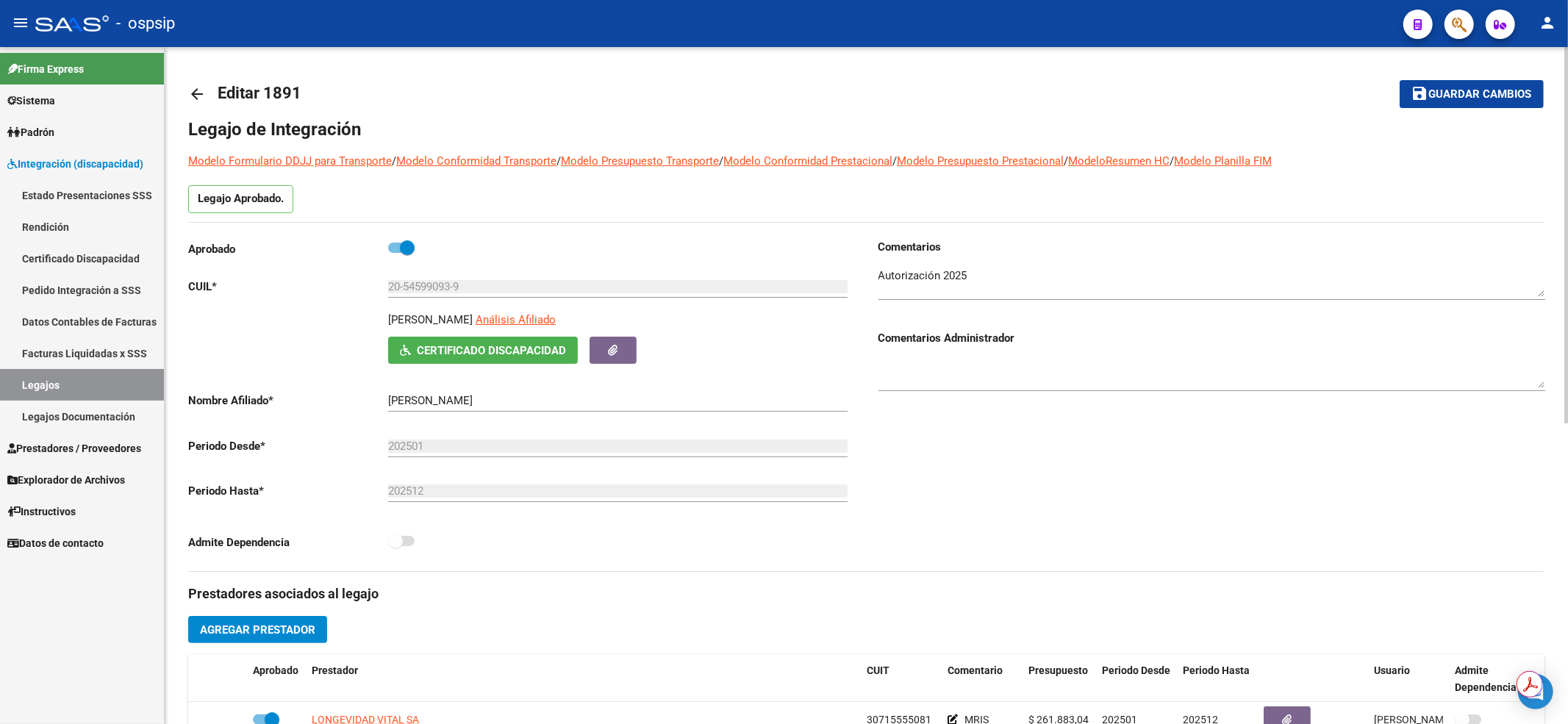
scroll to position [196, 0]
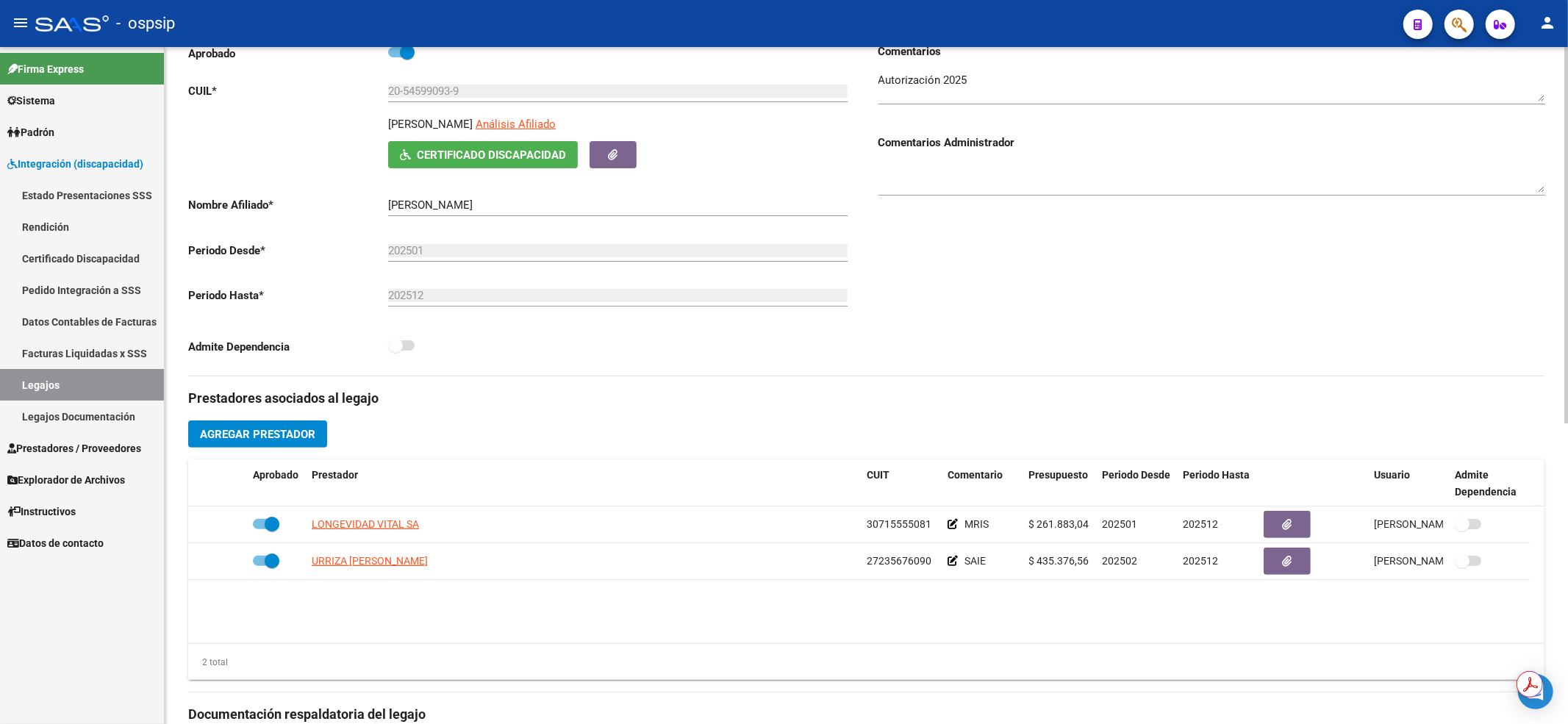
click at [56, 386] on link "Legajos" at bounding box center [82, 385] width 164 height 32
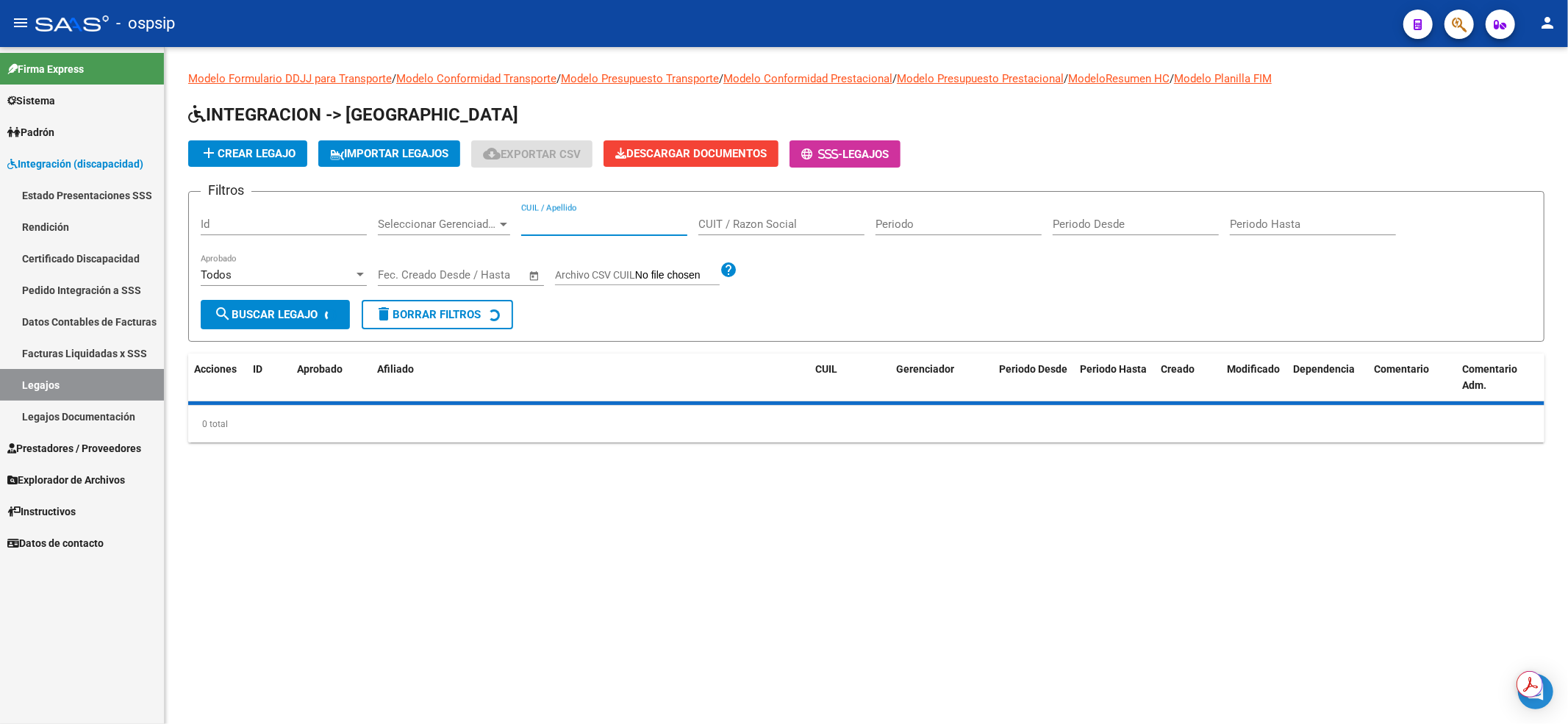
click at [537, 219] on input "CUIL / Apellido" at bounding box center [604, 224] width 166 height 14
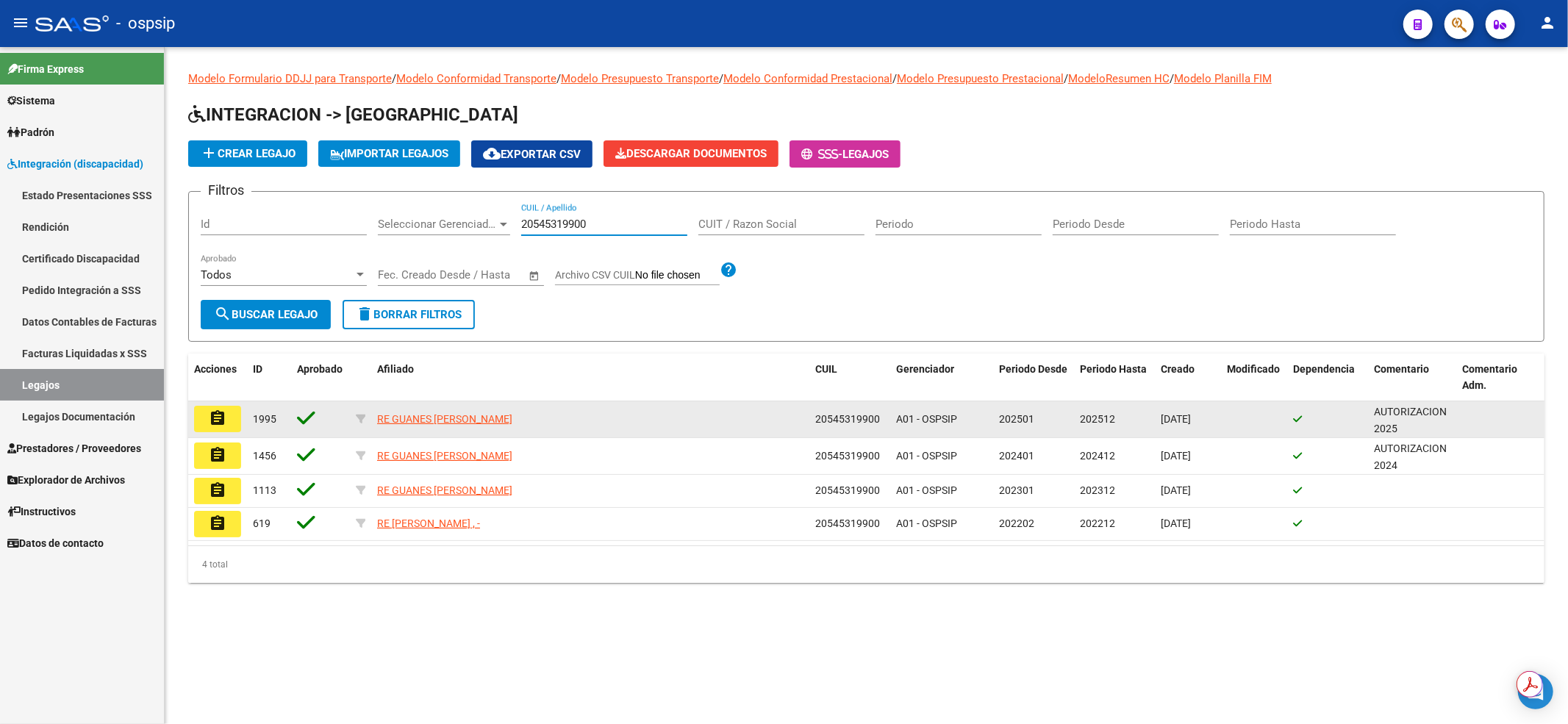
type input "20545319900"
click at [230, 418] on button "assignment" at bounding box center [218, 418] width 47 height 26
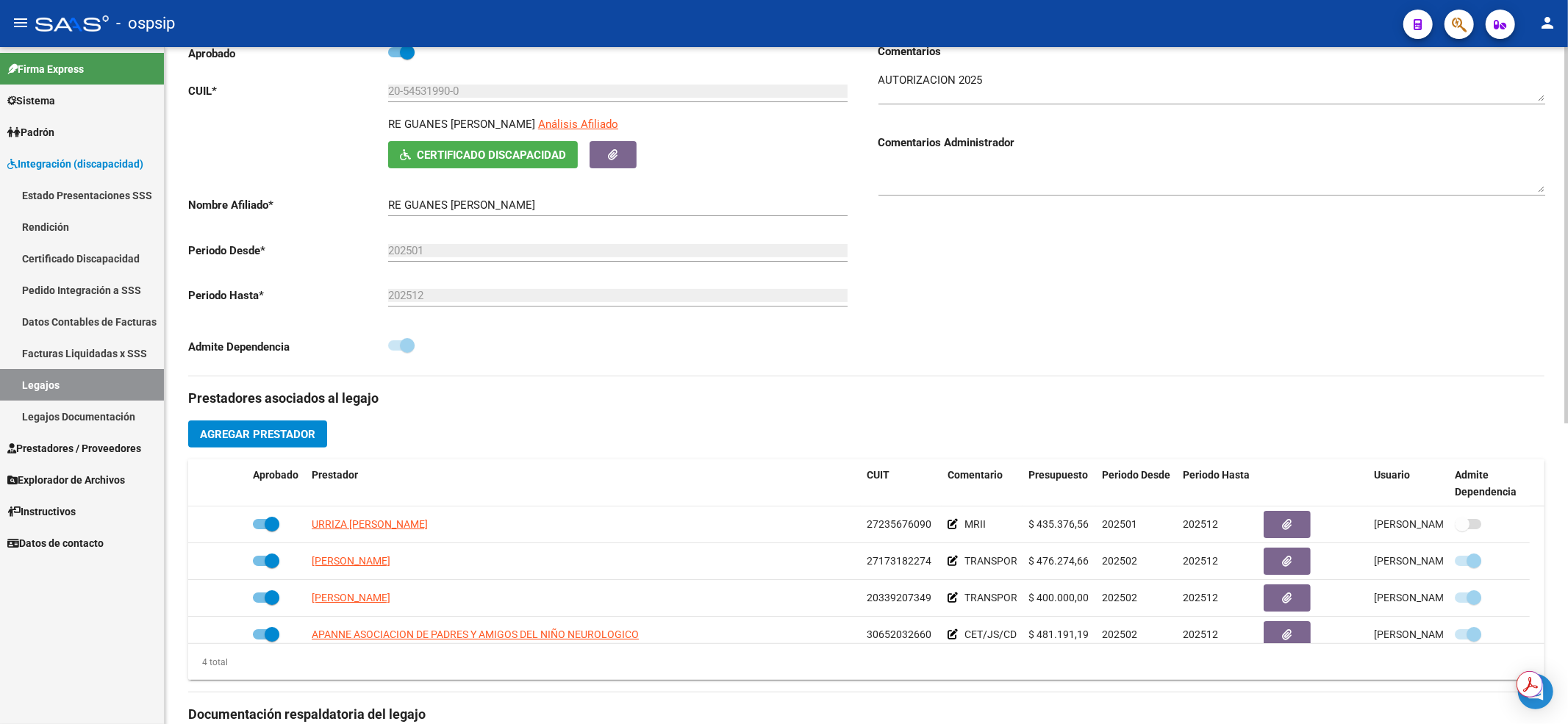
scroll to position [15, 0]
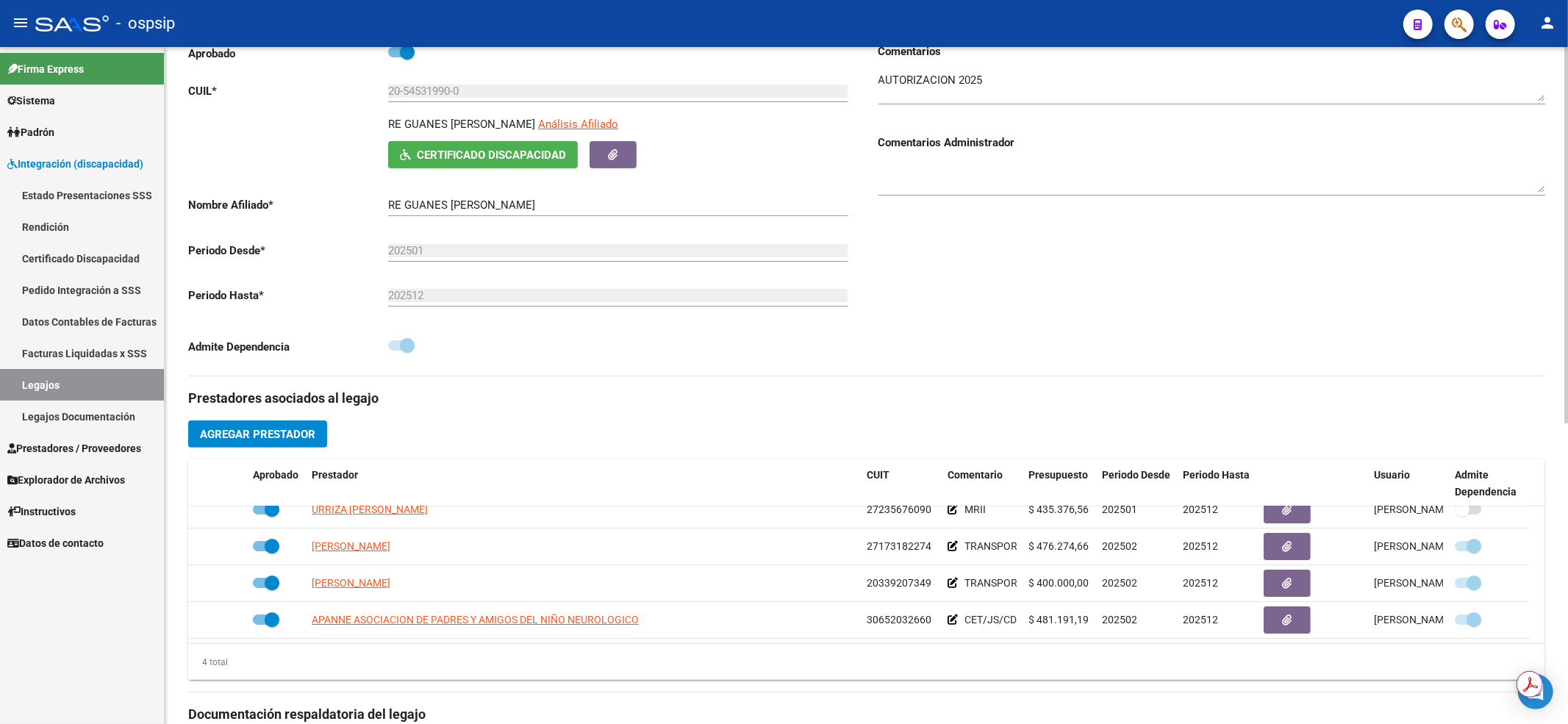
click at [1044, 327] on div "Comentarios Comentarios Administrador" at bounding box center [1205, 209] width 678 height 332
click at [142, 375] on link "Legajos" at bounding box center [82, 385] width 164 height 32
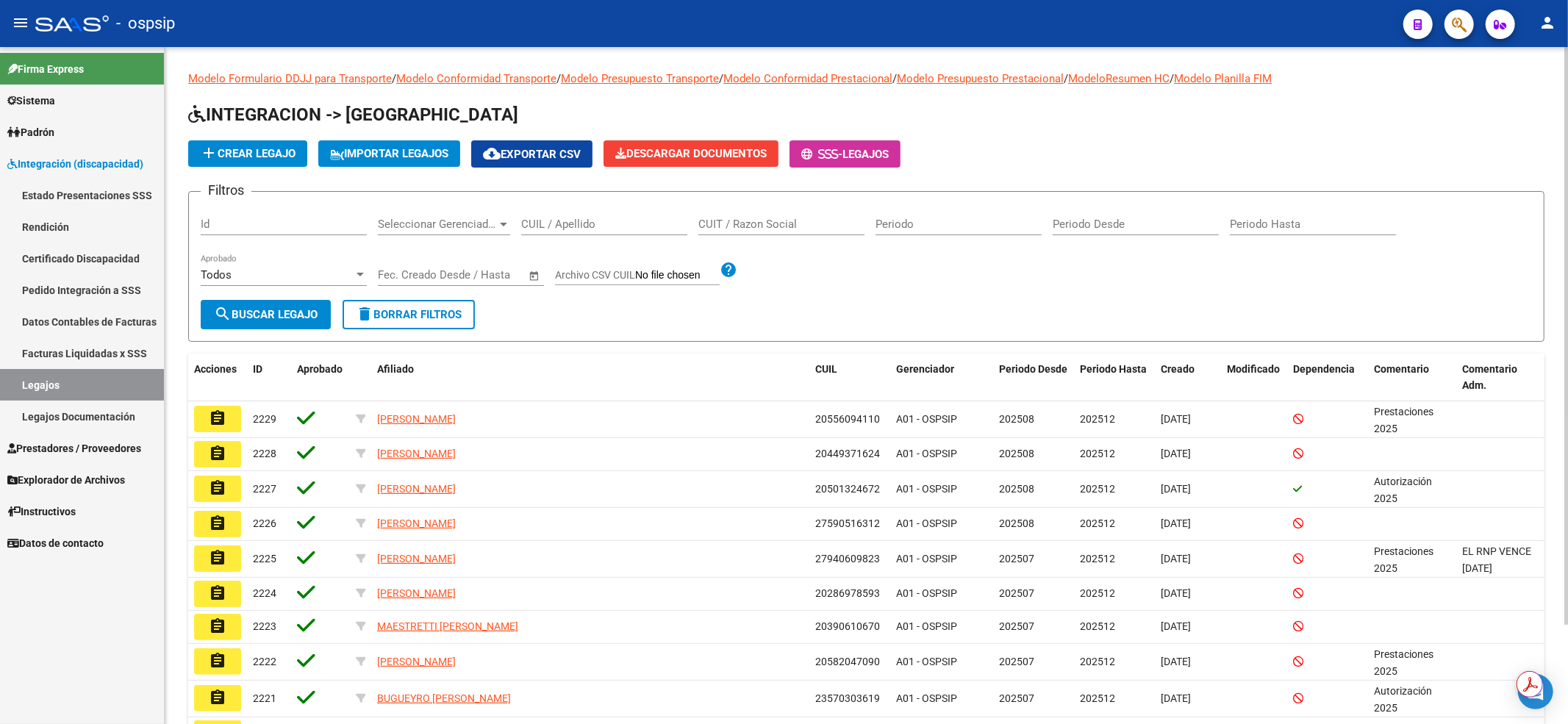
click at [607, 219] on input "CUIL / Apellido" at bounding box center [604, 224] width 166 height 14
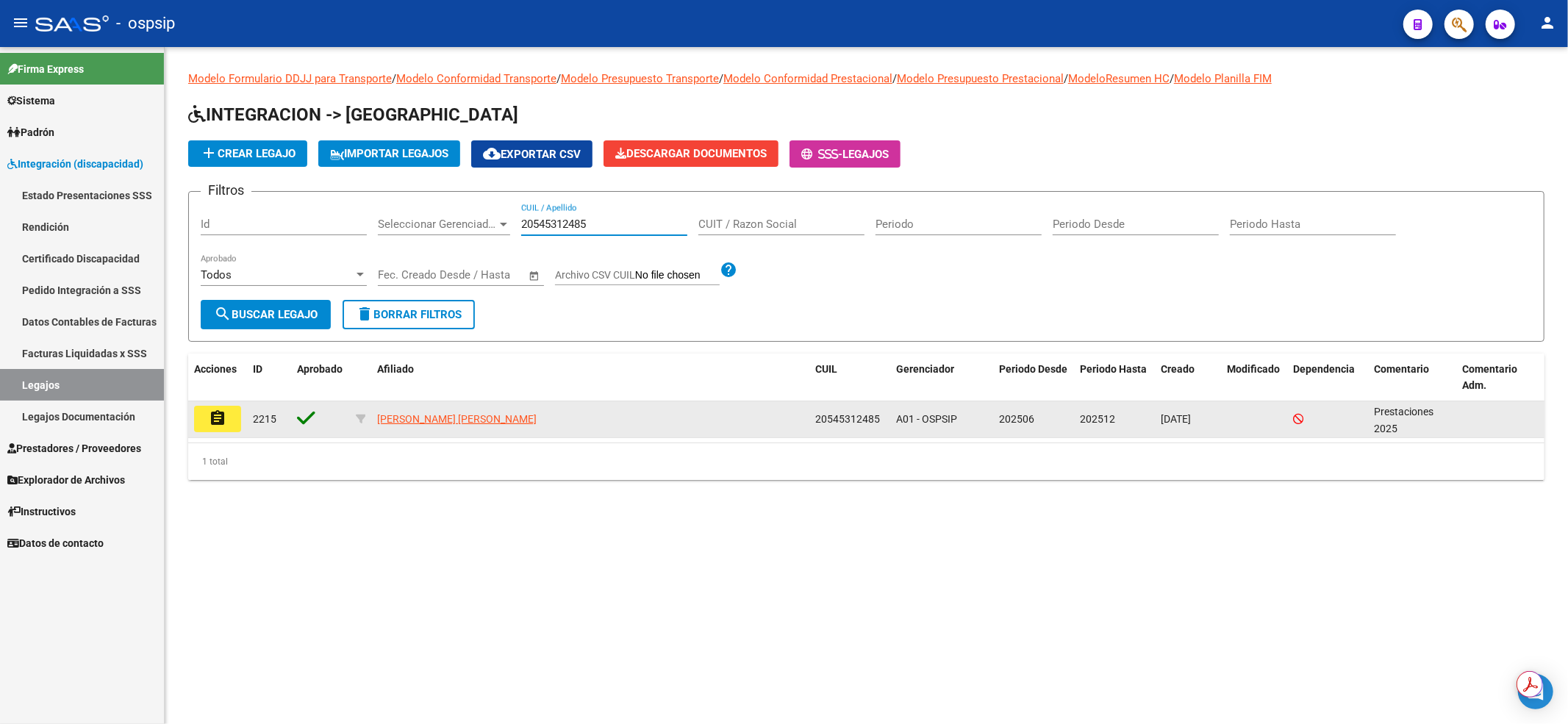
type input "20545312485"
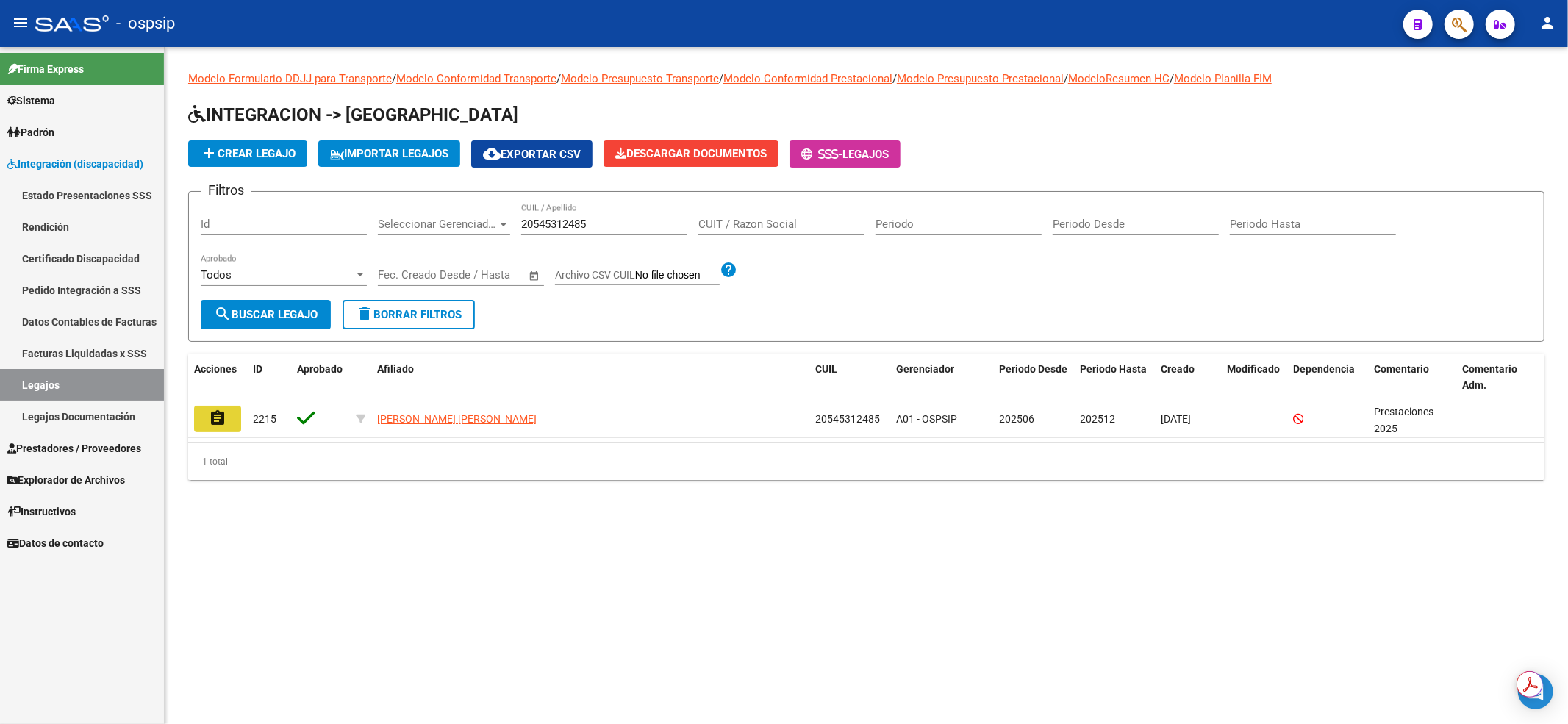
click at [224, 423] on mat-icon "assignment" at bounding box center [217, 418] width 17 height 17
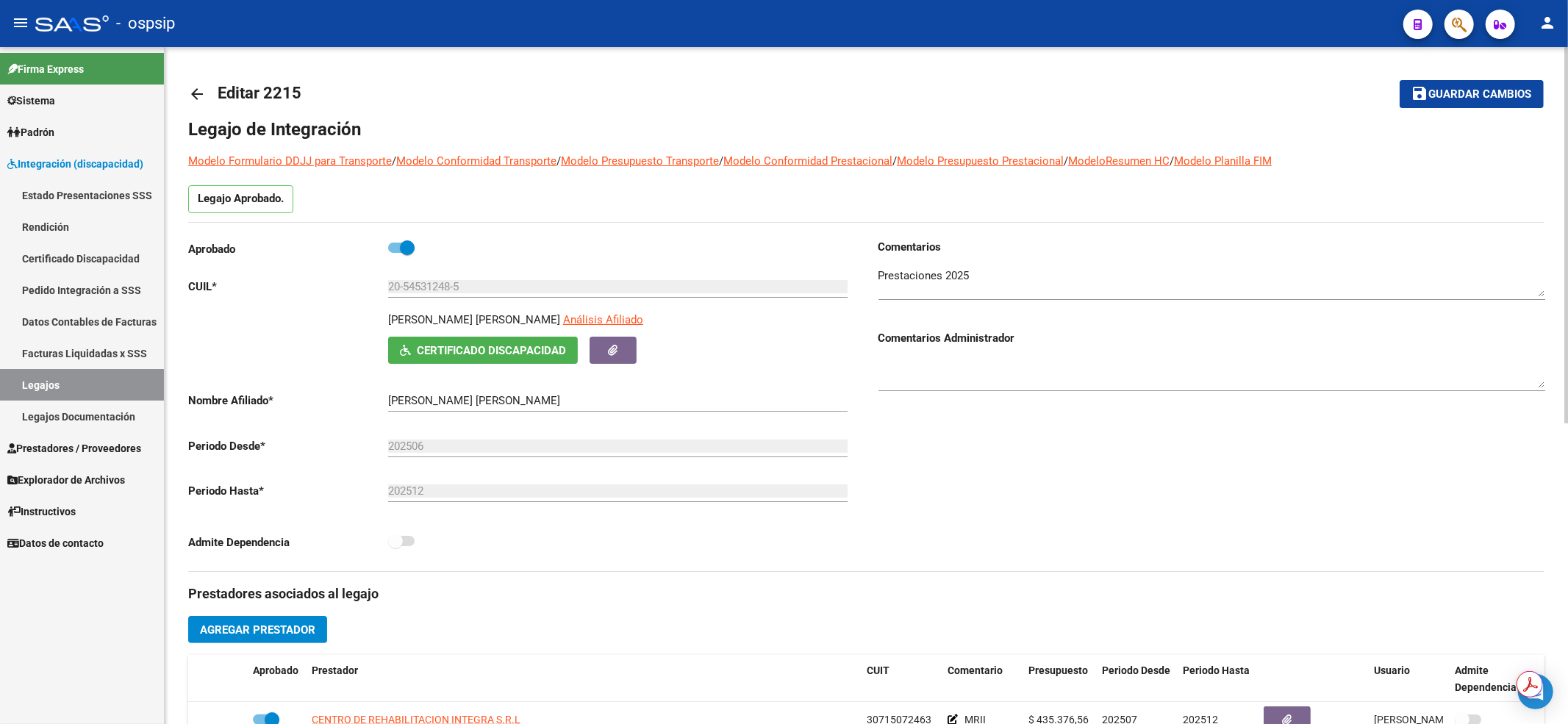
scroll to position [196, 0]
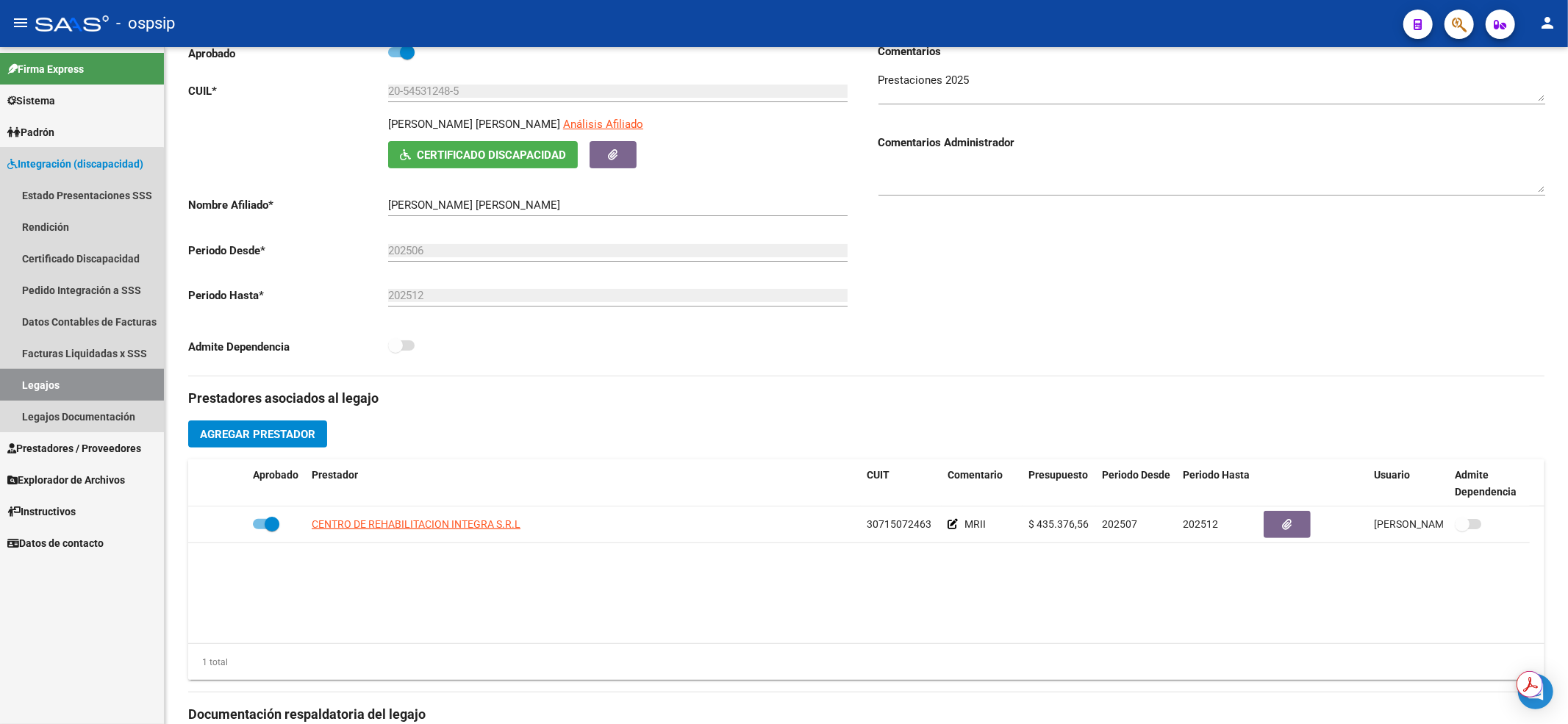
click at [39, 380] on link "Legajos" at bounding box center [82, 385] width 164 height 32
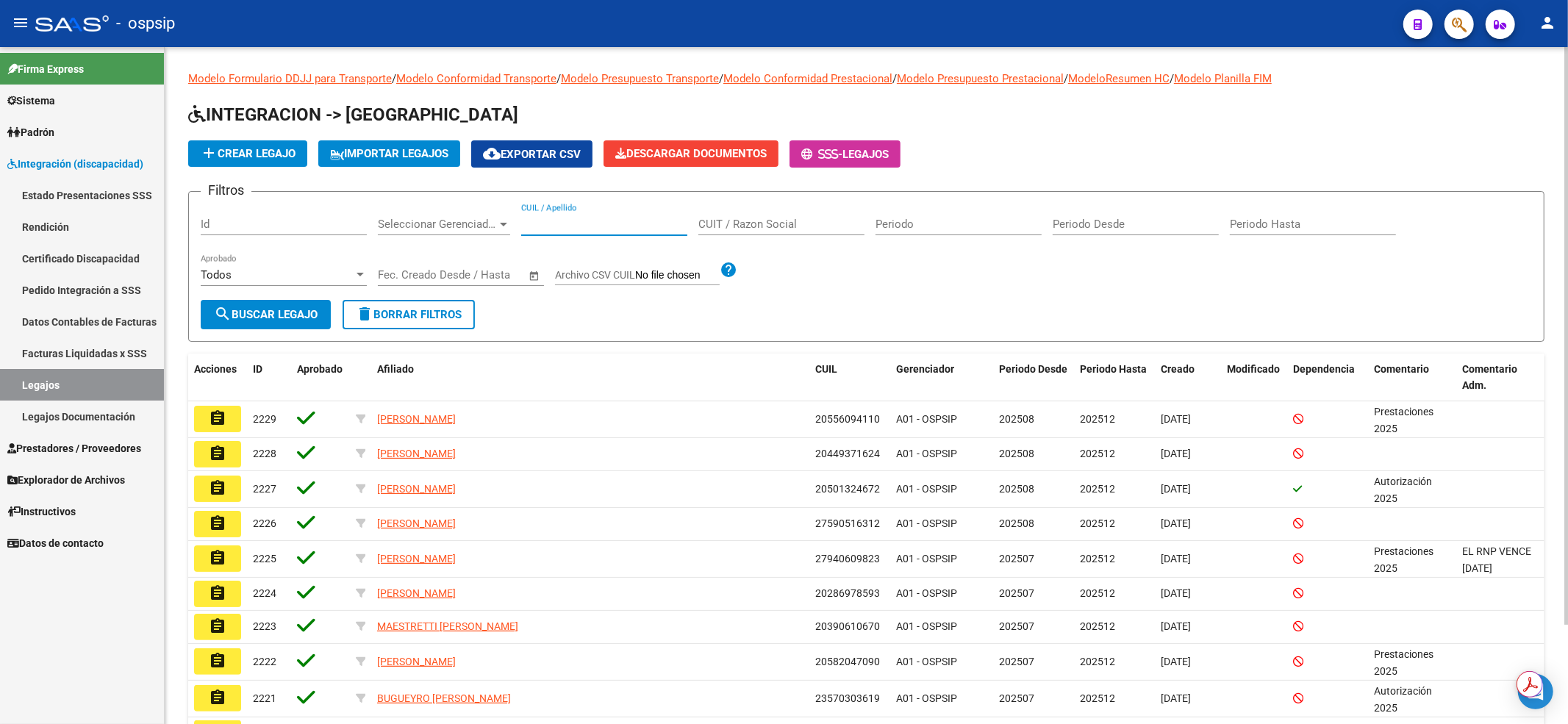
click at [565, 228] on input "CUIL / Apellido" at bounding box center [604, 224] width 166 height 14
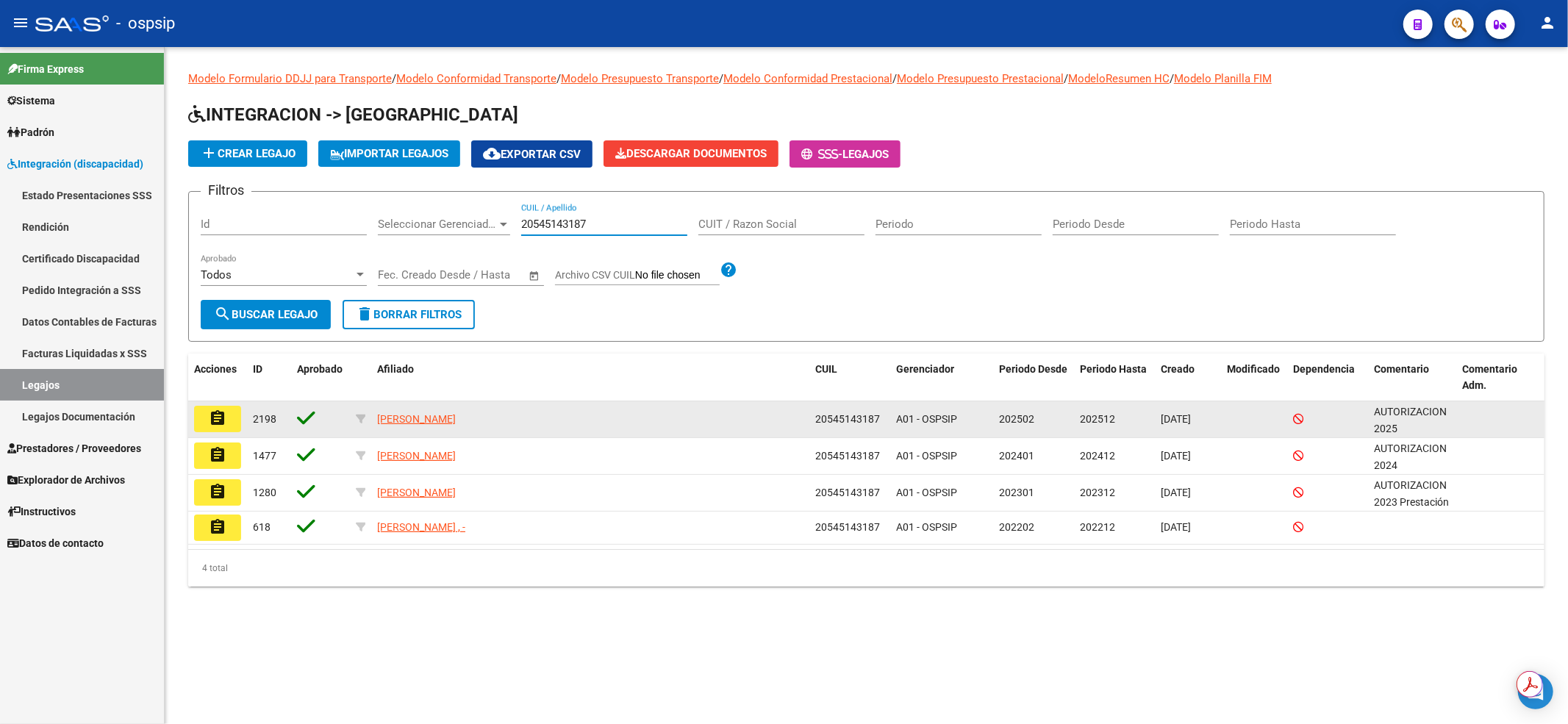
type input "20545143187"
click at [203, 423] on button "assignment" at bounding box center [218, 418] width 47 height 26
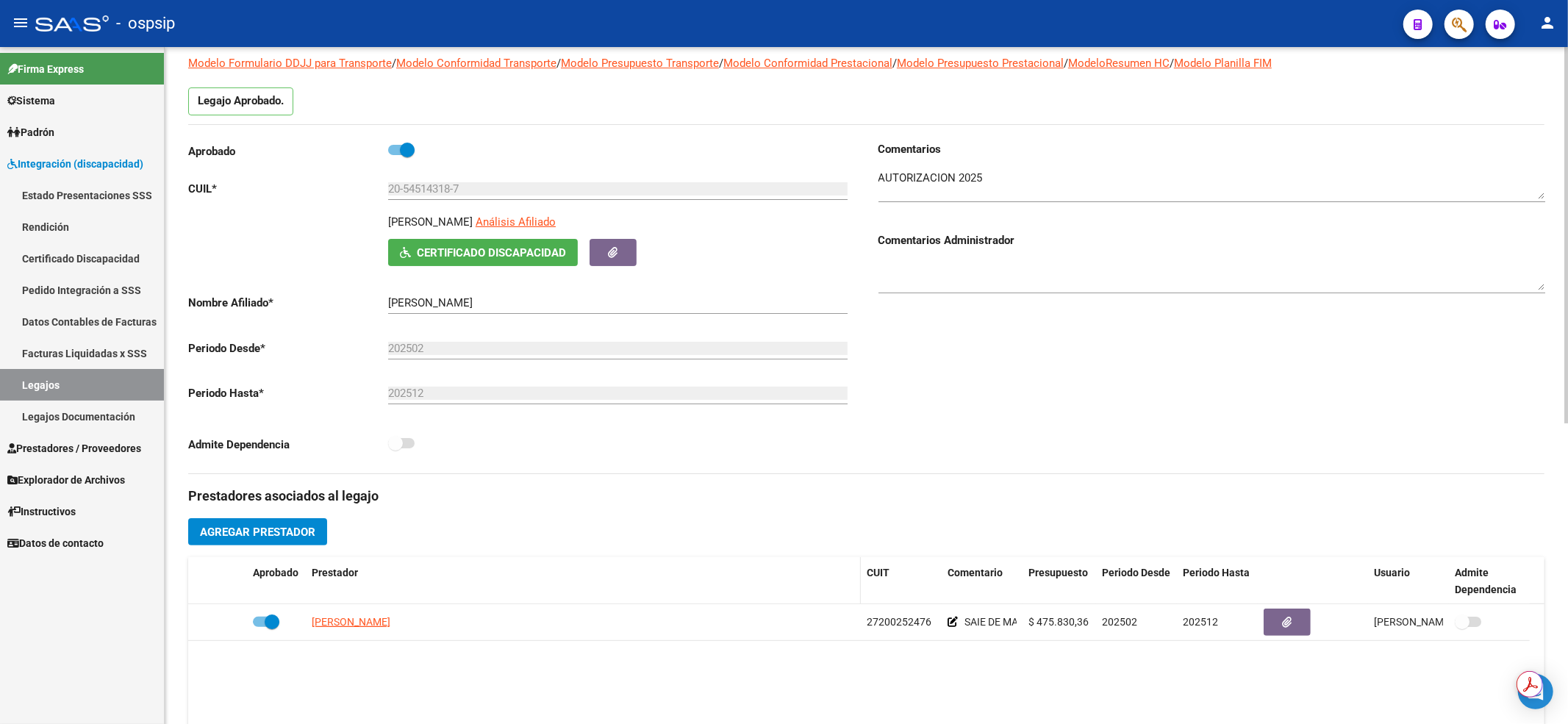
scroll to position [196, 0]
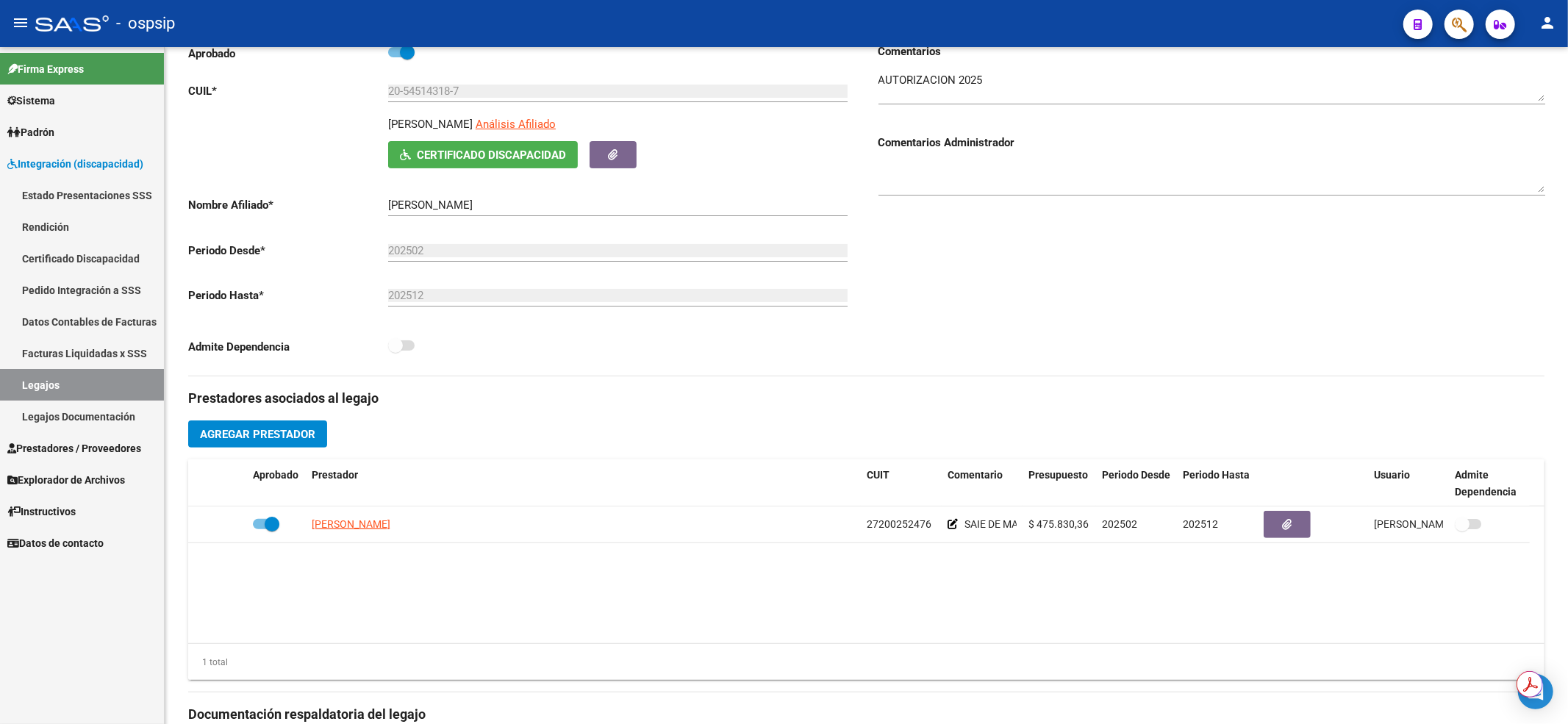
click at [75, 386] on link "Legajos" at bounding box center [82, 385] width 164 height 32
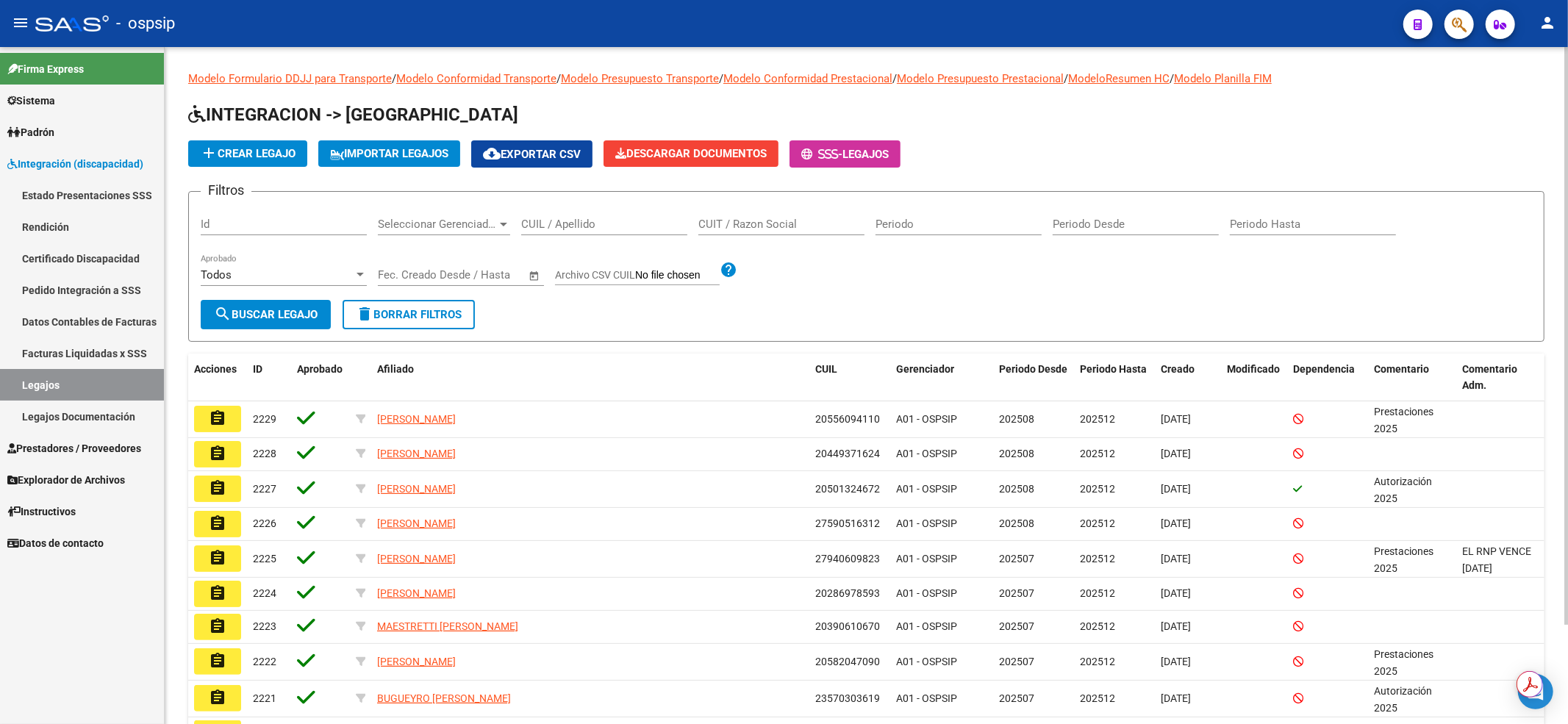
click at [600, 230] on input "CUIL / Apellido" at bounding box center [604, 224] width 166 height 14
type input "2054453"
click at [236, 309] on span "search Buscar Legajo" at bounding box center [266, 315] width 104 height 14
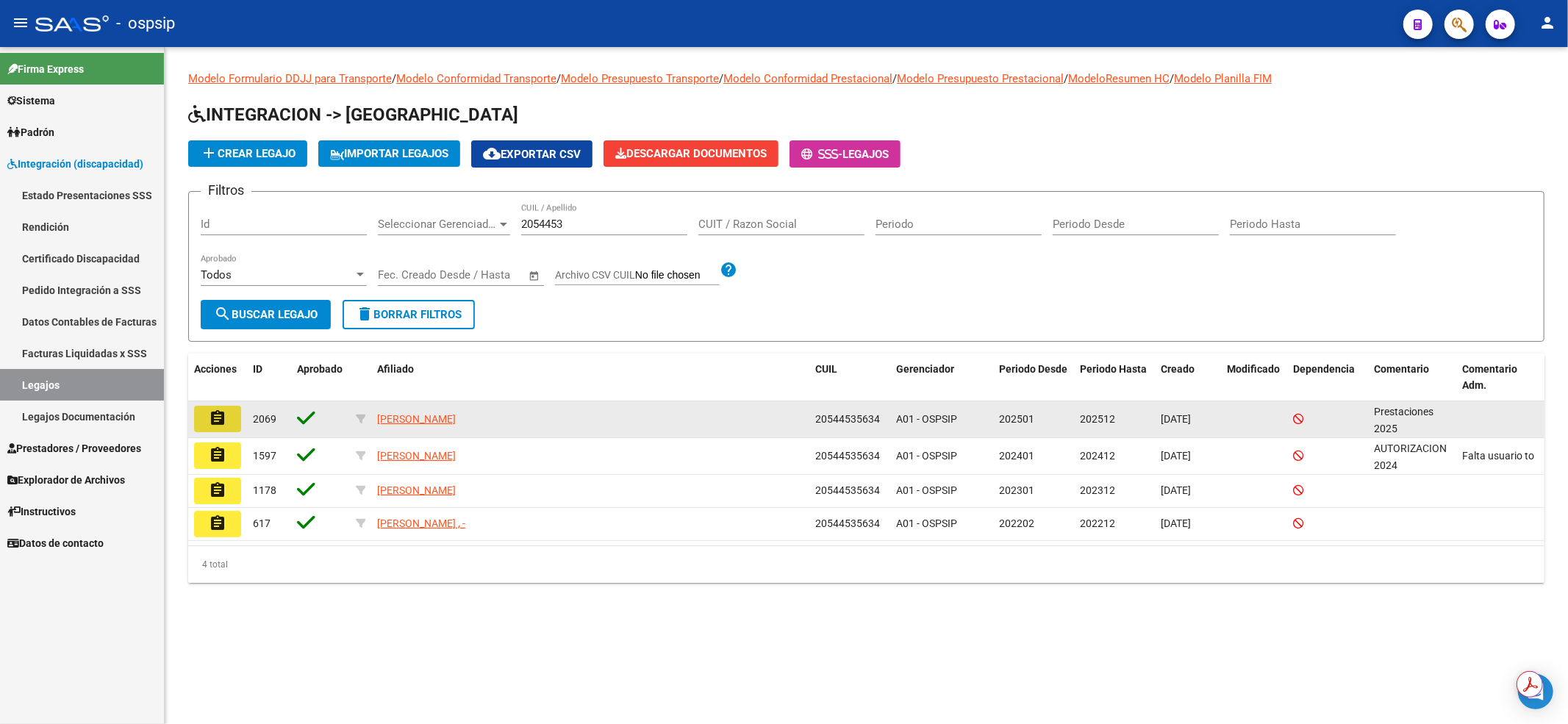
click at [222, 421] on mat-icon "assignment" at bounding box center [217, 418] width 17 height 17
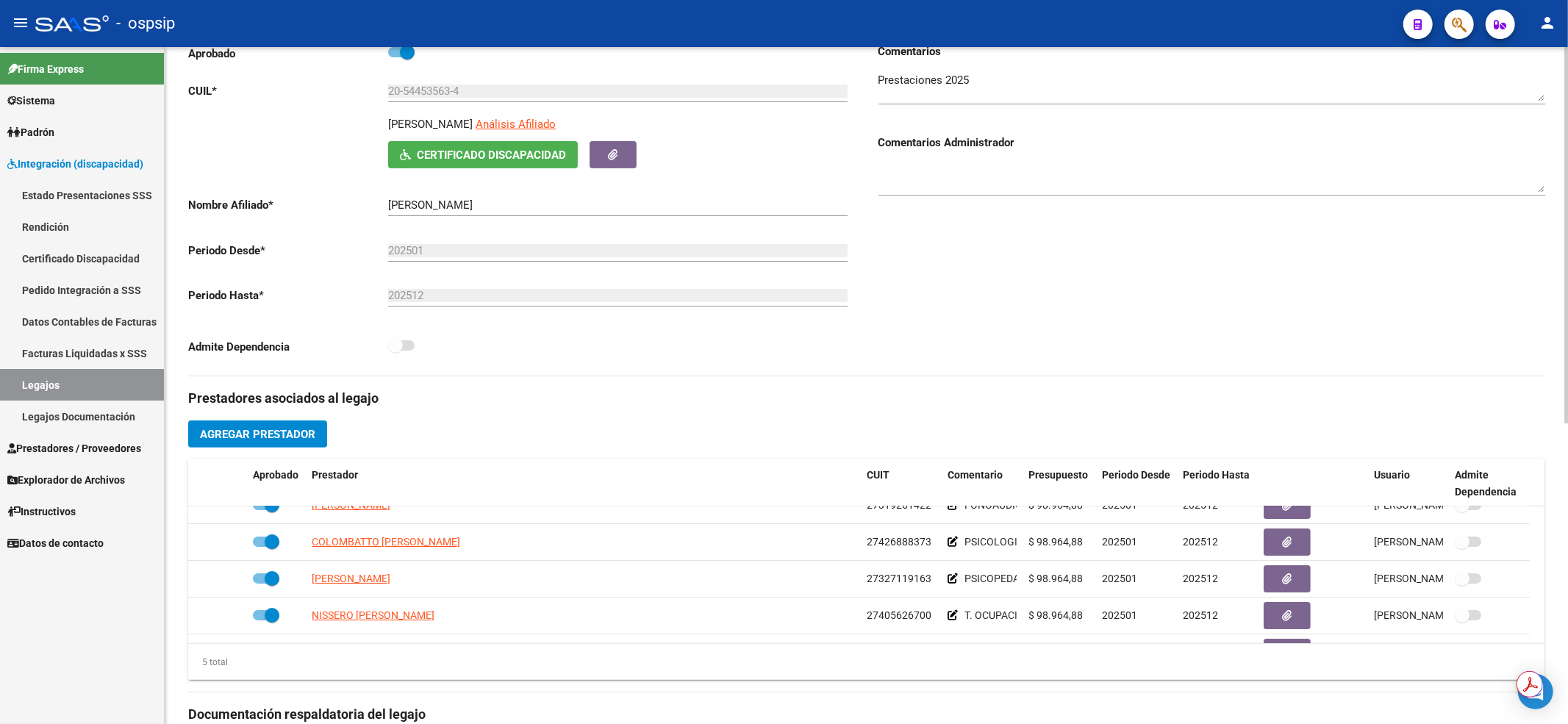
scroll to position [50, 0]
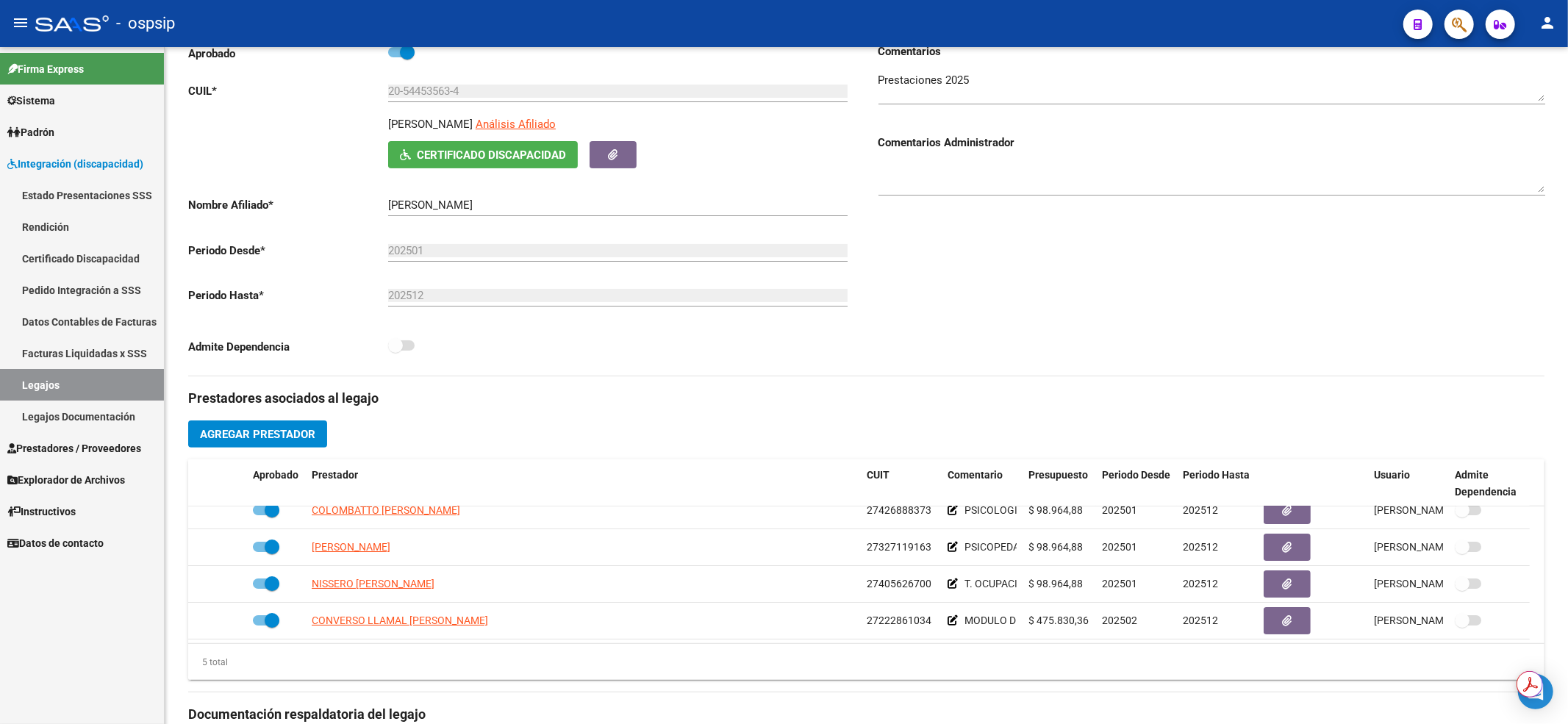
click at [44, 375] on link "Legajos" at bounding box center [82, 385] width 164 height 32
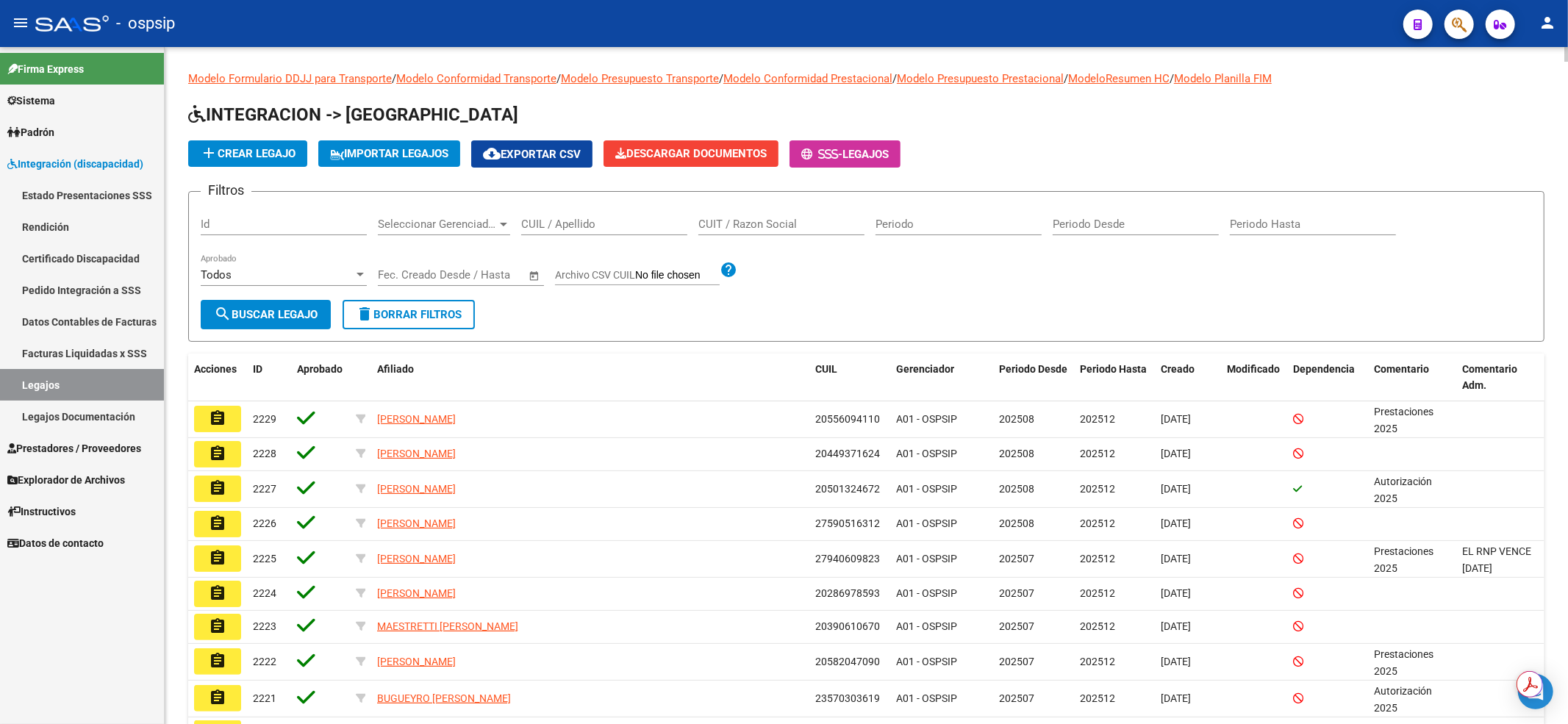
click at [638, 224] on input "CUIL / Apellido" at bounding box center [604, 224] width 166 height 14
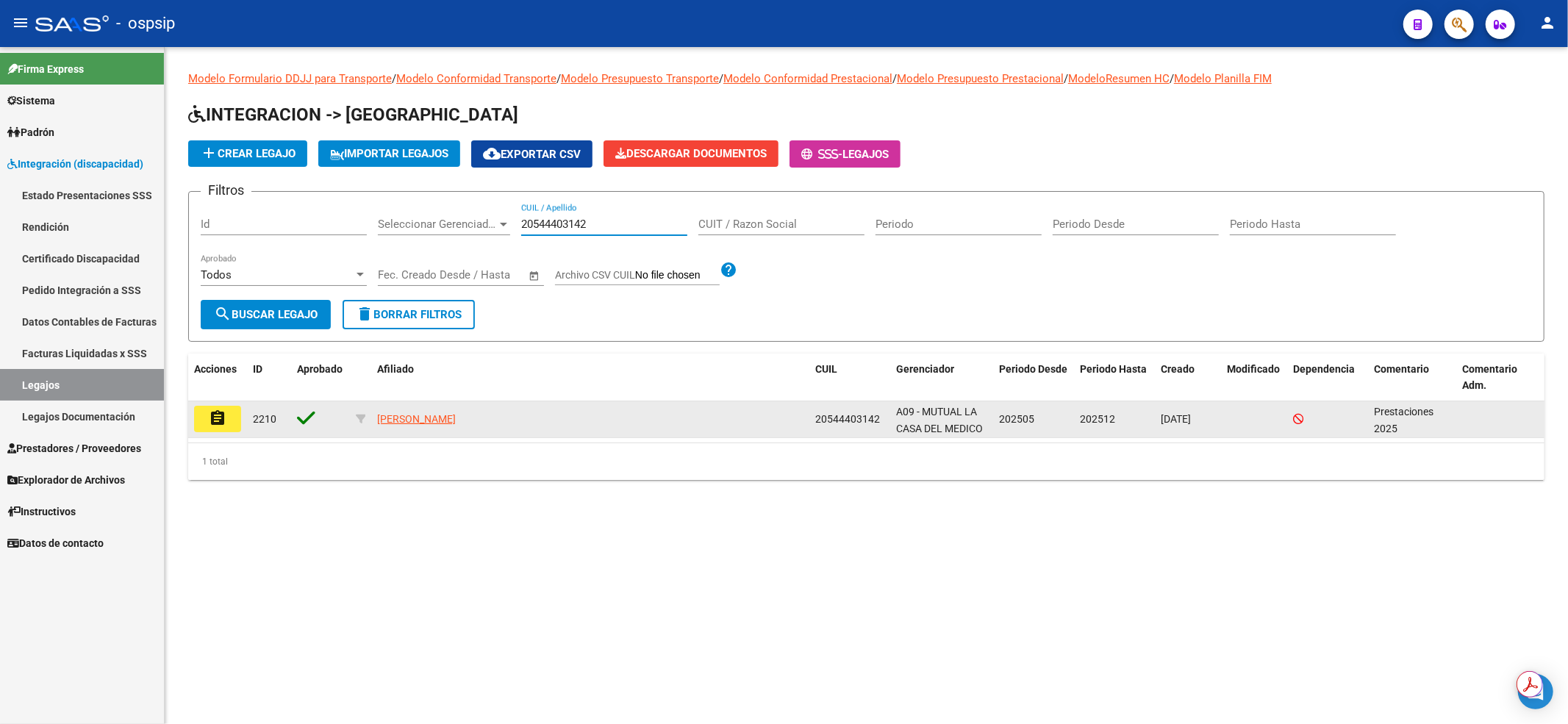
type input "20544403142"
click at [216, 410] on mat-icon "assignment" at bounding box center [217, 418] width 17 height 17
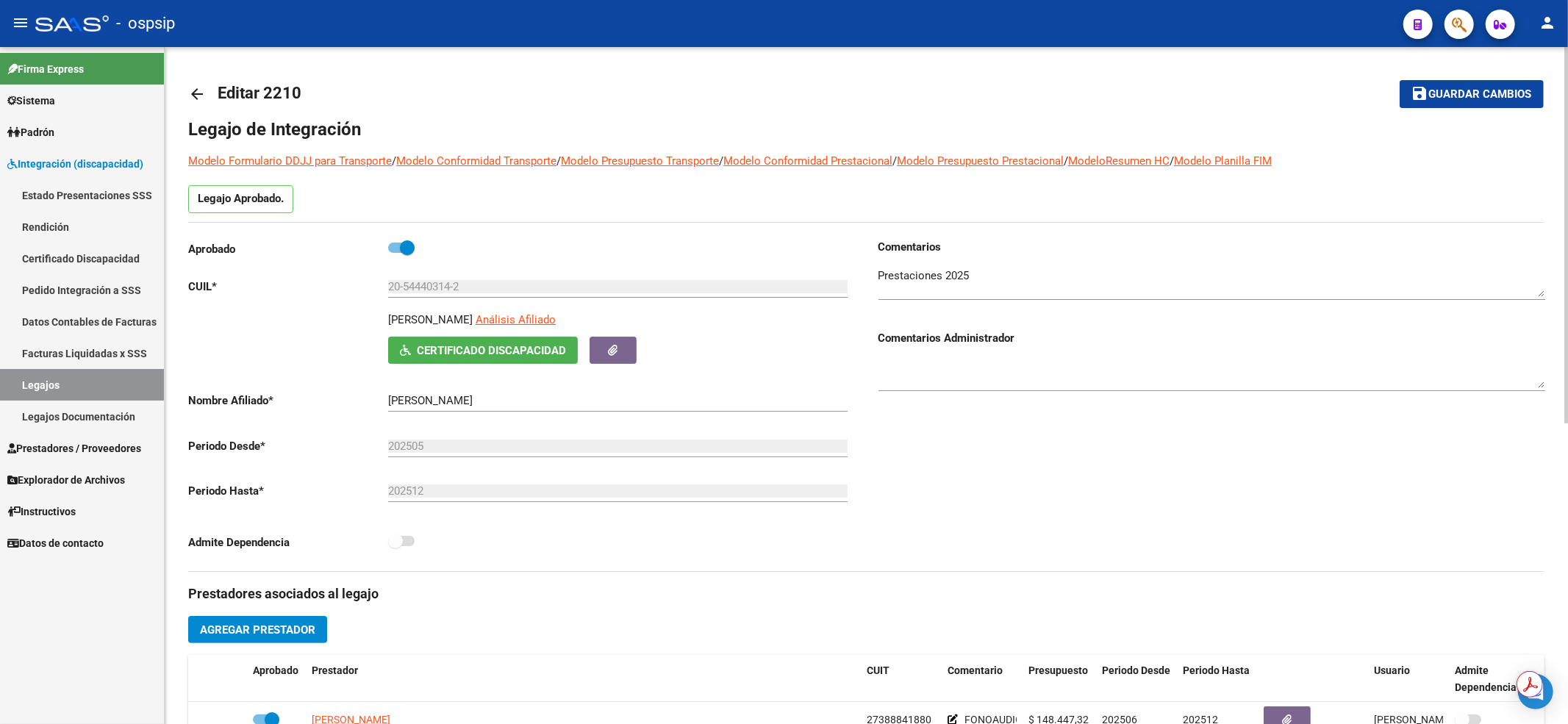
scroll to position [196, 0]
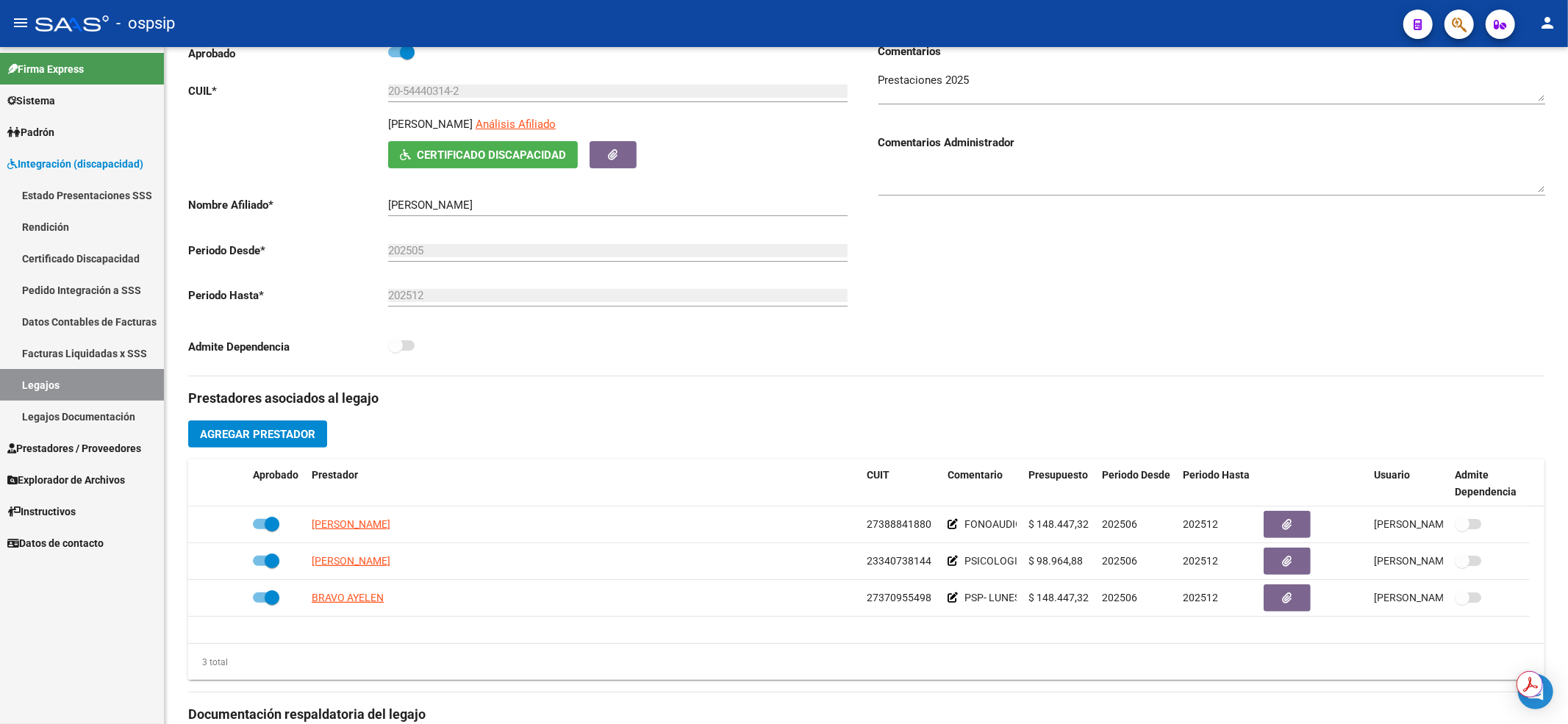
click at [57, 382] on link "Legajos" at bounding box center [82, 385] width 164 height 32
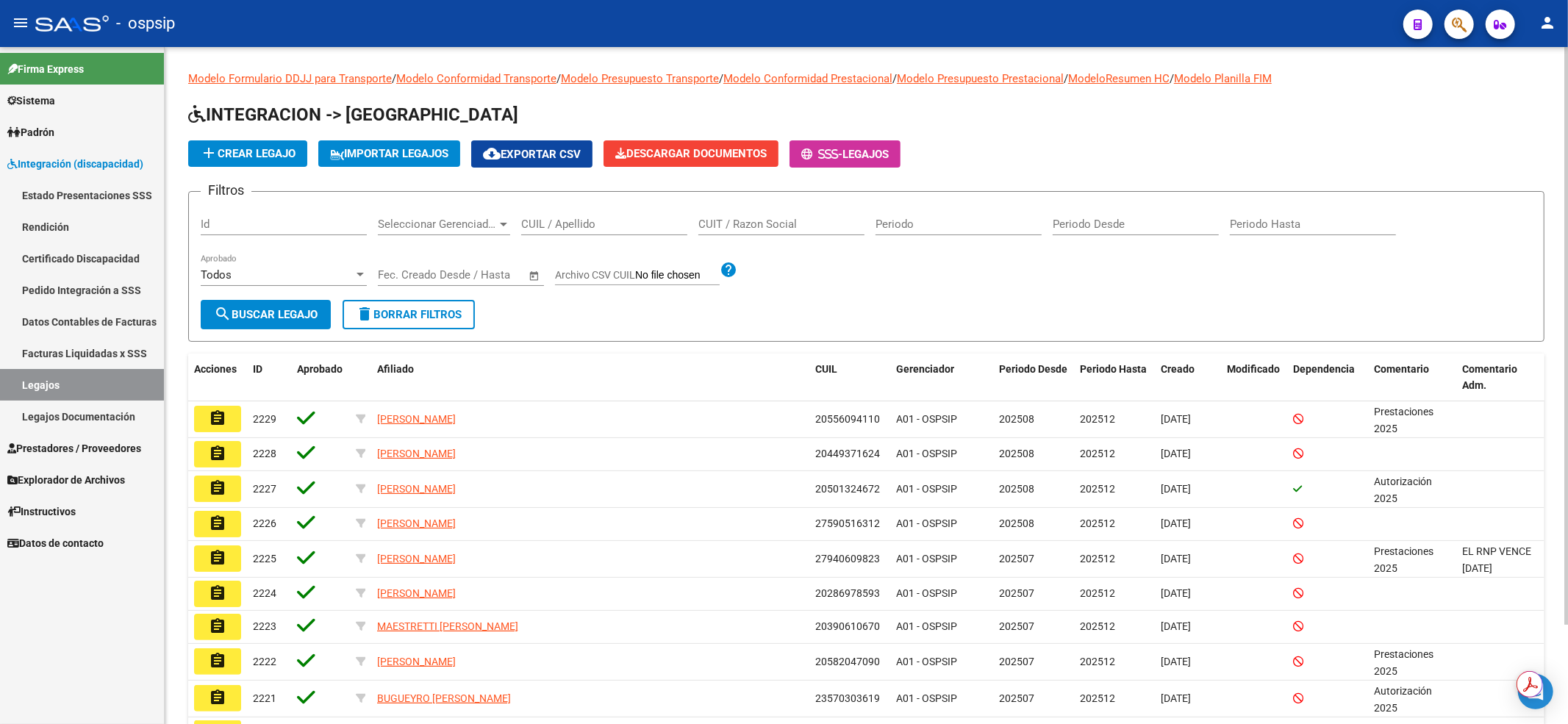
click at [625, 219] on input "CUIL / Apellido" at bounding box center [604, 224] width 166 height 14
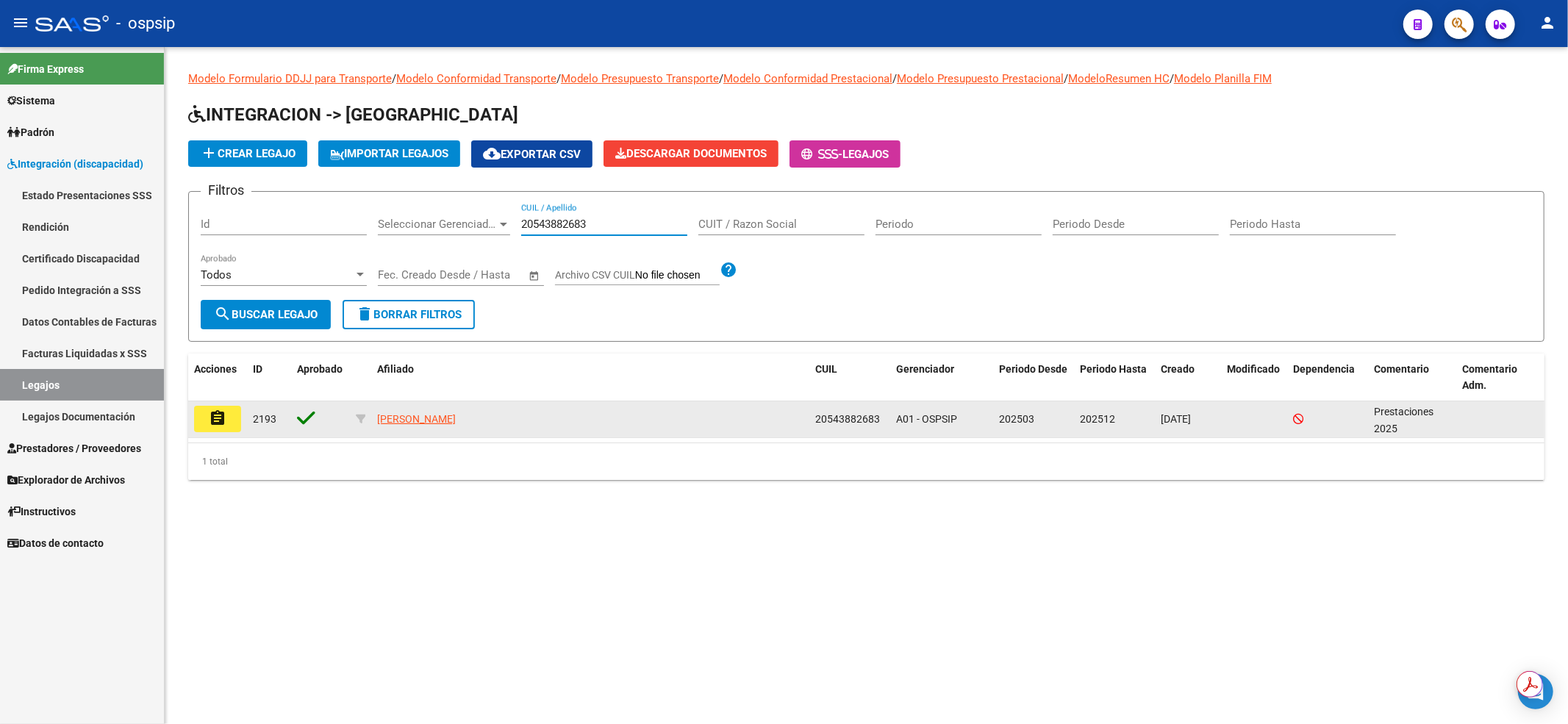
type input "20543882683"
click at [227, 421] on button "assignment" at bounding box center [218, 418] width 47 height 26
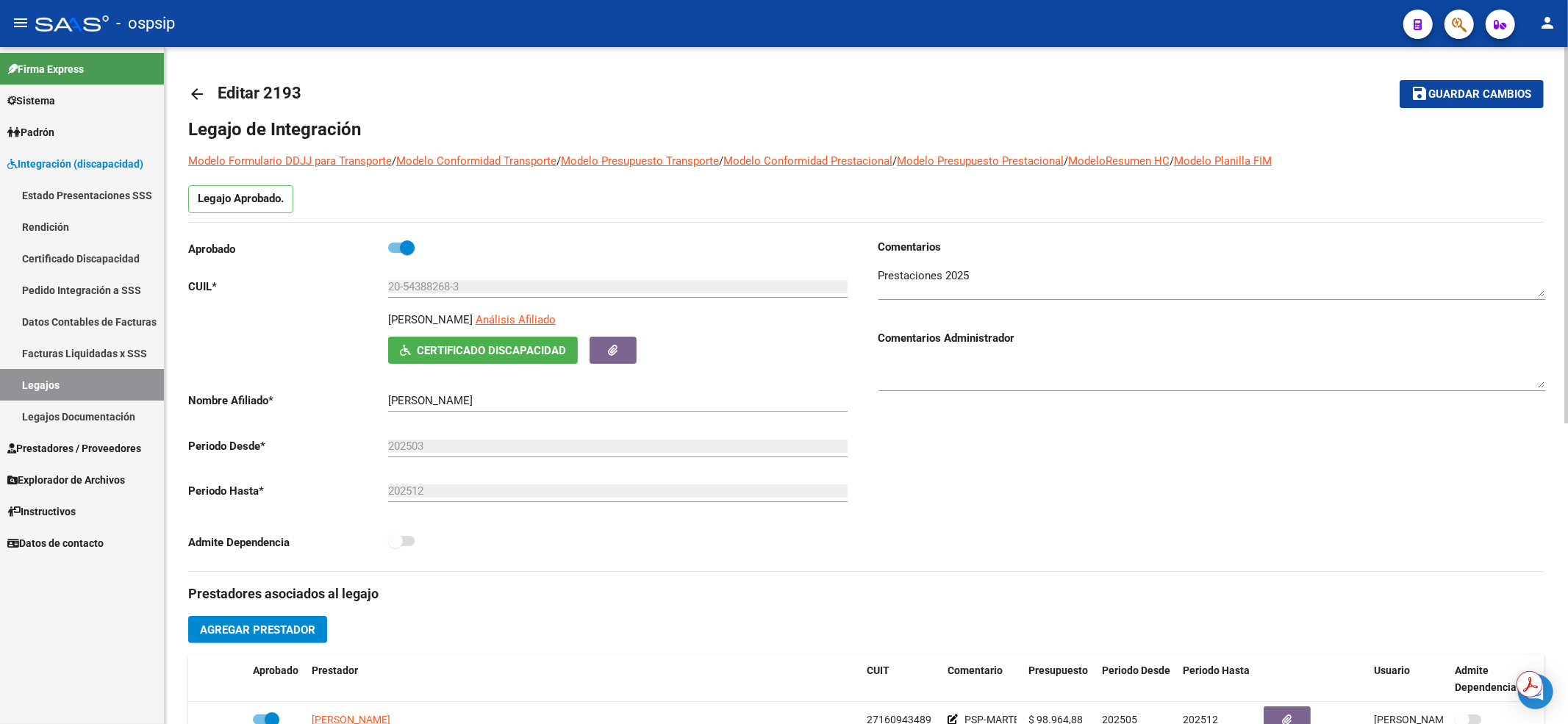
scroll to position [294, 0]
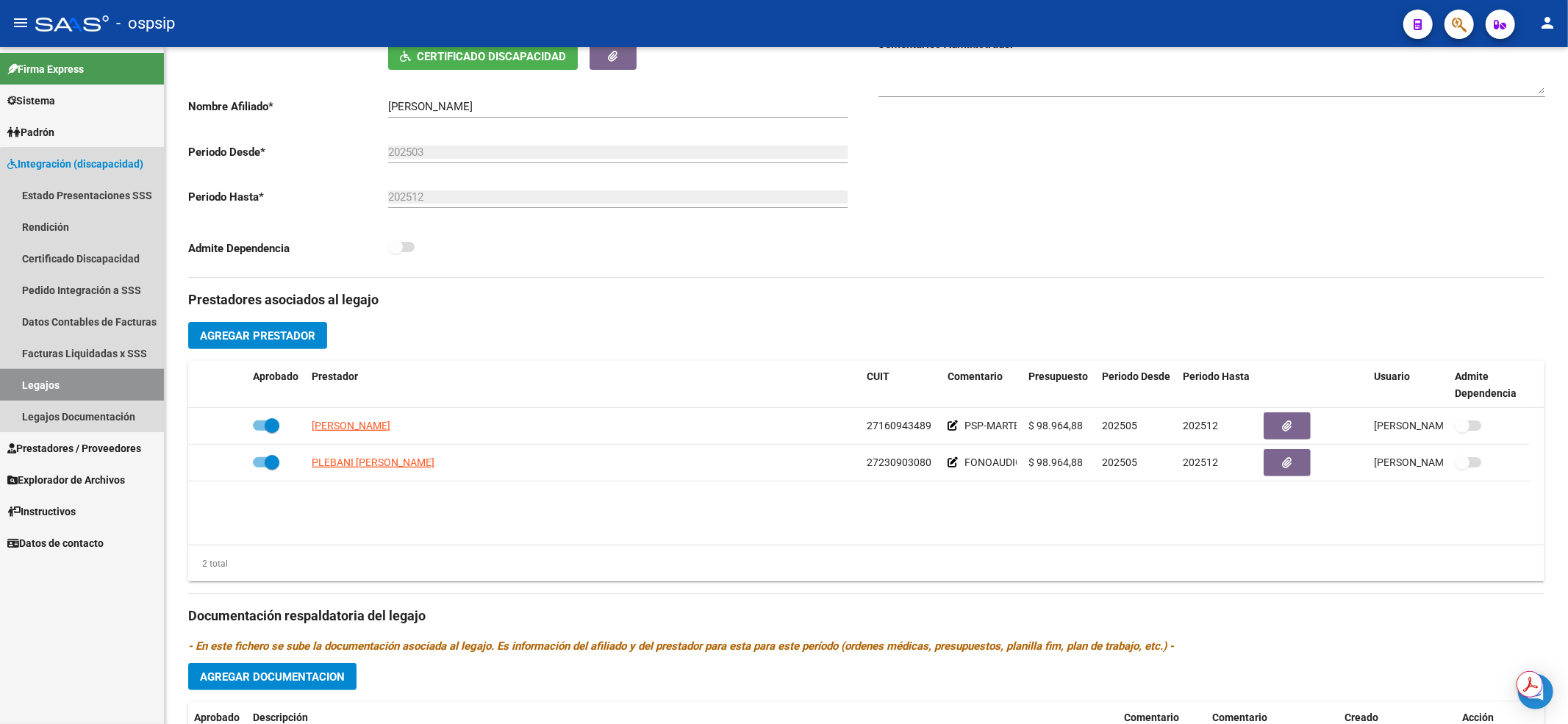
click at [119, 389] on link "Legajos" at bounding box center [82, 385] width 164 height 32
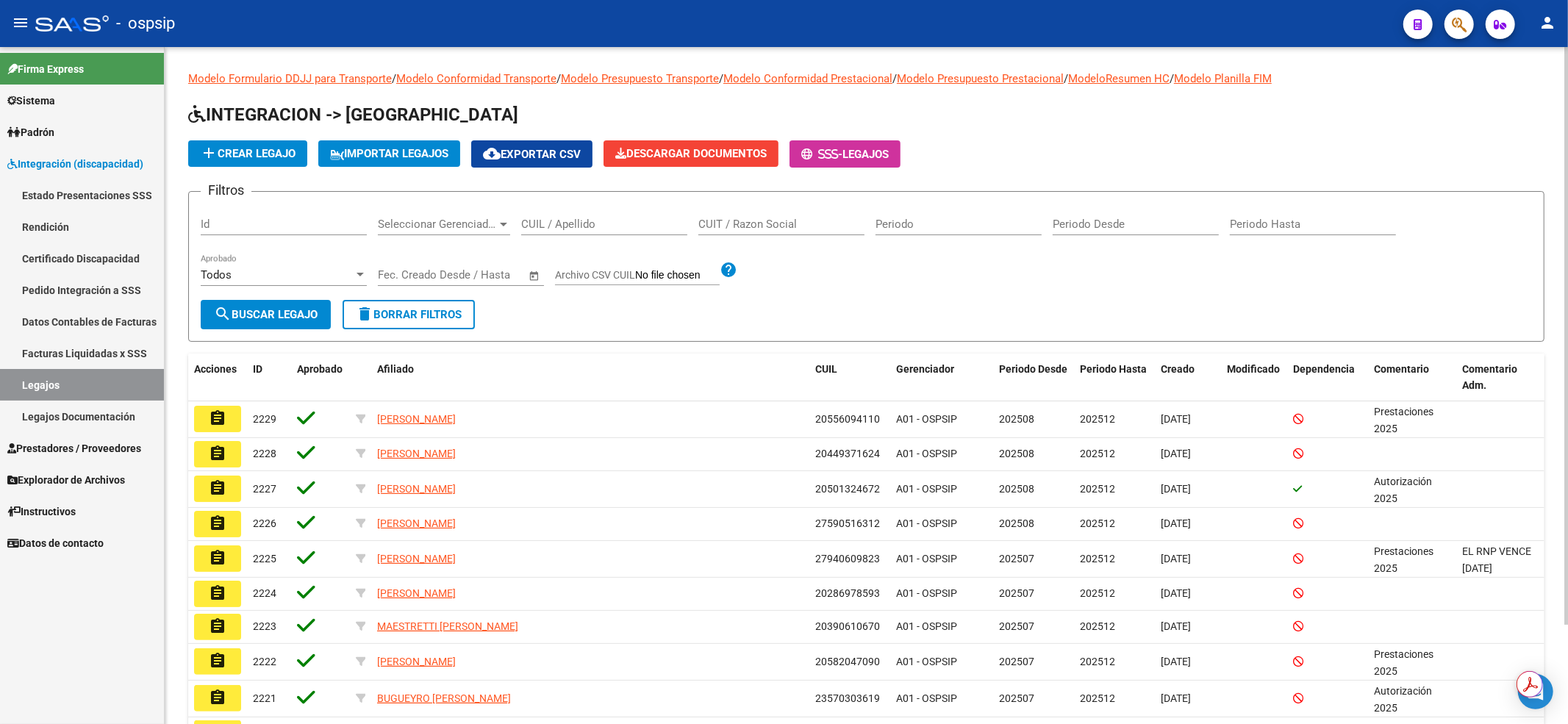
click at [565, 222] on input "CUIL / Apellido" at bounding box center [604, 224] width 166 height 14
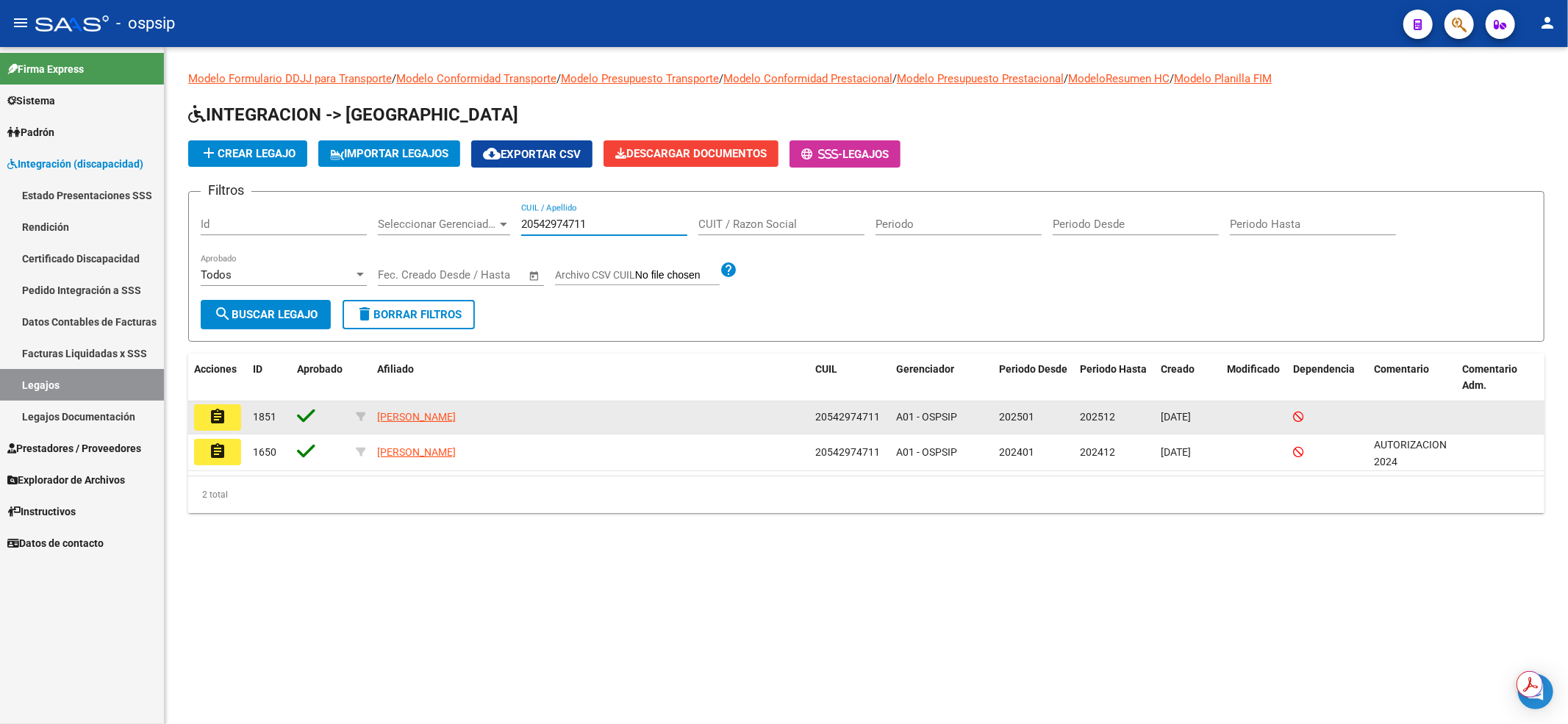
type input "20542974711"
click at [224, 413] on mat-icon "assignment" at bounding box center [217, 416] width 17 height 17
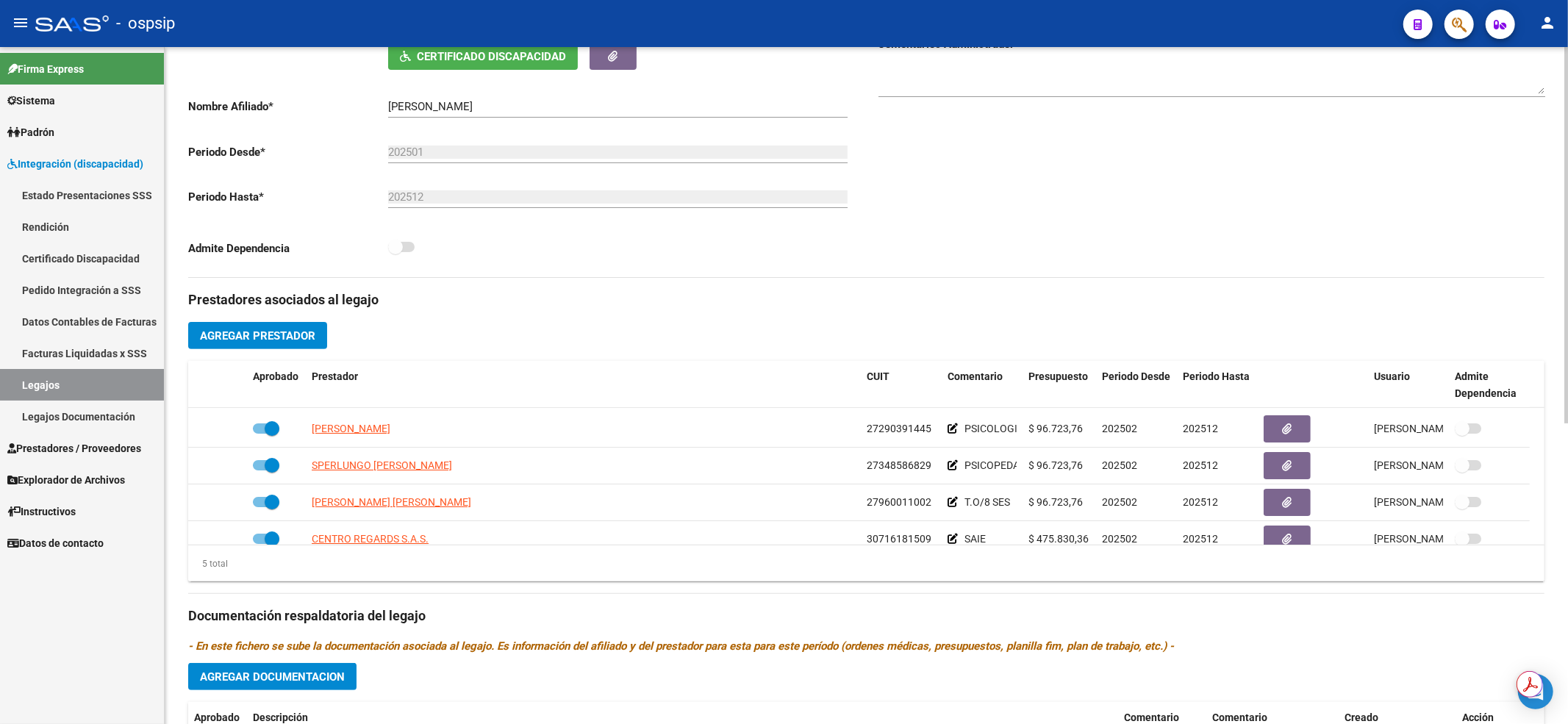
scroll to position [50, 0]
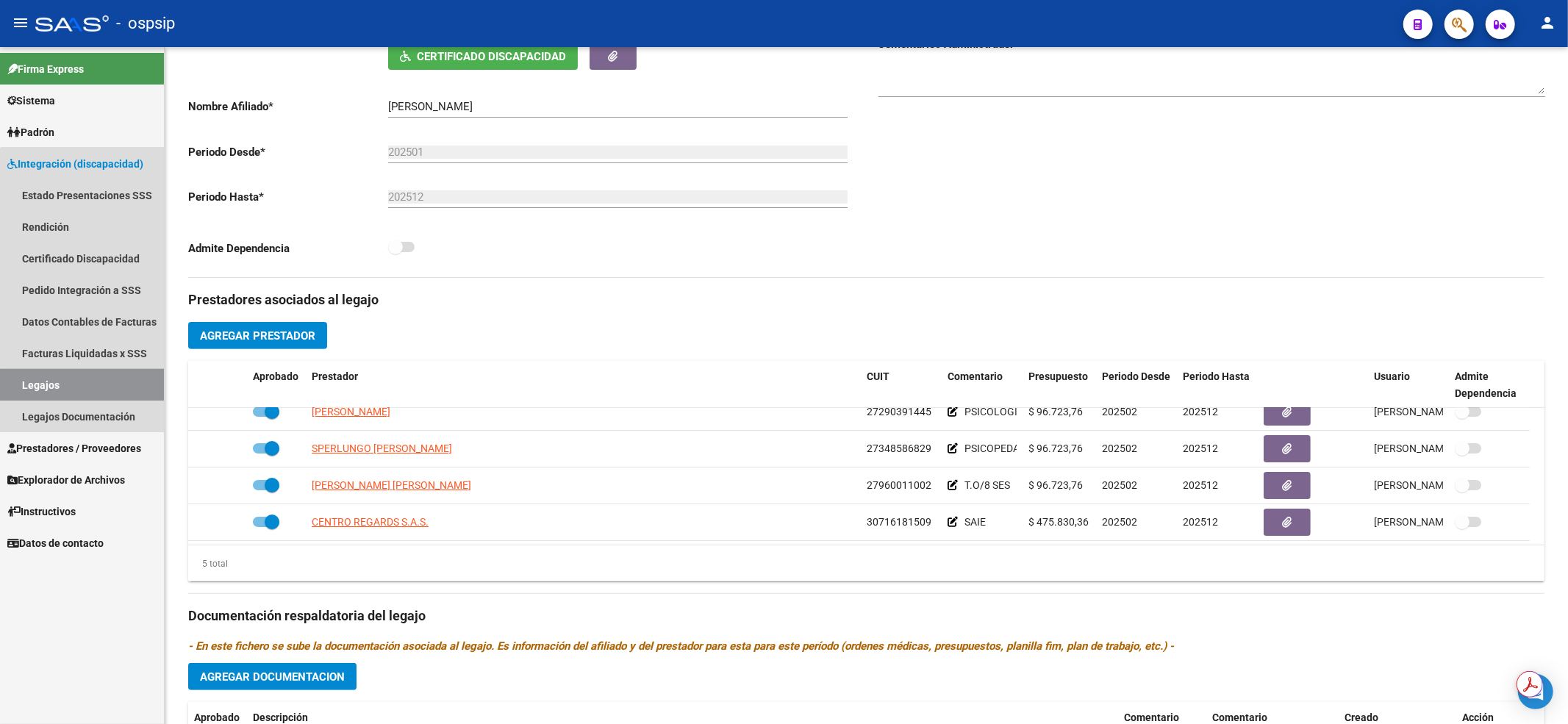
click at [132, 390] on link "Legajos" at bounding box center [82, 385] width 164 height 32
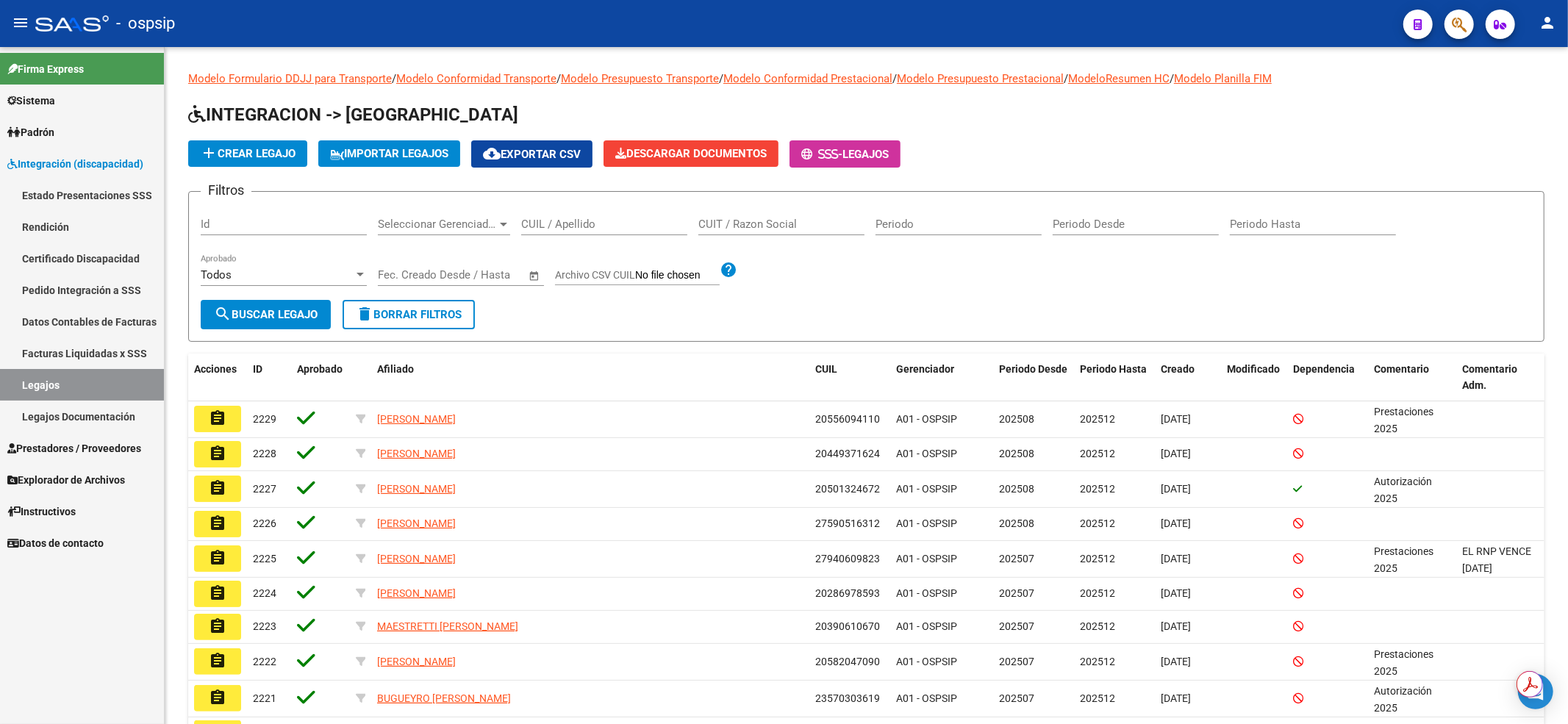
click at [565, 213] on div "CUIL / Apellido" at bounding box center [604, 219] width 166 height 32
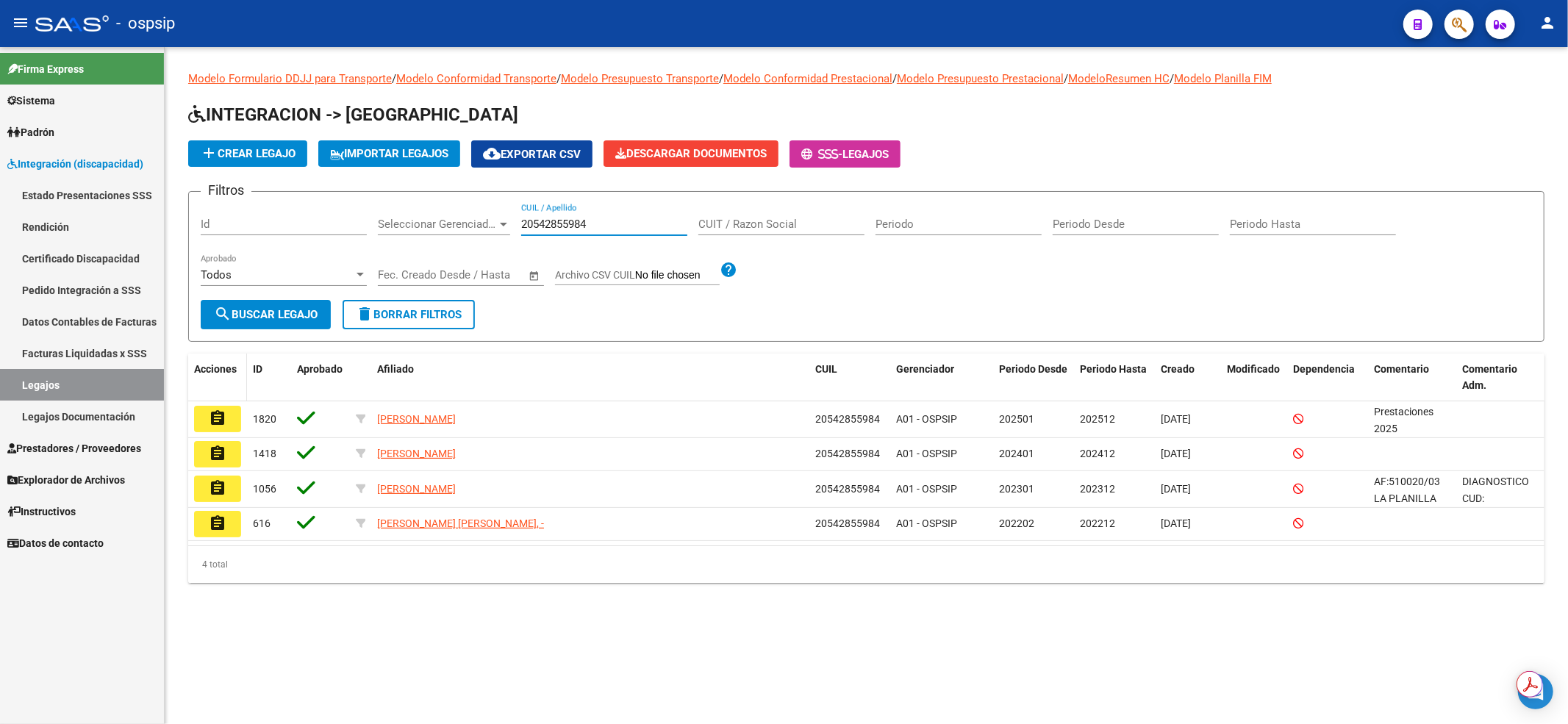
type input "20542855984"
click at [224, 391] on datatable-header-cell "Acciones" at bounding box center [218, 378] width 59 height 48
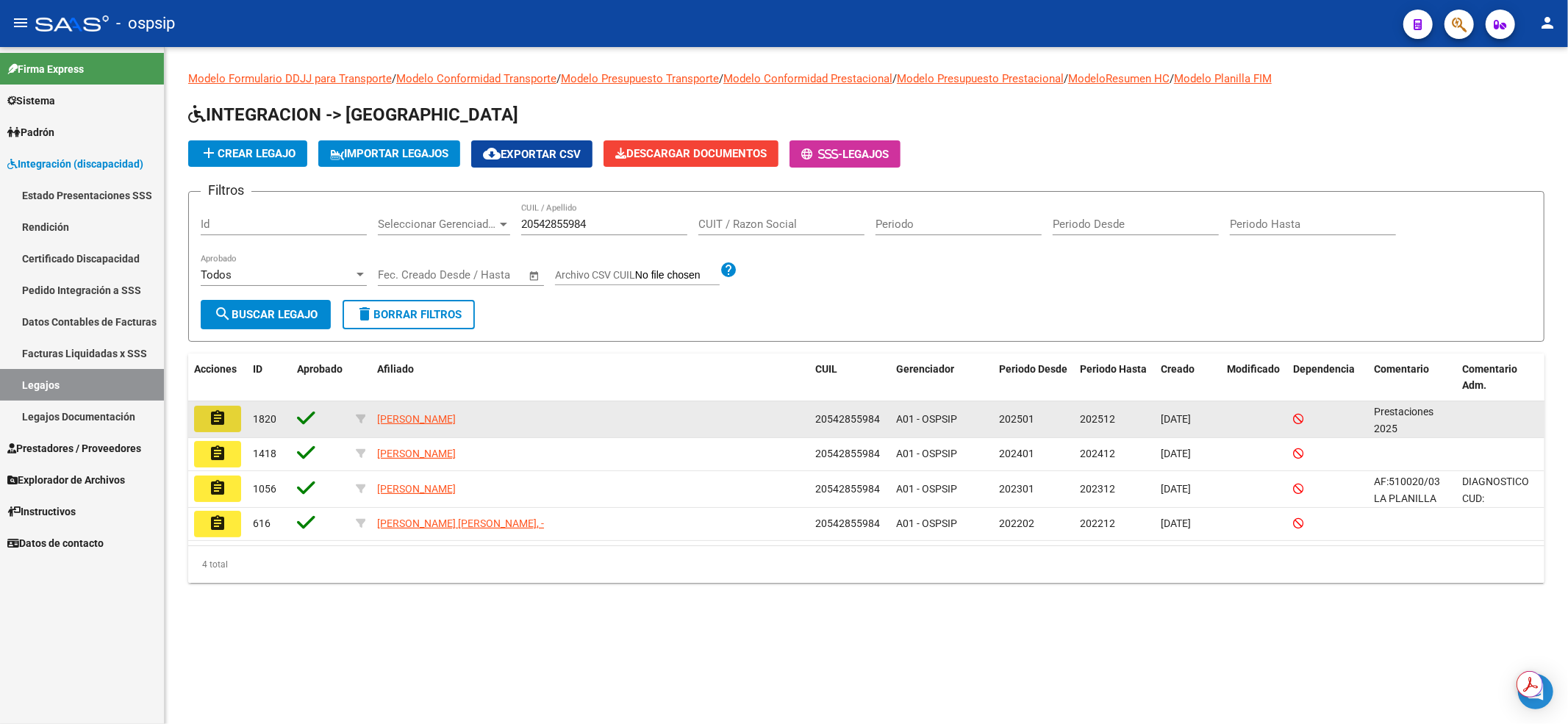
click at [230, 409] on button "assignment" at bounding box center [218, 418] width 47 height 26
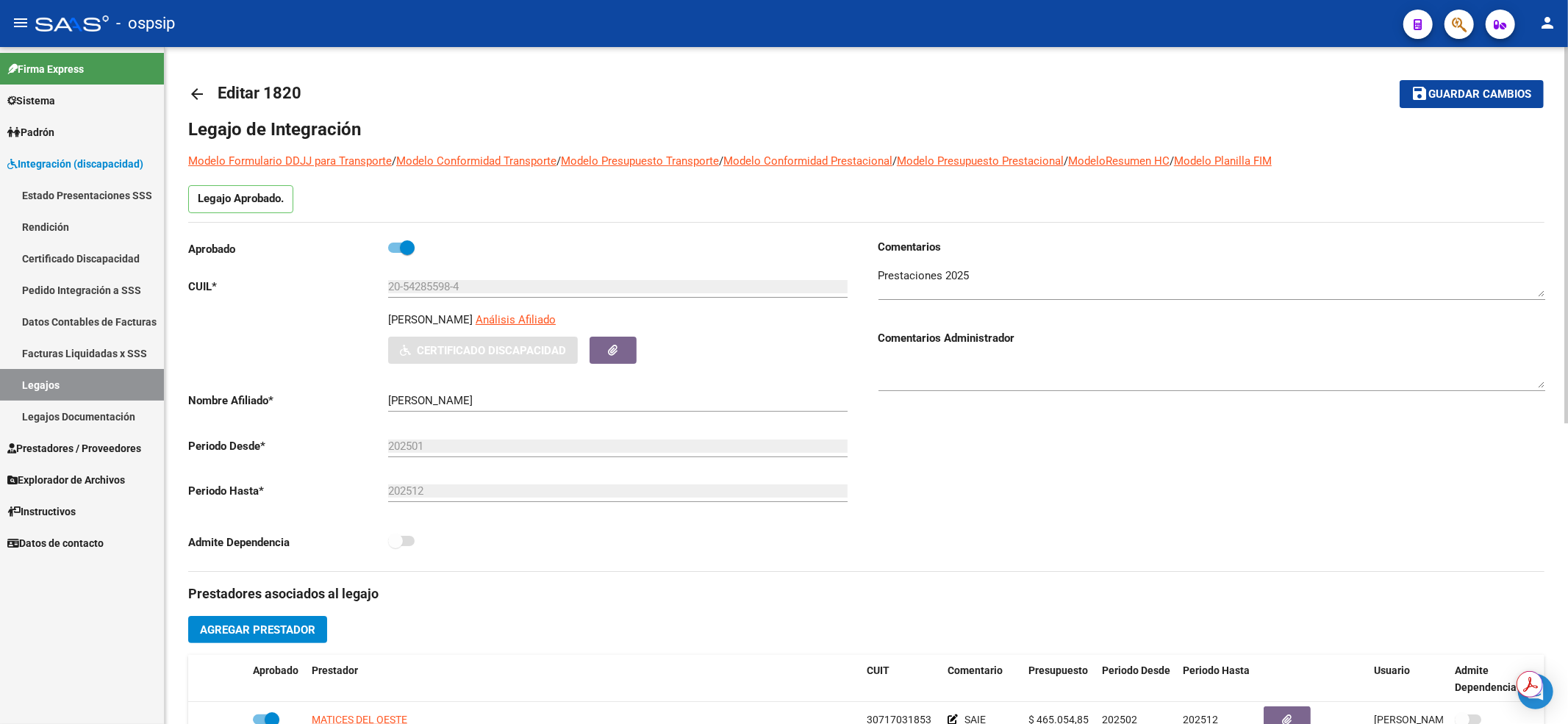
scroll to position [196, 0]
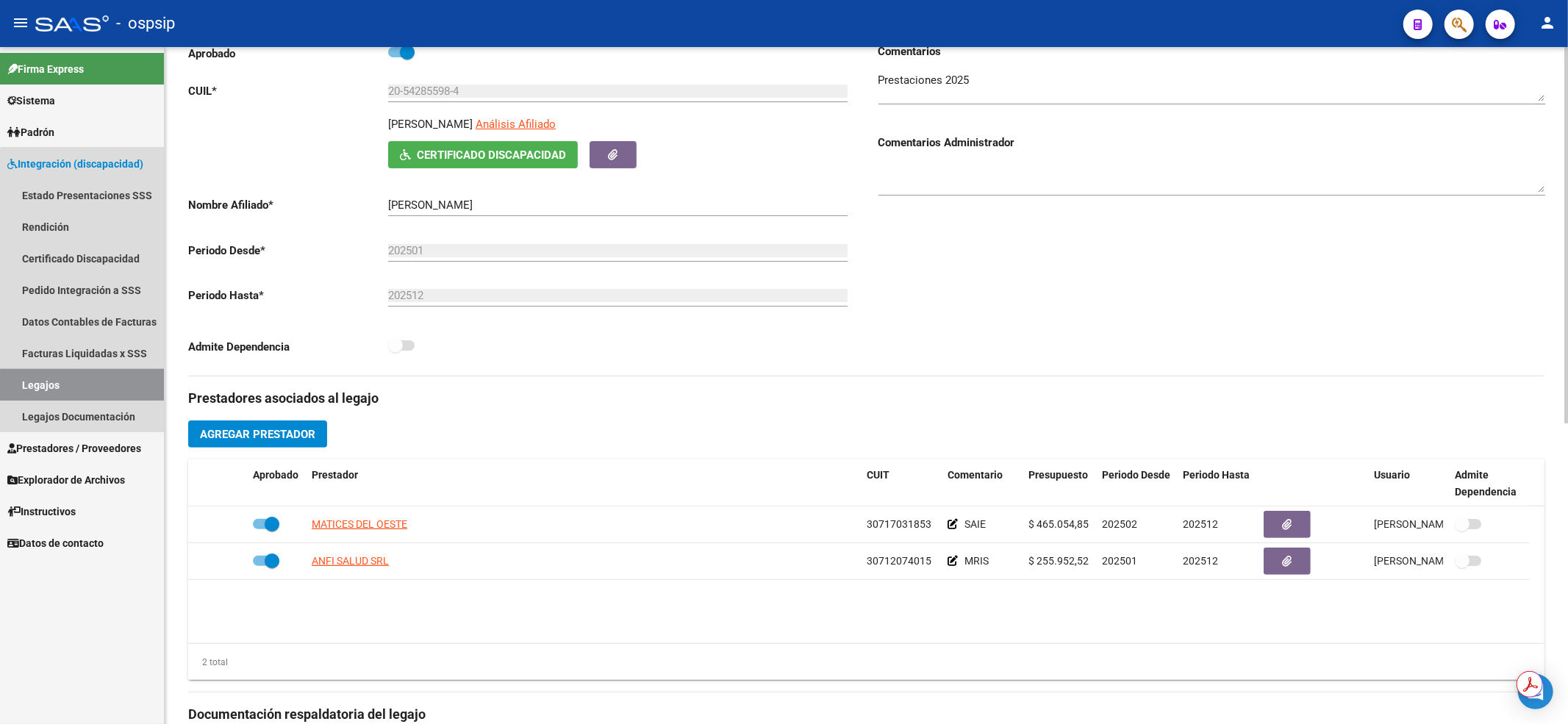
click at [119, 390] on link "Legajos" at bounding box center [82, 385] width 164 height 32
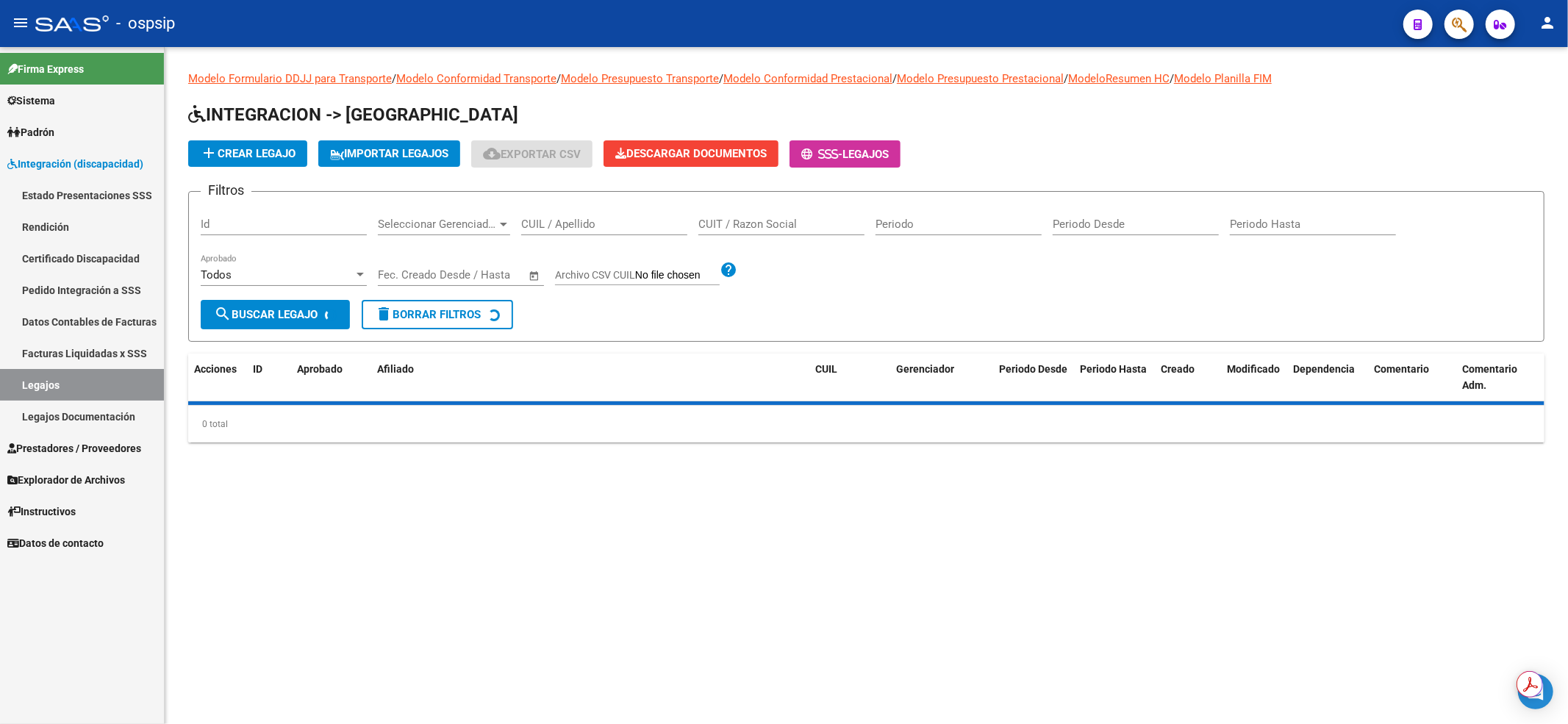
click at [613, 222] on input "CUIL / Apellido" at bounding box center [604, 224] width 166 height 14
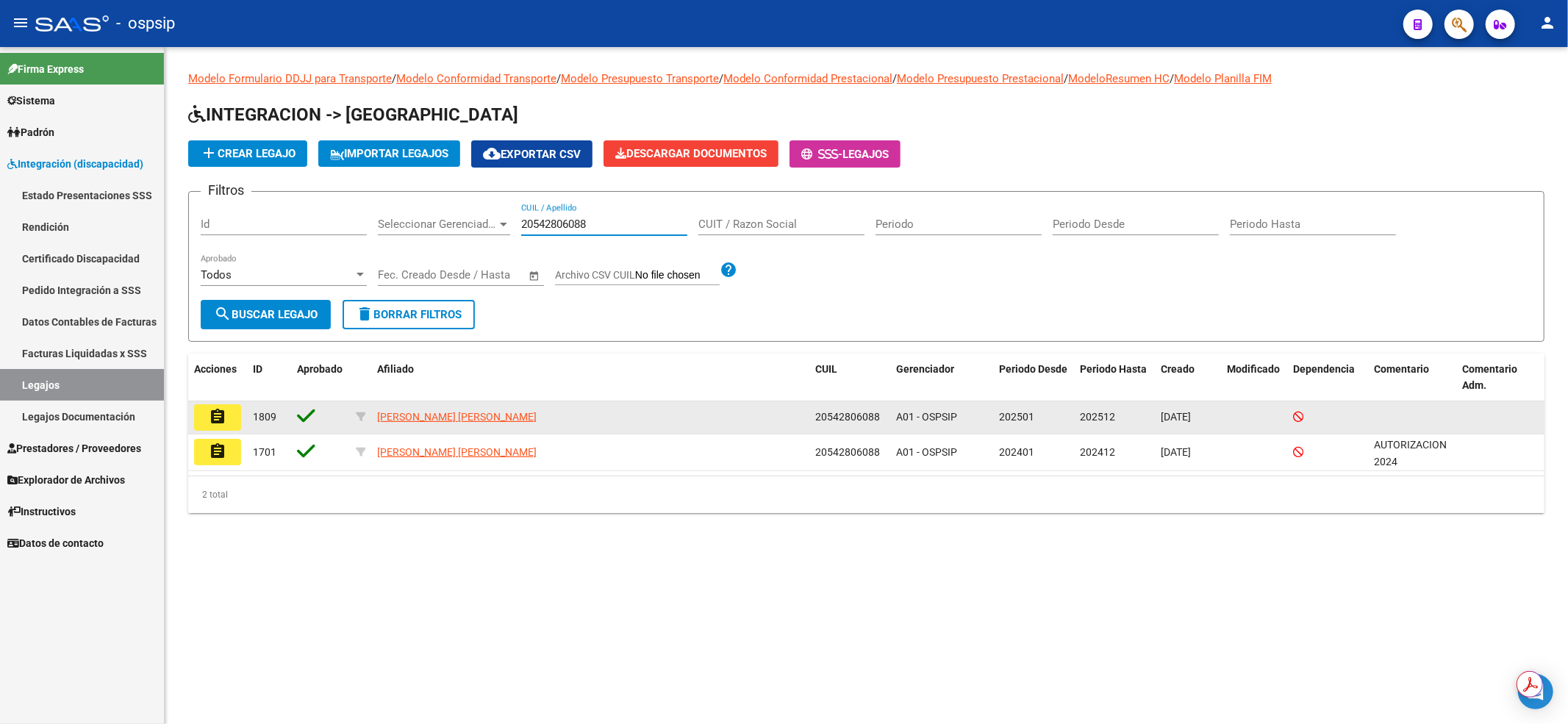
type input "20542806088"
click at [219, 416] on mat-icon "assignment" at bounding box center [217, 416] width 17 height 17
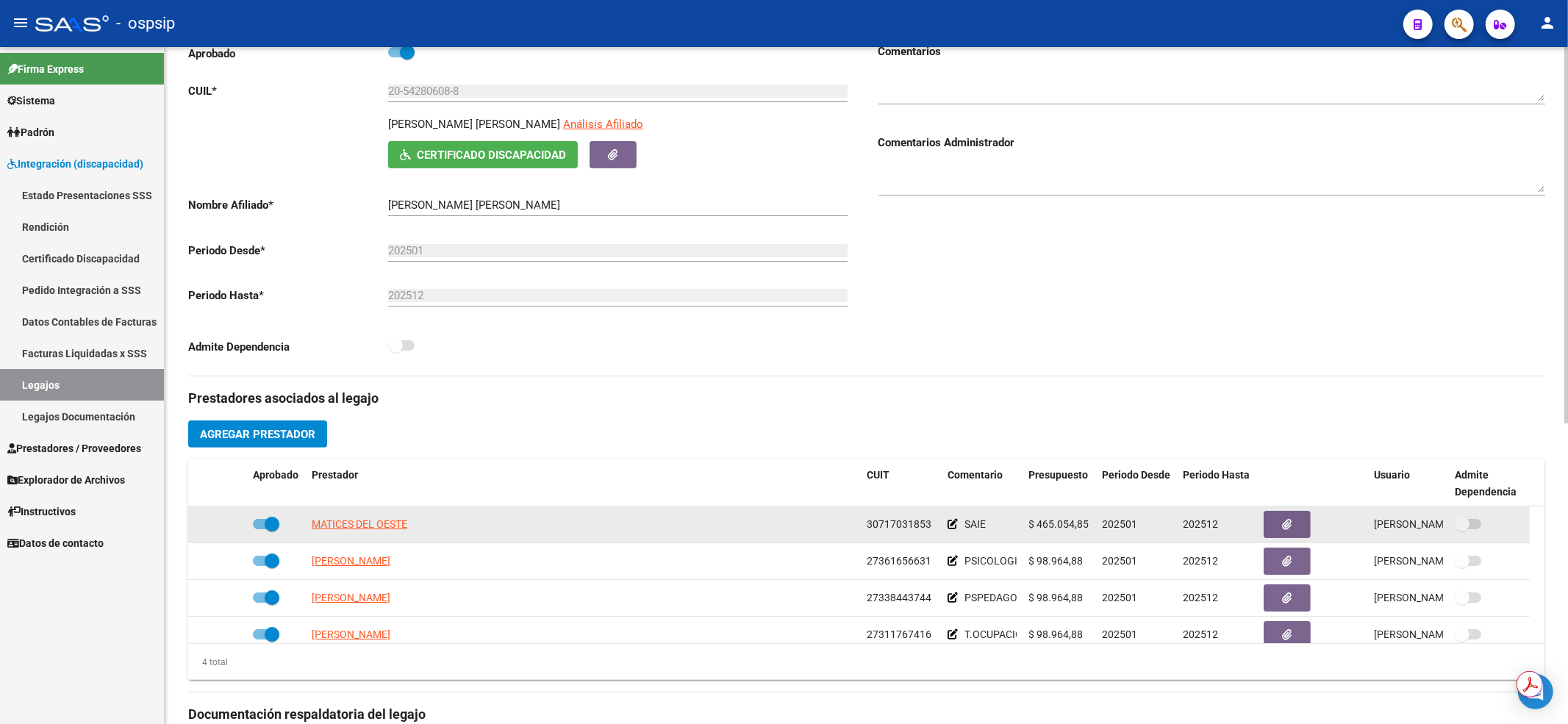
scroll to position [294, 0]
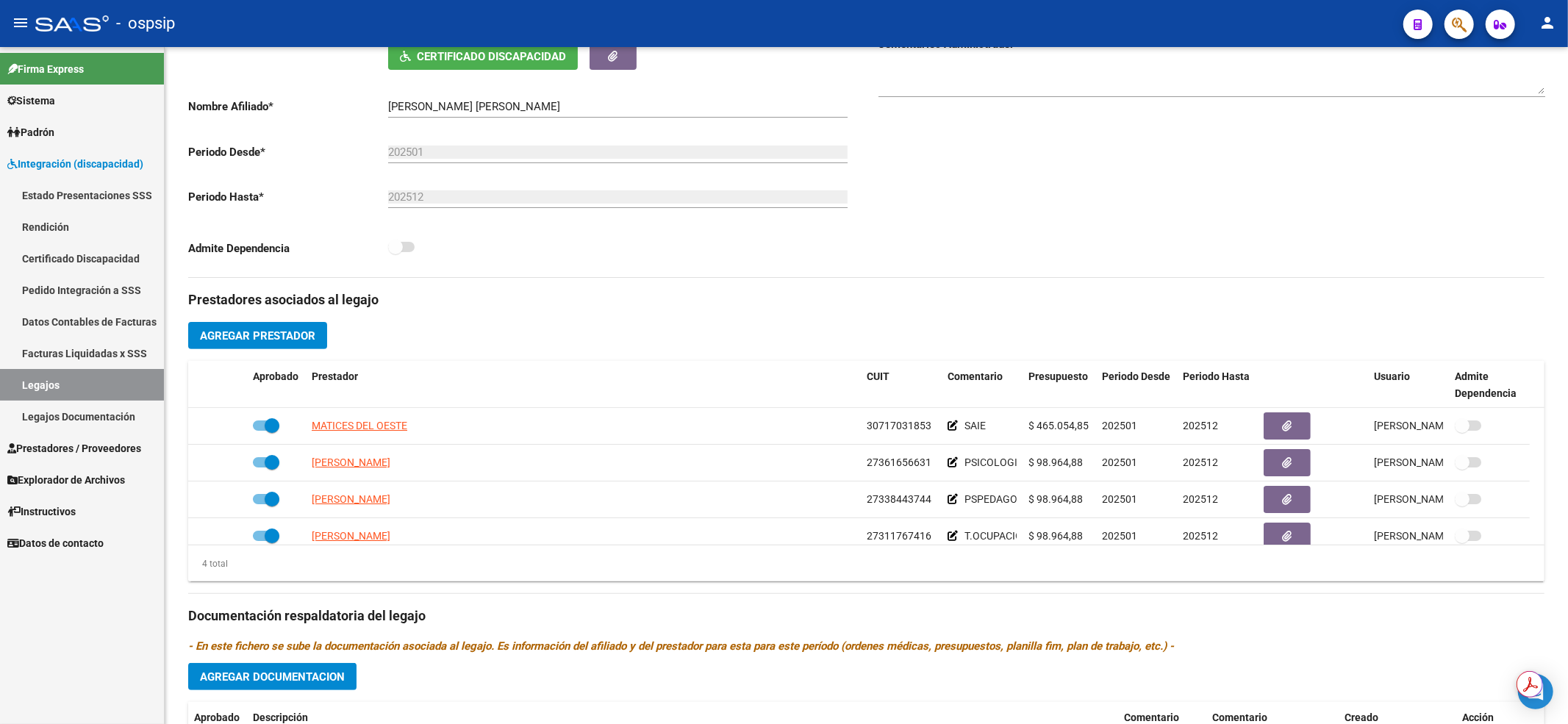
click at [102, 377] on link "Legajos" at bounding box center [82, 385] width 164 height 32
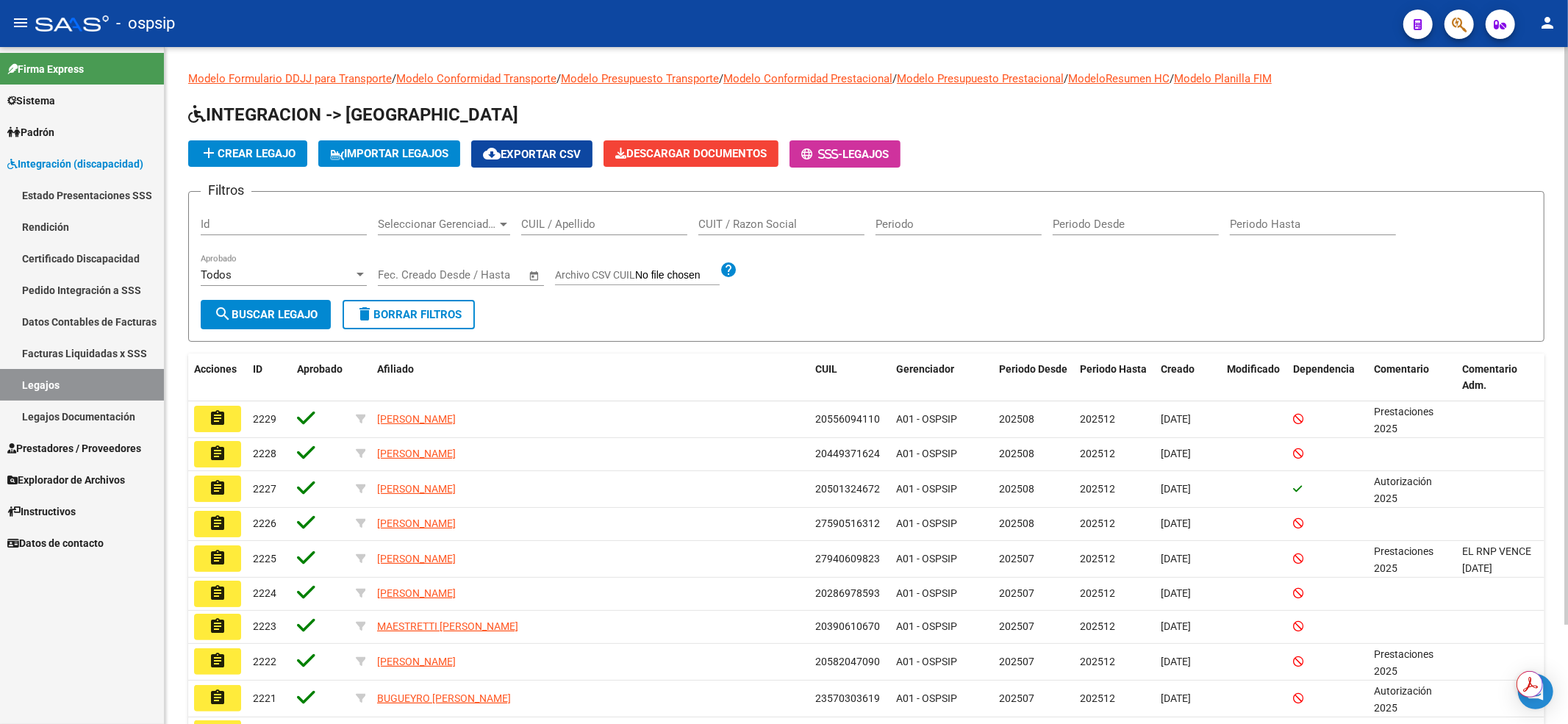
click at [546, 238] on div "CUIL / Apellido" at bounding box center [604, 226] width 166 height 46
click at [556, 224] on input "CUIL / Apellido" at bounding box center [604, 224] width 166 height 14
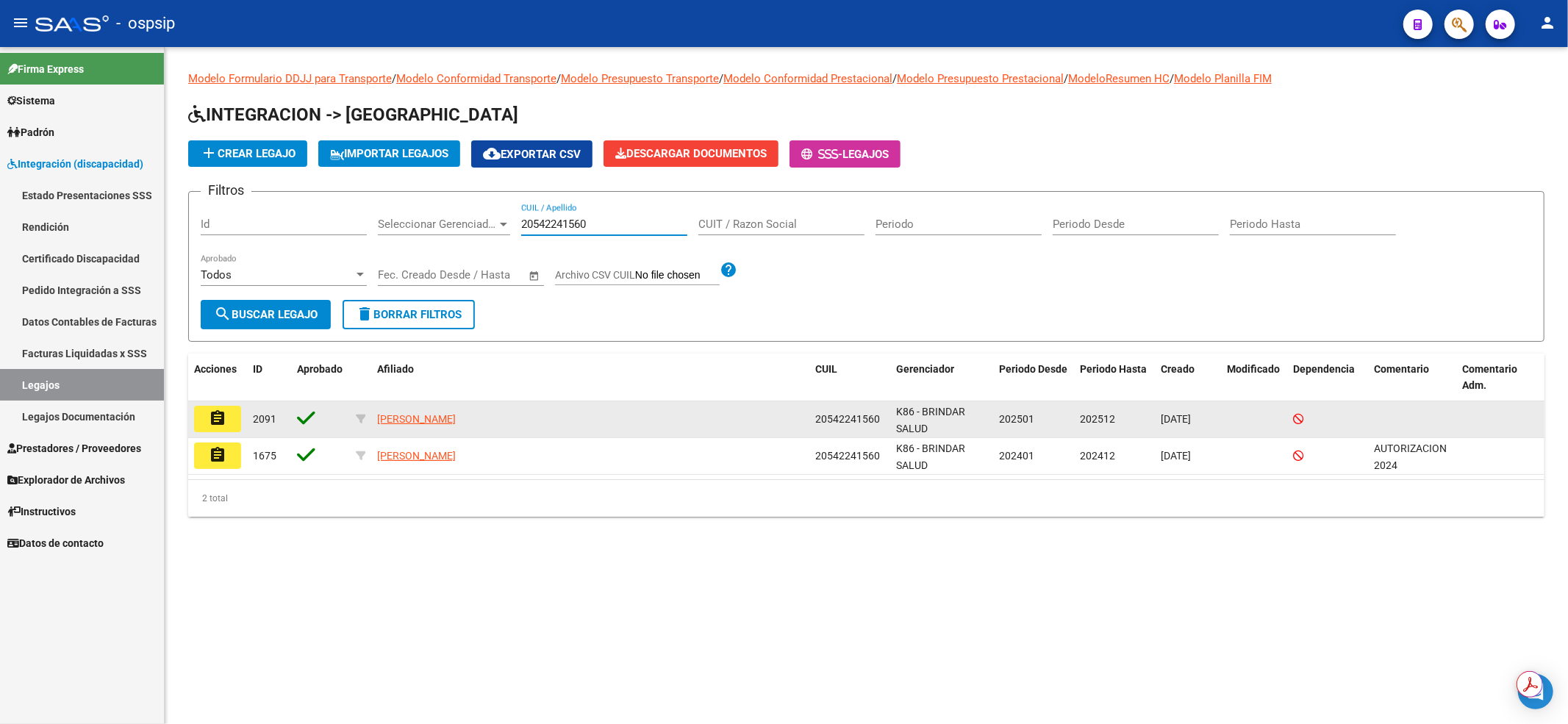
type input "20542241560"
click at [218, 426] on mat-icon "assignment" at bounding box center [217, 418] width 17 height 17
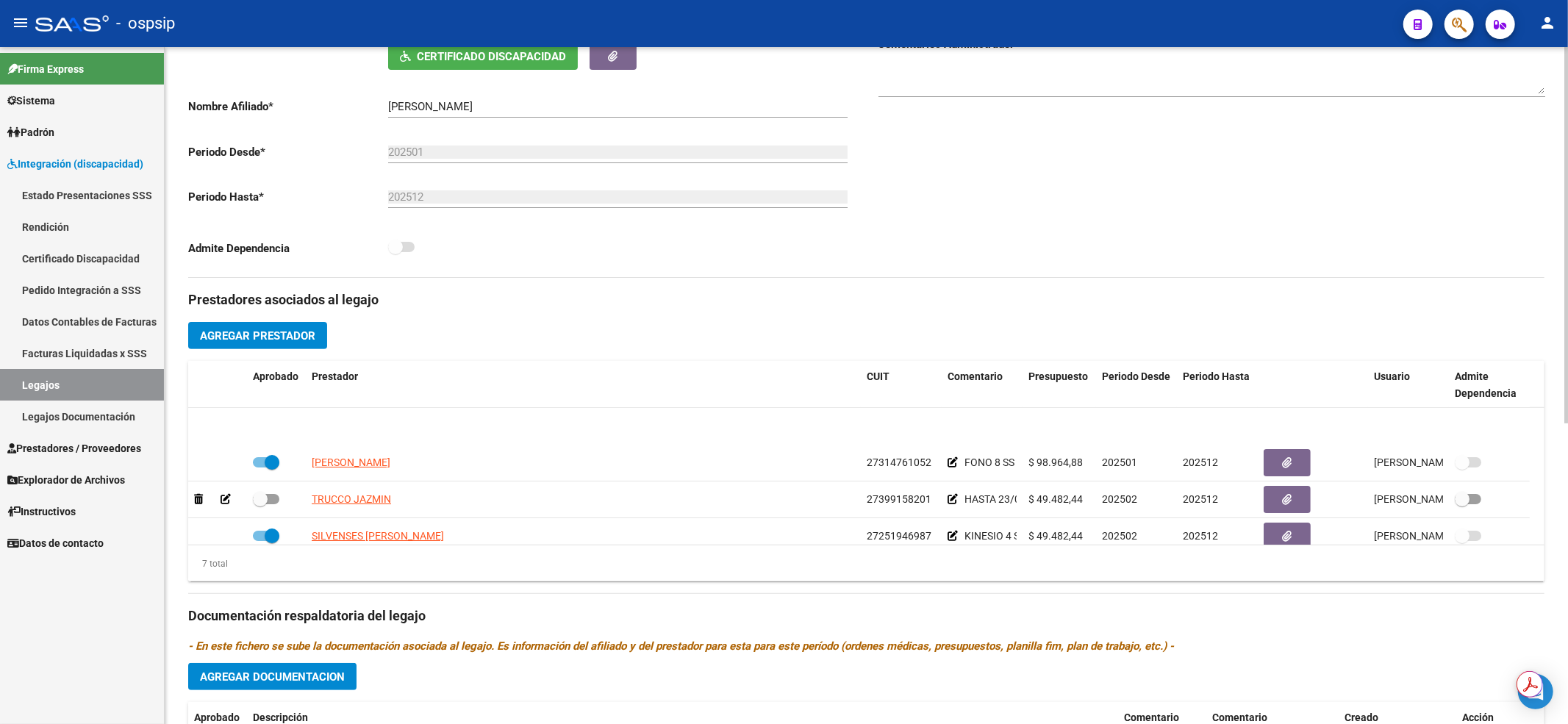
scroll to position [124, 0]
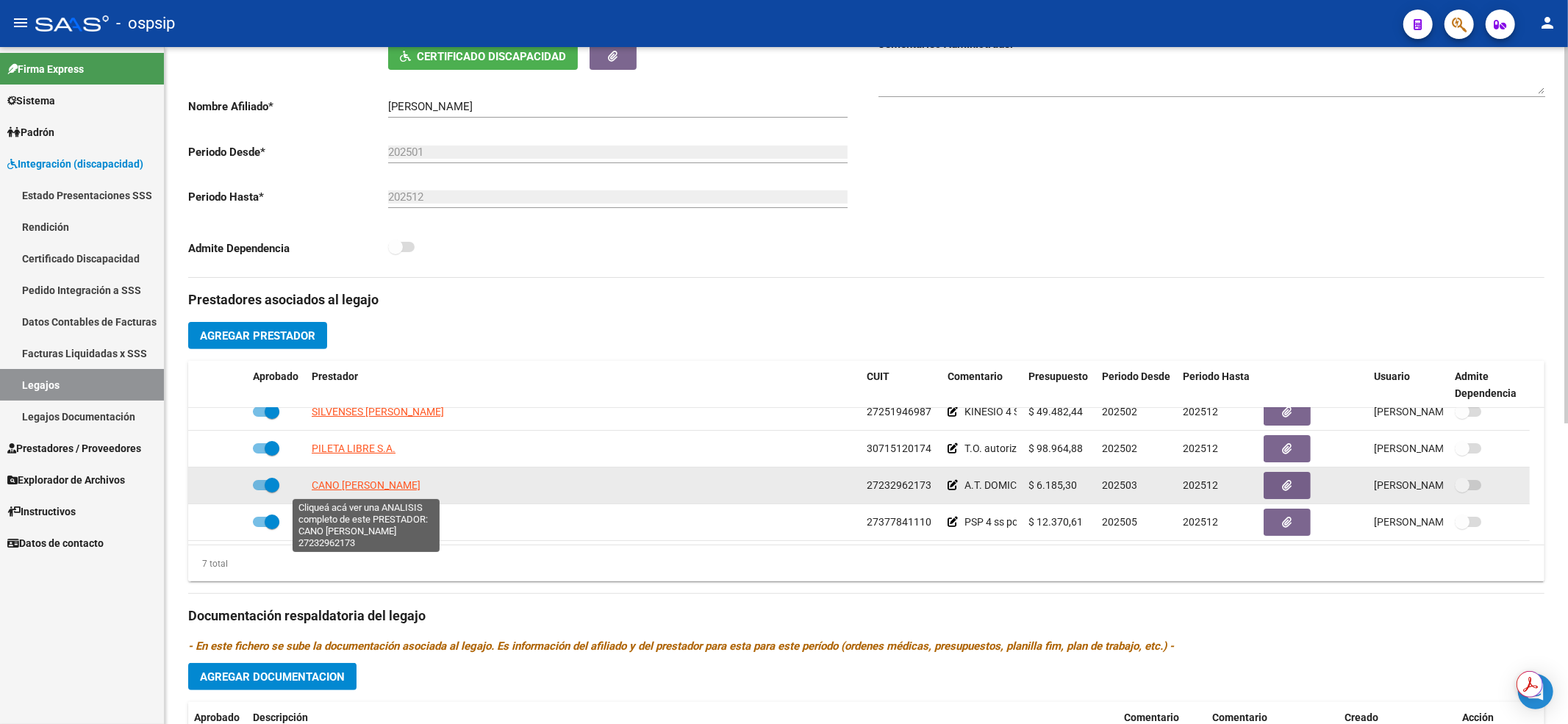
click at [336, 485] on span "CANO MARISA LILIANA" at bounding box center [366, 485] width 109 height 12
type textarea "27232962173"
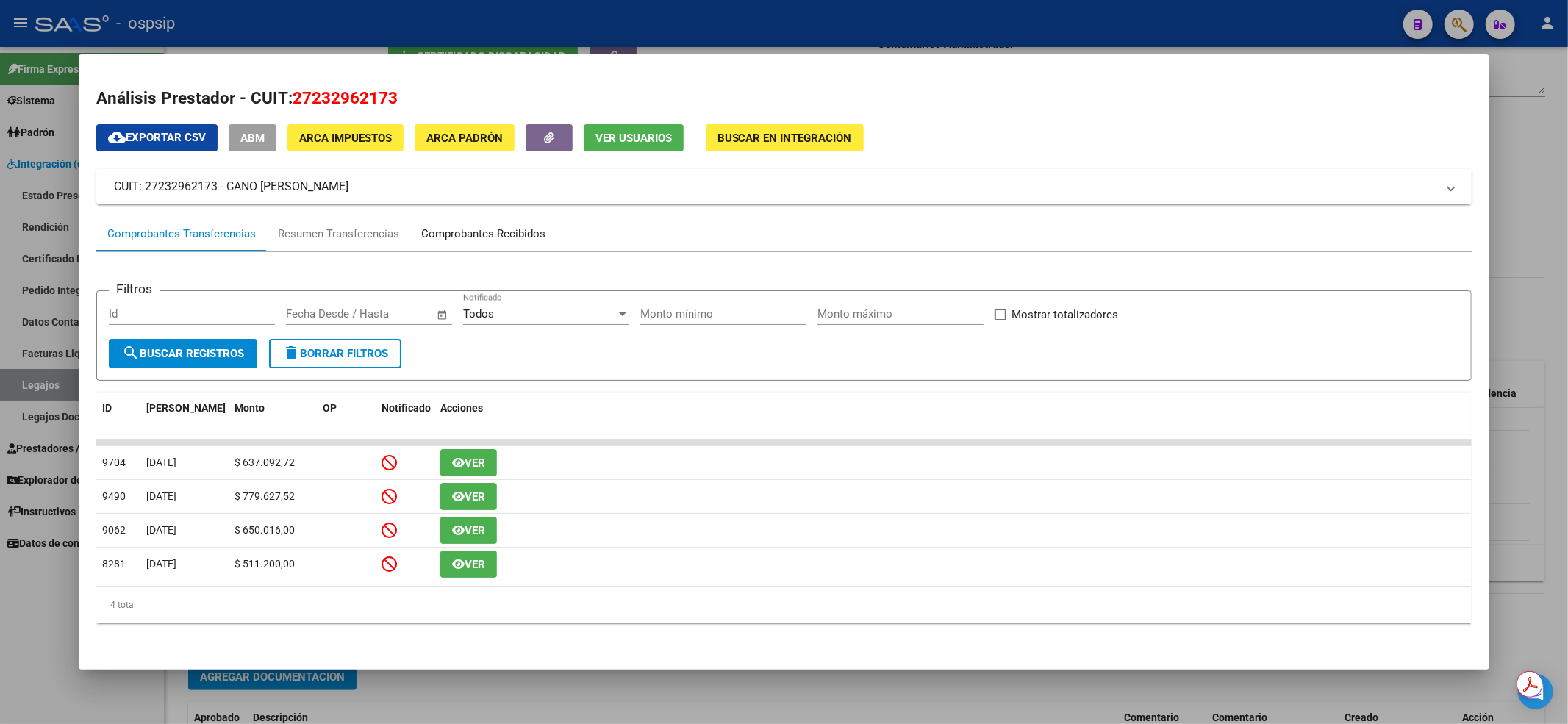
click at [509, 236] on div "Comprobantes Recibidos" at bounding box center [483, 234] width 124 height 17
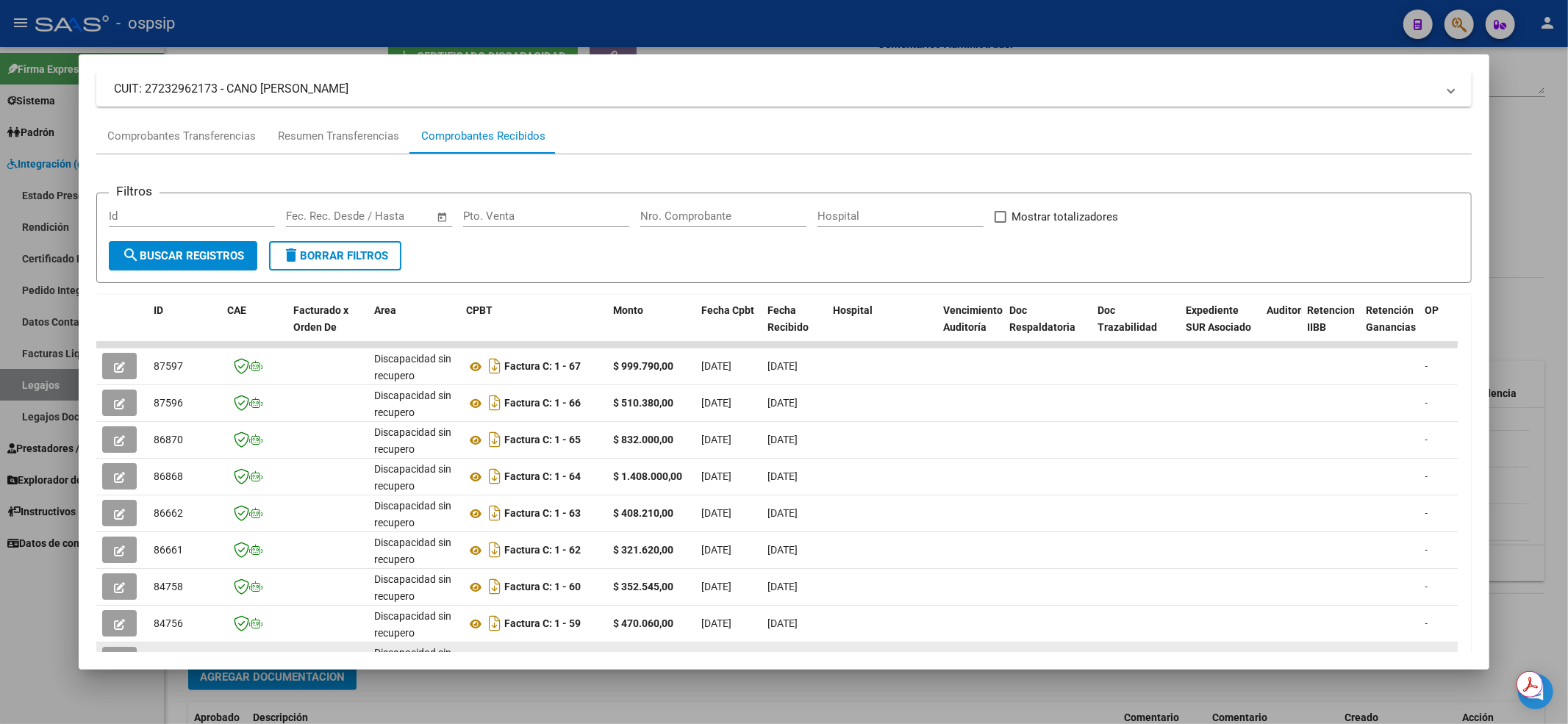
scroll to position [196, 0]
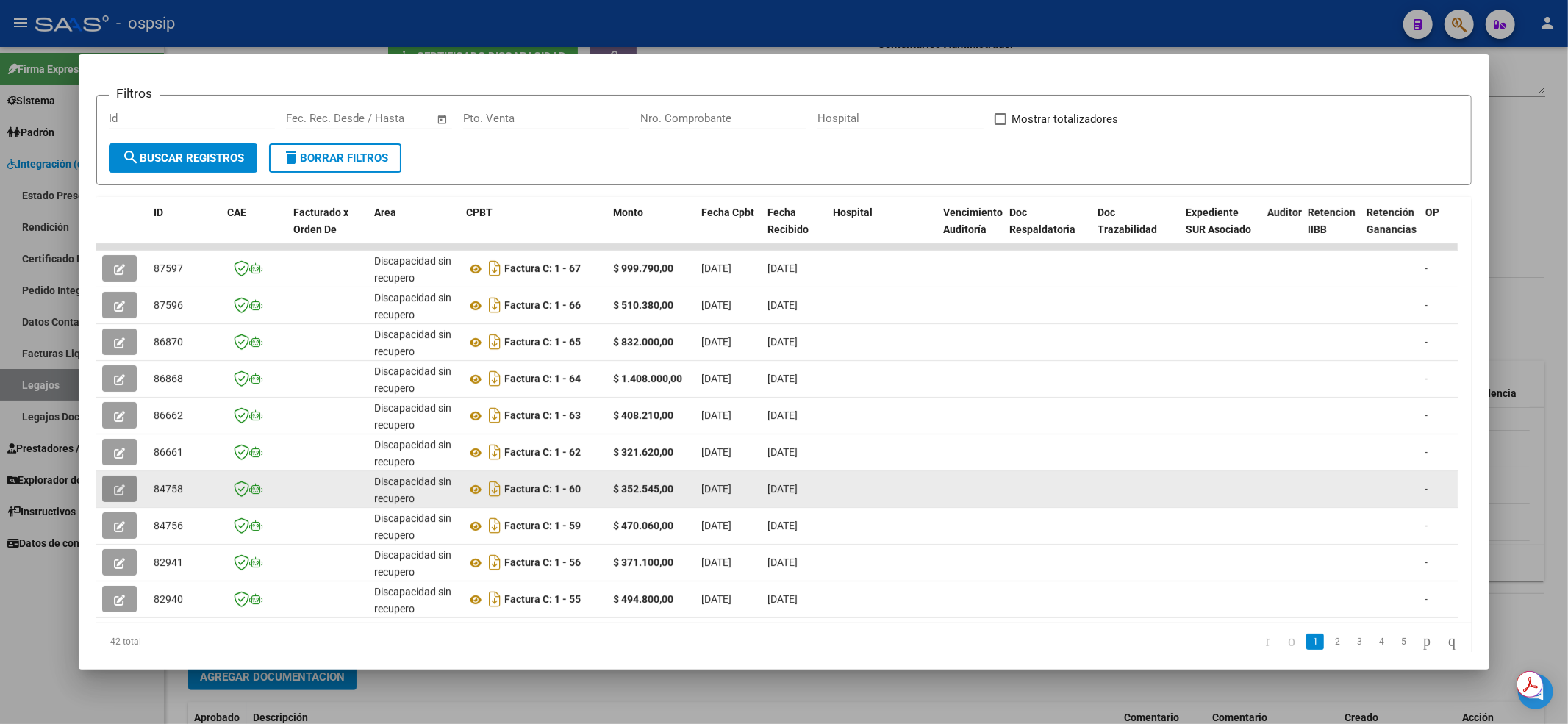
click at [123, 488] on icon "button" at bounding box center [119, 489] width 11 height 11
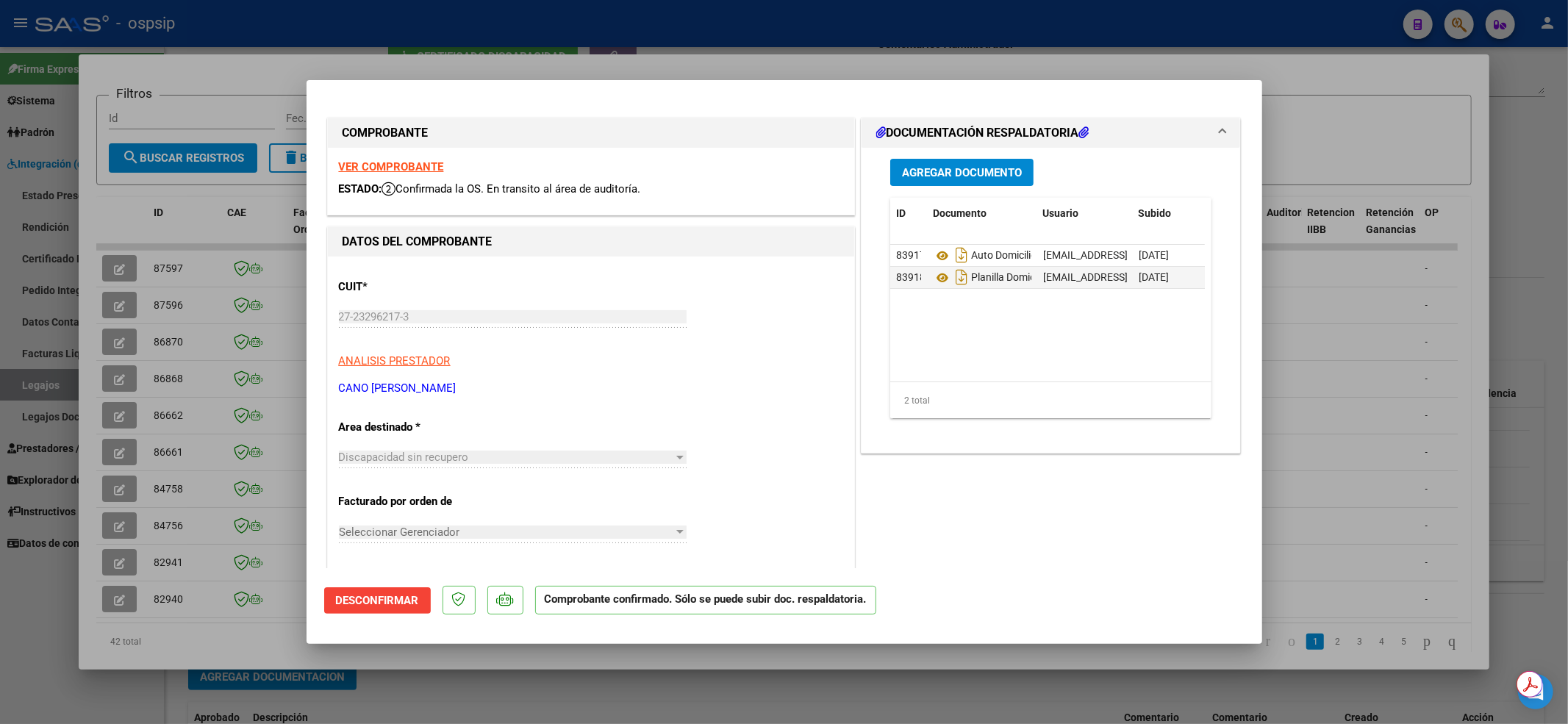
click at [88, 536] on div at bounding box center [784, 362] width 1568 height 724
type input "$ 0,00"
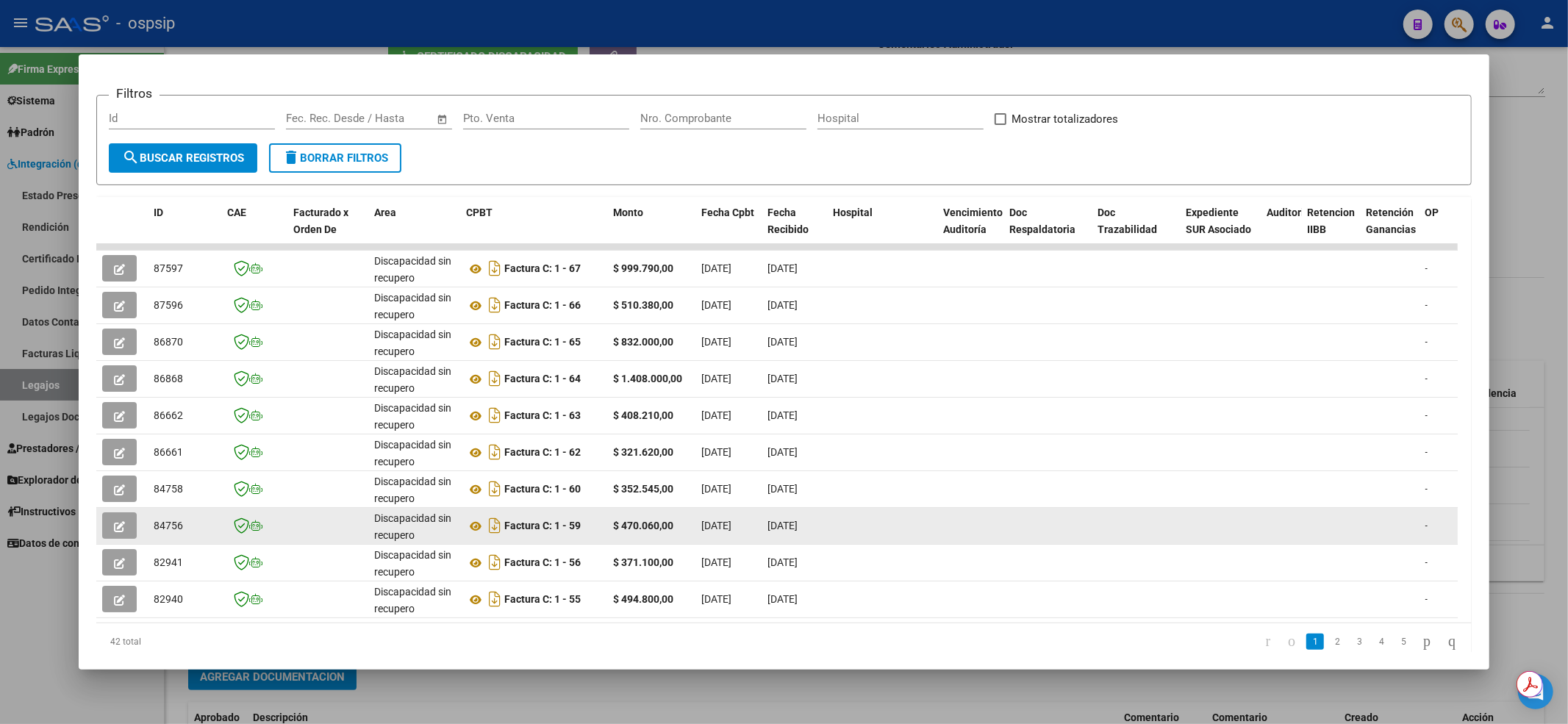
click at [123, 524] on icon "button" at bounding box center [119, 526] width 11 height 11
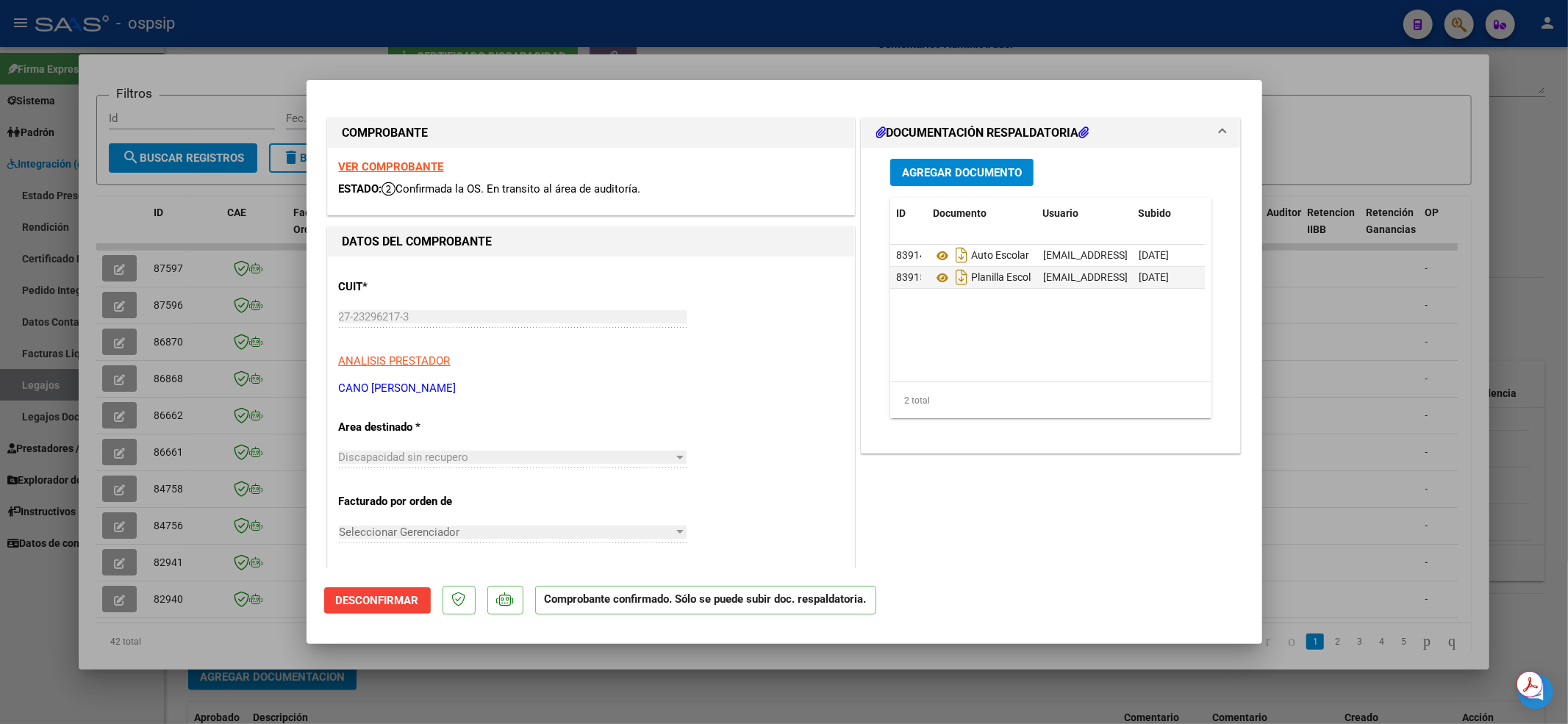
click at [101, 523] on div at bounding box center [784, 362] width 1568 height 724
type input "$ 0,00"
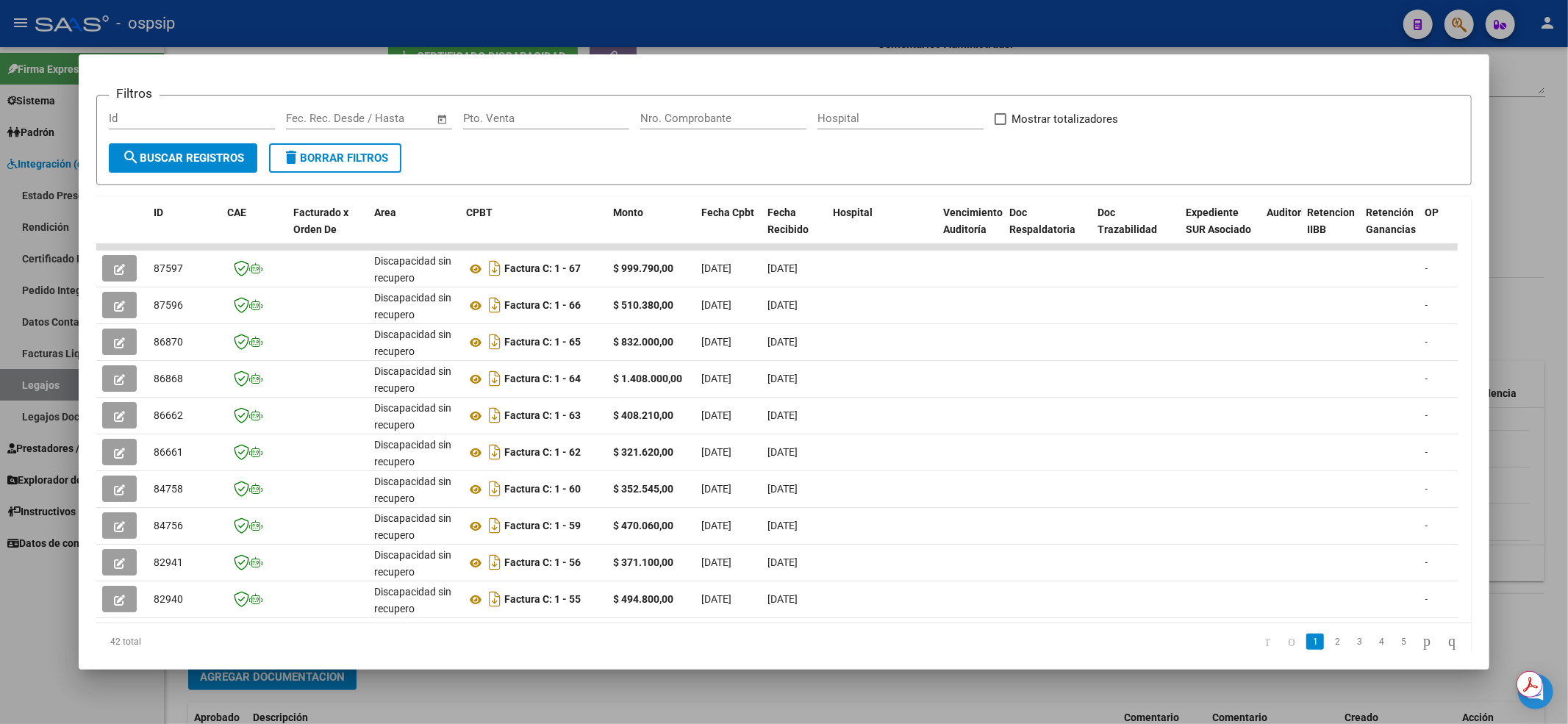
click at [28, 601] on div at bounding box center [784, 362] width 1568 height 724
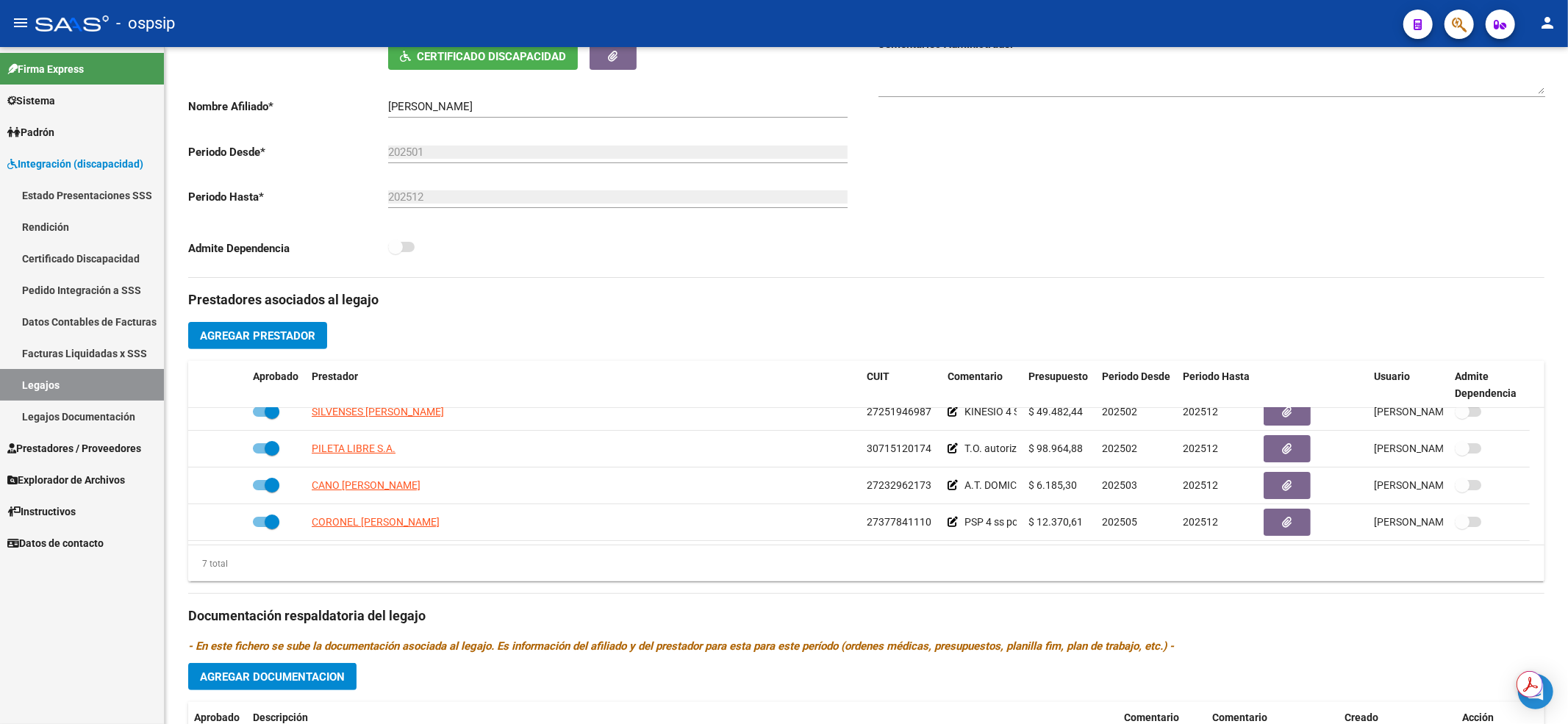
click at [39, 379] on link "Legajos" at bounding box center [82, 385] width 164 height 32
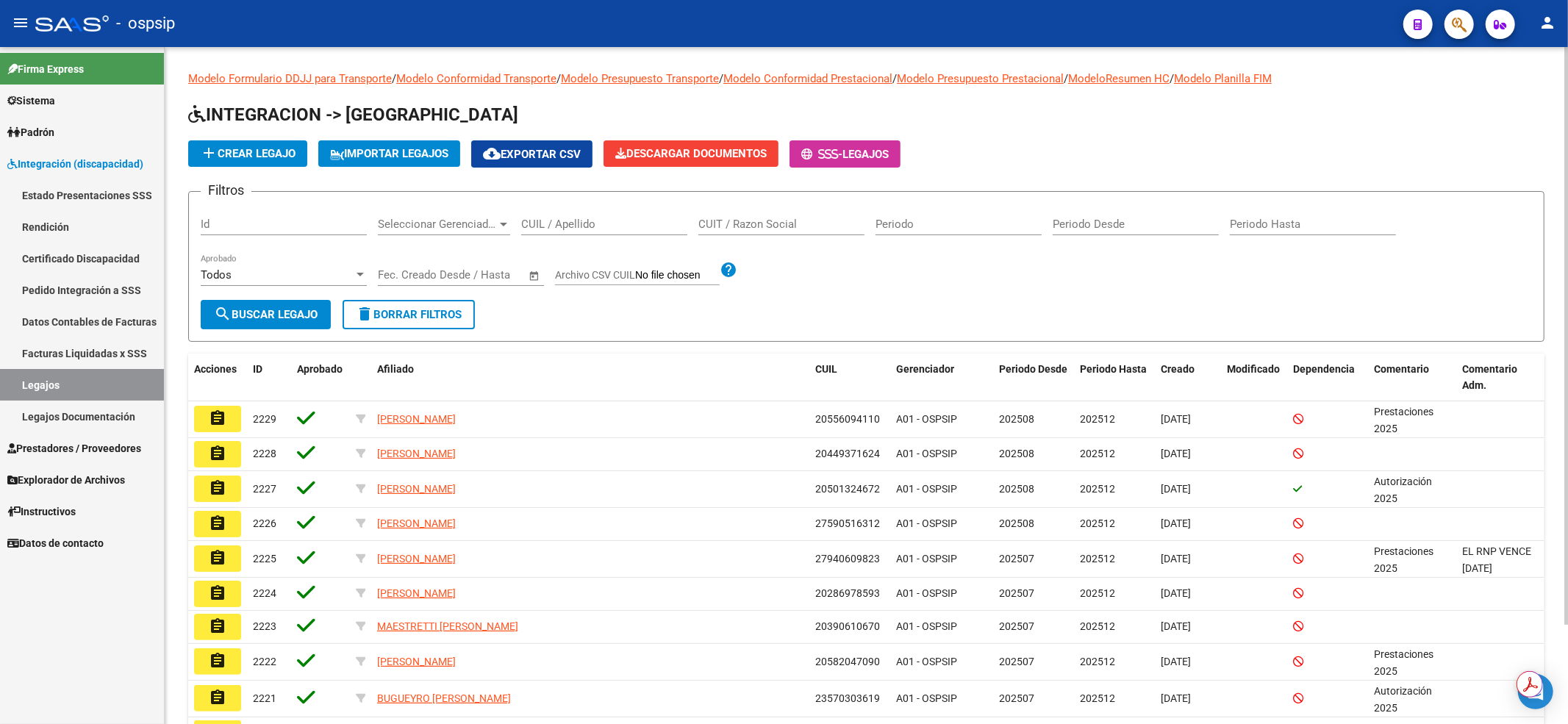
click at [571, 221] on input "CUIL / Apellido" at bounding box center [604, 224] width 166 height 14
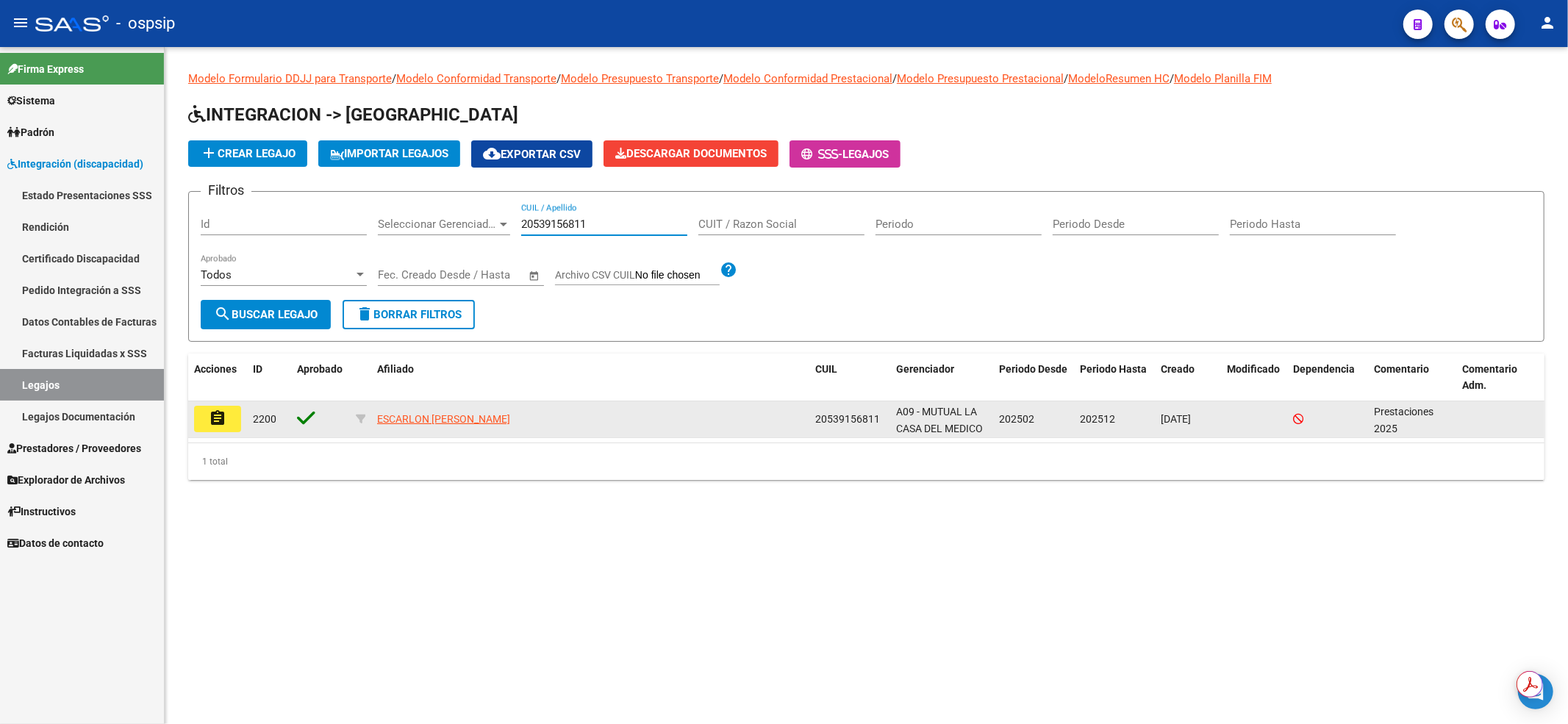
type input "20539156811"
click at [194, 418] on button "assignment" at bounding box center [218, 418] width 47 height 26
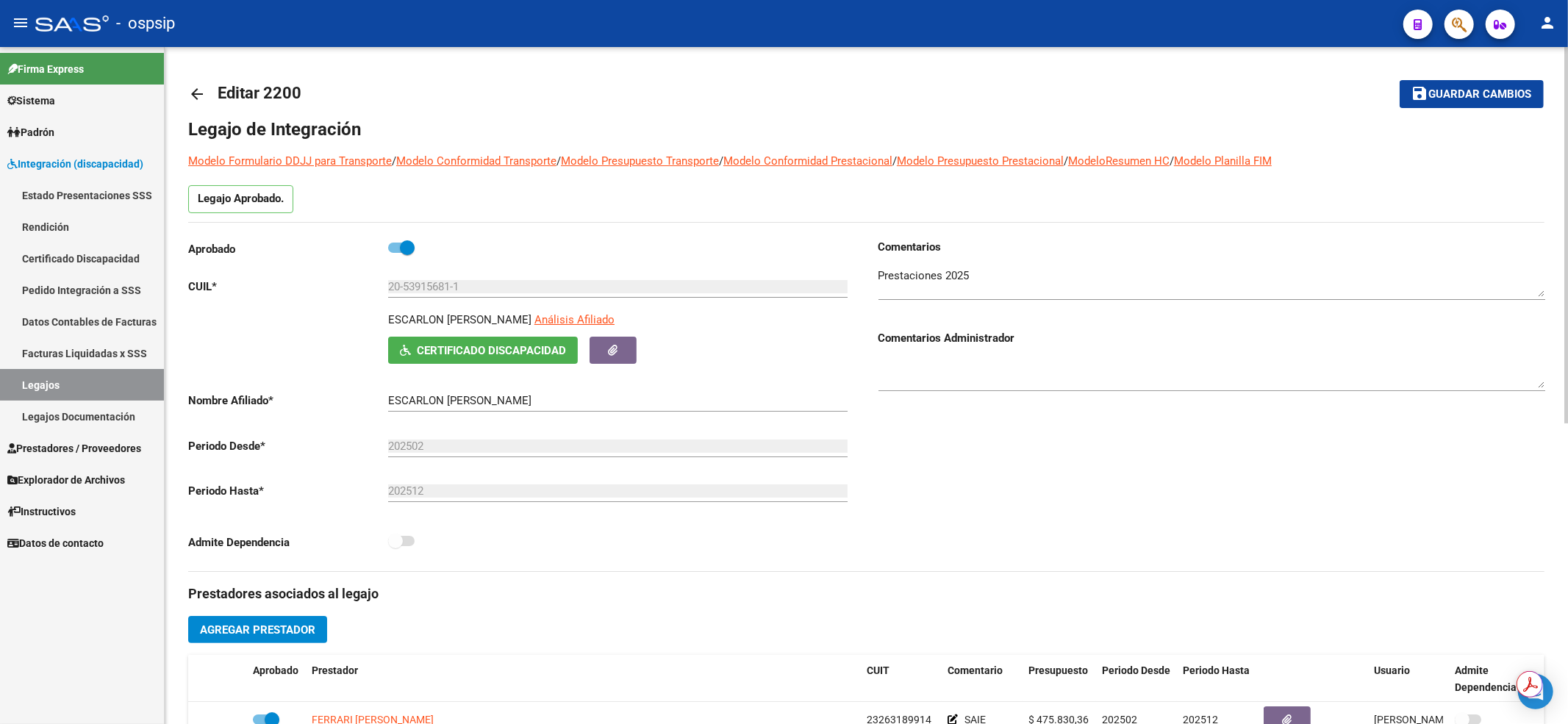
scroll to position [294, 0]
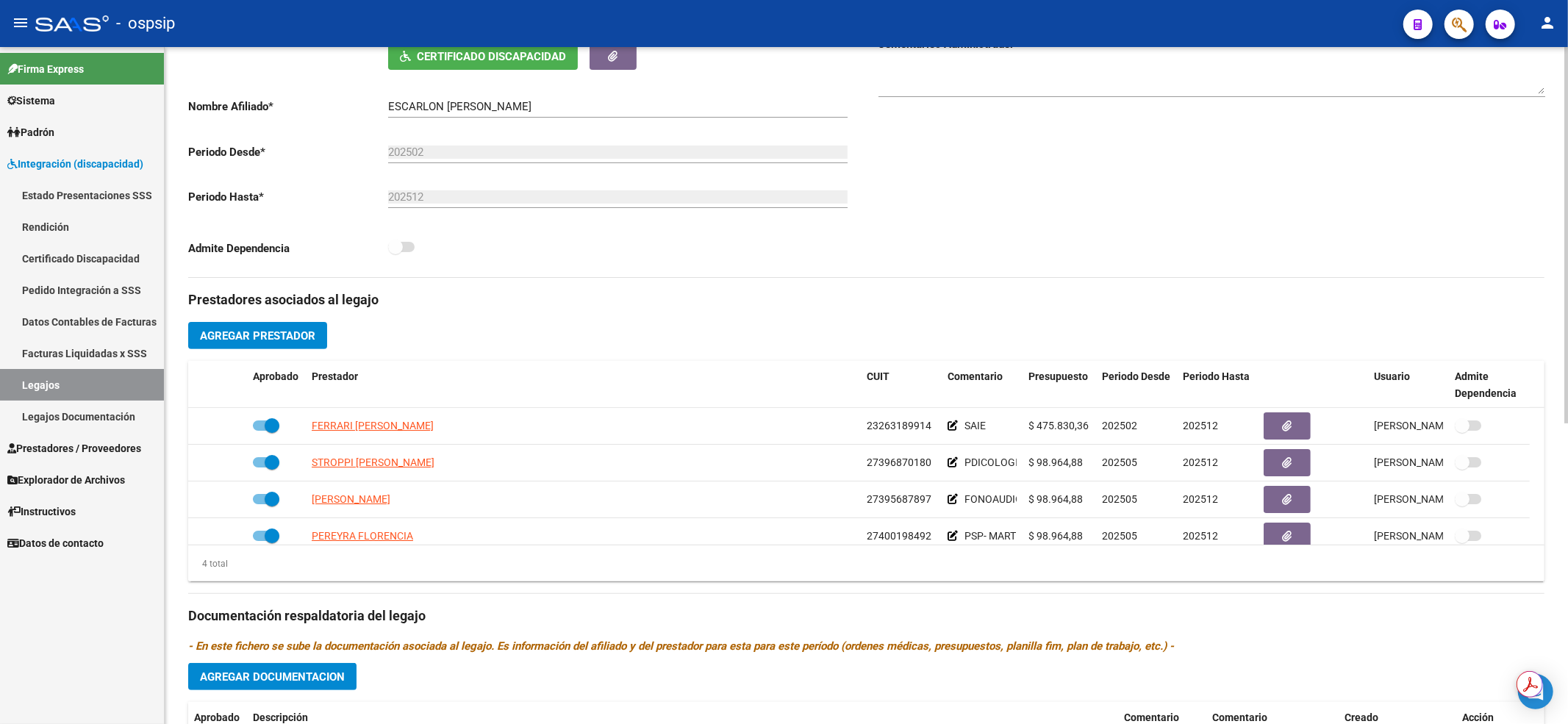
click at [110, 384] on link "Legajos" at bounding box center [82, 385] width 164 height 32
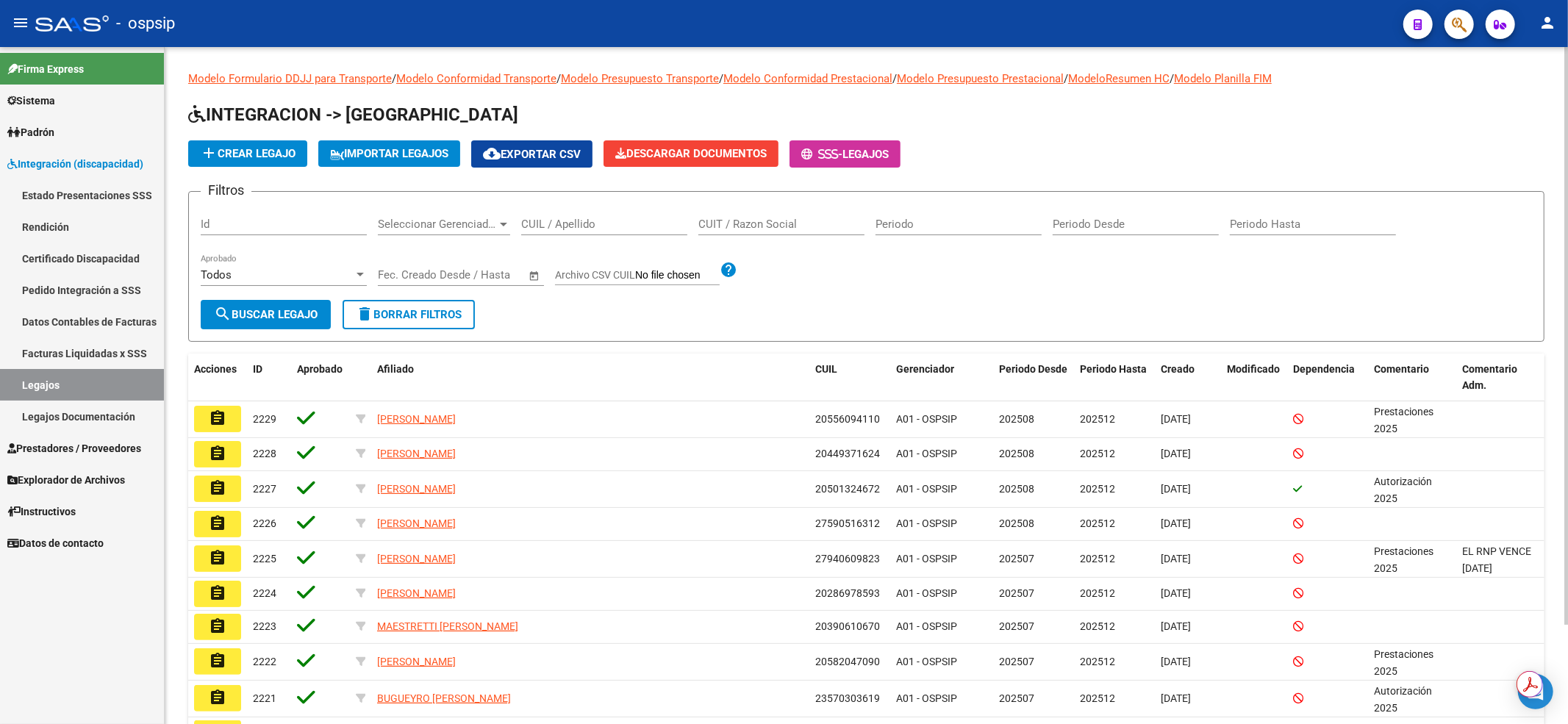
click at [645, 210] on div "CUIL / Apellido" at bounding box center [604, 219] width 166 height 32
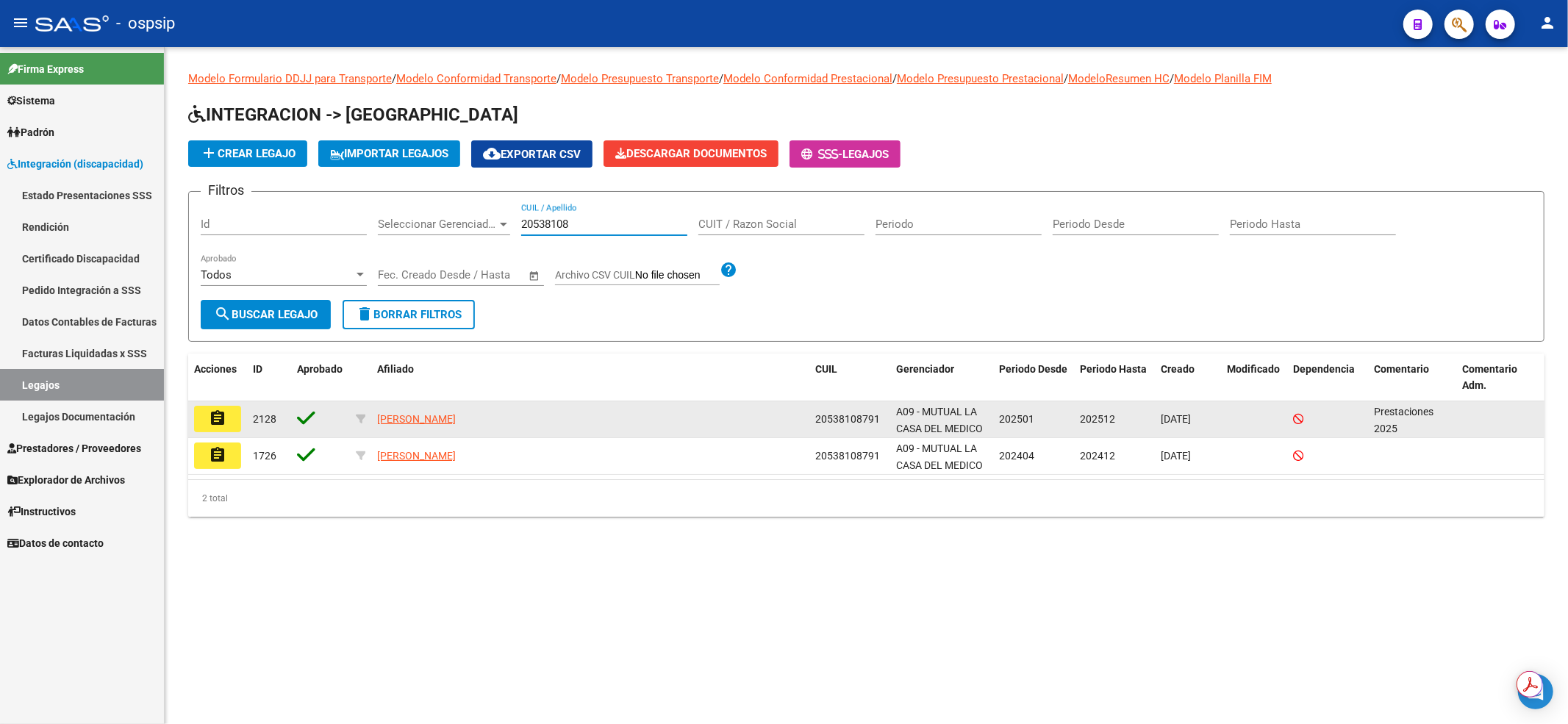
type input "20538108"
click at [215, 421] on mat-icon "assignment" at bounding box center [217, 418] width 17 height 17
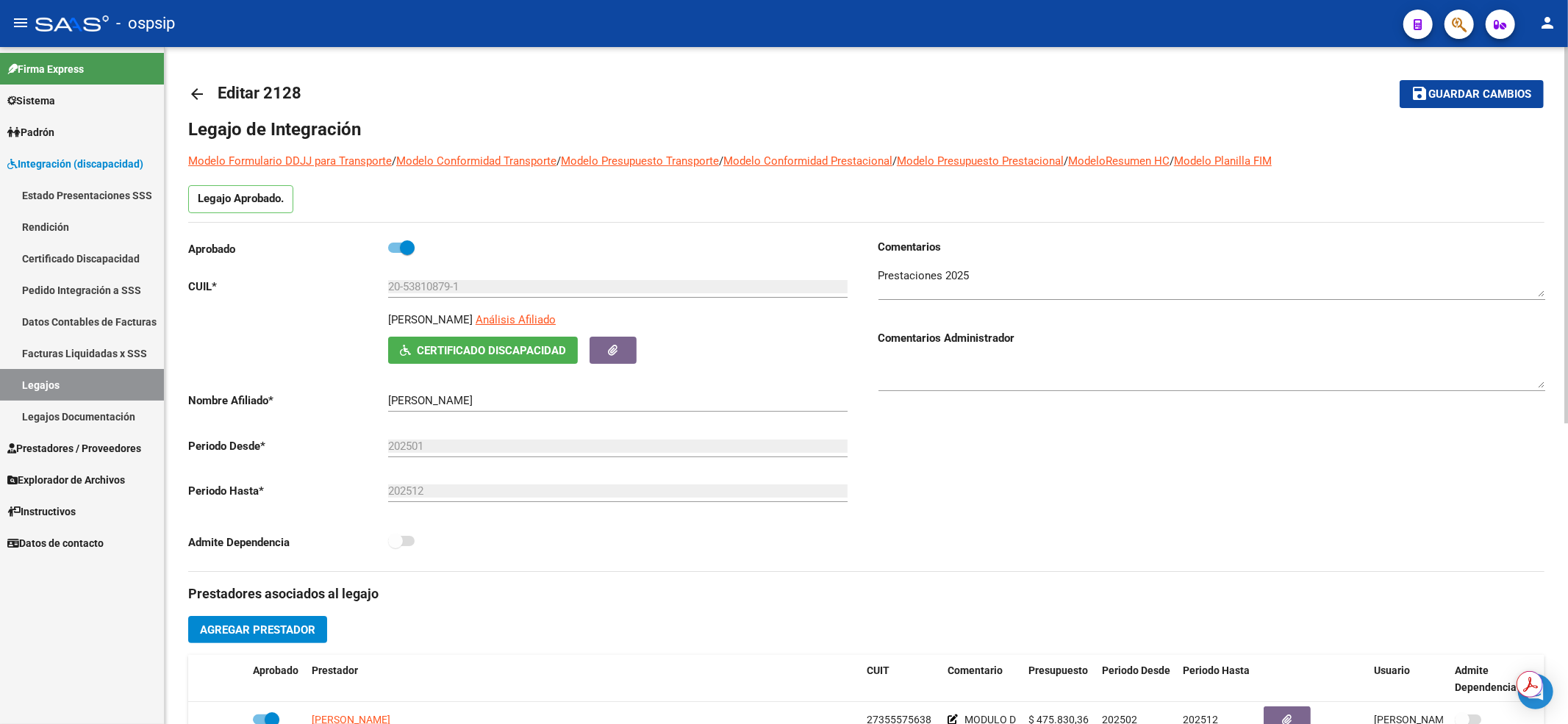
scroll to position [196, 0]
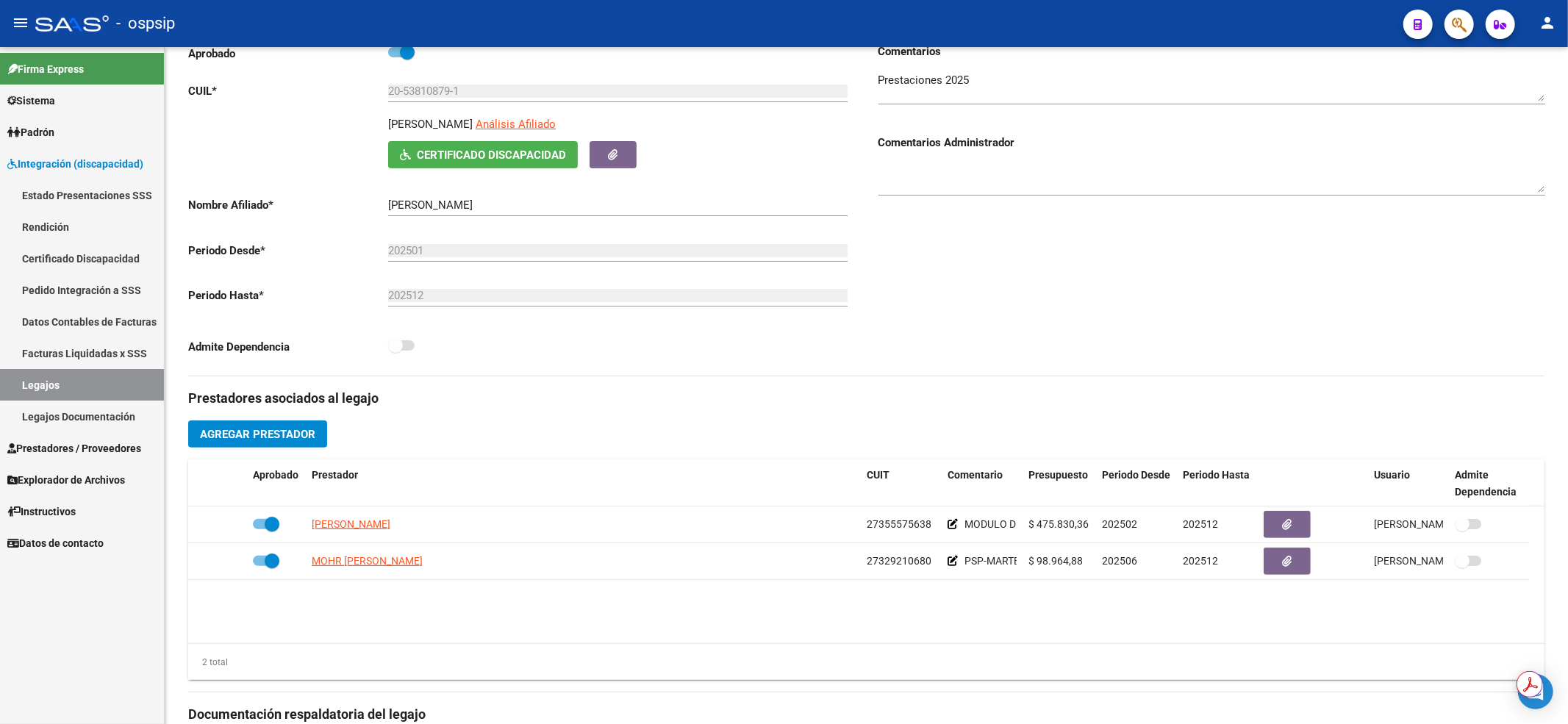
click at [111, 389] on link "Legajos" at bounding box center [82, 385] width 164 height 32
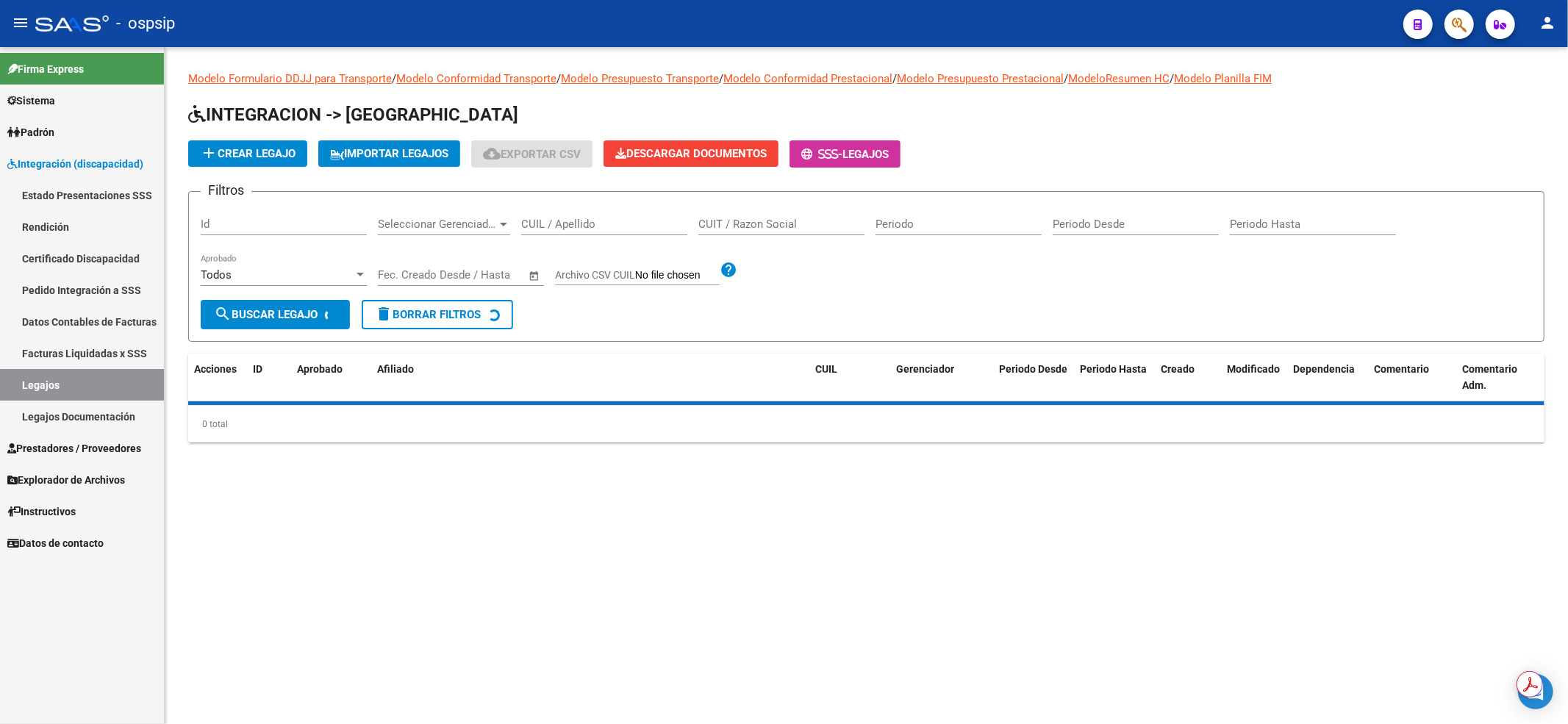
click at [571, 221] on input "CUIL / Apellido" at bounding box center [604, 224] width 166 height 14
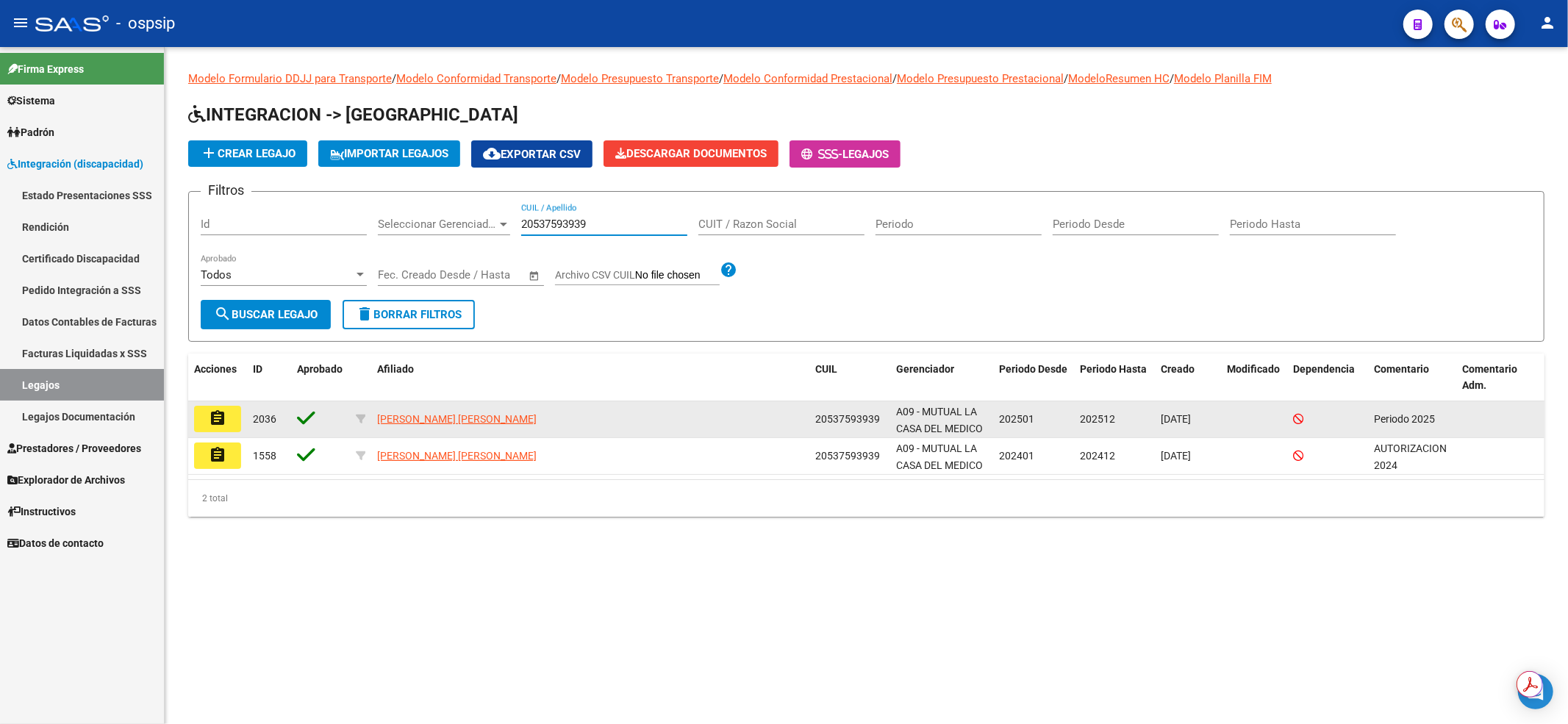
type input "20537593939"
click at [221, 424] on mat-icon "assignment" at bounding box center [217, 418] width 17 height 17
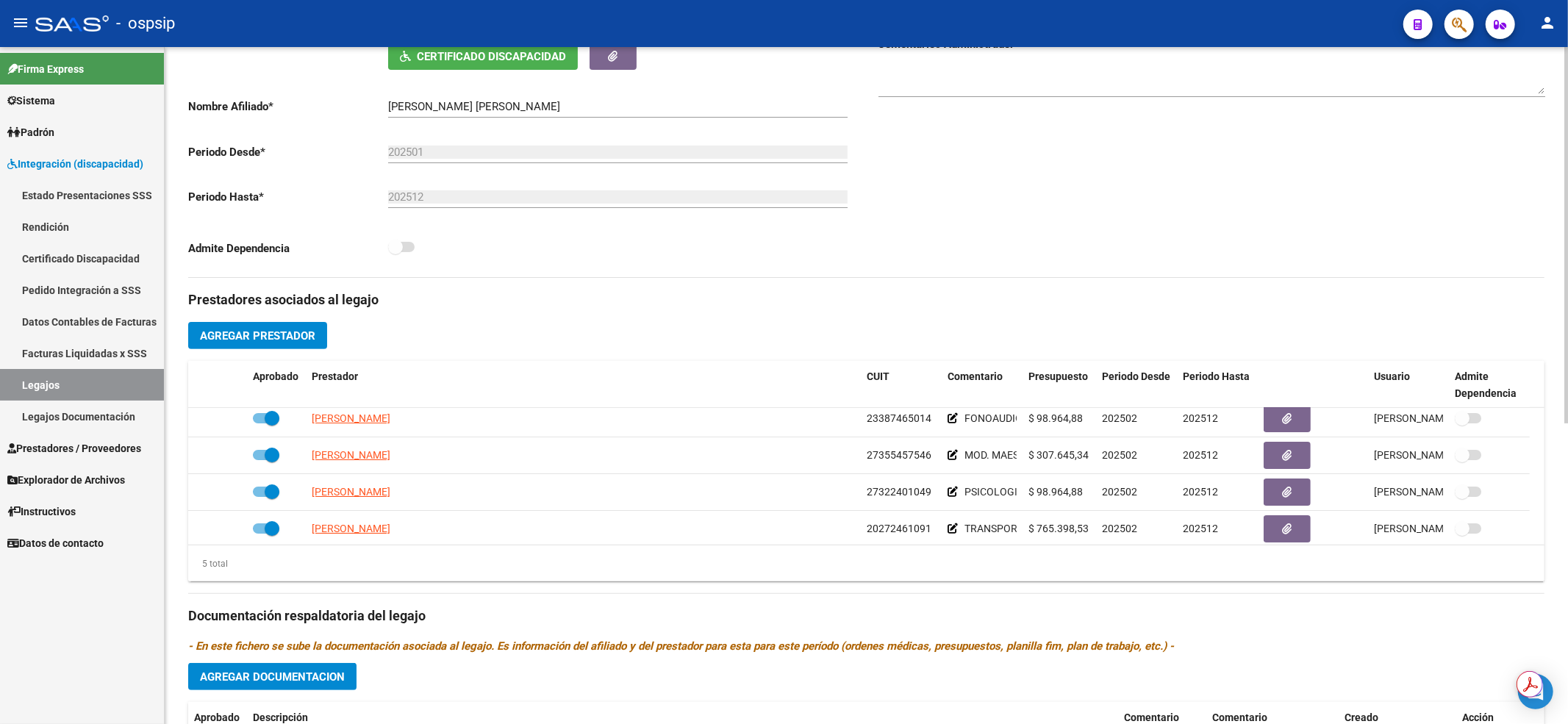
scroll to position [50, 0]
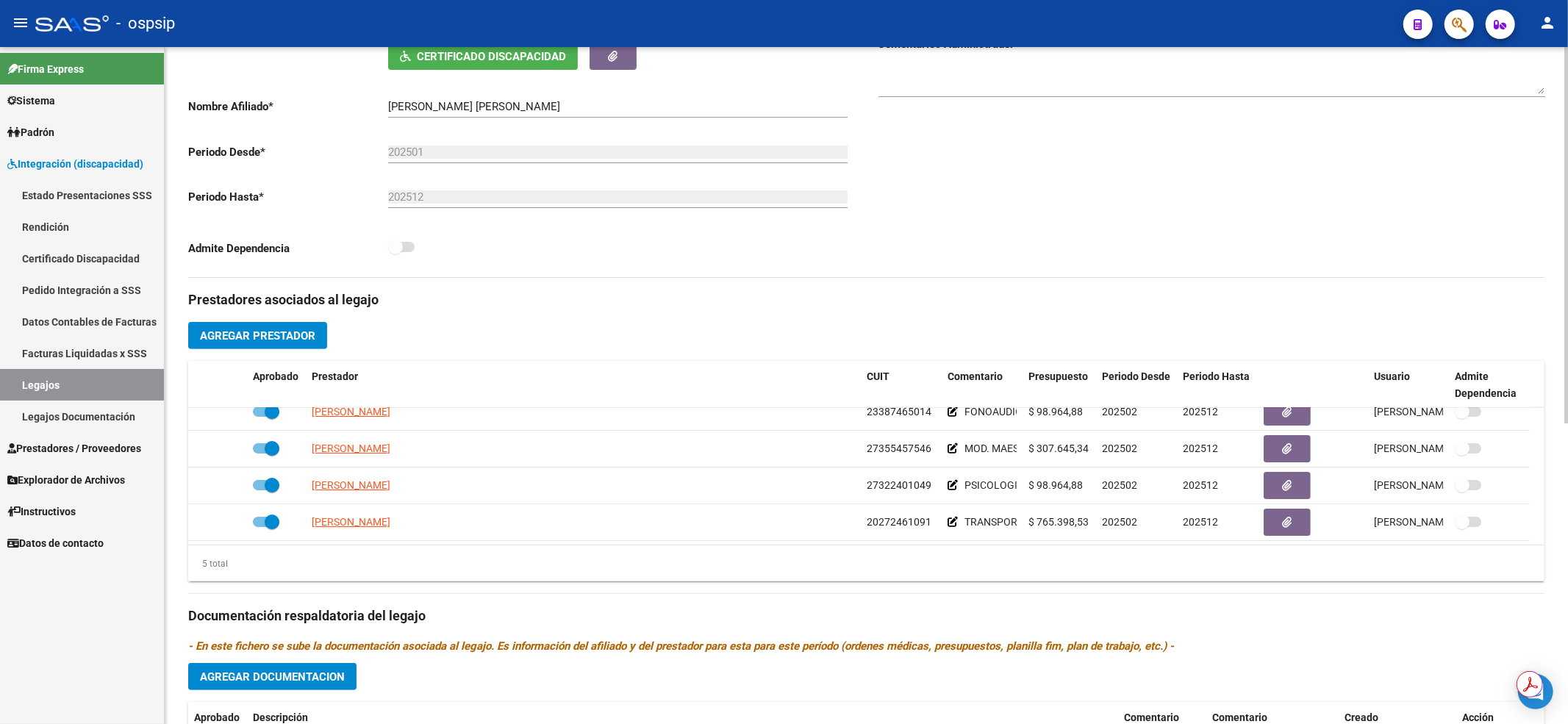
drag, startPoint x: 1536, startPoint y: 456, endPoint x: 1547, endPoint y: 497, distance: 42.4
click at [1547, 497] on div "arrow_back Editar 2036 save Guardar cambios Legajo de Integración Modelo Formul…" at bounding box center [866, 361] width 1403 height 1216
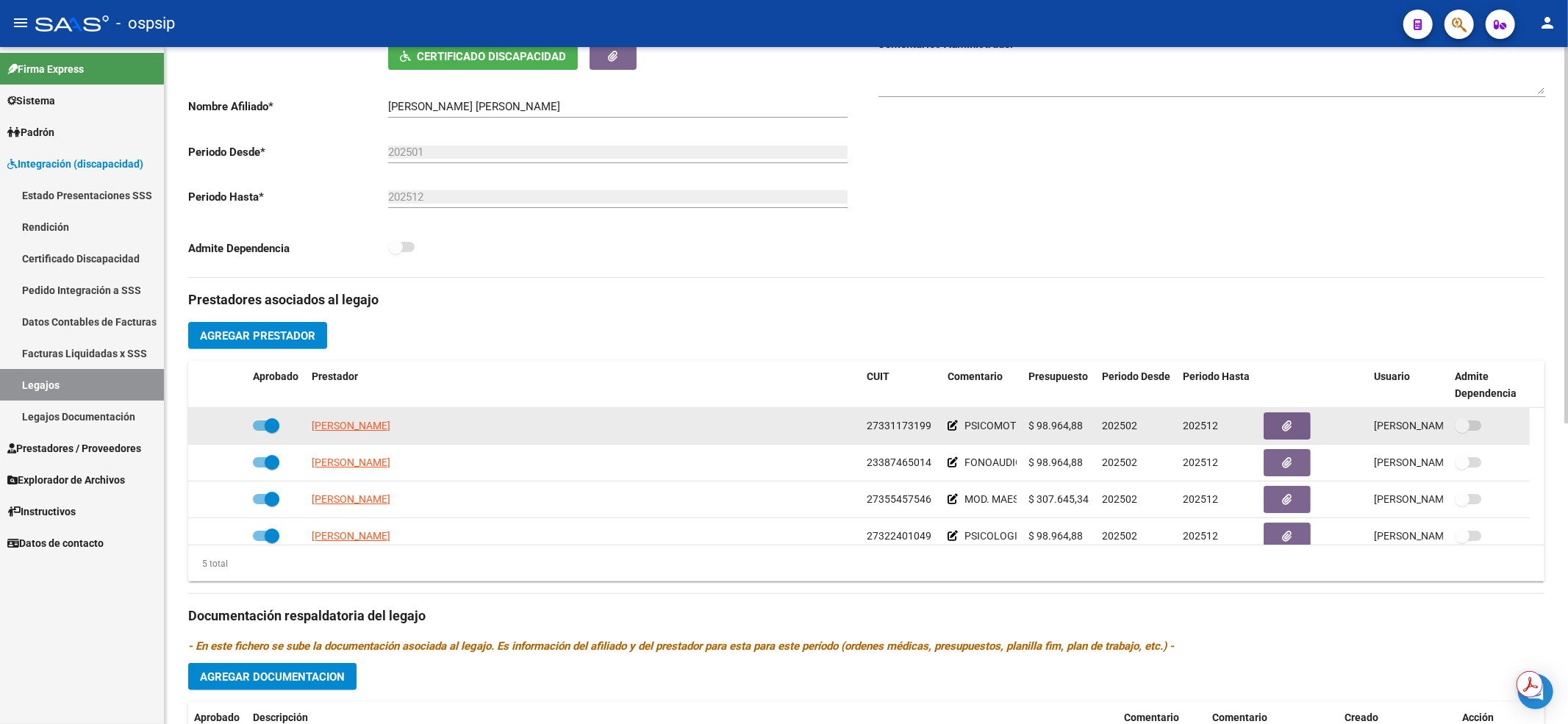
click at [1526, 412] on datatable-body-cell at bounding box center [1489, 426] width 81 height 36
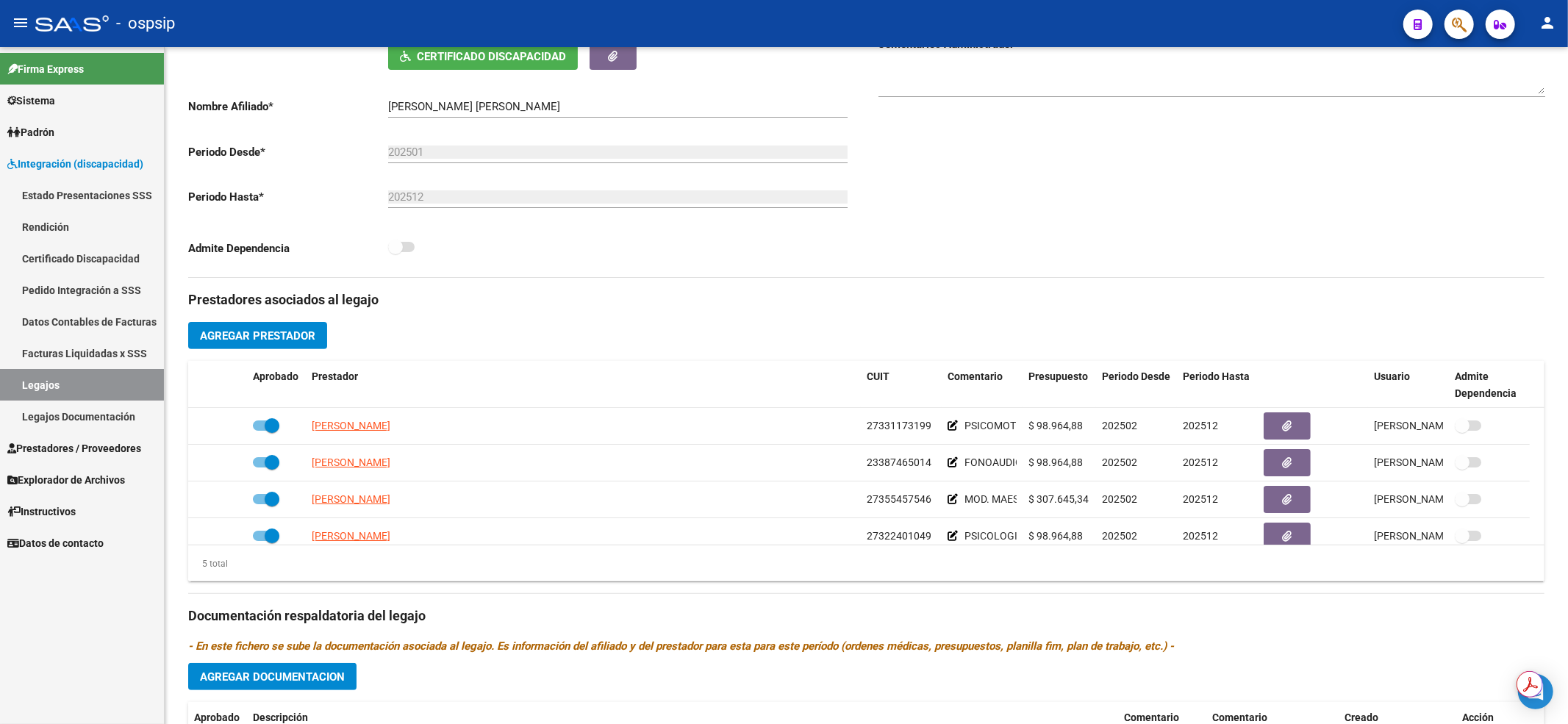
click at [26, 389] on link "Legajos" at bounding box center [82, 385] width 164 height 32
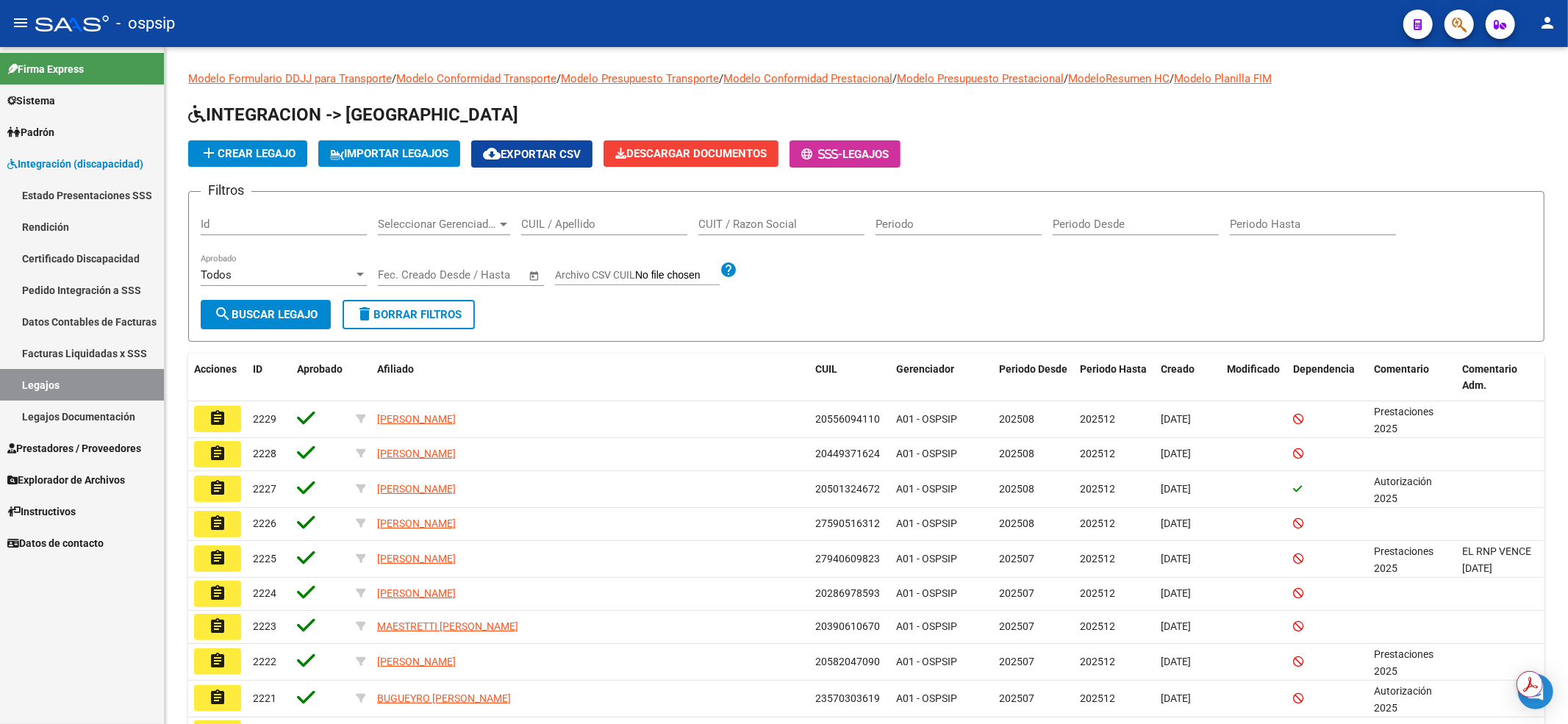
click at [620, 221] on input "CUIL / Apellido" at bounding box center [604, 224] width 166 height 14
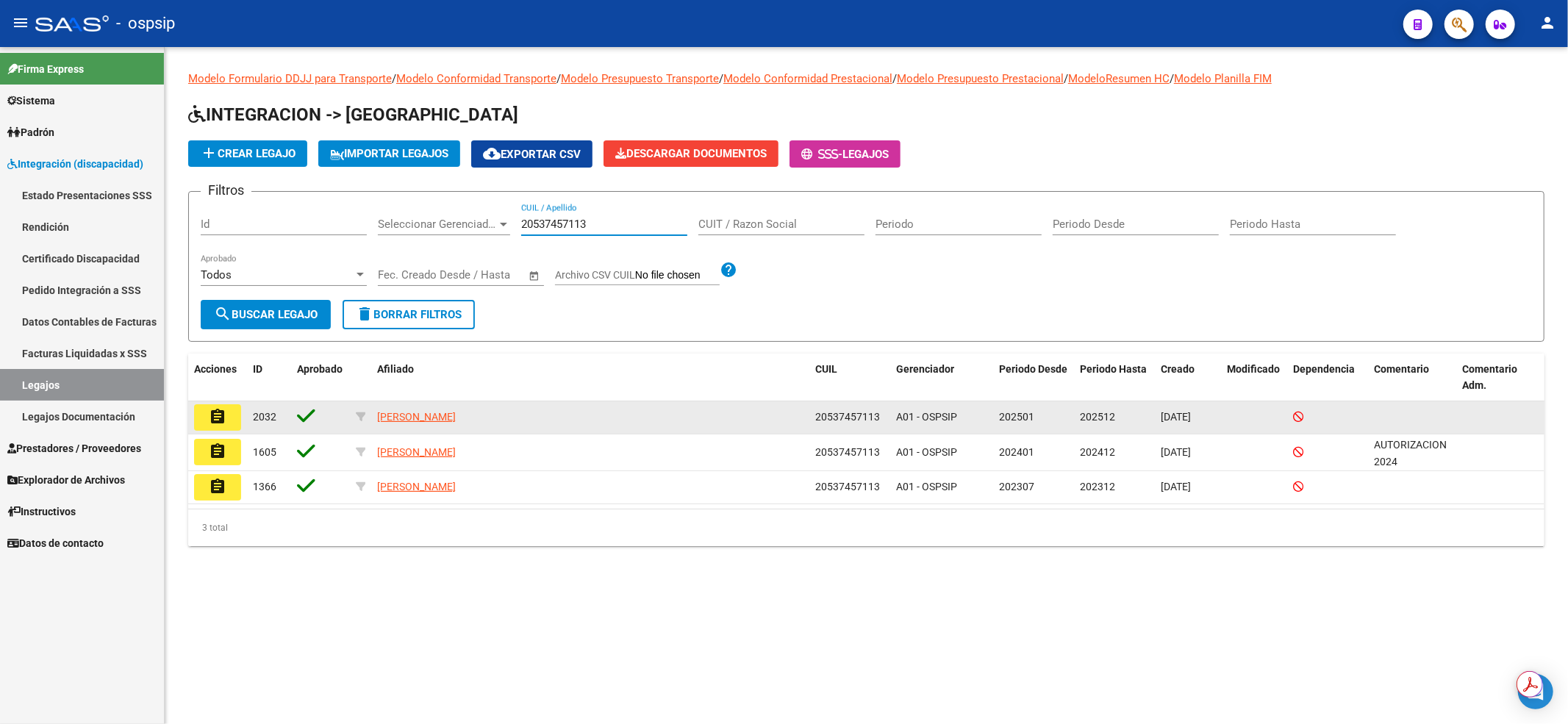
type input "20537457113"
click at [219, 424] on mat-icon "assignment" at bounding box center [217, 416] width 17 height 17
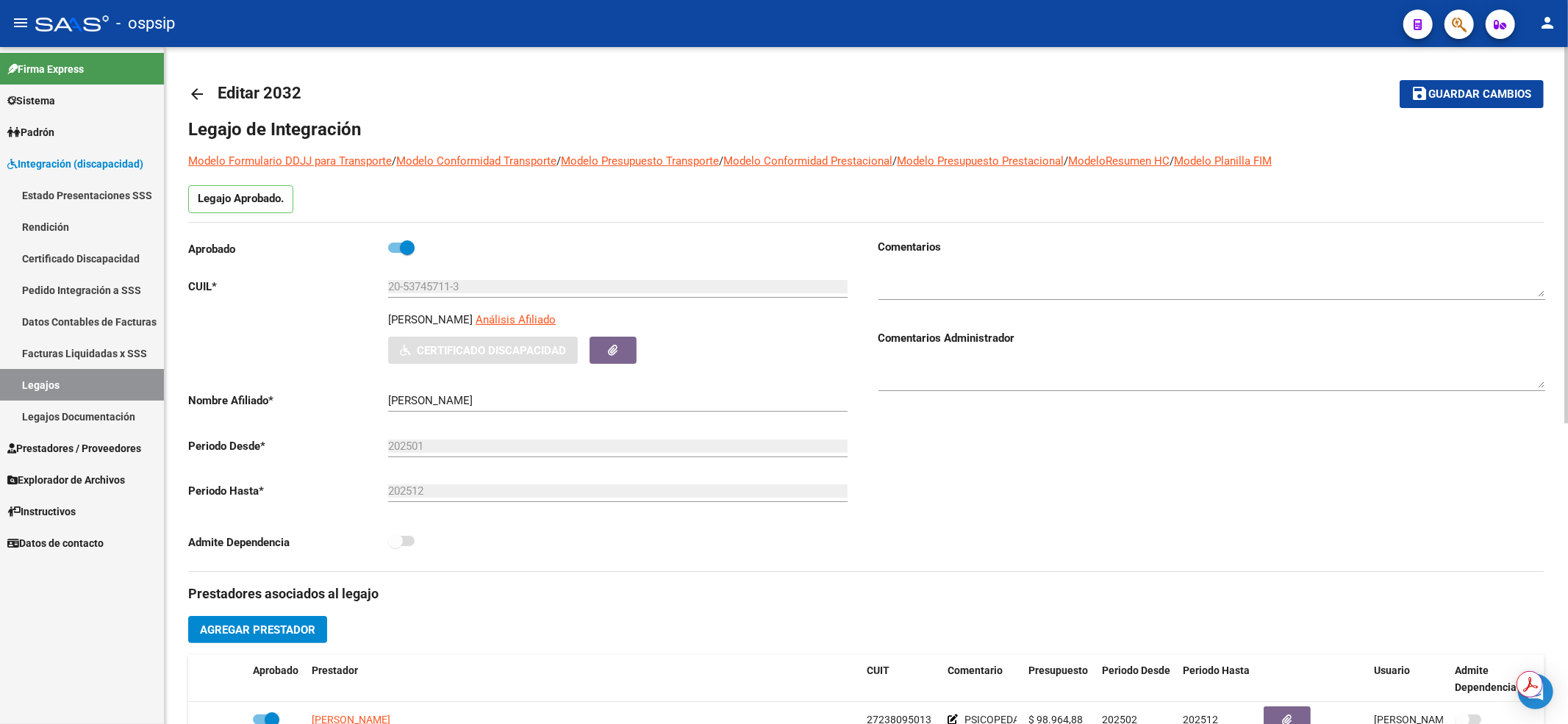
scroll to position [196, 0]
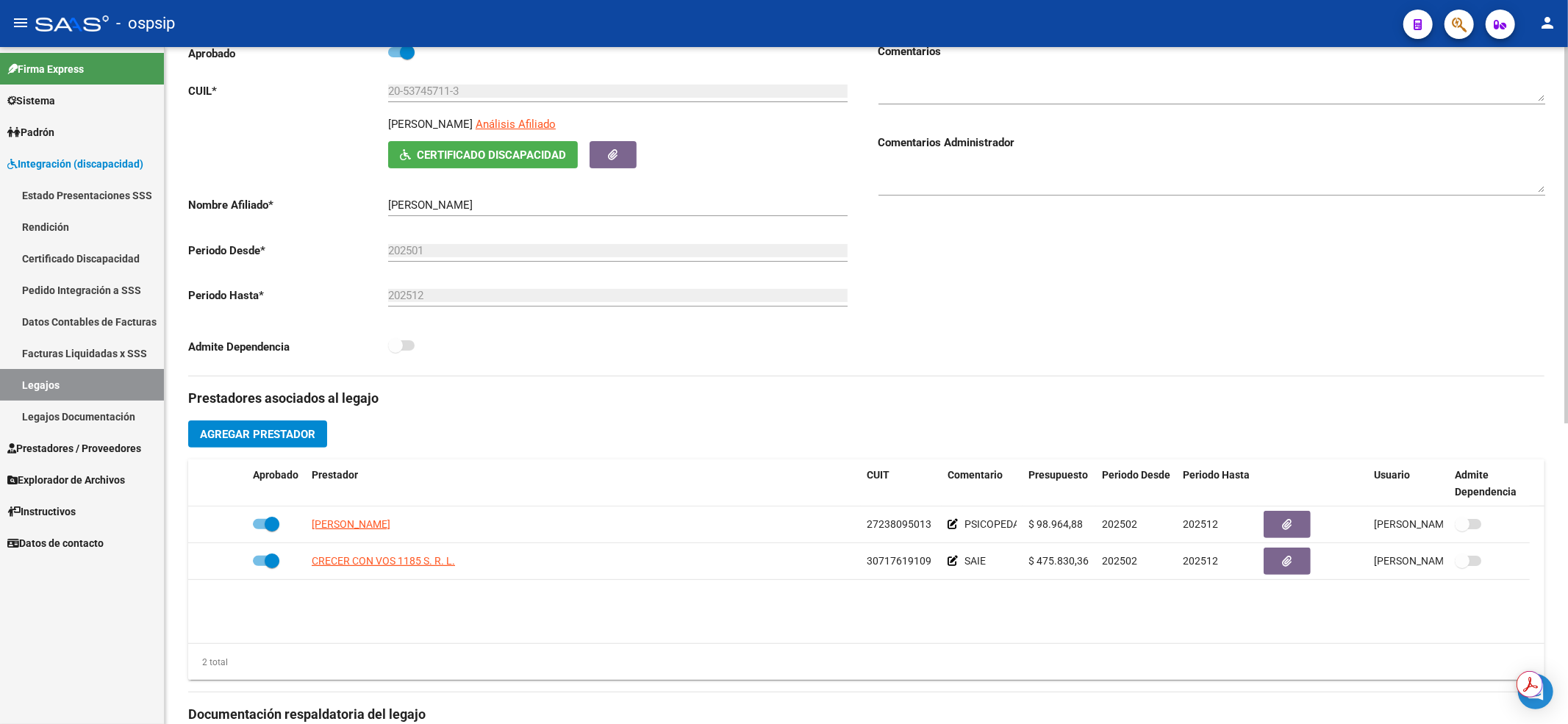
click at [139, 380] on link "Legajos" at bounding box center [82, 385] width 164 height 32
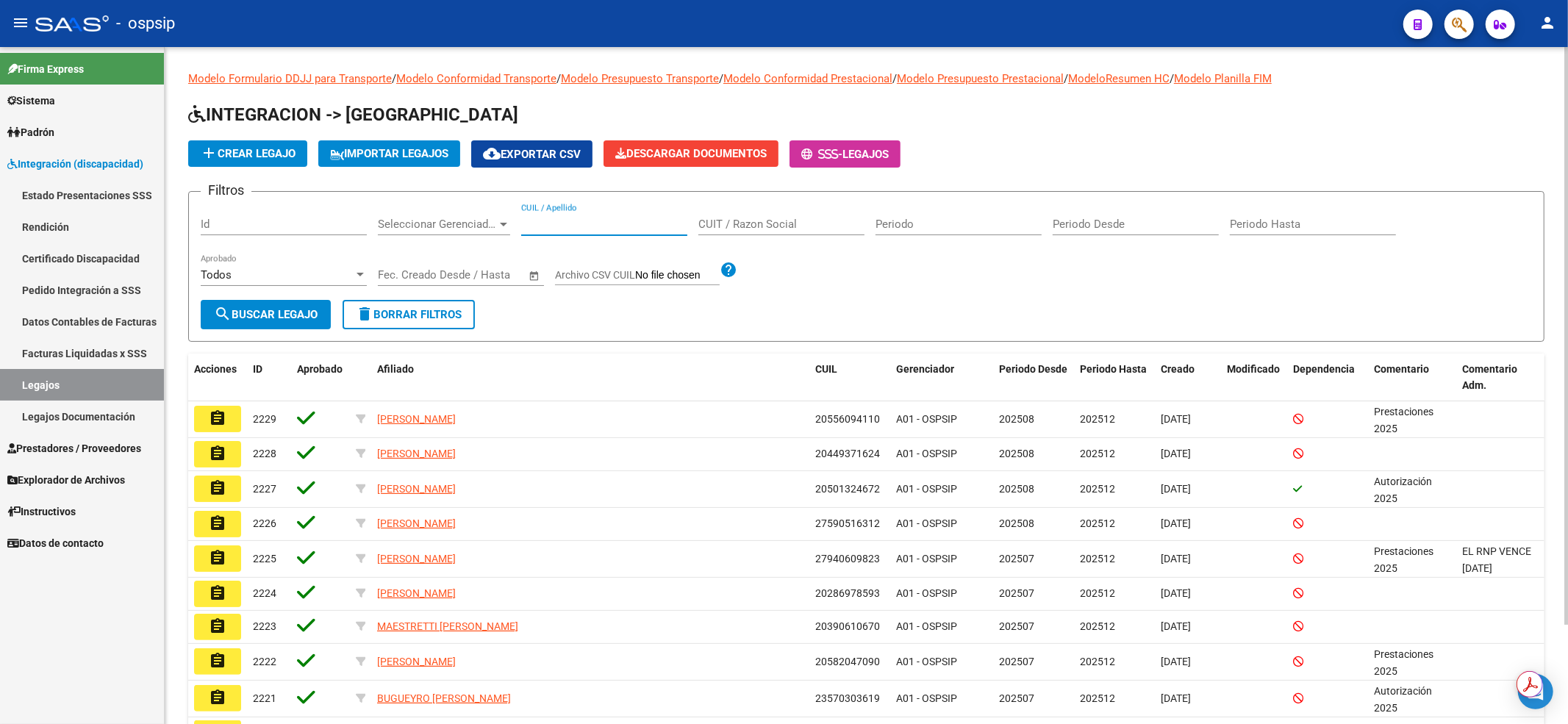
click at [531, 225] on input "CUIL / Apellido" at bounding box center [604, 224] width 166 height 14
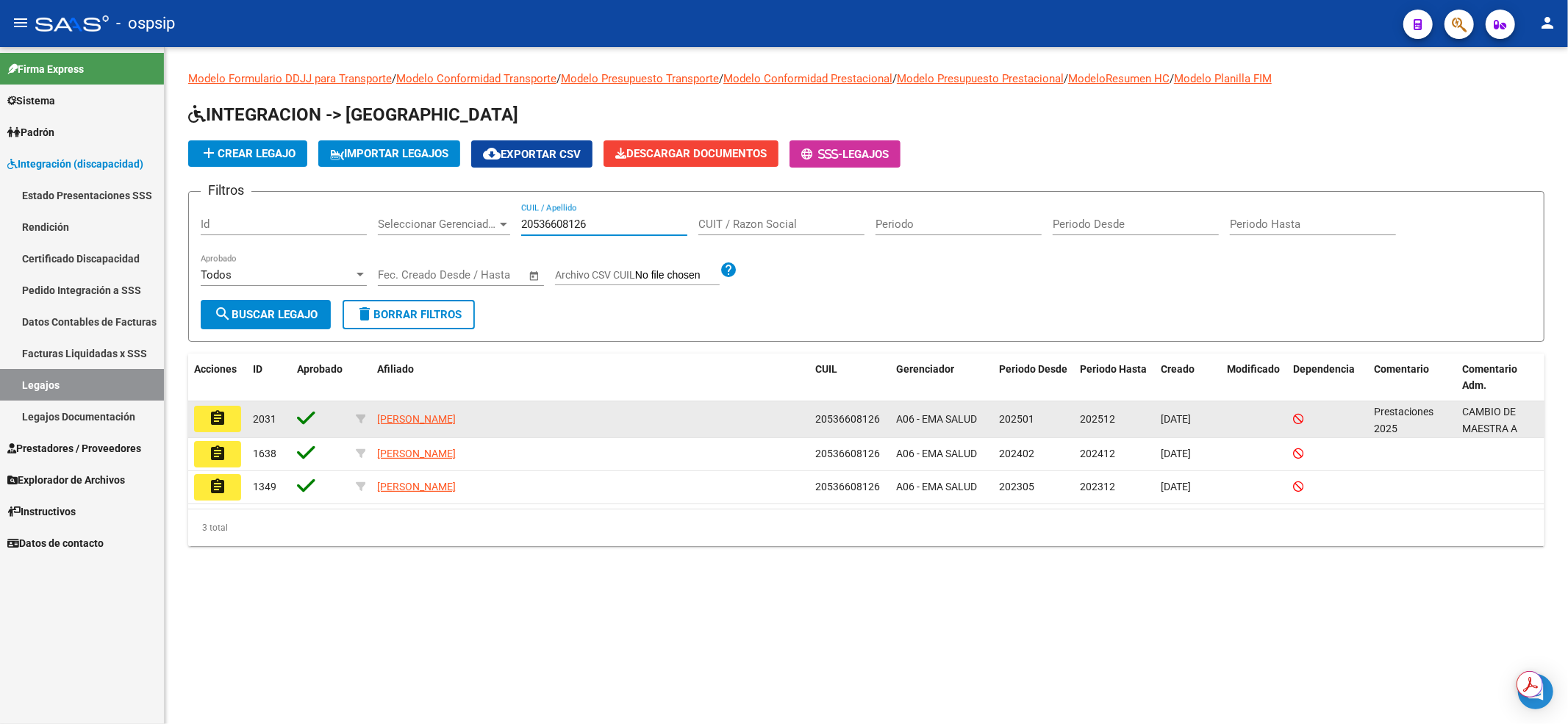
type input "20536608126"
click at [216, 418] on mat-icon "assignment" at bounding box center [217, 418] width 17 height 17
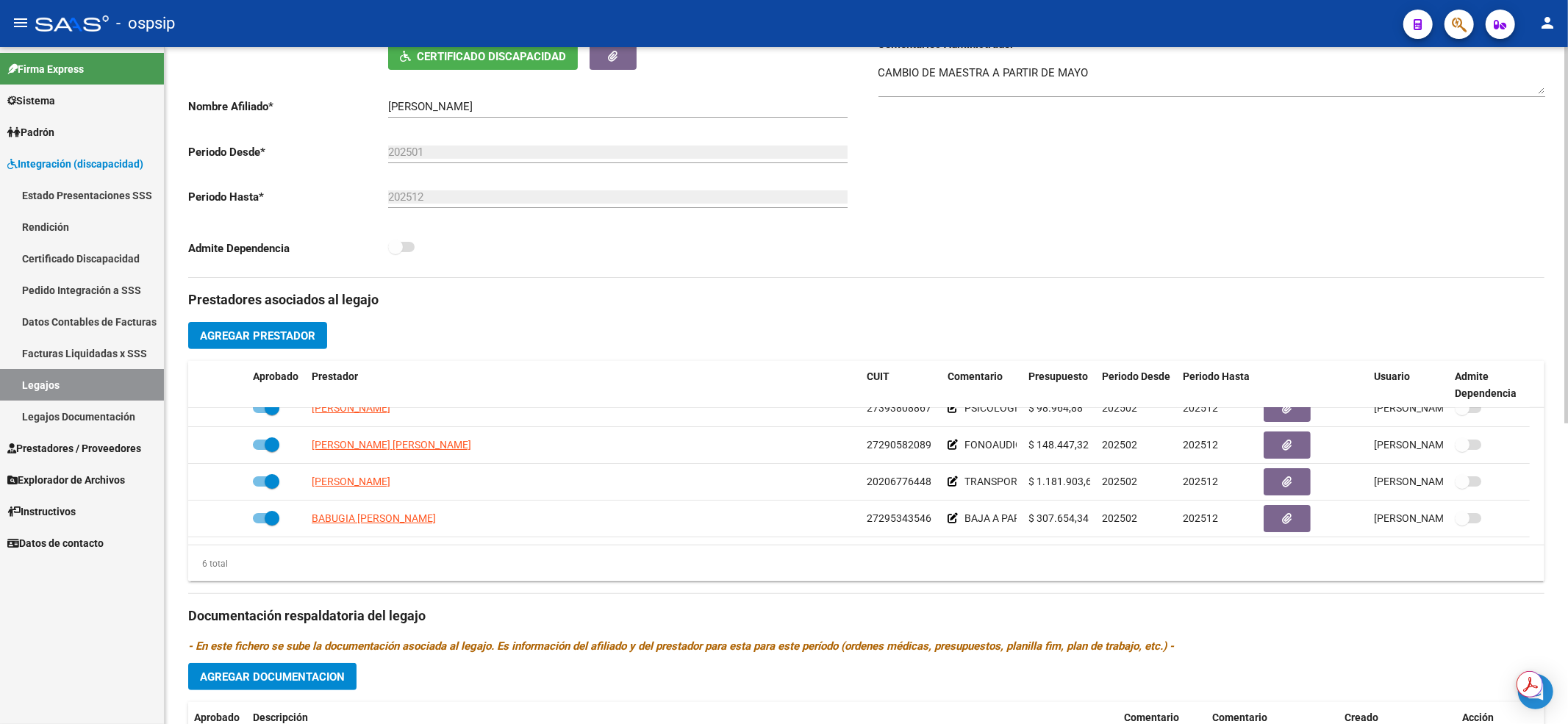
scroll to position [88, 0]
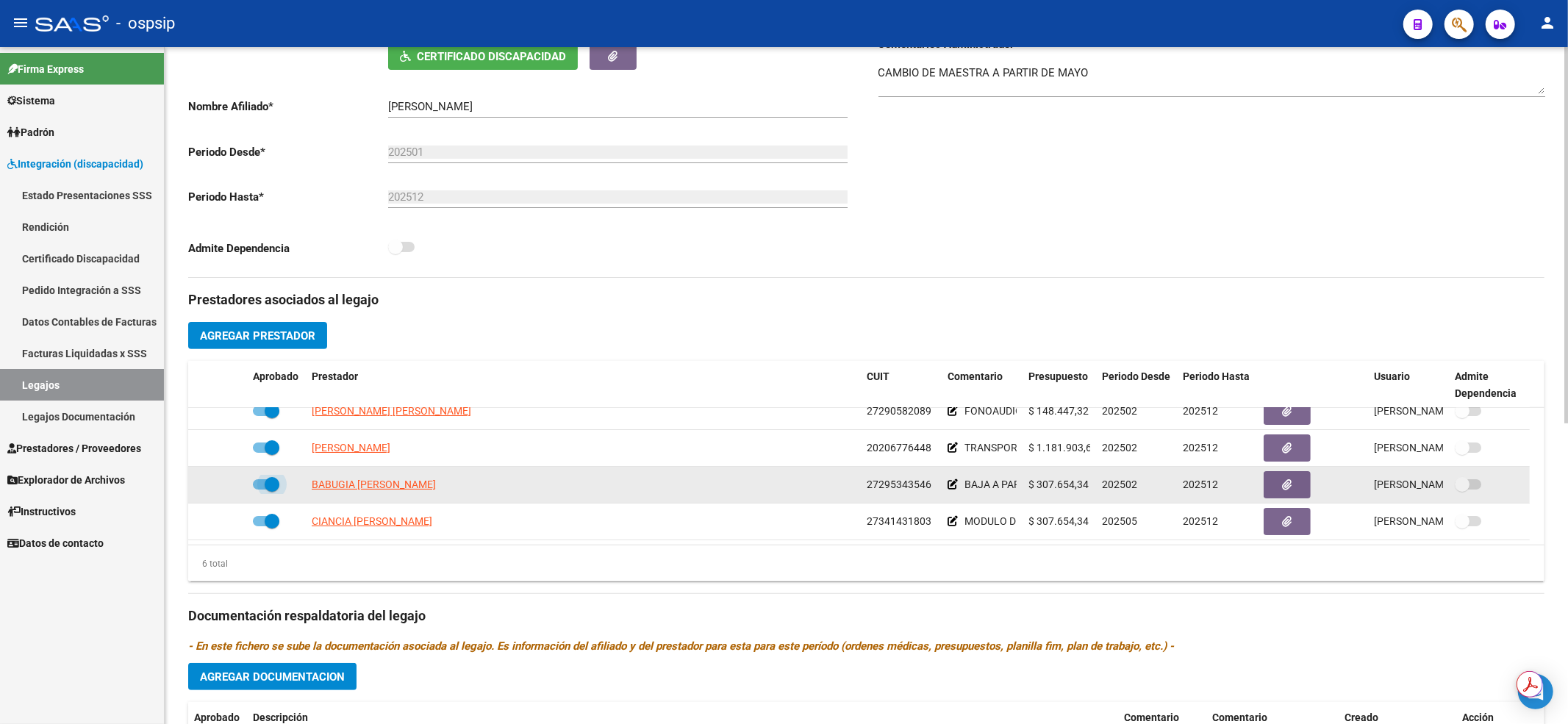
click at [257, 486] on span at bounding box center [266, 485] width 26 height 11
click at [260, 489] on input "checkbox" at bounding box center [260, 489] width 1 height 1
checkbox input "false"
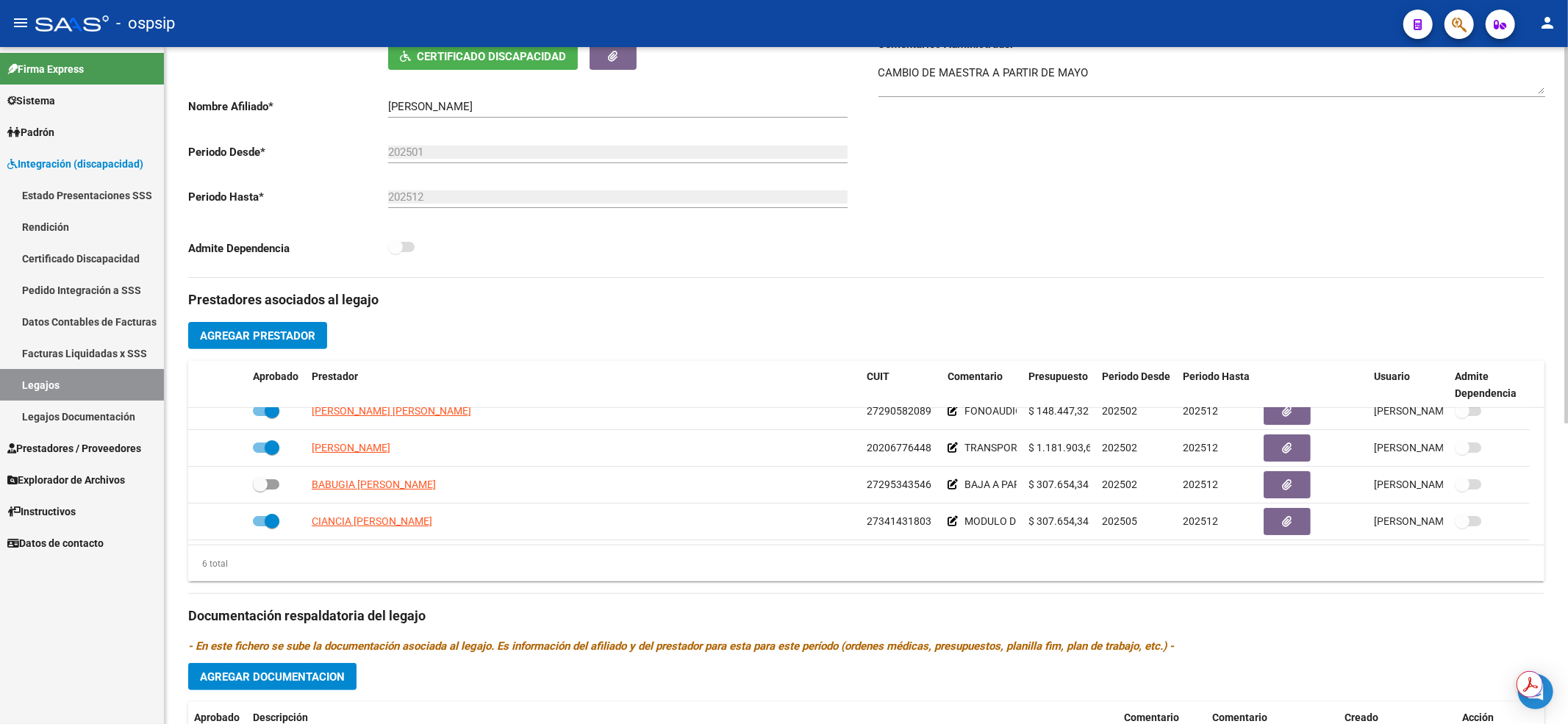
scroll to position [0, 0]
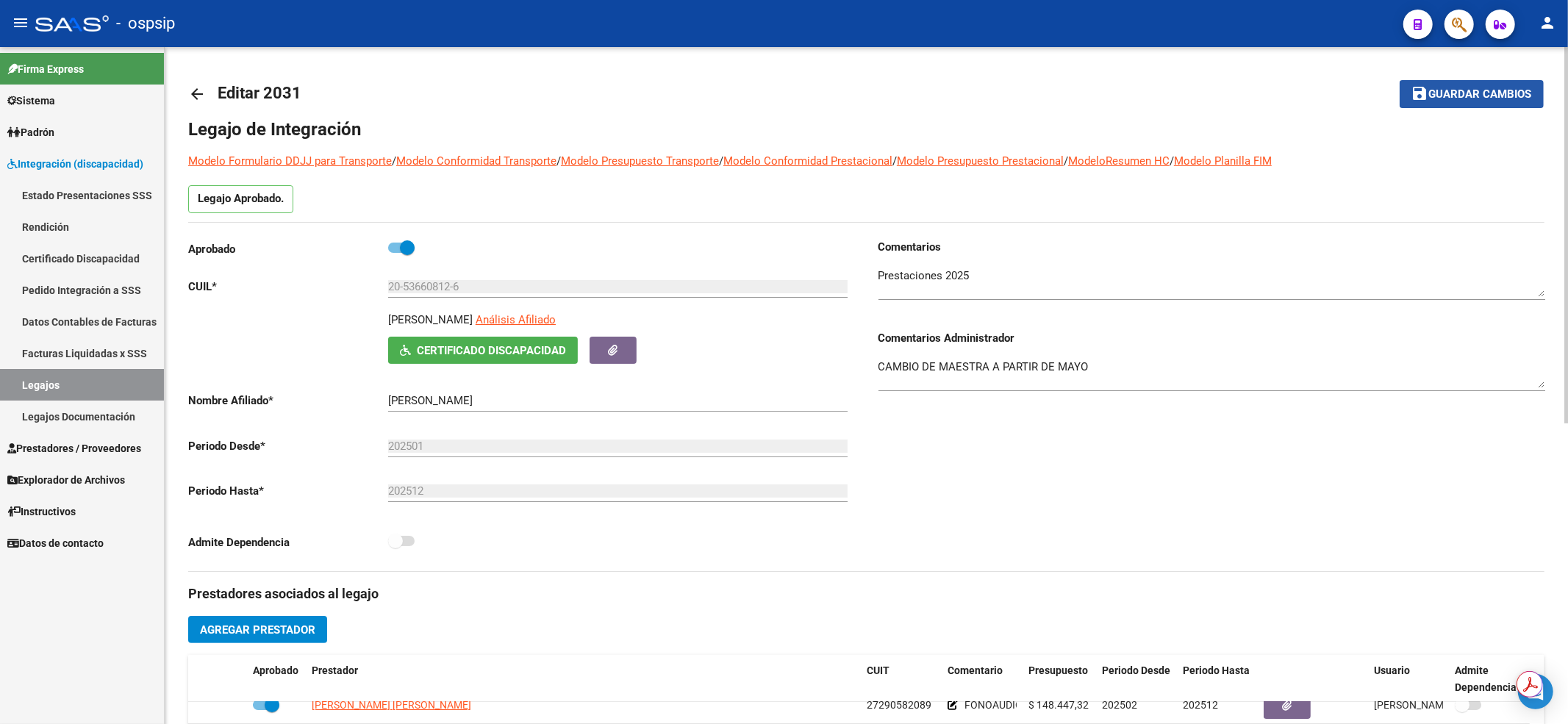
click at [1459, 83] on button "save Guardar cambios" at bounding box center [1471, 93] width 144 height 27
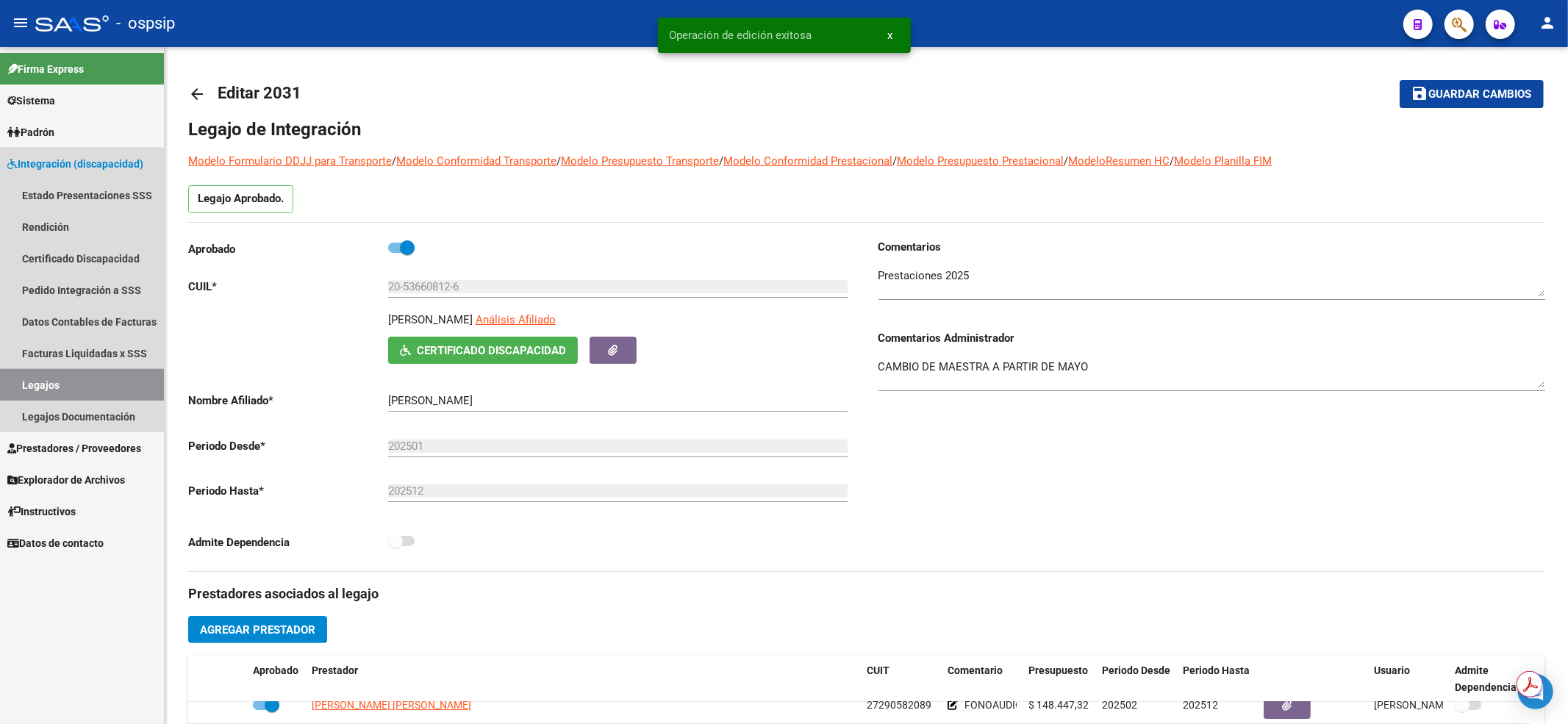
click at [69, 385] on link "Legajos" at bounding box center [82, 385] width 164 height 32
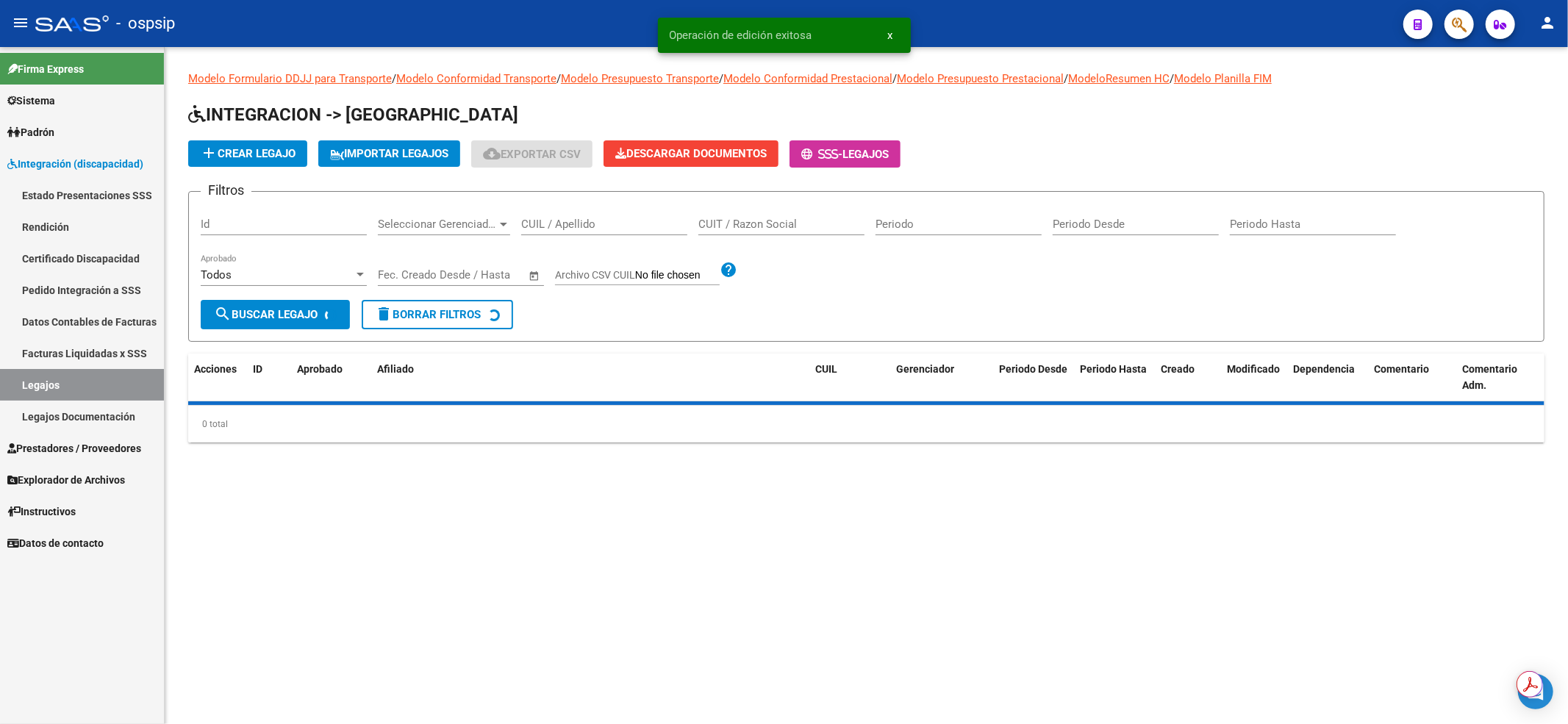
click at [582, 218] on input "CUIL / Apellido" at bounding box center [604, 224] width 166 height 14
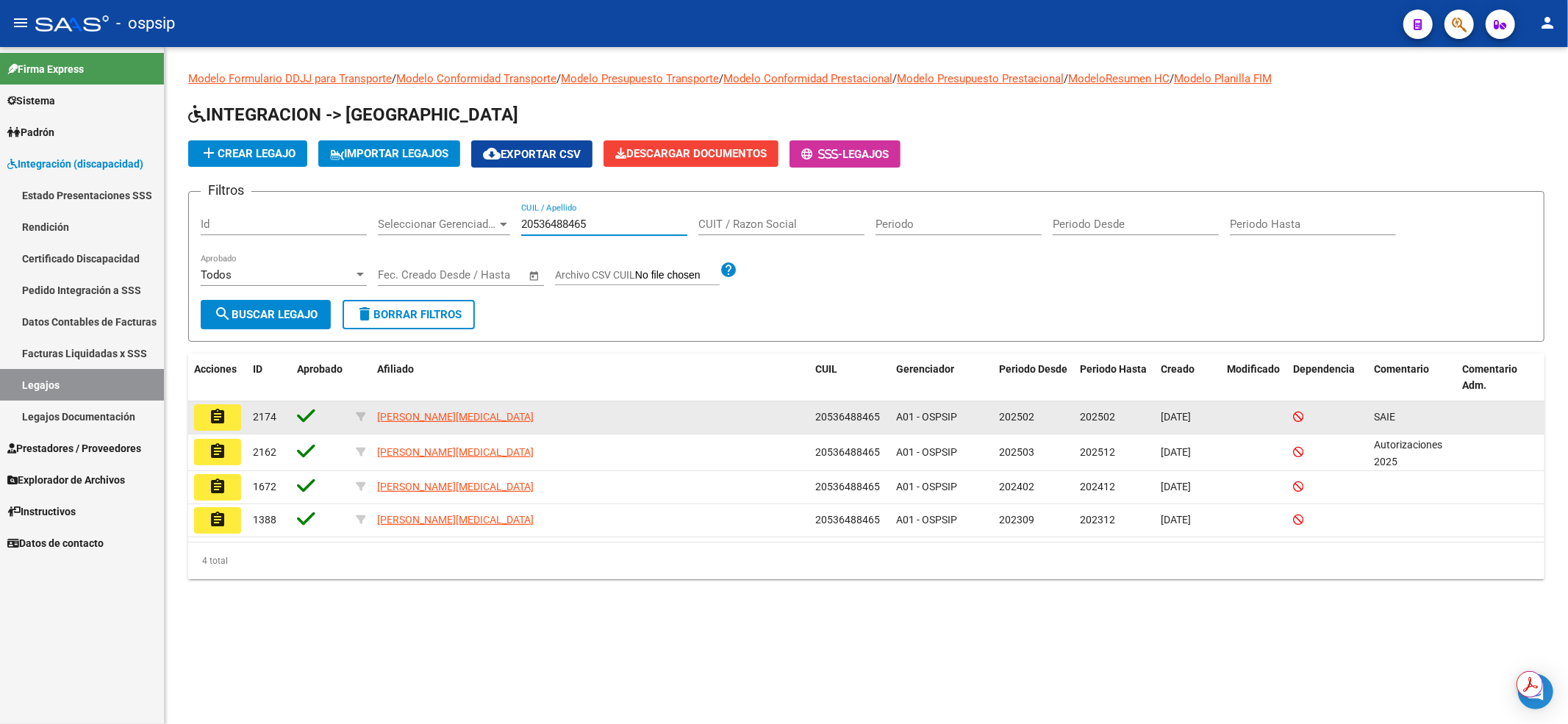
type input "20536488465"
click at [221, 408] on mat-icon "assignment" at bounding box center [217, 416] width 17 height 17
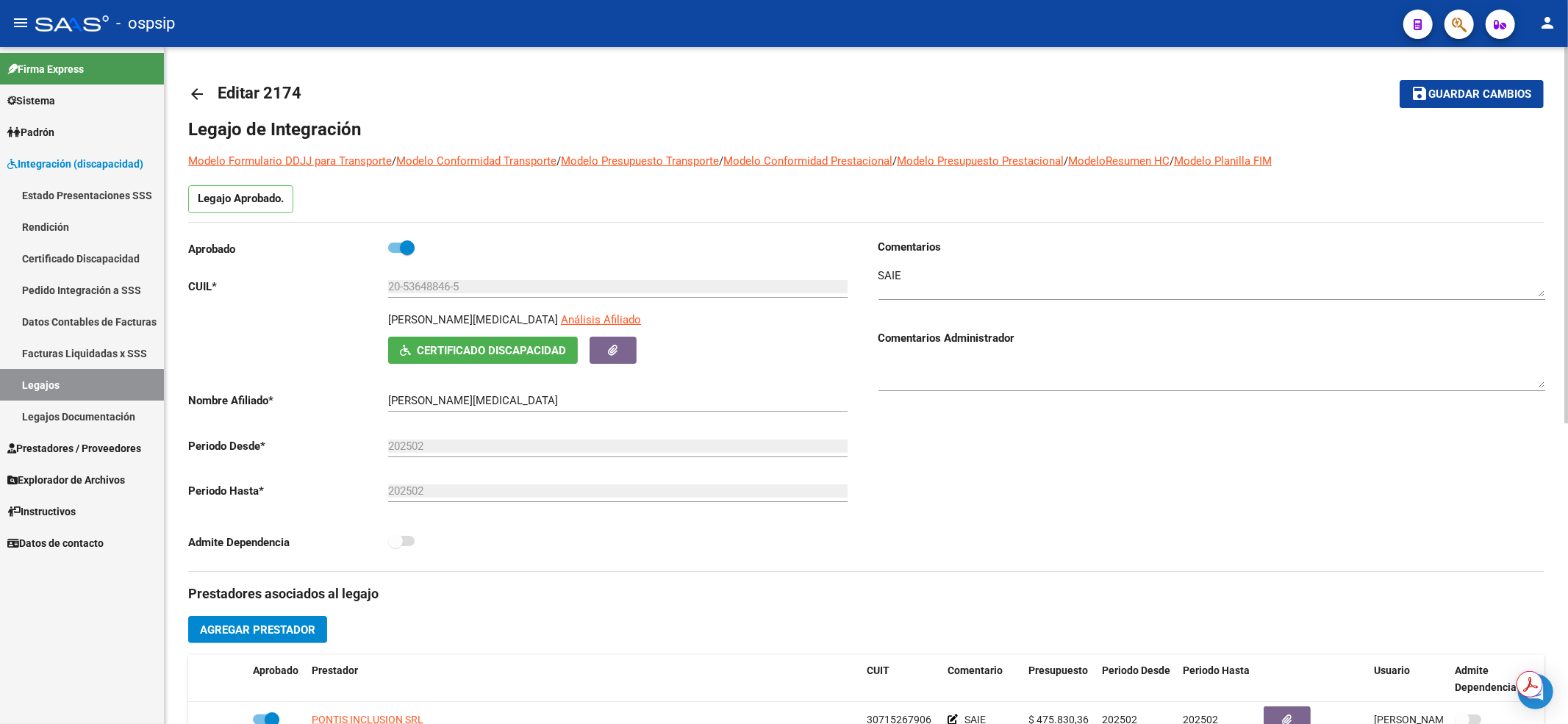
scroll to position [196, 0]
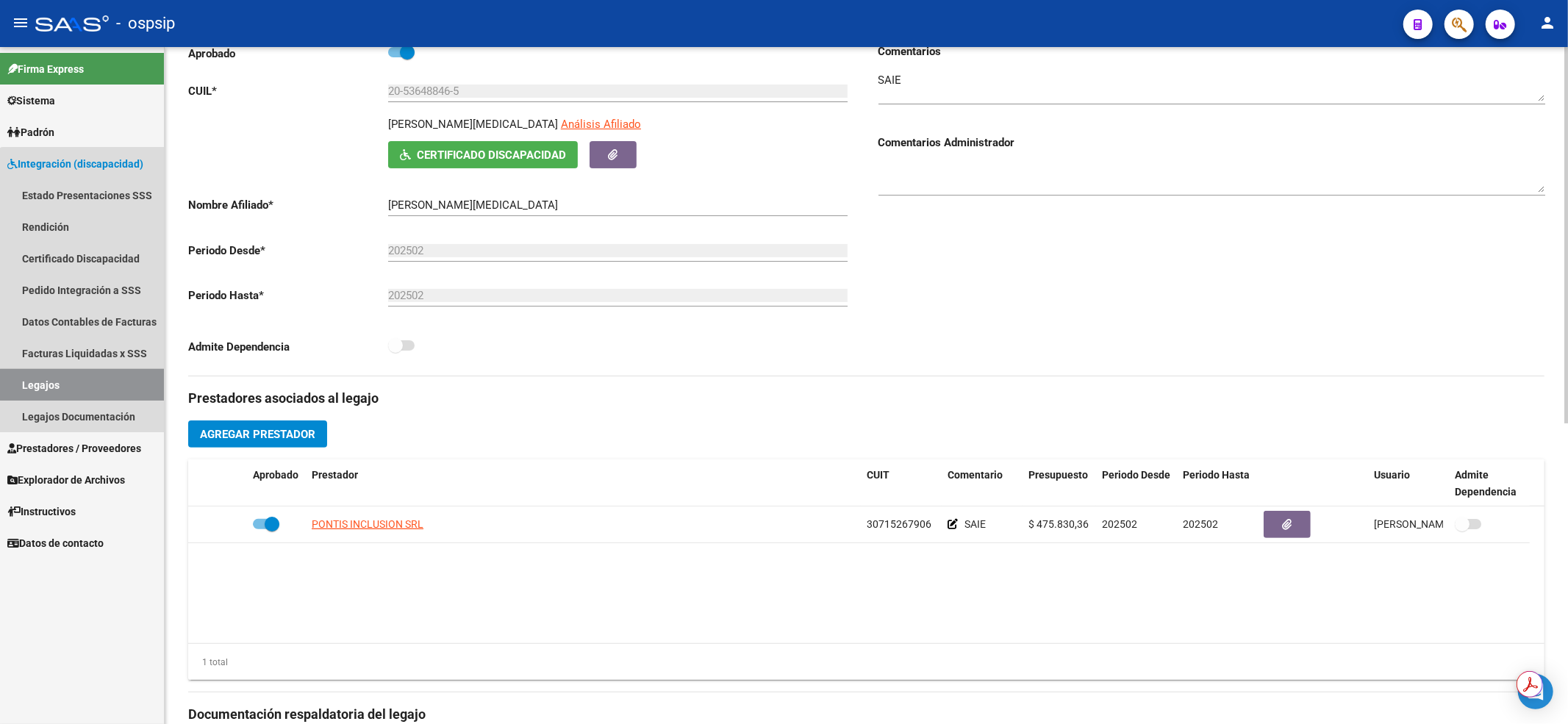
click at [103, 385] on link "Legajos" at bounding box center [82, 385] width 164 height 32
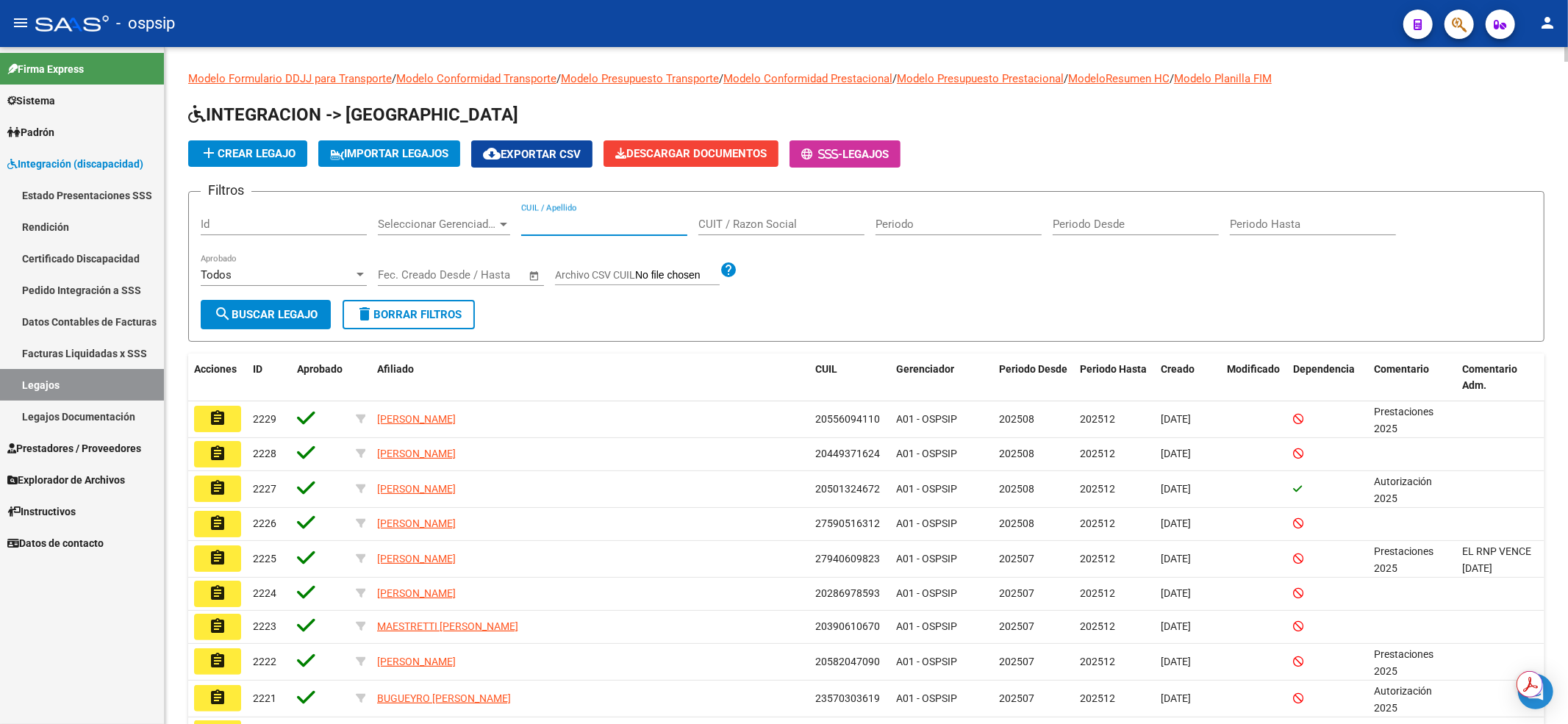
click at [600, 230] on input "CUIL / Apellido" at bounding box center [604, 224] width 166 height 14
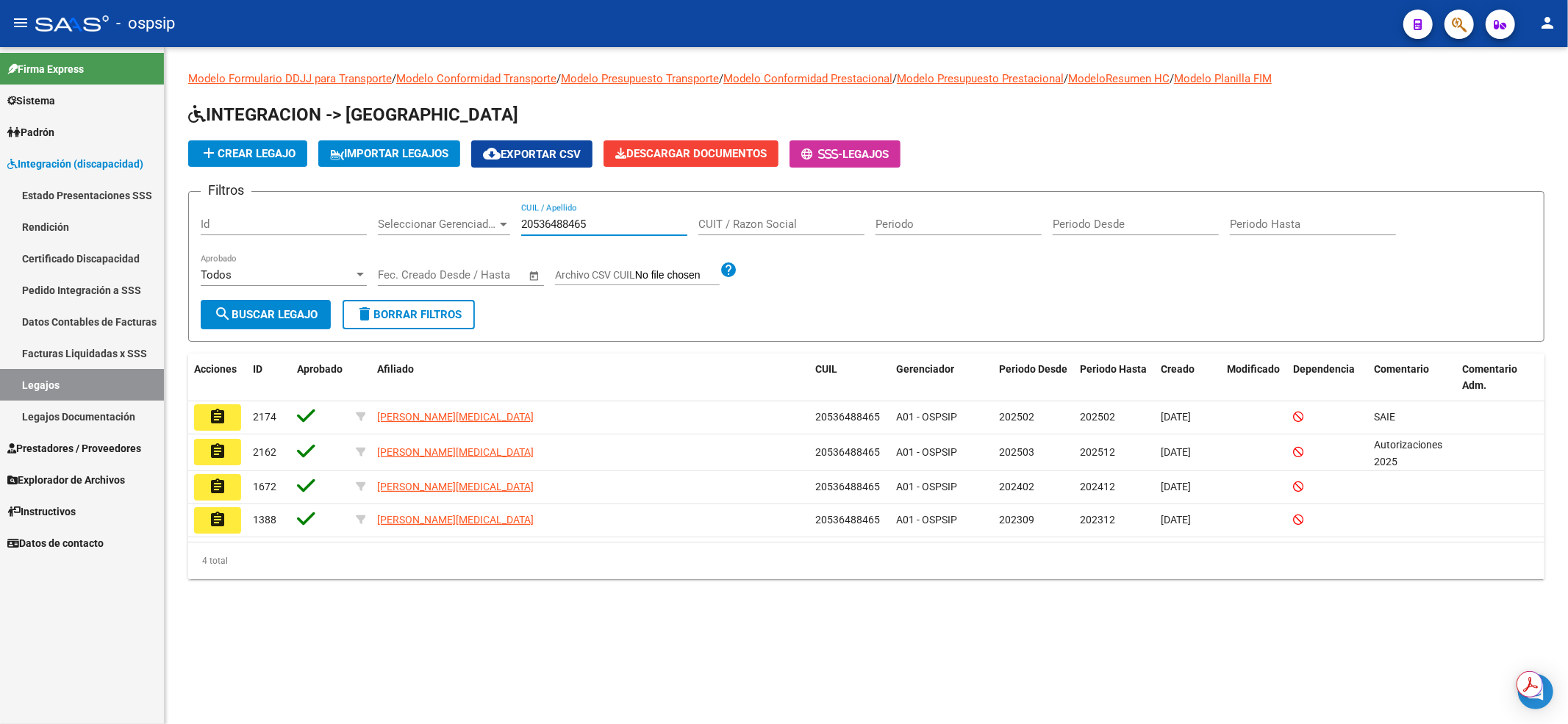
drag, startPoint x: 603, startPoint y: 227, endPoint x: 515, endPoint y: 210, distance: 89.6
click at [515, 210] on div "Filtros Id Seleccionar Gerenciador Seleccionar Gerenciador 20536488465 CUIL / A…" at bounding box center [866, 251] width 1331 height 96
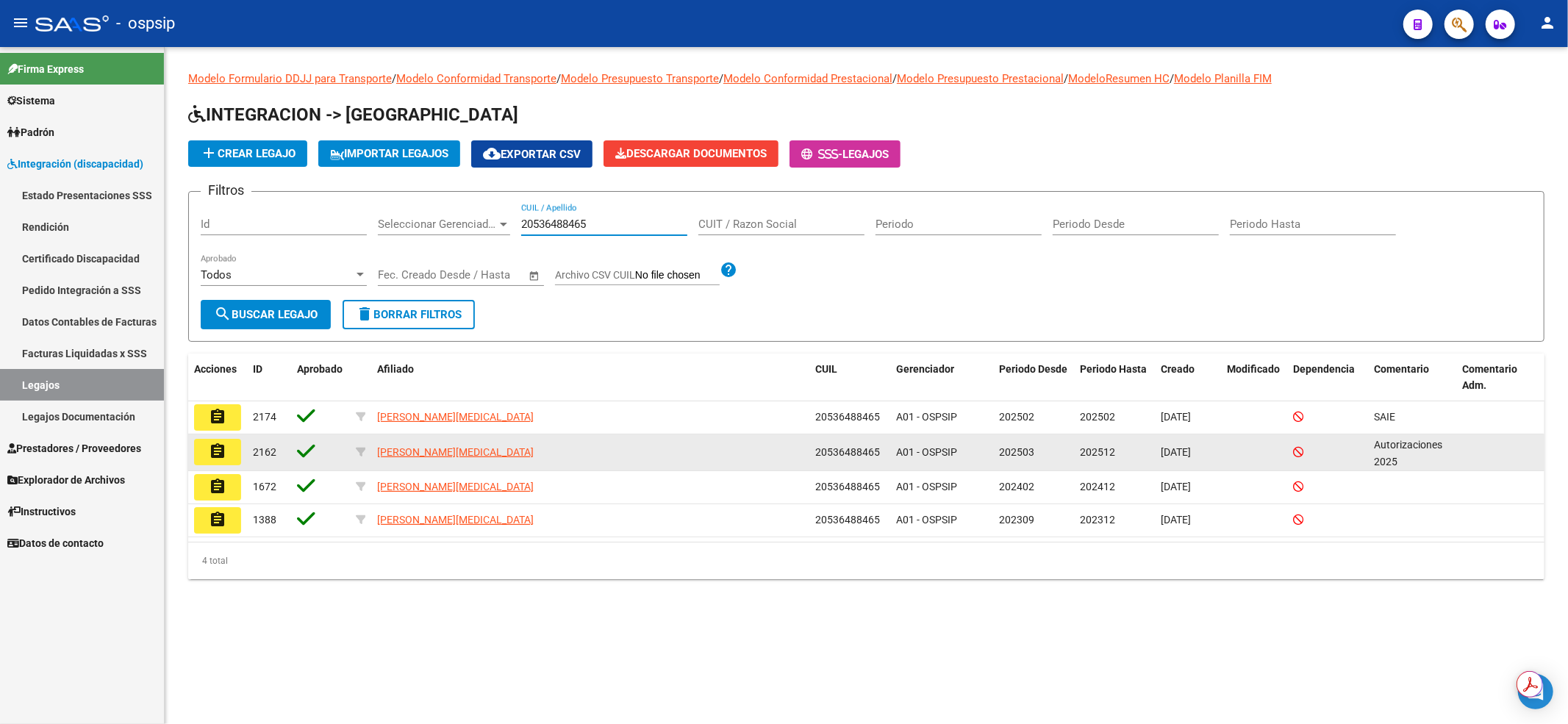
type input "20536488465"
click at [225, 452] on mat-icon "assignment" at bounding box center [217, 451] width 17 height 17
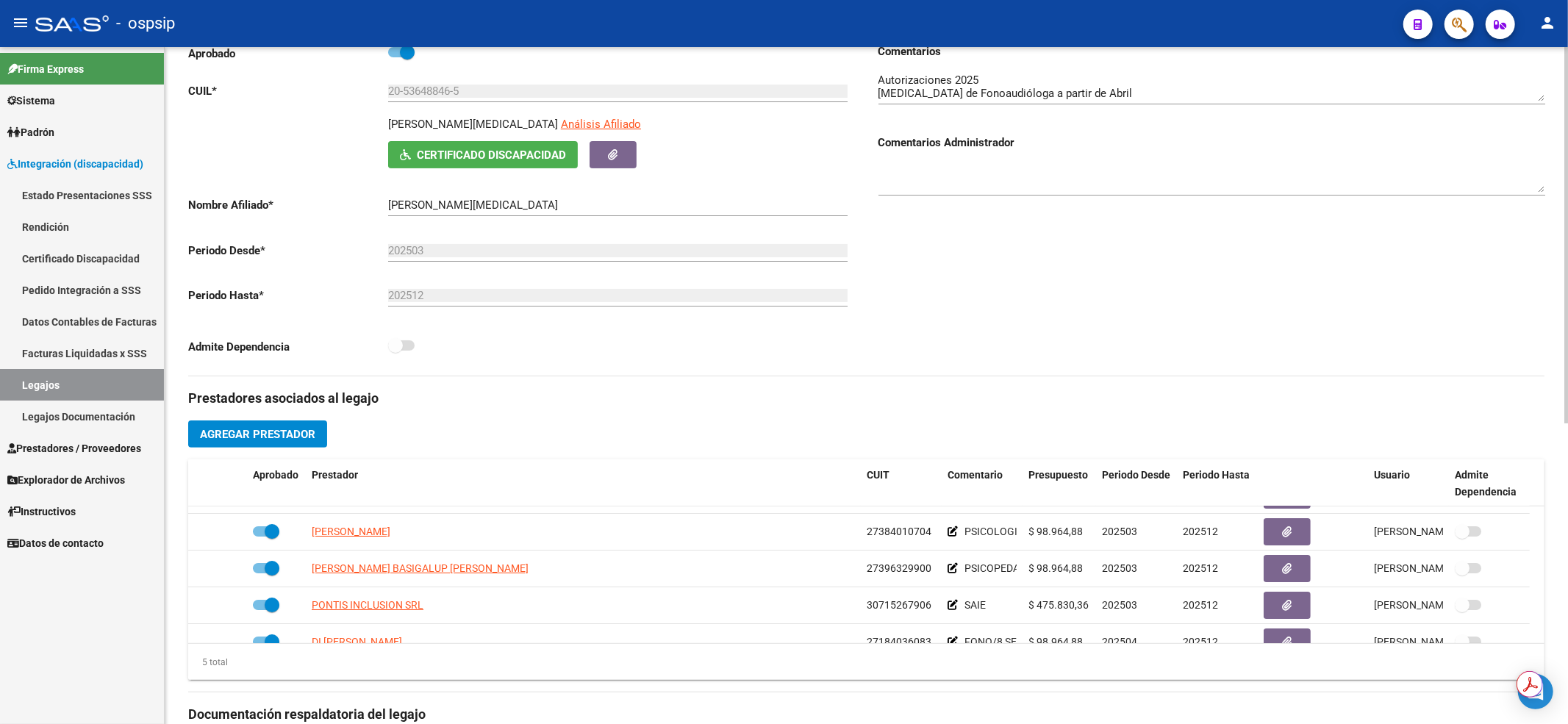
scroll to position [50, 0]
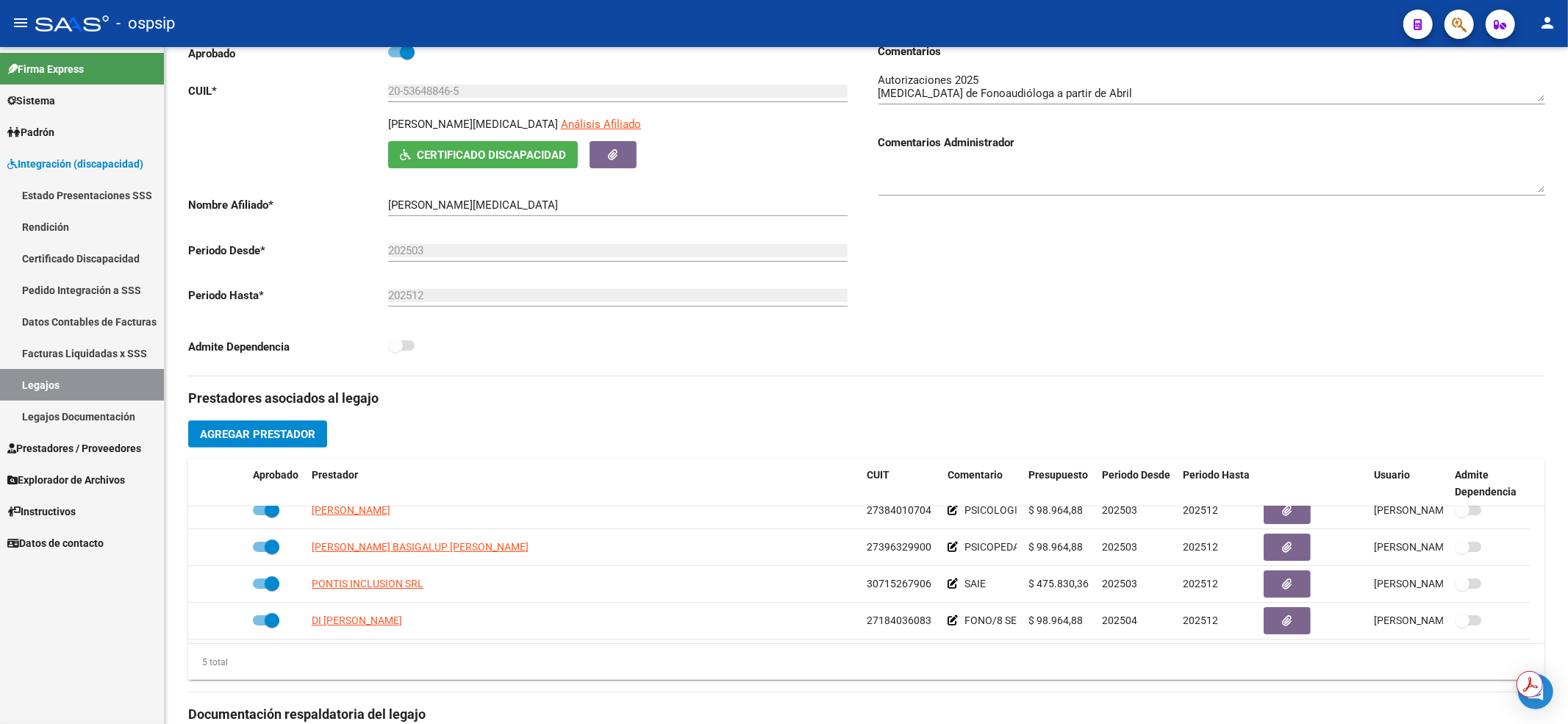
click at [92, 386] on link "Legajos" at bounding box center [82, 385] width 164 height 32
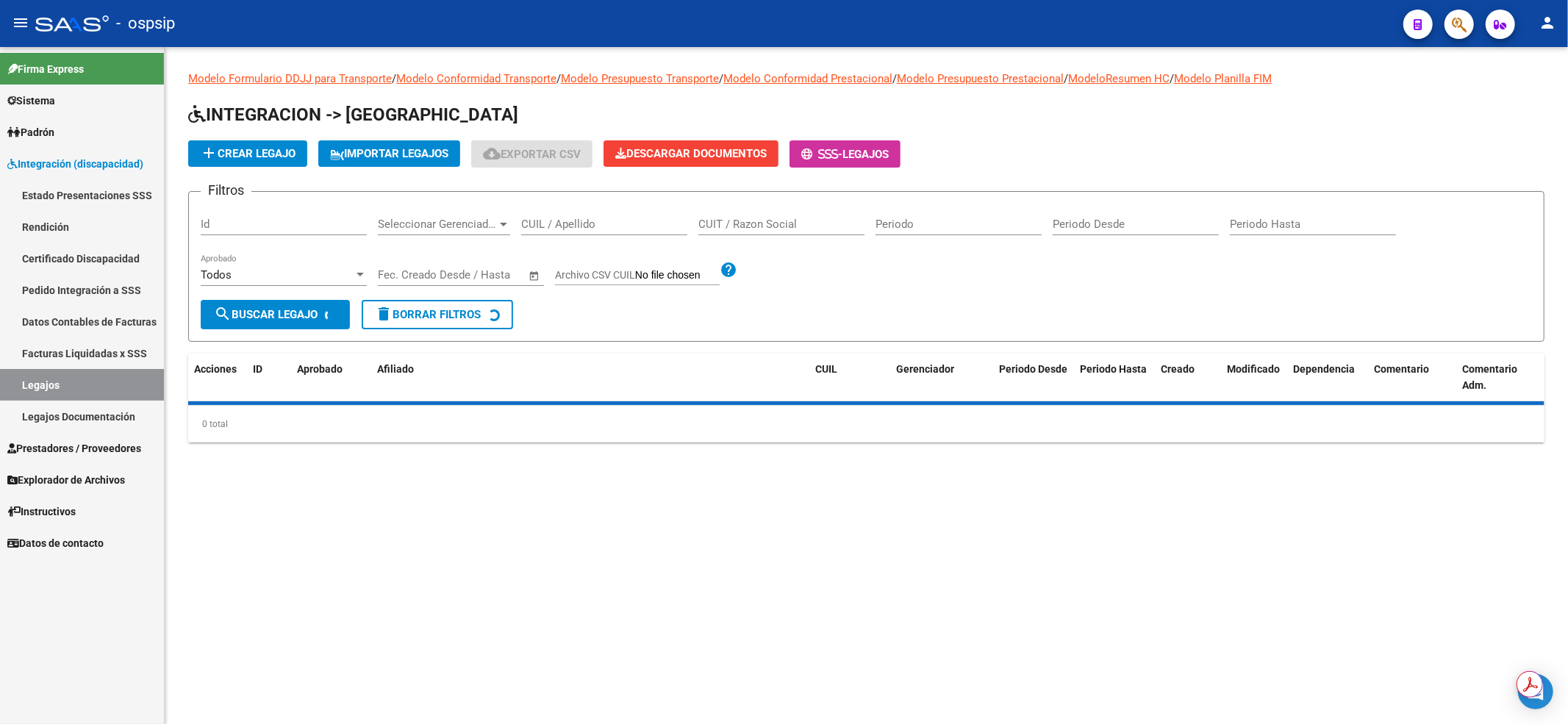
click at [545, 235] on div "CUIL / Apellido" at bounding box center [604, 219] width 166 height 32
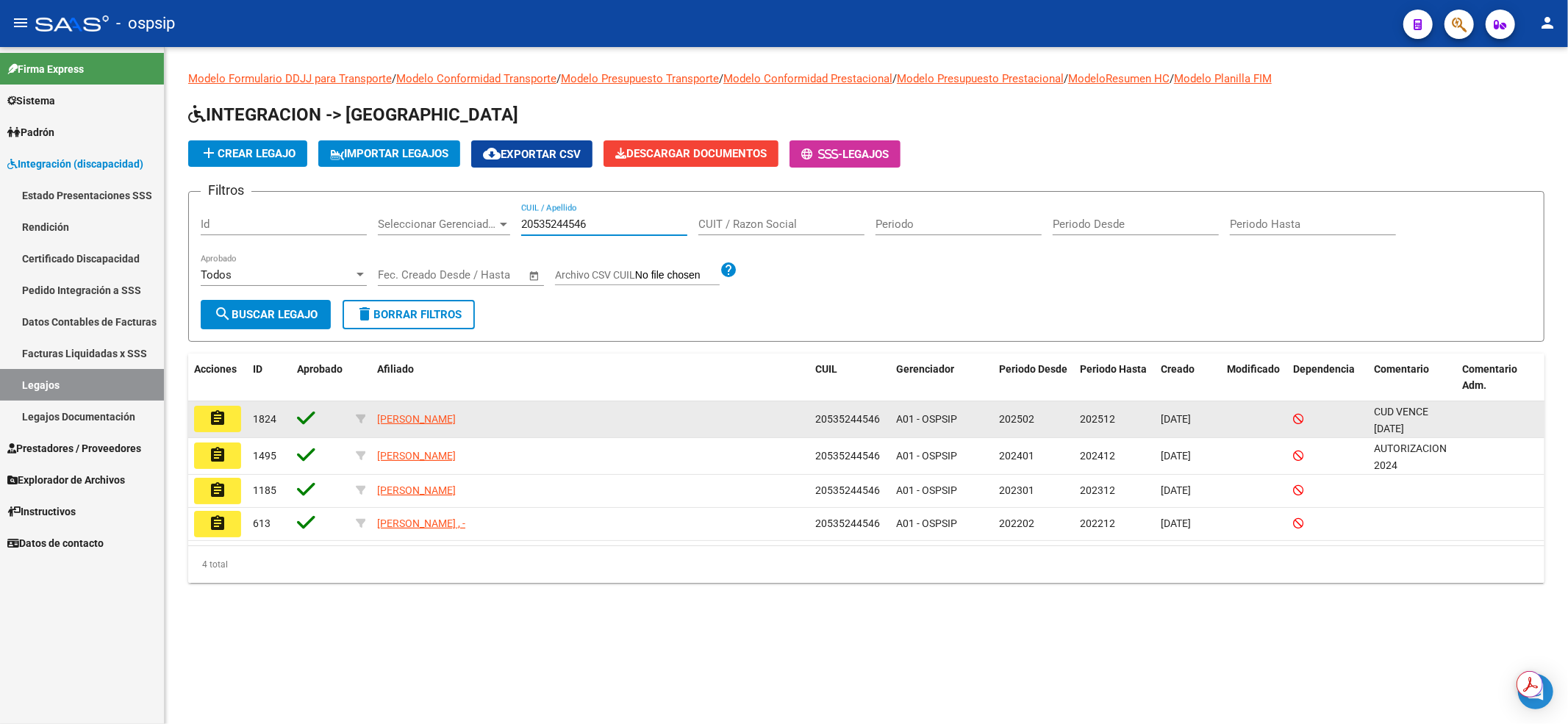
type input "20535244546"
click at [224, 412] on mat-icon "assignment" at bounding box center [217, 418] width 17 height 17
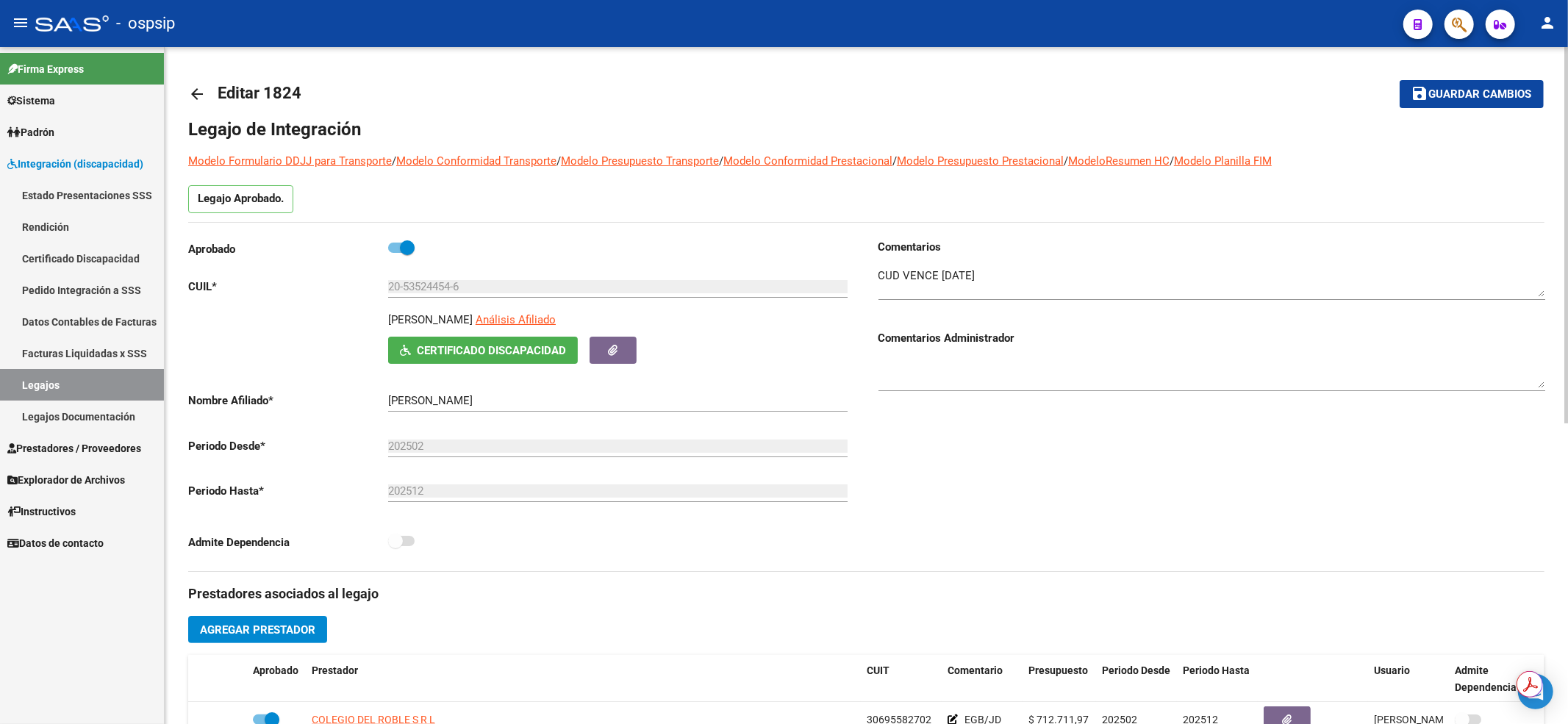
scroll to position [294, 0]
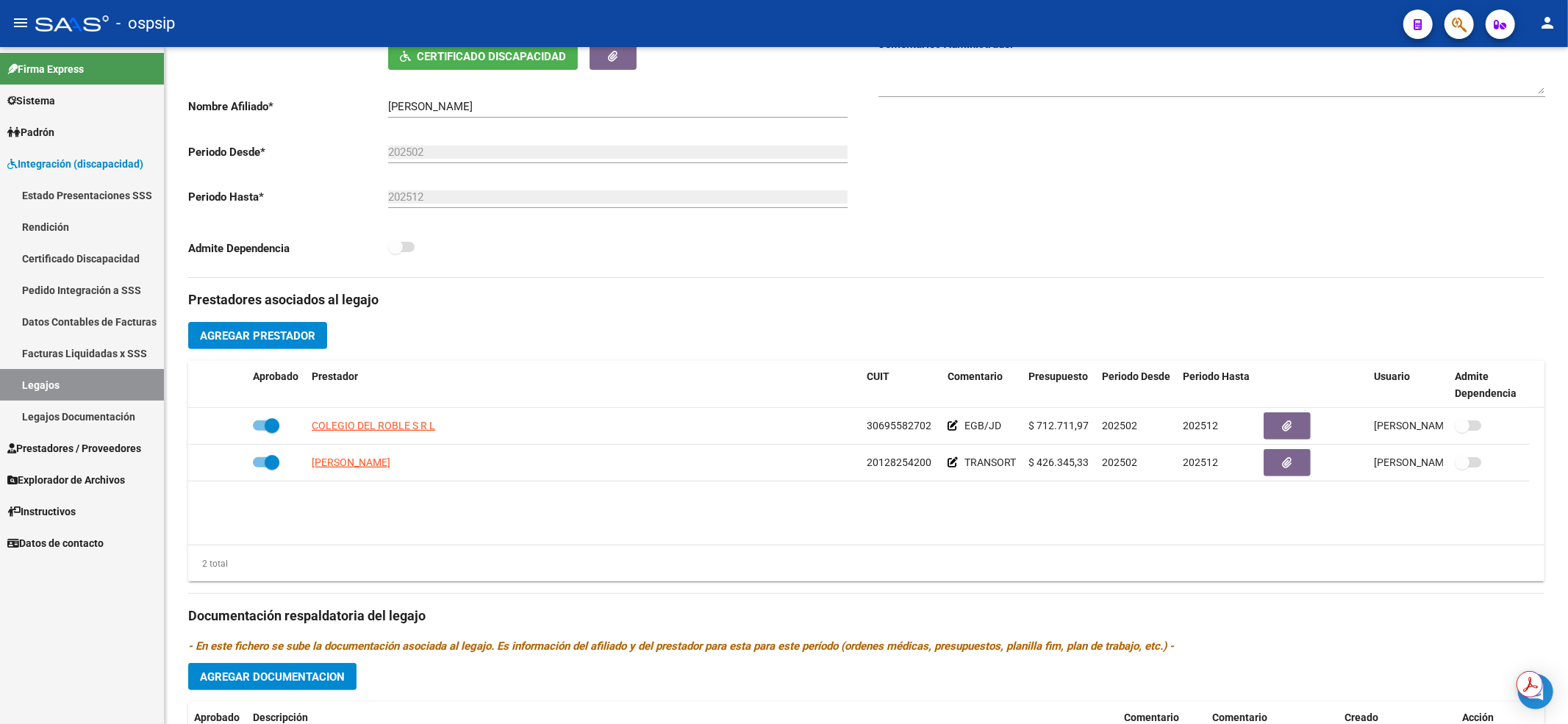
click at [69, 373] on link "Legajos" at bounding box center [82, 385] width 164 height 32
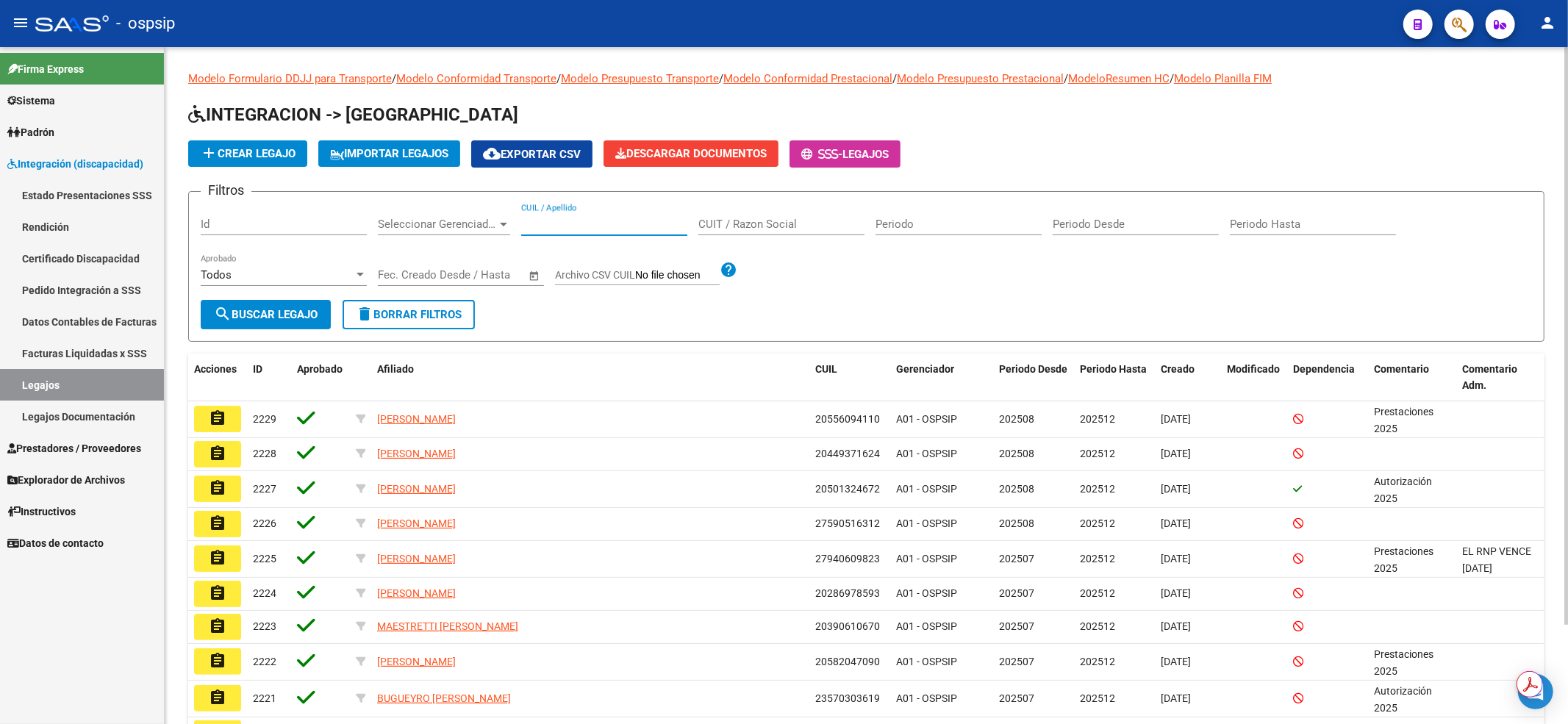
click at [540, 227] on input "CUIL / Apellido" at bounding box center [604, 224] width 166 height 14
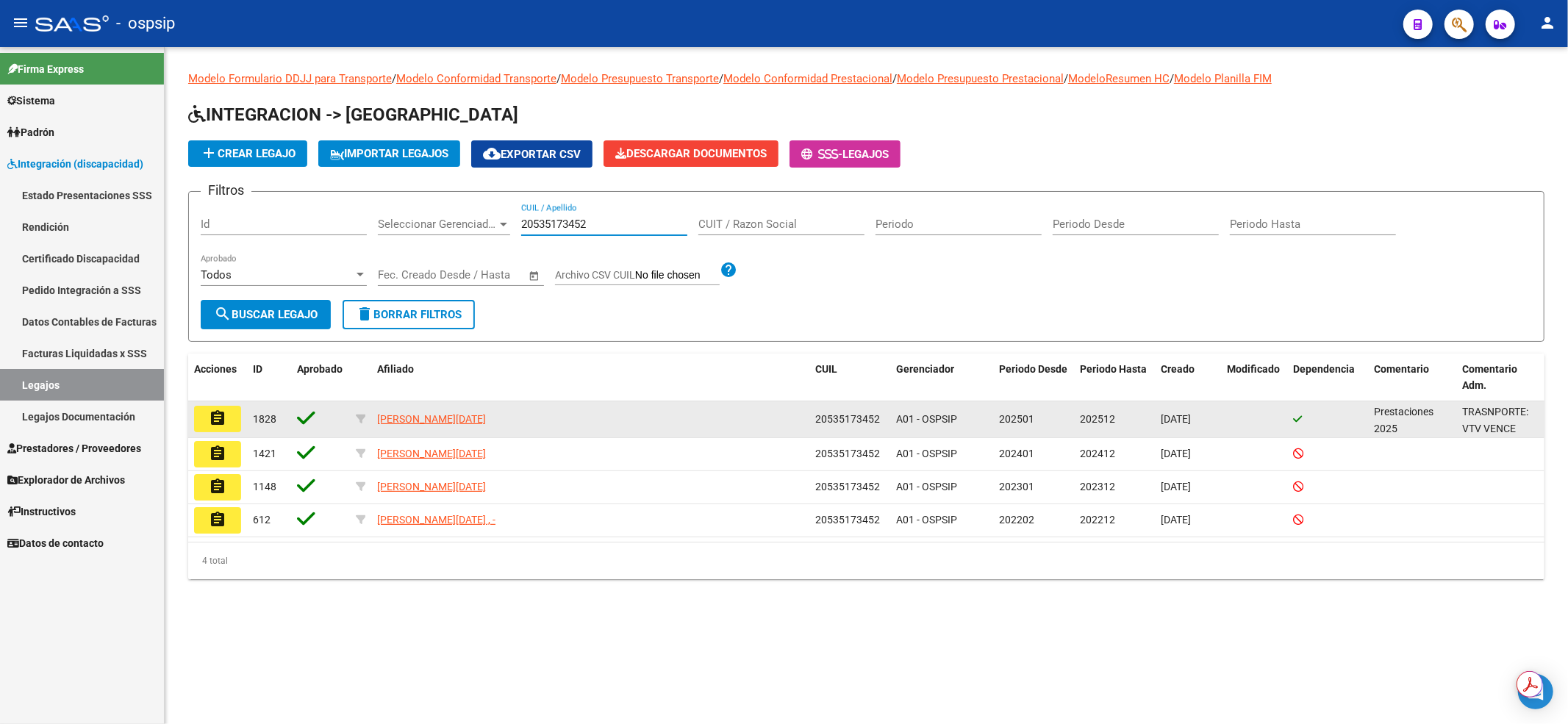
type input "20535173452"
click at [230, 415] on button "assignment" at bounding box center [218, 418] width 47 height 26
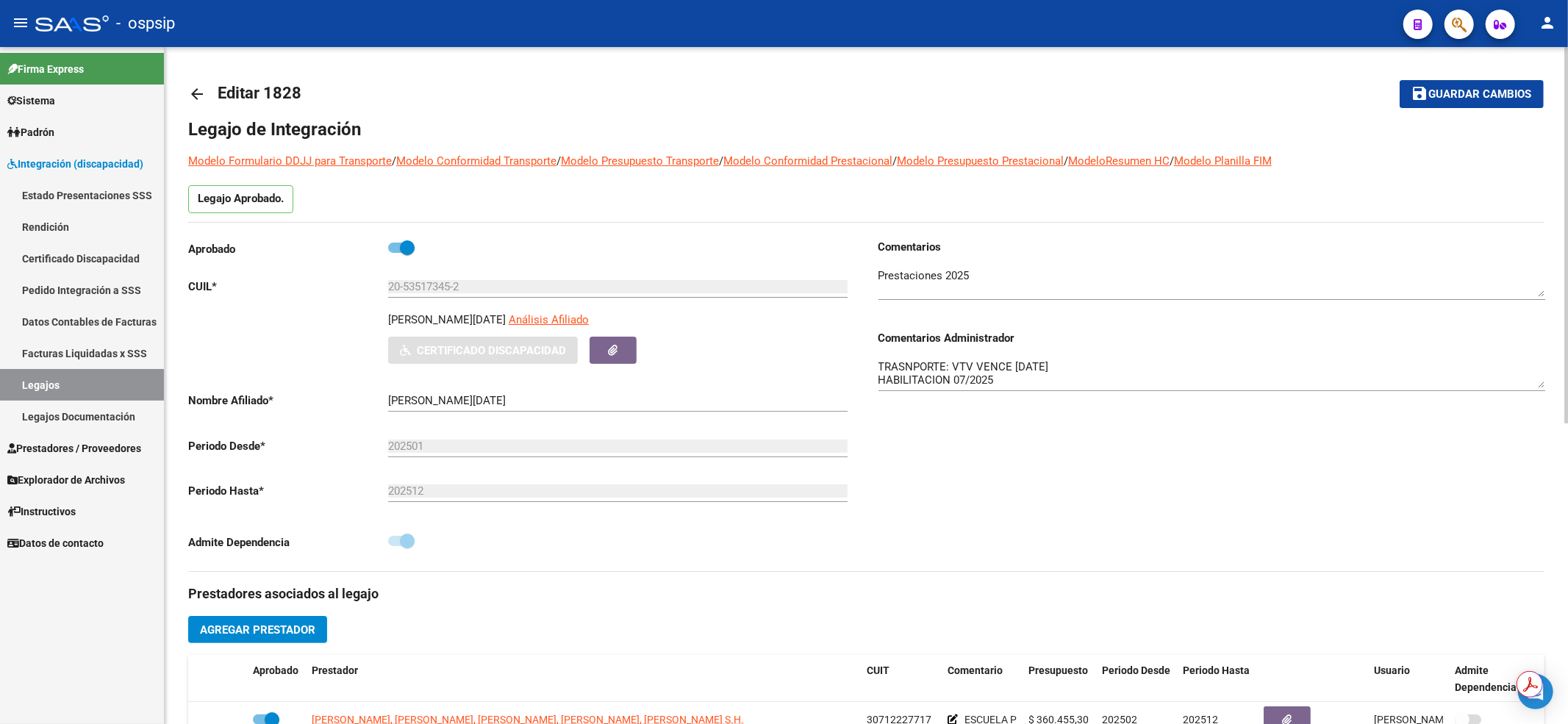
scroll to position [196, 0]
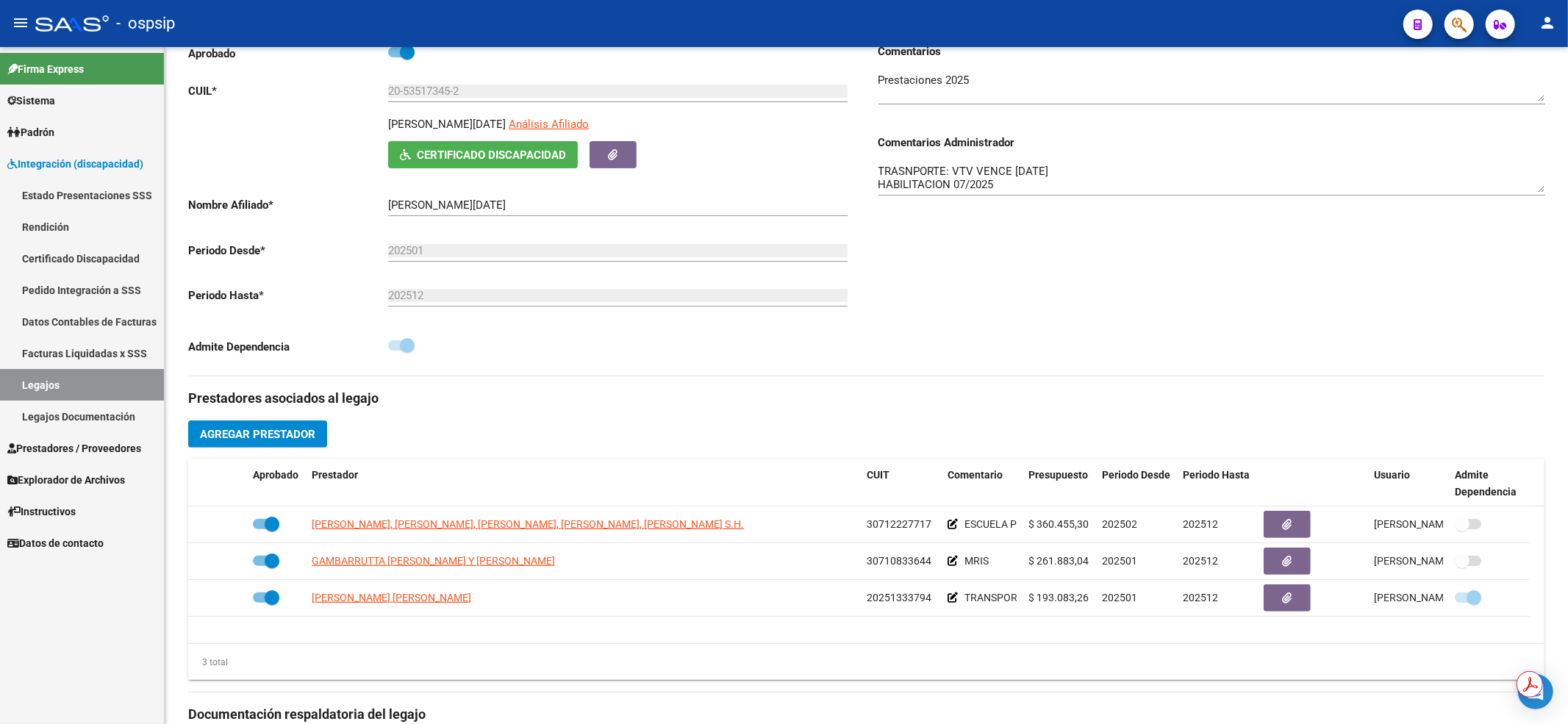
click at [106, 377] on link "Legajos" at bounding box center [82, 385] width 164 height 32
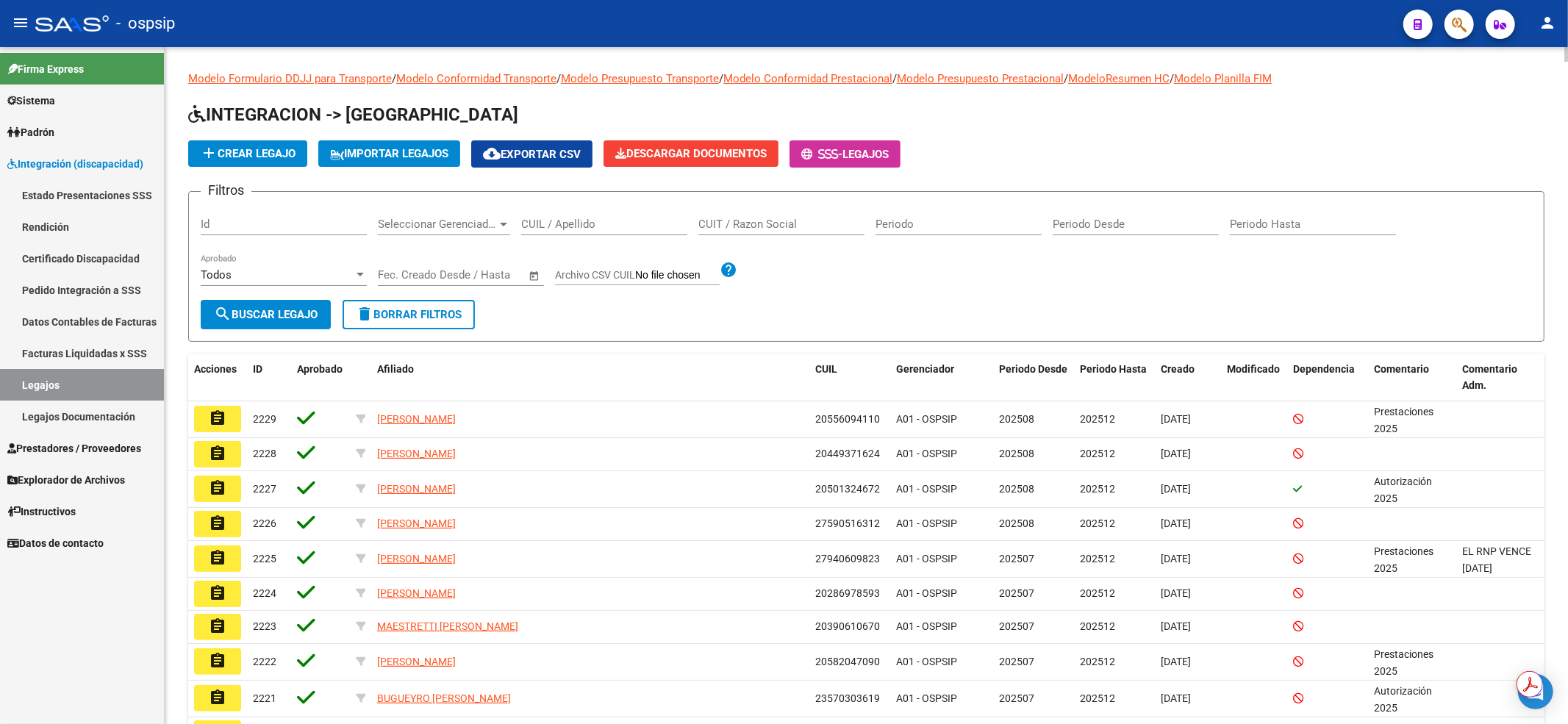
click at [622, 212] on div "CUIL / Apellido" at bounding box center [604, 219] width 166 height 32
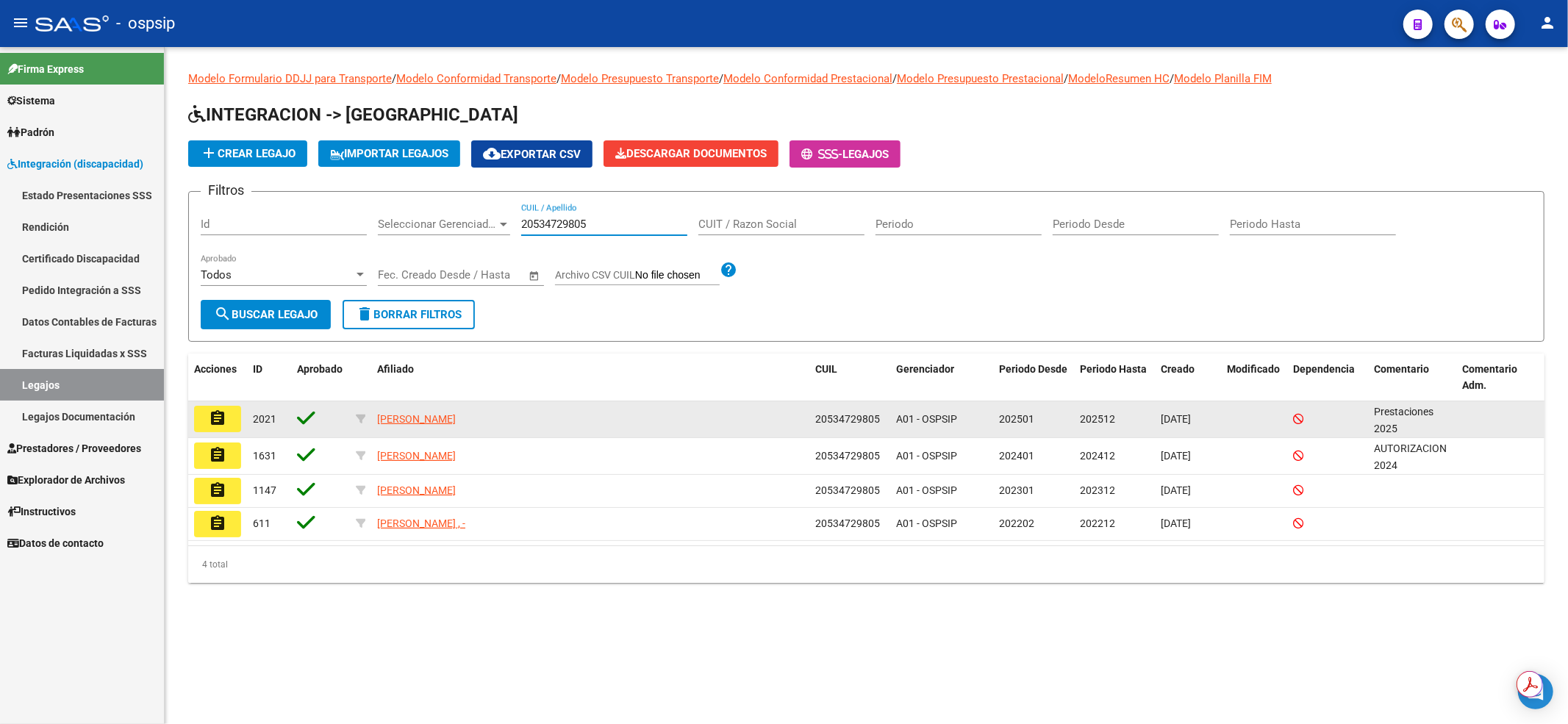
type input "20534729805"
click at [228, 421] on button "assignment" at bounding box center [218, 418] width 47 height 26
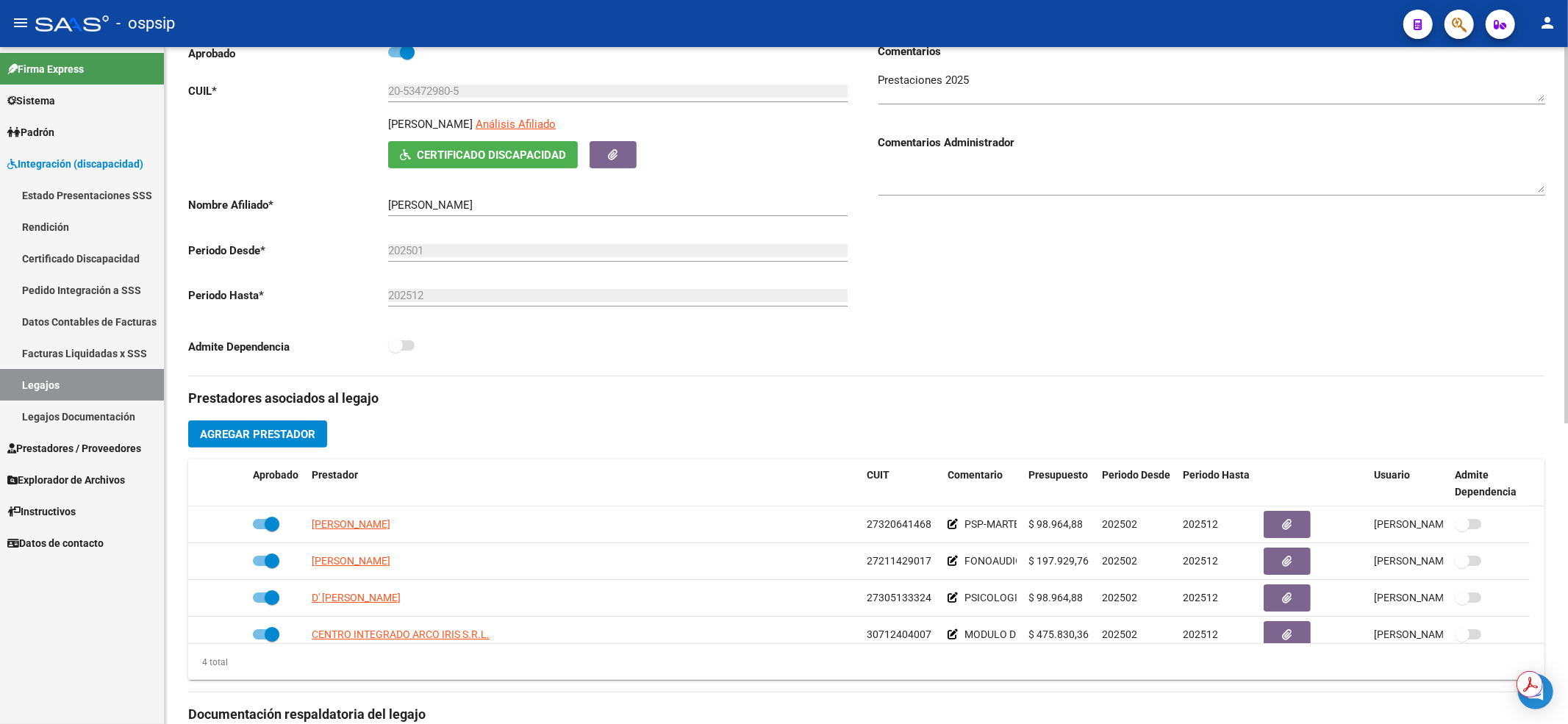
scroll to position [15, 0]
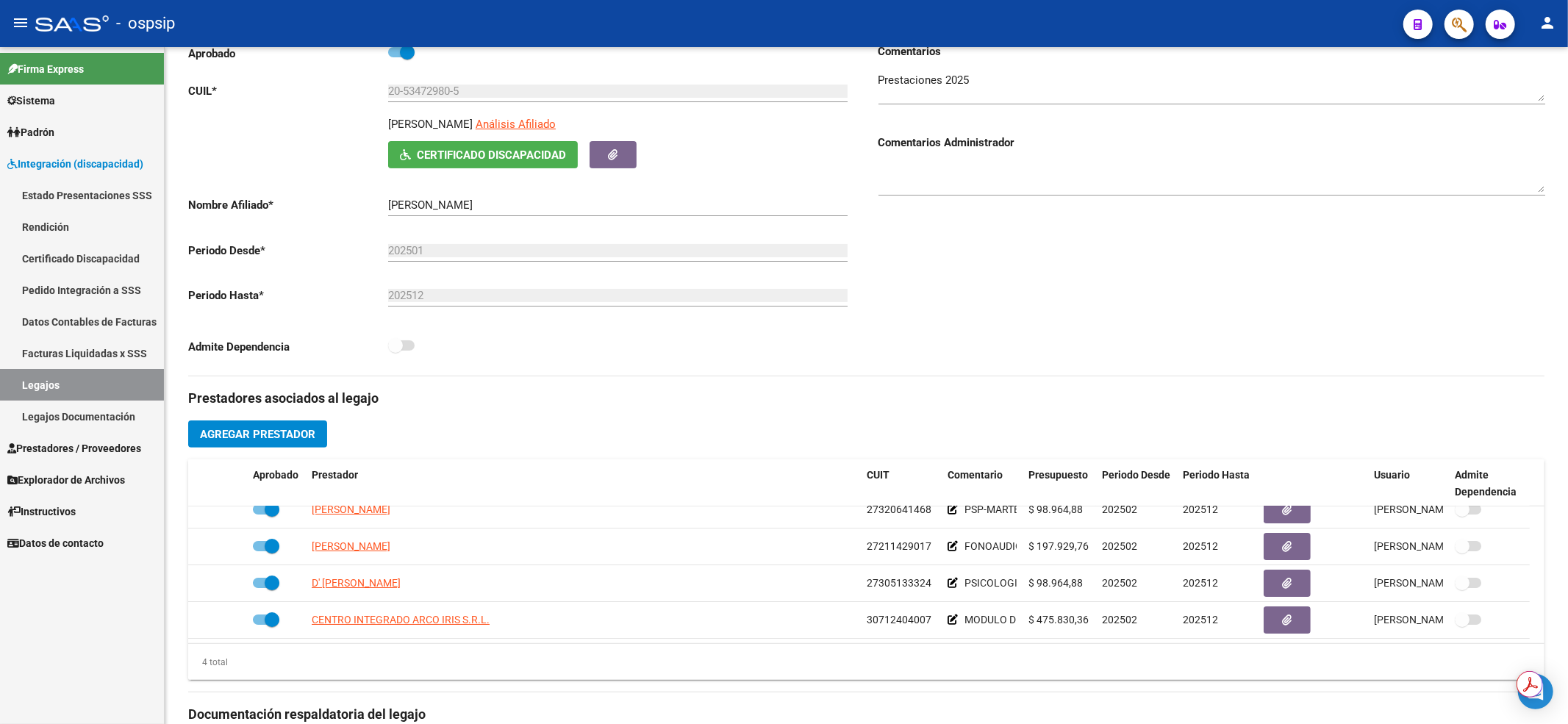
click at [108, 388] on link "Legajos" at bounding box center [82, 385] width 164 height 32
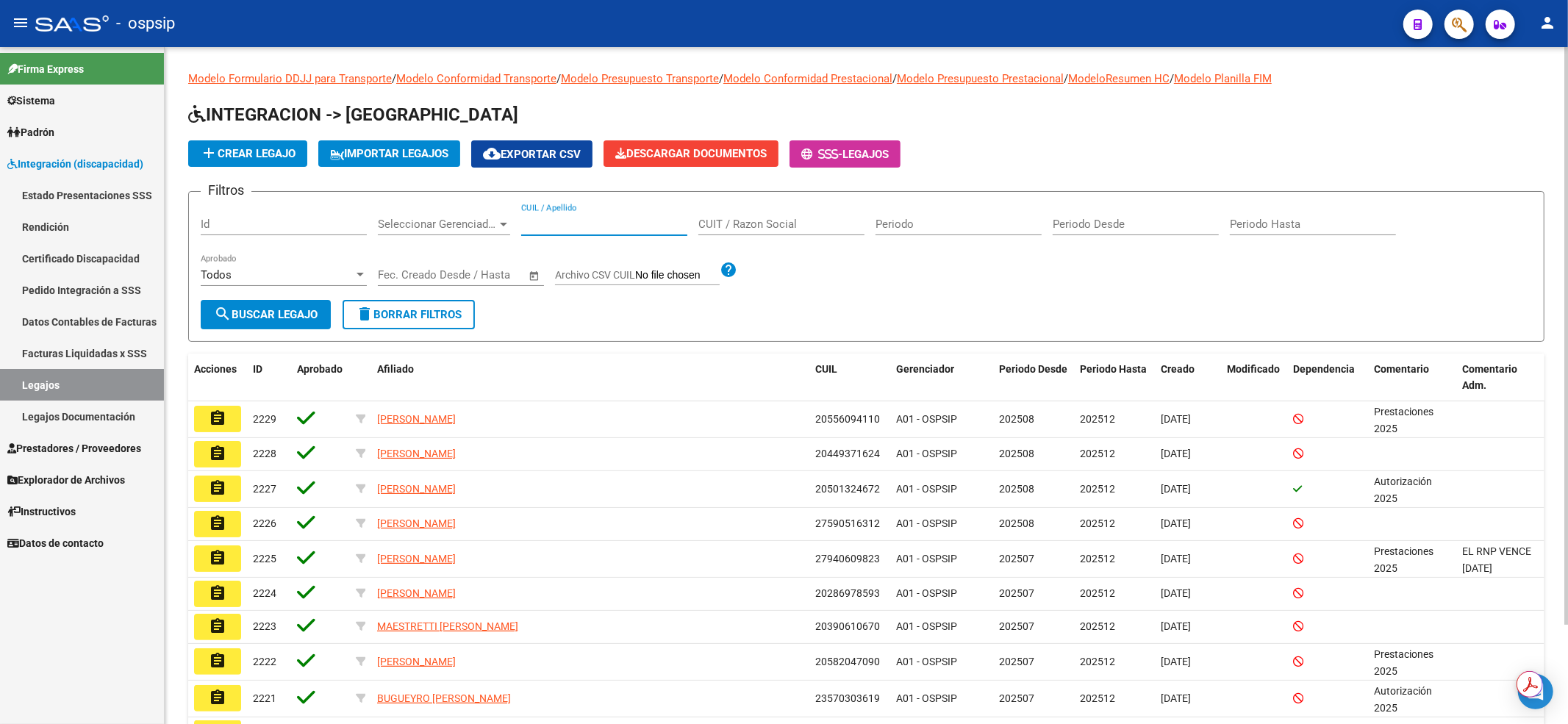
click at [618, 222] on input "CUIL / Apellido" at bounding box center [604, 224] width 166 height 14
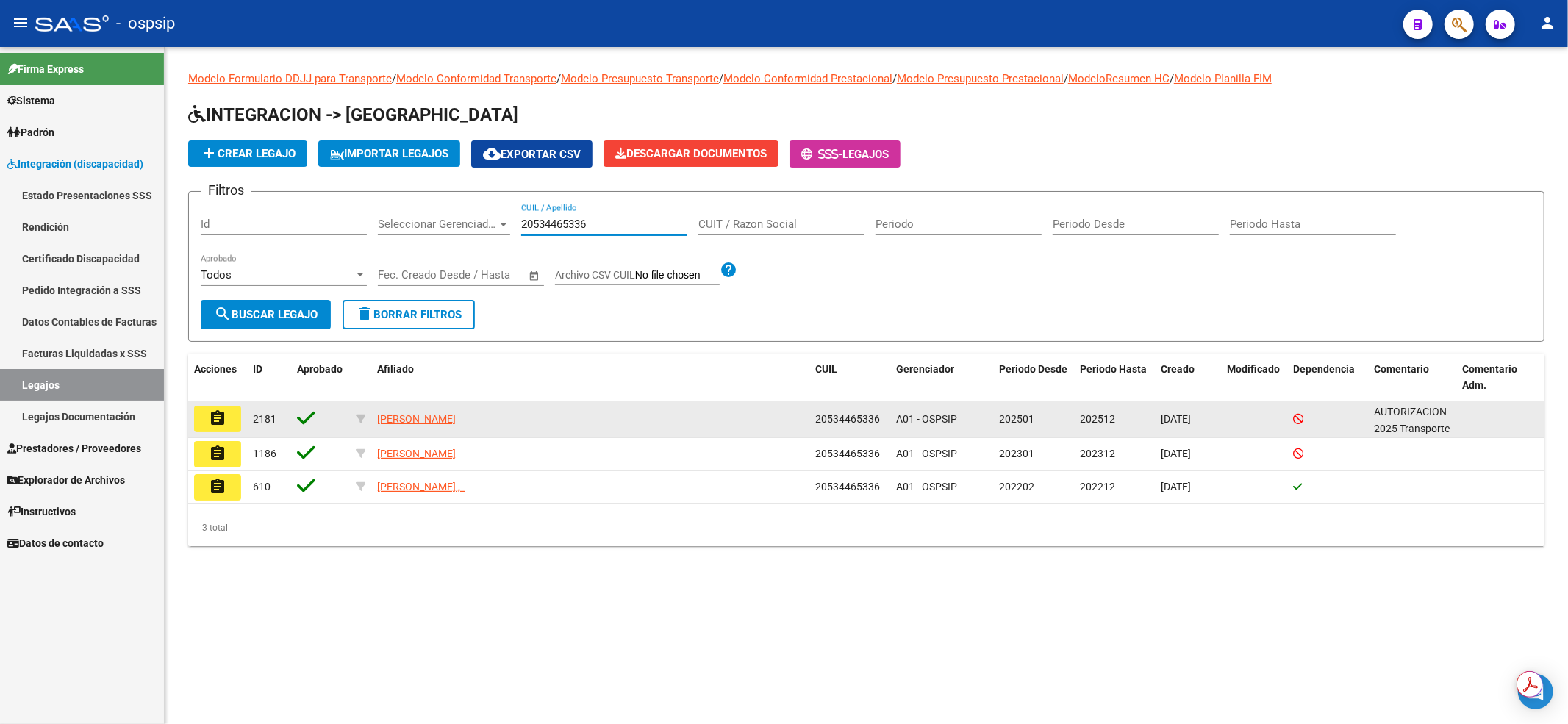
type input "20534465336"
click at [231, 413] on button "assignment" at bounding box center [218, 418] width 47 height 26
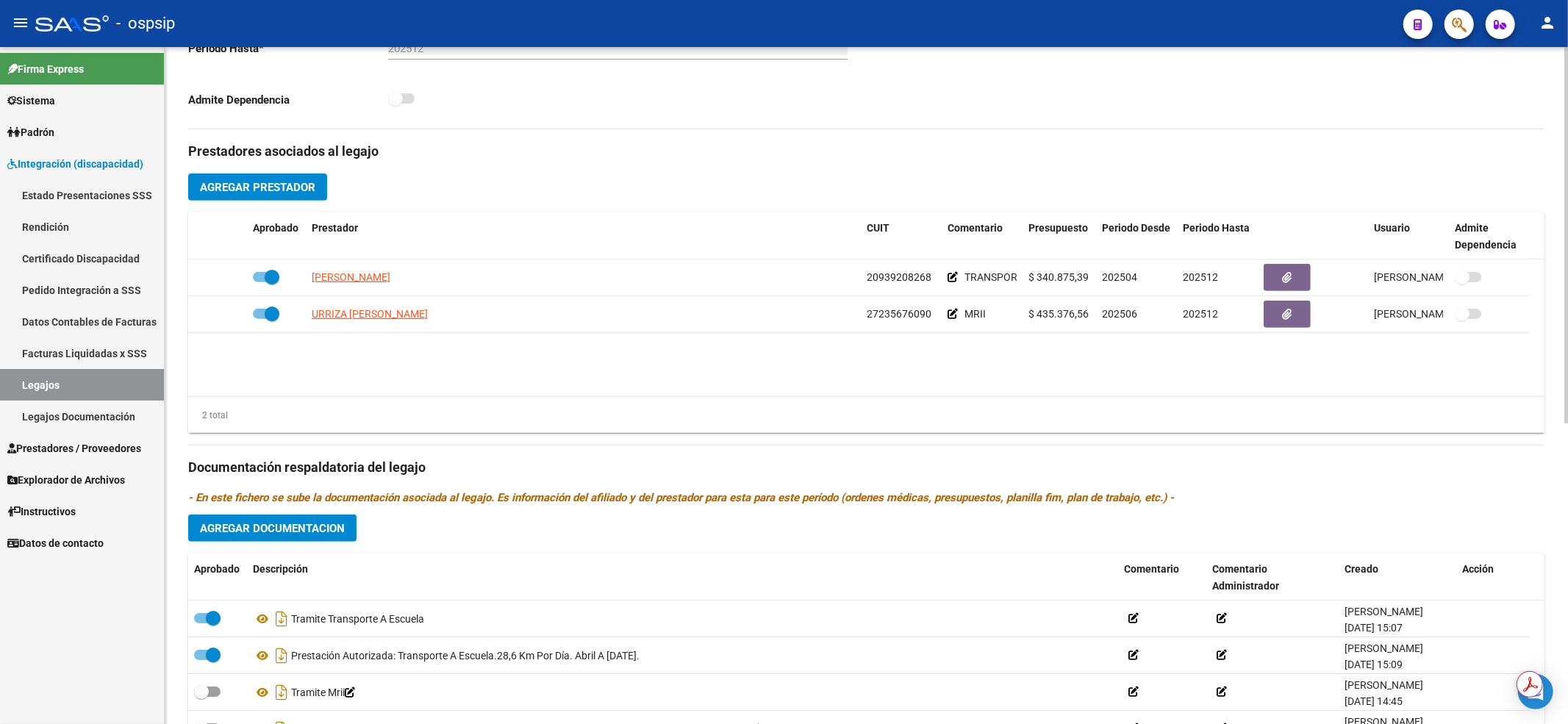
scroll to position [247, 0]
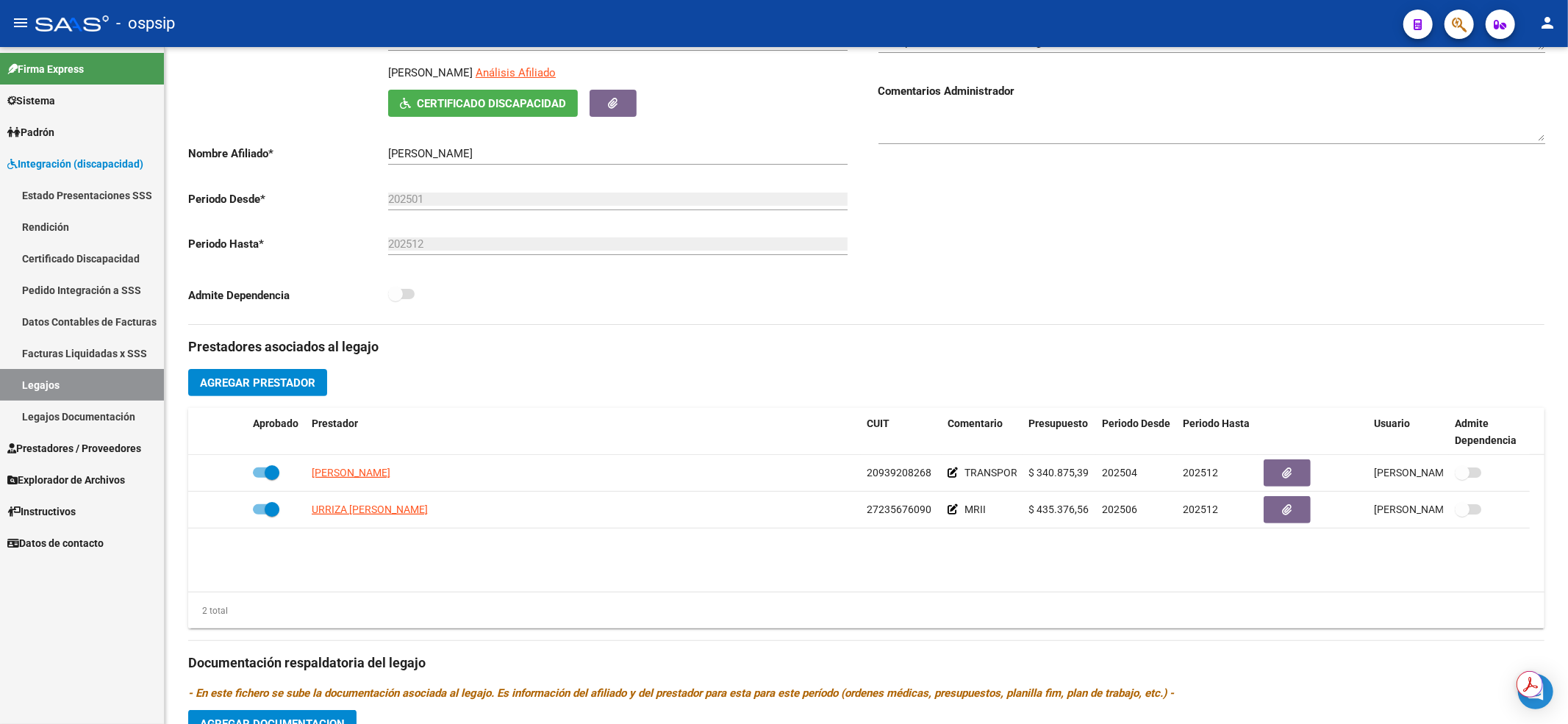
click at [108, 385] on link "Legajos" at bounding box center [82, 385] width 164 height 32
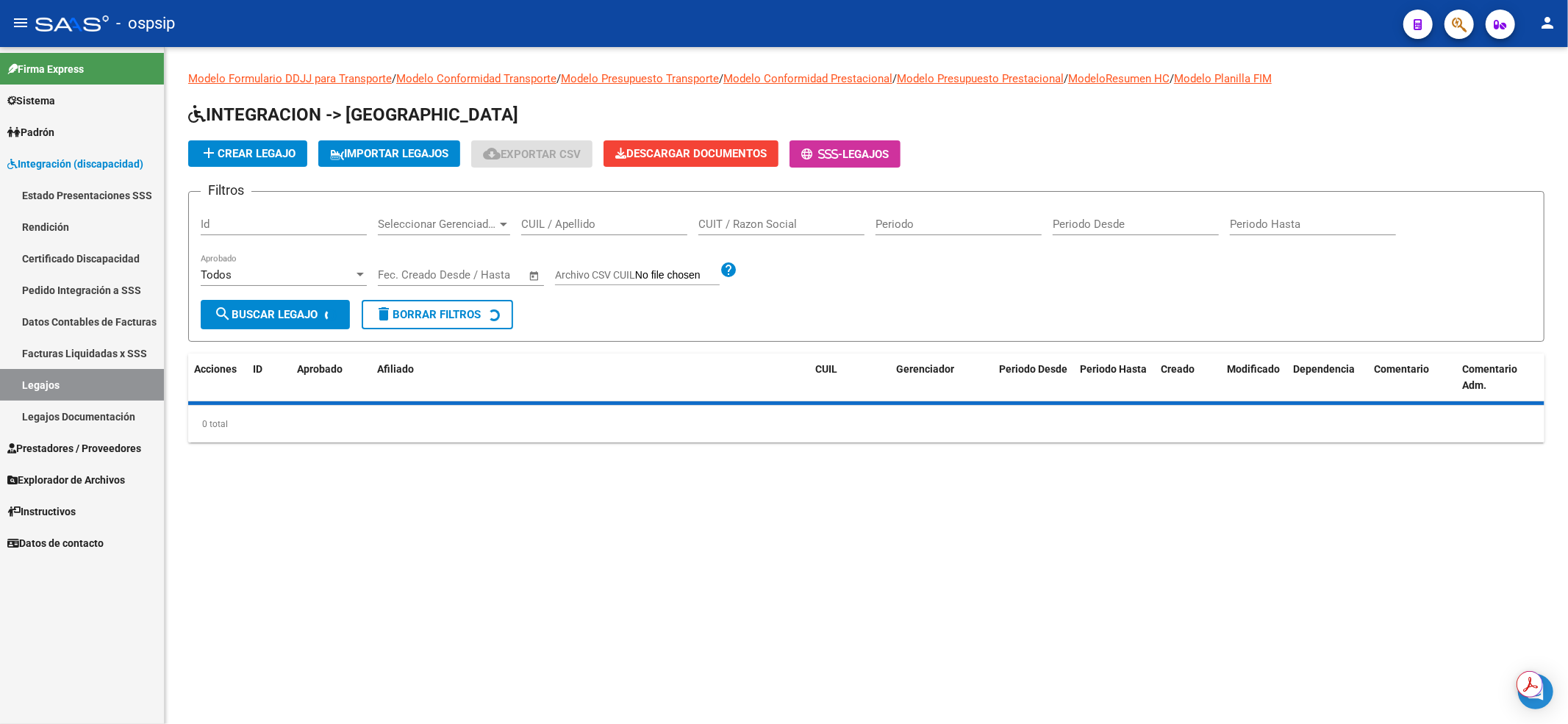
click at [568, 230] on input "CUIL / Apellido" at bounding box center [604, 224] width 166 height 14
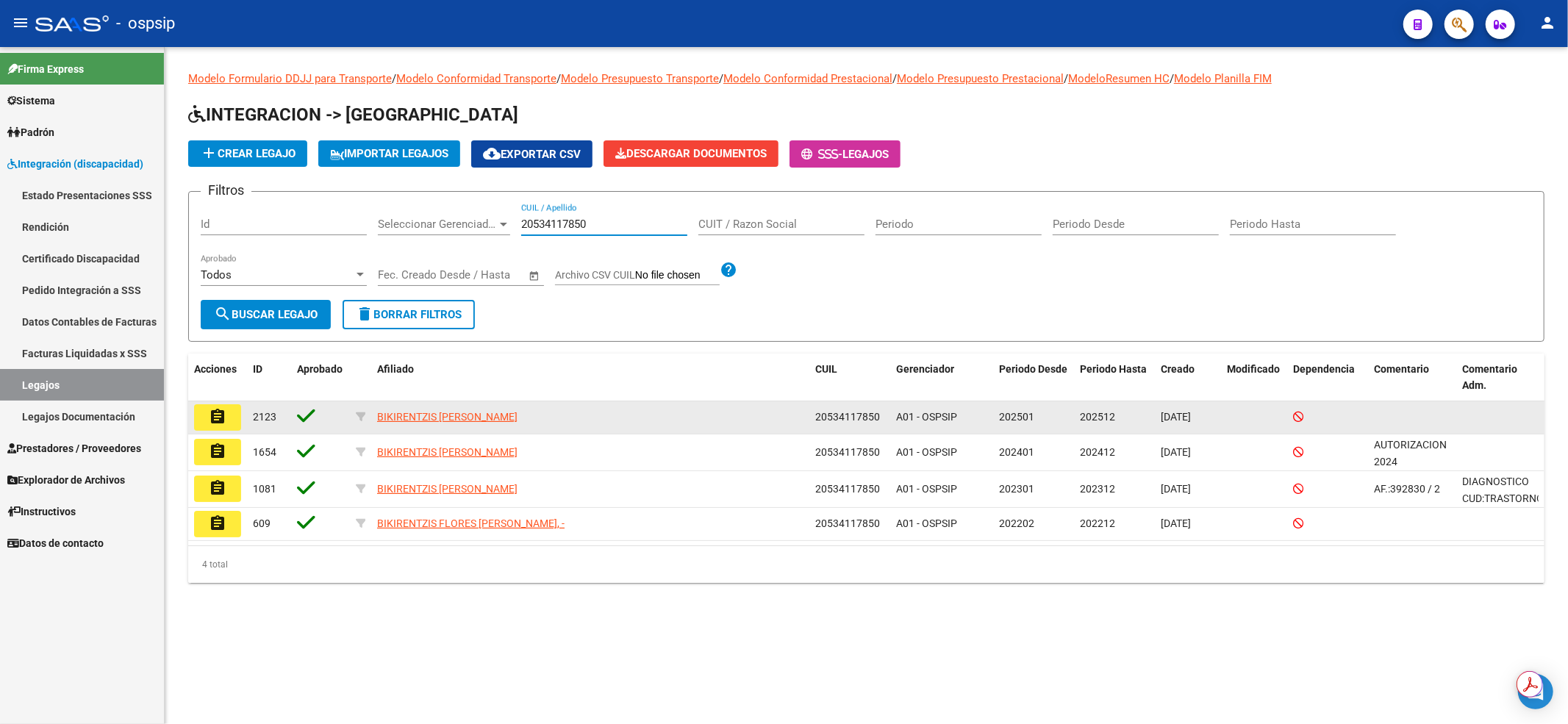
type input "20534117850"
click at [230, 412] on button "assignment" at bounding box center [218, 417] width 47 height 26
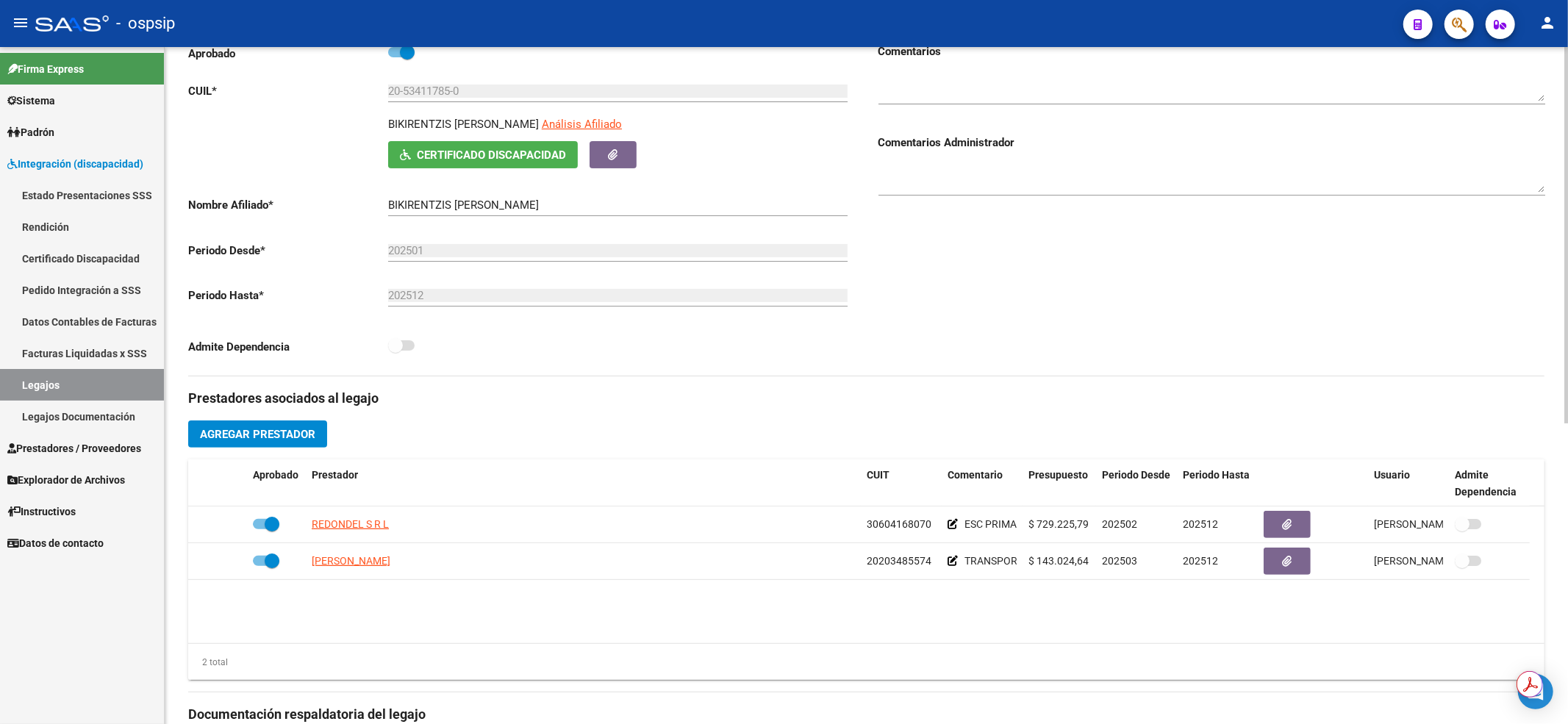
scroll to position [294, 0]
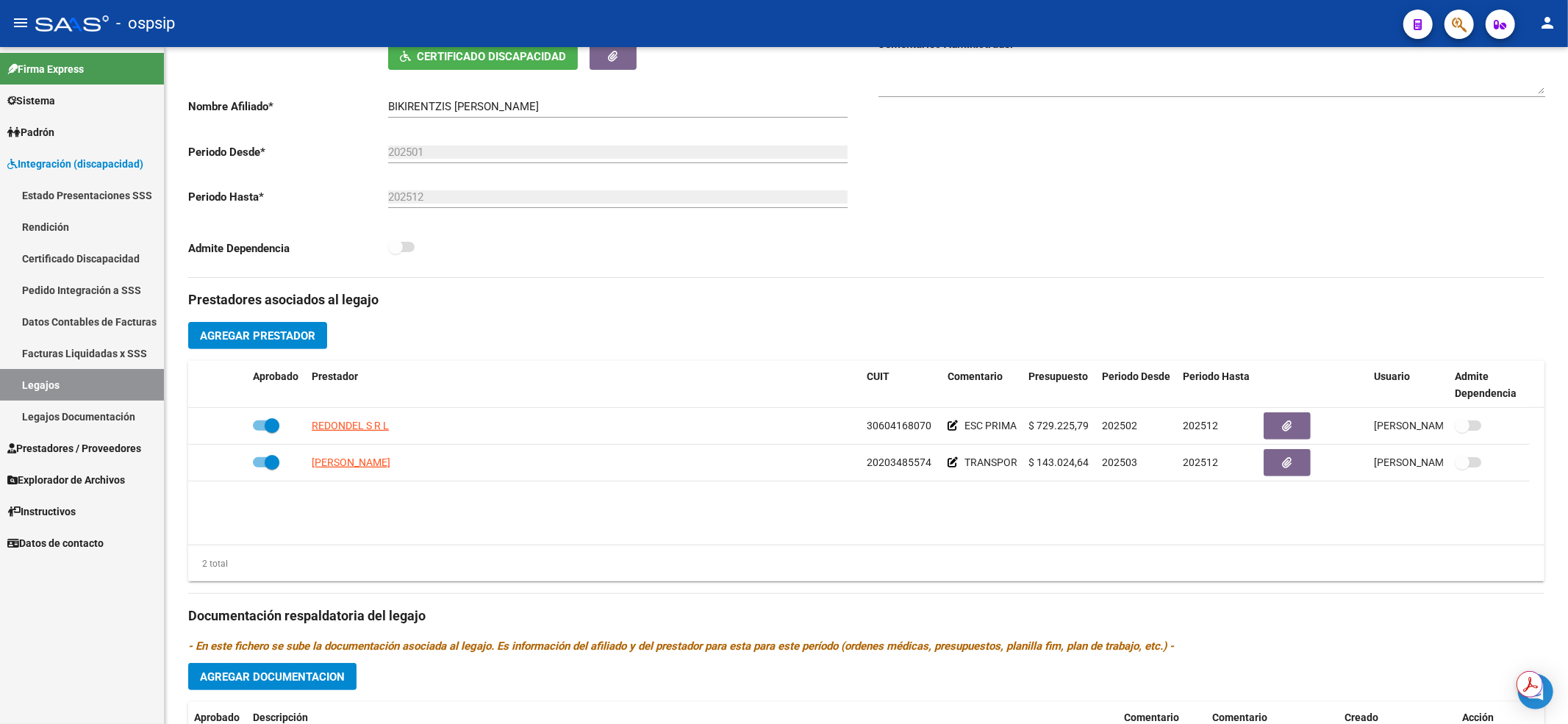
click at [91, 388] on link "Legajos" at bounding box center [82, 385] width 164 height 32
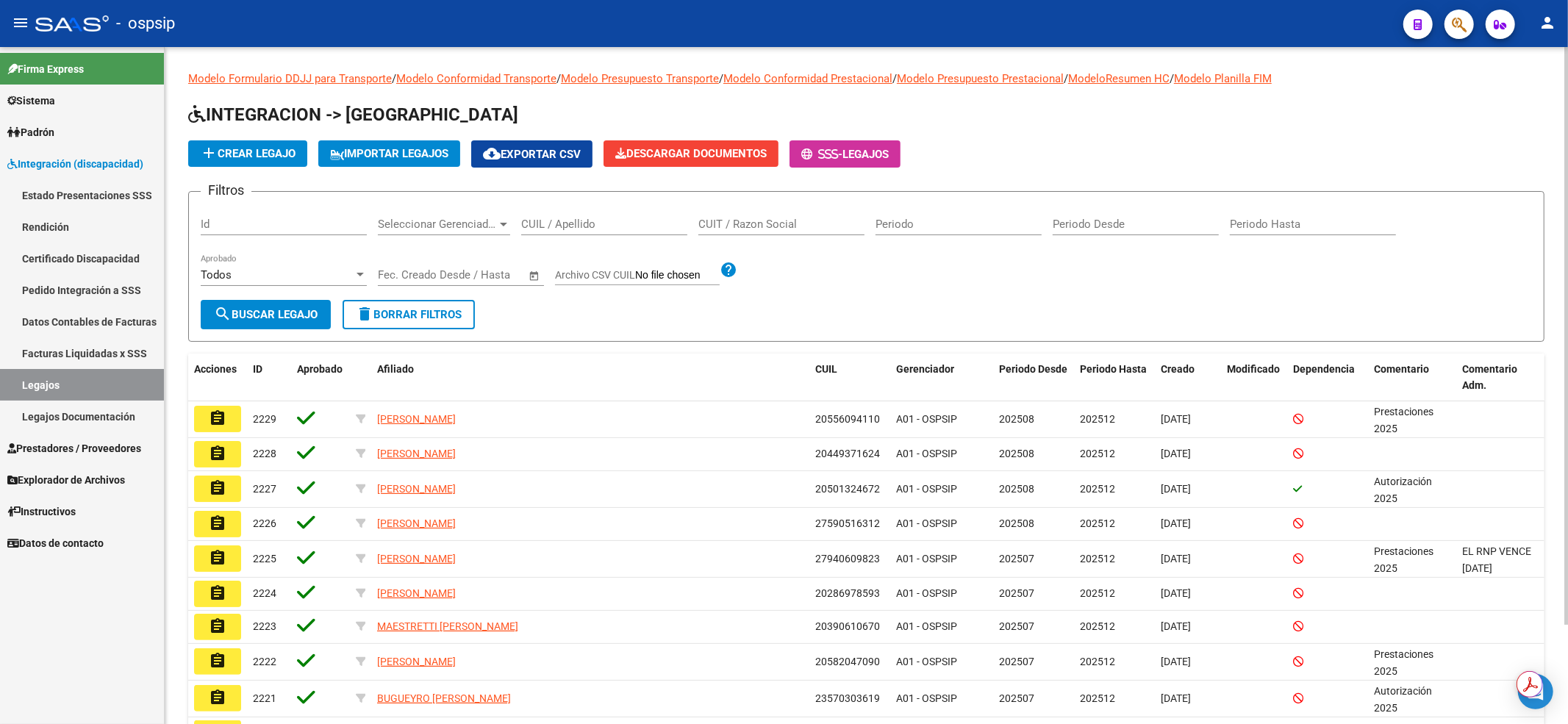
click at [645, 218] on input "CUIL / Apellido" at bounding box center [604, 224] width 166 height 14
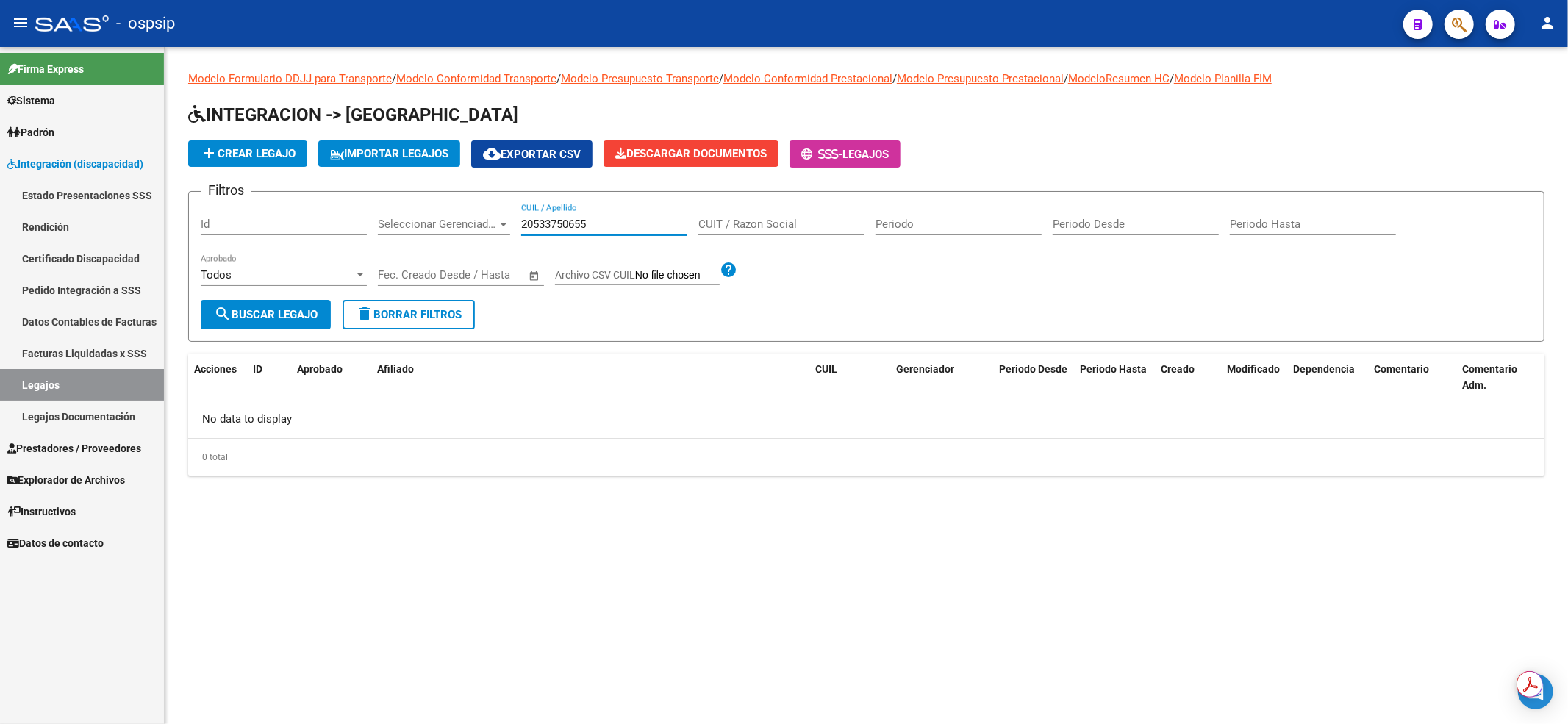
drag, startPoint x: 607, startPoint y: 221, endPoint x: 497, endPoint y: 214, distance: 110.2
click at [498, 218] on div "Filtros Id Seleccionar Gerenciador Seleccionar Gerenciador 20533750655 CUIL / A…" at bounding box center [866, 251] width 1331 height 96
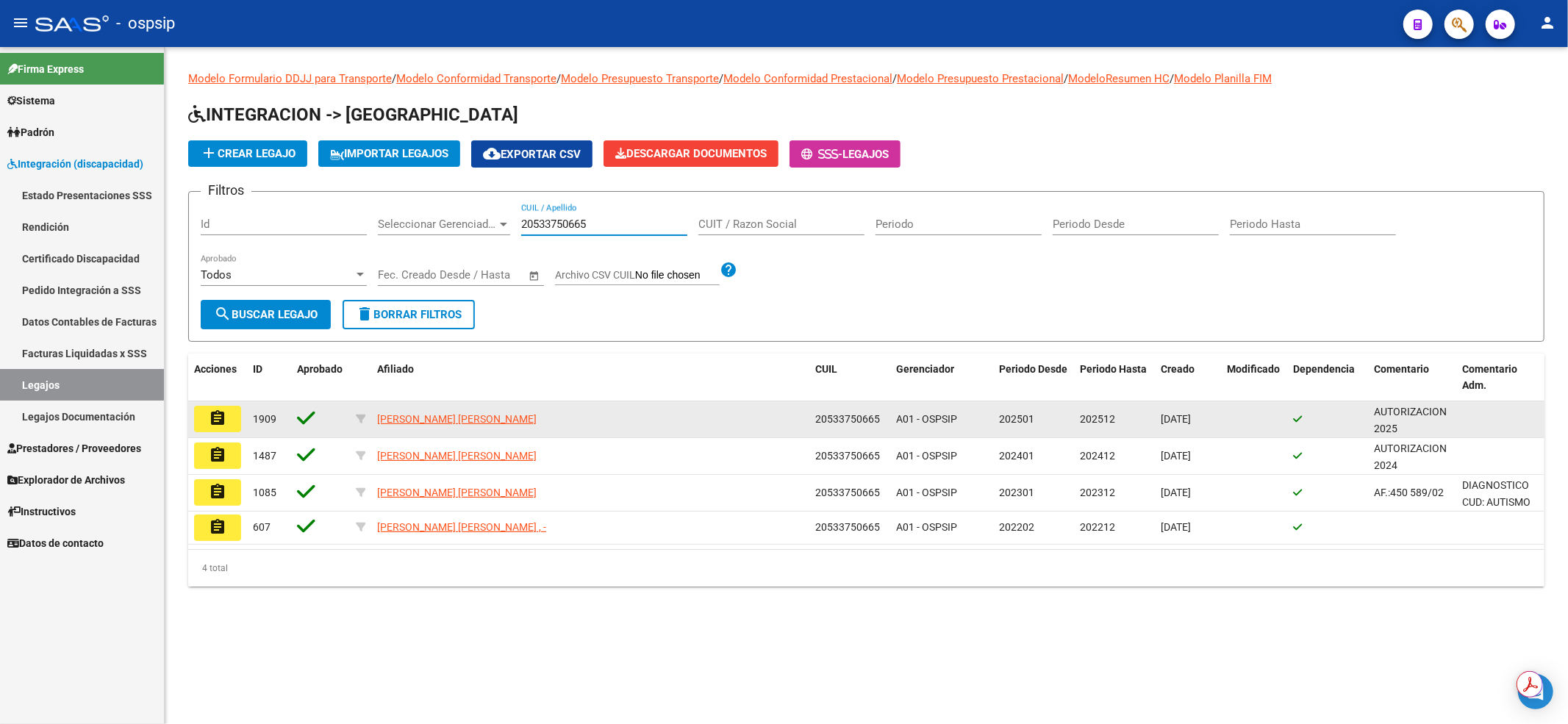
type input "20533750665"
click at [228, 409] on button "assignment" at bounding box center [218, 418] width 47 height 26
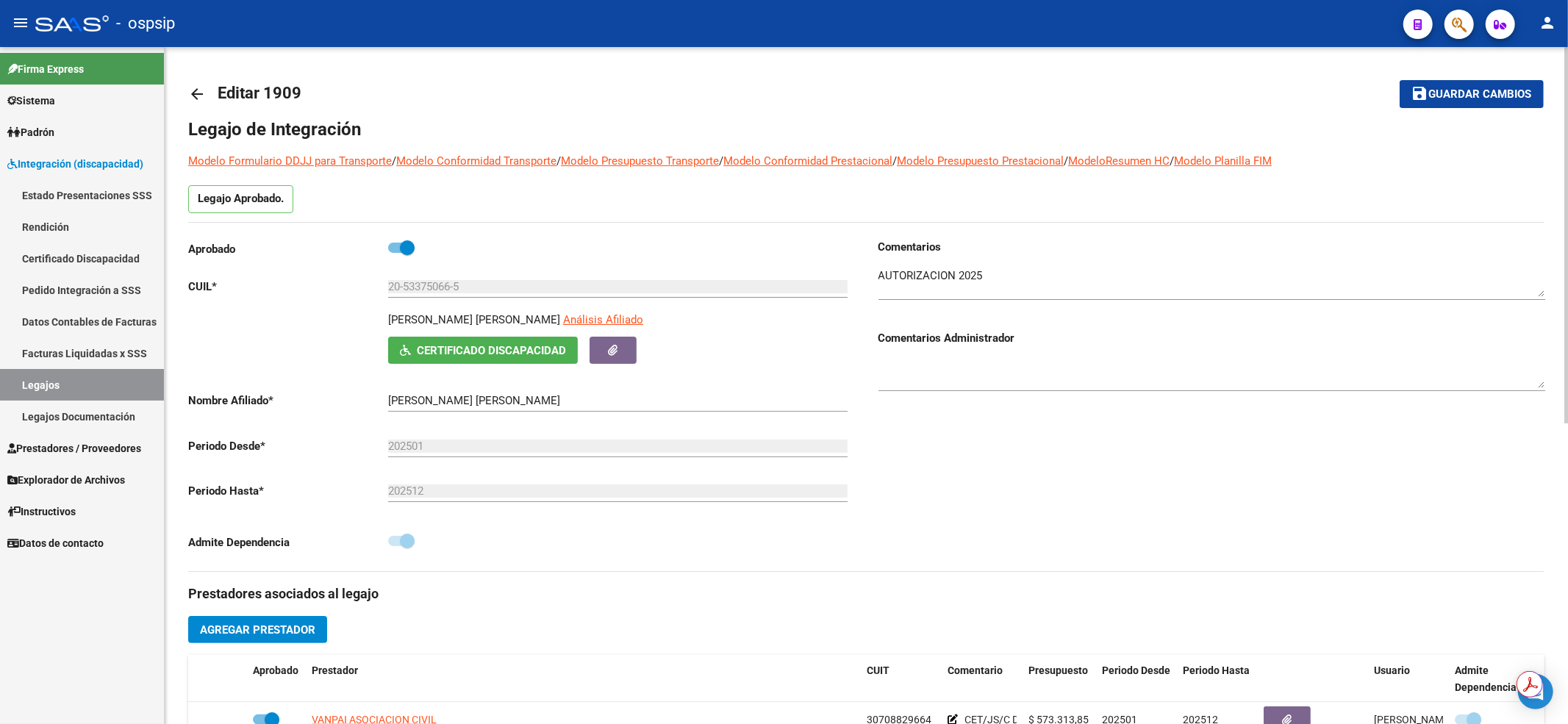
scroll to position [294, 0]
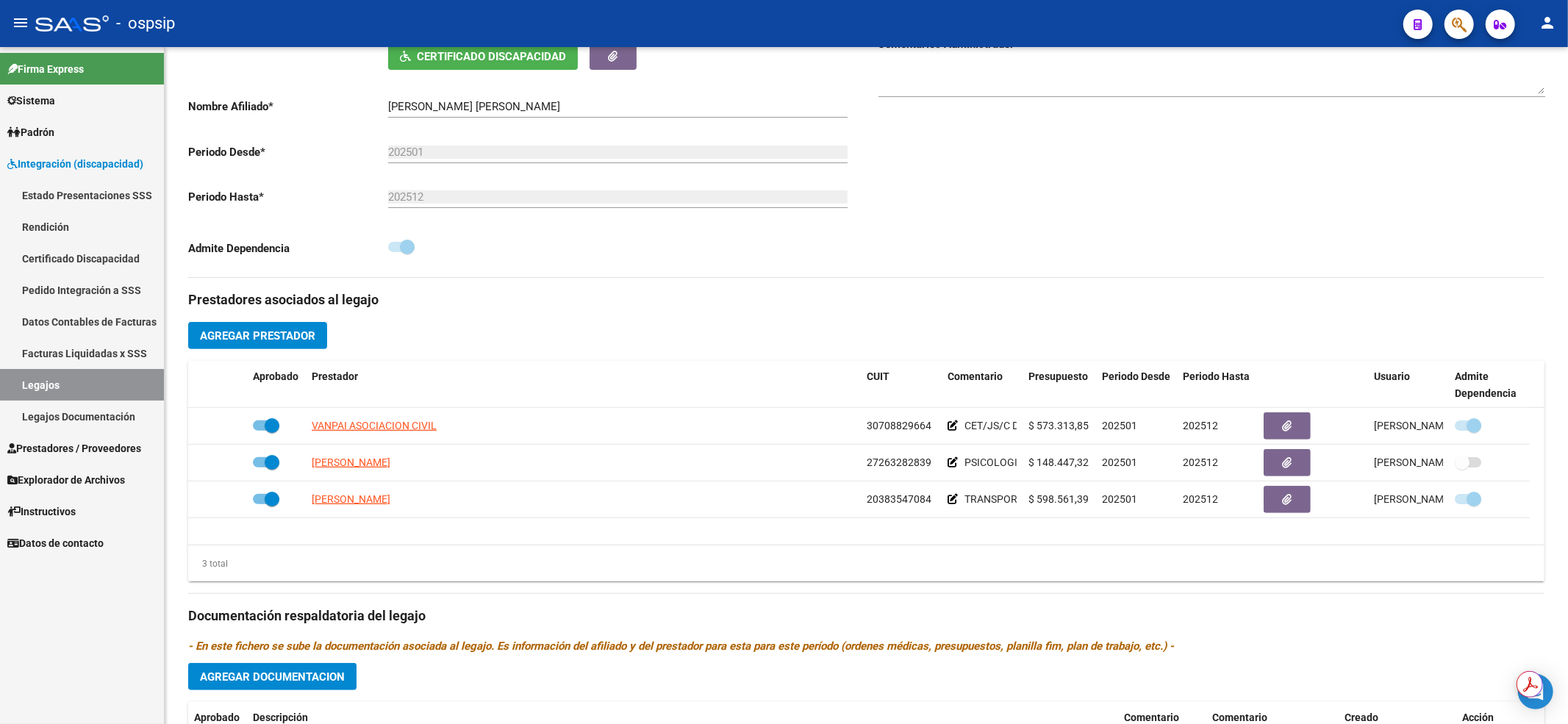
click at [90, 386] on link "Legajos" at bounding box center [82, 385] width 164 height 32
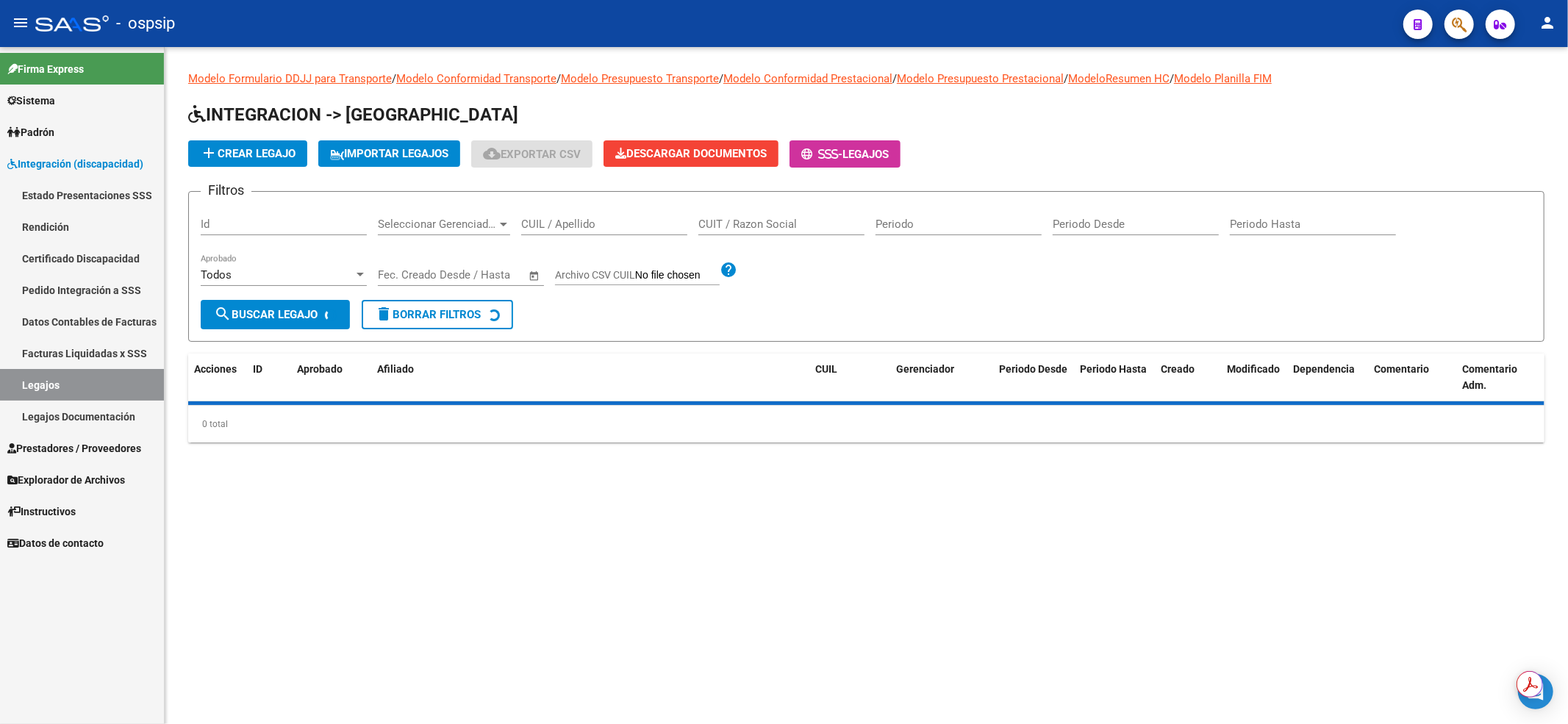
click at [536, 224] on input "CUIL / Apellido" at bounding box center [604, 224] width 166 height 14
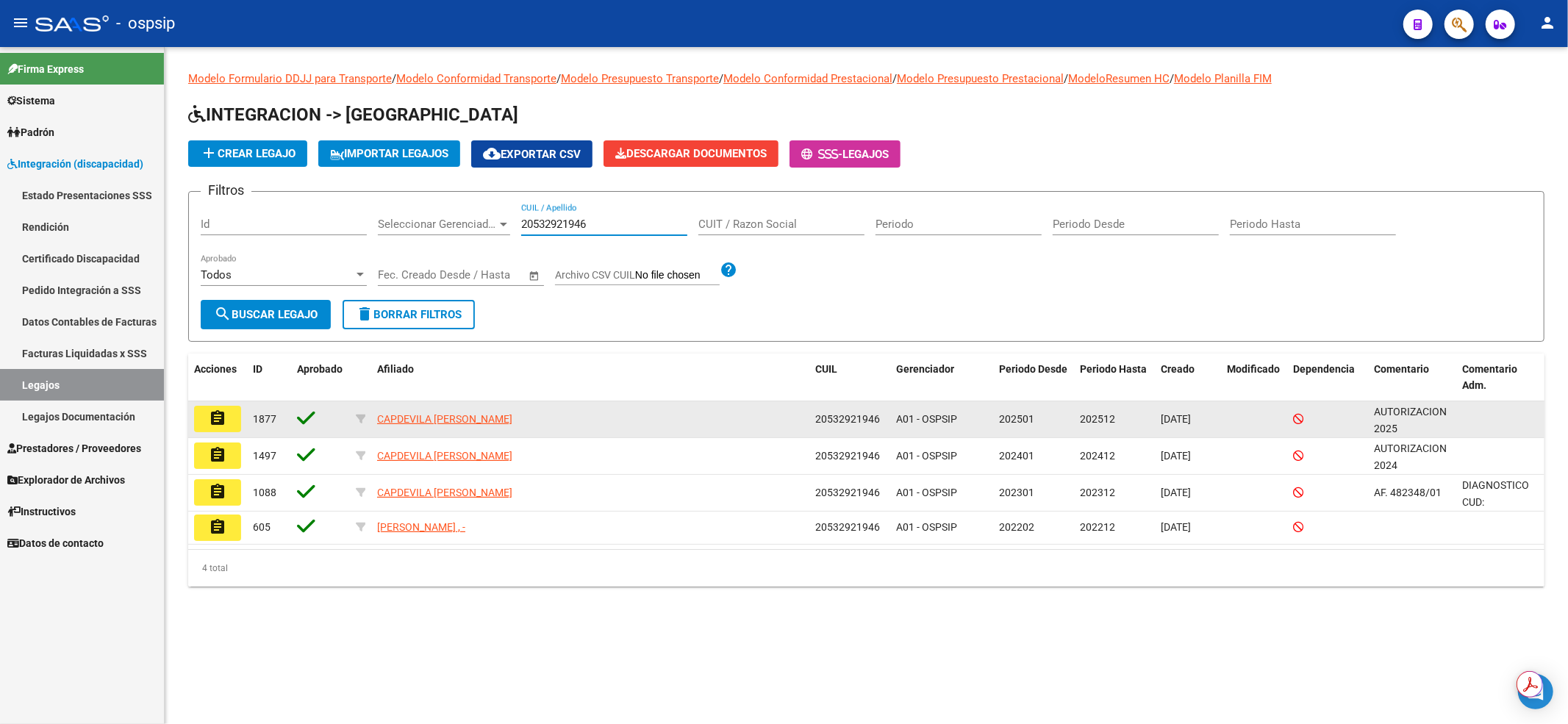
type input "20532921946"
click at [218, 427] on button "assignment" at bounding box center [218, 418] width 47 height 26
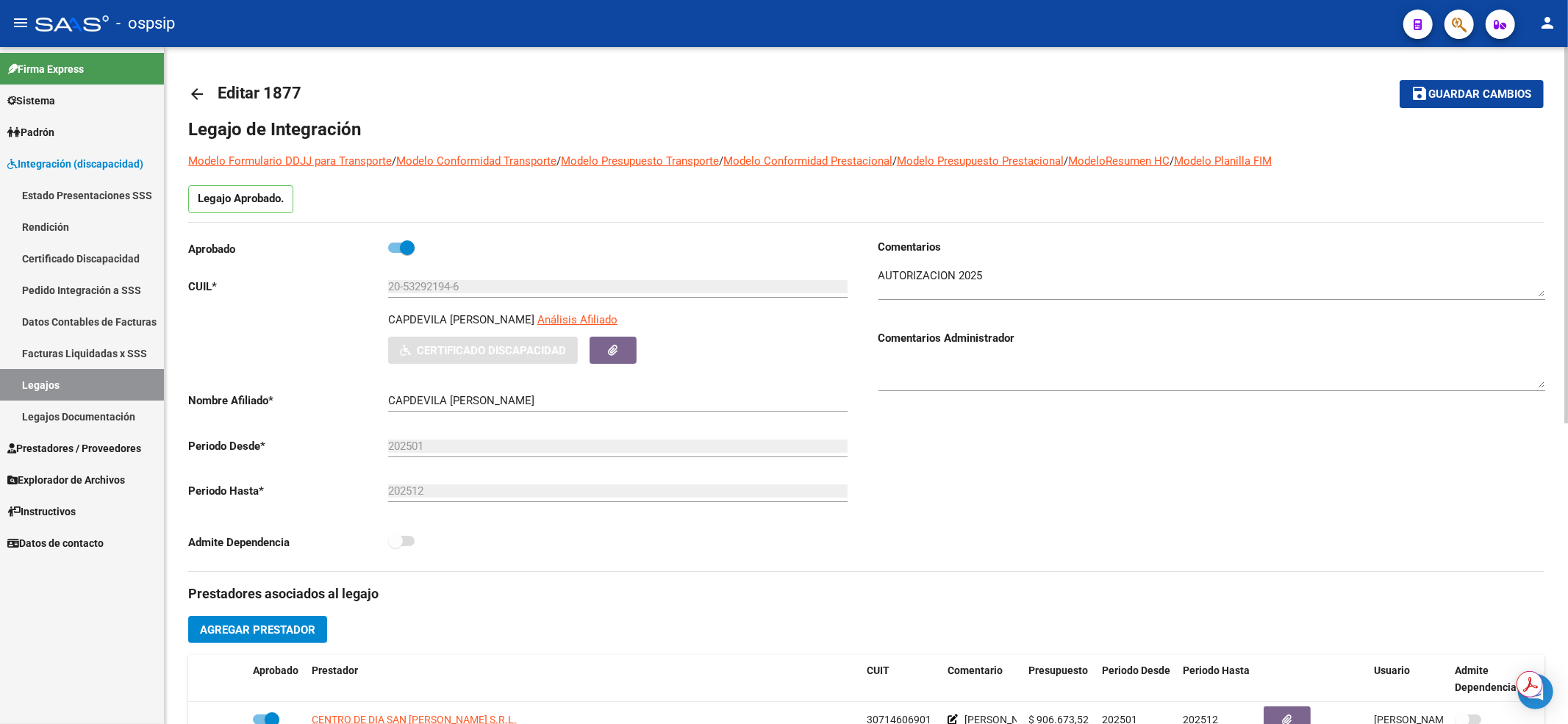
scroll to position [196, 0]
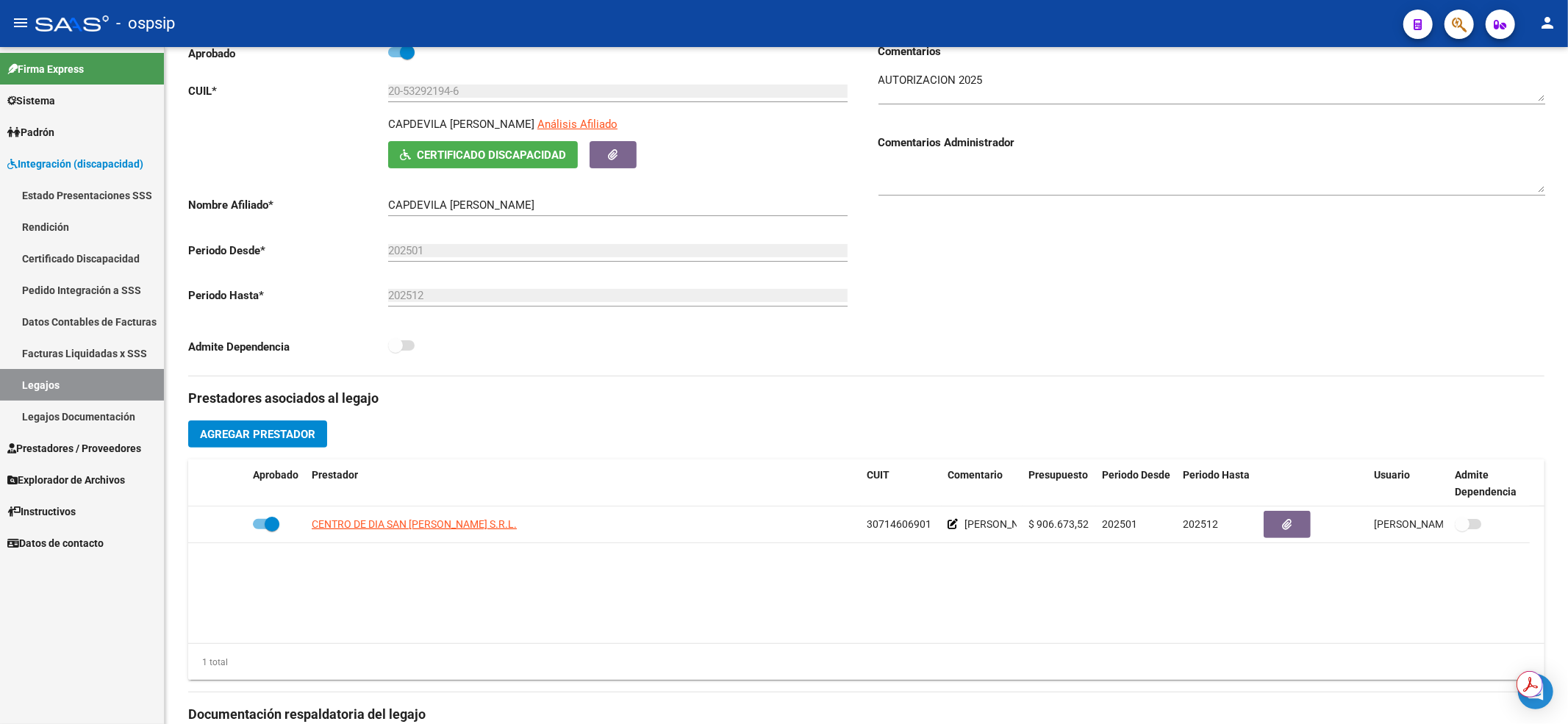
click at [101, 374] on link "Legajos" at bounding box center [82, 385] width 164 height 32
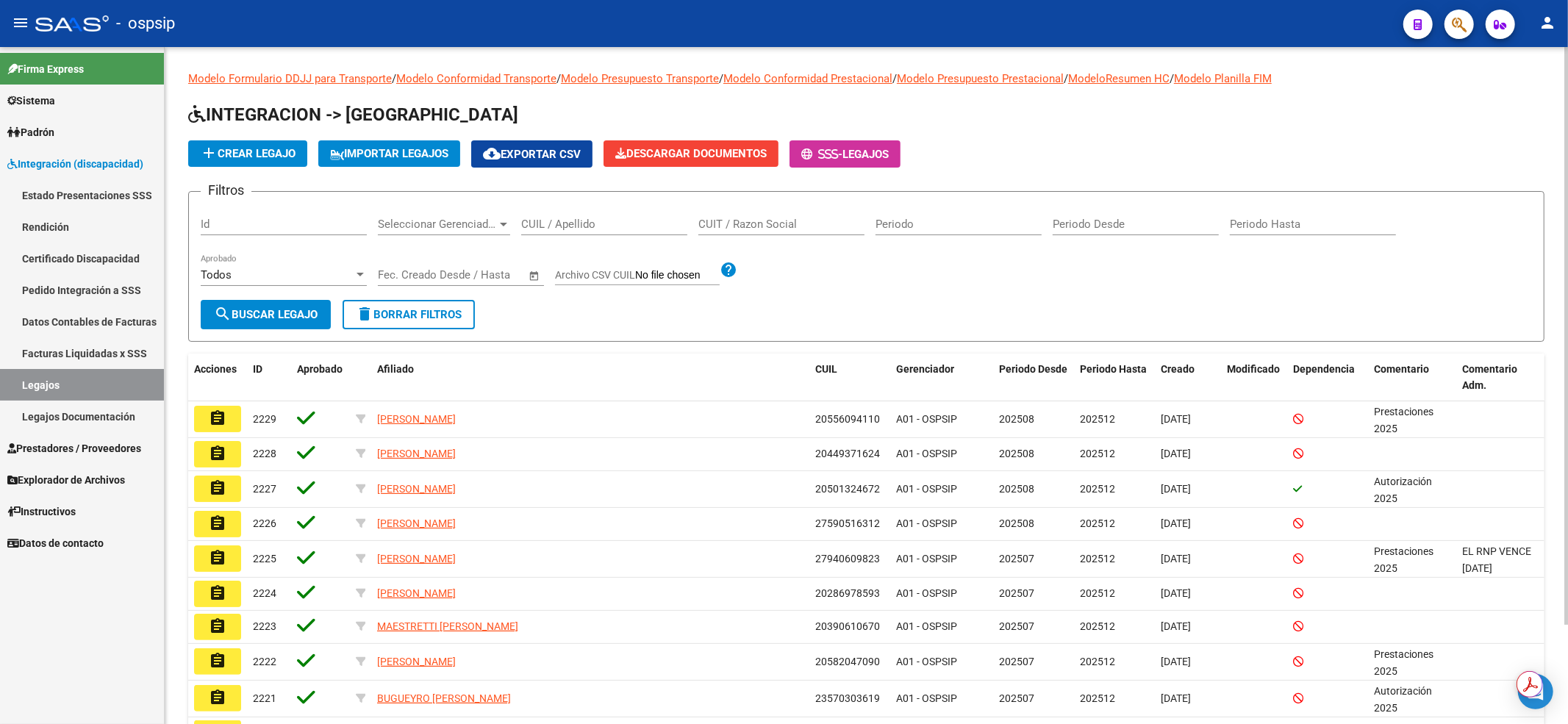
click at [604, 231] on div "CUIL / Apellido" at bounding box center [604, 219] width 166 height 32
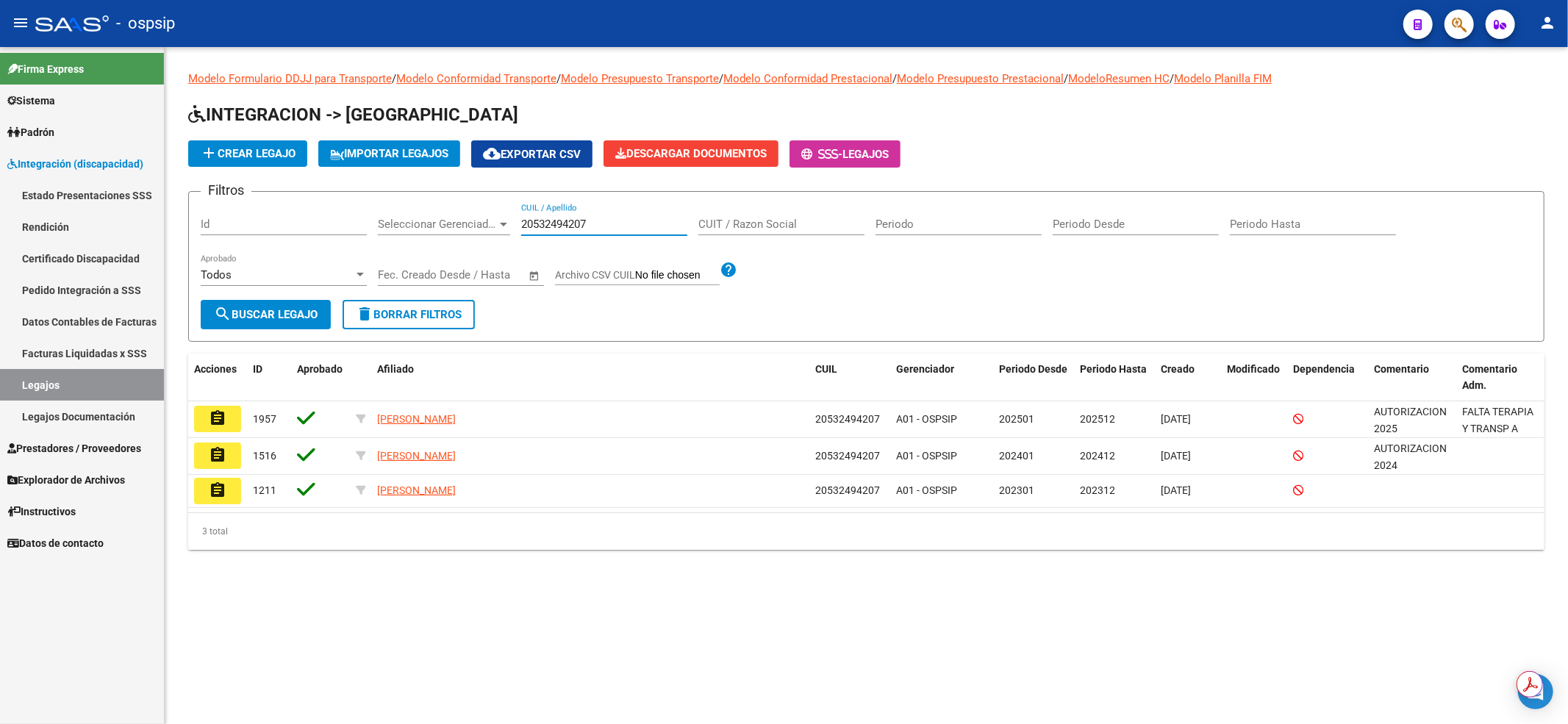
type input "20532494207"
click at [203, 419] on button "assignment" at bounding box center [218, 418] width 47 height 26
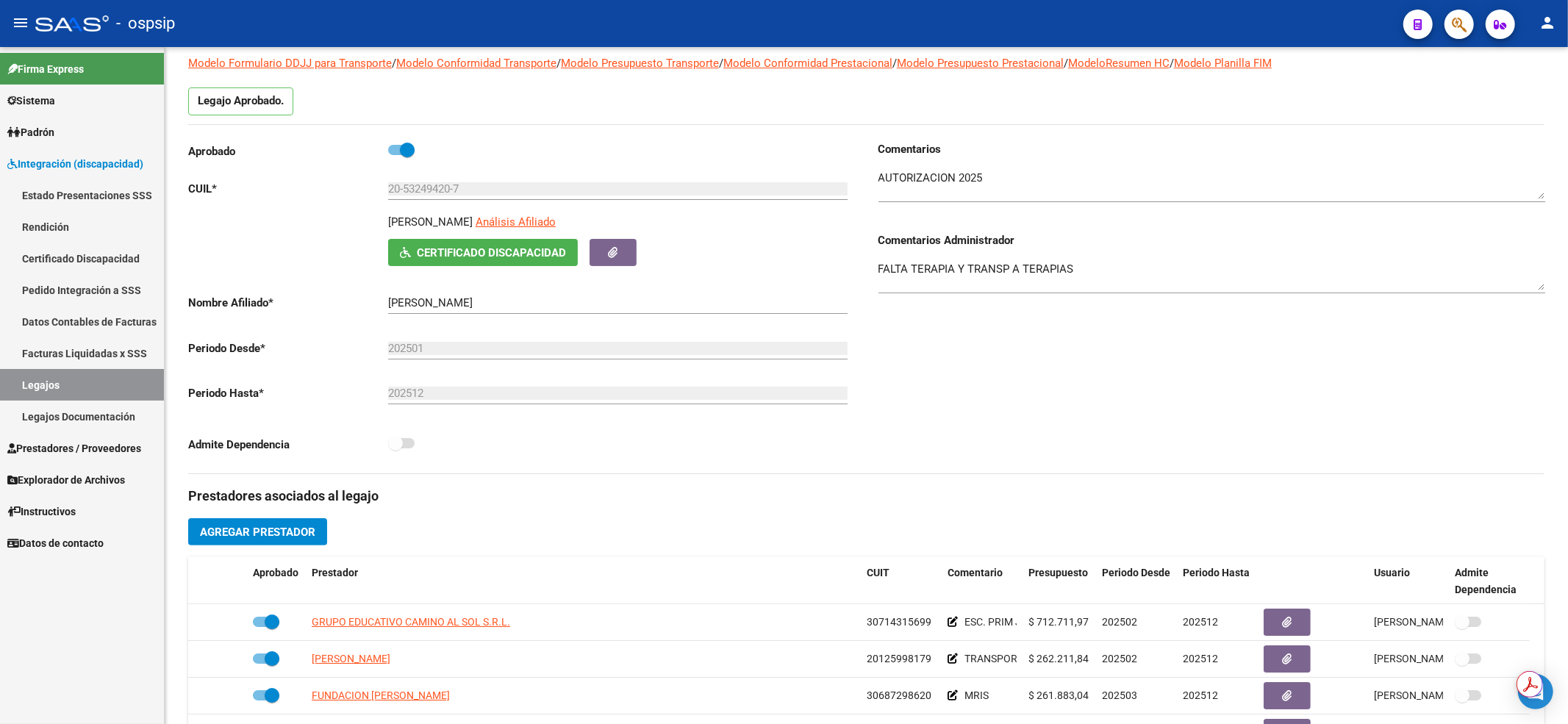
scroll to position [294, 0]
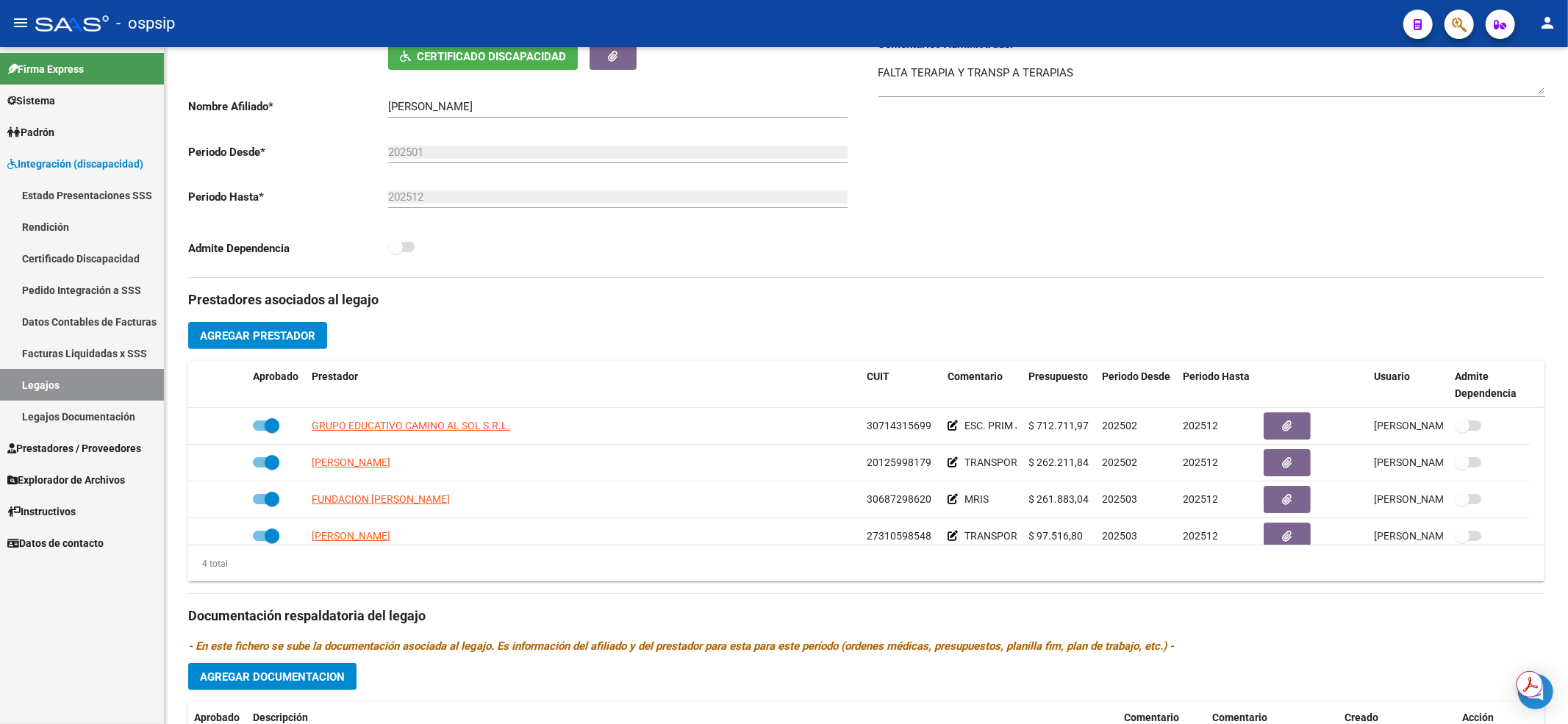
click at [82, 387] on link "Legajos" at bounding box center [82, 385] width 164 height 32
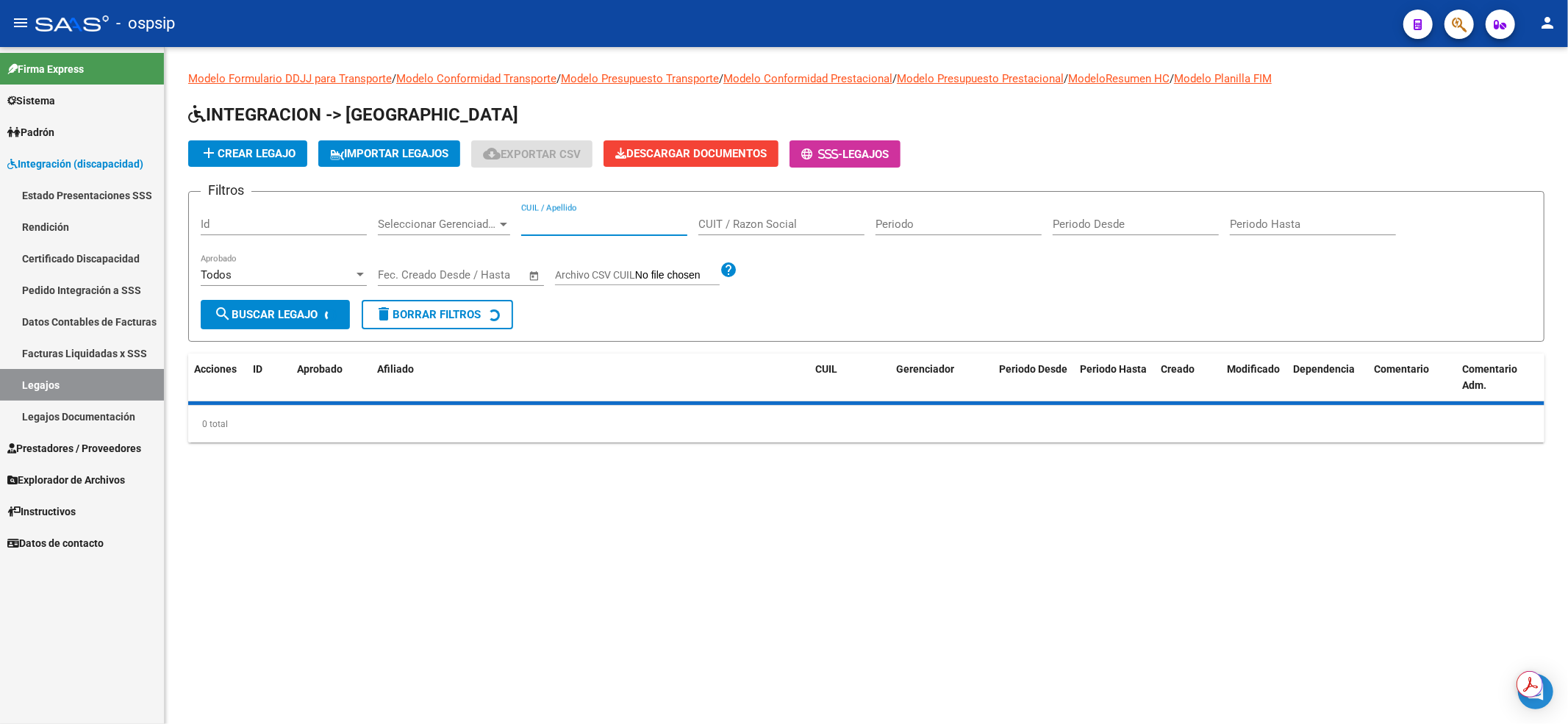
click at [598, 228] on input "CUIL / Apellido" at bounding box center [604, 224] width 166 height 14
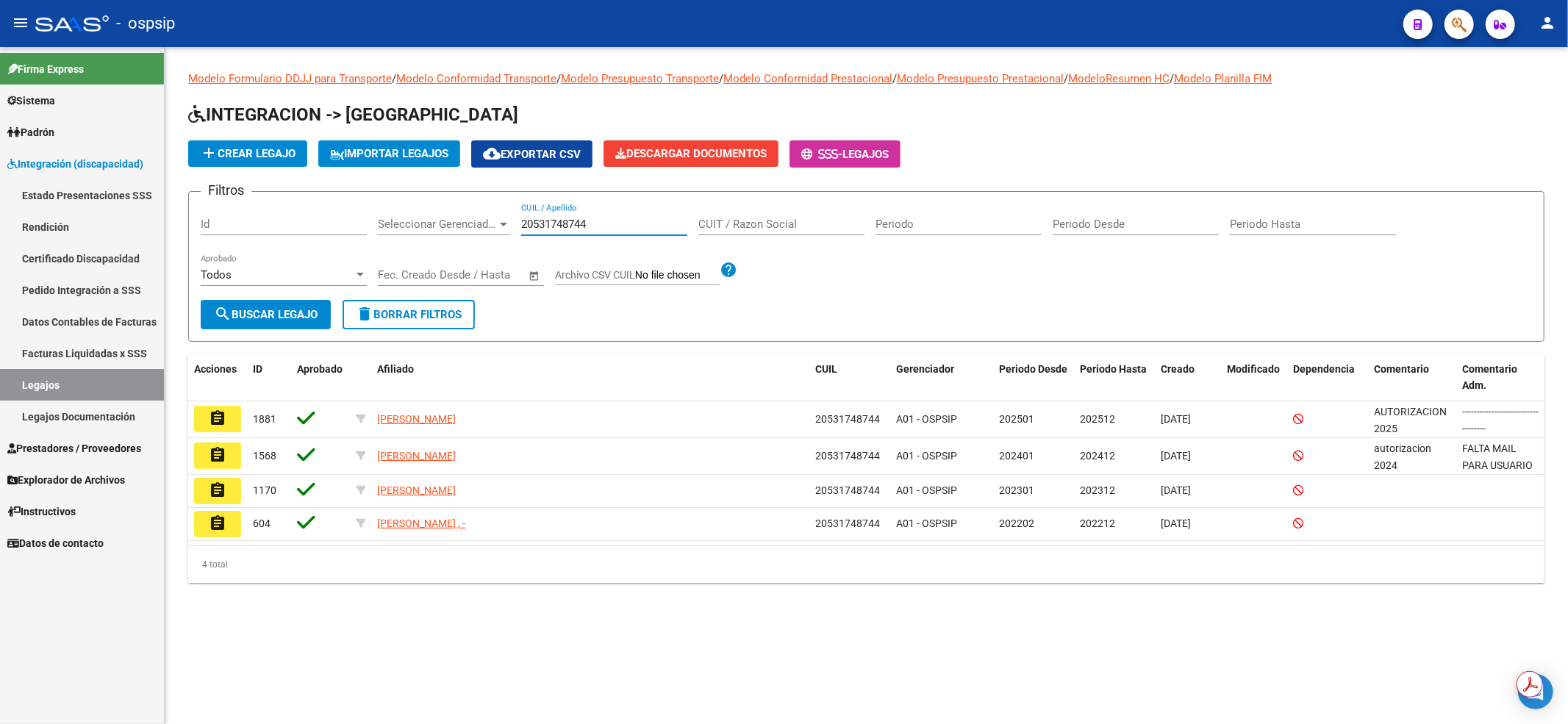
drag, startPoint x: 598, startPoint y: 225, endPoint x: 449, endPoint y: 231, distance: 149.1
click at [449, 231] on div "Filtros Id Seleccionar Gerenciador Seleccionar Gerenciador 20531748744 CUIL / A…" at bounding box center [866, 251] width 1331 height 96
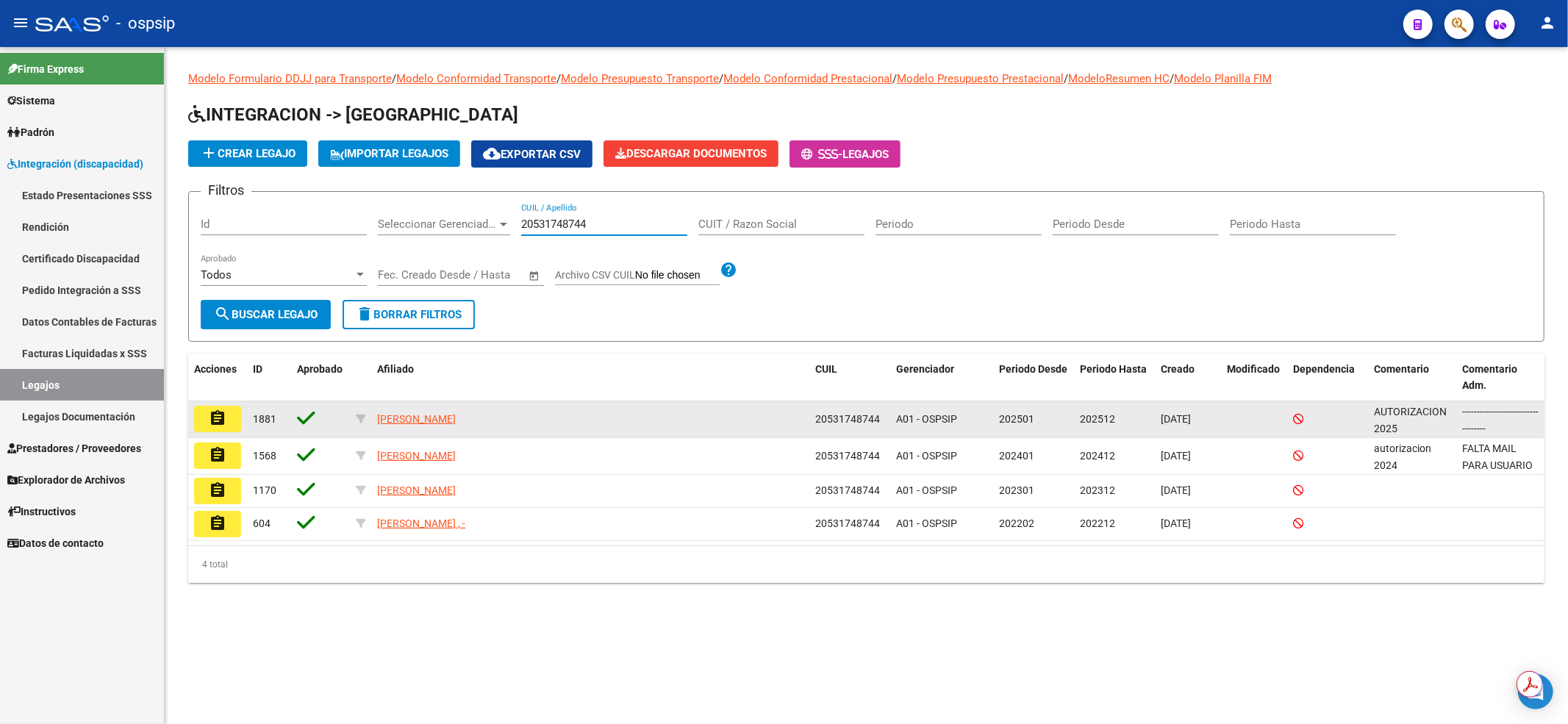
type input "20531748744"
click at [224, 423] on mat-icon "assignment" at bounding box center [217, 418] width 17 height 17
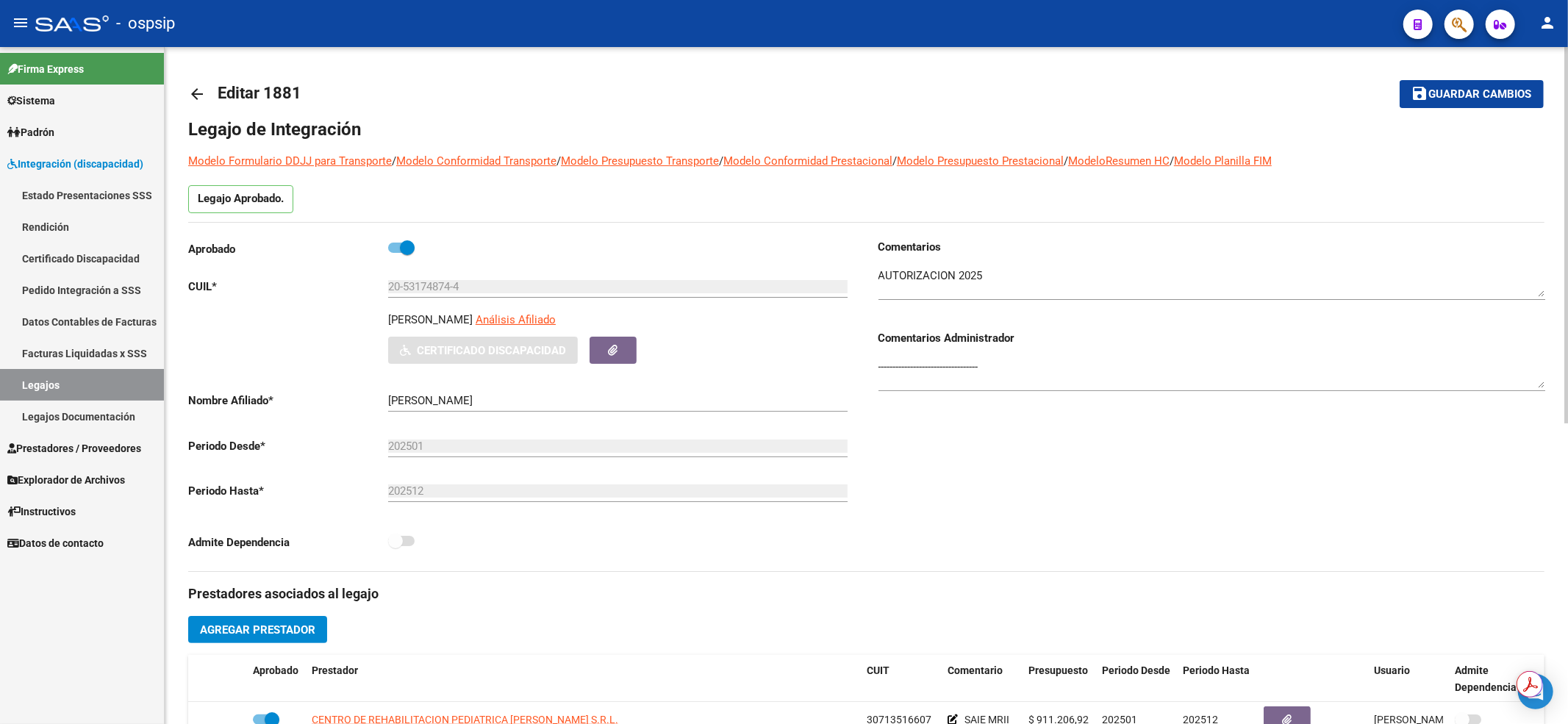
scroll to position [196, 0]
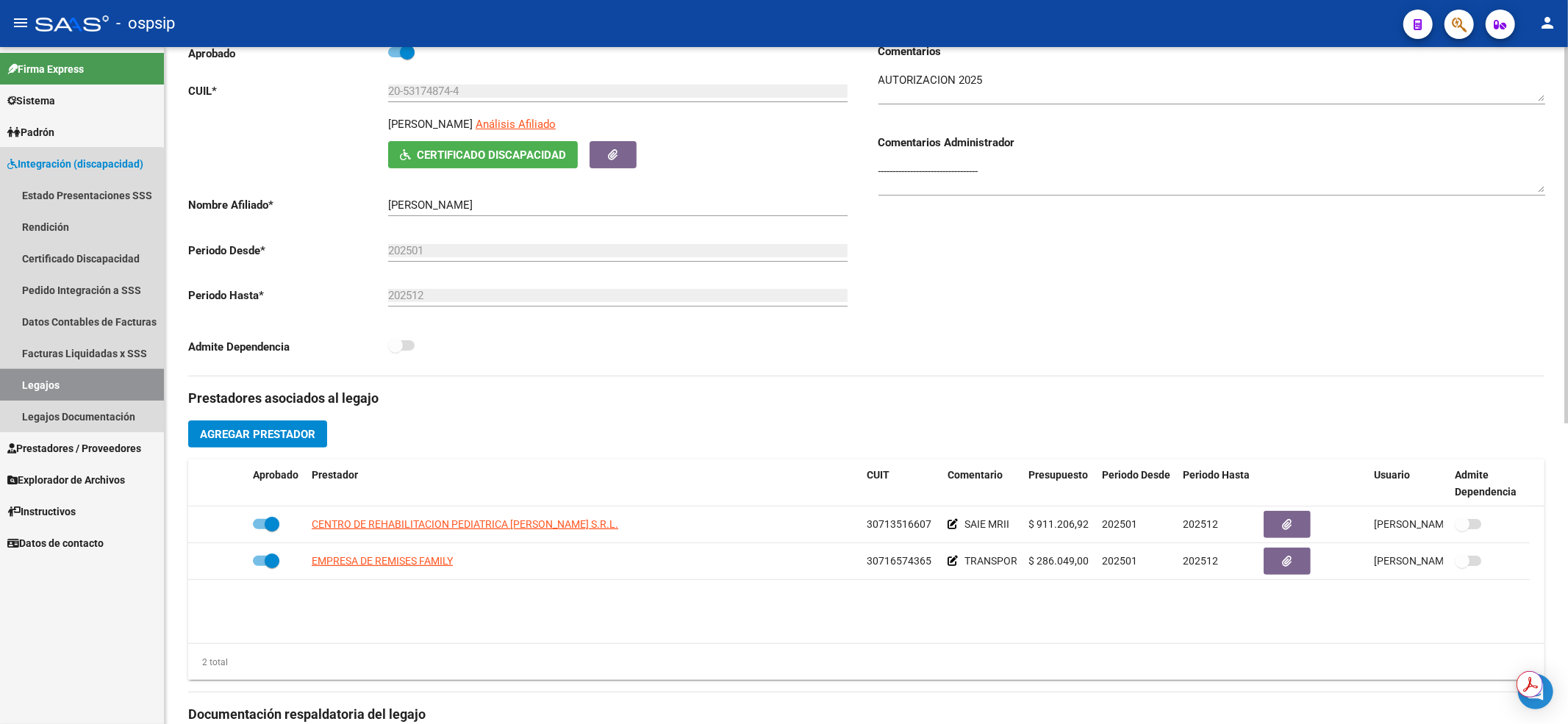
click at [47, 383] on link "Legajos" at bounding box center [82, 385] width 164 height 32
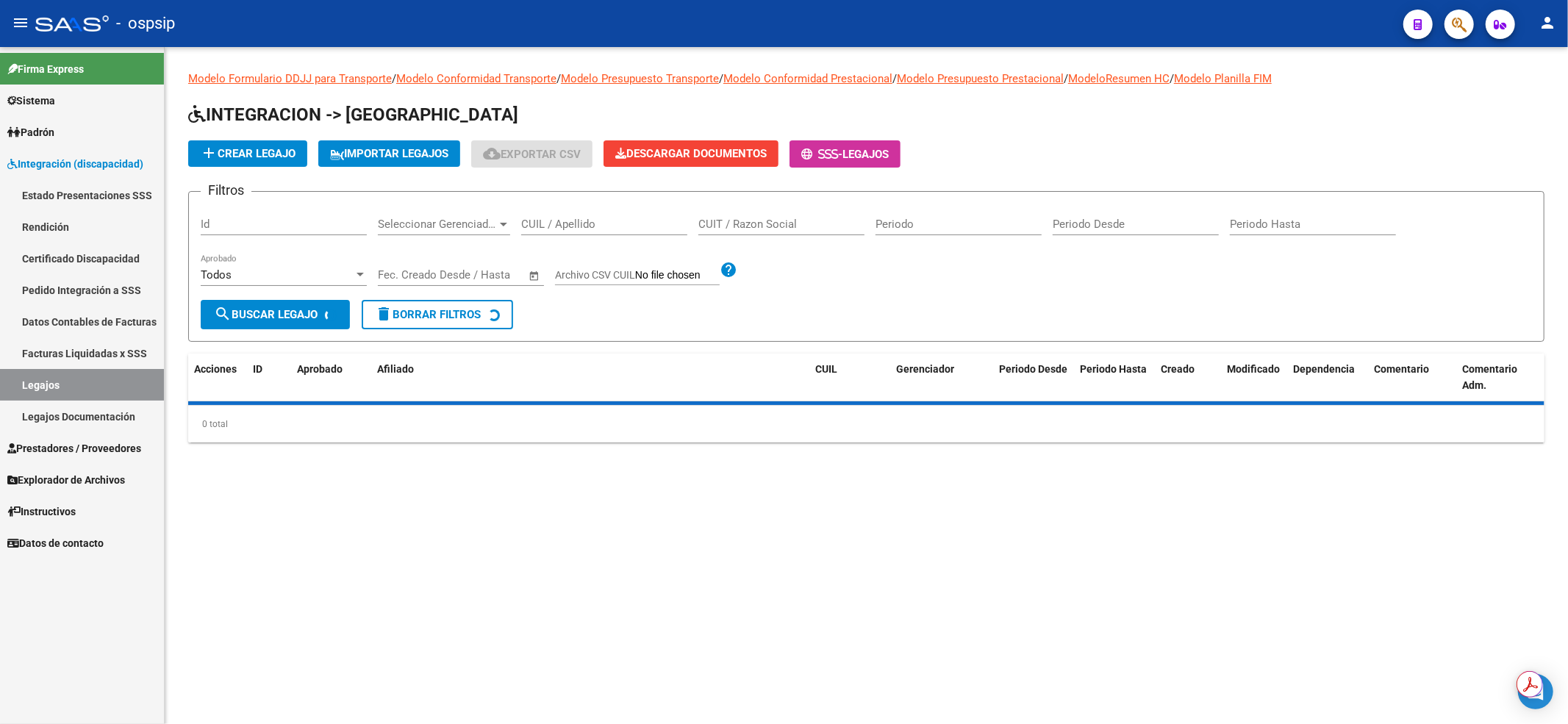
click at [639, 224] on input "CUIL / Apellido" at bounding box center [604, 224] width 166 height 14
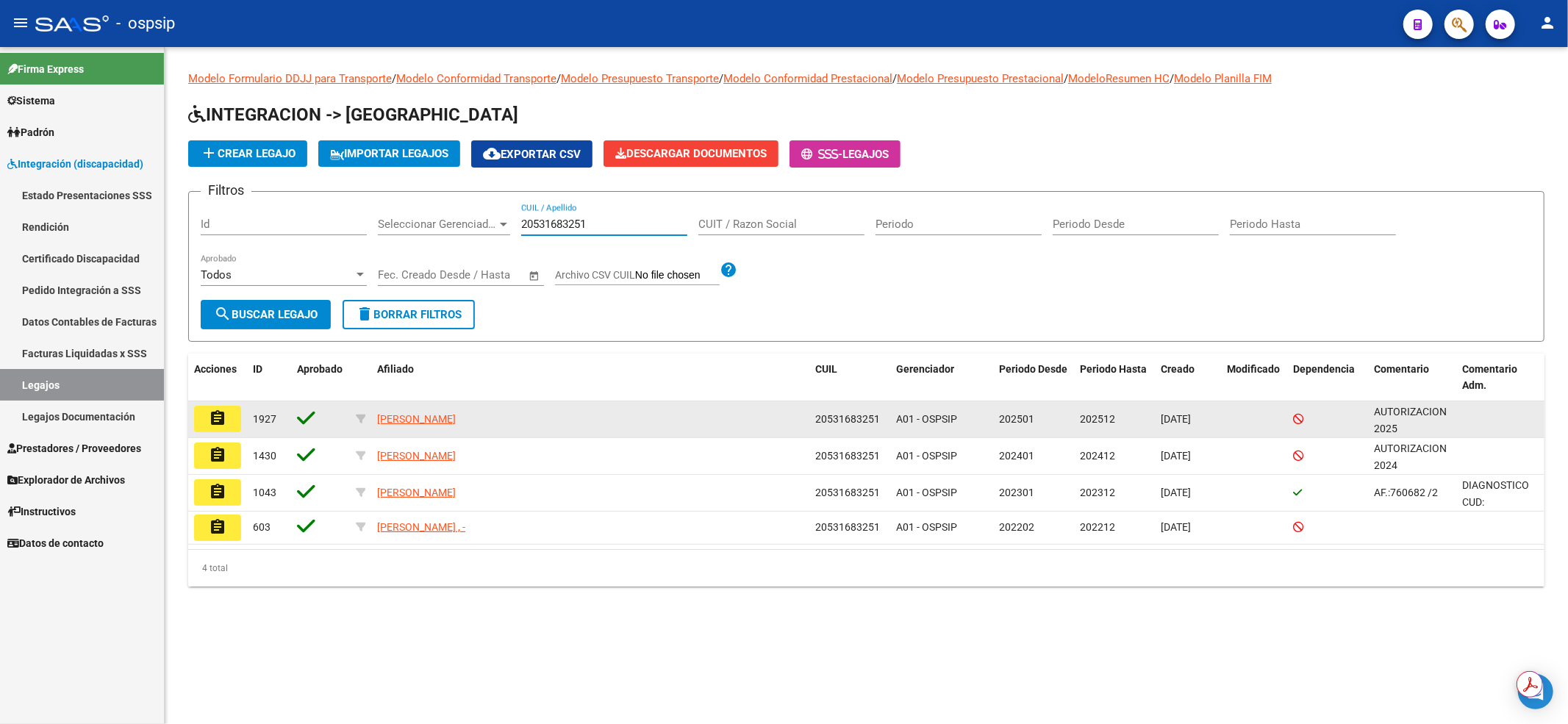
type input "20531683251"
click at [222, 416] on mat-icon "assignment" at bounding box center [217, 418] width 17 height 17
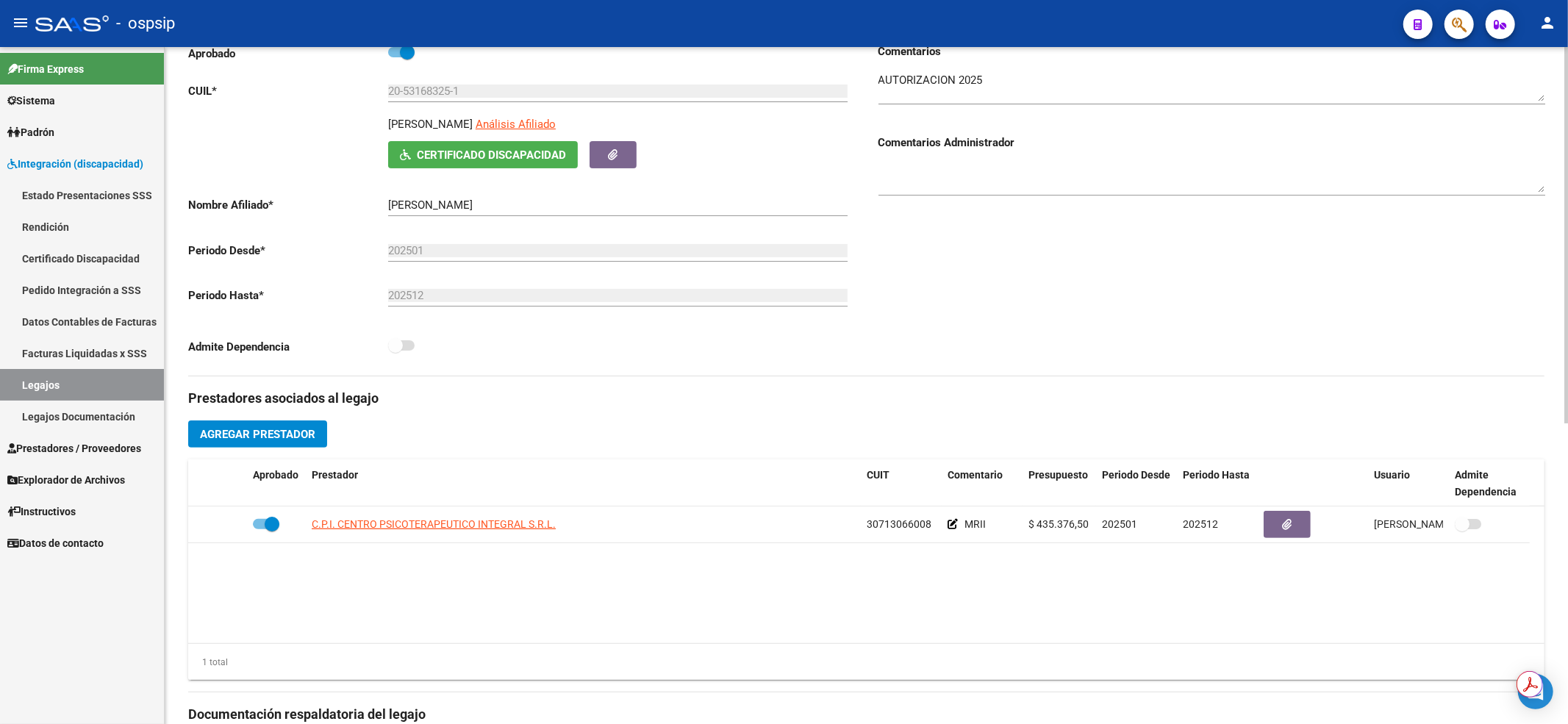
scroll to position [294, 0]
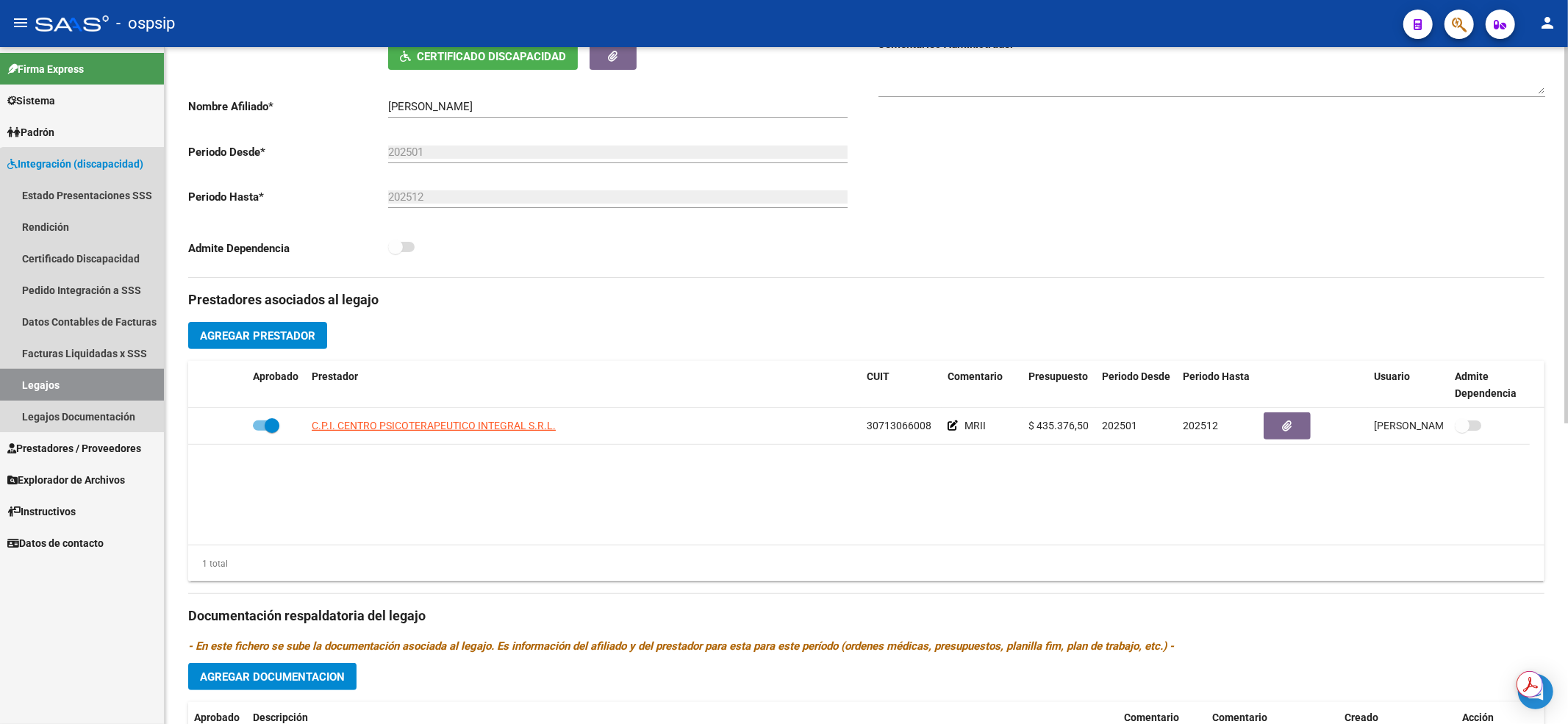
click at [88, 376] on link "Legajos" at bounding box center [82, 385] width 164 height 32
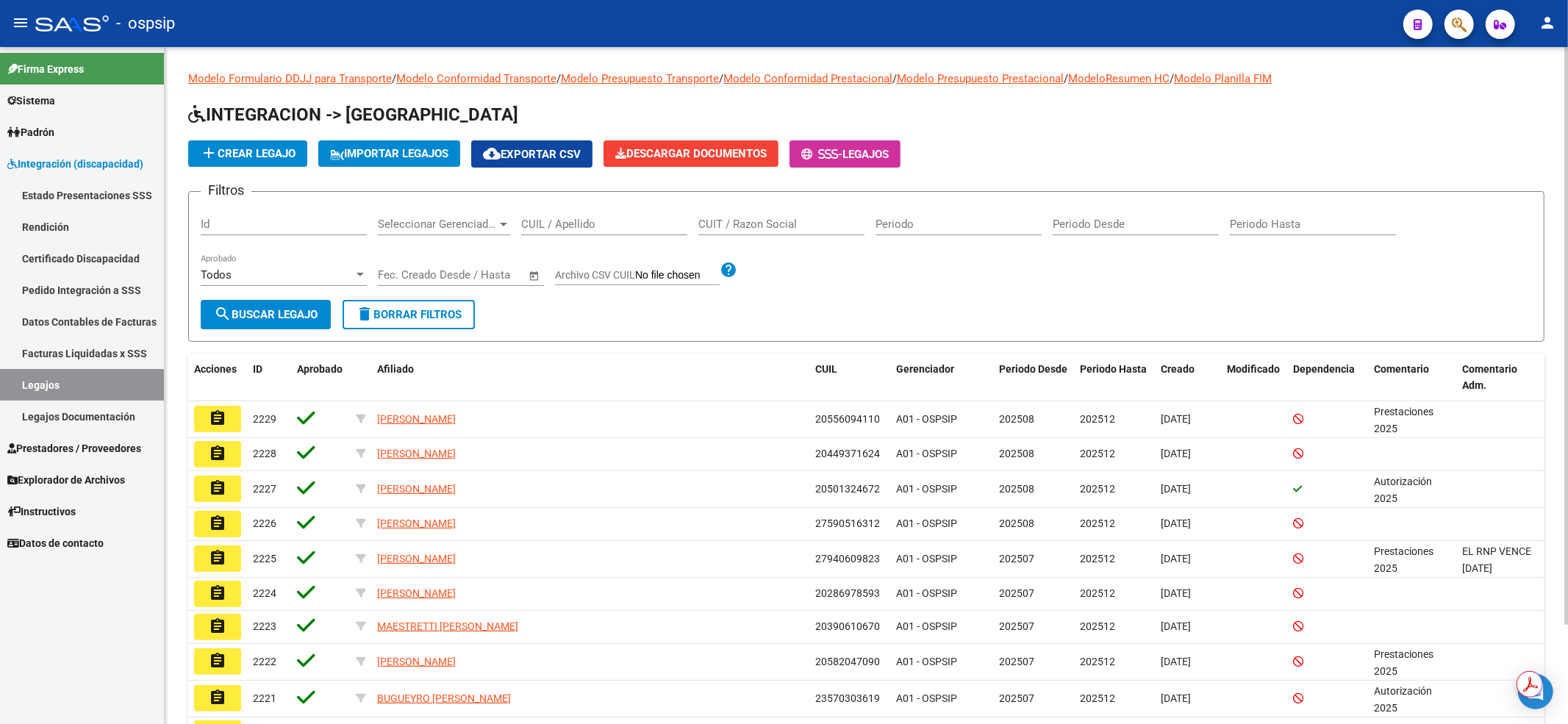
click at [589, 215] on div "CUIL / Apellido" at bounding box center [604, 219] width 166 height 32
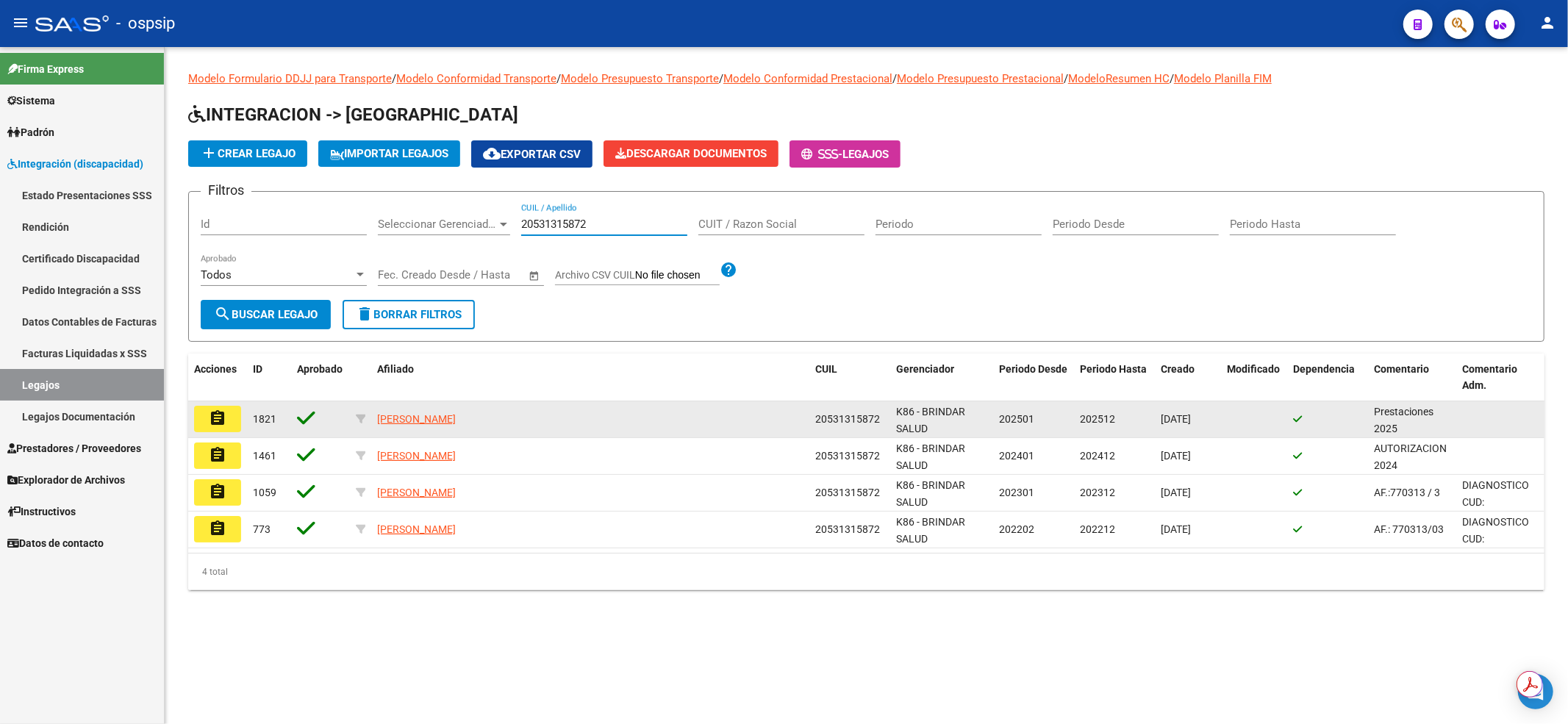
type input "20531315872"
click at [224, 421] on mat-icon "assignment" at bounding box center [217, 418] width 17 height 17
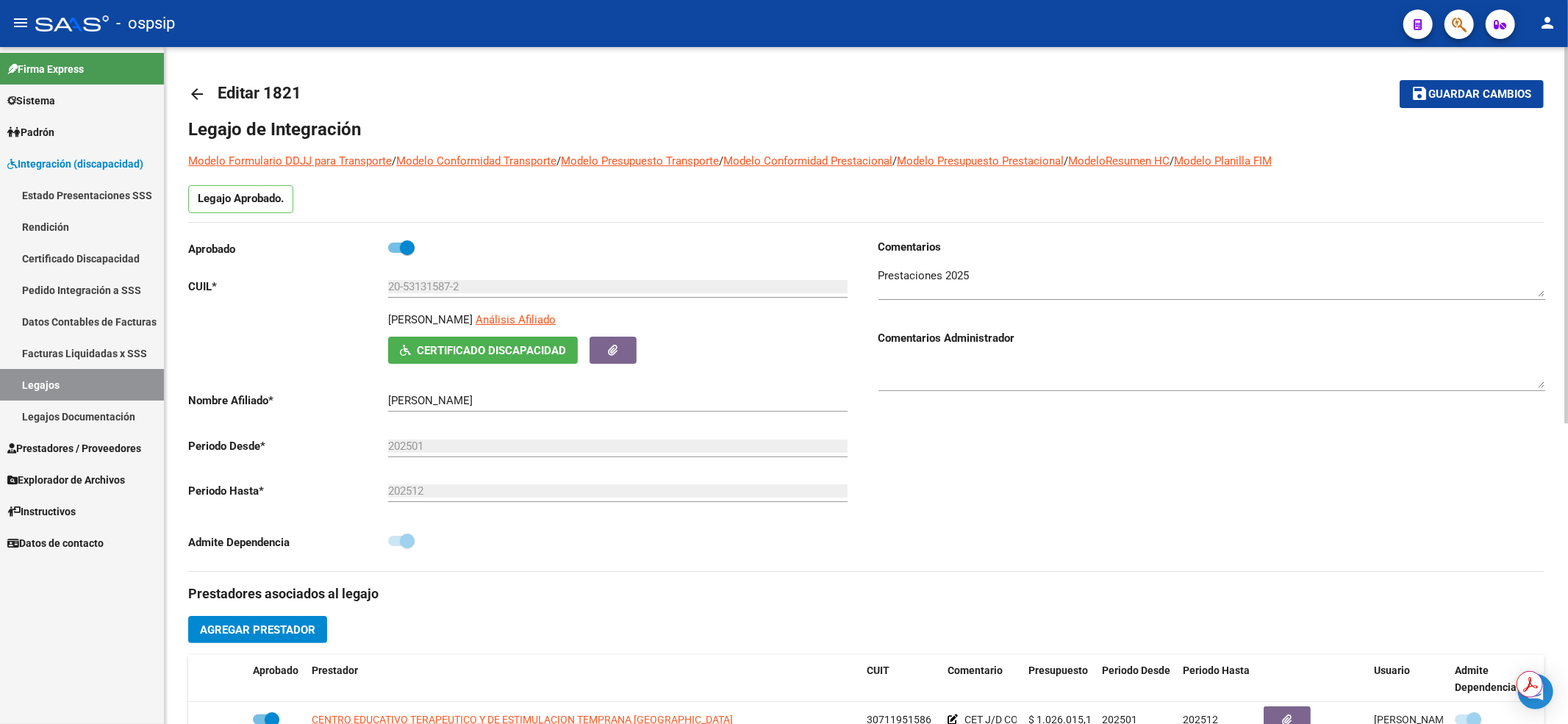
scroll to position [294, 0]
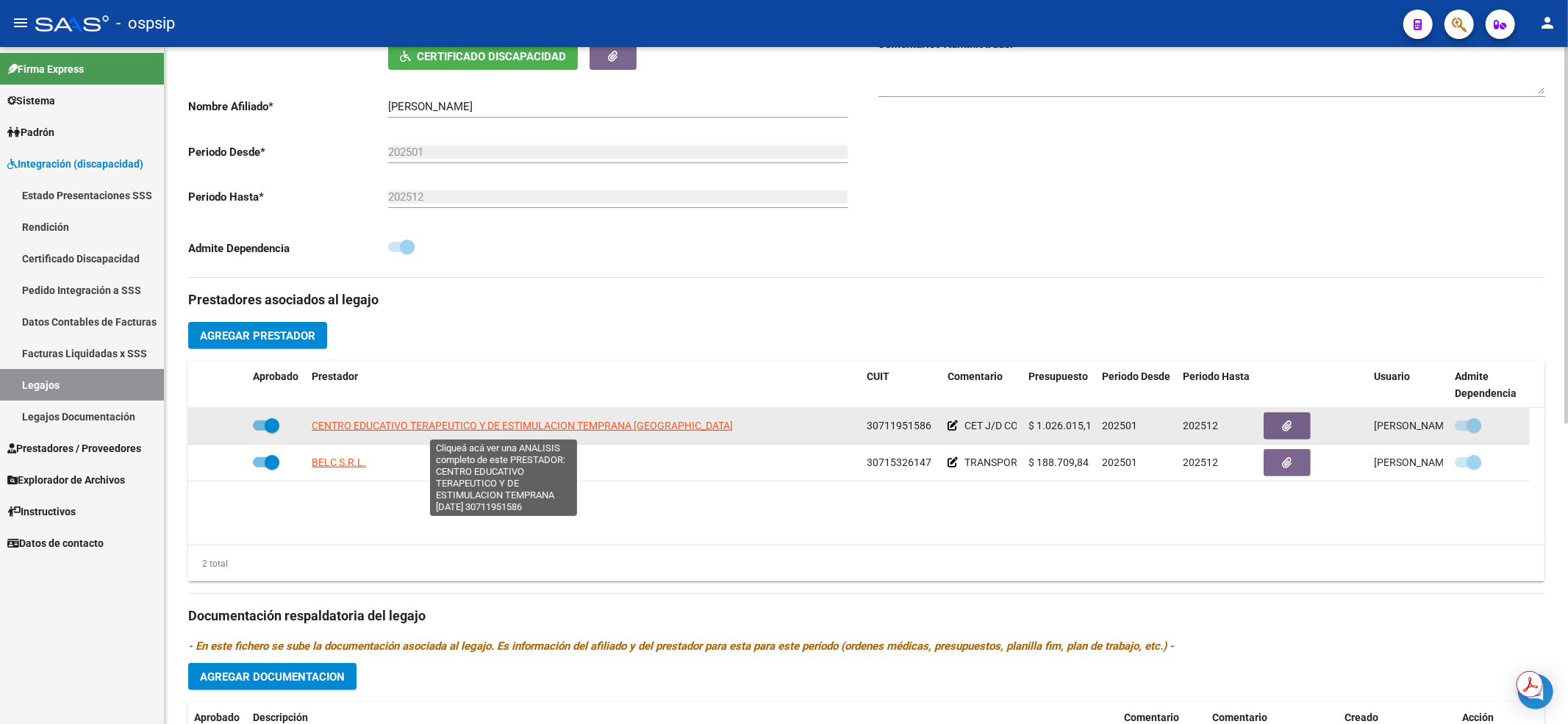
click at [446, 429] on span "CENTRO EDUCATIVO TERAPEUTICO Y DE ESTIMULACION TEMPRANA [GEOGRAPHIC_DATA][PERSO…" at bounding box center [522, 426] width 421 height 12
type textarea "30711951586"
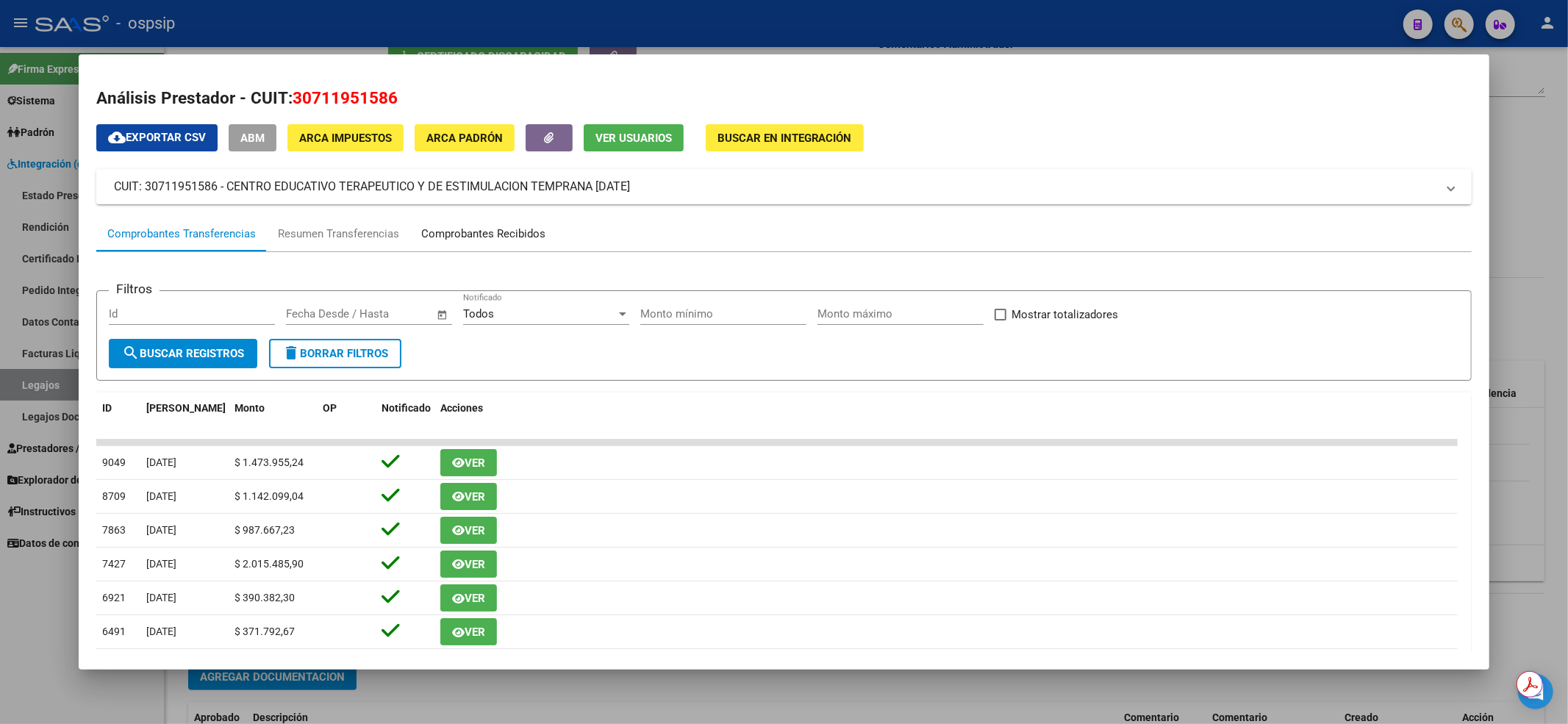
click at [498, 236] on div "Comprobantes Recibidos" at bounding box center [483, 234] width 124 height 17
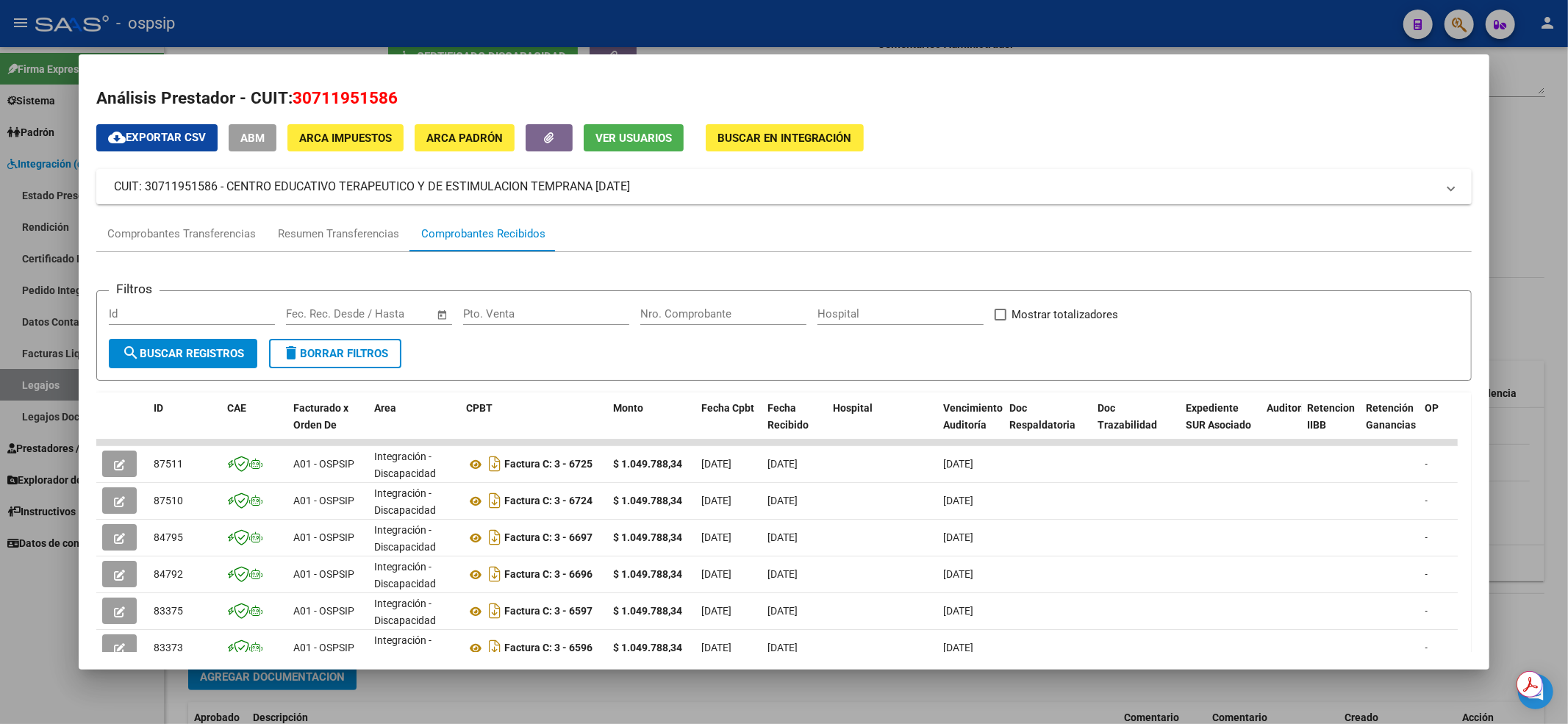
drag, startPoint x: 703, startPoint y: 15, endPoint x: 715, endPoint y: 9, distance: 13.4
click at [703, 16] on div at bounding box center [784, 362] width 1568 height 724
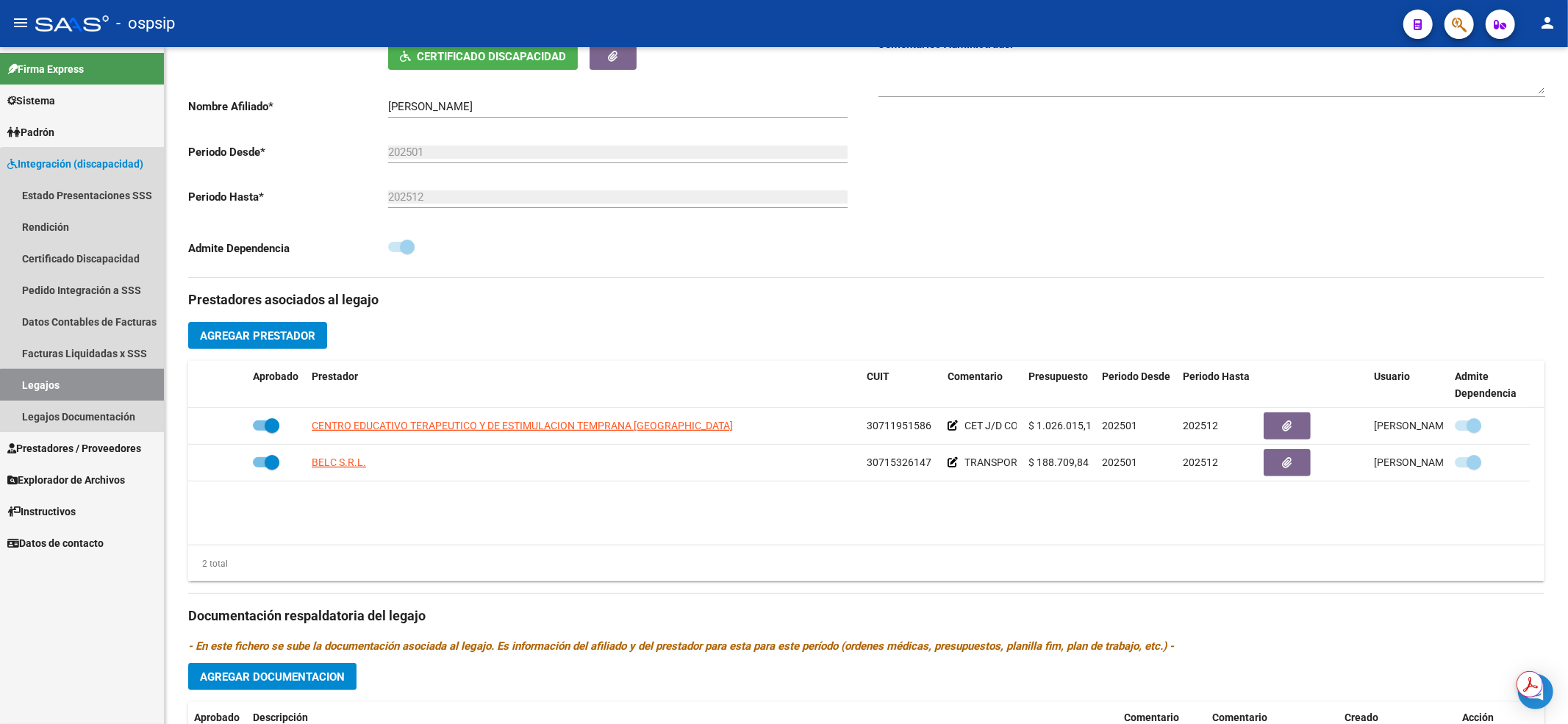
click at [97, 394] on link "Legajos" at bounding box center [82, 385] width 164 height 32
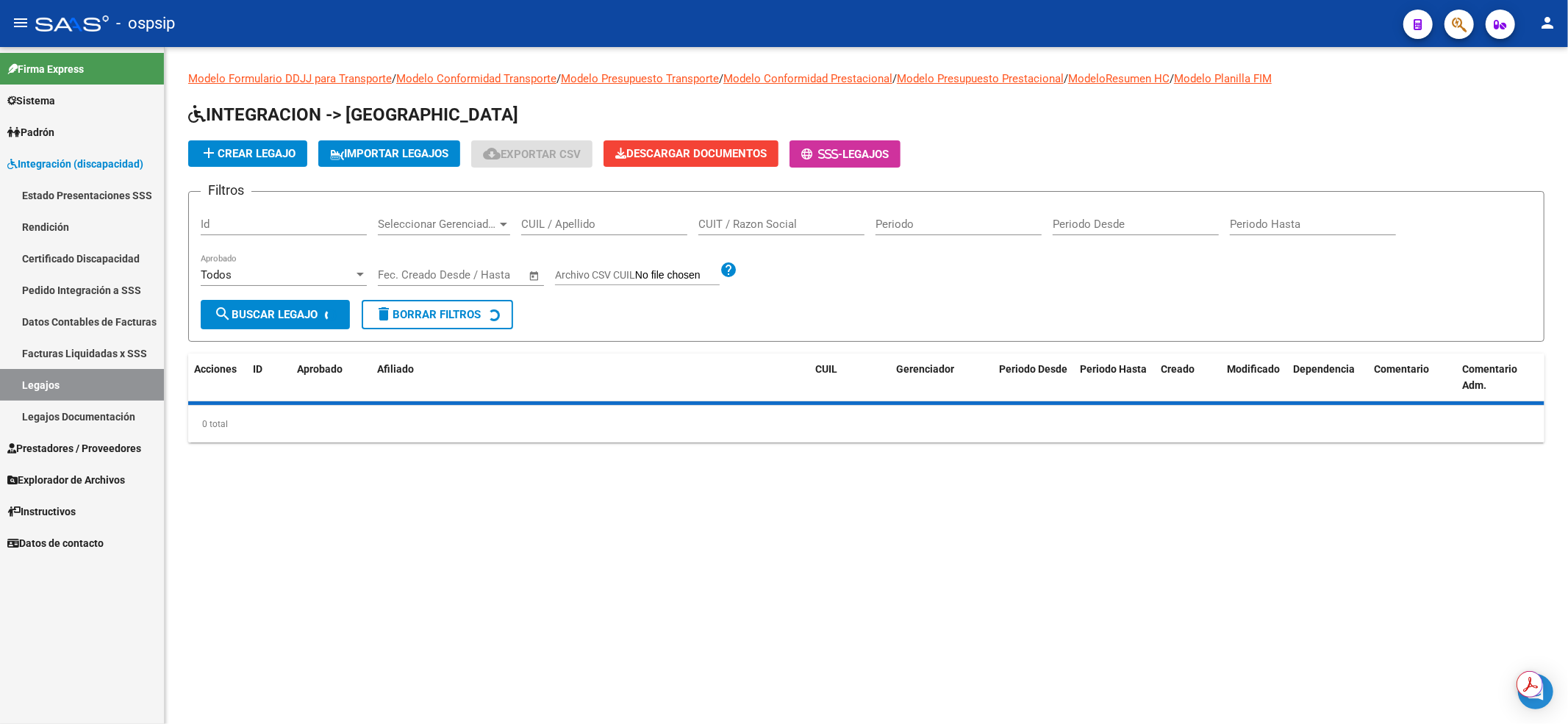
click at [557, 221] on input "CUIL / Apellido" at bounding box center [604, 224] width 166 height 14
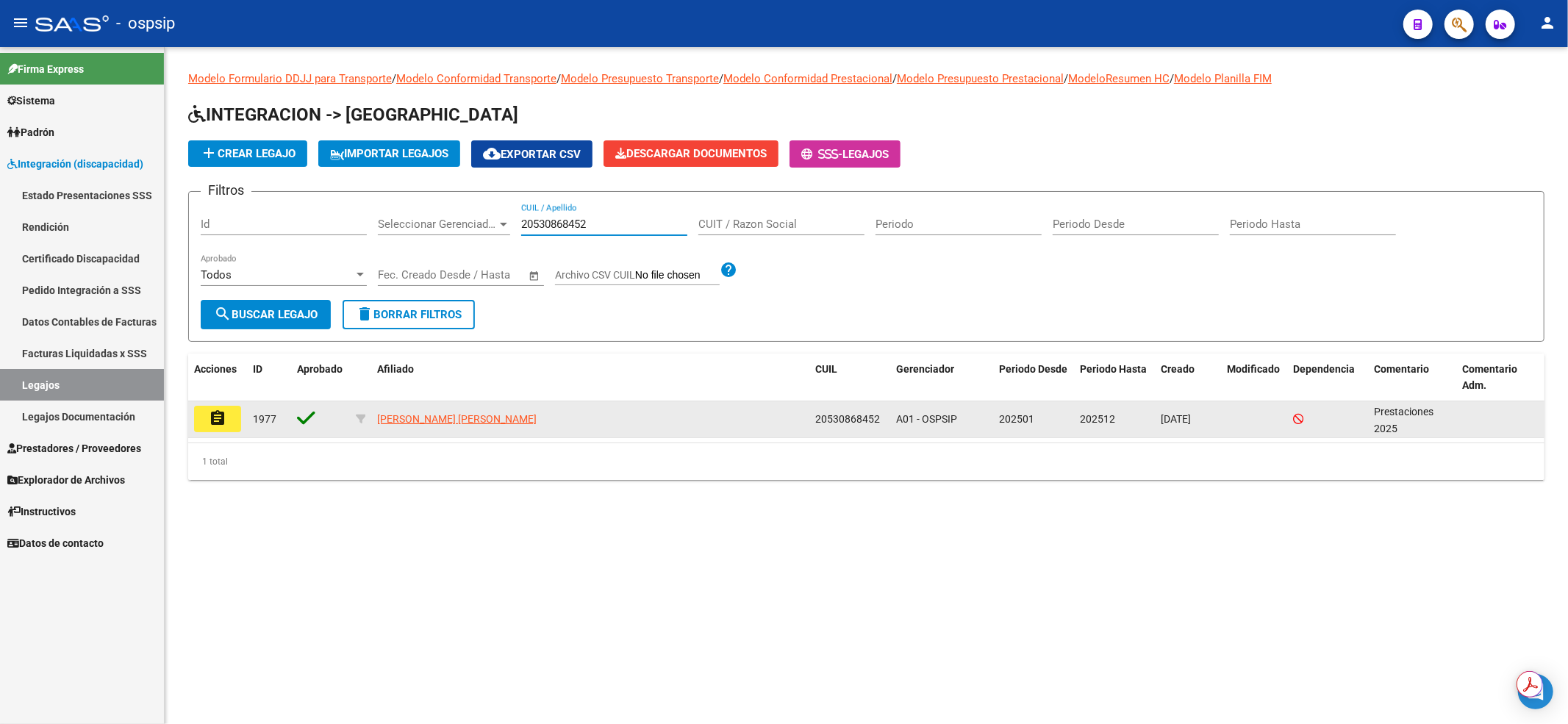
type input "20530868452"
click at [218, 421] on mat-icon "assignment" at bounding box center [217, 418] width 17 height 17
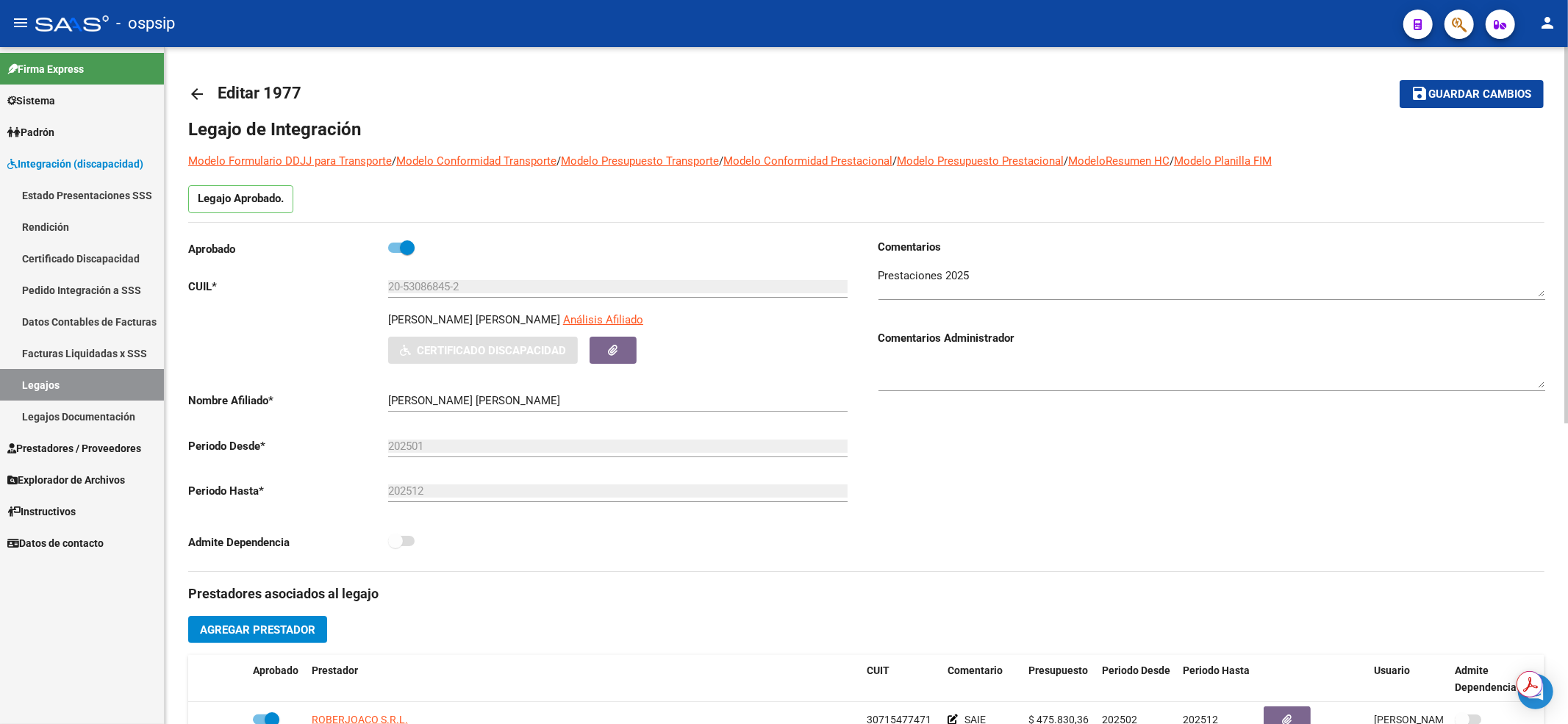
scroll to position [196, 0]
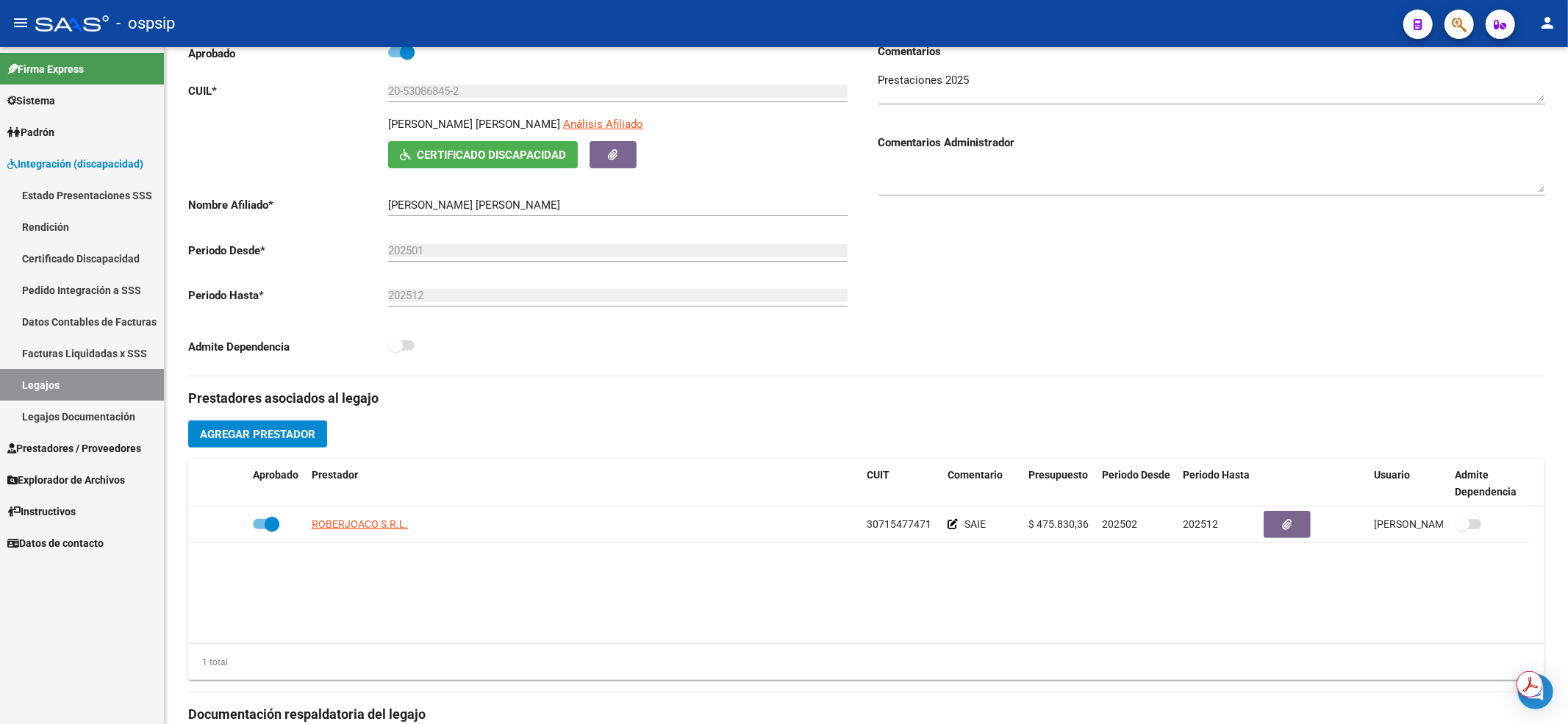
click at [103, 369] on link "Legajos" at bounding box center [82, 385] width 164 height 32
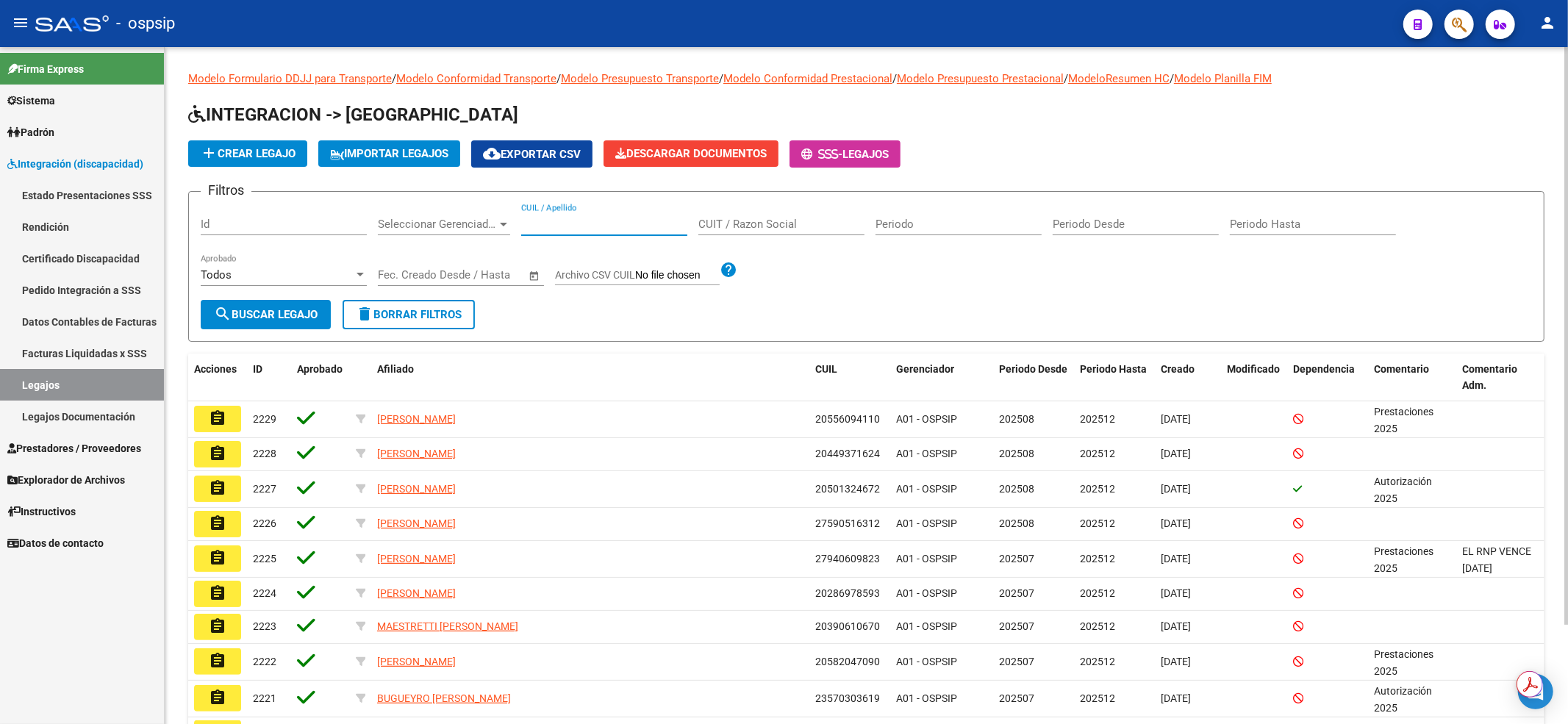
click at [622, 224] on input "CUIL / Apellido" at bounding box center [604, 224] width 166 height 14
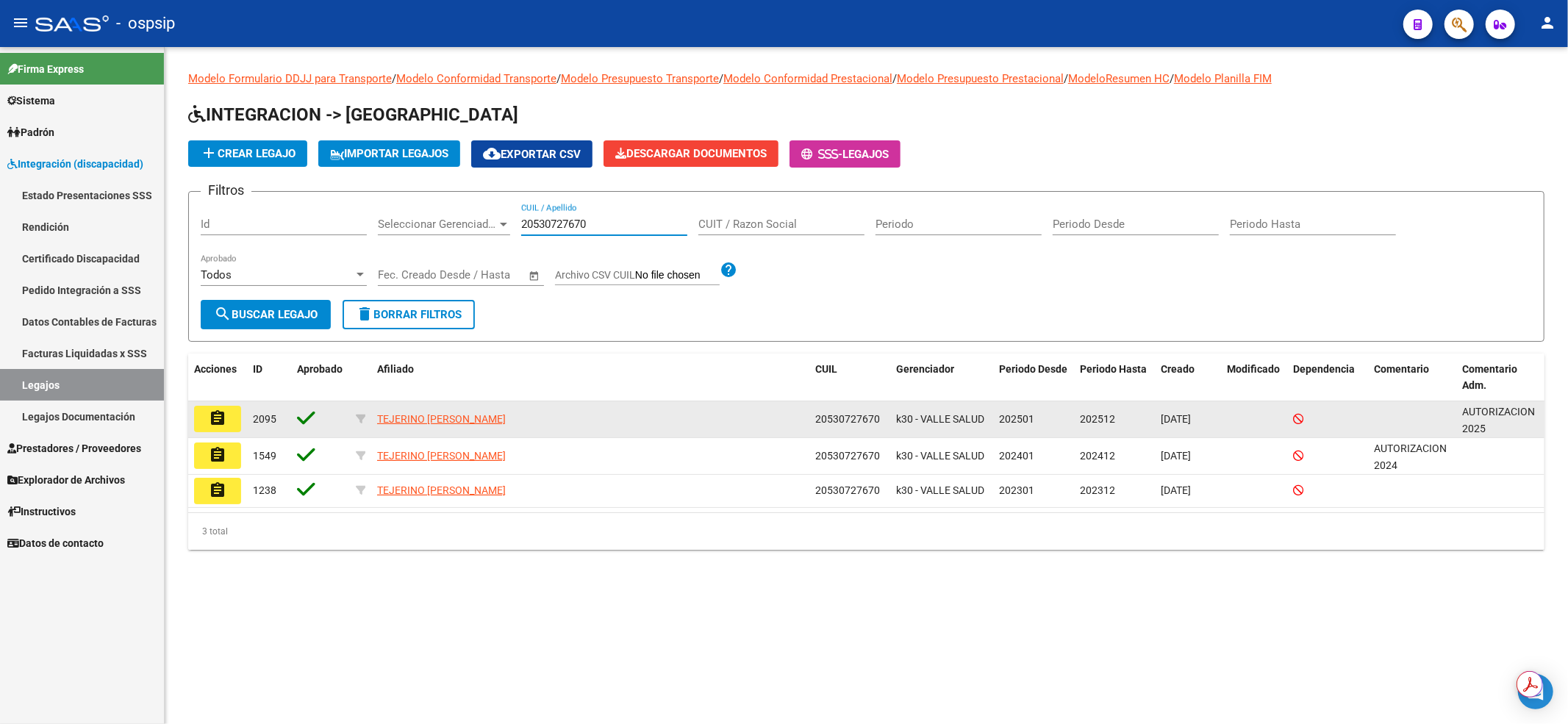
type input "20530727670"
click at [216, 418] on mat-icon "assignment" at bounding box center [217, 418] width 17 height 17
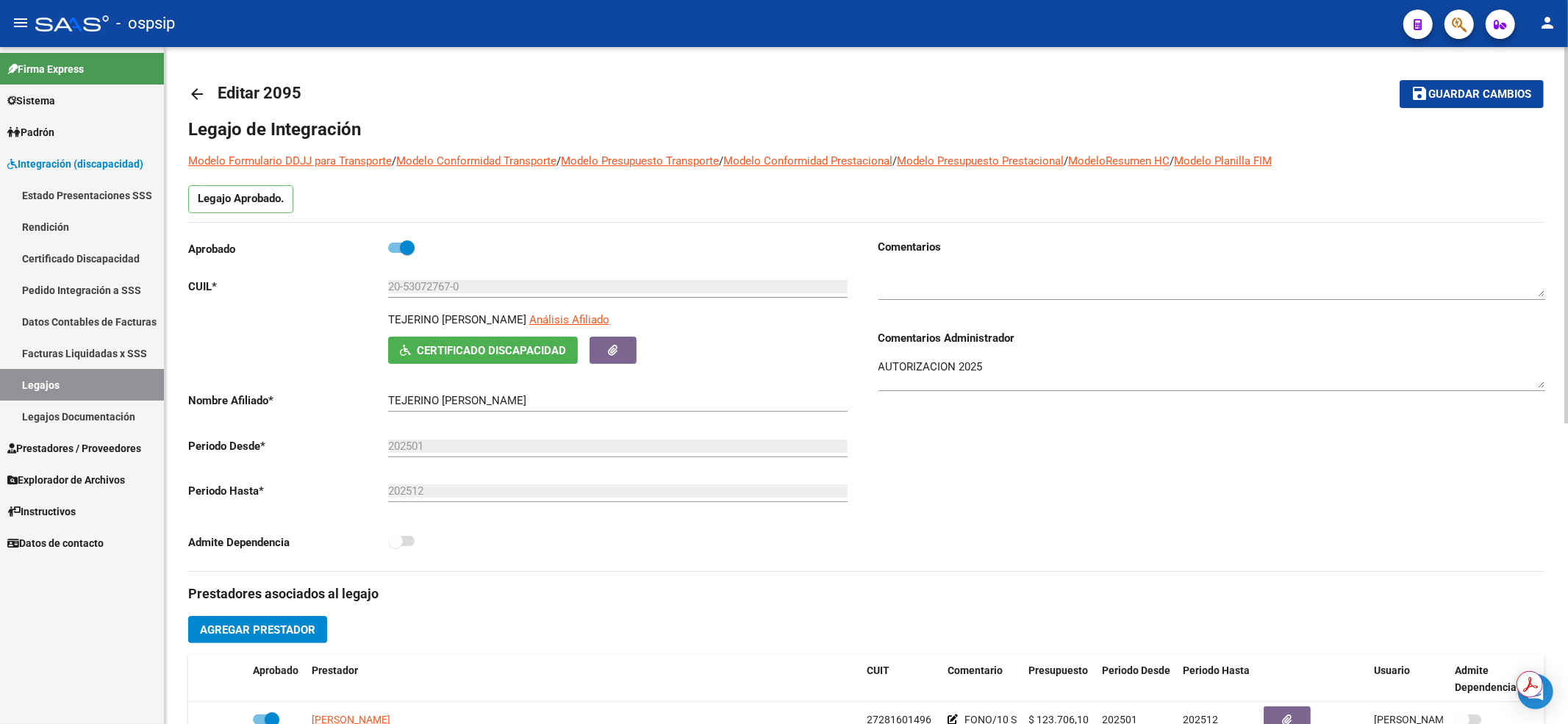
scroll to position [196, 0]
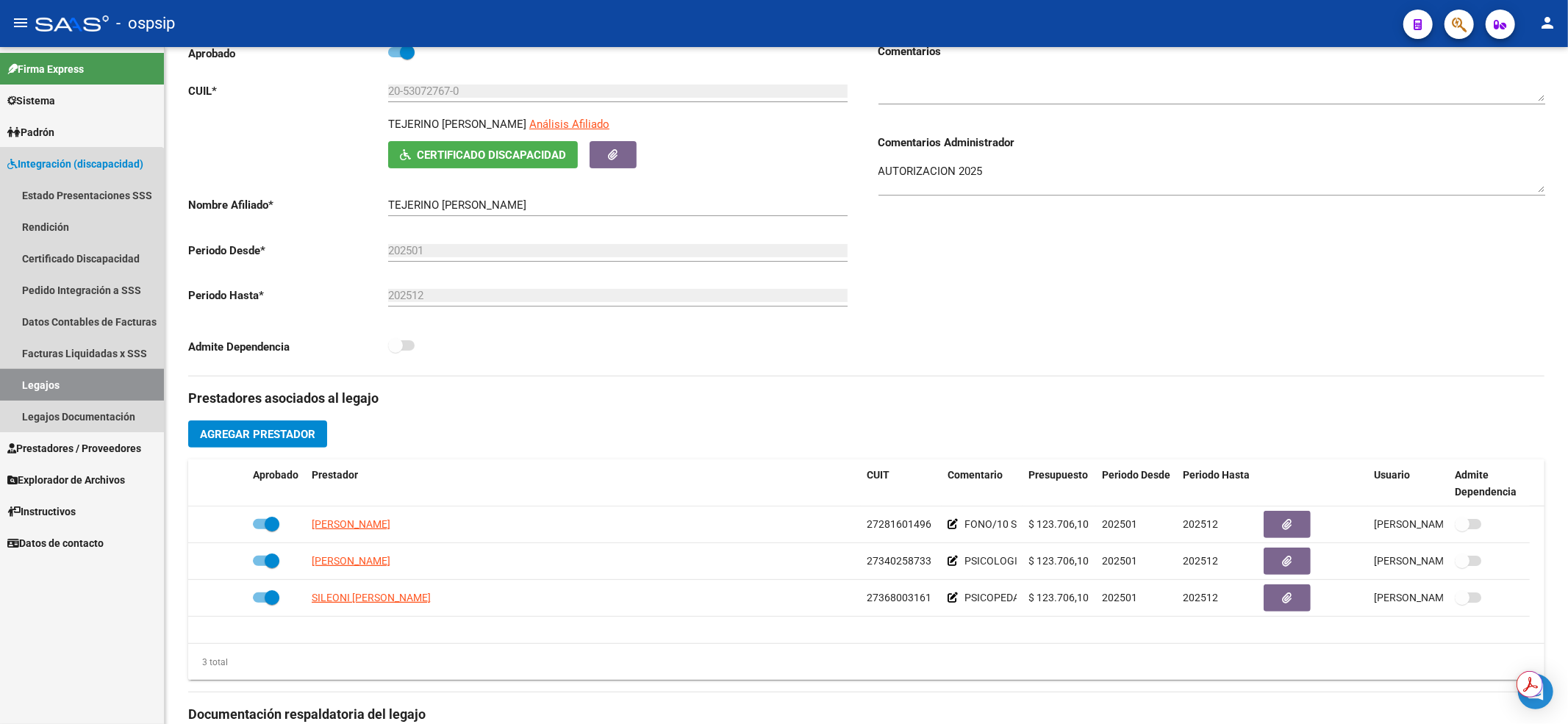
click at [36, 376] on link "Legajos" at bounding box center [82, 385] width 164 height 32
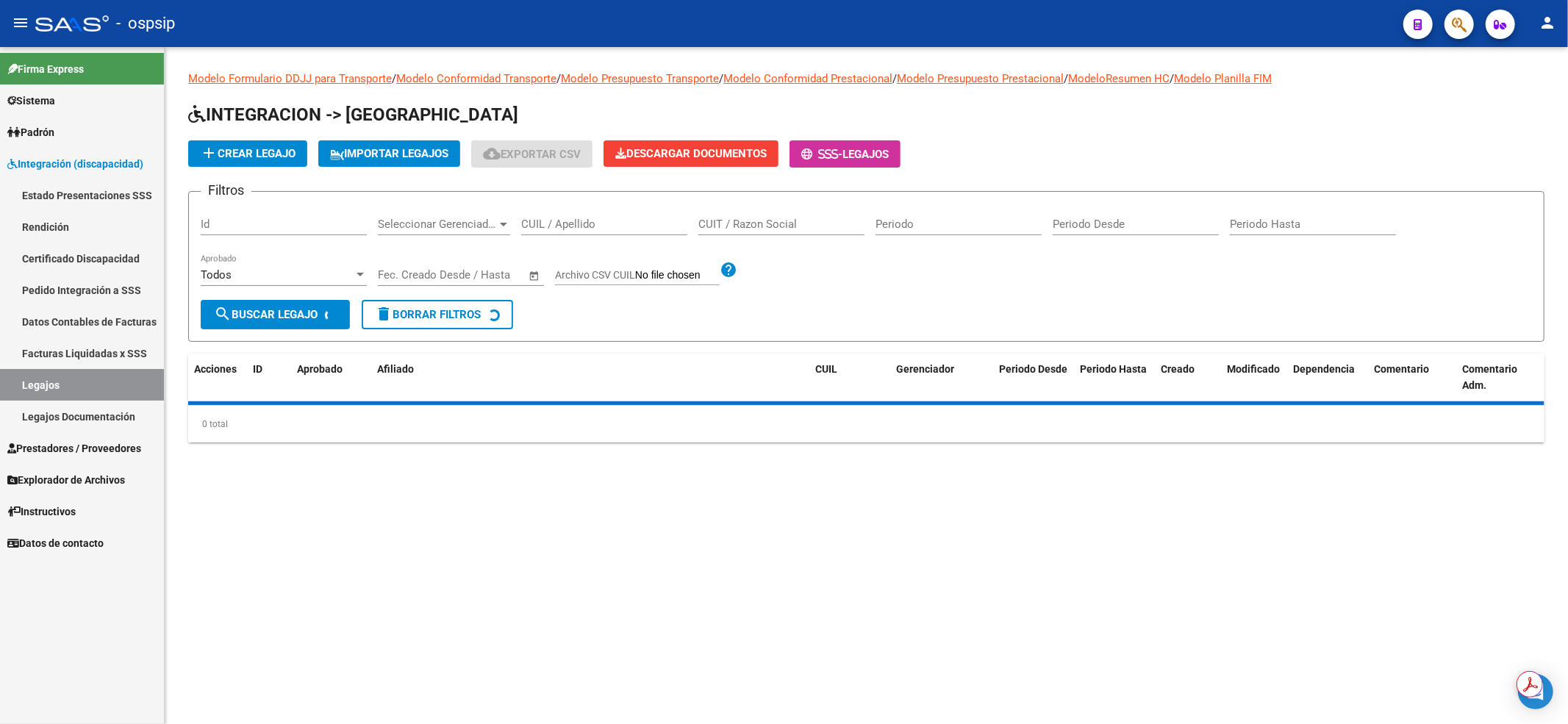
click at [553, 209] on div "CUIL / Apellido" at bounding box center [604, 219] width 166 height 32
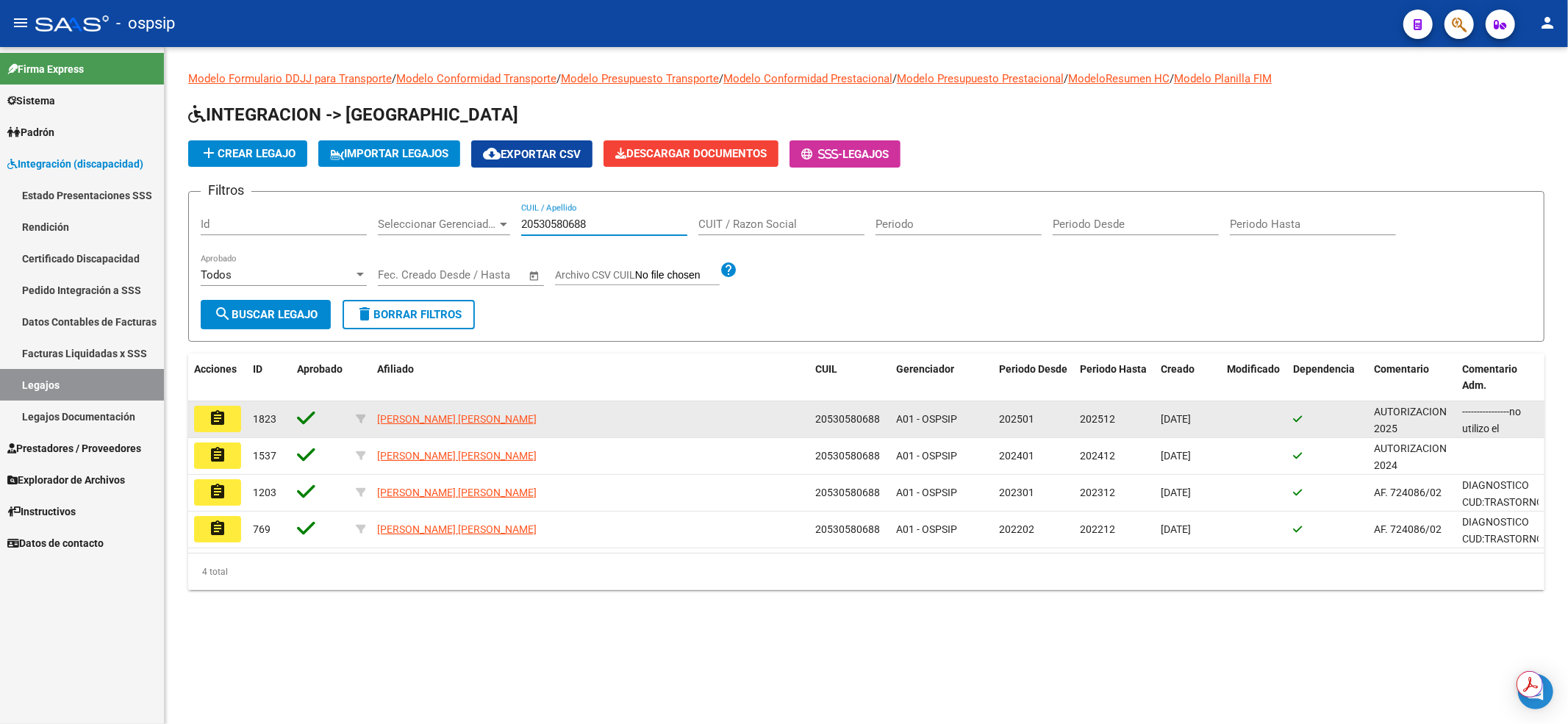
type input "20530580688"
click at [227, 424] on button "assignment" at bounding box center [218, 418] width 47 height 26
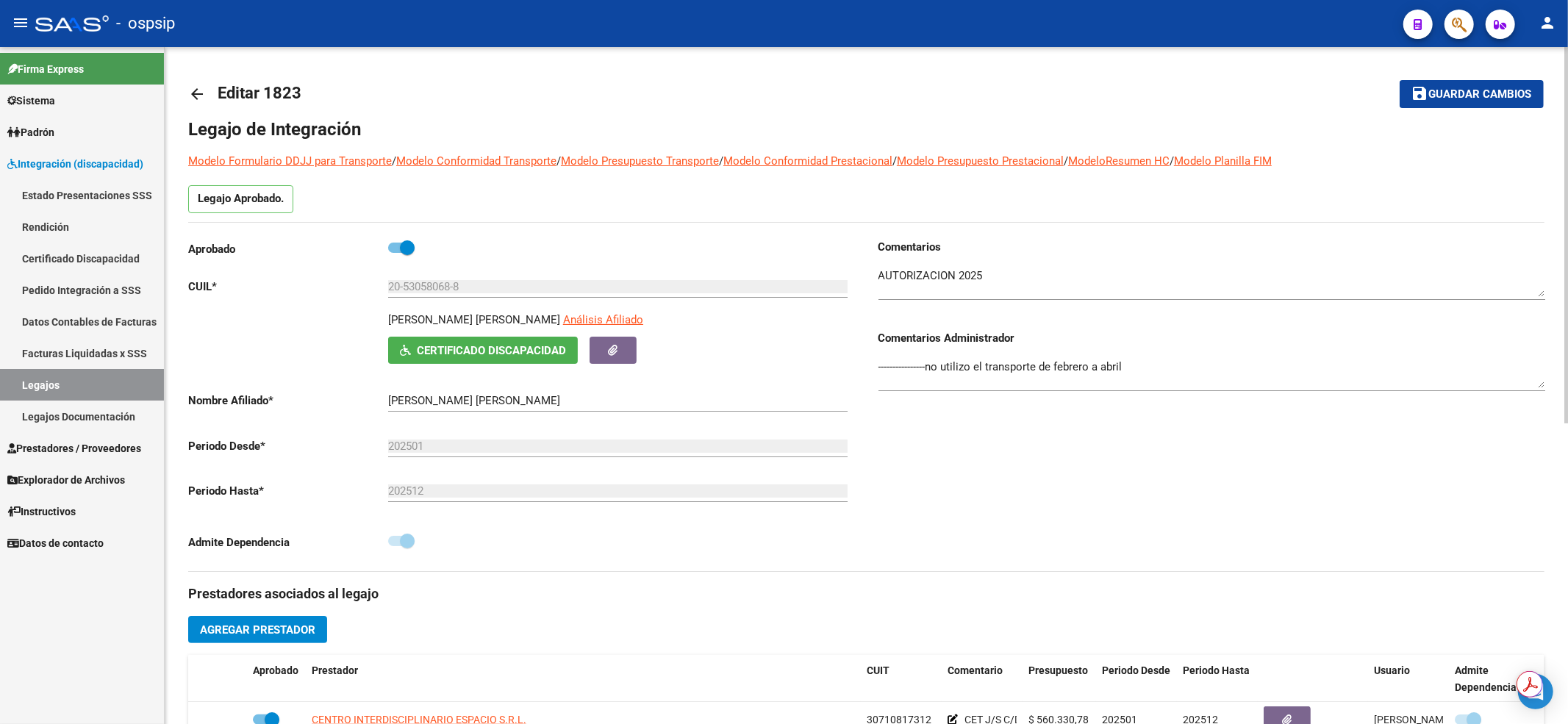
scroll to position [196, 0]
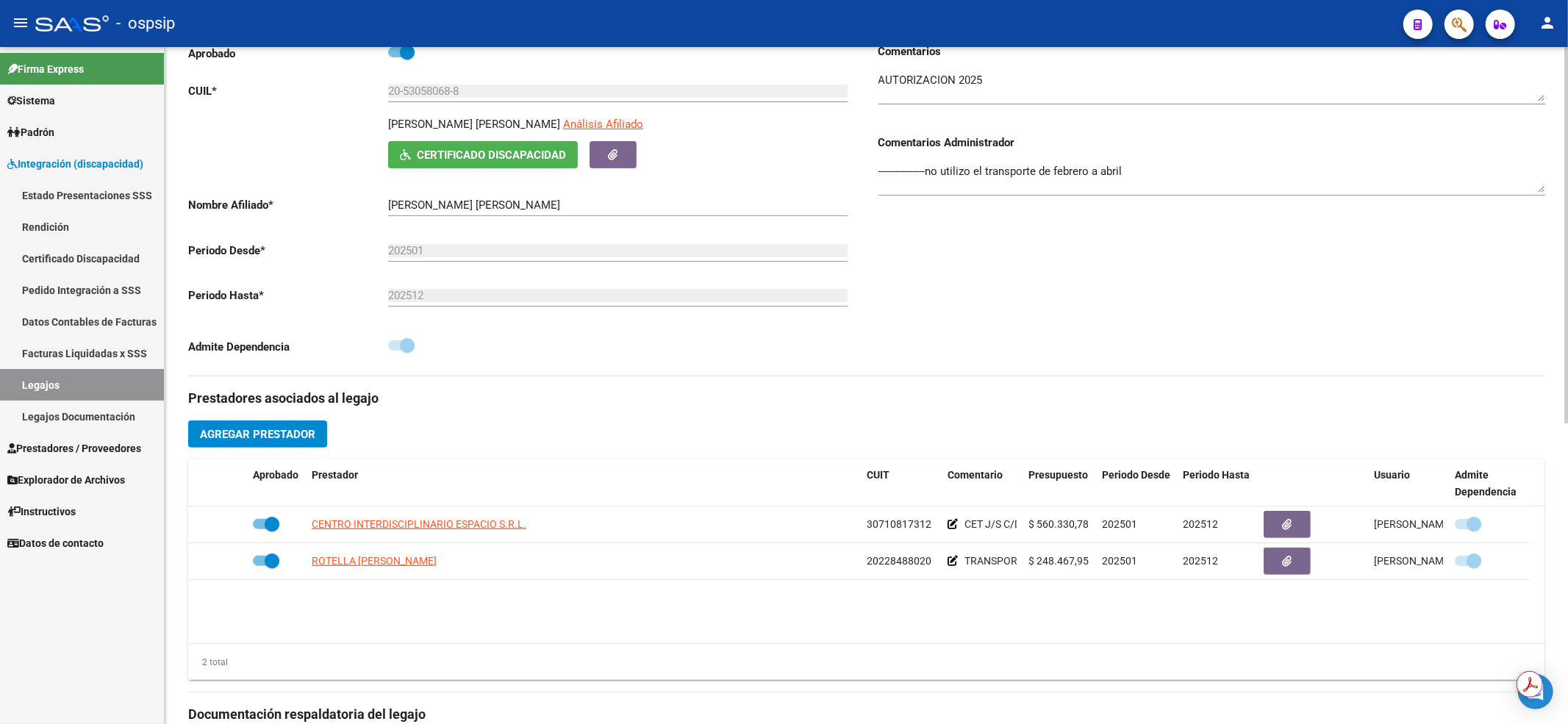
click at [1062, 316] on div "Comentarios Comentarios Administrador ----------------no utilizo el transporte …" at bounding box center [1205, 209] width 678 height 332
click at [126, 384] on link "Legajos" at bounding box center [82, 385] width 164 height 32
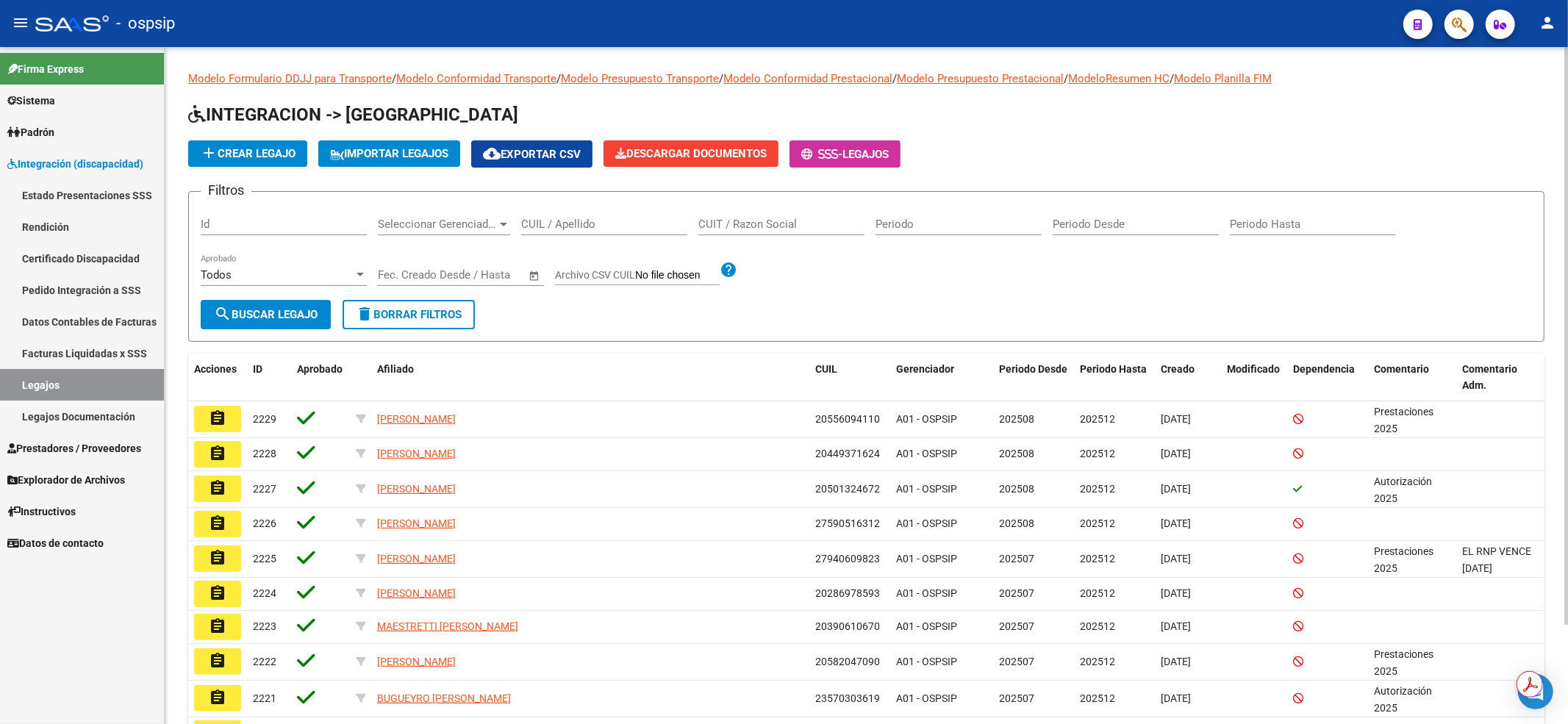
click at [531, 222] on input "CUIL / Apellido" at bounding box center [604, 224] width 166 height 14
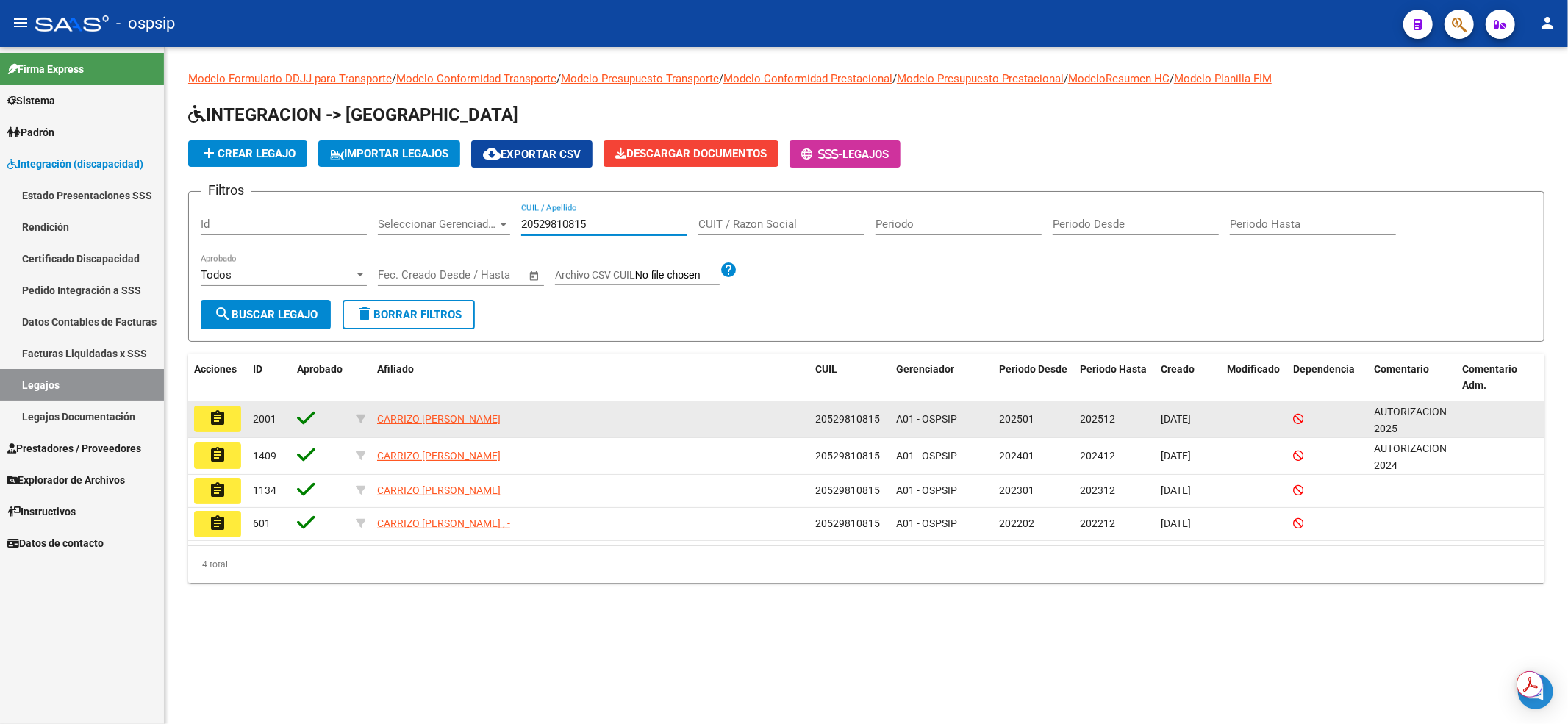
type input "20529810815"
click at [212, 416] on mat-icon "assignment" at bounding box center [217, 418] width 17 height 17
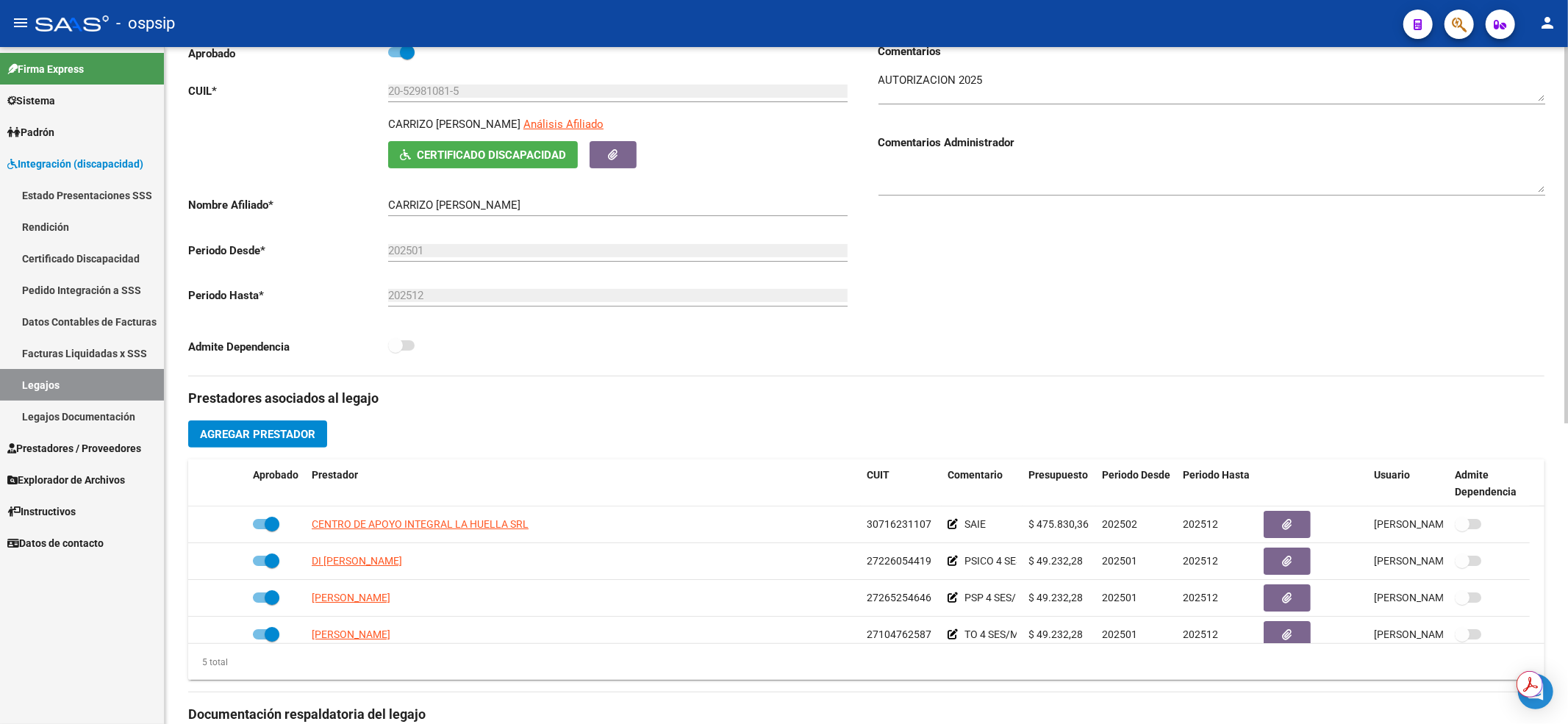
click at [1553, 553] on div "arrow_back Editar 2001 save Guardar cambios Legajo de Integración Modelo Formul…" at bounding box center [866, 460] width 1403 height 1216
click at [1231, 363] on div "Comentarios Comentarios Administrador" at bounding box center [1205, 209] width 678 height 332
click at [71, 390] on link "Legajos" at bounding box center [82, 385] width 164 height 32
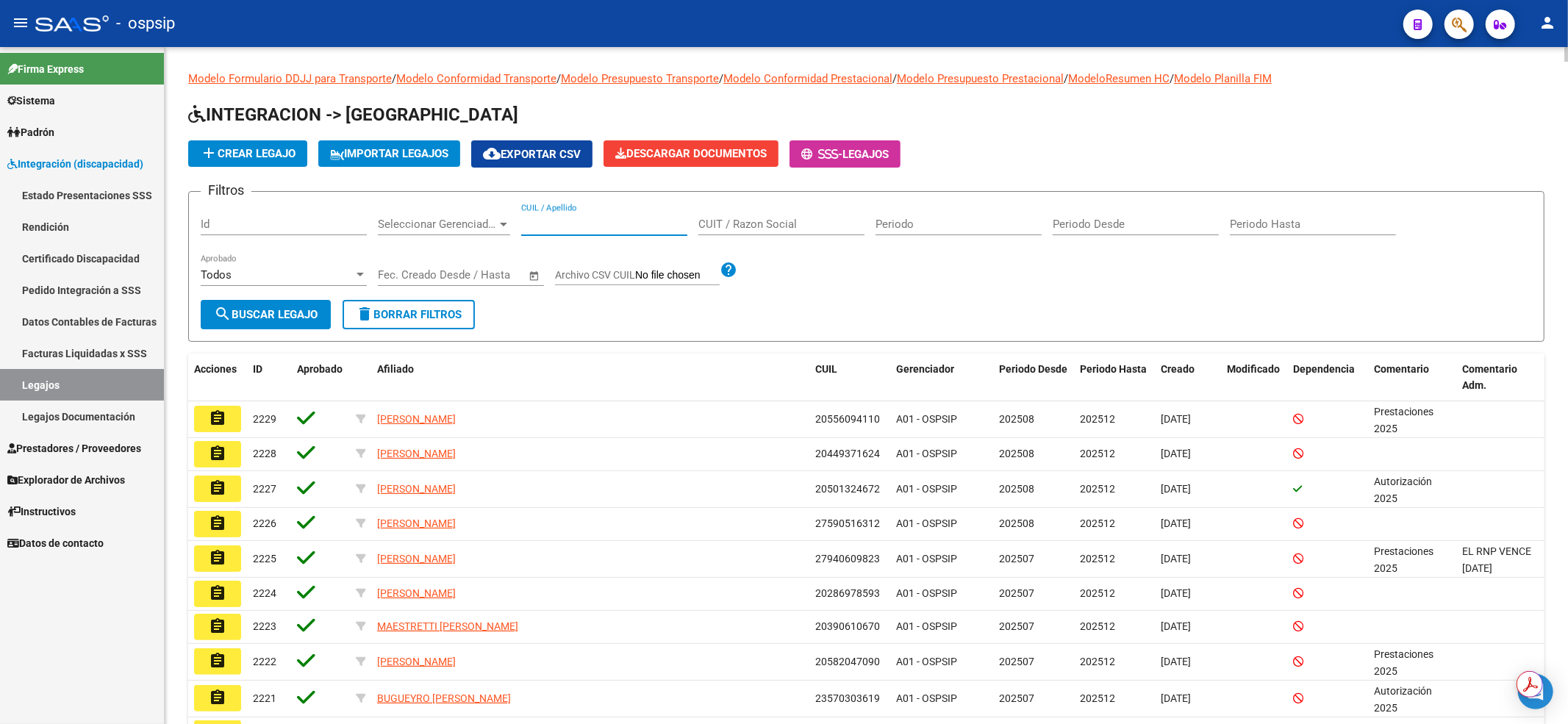
click at [580, 227] on input "CUIL / Apellido" at bounding box center [604, 224] width 166 height 14
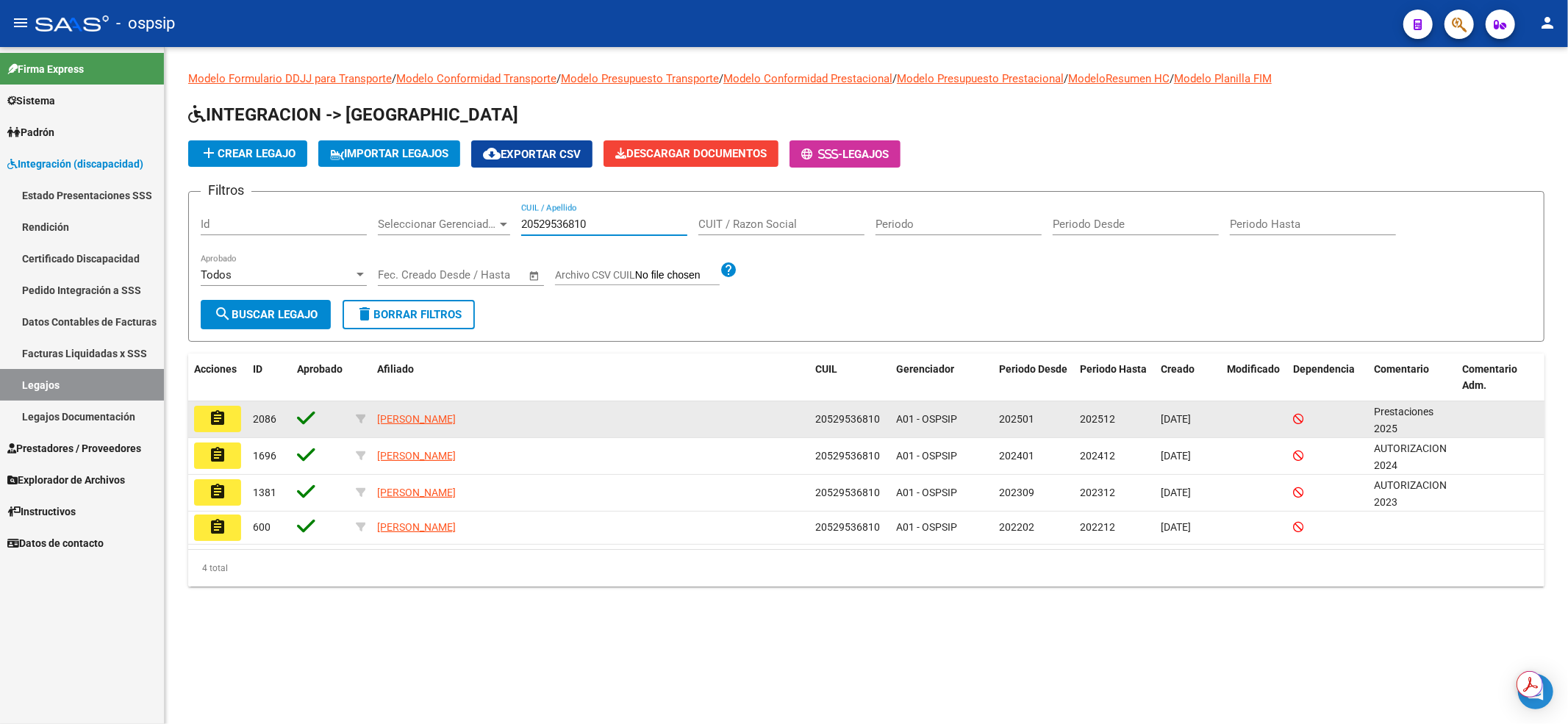
type input "20529536810"
click at [215, 409] on mat-icon "assignment" at bounding box center [217, 418] width 17 height 17
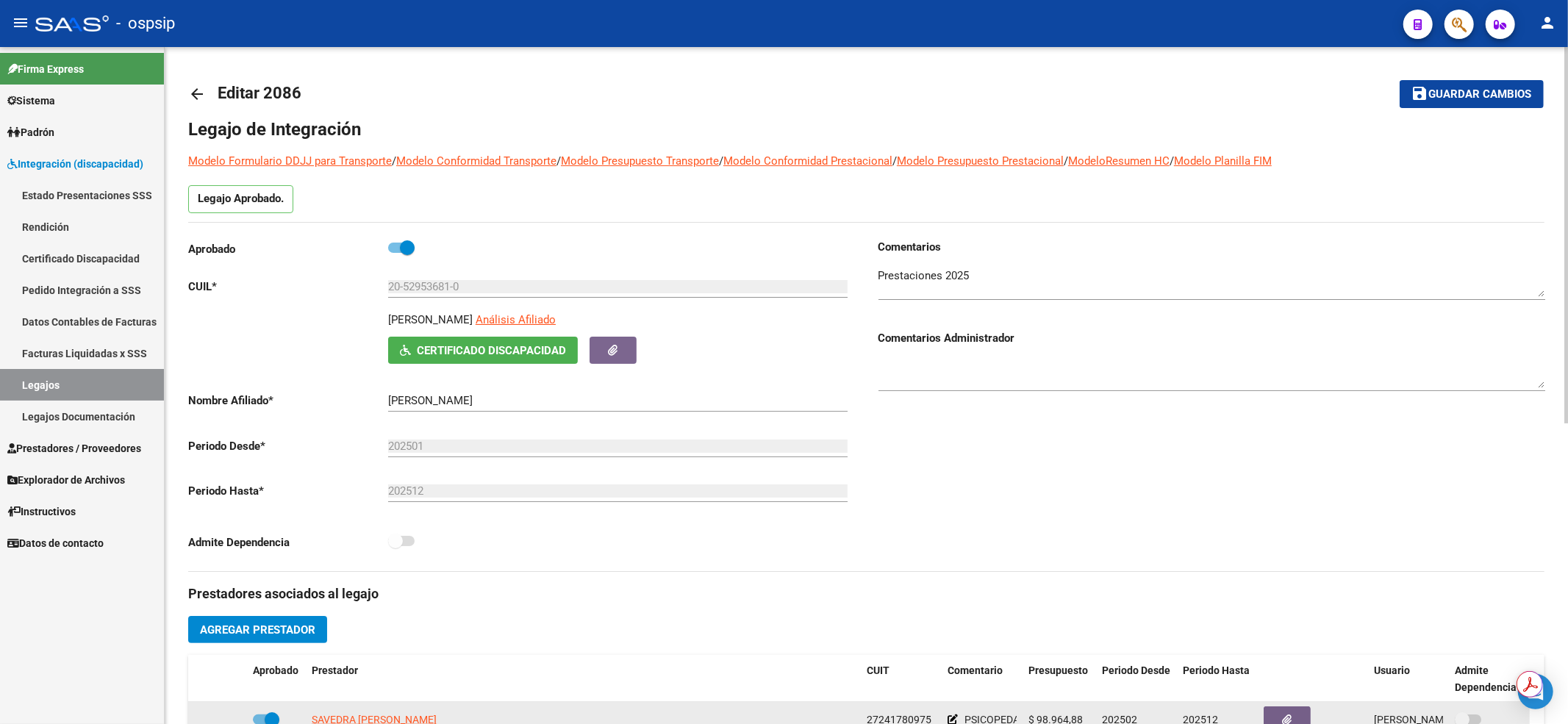
scroll to position [196, 0]
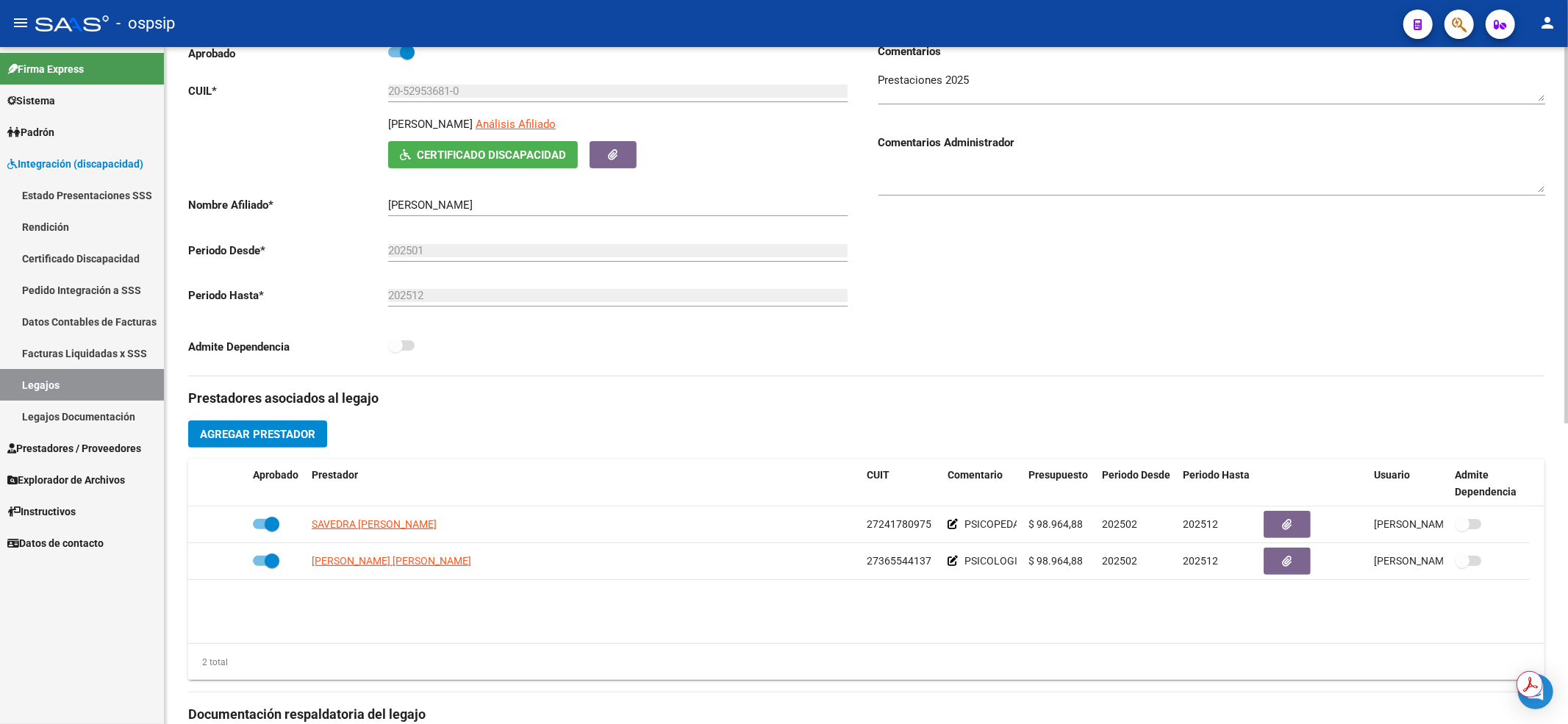
click at [1133, 210] on div "Comentarios Comentarios Administrador" at bounding box center [1205, 209] width 678 height 332
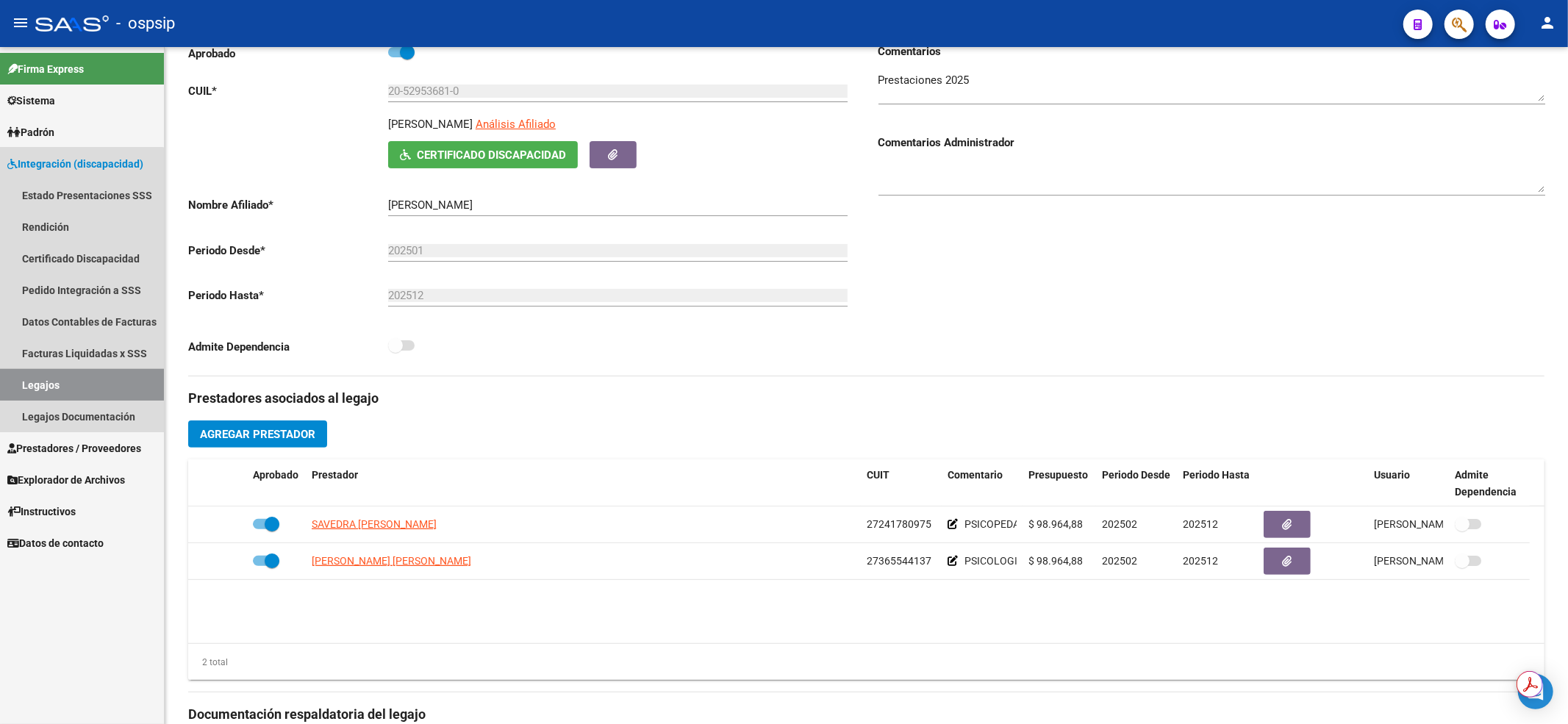
click at [53, 373] on link "Legajos" at bounding box center [82, 385] width 164 height 32
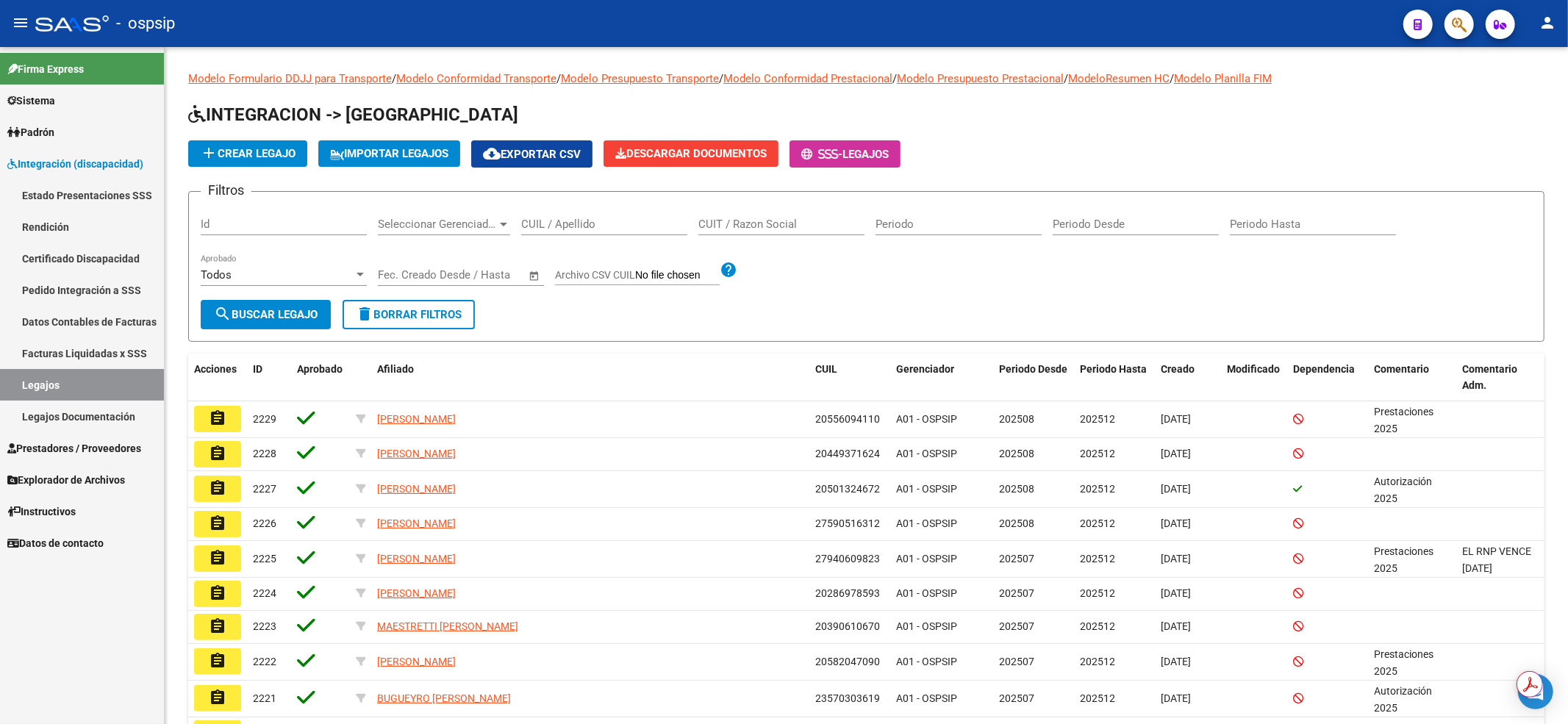
click at [560, 219] on input "CUIL / Apellido" at bounding box center [604, 224] width 166 height 14
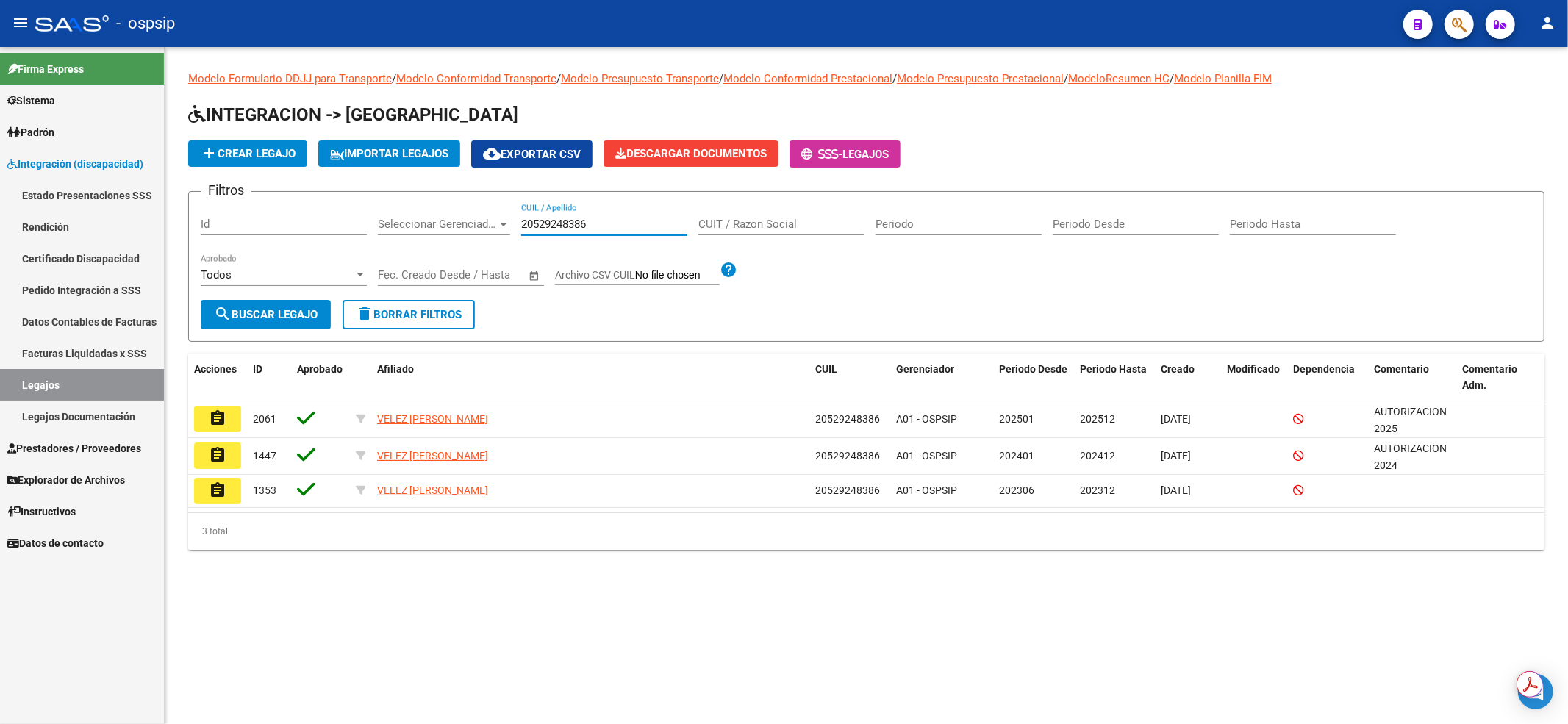
type input "20529248386"
click at [222, 413] on mat-icon "assignment" at bounding box center [217, 418] width 17 height 17
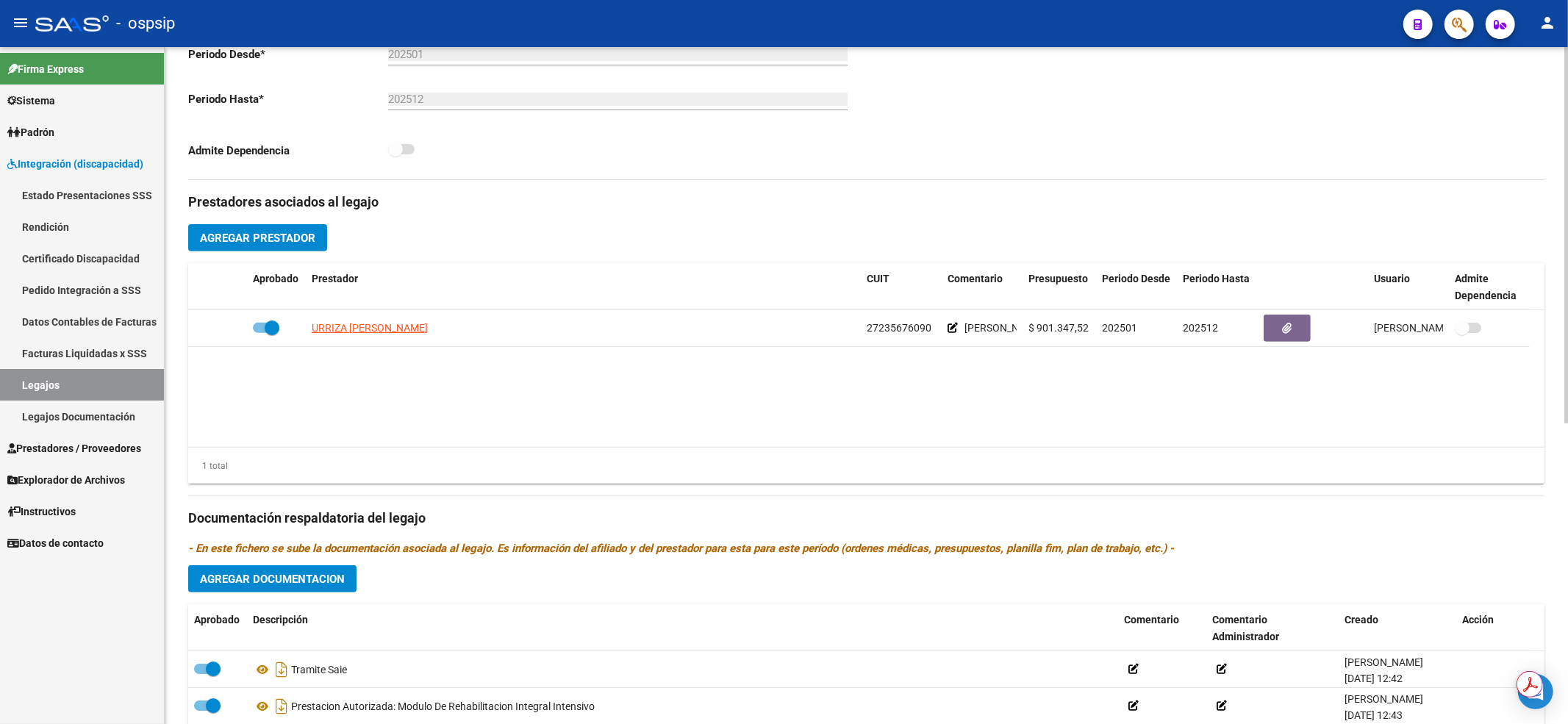
scroll to position [196, 0]
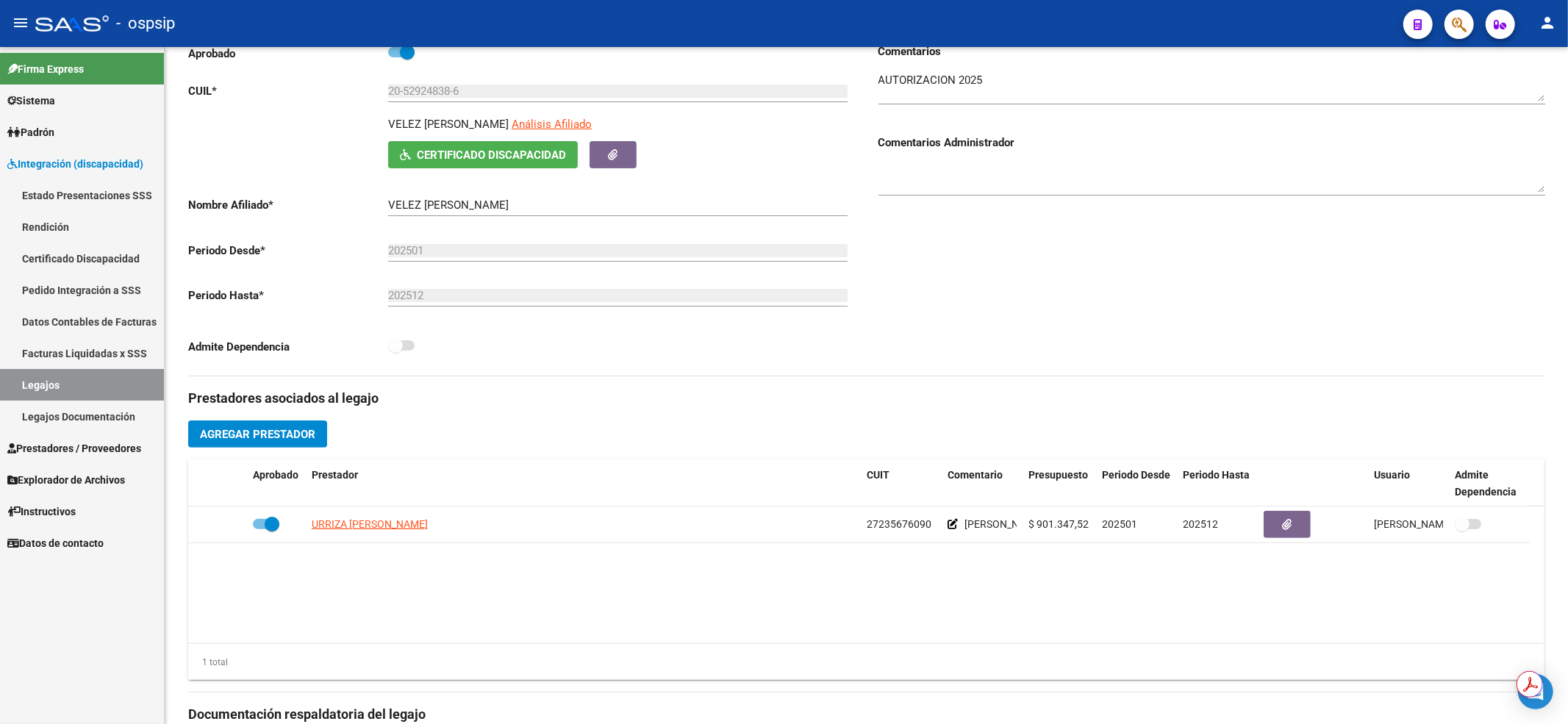
click at [23, 385] on link "Legajos" at bounding box center [82, 385] width 164 height 32
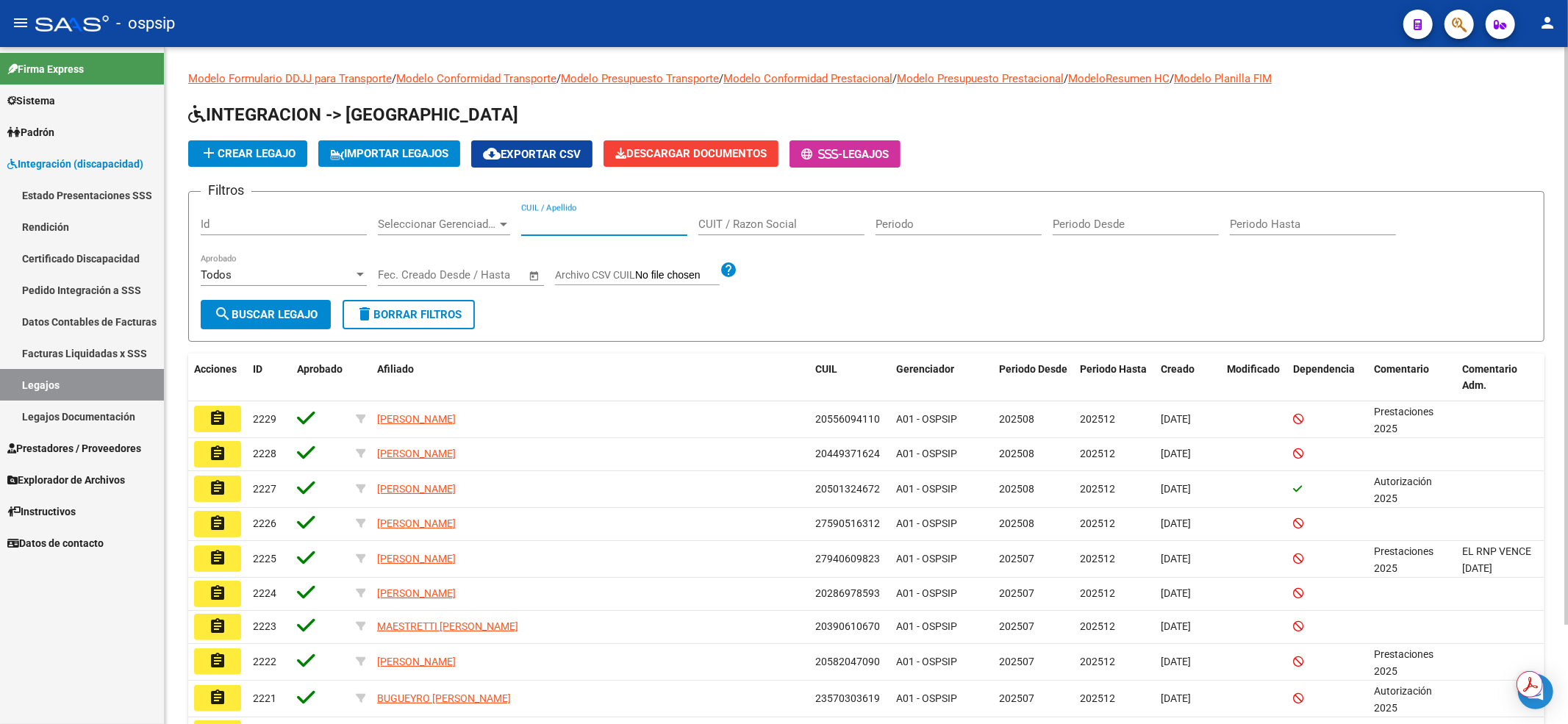
click at [588, 221] on input "CUIL / Apellido" at bounding box center [604, 224] width 166 height 14
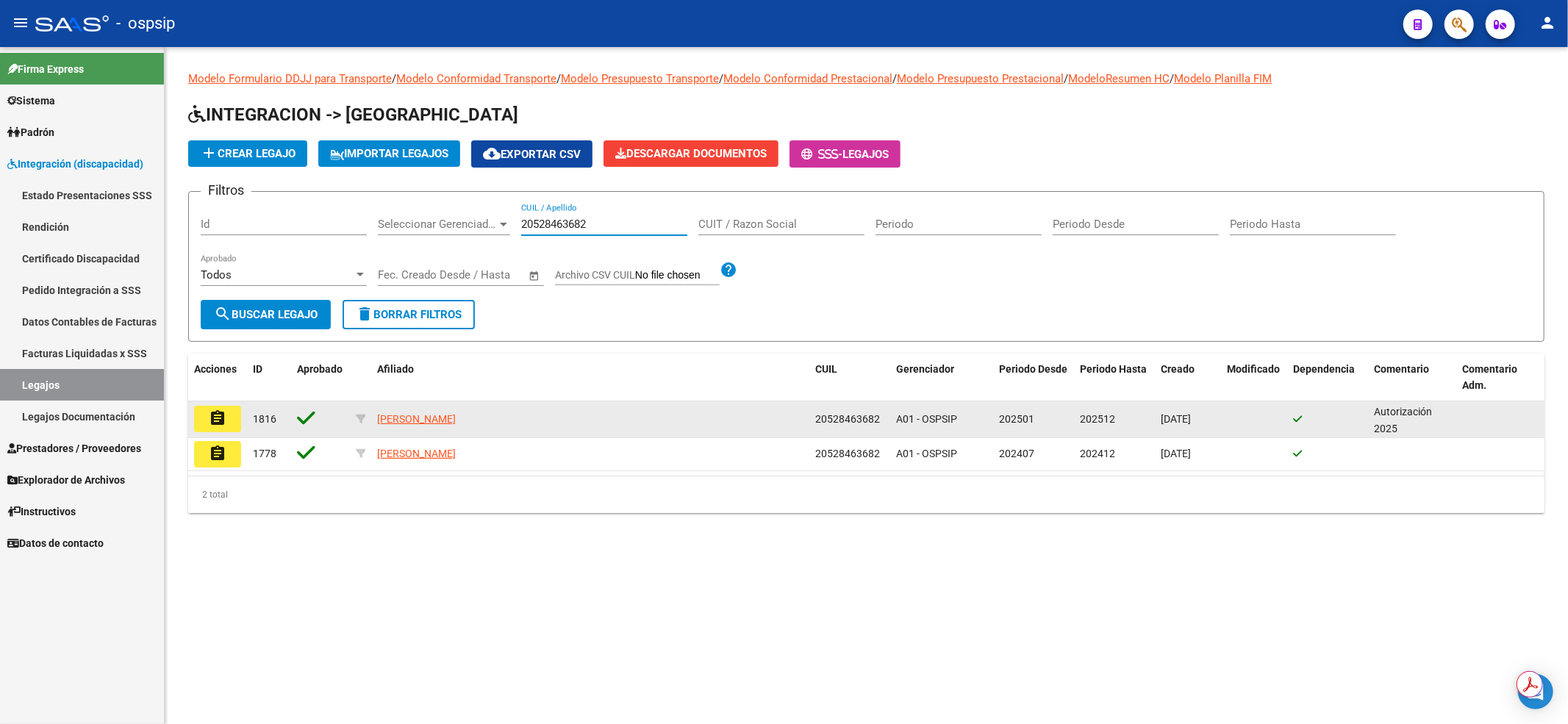
type input "20528463682"
click at [201, 427] on button "assignment" at bounding box center [218, 418] width 47 height 26
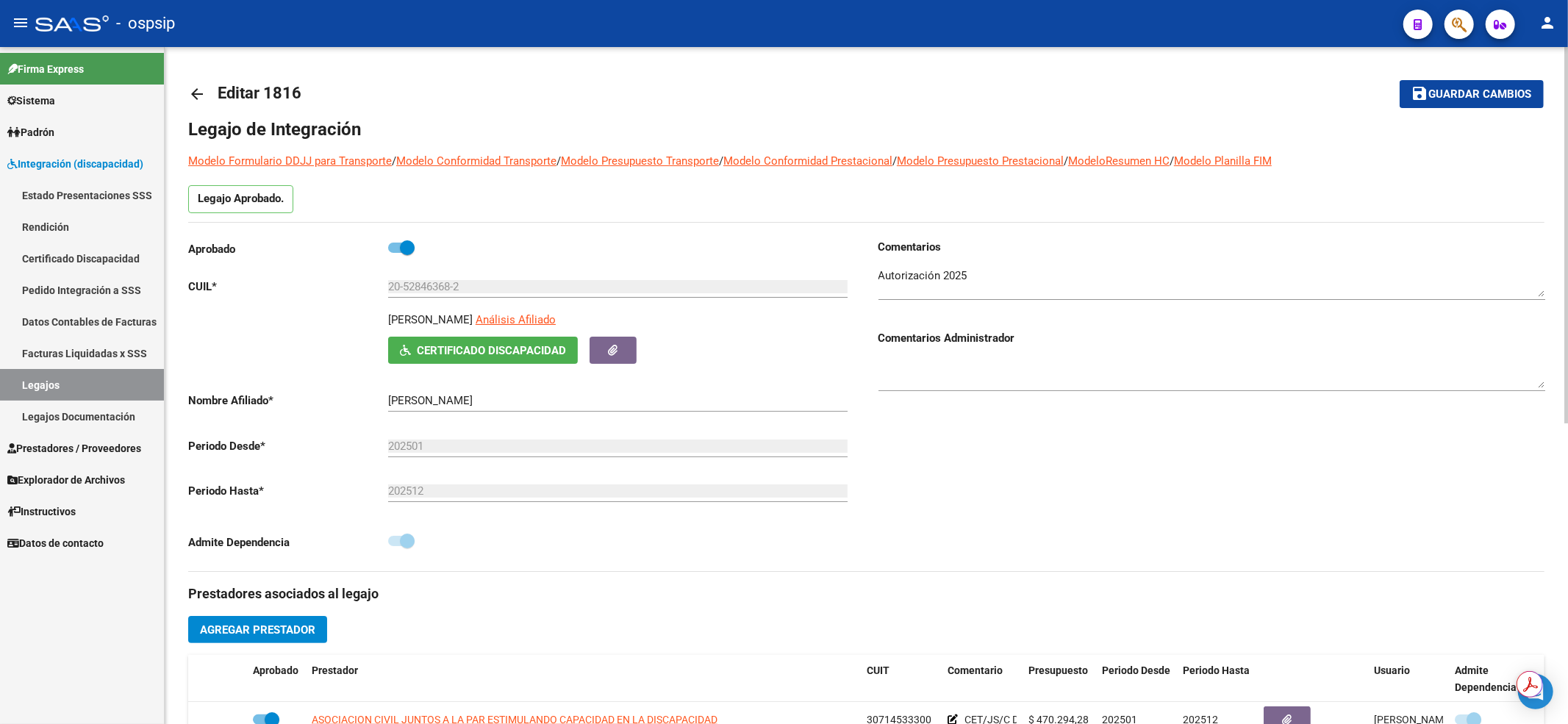
scroll to position [196, 0]
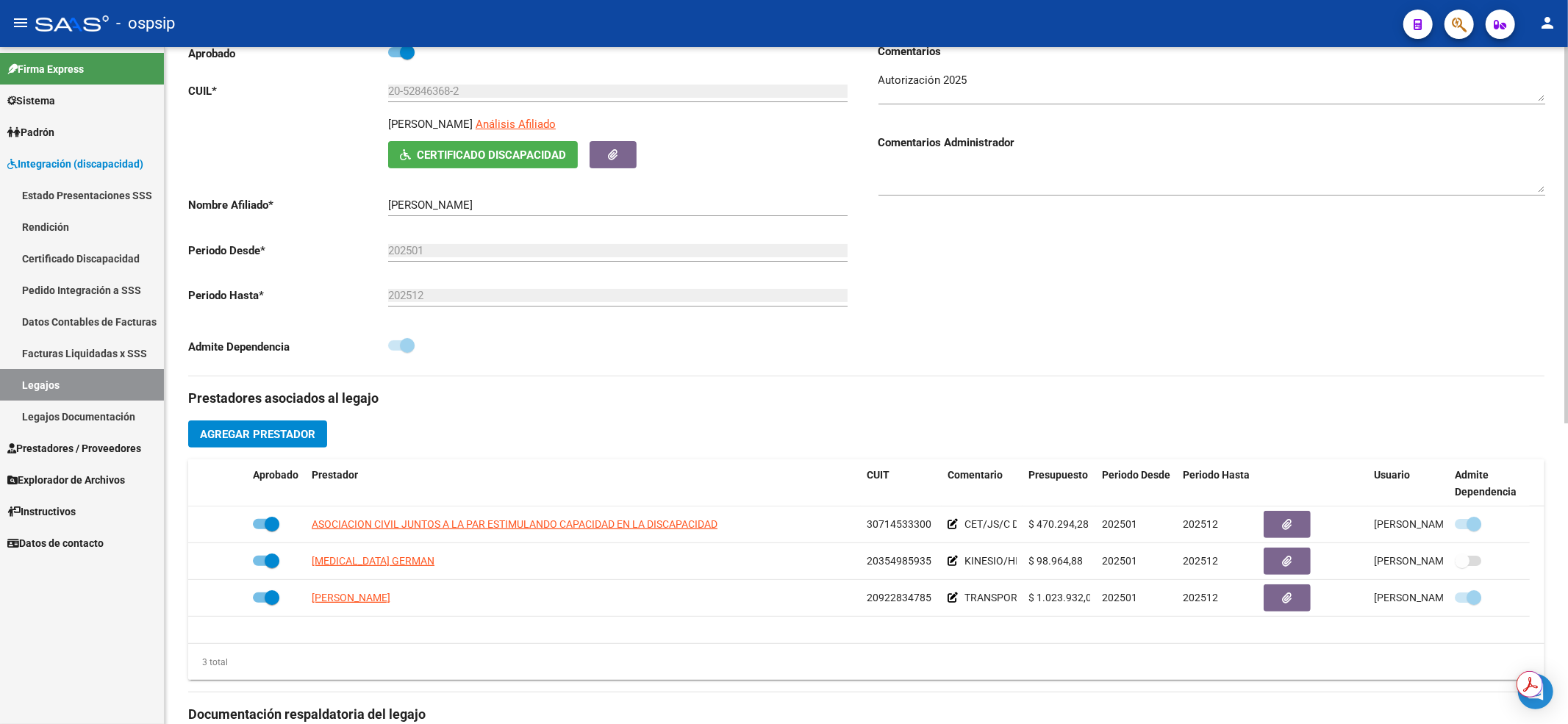
click at [1009, 241] on div "Comentarios Comentarios Administrador" at bounding box center [1205, 209] width 678 height 332
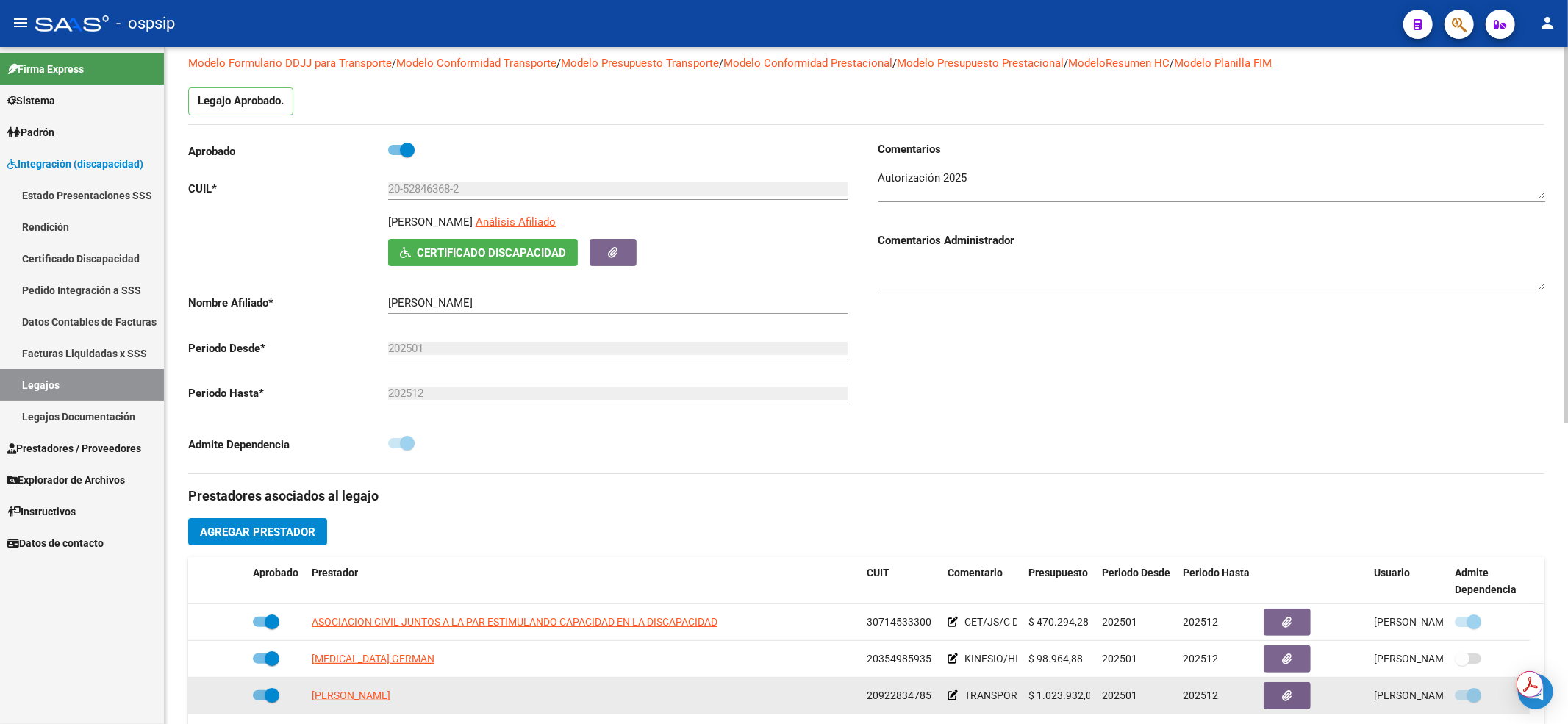
click at [350, 703] on app-link-go-to "BAUZA HENRI ALBERTO" at bounding box center [351, 695] width 78 height 17
click at [352, 695] on span "BAUZA HENRI ALBERTO" at bounding box center [351, 695] width 78 height 12
type textarea "20922834785"
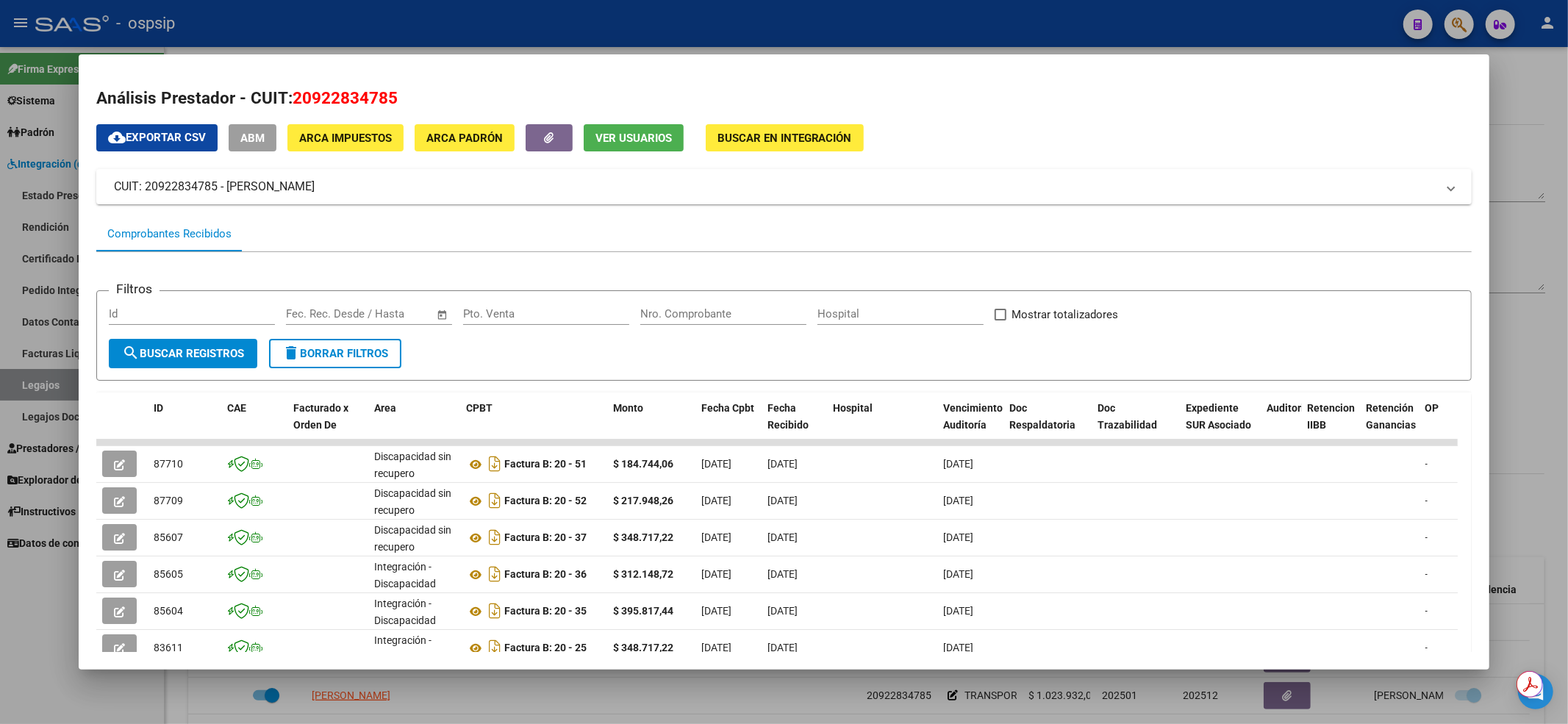
click at [36, 625] on div at bounding box center [784, 362] width 1568 height 724
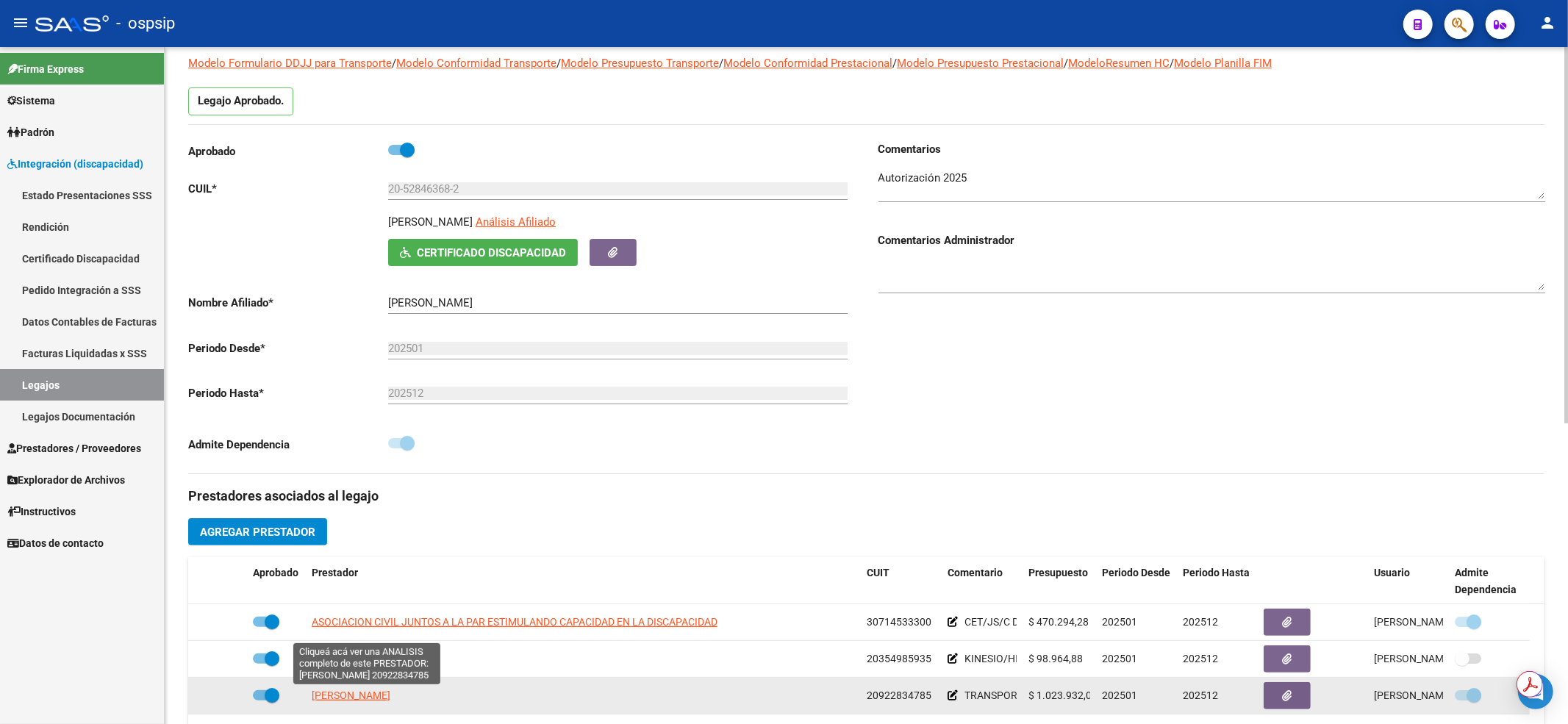
click at [358, 695] on span "BAUZA HENRI ALBERTO" at bounding box center [351, 695] width 78 height 12
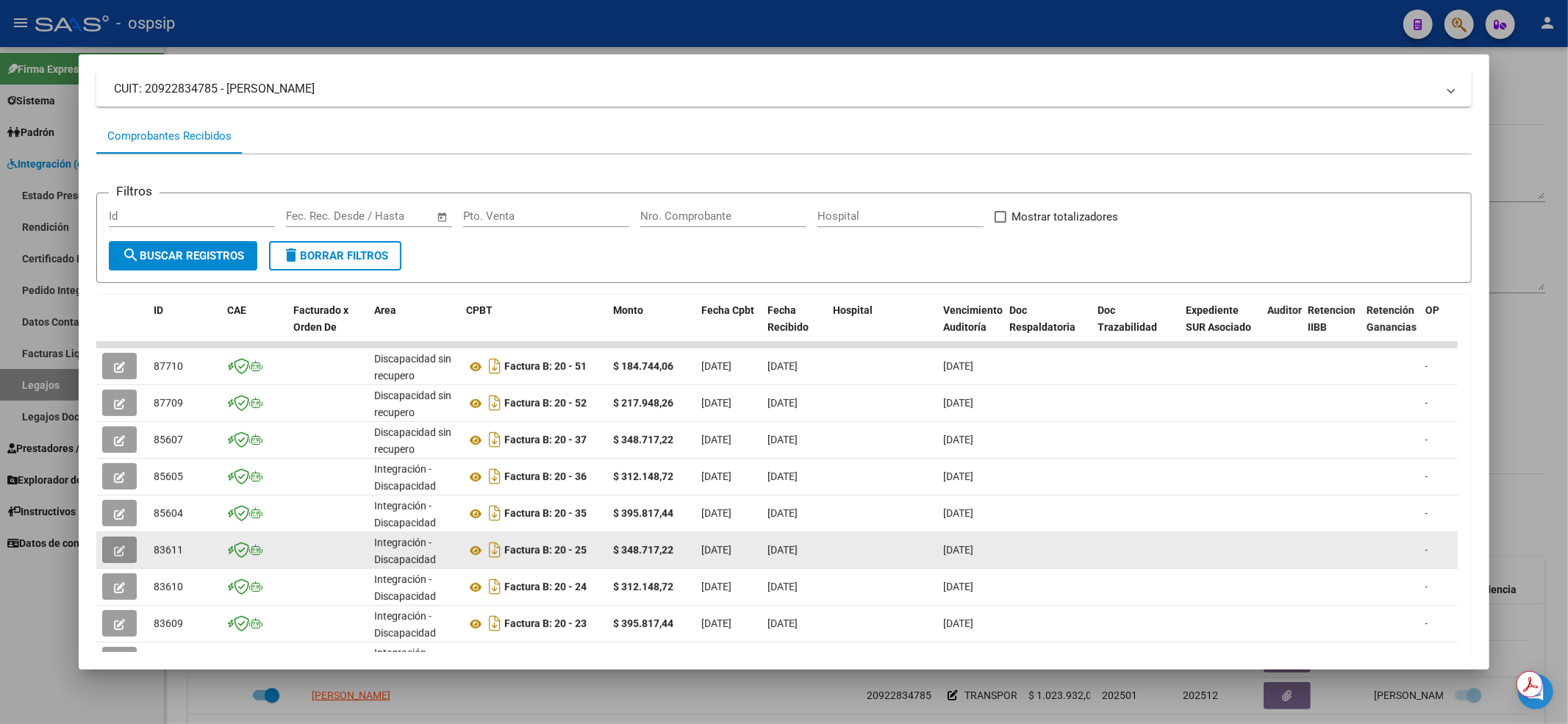
click at [116, 555] on span "button" at bounding box center [119, 550] width 11 height 14
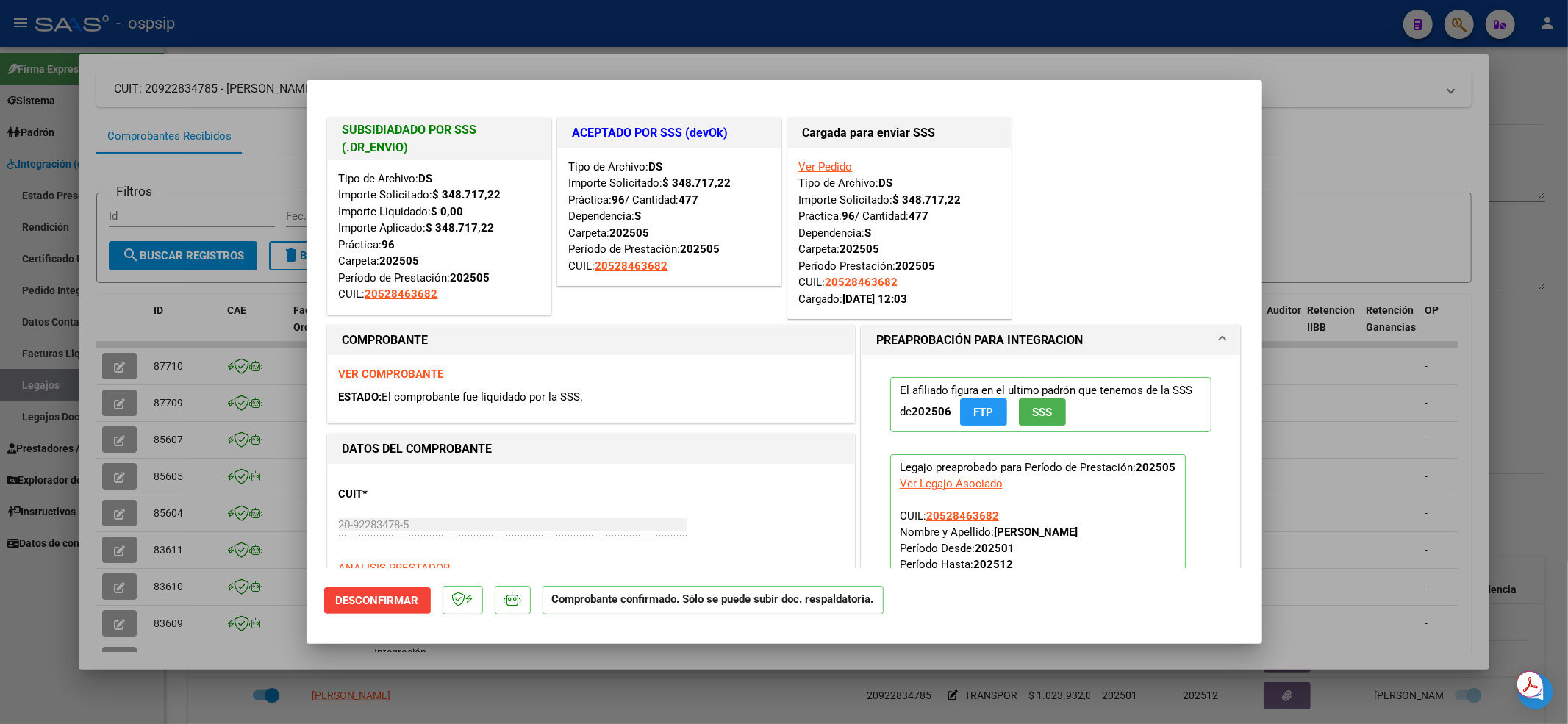
click at [85, 561] on div at bounding box center [784, 362] width 1568 height 724
type input "$ 0,00"
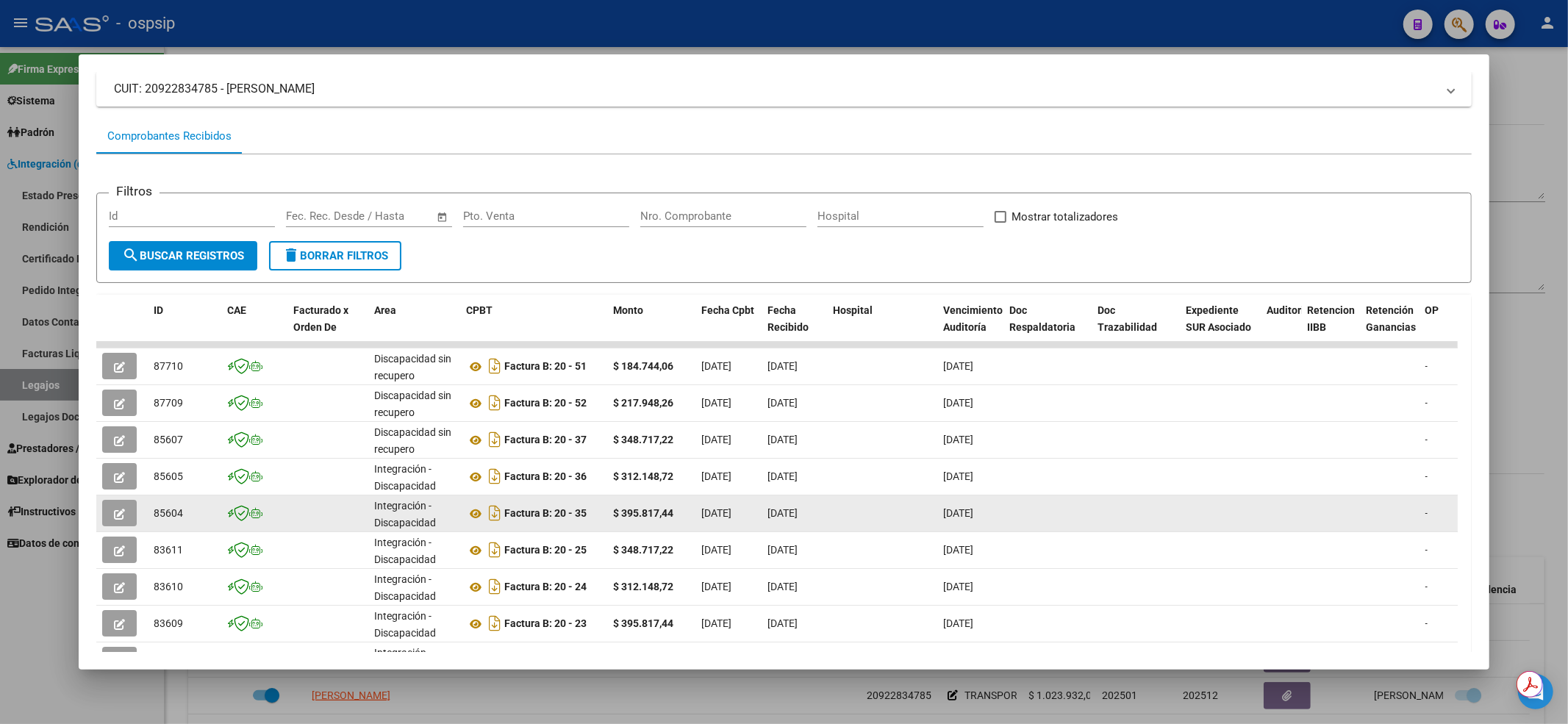
click at [115, 514] on icon "button" at bounding box center [119, 514] width 11 height 11
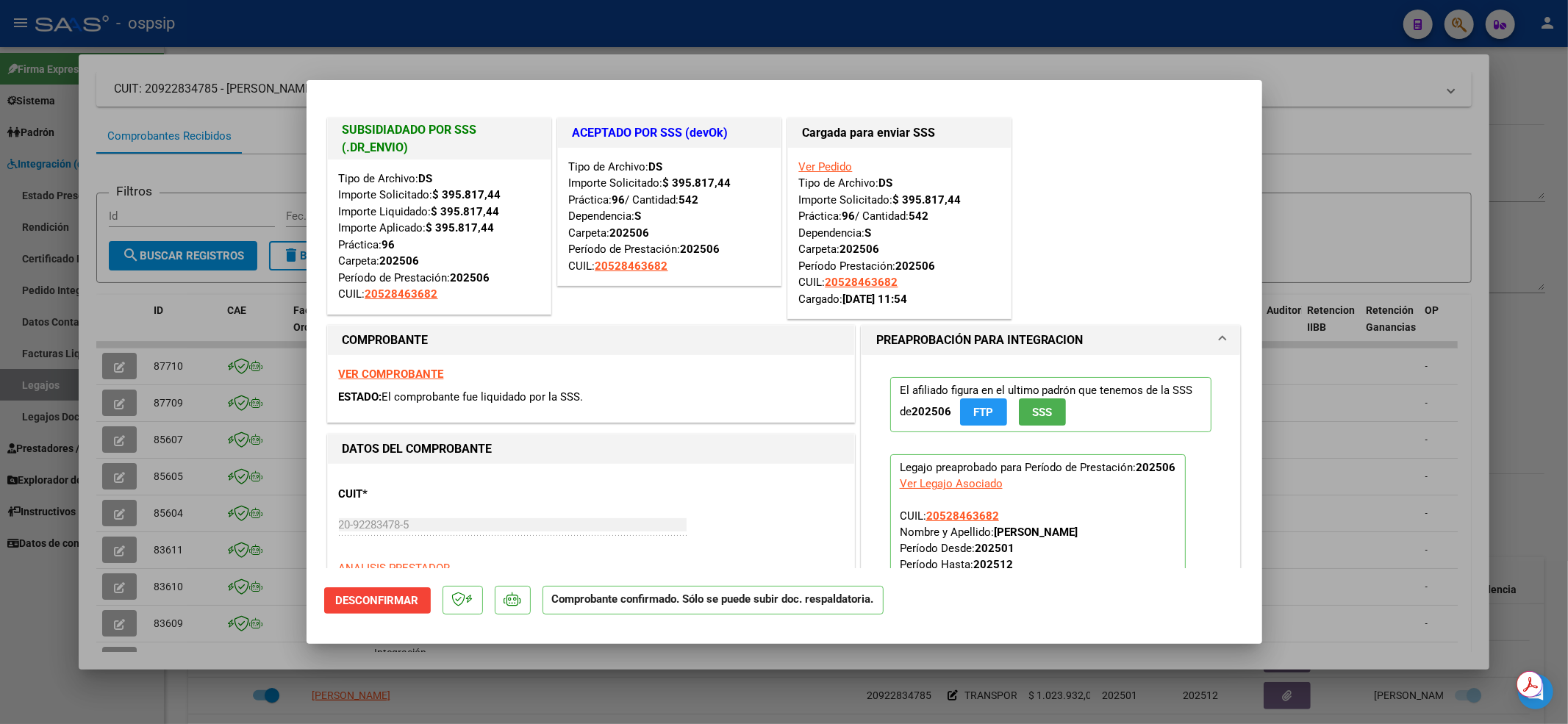
click at [88, 513] on div at bounding box center [784, 362] width 1568 height 724
type input "$ 0,00"
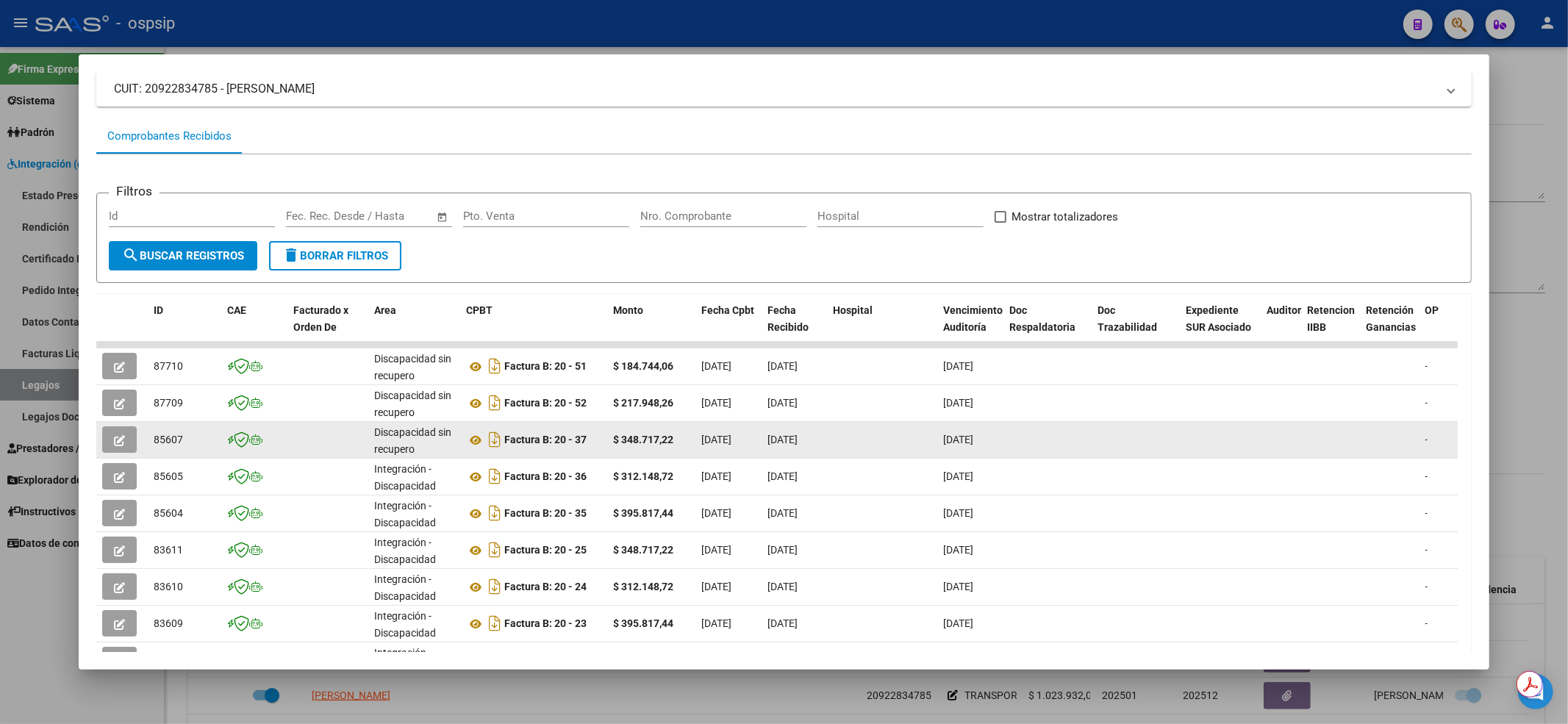
click at [127, 435] on button "button" at bounding box center [120, 439] width 35 height 26
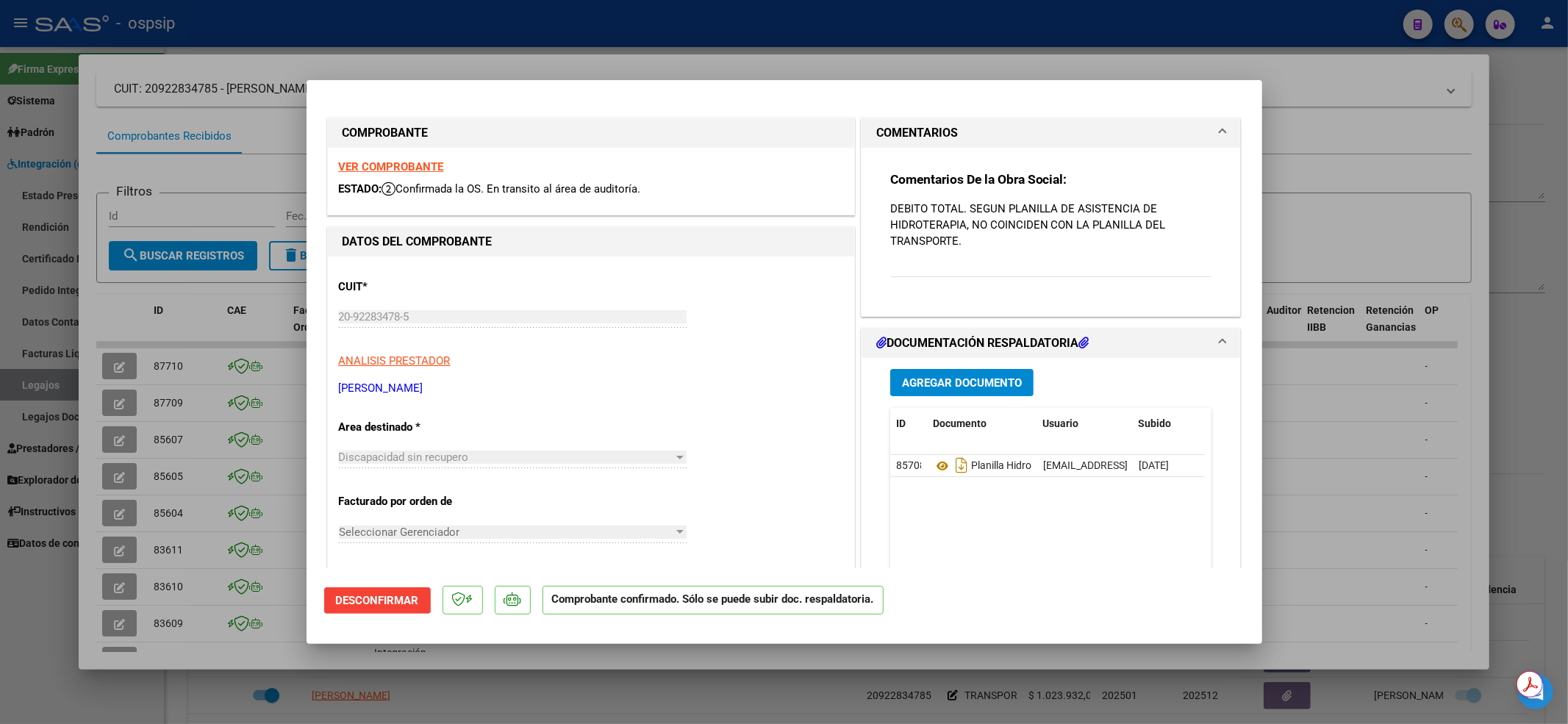
click at [81, 406] on div at bounding box center [784, 362] width 1568 height 724
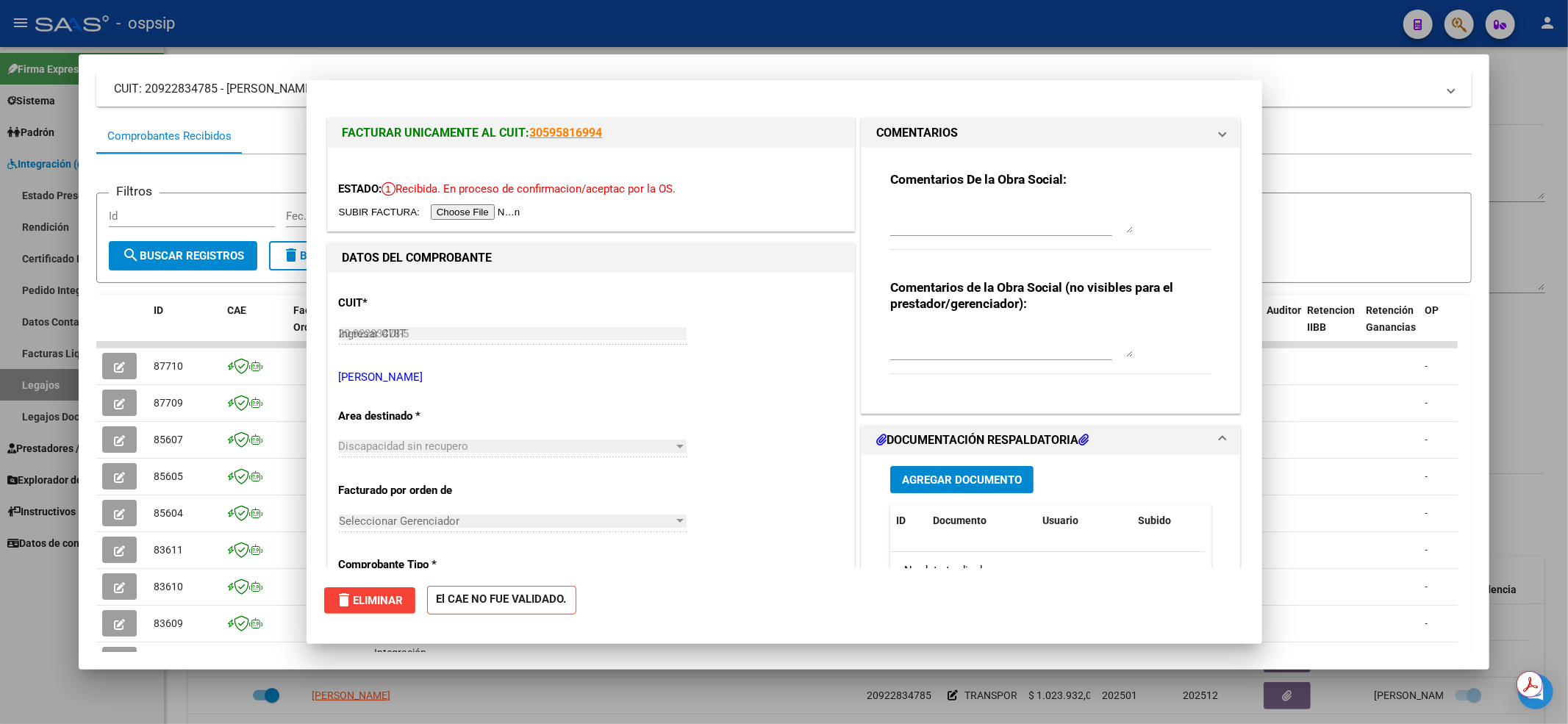
type input "$ 0,00"
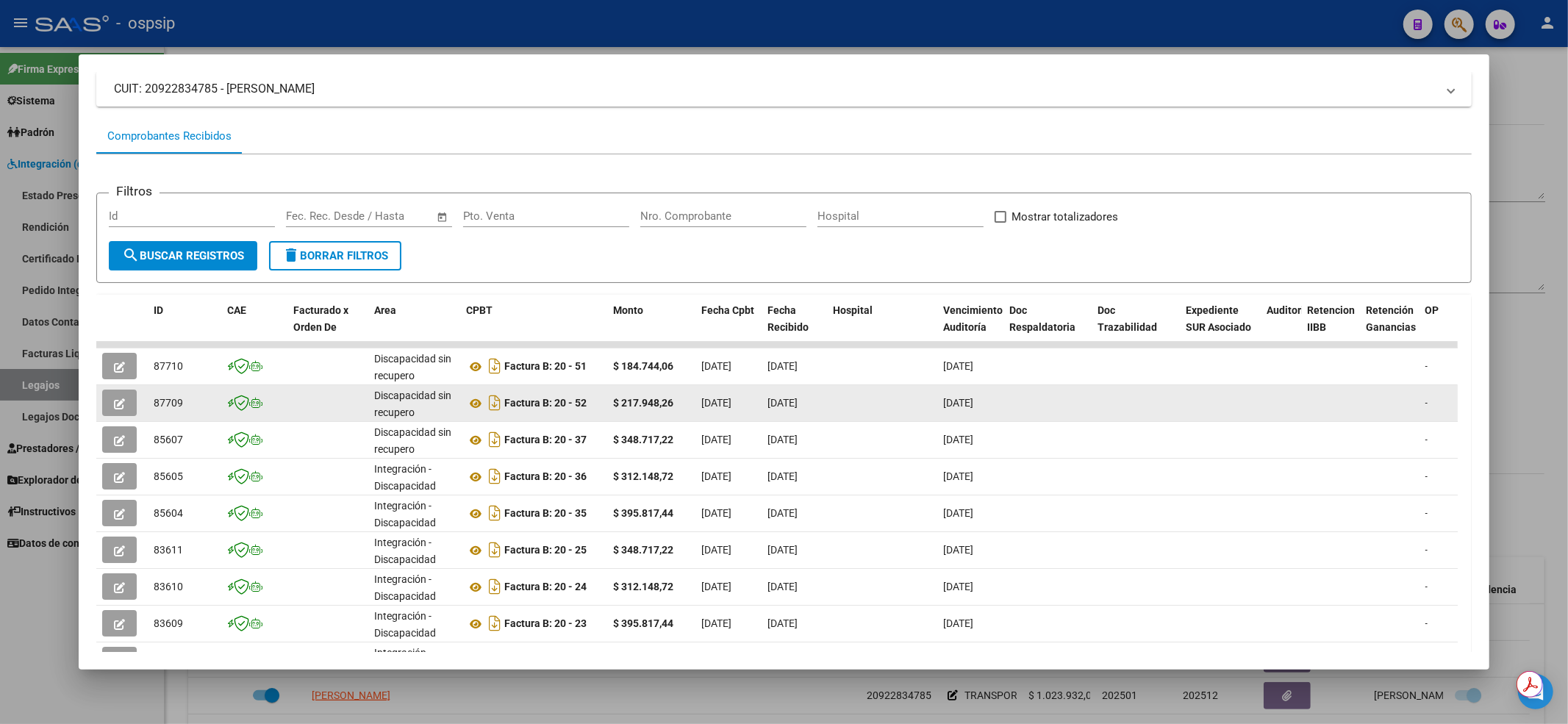
click at [127, 397] on button "button" at bounding box center [120, 403] width 35 height 26
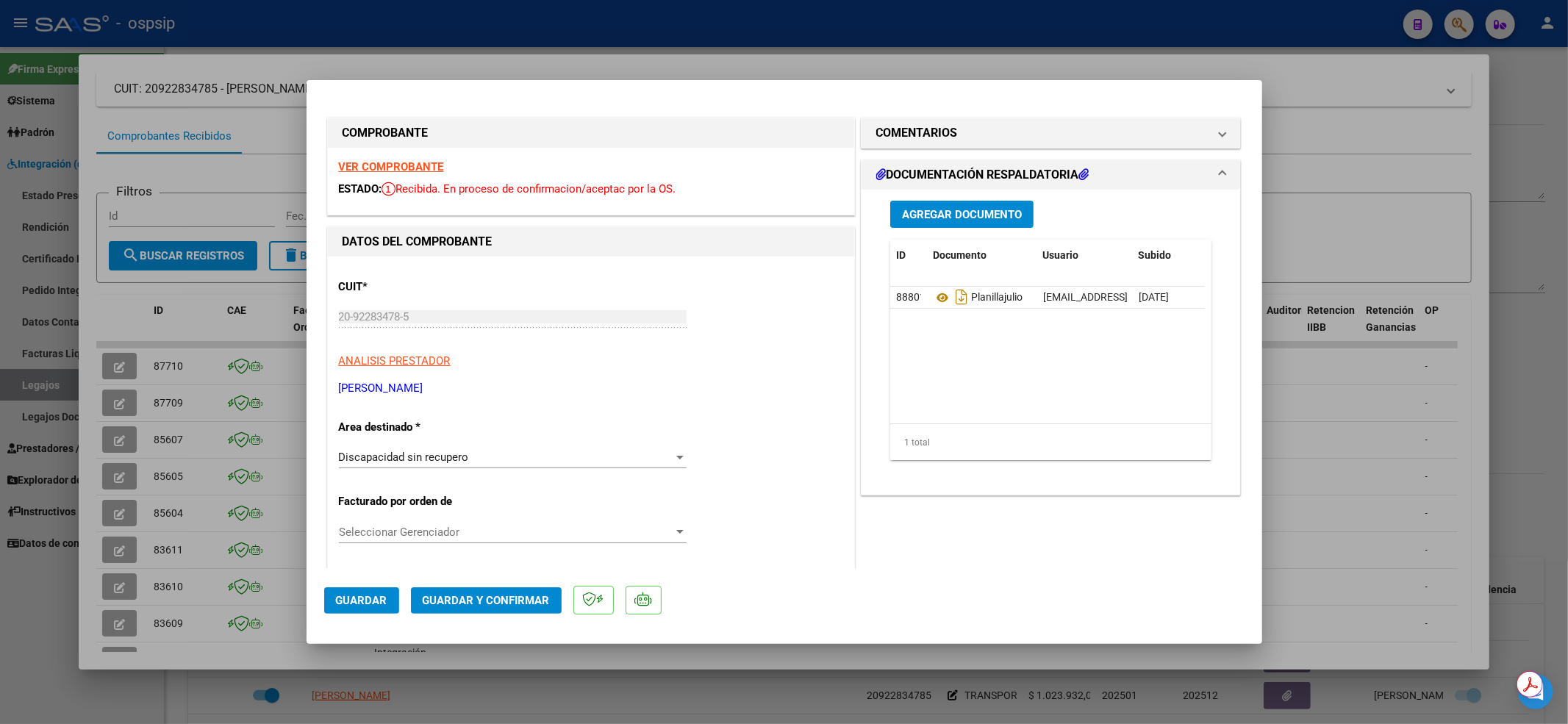
click at [94, 380] on div at bounding box center [784, 362] width 1568 height 724
type input "$ 0,00"
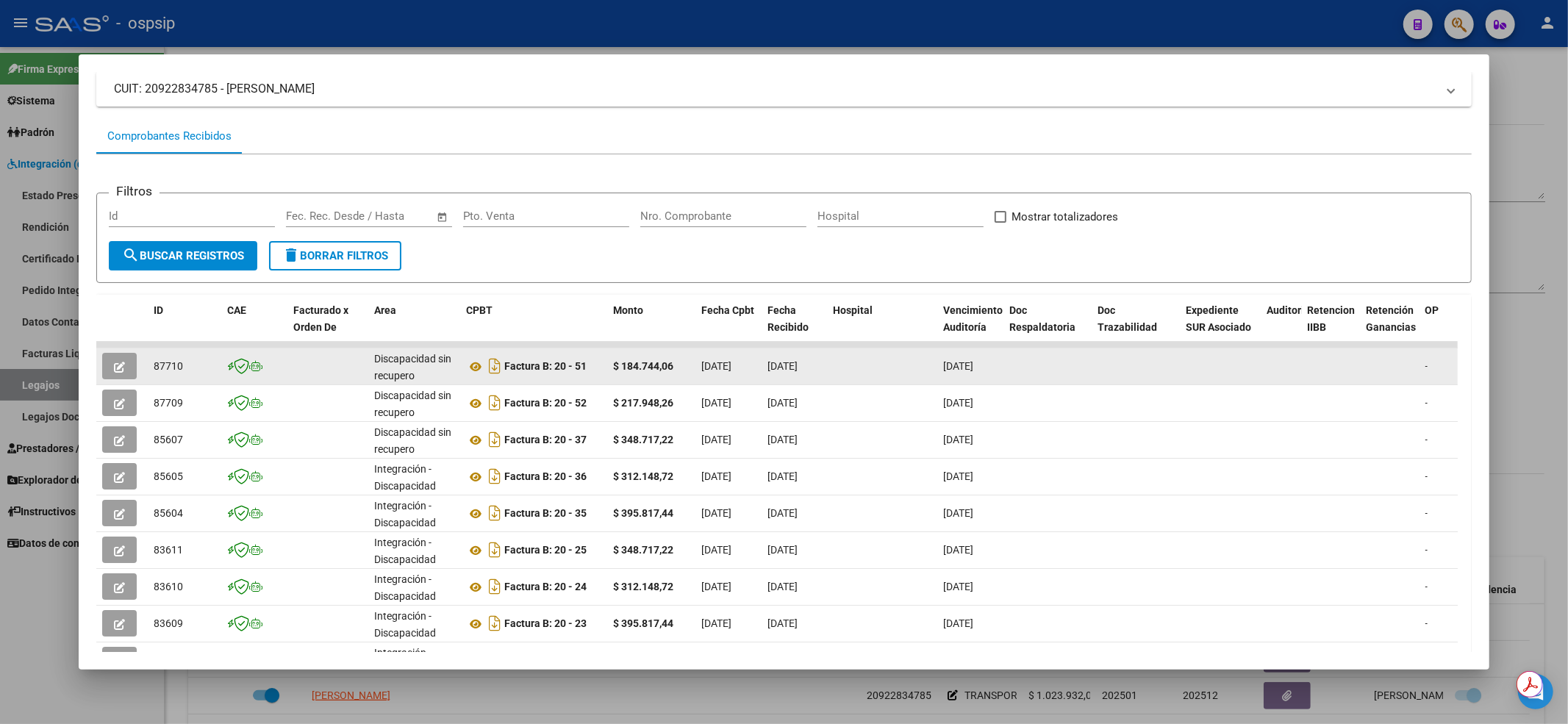
click at [117, 362] on icon "button" at bounding box center [119, 367] width 11 height 11
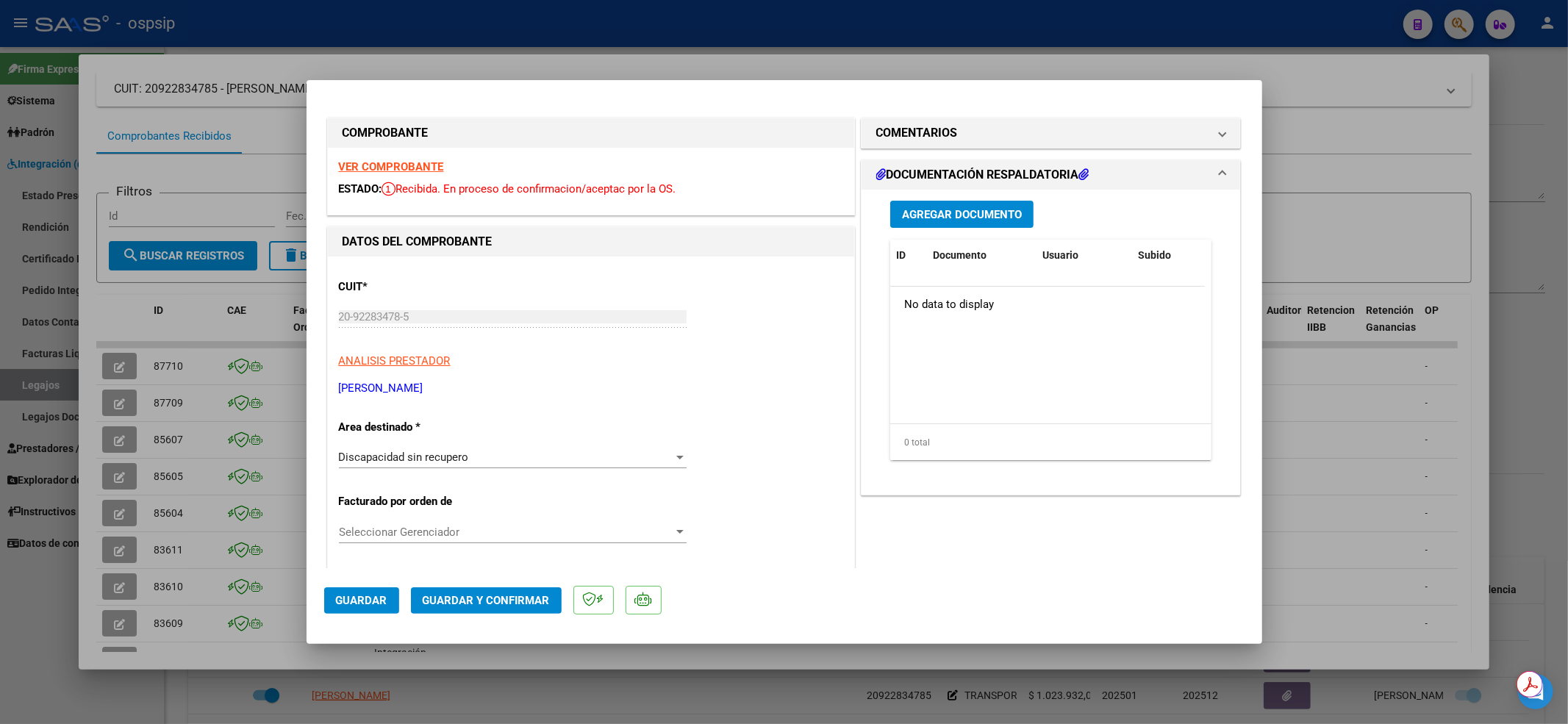
click at [86, 333] on div at bounding box center [784, 362] width 1568 height 724
type input "$ 0,00"
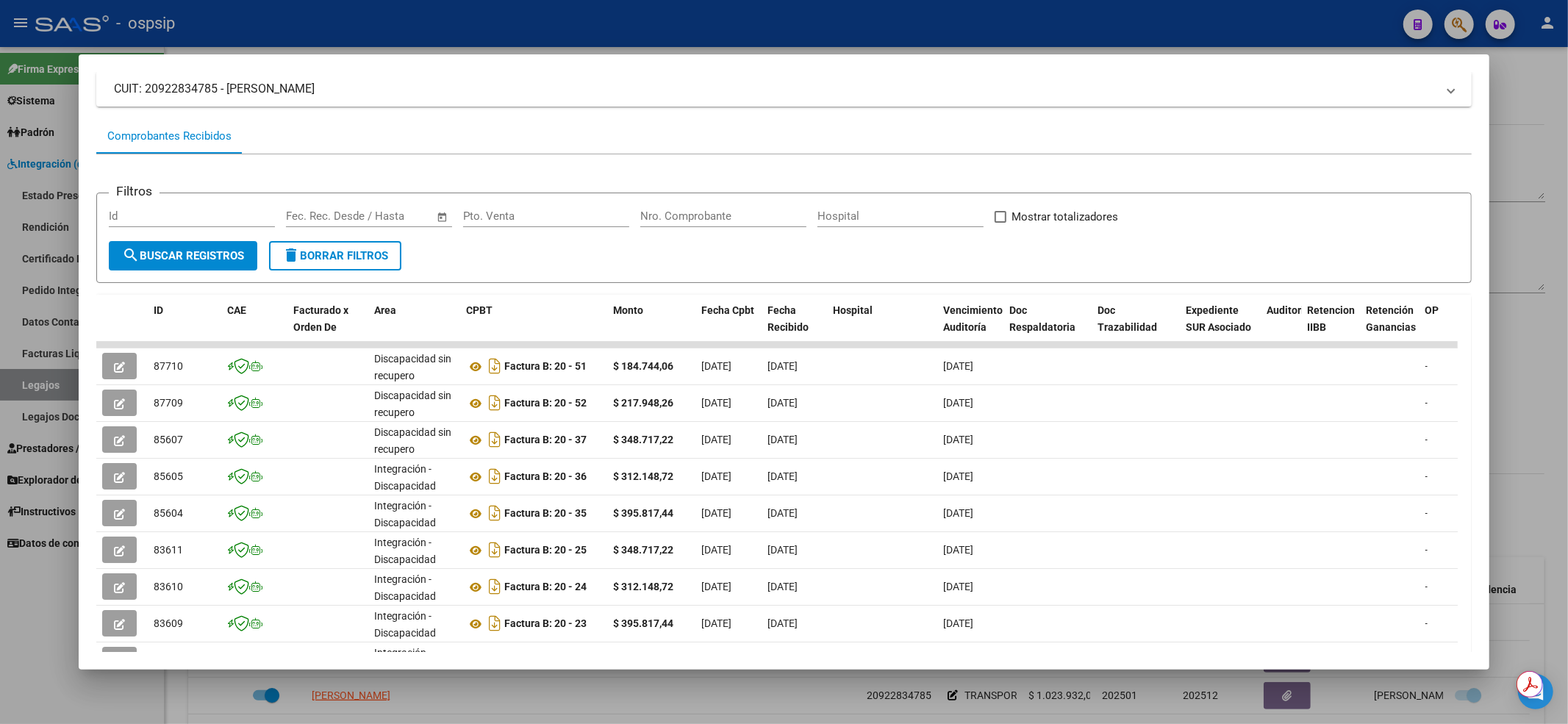
click at [19, 645] on div at bounding box center [784, 362] width 1568 height 724
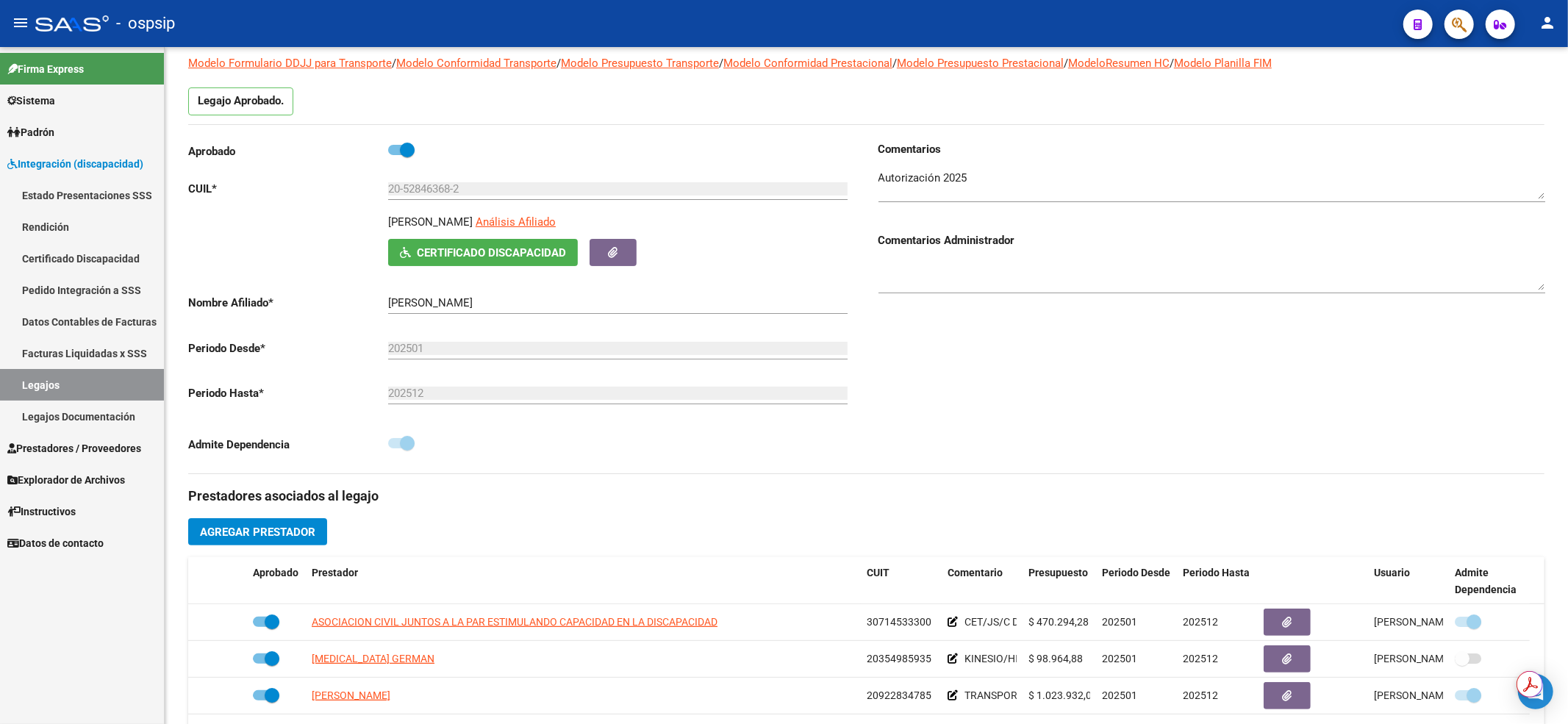
click at [56, 391] on link "Legajos" at bounding box center [82, 385] width 164 height 32
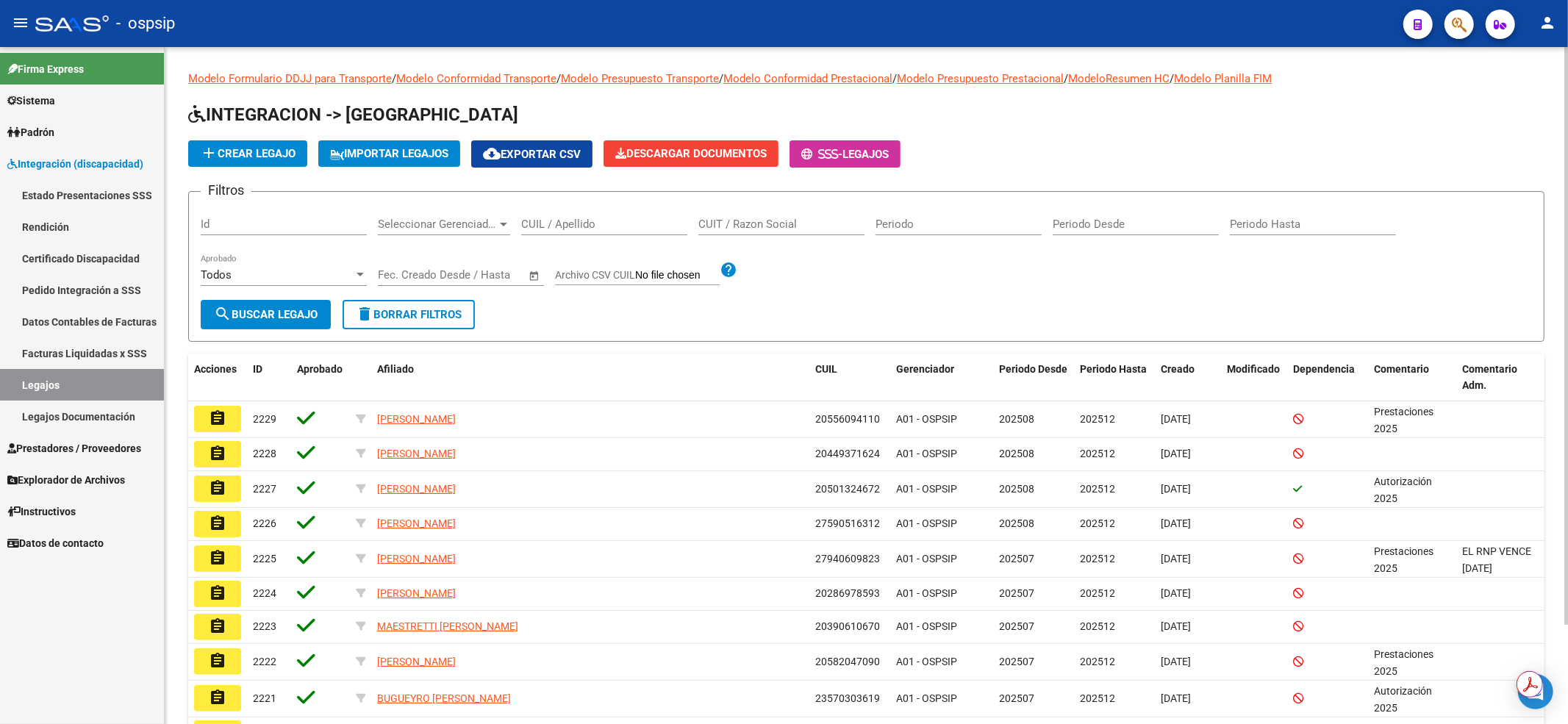
click at [607, 225] on input "CUIL / Apellido" at bounding box center [604, 224] width 166 height 14
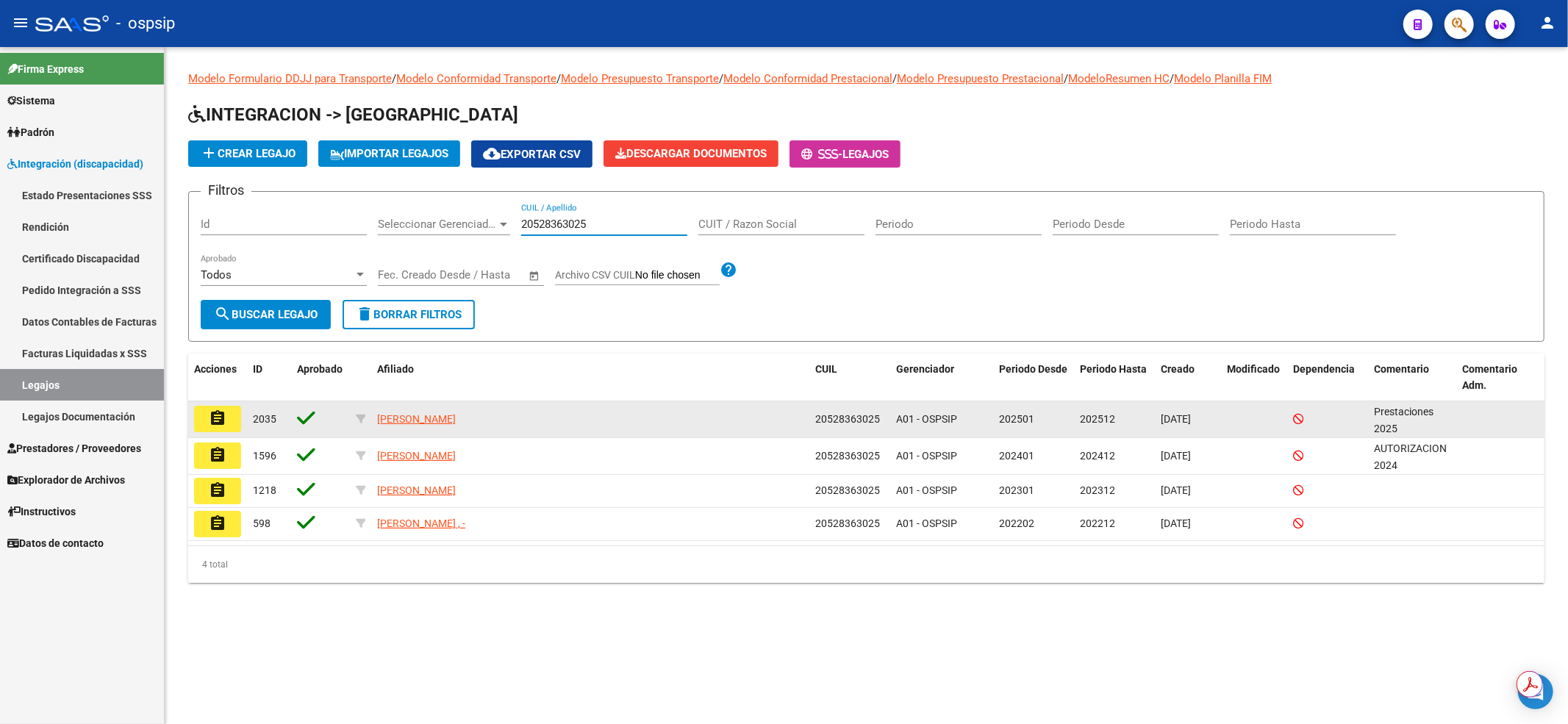
type input "20528363025"
click at [221, 416] on mat-icon "assignment" at bounding box center [217, 418] width 17 height 17
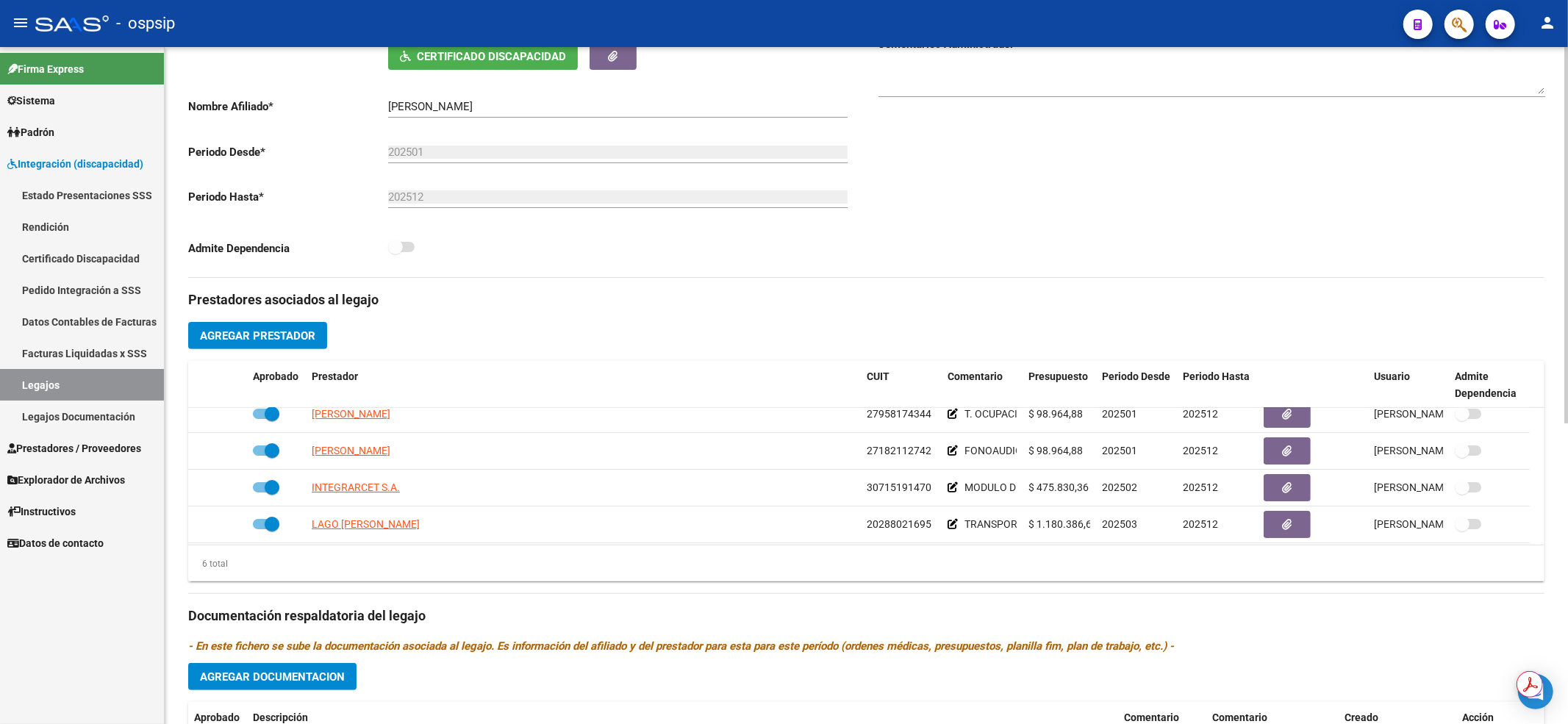
scroll to position [88, 0]
click at [936, 123] on div "Comentarios Comentarios Administrador" at bounding box center [1205, 111] width 678 height 332
click at [123, 371] on link "Legajos" at bounding box center [82, 385] width 164 height 32
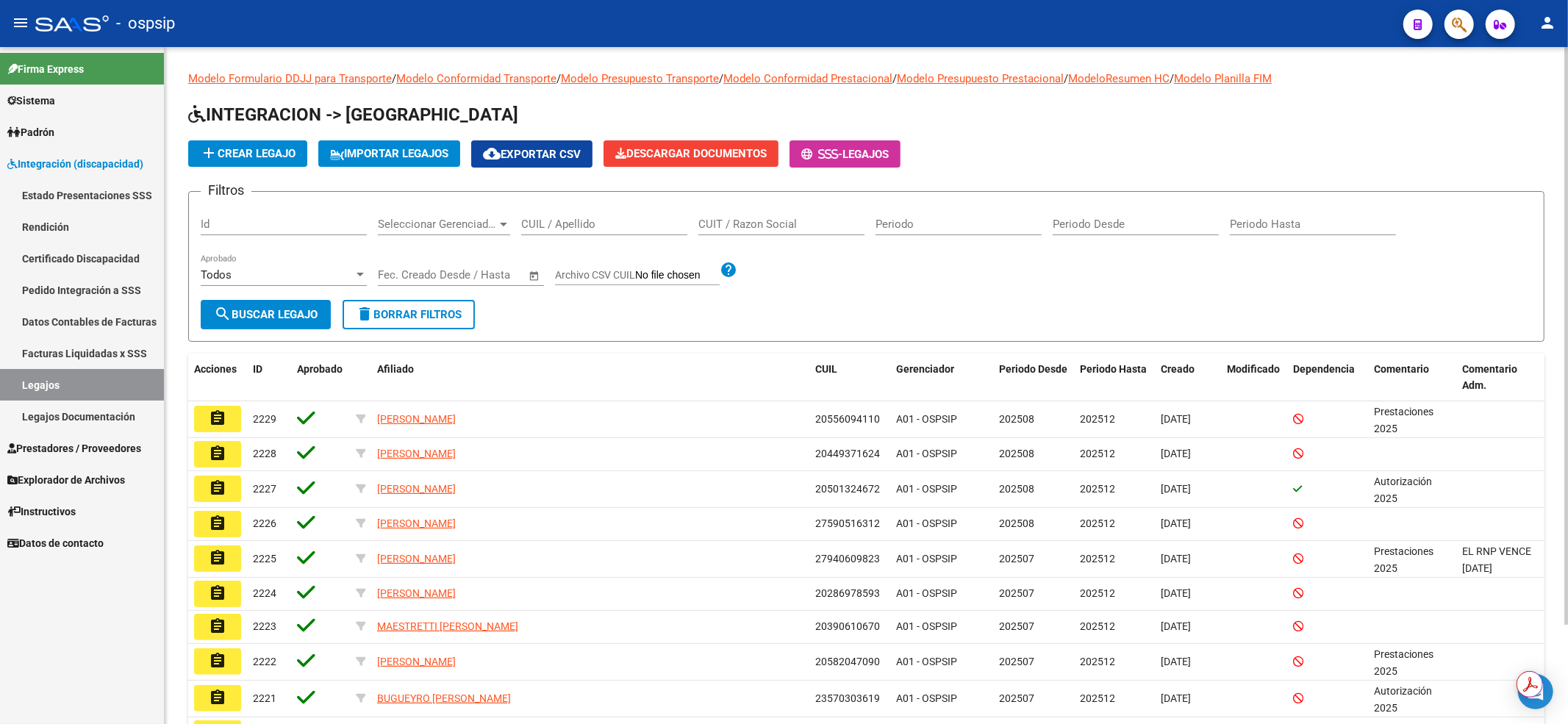
click at [556, 227] on input "CUIL / Apellido" at bounding box center [604, 224] width 166 height 14
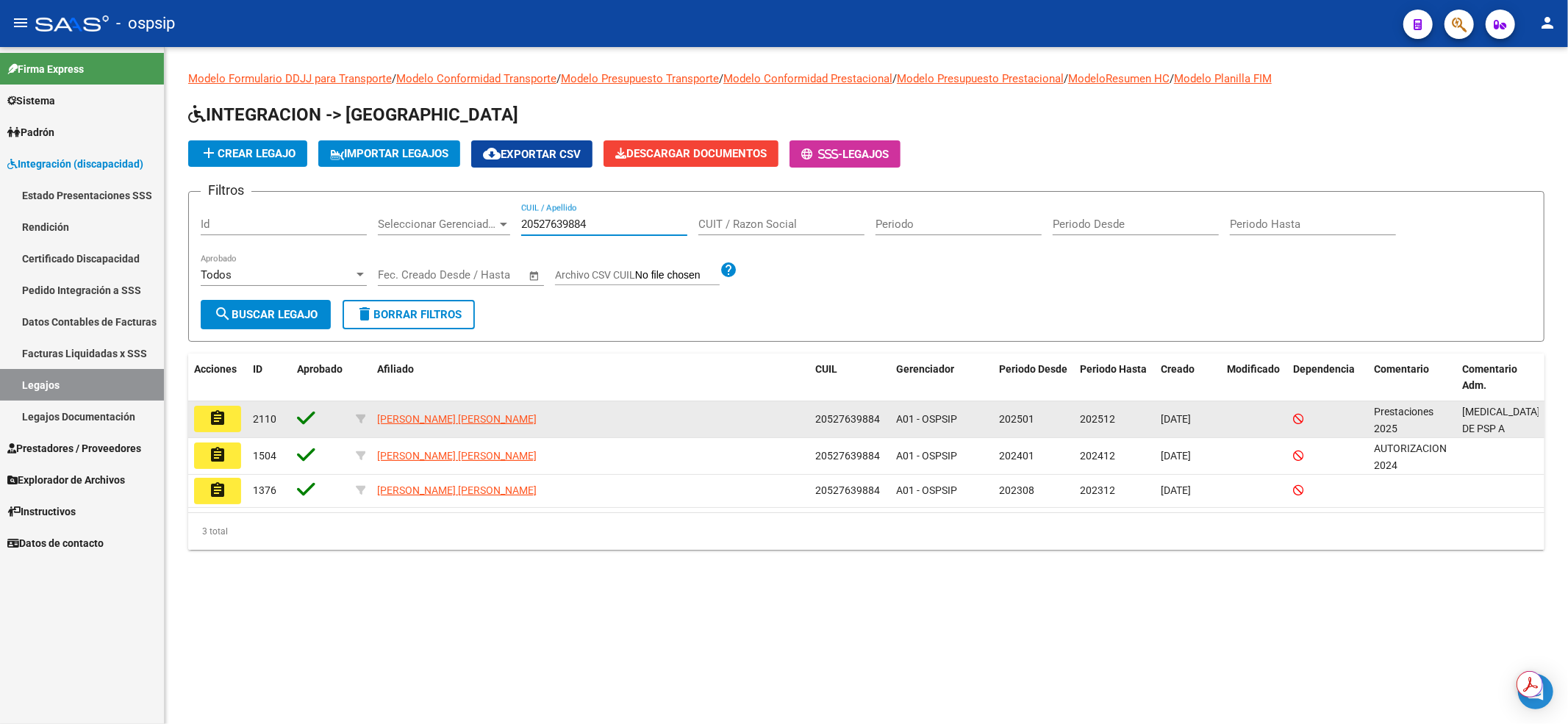
type input "20527639884"
click at [207, 421] on button "assignment" at bounding box center [218, 418] width 47 height 26
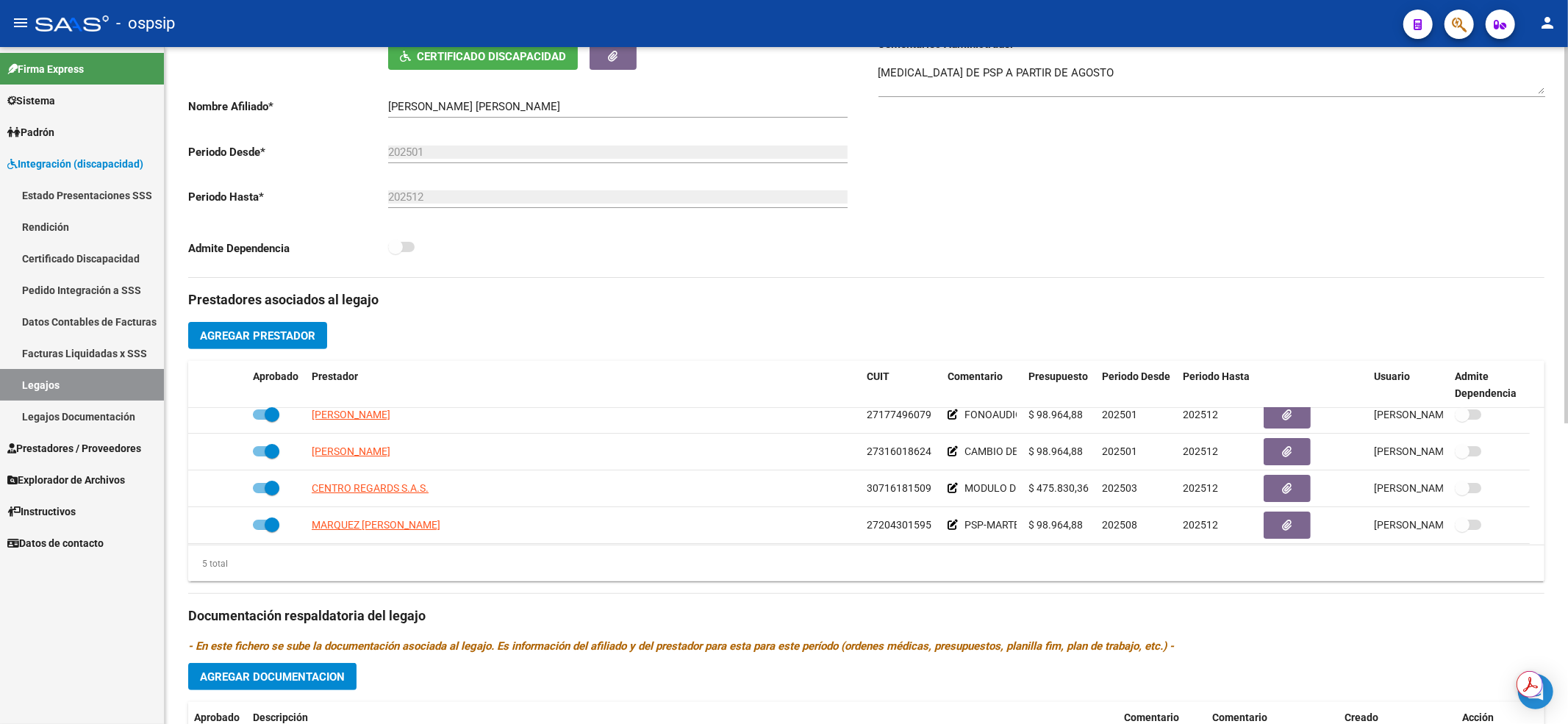
scroll to position [50, 0]
click at [1546, 503] on div "arrow_back Editar 2110 save Guardar cambios Legajo de Integración Modelo Formul…" at bounding box center [866, 361] width 1403 height 1216
click at [944, 267] on div "Comentarios Comentarios Administrador CAMBIA DE PSP A PARTIR DE AGOSTO" at bounding box center [1205, 111] width 678 height 332
click at [102, 388] on link "Legajos" at bounding box center [82, 385] width 164 height 32
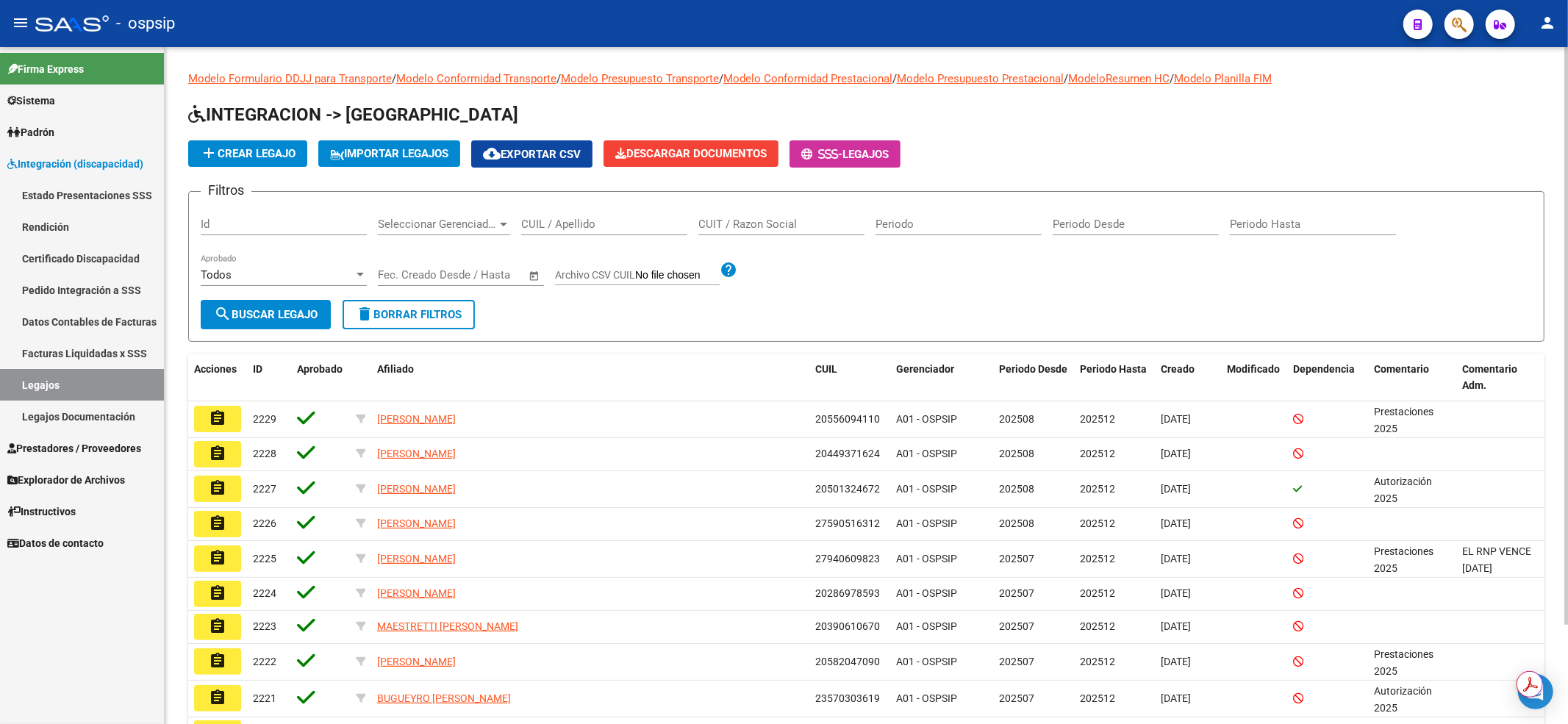
click at [538, 225] on input "CUIL / Apellido" at bounding box center [604, 224] width 166 height 14
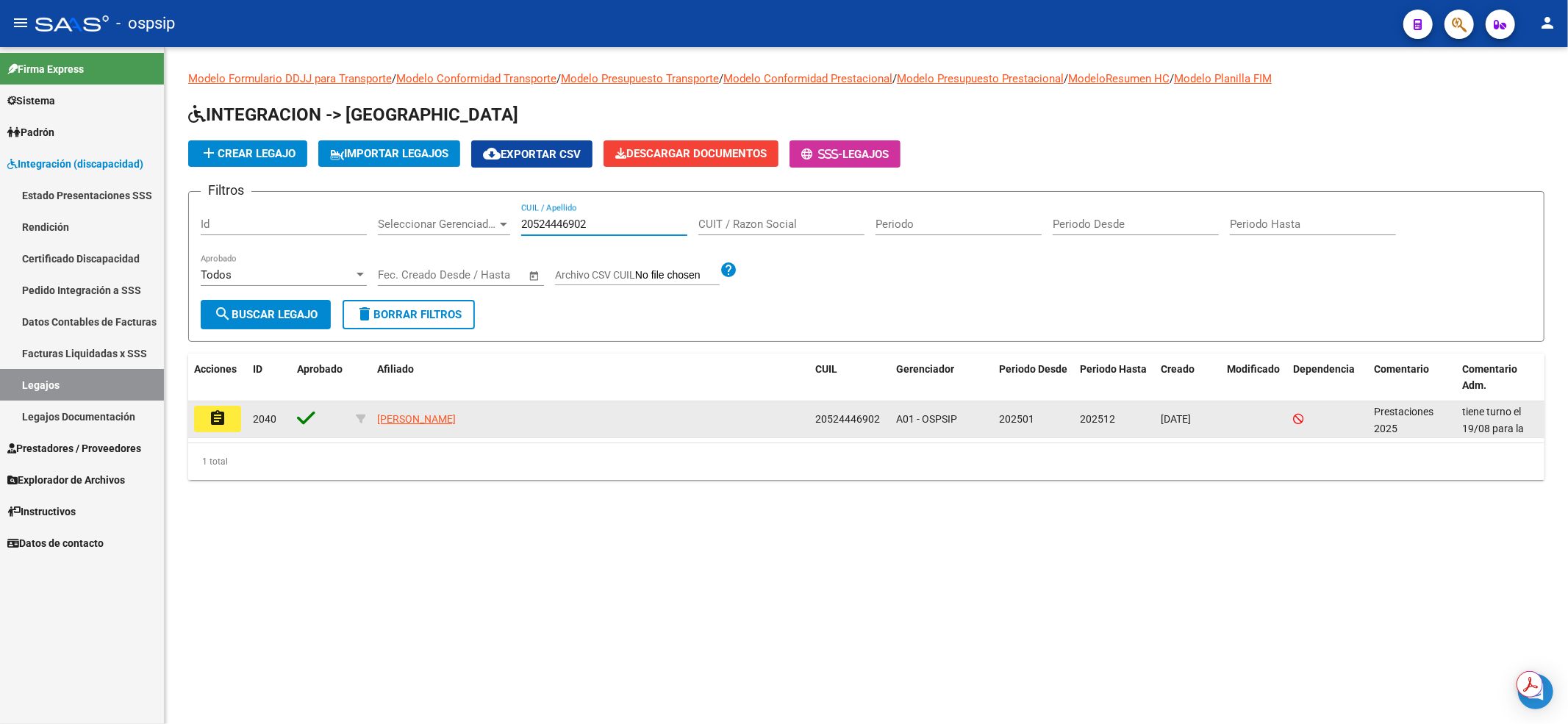
type input "20524446902"
click at [228, 423] on button "assignment" at bounding box center [218, 418] width 47 height 26
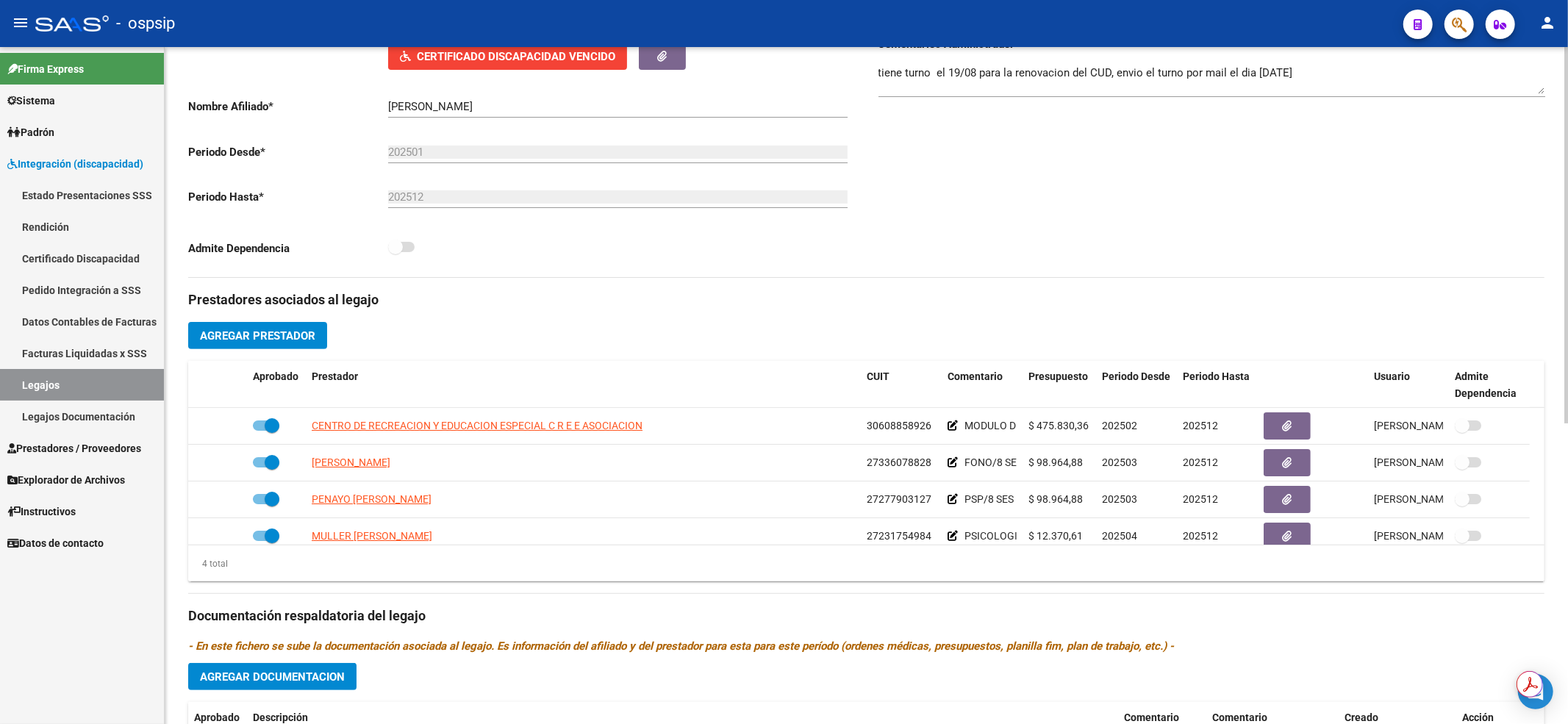
scroll to position [15, 0]
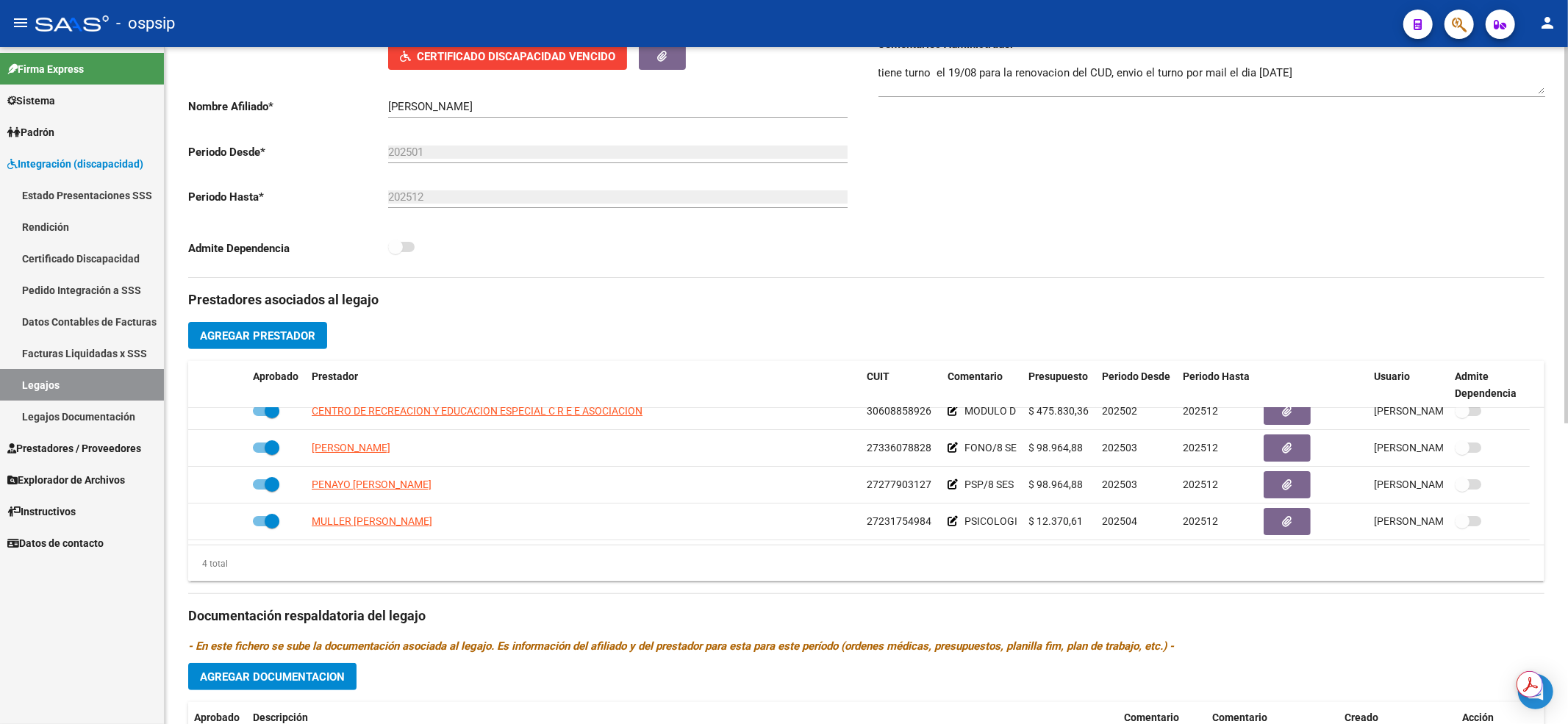
click at [1219, 206] on div "Comentarios Comentarios Administrador tiene turno el 19/08 para la renovacion d…" at bounding box center [1205, 111] width 678 height 332
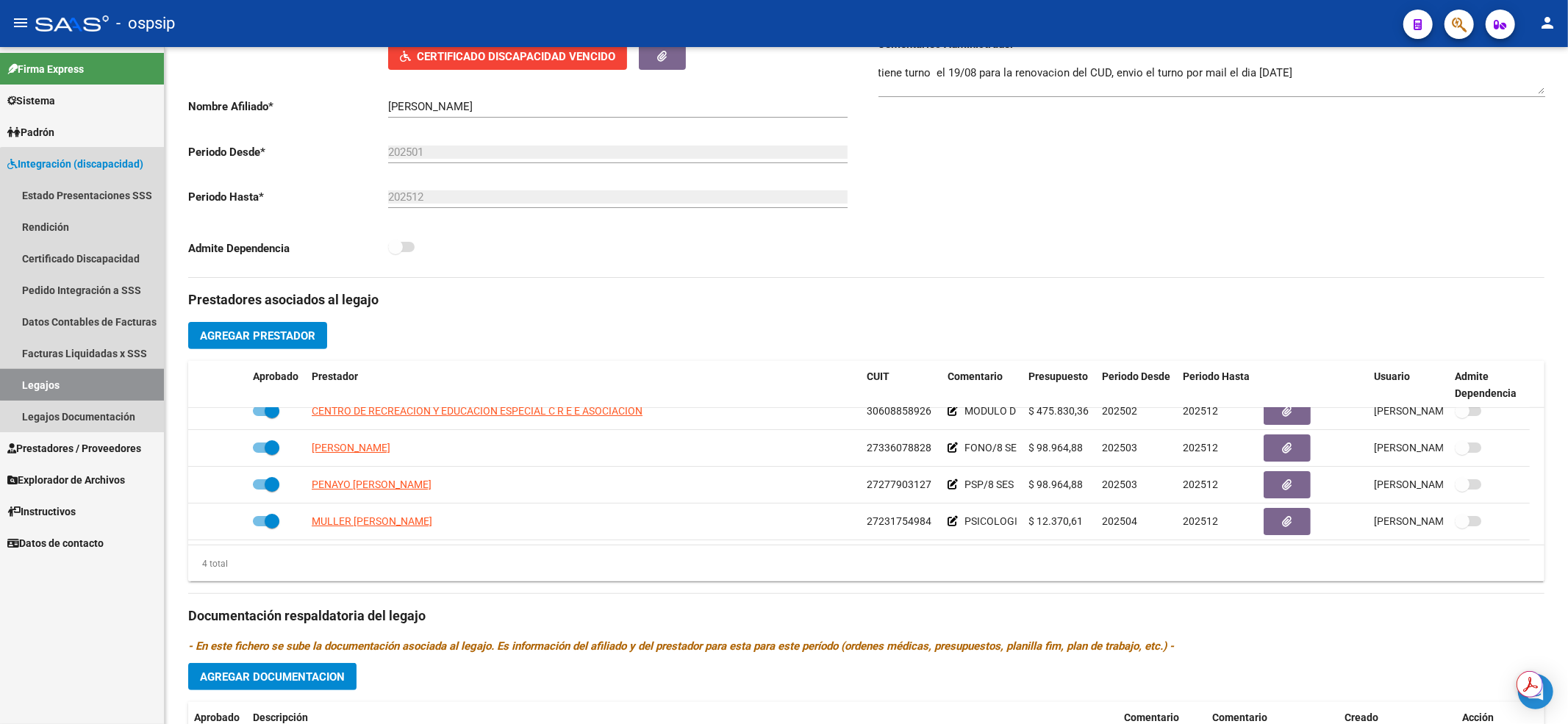
click at [125, 379] on link "Legajos" at bounding box center [82, 385] width 164 height 32
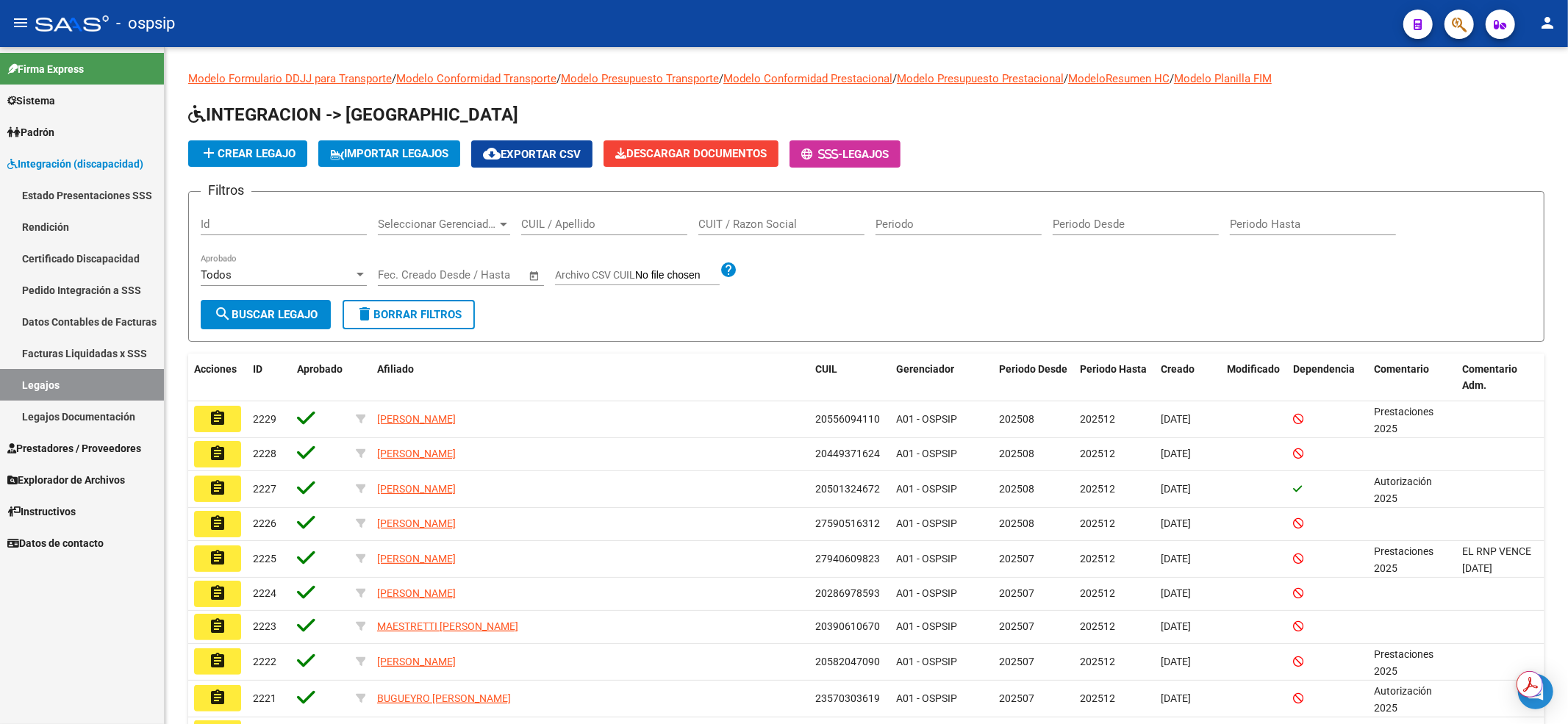
click at [556, 225] on input "CUIL / Apellido" at bounding box center [604, 224] width 166 height 14
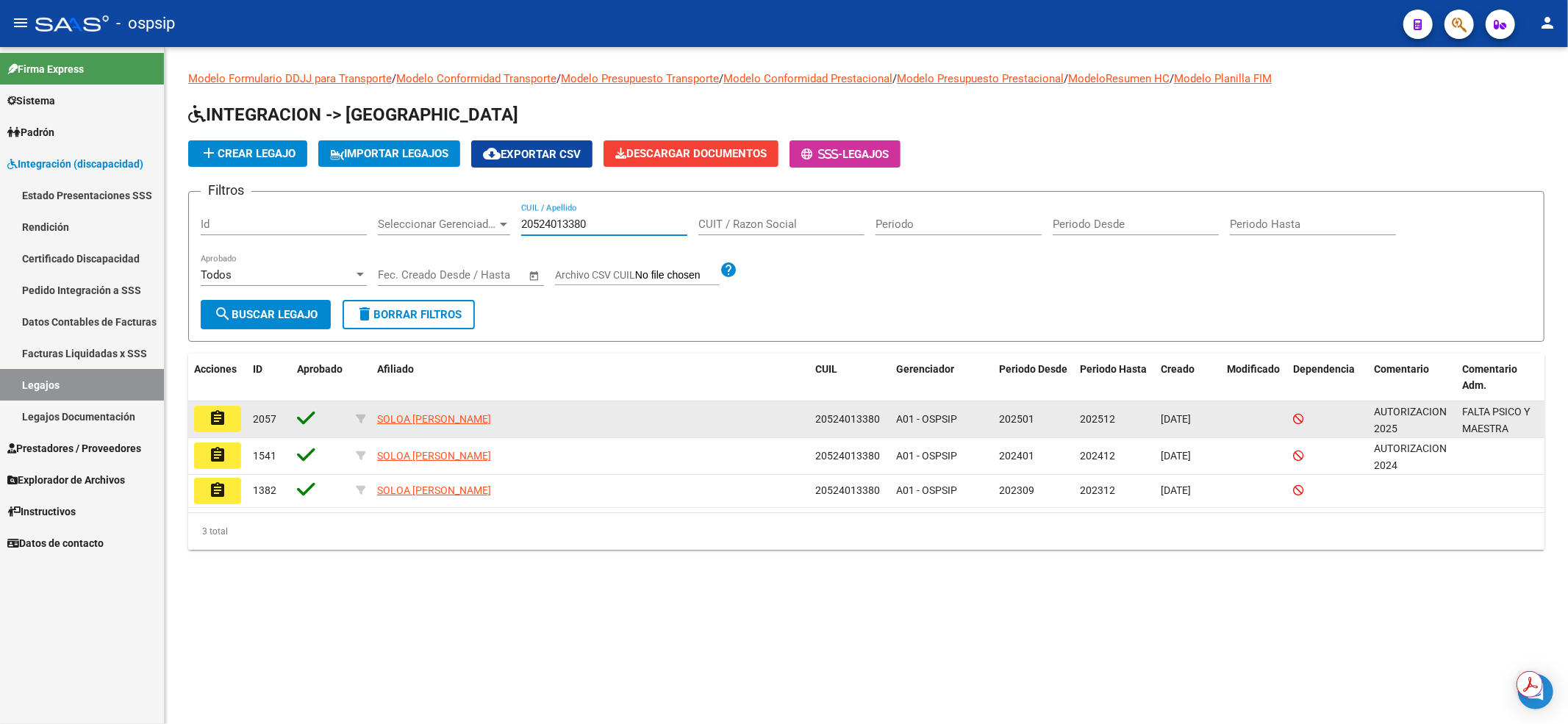
type input "20524013380"
click at [234, 419] on button "assignment" at bounding box center [218, 418] width 47 height 26
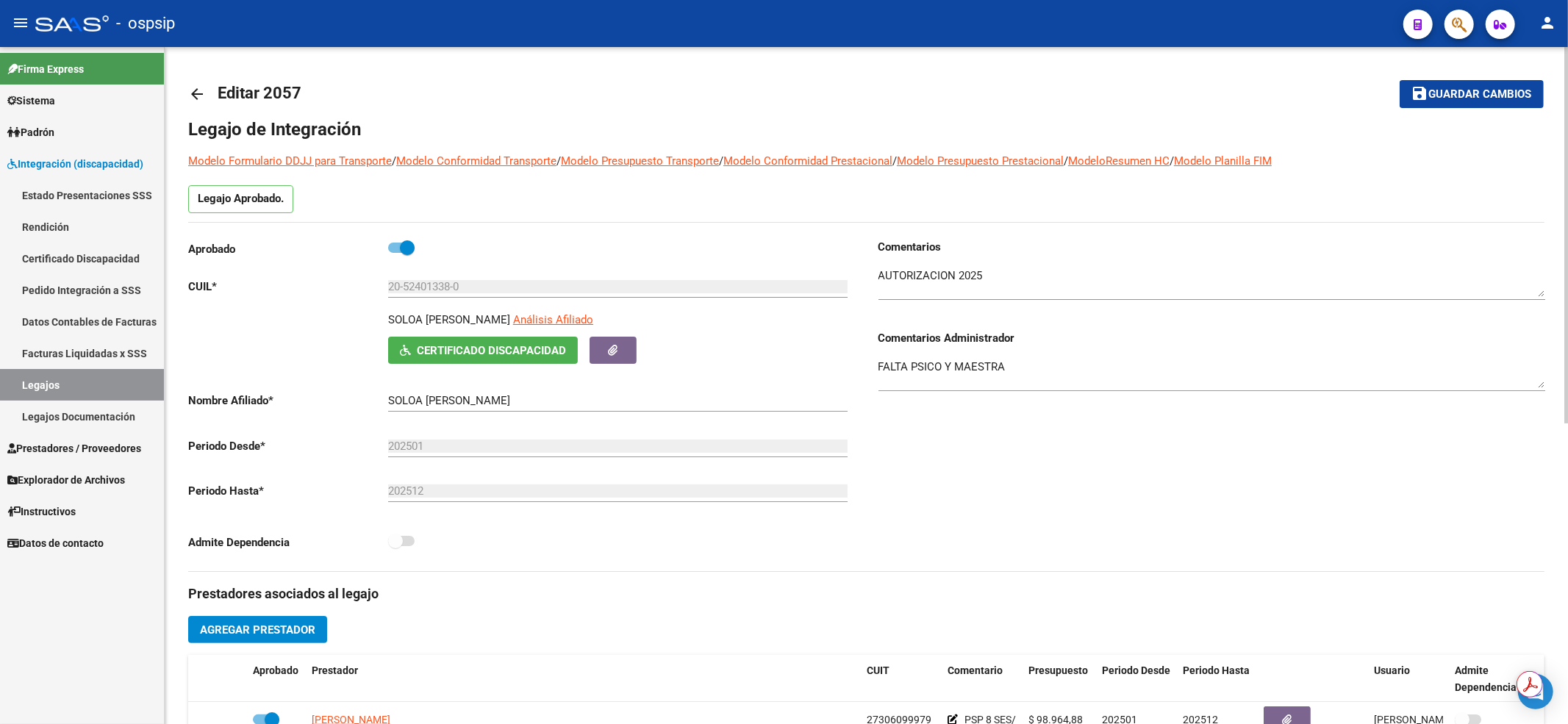
scroll to position [294, 0]
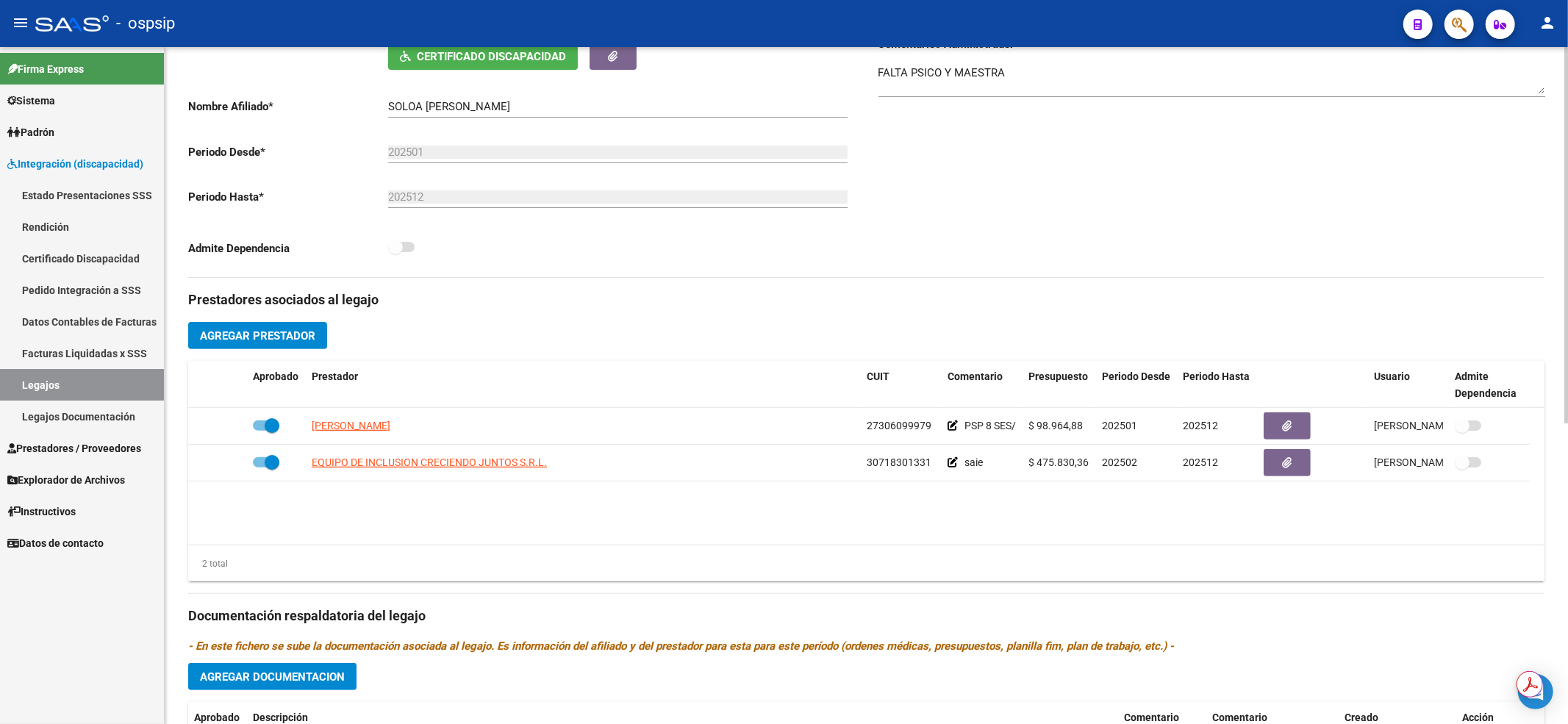
click at [1015, 210] on div "Comentarios Comentarios Administrador FALTA PSICO Y MAESTRA" at bounding box center [1205, 111] width 678 height 332
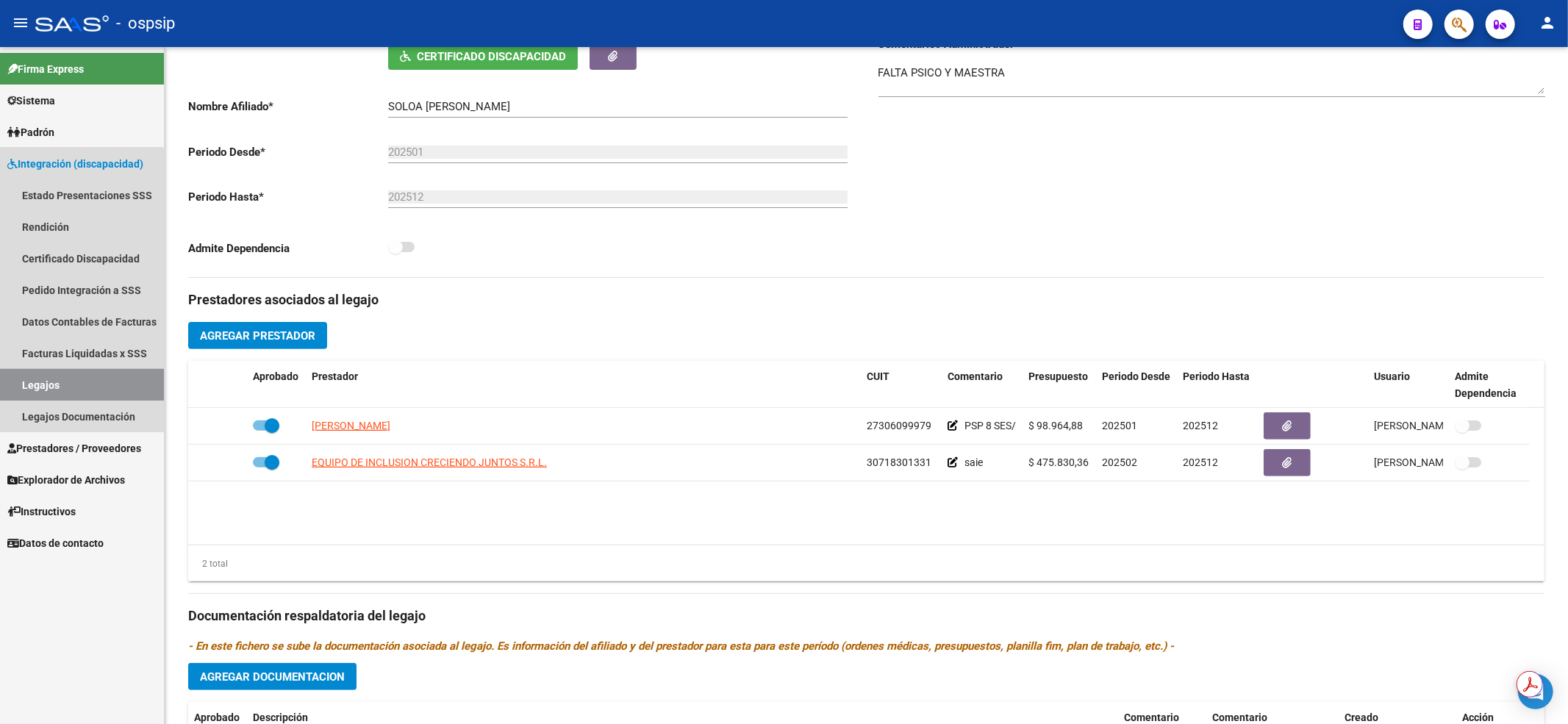
click at [50, 390] on link "Legajos" at bounding box center [82, 385] width 164 height 32
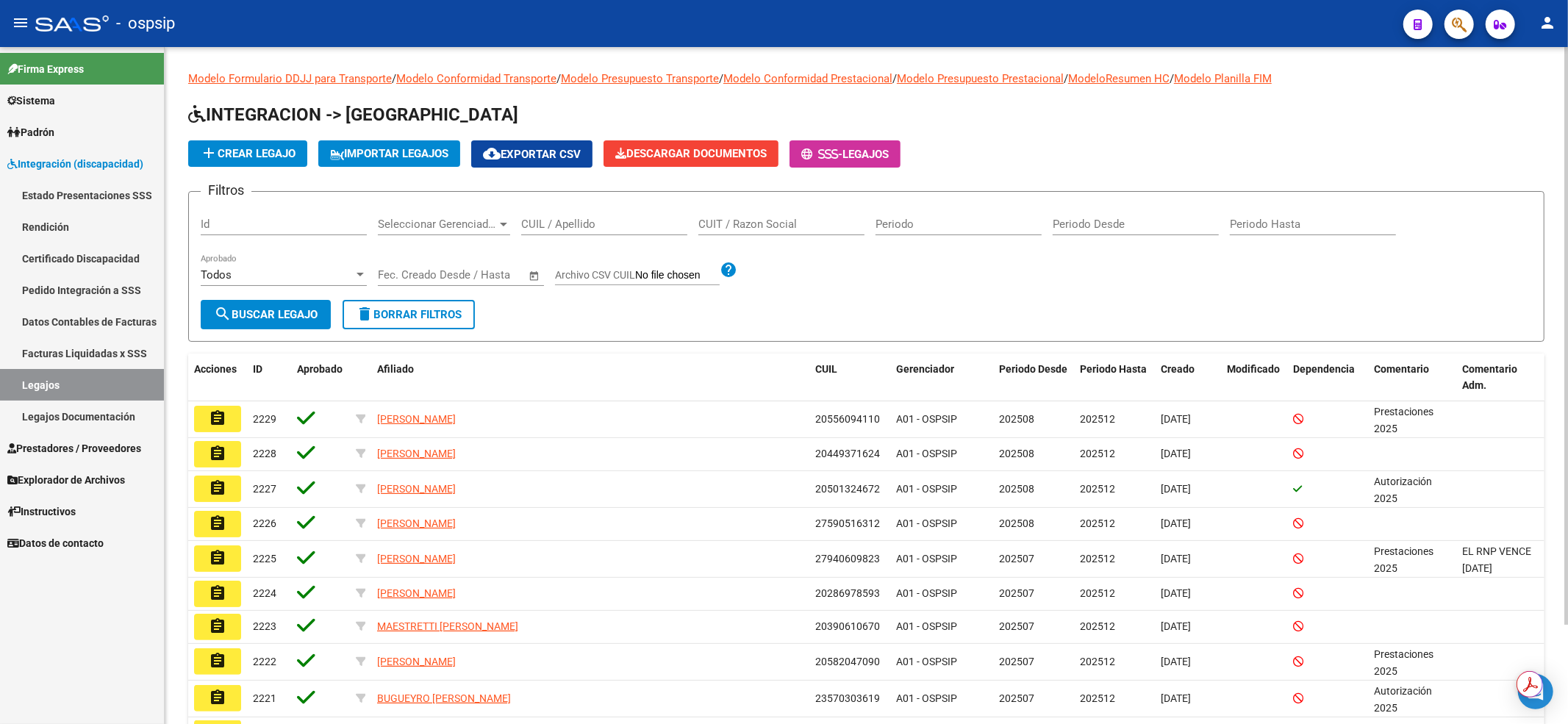
click at [585, 211] on div "CUIL / Apellido" at bounding box center [604, 219] width 166 height 32
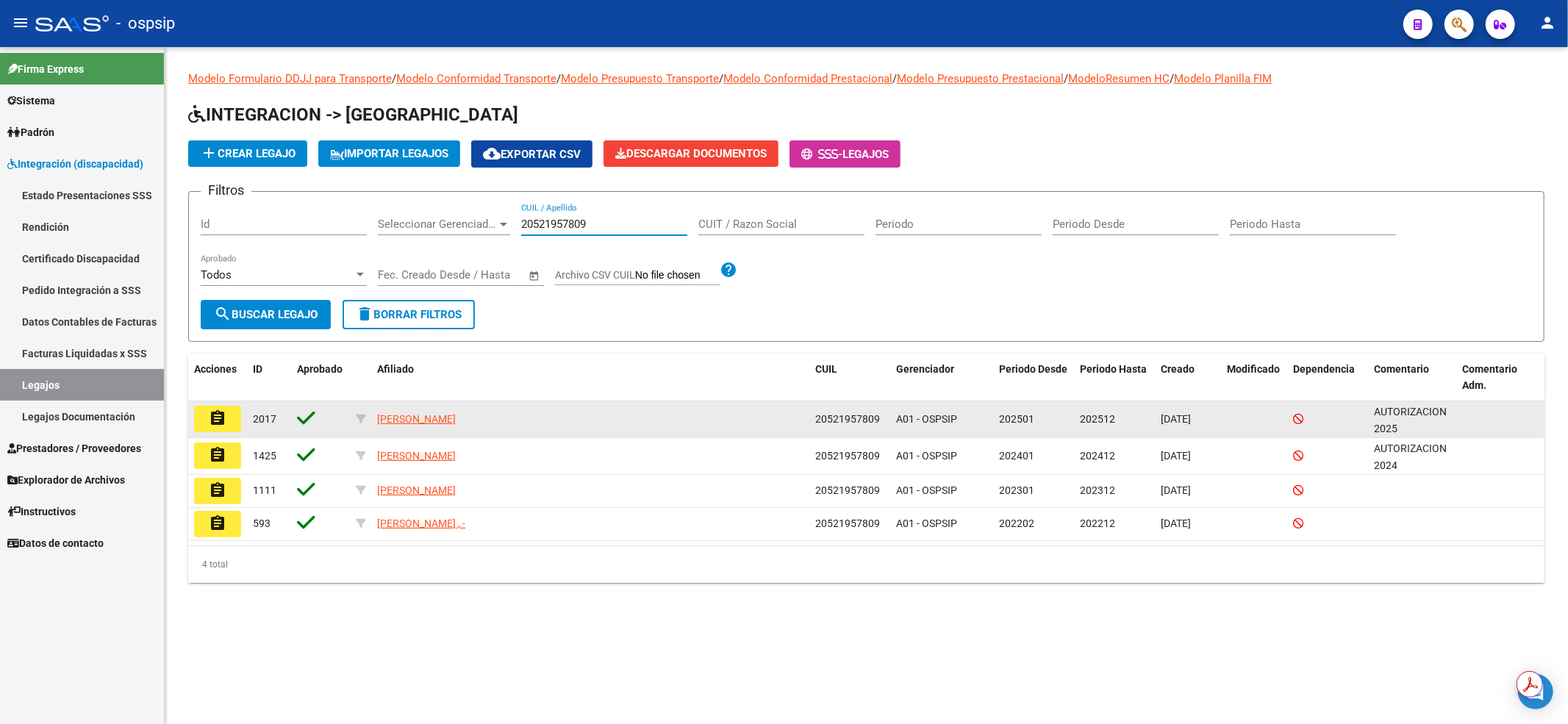
type input "20521957809"
click at [218, 415] on mat-icon "assignment" at bounding box center [217, 418] width 17 height 17
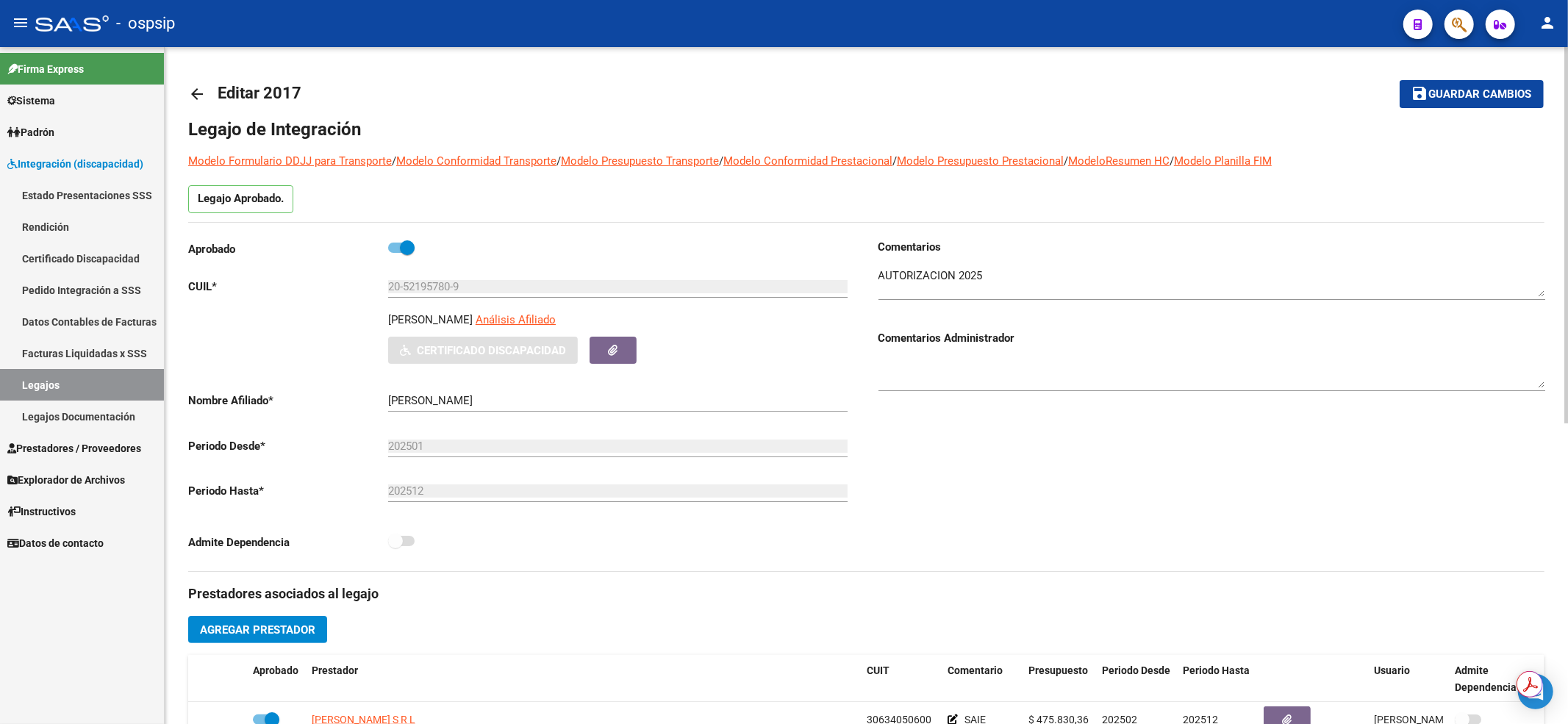
scroll to position [196, 0]
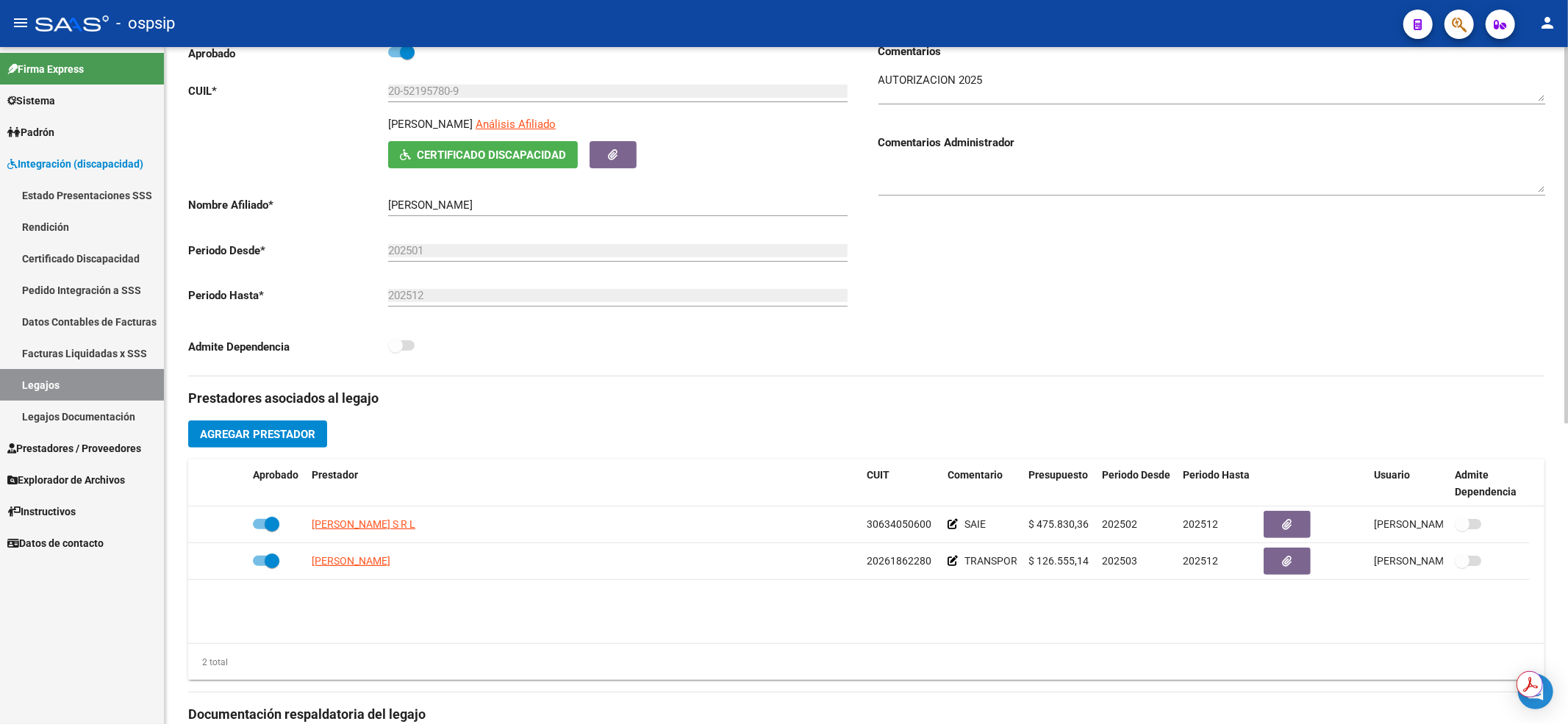
drag, startPoint x: 1138, startPoint y: 375, endPoint x: 1125, endPoint y: 366, distance: 15.8
click at [1138, 375] on div "Comentarios Comentarios Administrador" at bounding box center [1205, 209] width 678 height 332
click at [117, 391] on link "Legajos" at bounding box center [82, 385] width 164 height 32
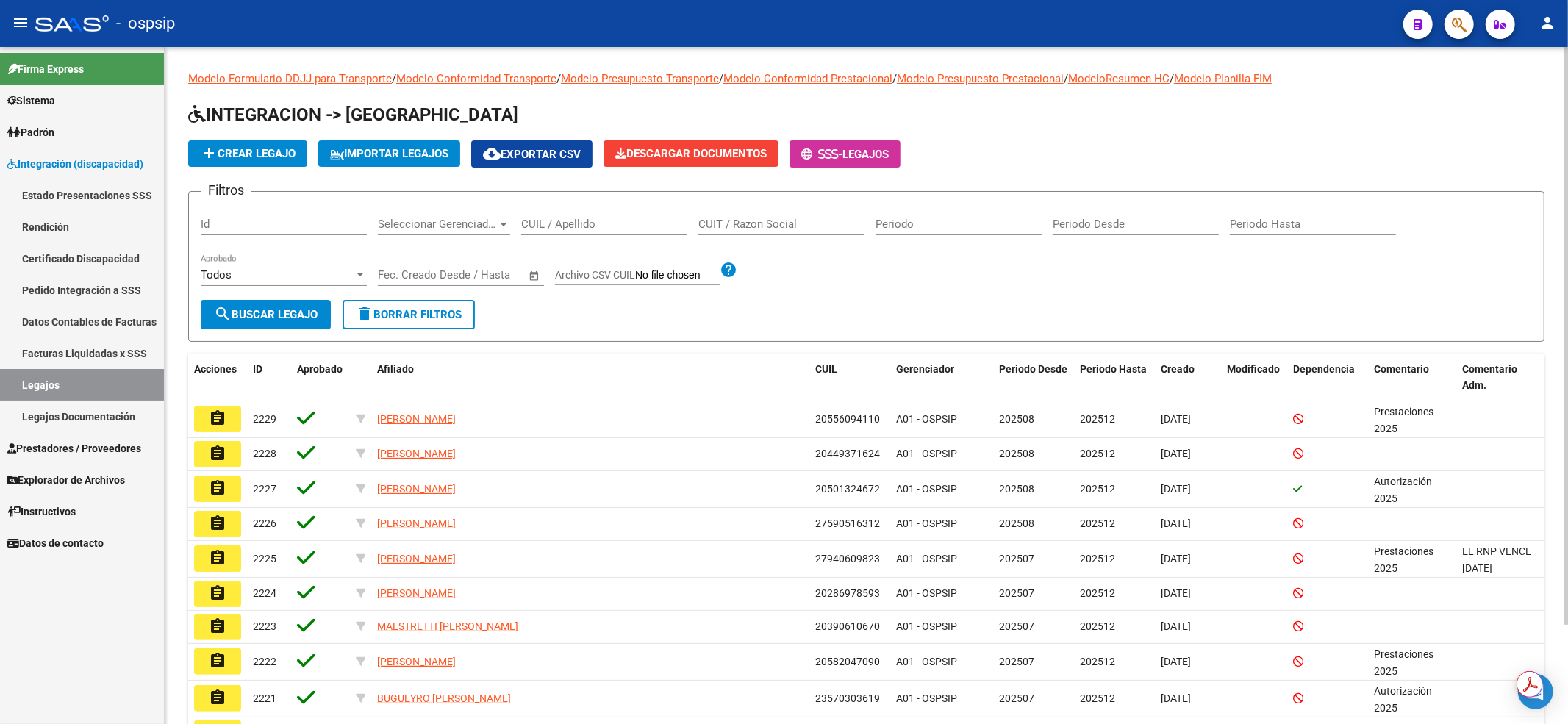
click at [607, 221] on input "CUIL / Apellido" at bounding box center [604, 224] width 166 height 14
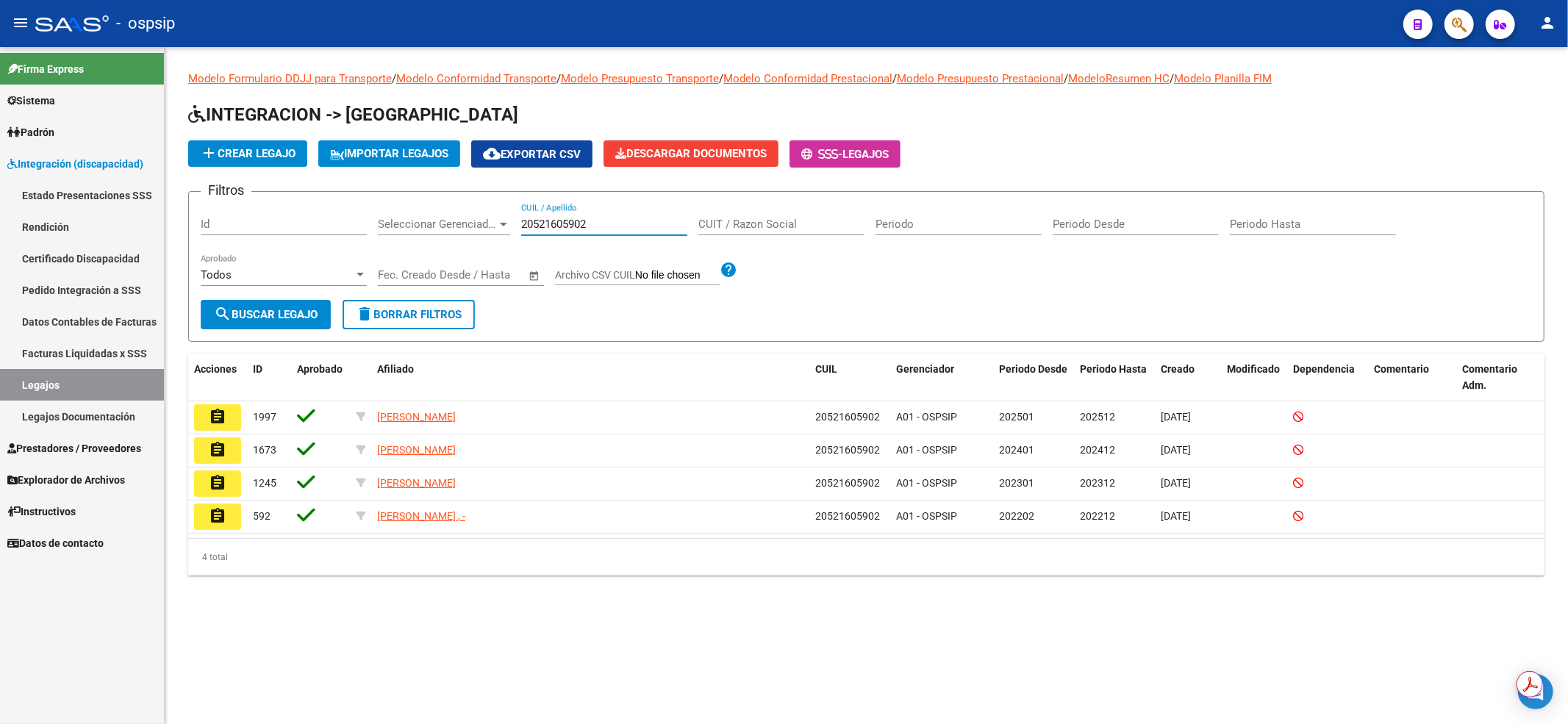
type input "20521605902"
click at [225, 416] on mat-icon "assignment" at bounding box center [217, 416] width 17 height 17
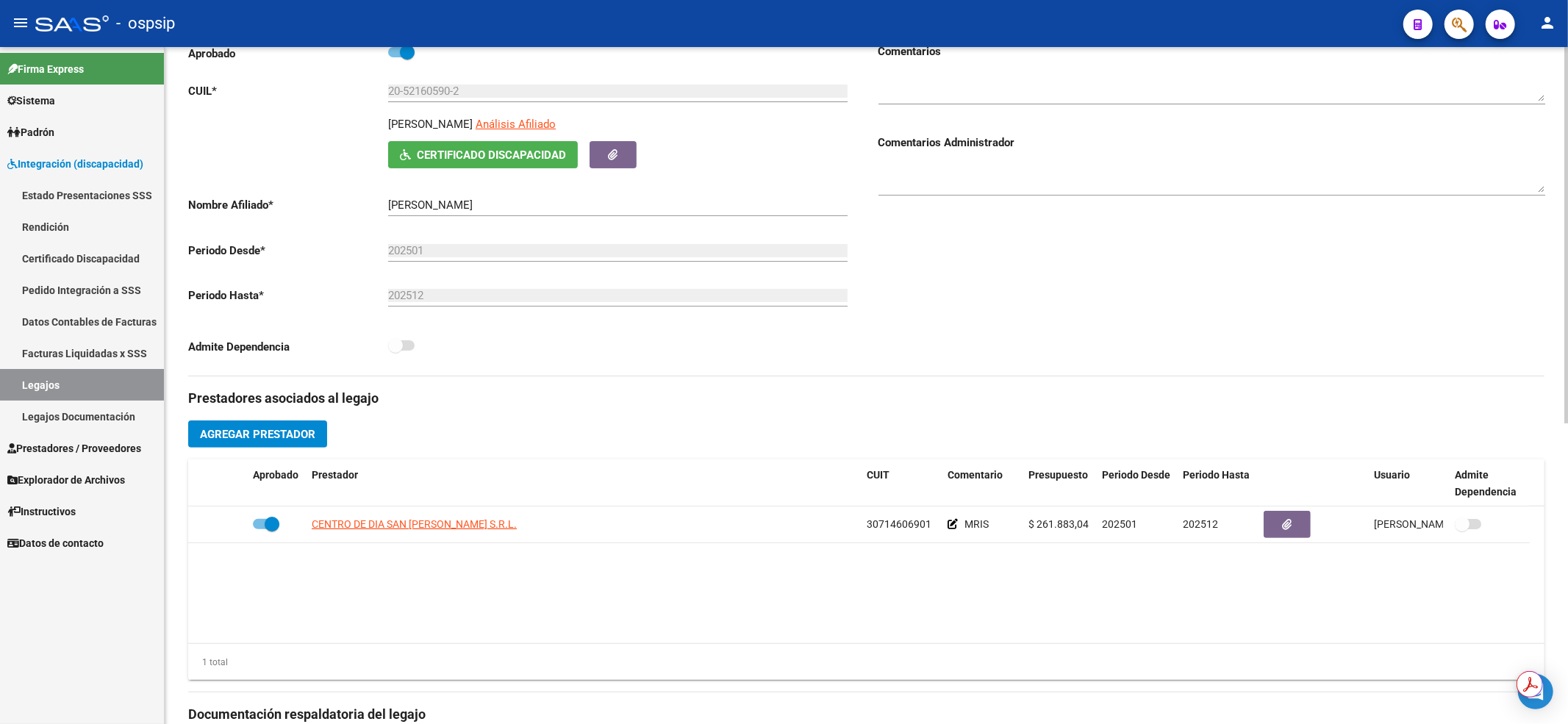
scroll to position [294, 0]
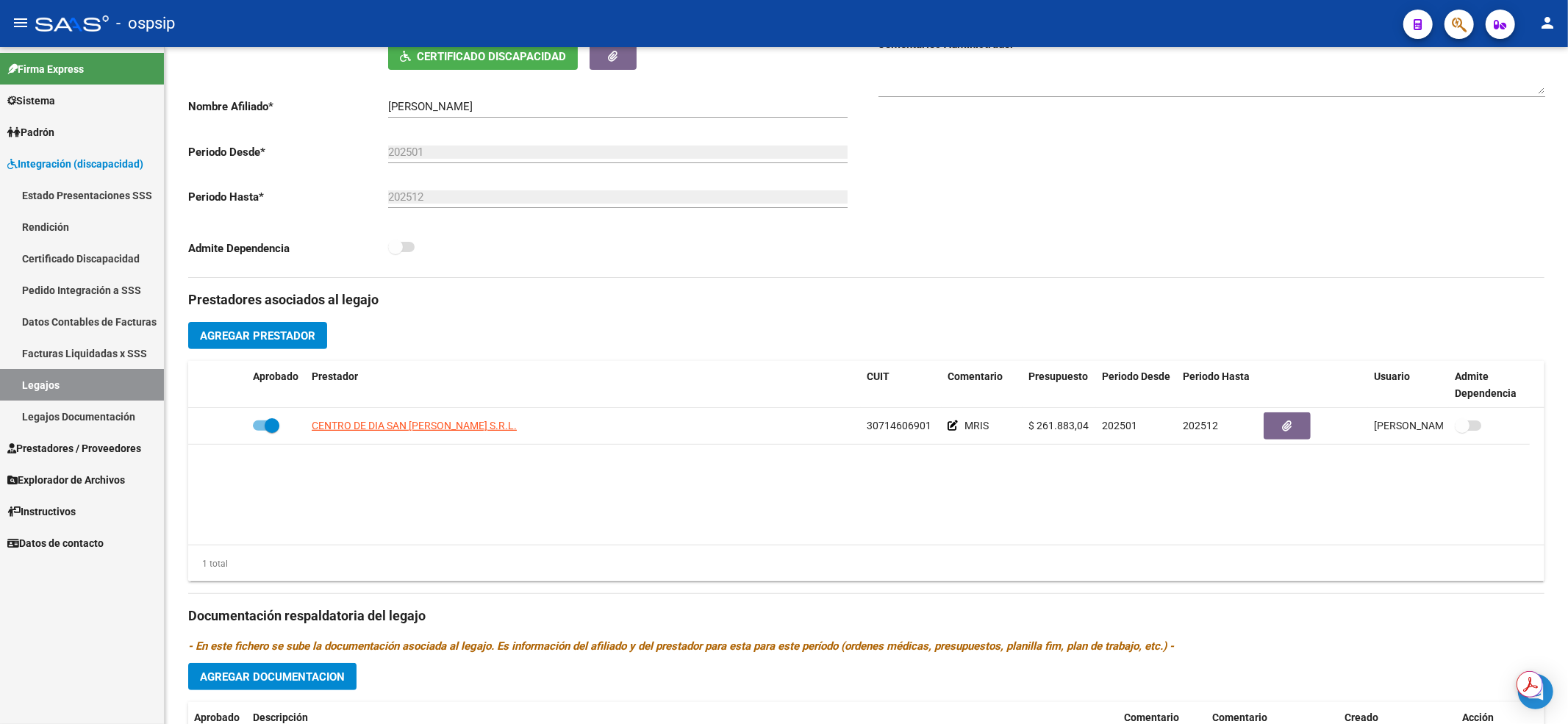
click at [78, 377] on link "Legajos" at bounding box center [82, 385] width 164 height 32
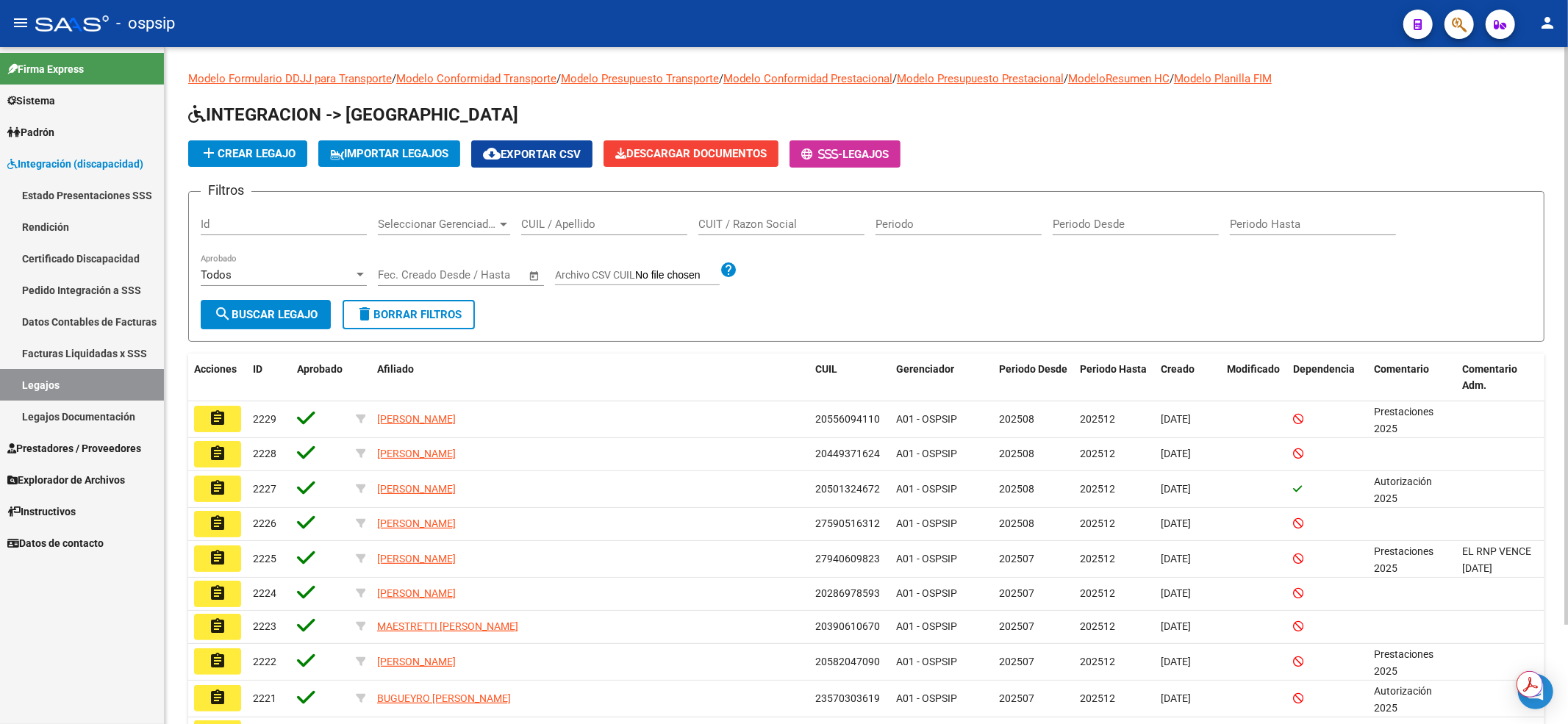
click at [546, 225] on input "CUIL / Apellido" at bounding box center [604, 224] width 166 height 14
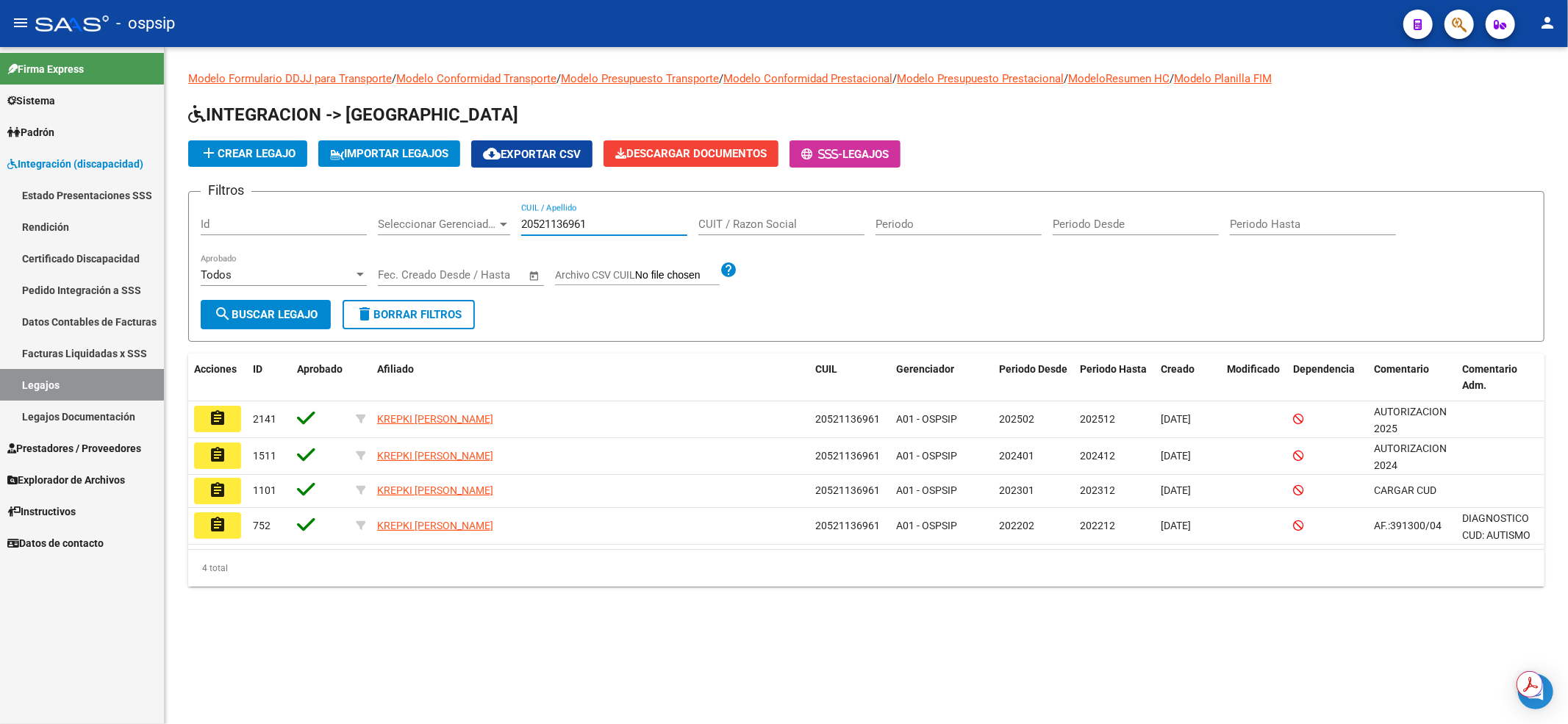
type input "20521136961"
click at [230, 419] on button "assignment" at bounding box center [218, 418] width 47 height 26
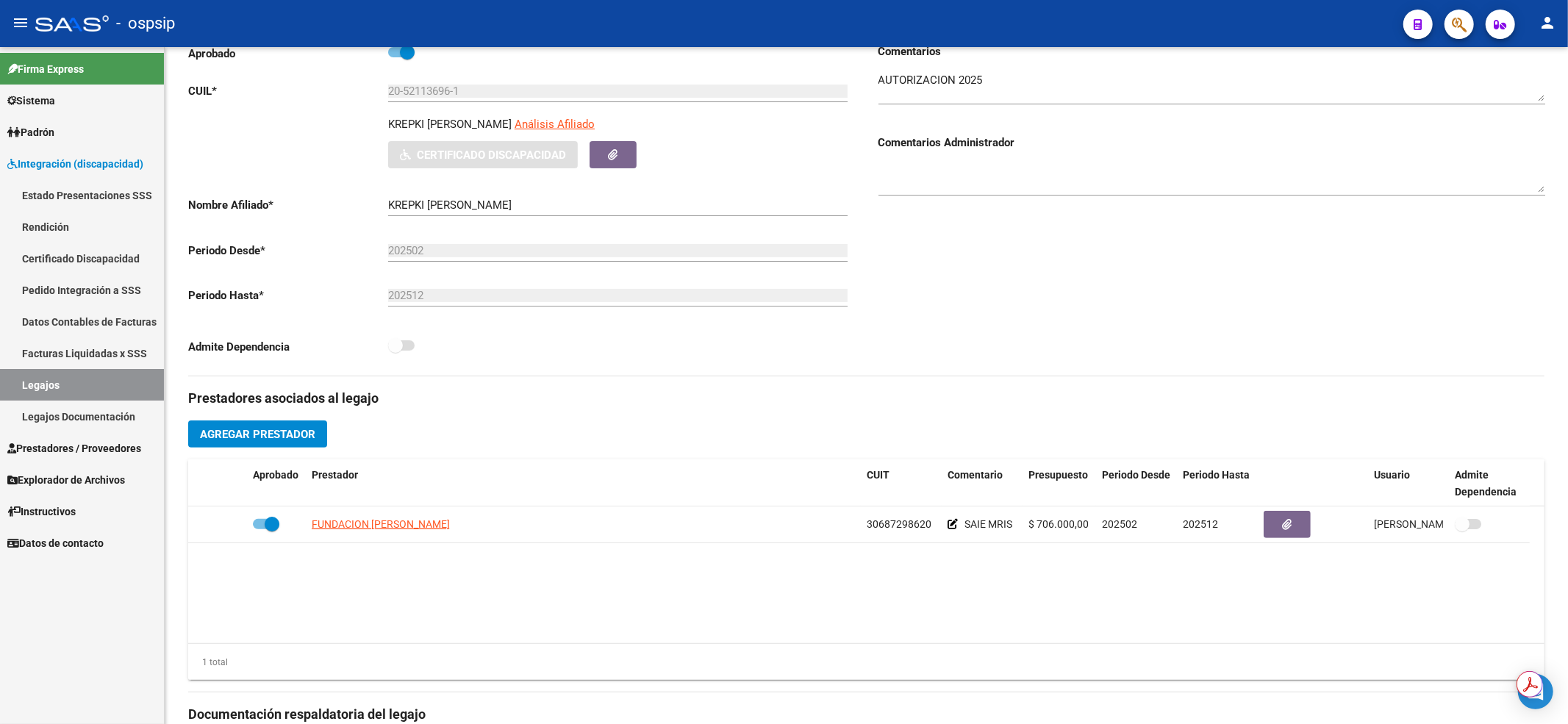
scroll to position [294, 0]
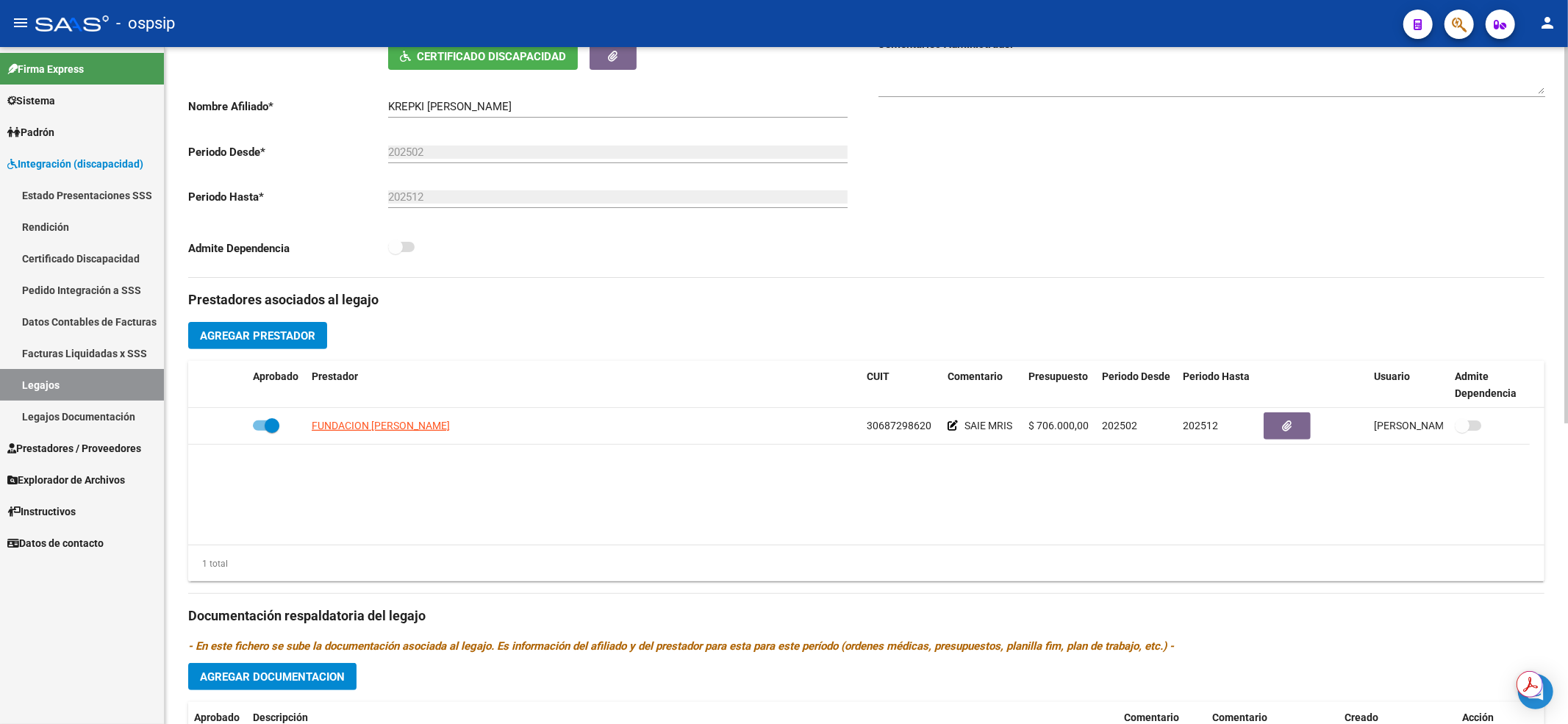
click at [1155, 300] on h3 "Prestadores asociados al legajo" at bounding box center [866, 300] width 1356 height 20
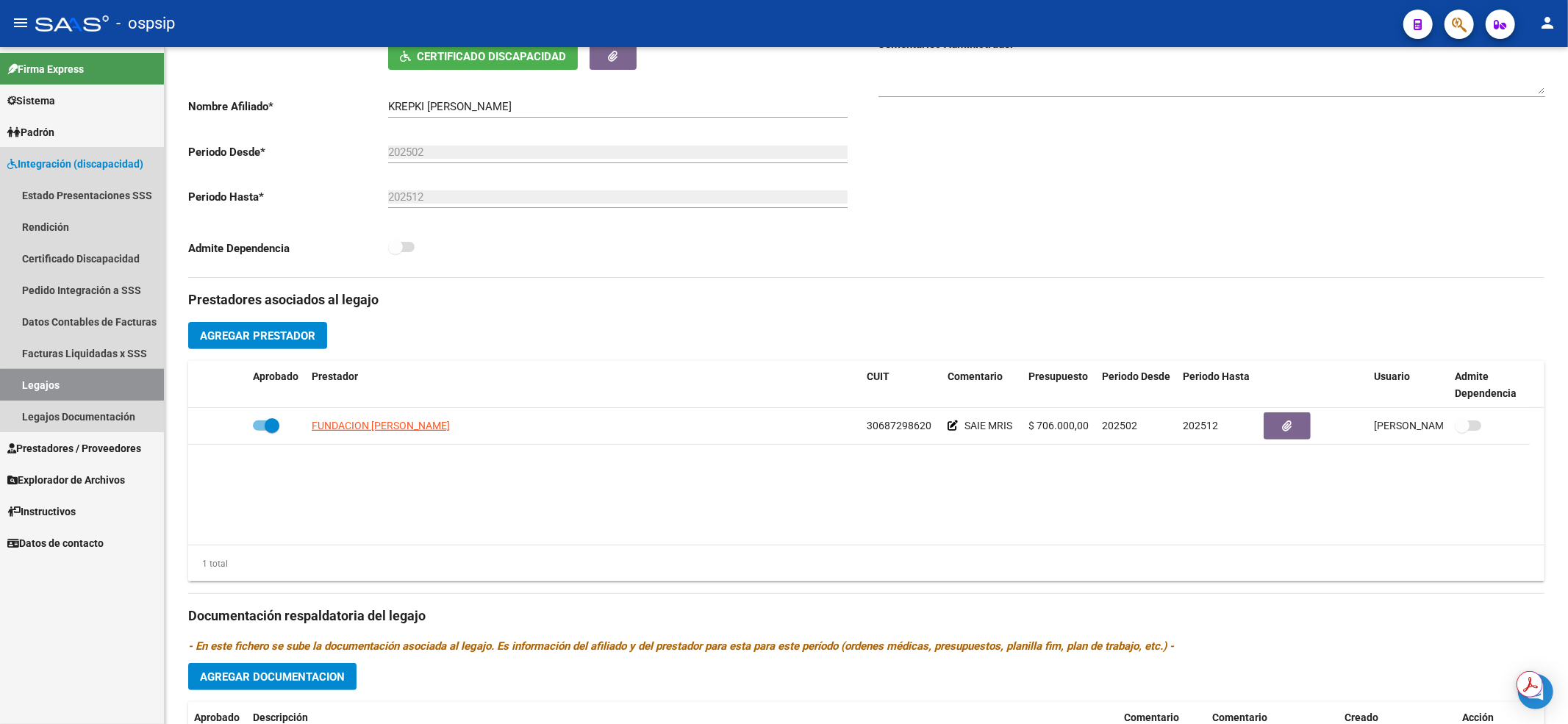
click at [133, 389] on link "Legajos" at bounding box center [82, 385] width 164 height 32
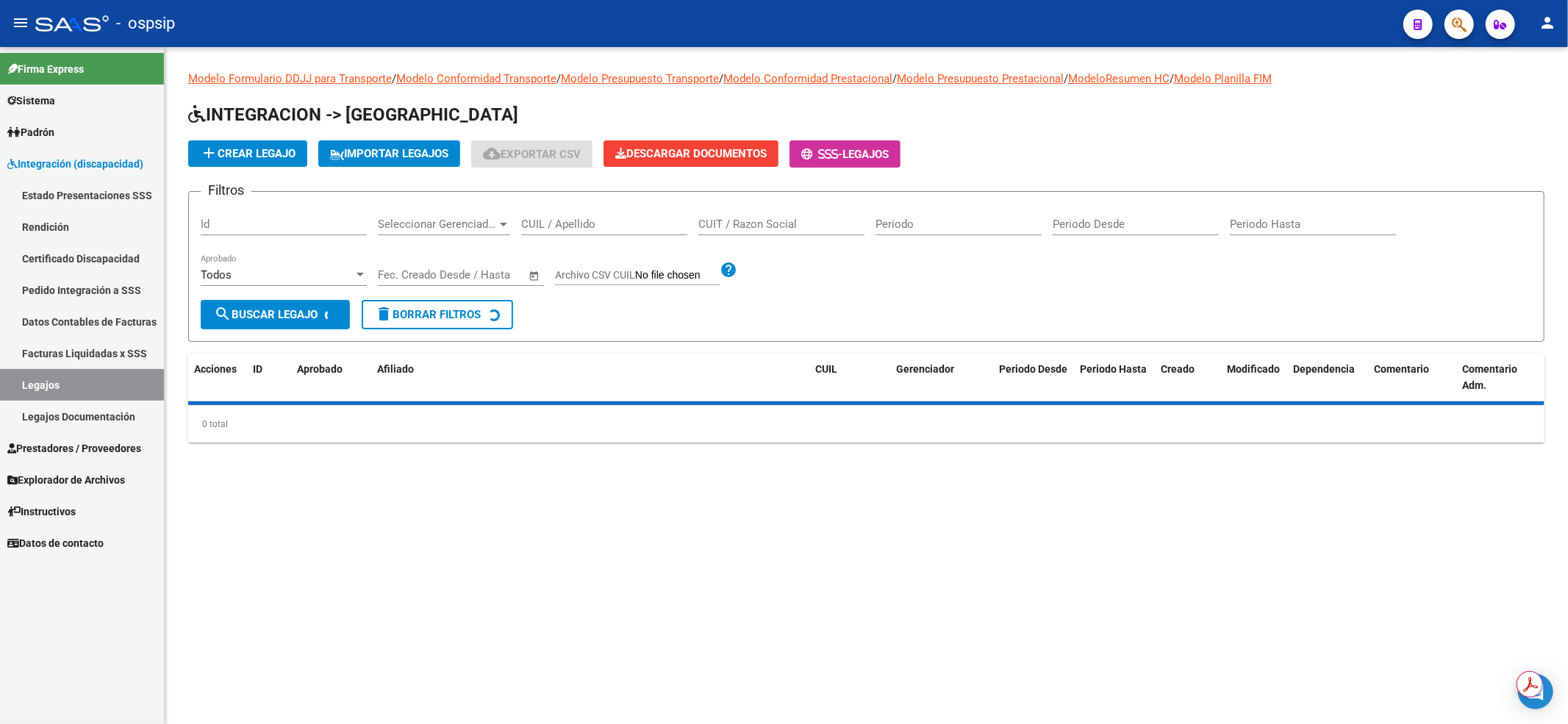
click at [627, 228] on input "CUIL / Apellido" at bounding box center [604, 224] width 166 height 14
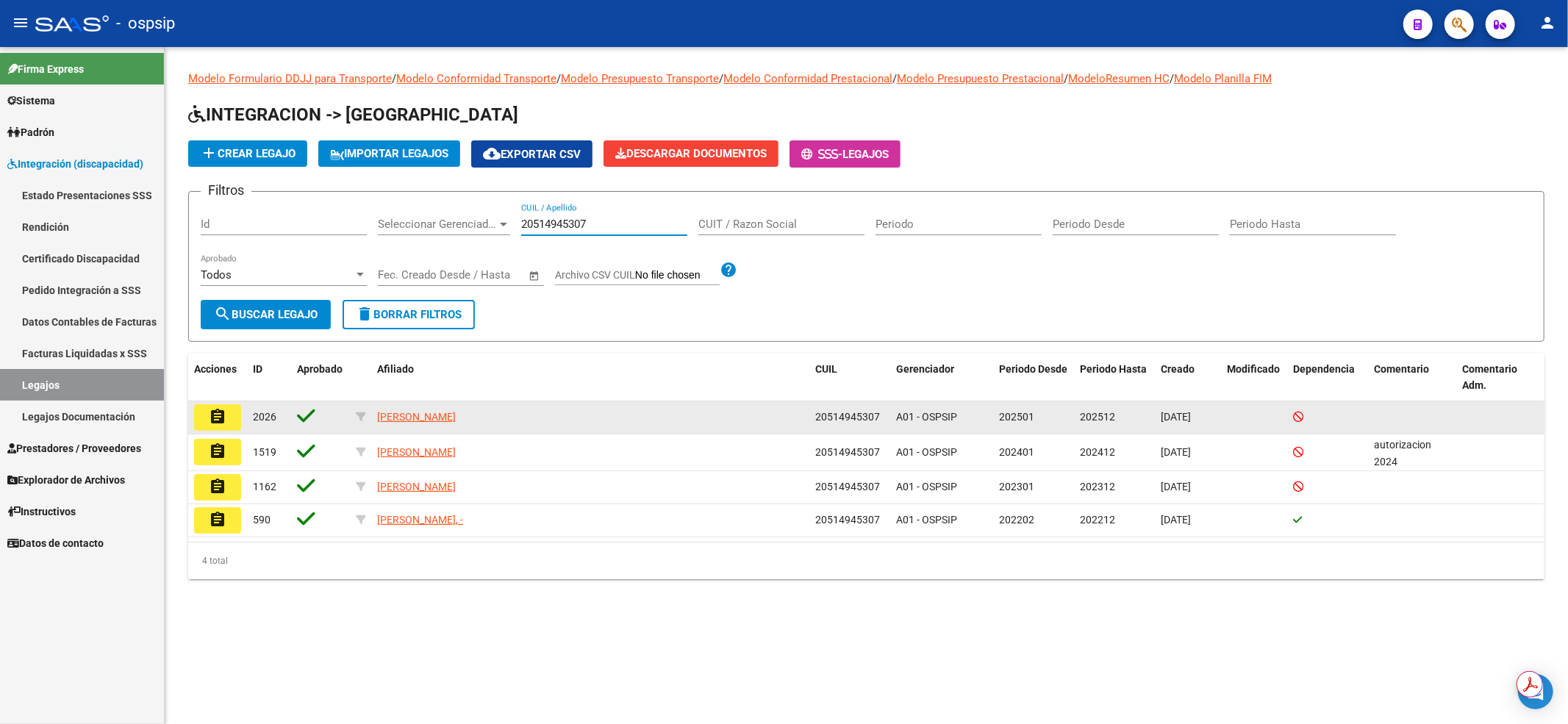
type input "20514945307"
click at [230, 413] on button "assignment" at bounding box center [218, 417] width 47 height 26
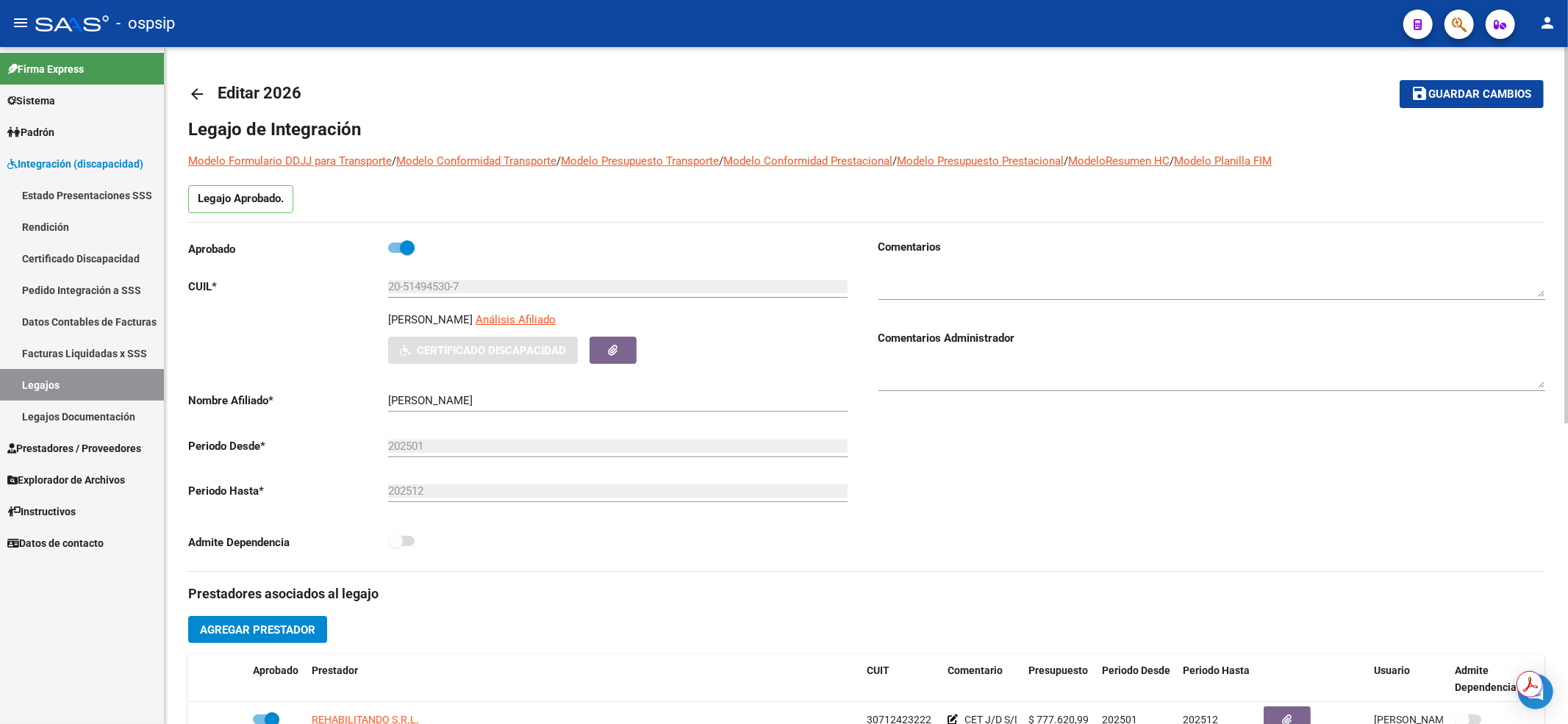
scroll to position [294, 0]
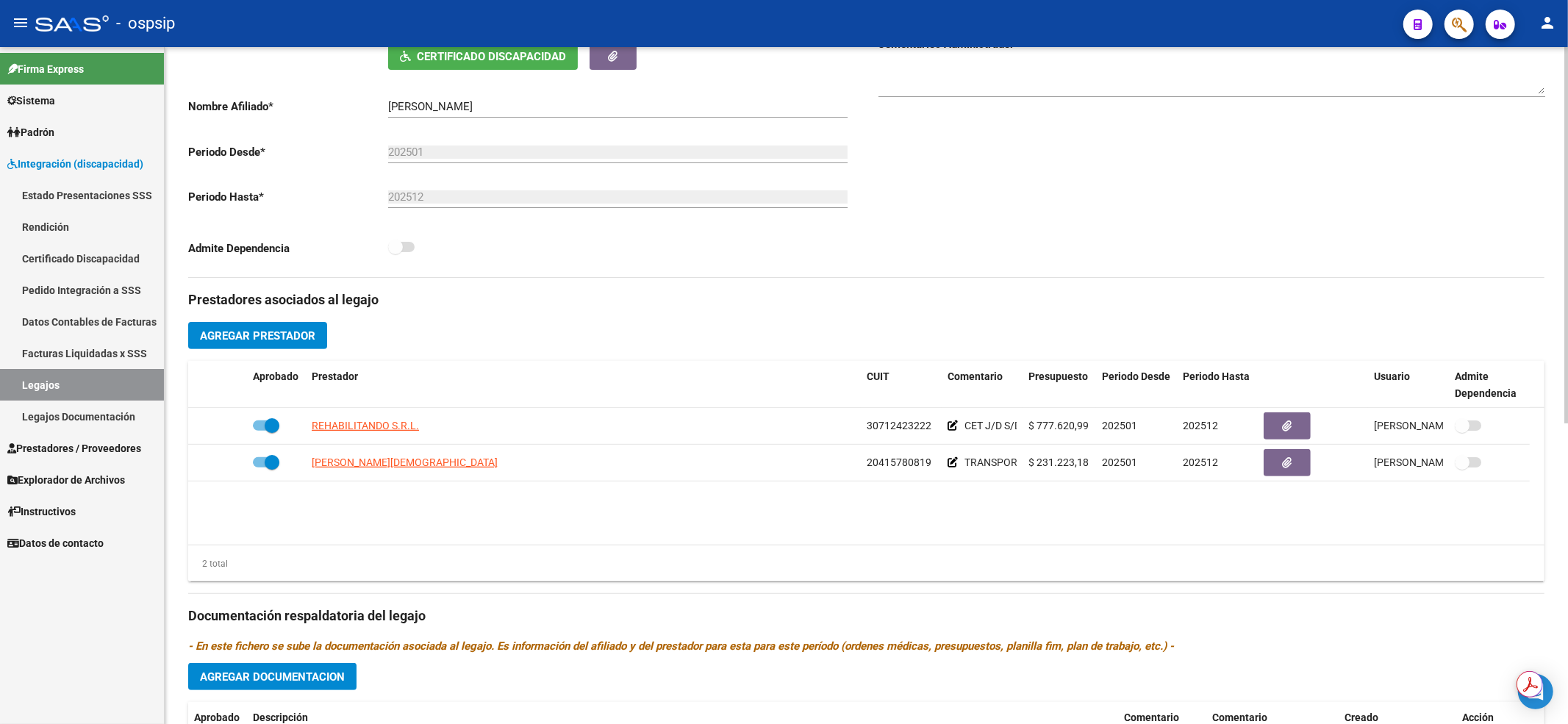
click at [977, 288] on div "Prestadores asociados al legajo Agregar Prestador Aprobado Prestador CUIT Comen…" at bounding box center [866, 606] width 1356 height 656
click at [46, 379] on link "Legajos" at bounding box center [82, 385] width 164 height 32
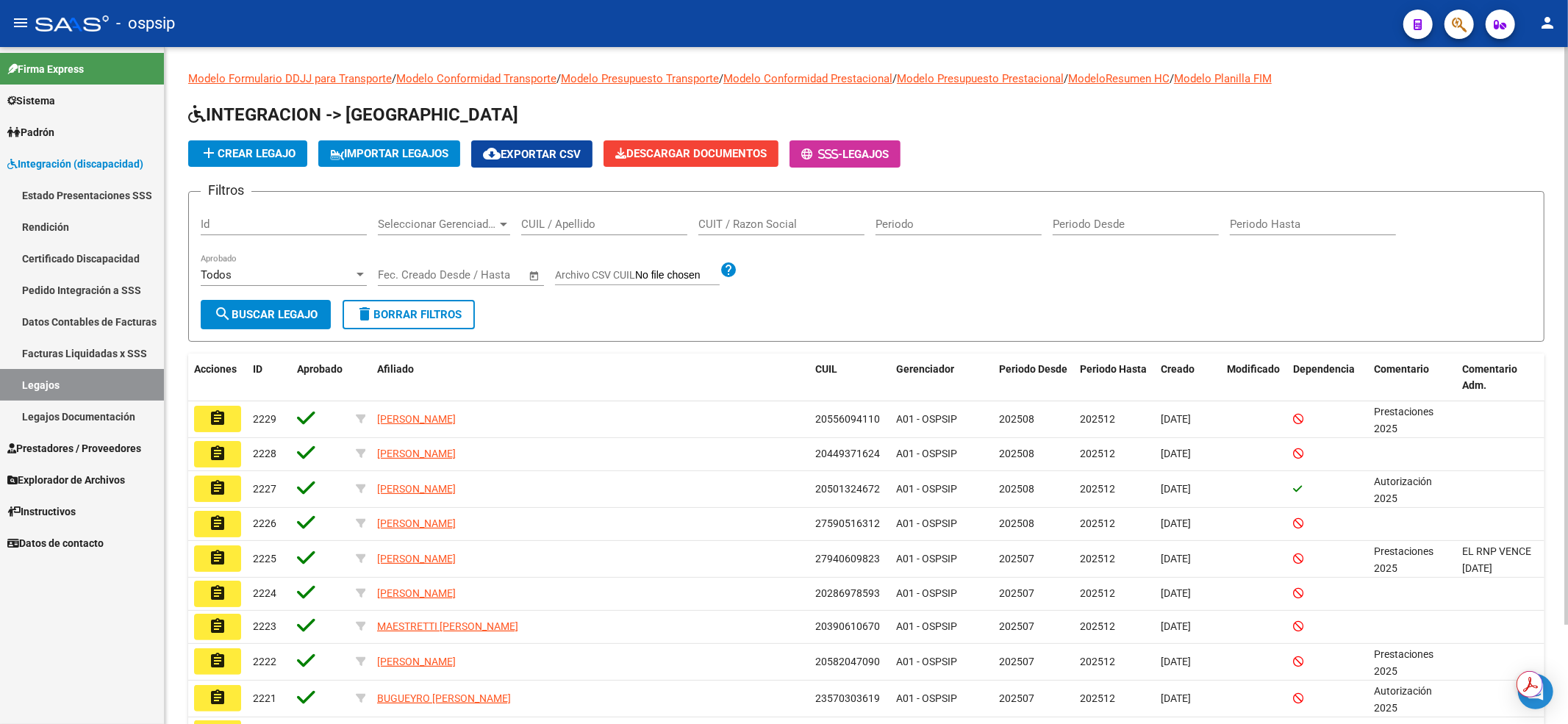
click at [614, 213] on div "CUIL / Apellido" at bounding box center [604, 219] width 166 height 32
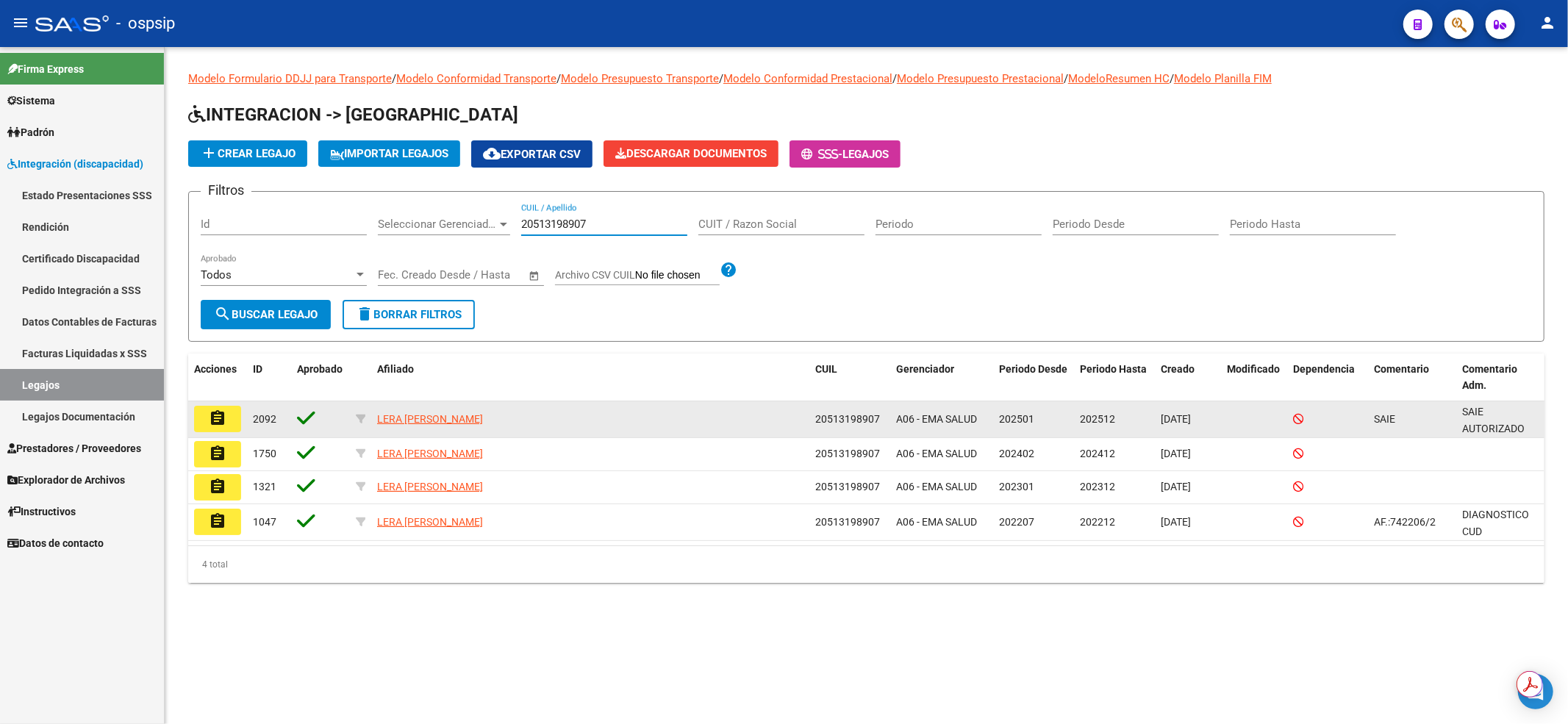
type input "20513198907"
click at [221, 409] on mat-icon "assignment" at bounding box center [217, 418] width 17 height 17
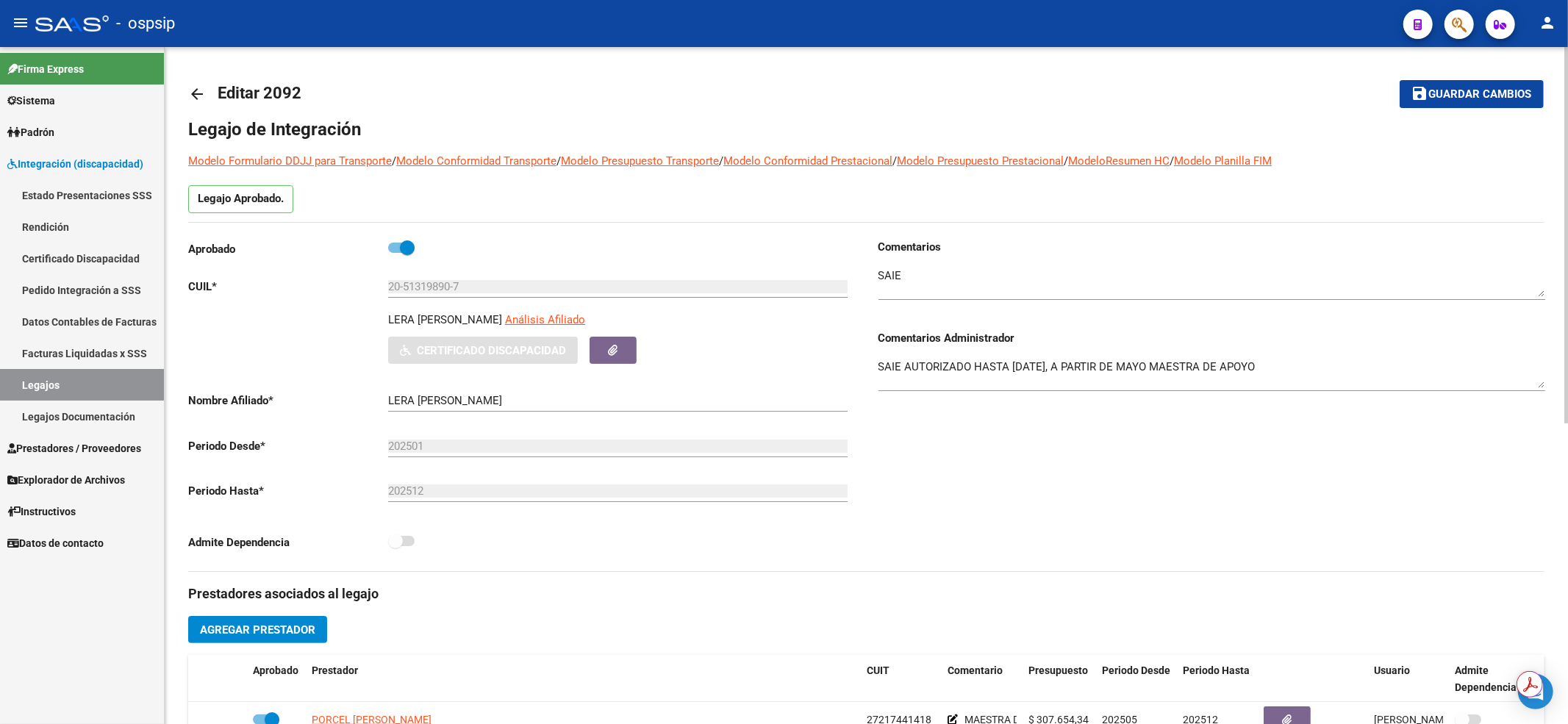
scroll to position [391, 0]
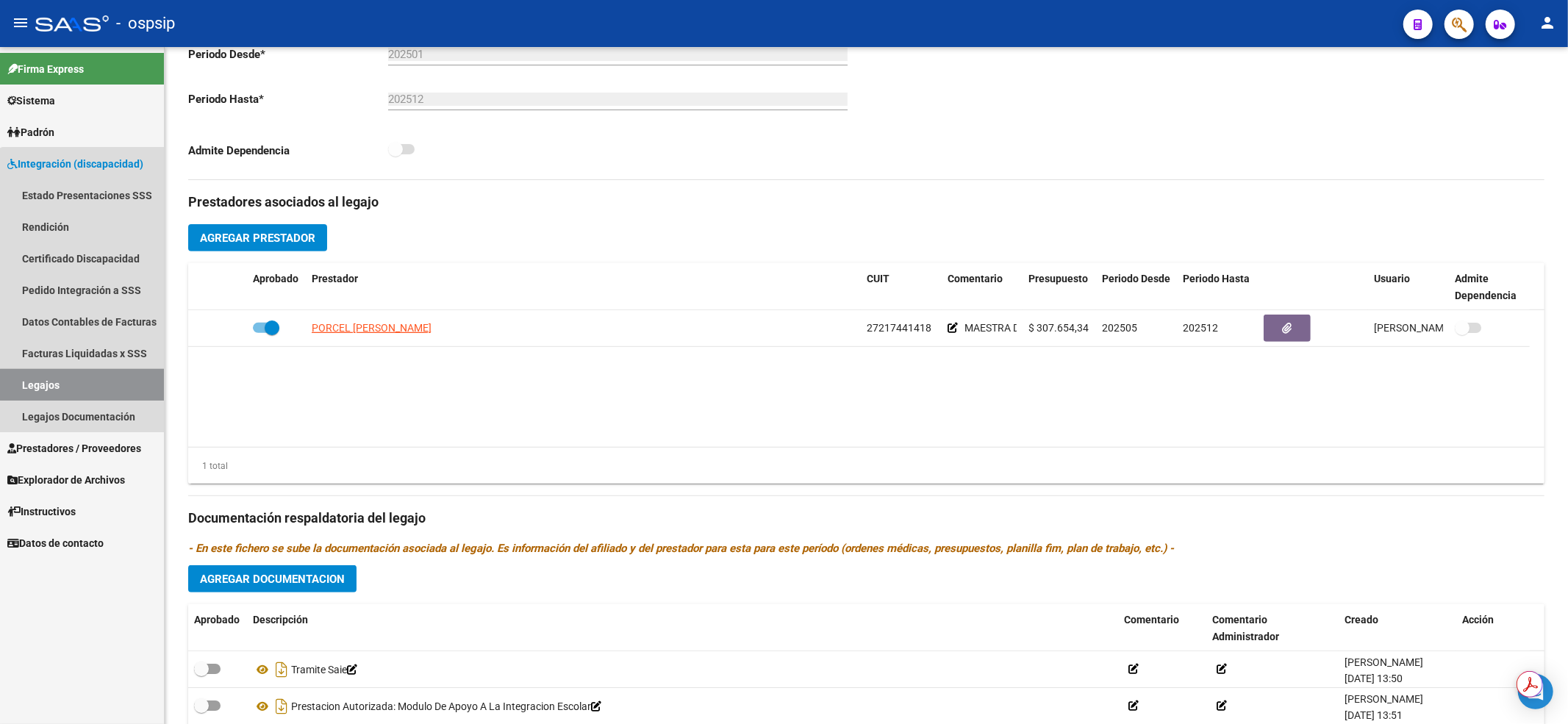
click at [111, 383] on link "Legajos" at bounding box center [82, 385] width 164 height 32
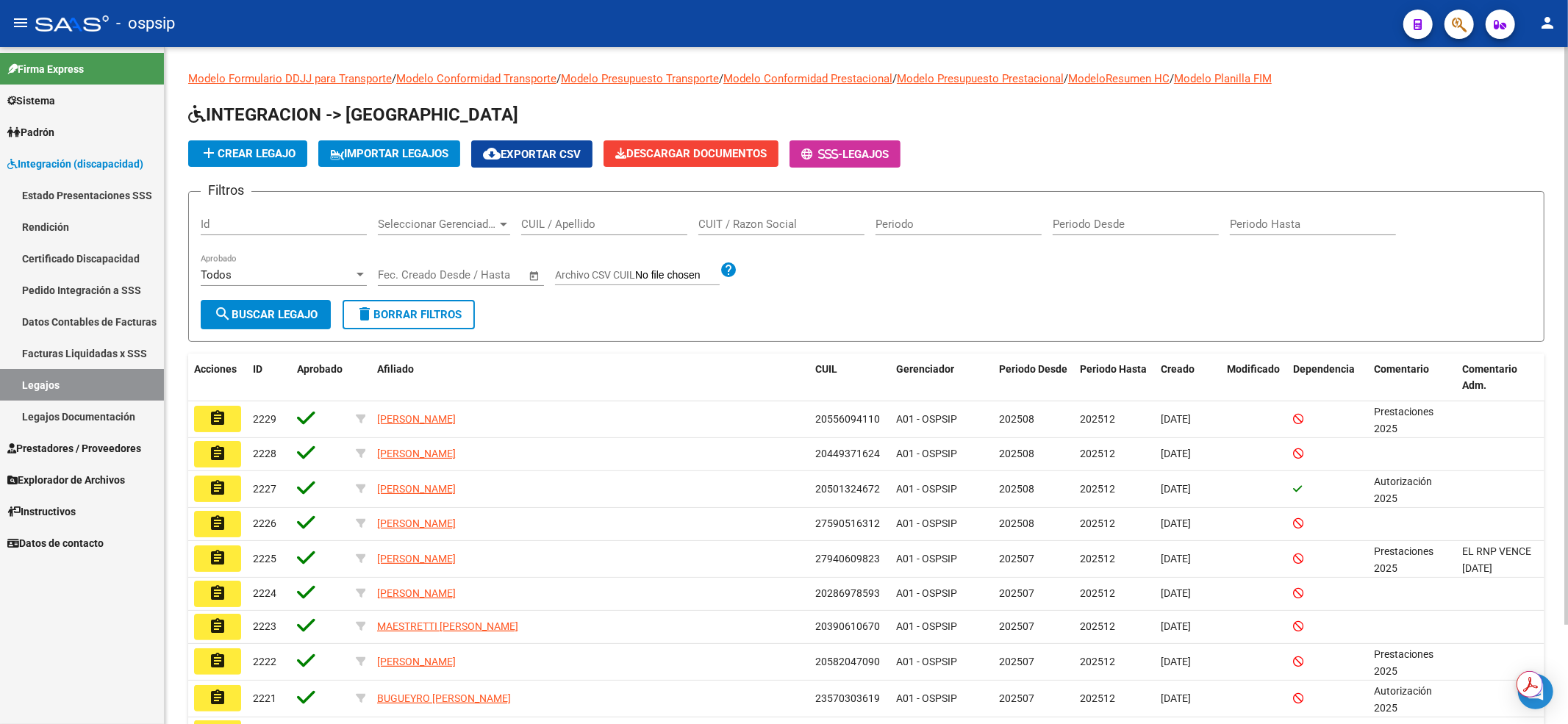
click at [534, 215] on div "CUIL / Apellido" at bounding box center [604, 219] width 166 height 32
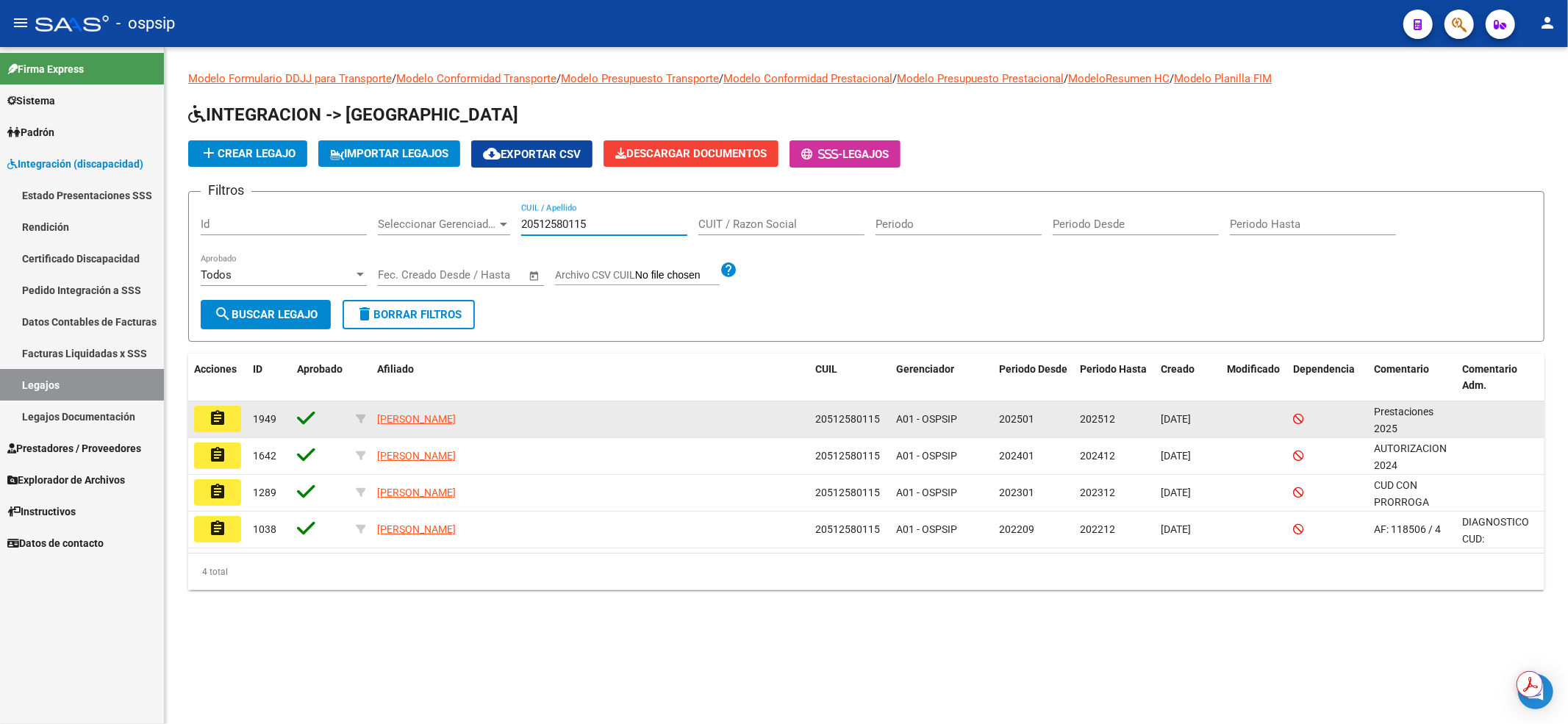
type input "20512580115"
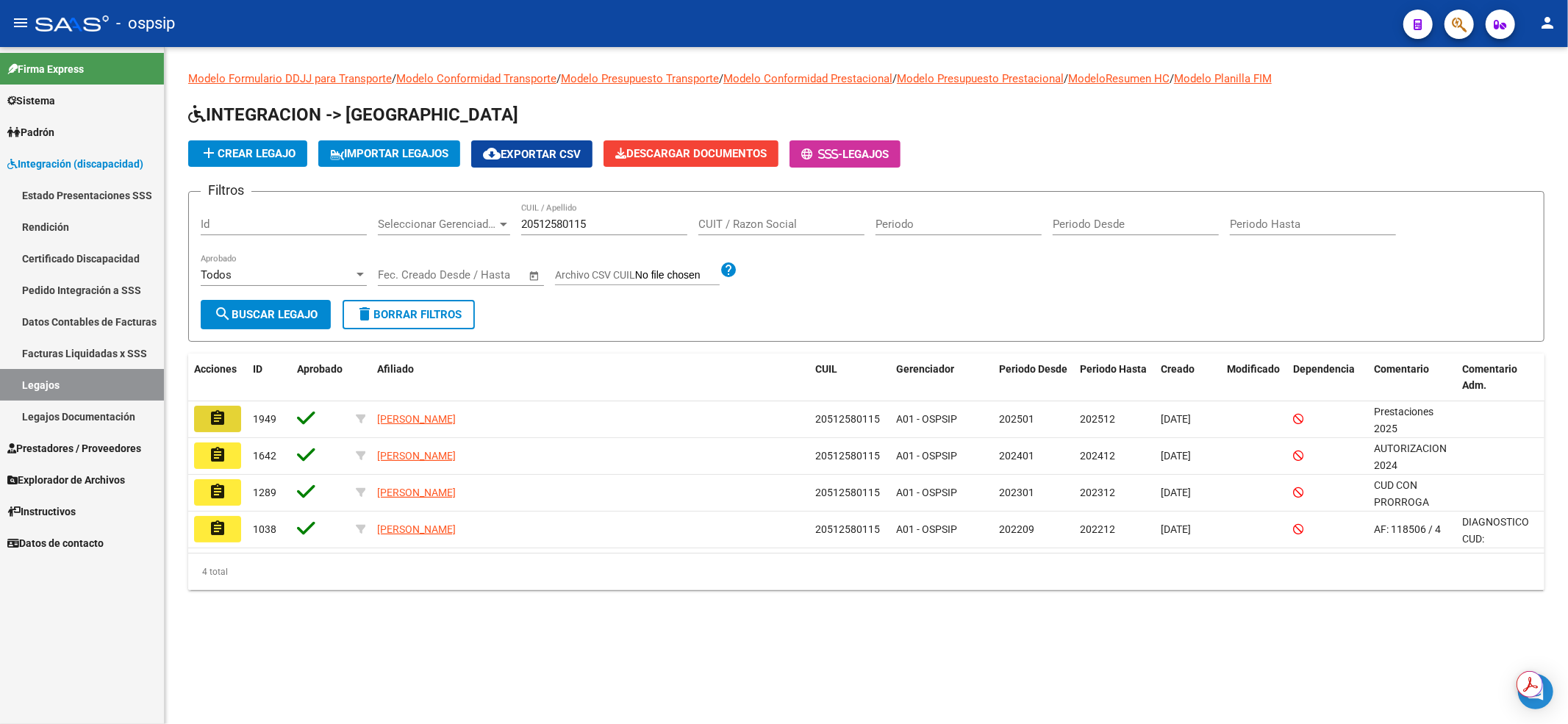
click at [207, 415] on button "assignment" at bounding box center [218, 418] width 47 height 26
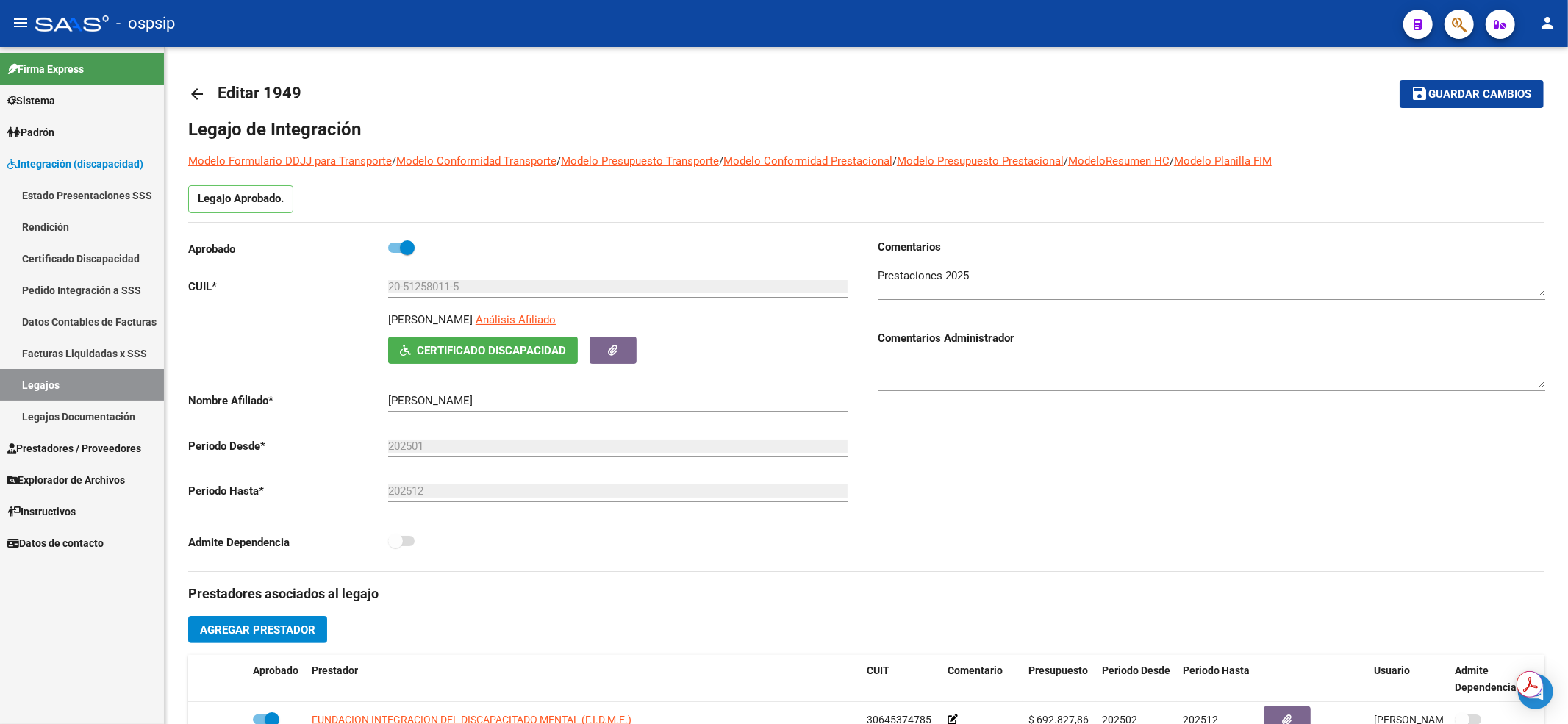
scroll to position [196, 0]
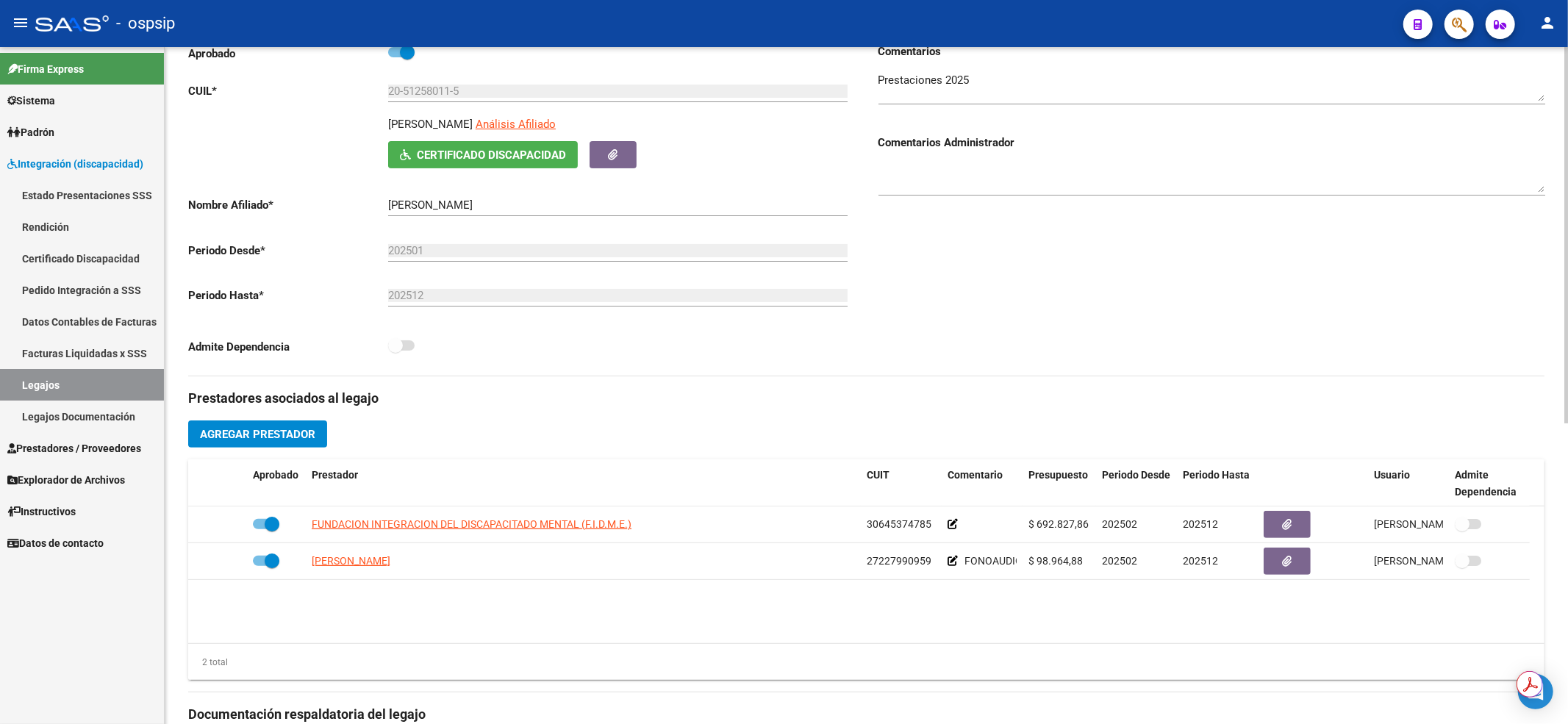
click at [969, 319] on div "Comentarios Comentarios Administrador" at bounding box center [1205, 209] width 678 height 332
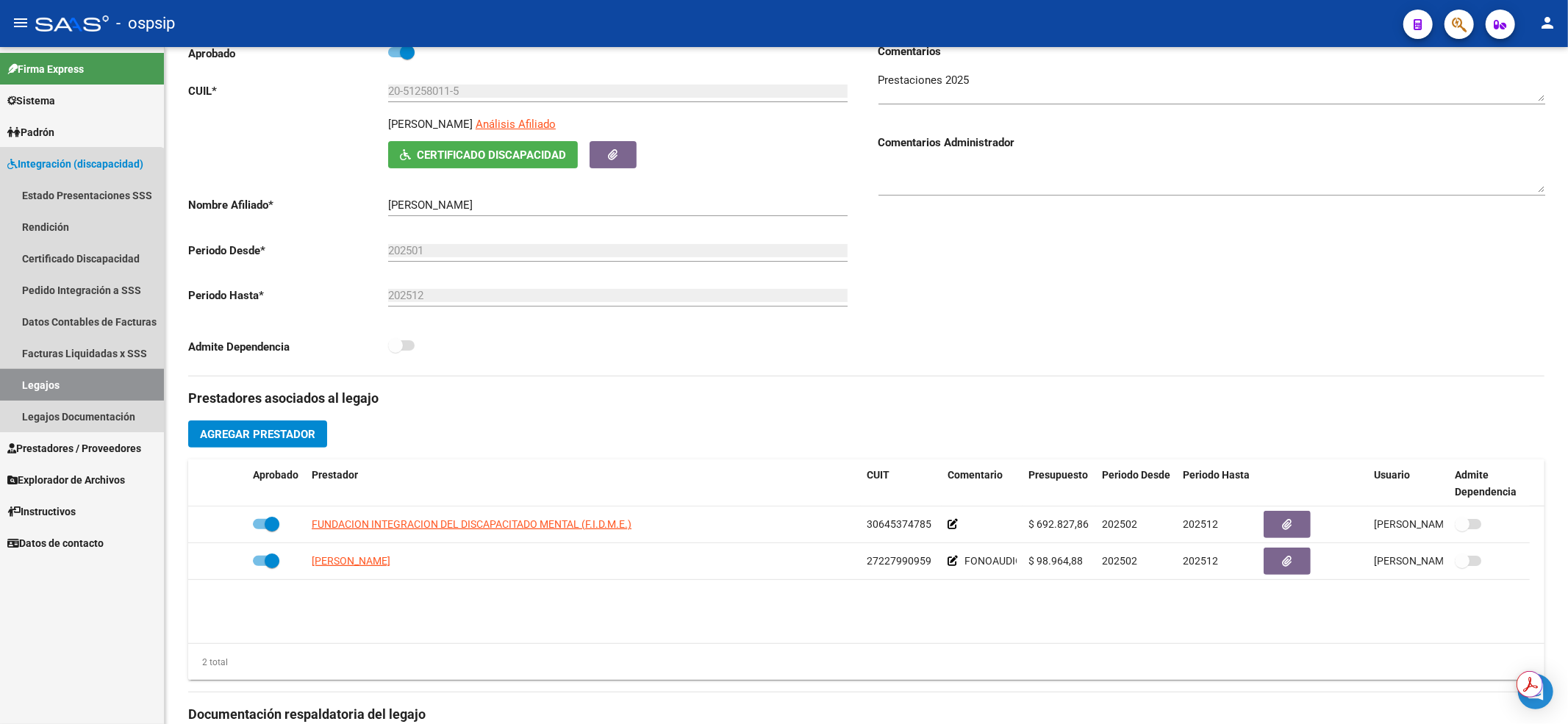
click at [78, 376] on link "Legajos" at bounding box center [82, 385] width 164 height 32
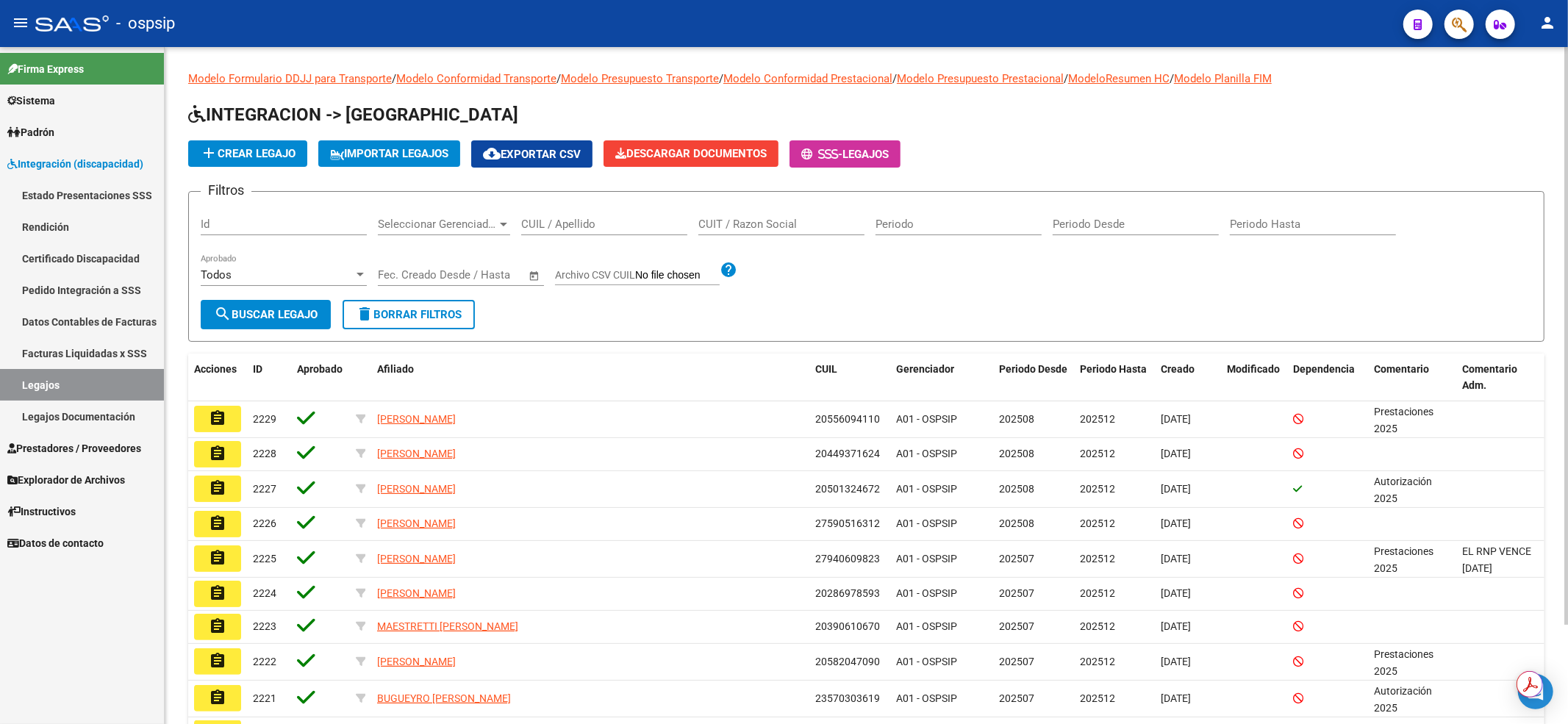
click at [634, 225] on input "CUIL / Apellido" at bounding box center [604, 224] width 166 height 14
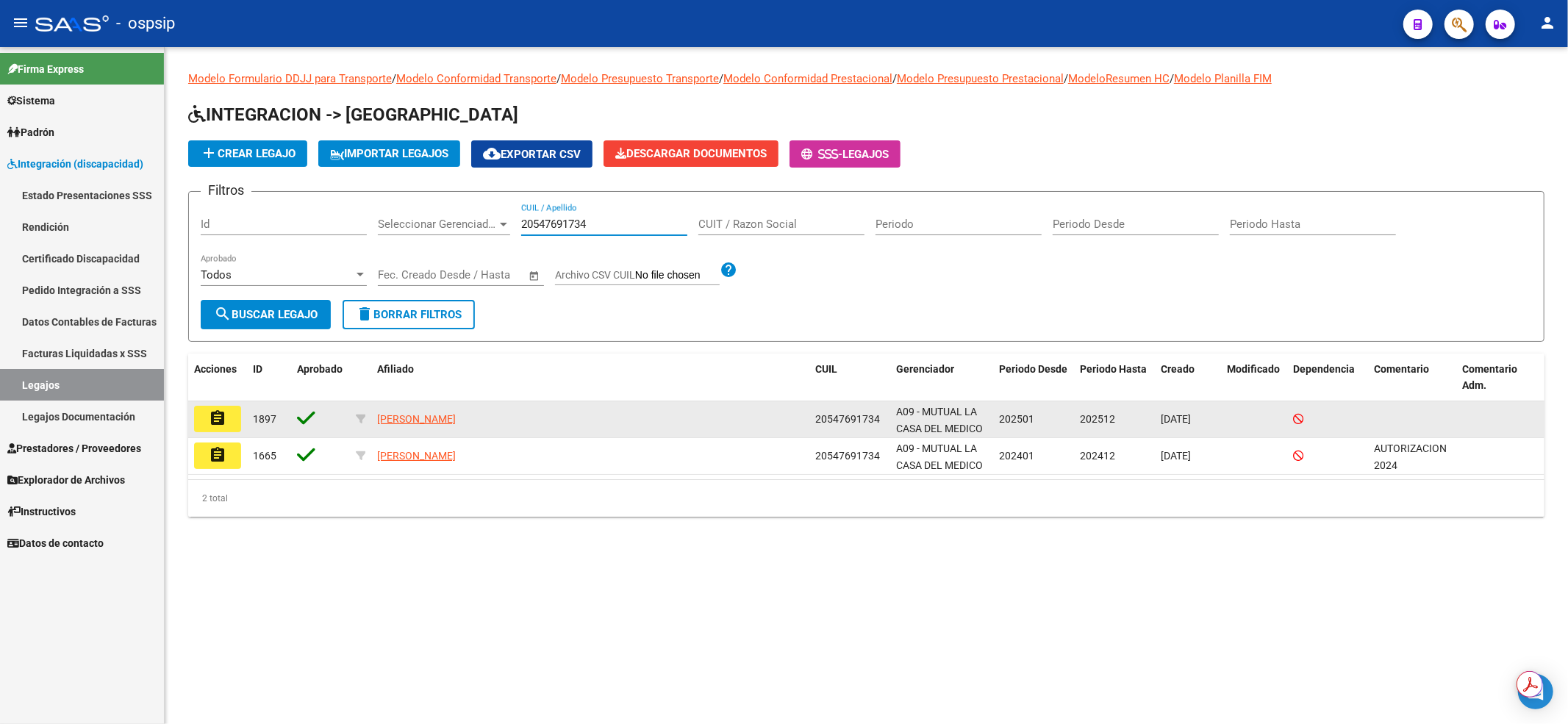
type input "20547691734"
click at [233, 416] on button "assignment" at bounding box center [218, 418] width 47 height 26
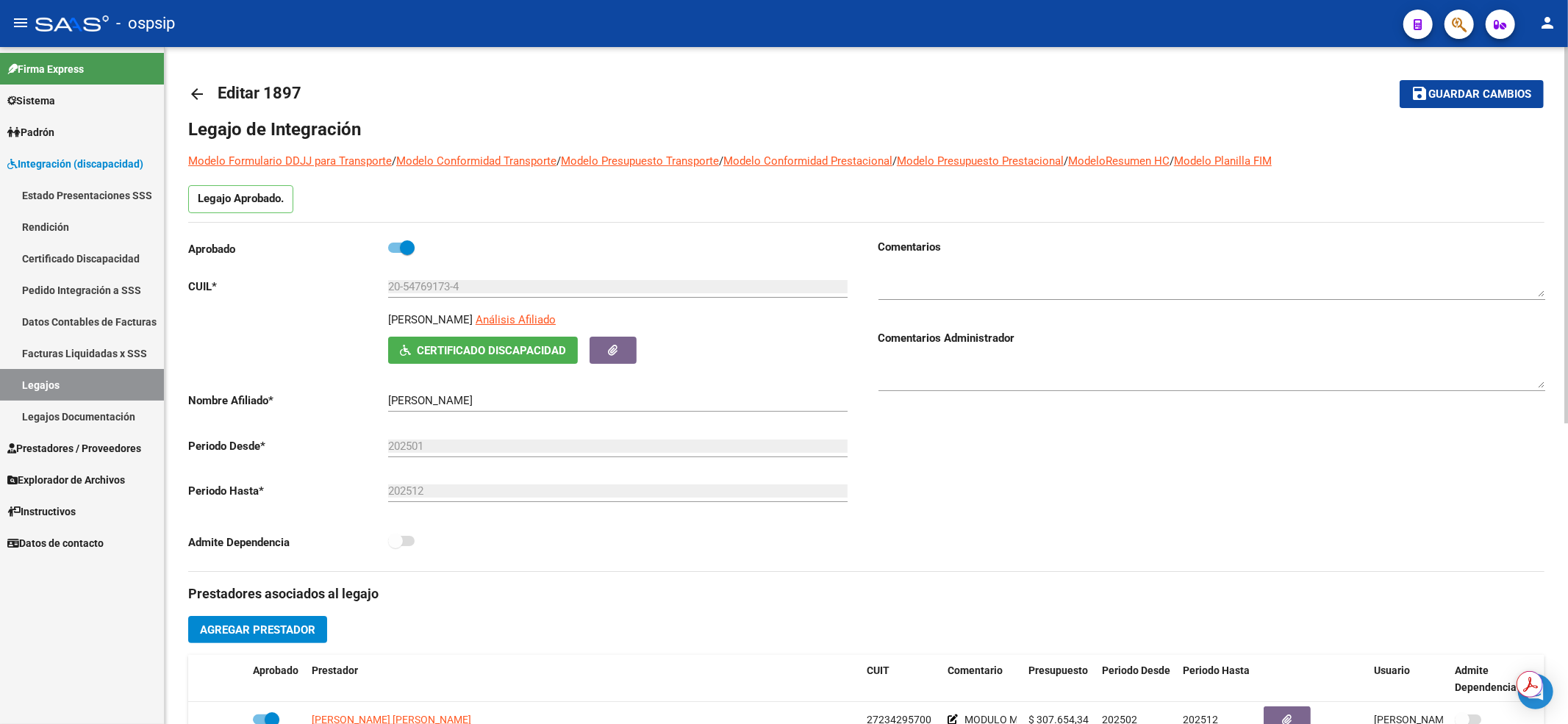
scroll to position [294, 0]
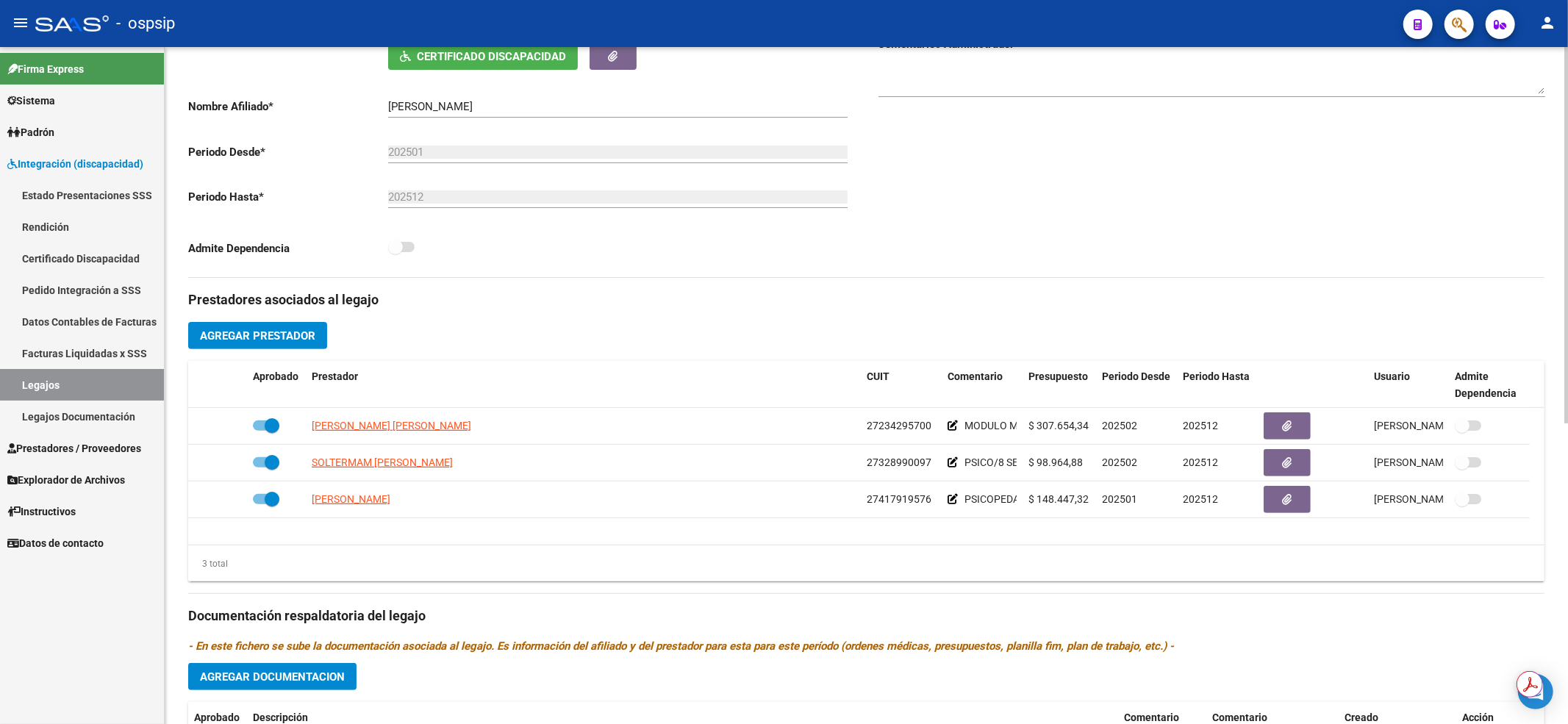
drag, startPoint x: 980, startPoint y: 280, endPoint x: 939, endPoint y: 272, distance: 41.8
click at [980, 280] on div "Prestadores asociados al legajo Agregar Prestador Aprobado Prestador CUIT Comen…" at bounding box center [866, 606] width 1356 height 656
click at [139, 385] on link "Legajos" at bounding box center [82, 385] width 164 height 32
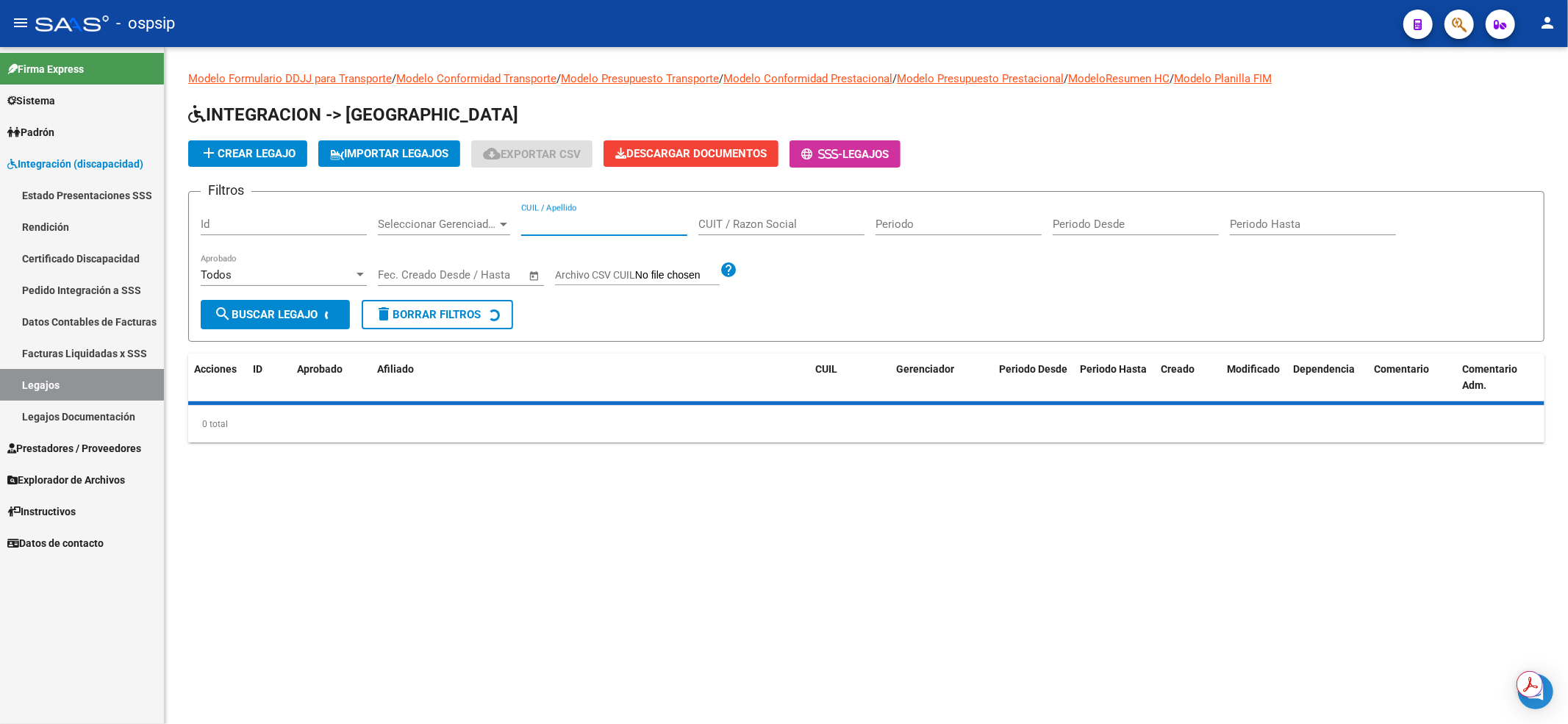
click at [662, 224] on input "CUIL / Apellido" at bounding box center [604, 224] width 166 height 14
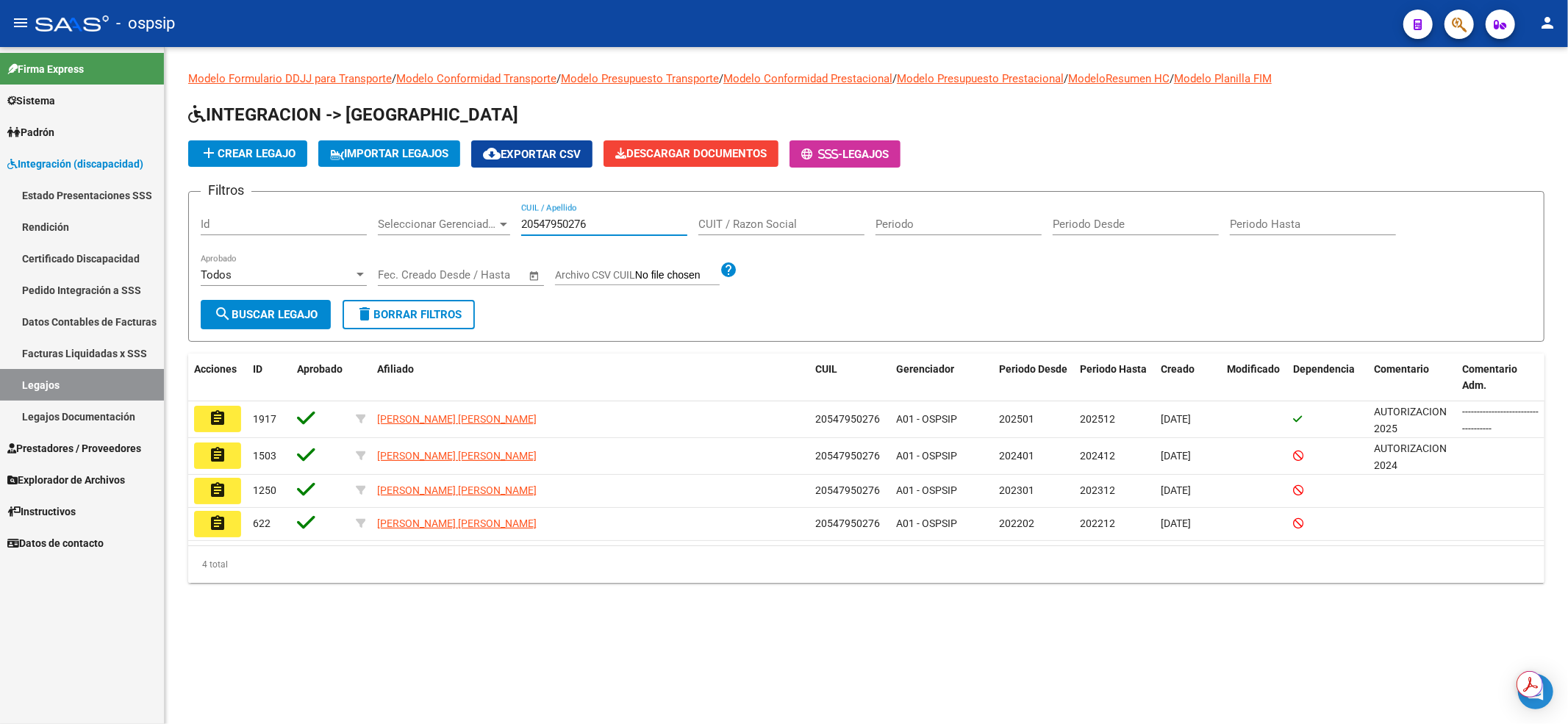
type input "20547950276"
click at [224, 421] on mat-icon "assignment" at bounding box center [217, 418] width 17 height 17
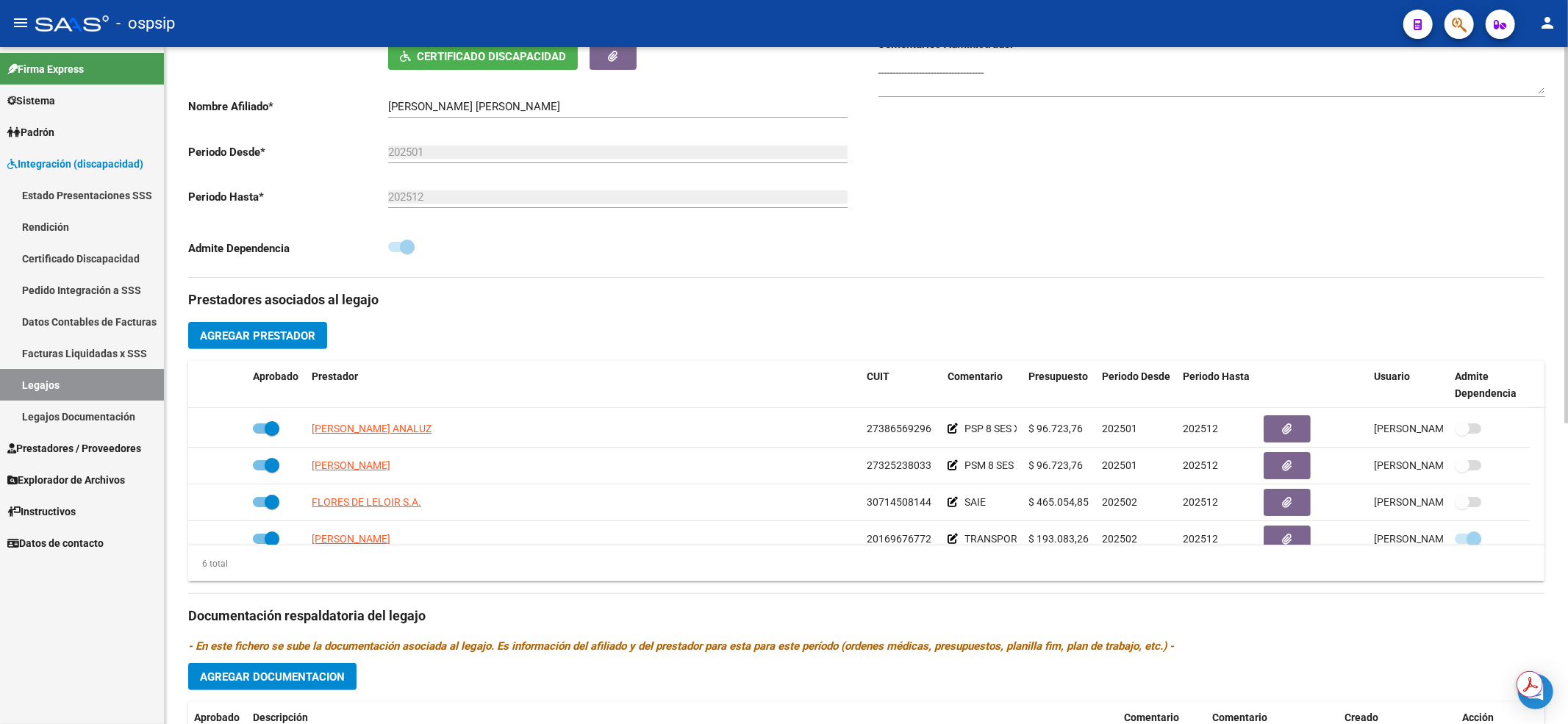
scroll to position [88, 0]
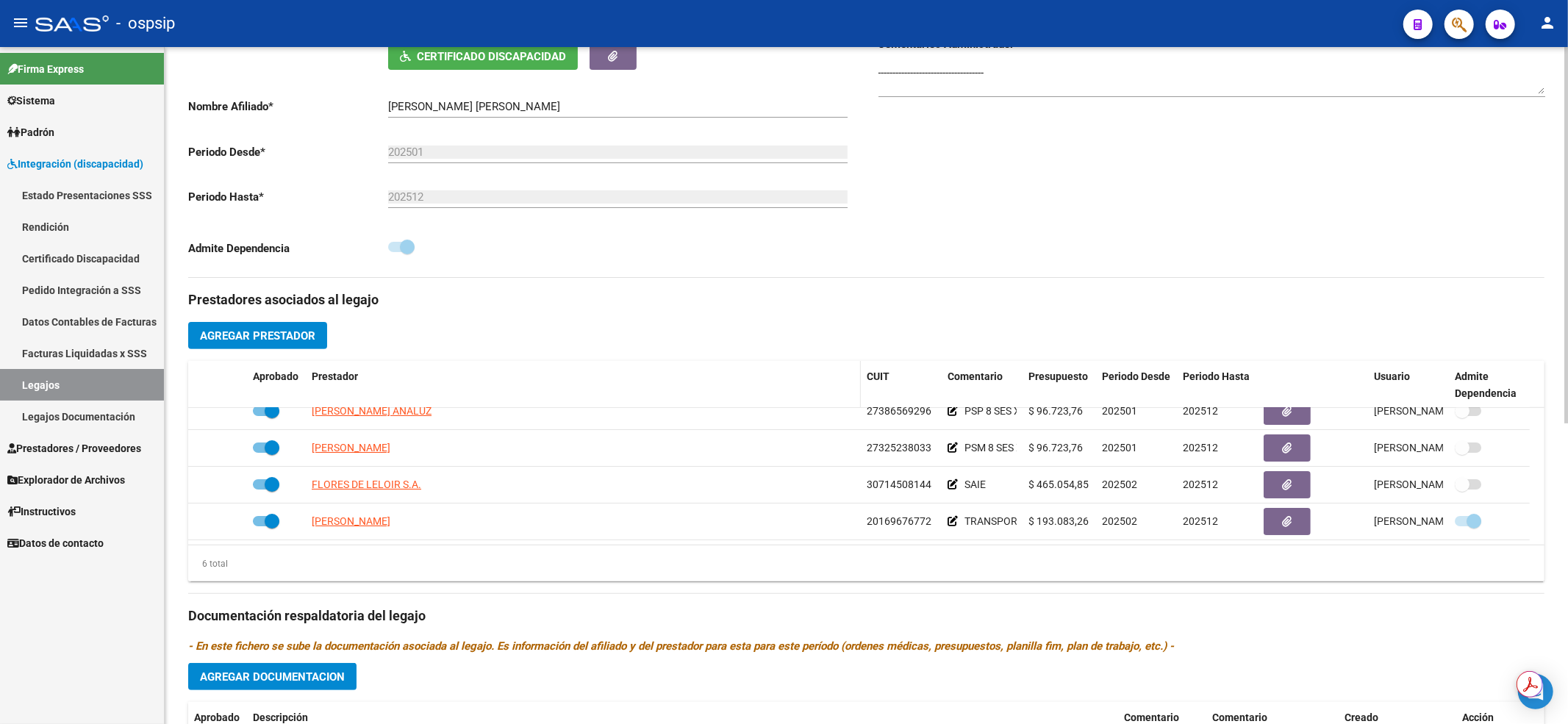
drag, startPoint x: 1079, startPoint y: 238, endPoint x: 778, endPoint y: 385, distance: 335.0
click at [1079, 238] on div "Comentarios Comentarios Administrador ------------------------------------" at bounding box center [1205, 111] width 678 height 332
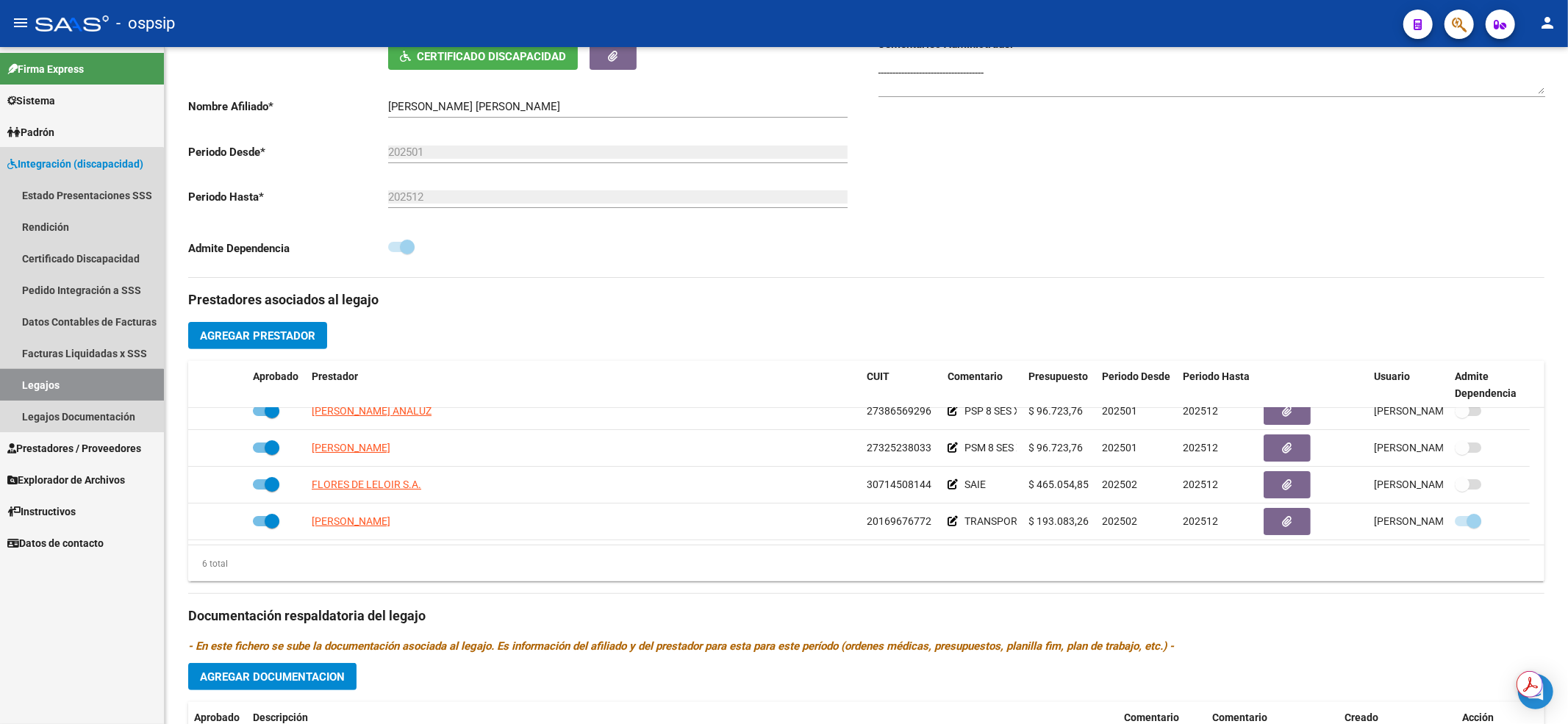
click at [79, 387] on link "Legajos" at bounding box center [82, 385] width 164 height 32
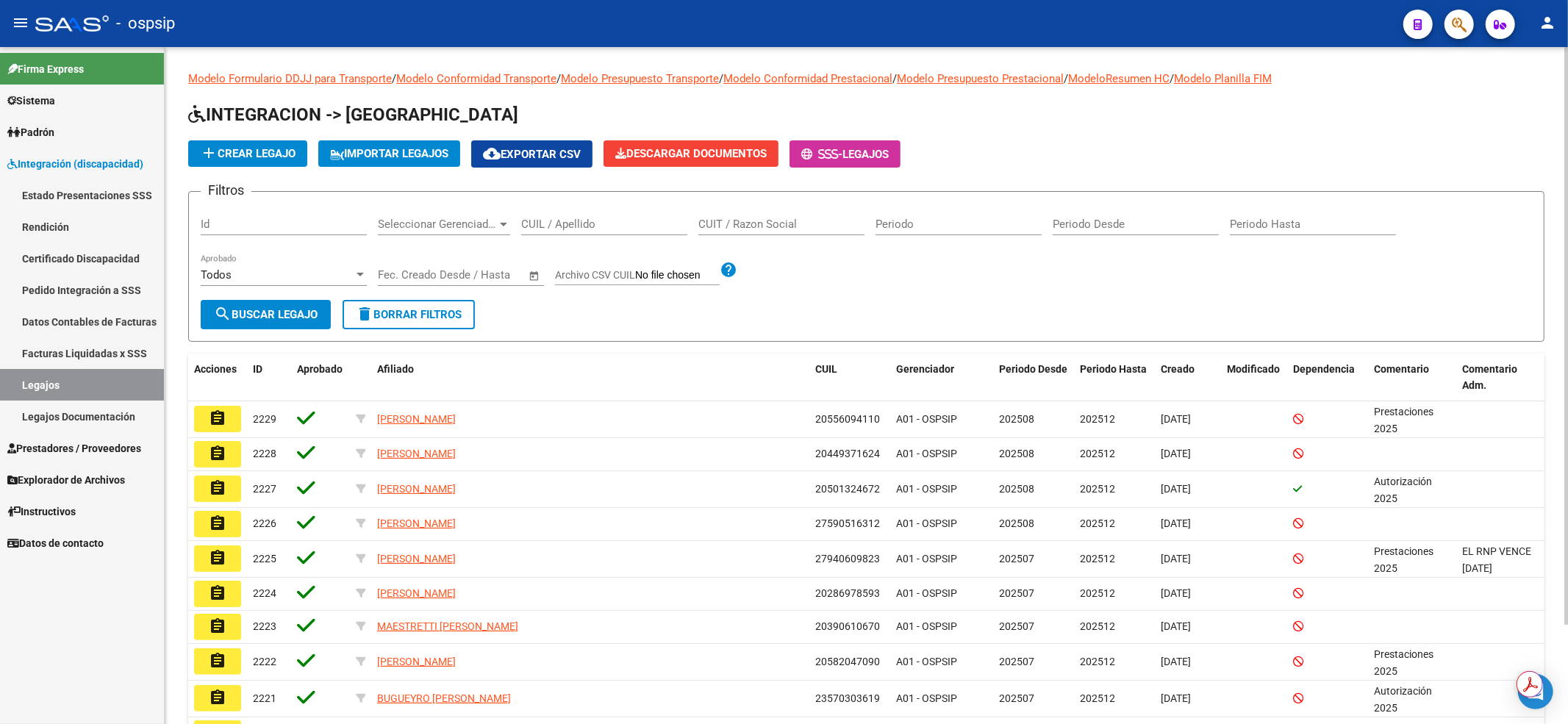
click at [634, 216] on div "CUIL / Apellido" at bounding box center [604, 219] width 166 height 32
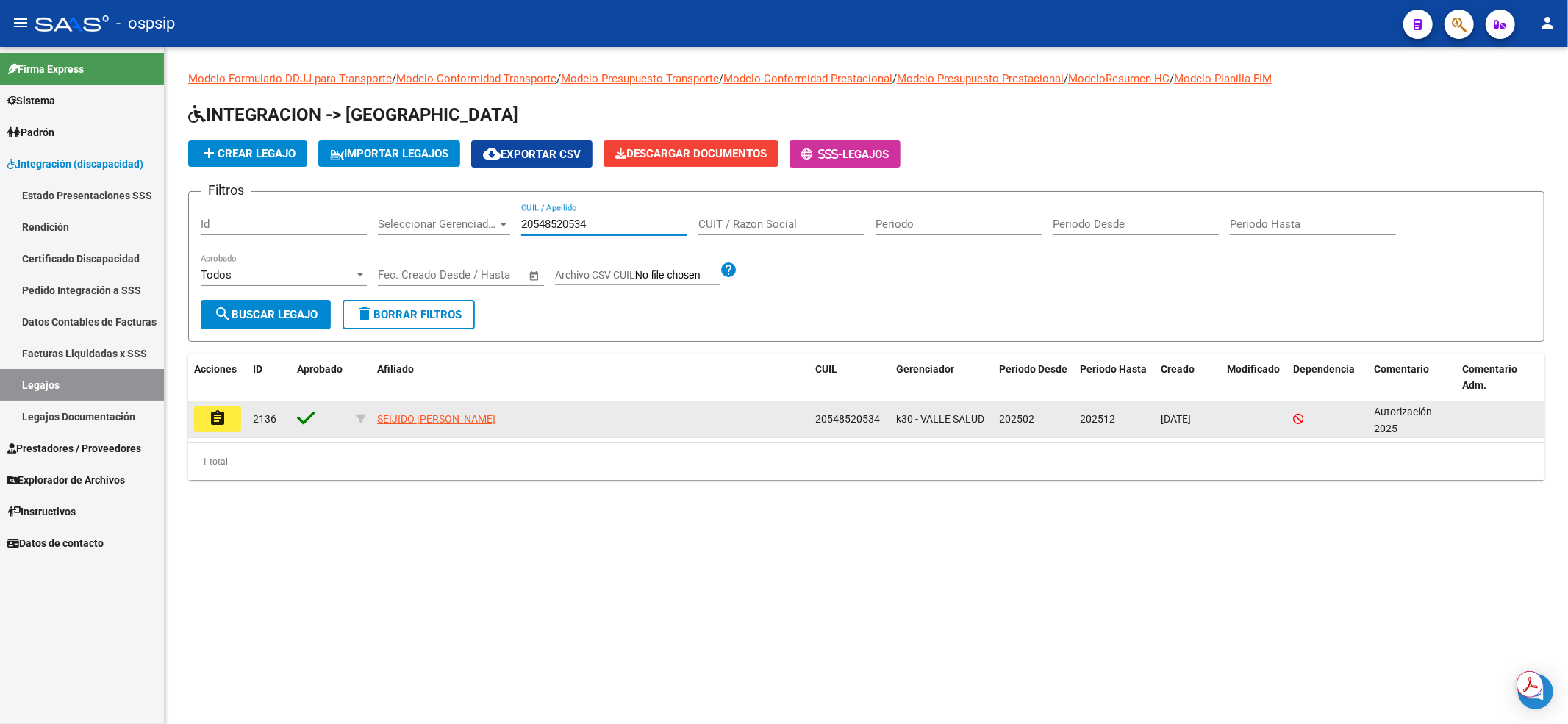
type input "20548520534"
click at [212, 415] on mat-icon "assignment" at bounding box center [217, 418] width 17 height 17
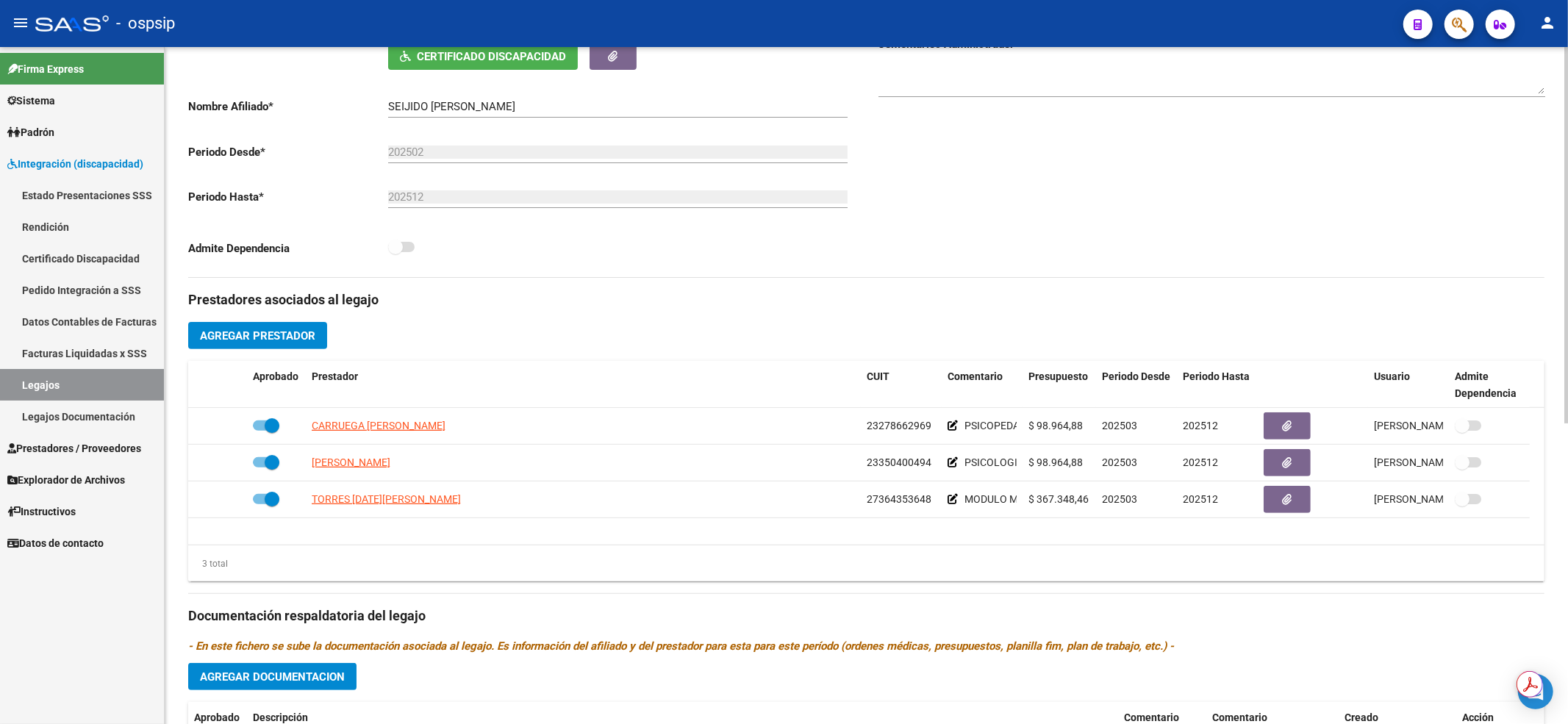
scroll to position [391, 0]
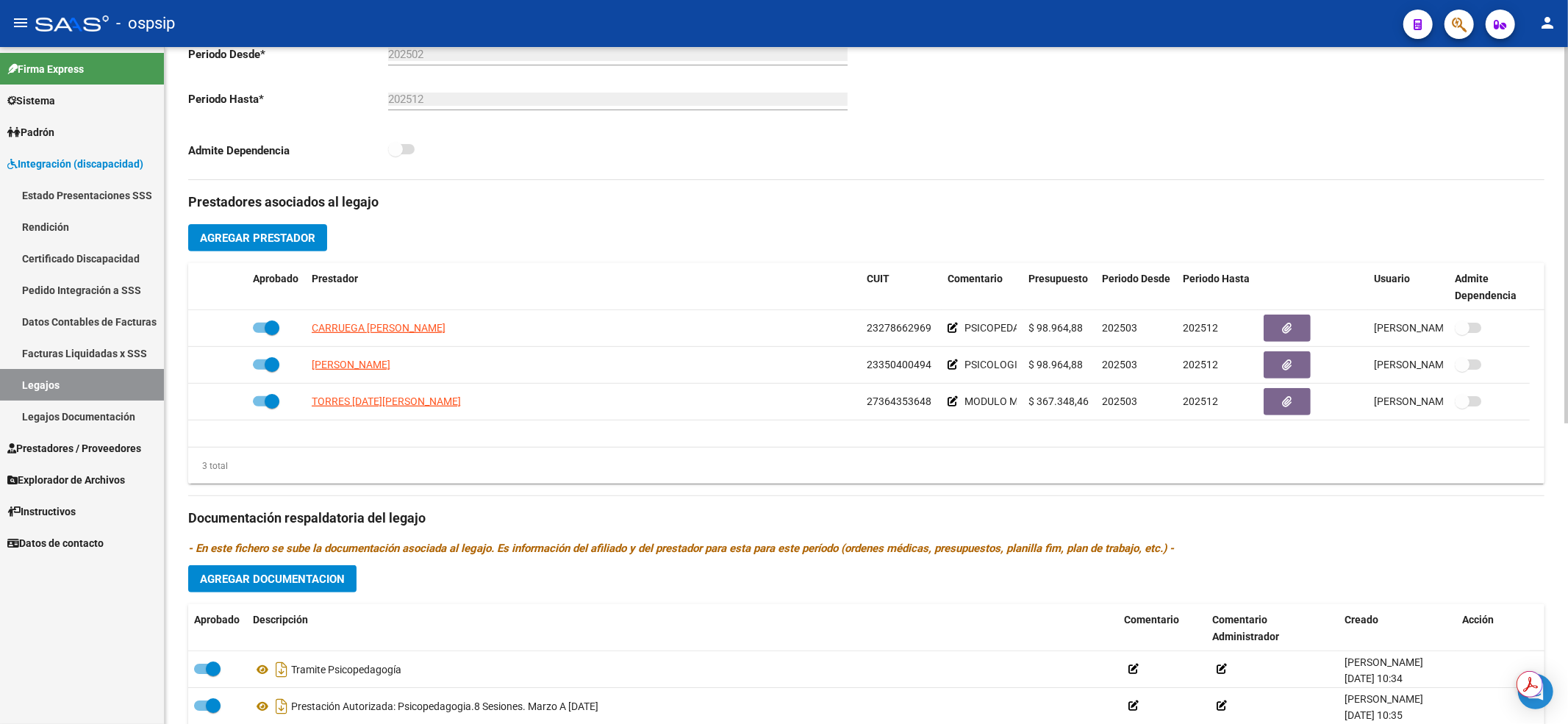
click at [1044, 198] on h3 "Prestadores asociados al legajo" at bounding box center [866, 202] width 1356 height 20
click at [145, 388] on link "Legajos" at bounding box center [82, 385] width 164 height 32
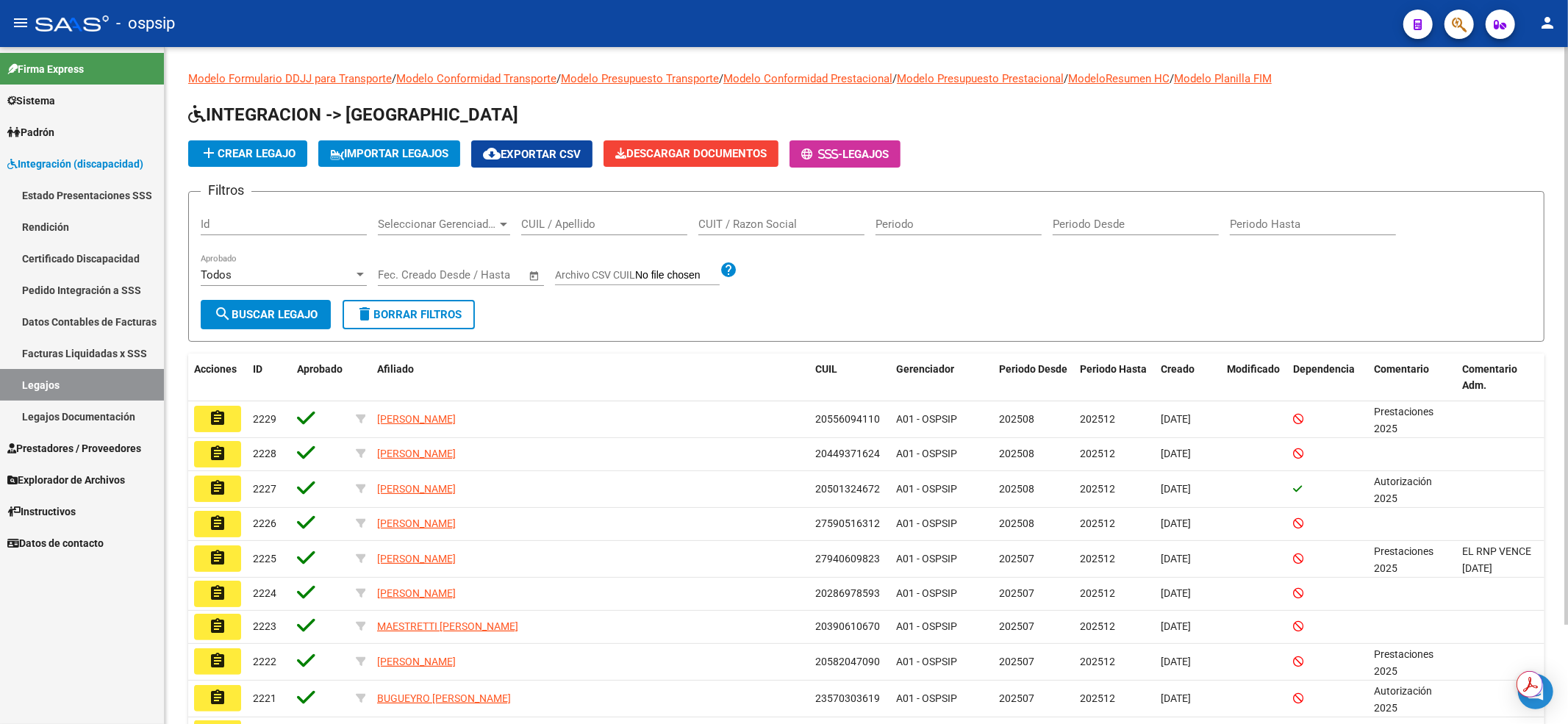
click at [575, 225] on input "CUIL / Apellido" at bounding box center [604, 224] width 166 height 14
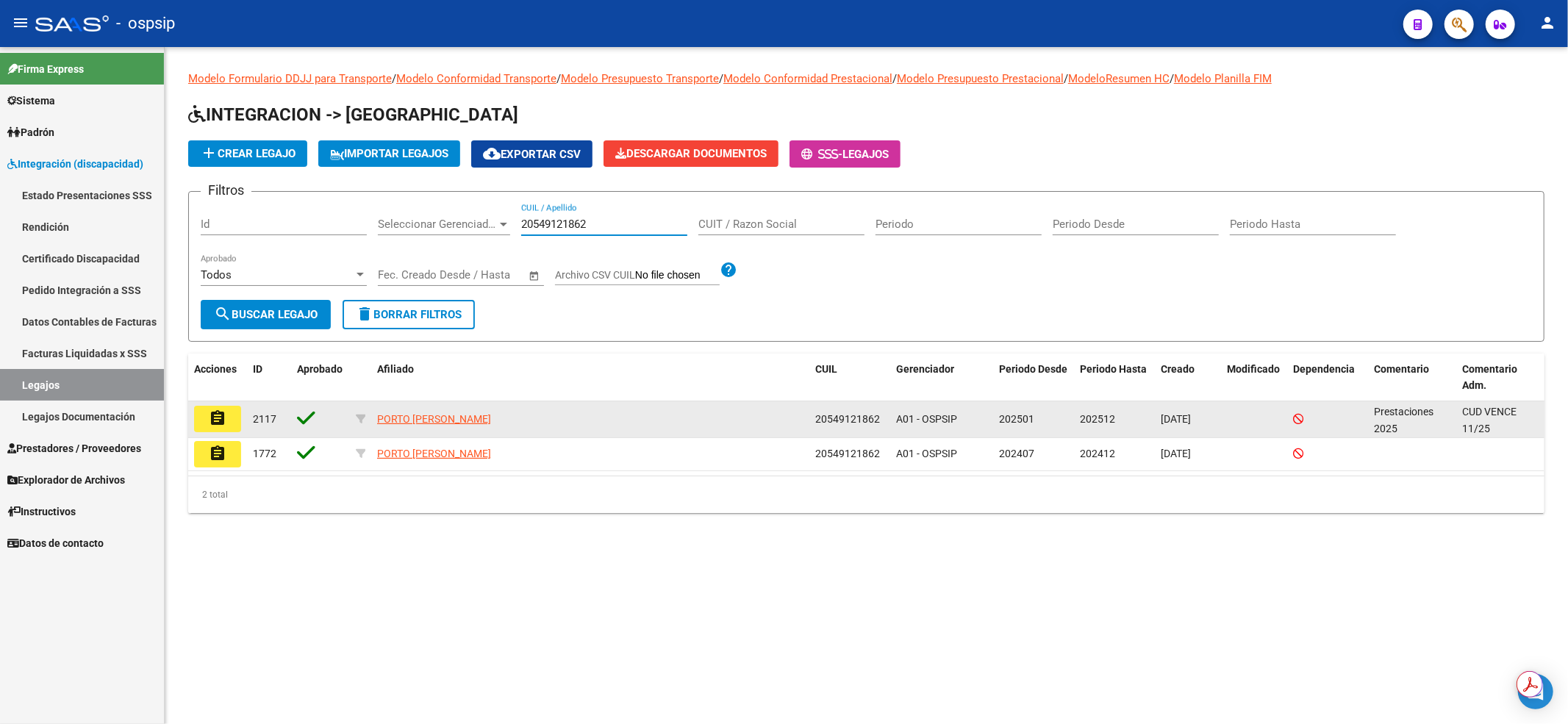
type input "20549121862"
click at [228, 418] on button "assignment" at bounding box center [218, 418] width 47 height 26
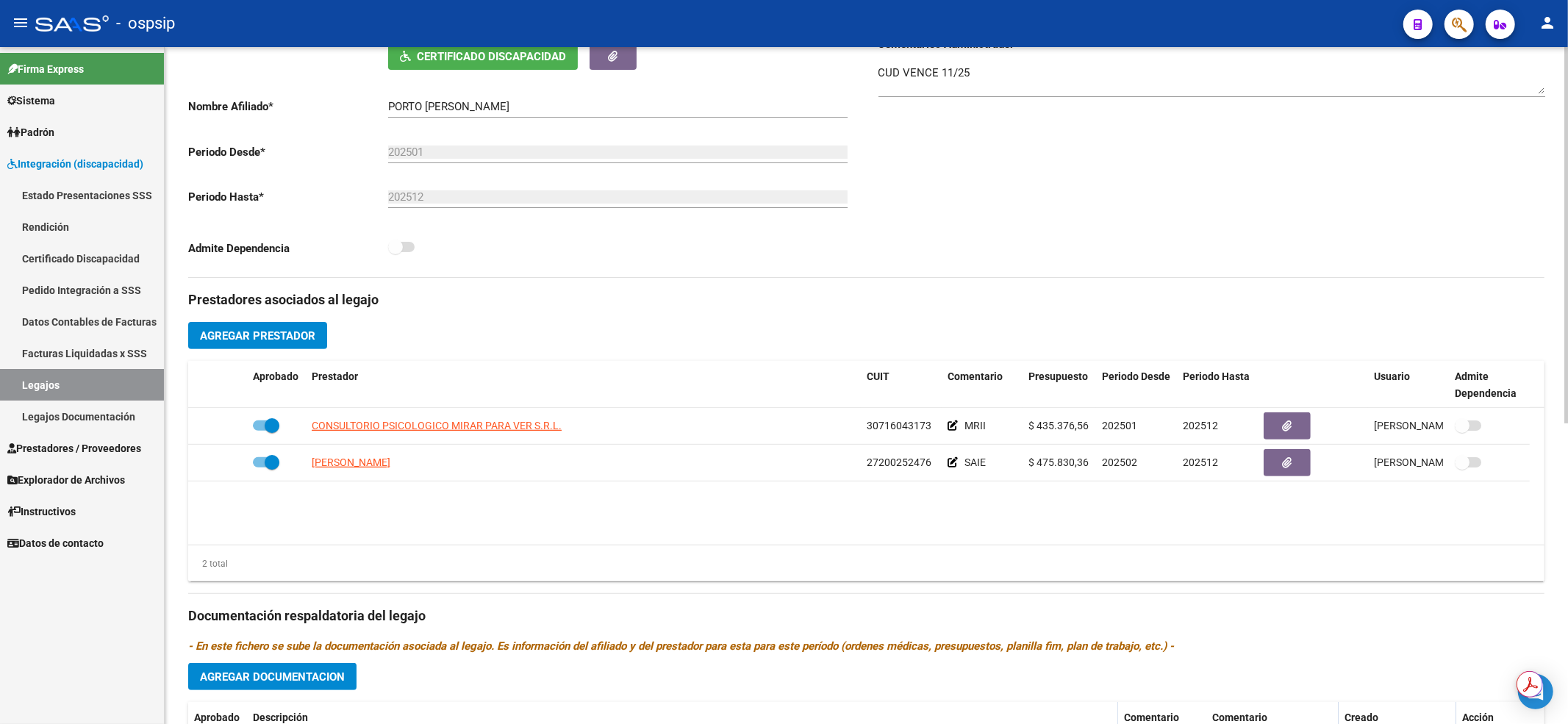
scroll to position [391, 0]
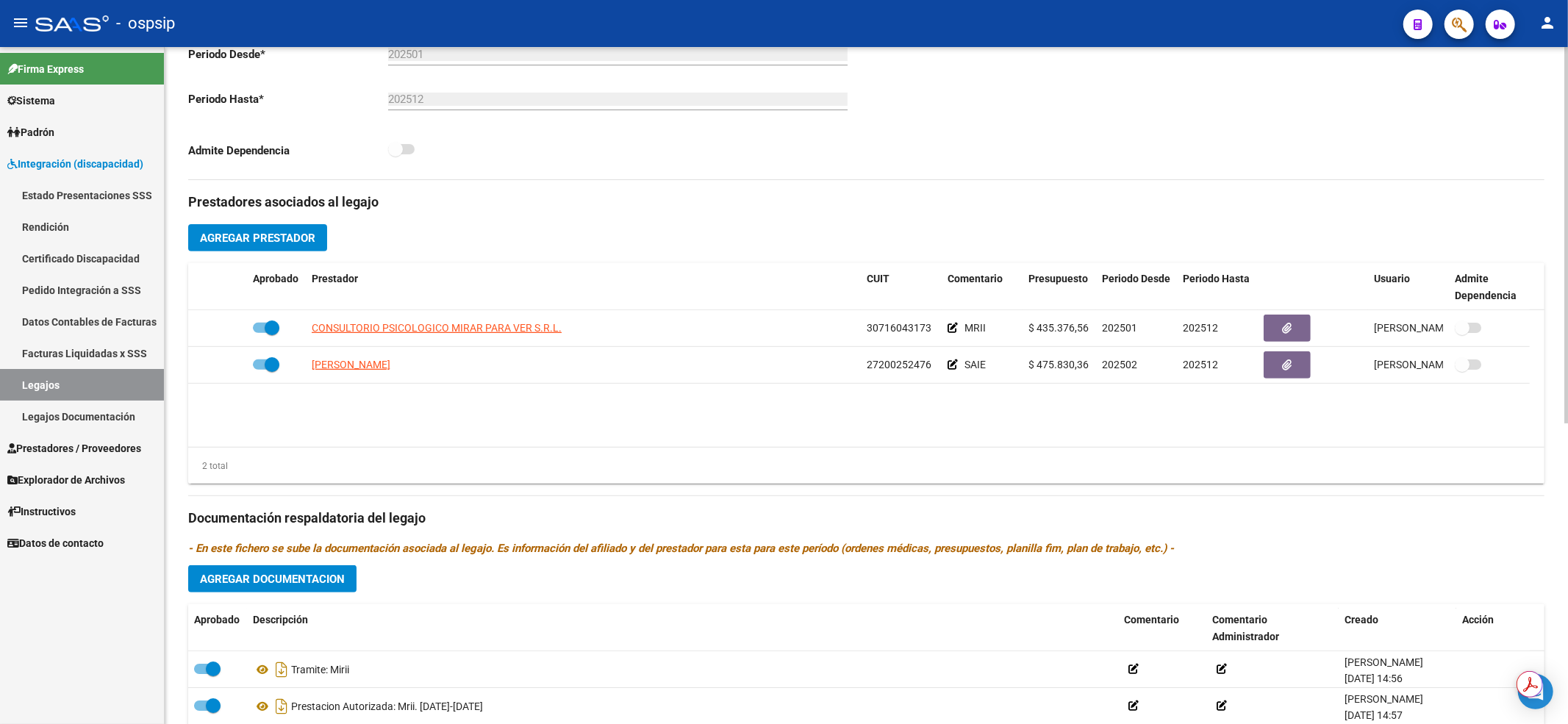
click at [1219, 475] on div "2 total" at bounding box center [866, 466] width 1356 height 37
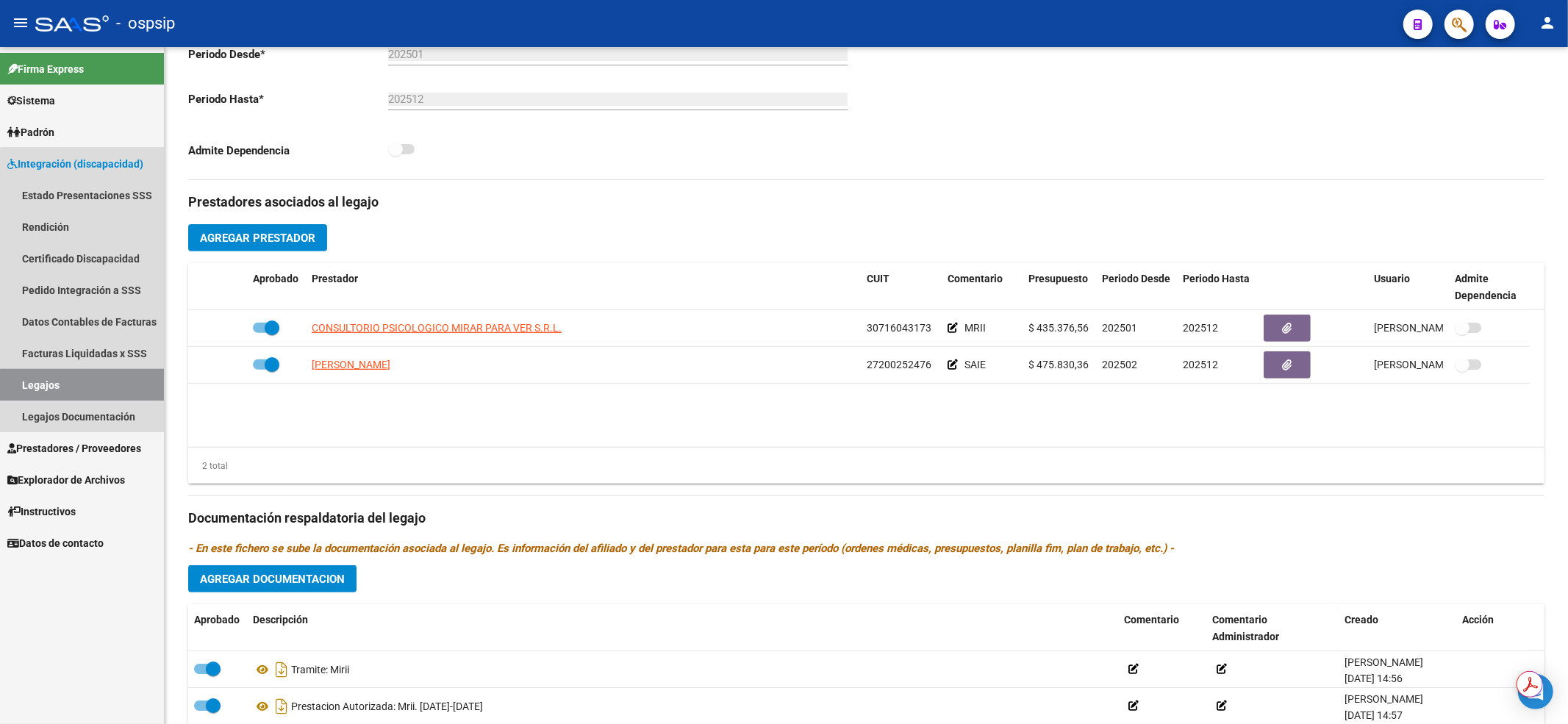
click at [132, 390] on link "Legajos" at bounding box center [82, 385] width 164 height 32
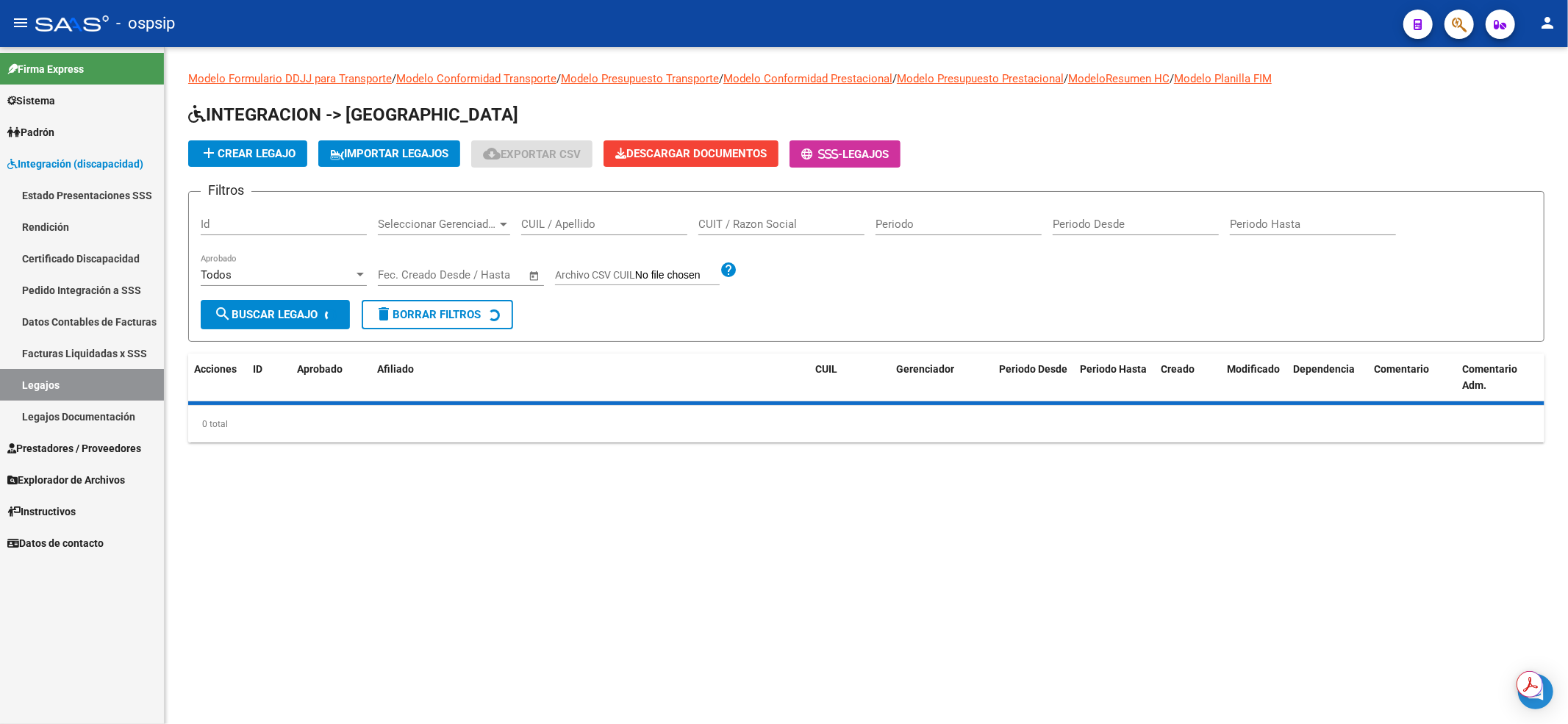
click at [575, 234] on div "CUIL / Apellido" at bounding box center [604, 219] width 166 height 32
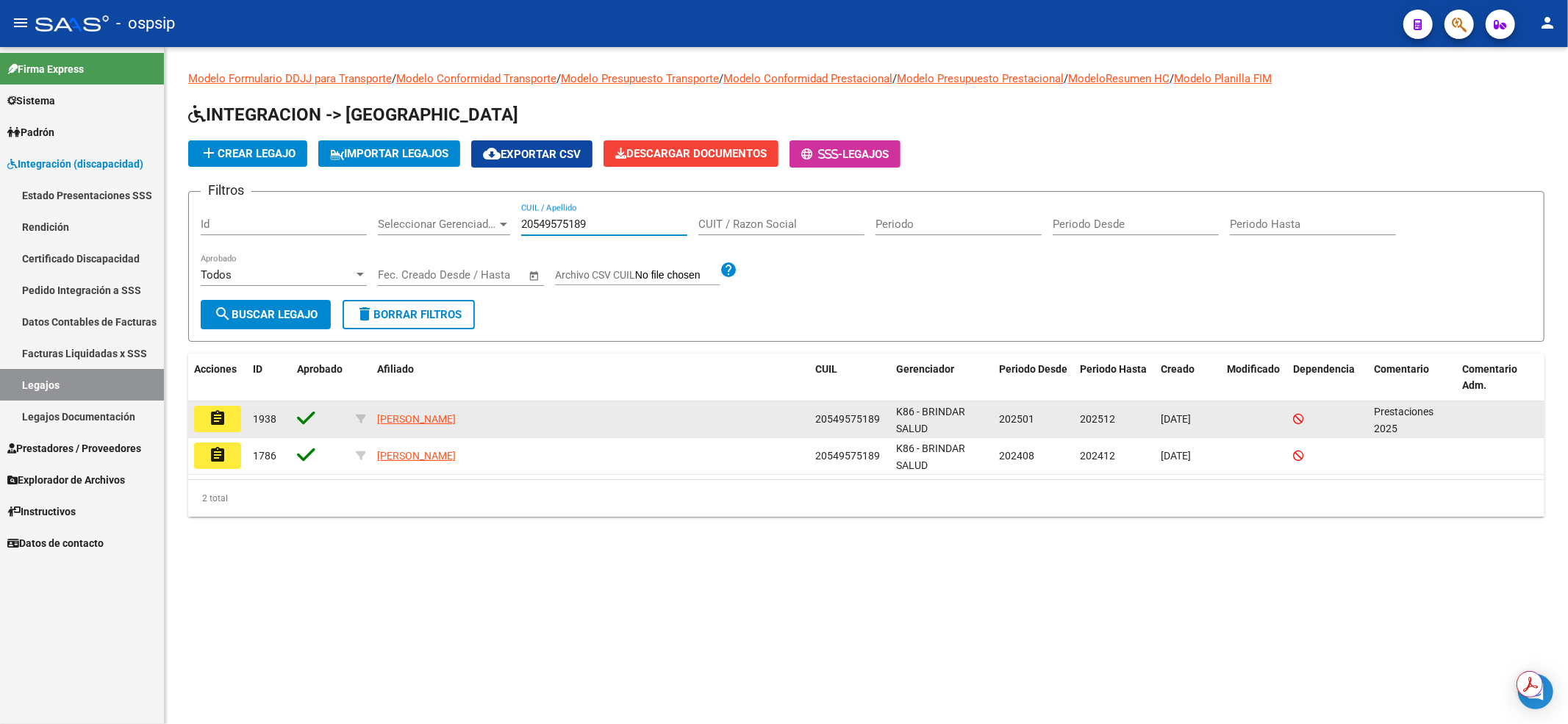
type input "20549575189"
click at [221, 418] on mat-icon "assignment" at bounding box center [217, 418] width 17 height 17
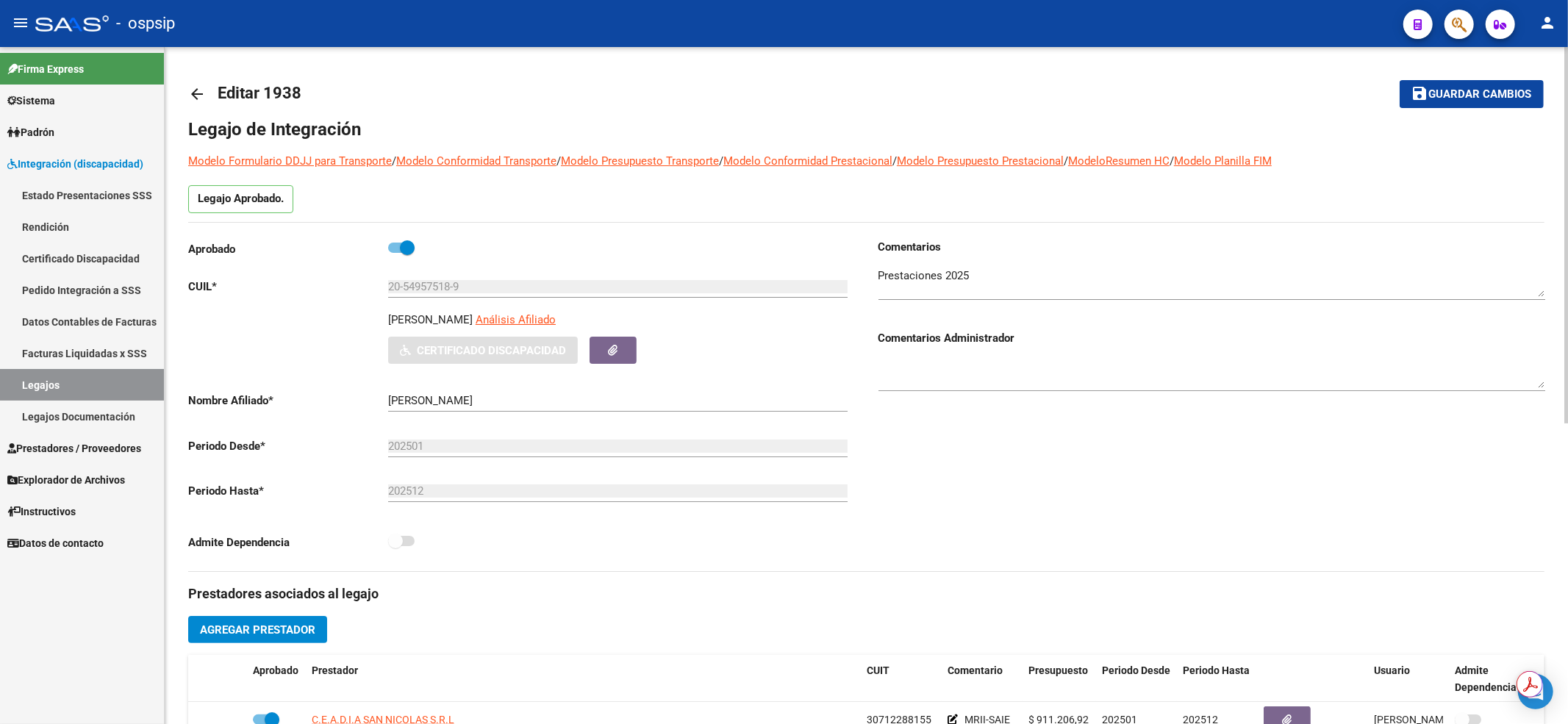
scroll to position [196, 0]
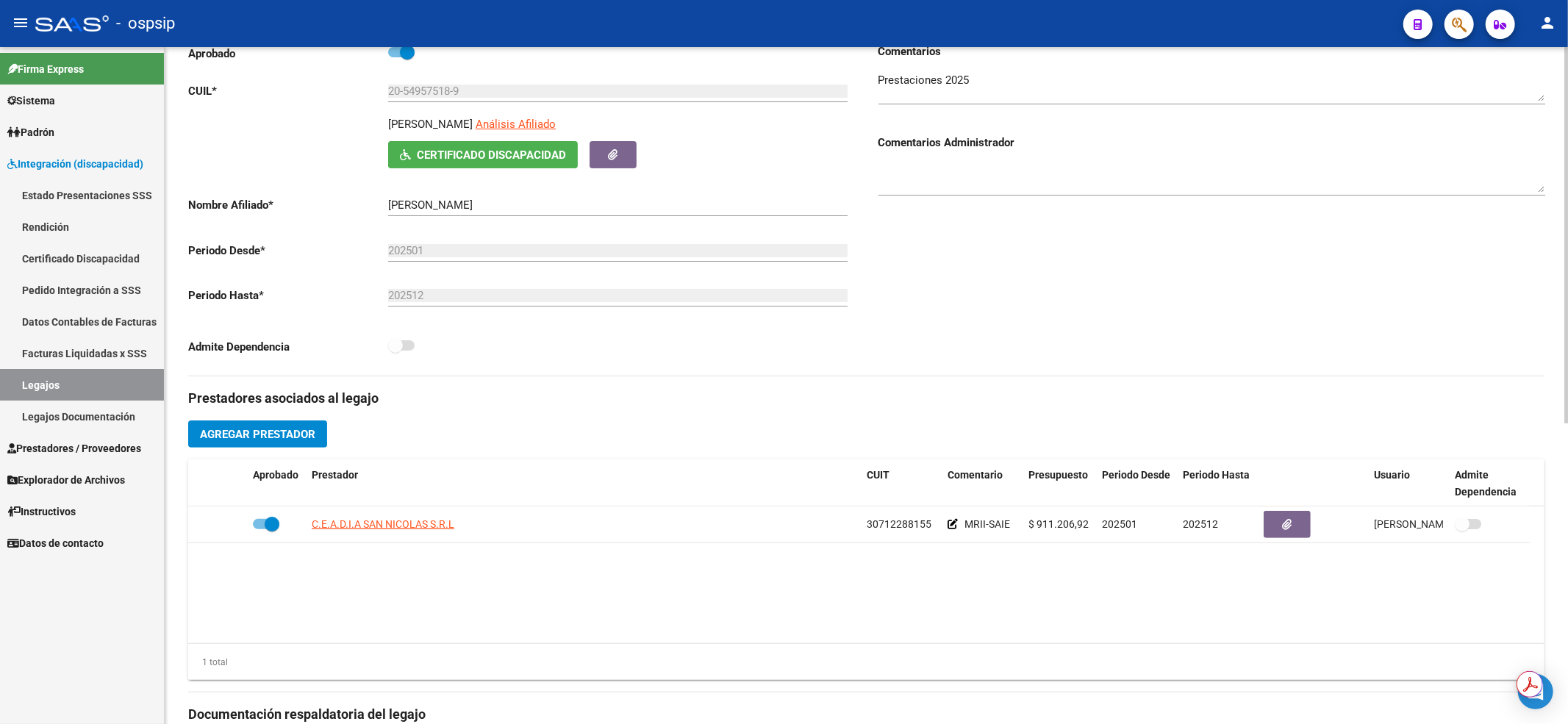
click at [85, 385] on link "Legajos" at bounding box center [82, 385] width 164 height 32
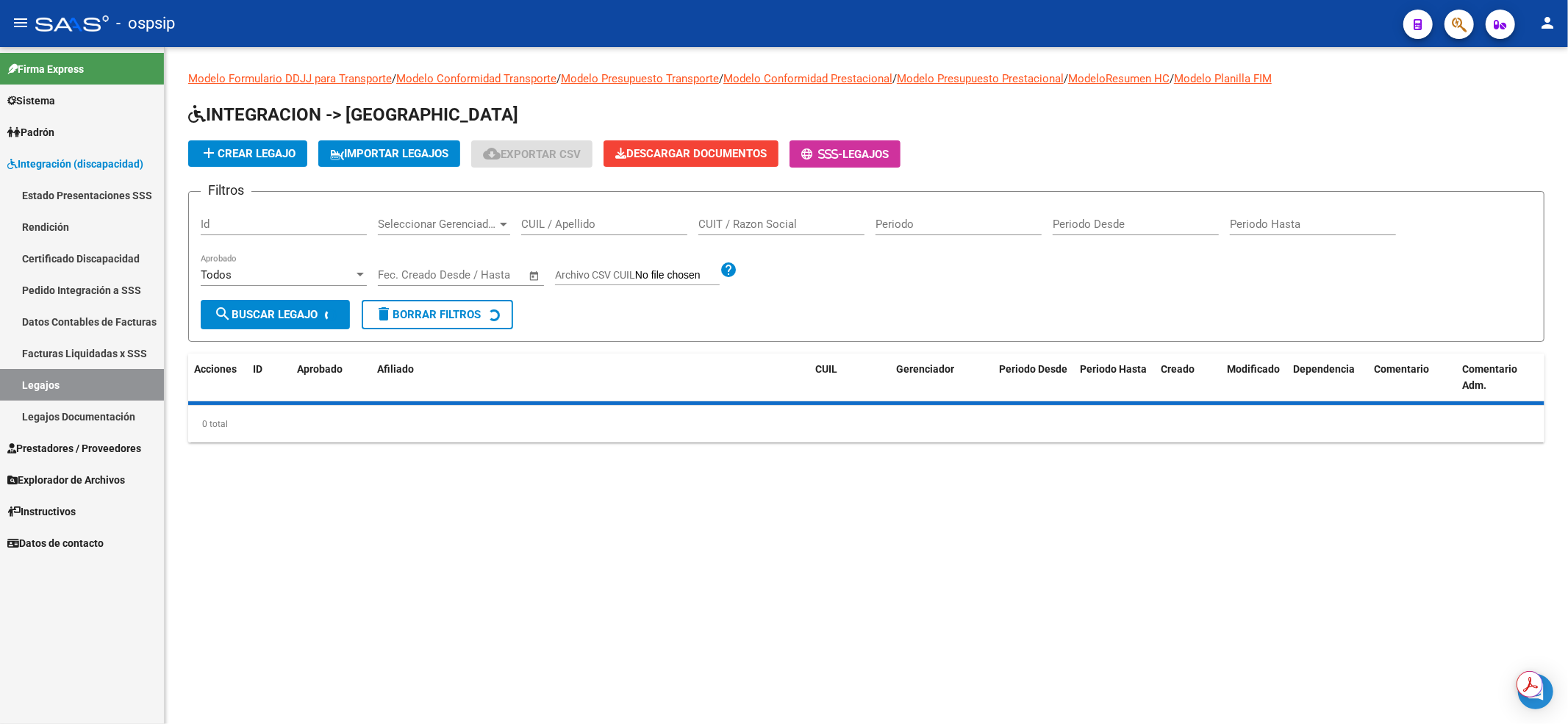
click at [565, 222] on input "CUIL / Apellido" at bounding box center [604, 224] width 166 height 14
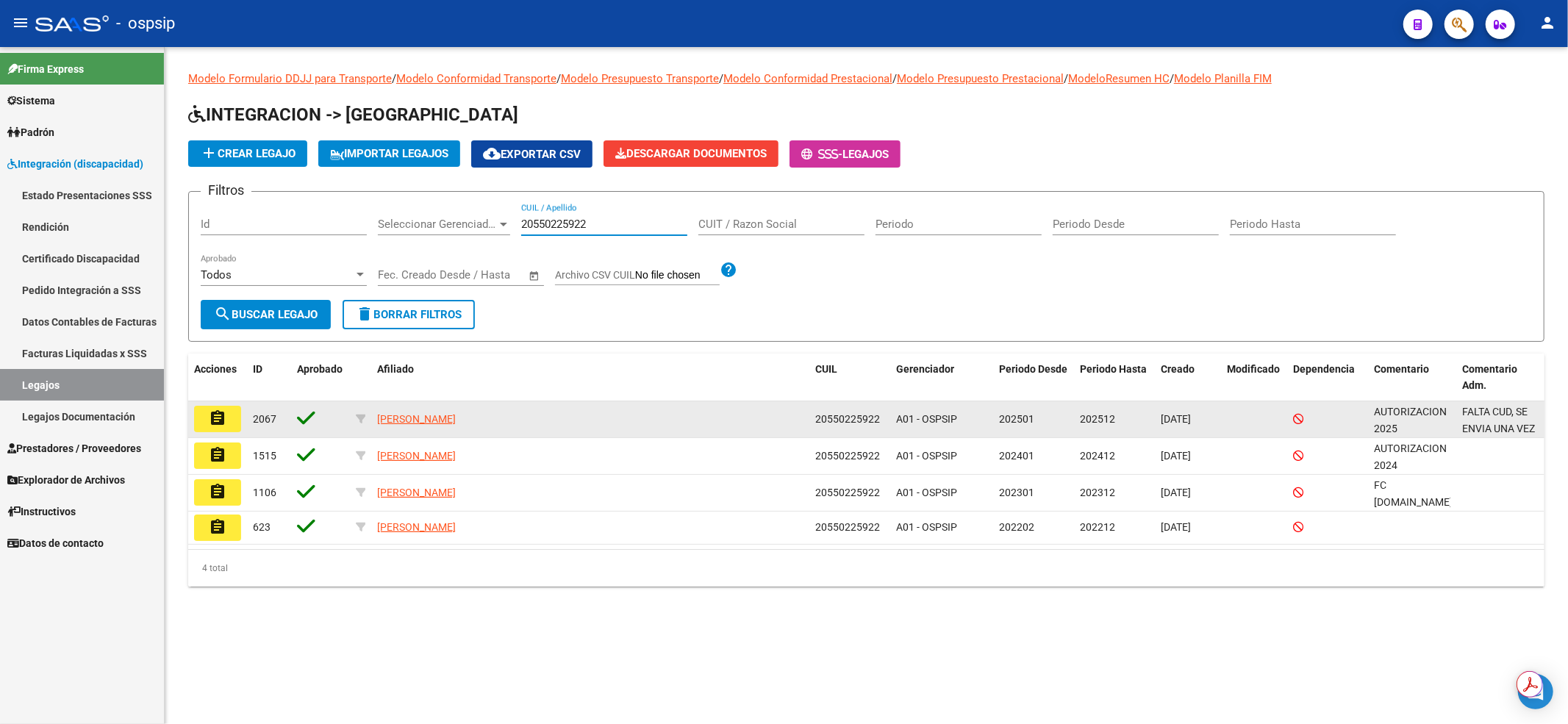
type input "20550225922"
click at [197, 424] on button "assignment" at bounding box center [218, 418] width 47 height 26
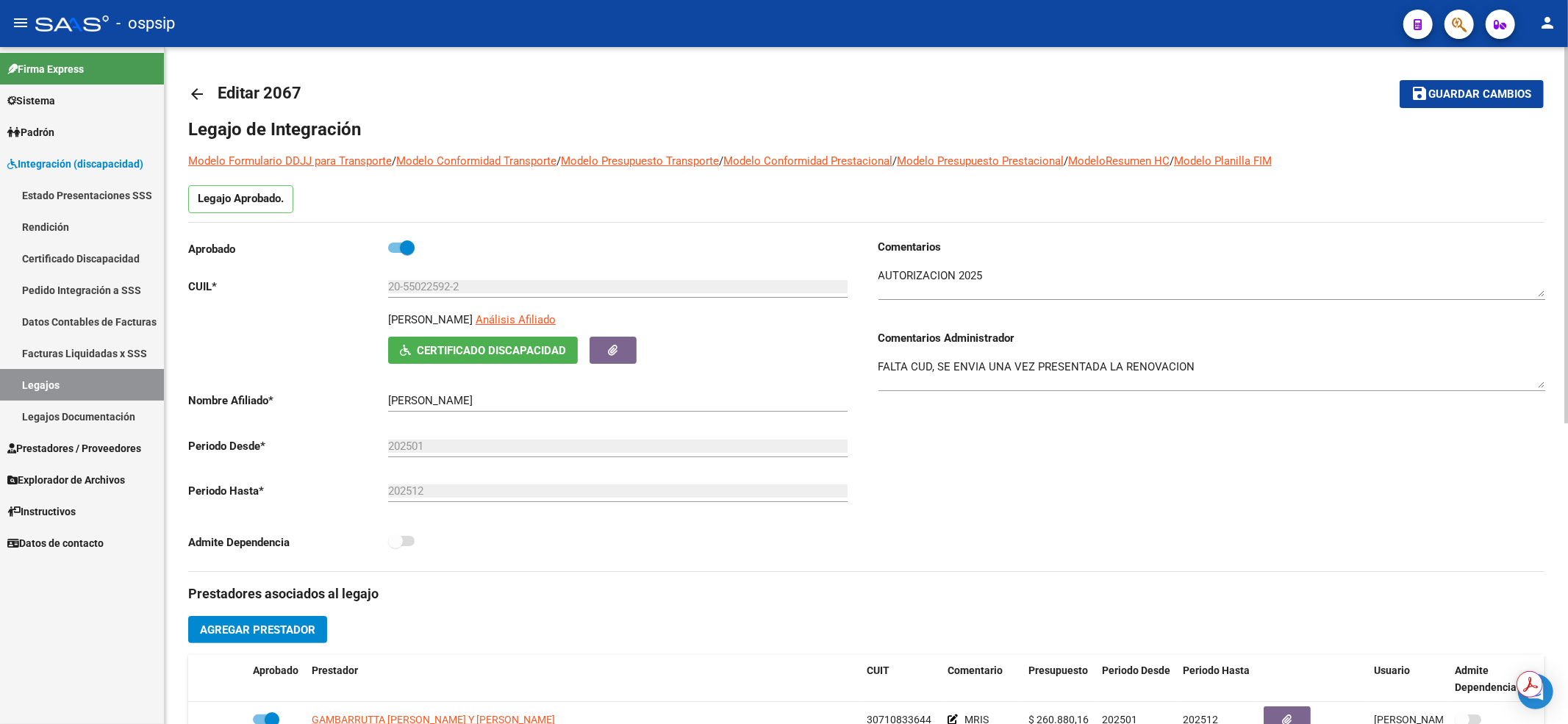
scroll to position [196, 0]
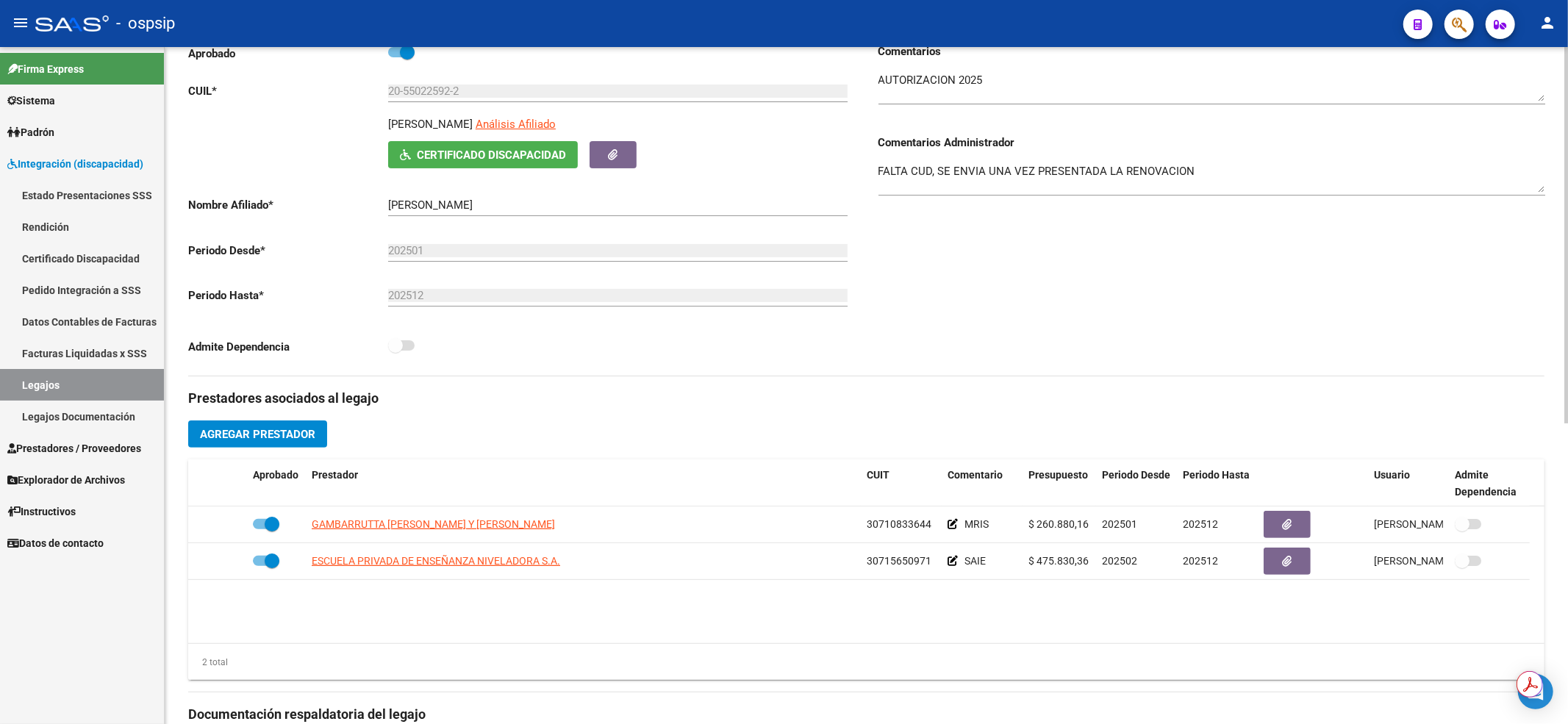
click at [1086, 369] on div "Comentarios Comentarios Administrador FALTA CUD, SE ENVIA UNA VEZ PRESENTADA LA…" at bounding box center [1205, 209] width 678 height 332
click at [81, 394] on link "Legajos" at bounding box center [82, 385] width 164 height 32
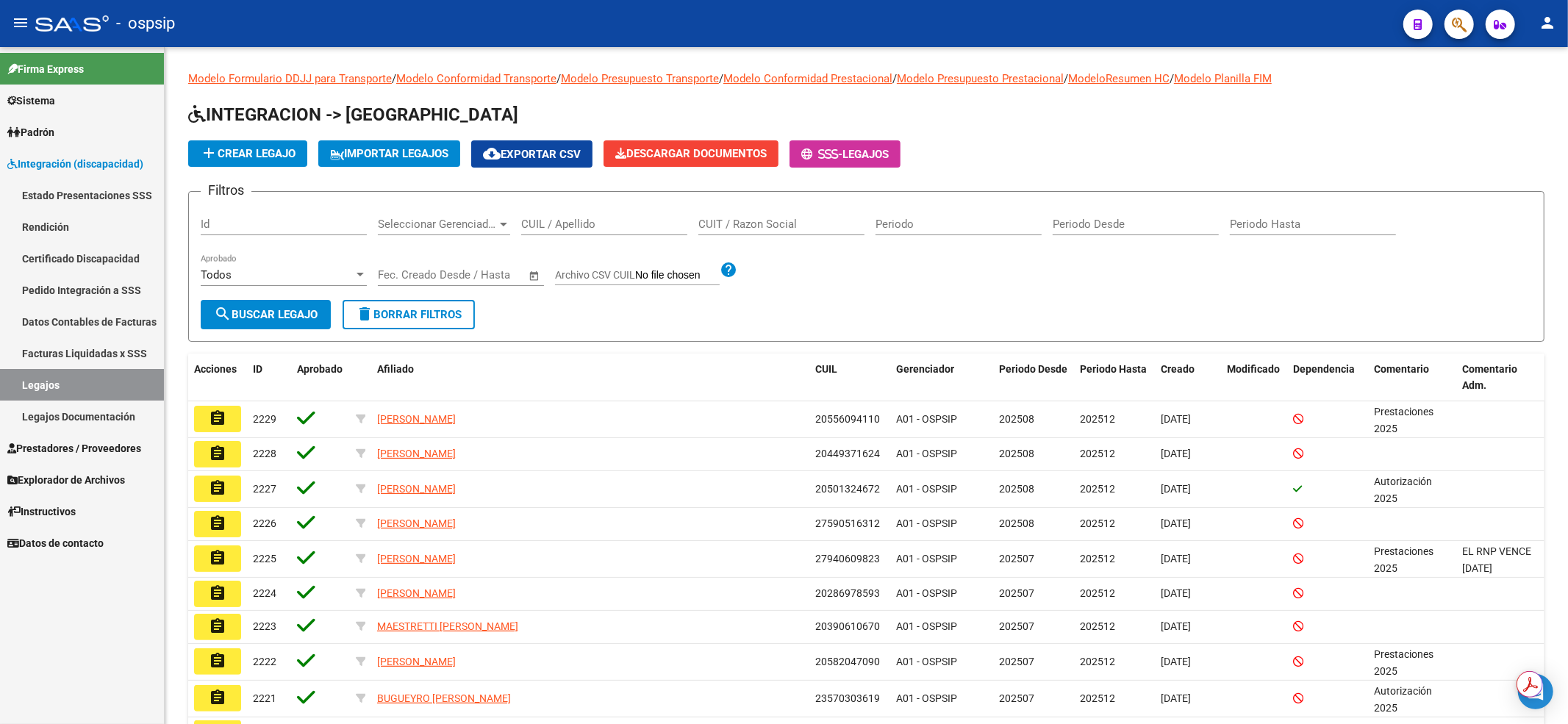
click at [534, 214] on div "CUIL / Apellido" at bounding box center [604, 219] width 166 height 32
type input "20550419484"
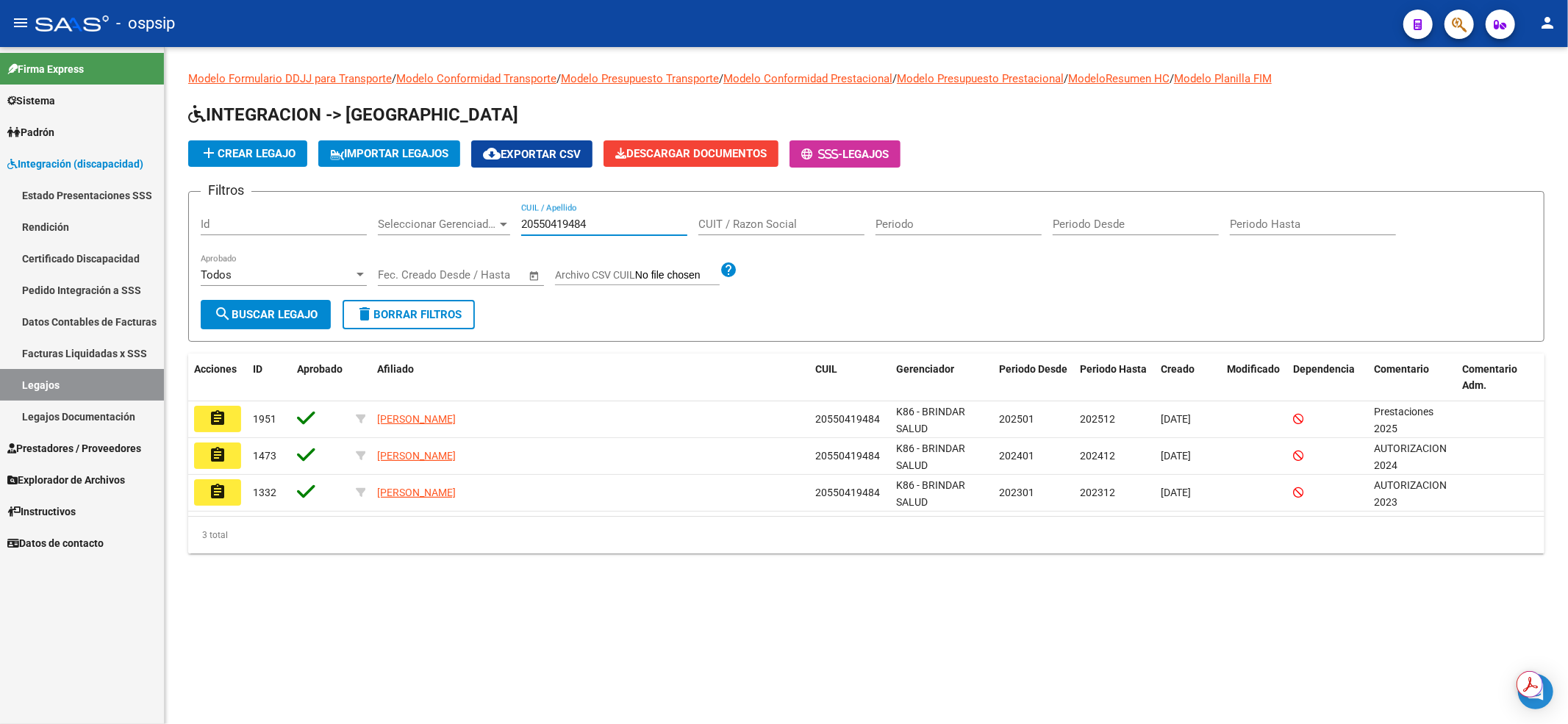
drag, startPoint x: 198, startPoint y: 407, endPoint x: 209, endPoint y: 415, distance: 13.6
click at [200, 407] on button "assignment" at bounding box center [218, 418] width 47 height 26
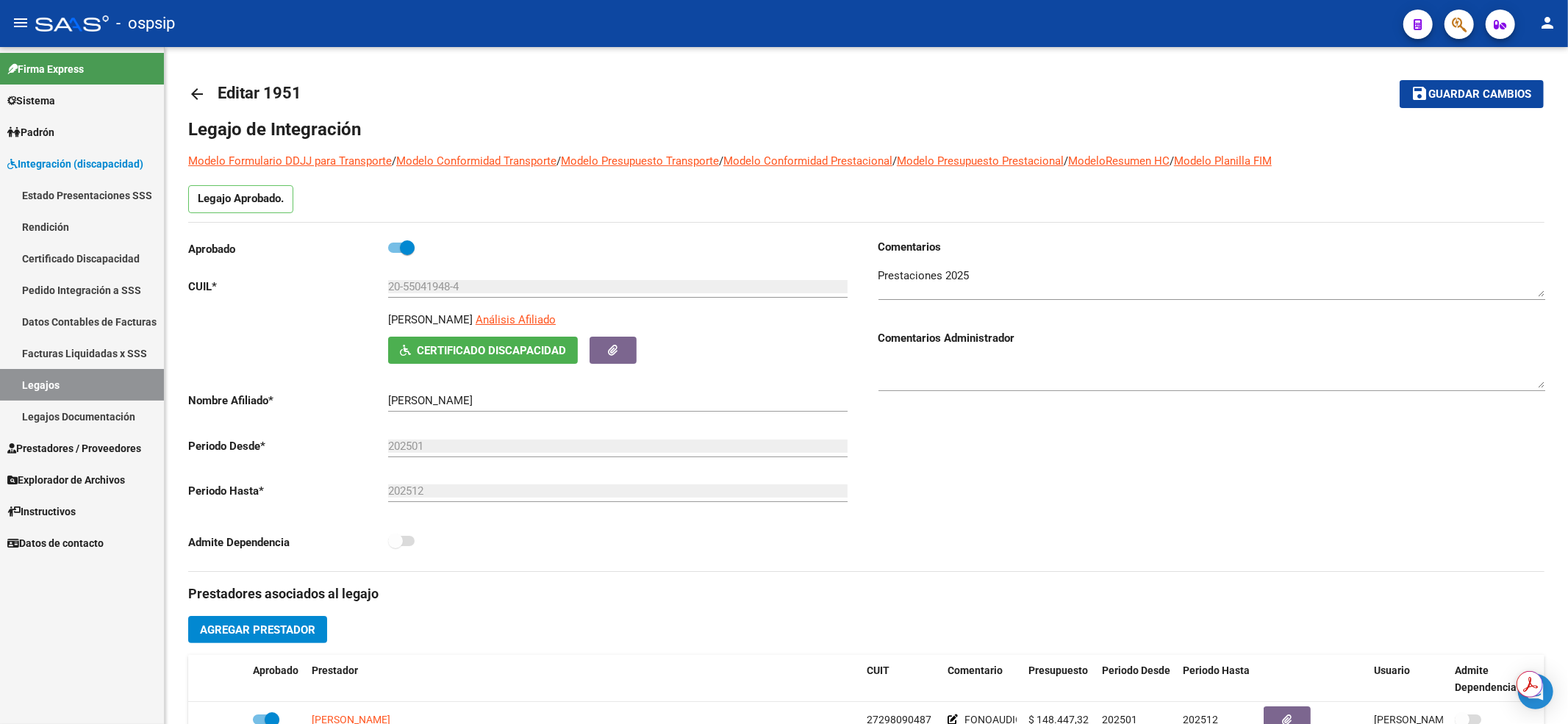
scroll to position [391, 0]
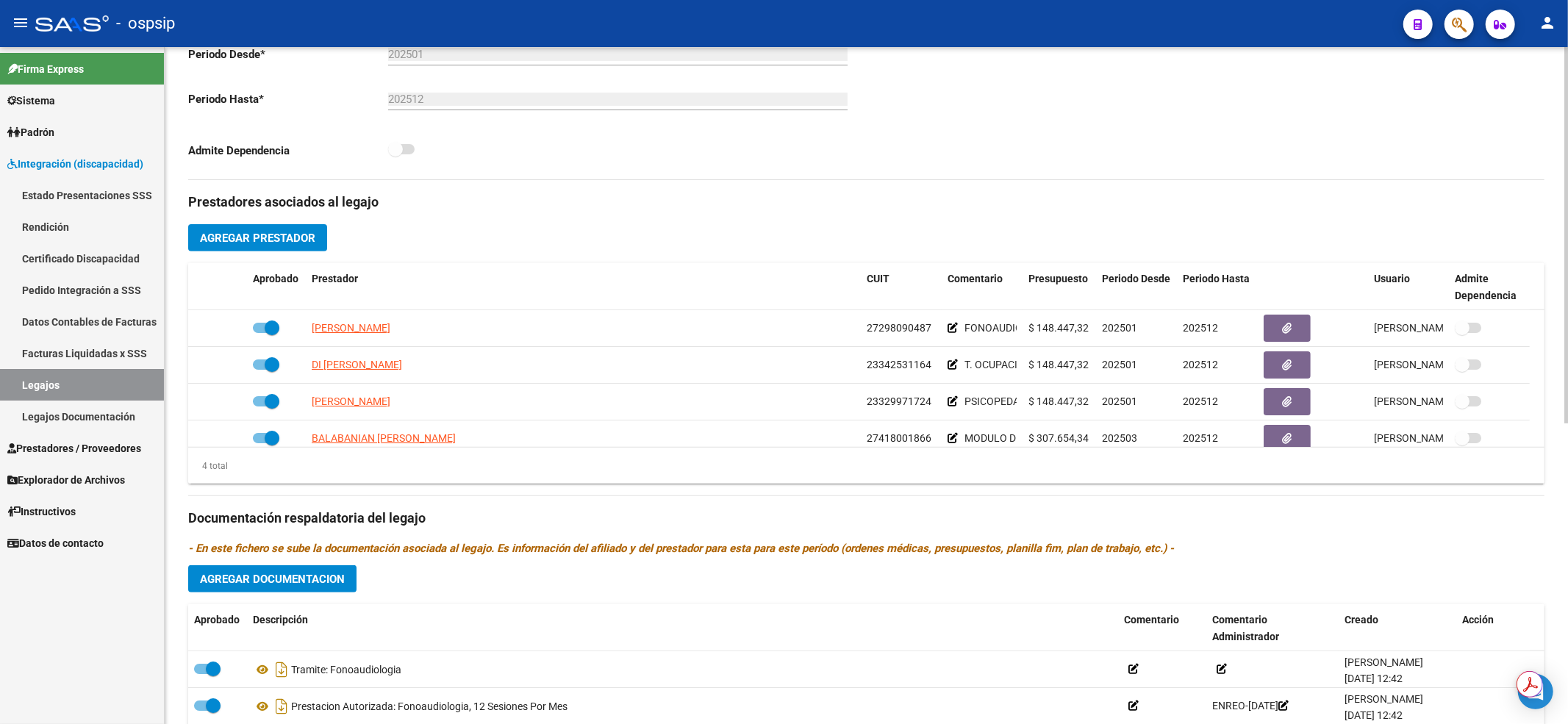
click at [877, 151] on div "Comentarios Comentarios Administrador" at bounding box center [1205, 13] width 678 height 332
click at [42, 383] on link "Legajos" at bounding box center [82, 385] width 164 height 32
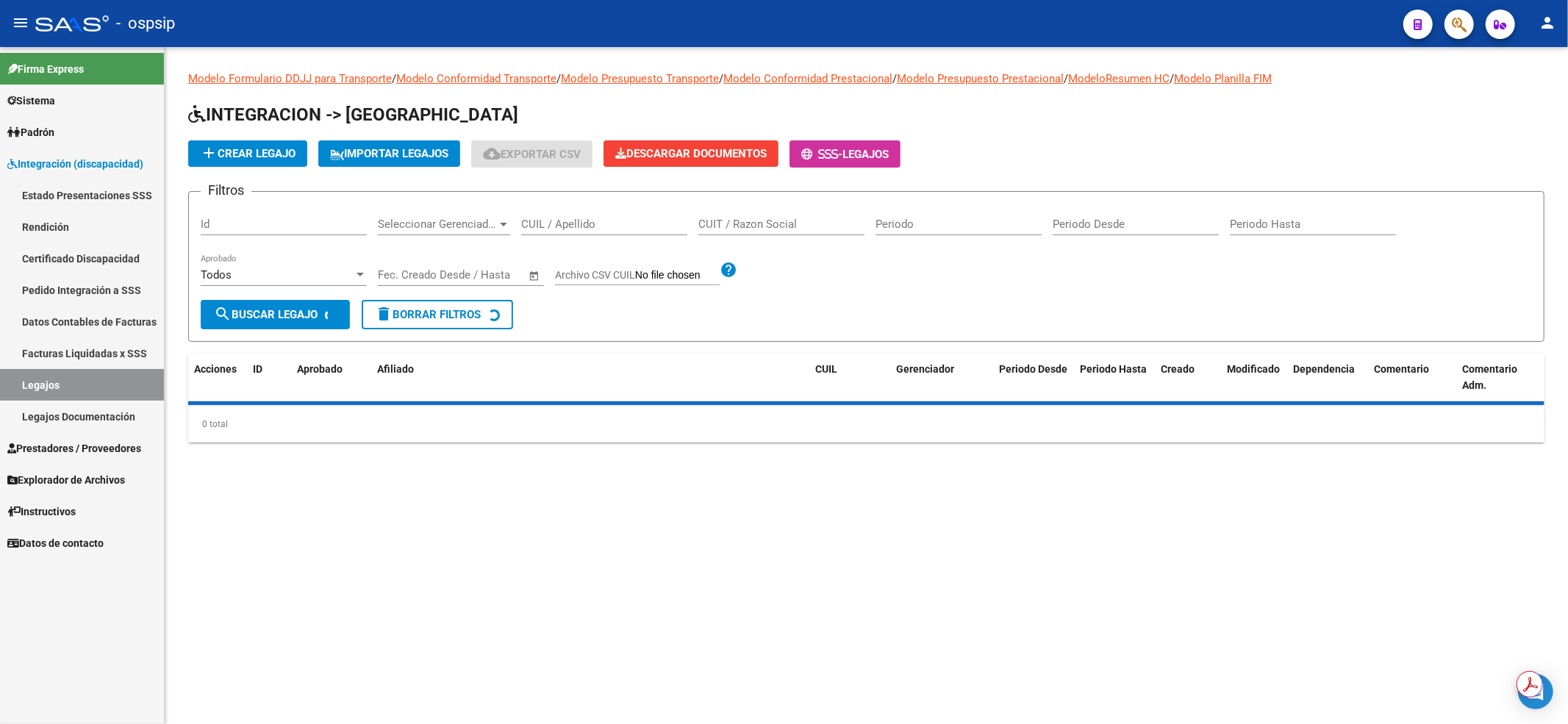
click at [551, 224] on input "CUIL / Apellido" at bounding box center [604, 224] width 166 height 14
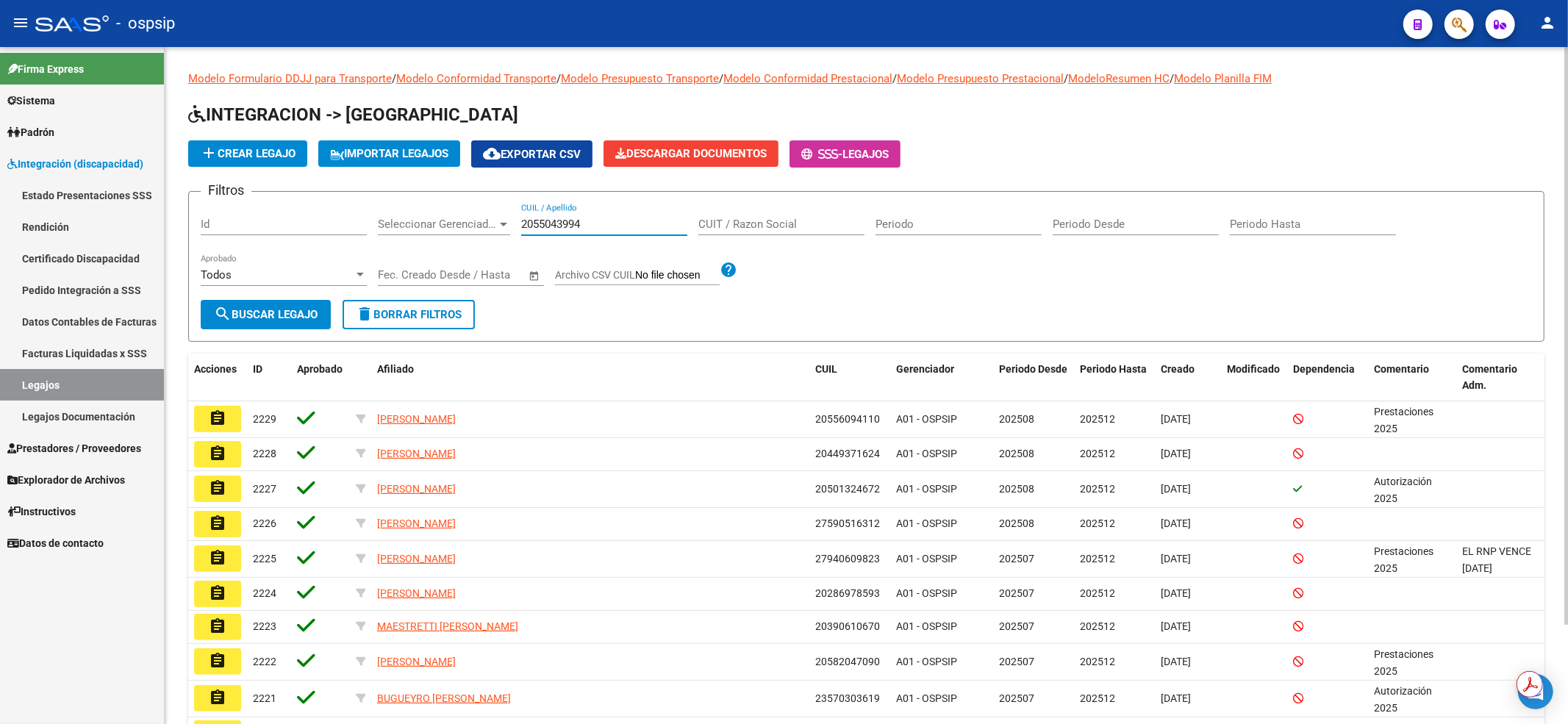
type input "20550439949"
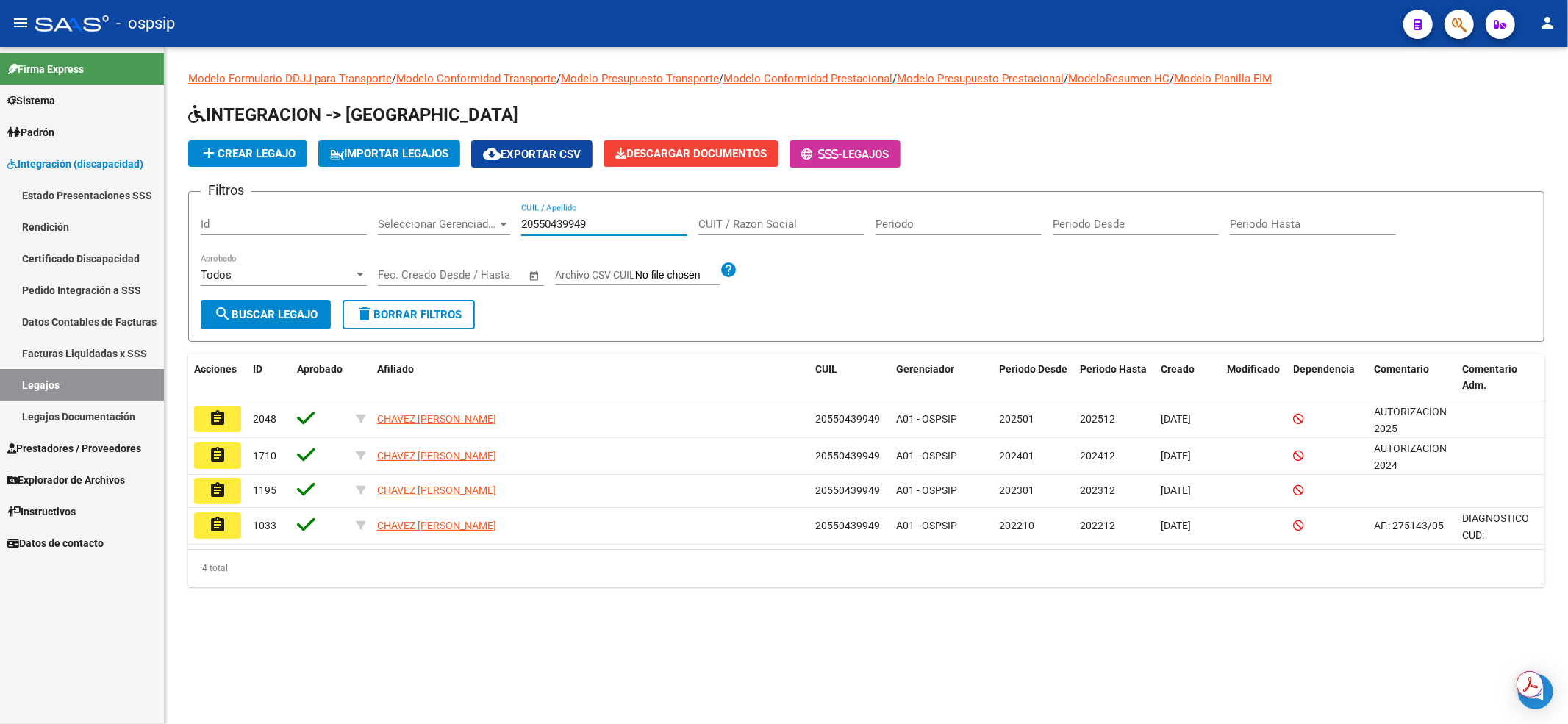
click at [225, 418] on mat-icon "assignment" at bounding box center [217, 418] width 17 height 17
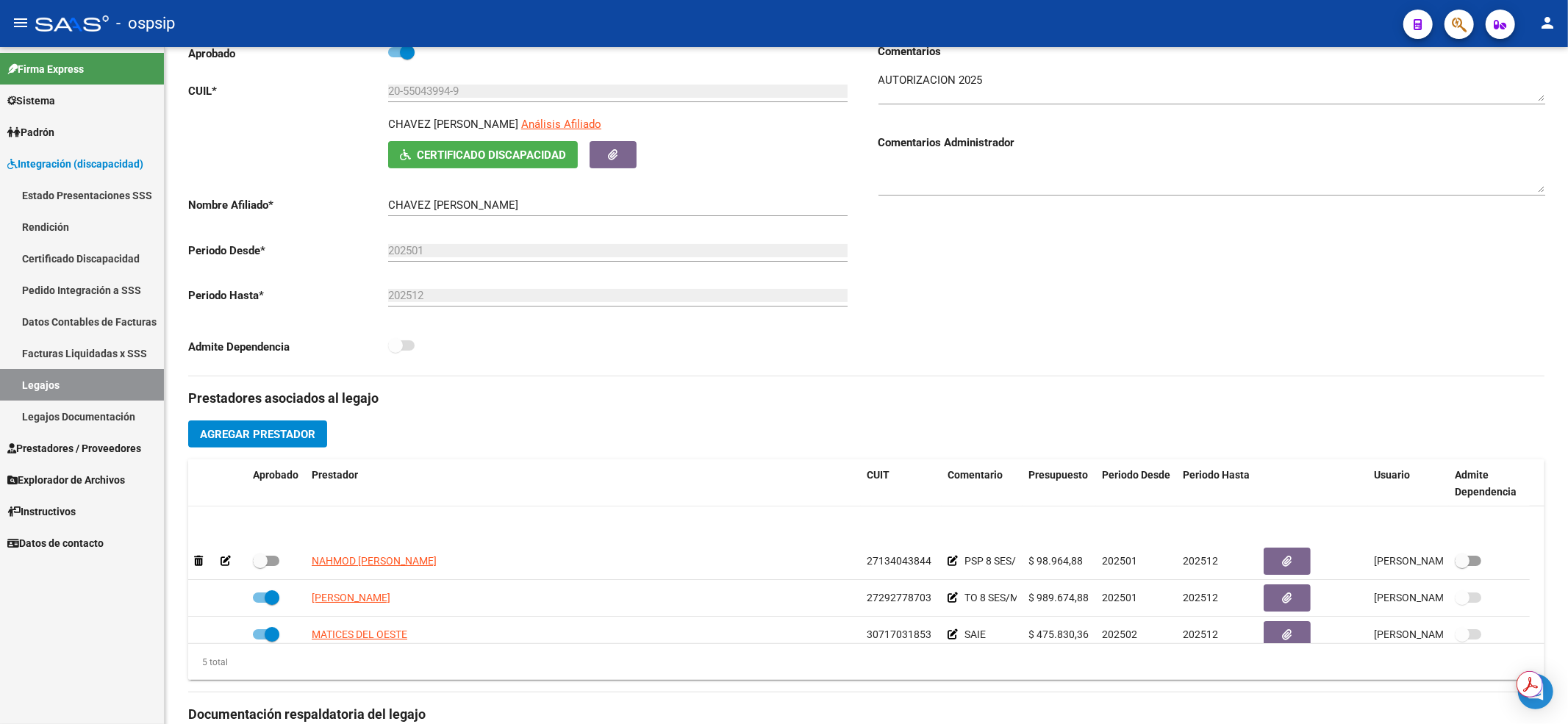
scroll to position [50, 0]
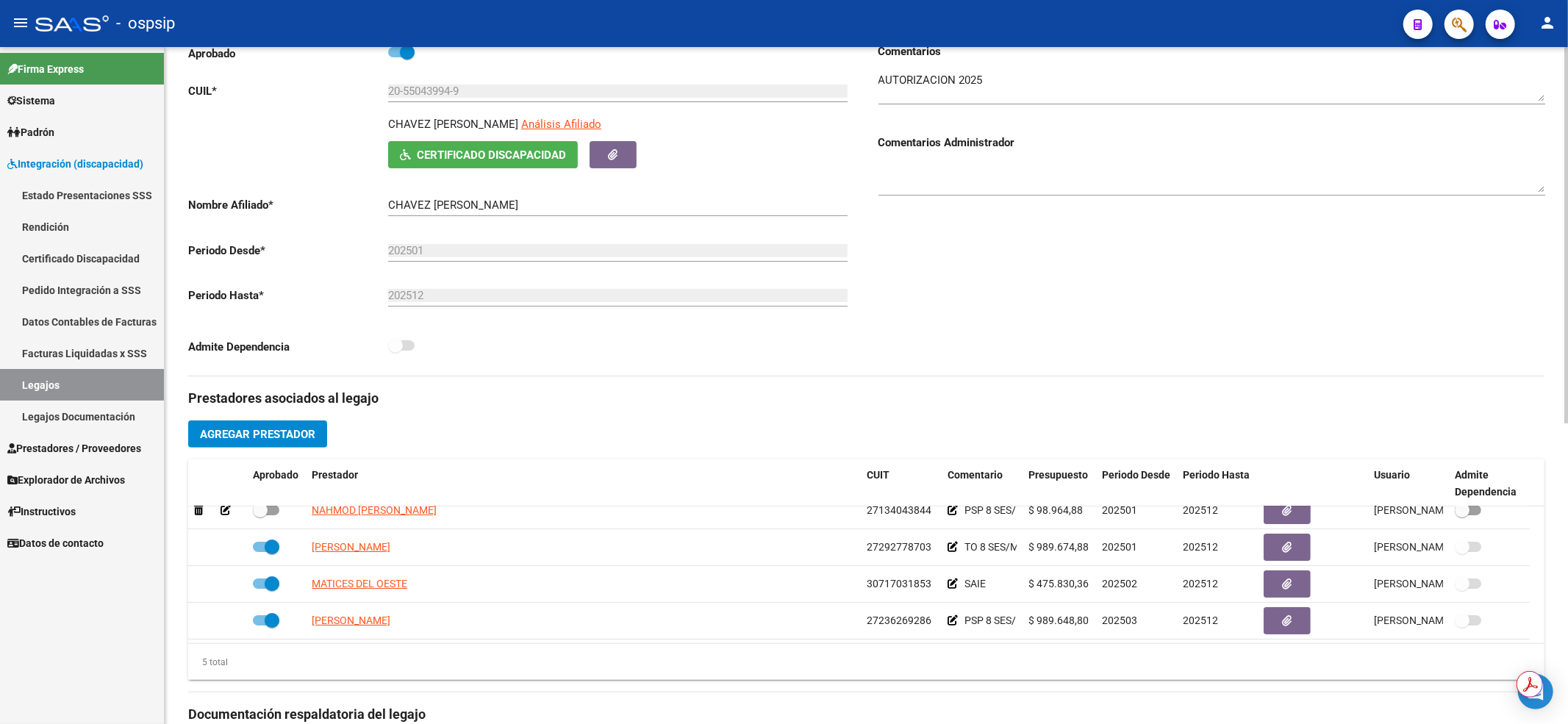
click at [1086, 325] on div "Comentarios Comentarios Administrador" at bounding box center [1205, 209] width 678 height 332
click at [116, 382] on link "Legajos" at bounding box center [82, 385] width 164 height 32
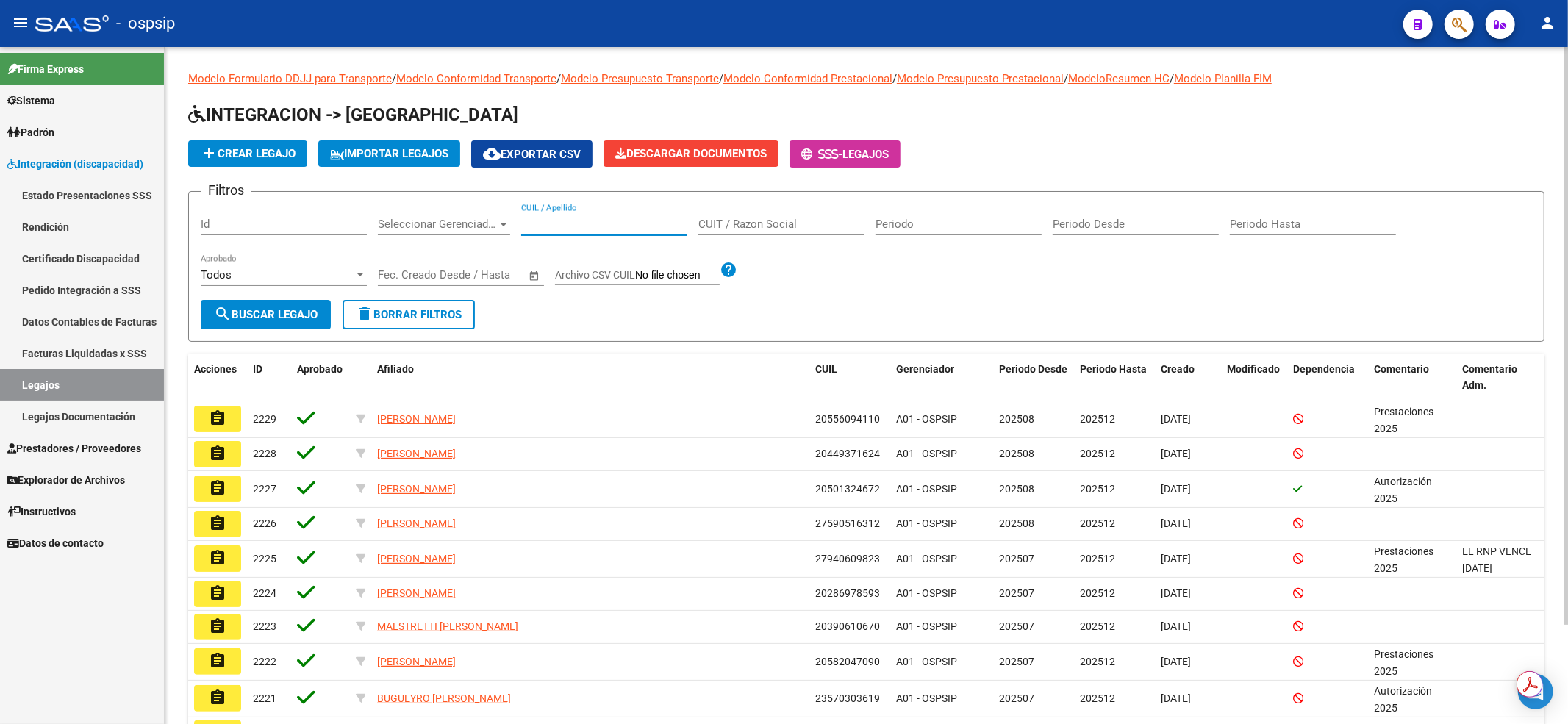
click at [557, 224] on input "CUIL / Apellido" at bounding box center [604, 224] width 166 height 14
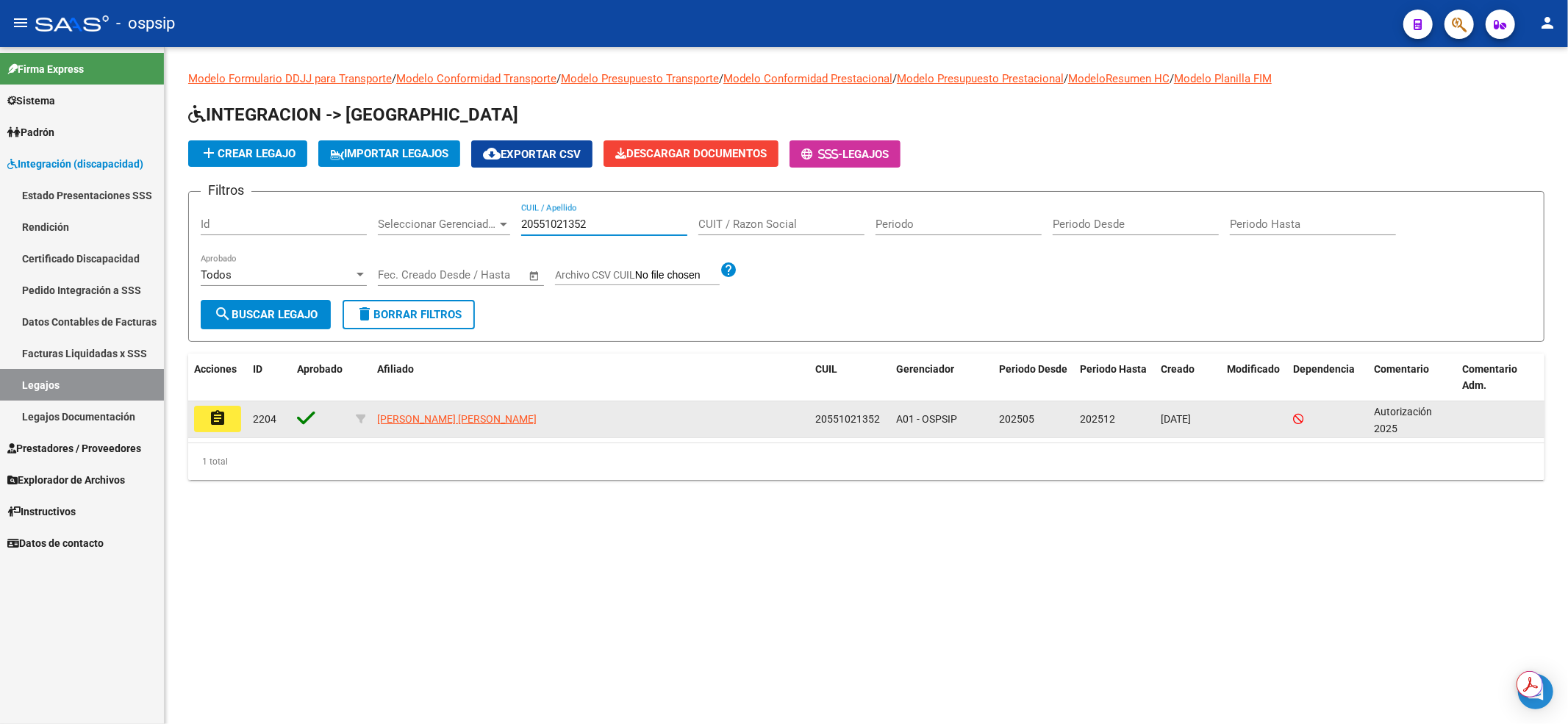
type input "20551021352"
click at [215, 427] on button "assignment" at bounding box center [218, 418] width 47 height 26
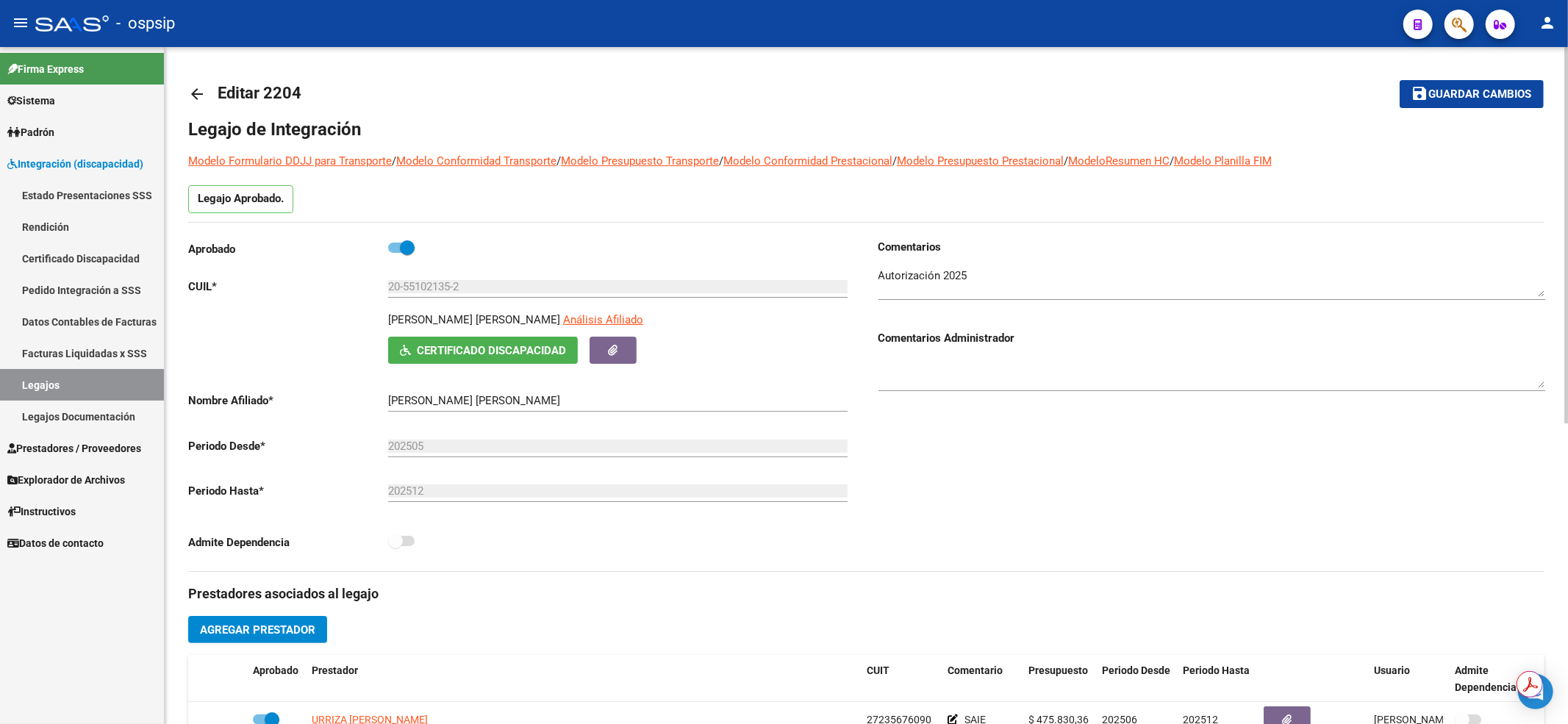
scroll to position [294, 0]
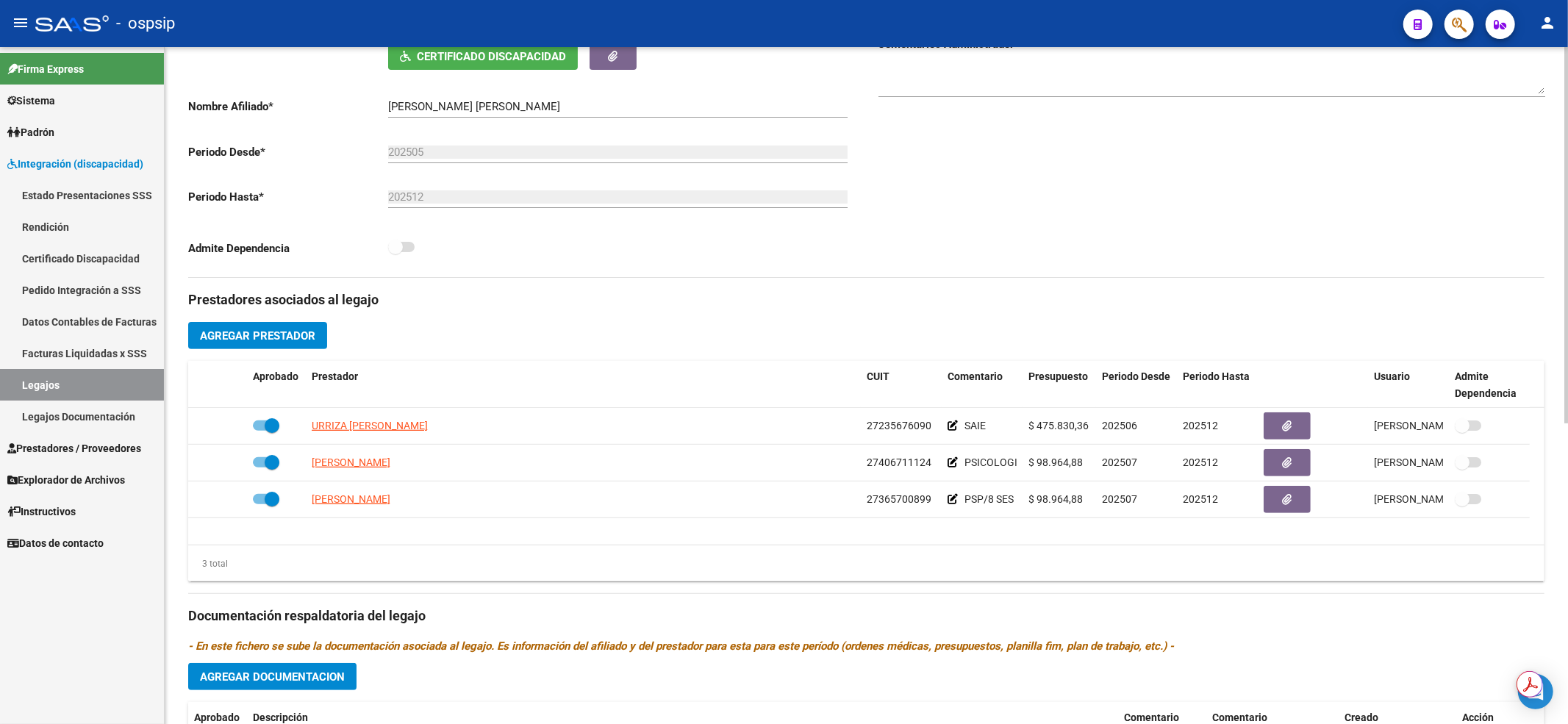
click at [1113, 306] on h3 "Prestadores asociados al legajo" at bounding box center [866, 300] width 1356 height 20
click at [113, 388] on link "Legajos" at bounding box center [82, 385] width 164 height 32
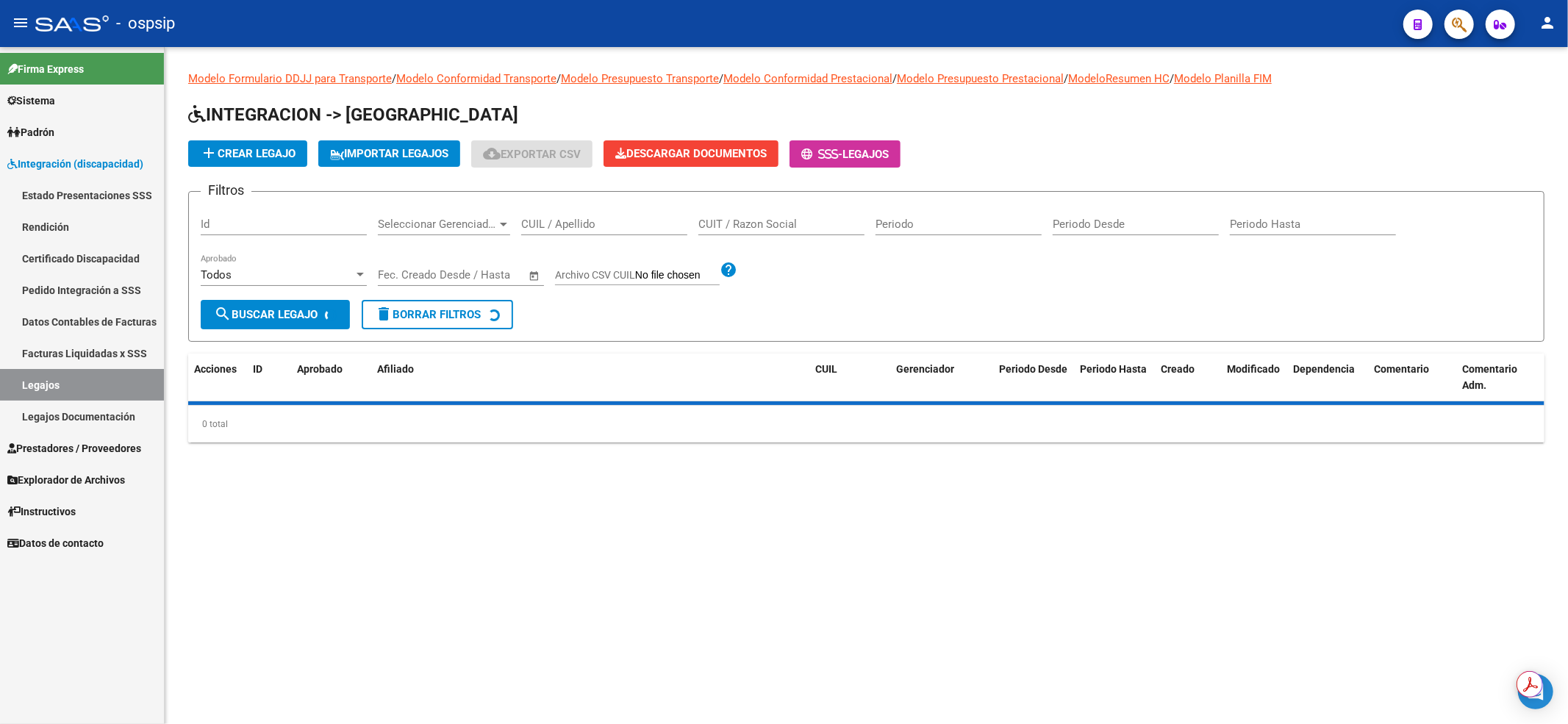
click at [580, 224] on input "CUIL / Apellido" at bounding box center [604, 224] width 166 height 14
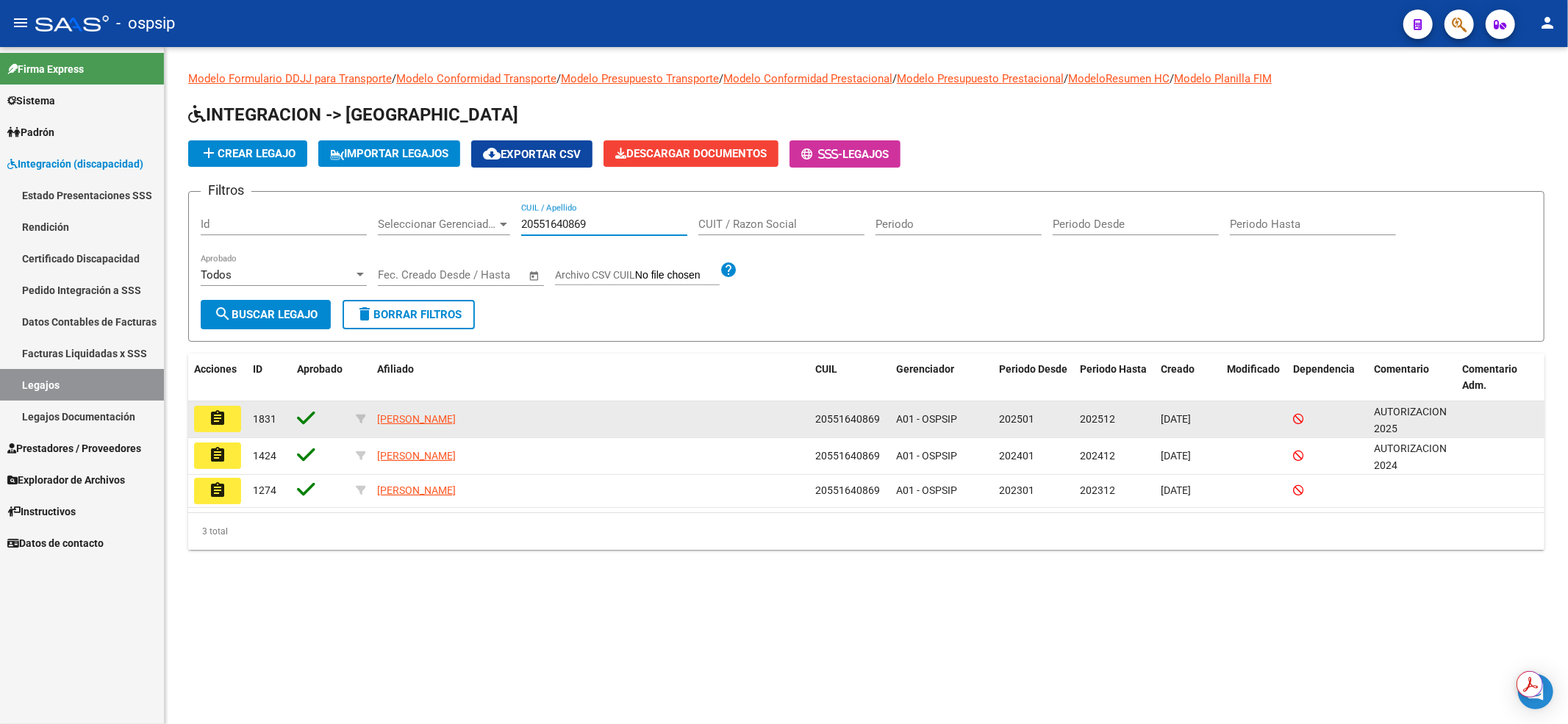
type input "20551640869"
click at [231, 410] on button "assignment" at bounding box center [218, 418] width 47 height 26
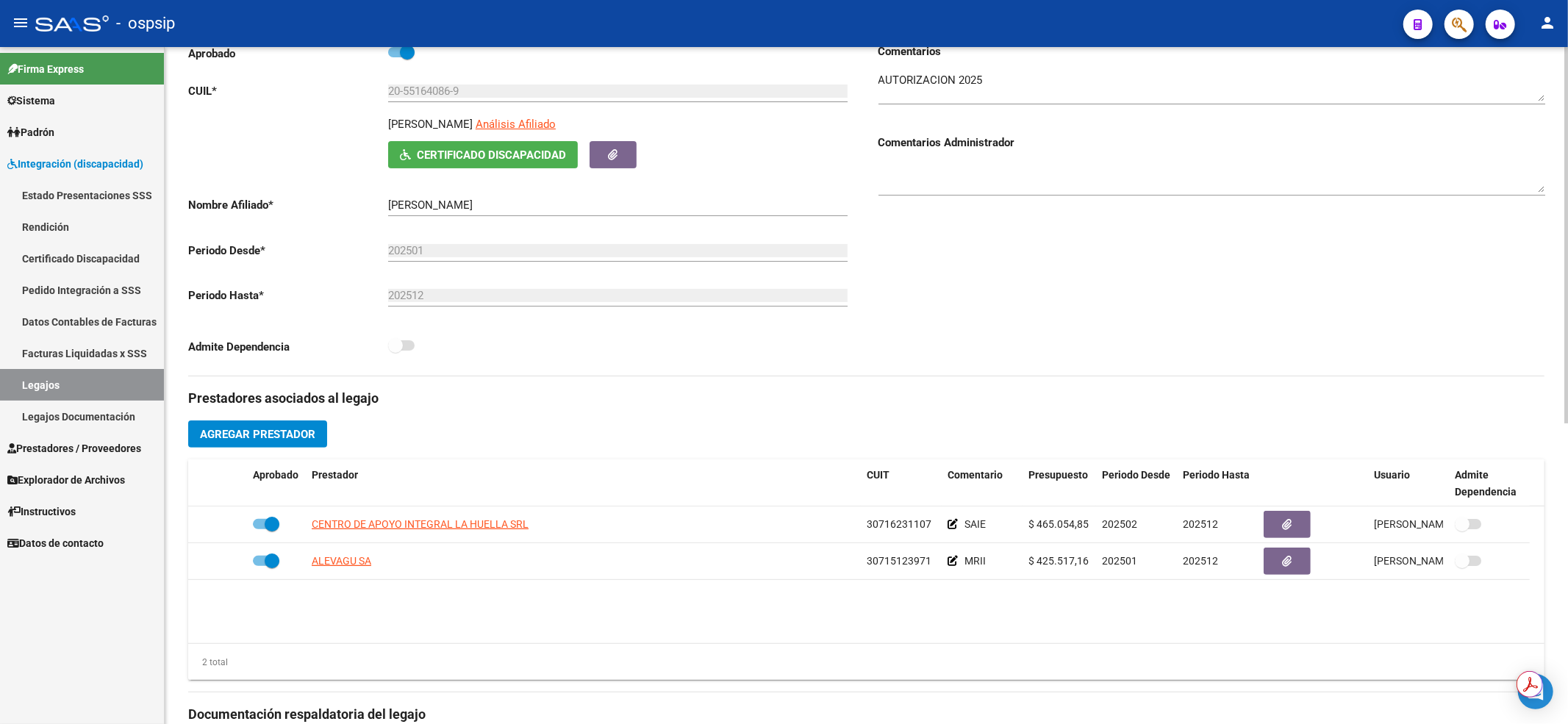
scroll to position [294, 0]
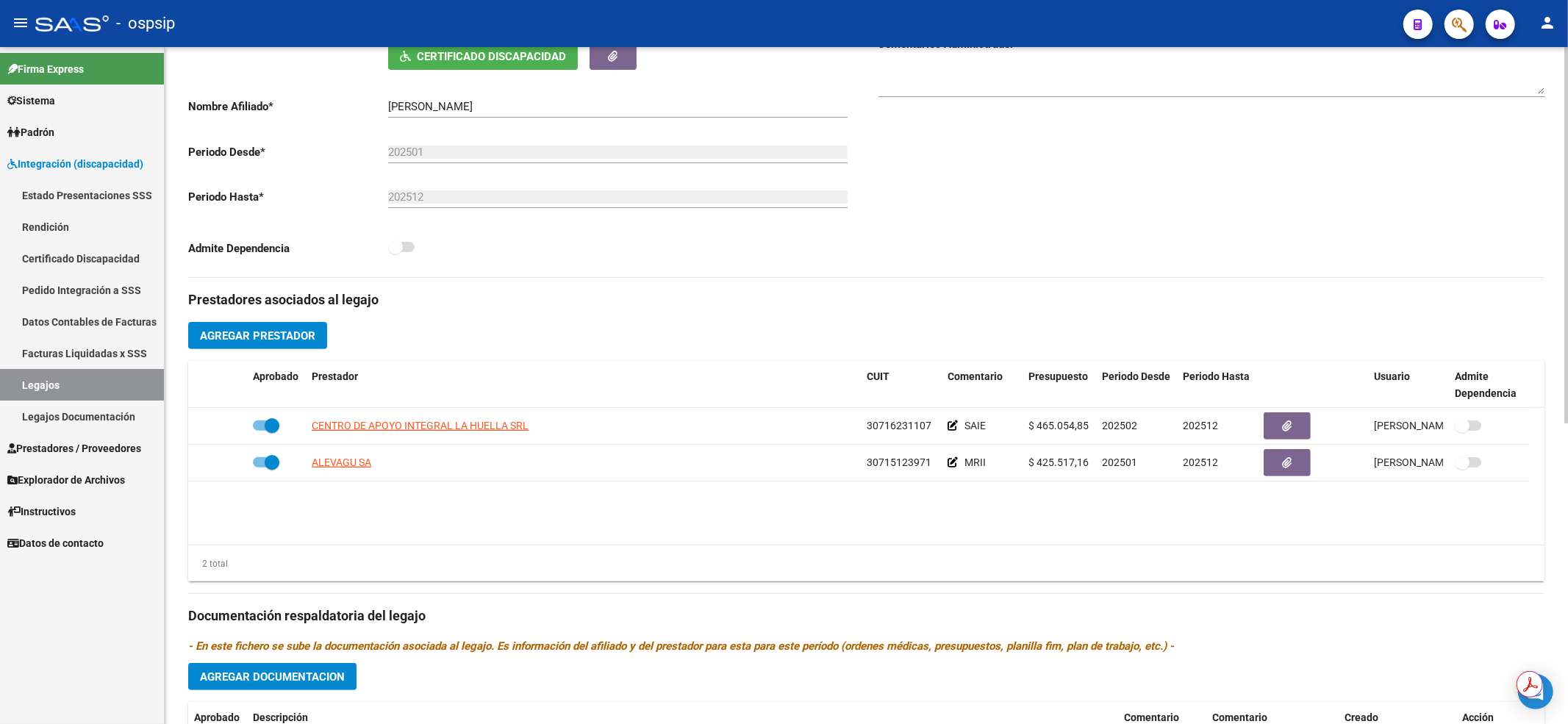
click at [989, 192] on div "Comentarios Comentarios Administrador" at bounding box center [1205, 111] width 678 height 332
click at [119, 391] on link "Legajos" at bounding box center [82, 385] width 164 height 32
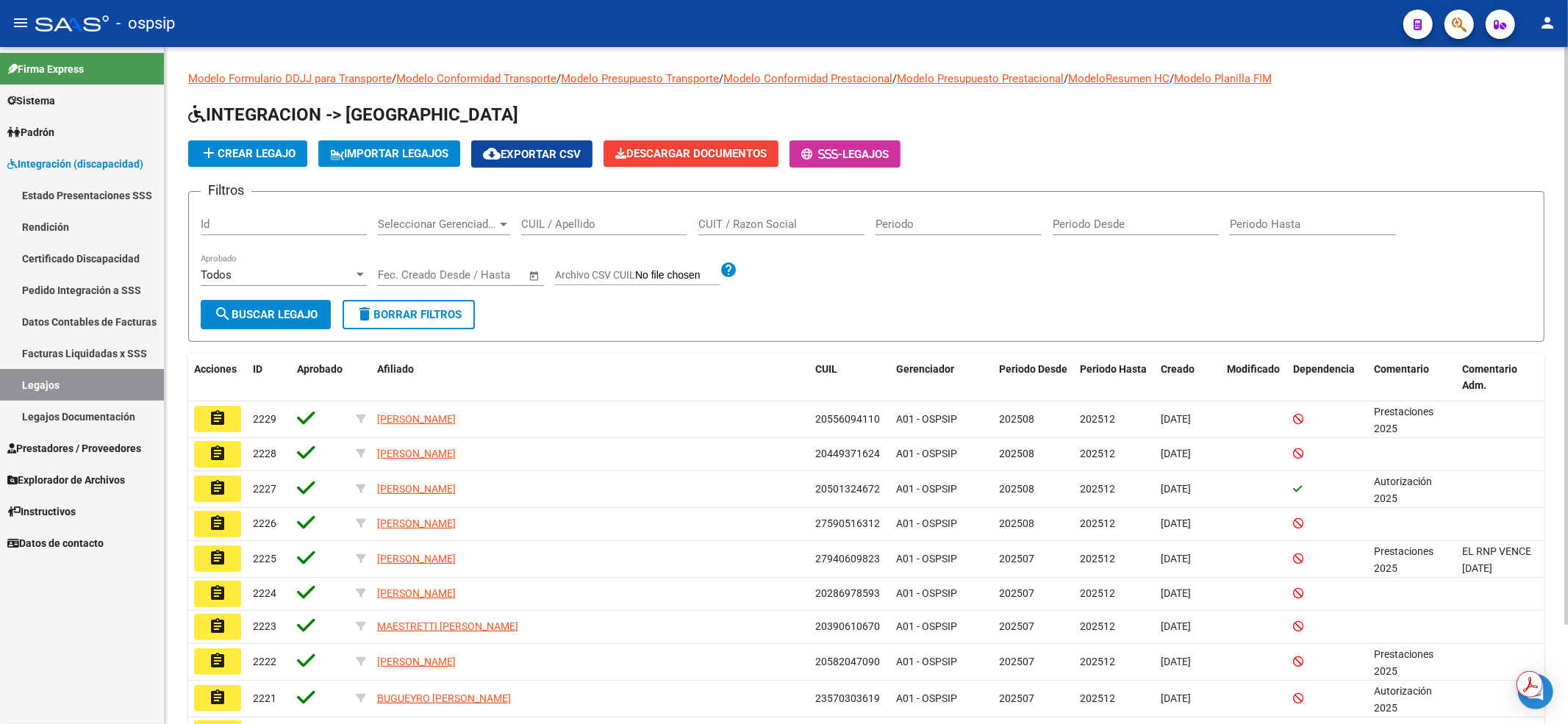
click at [637, 218] on input "CUIL / Apellido" at bounding box center [604, 224] width 166 height 14
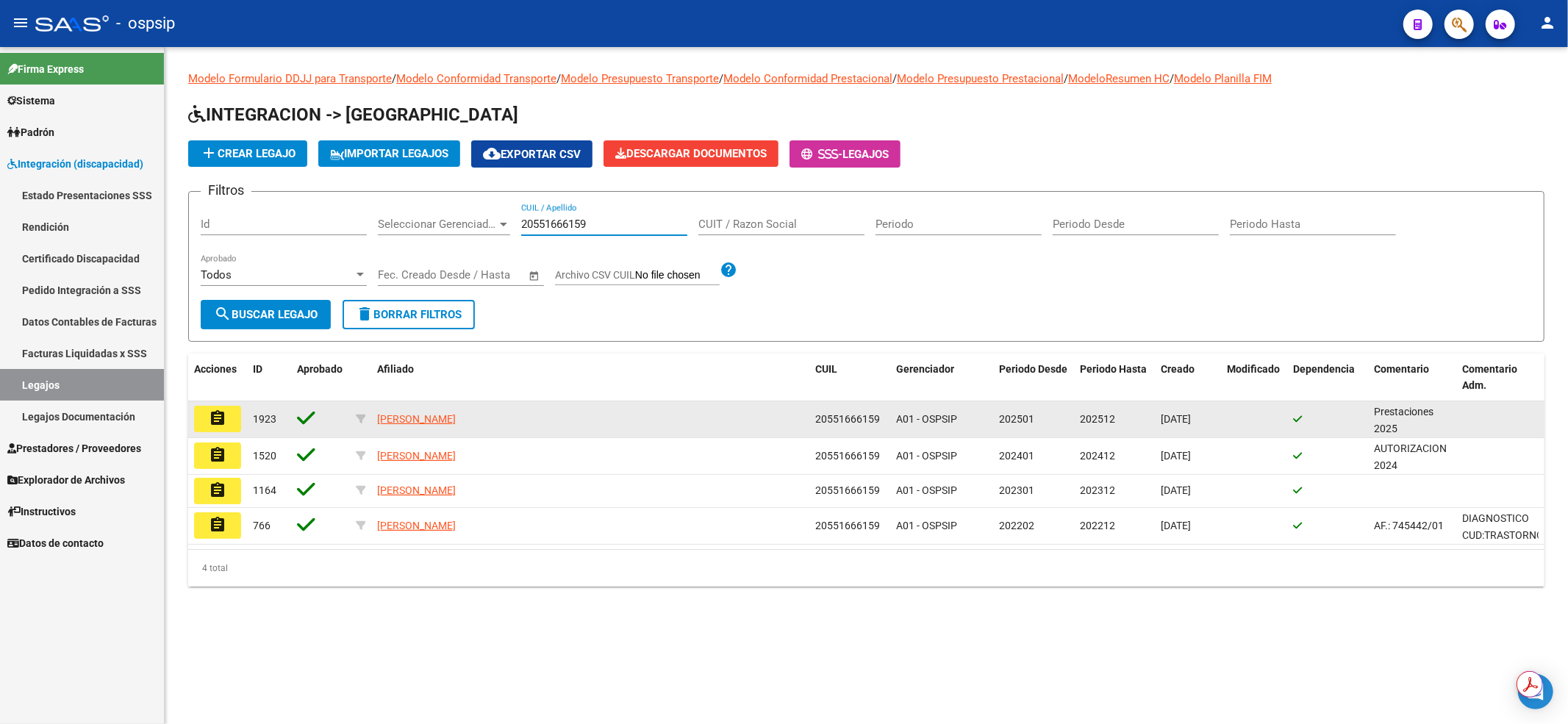
type input "20551666159"
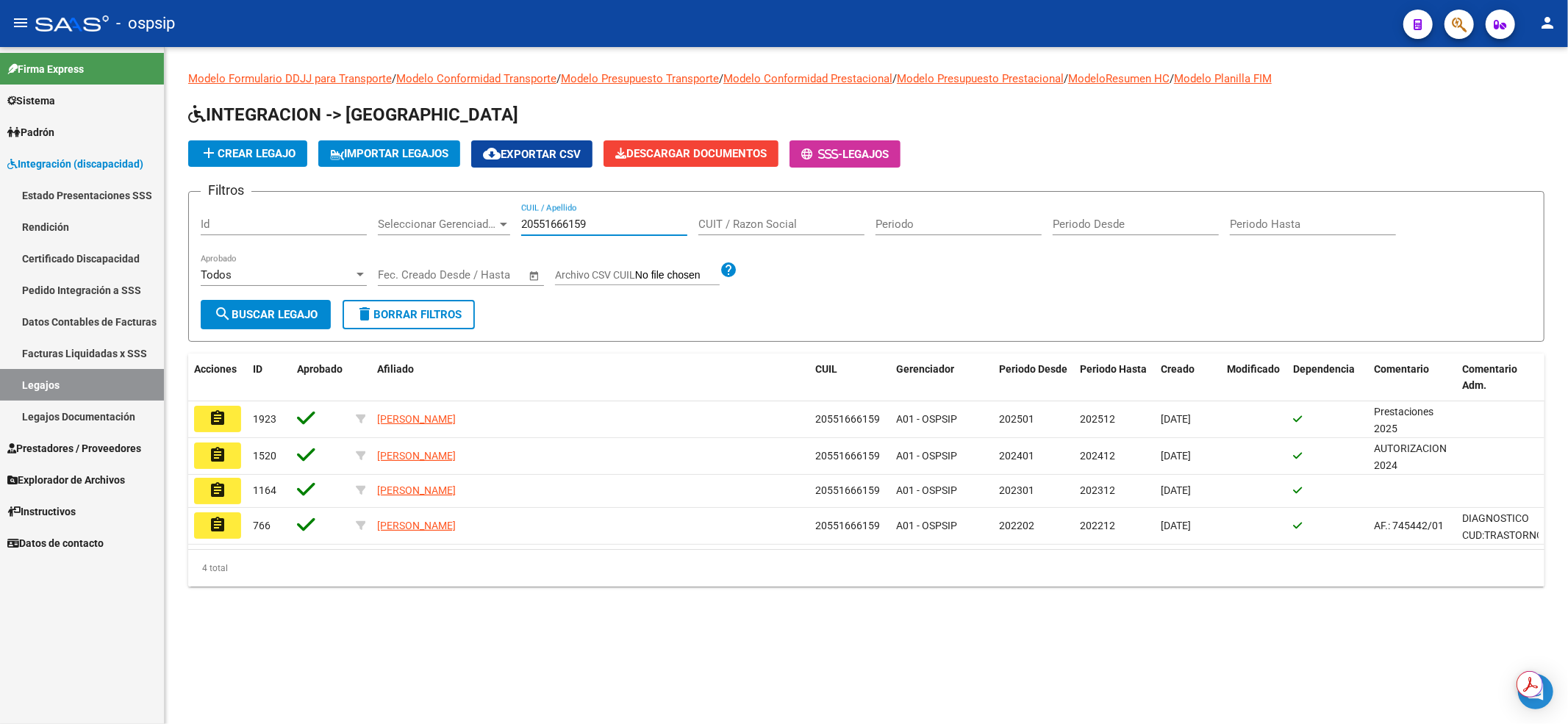
click at [218, 418] on mat-icon "assignment" at bounding box center [217, 418] width 17 height 17
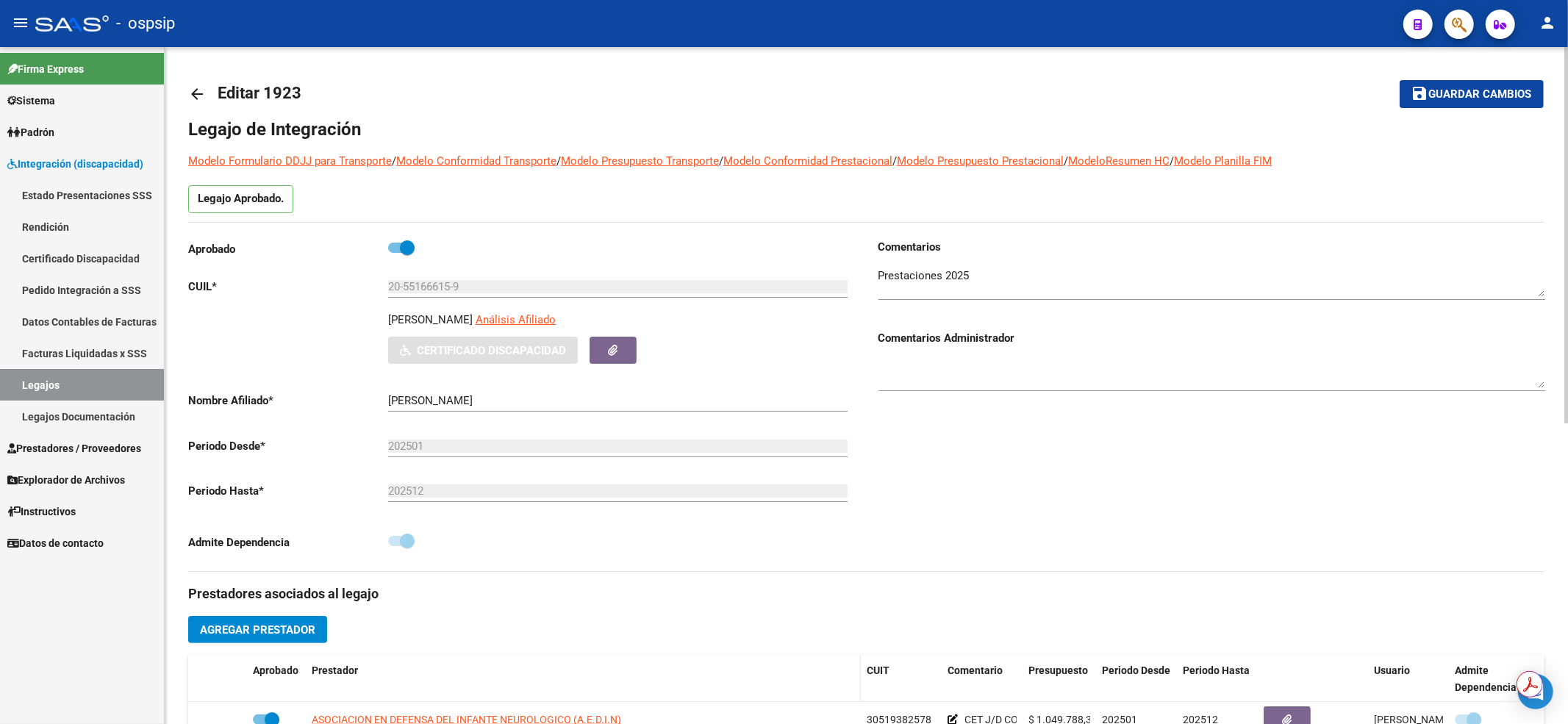
scroll to position [294, 0]
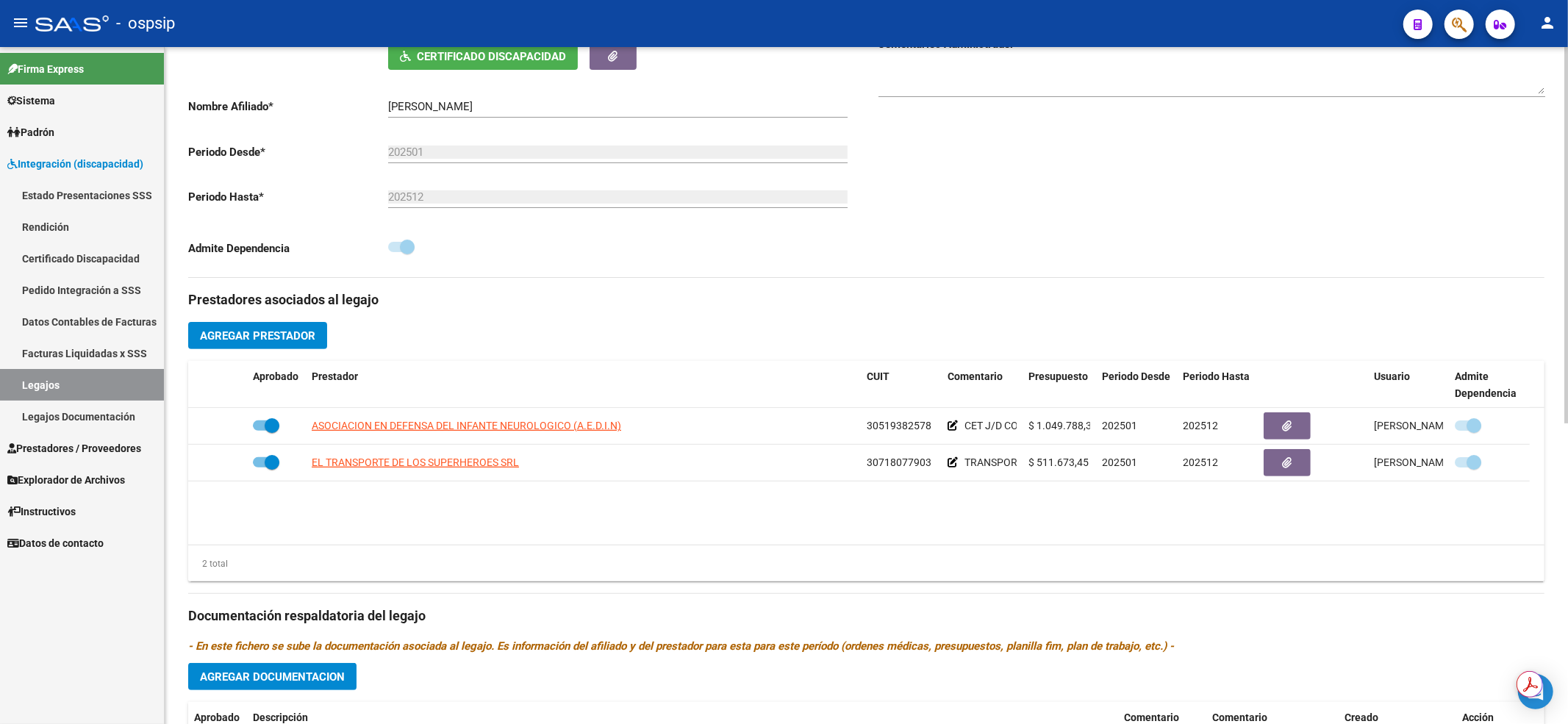
click at [957, 250] on div "Comentarios Comentarios Administrador" at bounding box center [1205, 111] width 678 height 332
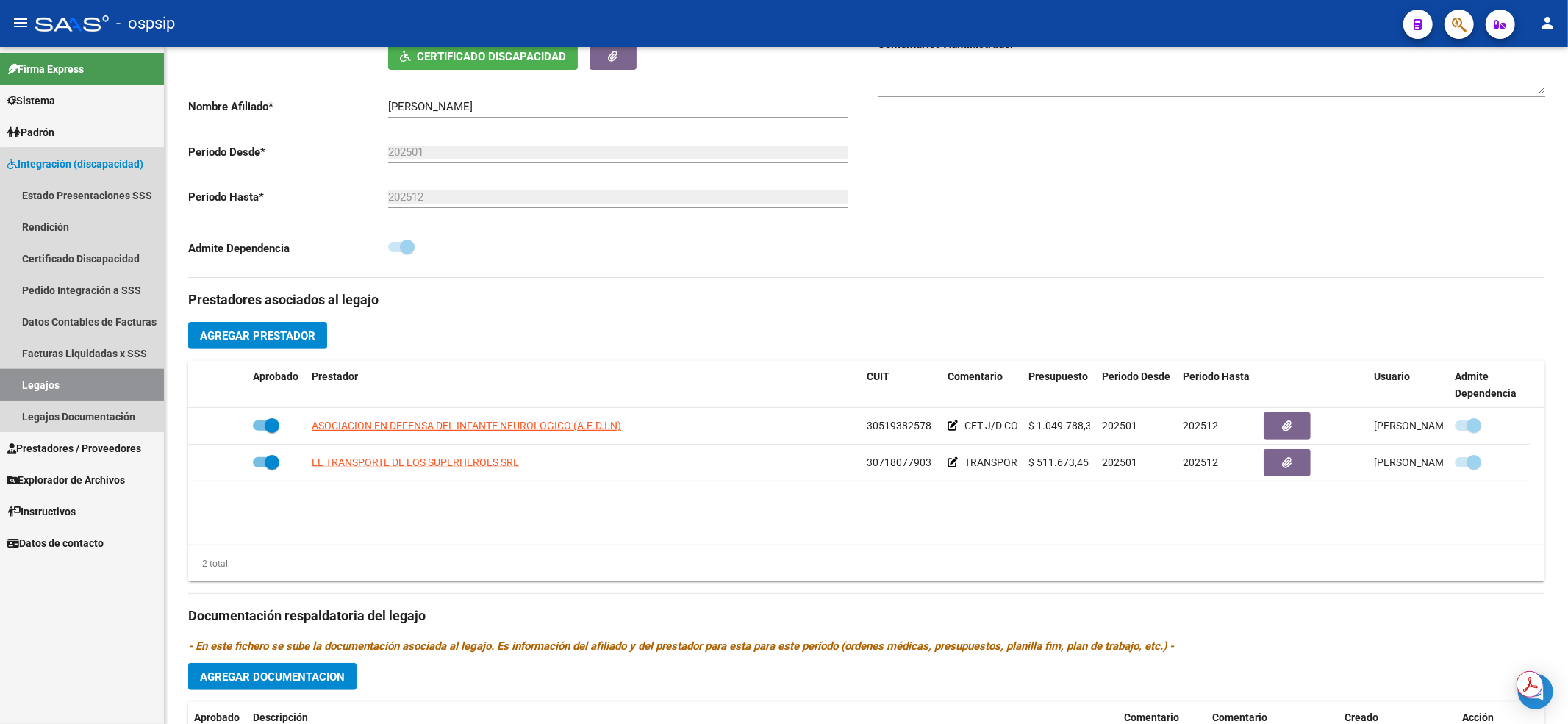
click at [145, 381] on link "Legajos" at bounding box center [82, 385] width 164 height 32
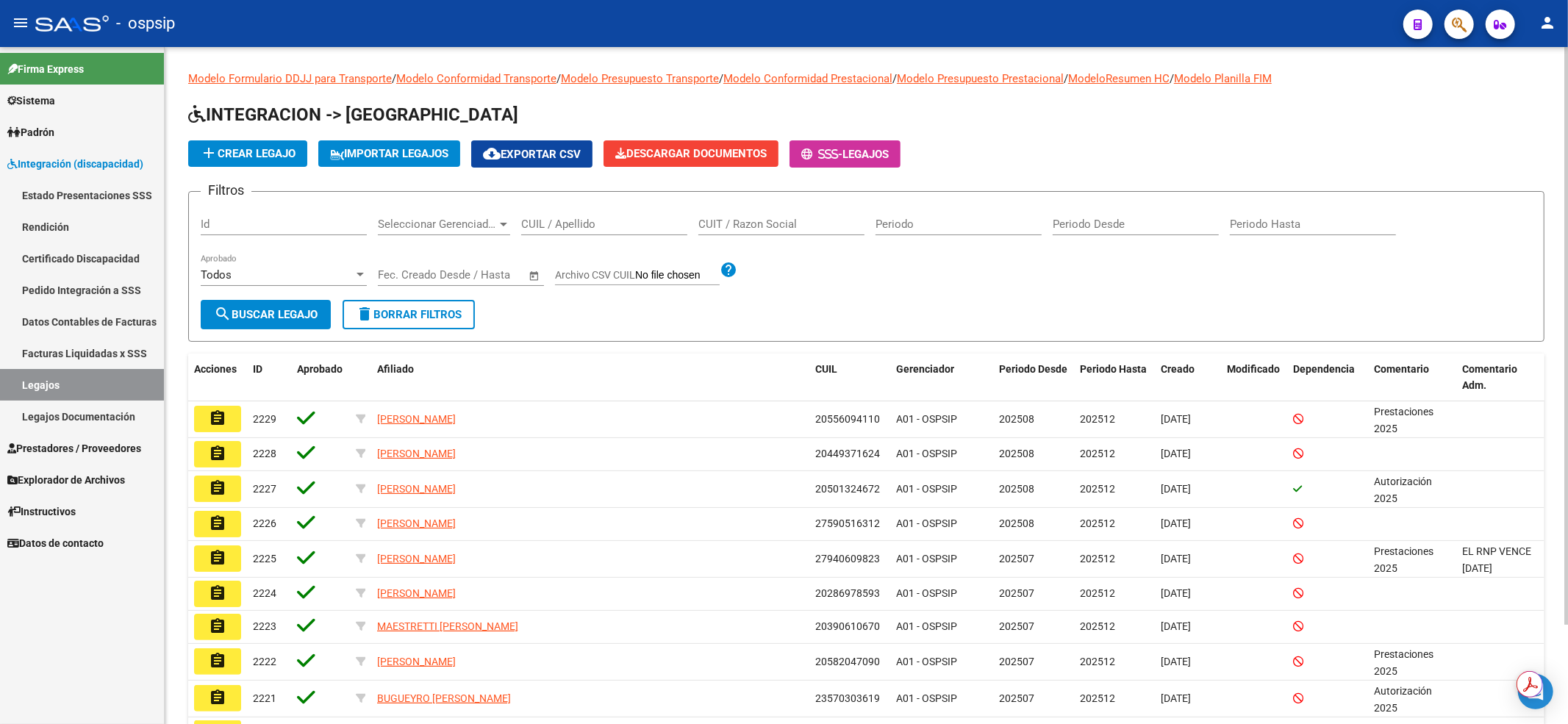
click at [557, 224] on input "CUIL / Apellido" at bounding box center [604, 224] width 166 height 14
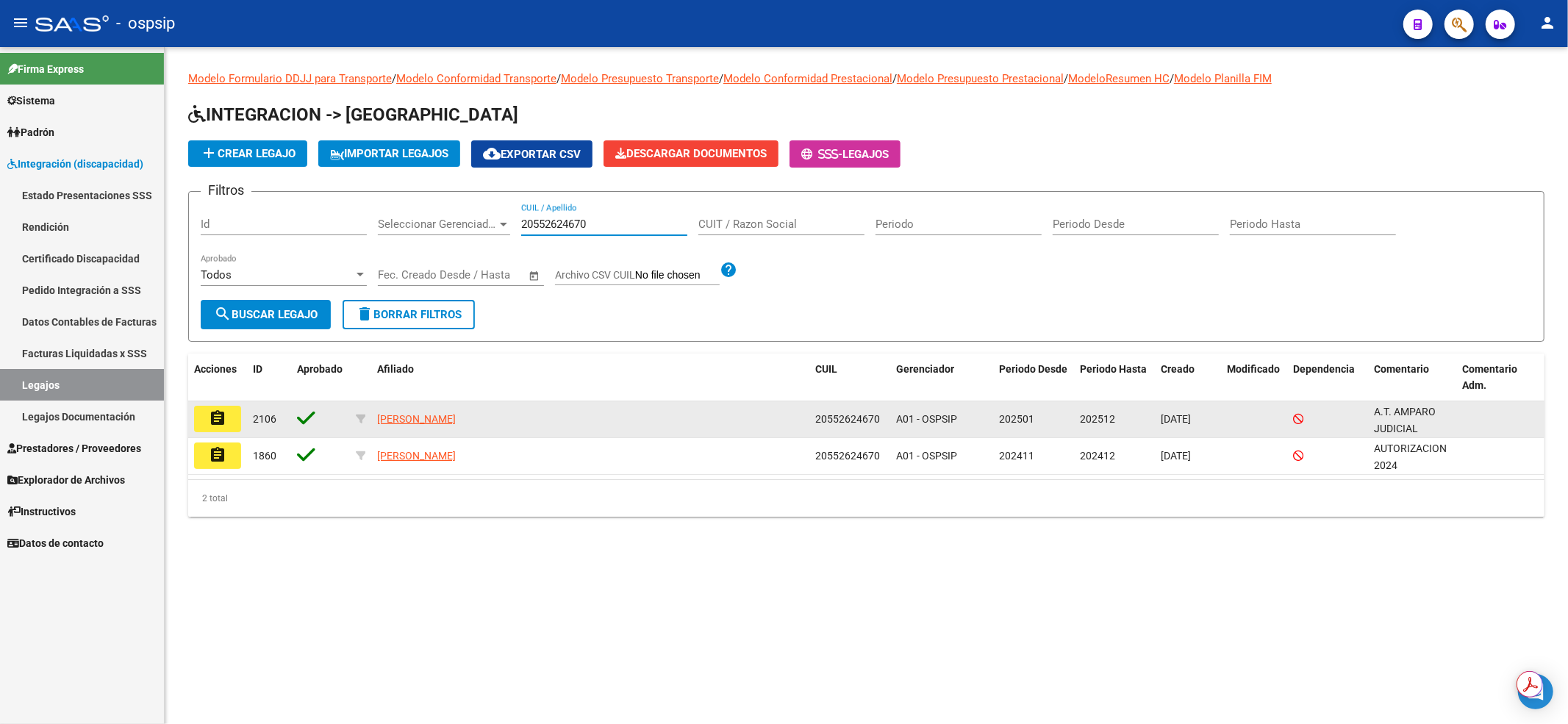
type input "20552624670"
click at [213, 433] on datatable-body-cell "assignment" at bounding box center [218, 419] width 59 height 36
click at [215, 421] on mat-icon "assignment" at bounding box center [217, 418] width 17 height 17
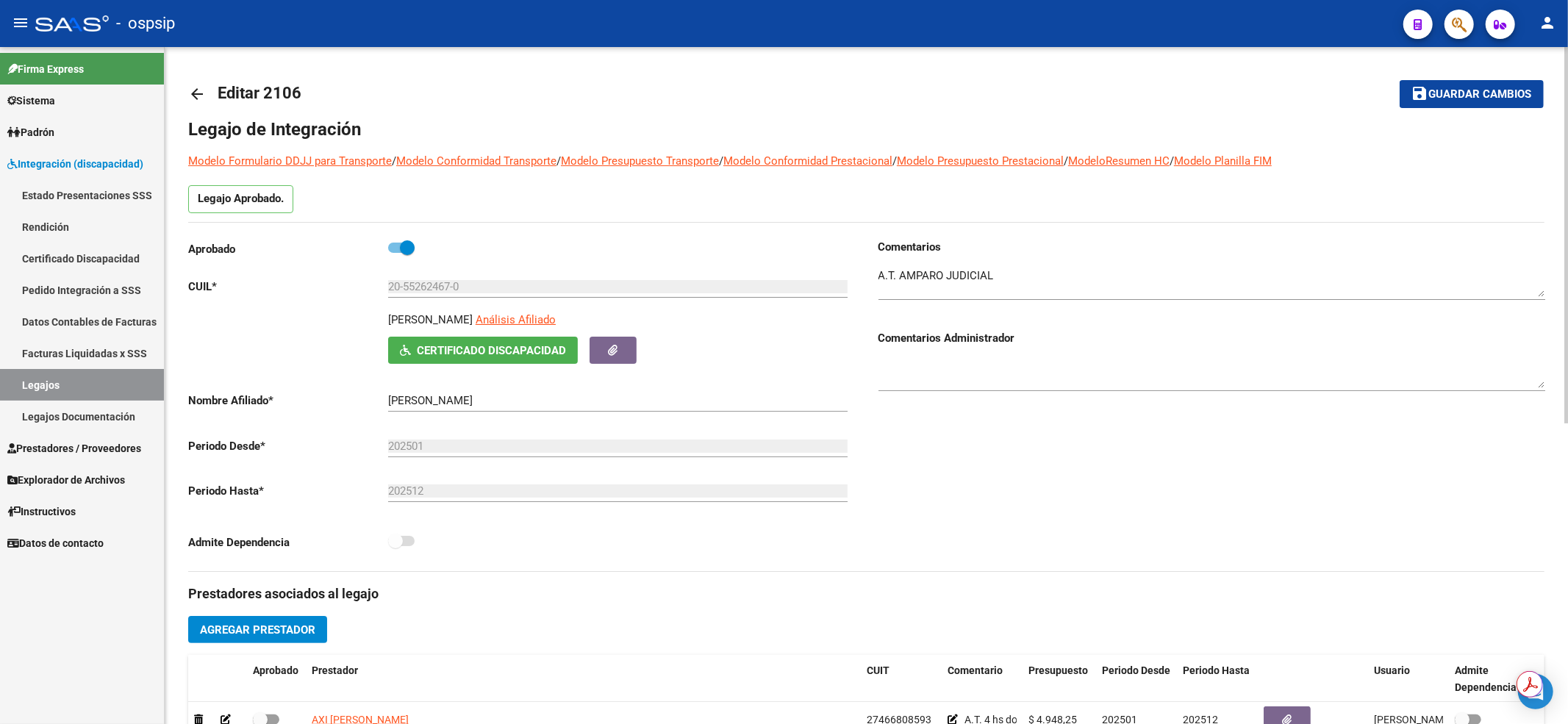
scroll to position [196, 0]
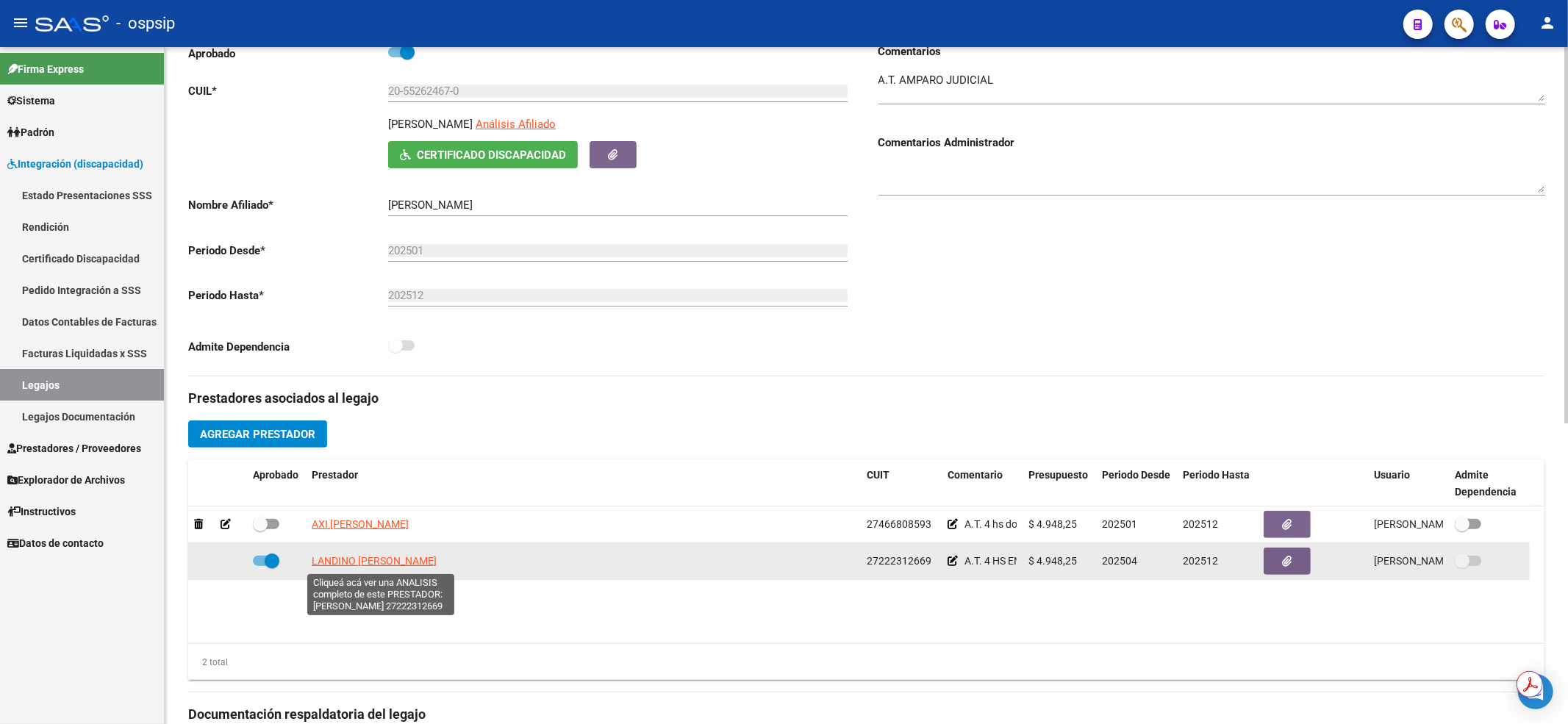
click at [400, 563] on span "LANDINO CLAUDIA MARCELA" at bounding box center [374, 561] width 125 height 12
type textarea "27222312669"
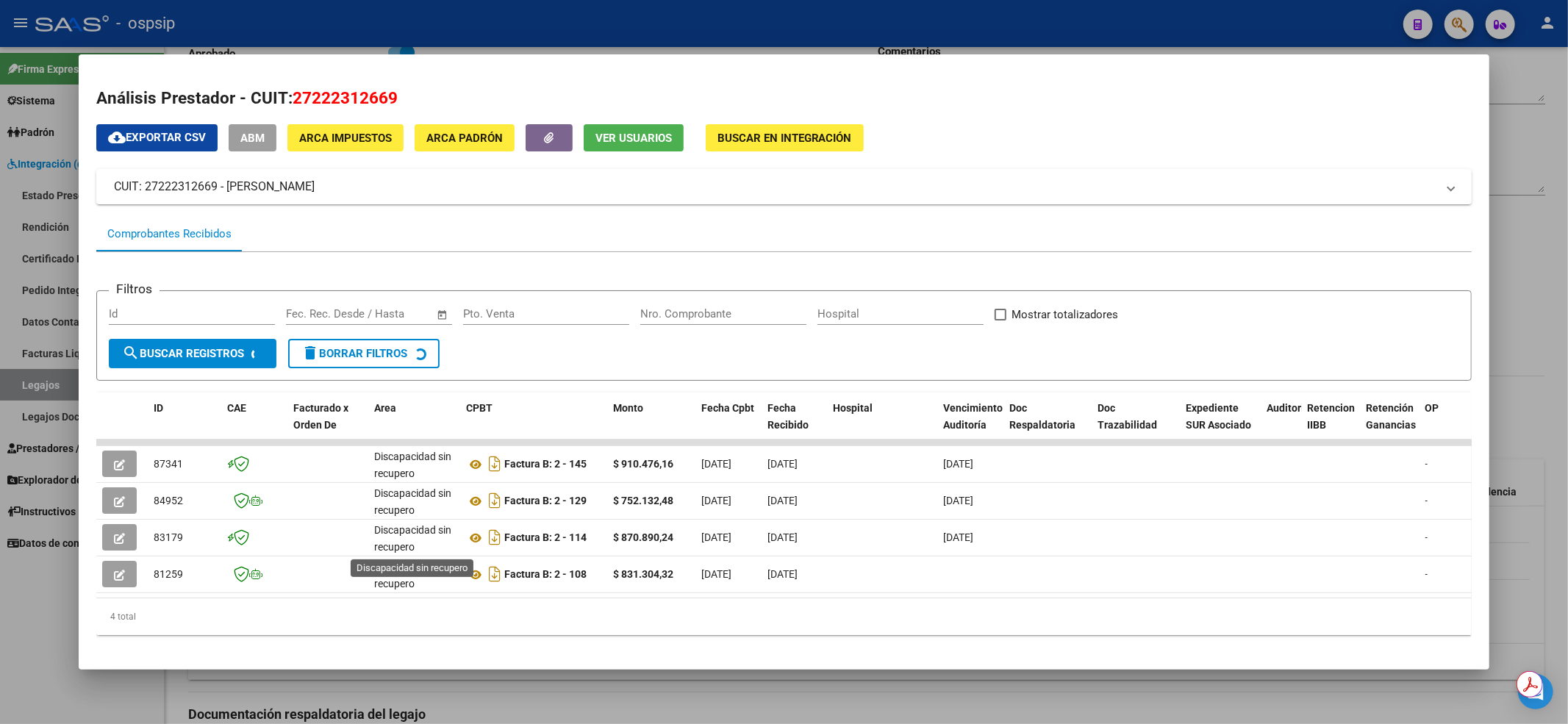
scroll to position [2, 0]
click at [498, 714] on div at bounding box center [784, 362] width 1568 height 724
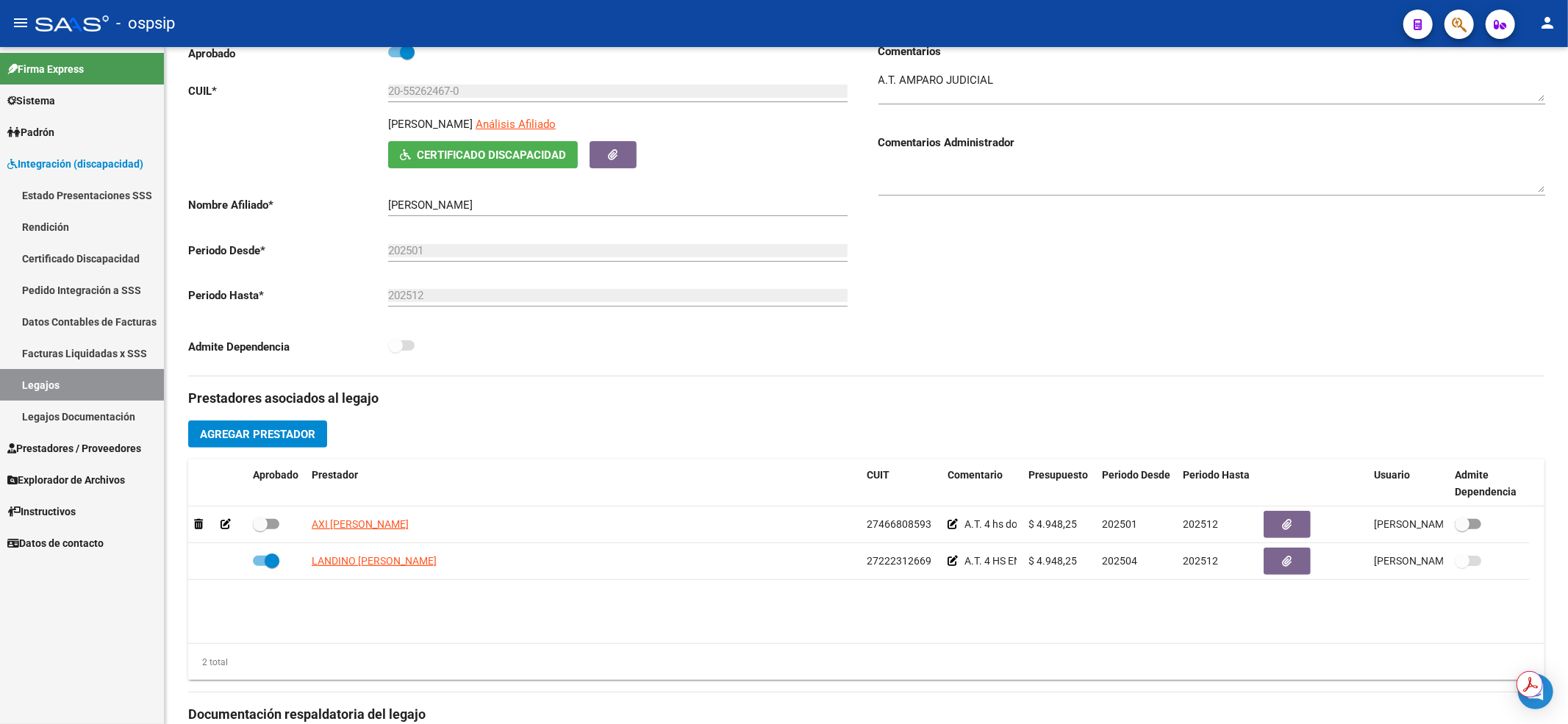
click at [129, 378] on link "Legajos" at bounding box center [82, 385] width 164 height 32
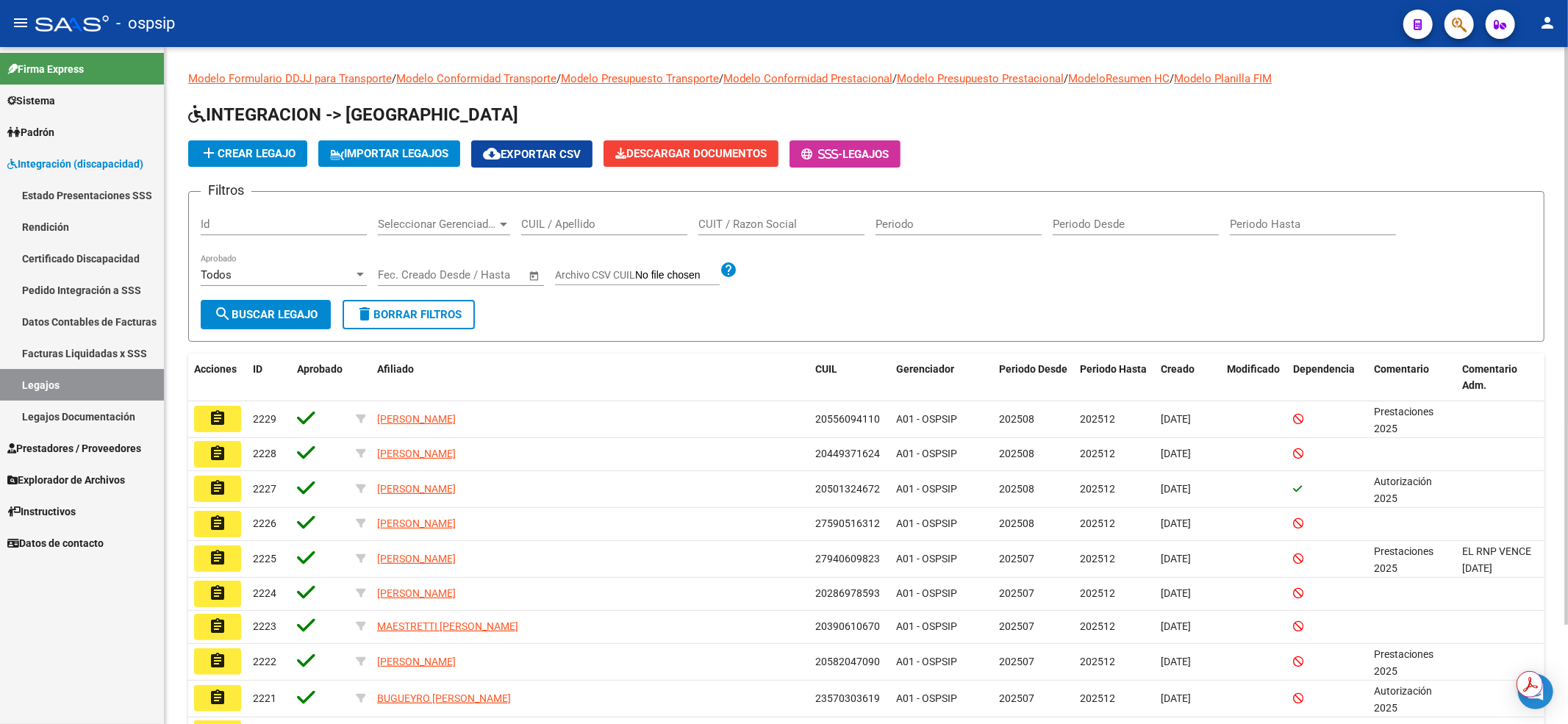
click at [604, 227] on input "CUIL / Apellido" at bounding box center [604, 224] width 166 height 14
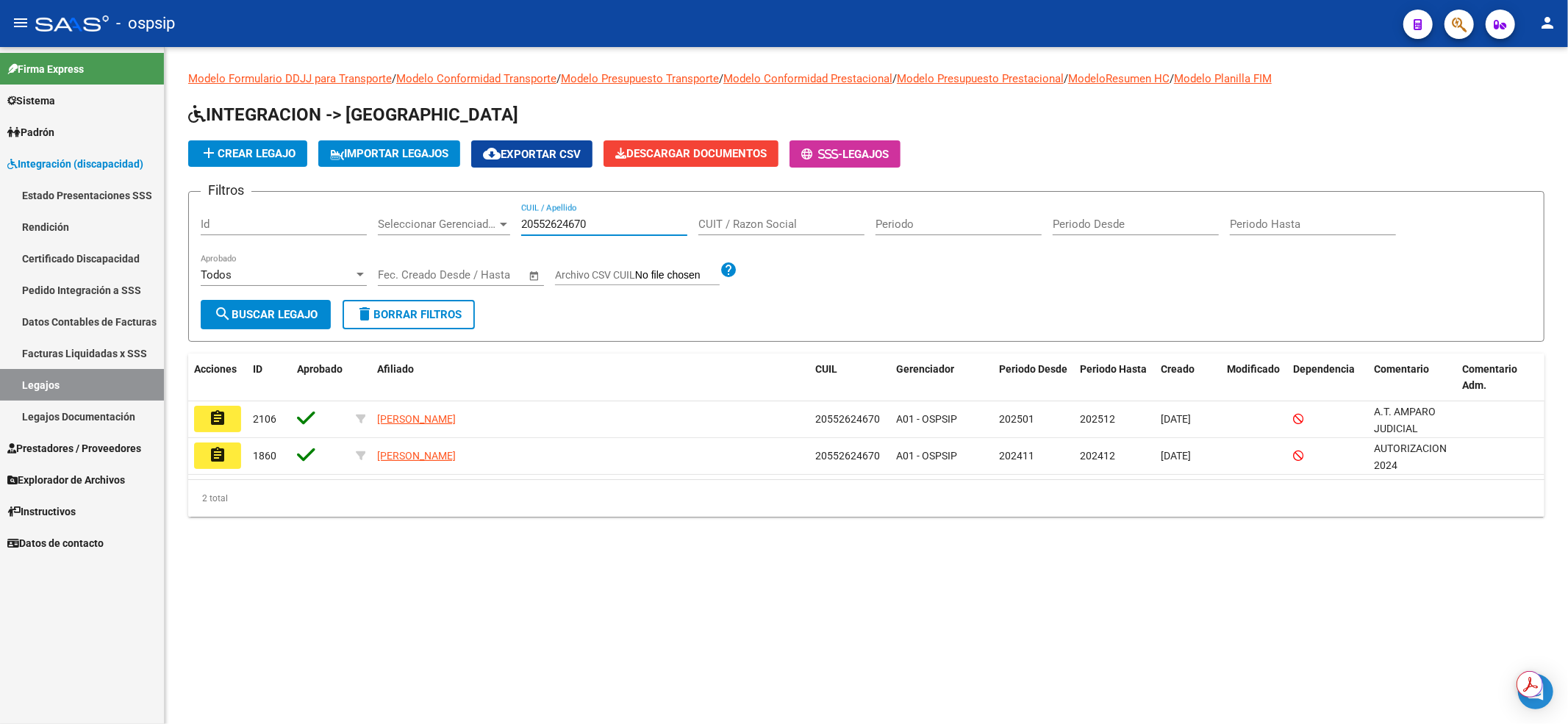
drag, startPoint x: 613, startPoint y: 227, endPoint x: 500, endPoint y: 222, distance: 113.1
click at [501, 222] on div "Filtros Id Seleccionar Gerenciador Seleccionar Gerenciador 20552624670 CUIL / A…" at bounding box center [866, 251] width 1331 height 96
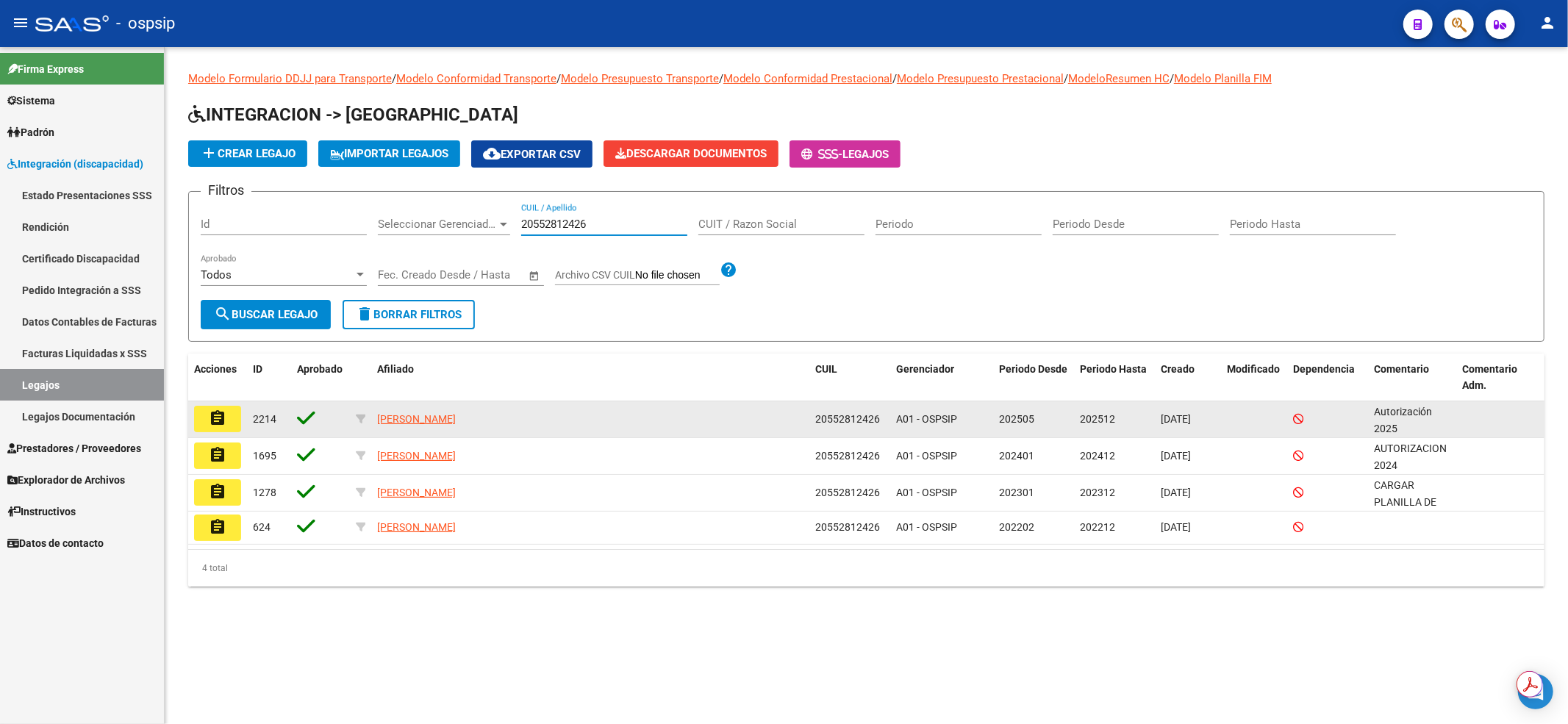
type input "20552812426"
click at [215, 415] on mat-icon "assignment" at bounding box center [217, 418] width 17 height 17
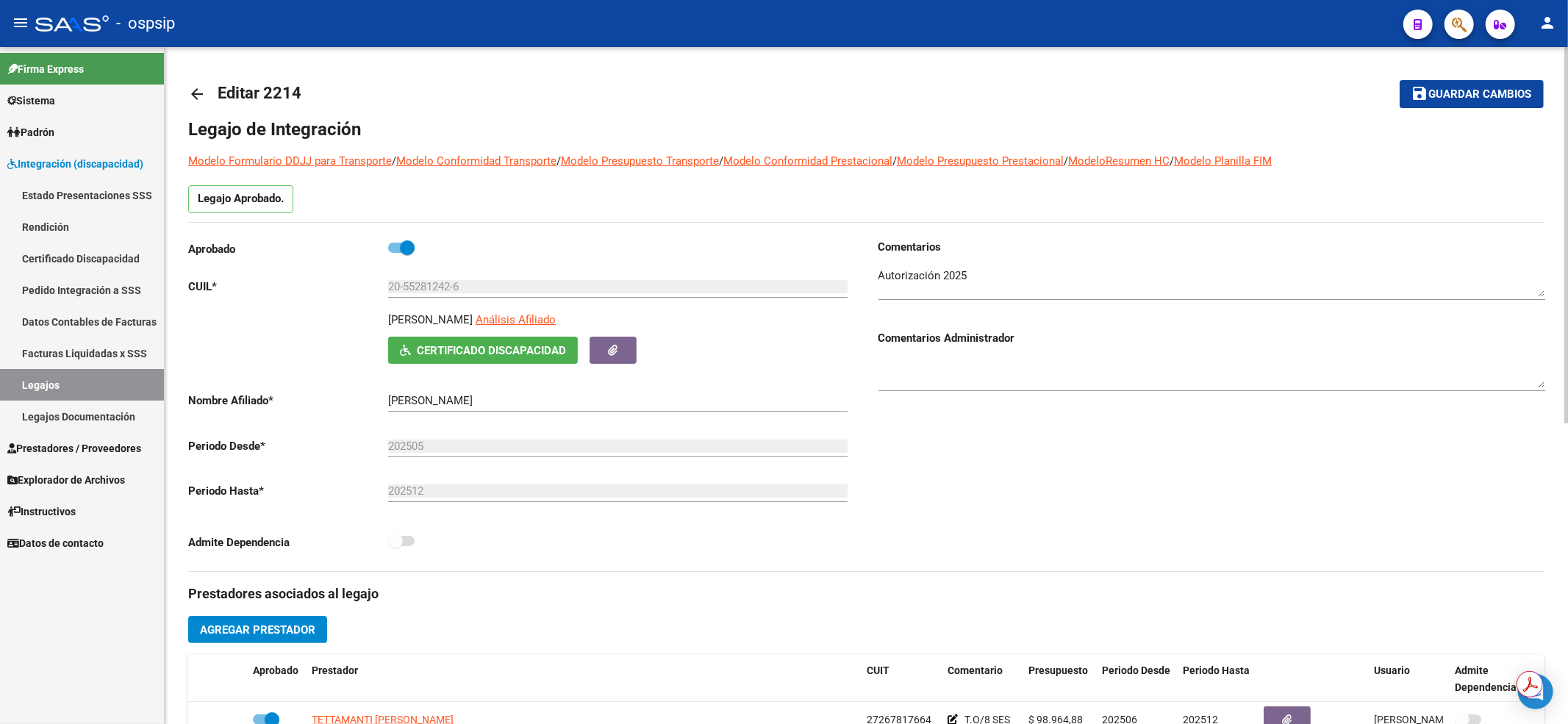
scroll to position [294, 0]
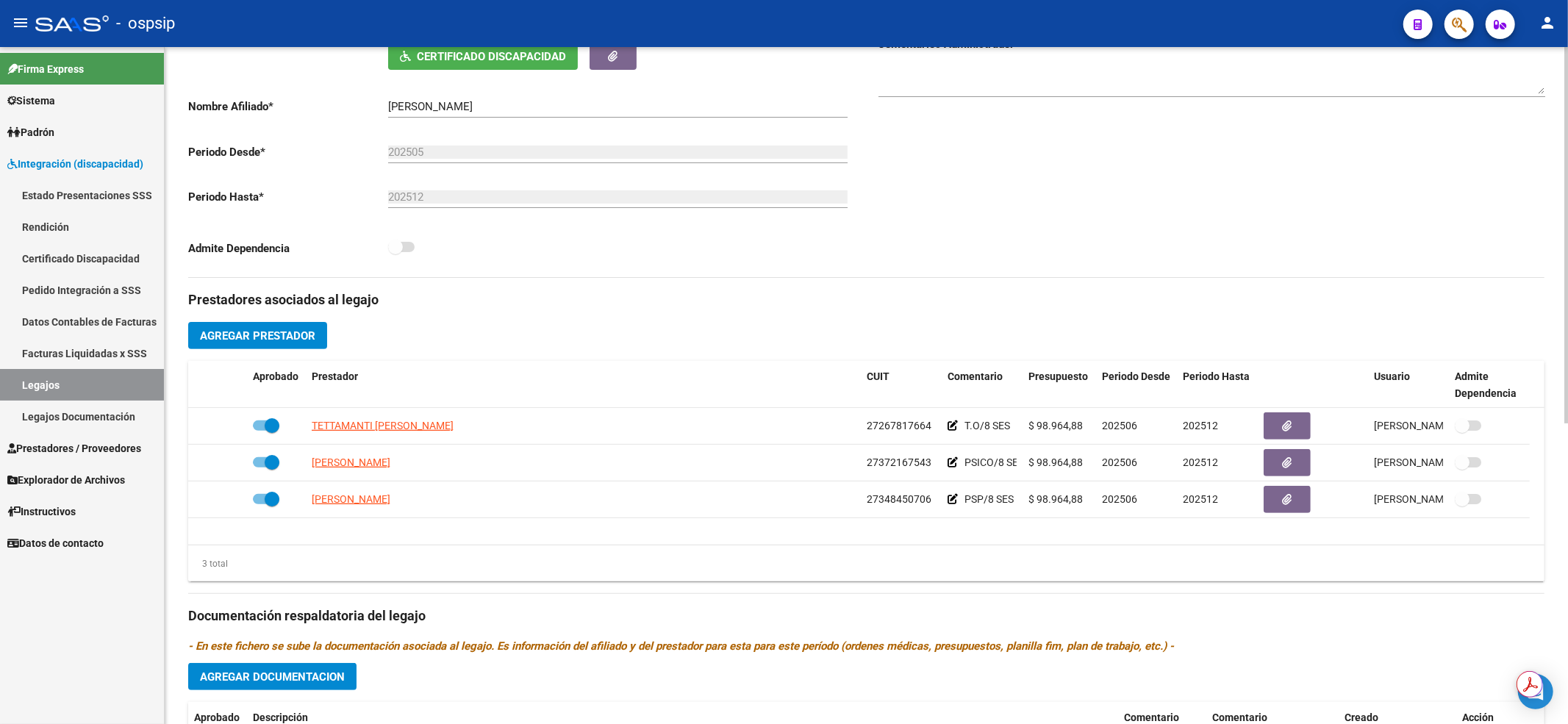
click at [1253, 335] on div "Prestadores asociados al legajo Agregar Prestador Aprobado Prestador CUIT Comen…" at bounding box center [866, 606] width 1356 height 656
click at [102, 382] on link "Legajos" at bounding box center [82, 385] width 164 height 32
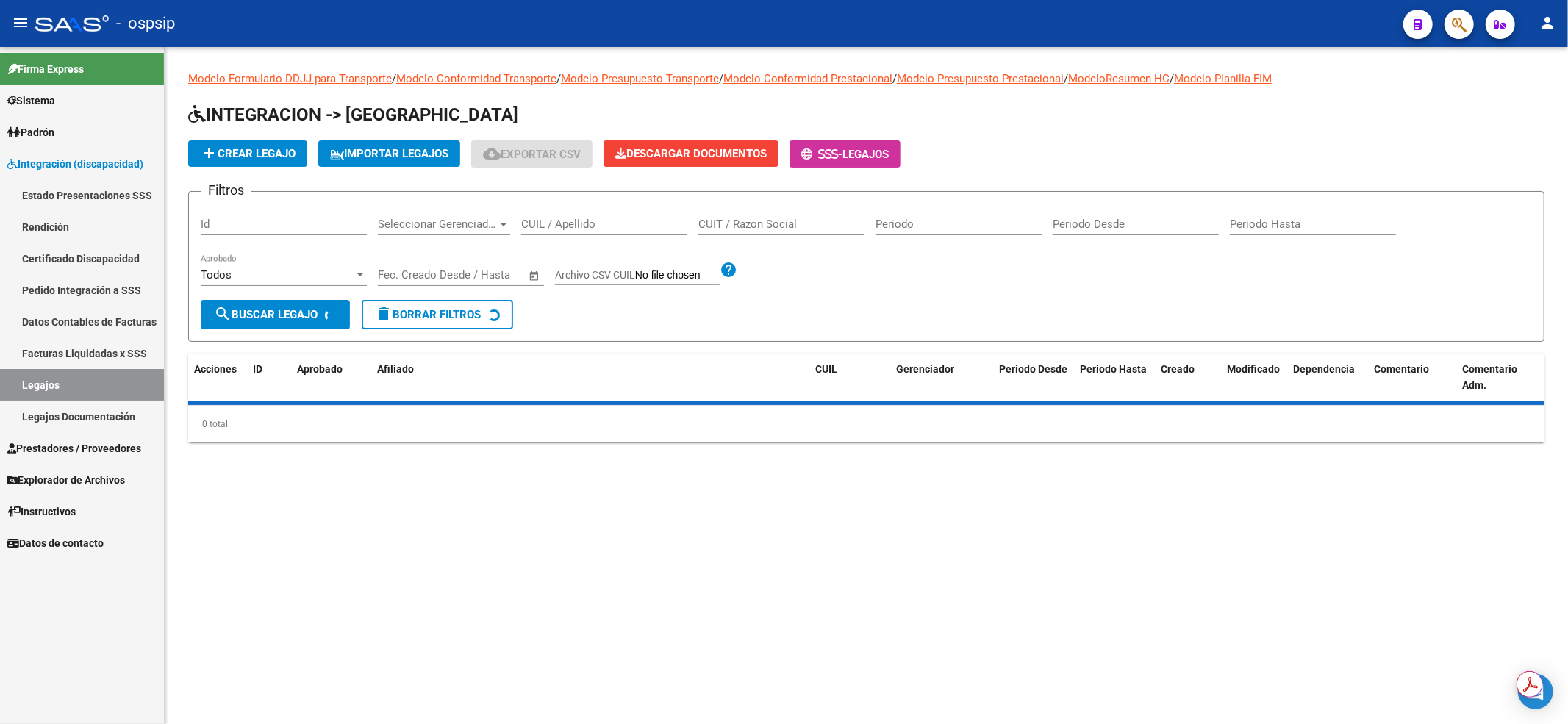
click at [631, 230] on input "CUIL / Apellido" at bounding box center [604, 224] width 166 height 14
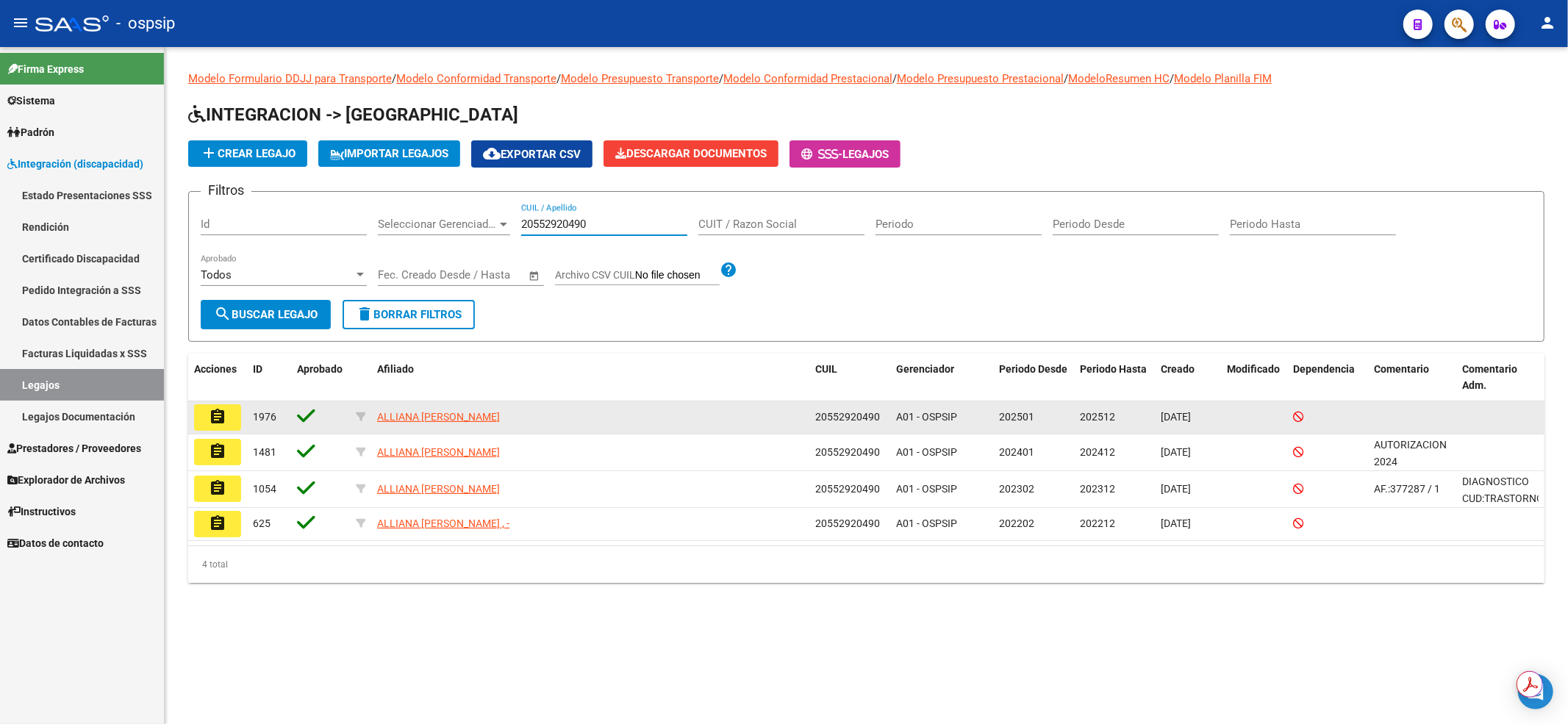
type input "20552920490"
click at [212, 412] on mat-icon "assignment" at bounding box center [217, 416] width 17 height 17
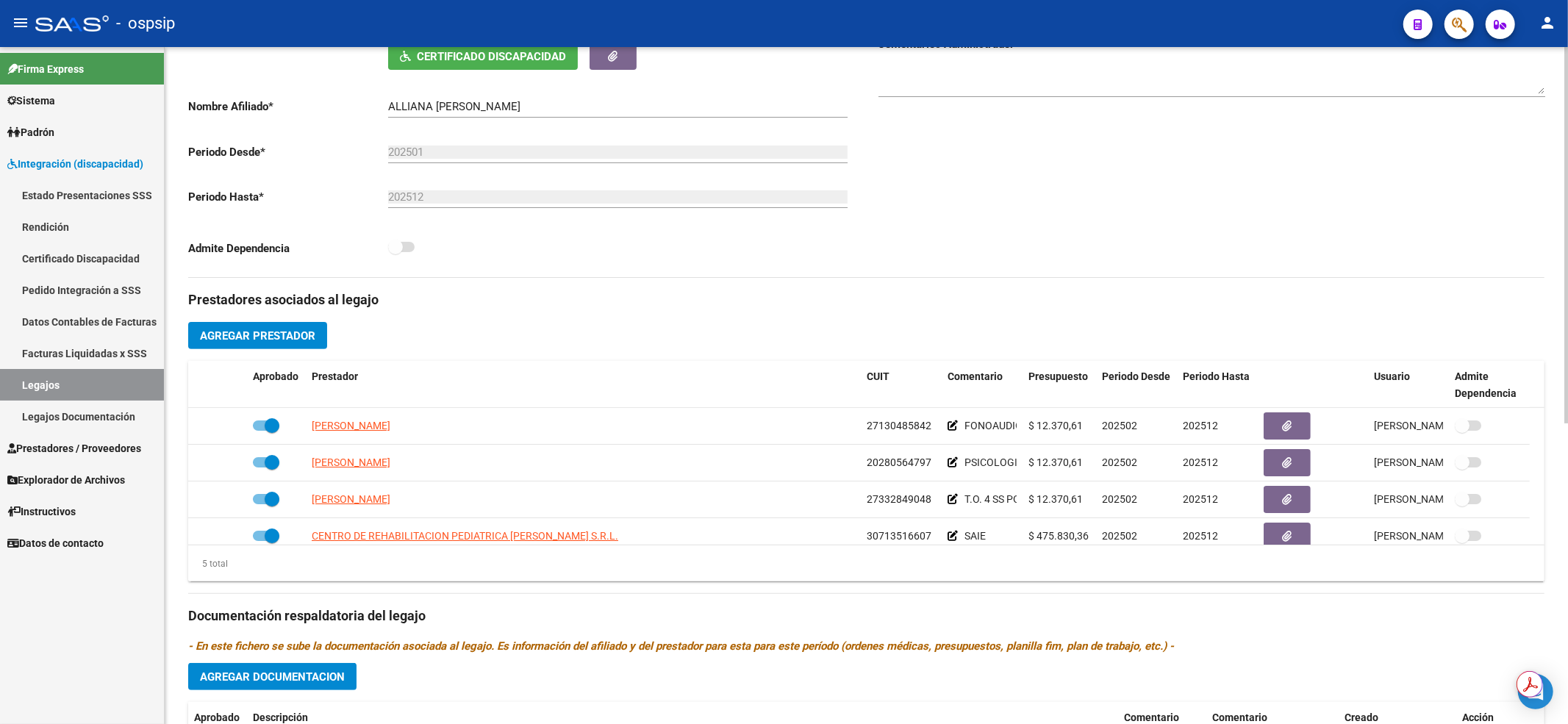
click at [1136, 257] on div "Comentarios Comentarios Administrador" at bounding box center [1205, 111] width 678 height 332
click at [47, 387] on link "Legajos" at bounding box center [82, 385] width 164 height 32
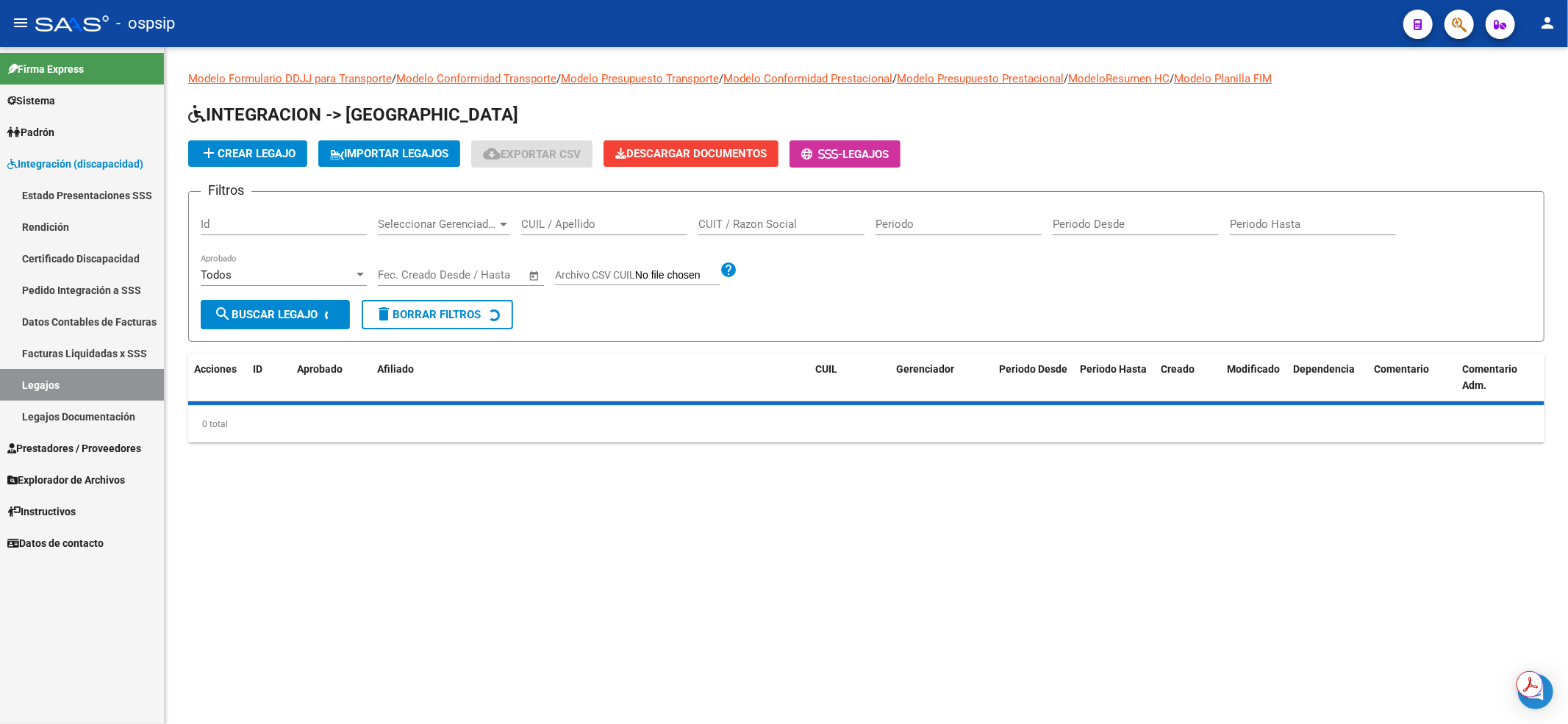
click at [586, 224] on input "CUIL / Apellido" at bounding box center [604, 224] width 166 height 14
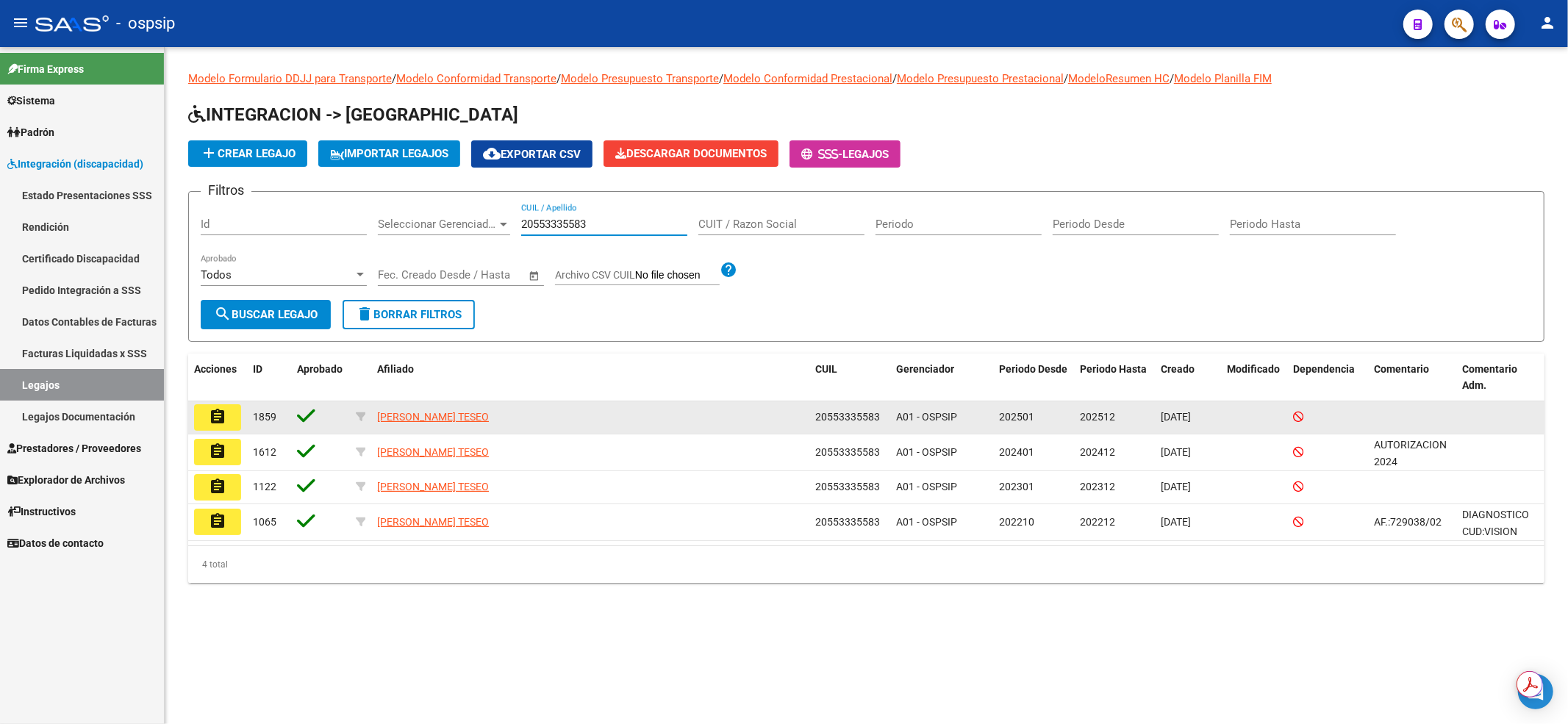
type input "20553335583"
click at [236, 416] on button "assignment" at bounding box center [218, 417] width 47 height 26
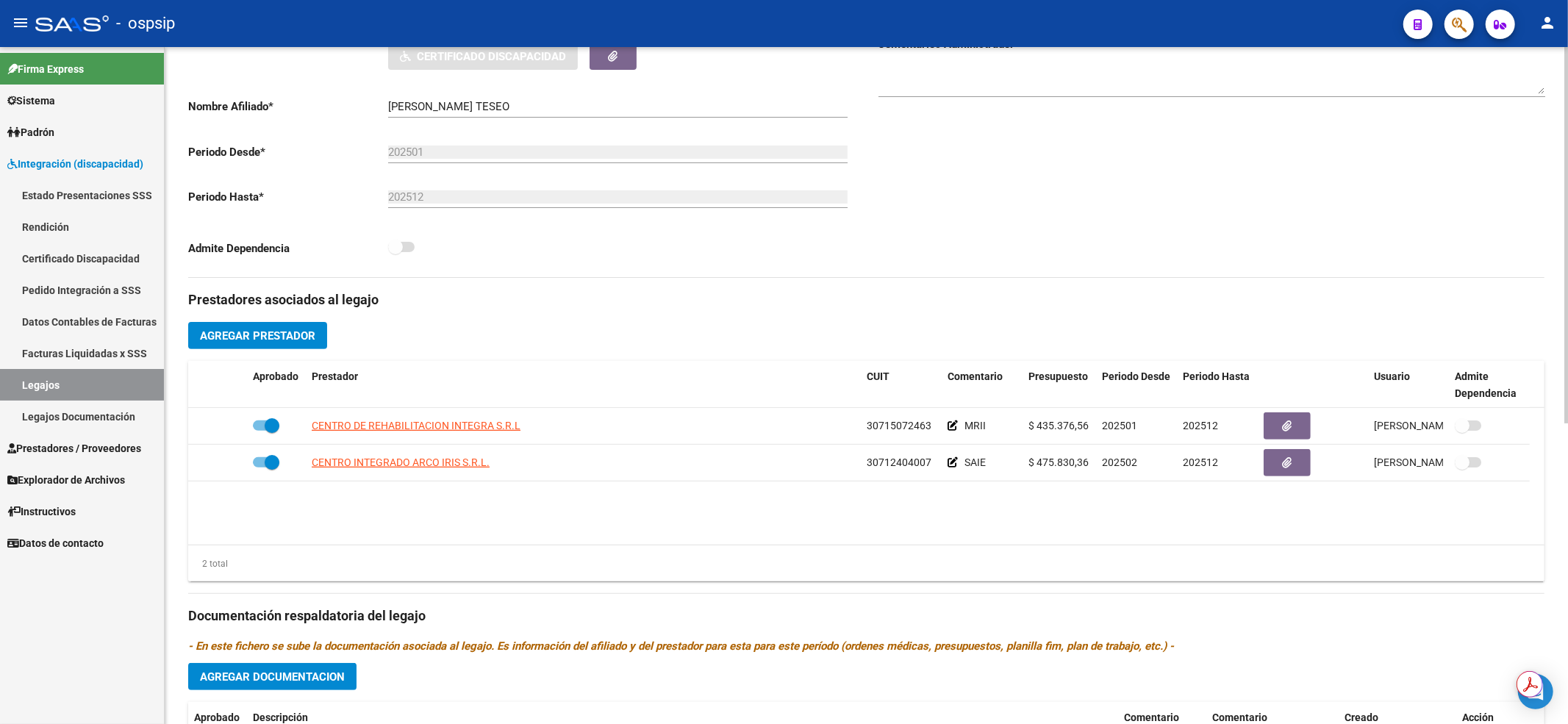
scroll to position [391, 0]
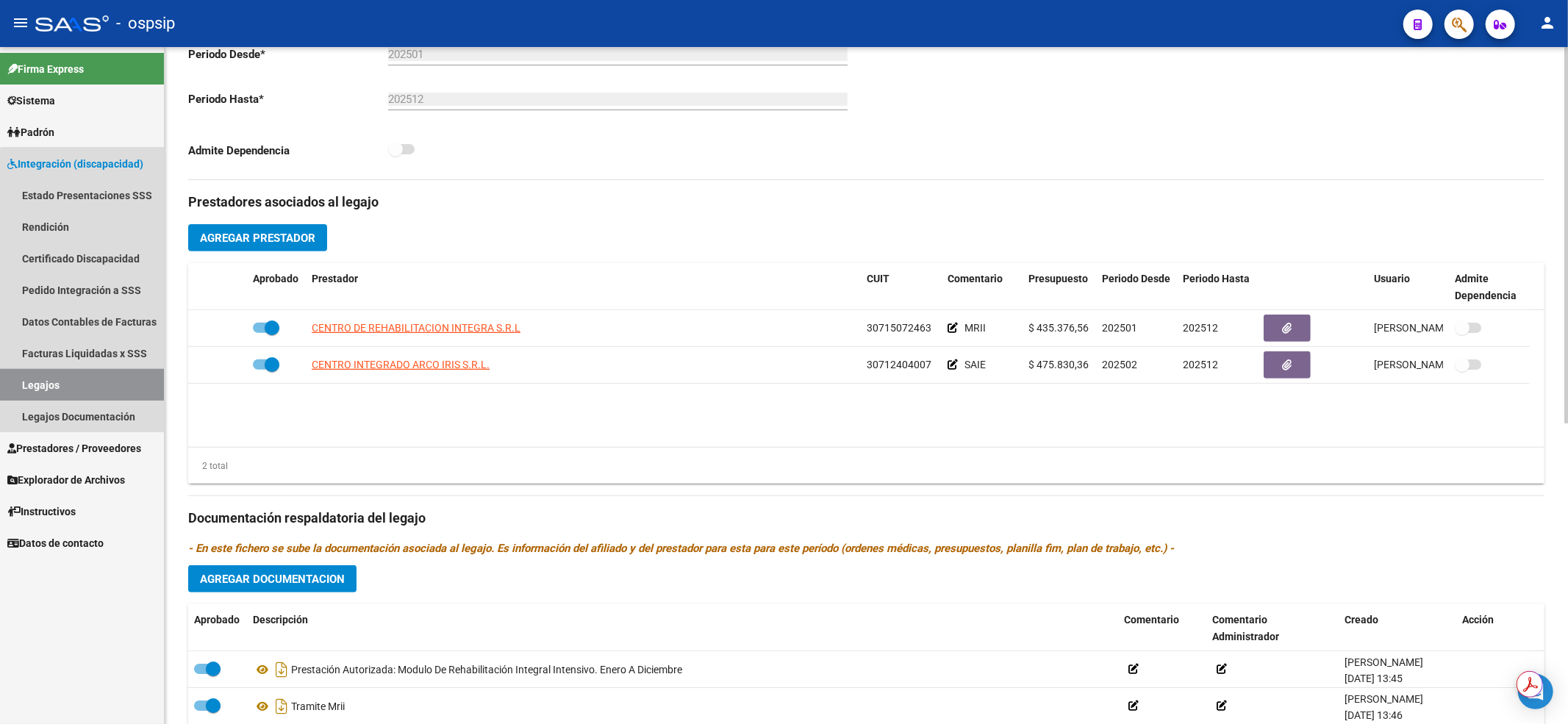
click at [93, 372] on link "Legajos" at bounding box center [82, 385] width 164 height 32
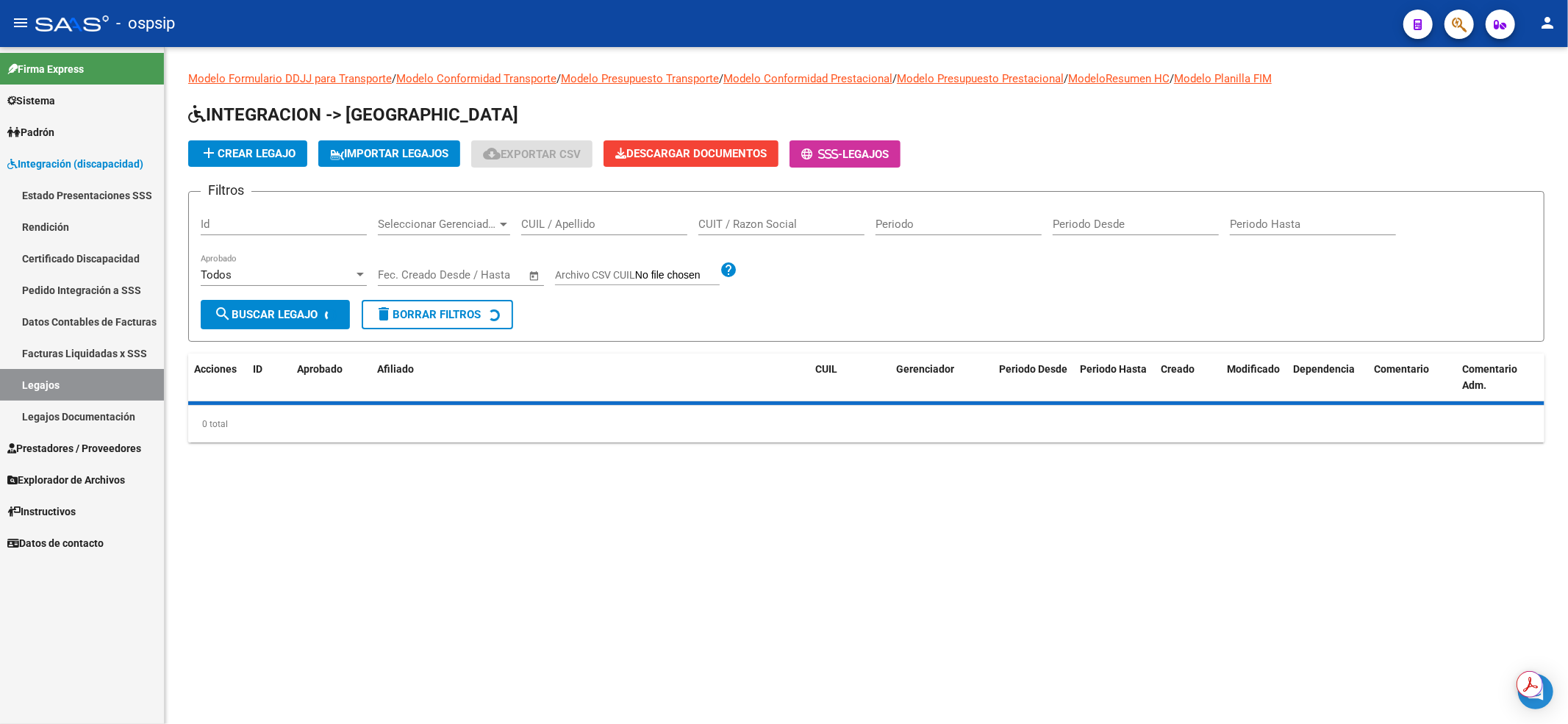
click at [630, 228] on input "CUIL / Apellido" at bounding box center [604, 224] width 166 height 14
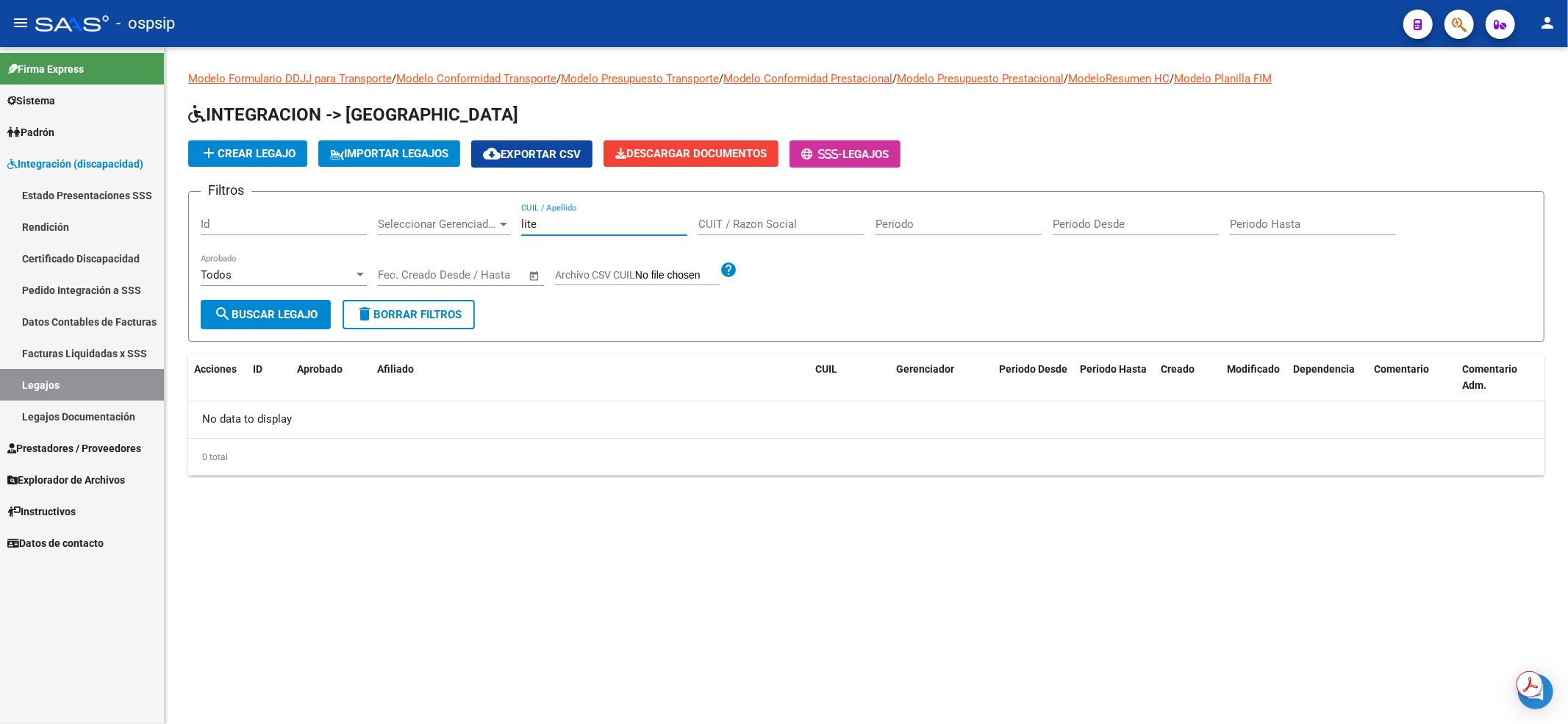
type input "liter"
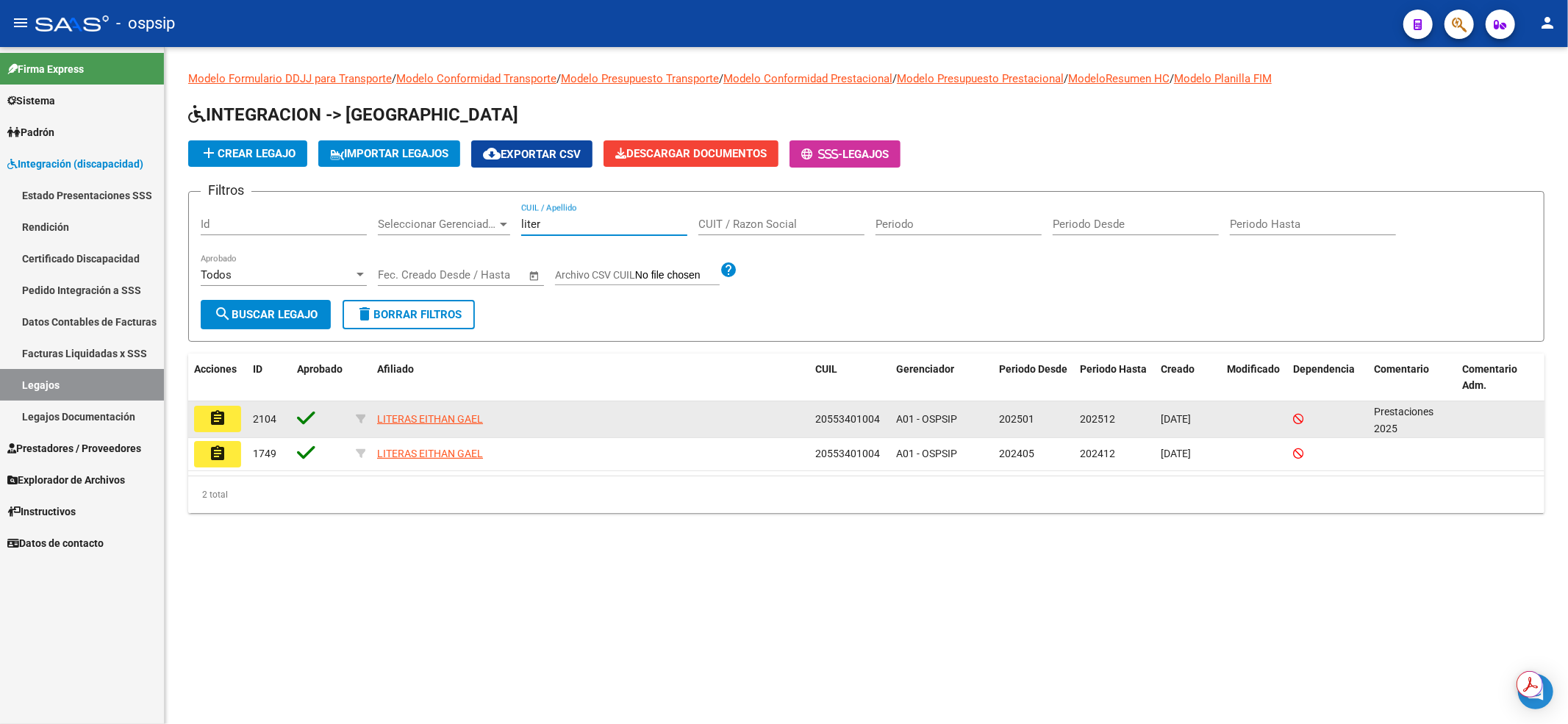
click at [215, 418] on mat-icon "assignment" at bounding box center [217, 418] width 17 height 17
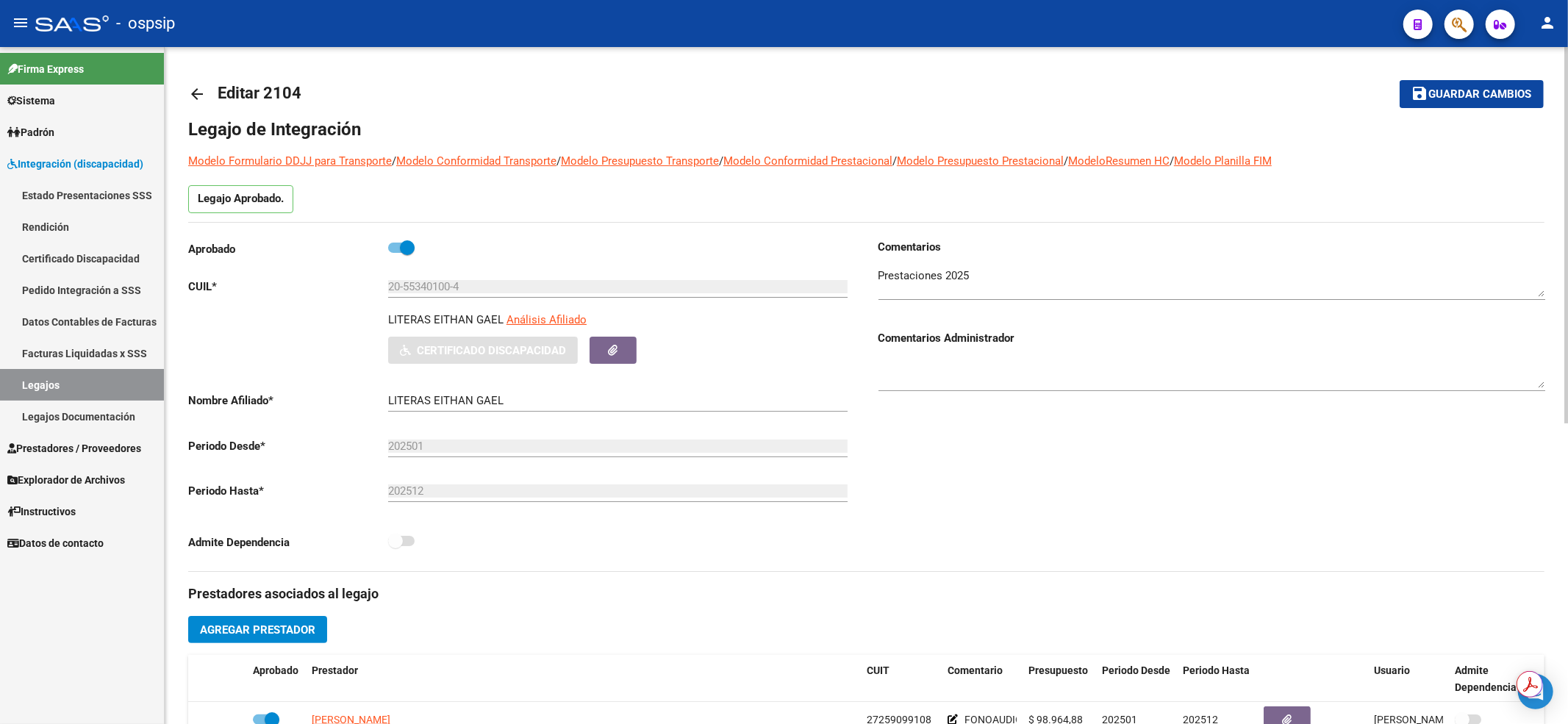
scroll to position [391, 0]
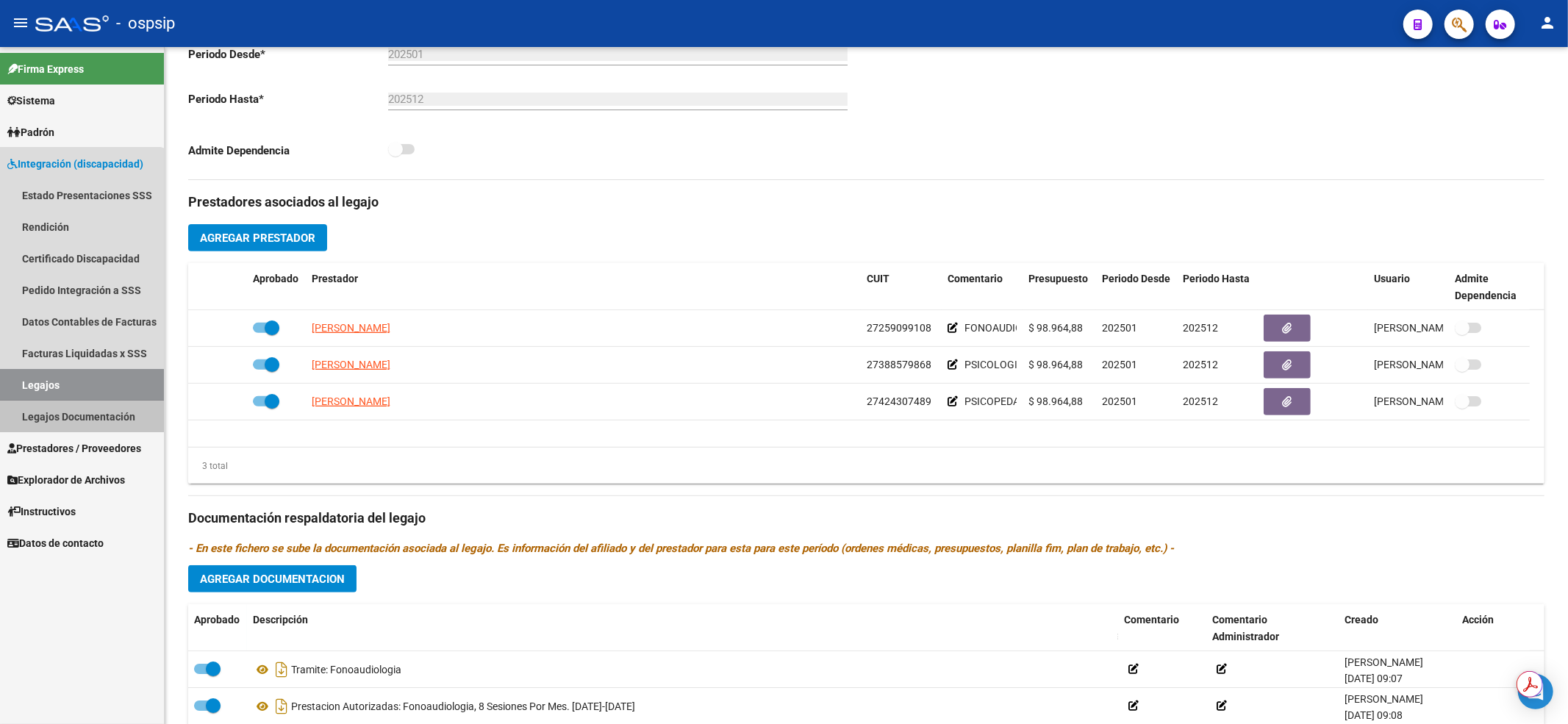
click at [78, 400] on link "Legajos Documentación" at bounding box center [82, 416] width 164 height 32
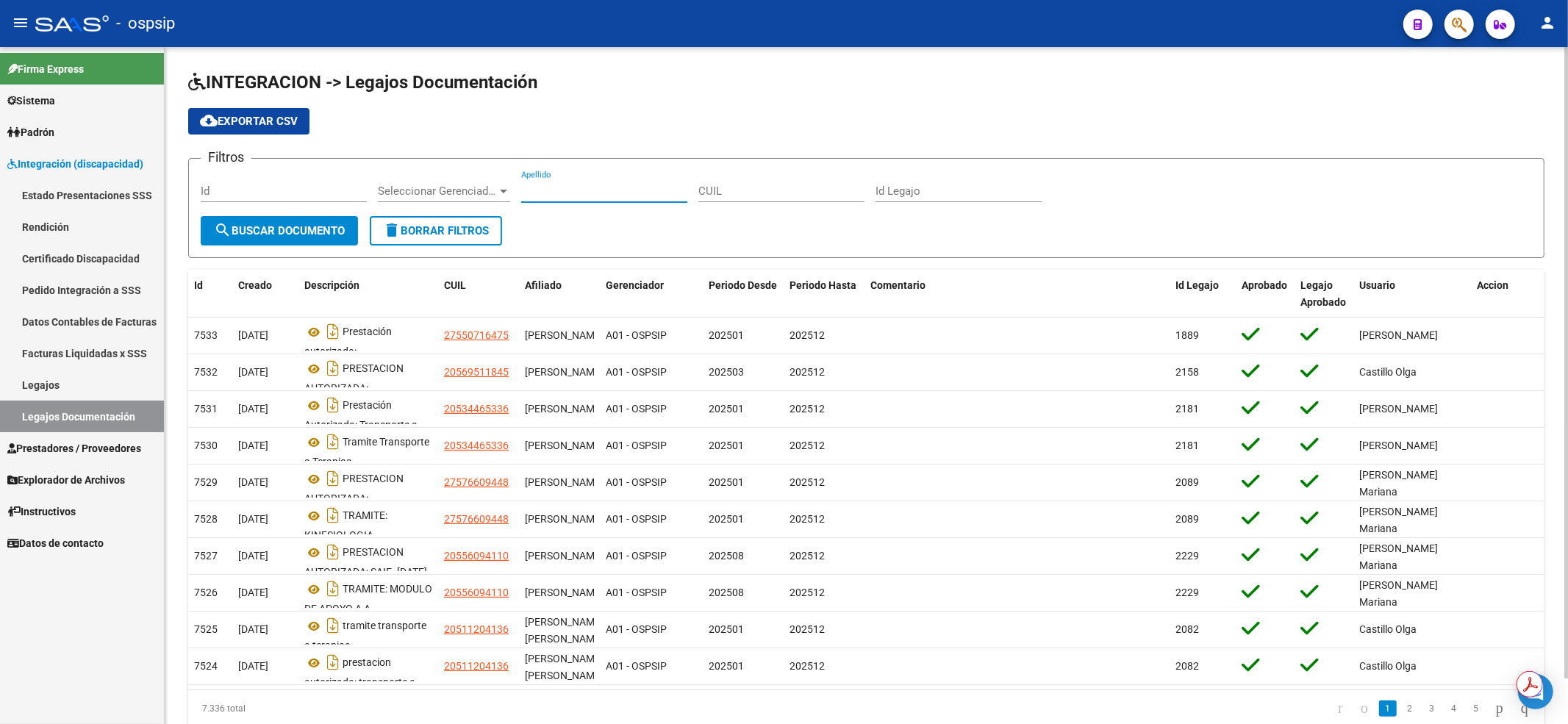
click at [553, 189] on input "Apellido" at bounding box center [604, 191] width 166 height 14
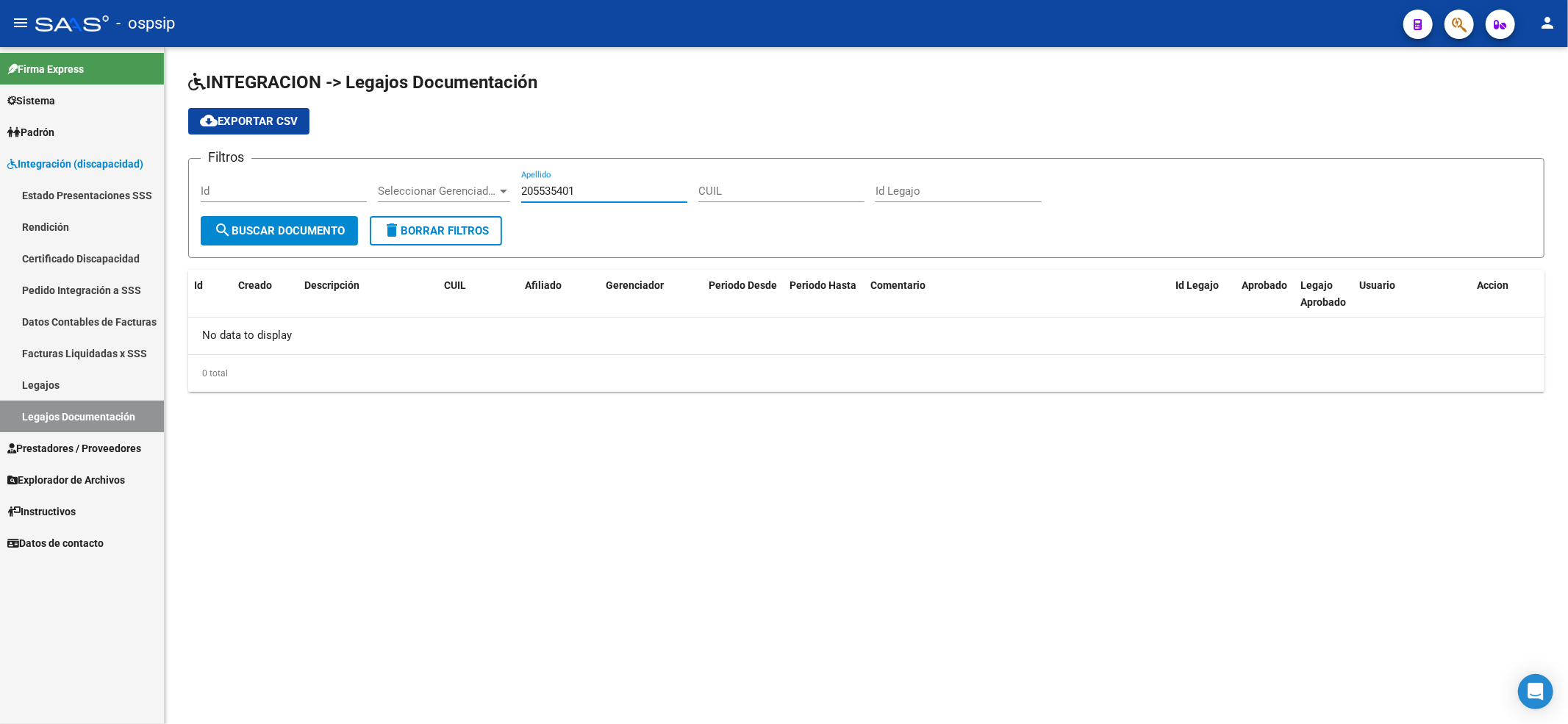
type input "205535401"
click at [68, 373] on link "Legajos" at bounding box center [82, 385] width 164 height 32
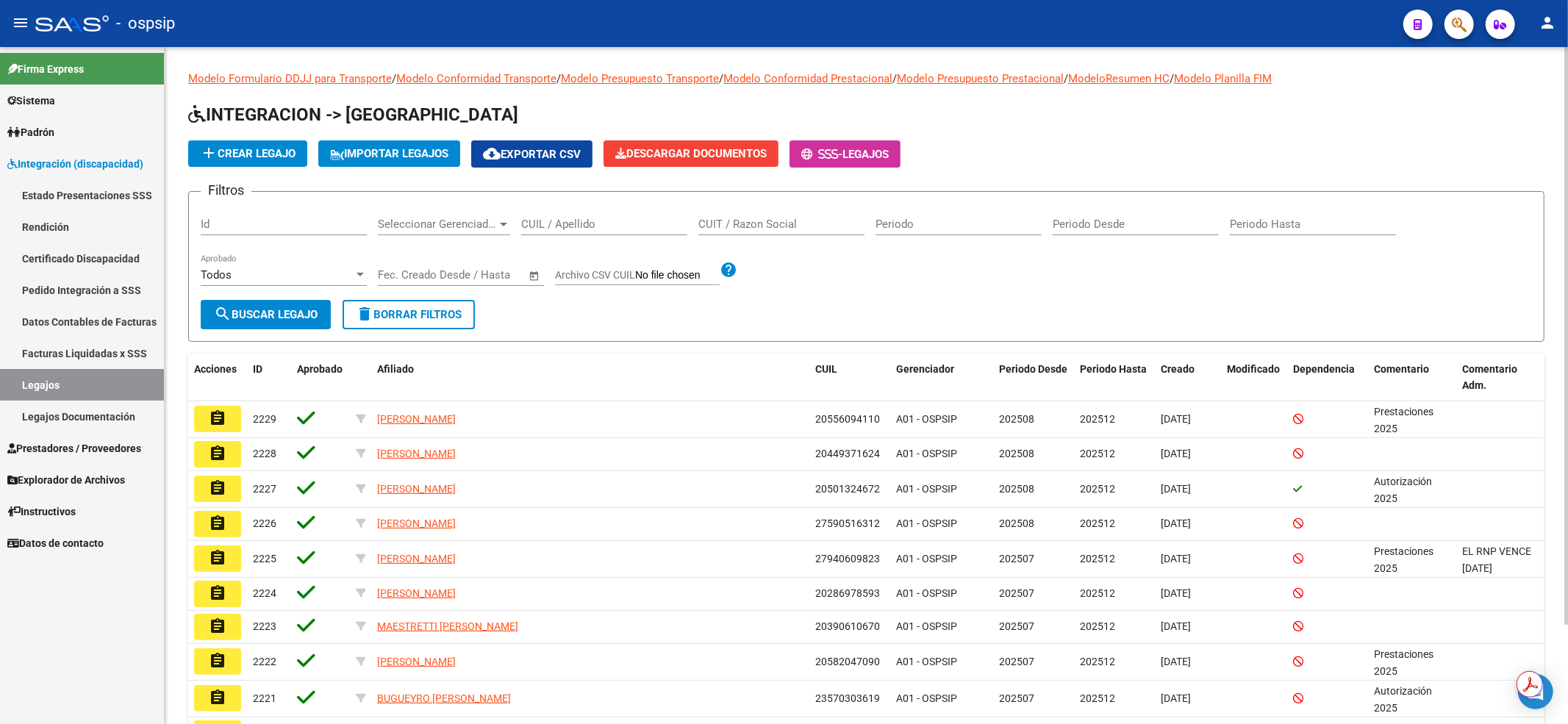
click at [617, 234] on div "CUIL / Apellido" at bounding box center [604, 219] width 166 height 32
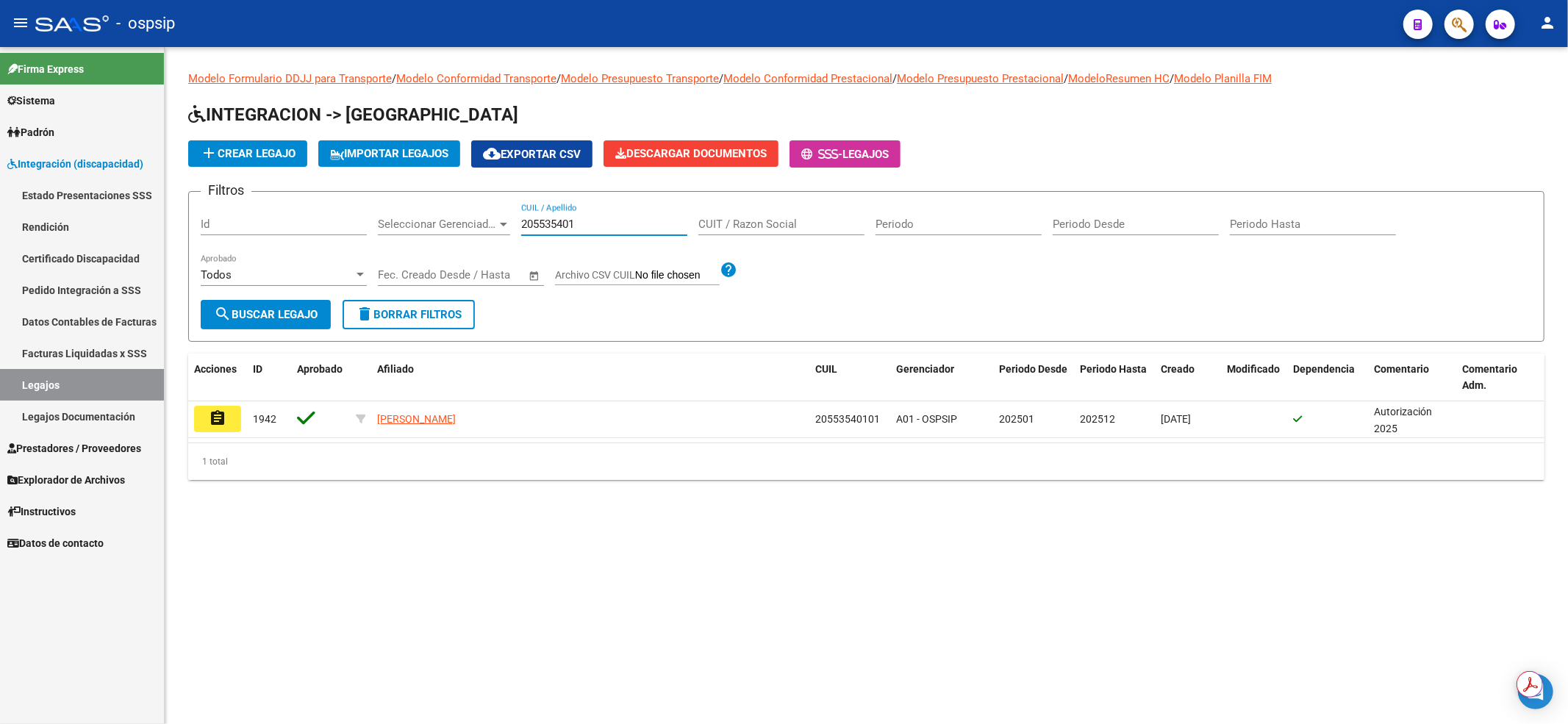
type input "205535401"
click at [202, 418] on button "assignment" at bounding box center [218, 418] width 47 height 26
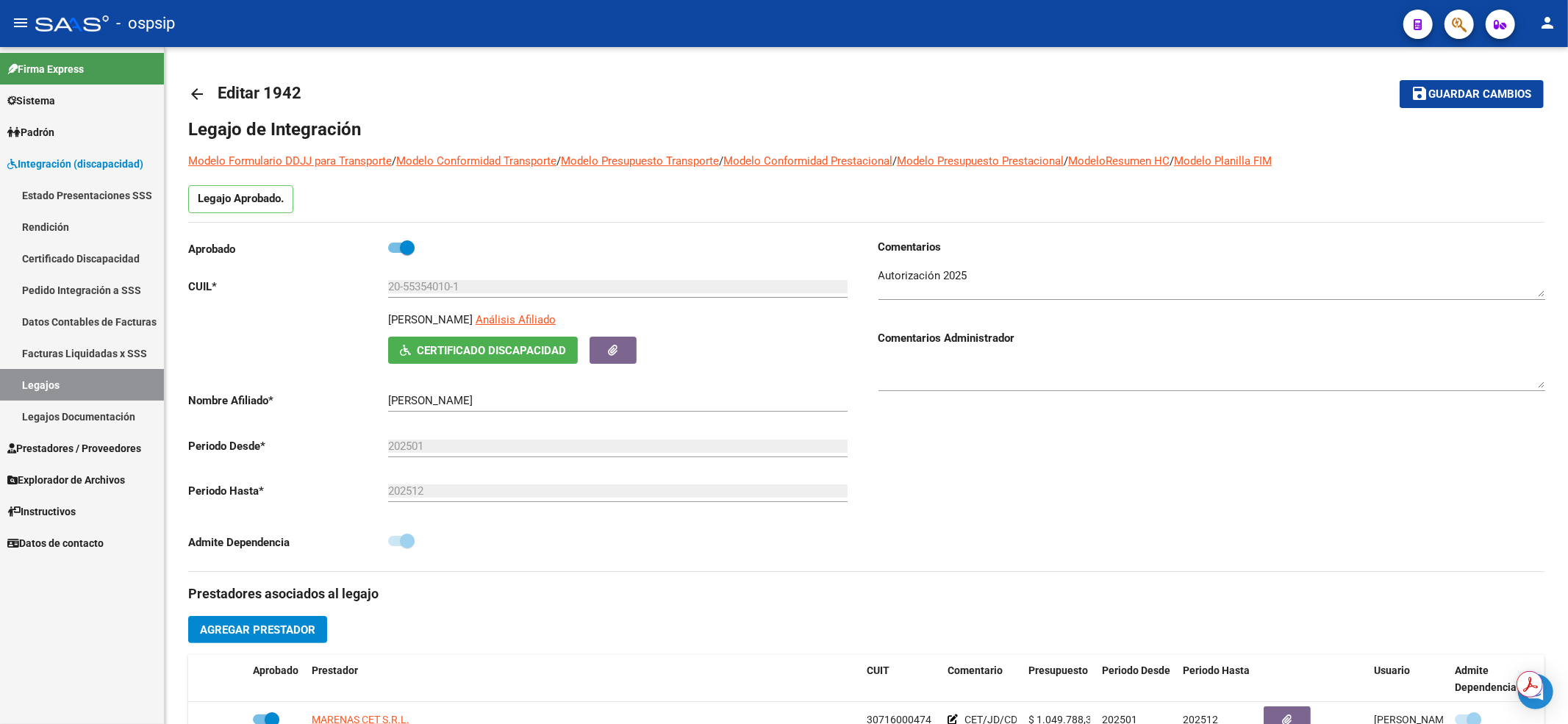
scroll to position [391, 0]
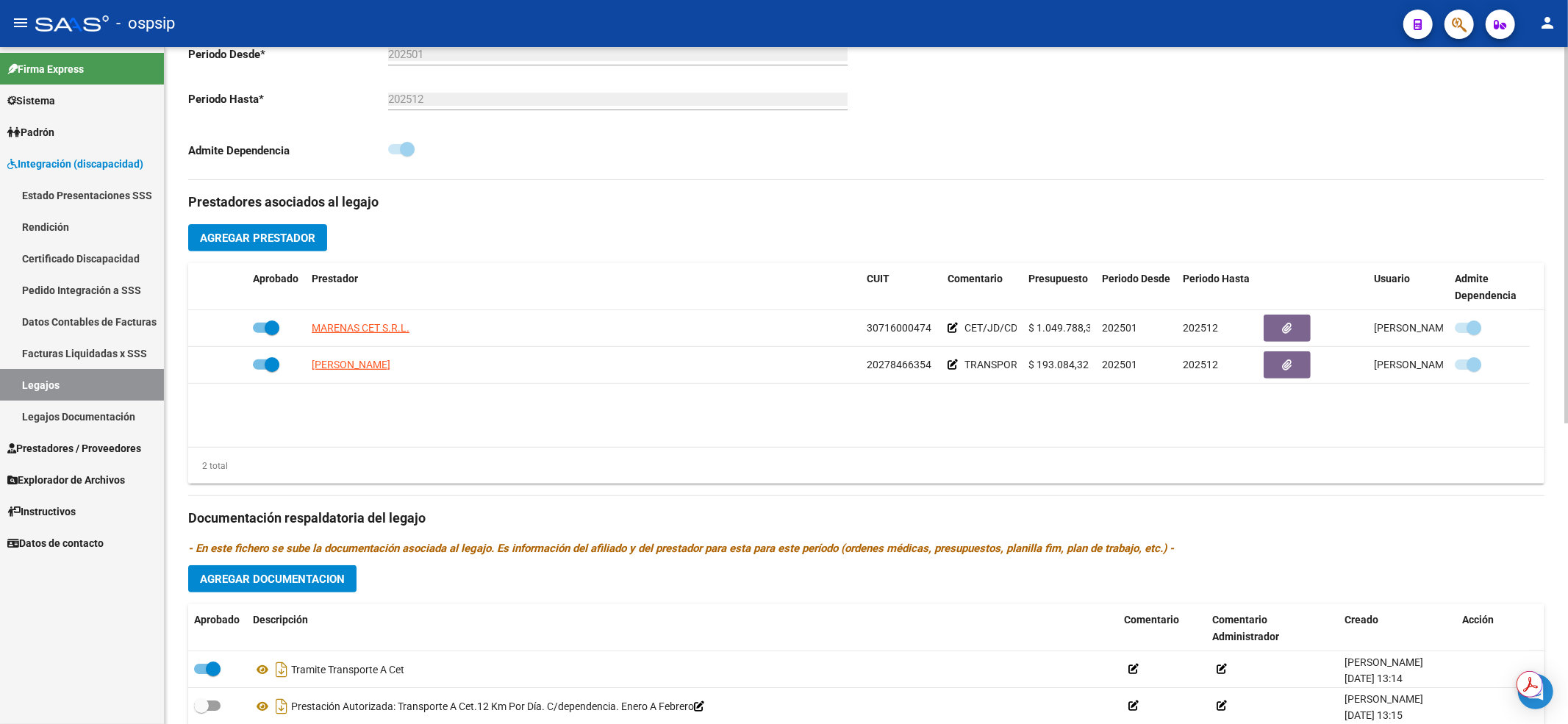
click at [927, 248] on div "Prestadores asociados al legajo Agregar Prestador Aprobado Prestador CUIT Comen…" at bounding box center [866, 508] width 1356 height 656
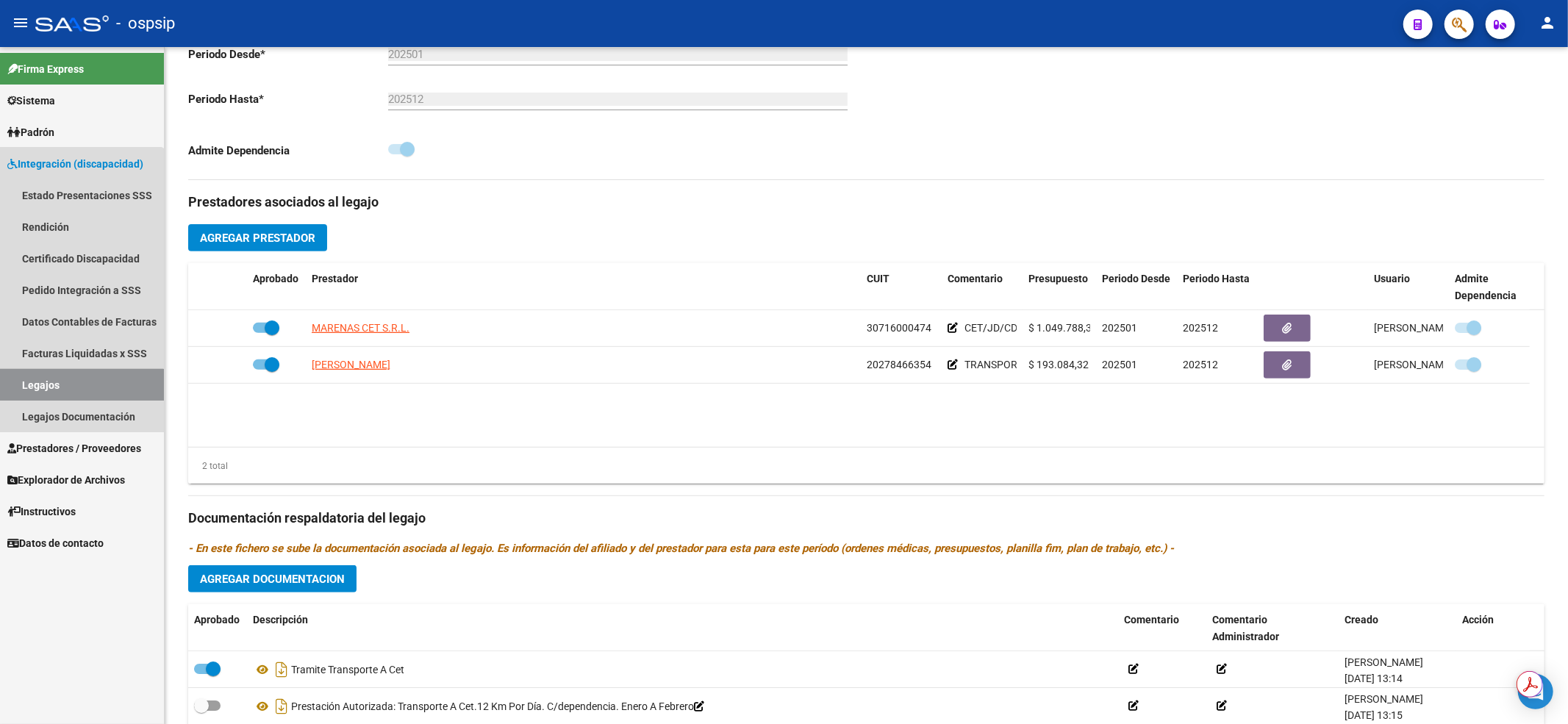
click at [21, 387] on link "Legajos" at bounding box center [82, 385] width 164 height 32
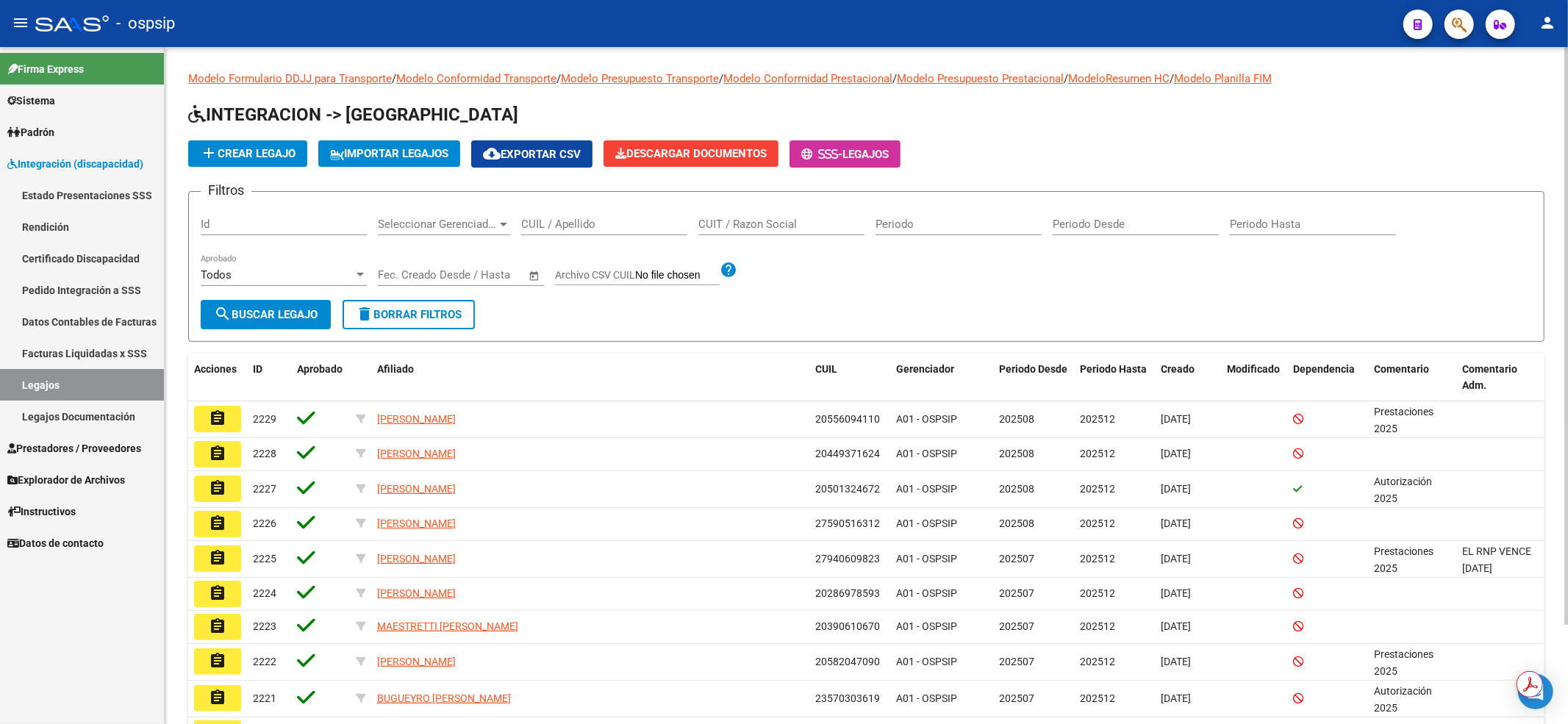
click at [550, 218] on input "CUIL / Apellido" at bounding box center [604, 224] width 166 height 14
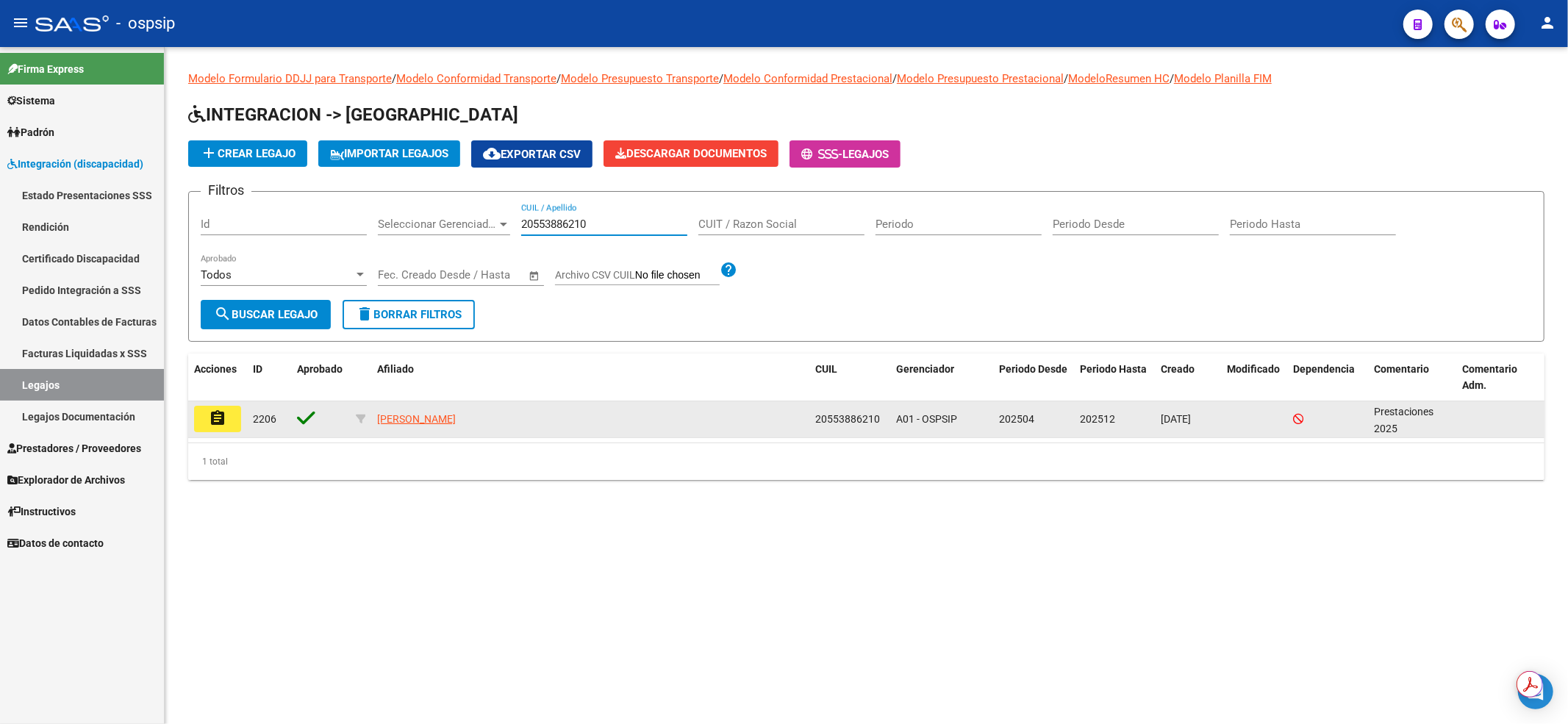
type input "20553886210"
click at [209, 421] on mat-icon "assignment" at bounding box center [217, 418] width 17 height 17
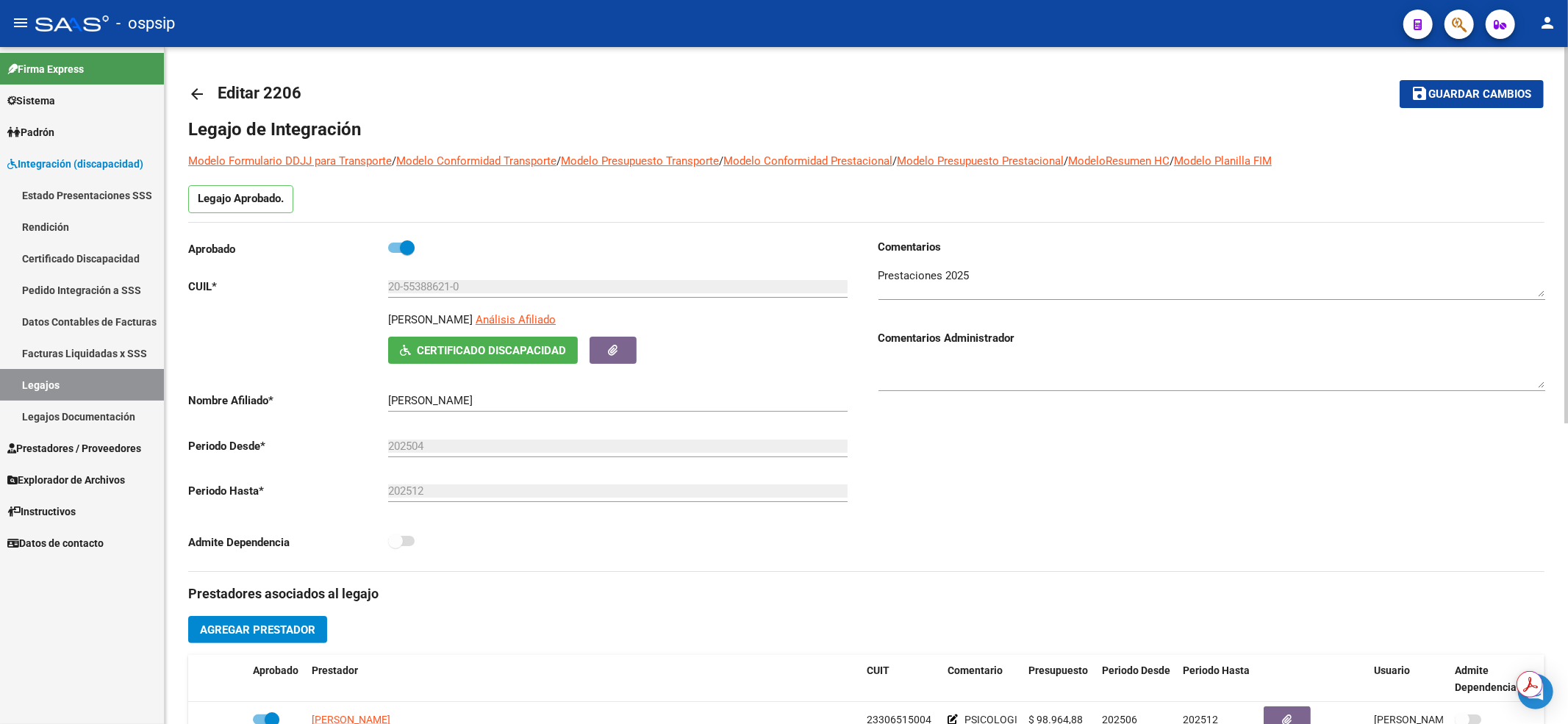
scroll to position [196, 0]
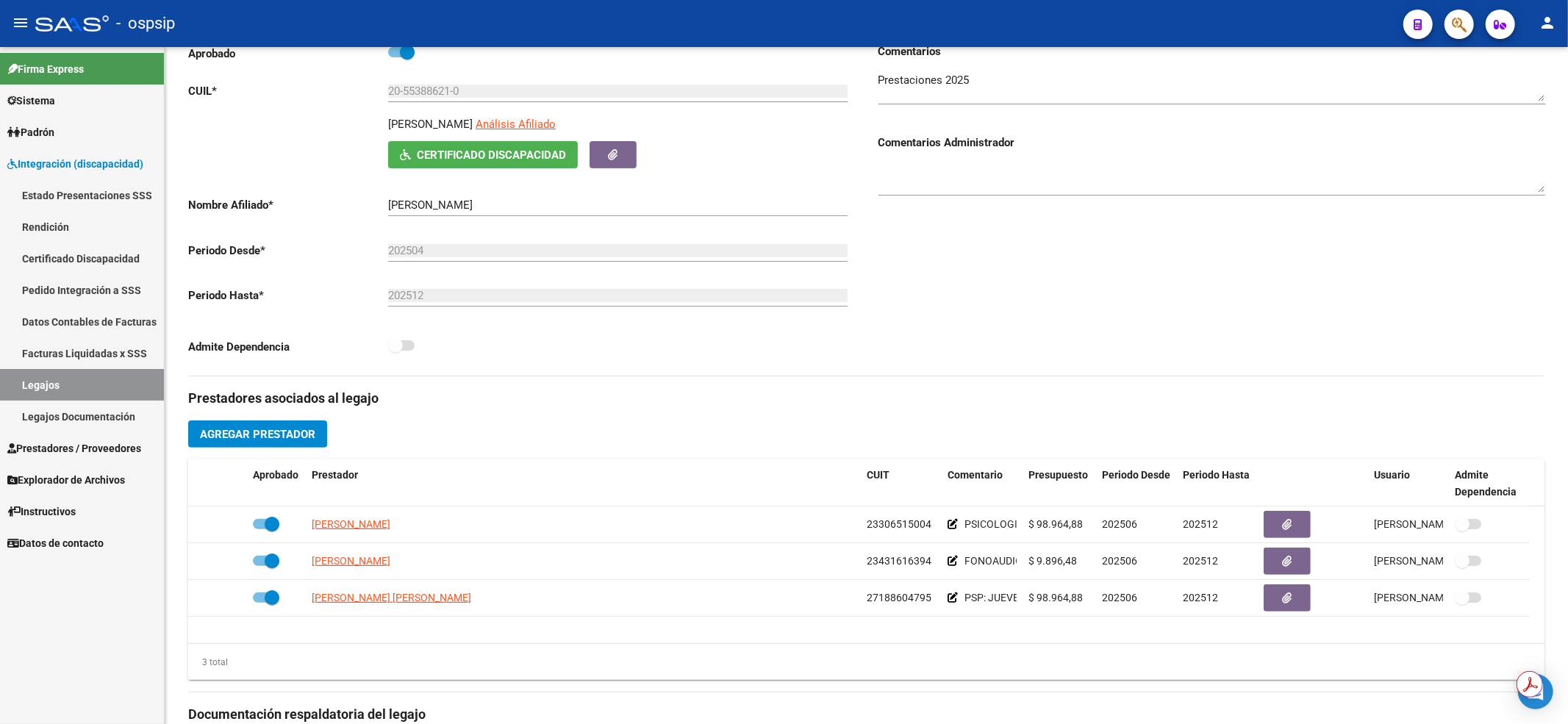
click at [40, 389] on link "Legajos" at bounding box center [82, 385] width 164 height 32
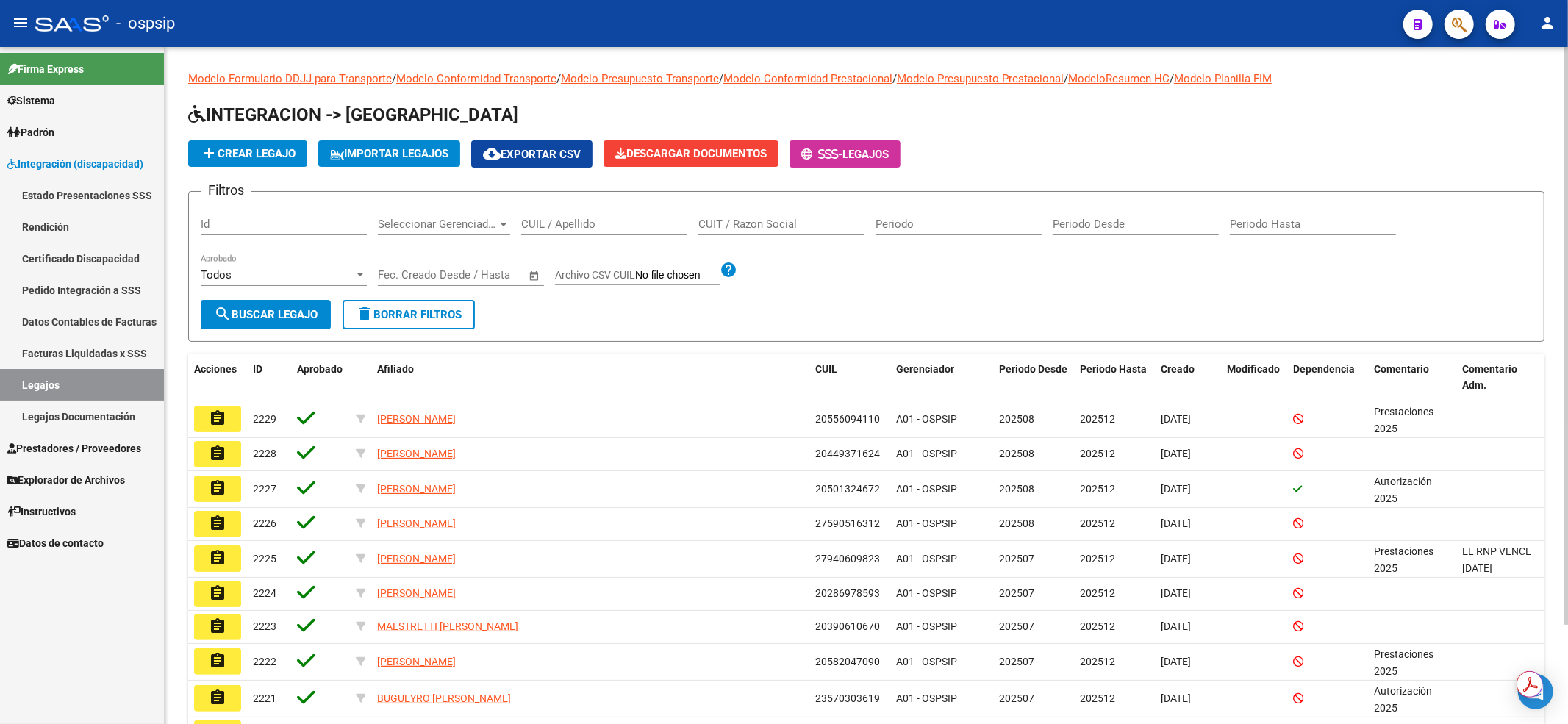
click at [629, 227] on input "CUIL / Apellido" at bounding box center [604, 224] width 166 height 14
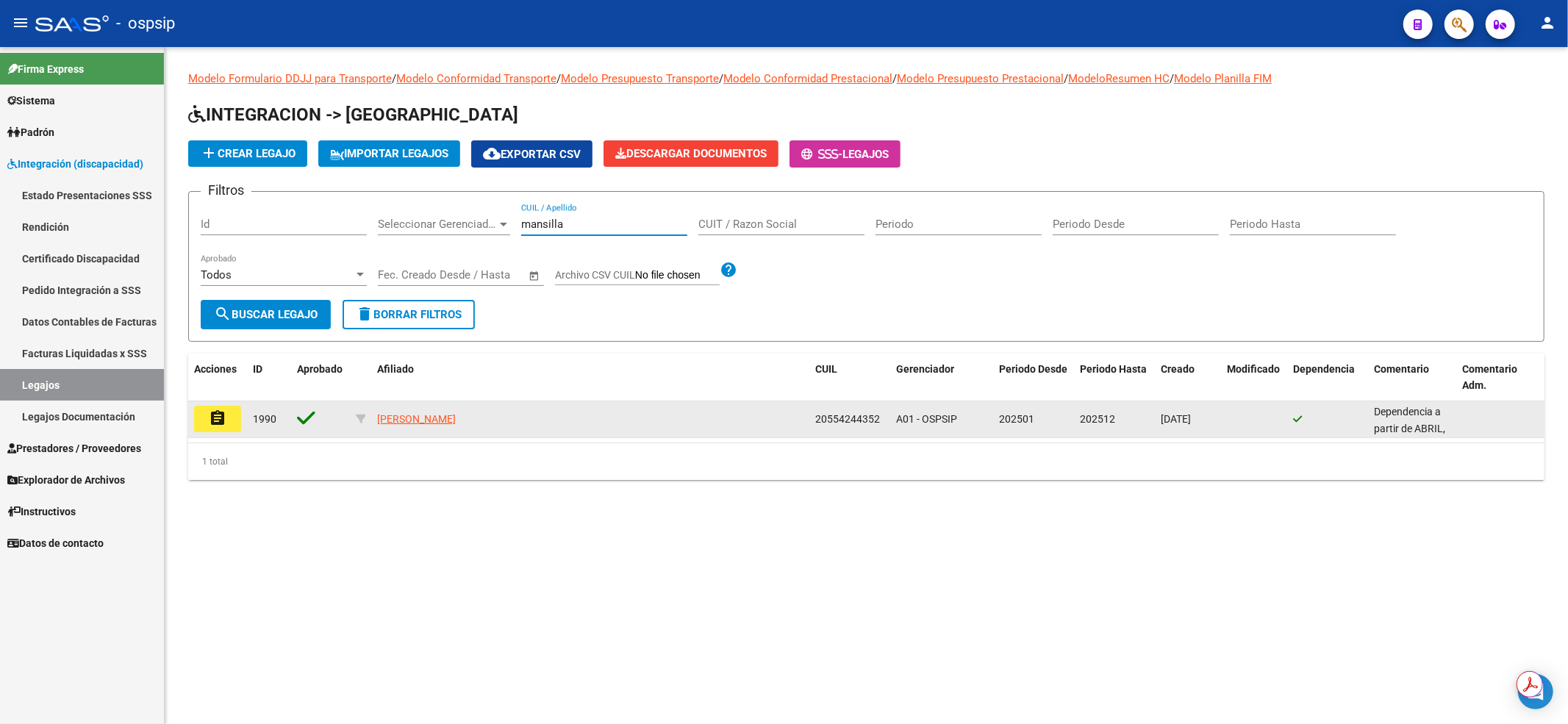
type input "mansilla"
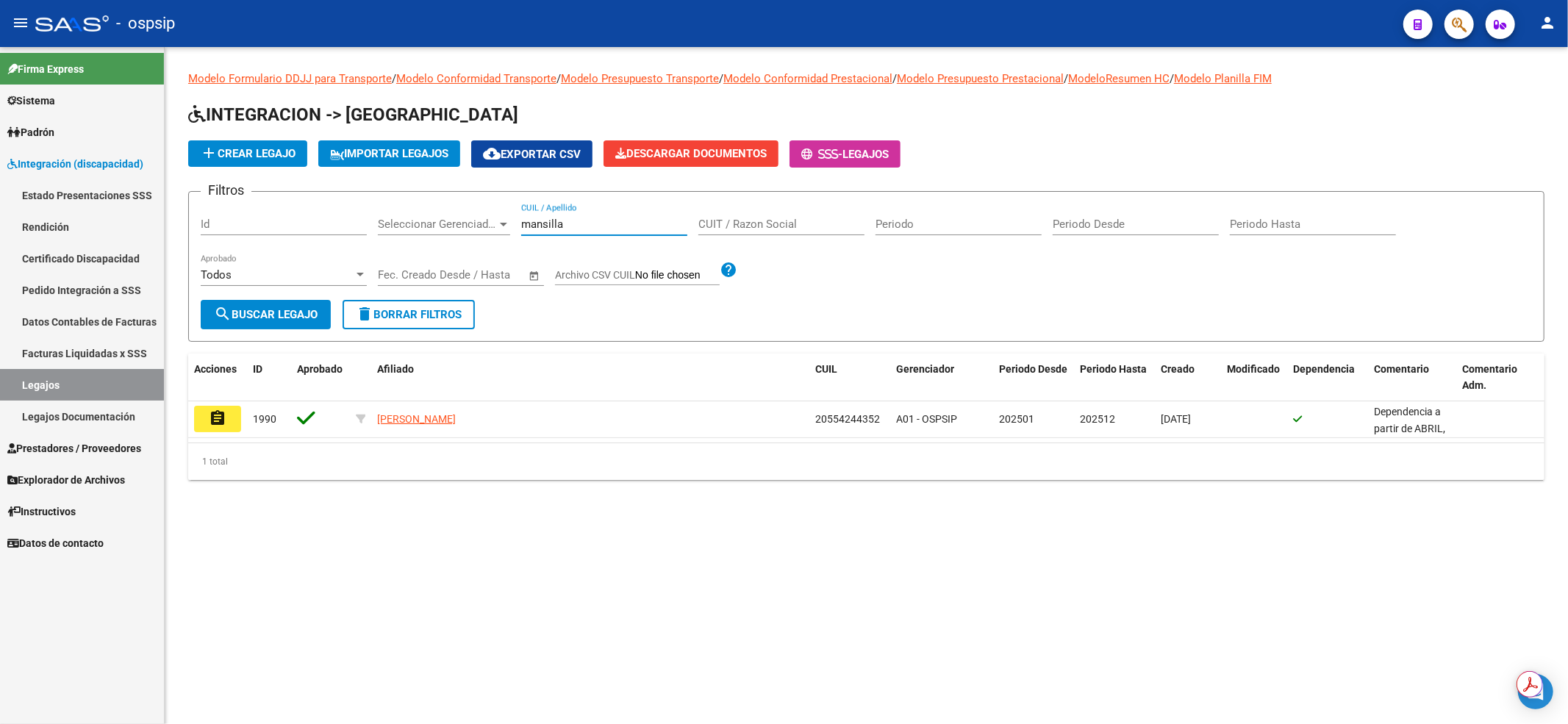
drag, startPoint x: 219, startPoint y: 416, endPoint x: 207, endPoint y: 410, distance: 13.4
click at [218, 415] on mat-icon "assignment" at bounding box center [217, 418] width 17 height 17
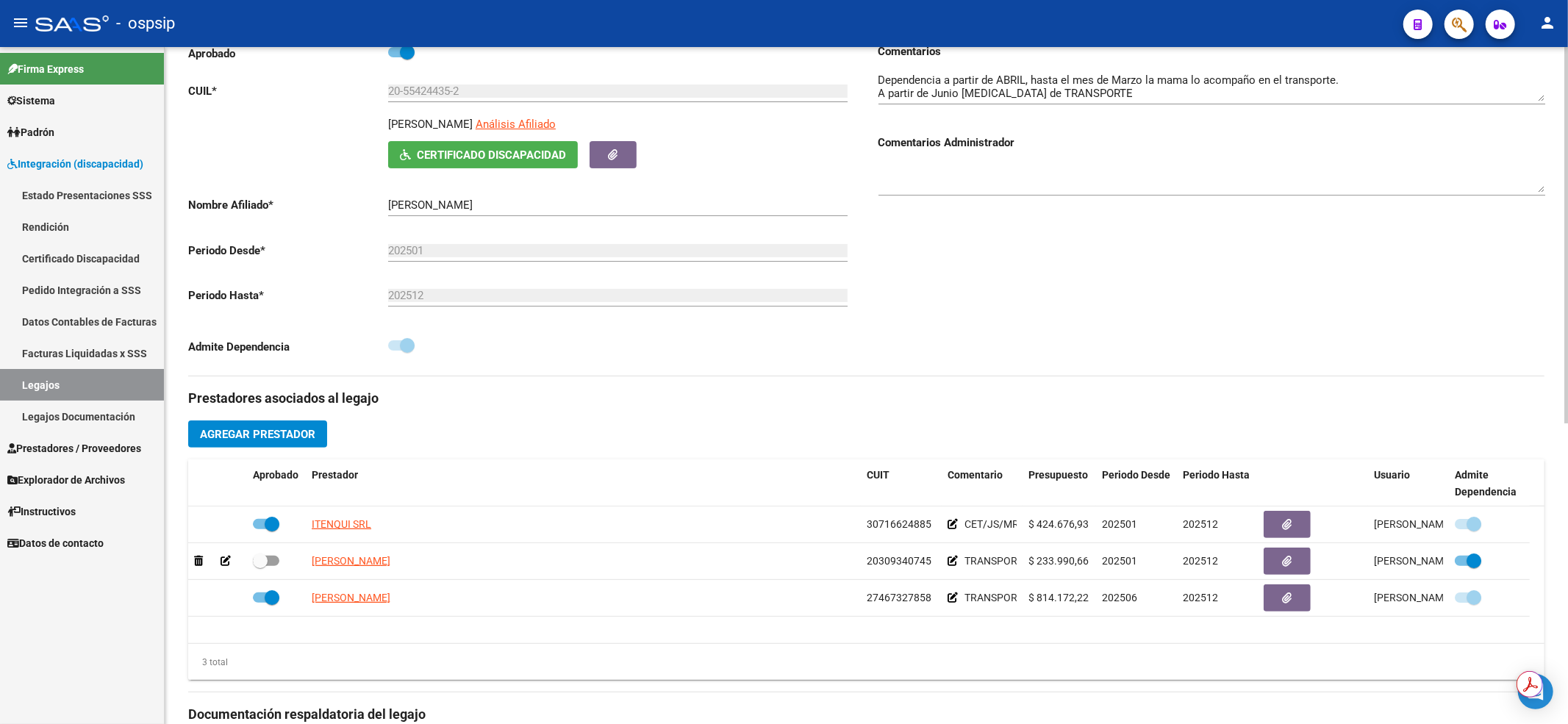
scroll to position [391, 0]
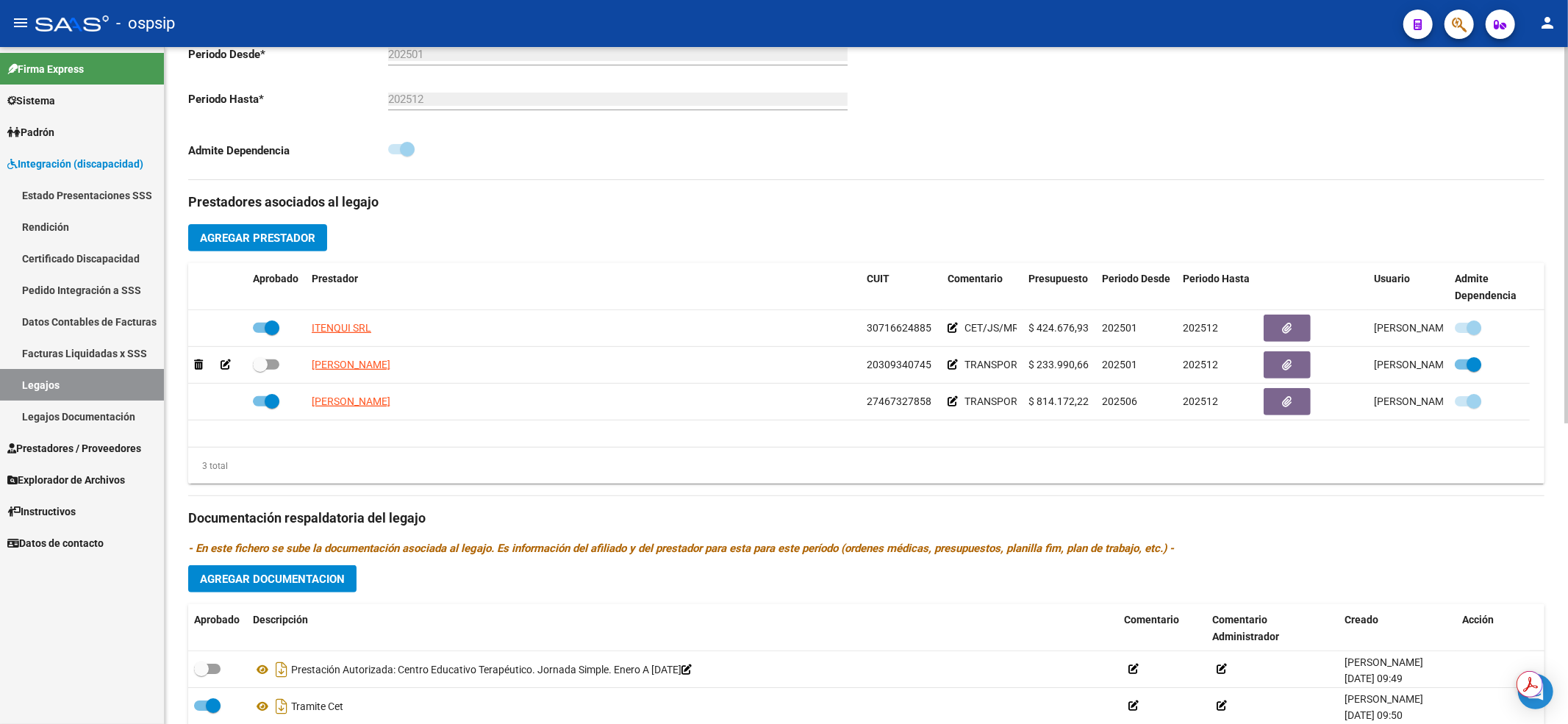
click at [1010, 482] on div "3 total" at bounding box center [866, 466] width 1356 height 37
drag, startPoint x: 1004, startPoint y: 218, endPoint x: 997, endPoint y: 215, distance: 7.6
click at [1004, 218] on div "Prestadores asociados al legajo Agregar Prestador Aprobado Prestador CUIT Comen…" at bounding box center [866, 508] width 1356 height 656
click at [97, 394] on link "Legajos" at bounding box center [82, 385] width 164 height 32
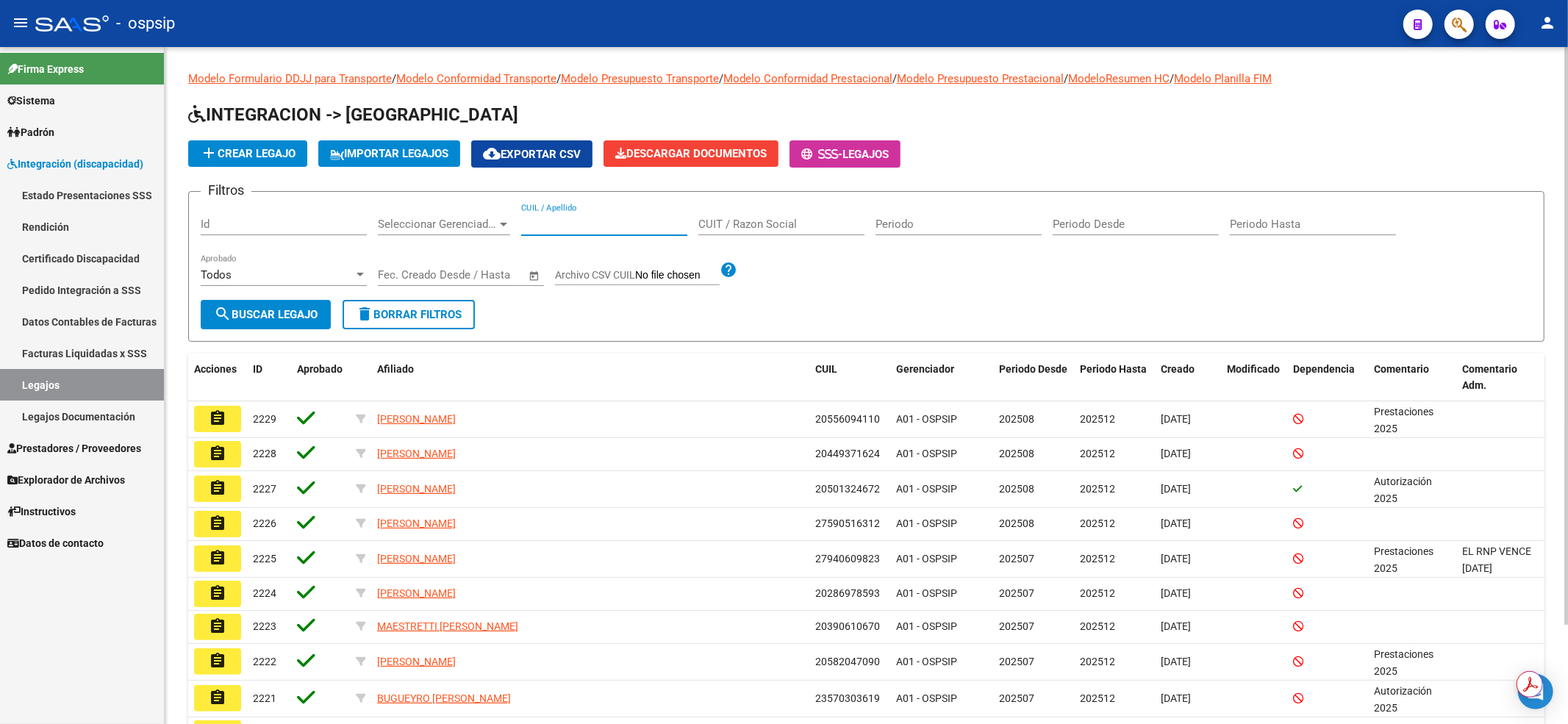
click at [527, 218] on input "CUIL / Apellido" at bounding box center [604, 224] width 166 height 14
type input "20554363262"
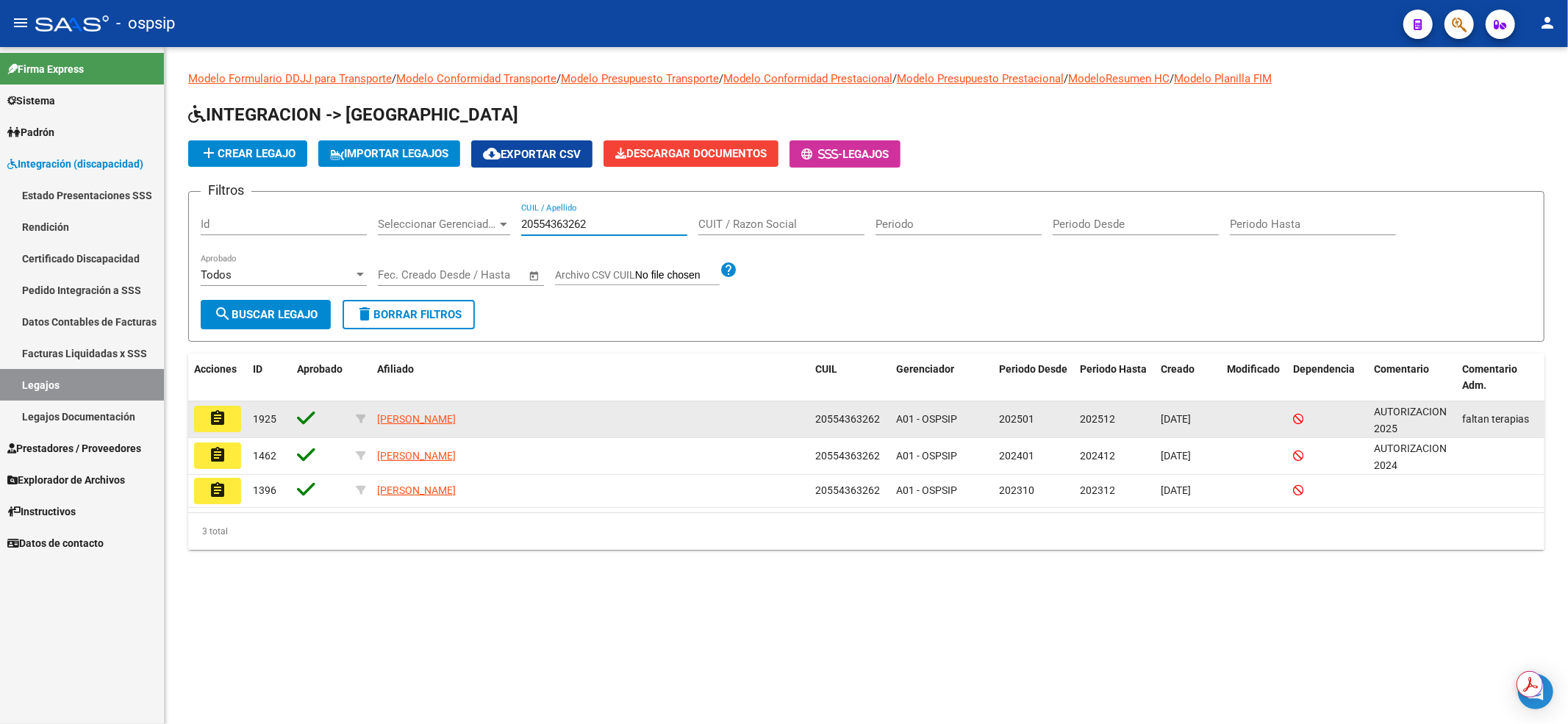
click at [236, 424] on button "assignment" at bounding box center [218, 418] width 47 height 26
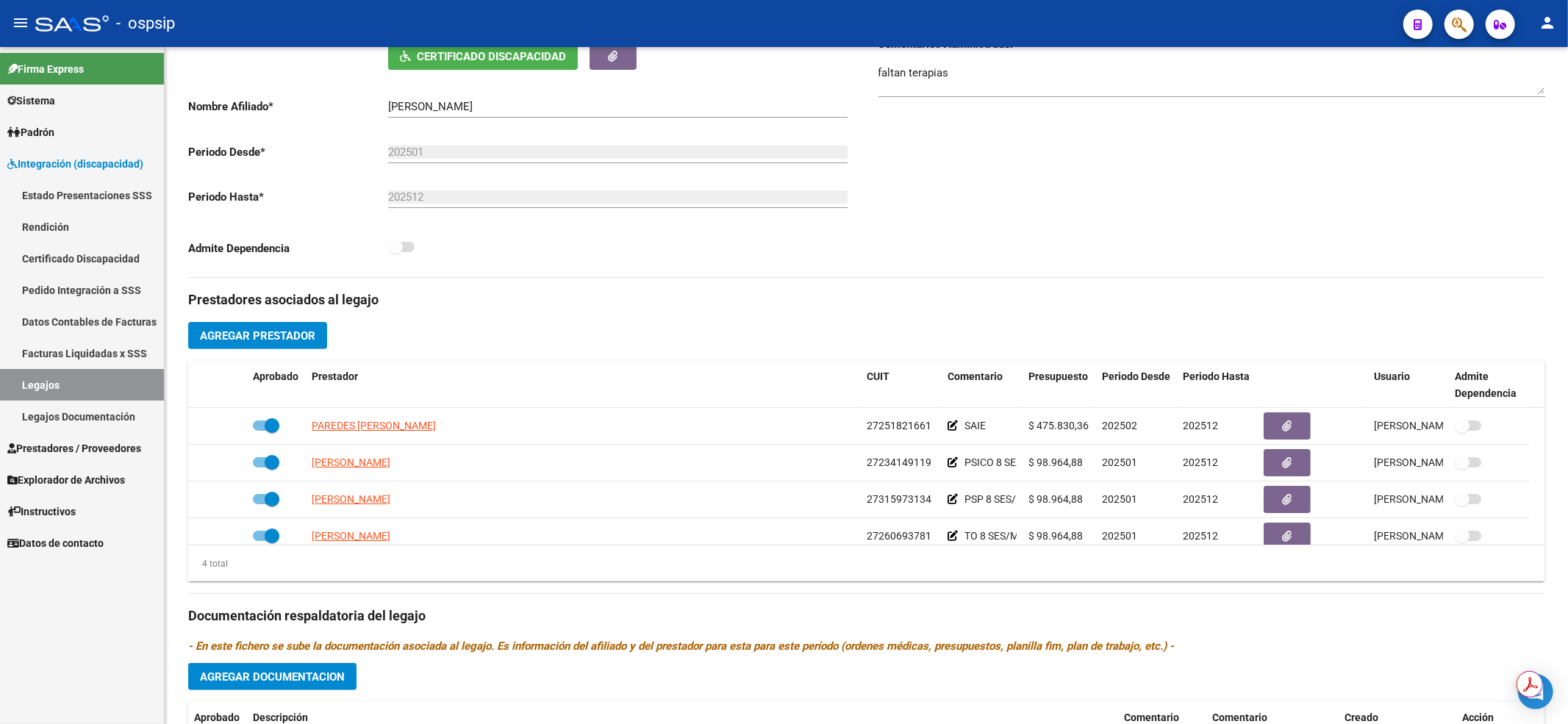
click at [109, 385] on link "Legajos" at bounding box center [82, 385] width 164 height 32
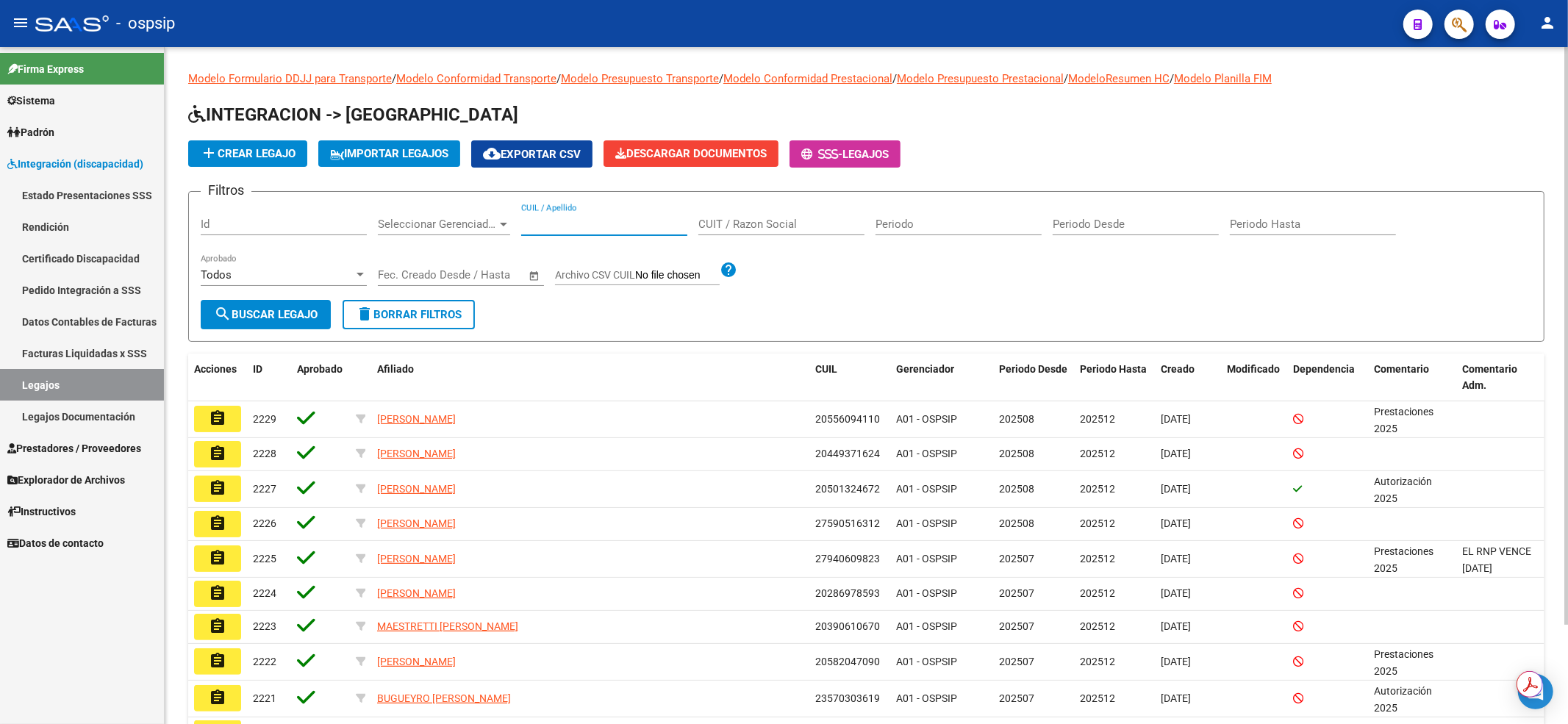
click at [591, 224] on input "CUIL / Apellido" at bounding box center [604, 224] width 166 height 14
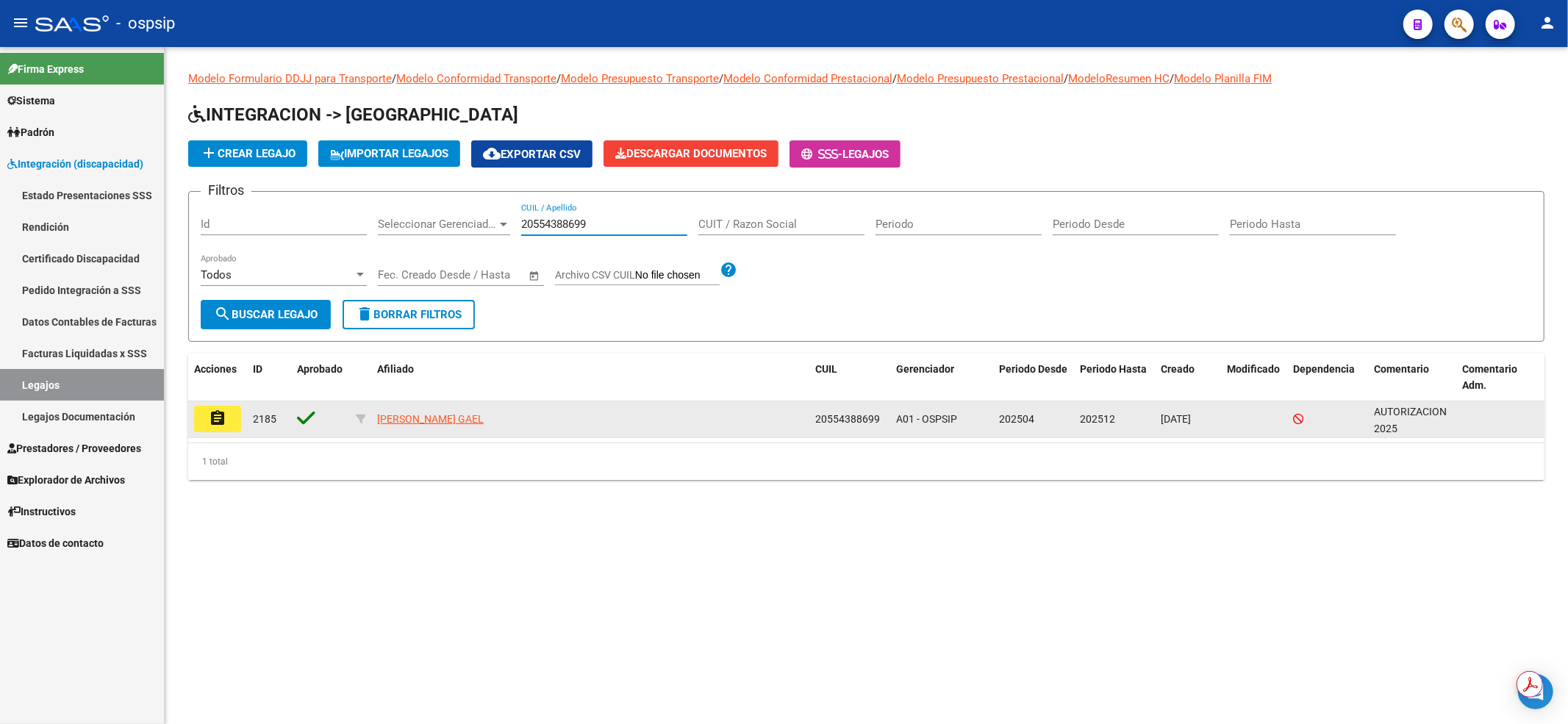
type input "20554388699"
click at [231, 421] on button "assignment" at bounding box center [218, 418] width 47 height 26
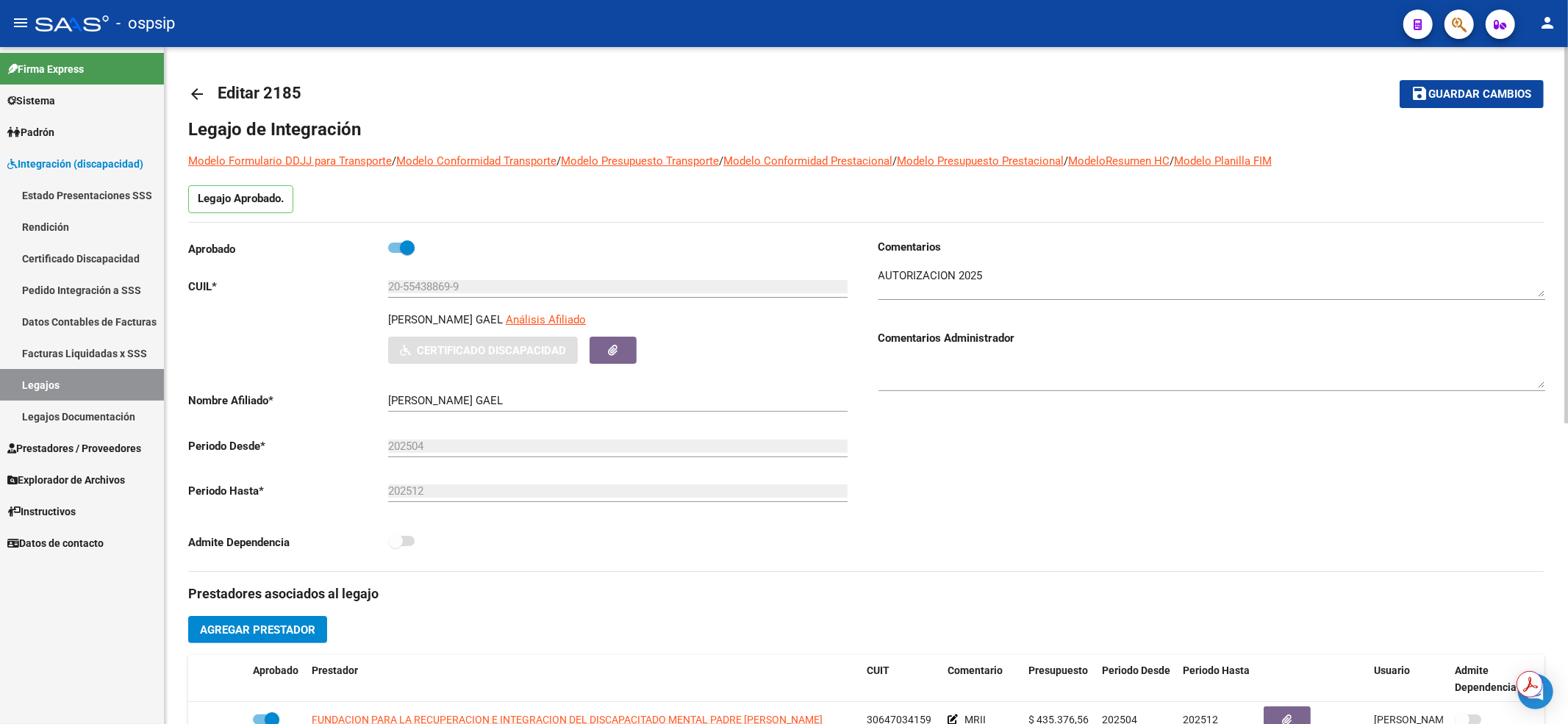
scroll to position [196, 0]
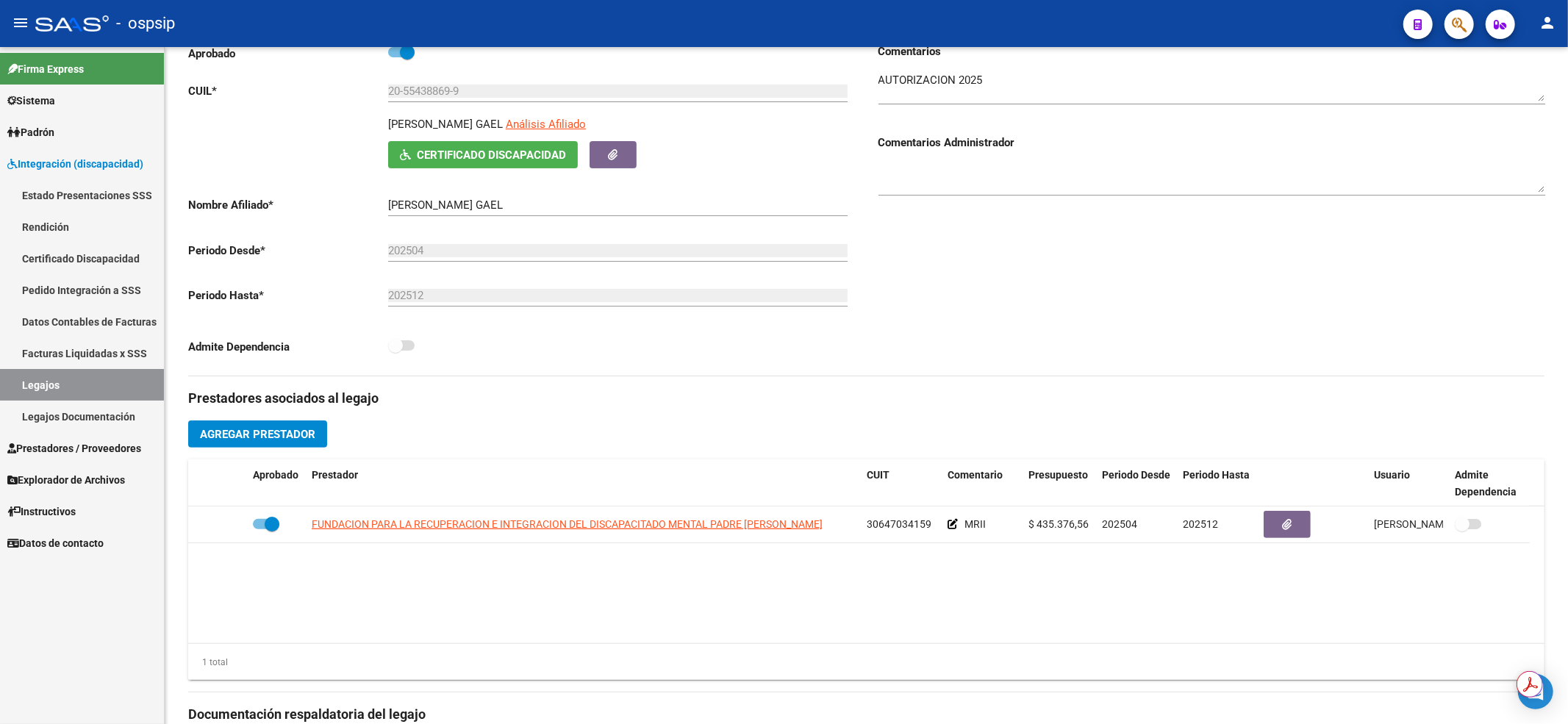
click at [95, 386] on link "Legajos" at bounding box center [82, 385] width 164 height 32
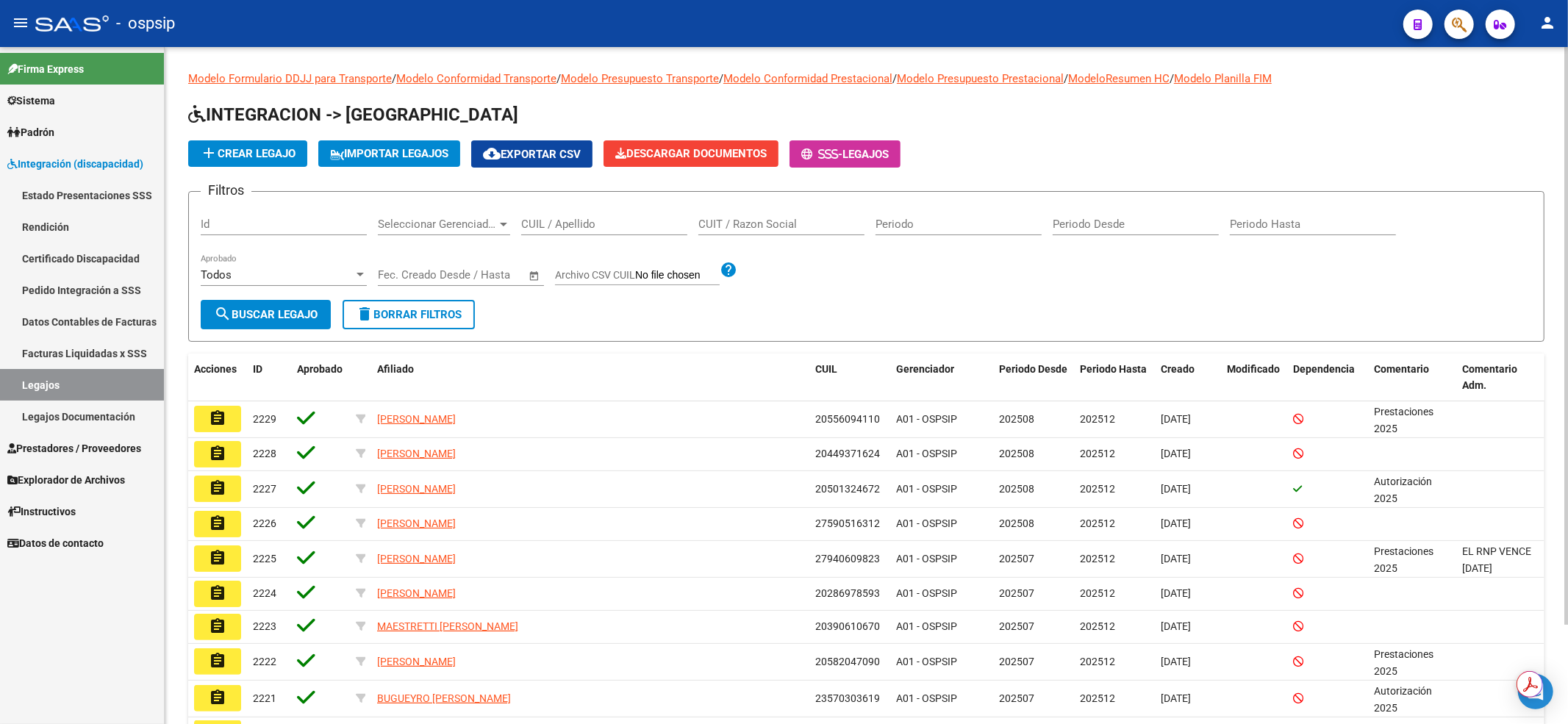
click at [550, 221] on input "CUIL / Apellido" at bounding box center [604, 224] width 166 height 14
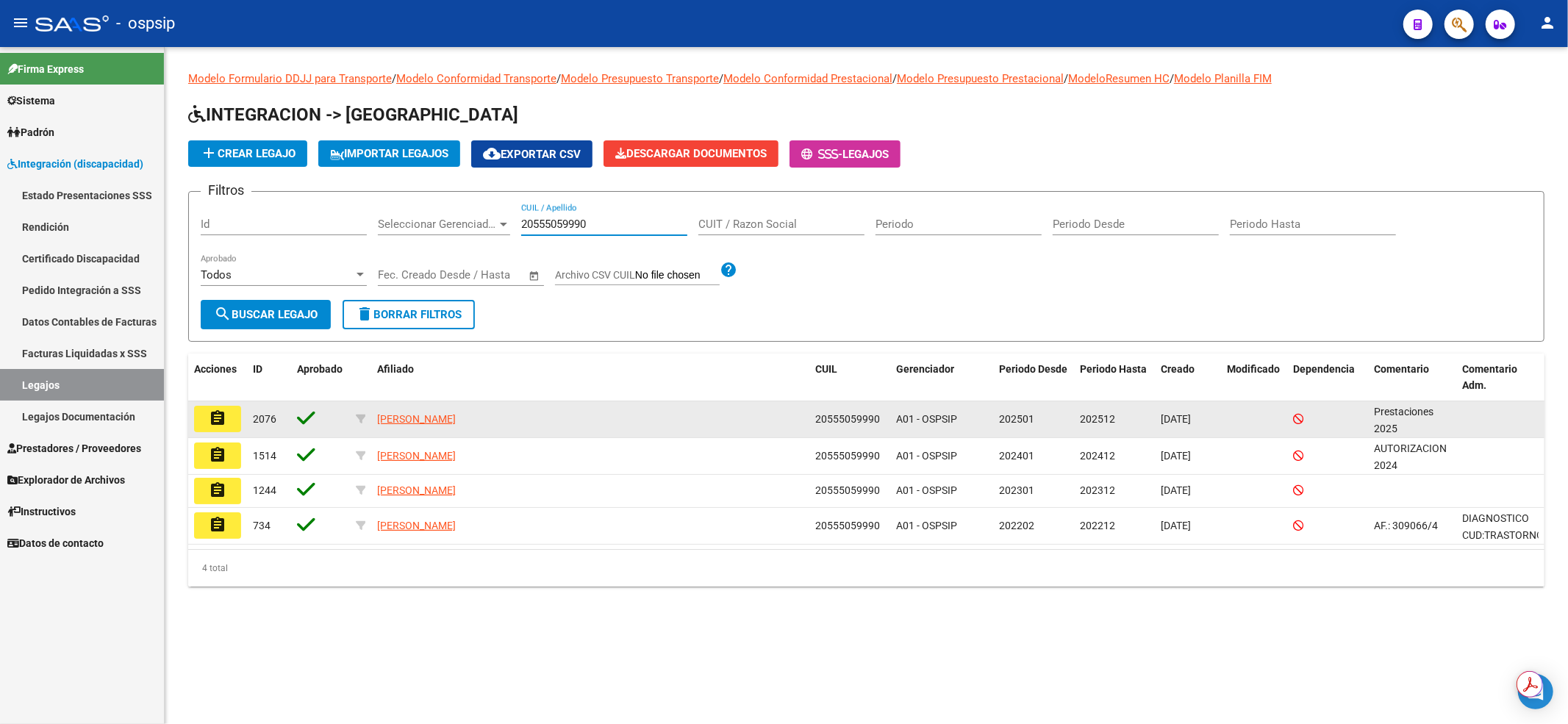
type input "20555059990"
click at [218, 418] on mat-icon "assignment" at bounding box center [217, 418] width 17 height 17
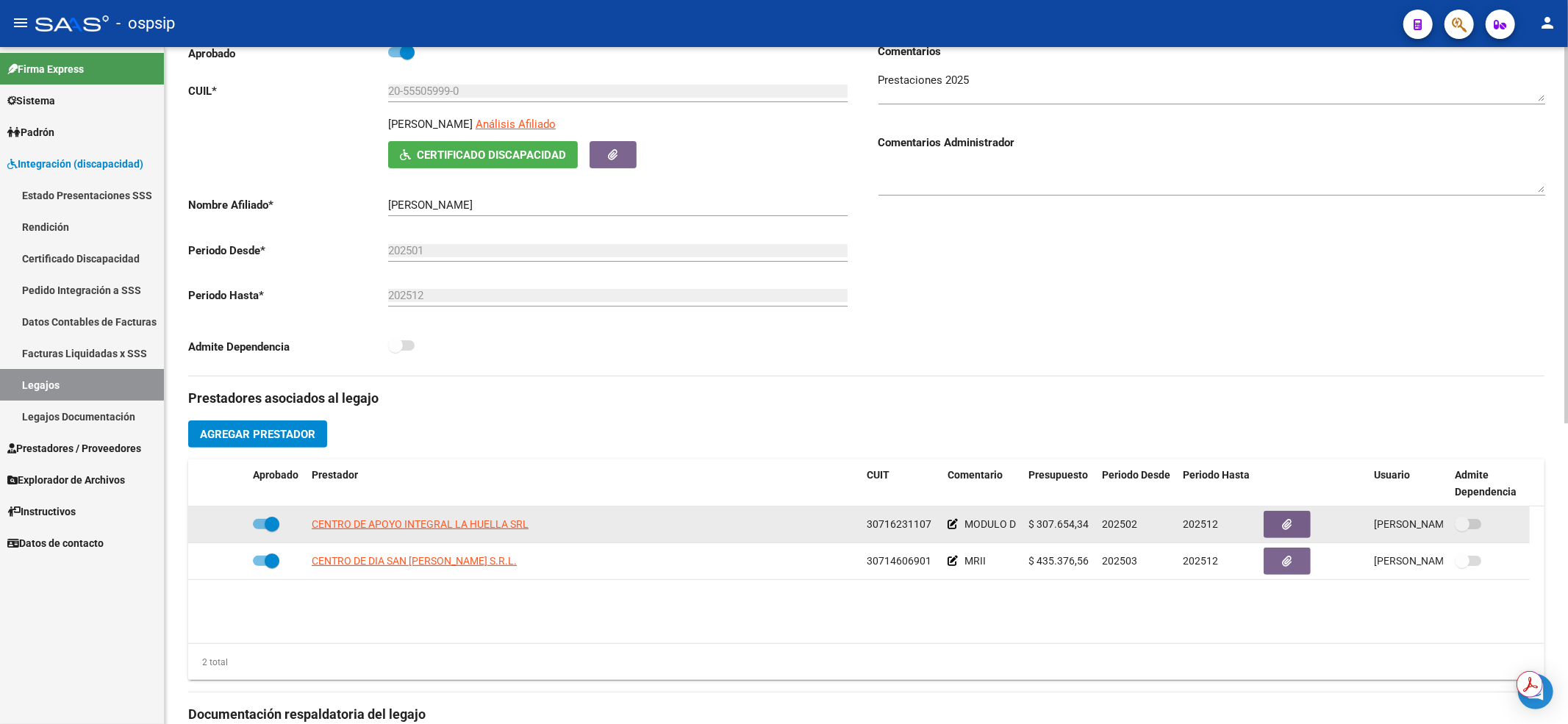
scroll to position [4, 0]
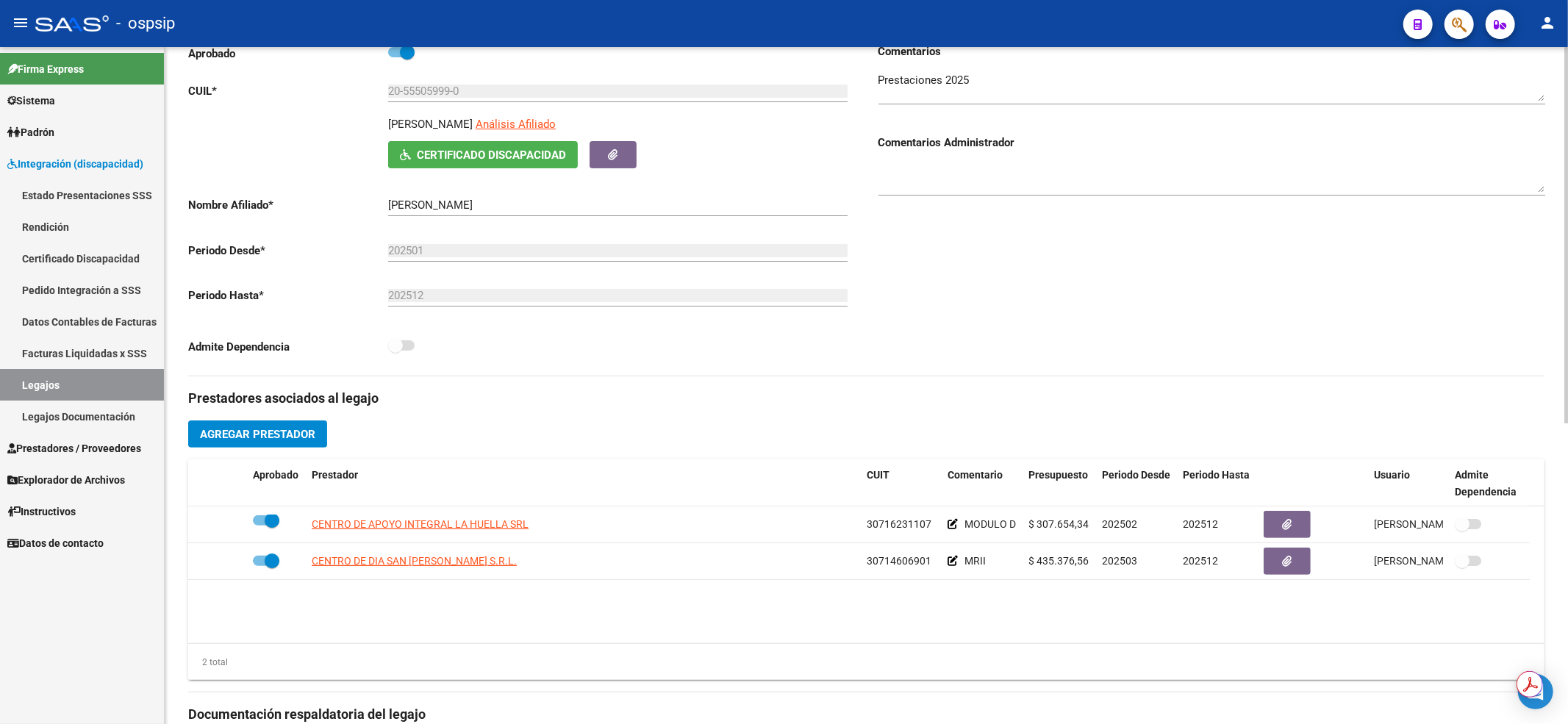
click at [1028, 254] on div "Comentarios Comentarios Administrador" at bounding box center [1205, 209] width 678 height 332
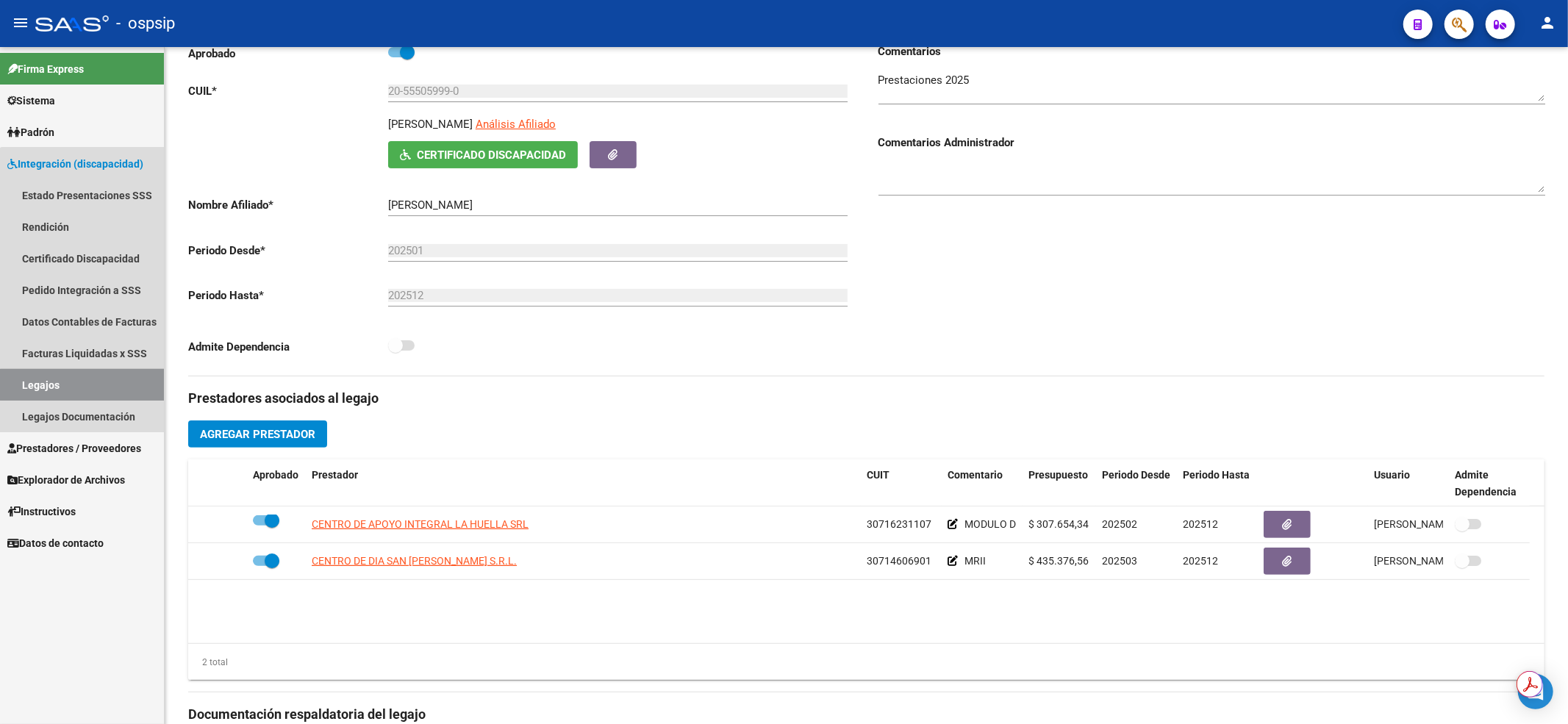
click at [137, 384] on link "Legajos" at bounding box center [82, 385] width 164 height 32
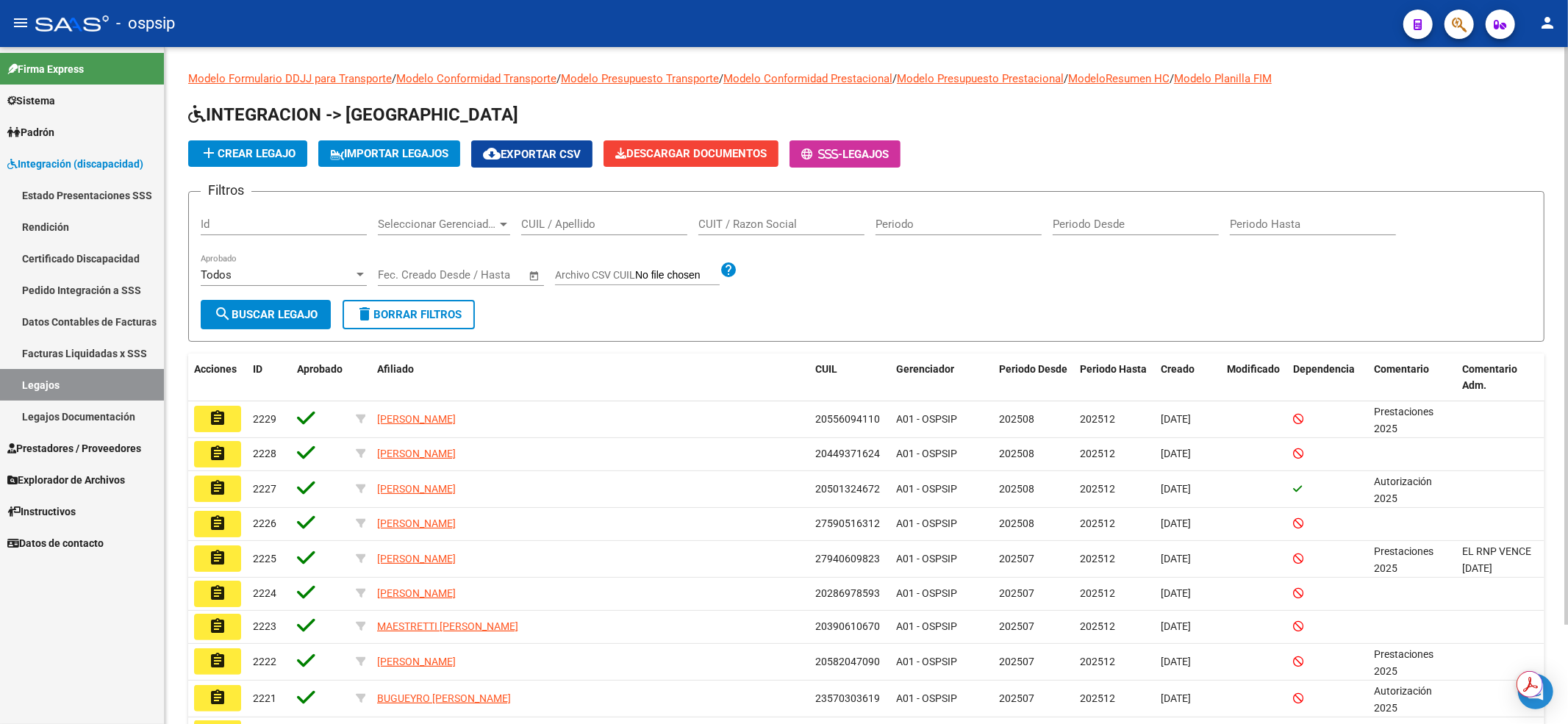
click at [539, 225] on input "CUIL / Apellido" at bounding box center [604, 224] width 166 height 14
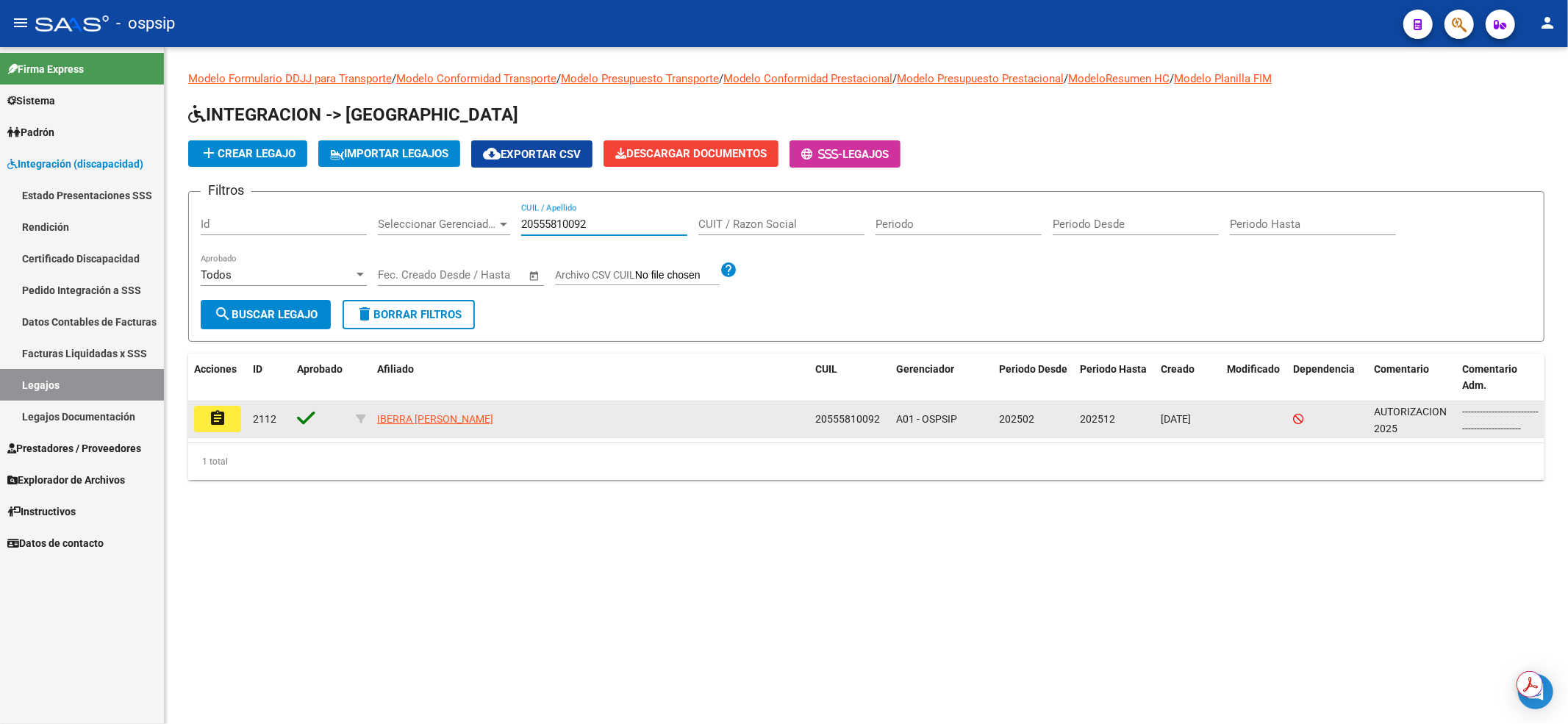
type input "20555810092"
click at [230, 406] on button "assignment" at bounding box center [218, 418] width 47 height 26
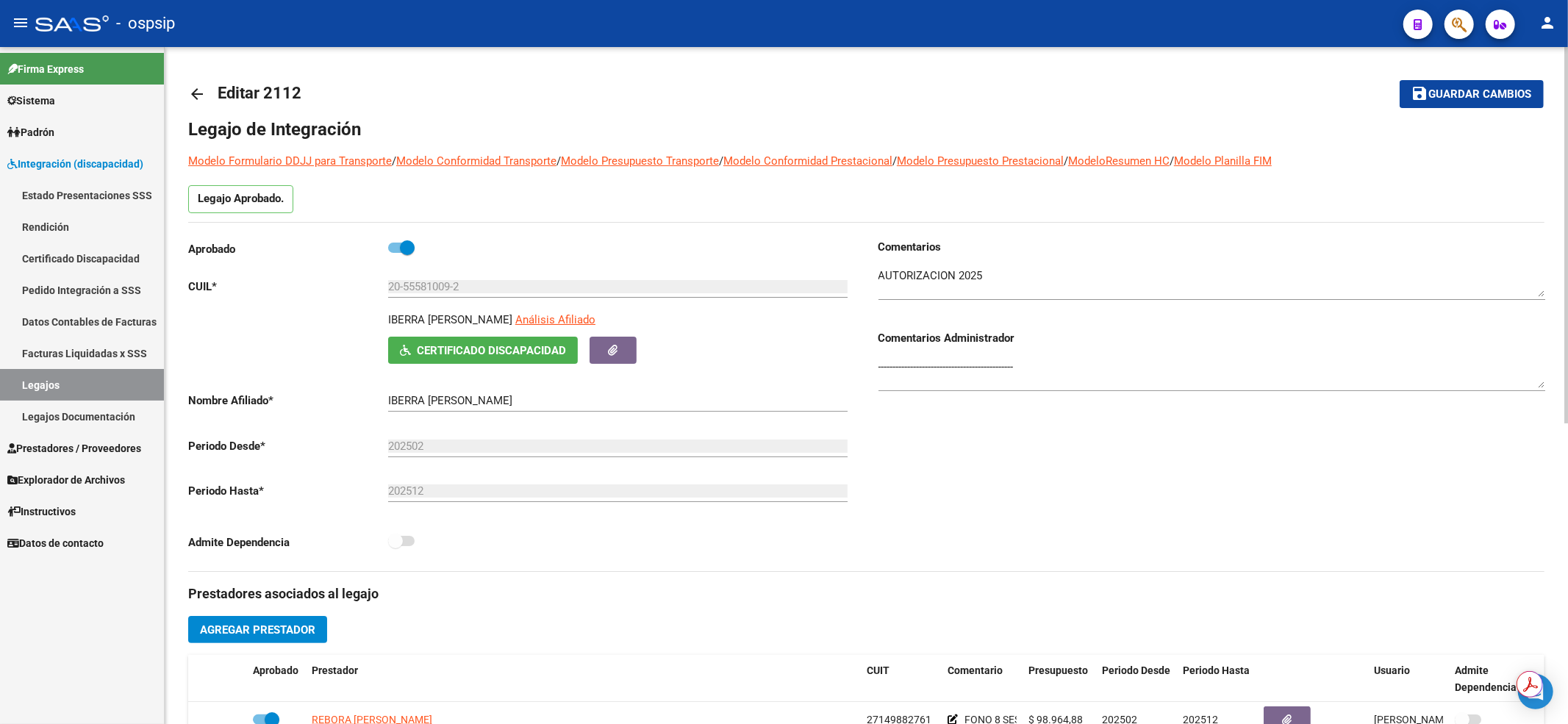
scroll to position [196, 0]
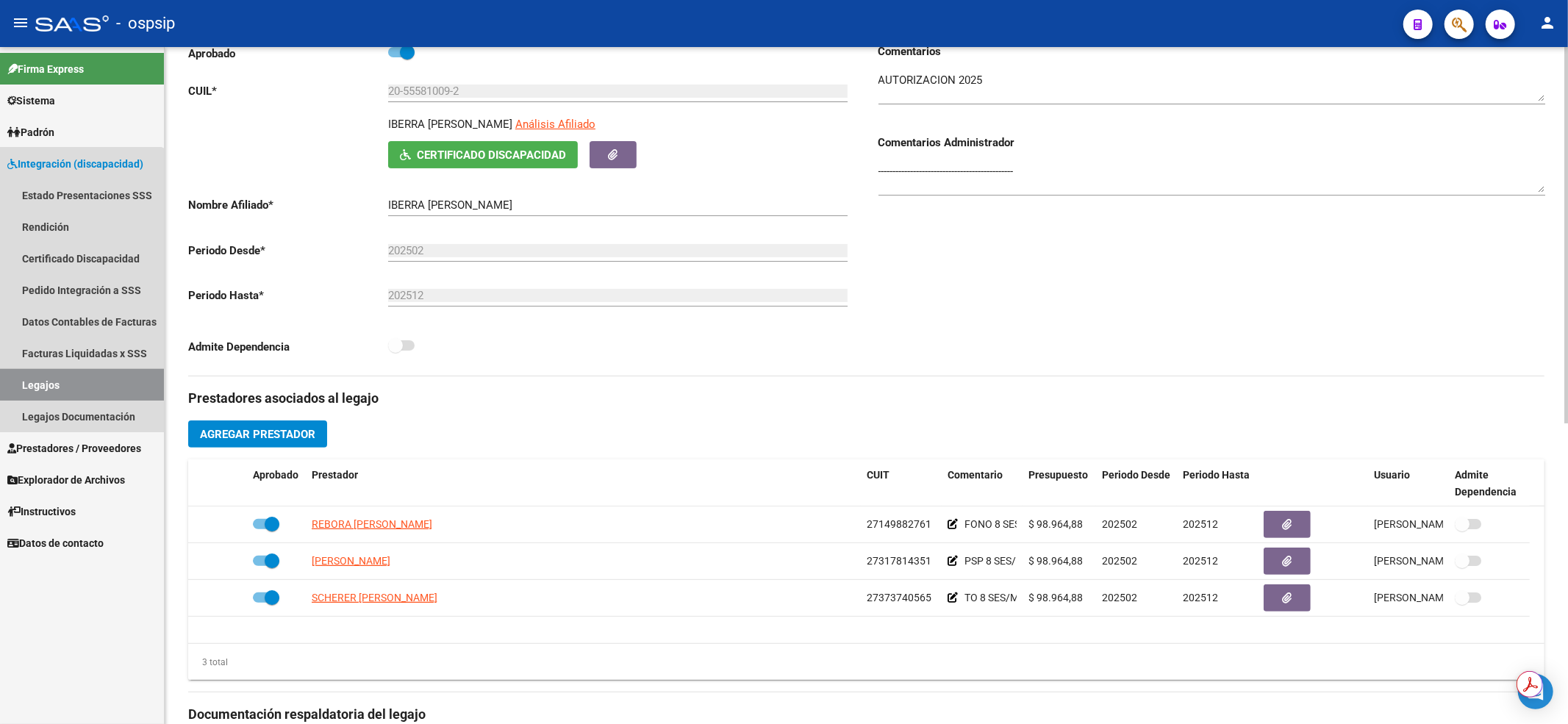
click at [65, 383] on link "Legajos" at bounding box center [82, 385] width 164 height 32
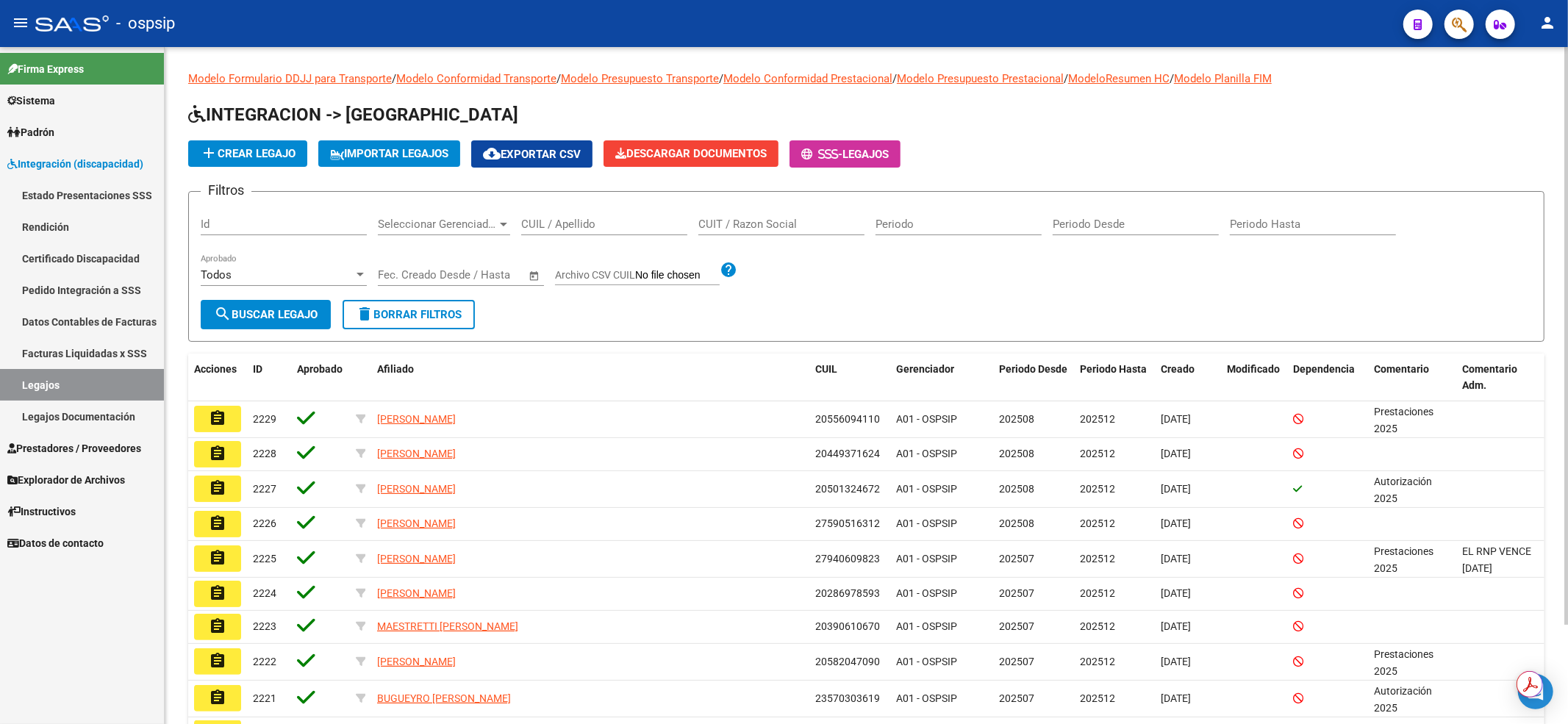
click at [592, 227] on input "CUIL / Apellido" at bounding box center [604, 224] width 166 height 14
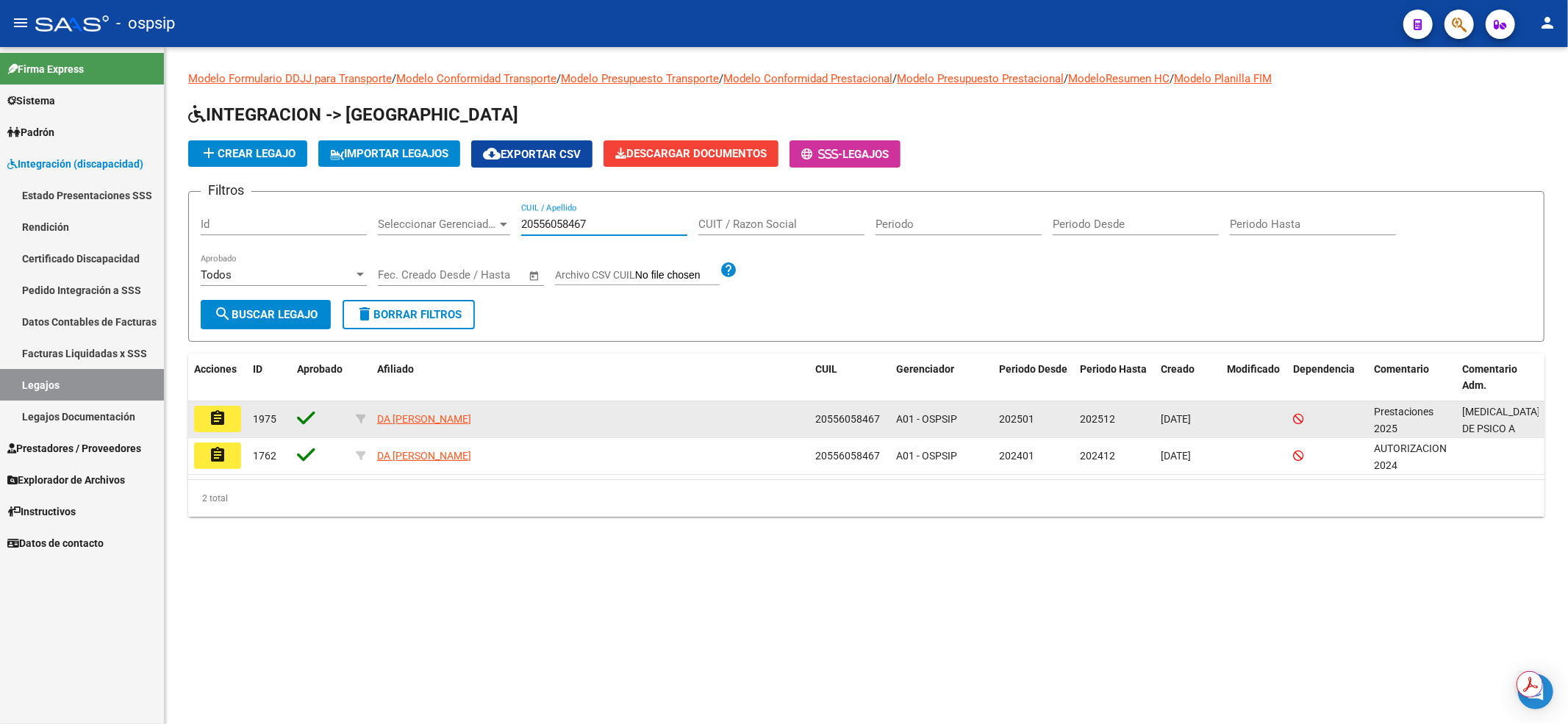
type input "20556058467"
click at [218, 424] on mat-icon "assignment" at bounding box center [217, 418] width 17 height 17
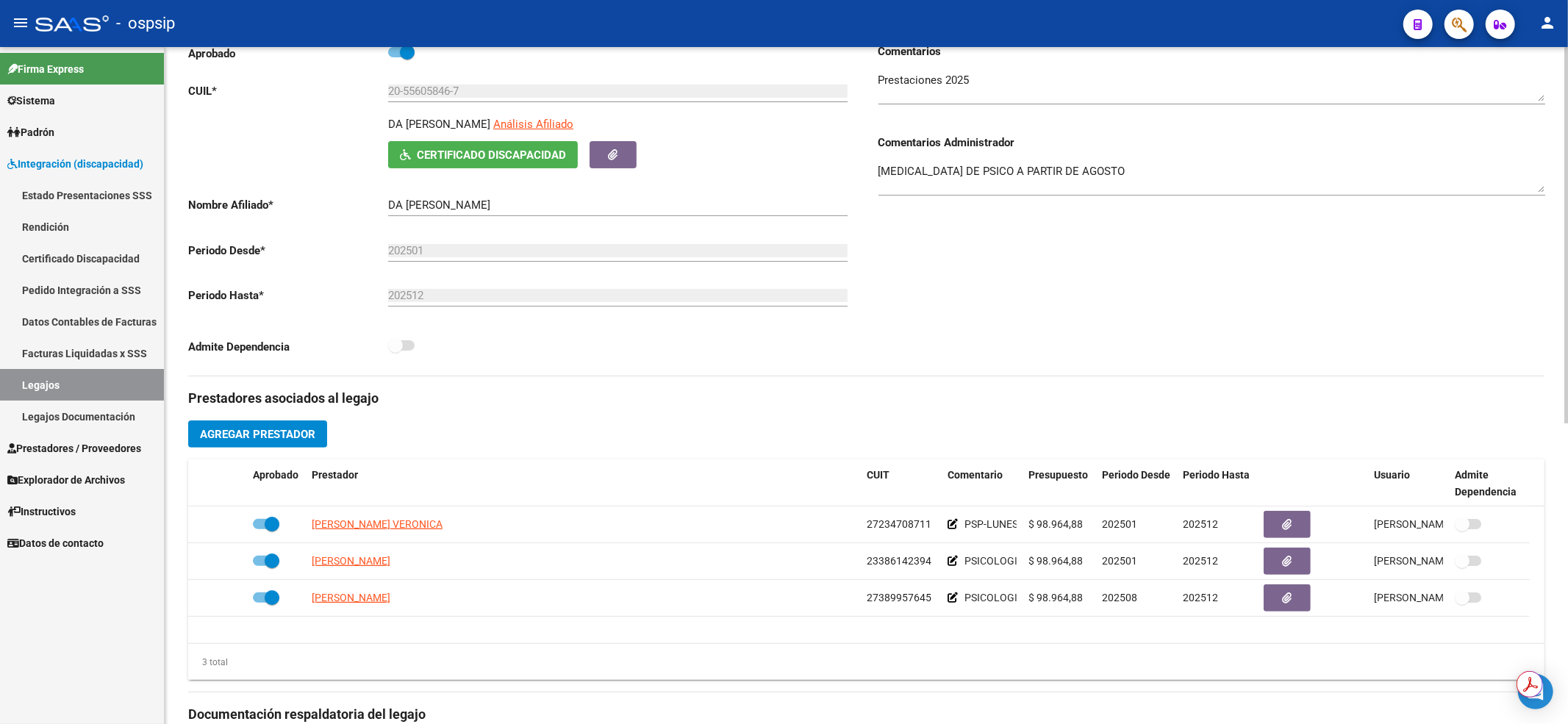
scroll to position [294, 0]
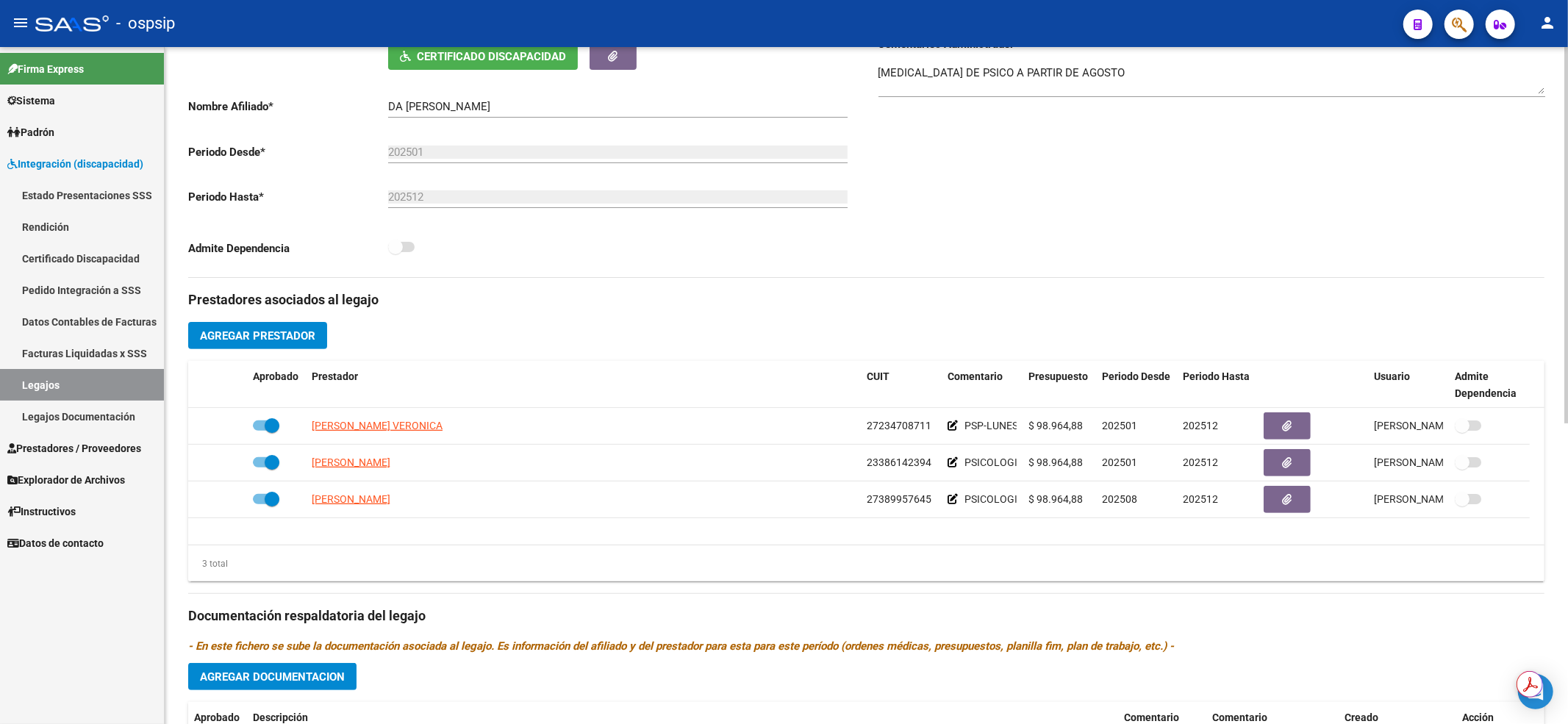
click at [121, 383] on link "Legajos" at bounding box center [82, 385] width 164 height 32
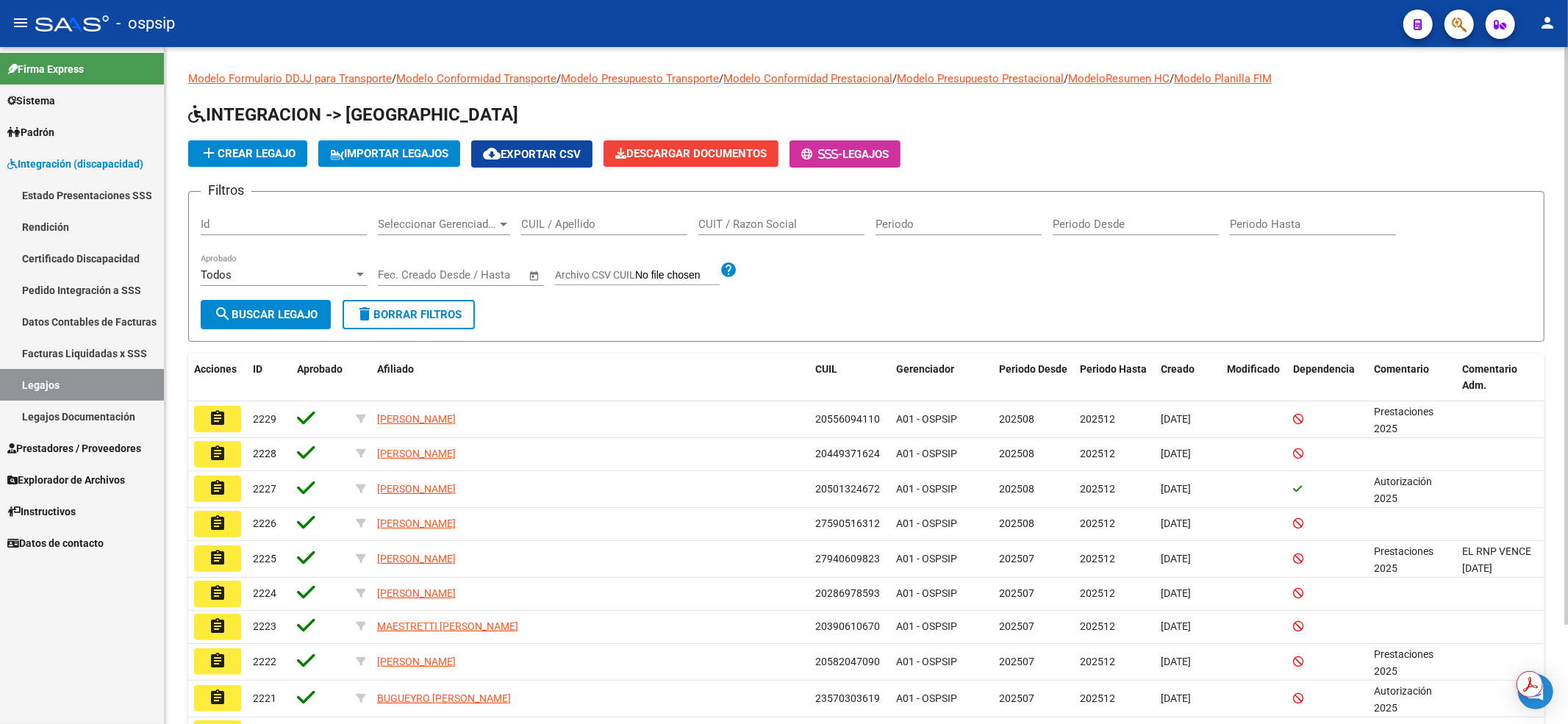
click at [565, 224] on input "CUIL / Apellido" at bounding box center [604, 224] width 166 height 14
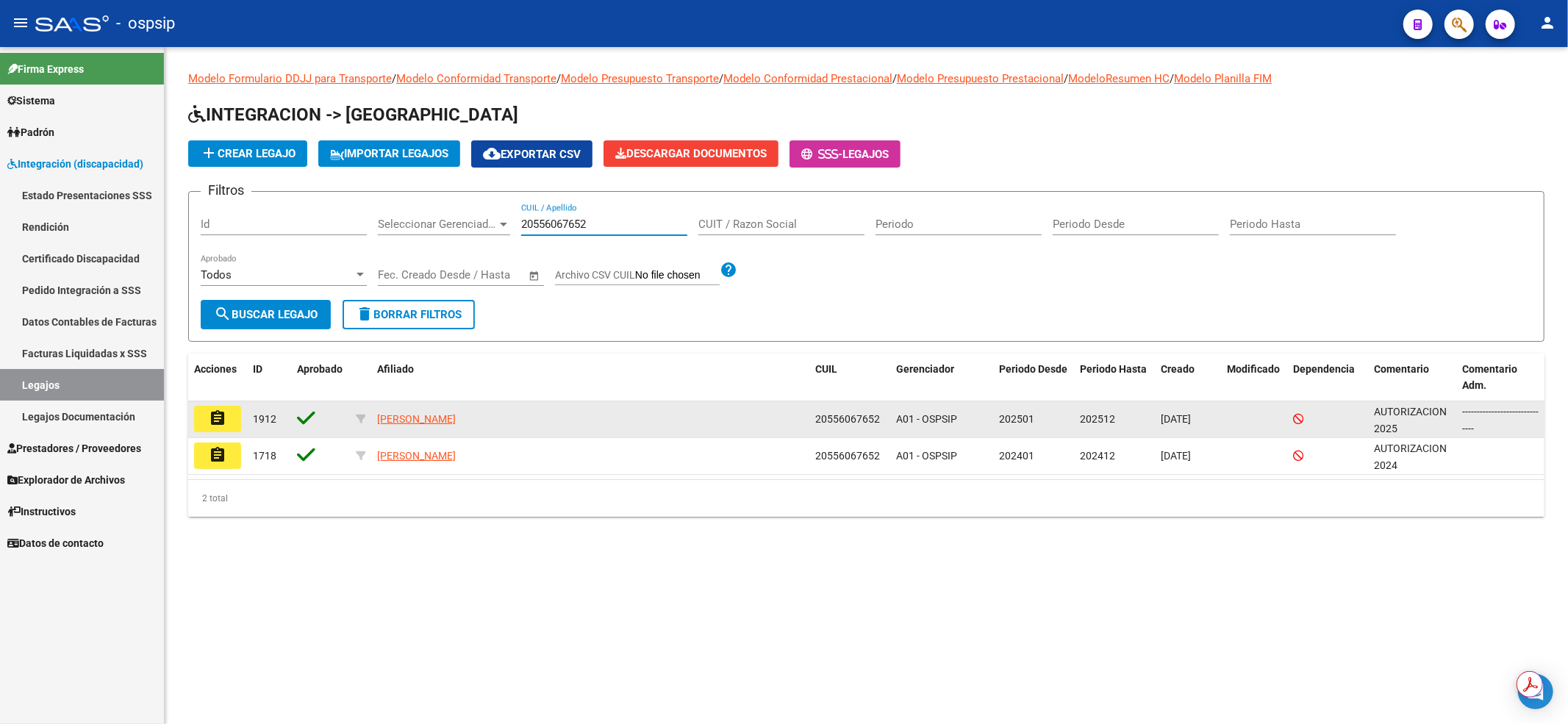
type input "20556067652"
click at [230, 421] on button "assignment" at bounding box center [218, 418] width 47 height 26
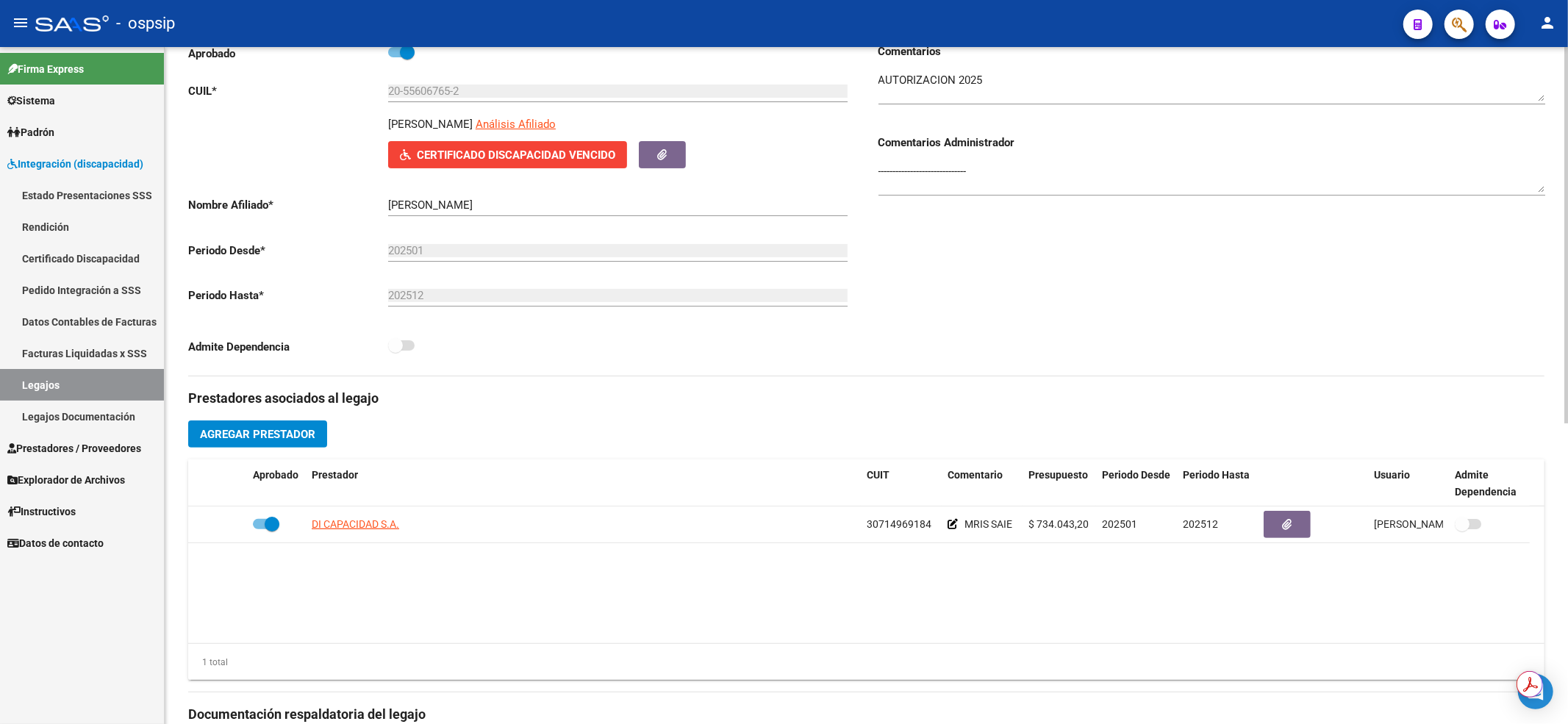
scroll to position [391, 0]
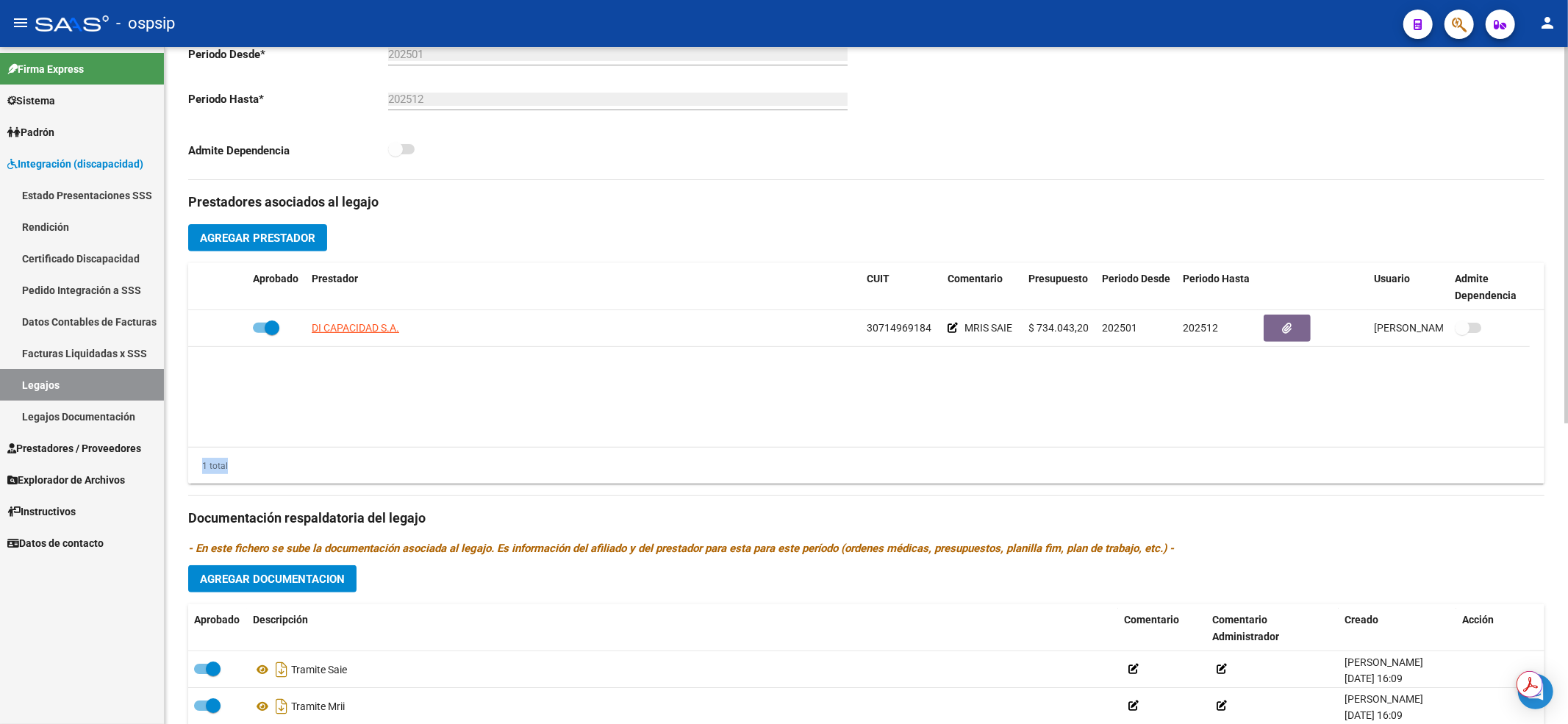
drag, startPoint x: 1035, startPoint y: 450, endPoint x: 1033, endPoint y: 439, distance: 11.2
click at [1035, 447] on div "Aprobado Prestador CUIT Comentario Presupuesto Periodo Desde Periodo Hasta Usua…" at bounding box center [866, 374] width 1356 height 221
click at [126, 390] on link "Legajos" at bounding box center [82, 385] width 164 height 32
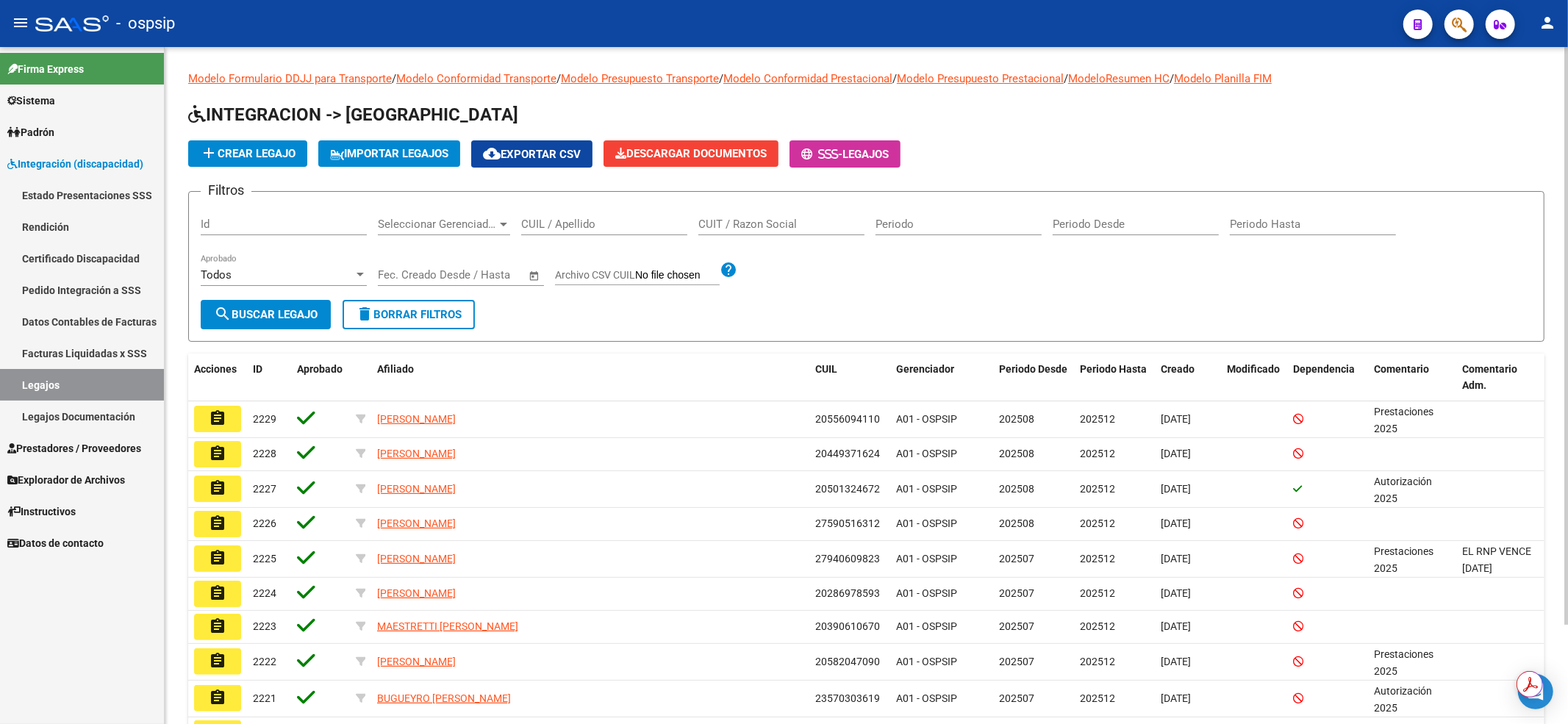
click at [571, 222] on input "CUIL / Apellido" at bounding box center [604, 224] width 166 height 14
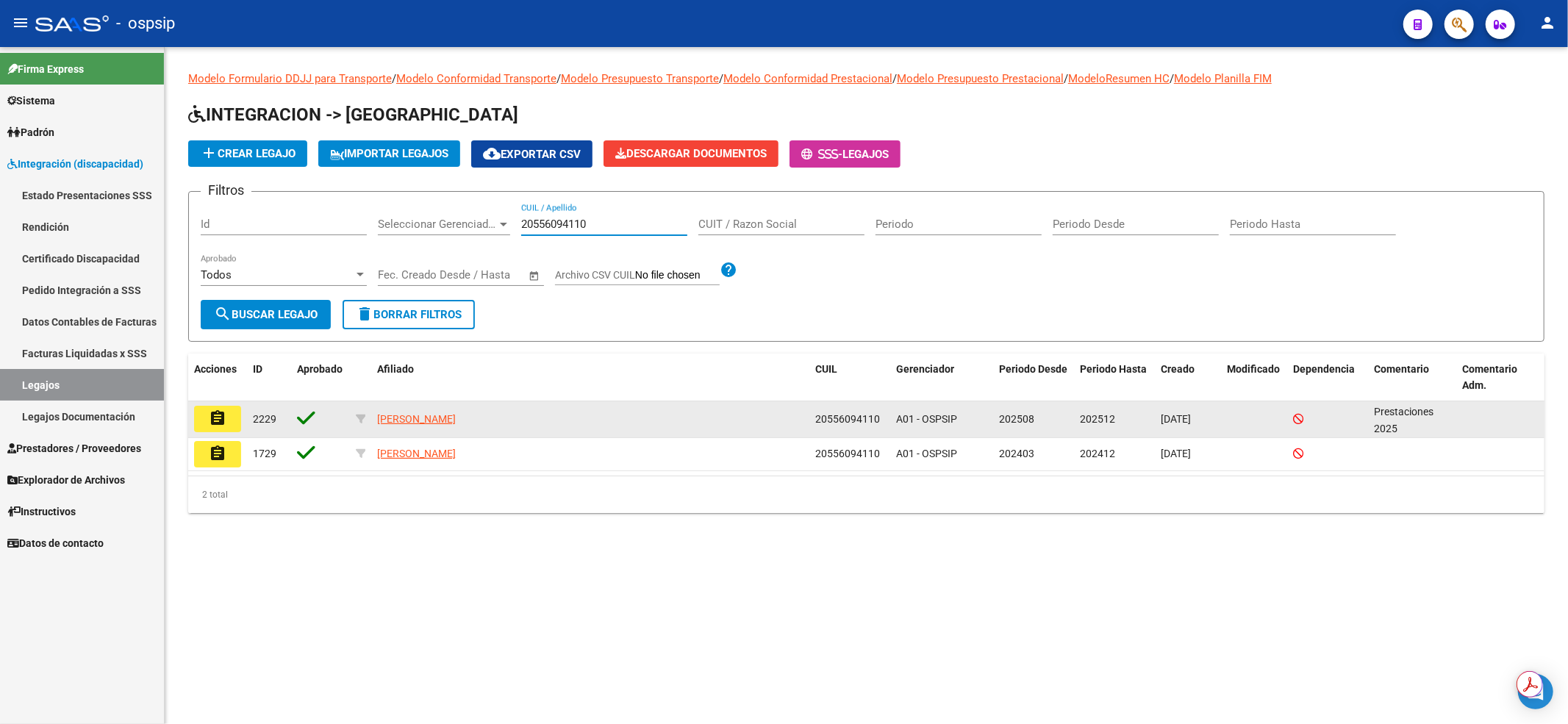
type input "20556094110"
click at [210, 424] on mat-icon "assignment" at bounding box center [217, 418] width 17 height 17
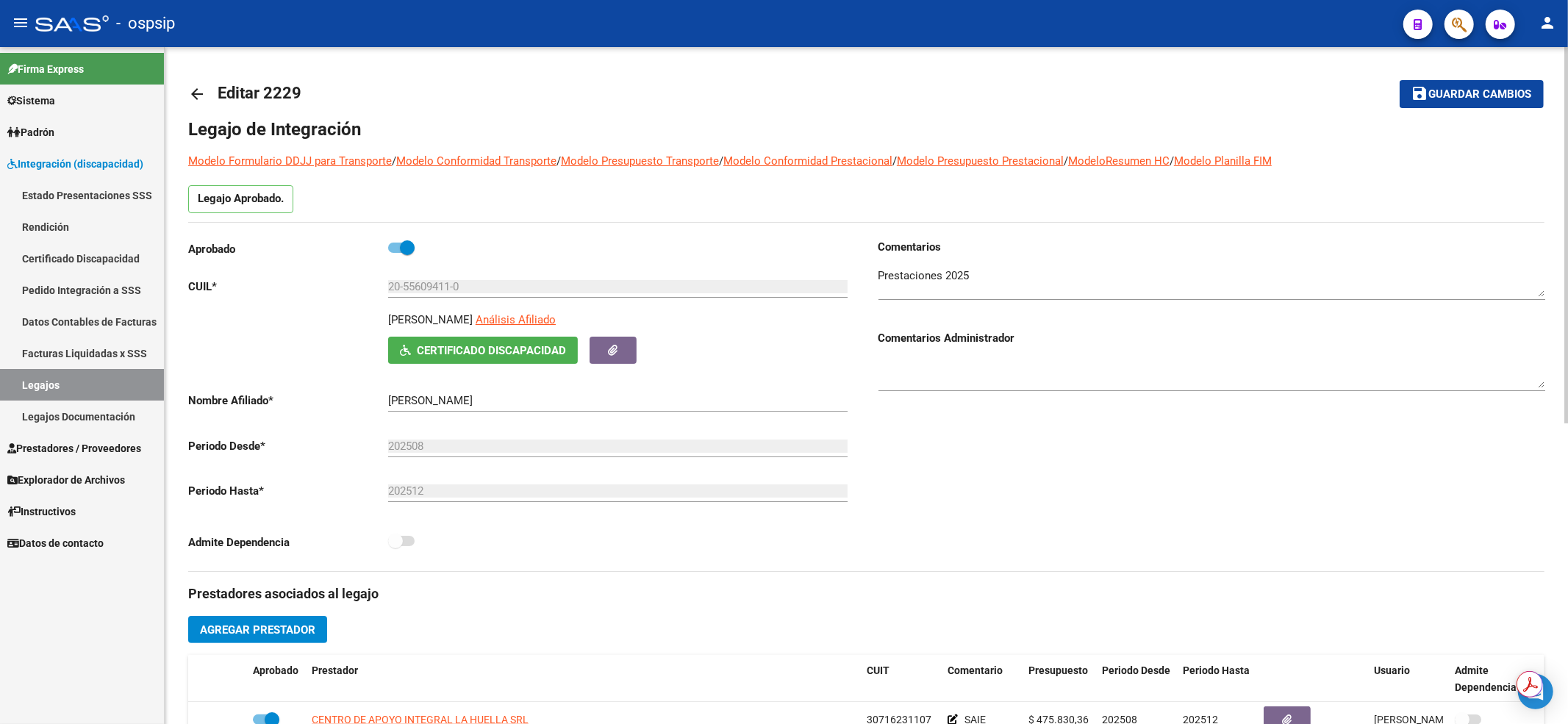
scroll to position [196, 0]
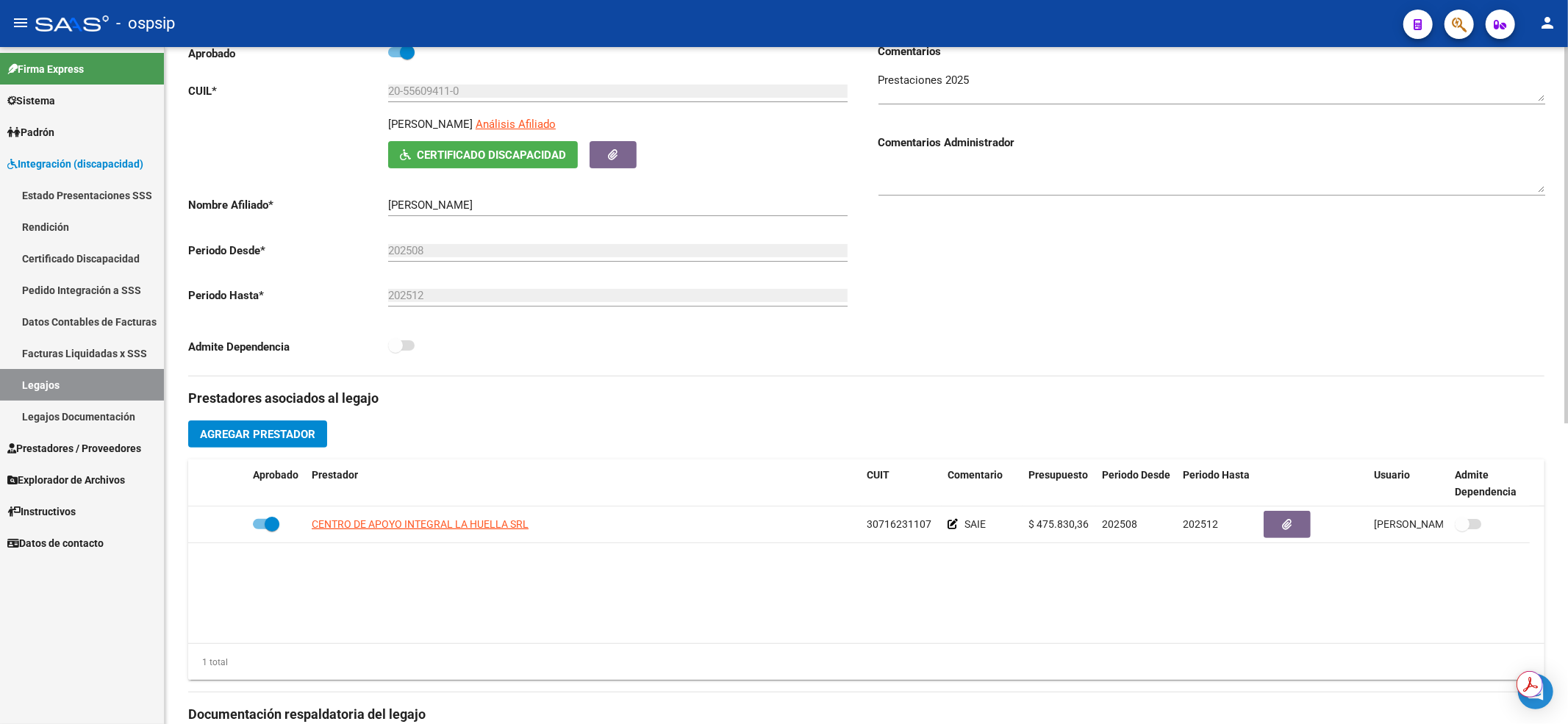
click at [1, 384] on link "Legajos" at bounding box center [82, 385] width 164 height 32
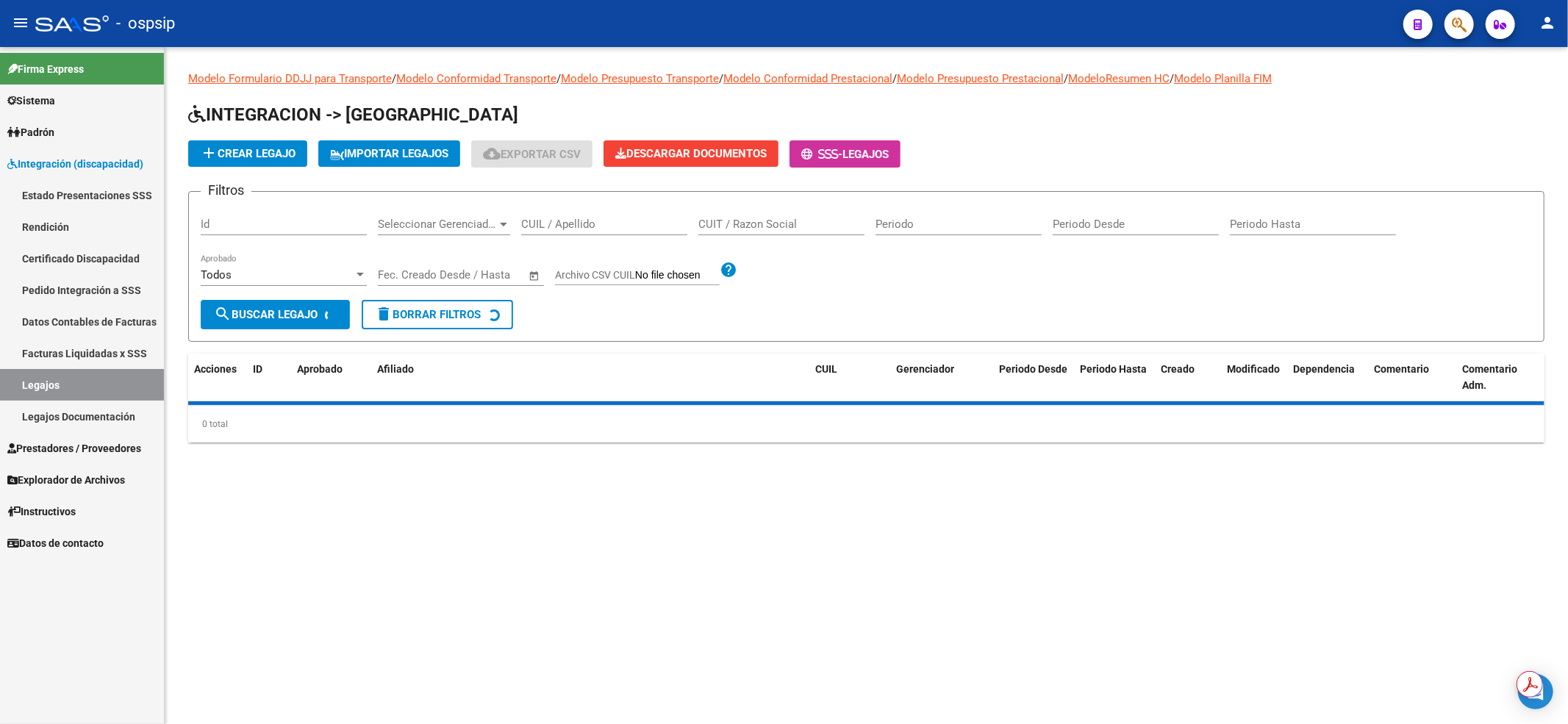
click at [595, 218] on input "CUIL / Apellido" at bounding box center [604, 224] width 166 height 14
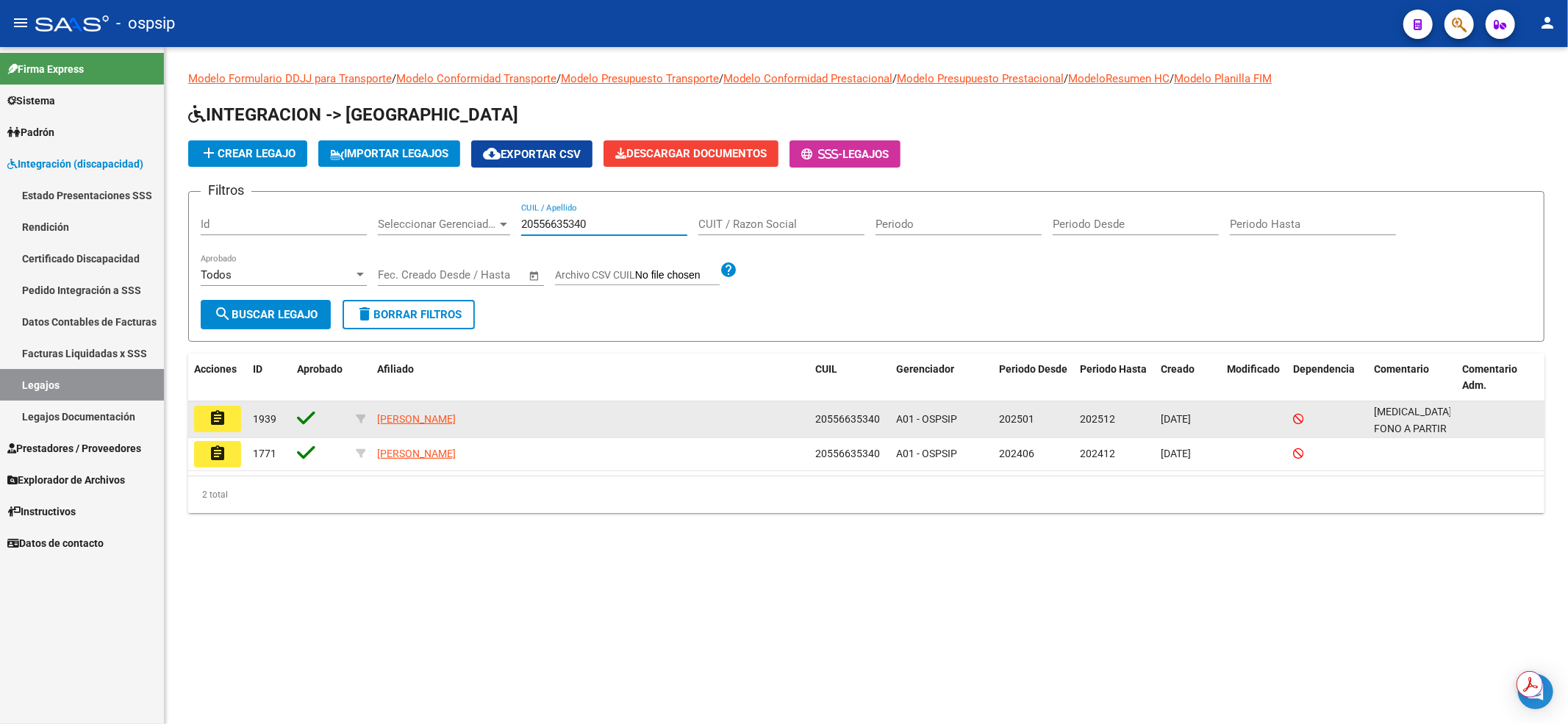
type input "20556635340"
click at [216, 421] on mat-icon "assignment" at bounding box center [217, 418] width 17 height 17
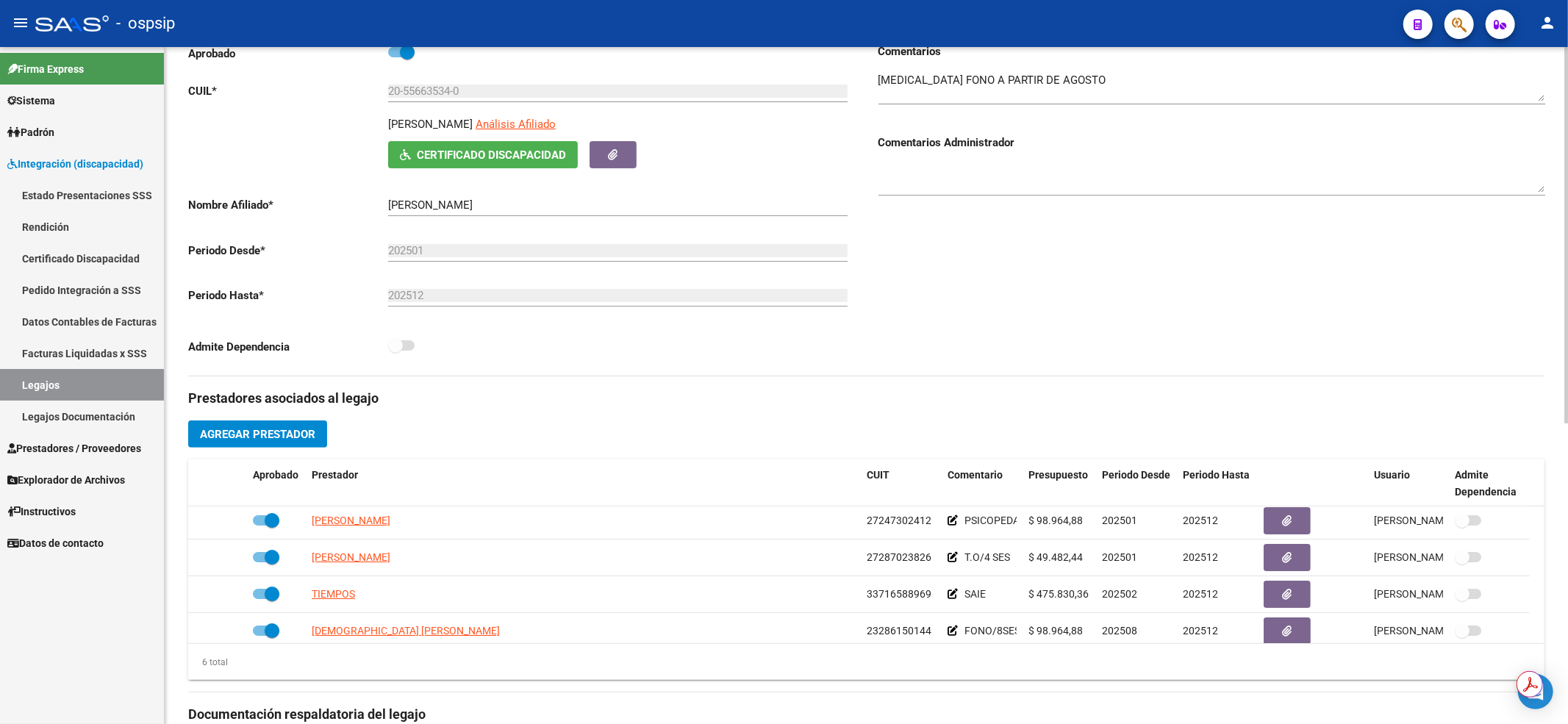
scroll to position [88, 0]
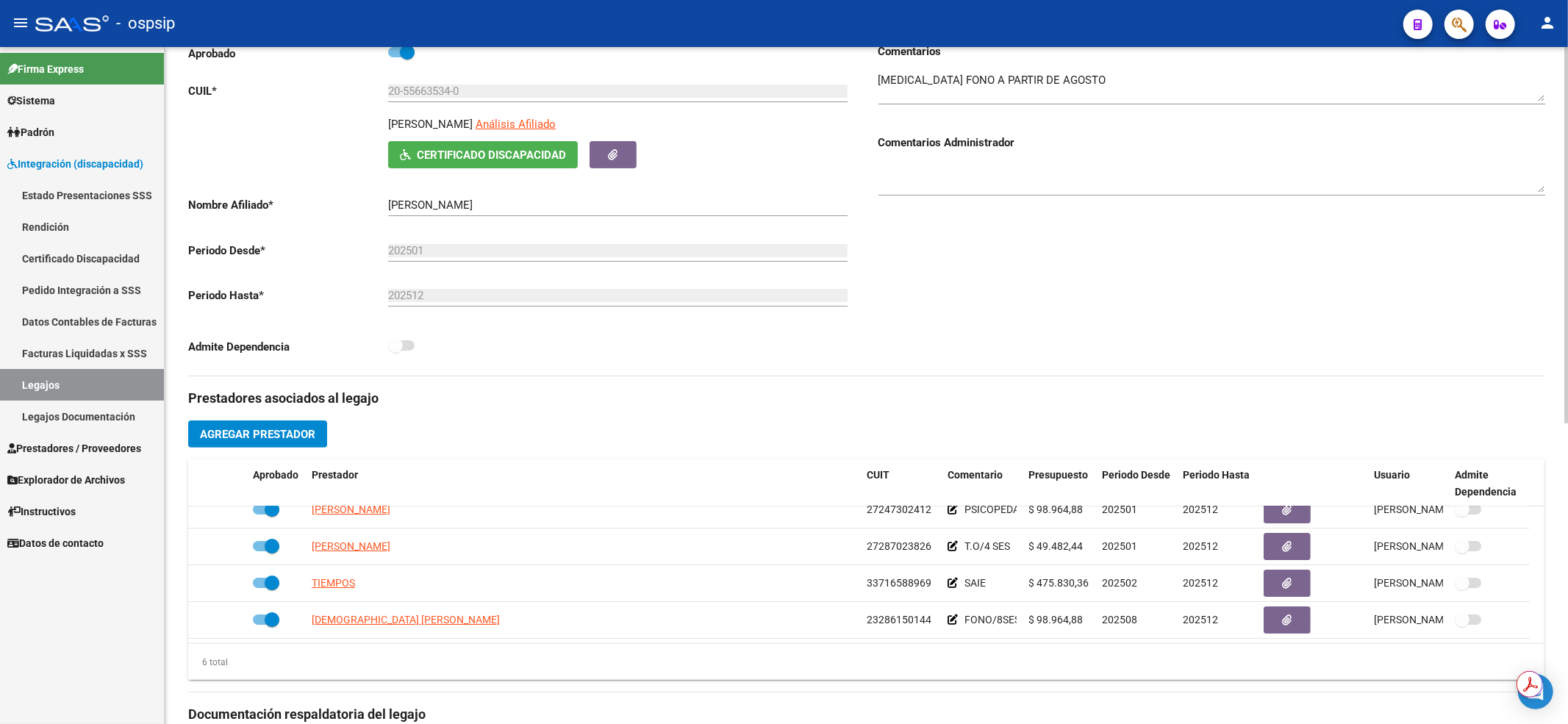
click at [1035, 275] on div "Comentarios Comentarios Administrador" at bounding box center [1205, 209] width 678 height 332
click at [105, 383] on link "Legajos" at bounding box center [82, 385] width 164 height 32
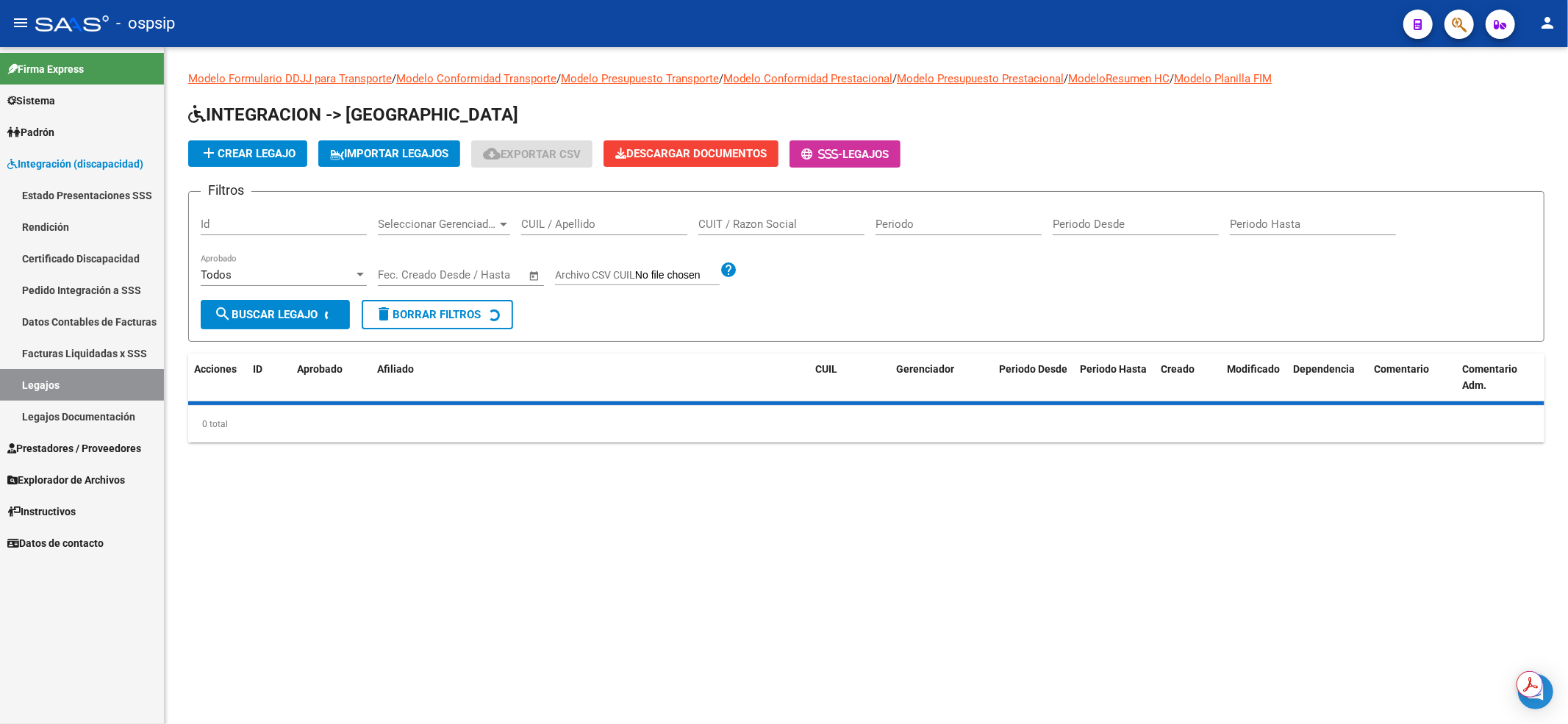
click at [624, 228] on input "CUIL / Apellido" at bounding box center [604, 224] width 166 height 14
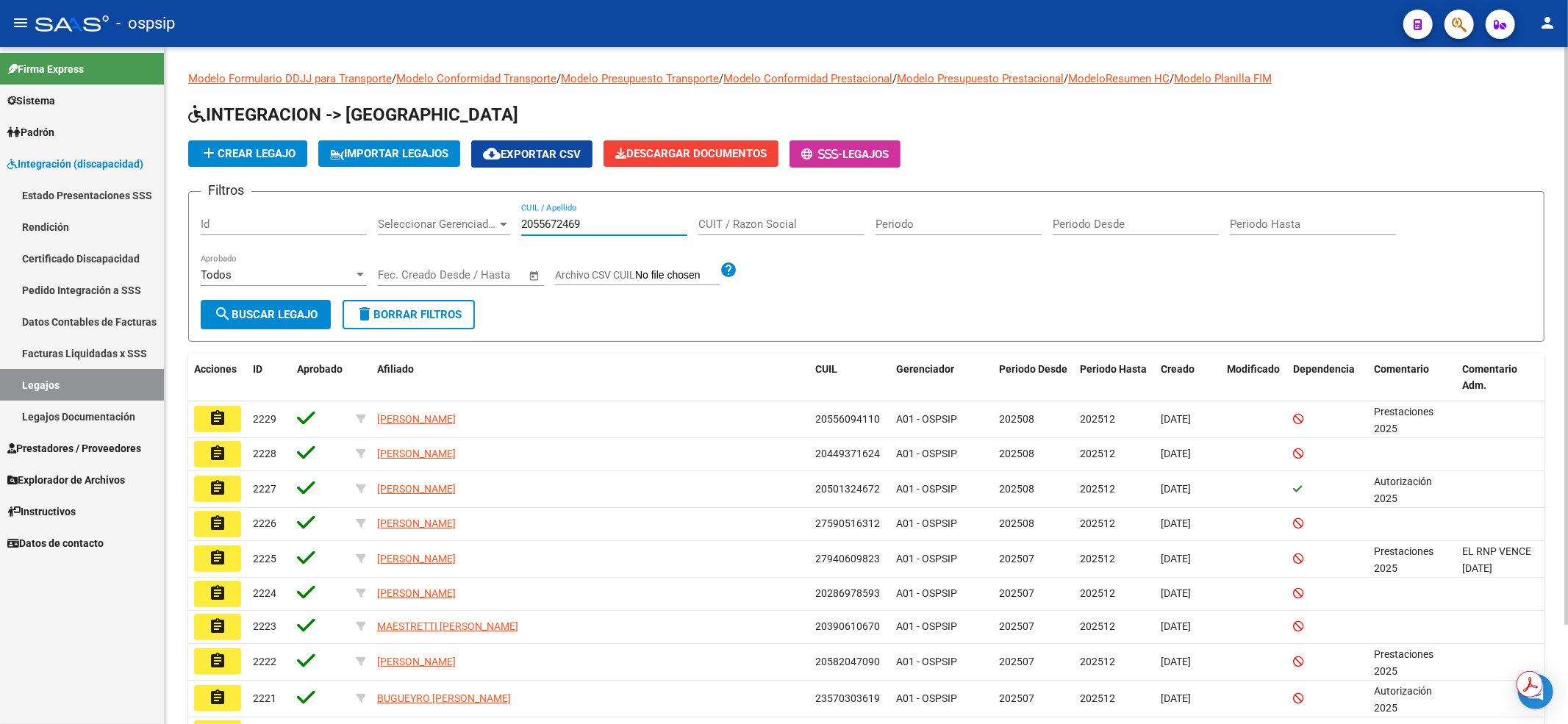
type input "20556724696"
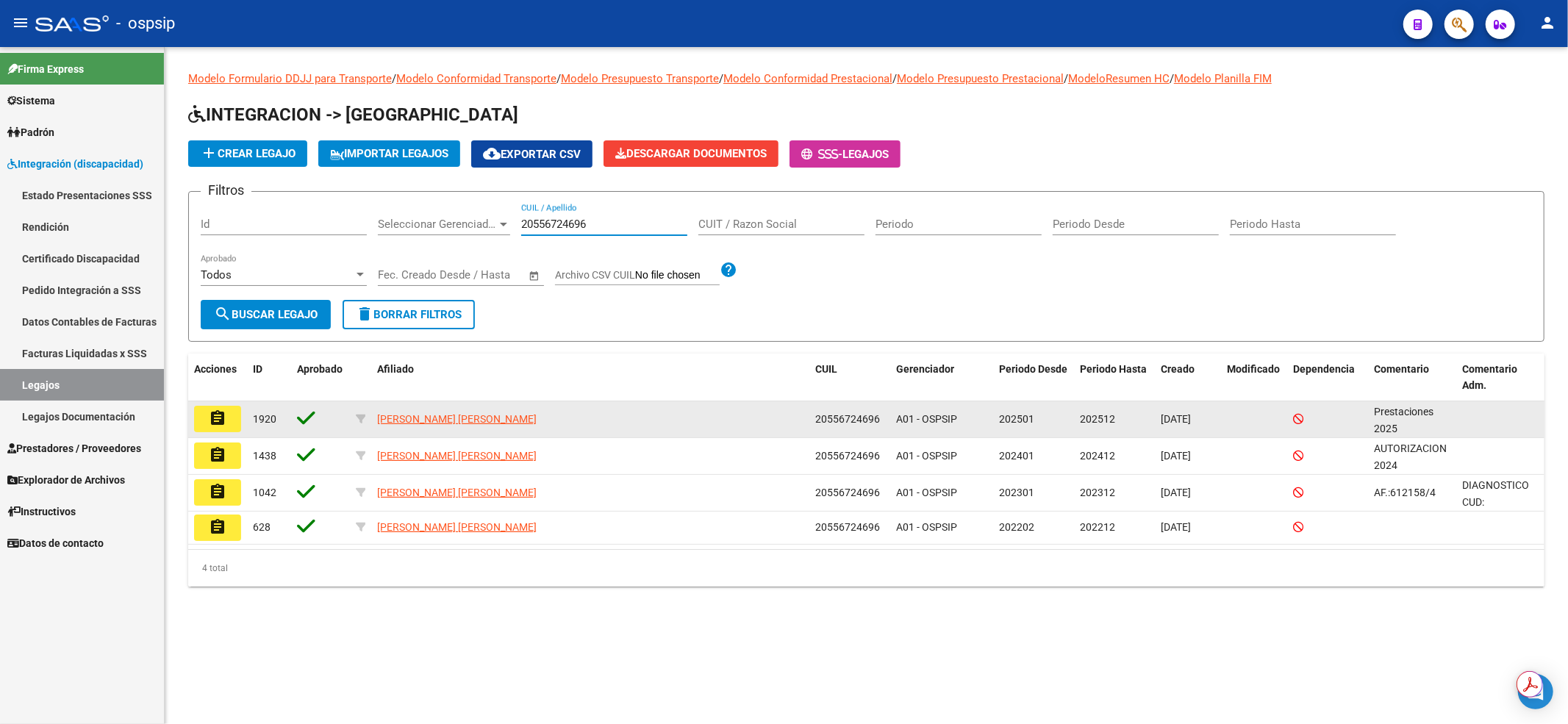
click at [206, 419] on button "assignment" at bounding box center [218, 418] width 47 height 26
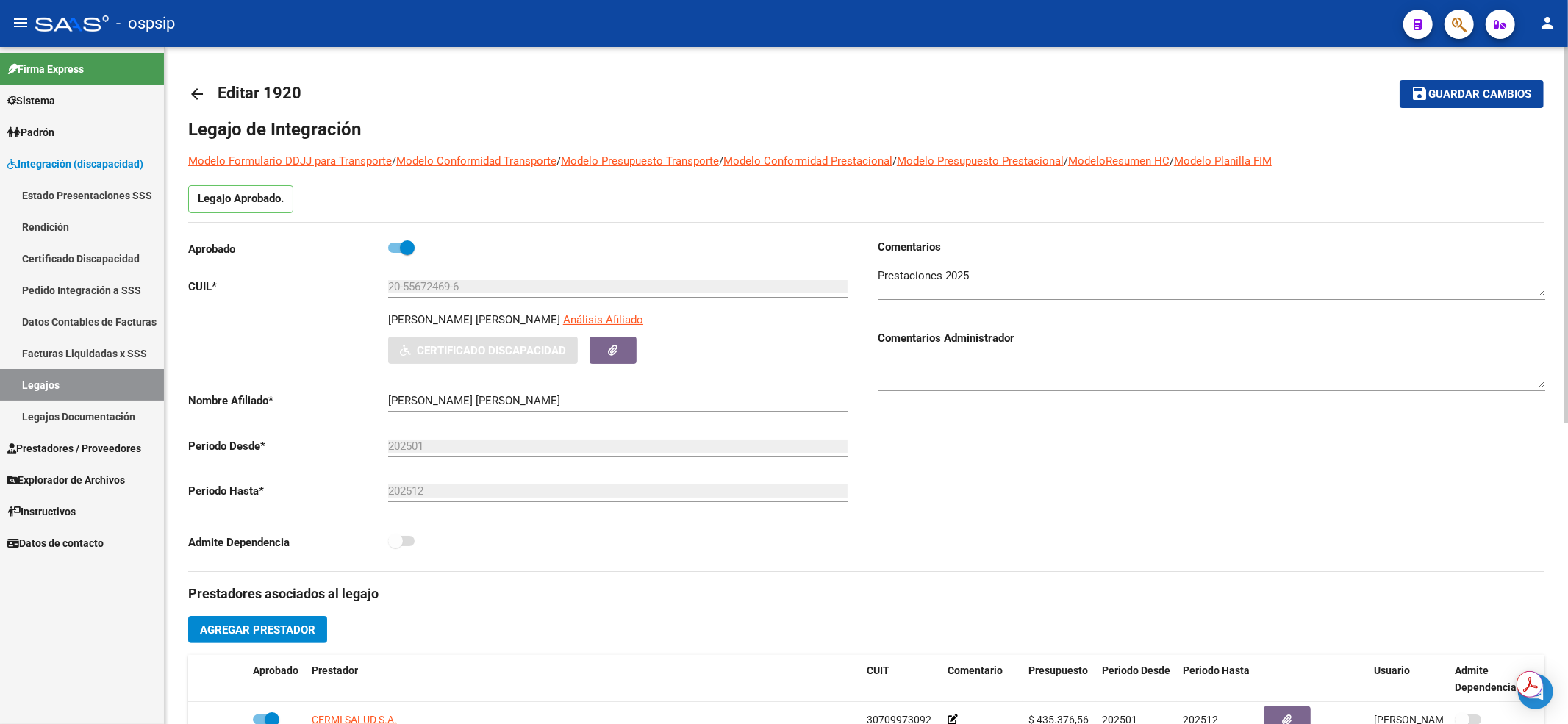
scroll to position [294, 0]
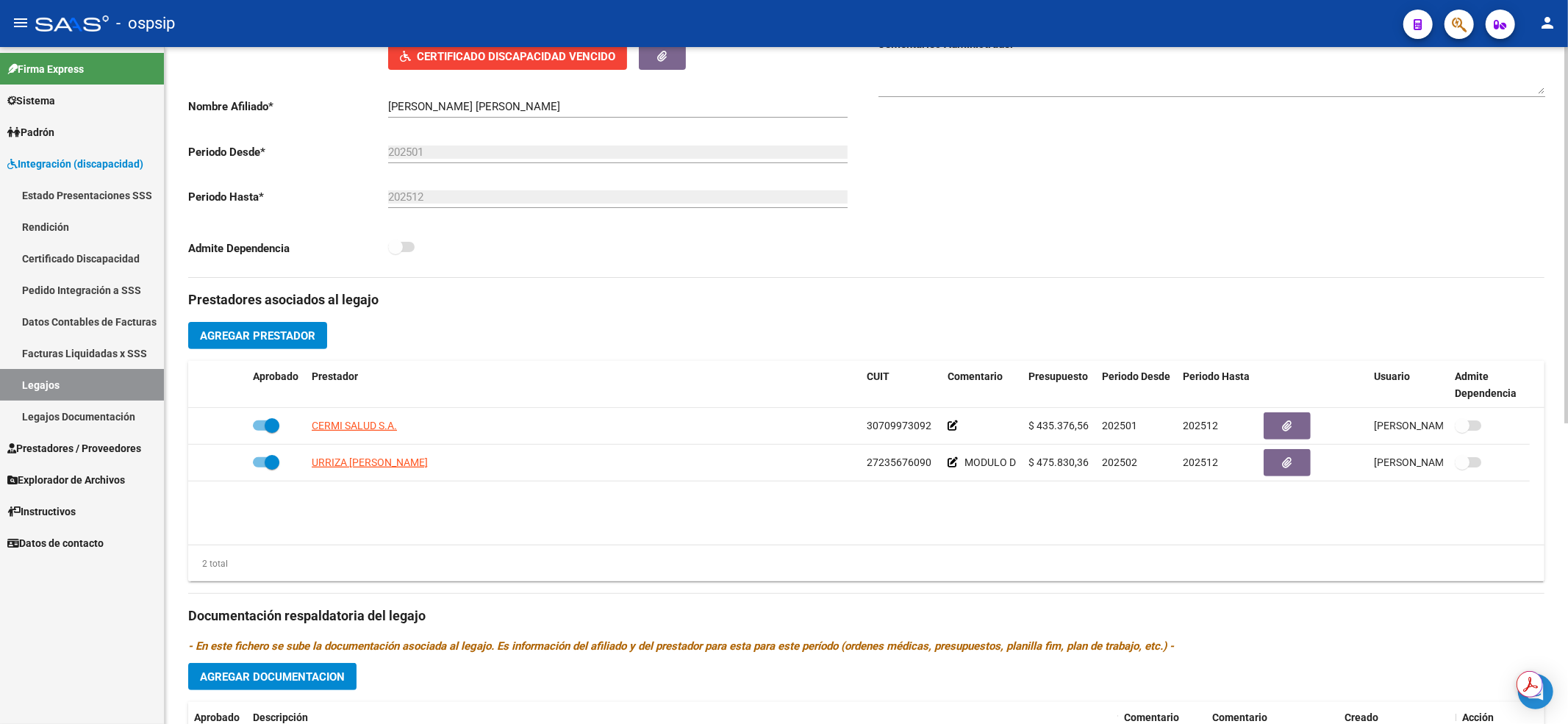
click at [50, 389] on link "Legajos" at bounding box center [82, 385] width 164 height 32
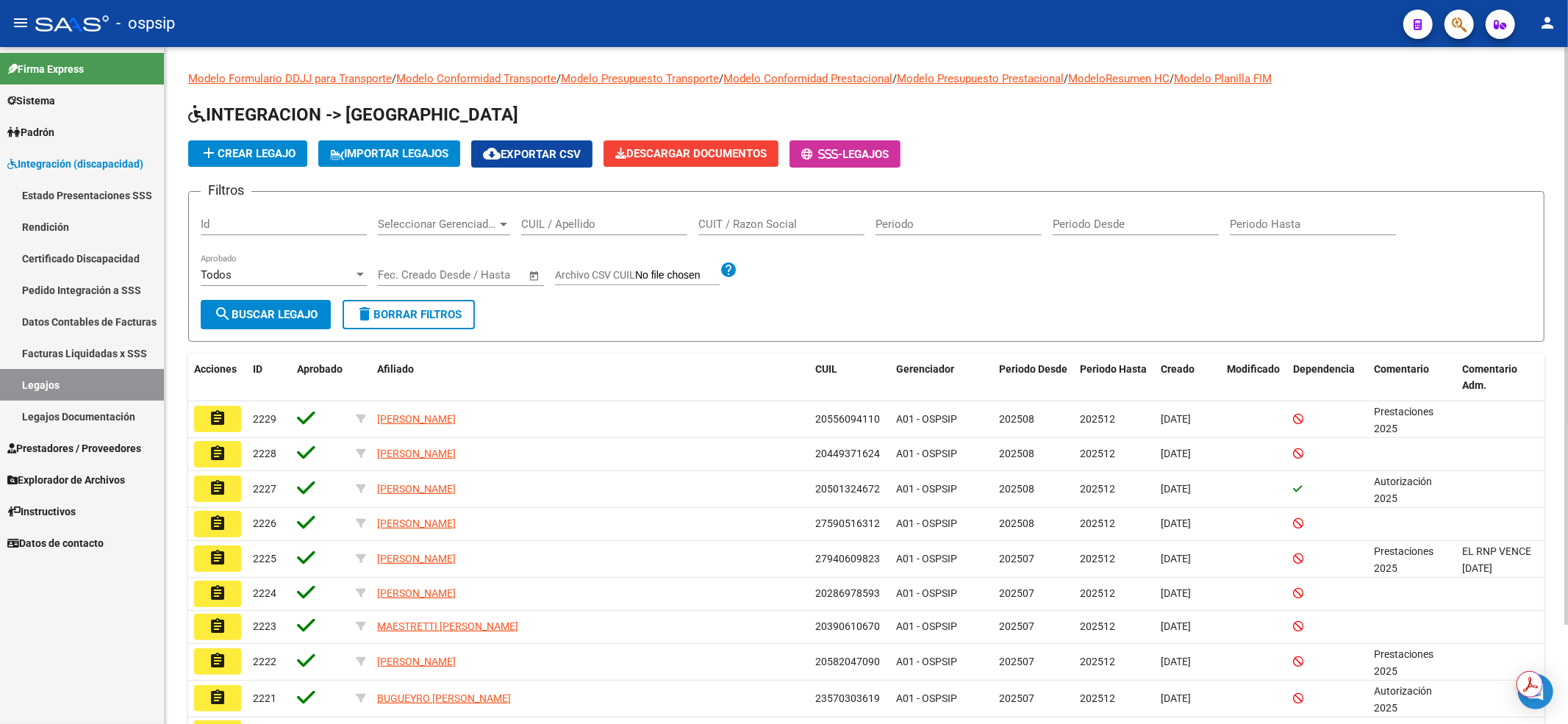
click at [644, 216] on div "CUIL / Apellido" at bounding box center [604, 219] width 166 height 32
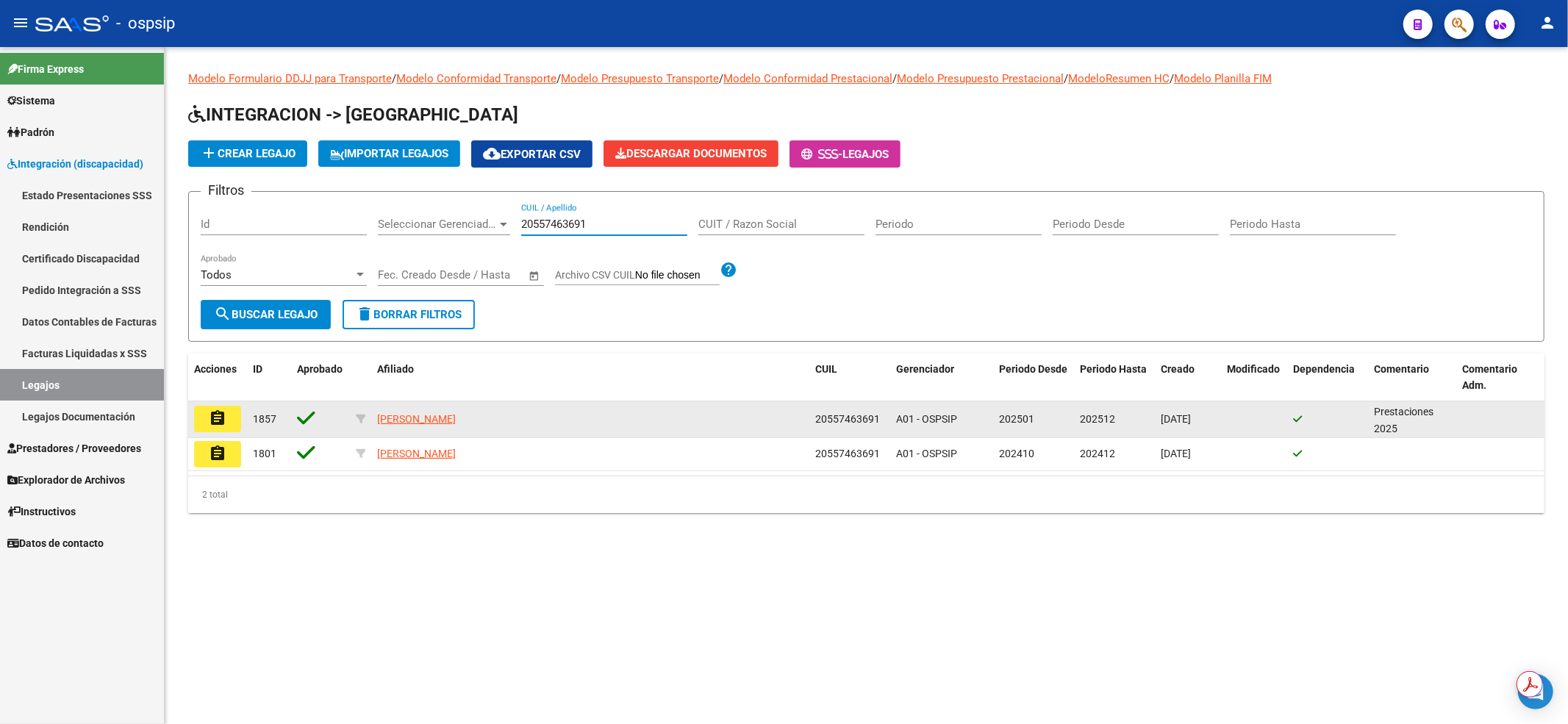
type input "20557463691"
click at [224, 415] on mat-icon "assignment" at bounding box center [217, 418] width 17 height 17
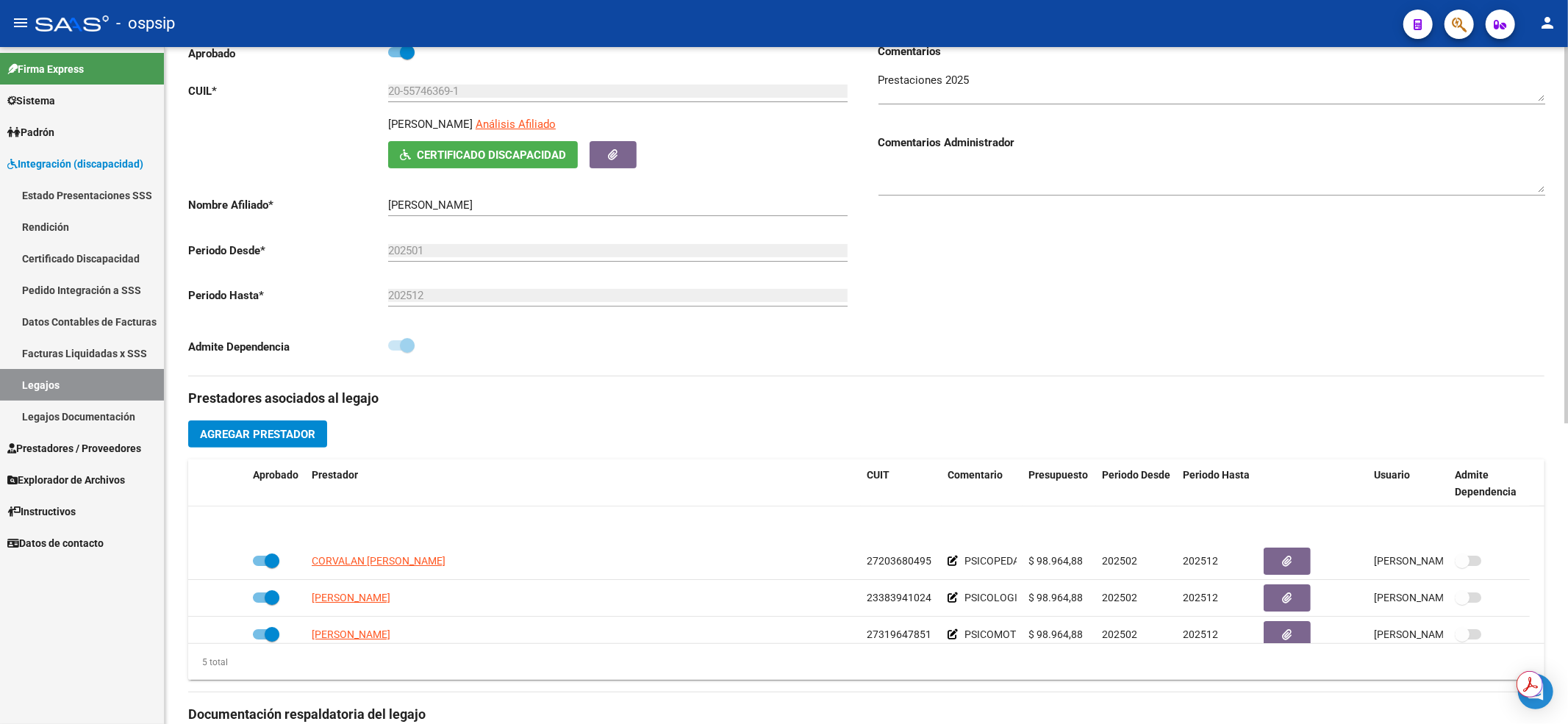
scroll to position [50, 0]
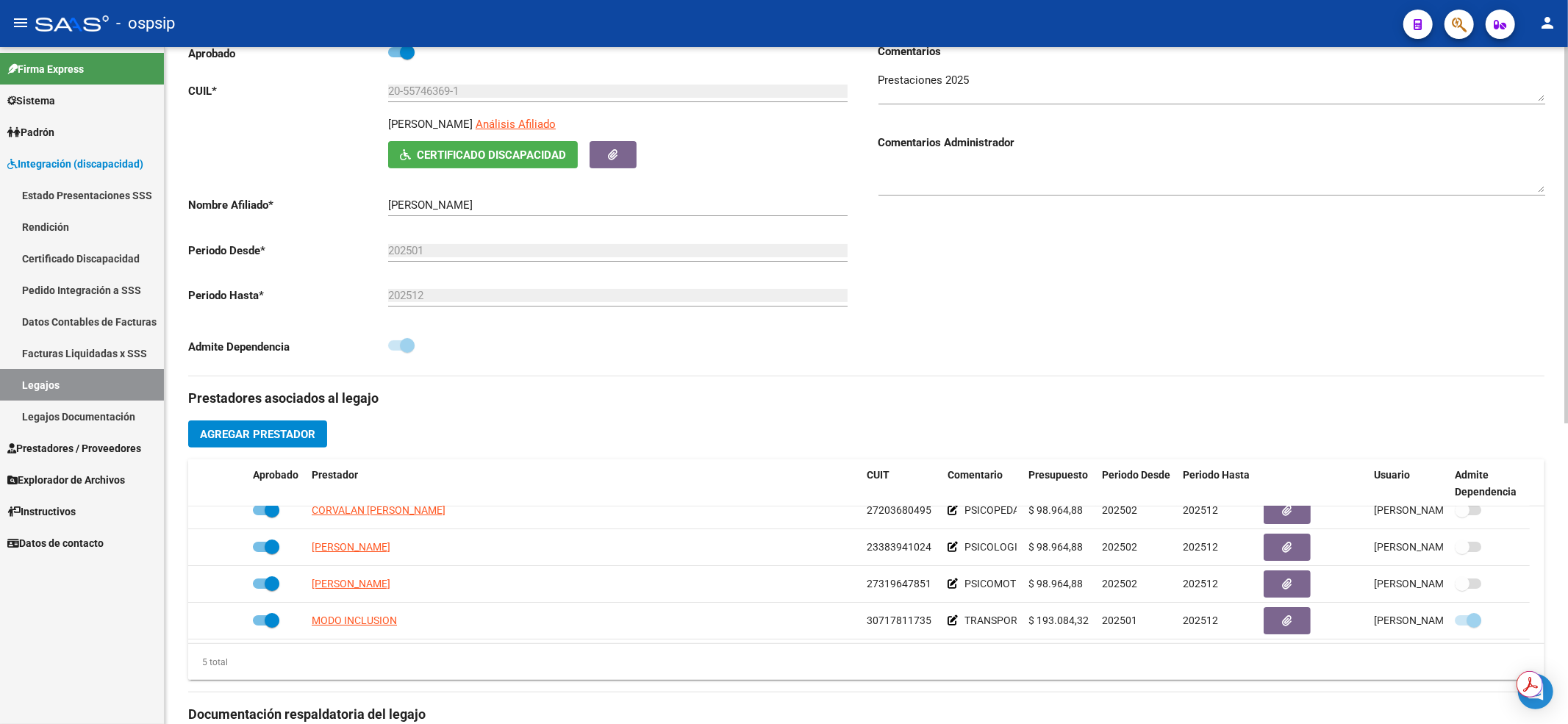
click at [1174, 327] on div "Comentarios Comentarios Administrador" at bounding box center [1205, 209] width 678 height 332
click at [93, 390] on link "Legajos" at bounding box center [82, 385] width 164 height 32
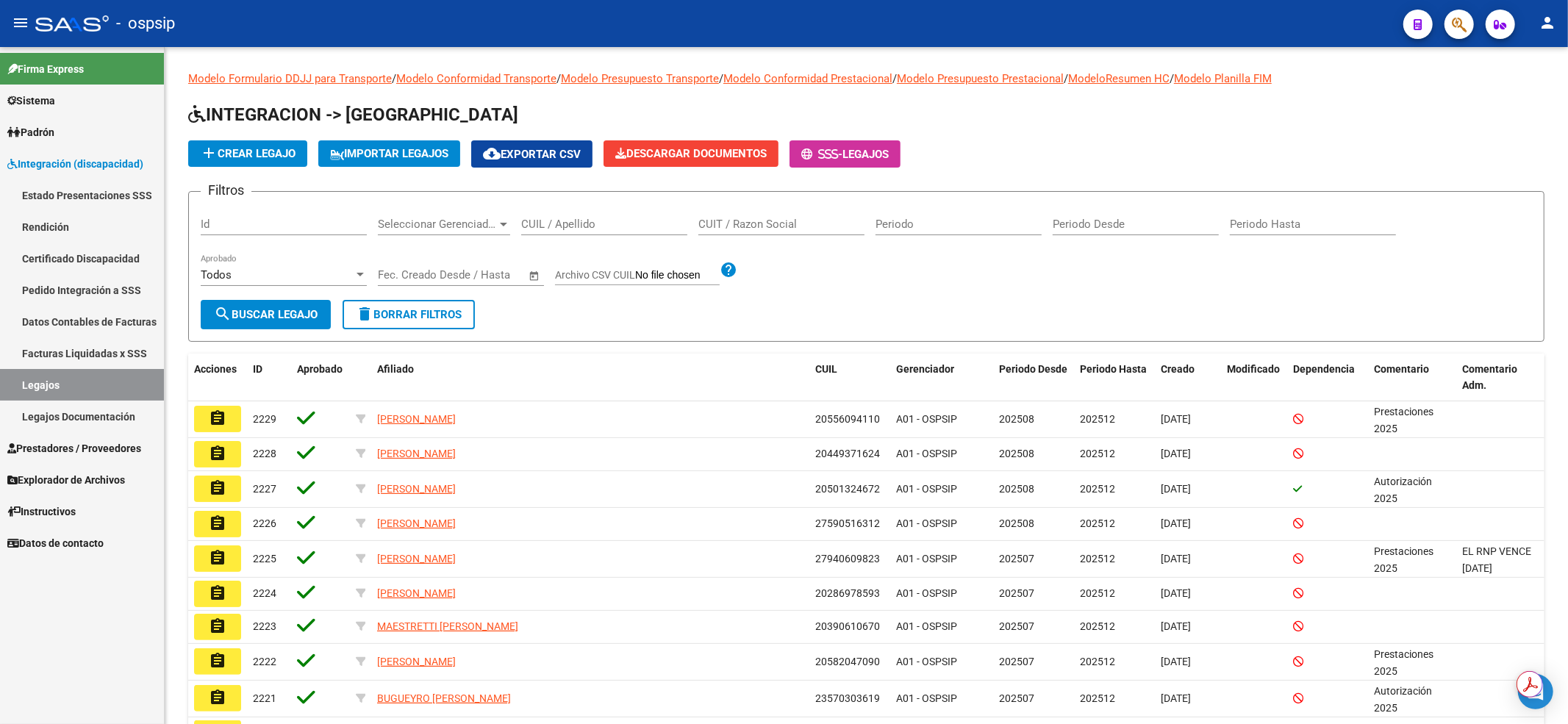
click at [539, 221] on input "CUIL / Apellido" at bounding box center [604, 224] width 166 height 14
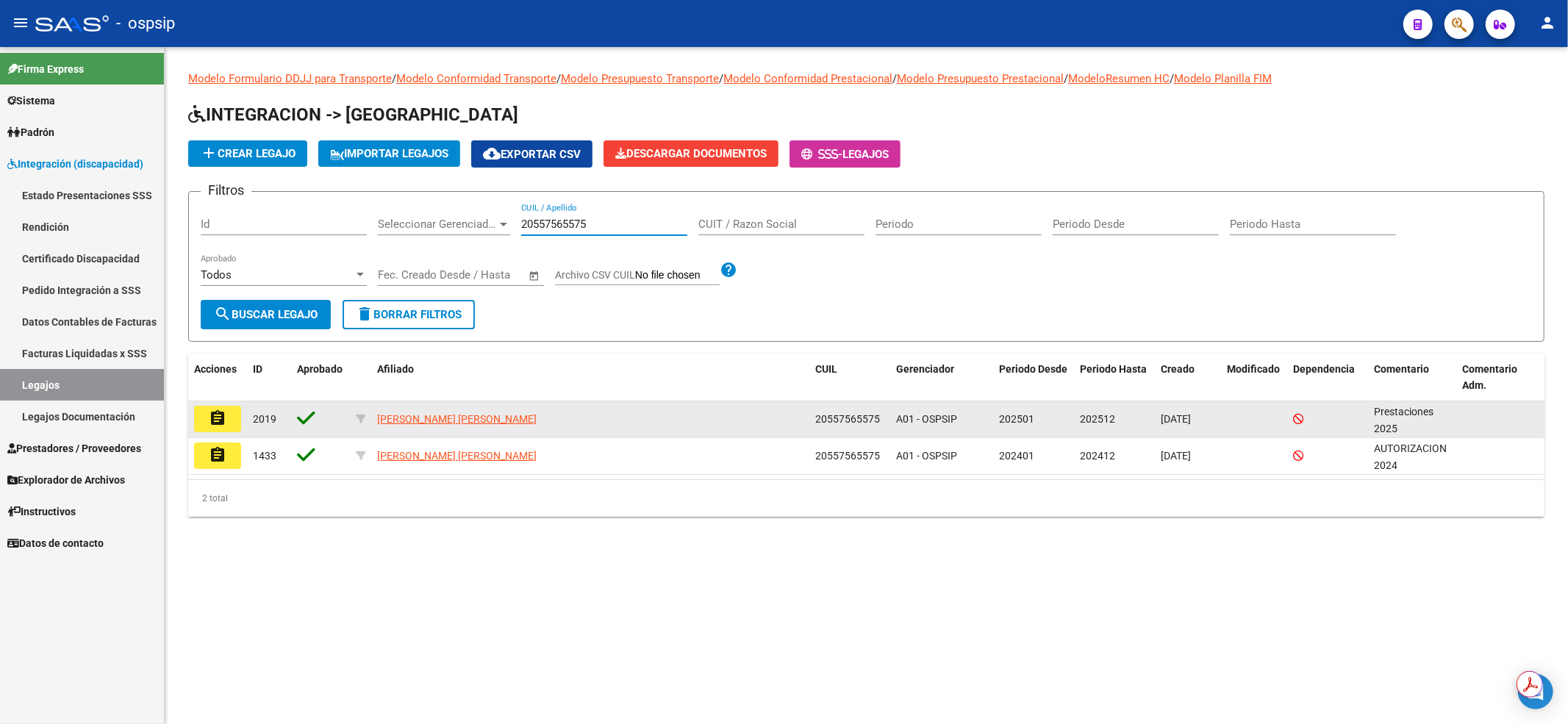
type input "20557565575"
click at [212, 426] on mat-icon "assignment" at bounding box center [217, 418] width 17 height 17
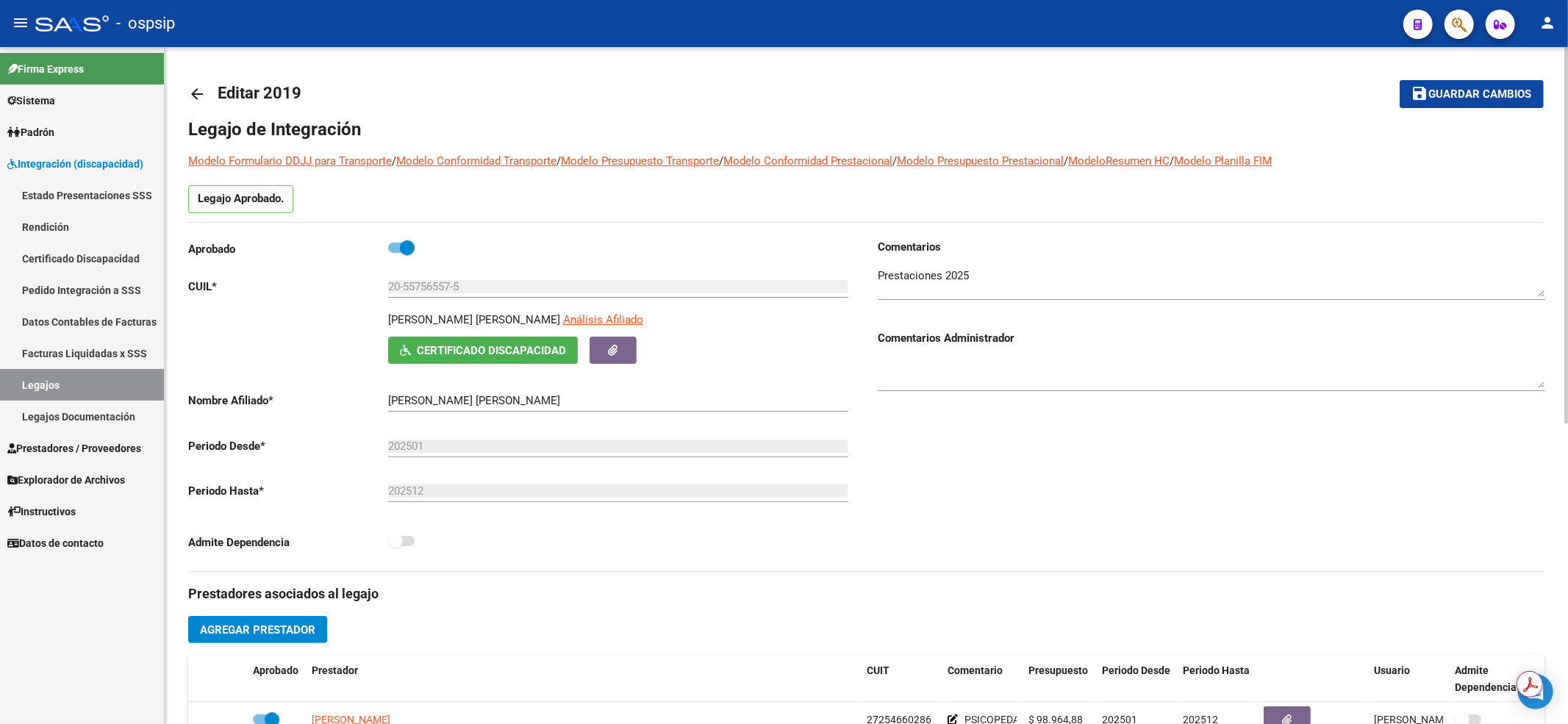
scroll to position [391, 0]
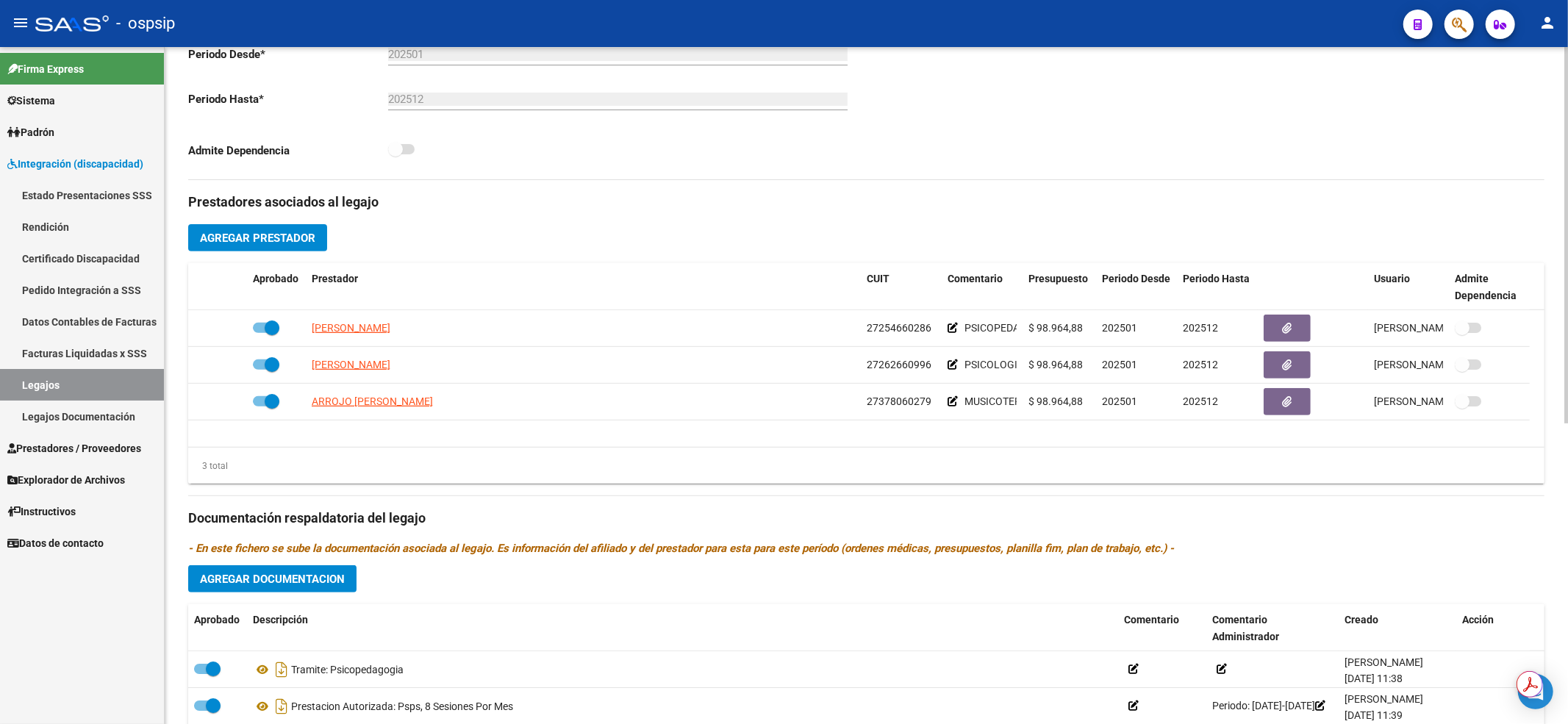
click at [119, 385] on link "Legajos" at bounding box center [82, 385] width 164 height 32
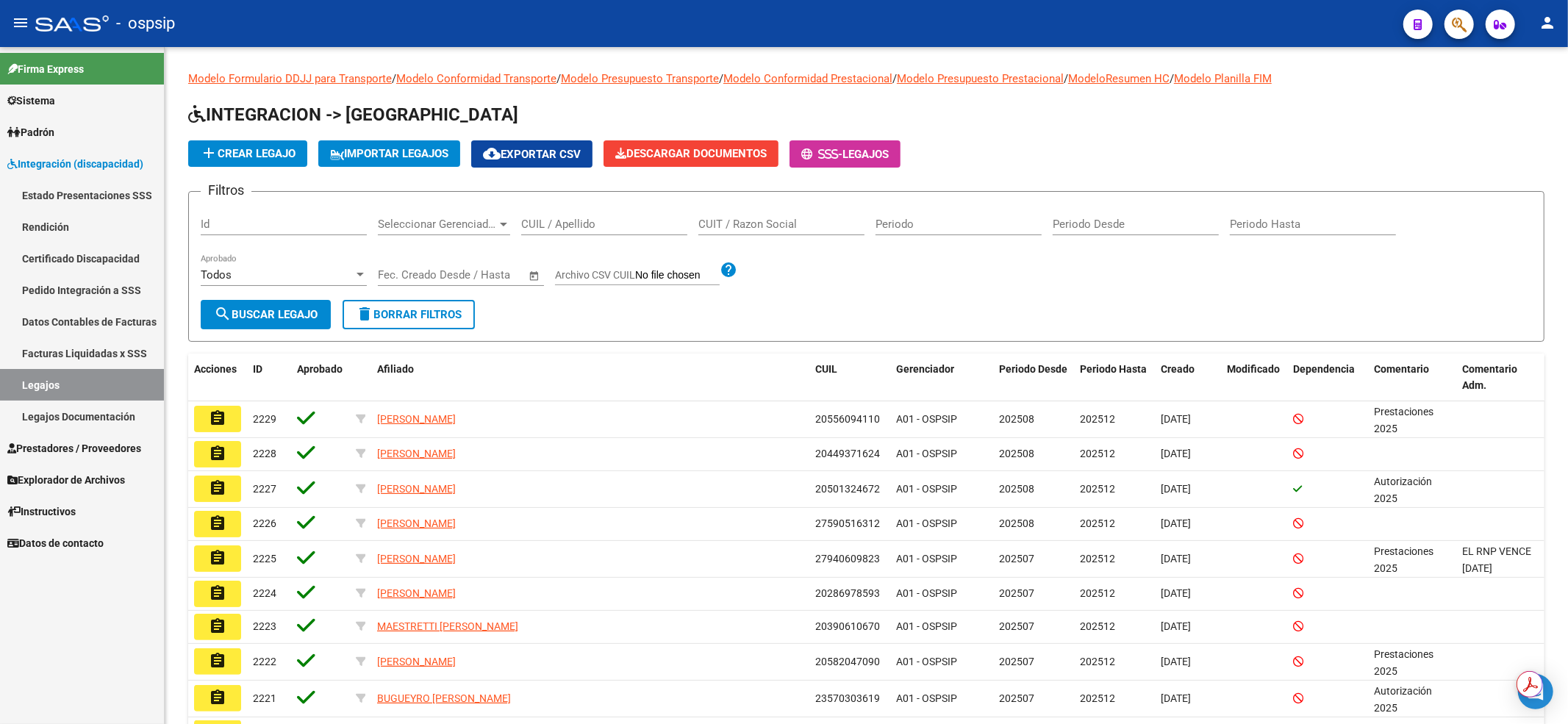
click at [571, 216] on div "CUIL / Apellido" at bounding box center [604, 219] width 166 height 32
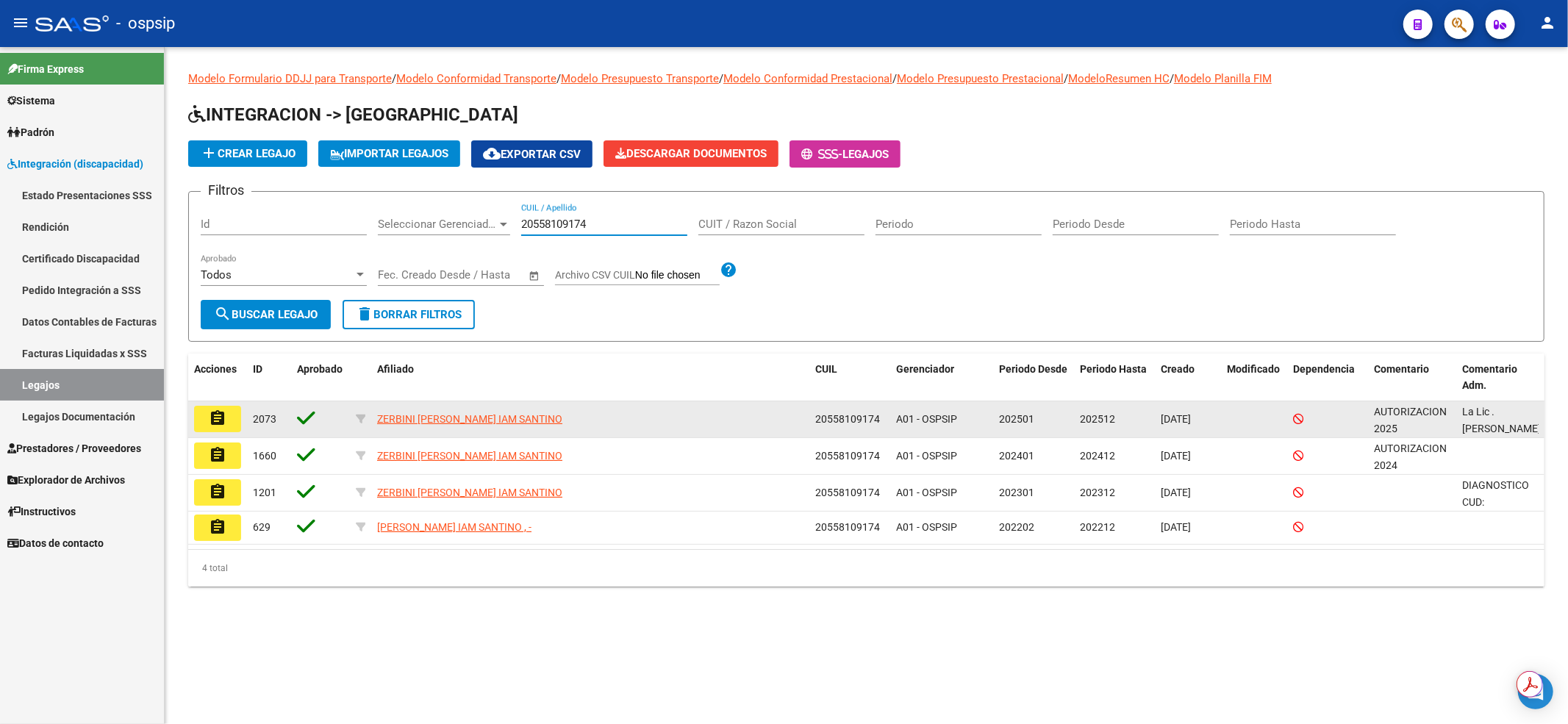
type input "20558109174"
click at [227, 421] on button "assignment" at bounding box center [218, 418] width 47 height 26
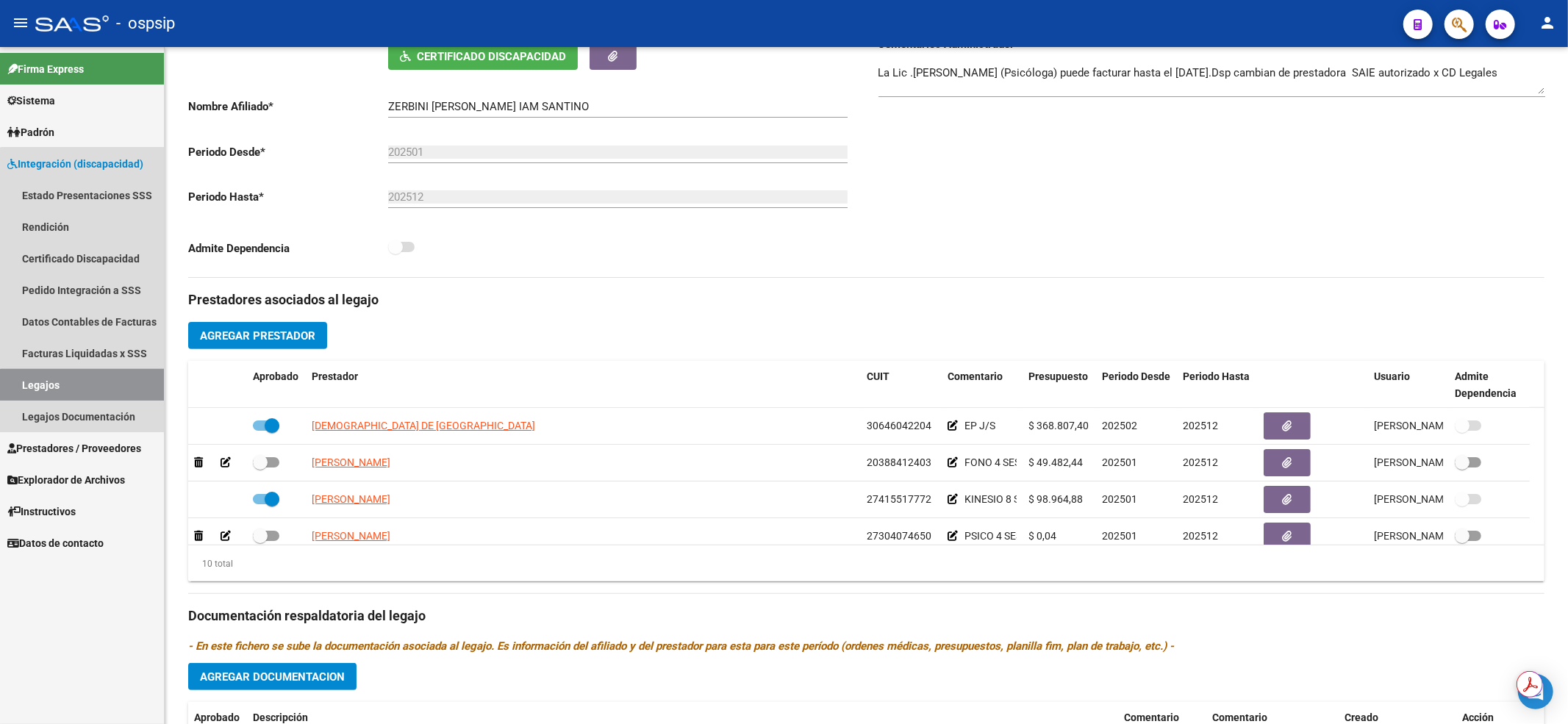
click at [110, 389] on link "Legajos" at bounding box center [82, 385] width 164 height 32
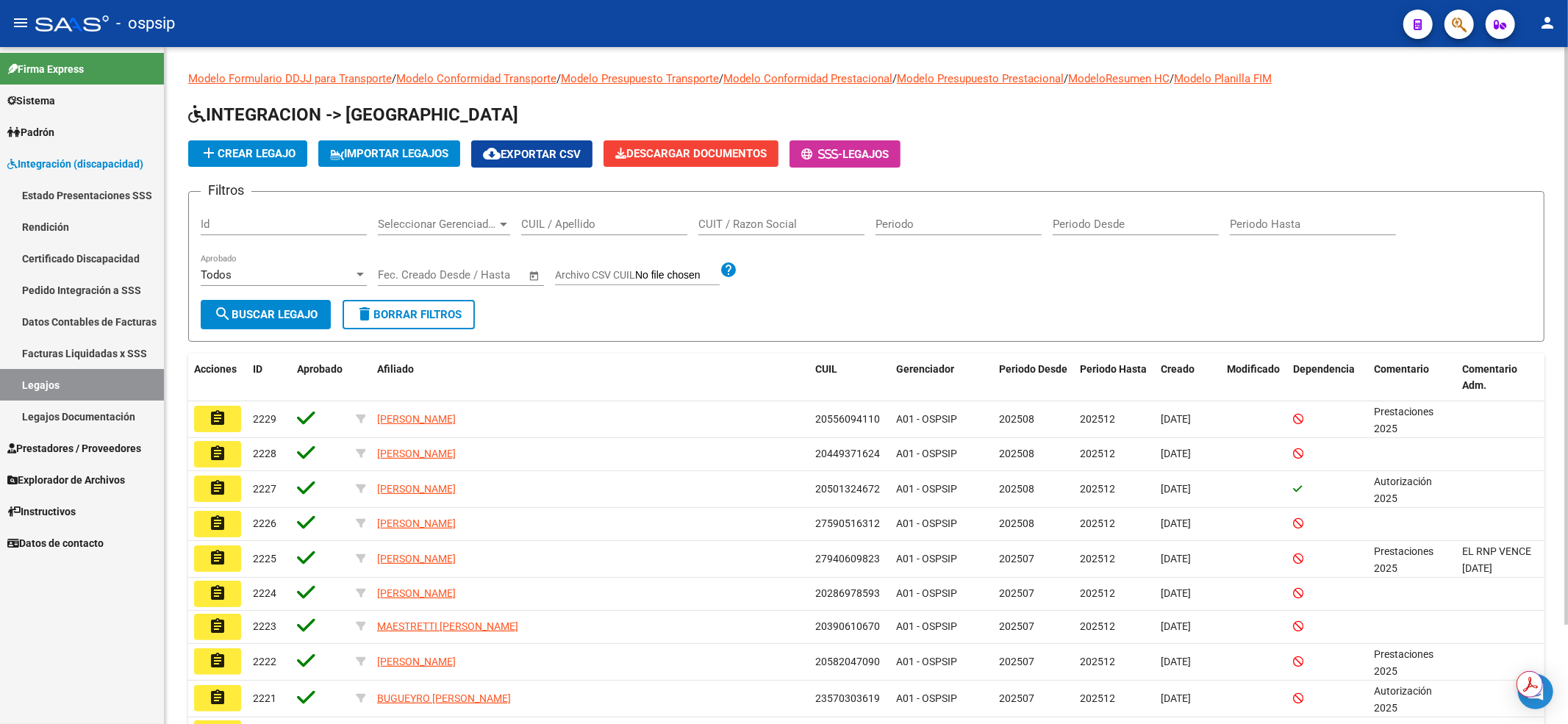
click at [586, 227] on input "CUIL / Apellido" at bounding box center [604, 224] width 166 height 14
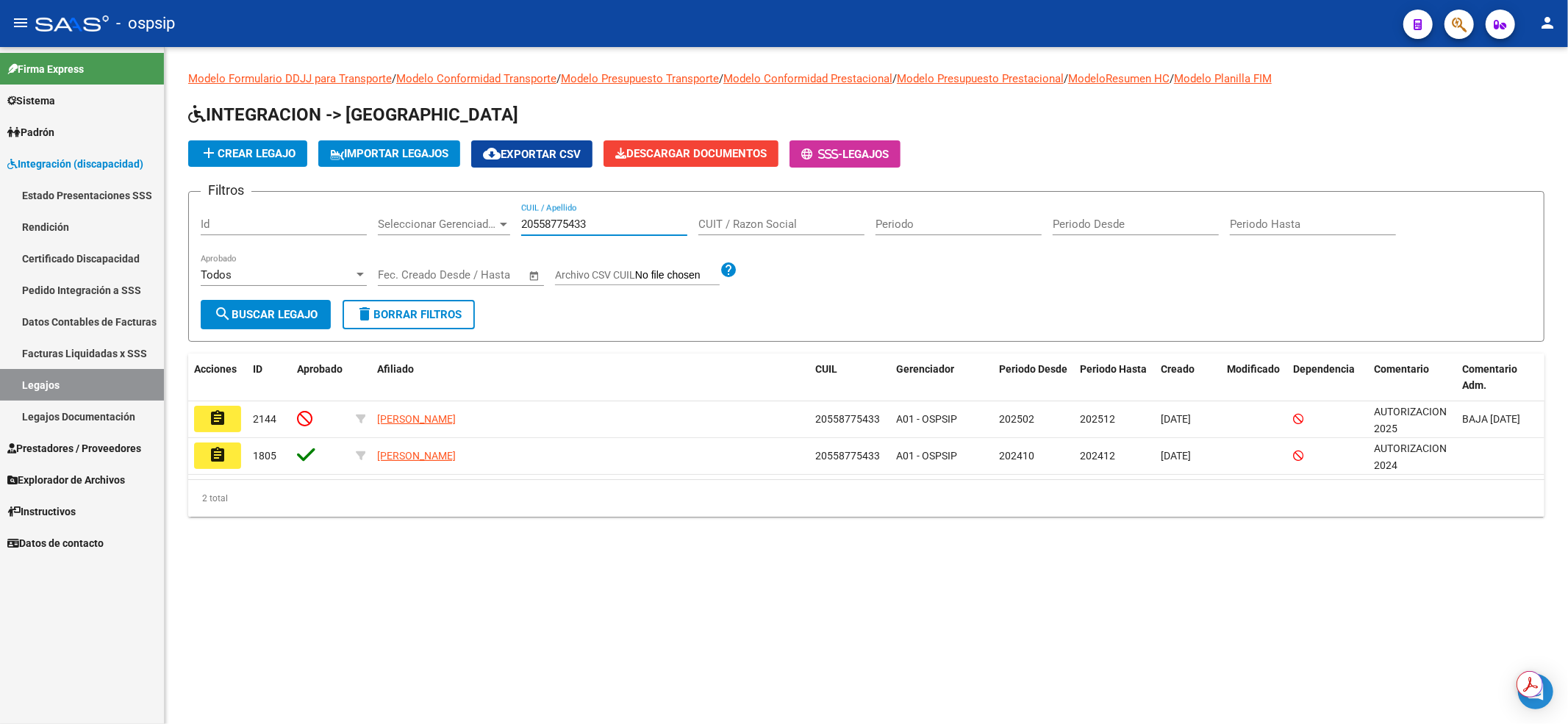
click at [45, 378] on link "Legajos" at bounding box center [82, 385] width 164 height 32
drag, startPoint x: 623, startPoint y: 219, endPoint x: 527, endPoint y: 221, distance: 96.0
click at [527, 221] on input "20558775433" at bounding box center [604, 224] width 166 height 14
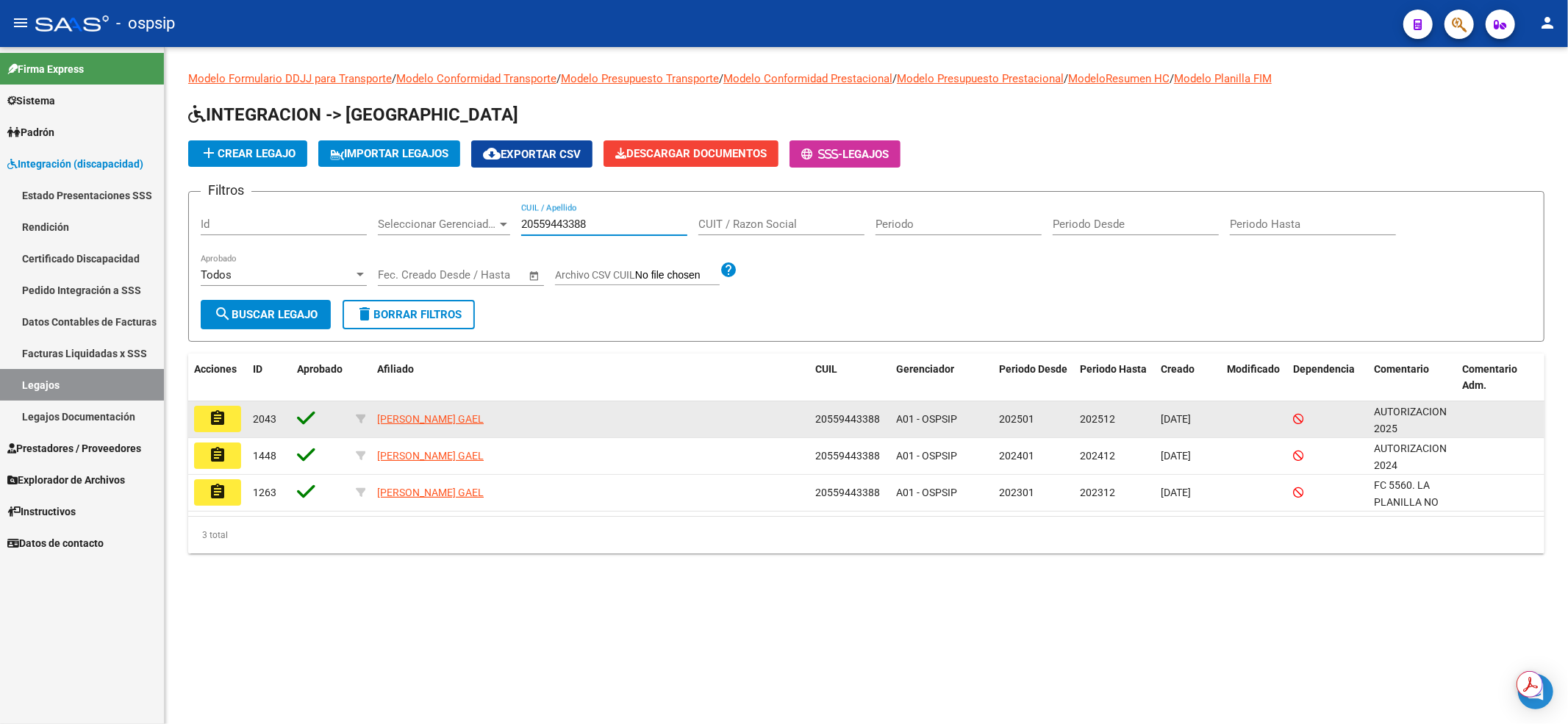
type input "20559443388"
click at [221, 416] on mat-icon "assignment" at bounding box center [217, 418] width 17 height 17
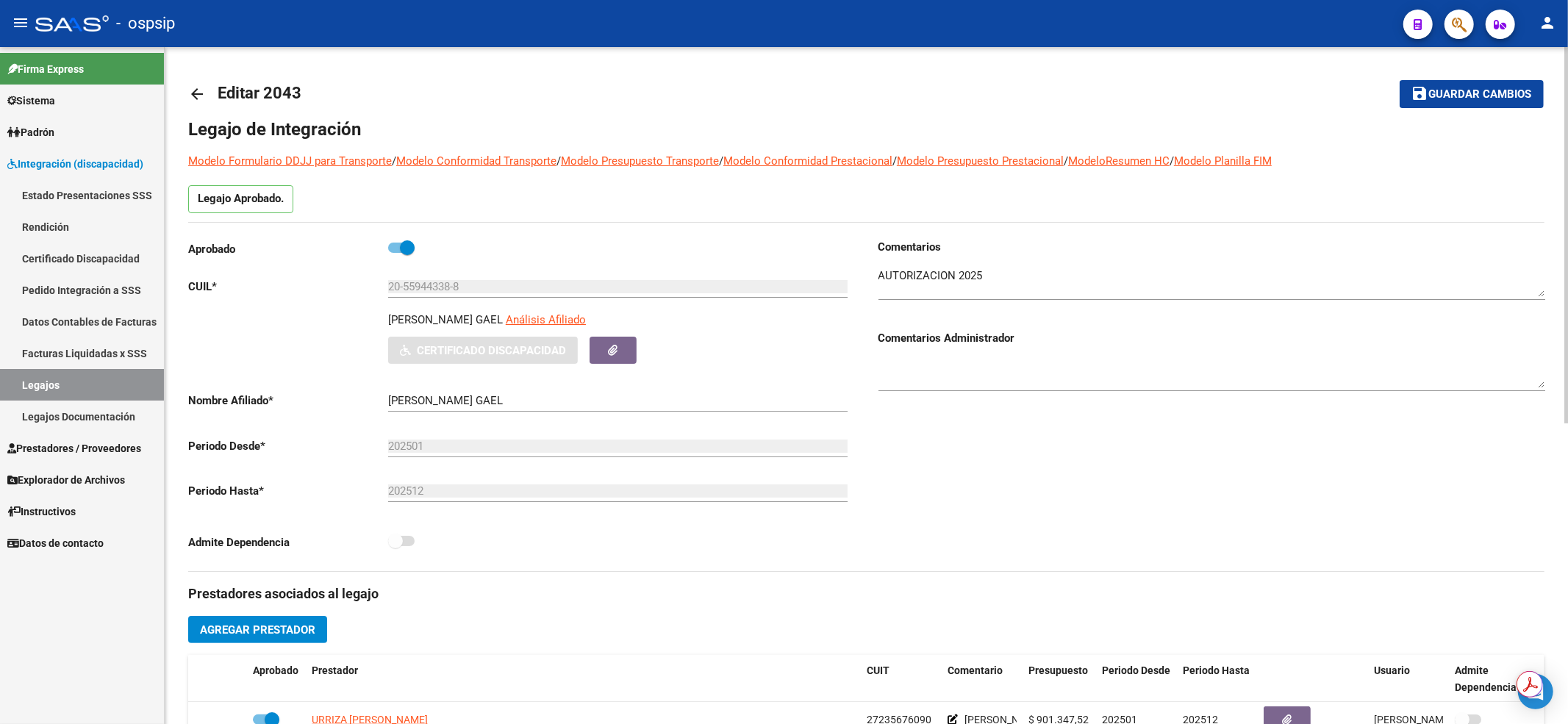
scroll to position [196, 0]
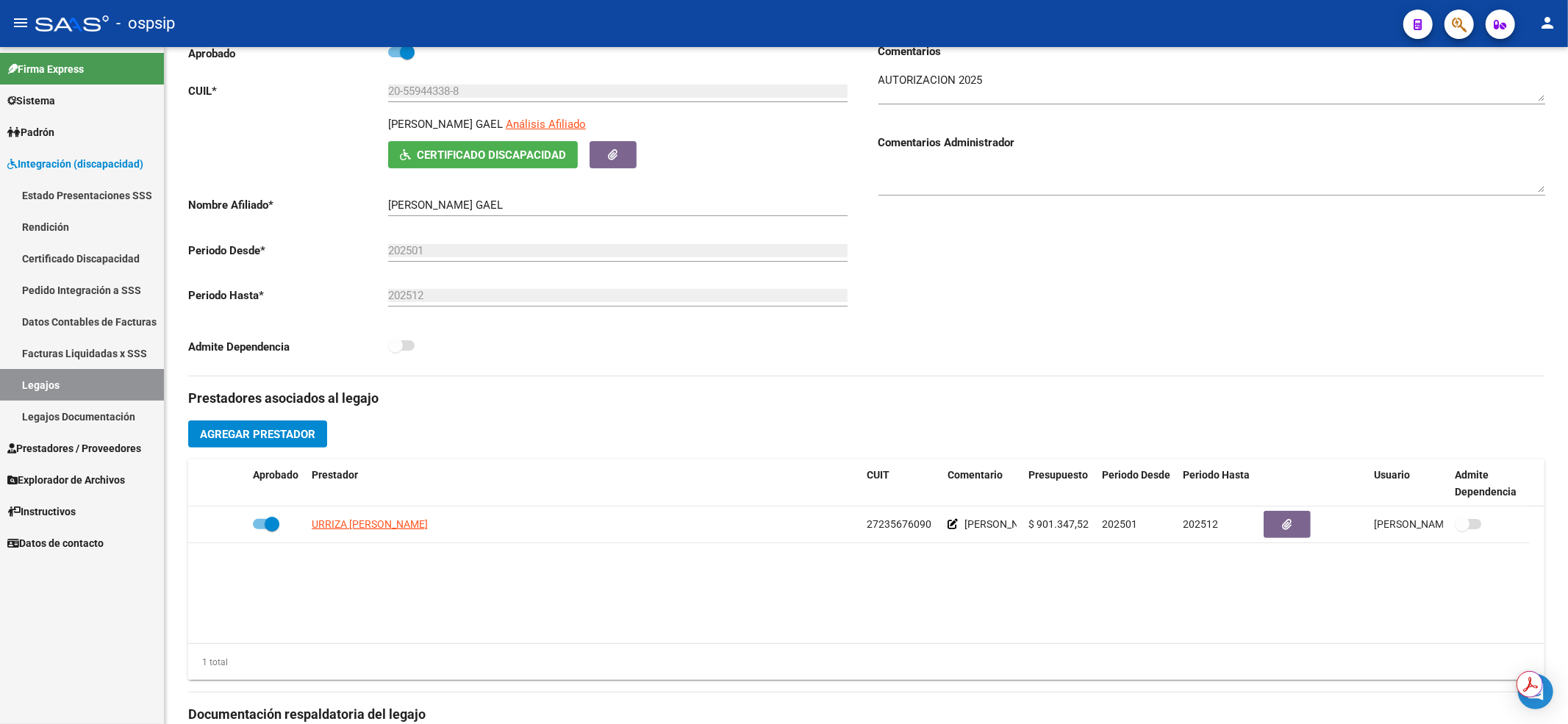
click at [111, 385] on link "Legajos" at bounding box center [82, 385] width 164 height 32
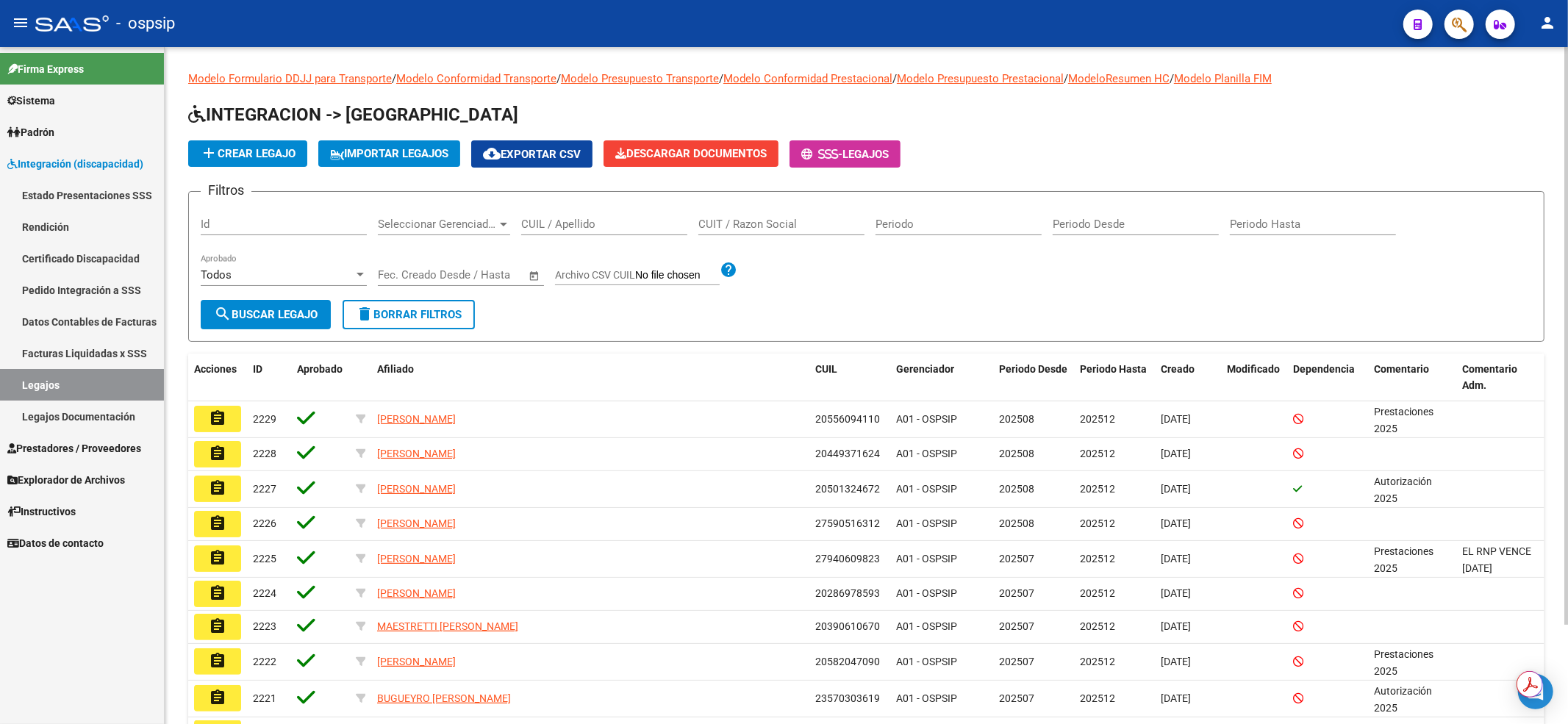
click at [539, 227] on input "CUIL / Apellido" at bounding box center [604, 224] width 166 height 14
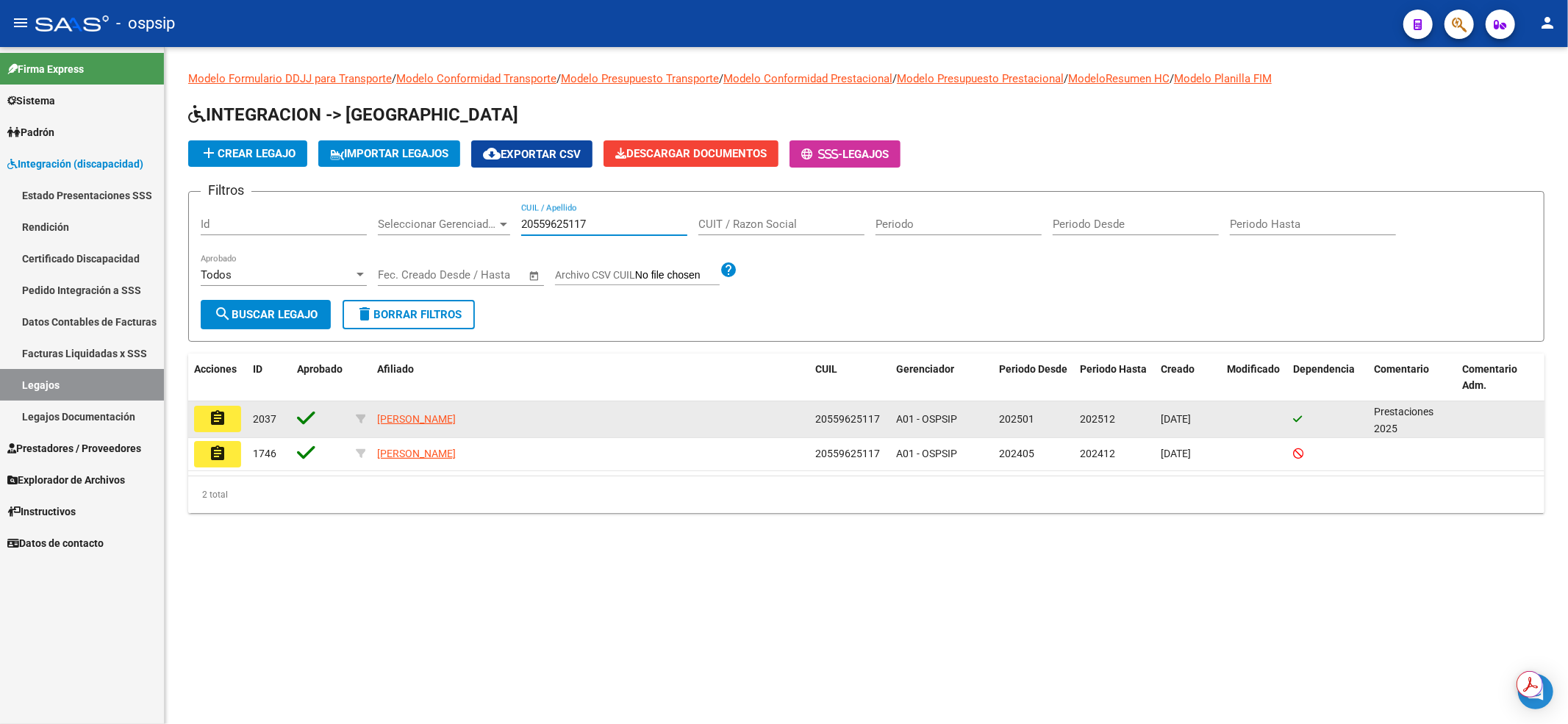
type input "20559625117"
click at [224, 418] on mat-icon "assignment" at bounding box center [217, 418] width 17 height 17
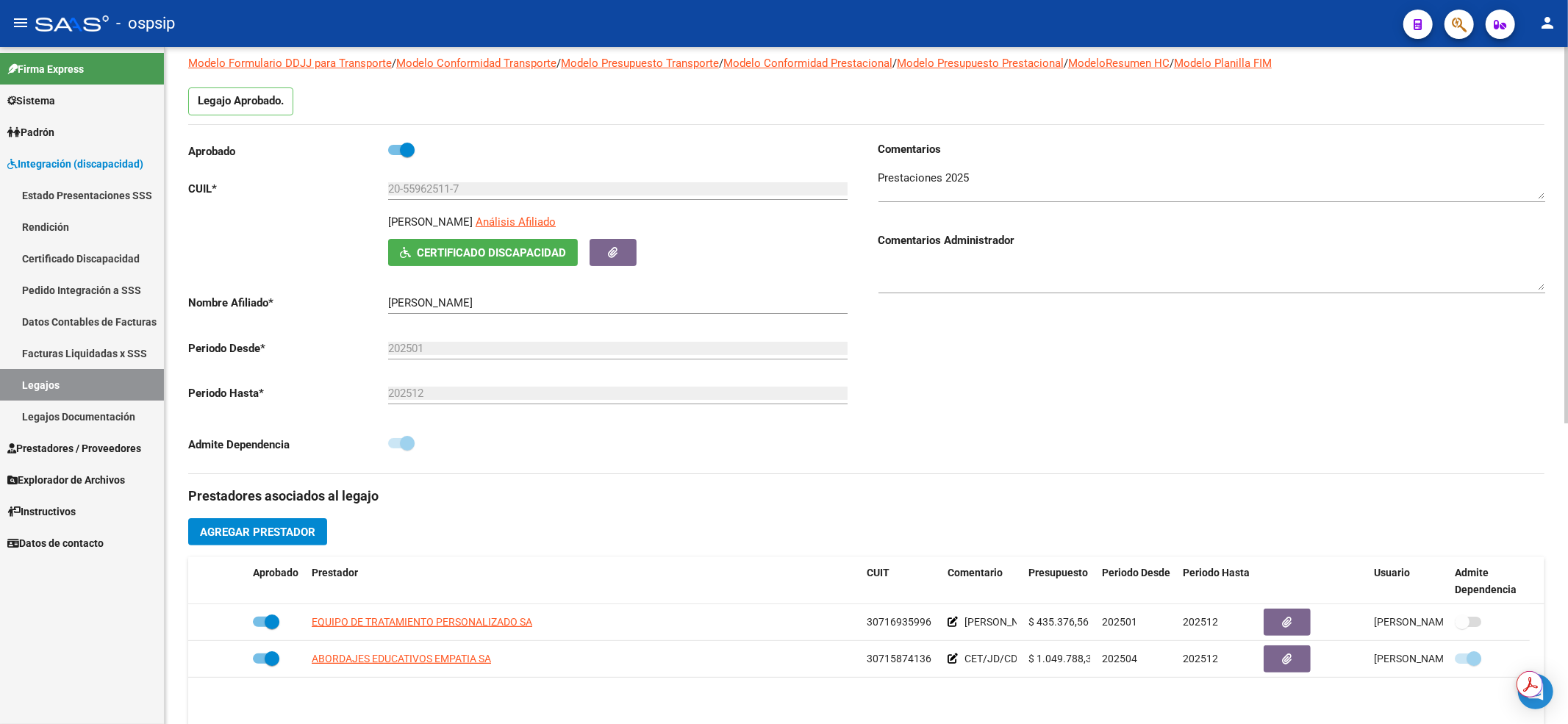
scroll to position [391, 0]
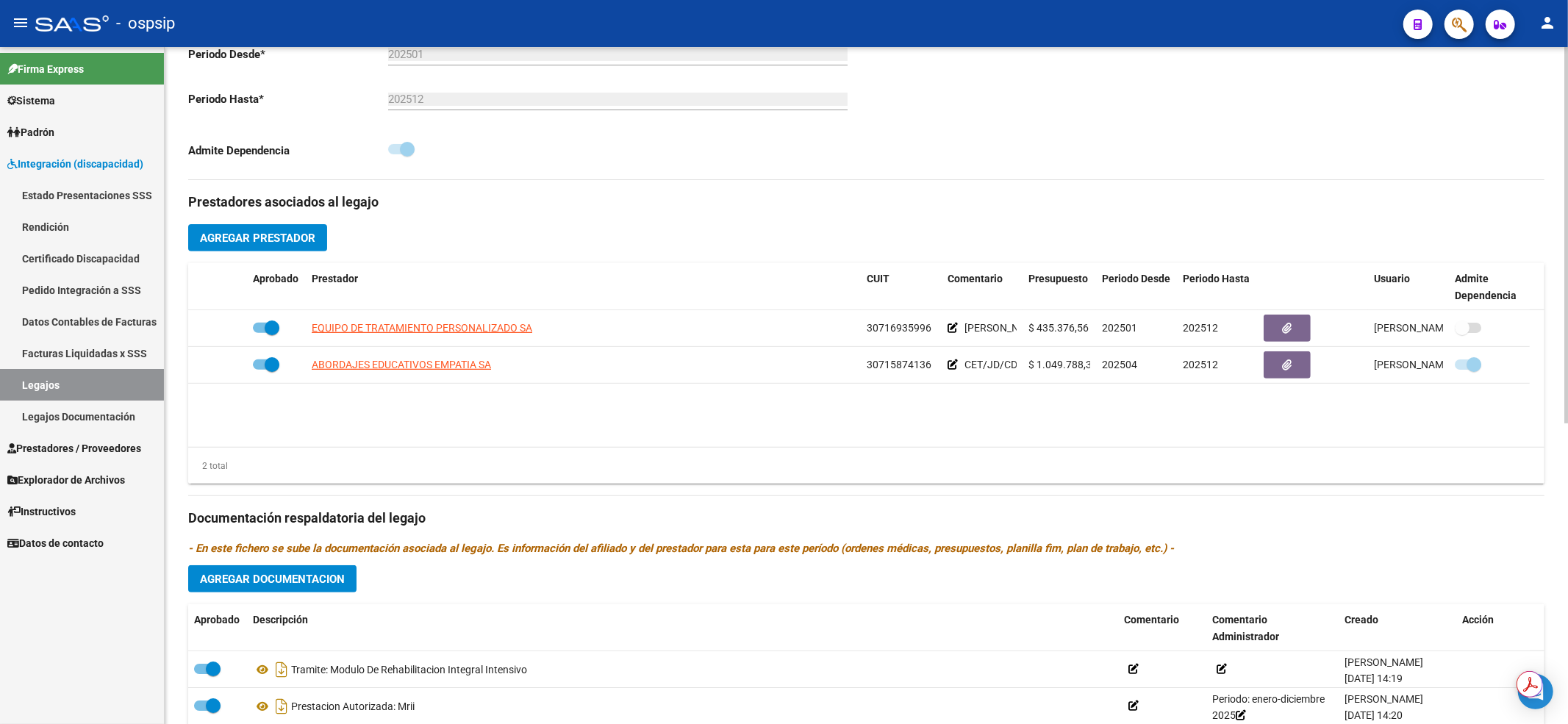
drag, startPoint x: 1262, startPoint y: 470, endPoint x: 750, endPoint y: 465, distance: 512.0
click at [1262, 470] on div "2 total" at bounding box center [866, 466] width 1356 height 37
click at [37, 373] on link "Legajos" at bounding box center [82, 385] width 164 height 32
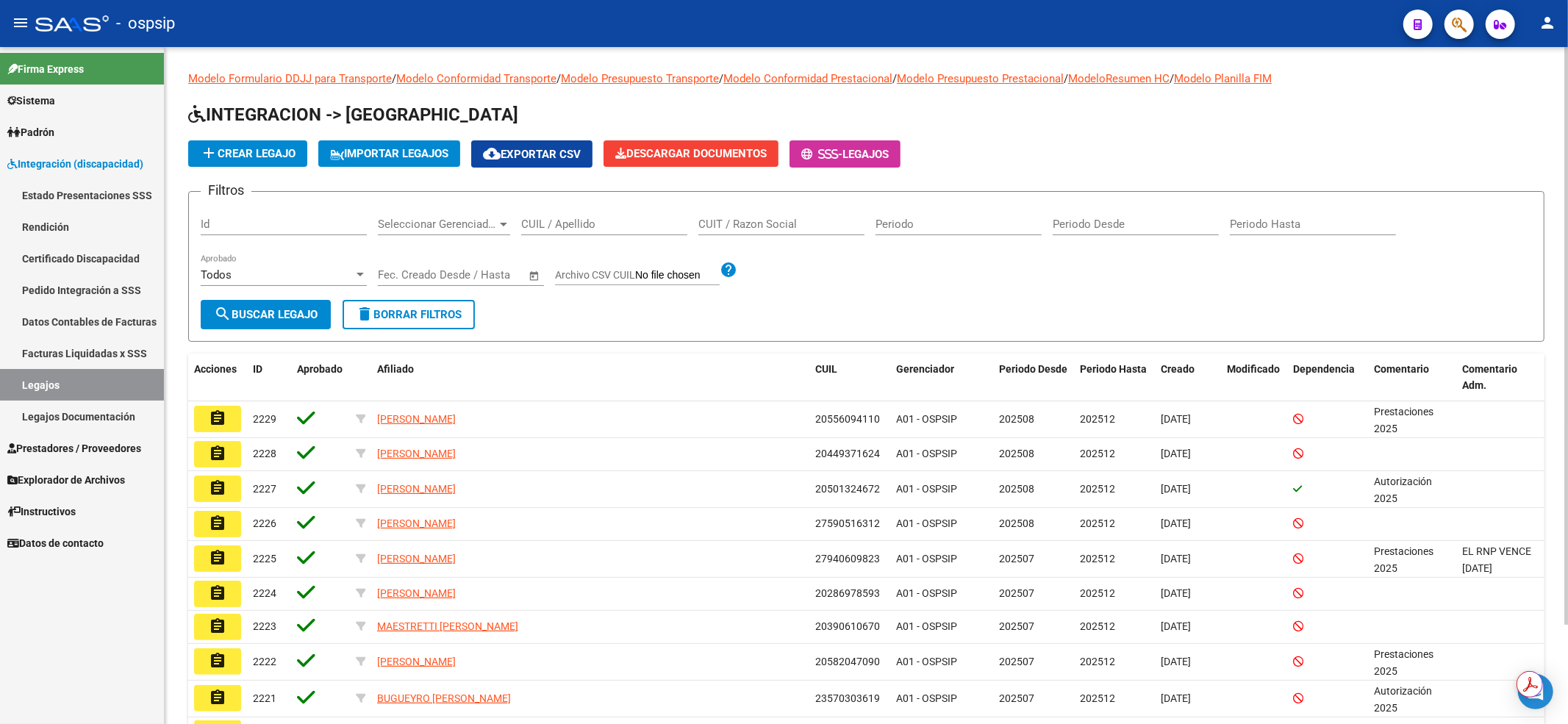
click at [577, 224] on input "CUIL / Apellido" at bounding box center [604, 224] width 166 height 14
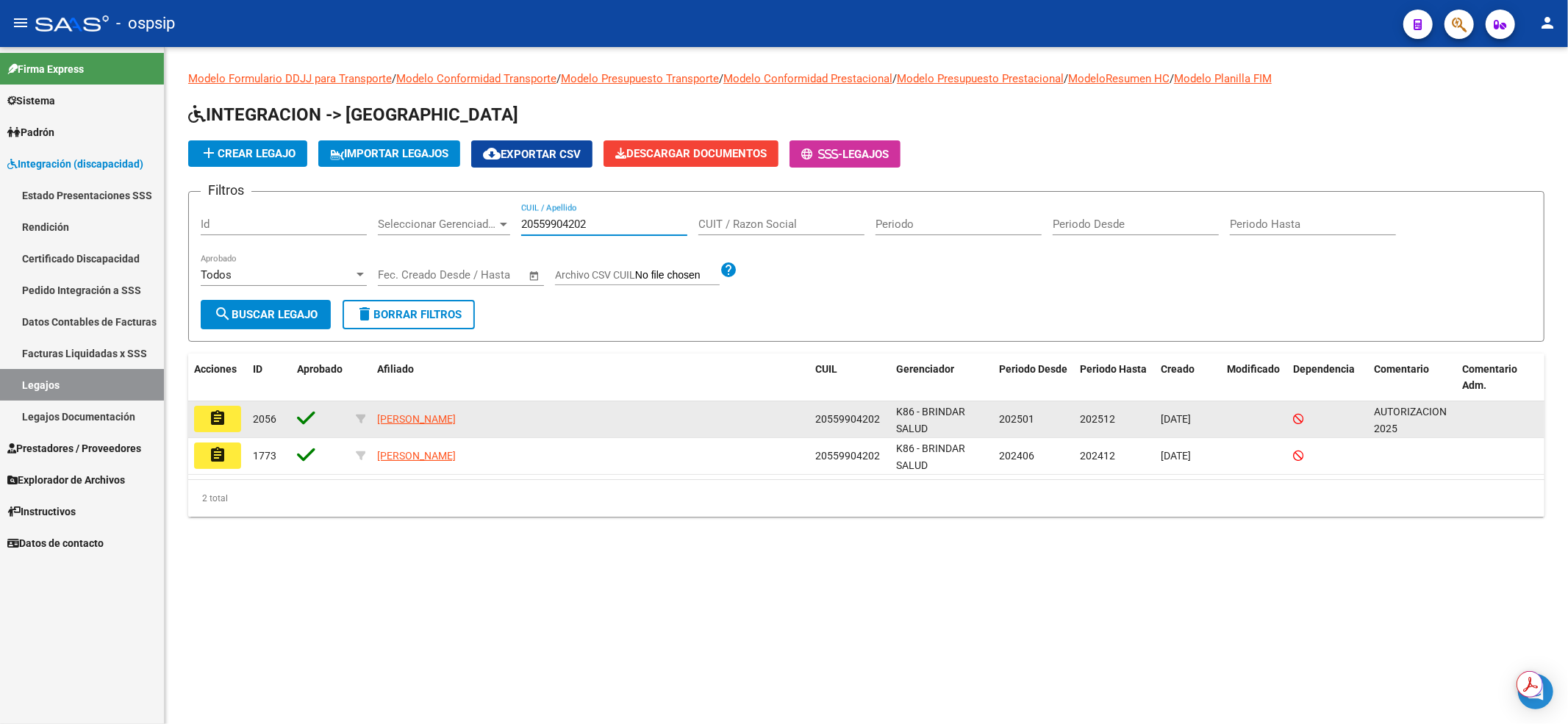
type input "20559904202"
click at [230, 421] on button "assignment" at bounding box center [218, 418] width 47 height 26
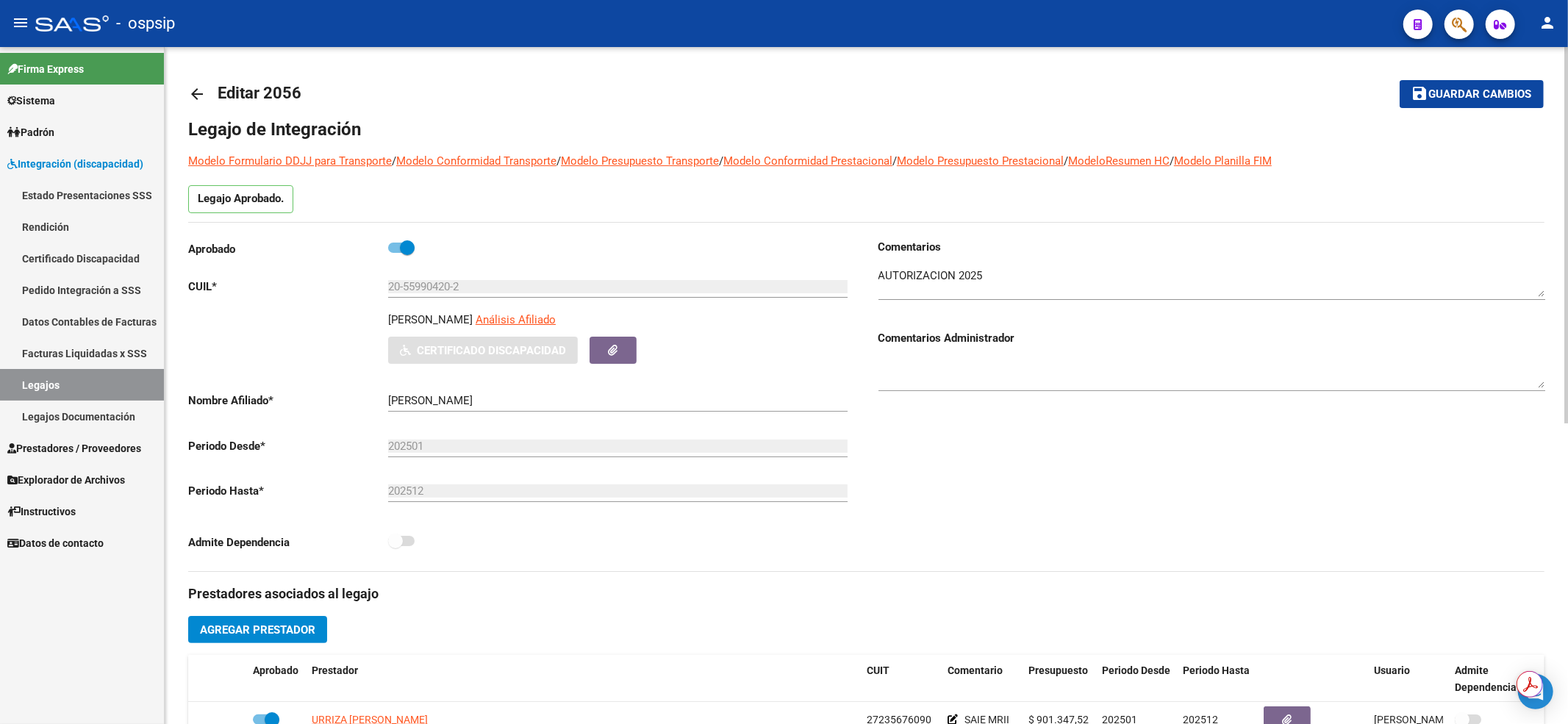
scroll to position [294, 0]
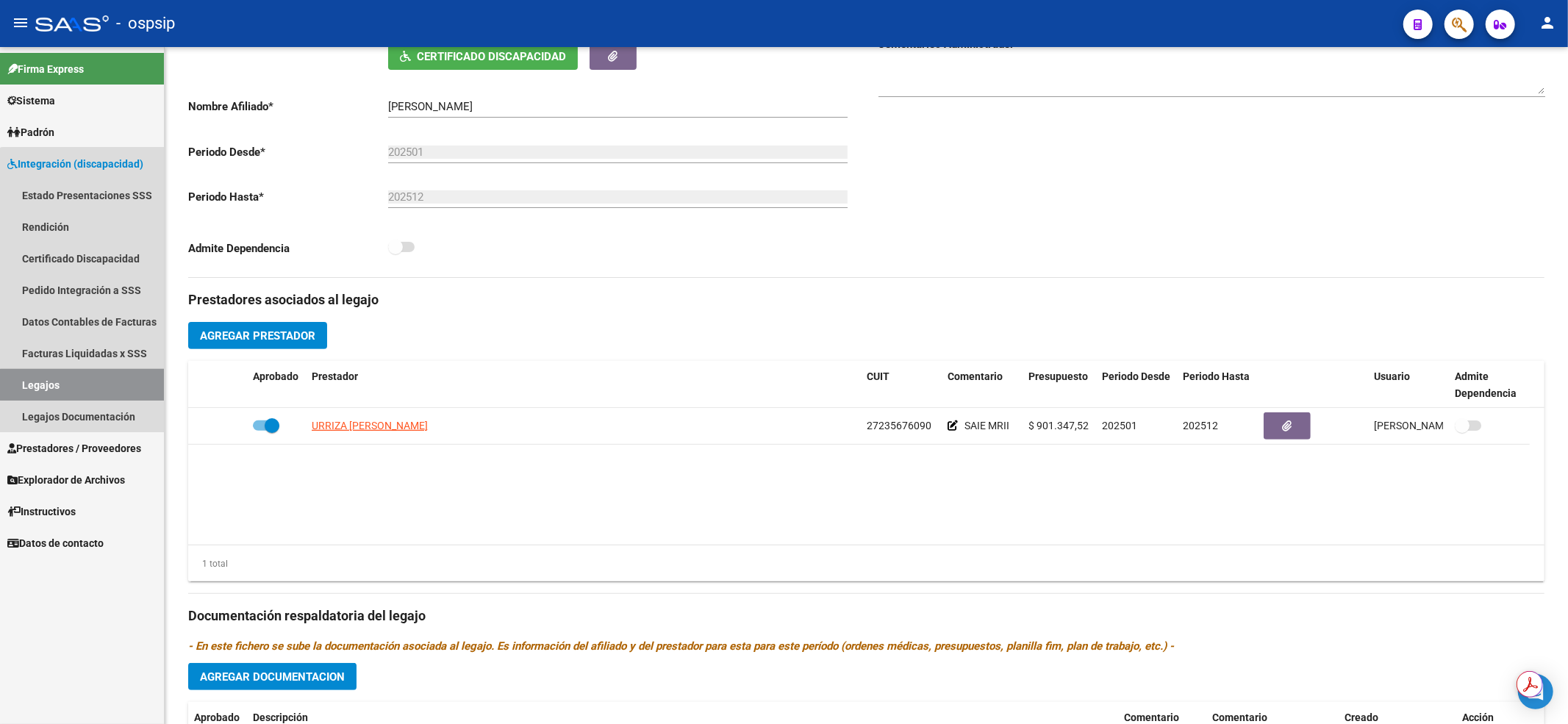
click at [97, 386] on link "Legajos" at bounding box center [82, 385] width 164 height 32
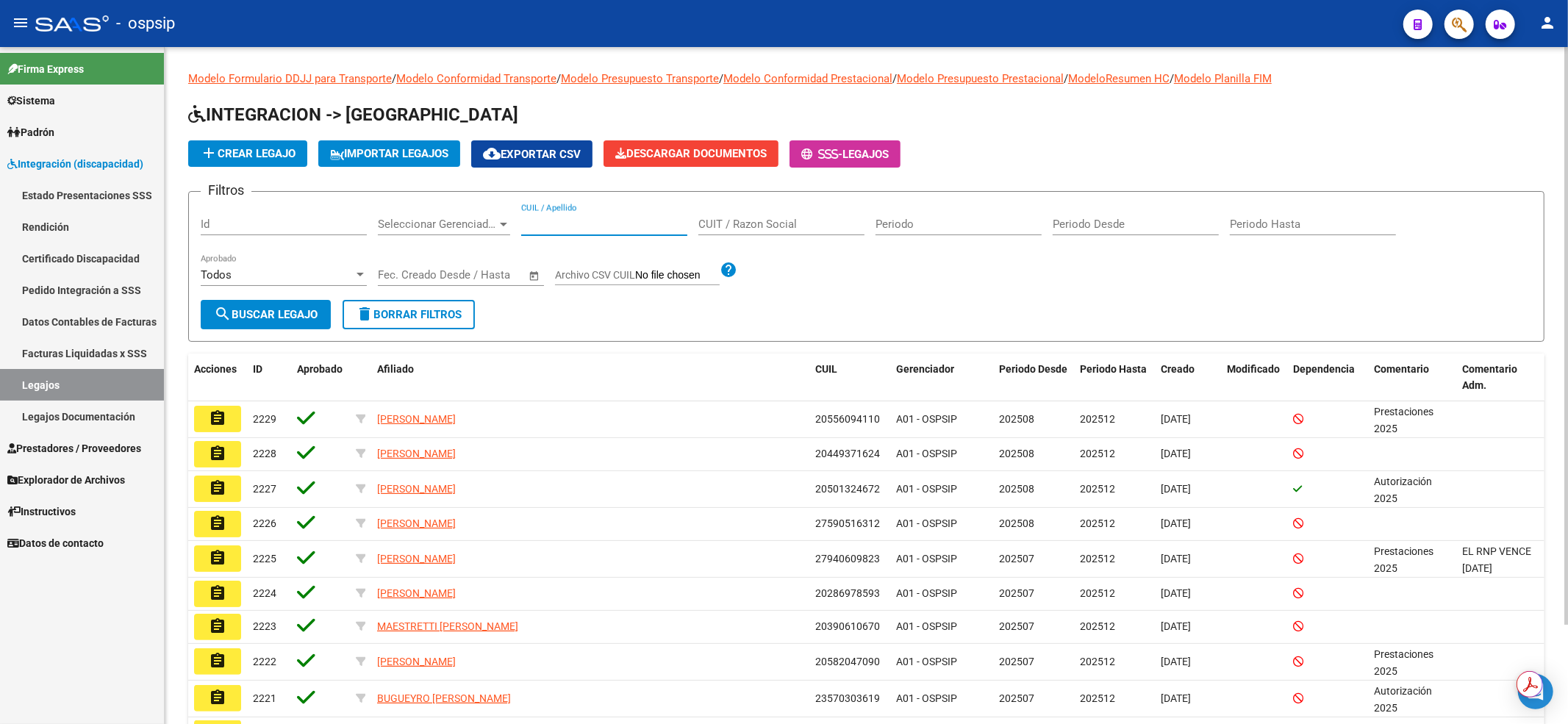
click at [607, 225] on input "CUIL / Apellido" at bounding box center [604, 224] width 166 height 14
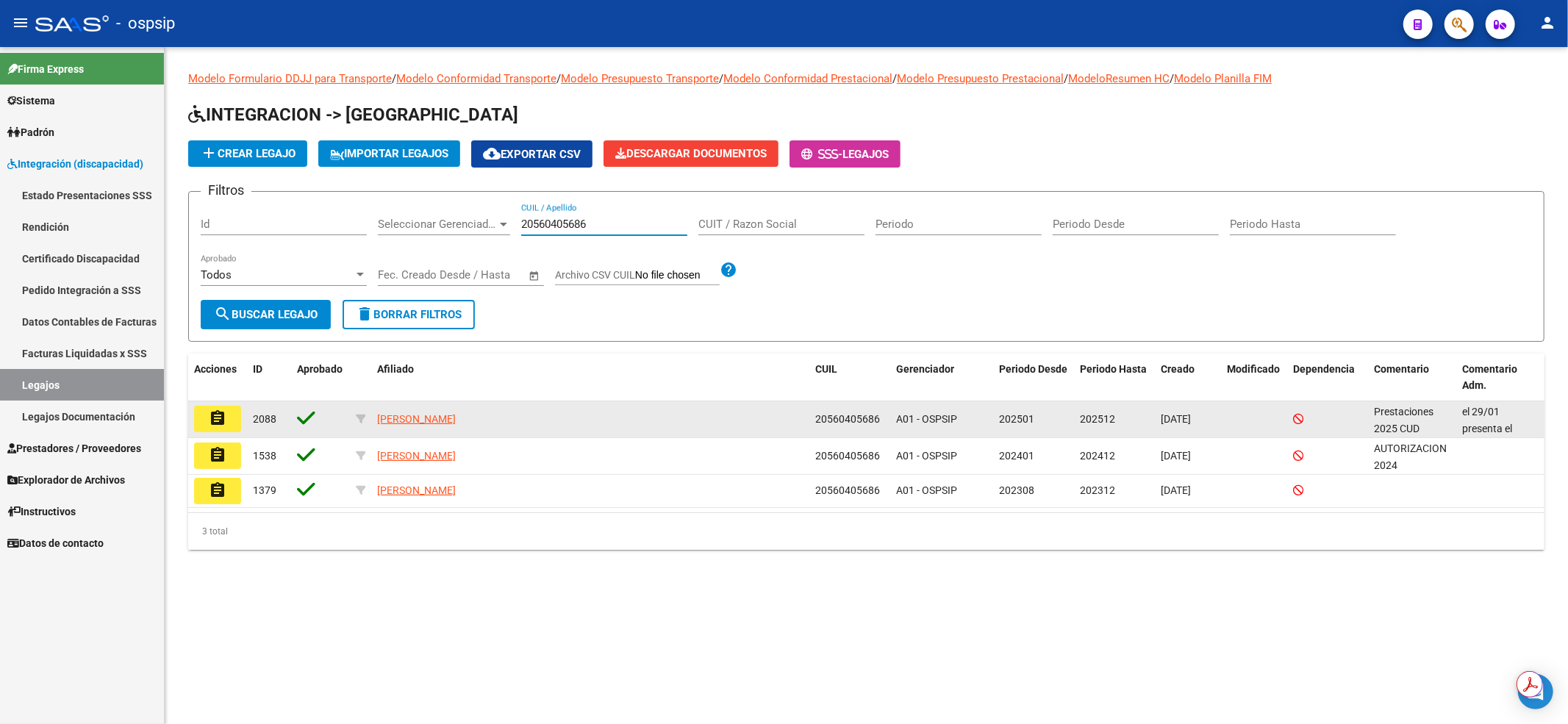
type input "20560405686"
click at [210, 412] on mat-icon "assignment" at bounding box center [217, 418] width 17 height 17
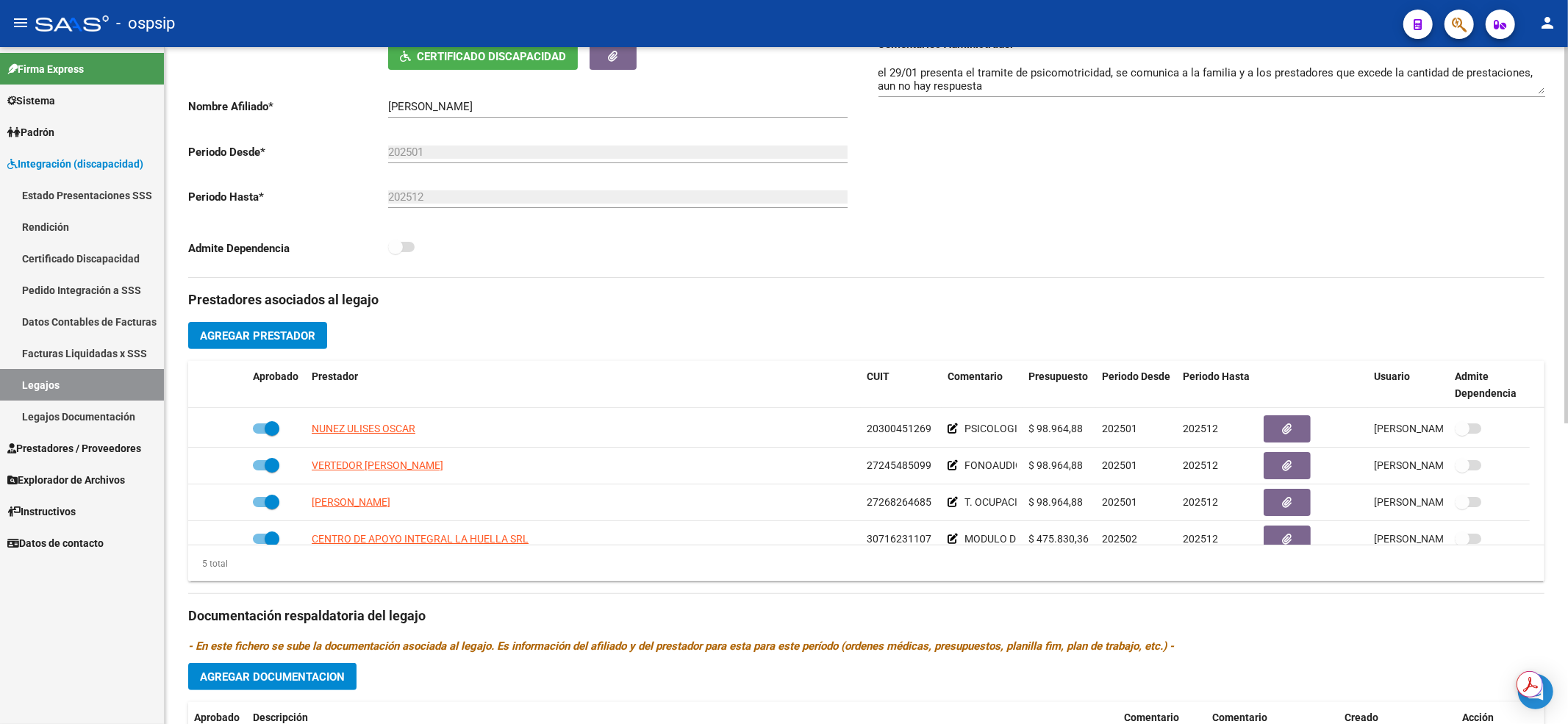
scroll to position [50, 0]
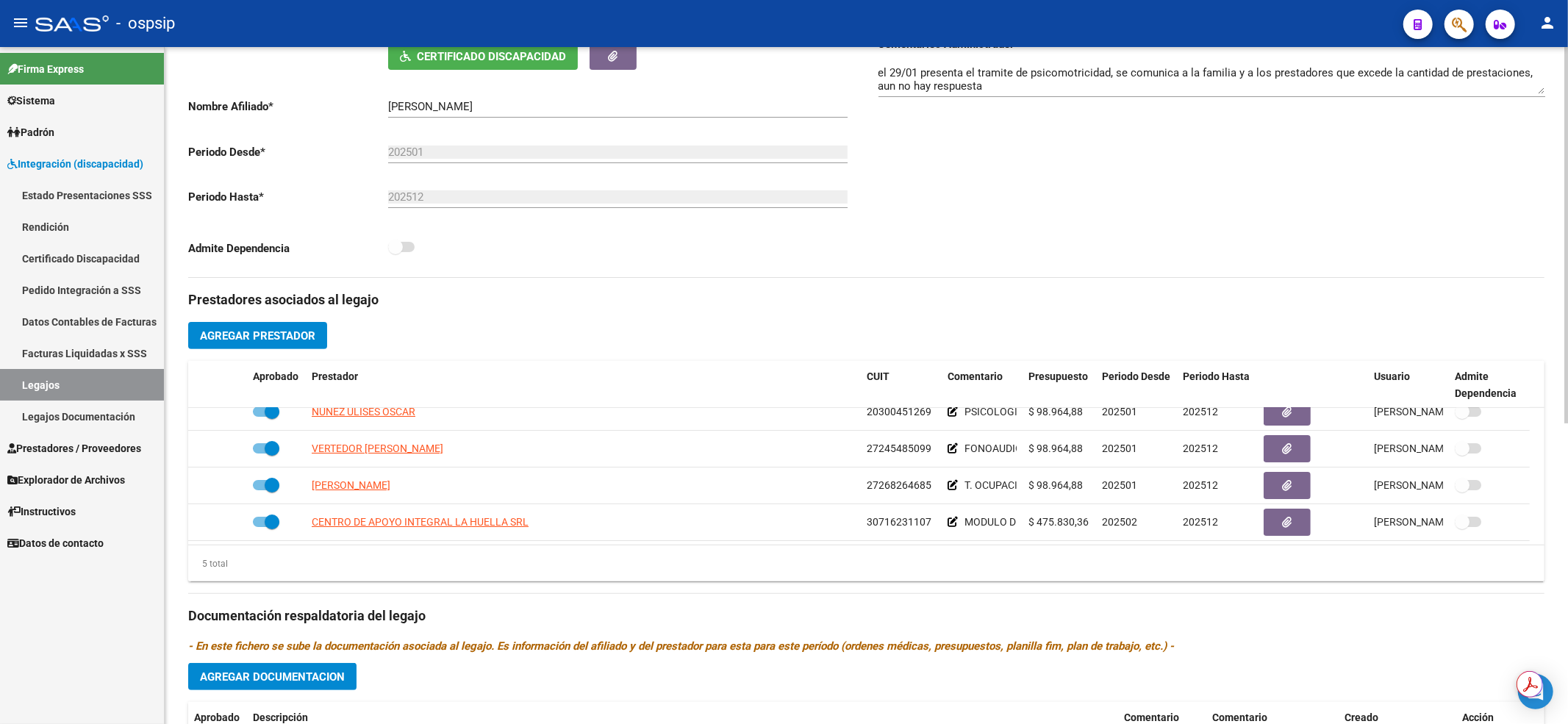
drag, startPoint x: 954, startPoint y: 189, endPoint x: 835, endPoint y: 218, distance: 122.5
click at [954, 189] on div "Comentarios Comentarios Administrador el 29/01 presenta el tramite de psicomotr…" at bounding box center [1205, 111] width 678 height 332
click at [82, 398] on link "Legajos" at bounding box center [82, 385] width 164 height 32
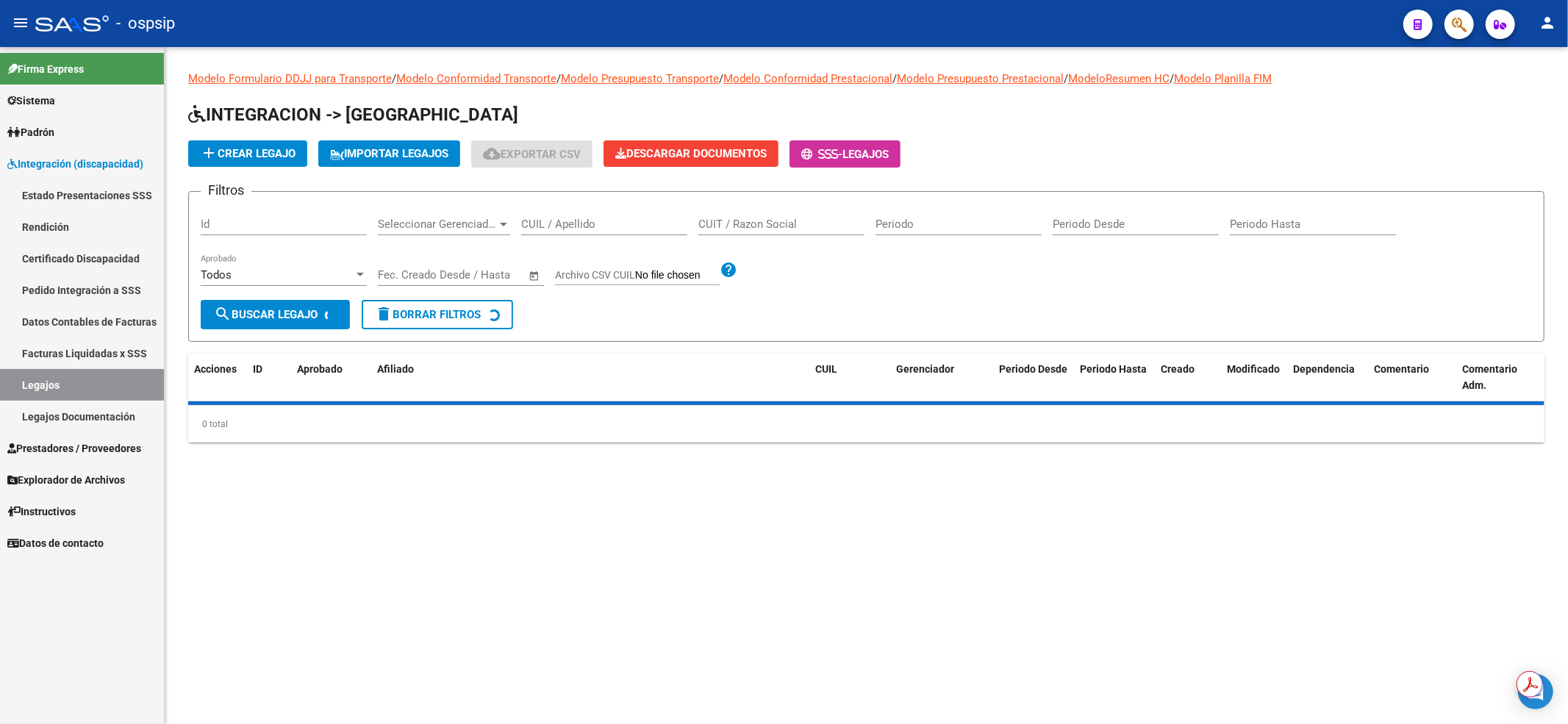
click at [539, 227] on input "CUIL / Apellido" at bounding box center [604, 224] width 166 height 14
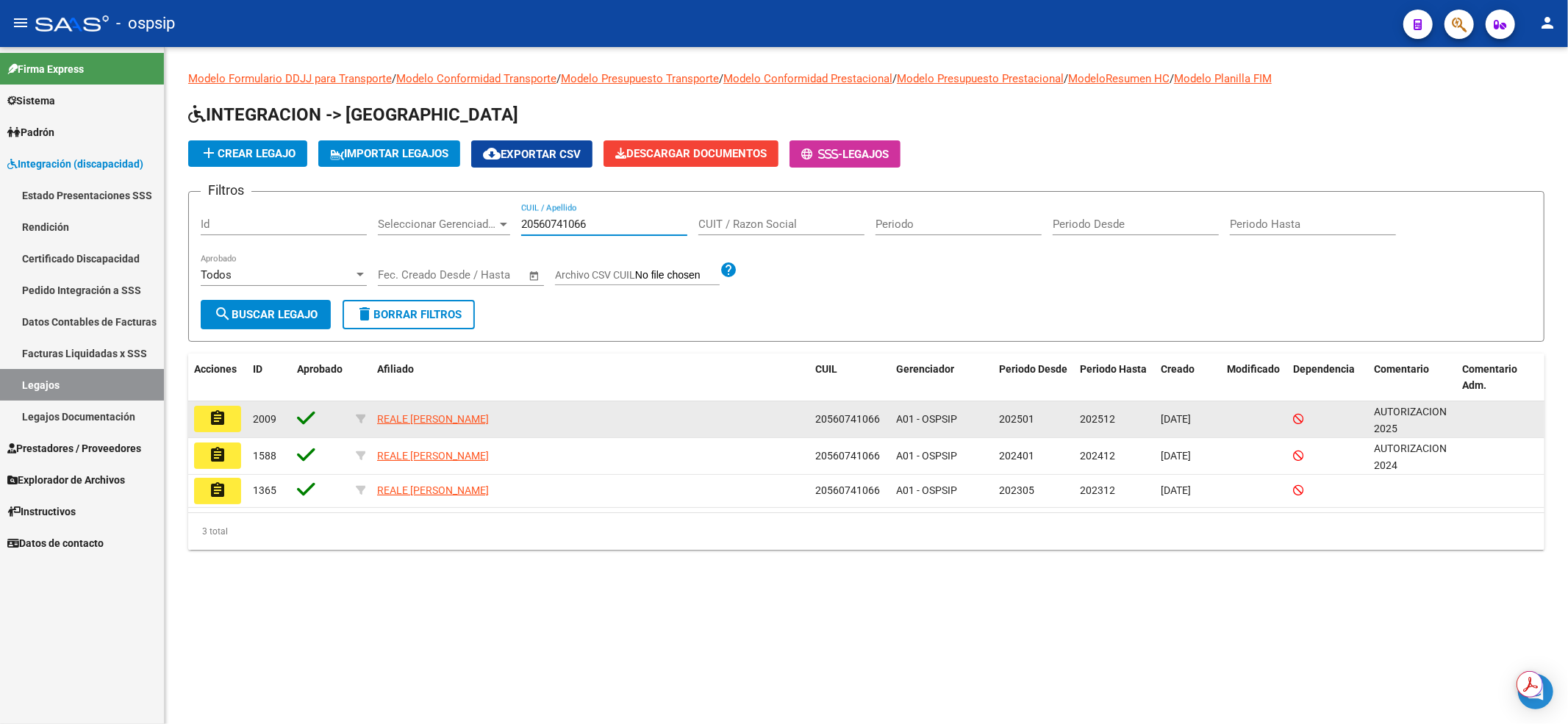
type input "20560741066"
click at [225, 410] on mat-icon "assignment" at bounding box center [217, 418] width 17 height 17
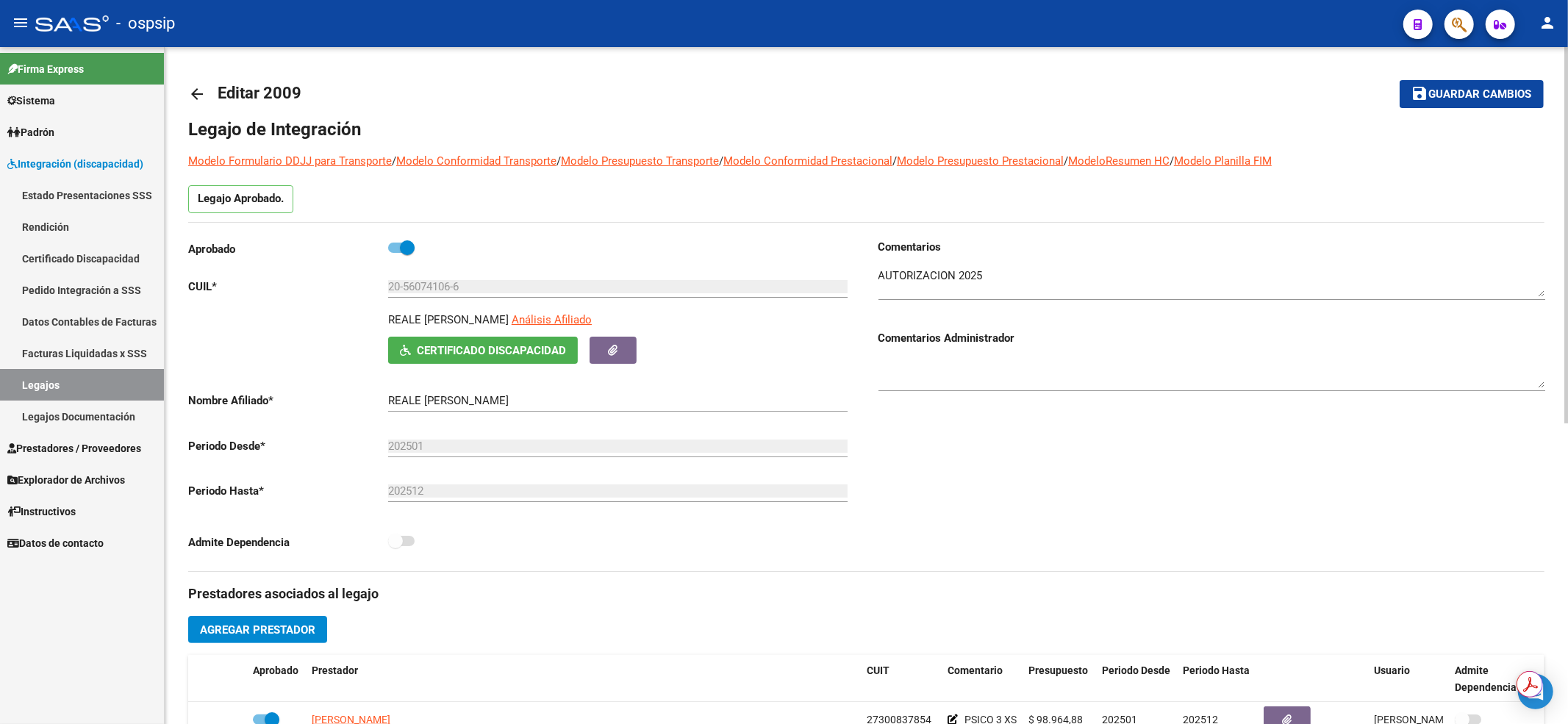
scroll to position [196, 0]
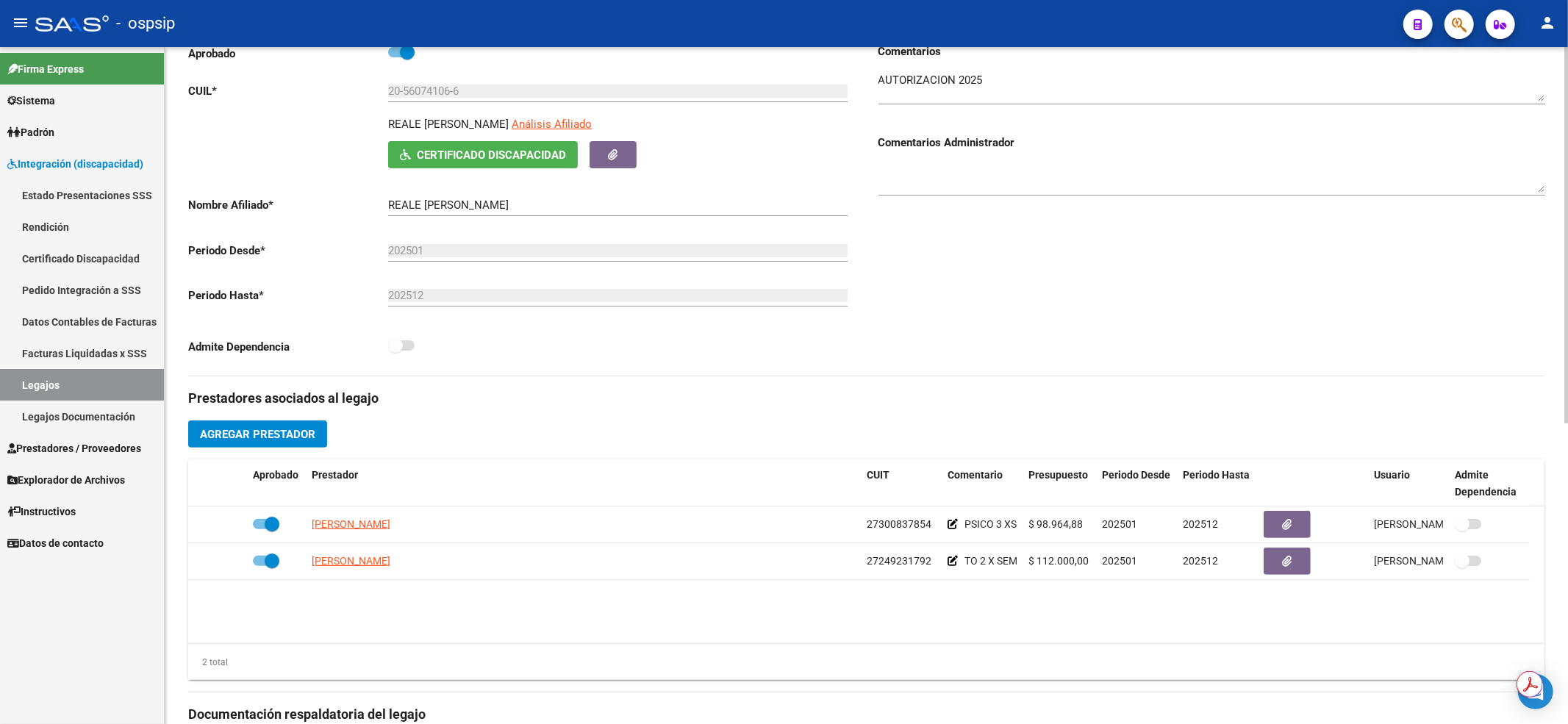
drag, startPoint x: 1006, startPoint y: 392, endPoint x: 795, endPoint y: 391, distance: 211.0
click at [1006, 392] on h3 "Prestadores asociados al legajo" at bounding box center [866, 398] width 1356 height 20
click at [130, 384] on link "Legajos" at bounding box center [82, 385] width 164 height 32
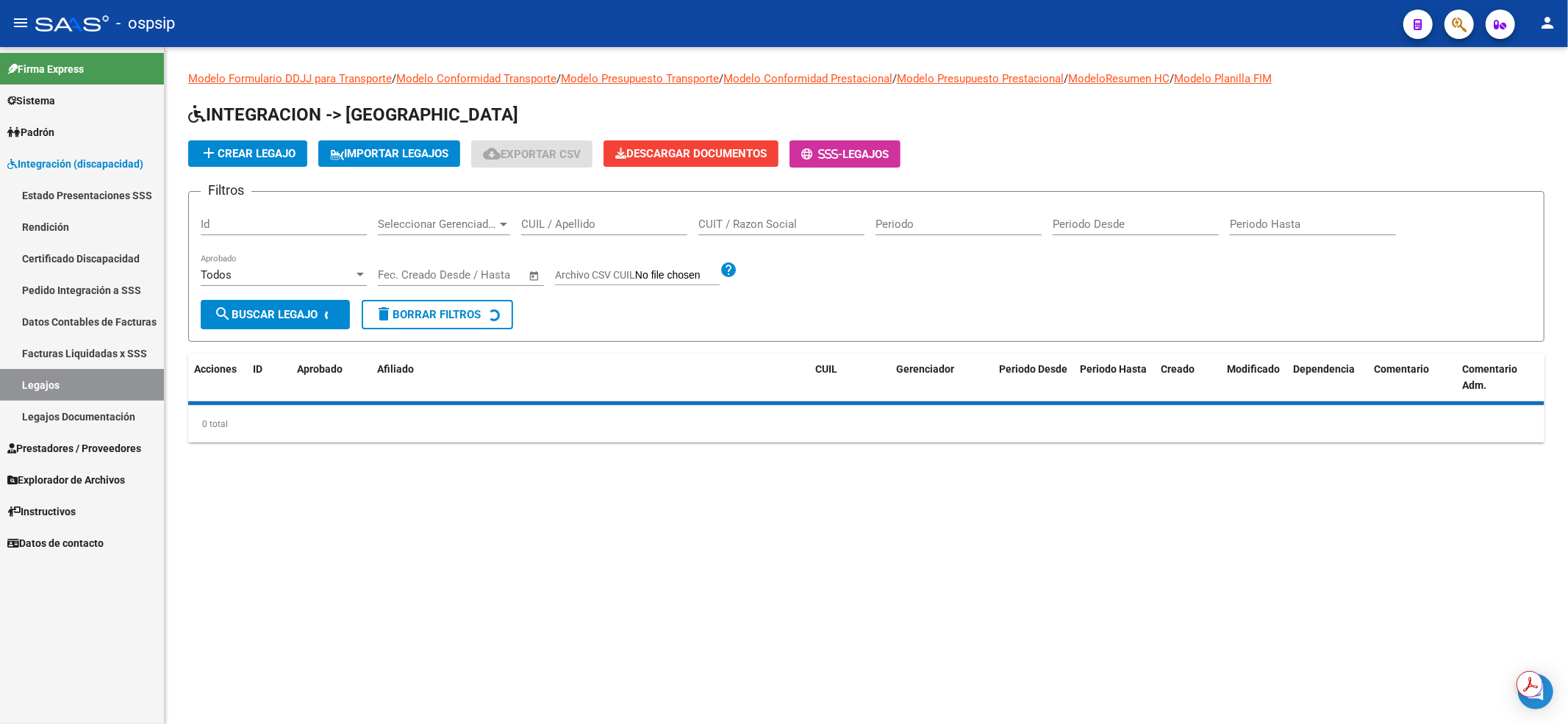
click at [565, 224] on input "CUIL / Apellido" at bounding box center [604, 224] width 166 height 14
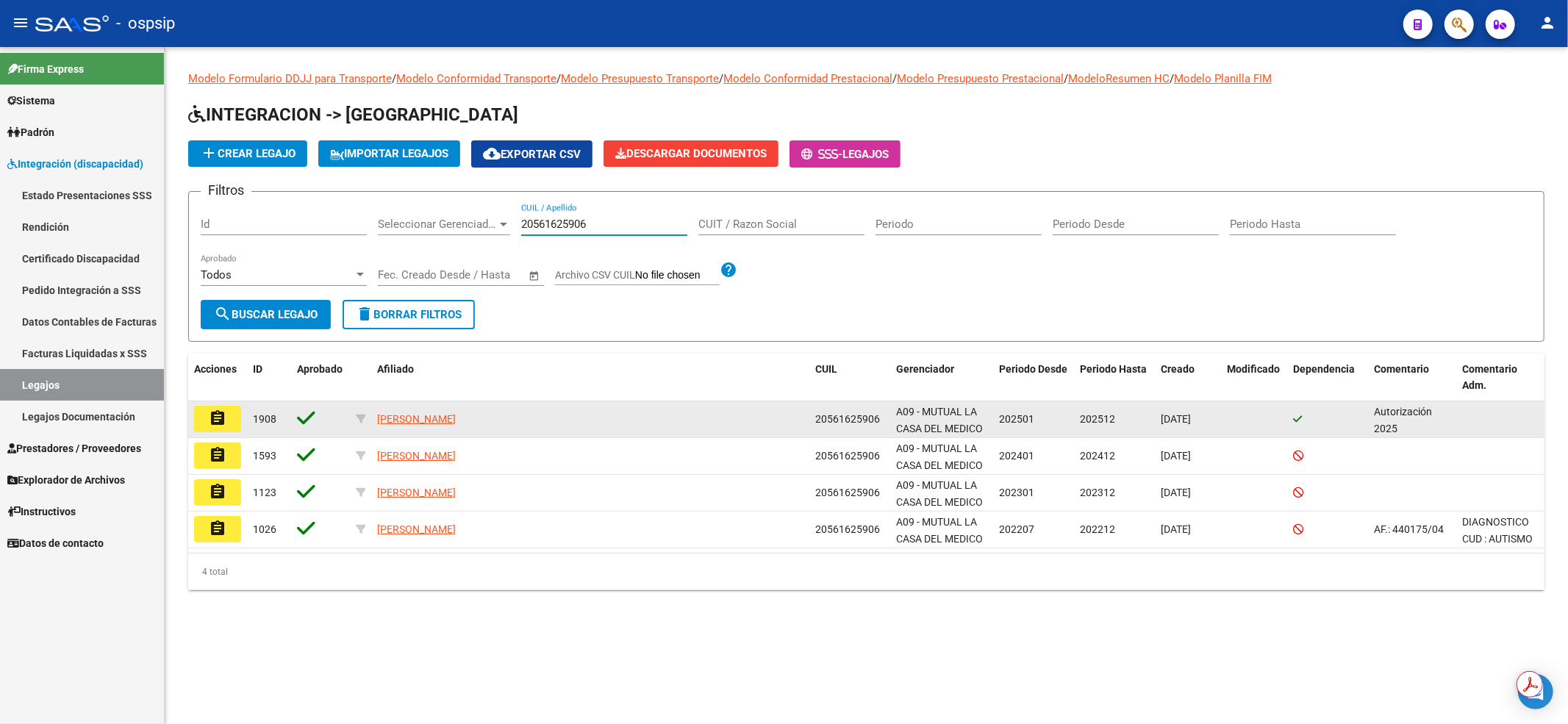
type input "20561625906"
click at [230, 418] on button "assignment" at bounding box center [218, 418] width 47 height 26
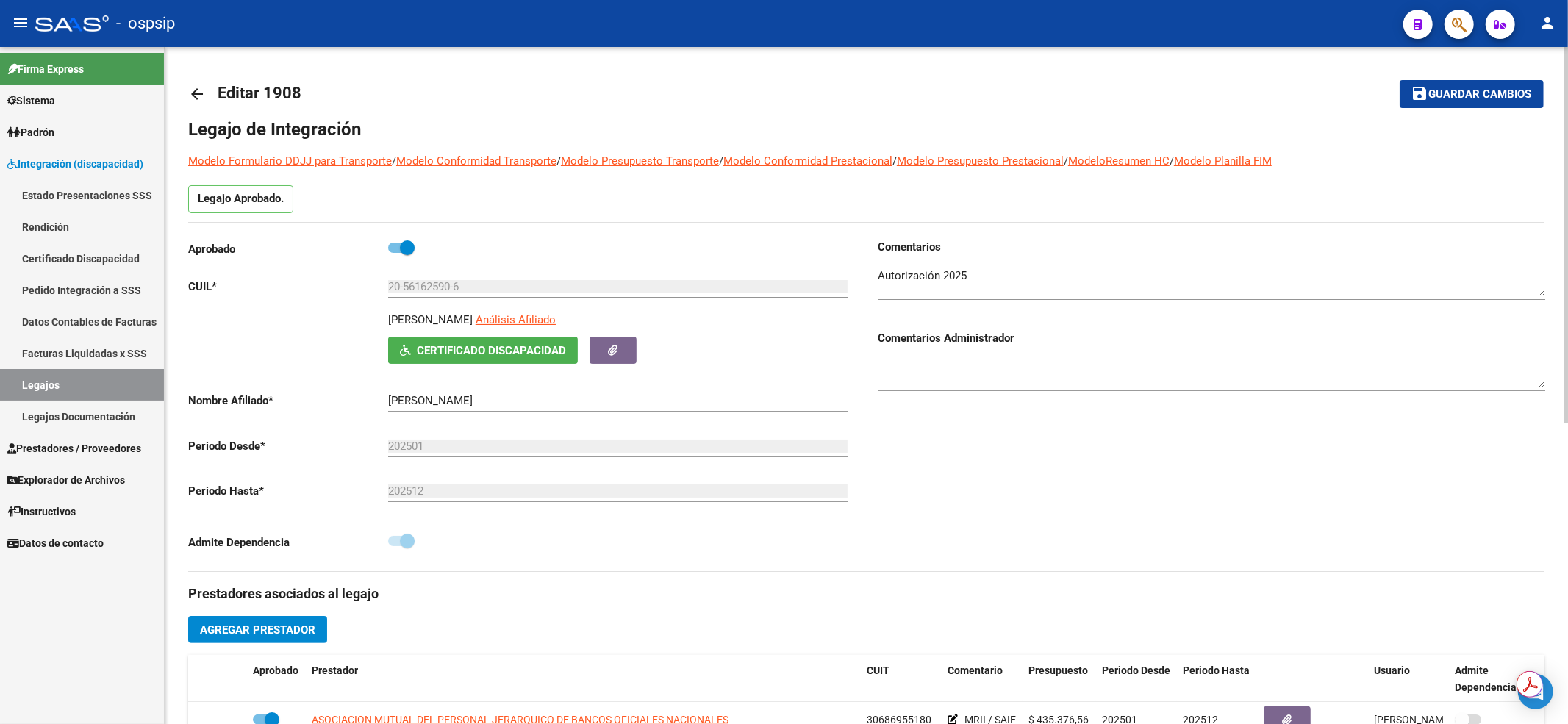
scroll to position [294, 0]
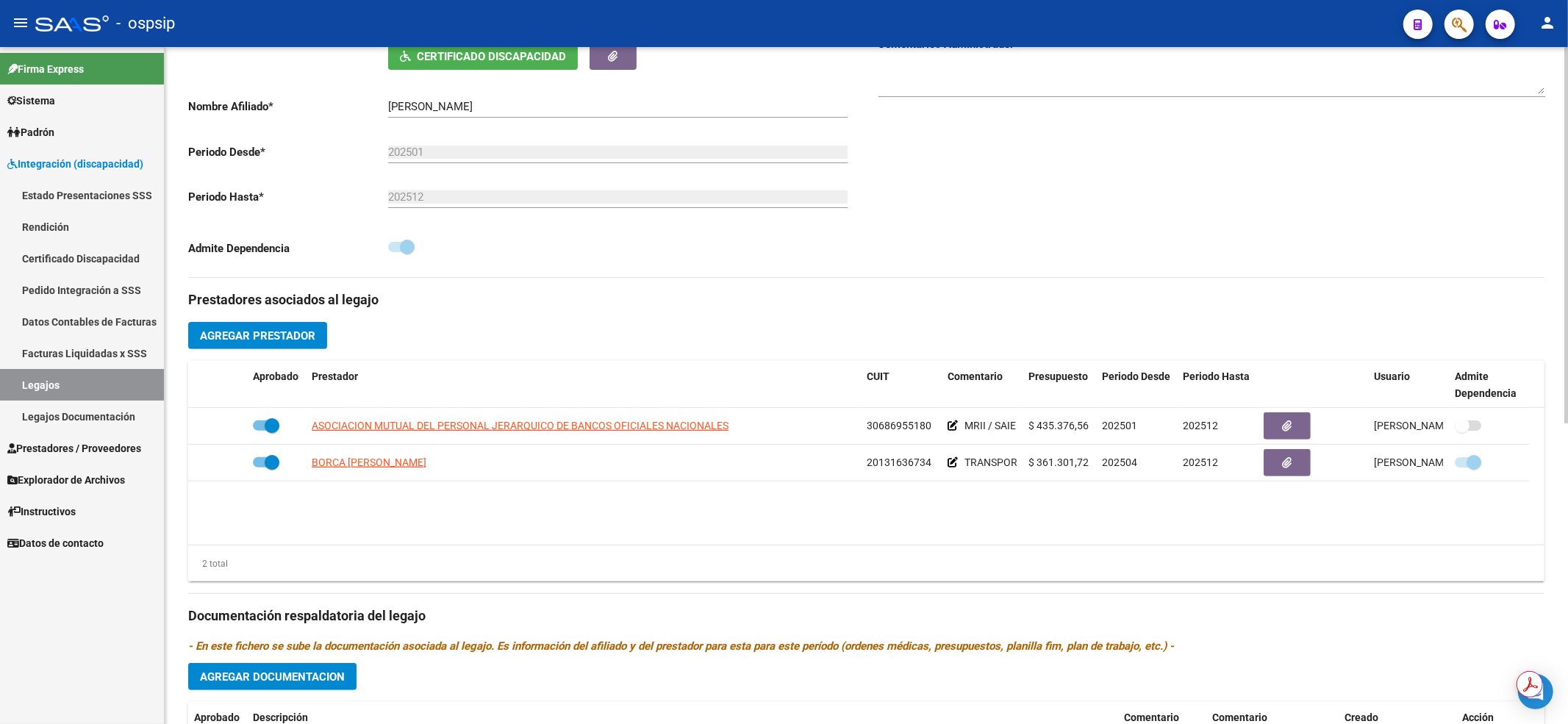
click at [1062, 558] on div "2 total" at bounding box center [866, 564] width 1356 height 37
click at [48, 383] on link "Legajos" at bounding box center [82, 385] width 164 height 32
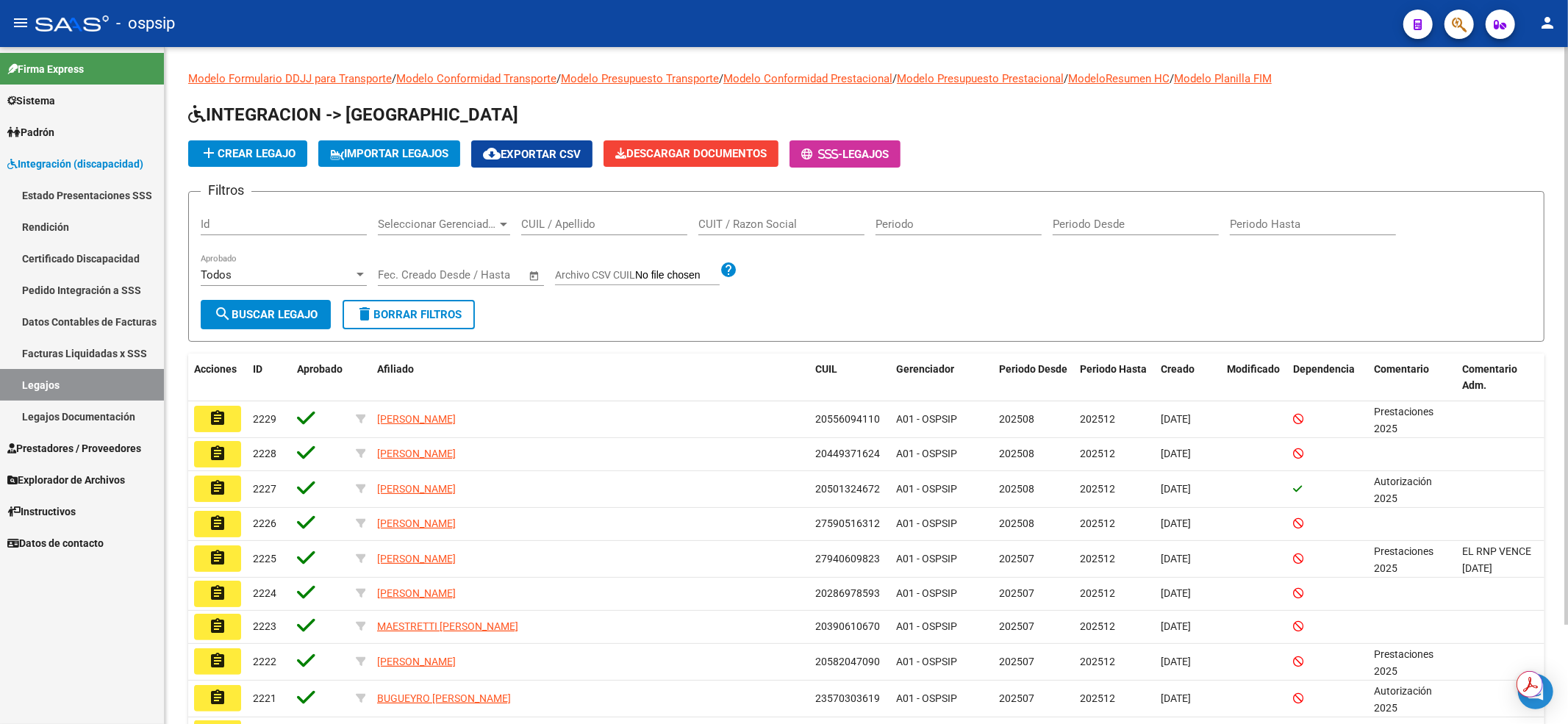
click at [533, 227] on input "CUIL / Apellido" at bounding box center [604, 224] width 166 height 14
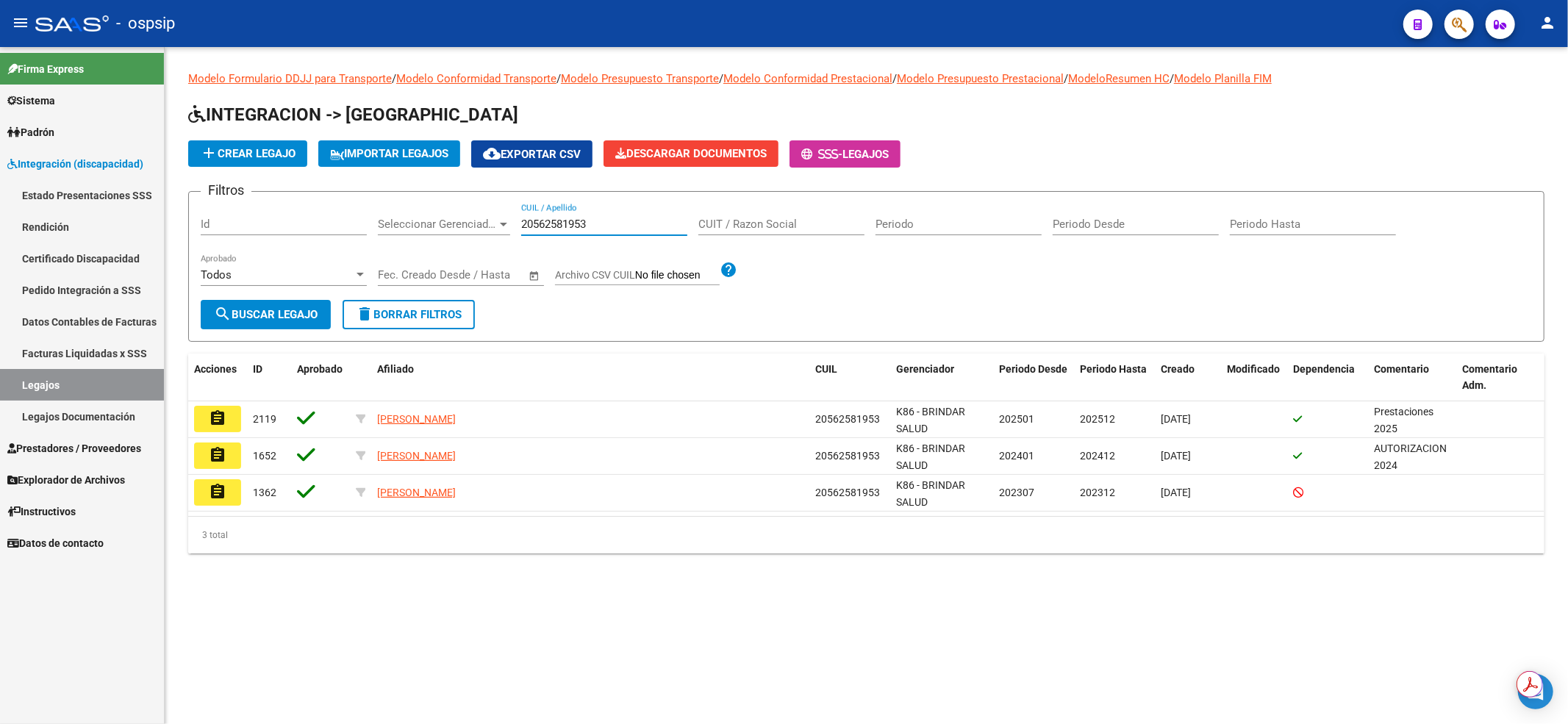
type input "20562581953"
click at [209, 413] on mat-icon "assignment" at bounding box center [217, 418] width 17 height 17
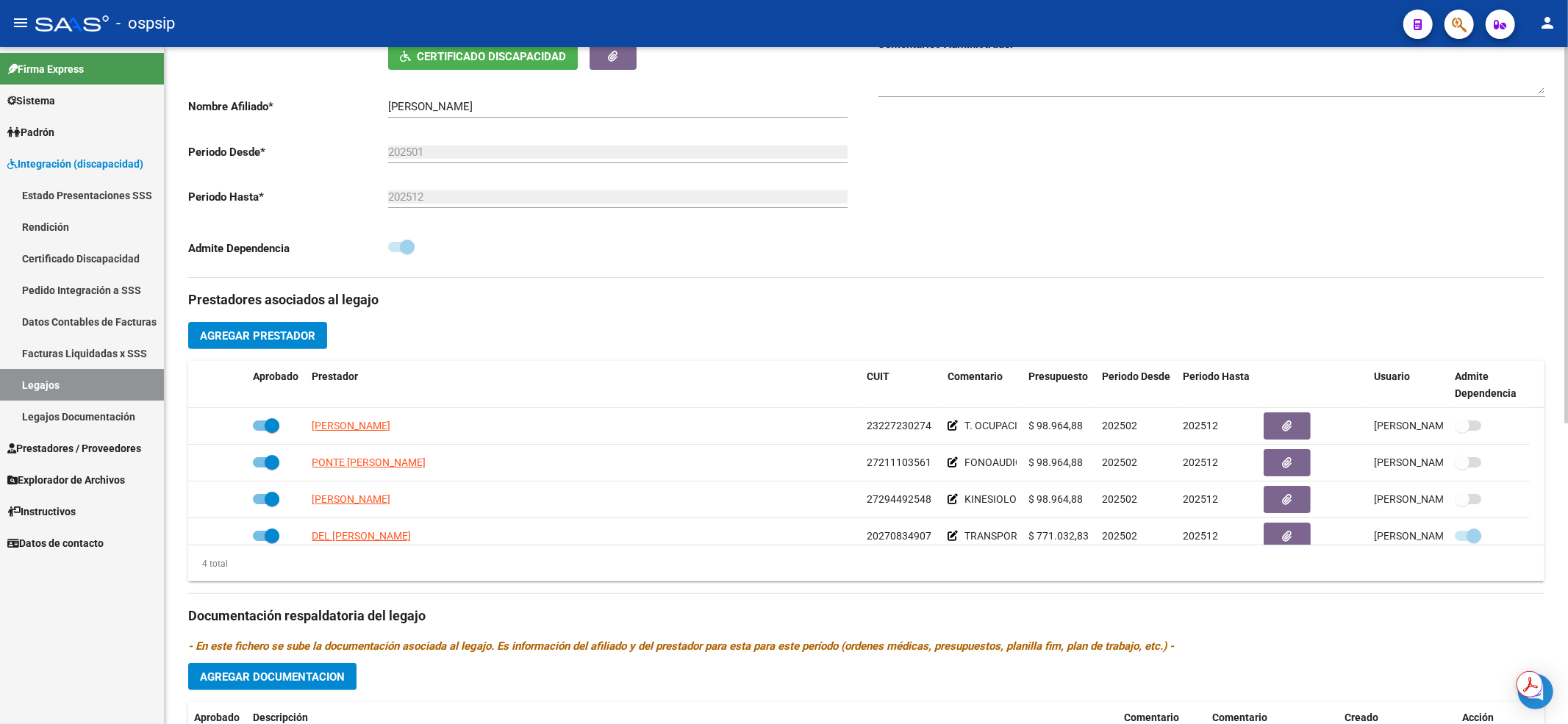
scroll to position [391, 0]
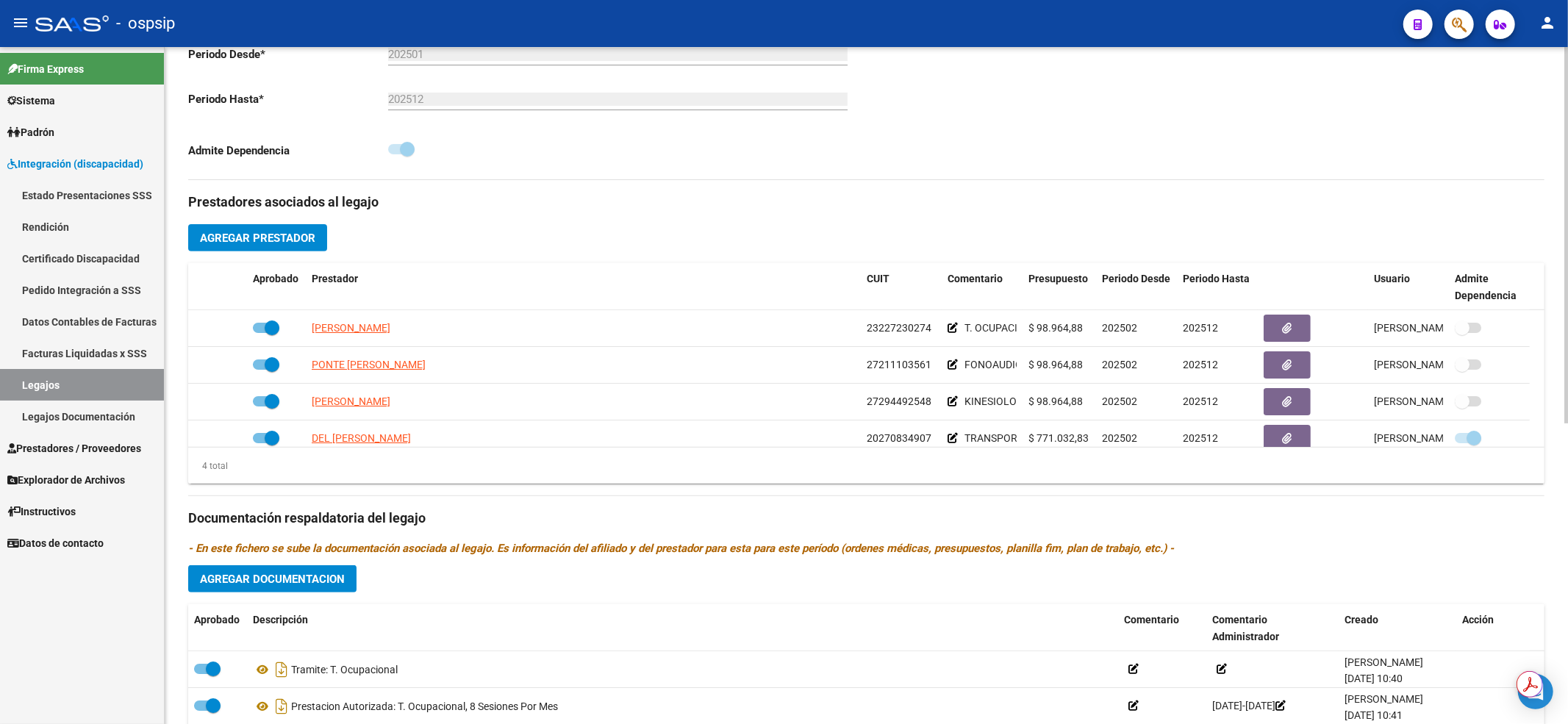
click at [1013, 537] on div "Prestadores asociados al legajo Agregar Prestador Aprobado Prestador CUIT Comen…" at bounding box center [866, 508] width 1356 height 656
click at [78, 382] on link "Legajos" at bounding box center [82, 385] width 164 height 32
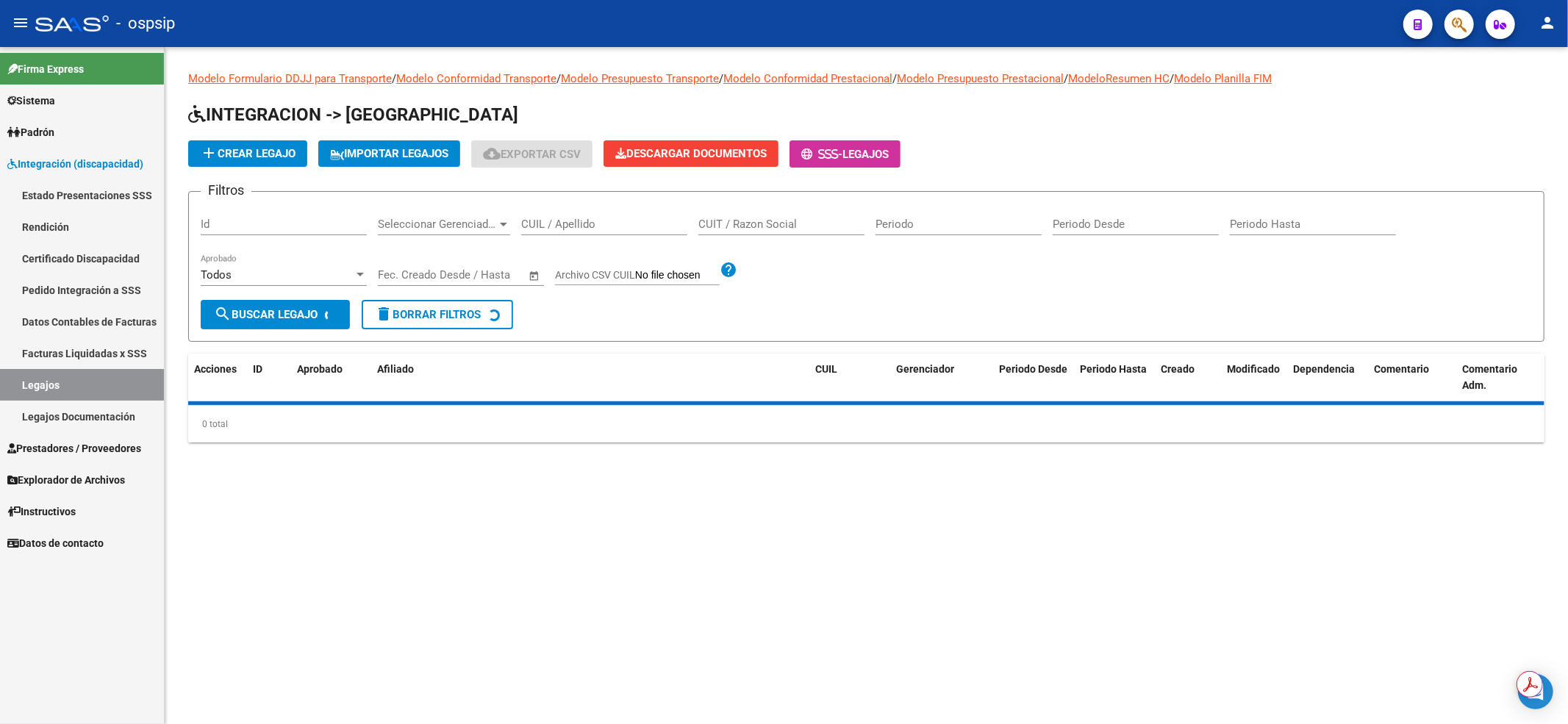
click at [600, 214] on div "CUIL / Apellido" at bounding box center [604, 219] width 166 height 32
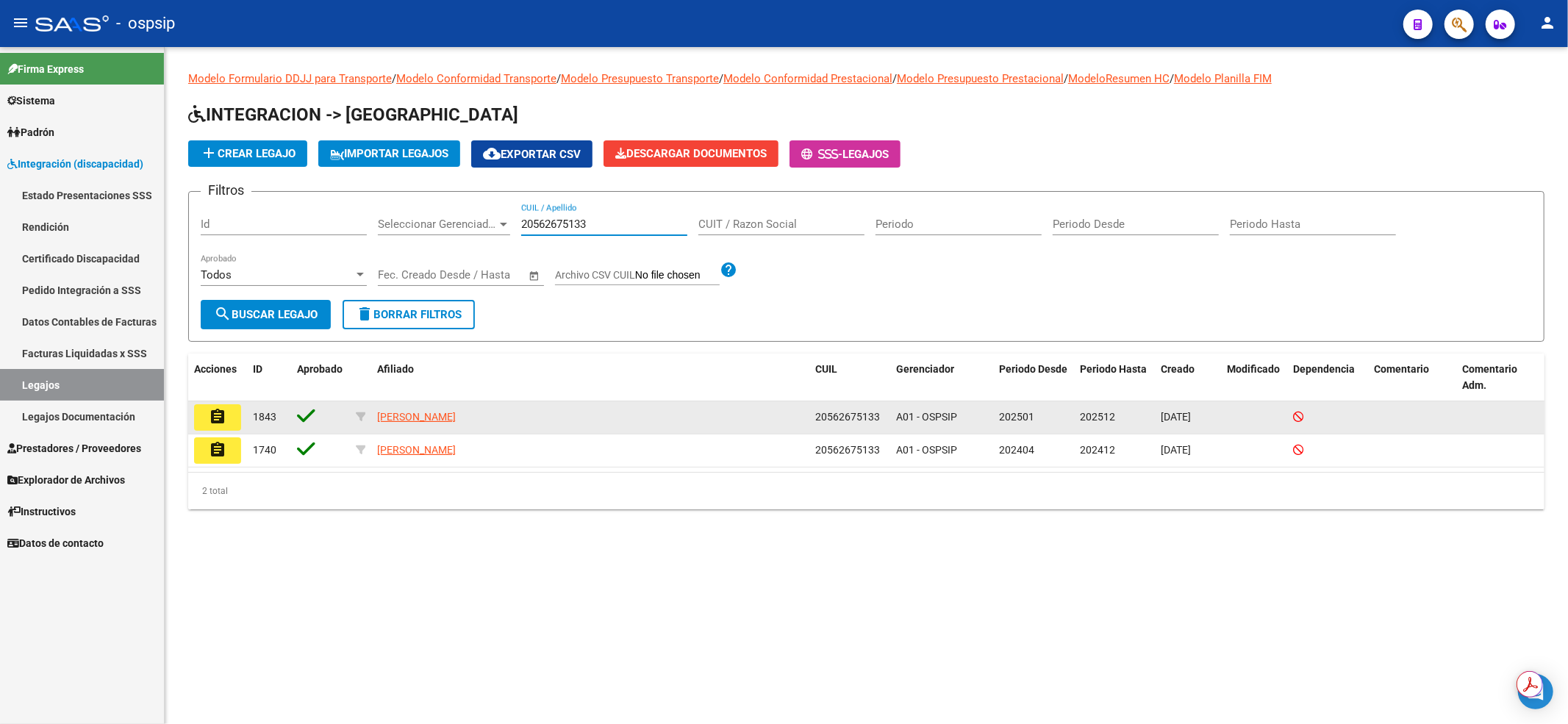
type input "20562675133"
click at [213, 410] on mat-icon "assignment" at bounding box center [217, 416] width 17 height 17
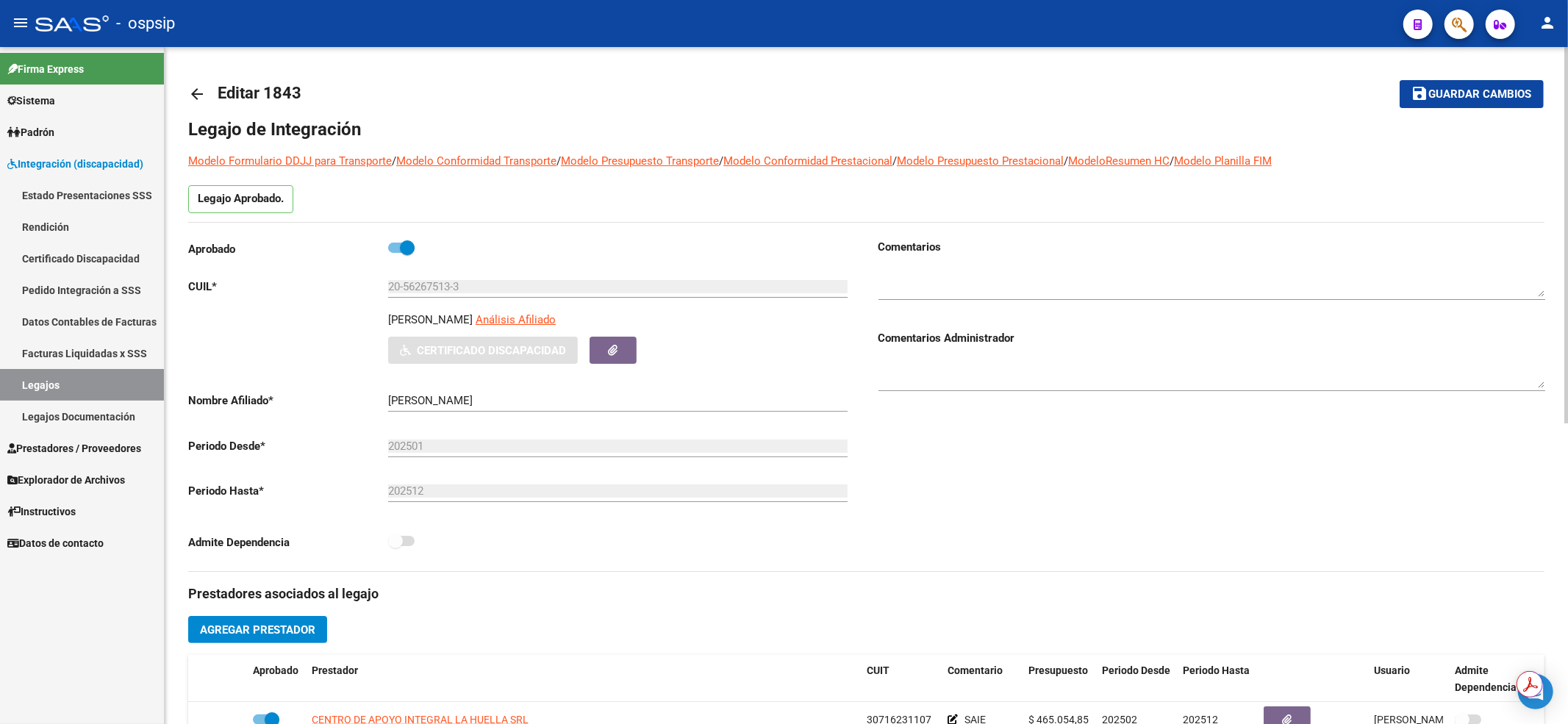
scroll to position [196, 0]
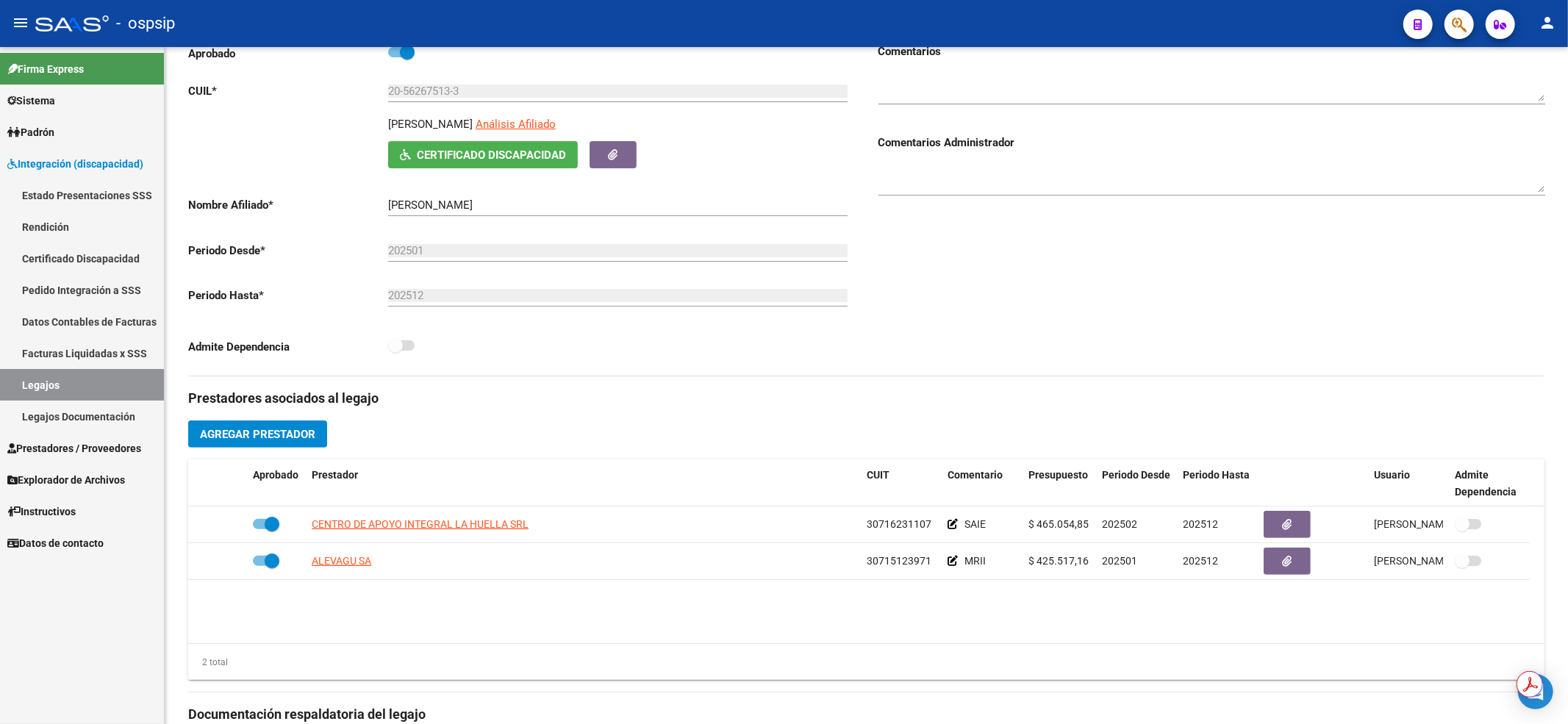
click at [81, 394] on link "Legajos" at bounding box center [82, 385] width 164 height 32
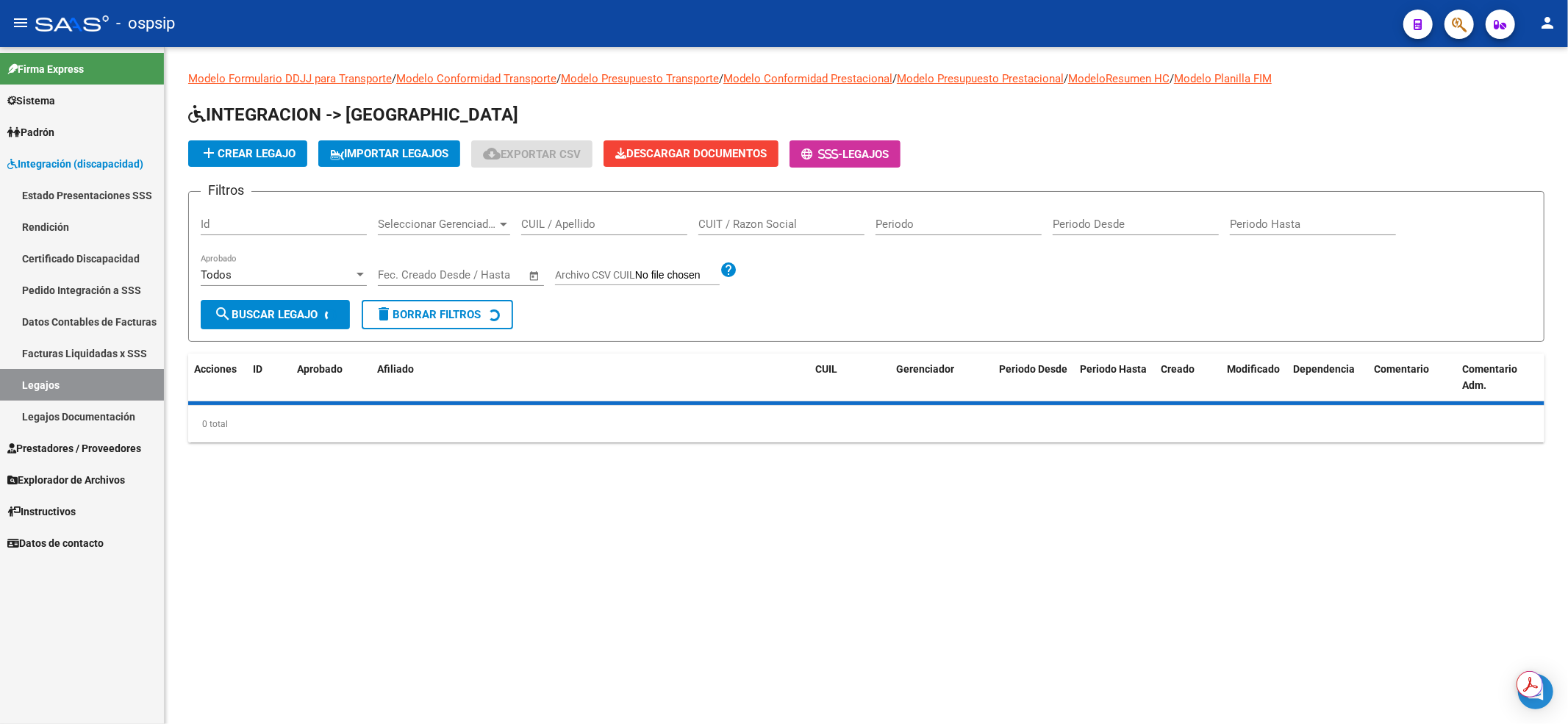
click at [532, 227] on input "CUIL / Apellido" at bounding box center [604, 224] width 166 height 14
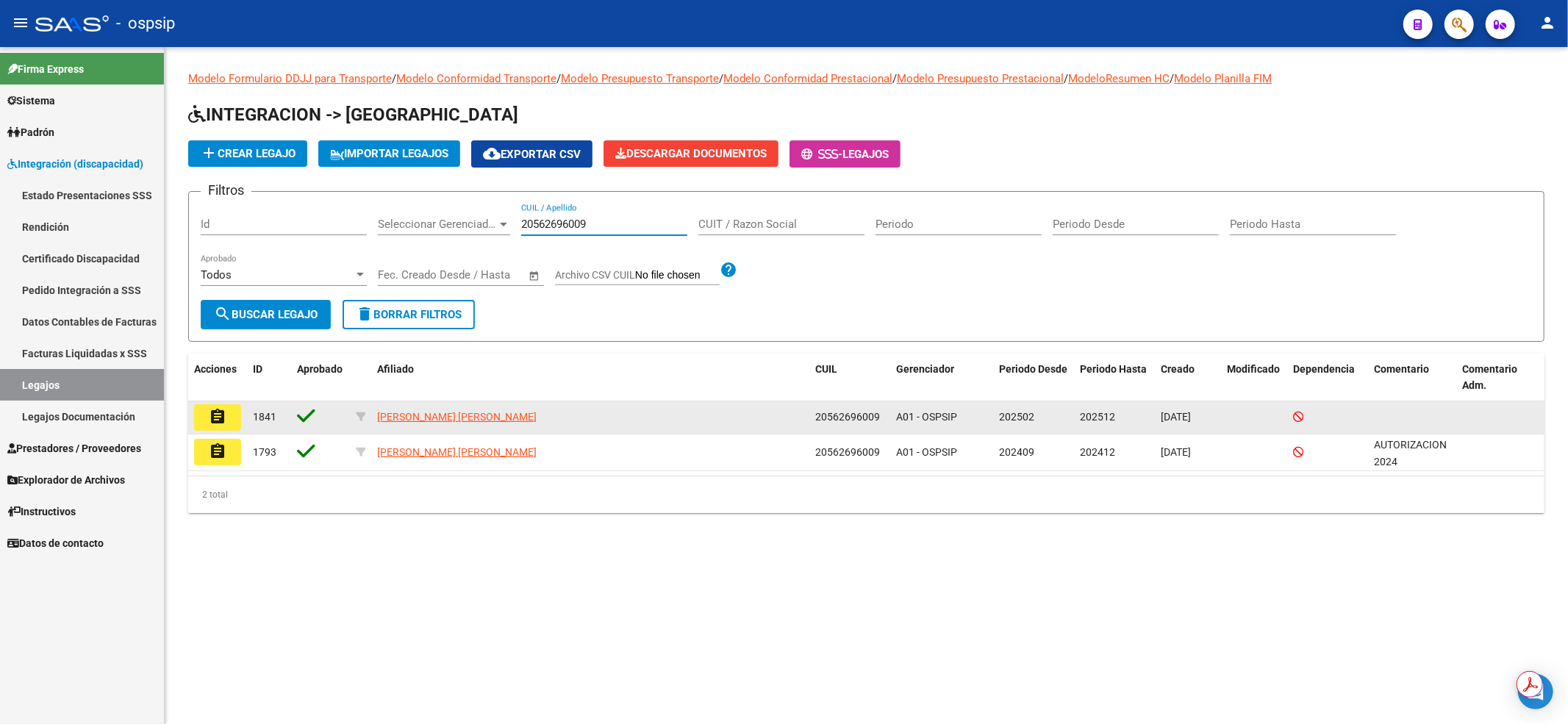
type input "20562696009"
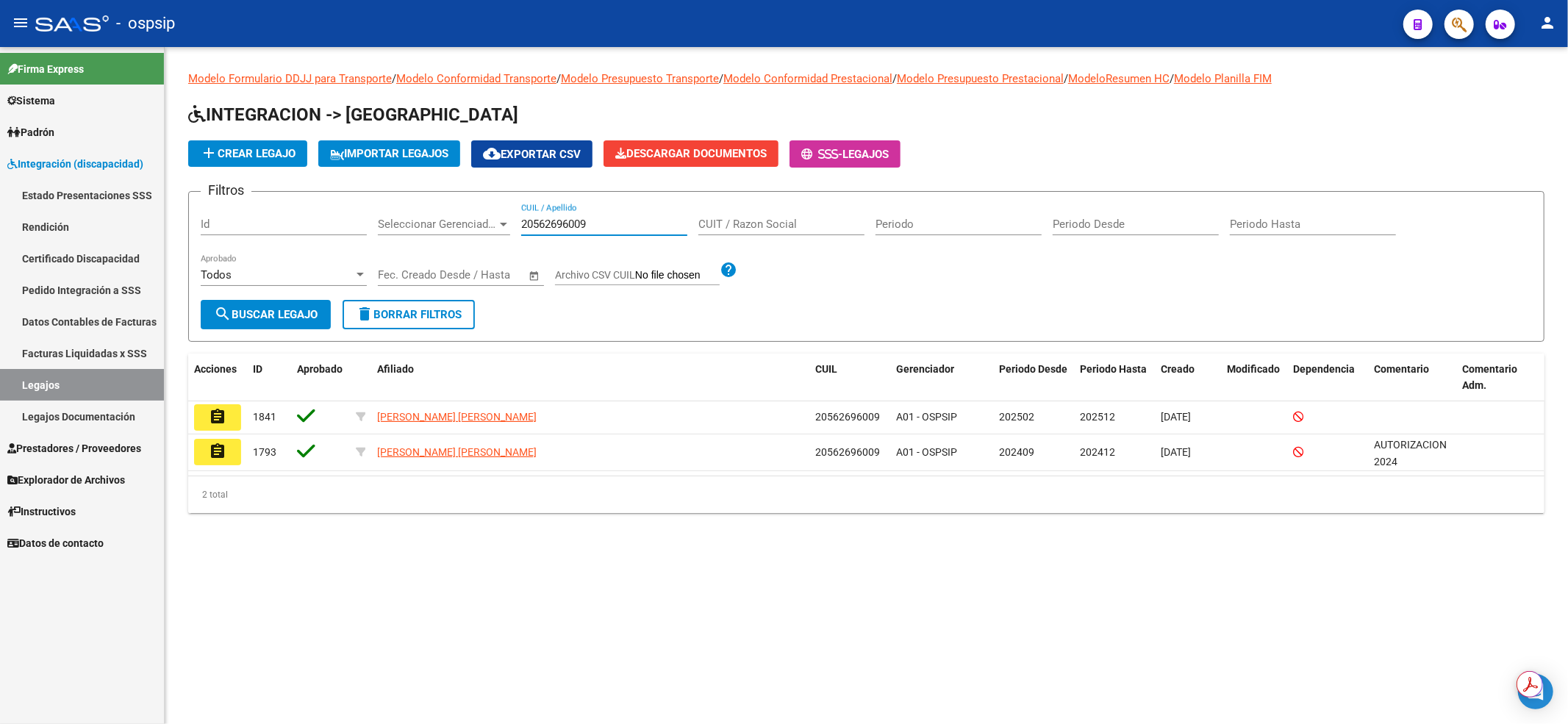
click at [231, 424] on button "assignment" at bounding box center [218, 417] width 47 height 26
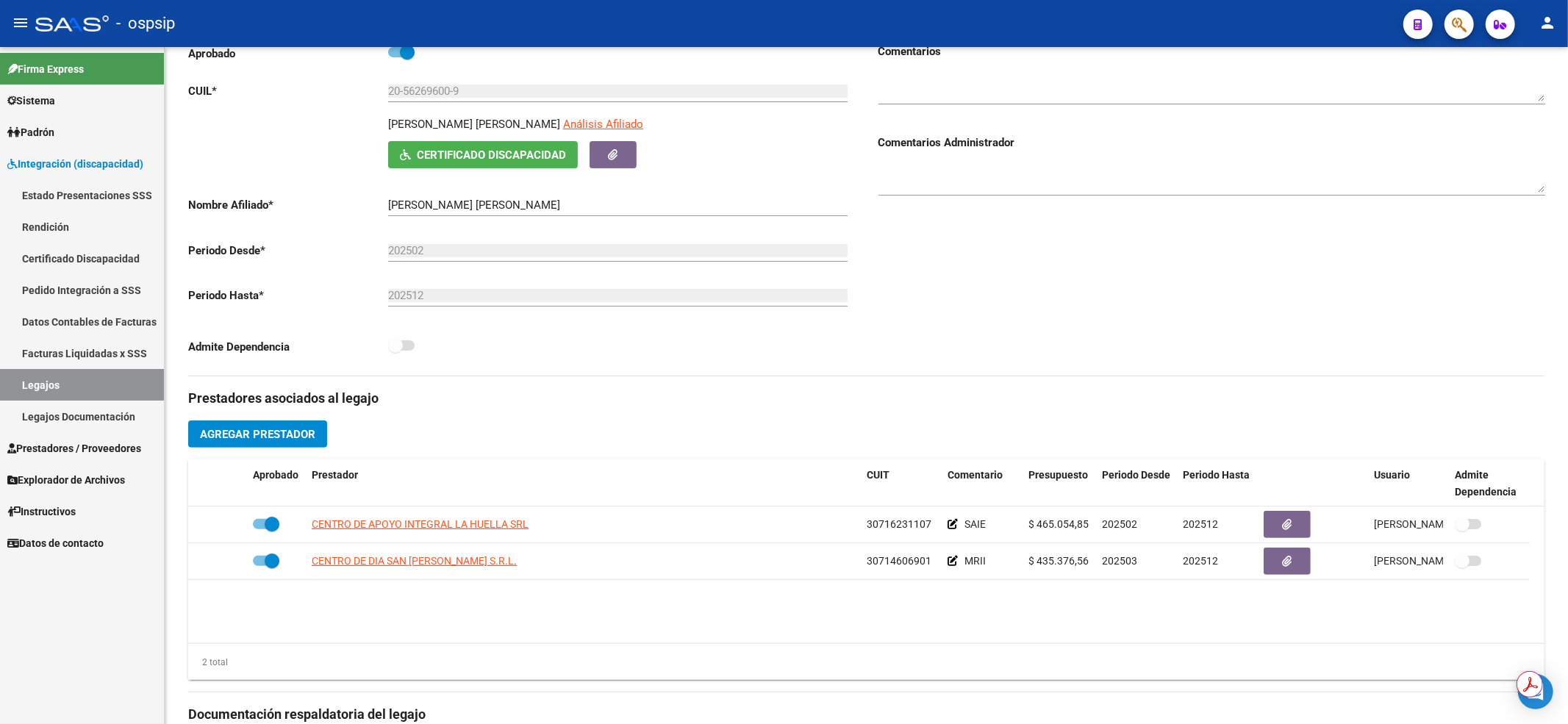
scroll to position [294, 0]
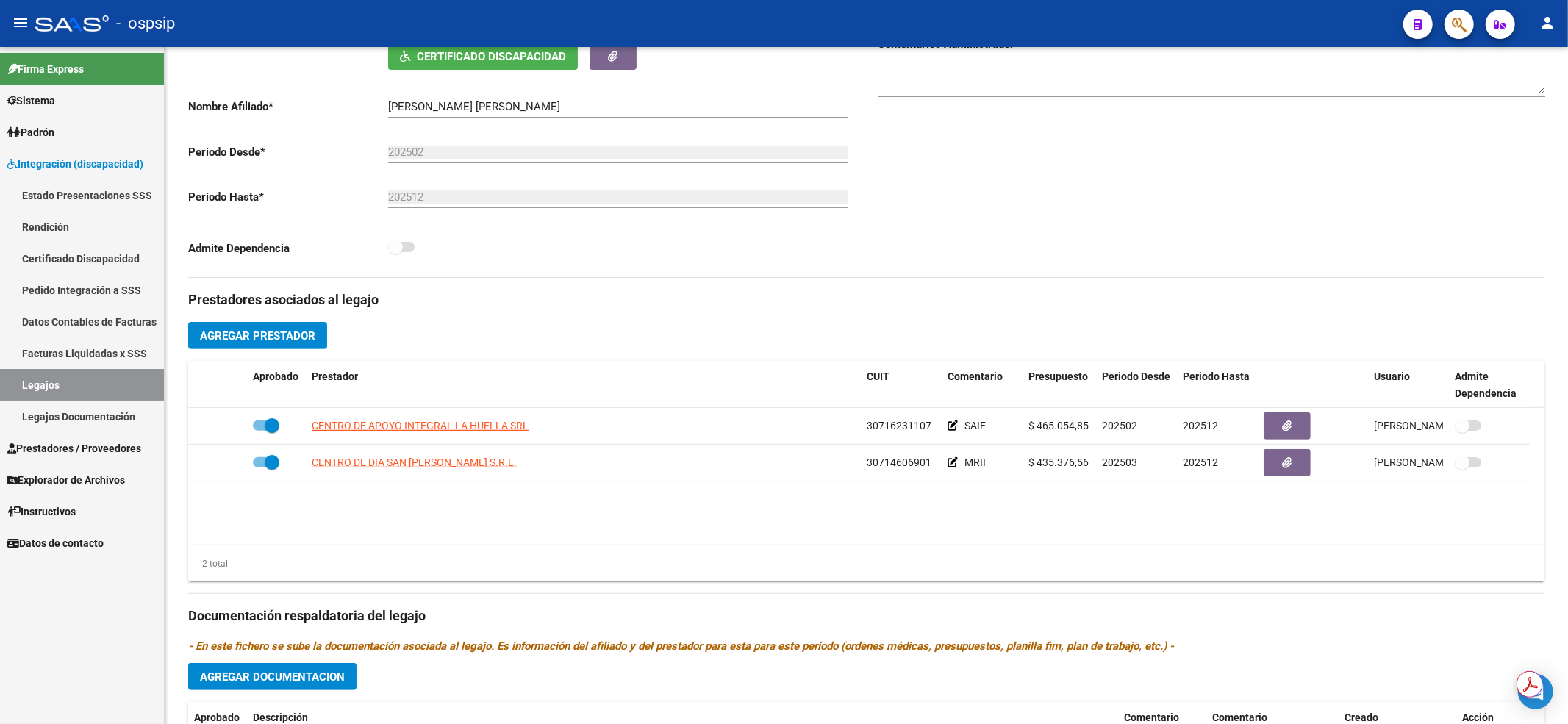
click at [123, 379] on link "Legajos" at bounding box center [82, 385] width 164 height 32
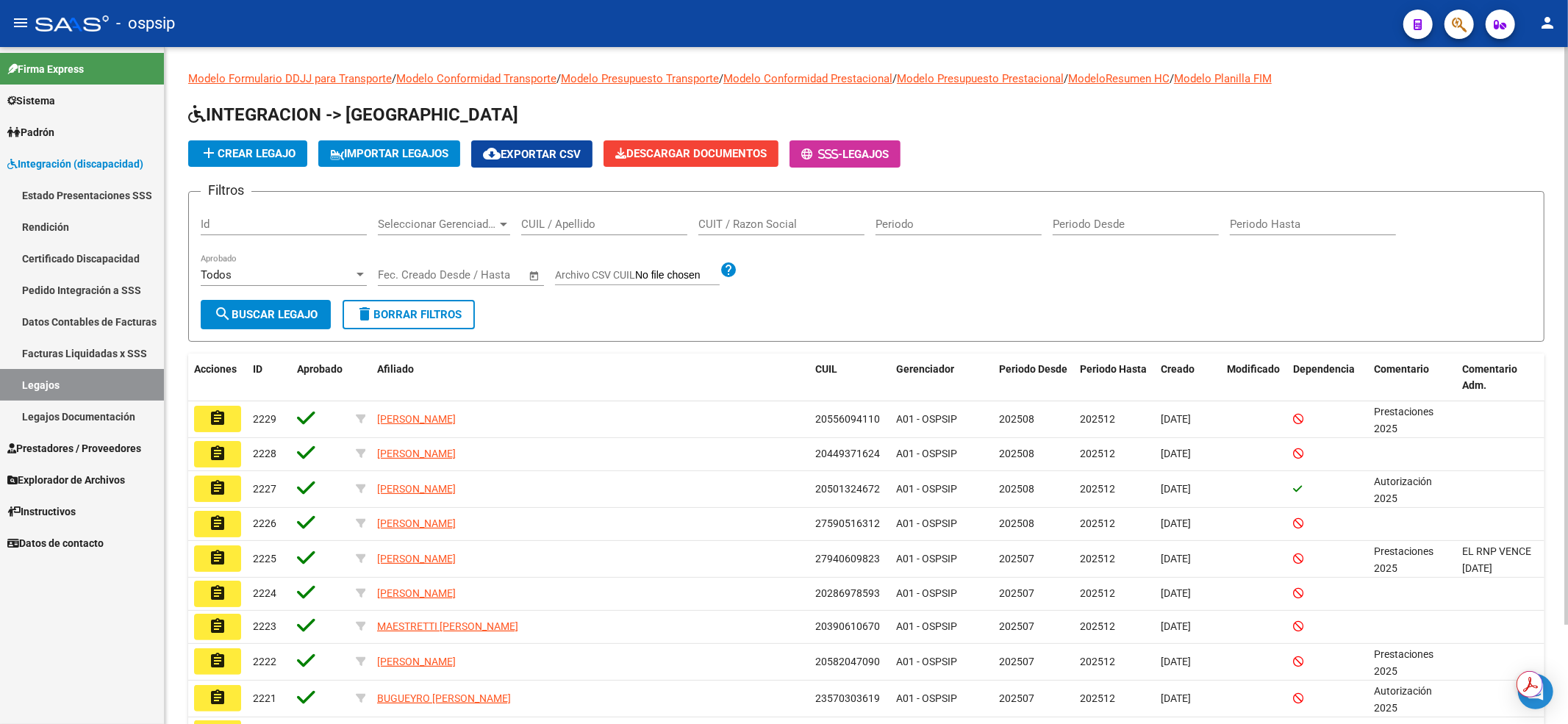
click at [565, 214] on div "CUIL / Apellido" at bounding box center [604, 219] width 166 height 32
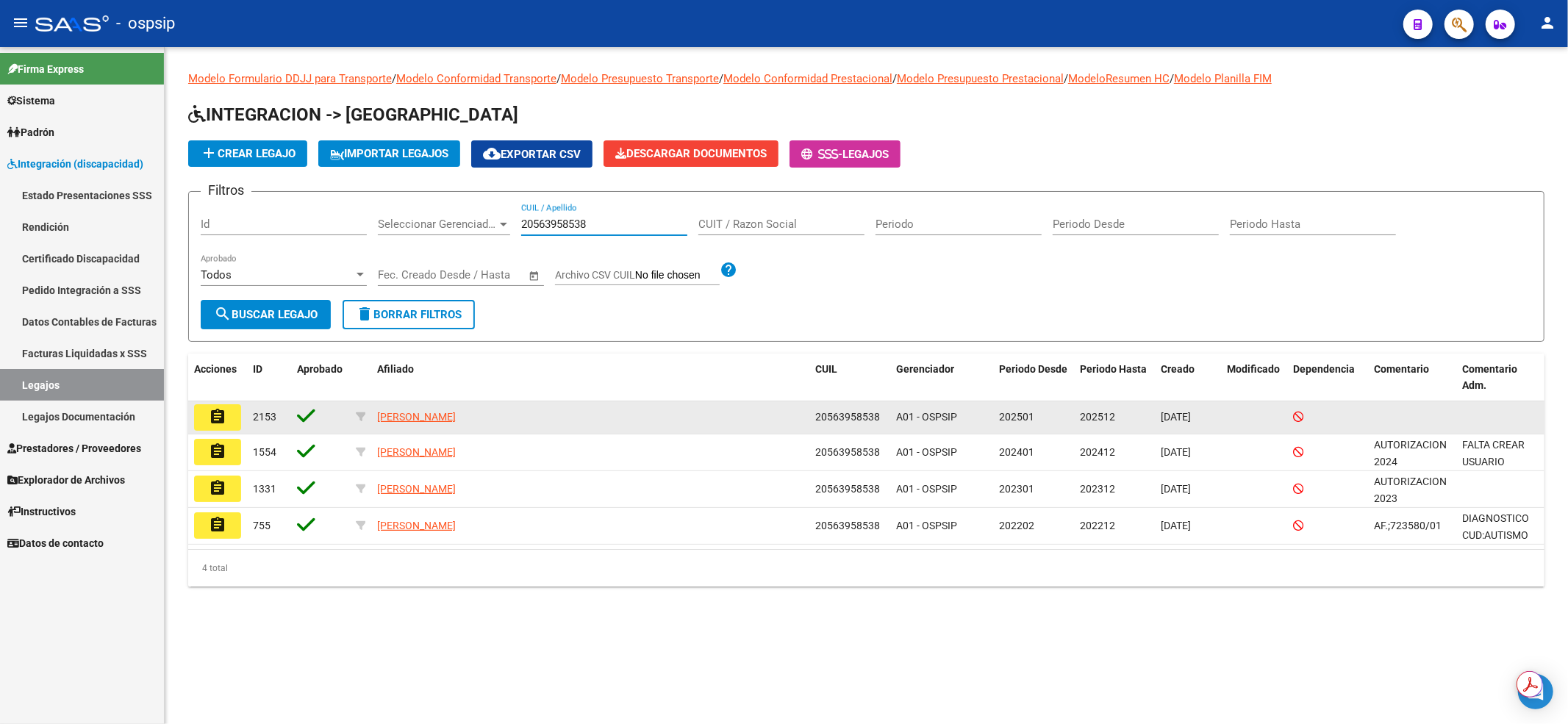
type input "20563958538"
click at [234, 415] on button "assignment" at bounding box center [218, 417] width 47 height 26
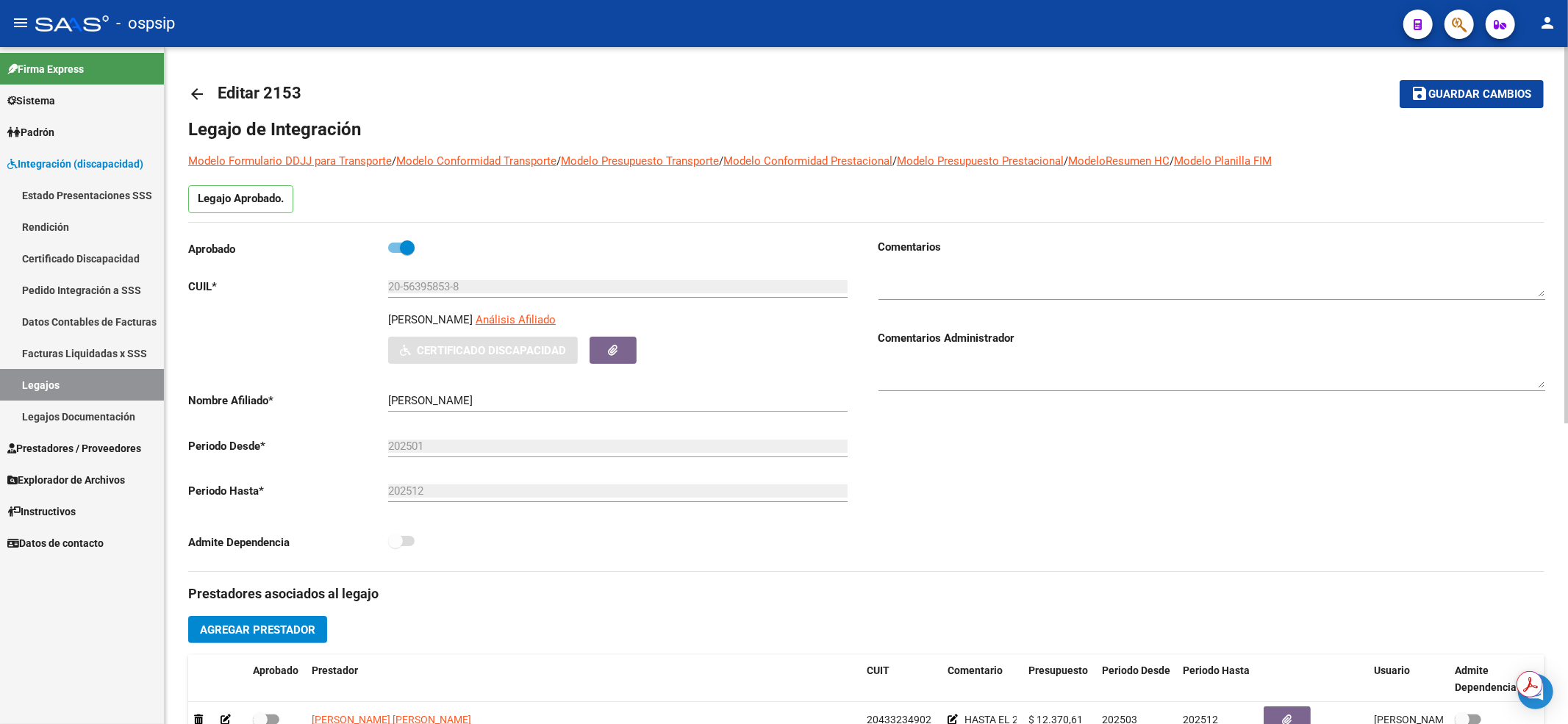
scroll to position [294, 0]
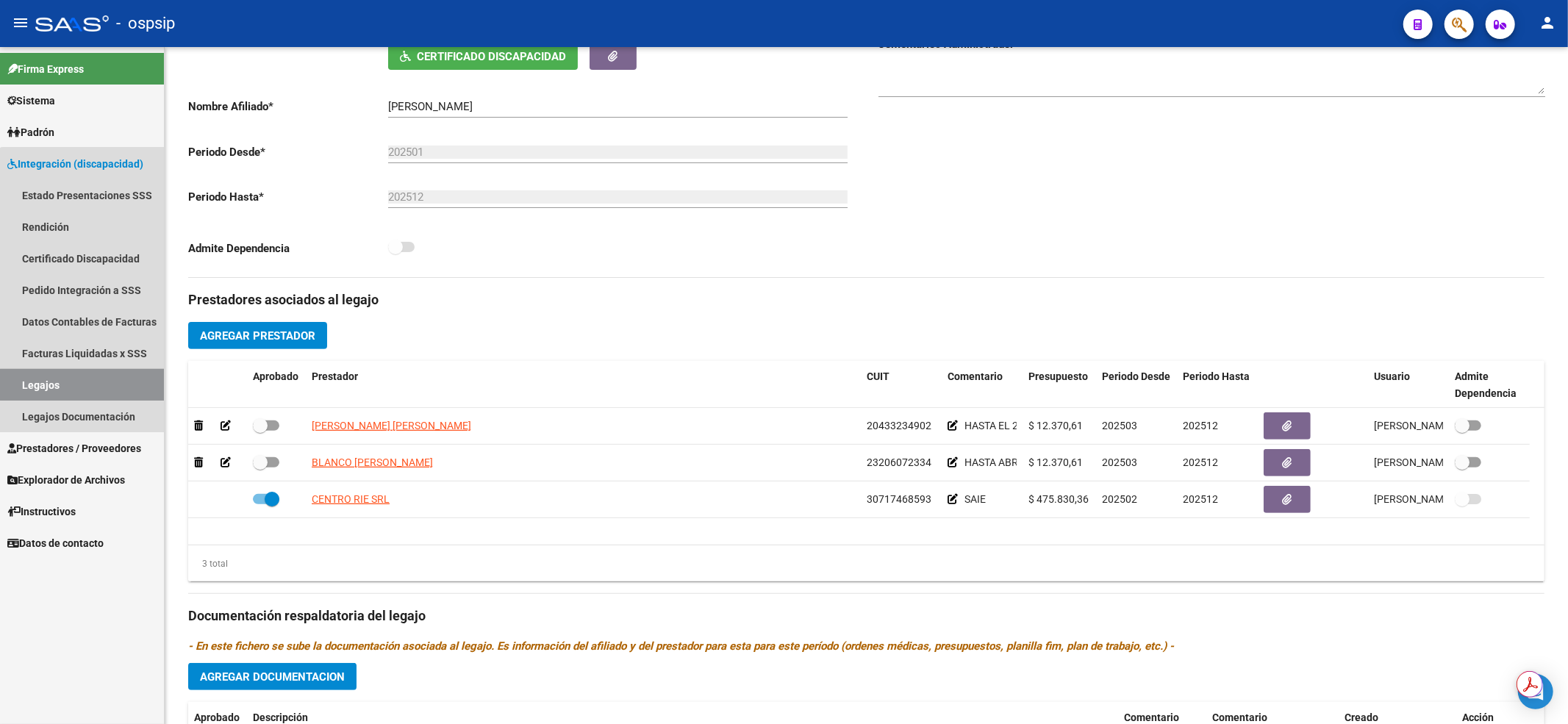
click at [106, 383] on link "Legajos" at bounding box center [82, 385] width 164 height 32
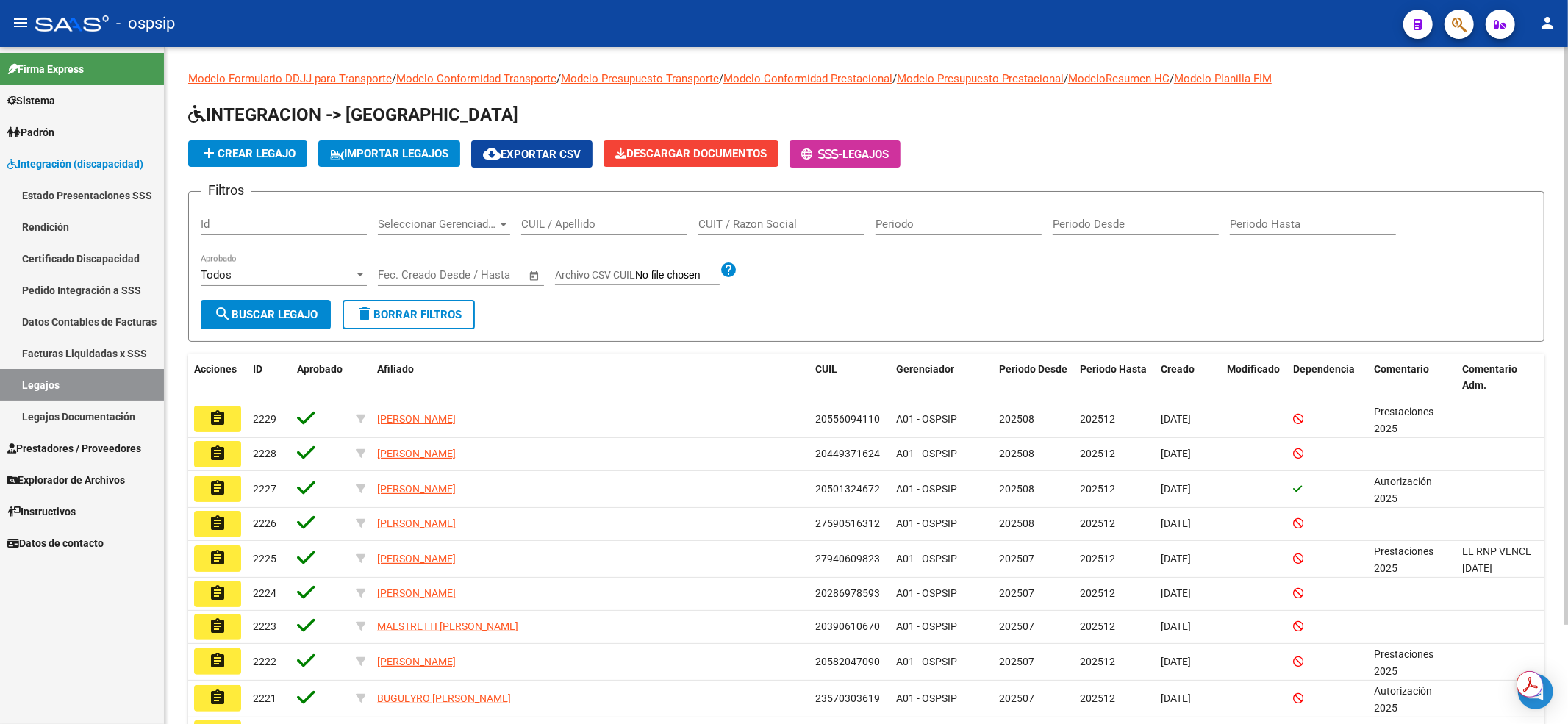
click at [577, 224] on input "CUIL / Apellido" at bounding box center [604, 224] width 166 height 14
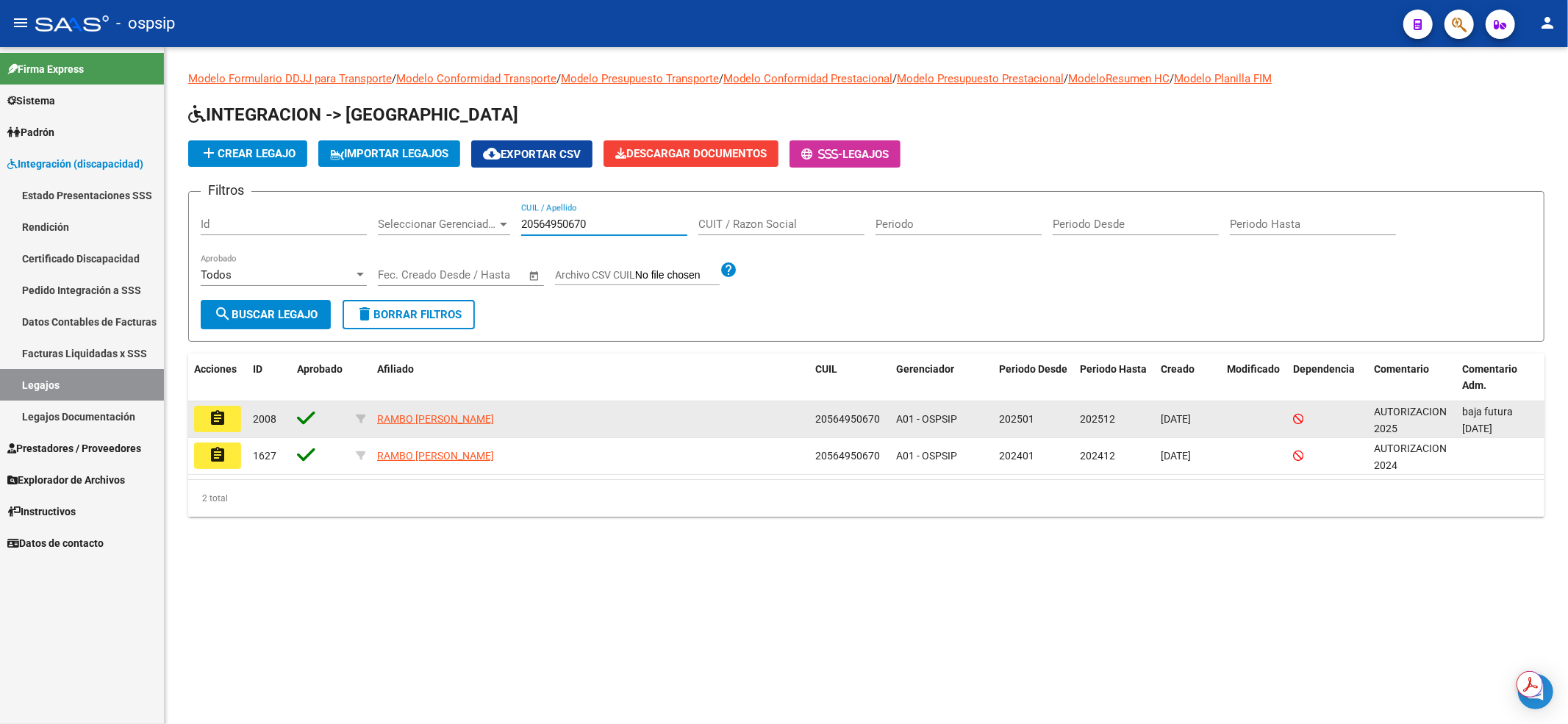
type input "20564950670"
click at [233, 412] on button "assignment" at bounding box center [218, 418] width 47 height 26
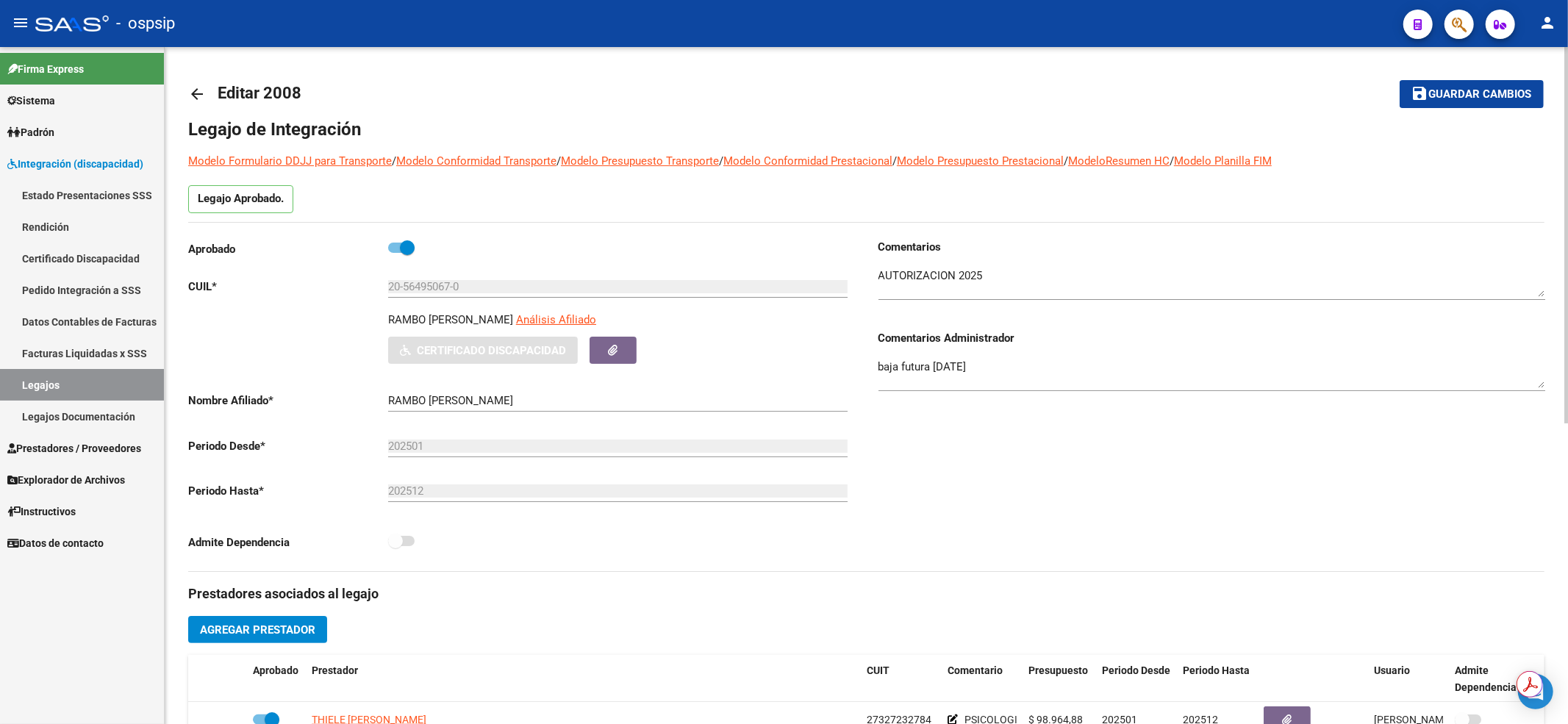
scroll to position [294, 0]
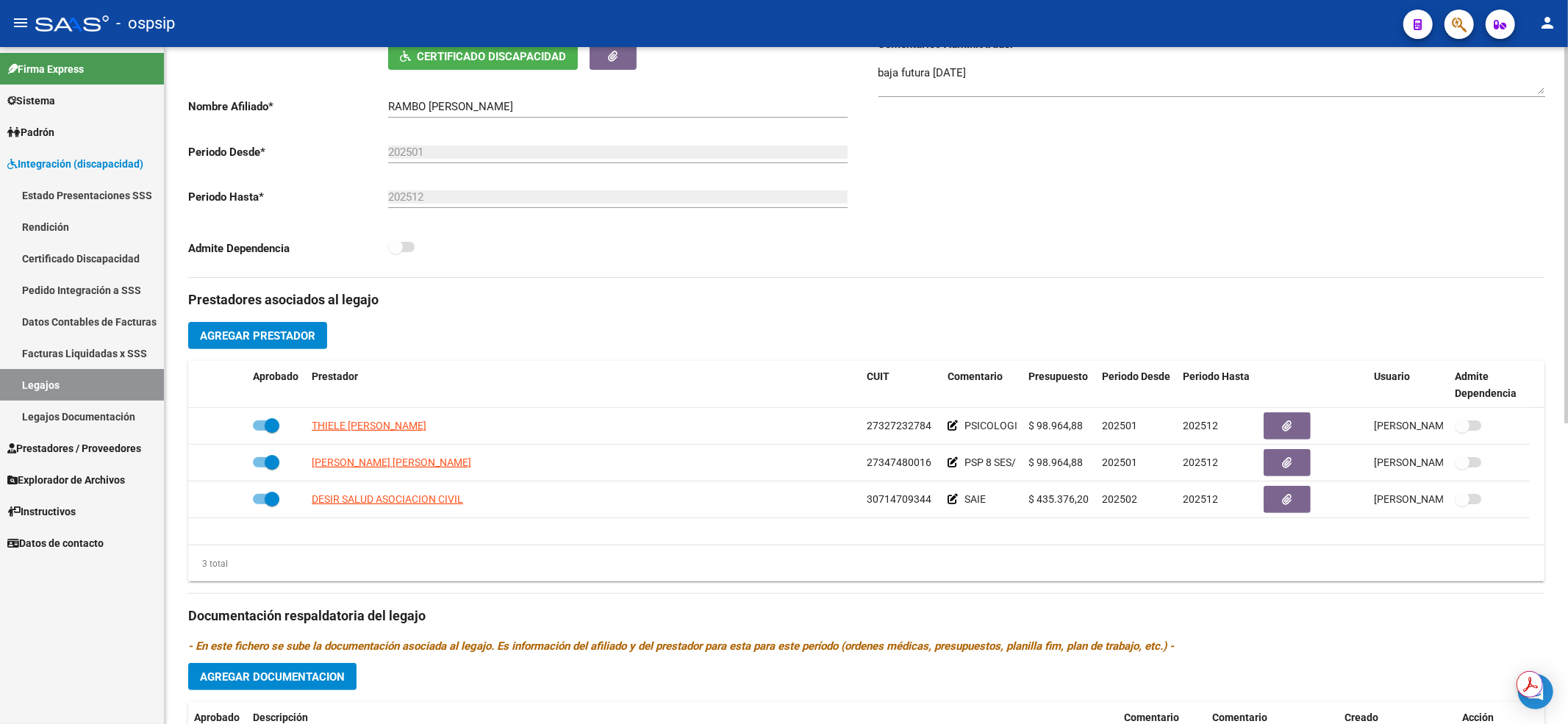
click at [1066, 287] on div "Prestadores asociados al legajo Agregar Prestador Aprobado Prestador CUIT Comen…" at bounding box center [866, 606] width 1356 height 656
click at [123, 379] on link "Legajos" at bounding box center [82, 385] width 164 height 32
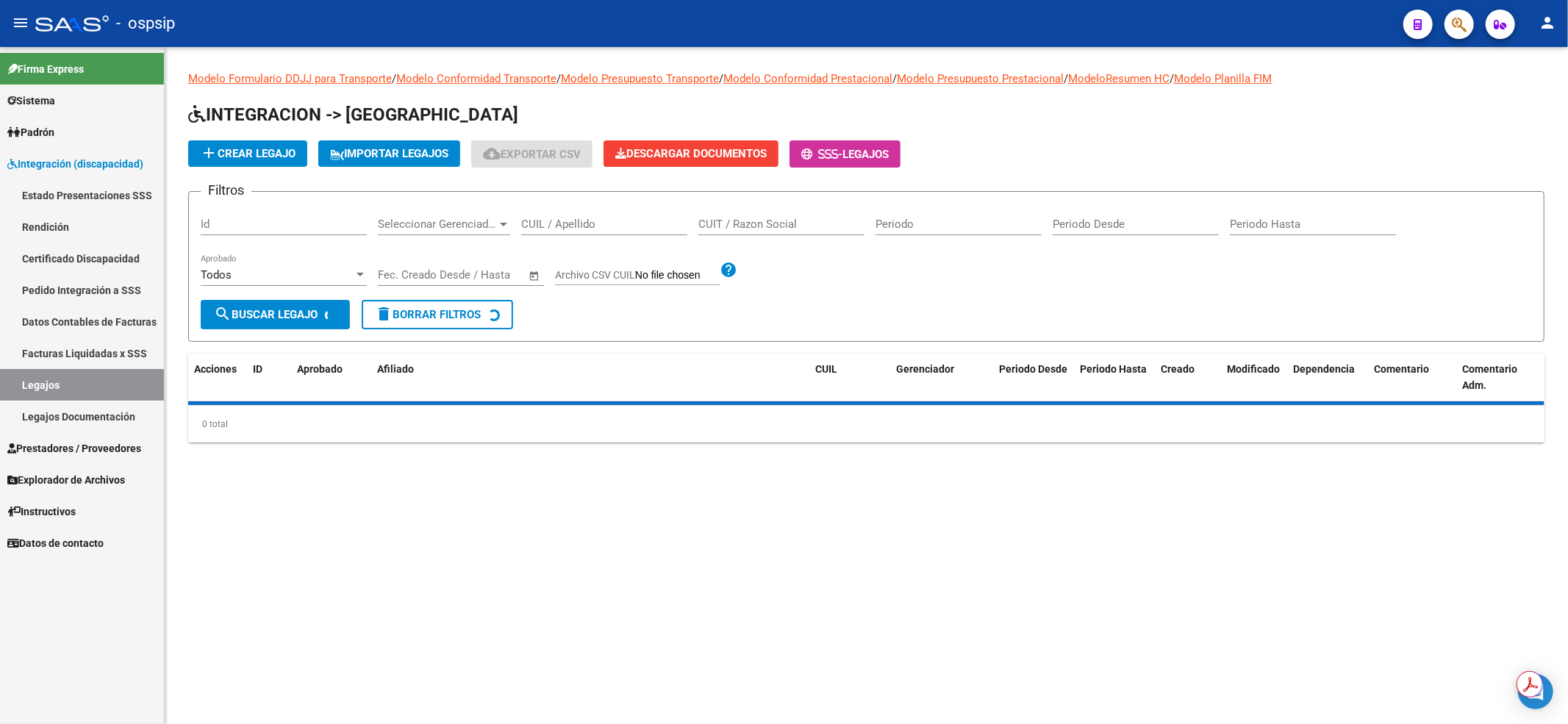
click at [580, 210] on div "CUIL / Apellido" at bounding box center [604, 219] width 166 height 32
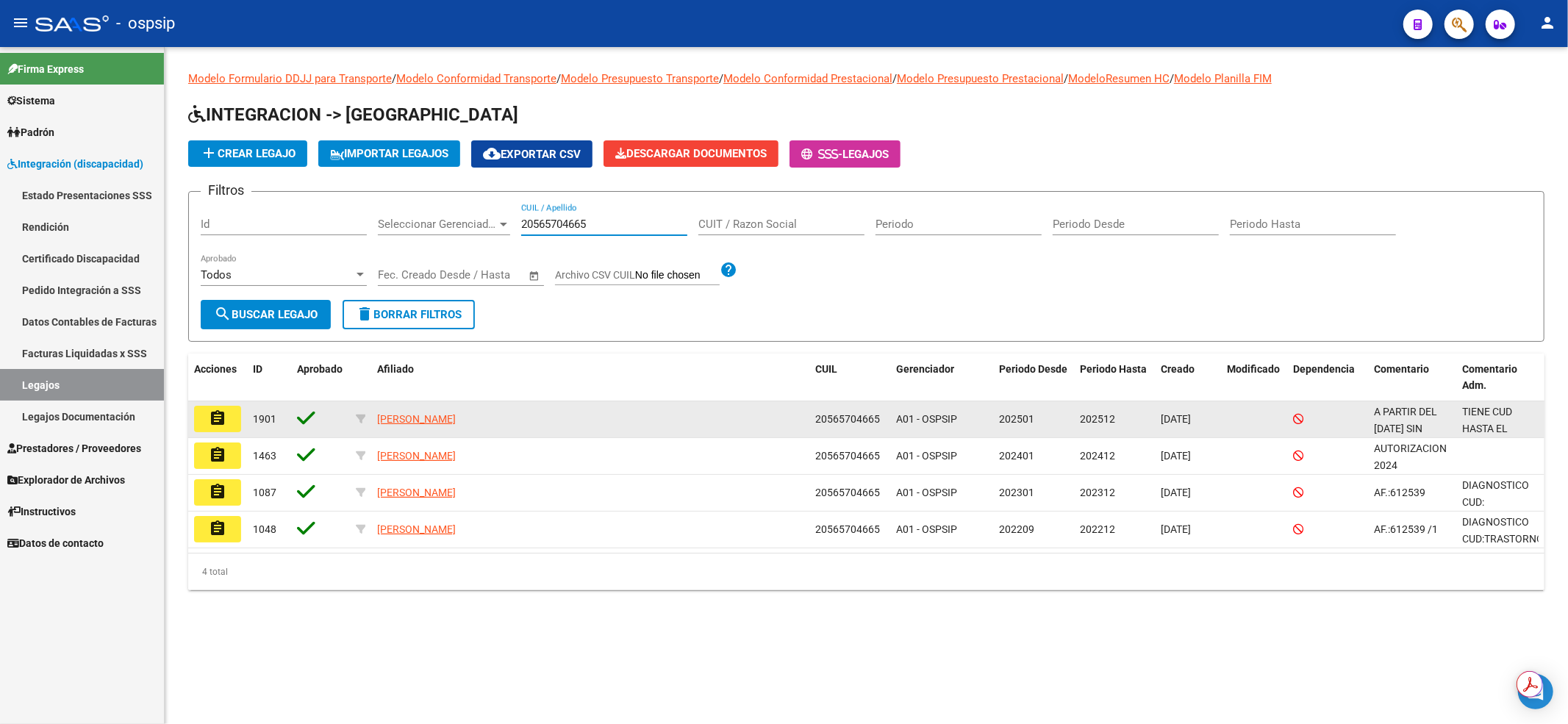
type input "20565704665"
click at [236, 418] on button "assignment" at bounding box center [218, 418] width 47 height 26
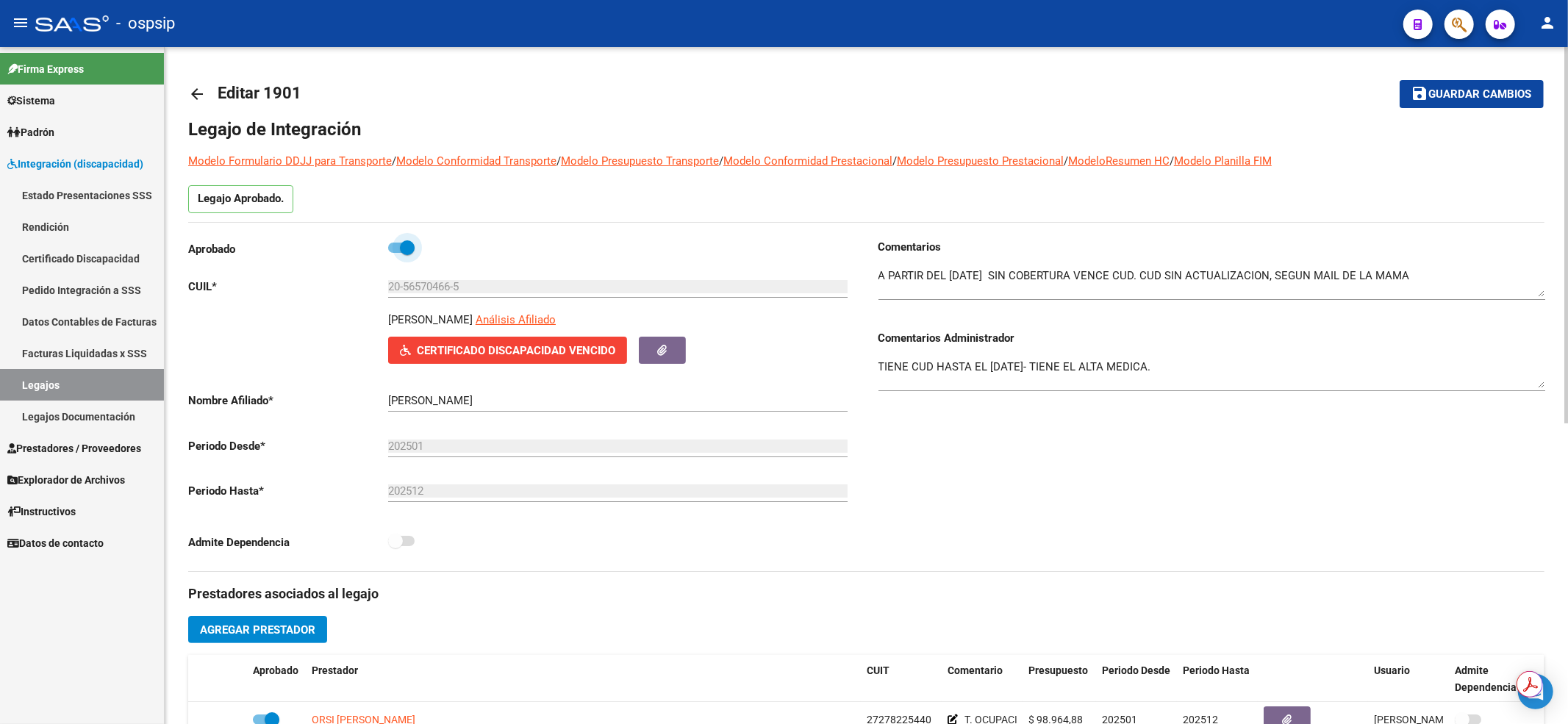
click at [391, 248] on span at bounding box center [401, 248] width 26 height 11
click at [394, 253] on input "checkbox" at bounding box center [394, 253] width 1 height 1
checkbox input "false"
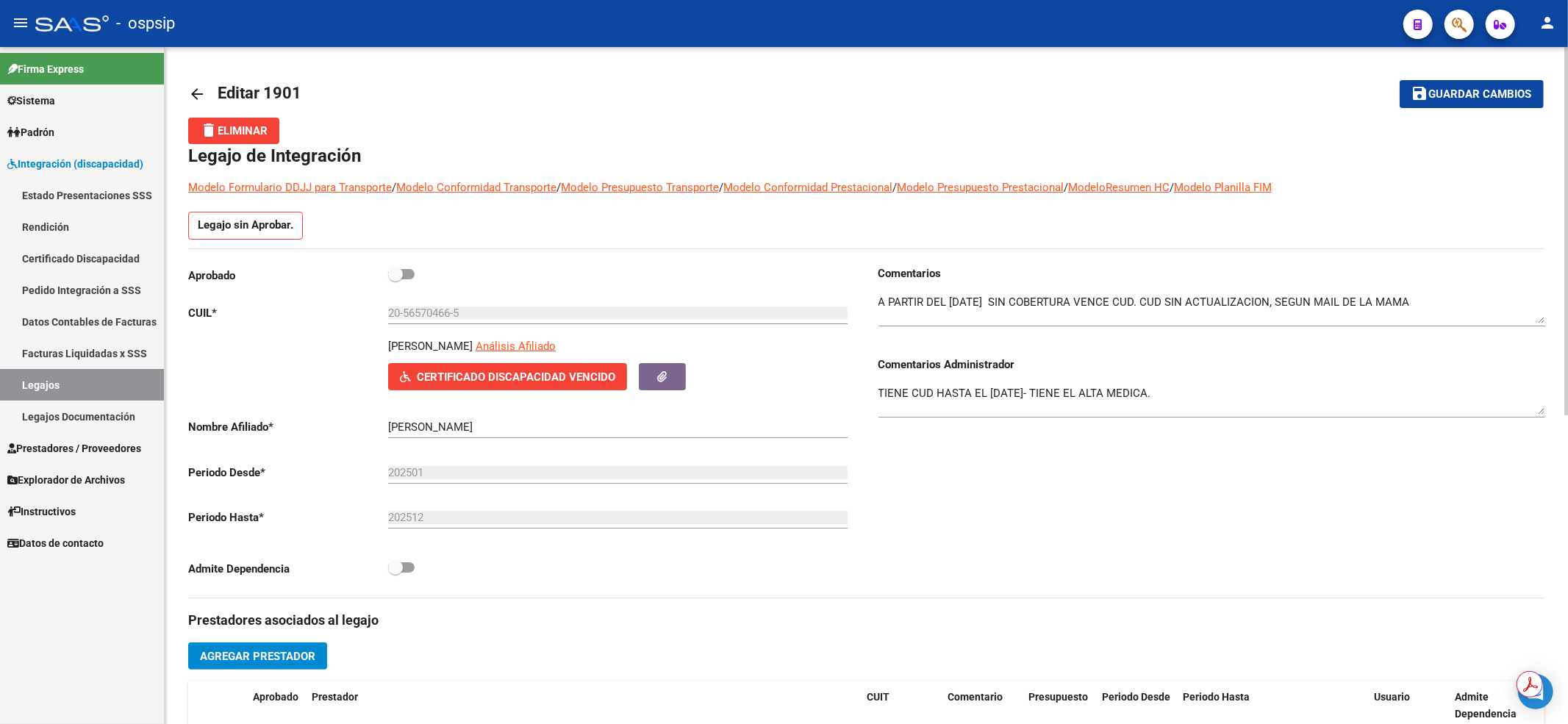
click at [1509, 97] on span "Guardar cambios" at bounding box center [1480, 95] width 103 height 14
click at [41, 381] on link "Legajos" at bounding box center [82, 385] width 164 height 32
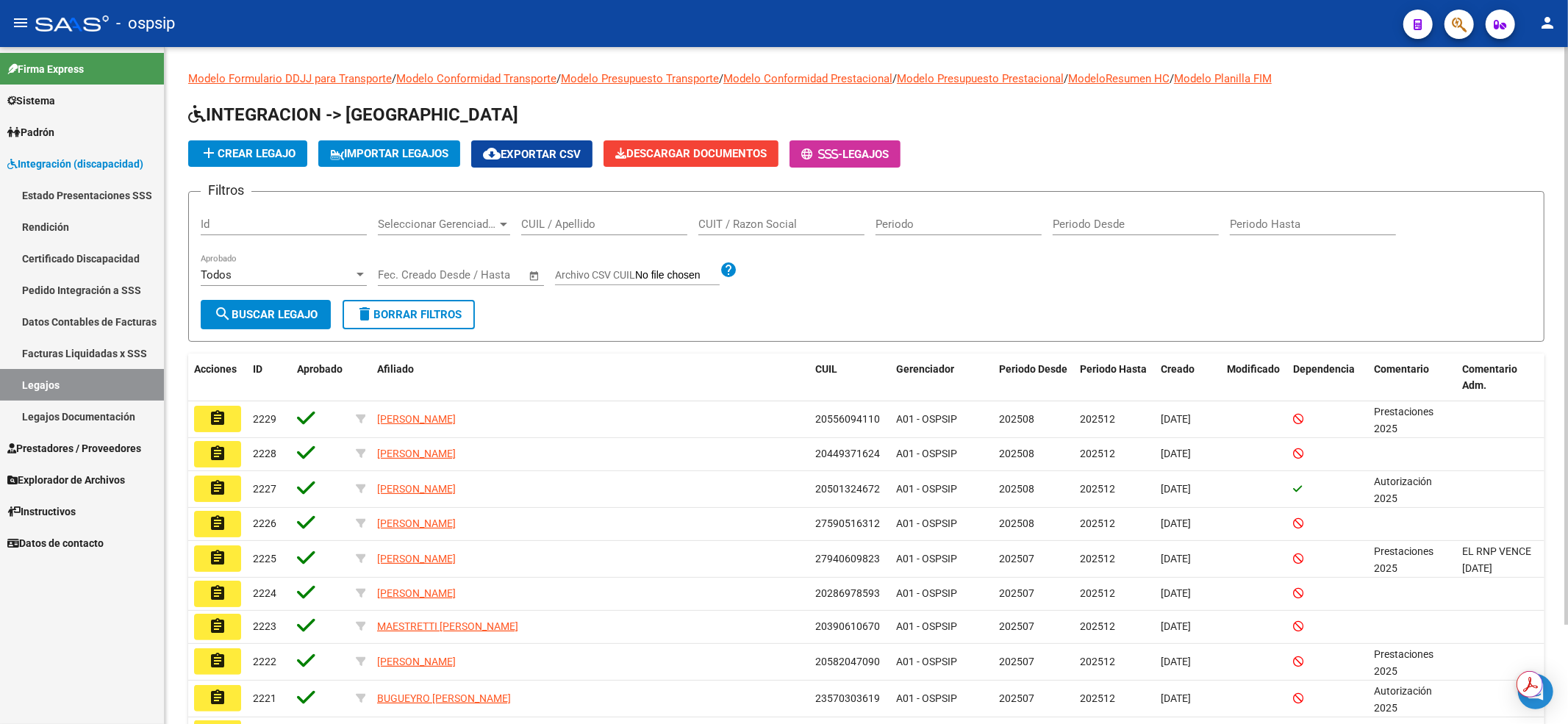
click at [597, 230] on input "CUIL / Apellido" at bounding box center [604, 224] width 166 height 14
type input "20565829514"
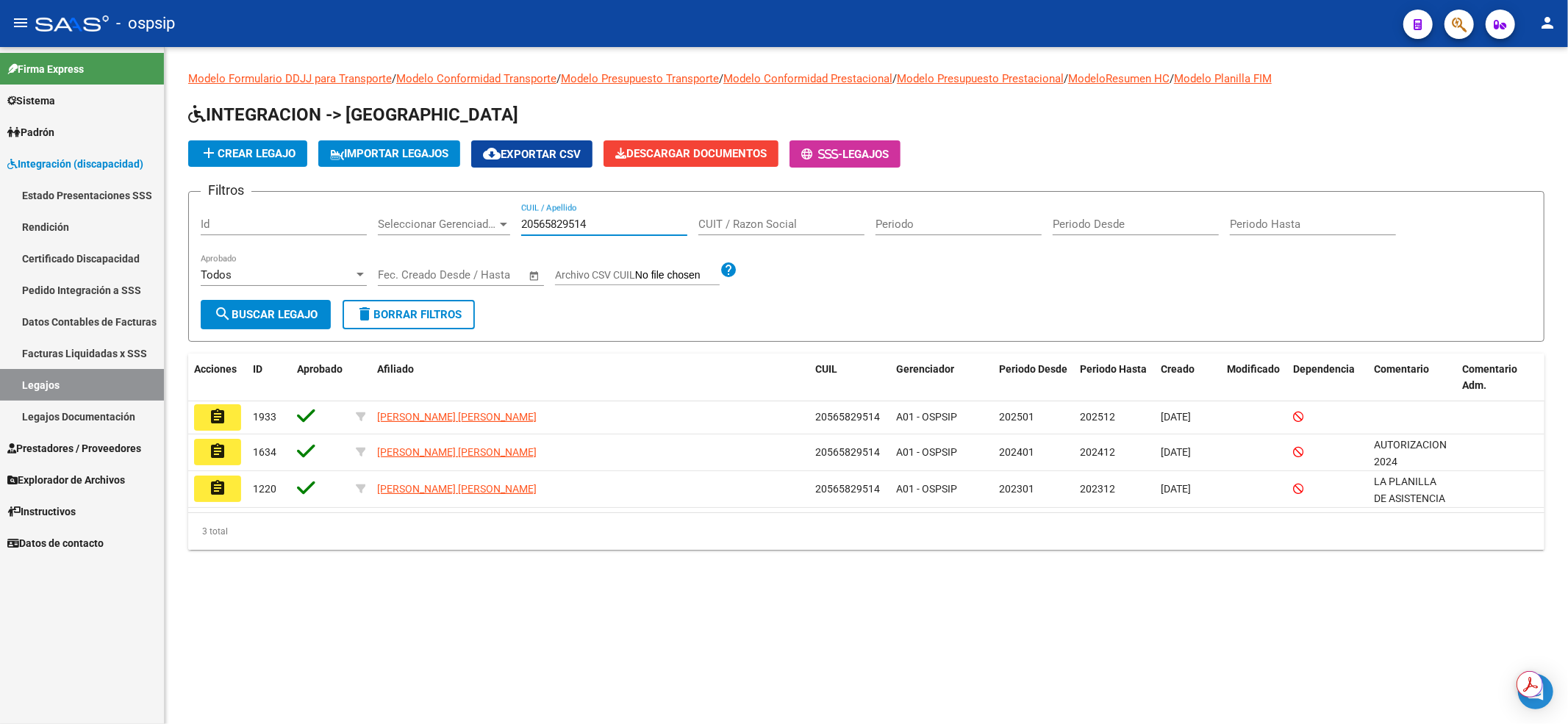
click at [215, 413] on mat-icon "assignment" at bounding box center [217, 416] width 17 height 17
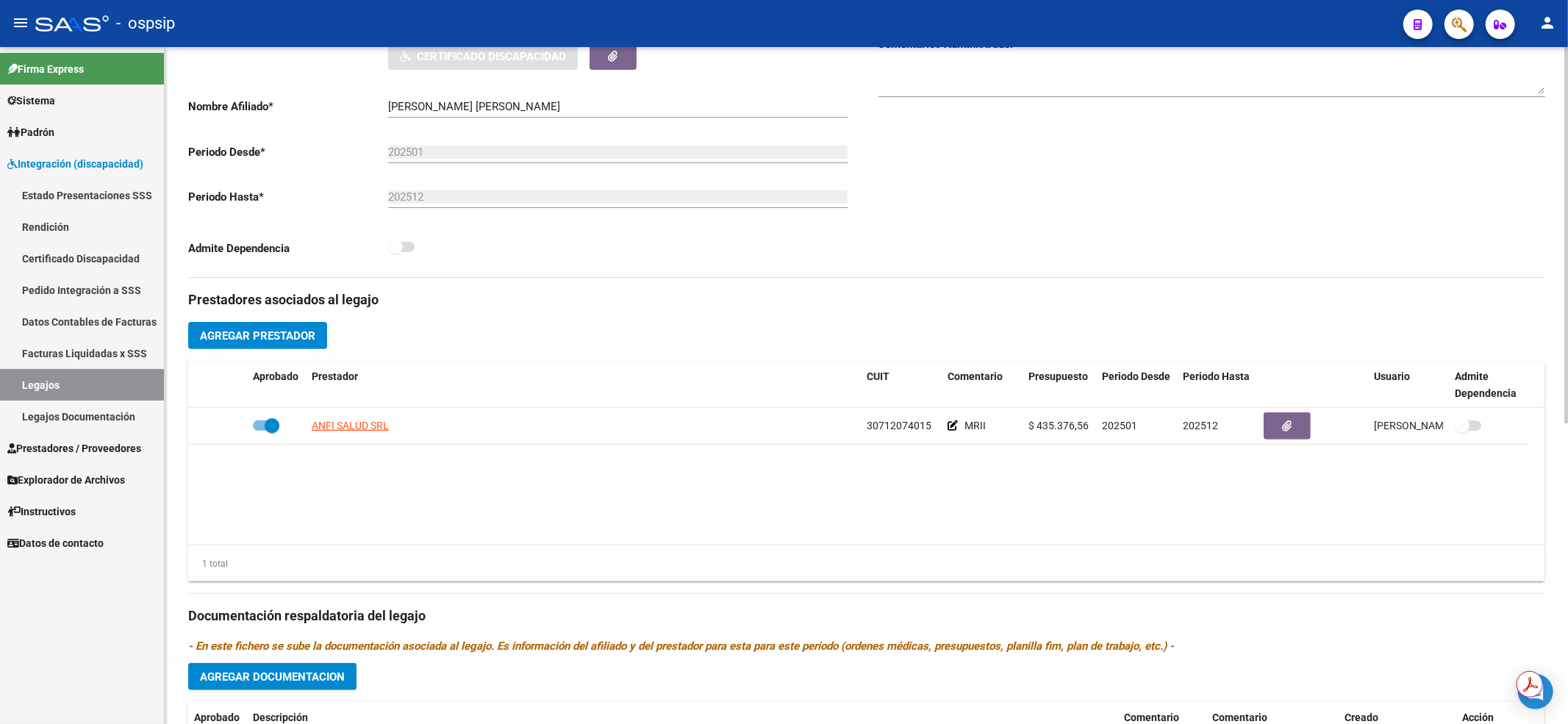
scroll to position [391, 0]
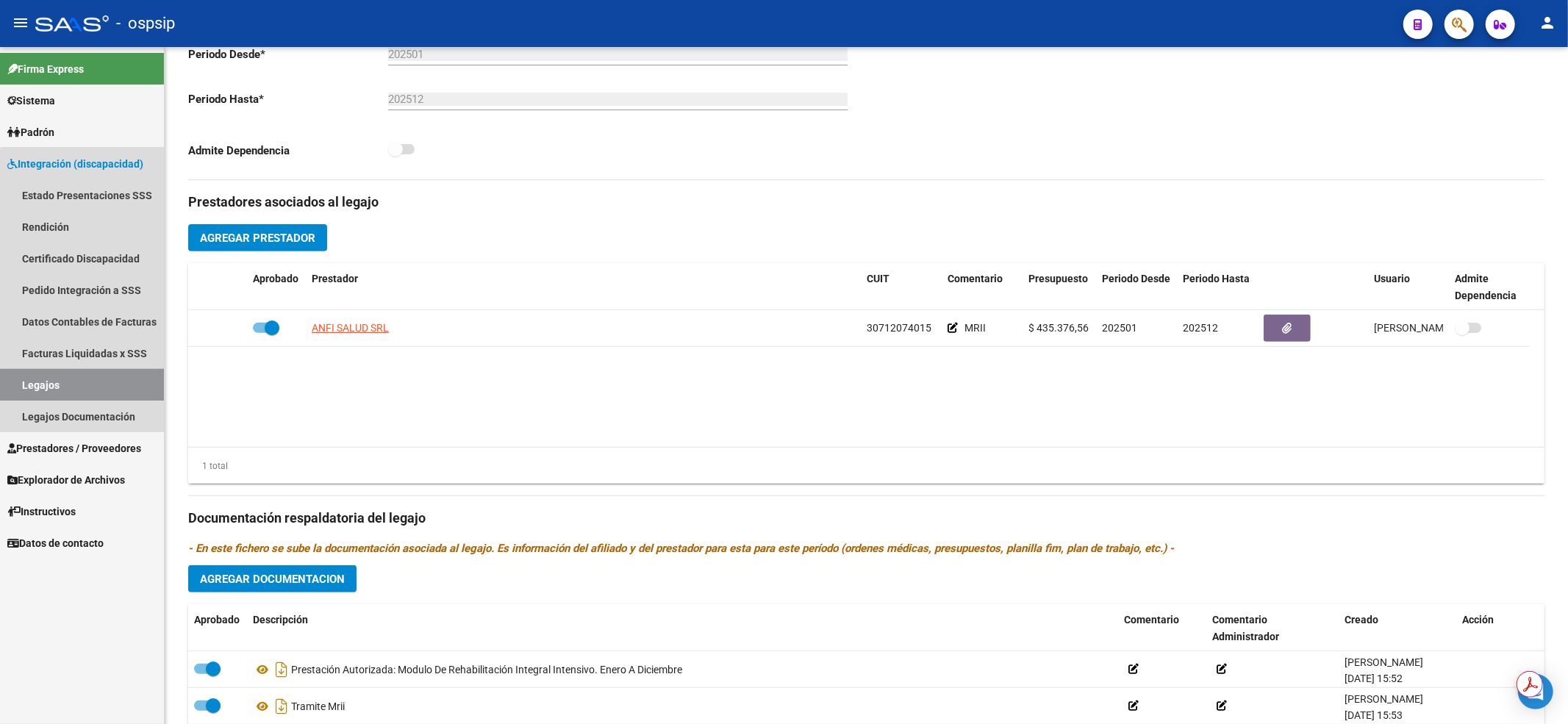
click at [134, 389] on link "Legajos" at bounding box center [82, 385] width 164 height 32
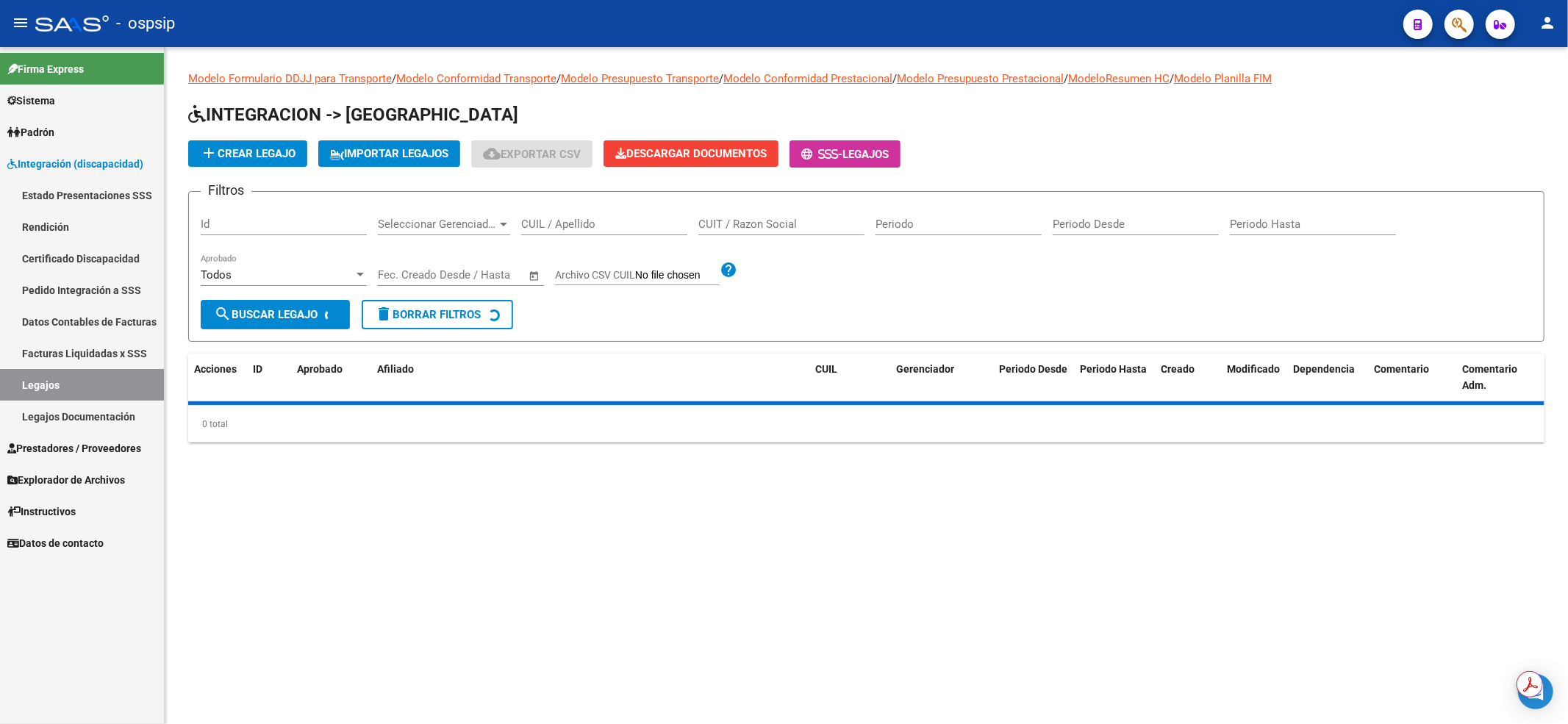
click at [545, 228] on input "CUIL / Apellido" at bounding box center [604, 224] width 166 height 14
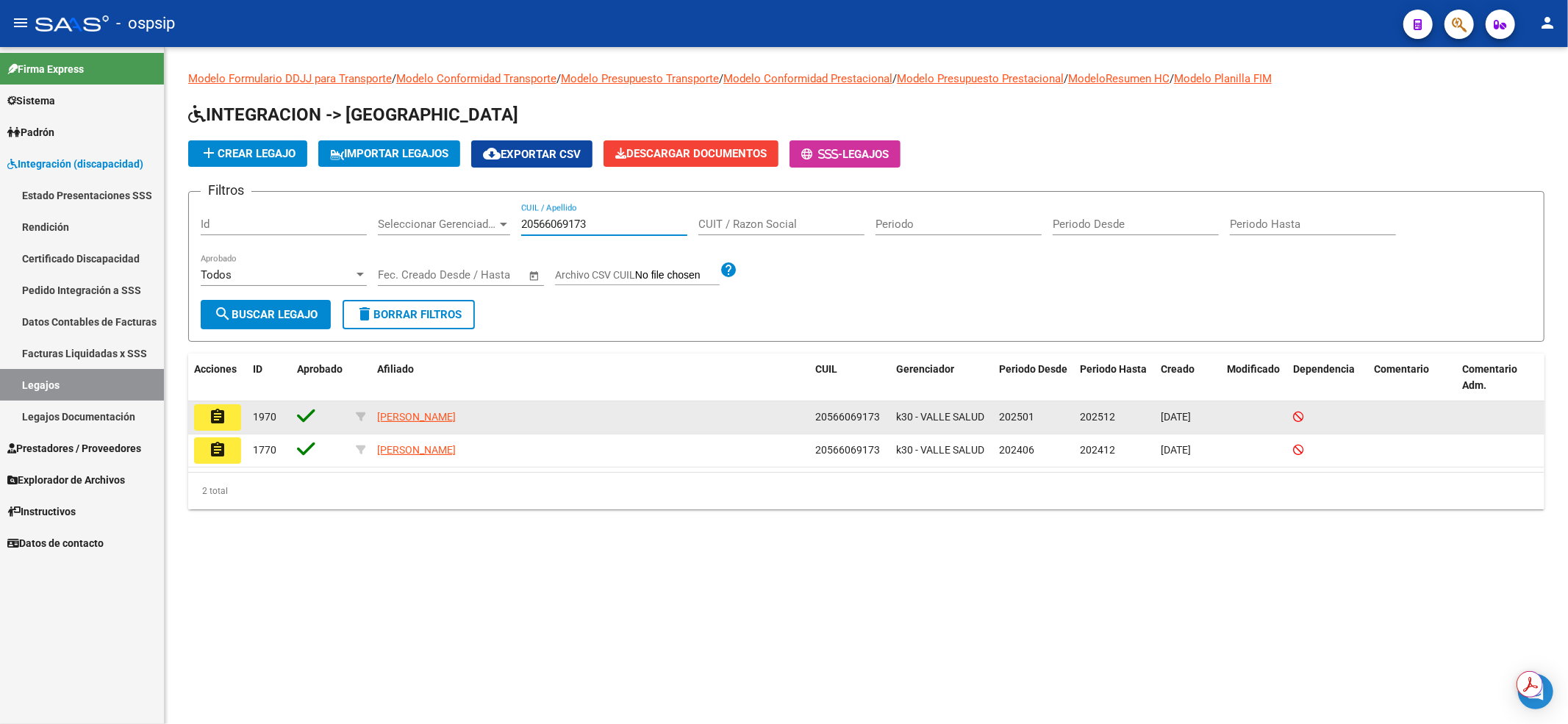
type input "20566069173"
click at [224, 412] on mat-icon "assignment" at bounding box center [217, 416] width 17 height 17
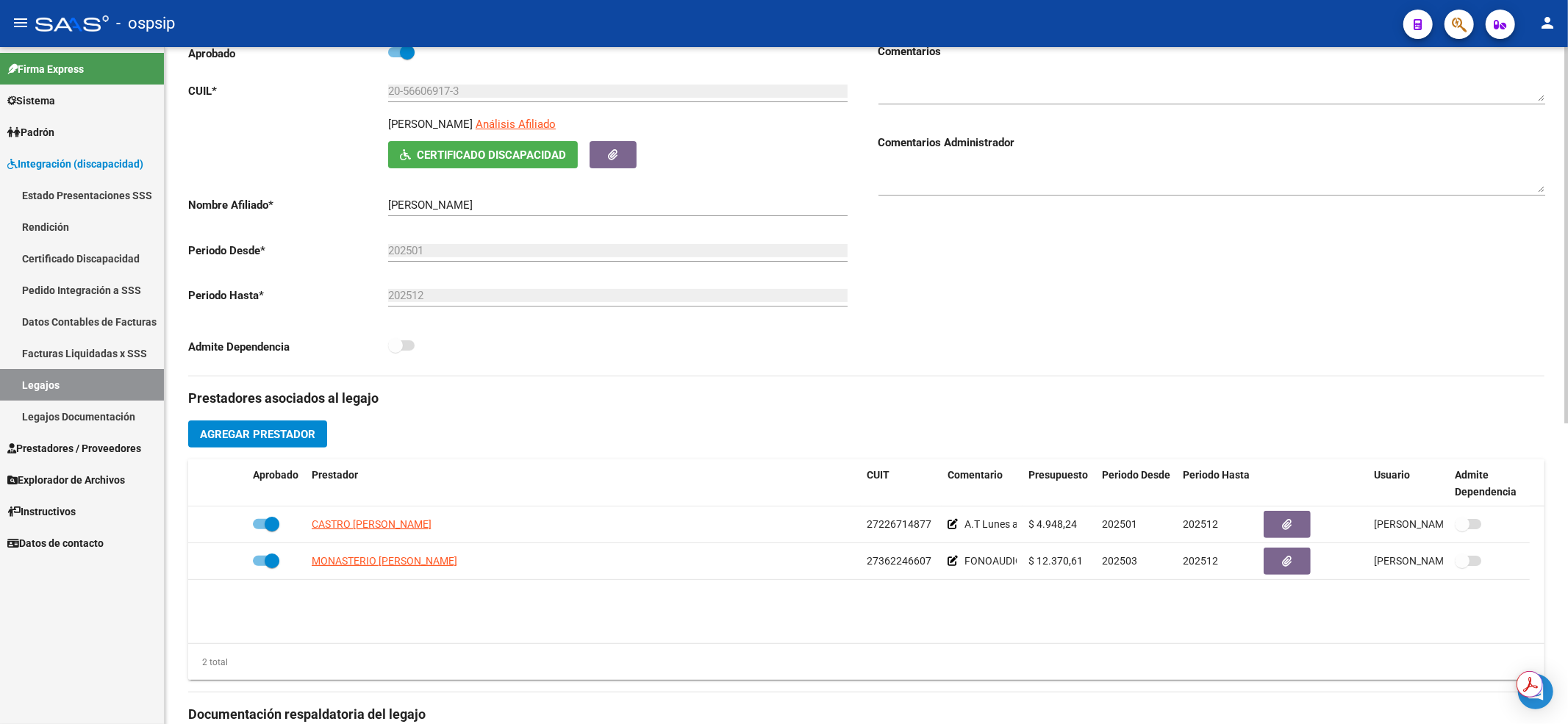
scroll to position [294, 0]
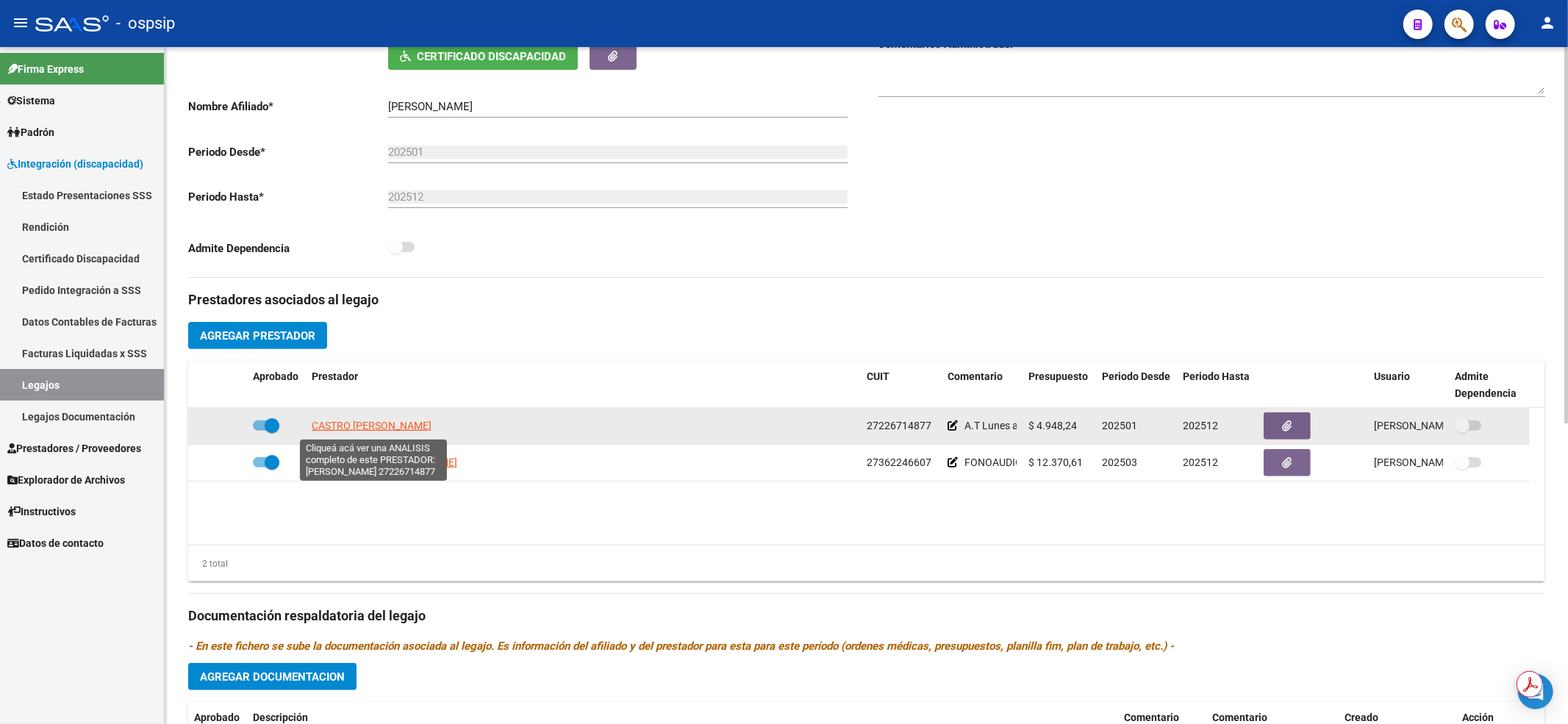
click at [318, 429] on span "CASTRO CLAUDIA ESTHER" at bounding box center [371, 426] width 120 height 12
type textarea "27226714877"
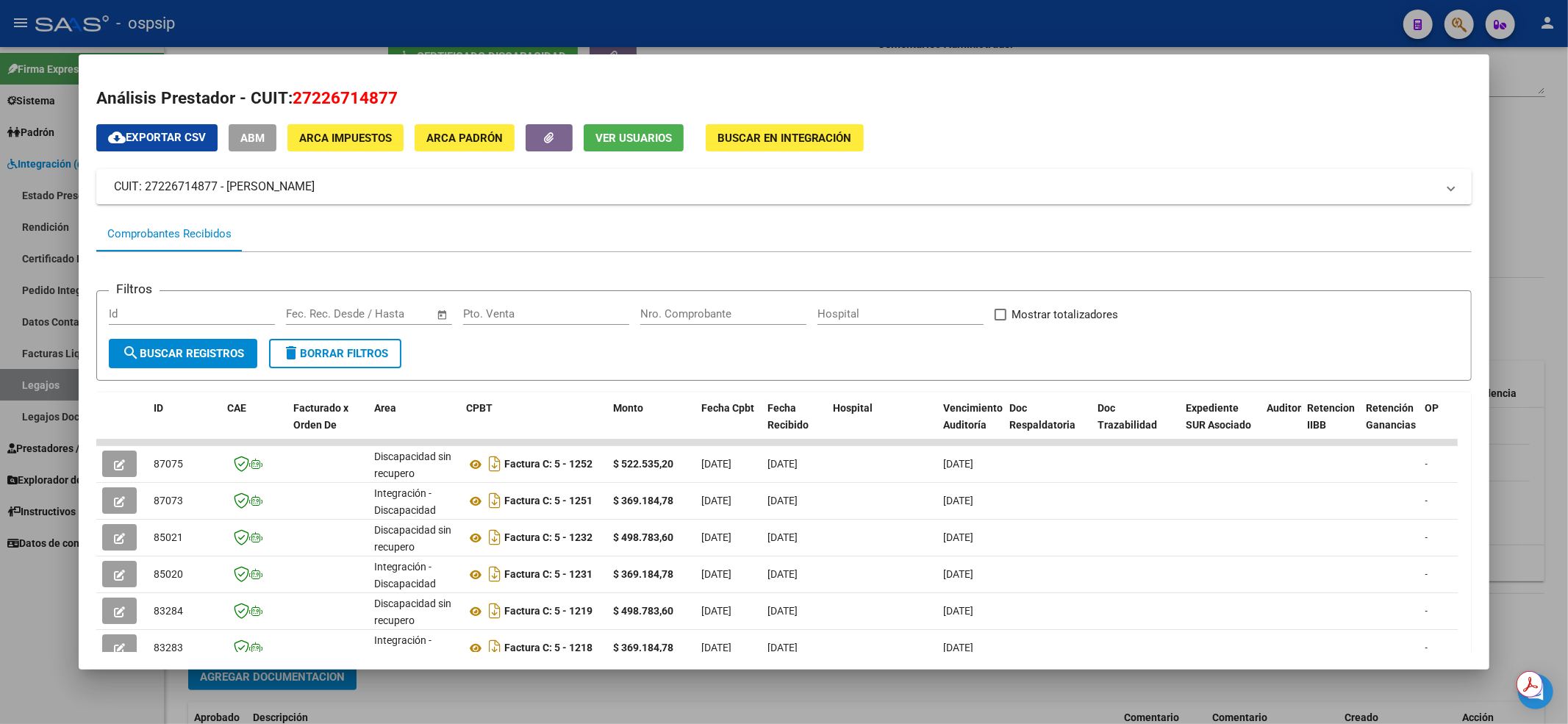
click at [850, 163] on div "cloud_download Exportar CSV ABM ARCA Impuestos ARCA Padrón Ver Usuarios Buscar …" at bounding box center [784, 495] width 1376 height 743
click at [37, 659] on div at bounding box center [784, 362] width 1568 height 724
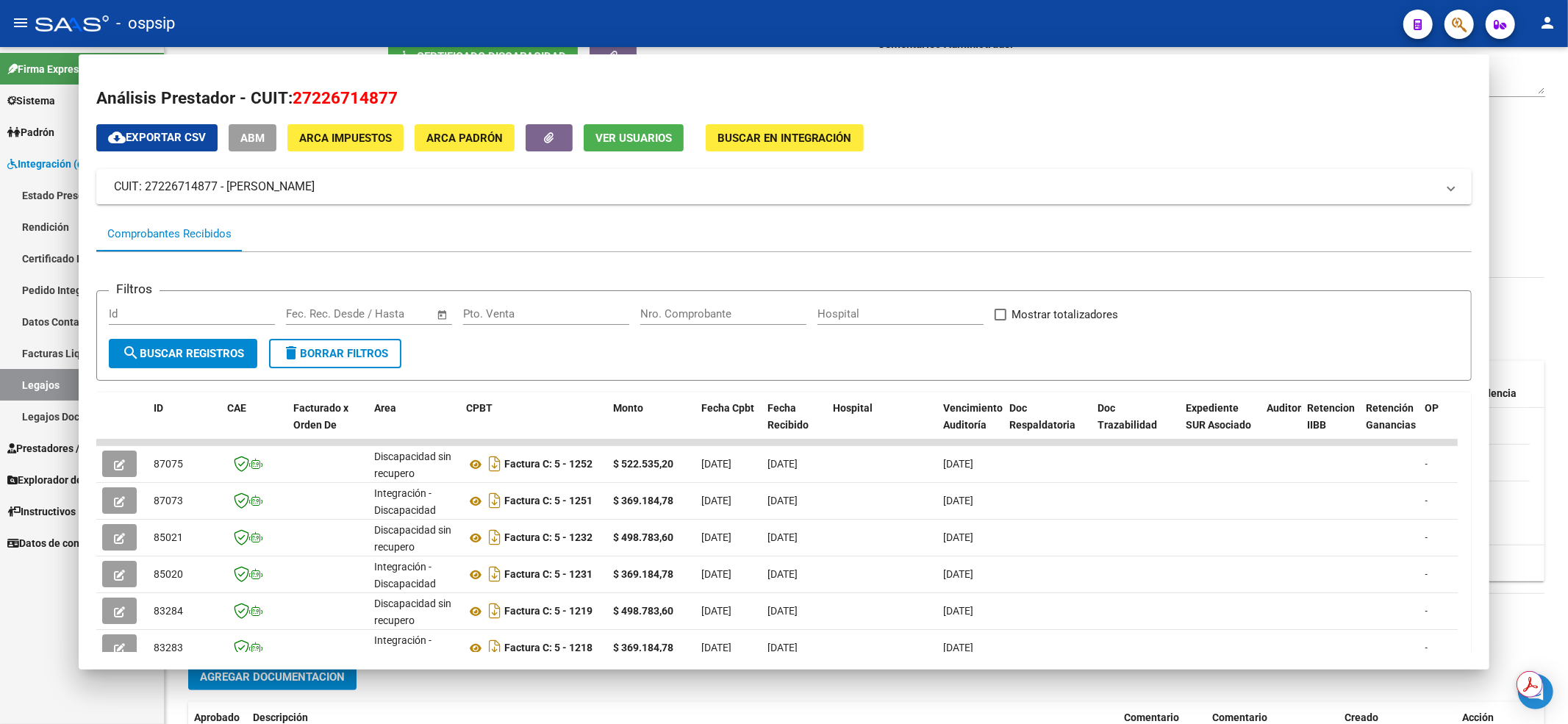
click at [69, 386] on link "Legajos" at bounding box center [82, 385] width 164 height 32
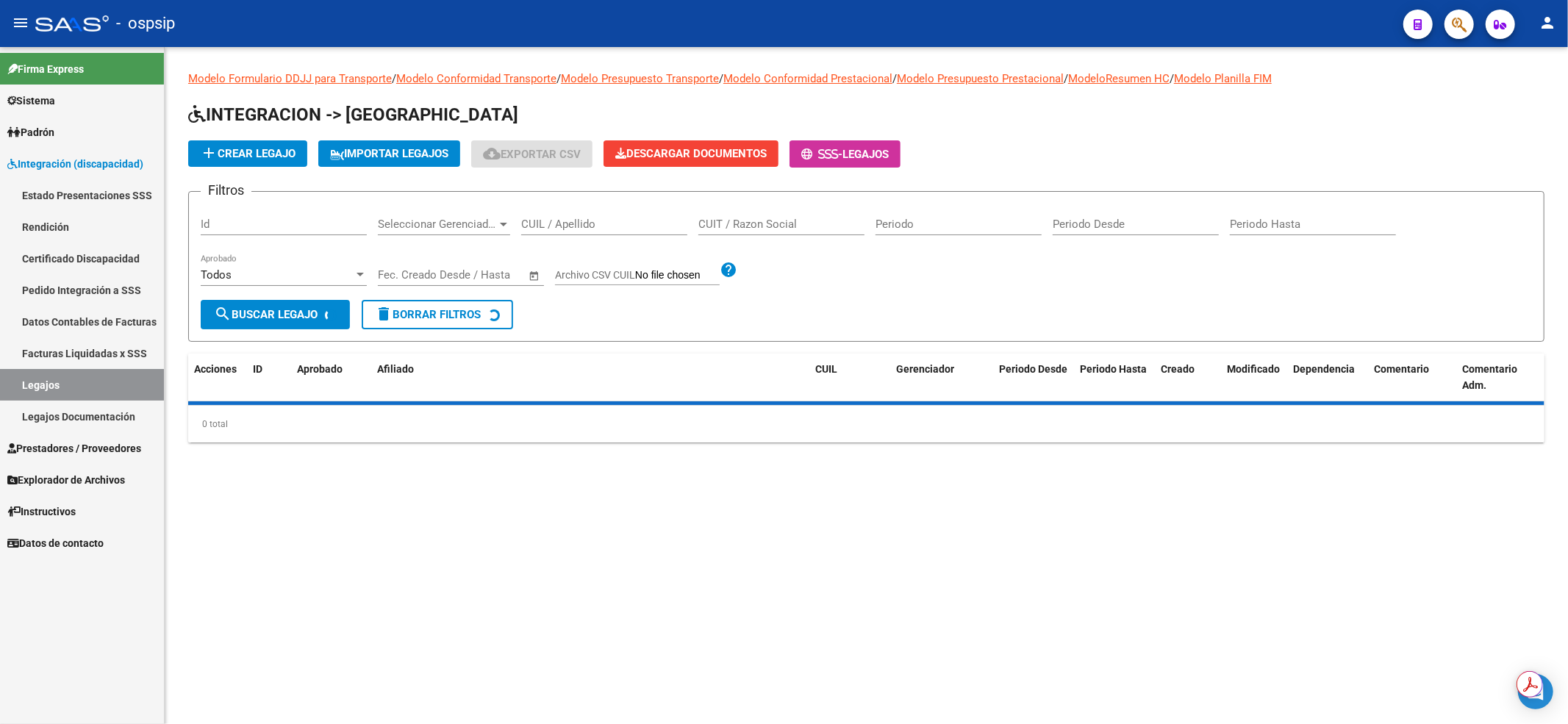
click at [595, 222] on input "CUIL / Apellido" at bounding box center [604, 224] width 166 height 14
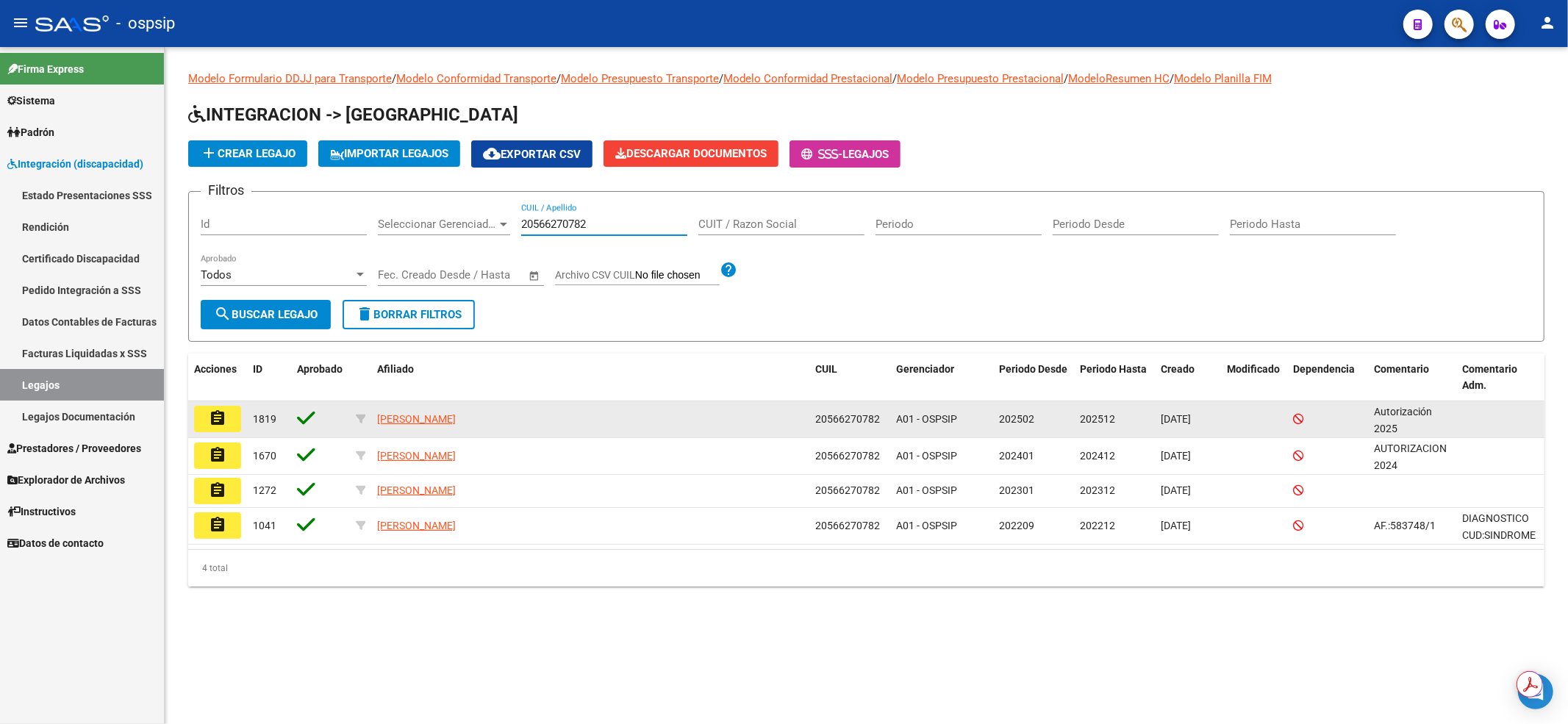
type input "20566270782"
click at [224, 429] on button "assignment" at bounding box center [218, 418] width 47 height 26
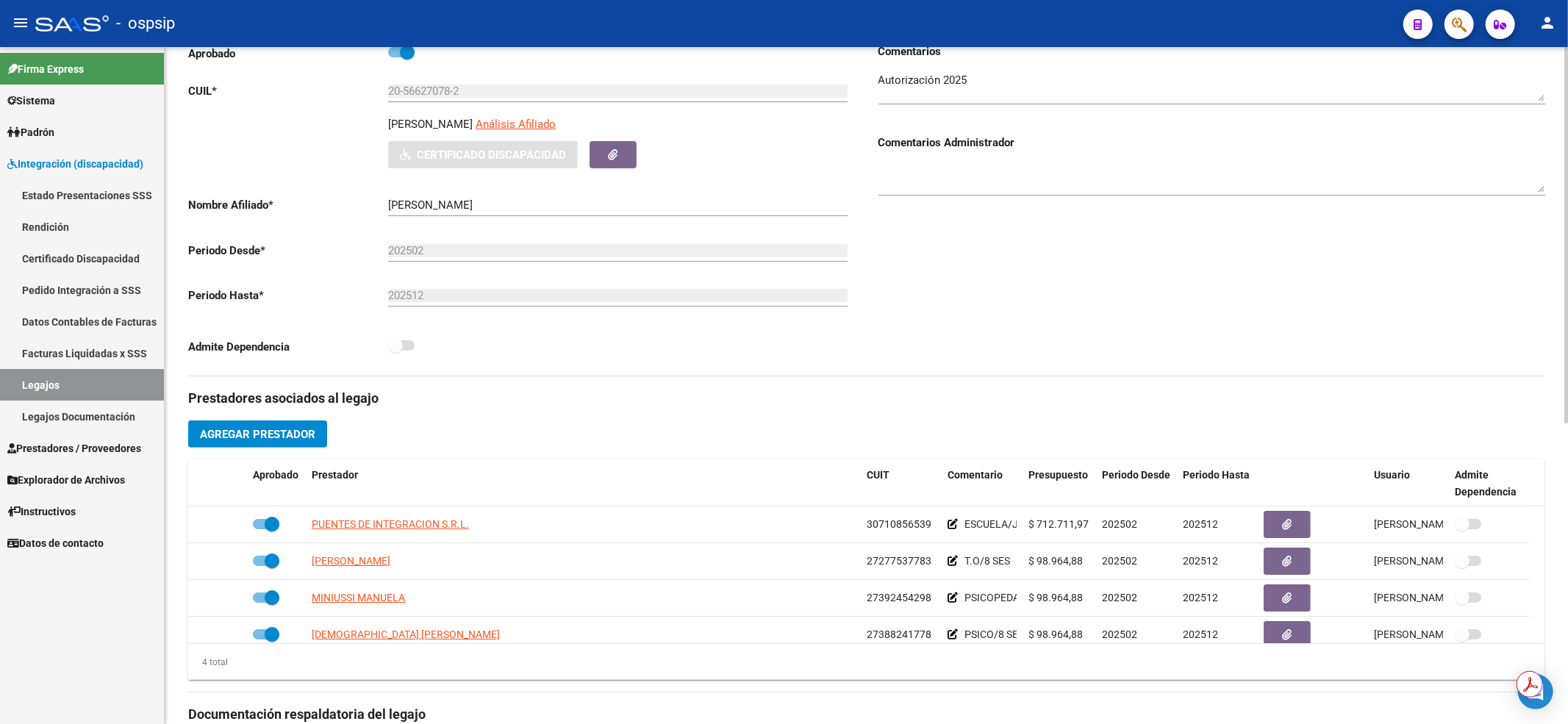
scroll to position [294, 0]
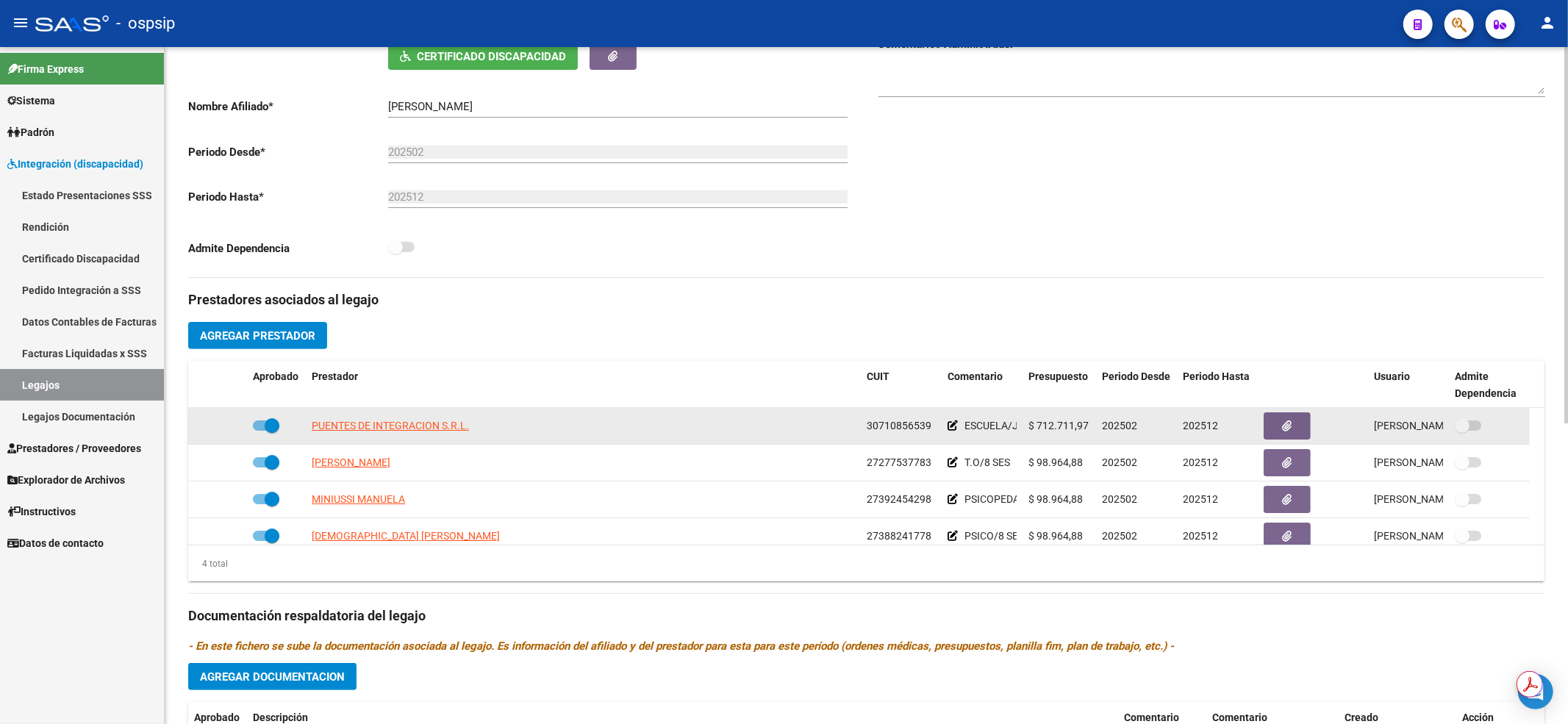
drag, startPoint x: 759, startPoint y: 363, endPoint x: 330, endPoint y: 429, distance: 434.0
click at [759, 363] on datatable-header-cell "Prestador" at bounding box center [583, 385] width 555 height 48
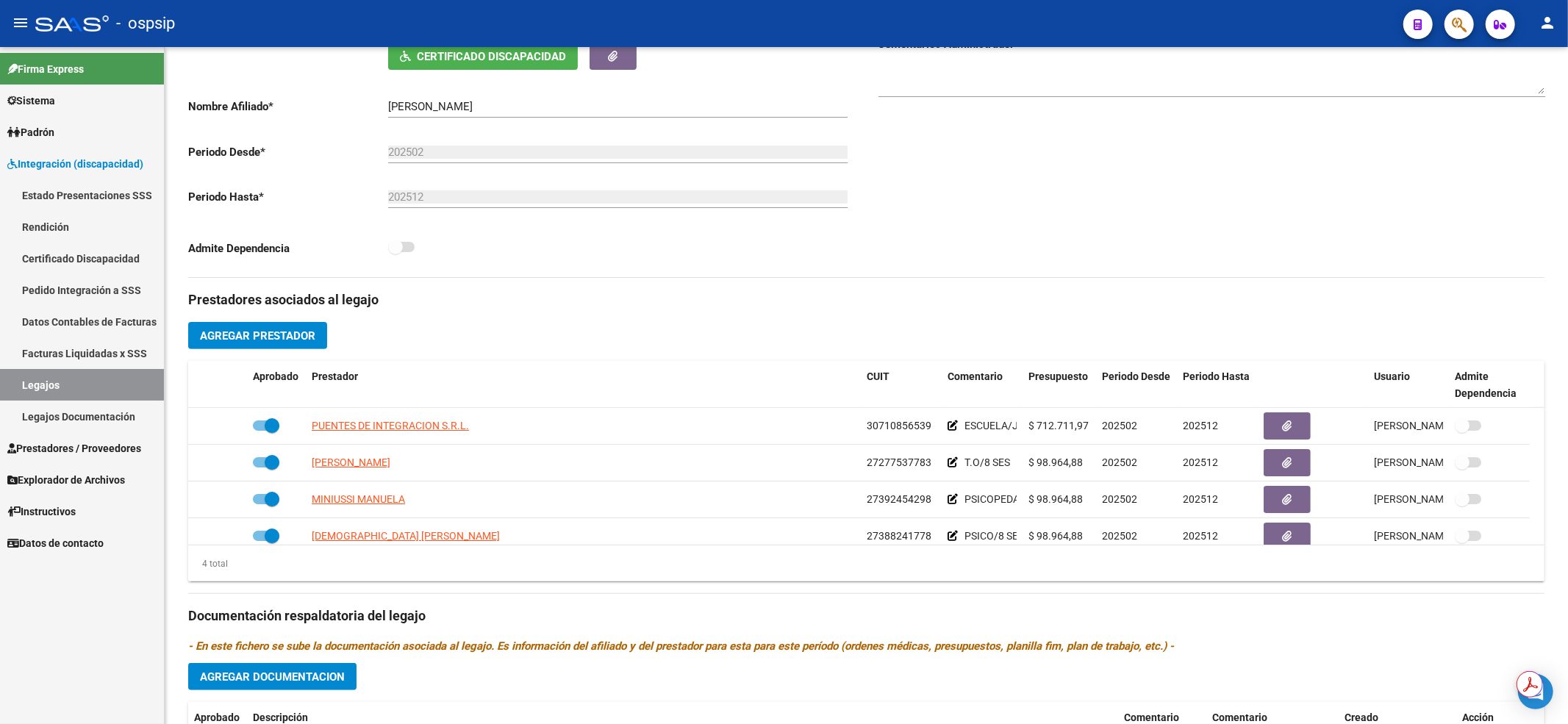
click at [33, 392] on link "Legajos" at bounding box center [82, 385] width 164 height 32
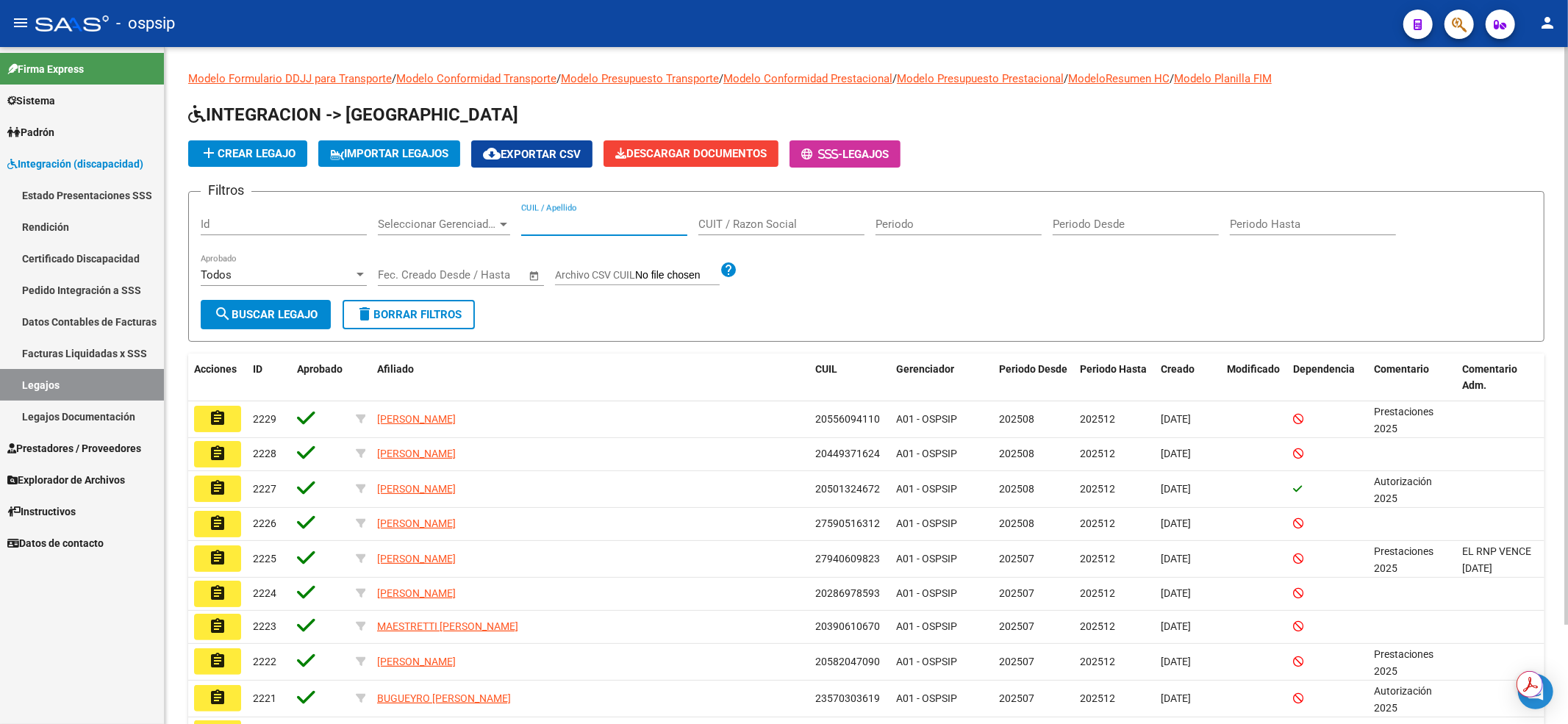
click at [569, 224] on input "CUIL / Apellido" at bounding box center [604, 224] width 166 height 14
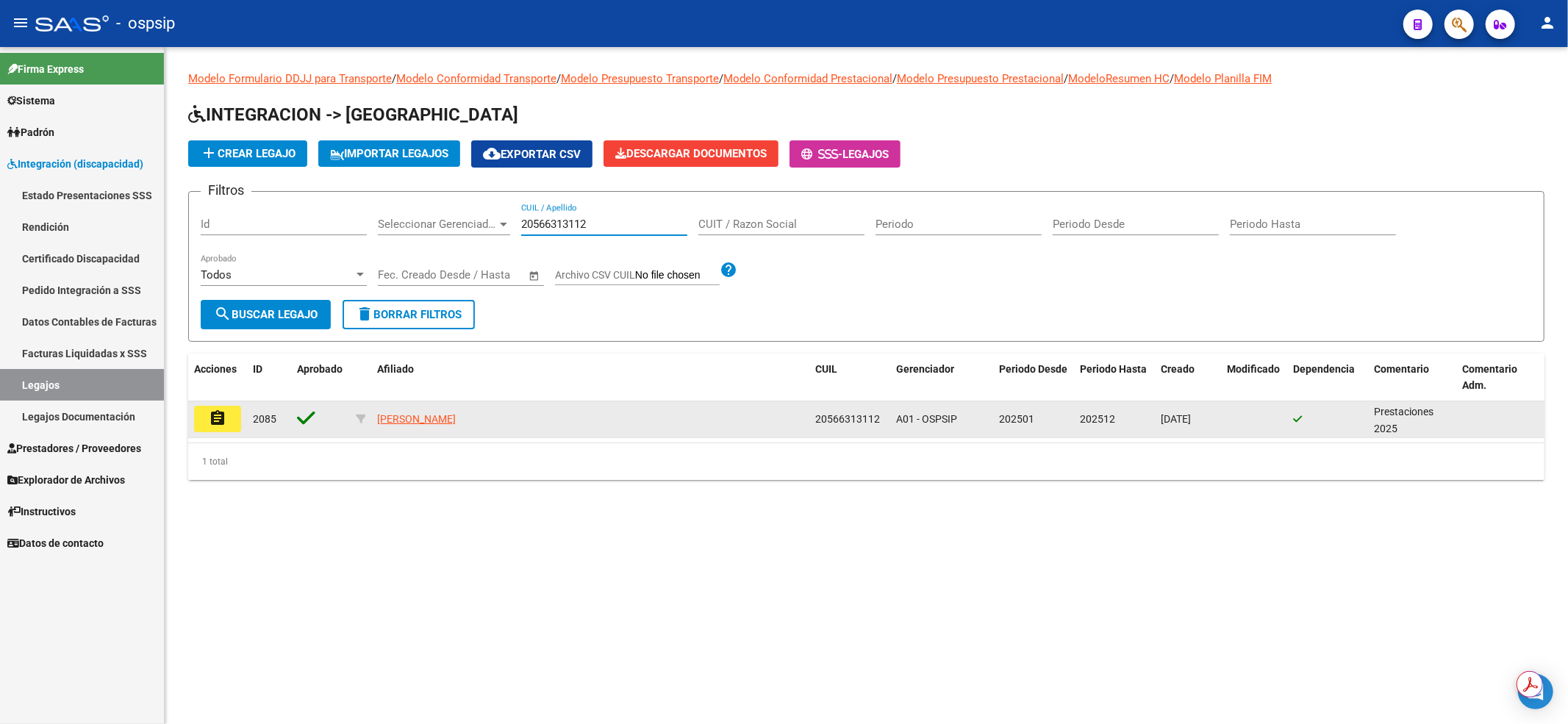
type input "20566313112"
click at [222, 415] on mat-icon "assignment" at bounding box center [217, 418] width 17 height 17
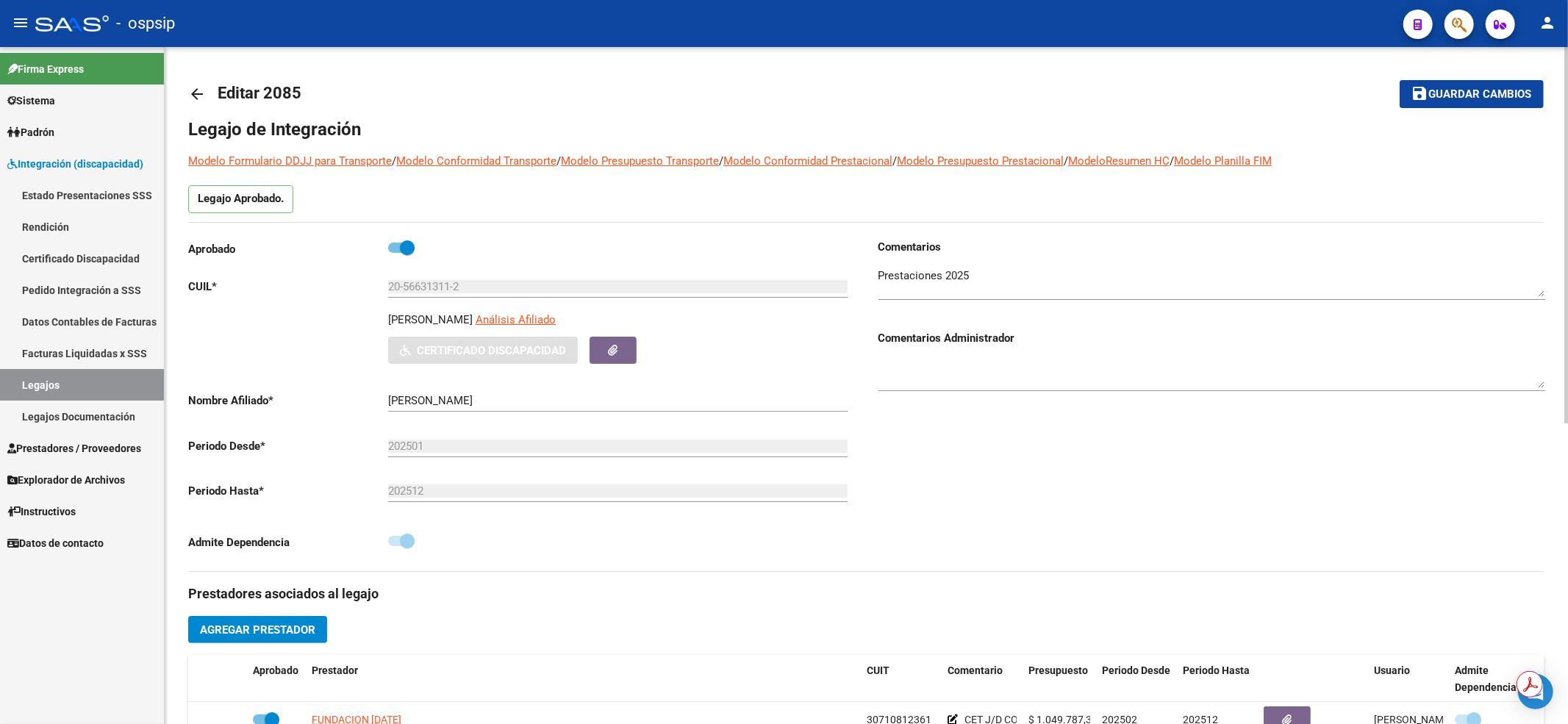
scroll to position [196, 0]
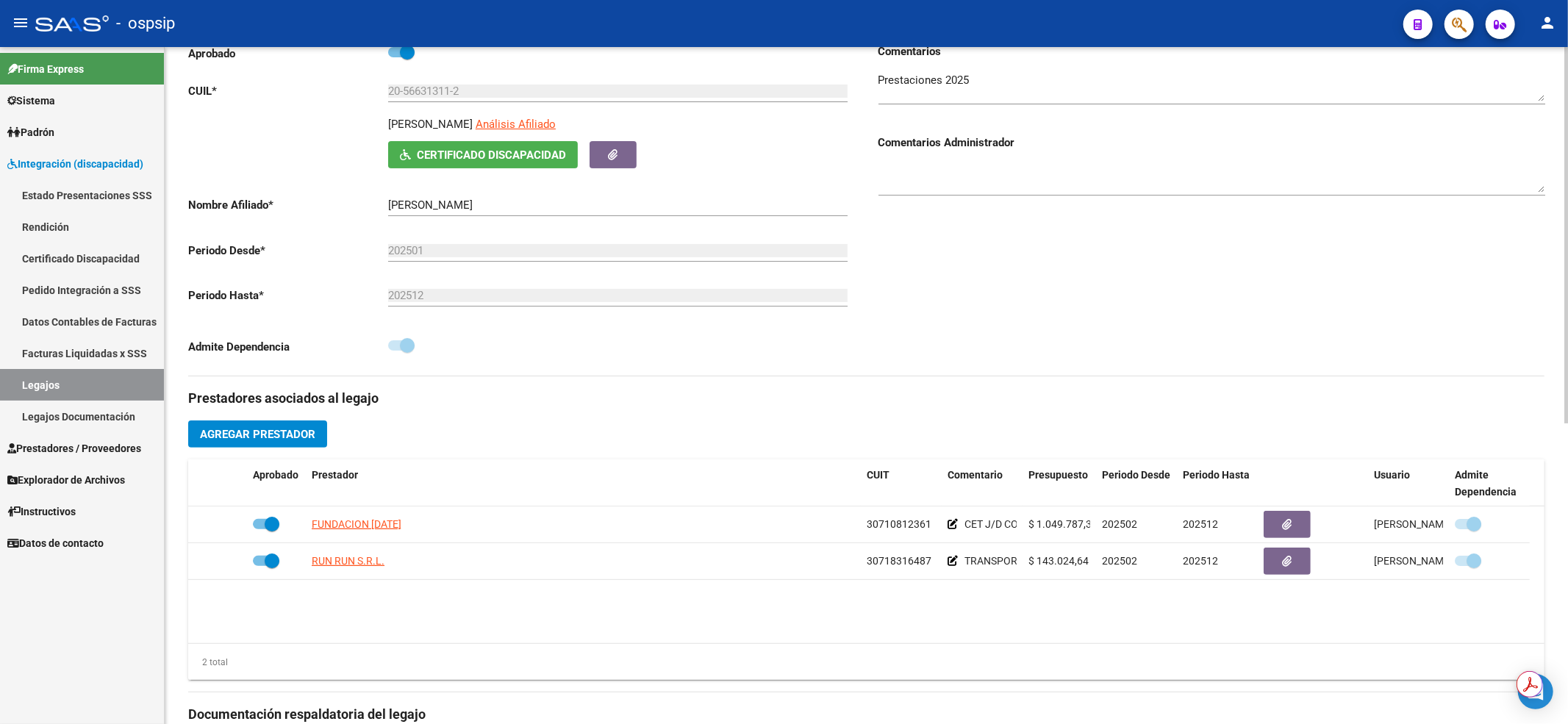
drag, startPoint x: 801, startPoint y: 385, endPoint x: 728, endPoint y: 394, distance: 73.6
click at [801, 385] on div "Prestadores asociados al legajo Agregar Prestador Aprobado Prestador CUIT Comen…" at bounding box center [866, 704] width 1356 height 656
click at [42, 389] on link "Legajos" at bounding box center [82, 385] width 164 height 32
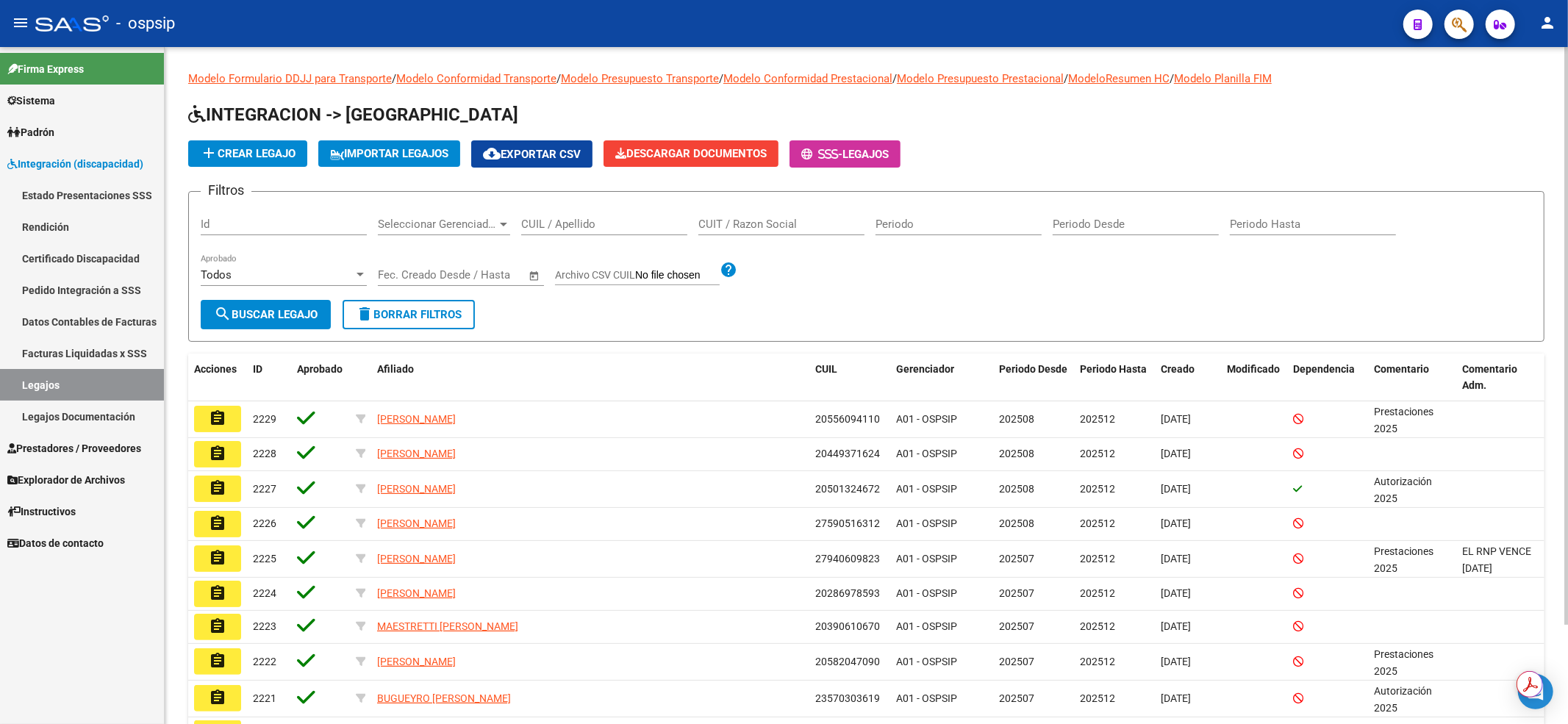
click at [627, 218] on input "CUIL / Apellido" at bounding box center [604, 224] width 166 height 14
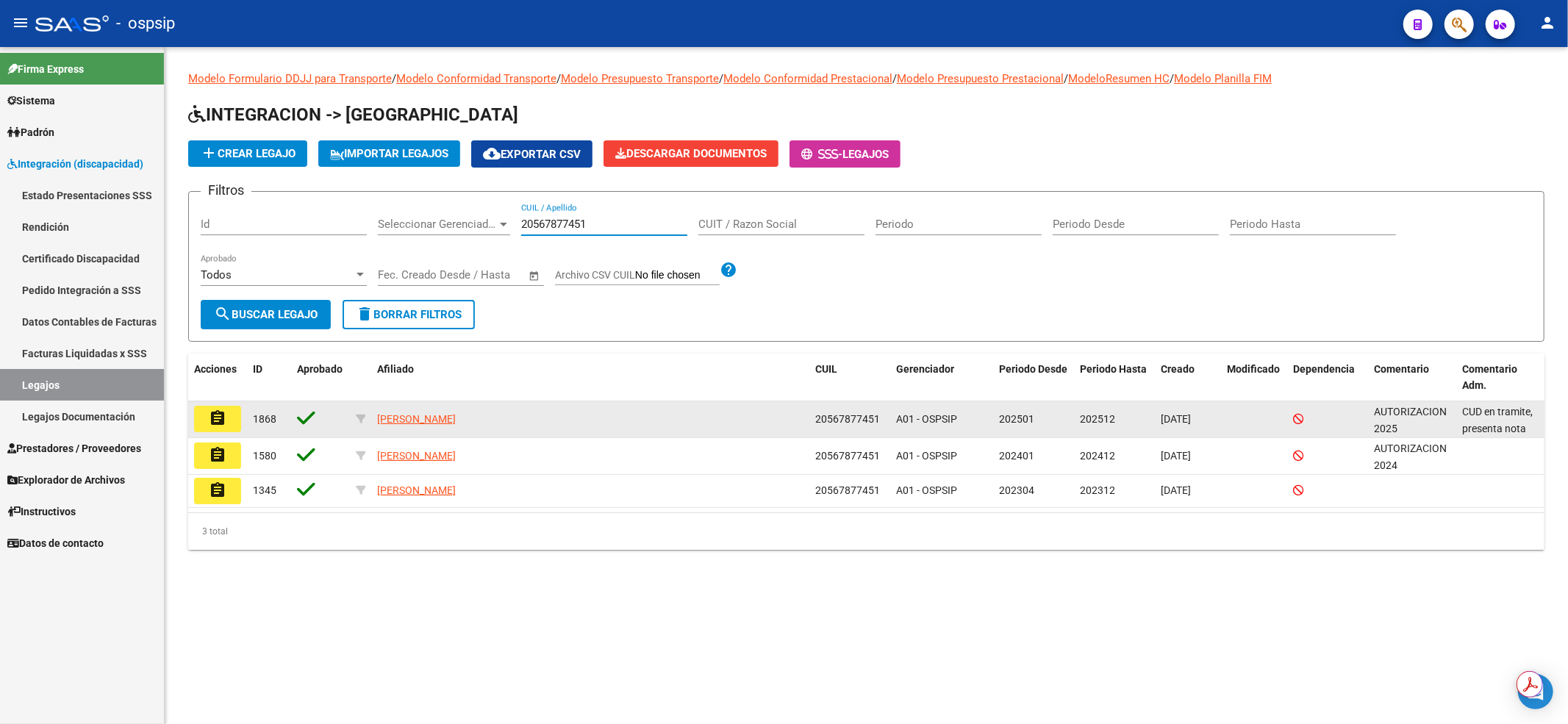
type input "20567877451"
click at [218, 412] on mat-icon "assignment" at bounding box center [217, 418] width 17 height 17
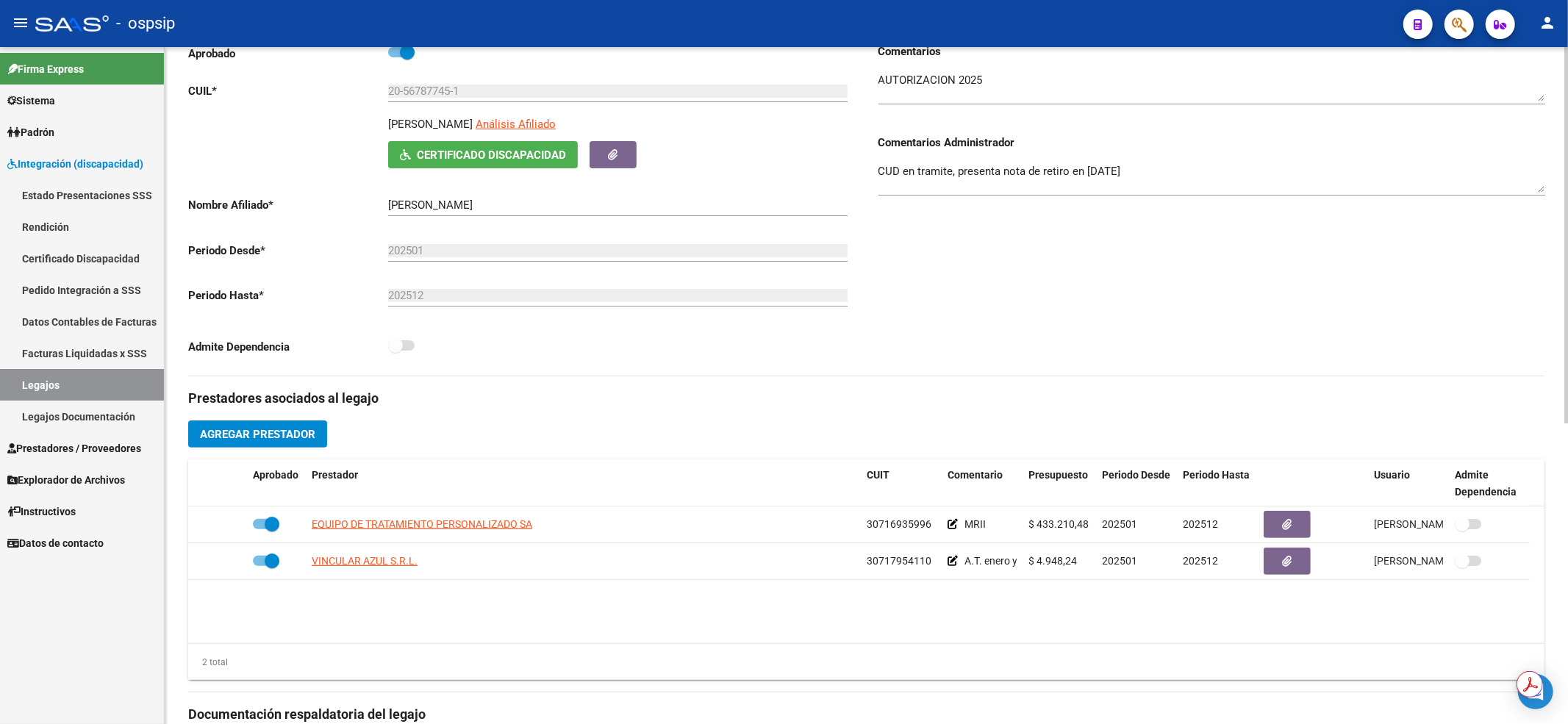
scroll to position [294, 0]
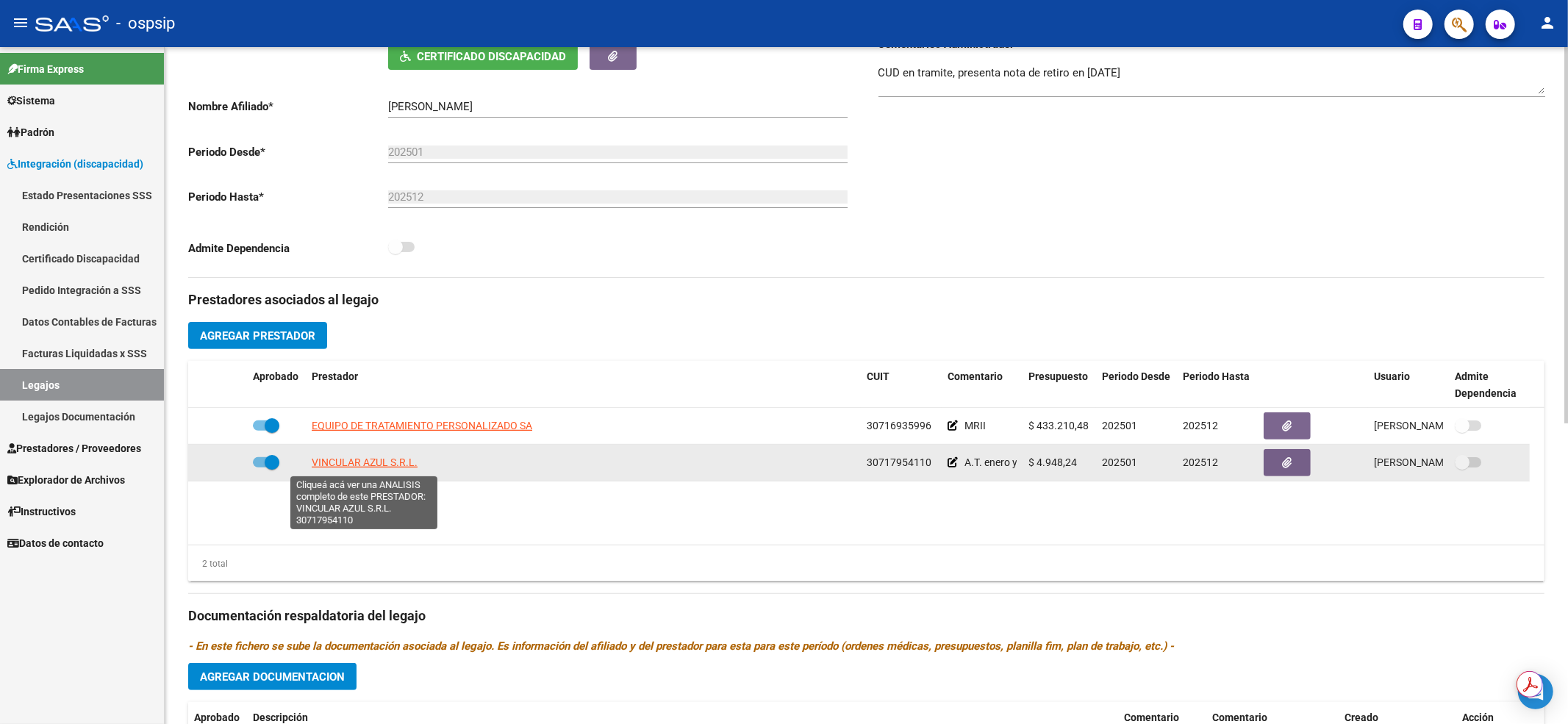
click at [390, 460] on span "VINCULAR AZUL S.R.L." at bounding box center [364, 462] width 106 height 12
type textarea "30717954110"
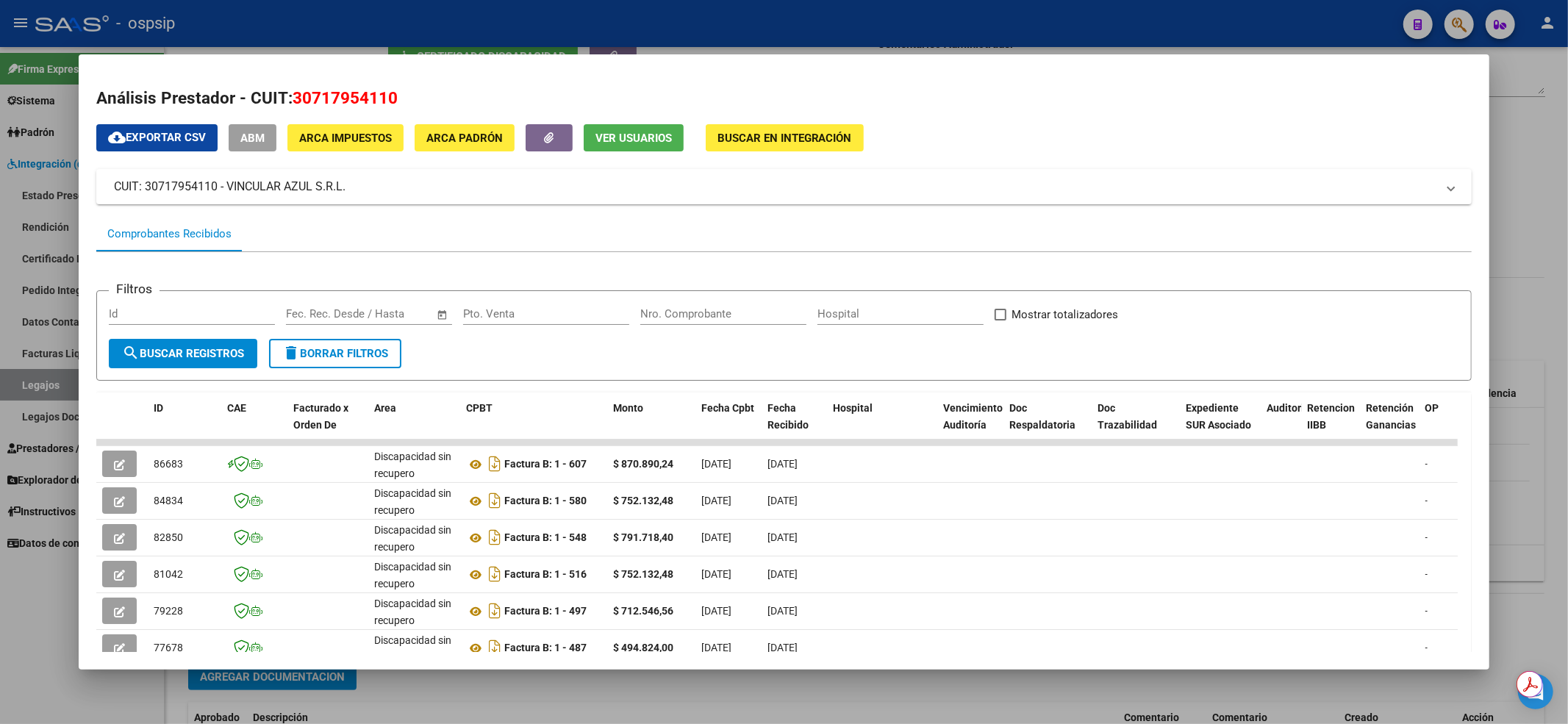
click at [17, 626] on div at bounding box center [784, 362] width 1568 height 724
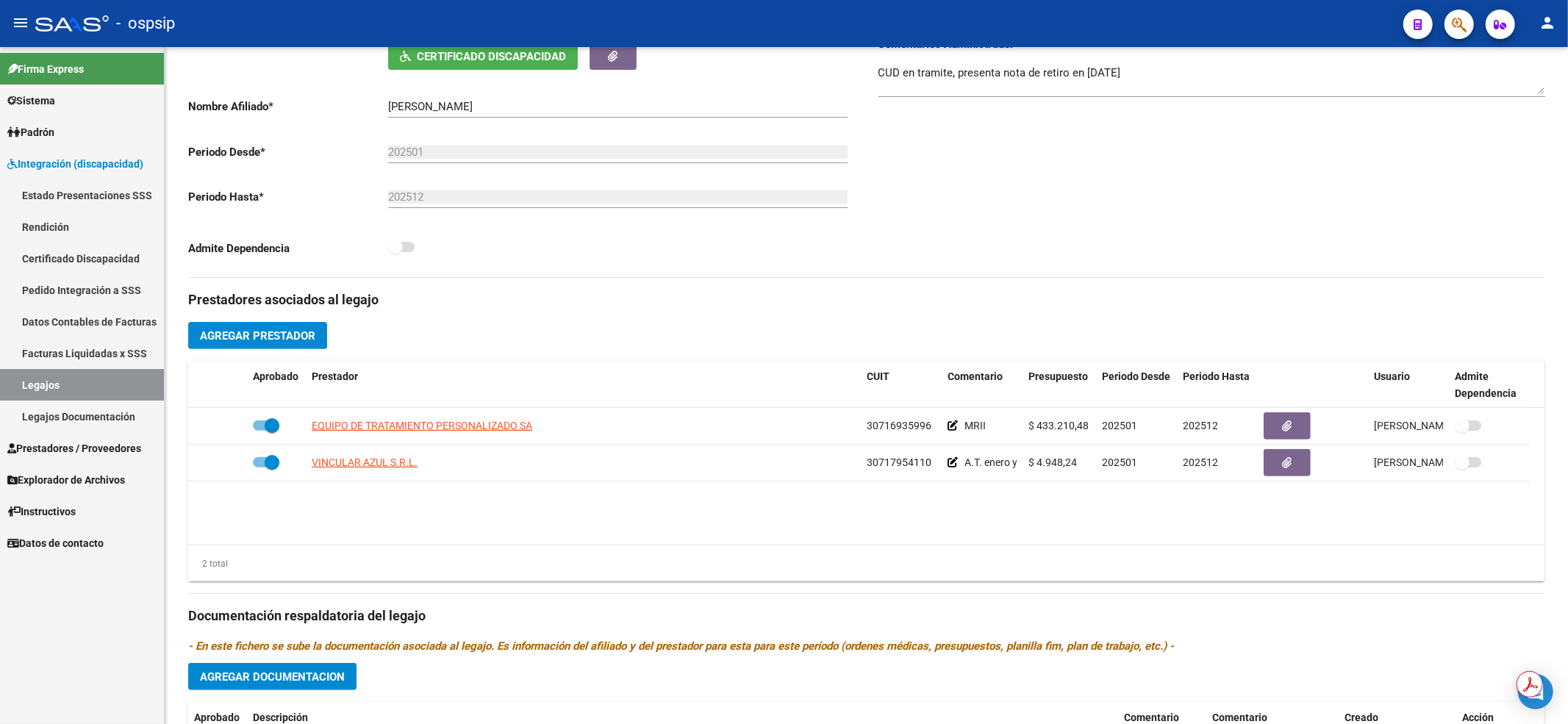
click at [68, 380] on link "Legajos" at bounding box center [82, 385] width 164 height 32
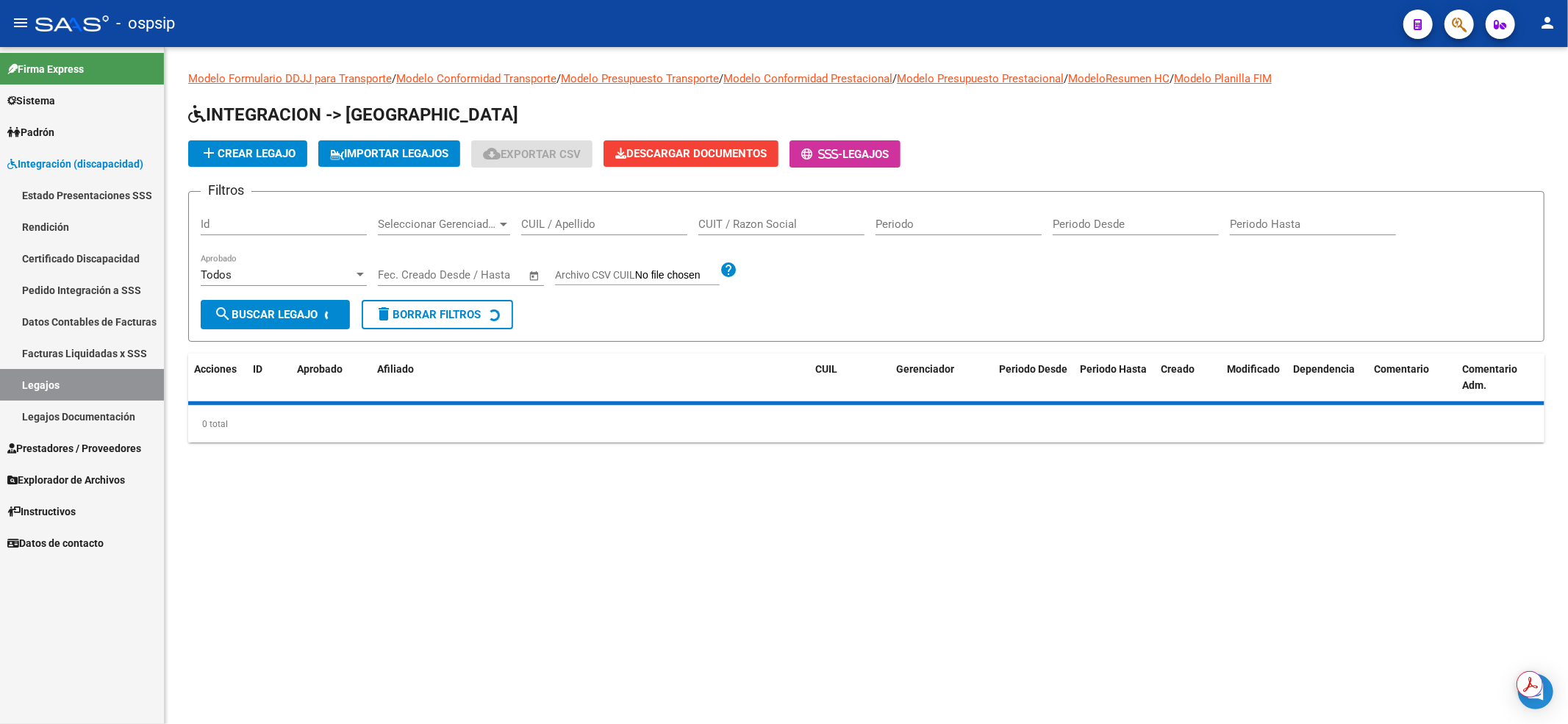
click at [538, 218] on input "CUIL / Apellido" at bounding box center [604, 224] width 166 height 14
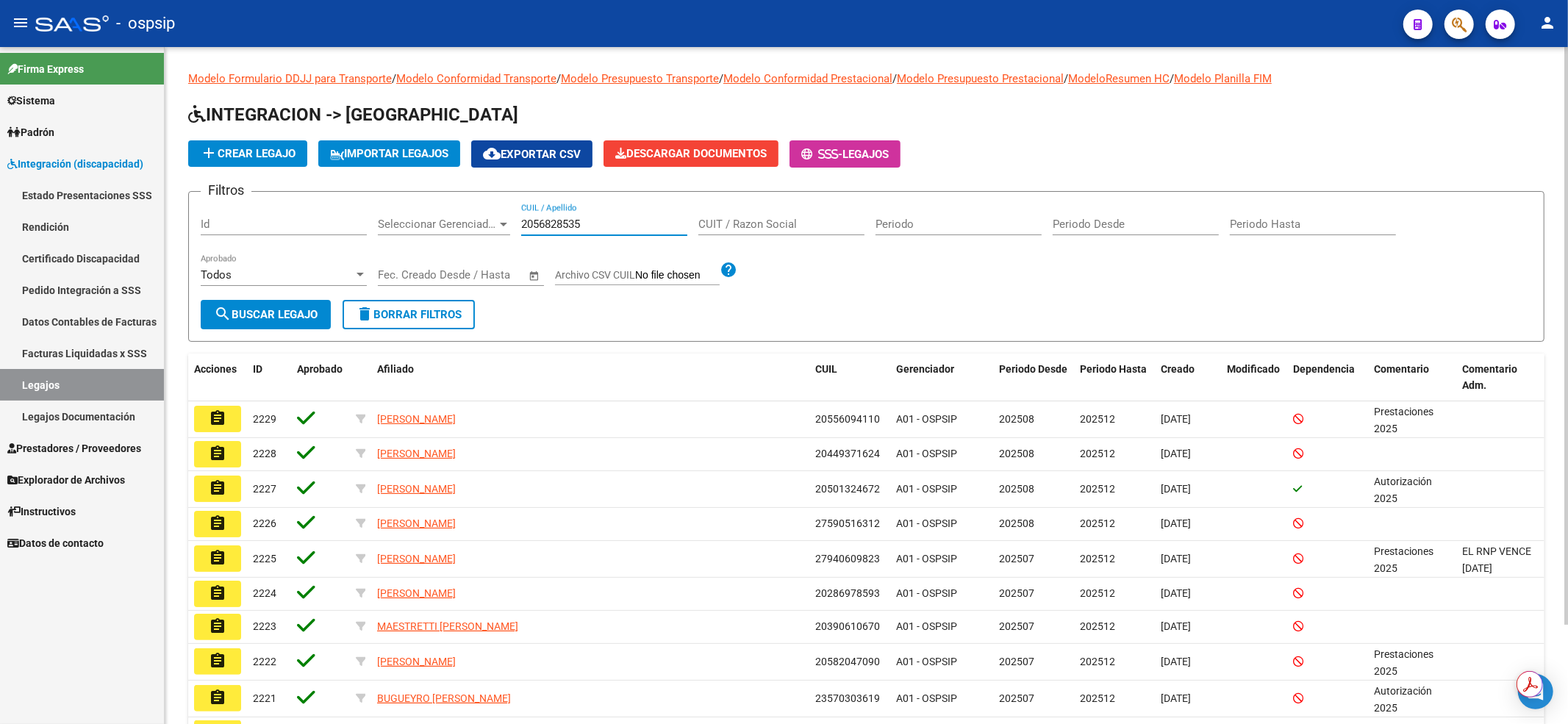
type input "20568285353"
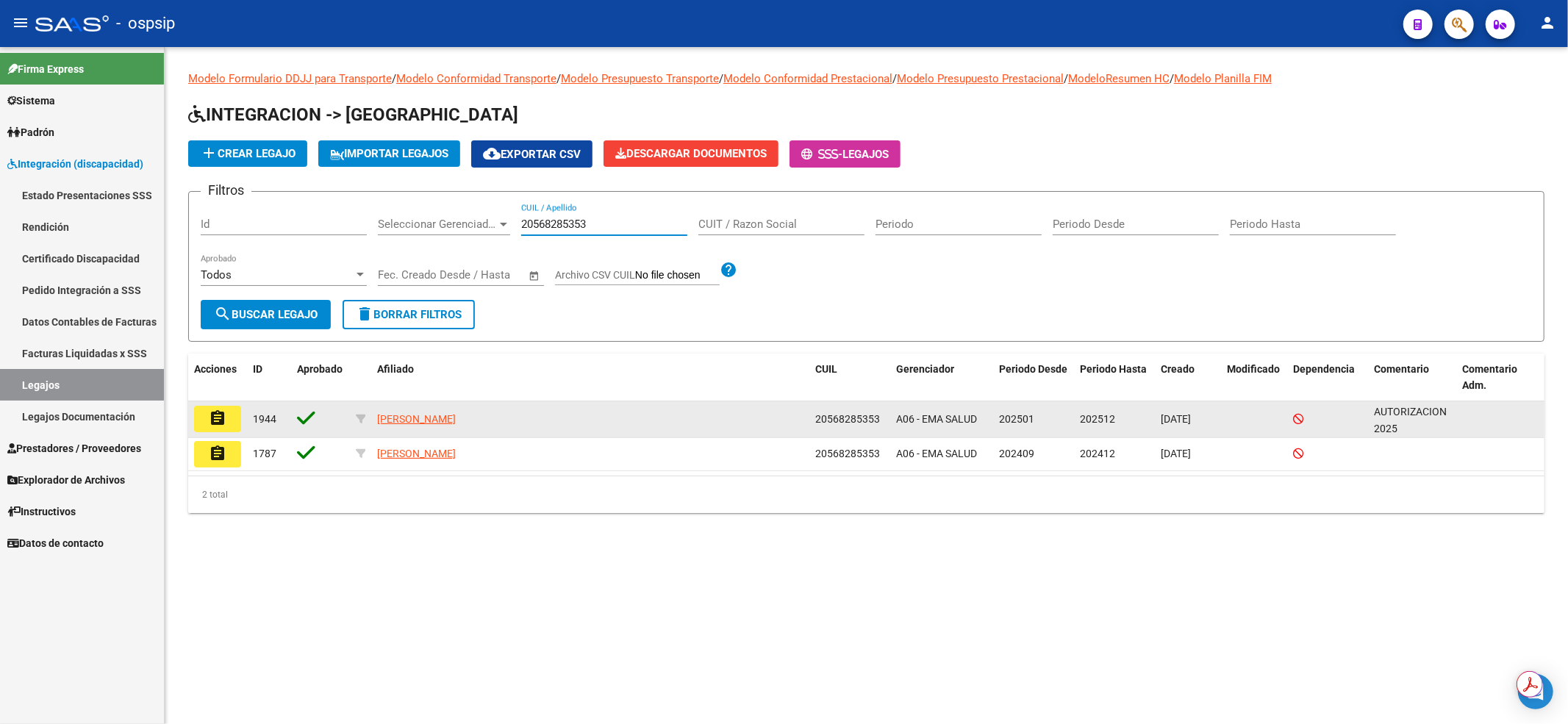
click at [224, 427] on button "assignment" at bounding box center [218, 418] width 47 height 26
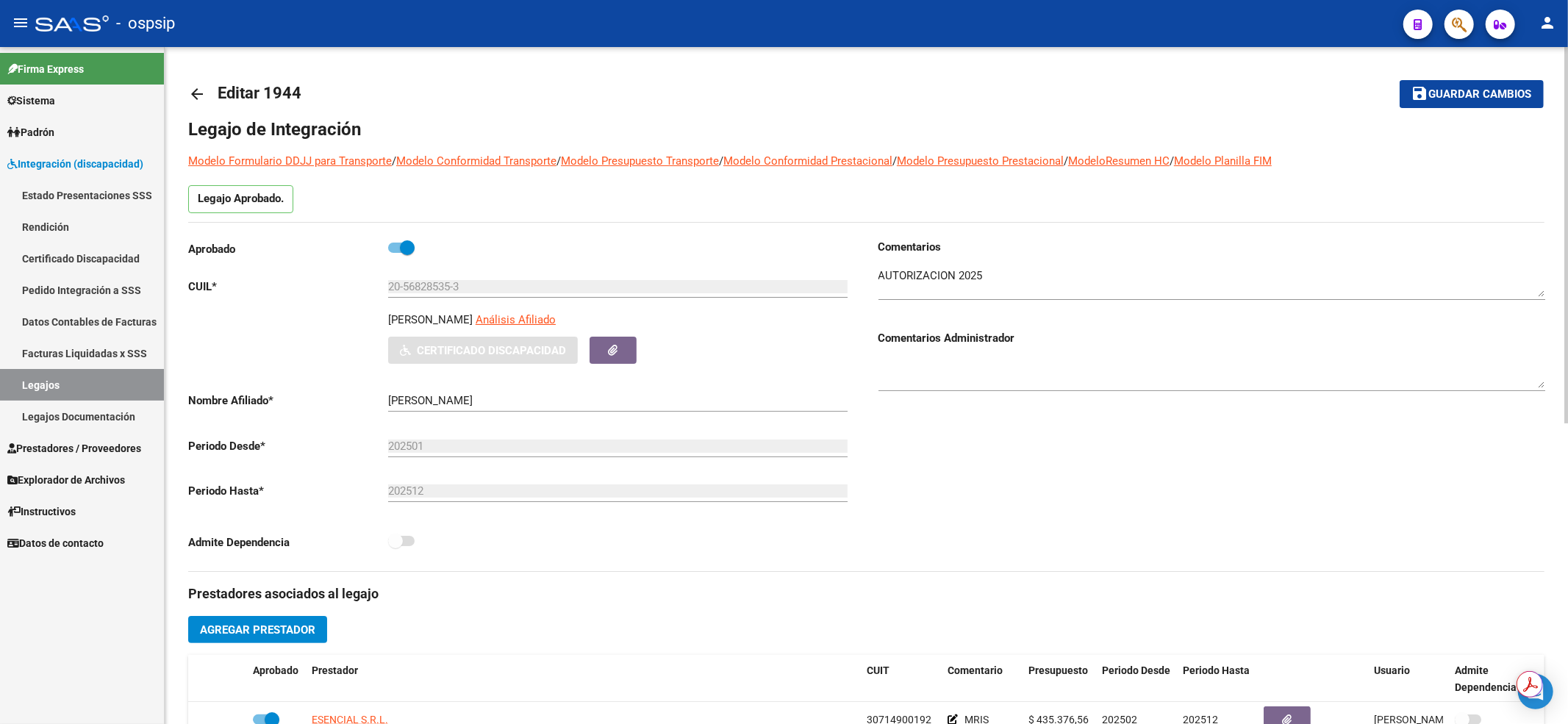
scroll to position [196, 0]
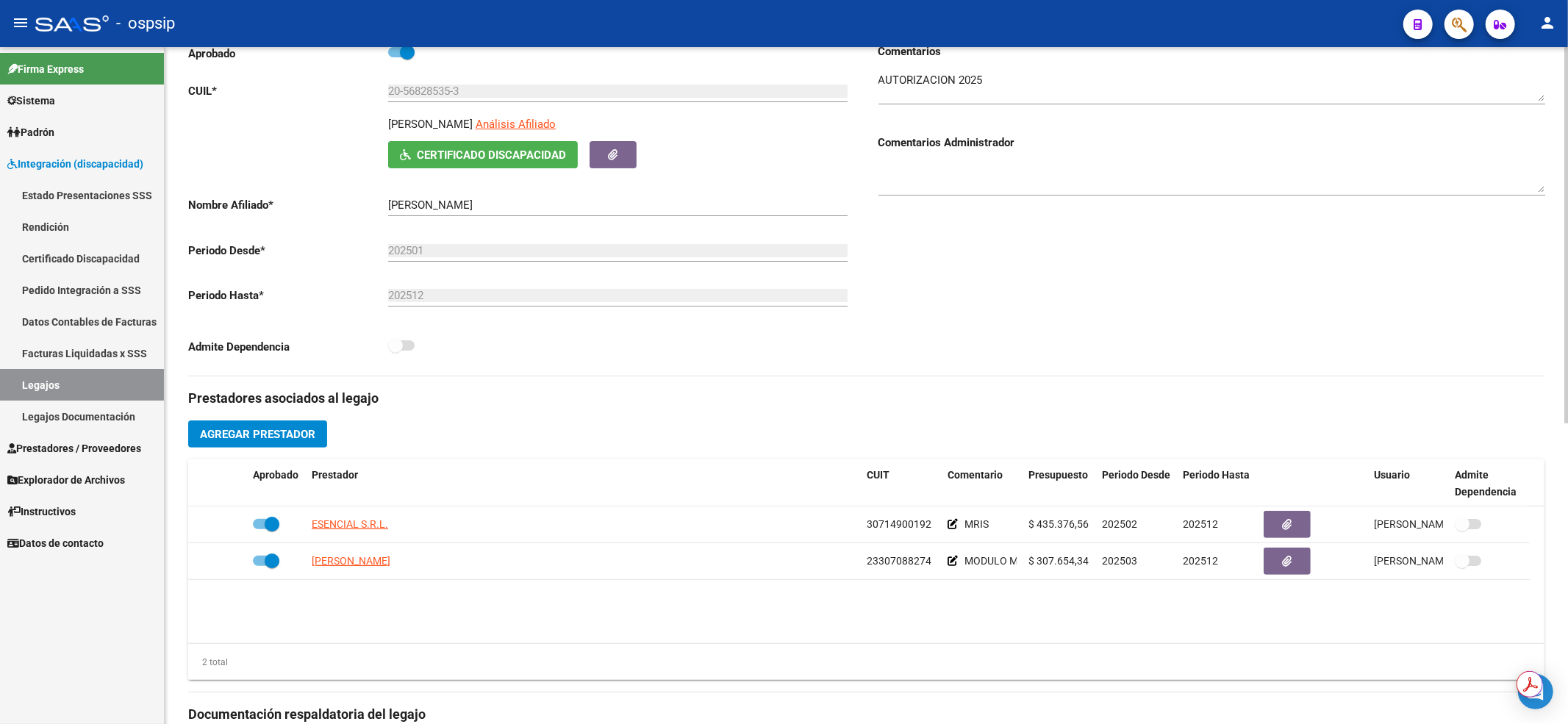
click at [84, 381] on link "Legajos" at bounding box center [82, 385] width 164 height 32
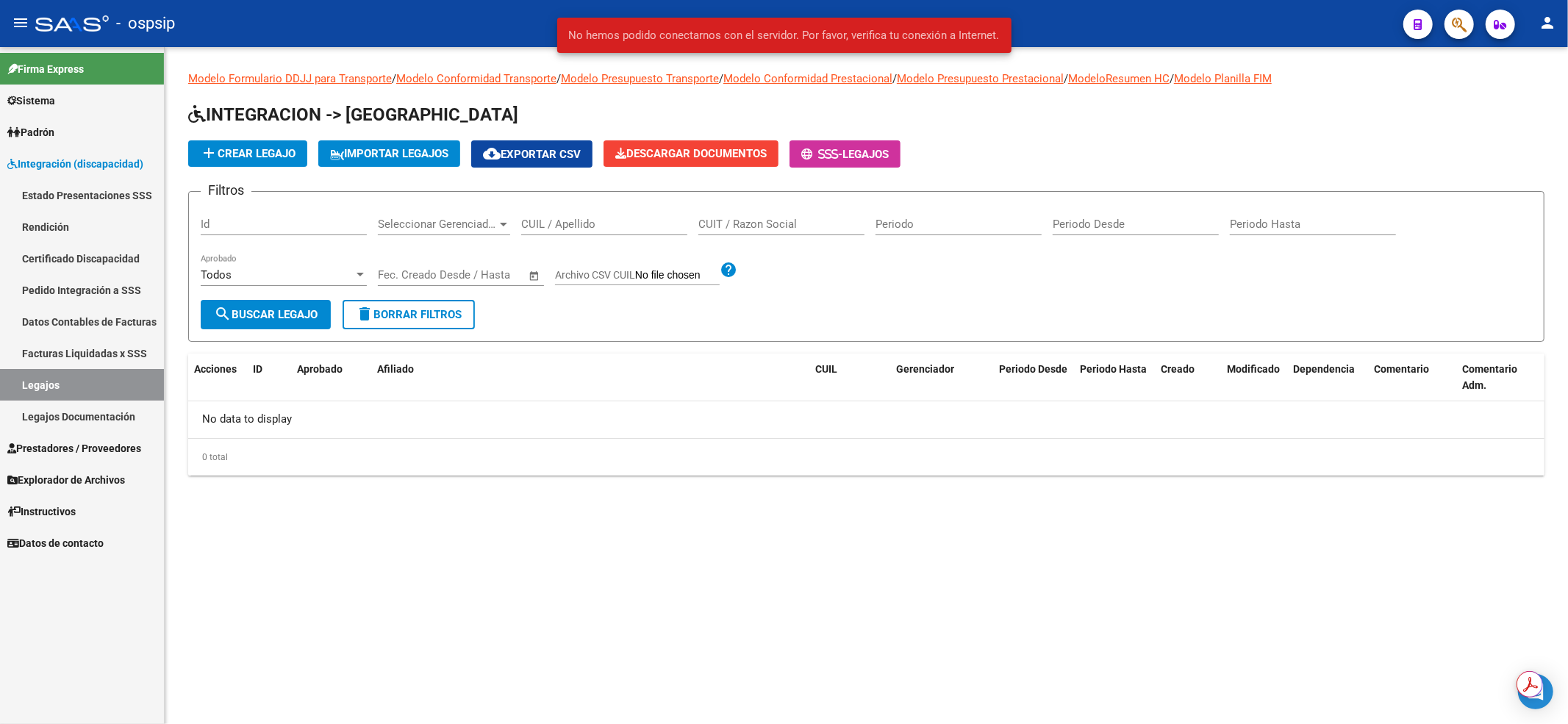
click at [616, 219] on input "CUIL / Apellido" at bounding box center [604, 224] width 166 height 14
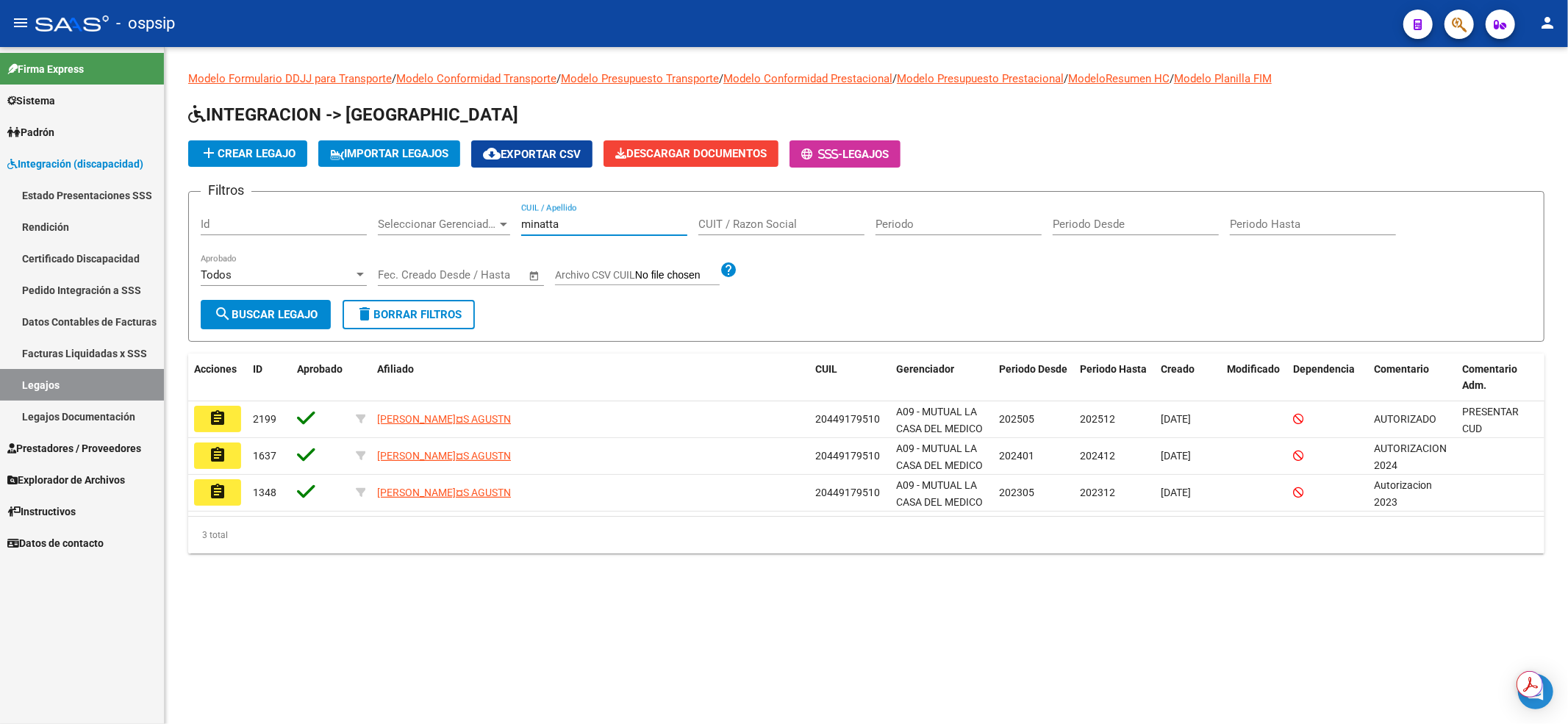
type input "minatta"
